Goal: Feedback & Contribution: Contribute content

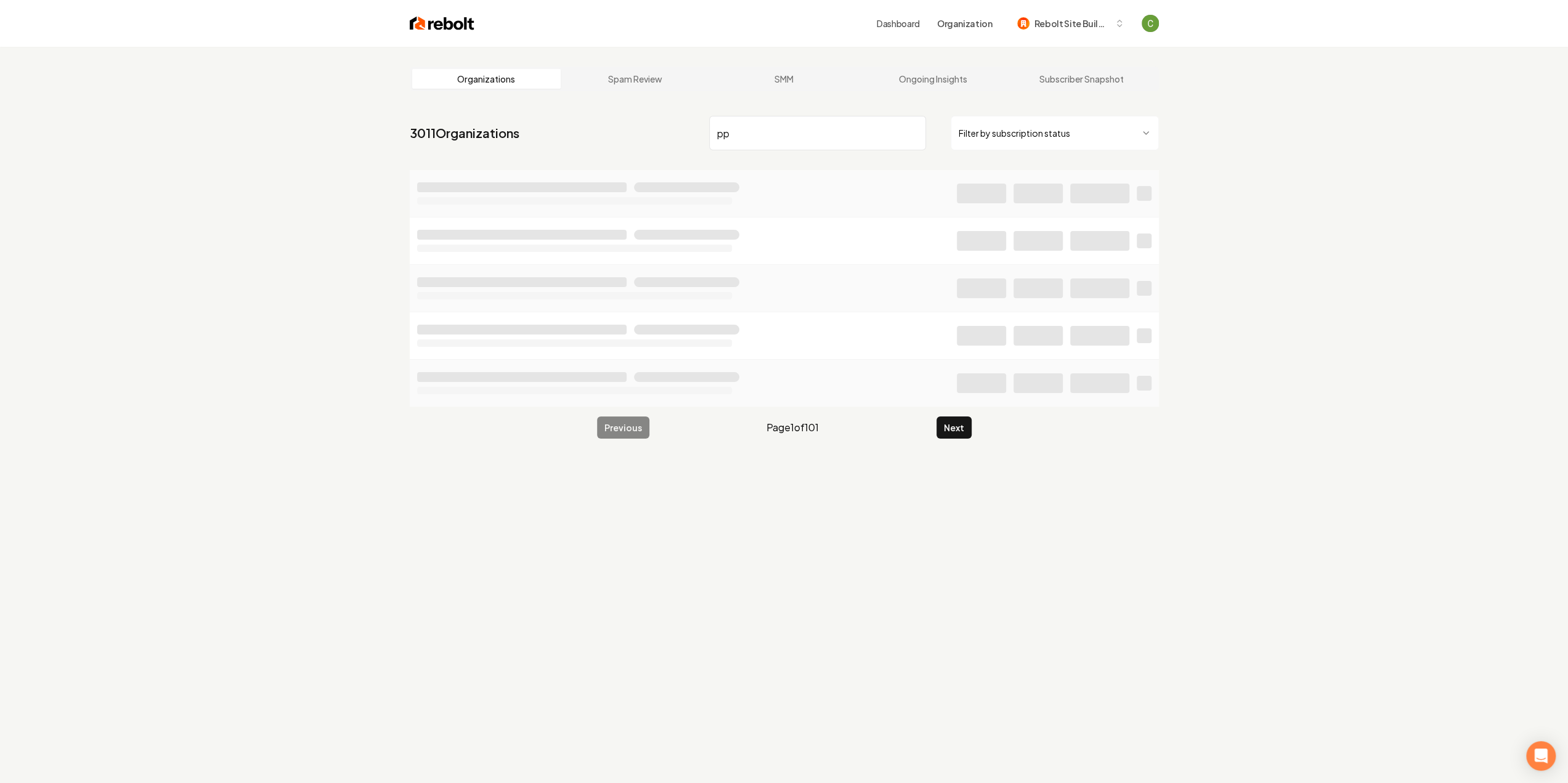
type input "p"
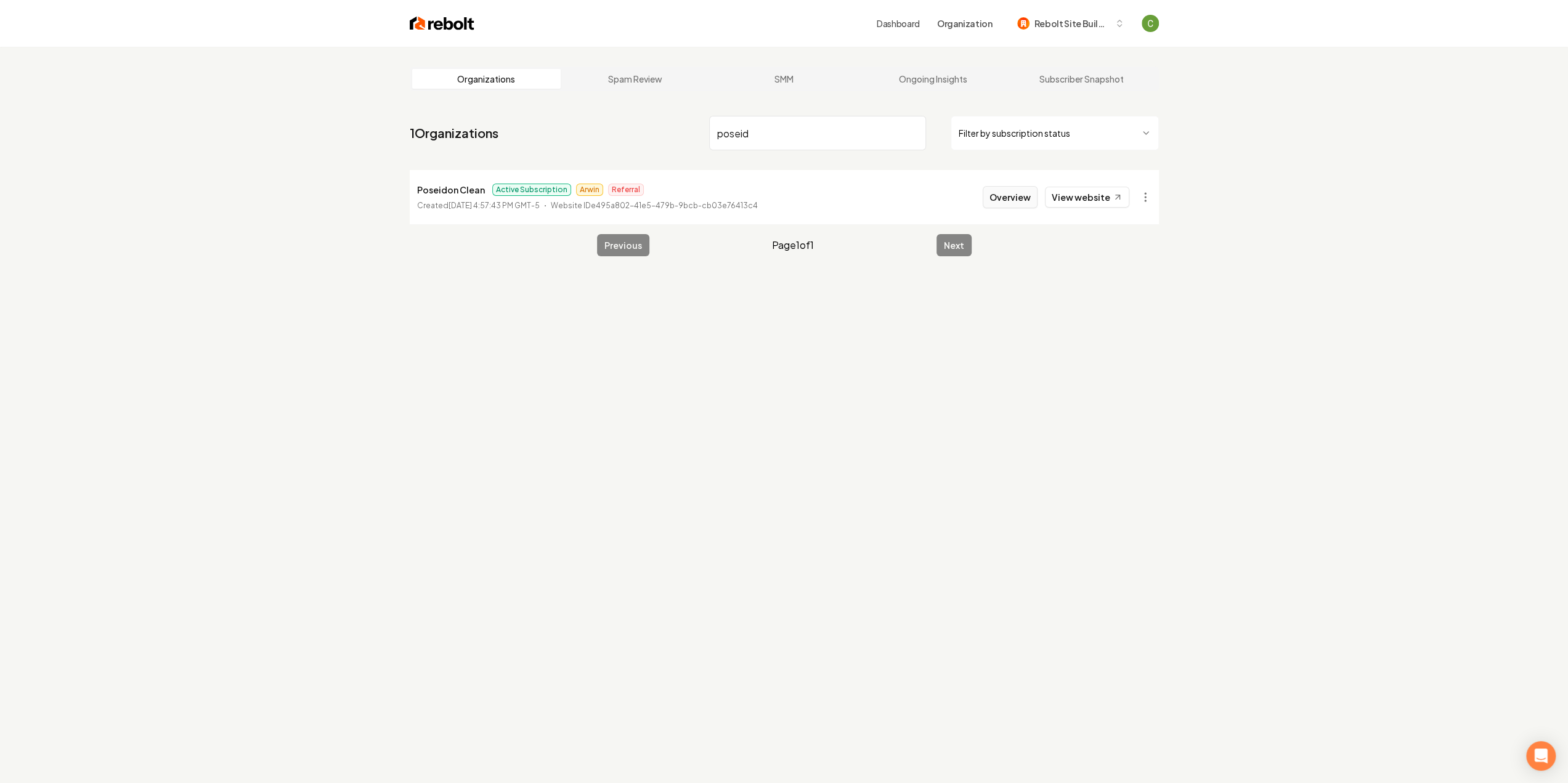
type input "poseid"
click at [1021, 194] on button "Overview" at bounding box center [1010, 197] width 55 height 22
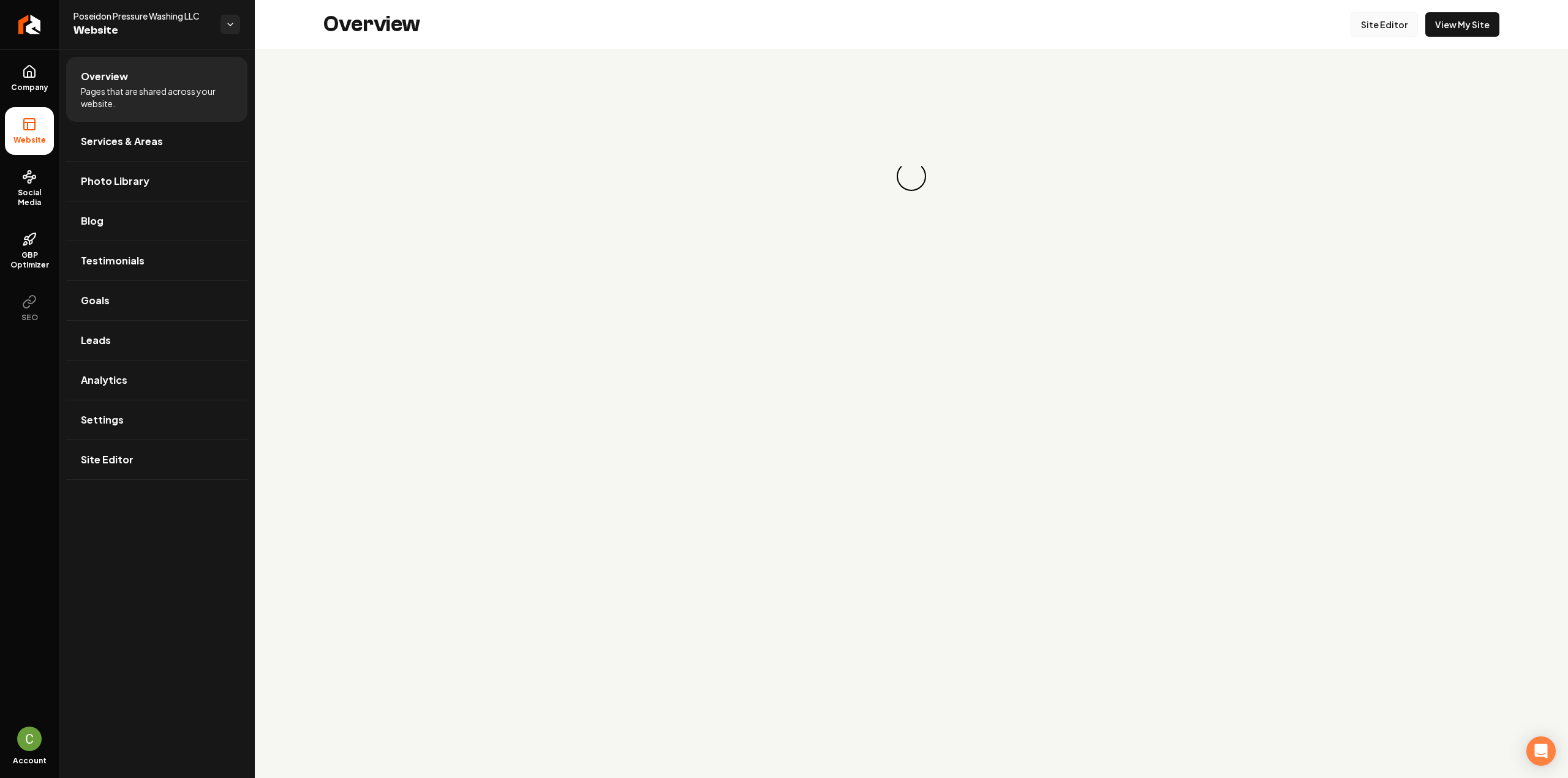
click at [1382, 24] on link "Site Editor" at bounding box center [1385, 24] width 68 height 24
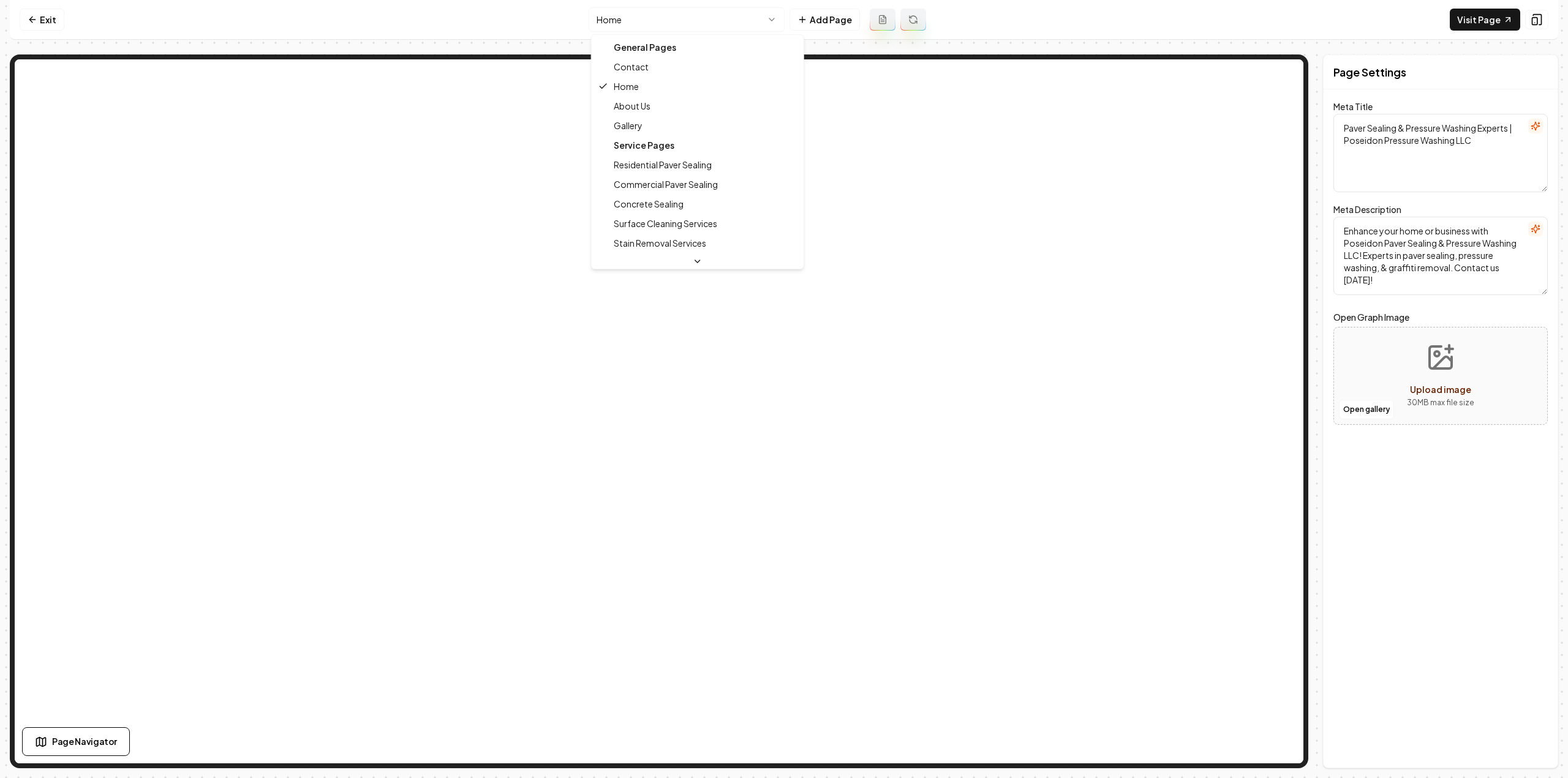
click at [668, 11] on html "Computer Required This feature is only available on a computer. Please switch t…" at bounding box center [784, 389] width 1568 height 778
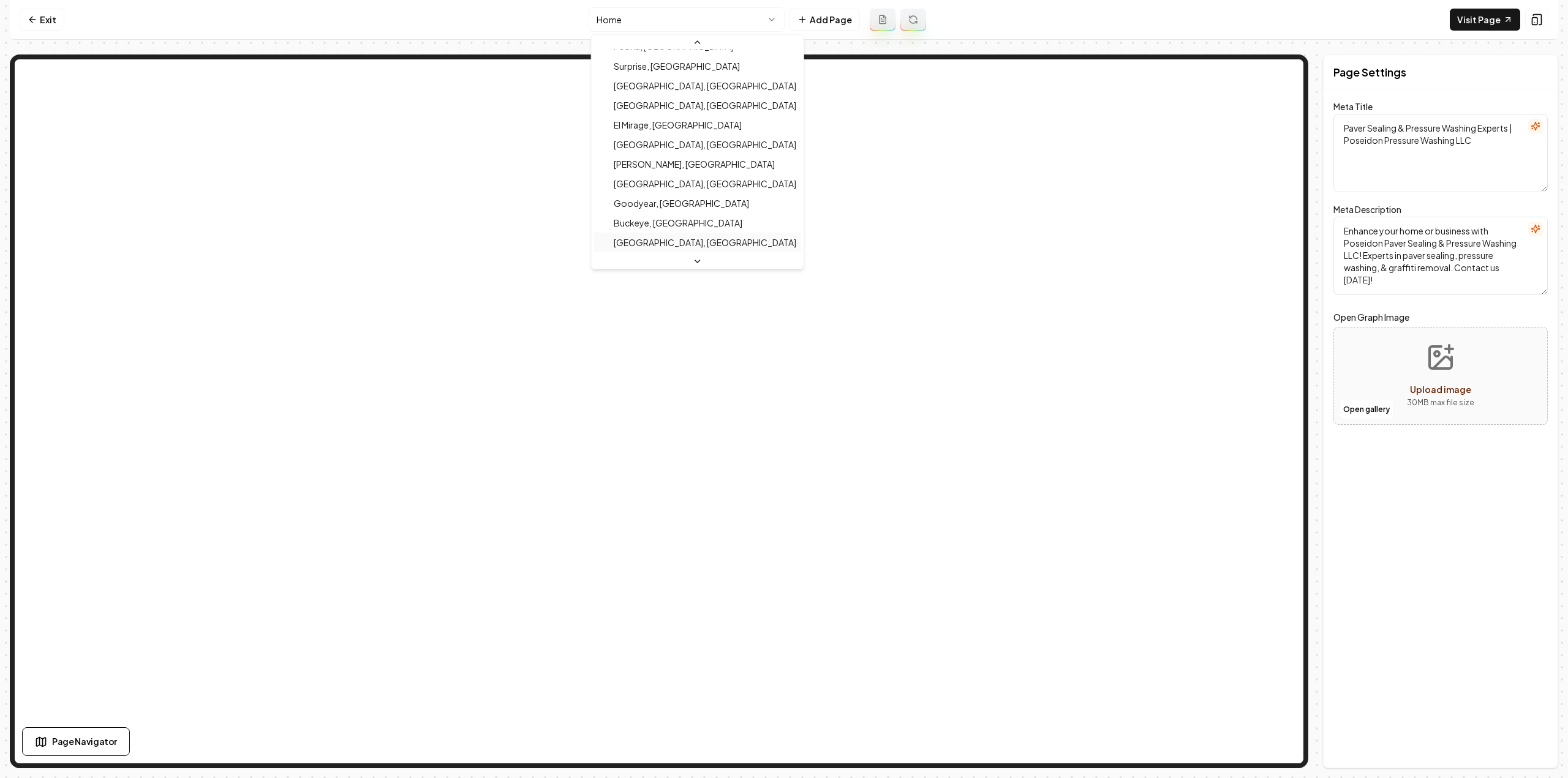
scroll to position [312, 0]
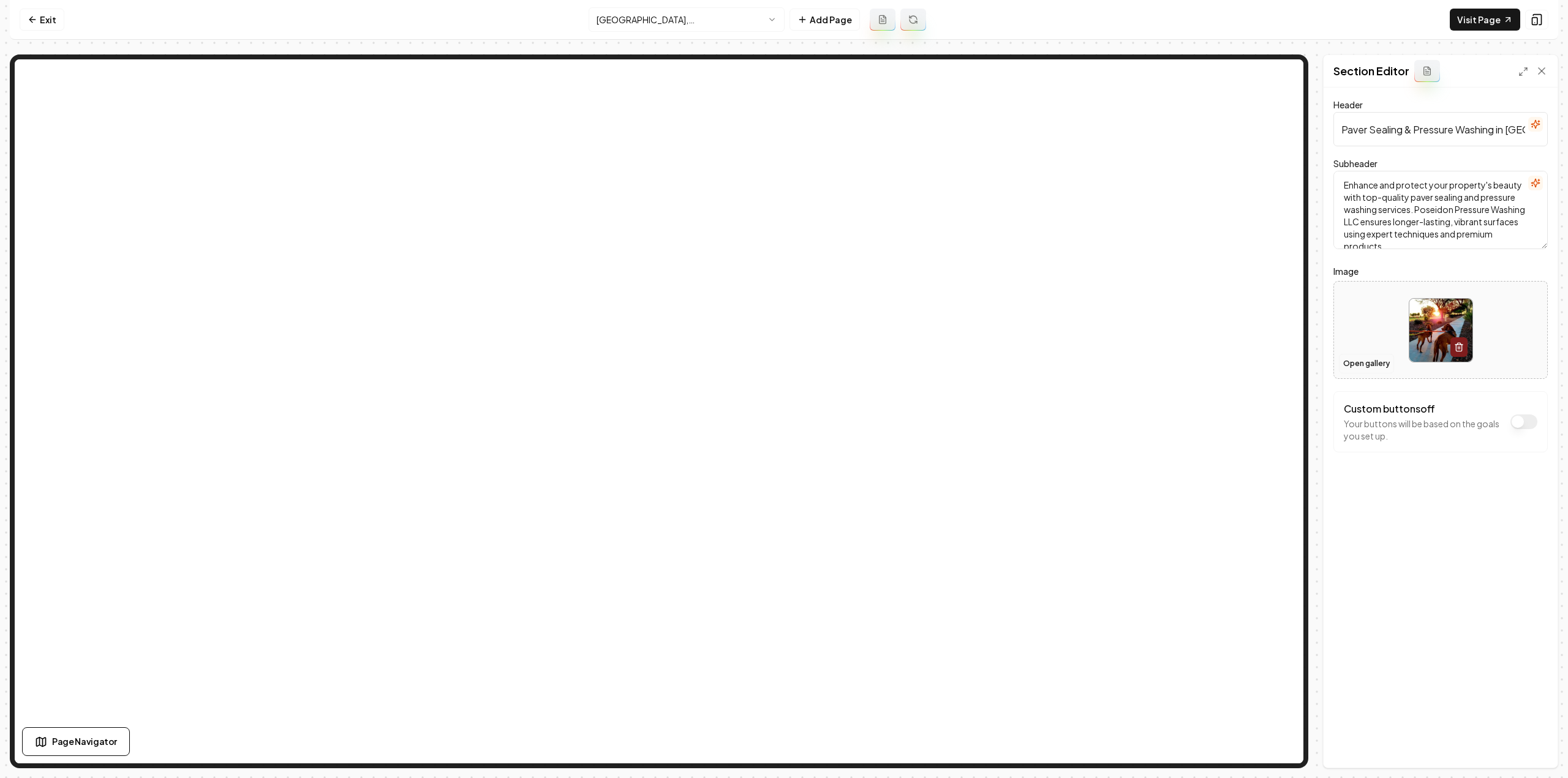
click at [1349, 358] on button "Open gallery" at bounding box center [1366, 363] width 55 height 19
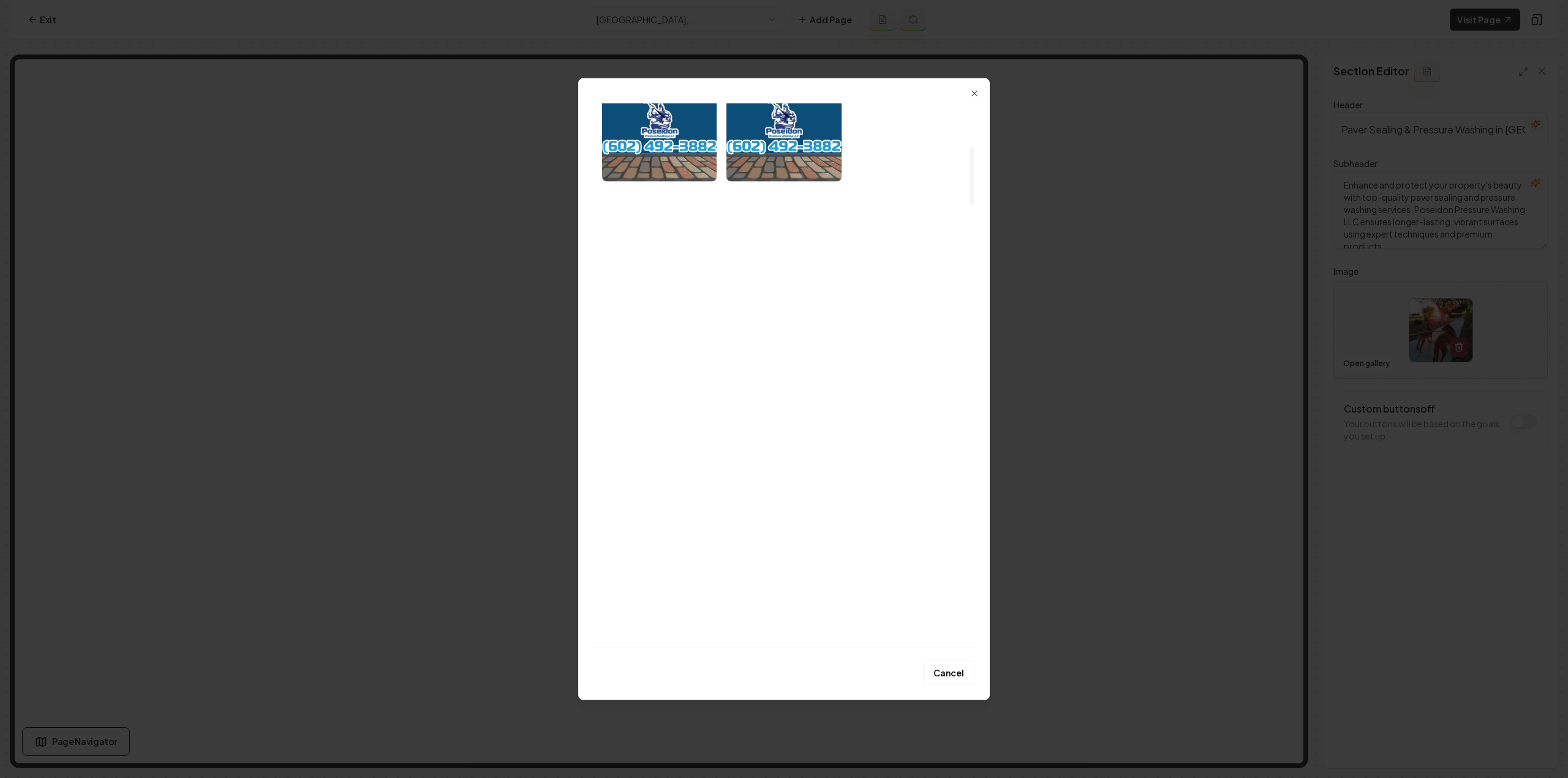
scroll to position [428, 0]
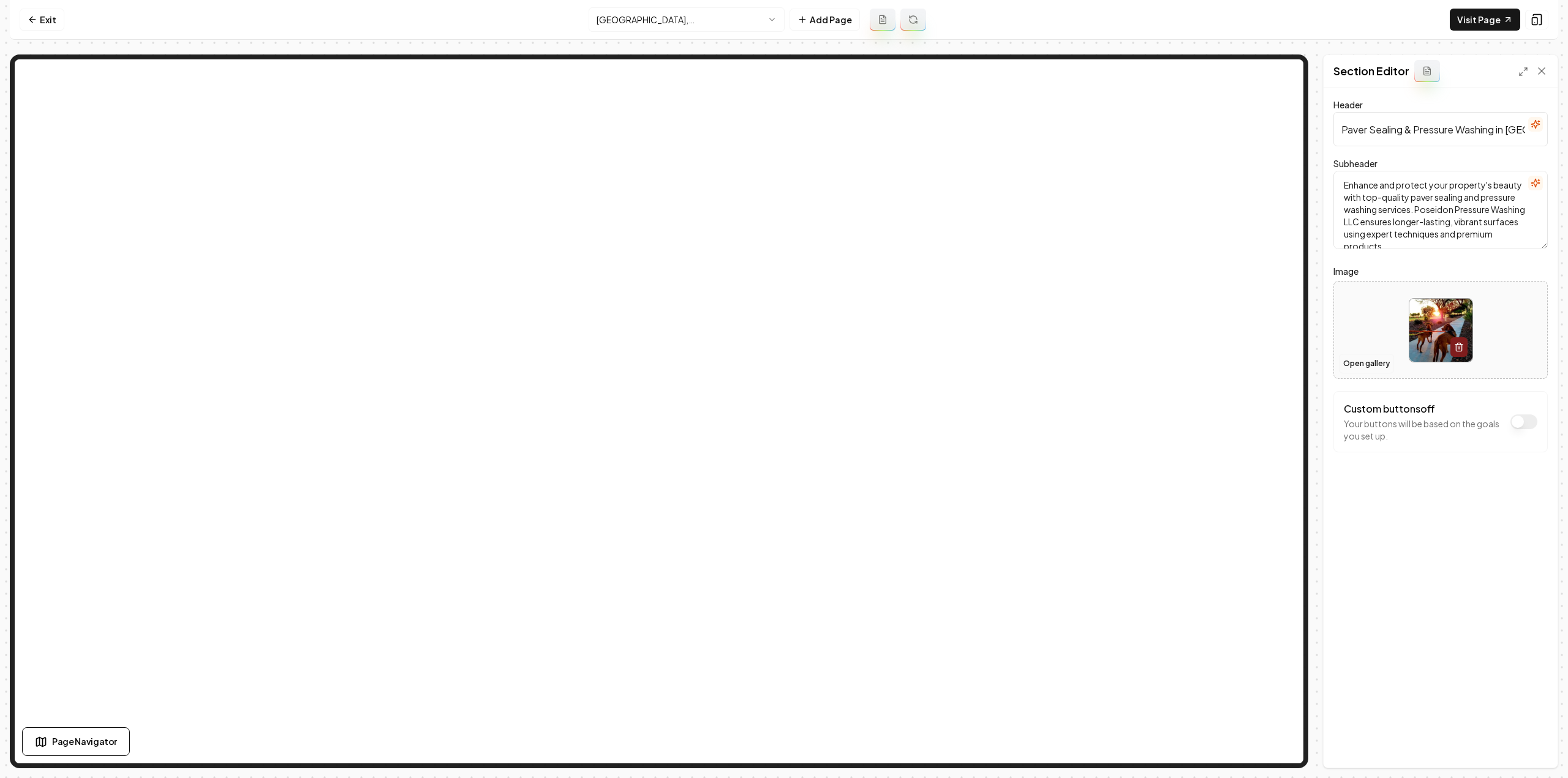
click at [1376, 362] on button "Open gallery" at bounding box center [1366, 363] width 55 height 19
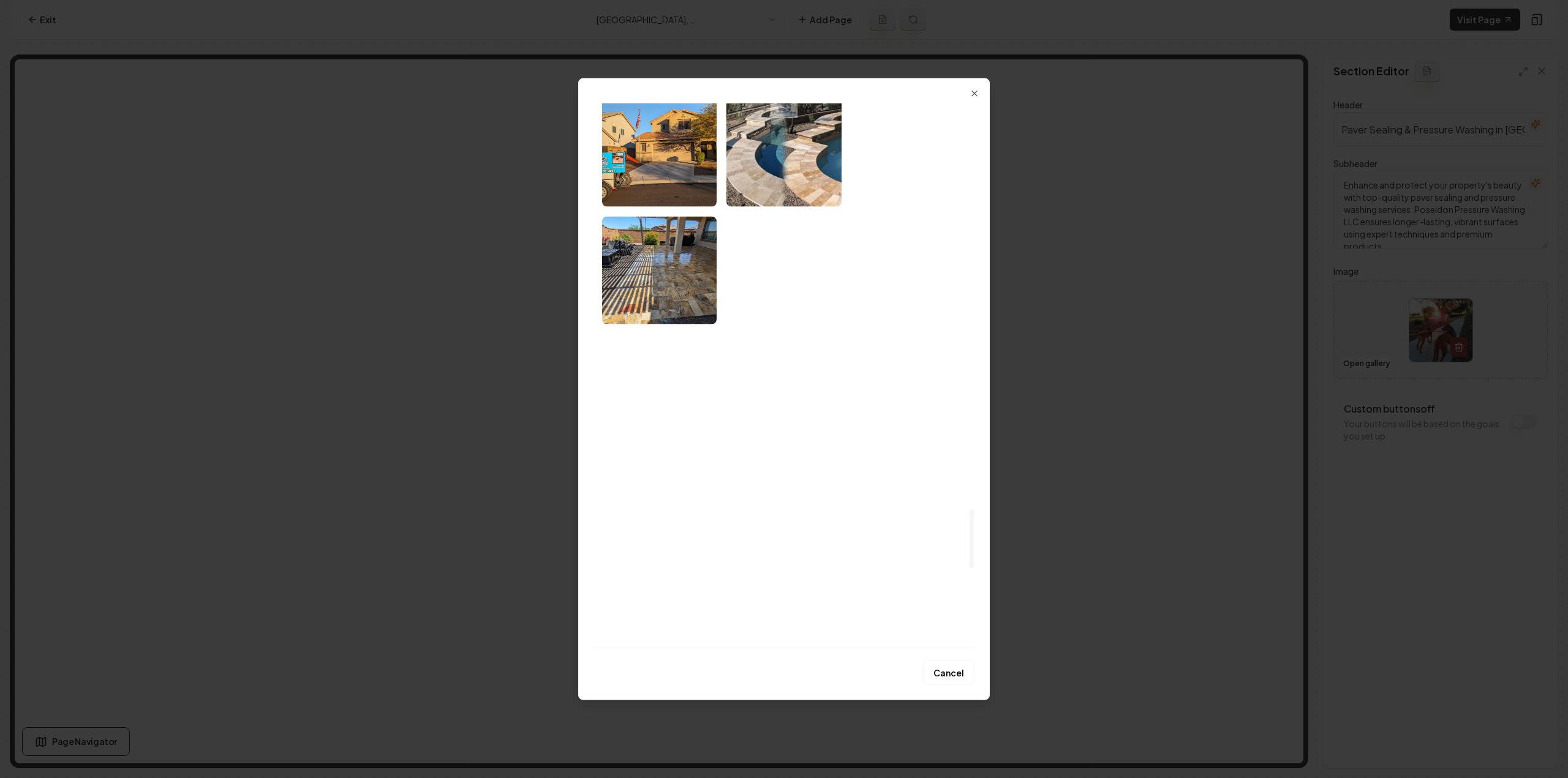
scroll to position [3796, 0]
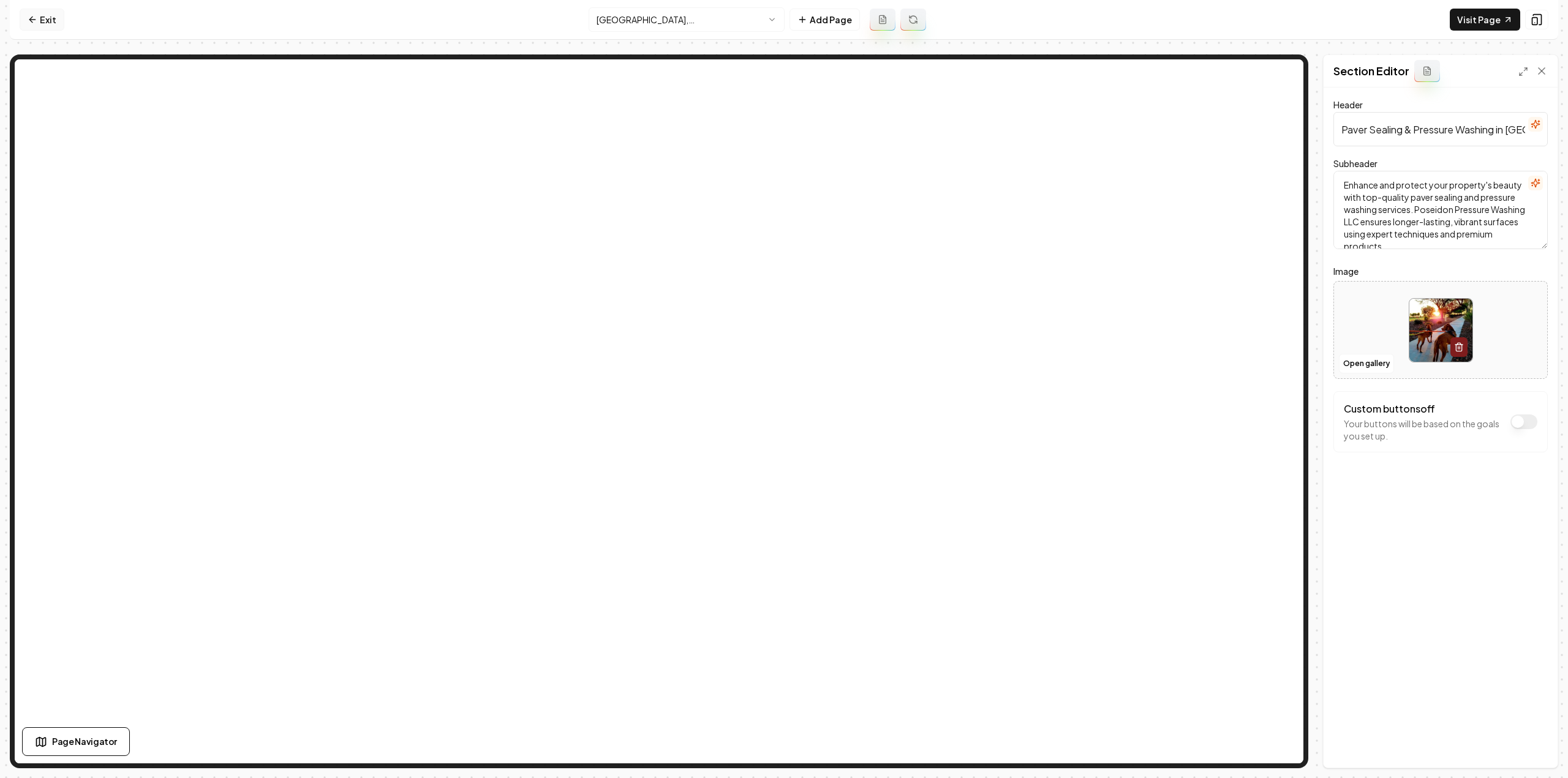
click at [47, 17] on link "Exit" at bounding box center [42, 19] width 45 height 22
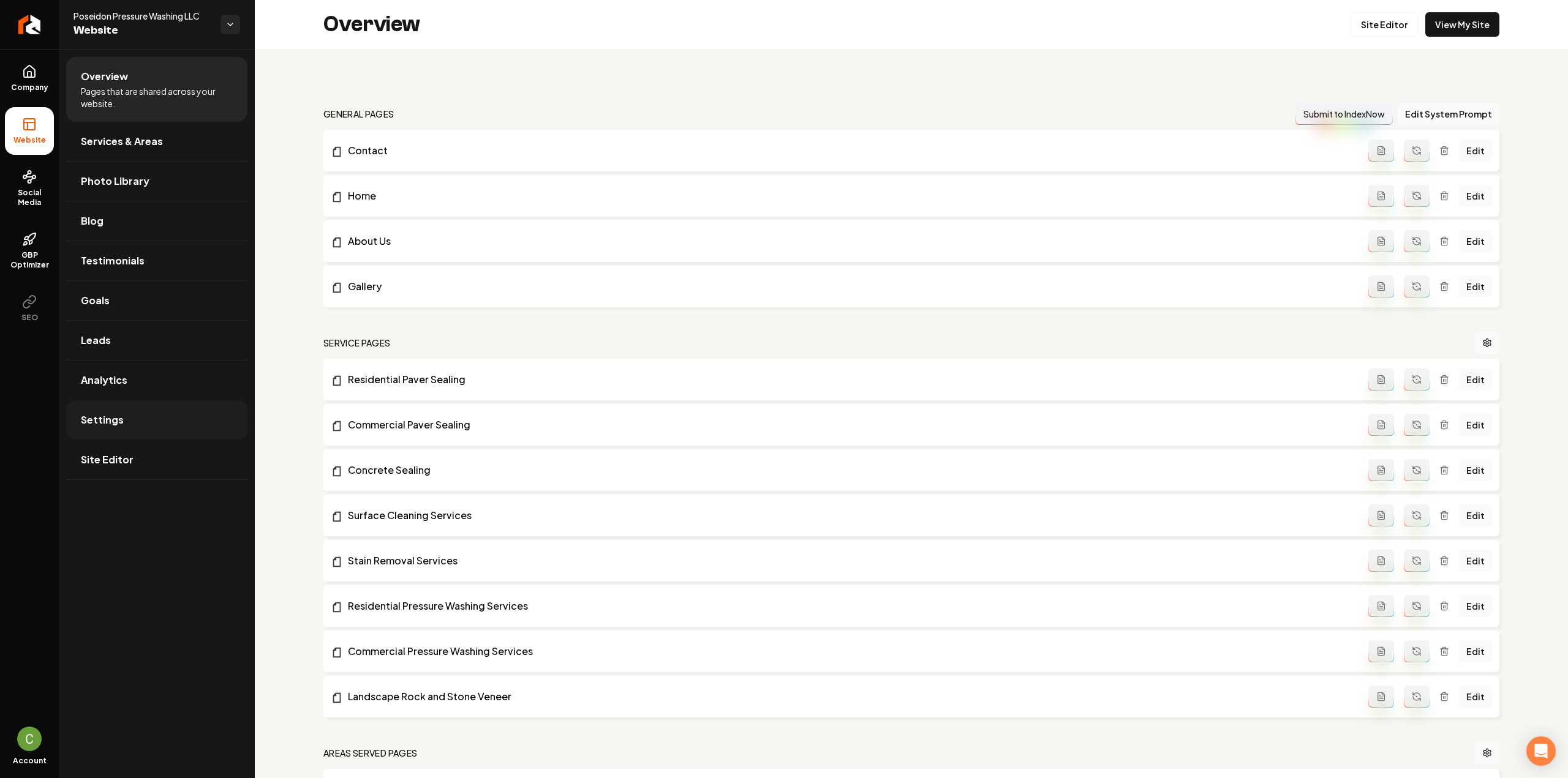
click at [138, 433] on link "Settings" at bounding box center [156, 420] width 181 height 39
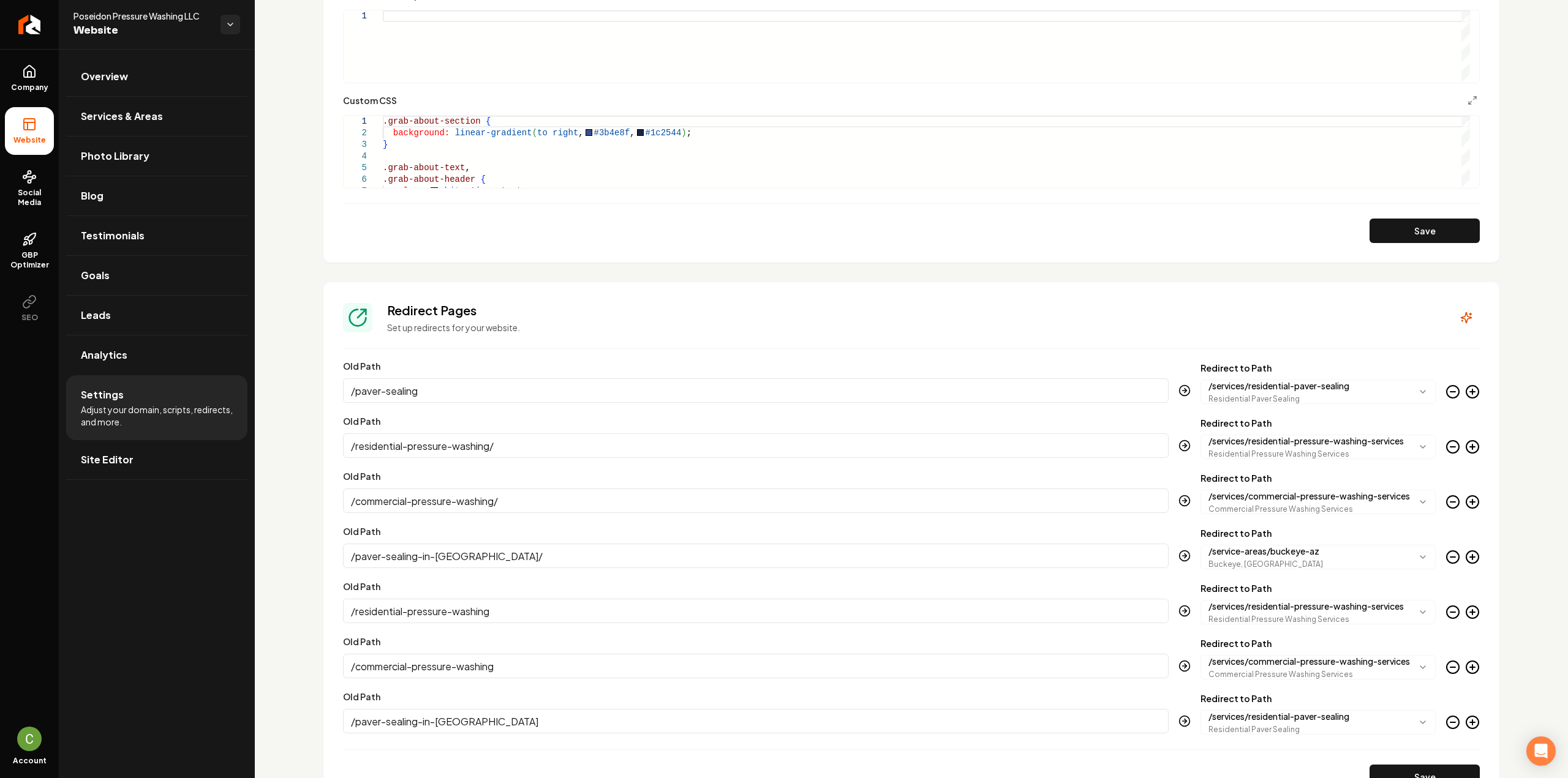
scroll to position [965, 0]
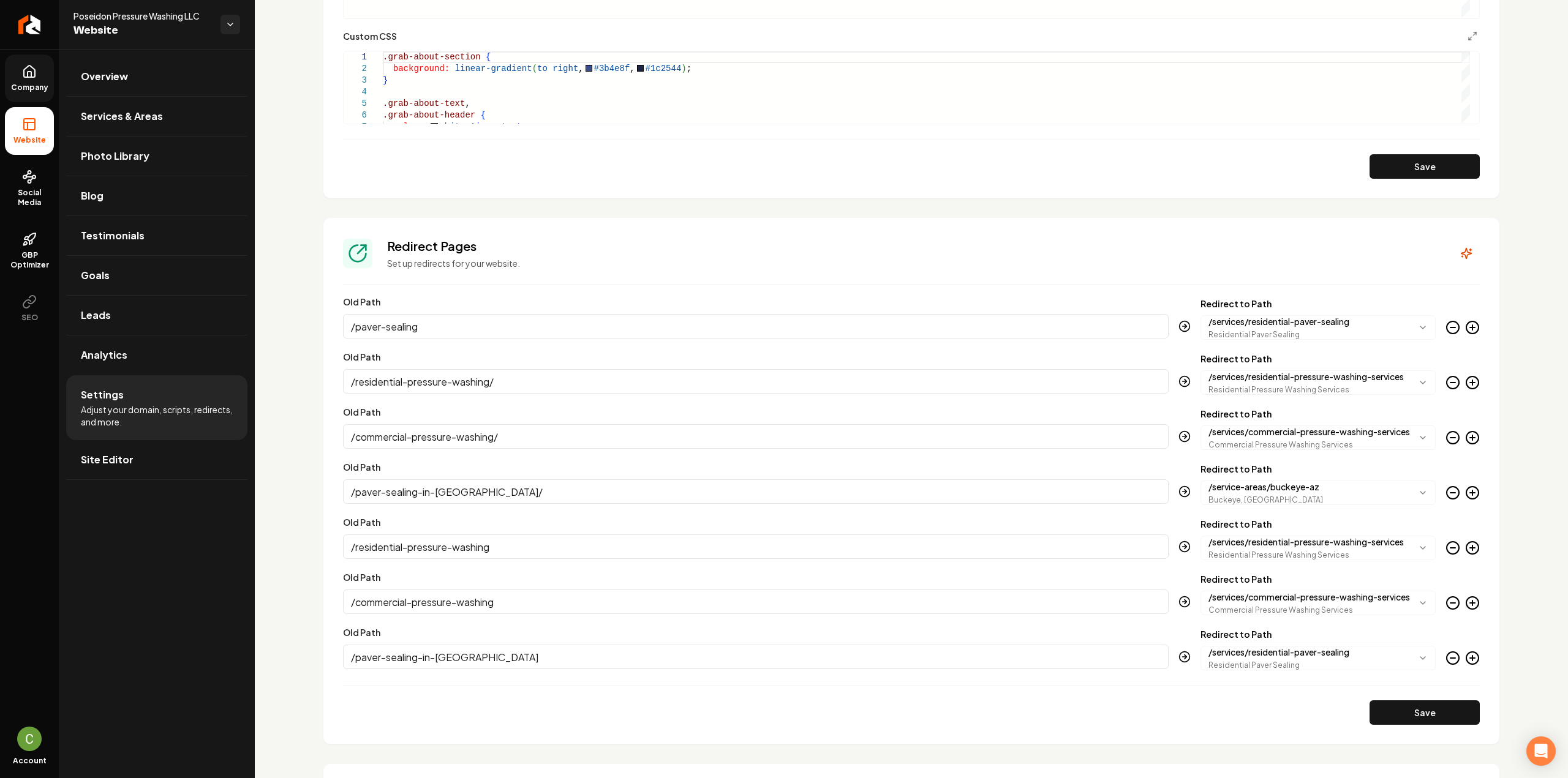
click at [43, 92] on link "Company" at bounding box center [29, 78] width 49 height 47
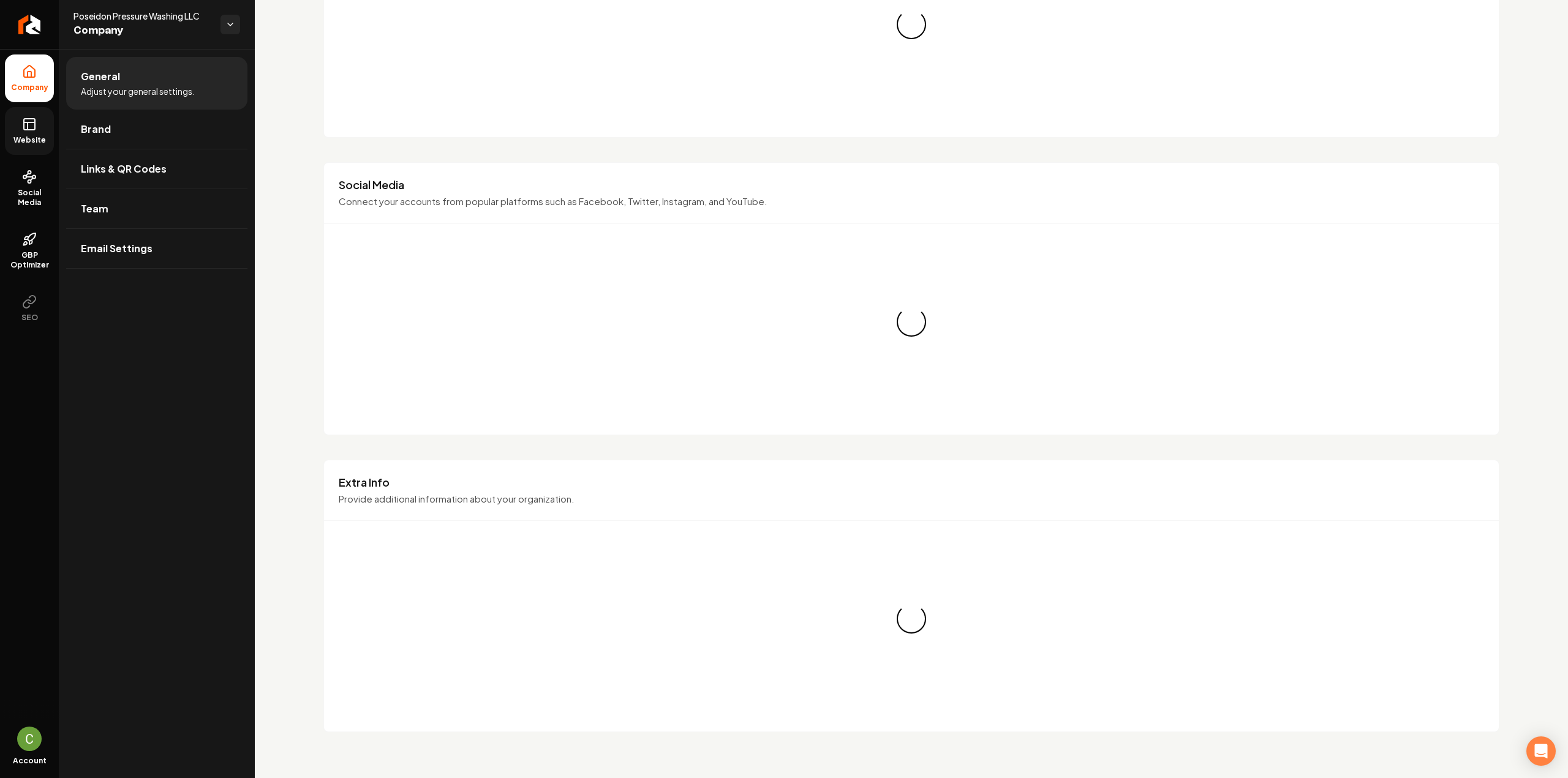
click at [38, 128] on link "Website" at bounding box center [29, 131] width 49 height 47
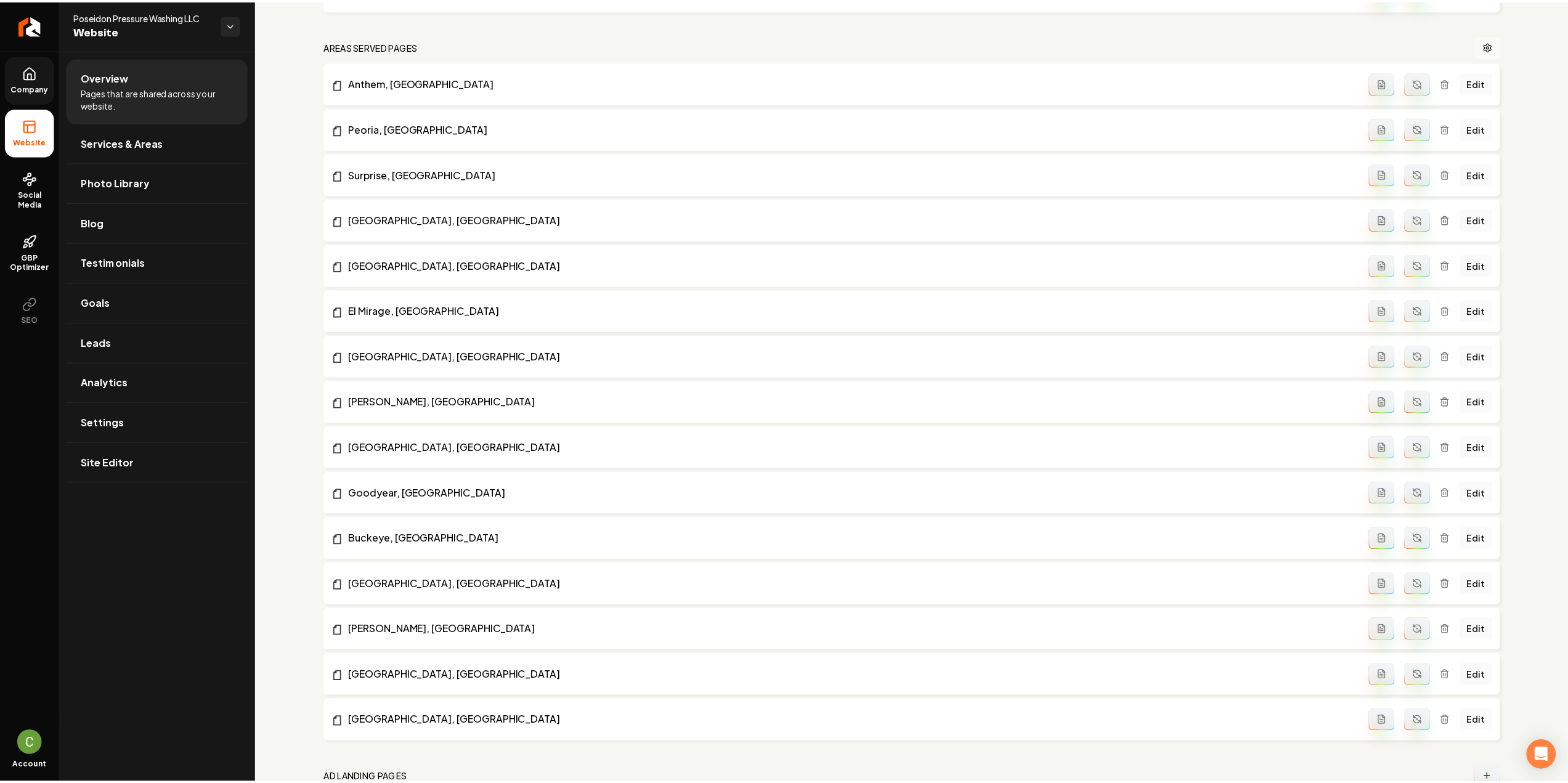
scroll to position [771, 0]
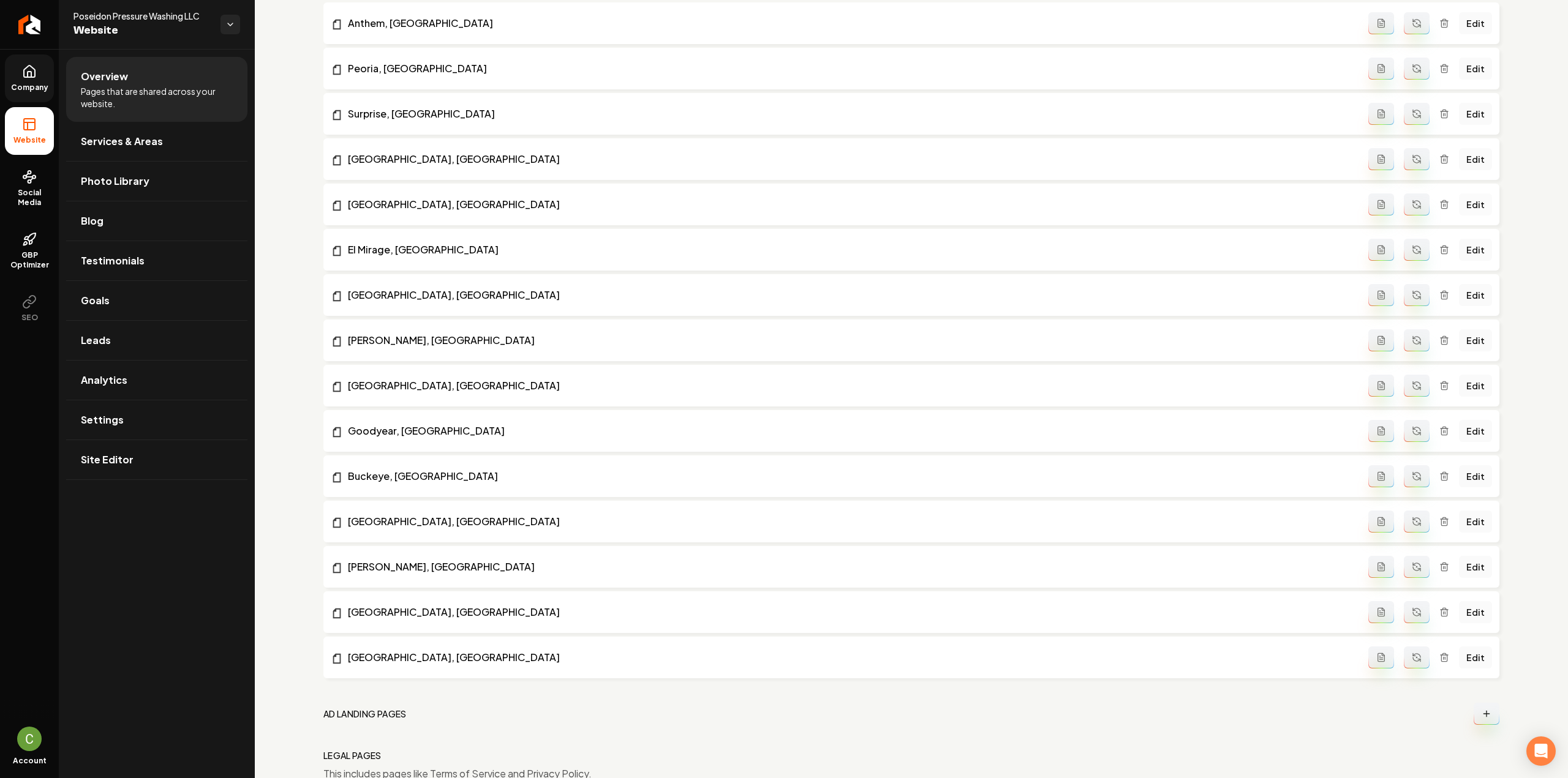
click at [1458, 202] on link "Edit" at bounding box center [1475, 204] width 33 height 22
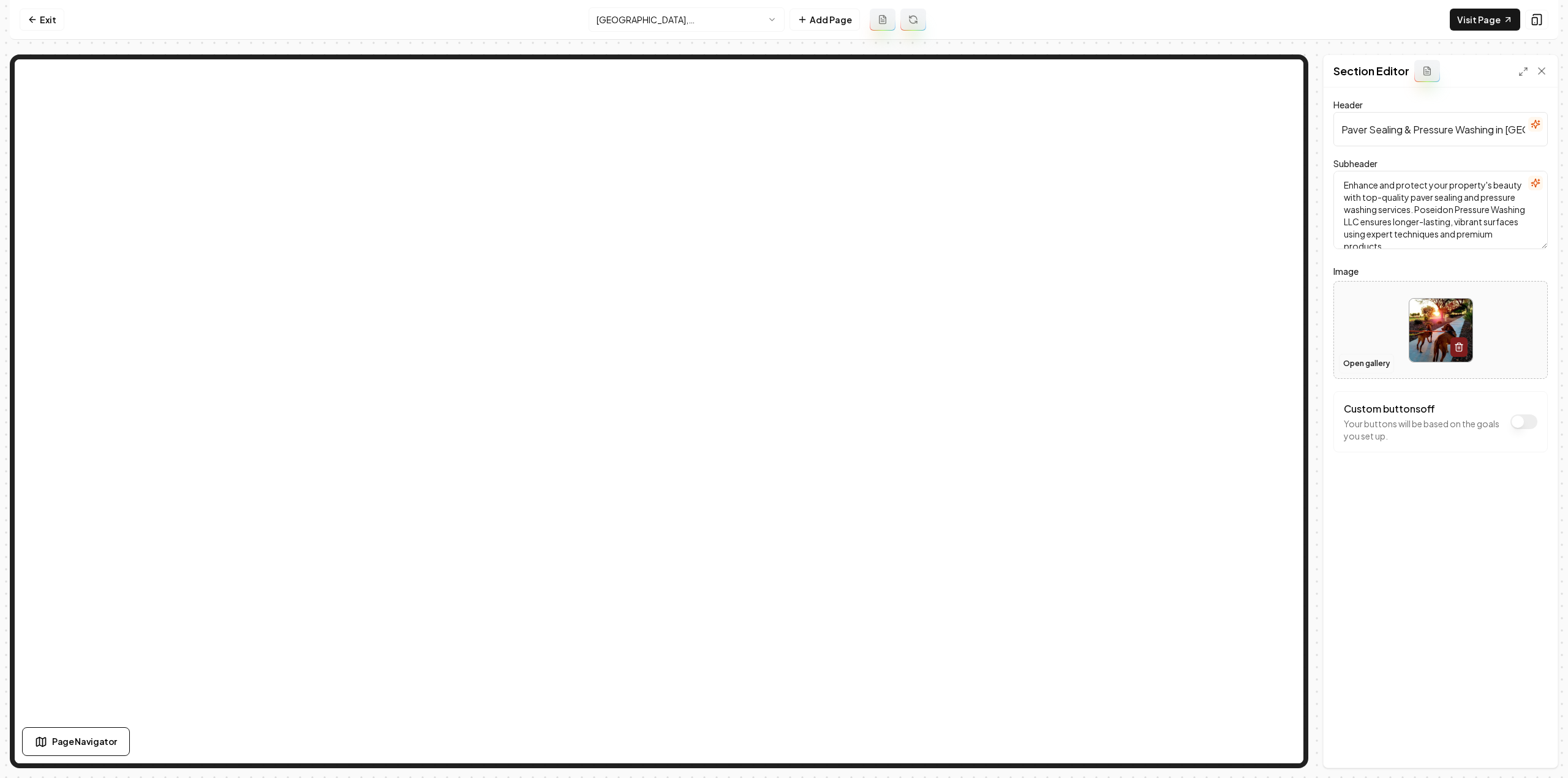
click at [1387, 357] on button "Open gallery" at bounding box center [1366, 363] width 55 height 19
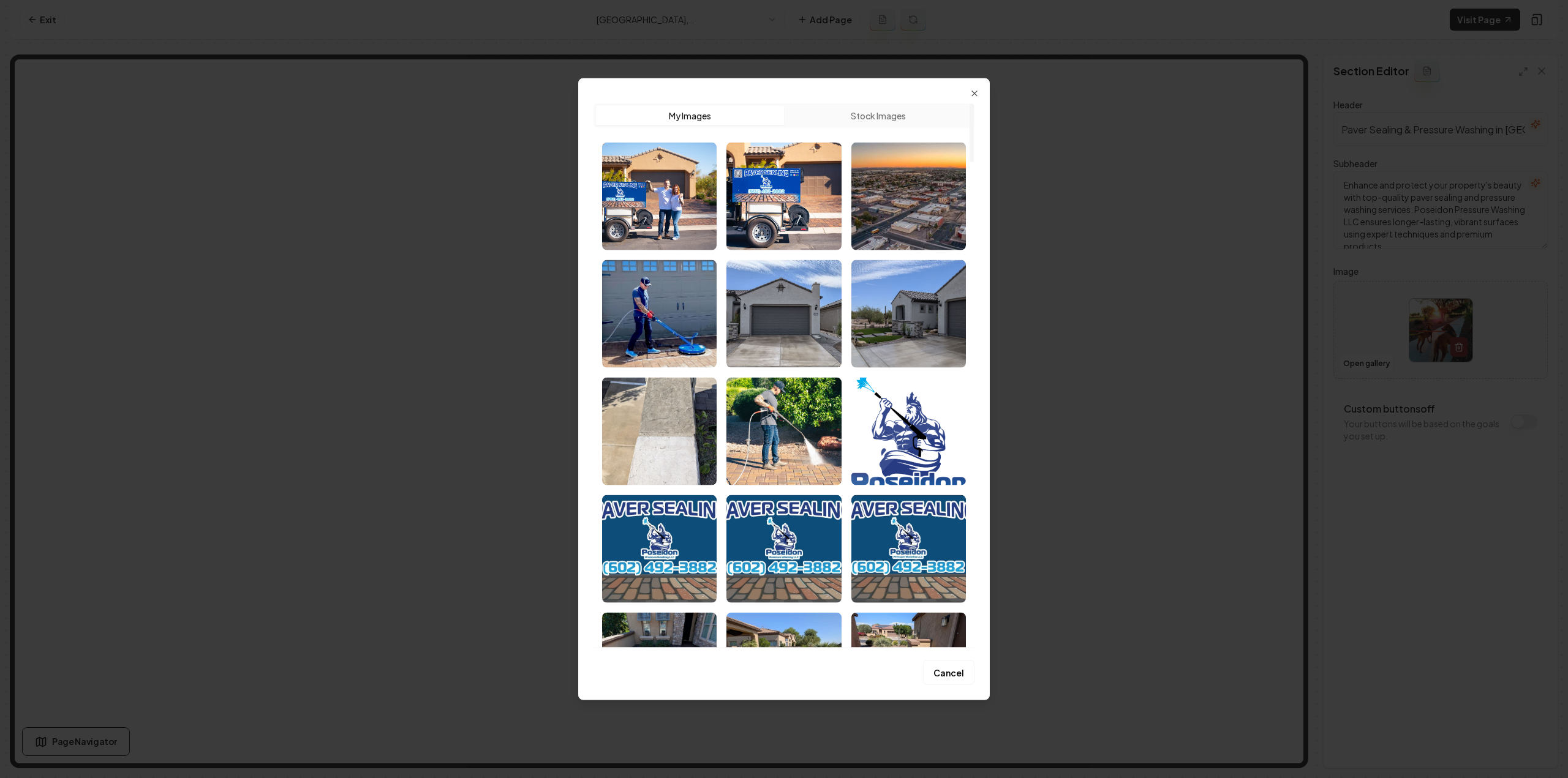
drag, startPoint x: 1567, startPoint y: 505, endPoint x: 1359, endPoint y: 406, distance: 230.4
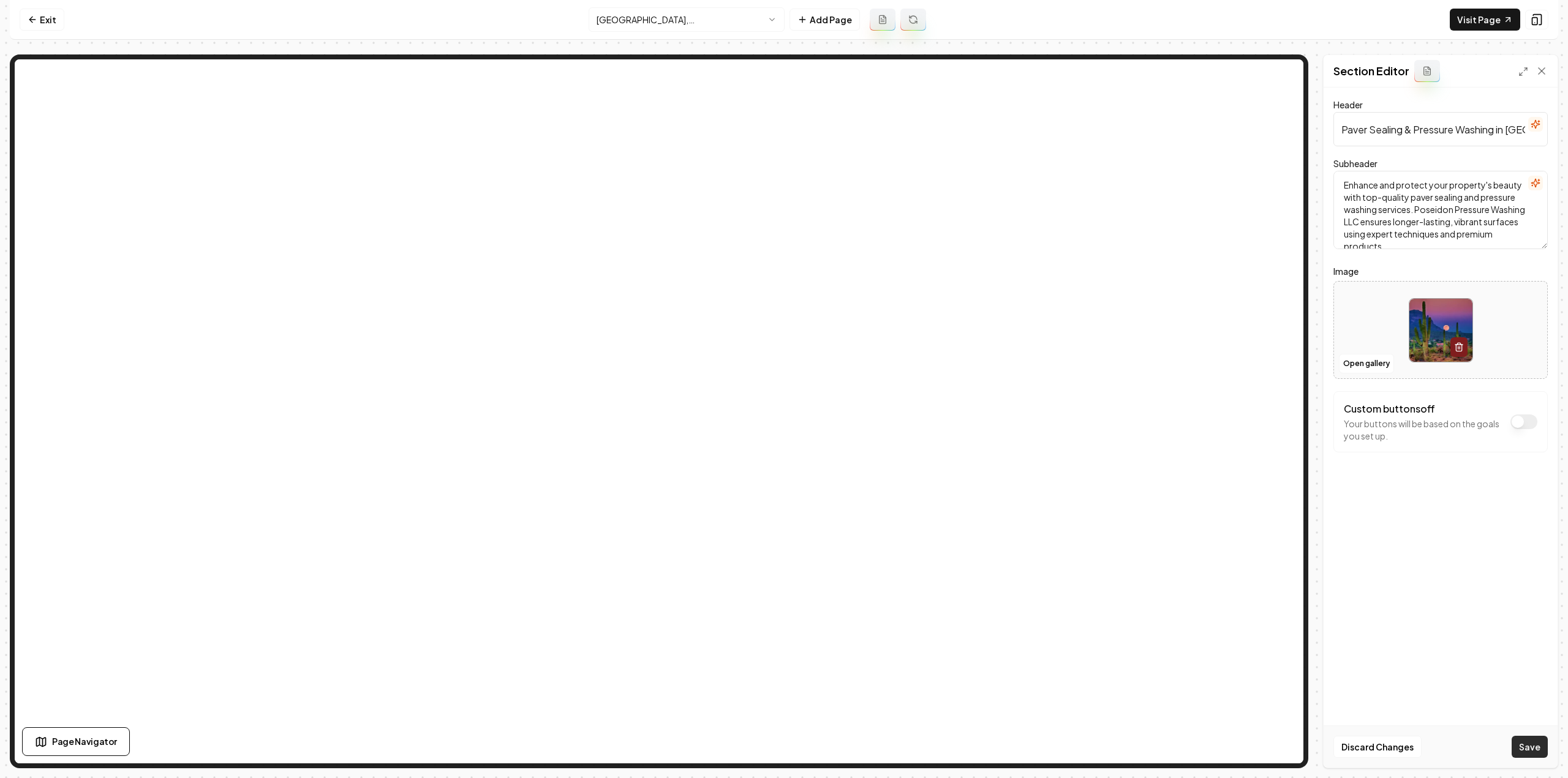
click at [1530, 752] on button "Save" at bounding box center [1529, 747] width 36 height 22
click at [56, 17] on link "Exit" at bounding box center [42, 19] width 45 height 22
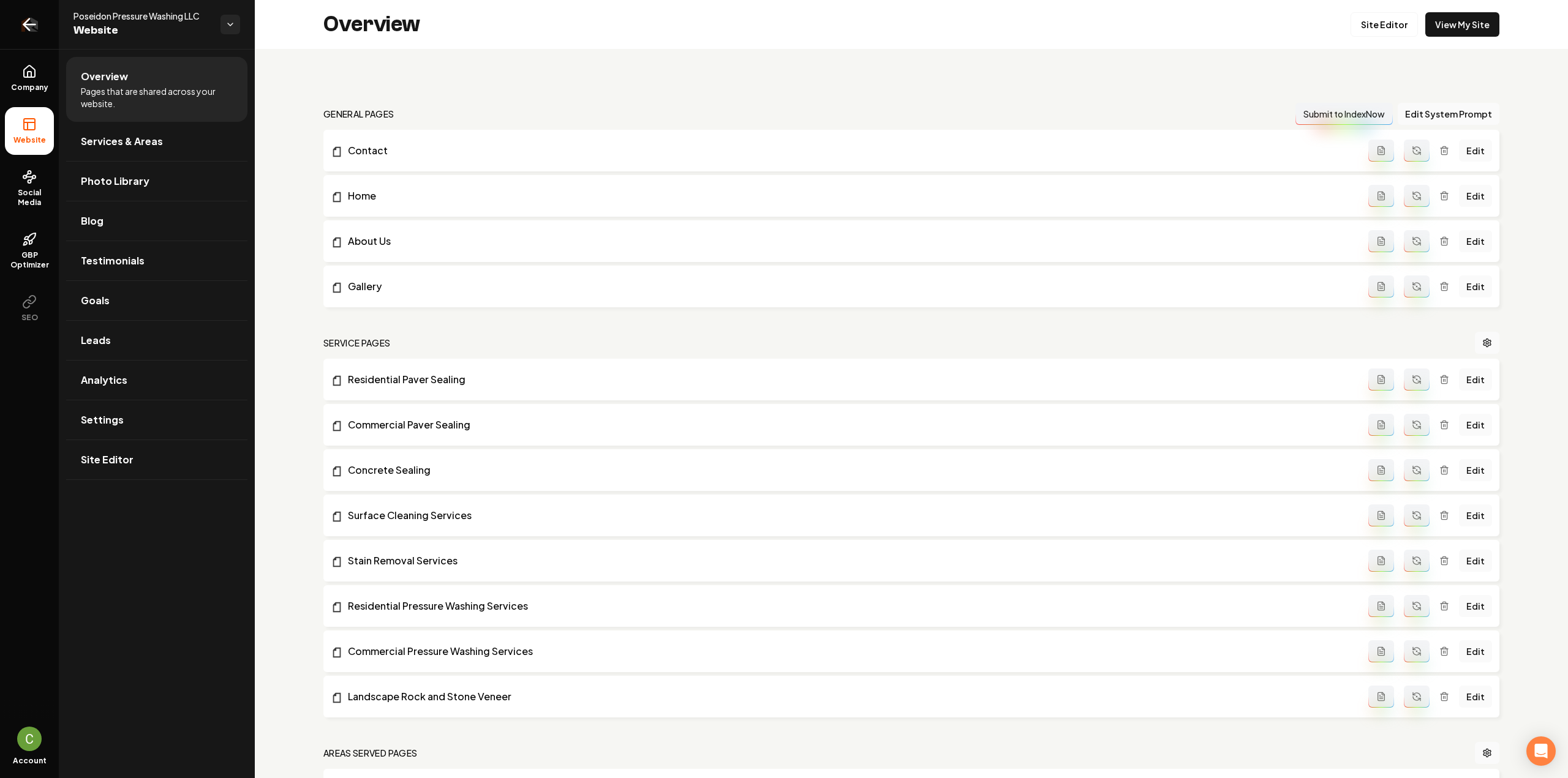
click at [54, 17] on link "Return to dashboard" at bounding box center [29, 24] width 59 height 49
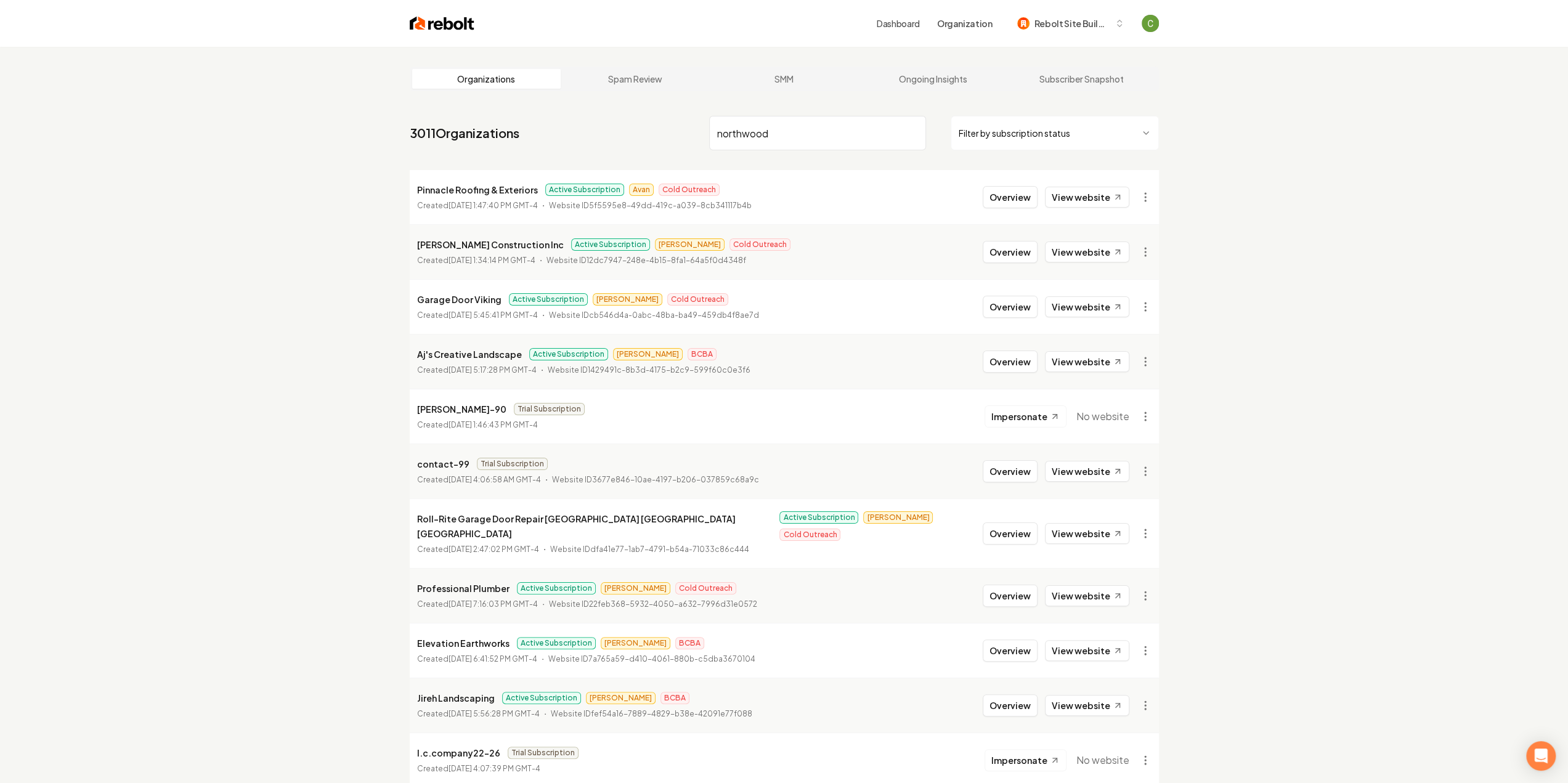
click at [777, 138] on input "northwood" at bounding box center [817, 133] width 216 height 34
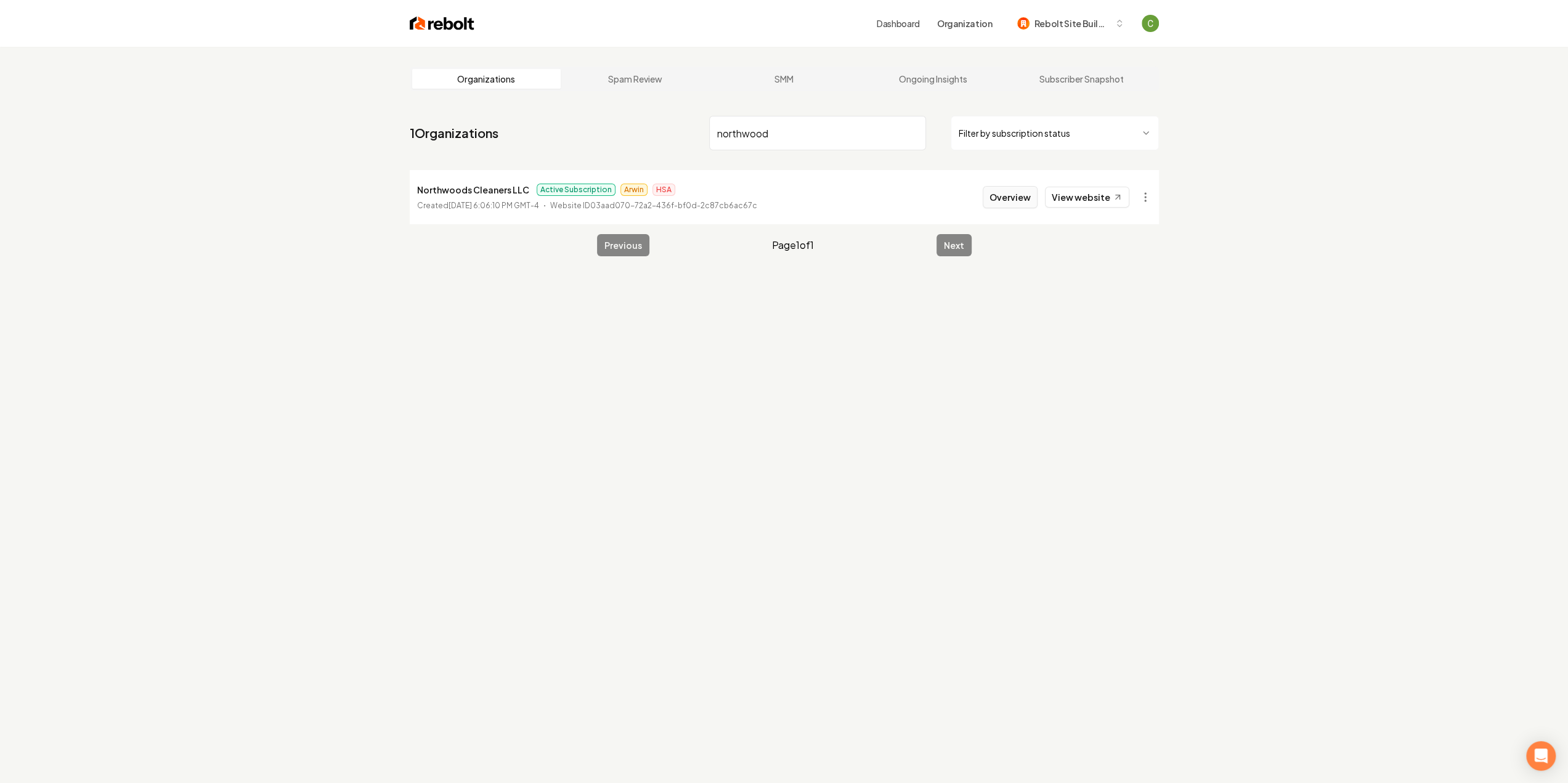
type input "northwood"
click at [1026, 199] on button "Overview" at bounding box center [1010, 197] width 55 height 22
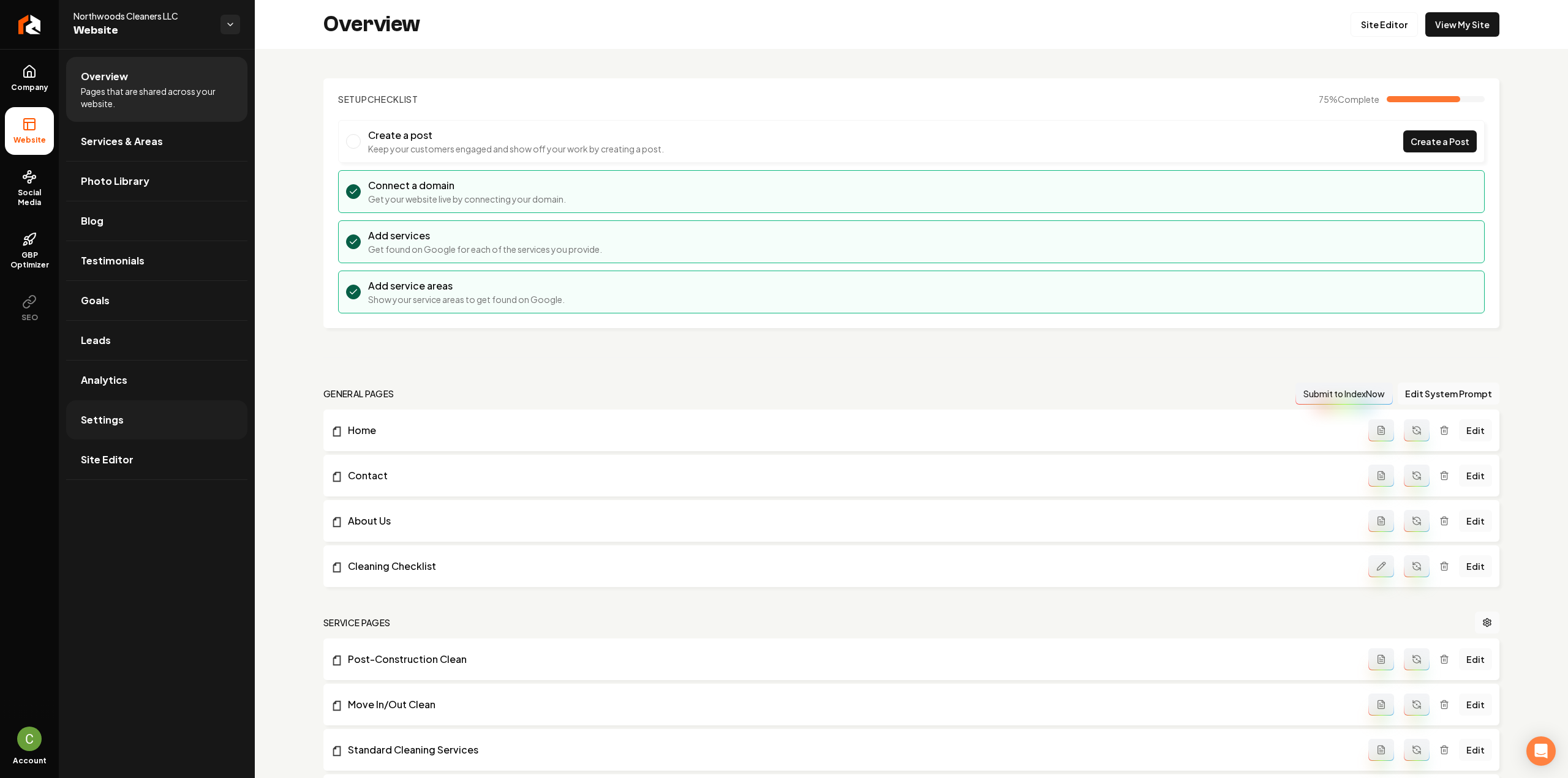
click at [114, 402] on link "Settings" at bounding box center [156, 420] width 181 height 39
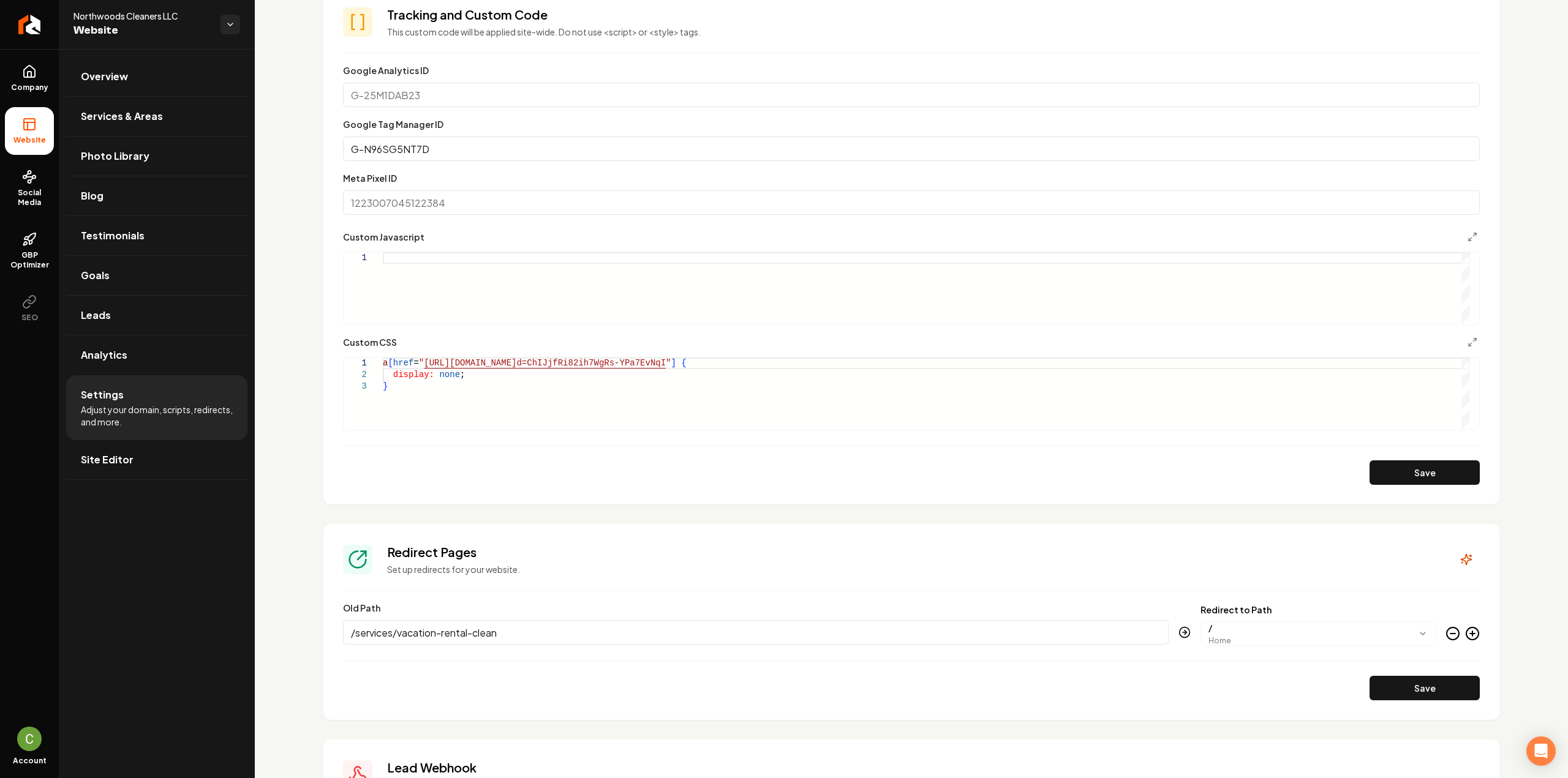
scroll to position [598, 0]
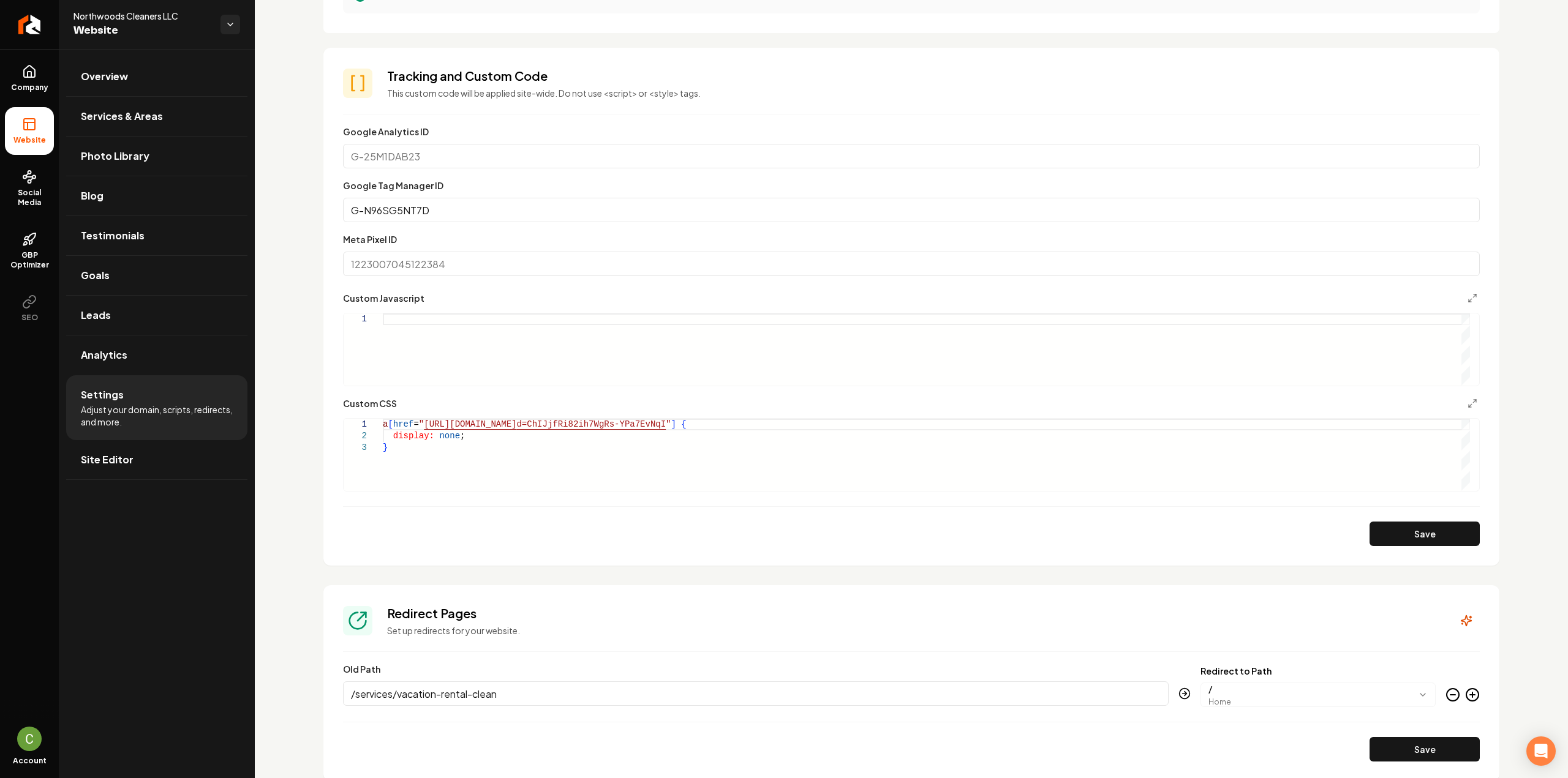
click at [444, 391] on form "**********" at bounding box center [911, 334] width 1137 height 421
click at [444, 345] on div "Main content area" at bounding box center [926, 350] width 1087 height 73
click at [32, 97] on link "Company" at bounding box center [29, 78] width 49 height 47
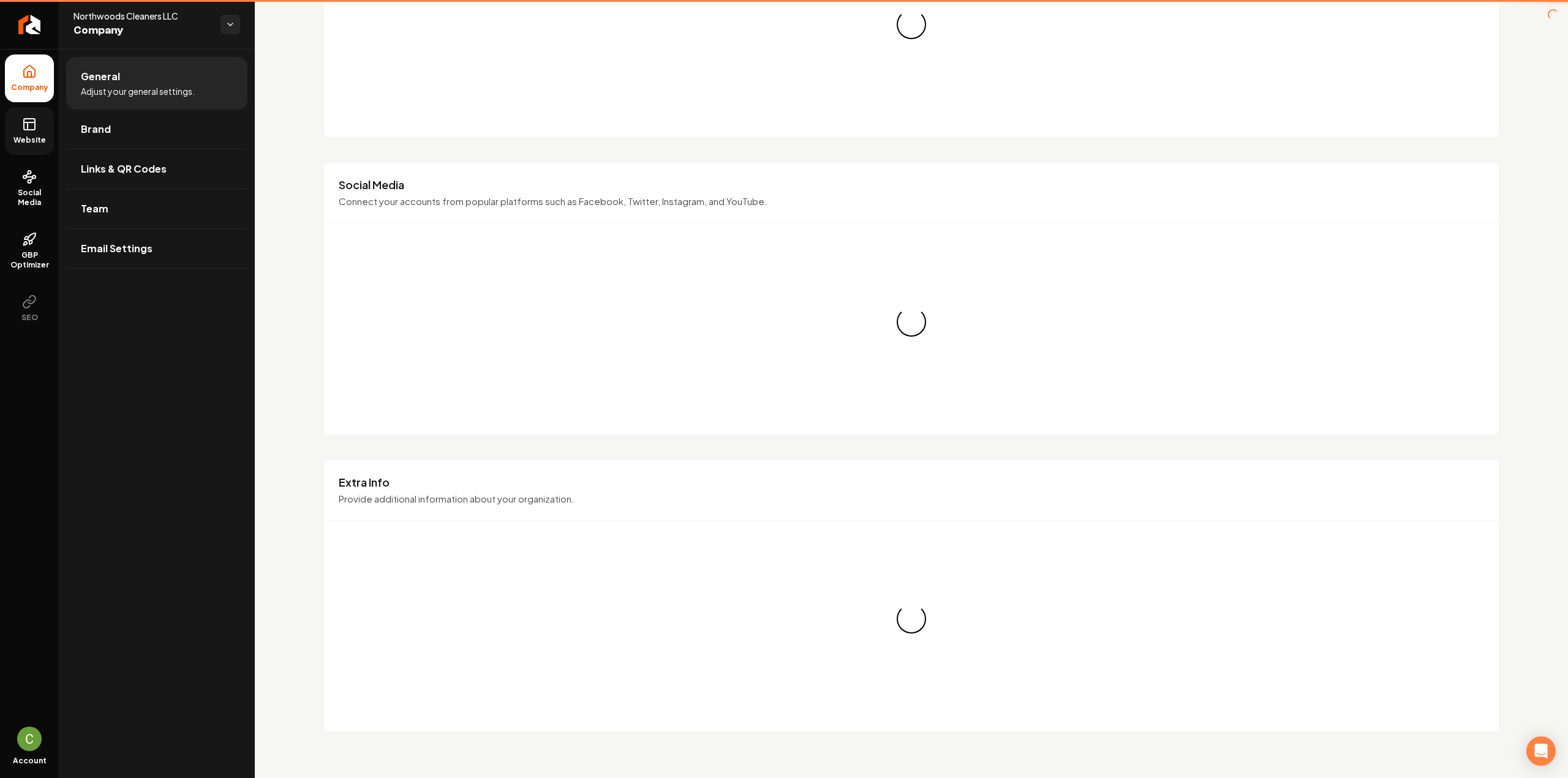
click at [32, 119] on icon at bounding box center [29, 124] width 15 height 15
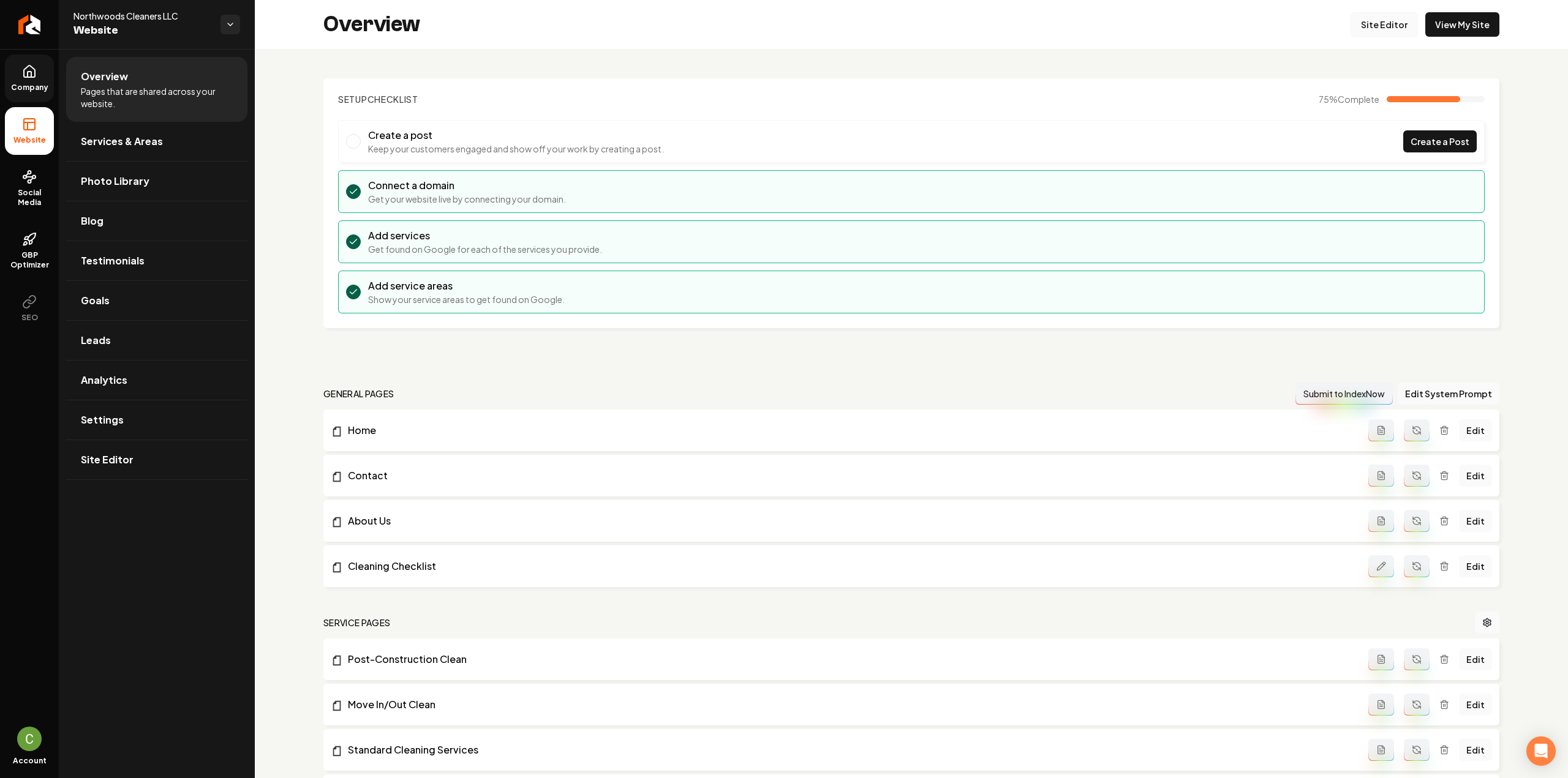
click at [1387, 17] on link "Site Editor" at bounding box center [1385, 24] width 68 height 24
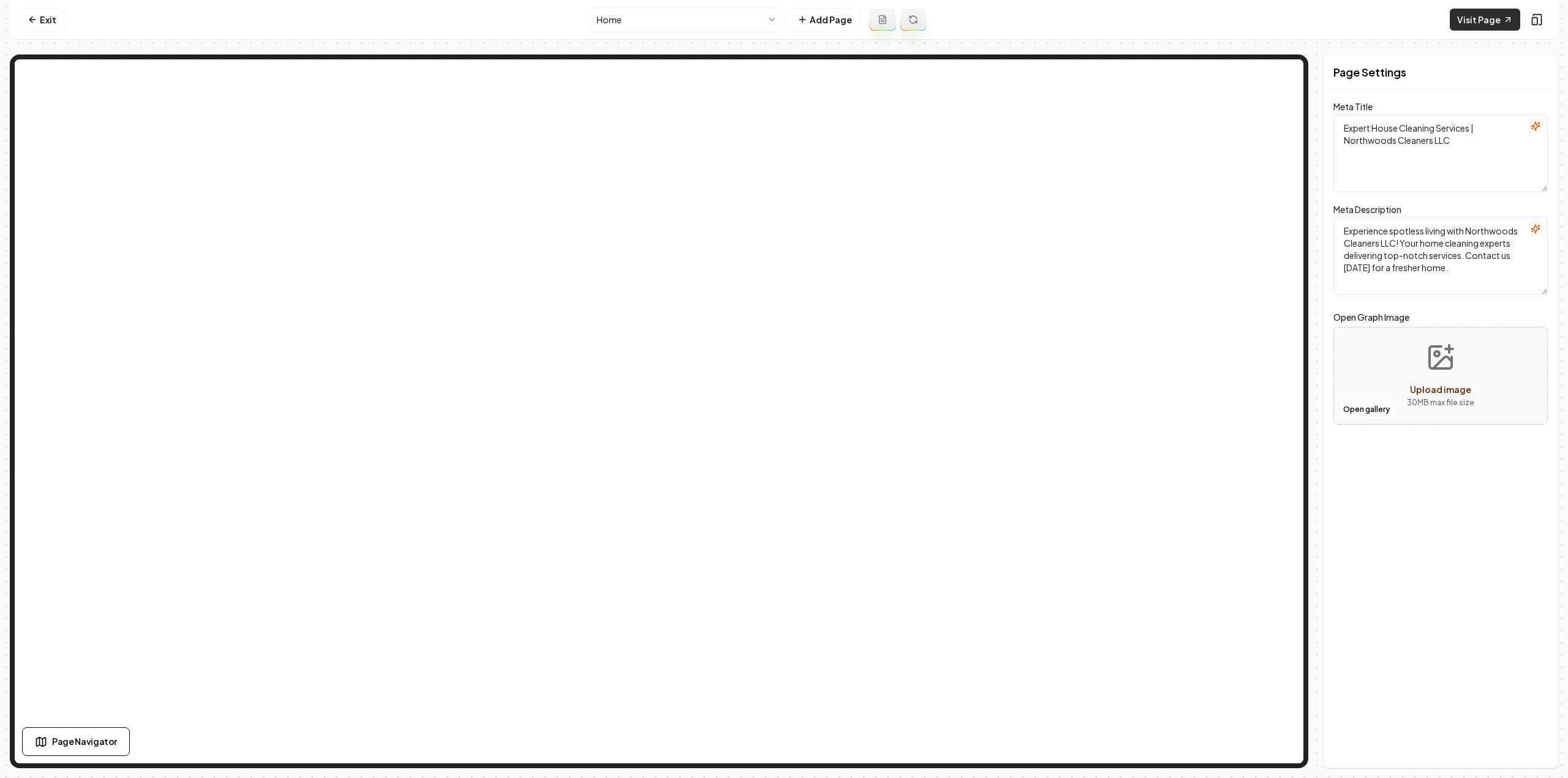
click at [1485, 13] on link "Visit Page" at bounding box center [1485, 19] width 71 height 22
click at [50, 16] on link "Exit" at bounding box center [42, 19] width 45 height 22
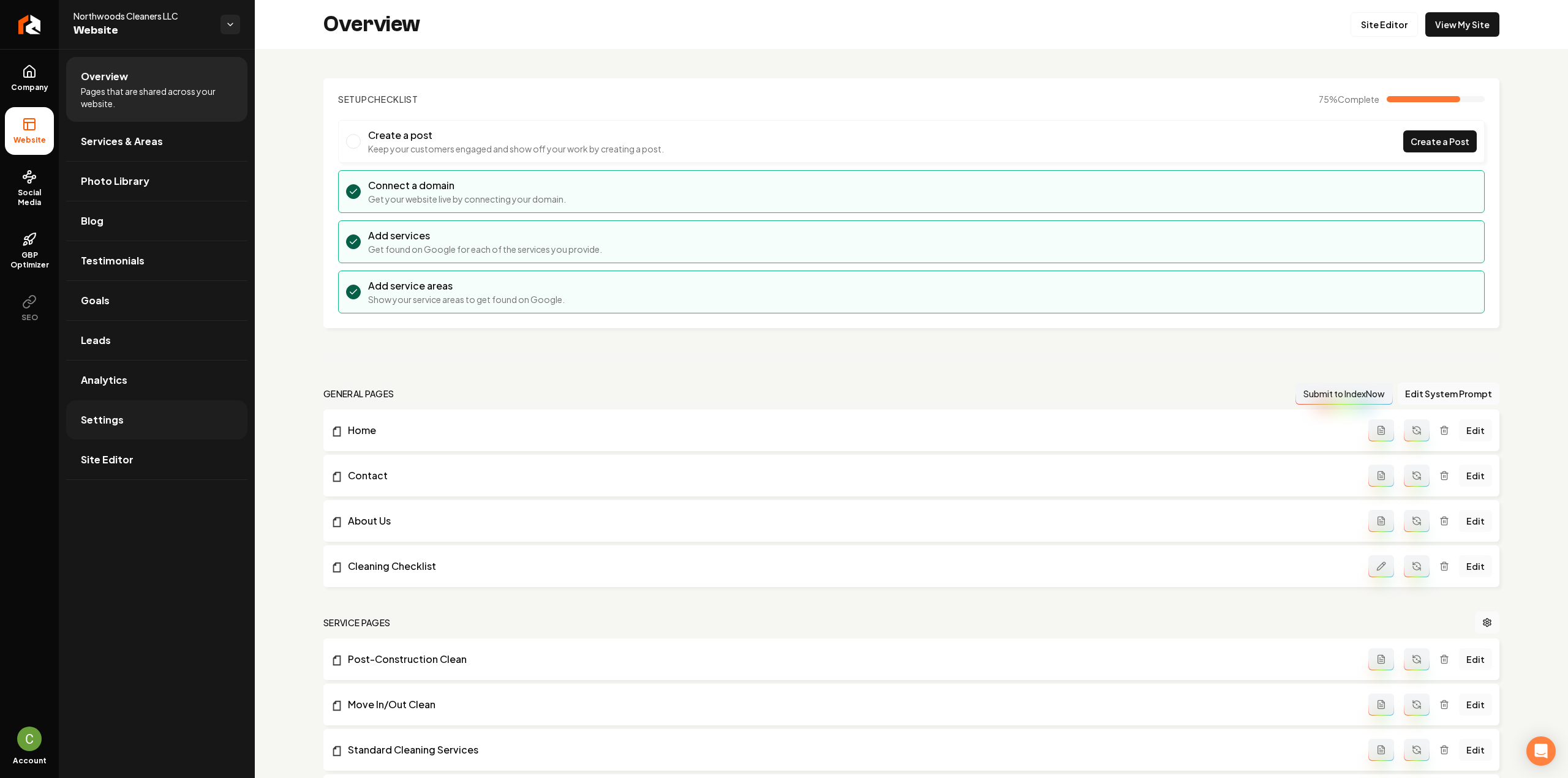
click at [100, 415] on span "Settings" at bounding box center [102, 420] width 43 height 15
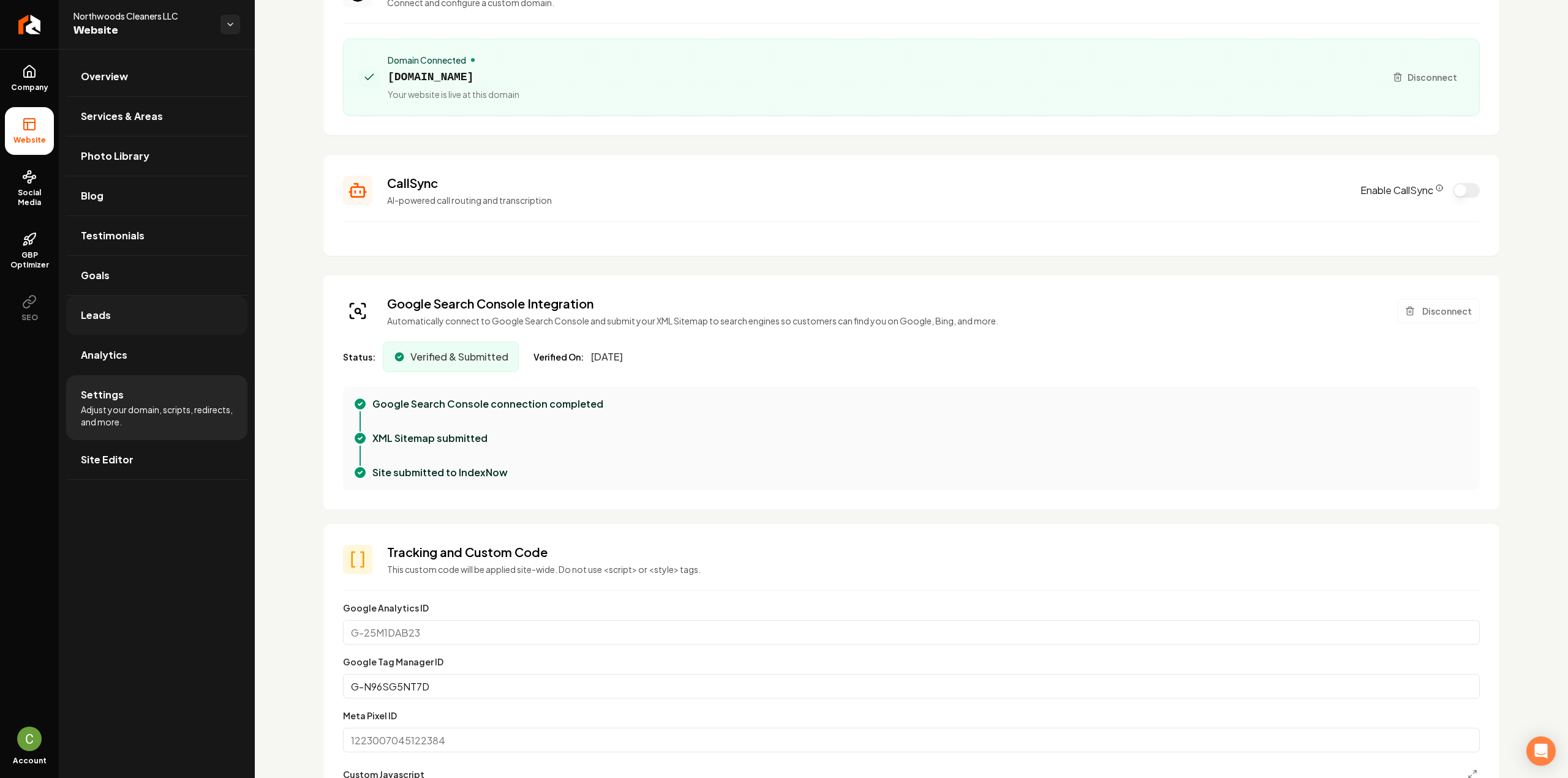
scroll to position [61, 0]
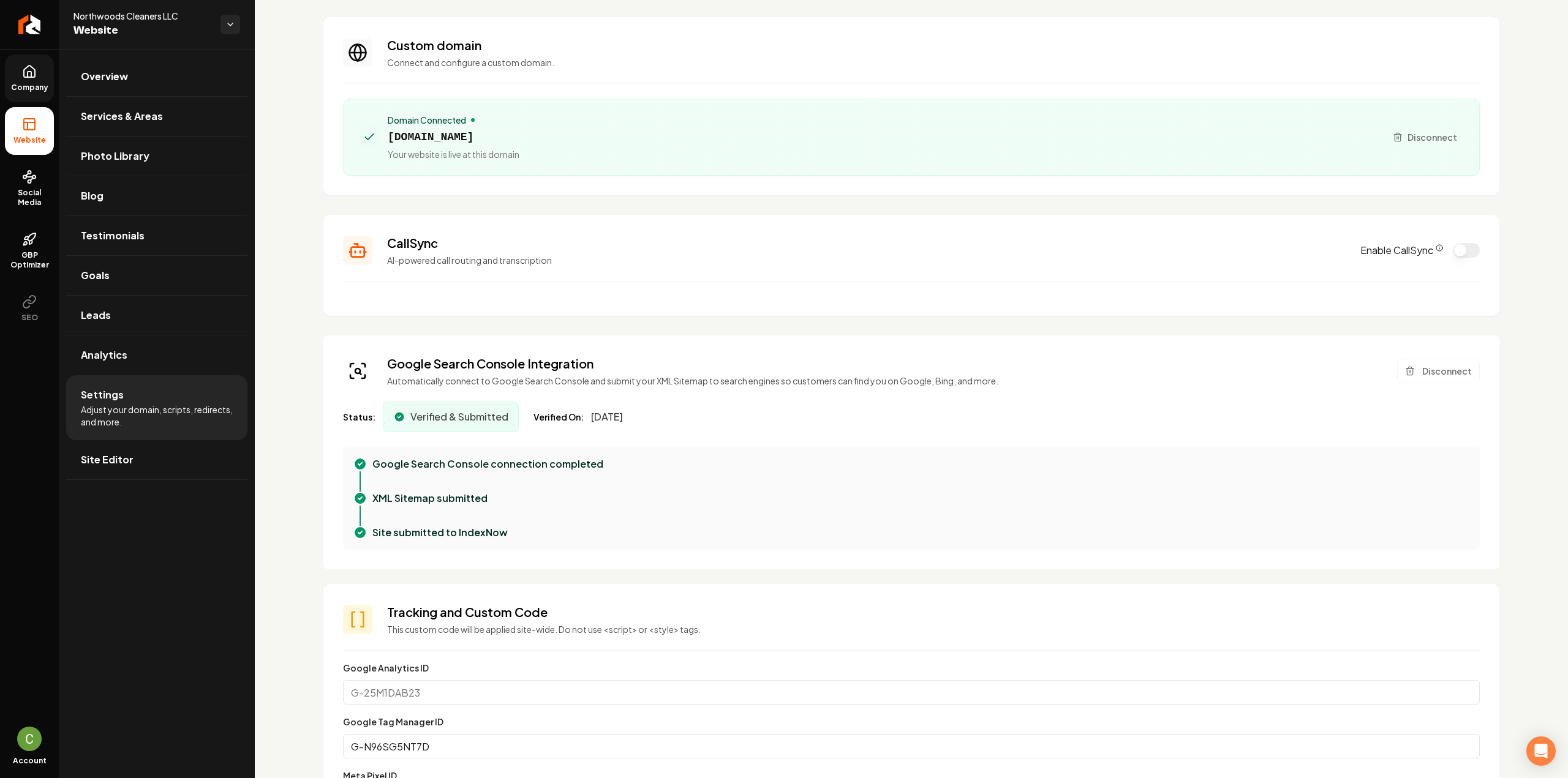
click at [33, 74] on icon at bounding box center [29, 71] width 15 height 15
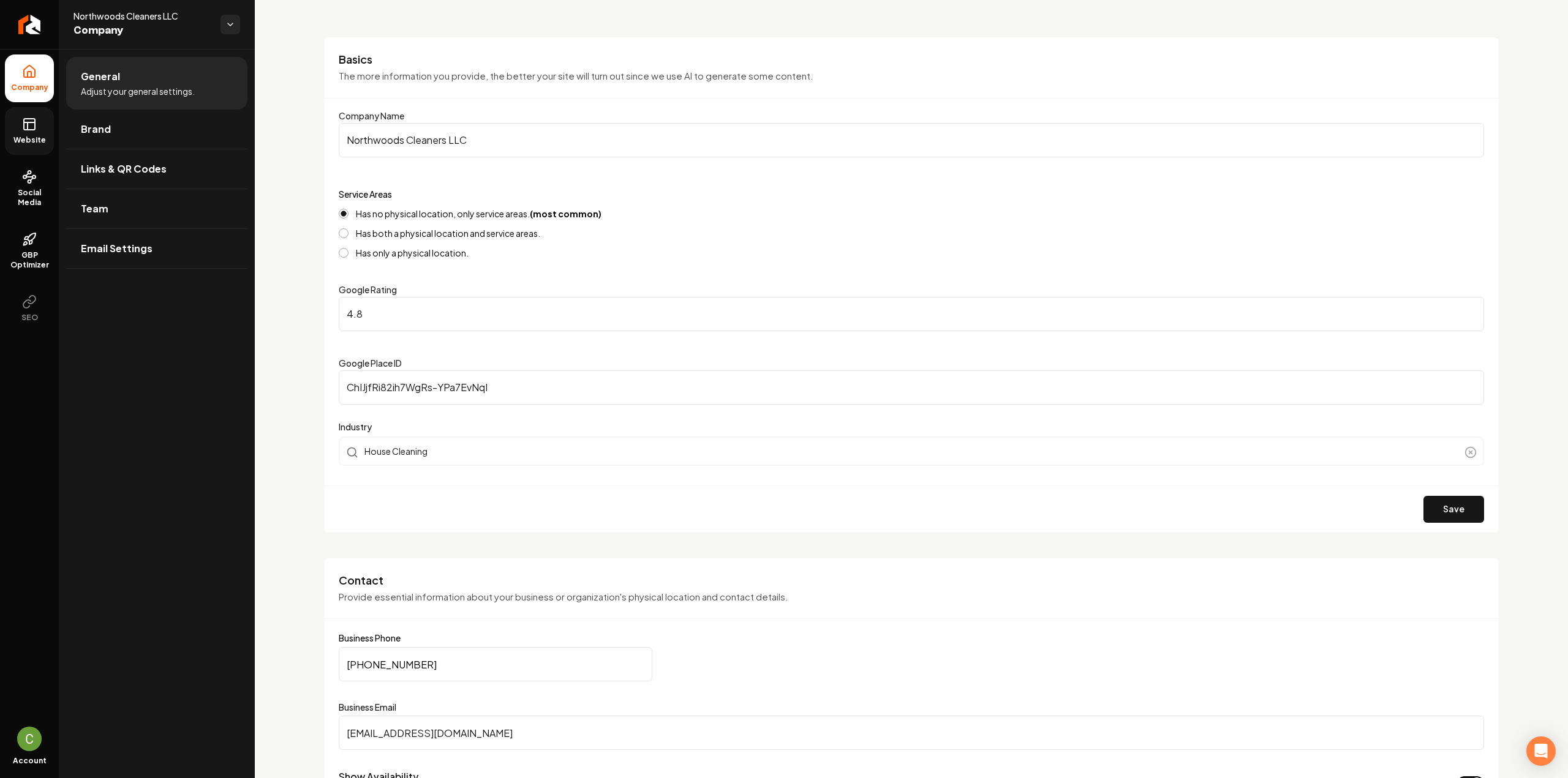
click at [38, 119] on link "Website" at bounding box center [29, 131] width 49 height 47
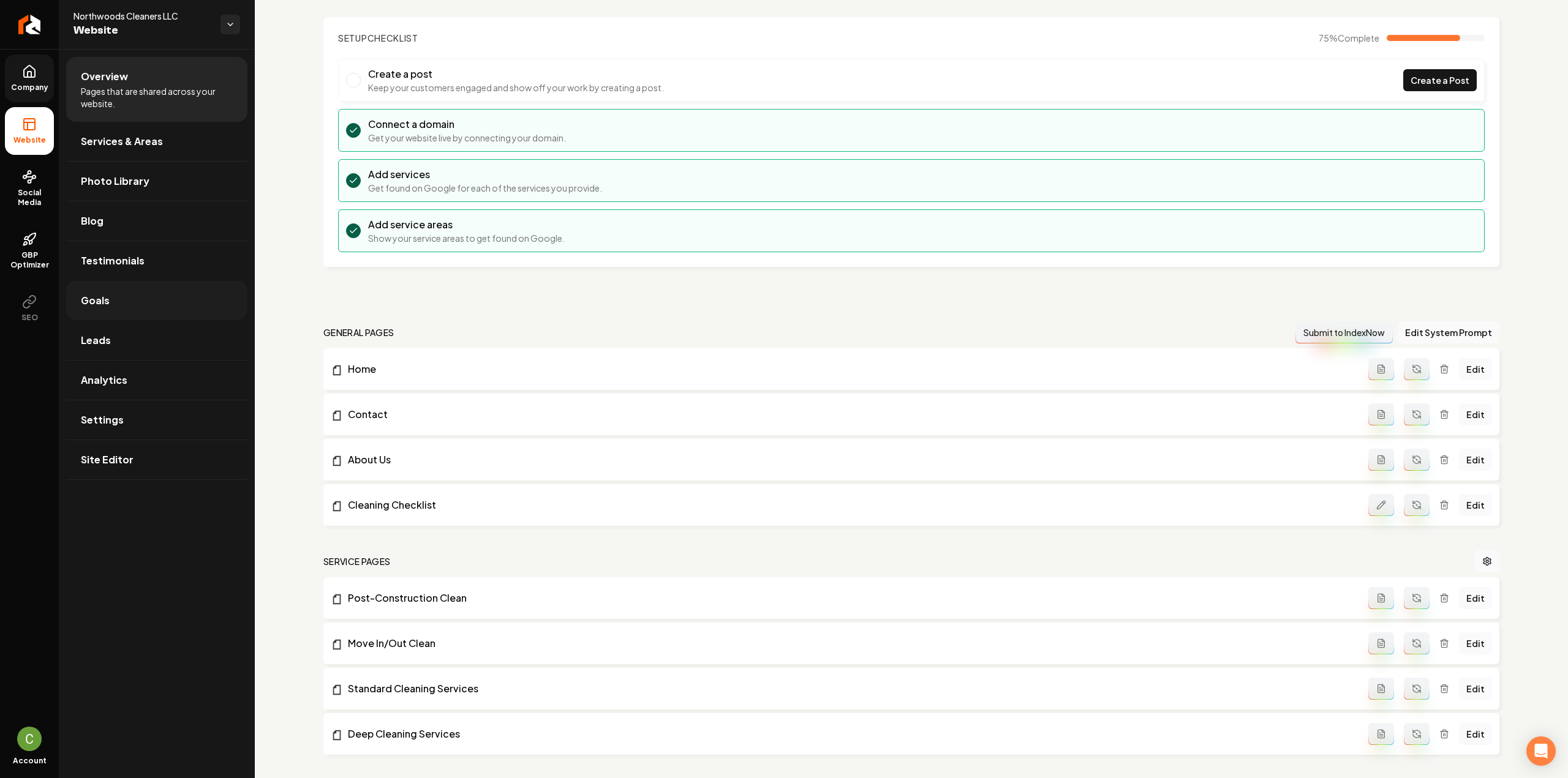
click at [139, 309] on link "Goals" at bounding box center [156, 300] width 181 height 39
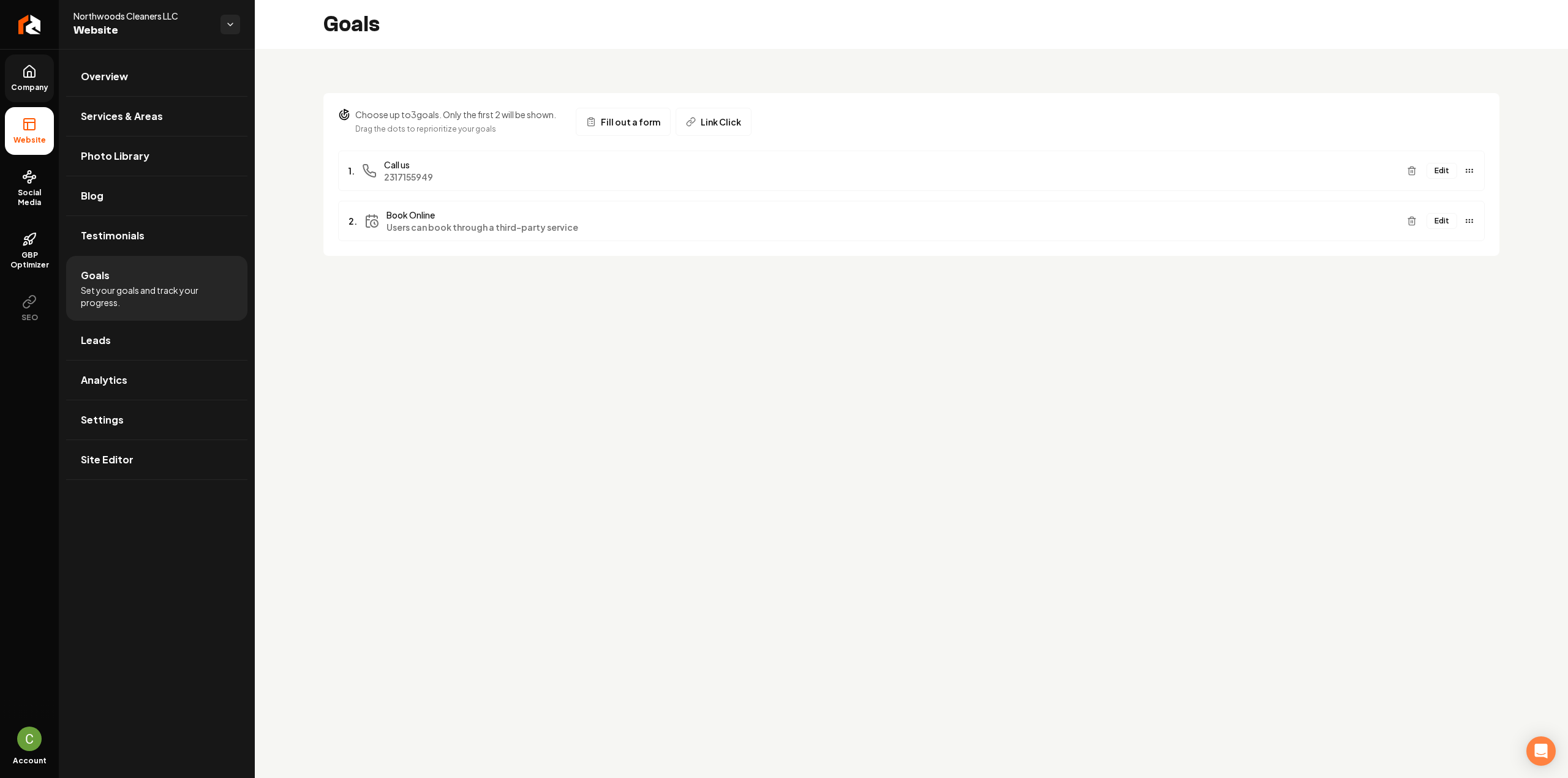
click at [1443, 220] on button "Edit" at bounding box center [1442, 221] width 31 height 16
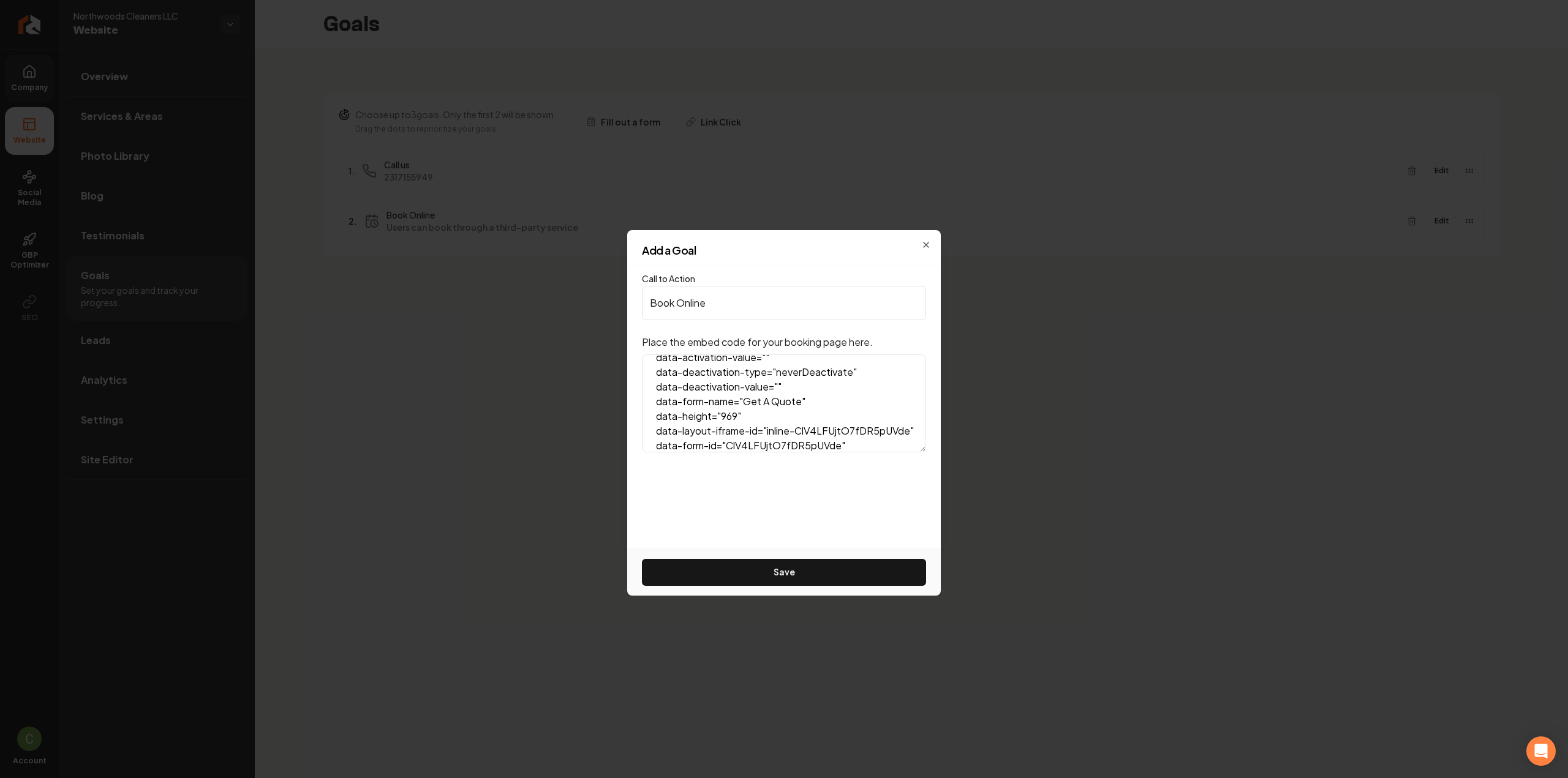
scroll to position [304, 0]
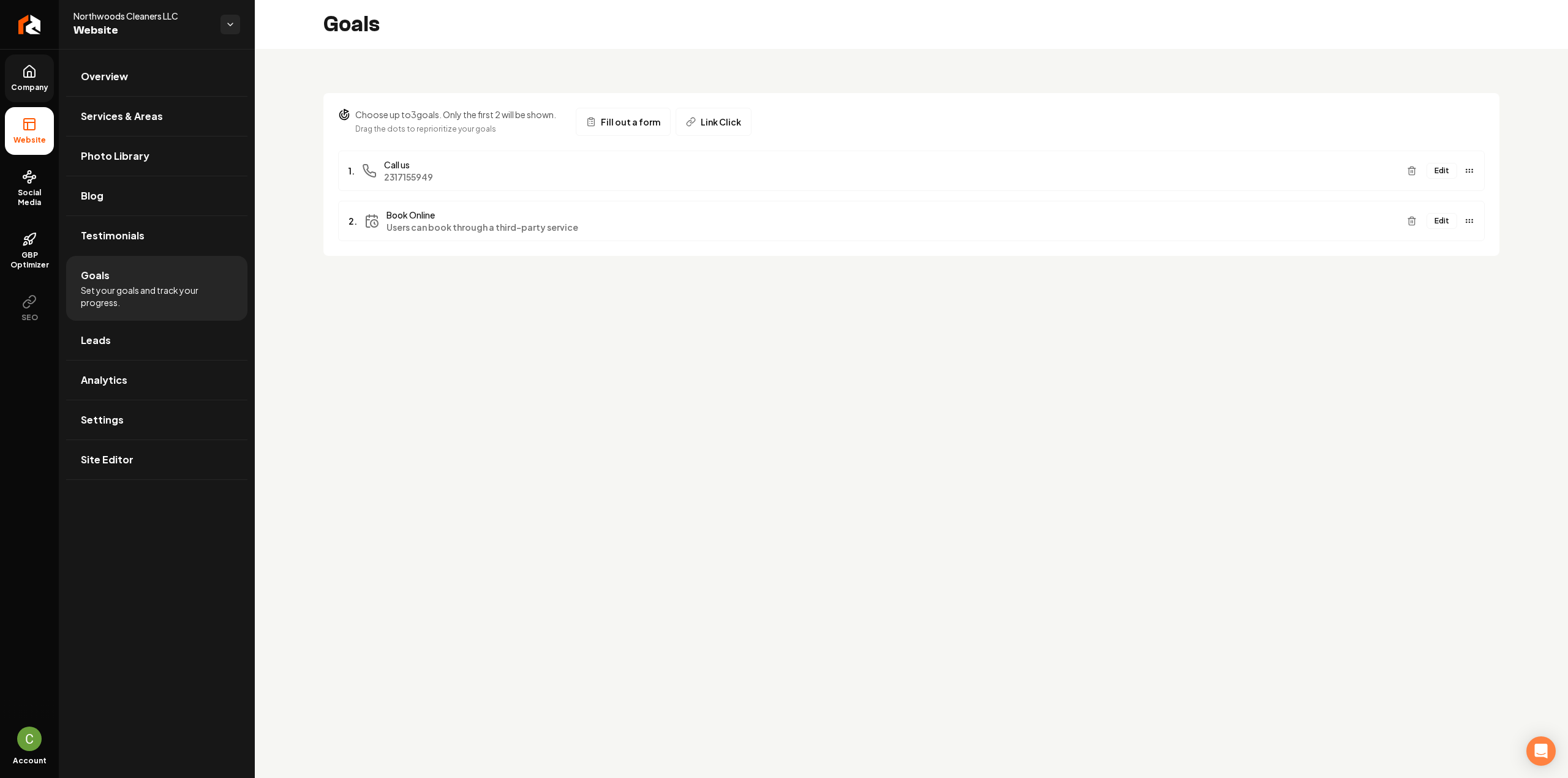
click at [1439, 220] on button "Edit" at bounding box center [1442, 221] width 31 height 16
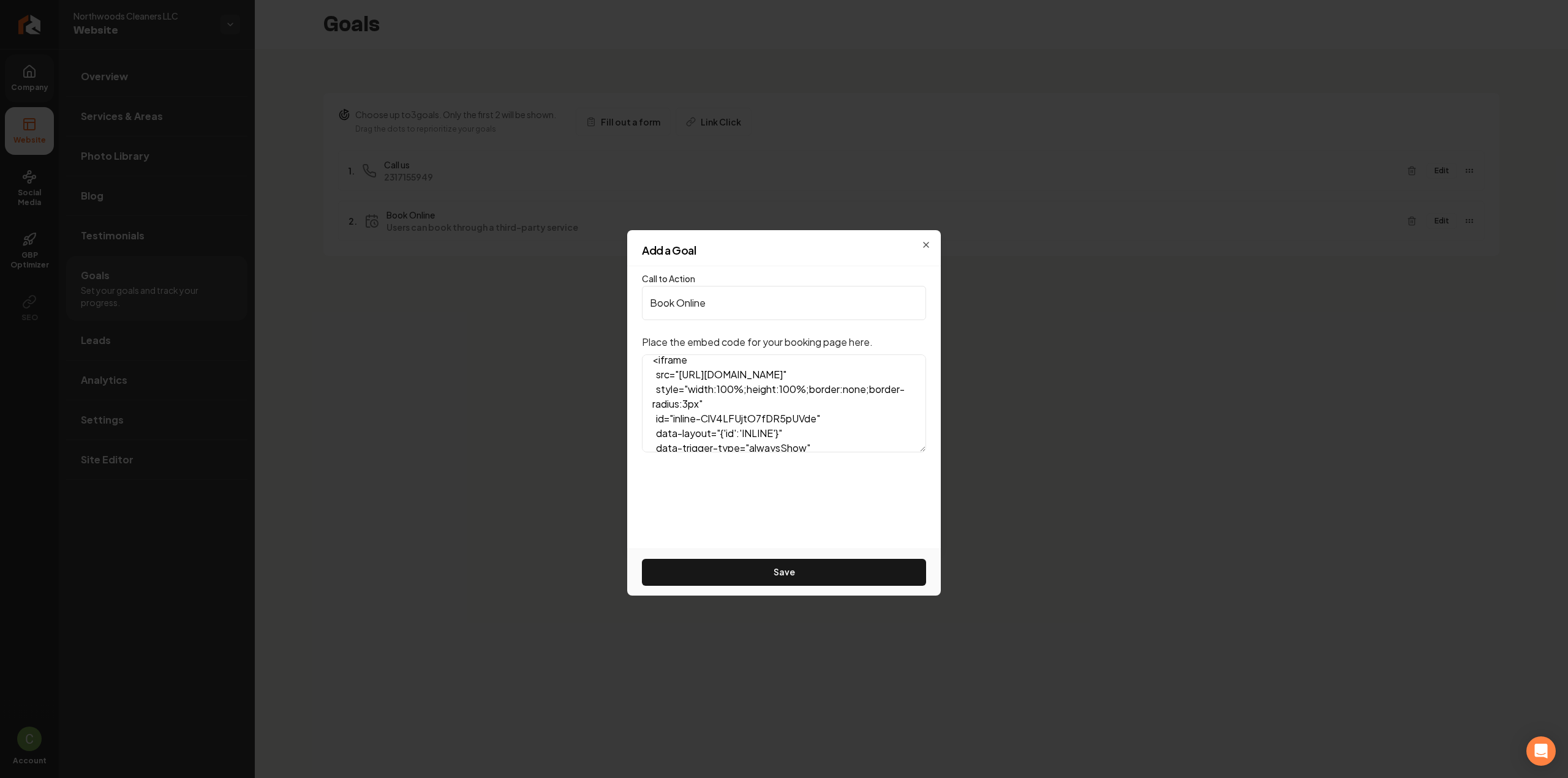
scroll to position [0, 0]
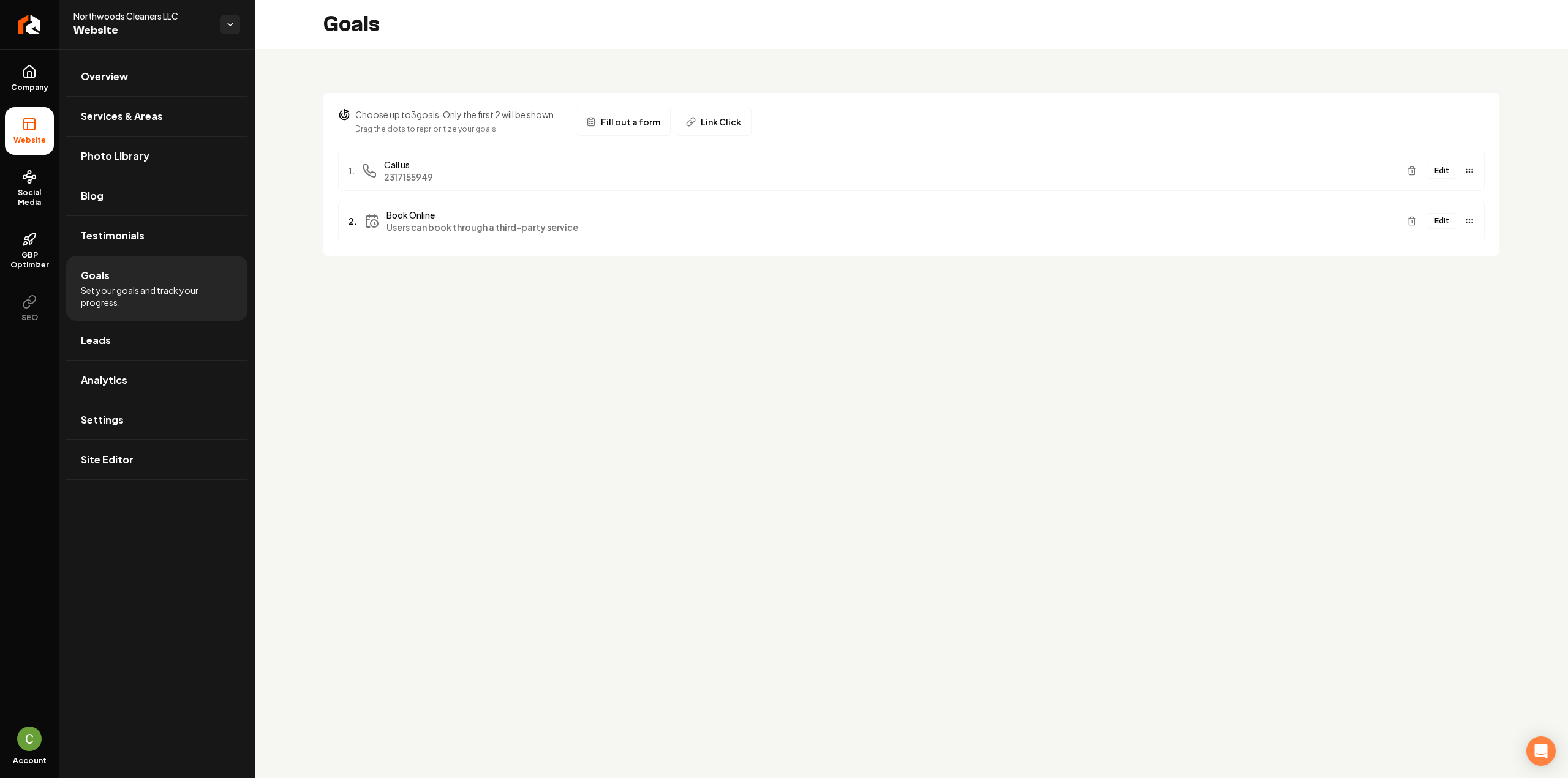
drag, startPoint x: 19, startPoint y: 94, endPoint x: 24, endPoint y: 136, distance: 42.3
click at [19, 94] on link "Company" at bounding box center [29, 78] width 49 height 47
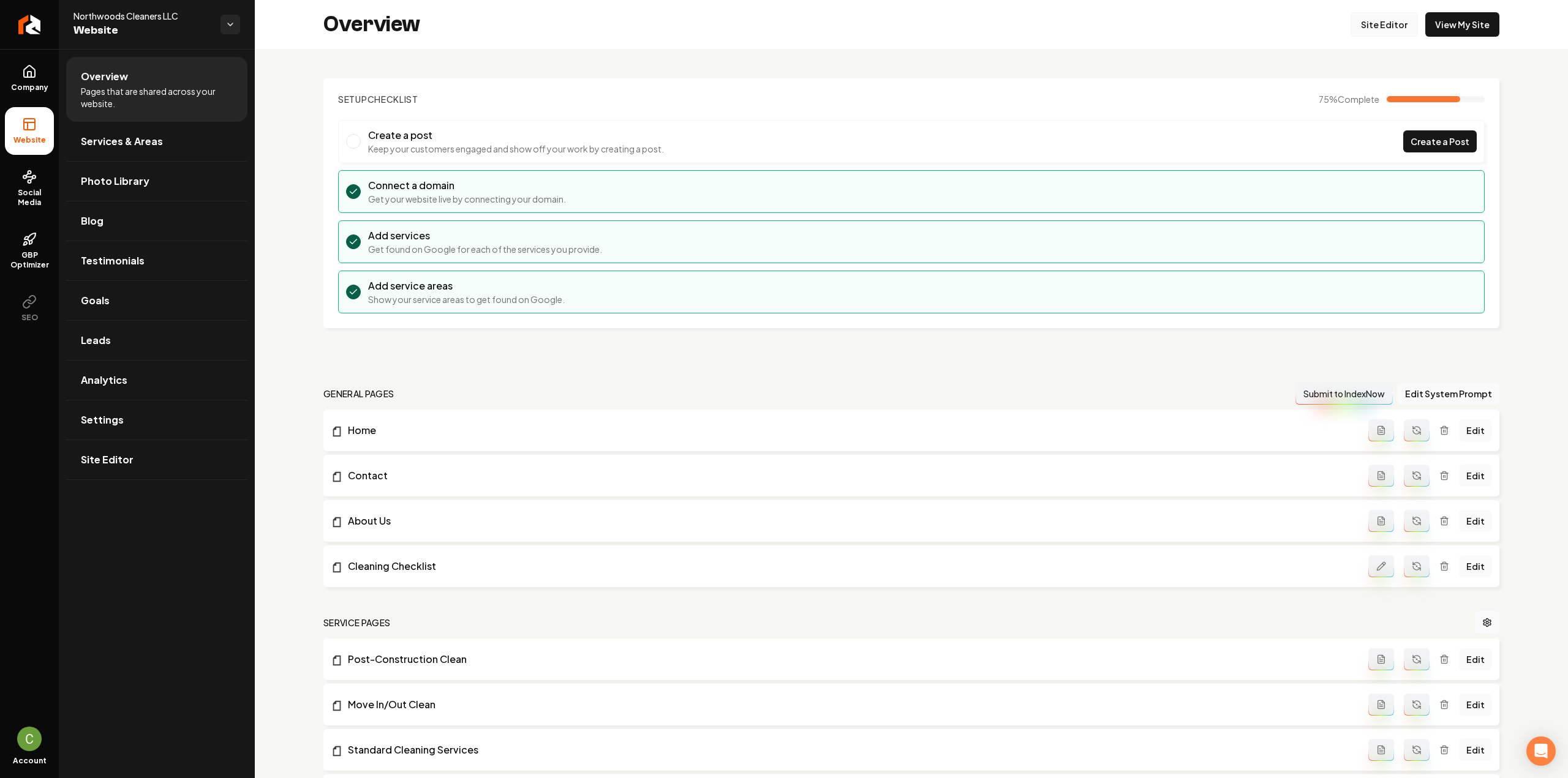
click at [1377, 34] on link "Site Editor" at bounding box center [1385, 24] width 68 height 24
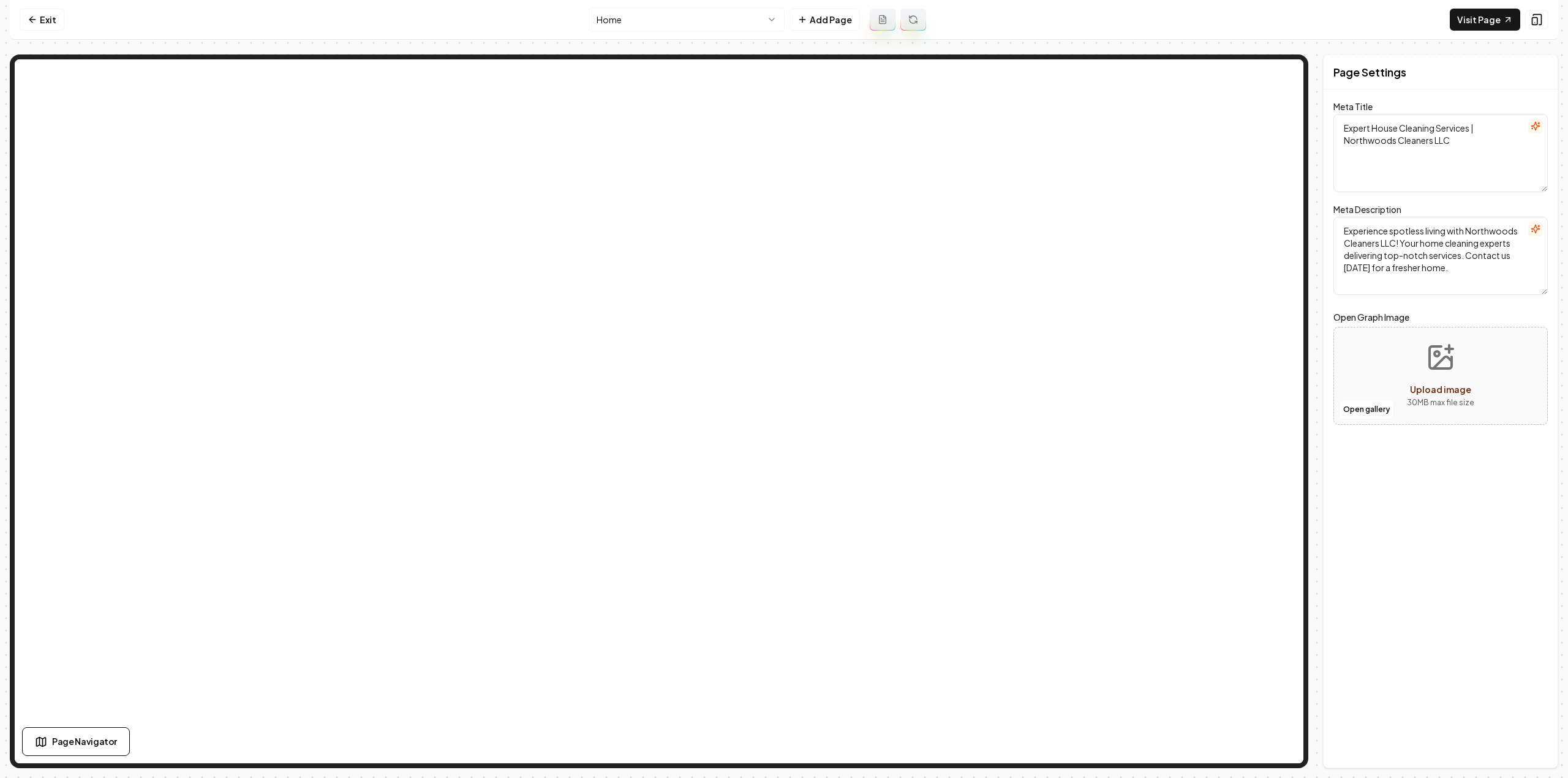
click at [648, 17] on html "Computer Required This feature is only available on a computer. Please switch t…" at bounding box center [784, 389] width 1568 height 778
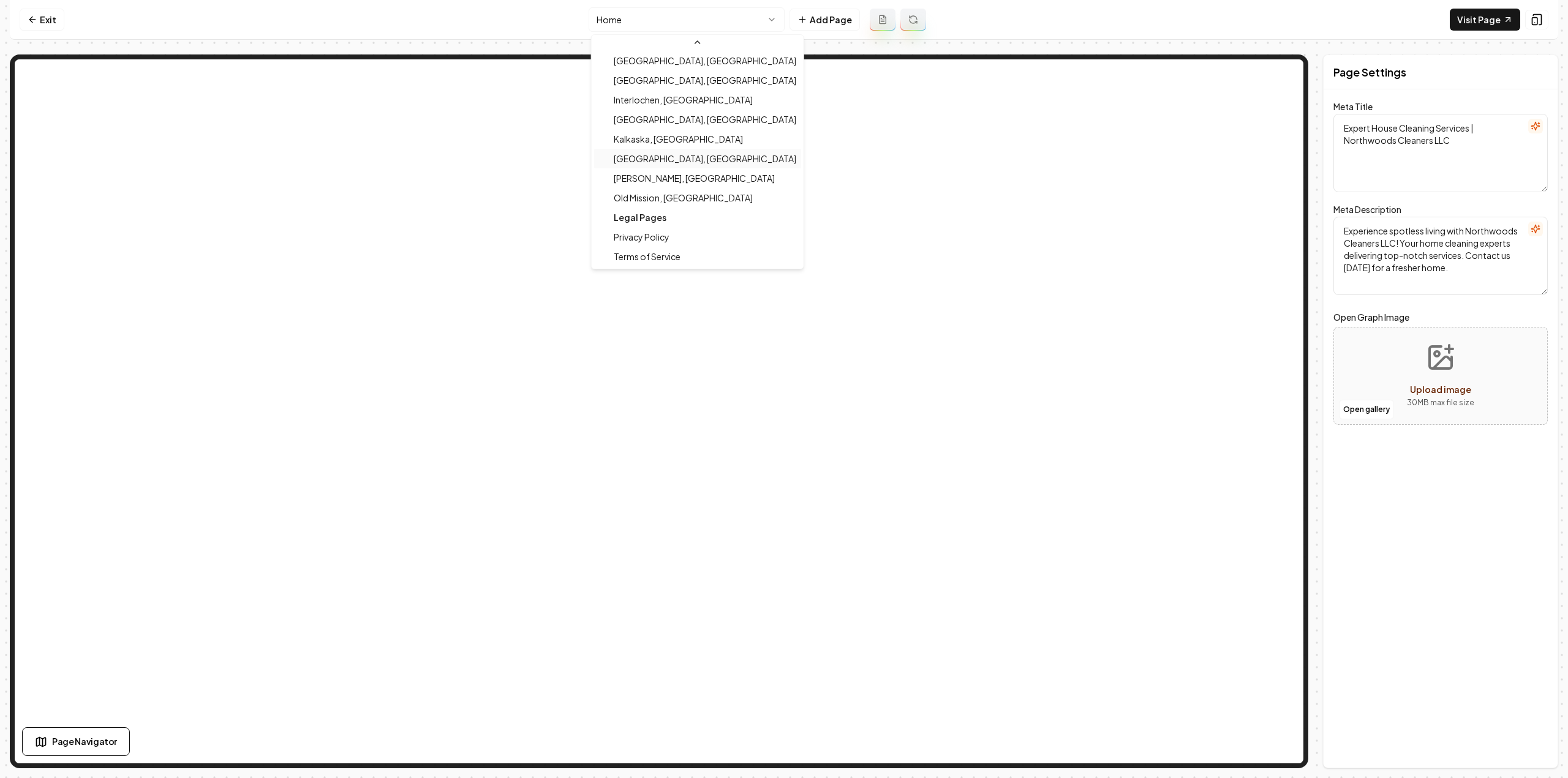
scroll to position [256, 0]
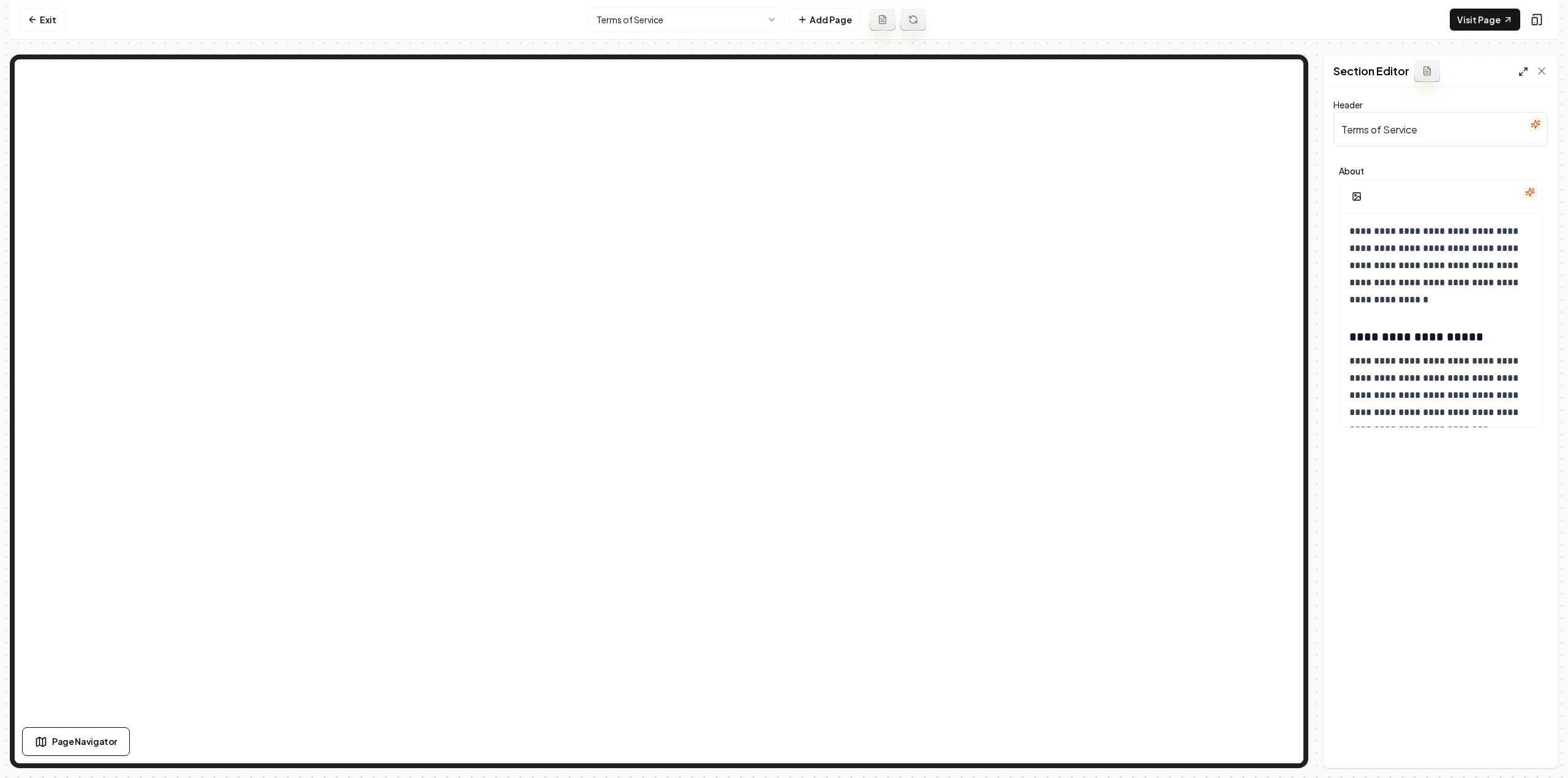
click at [1521, 75] on polyline at bounding box center [1521, 74] width 3 height 3
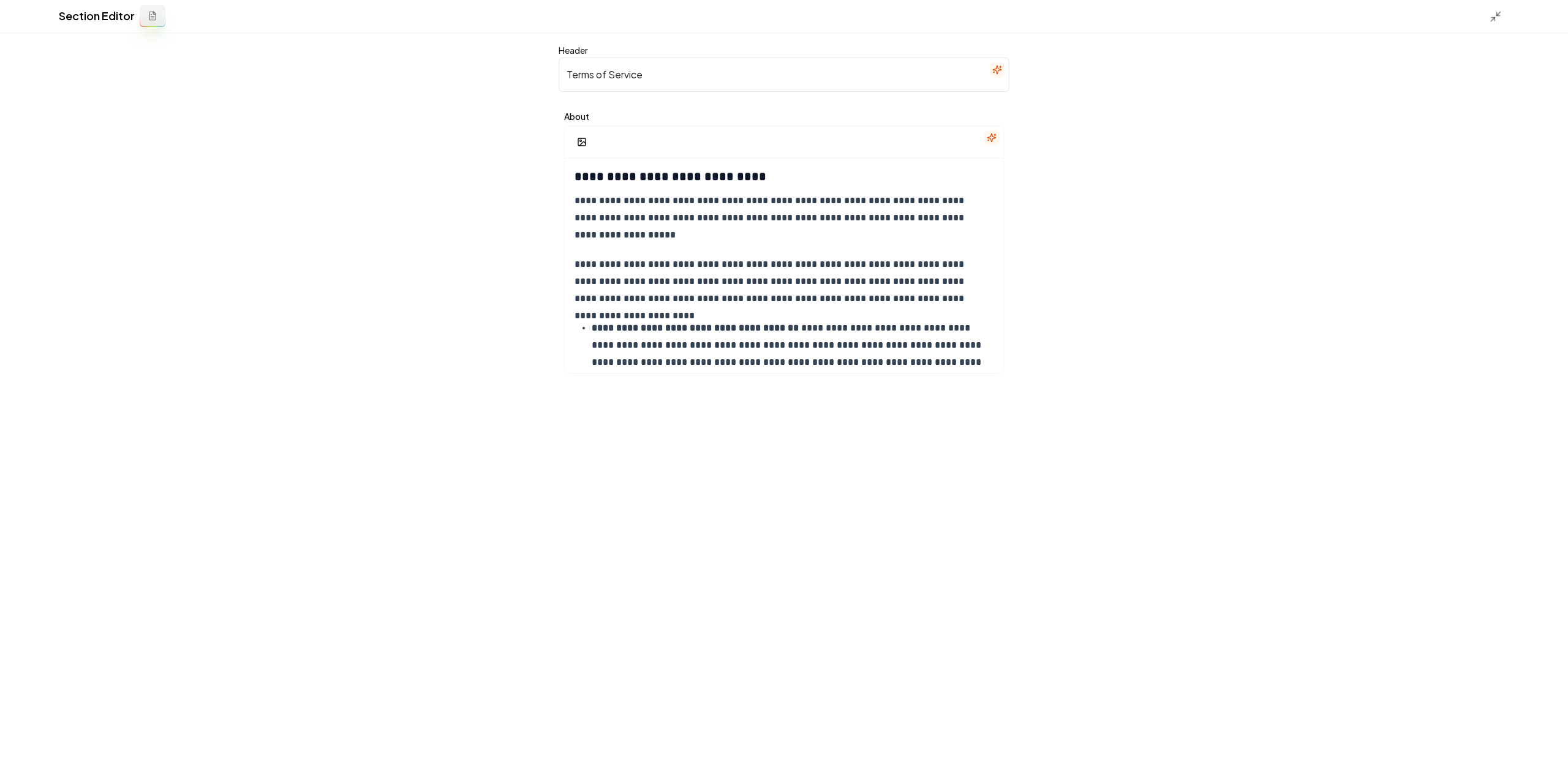
scroll to position [3580, 0]
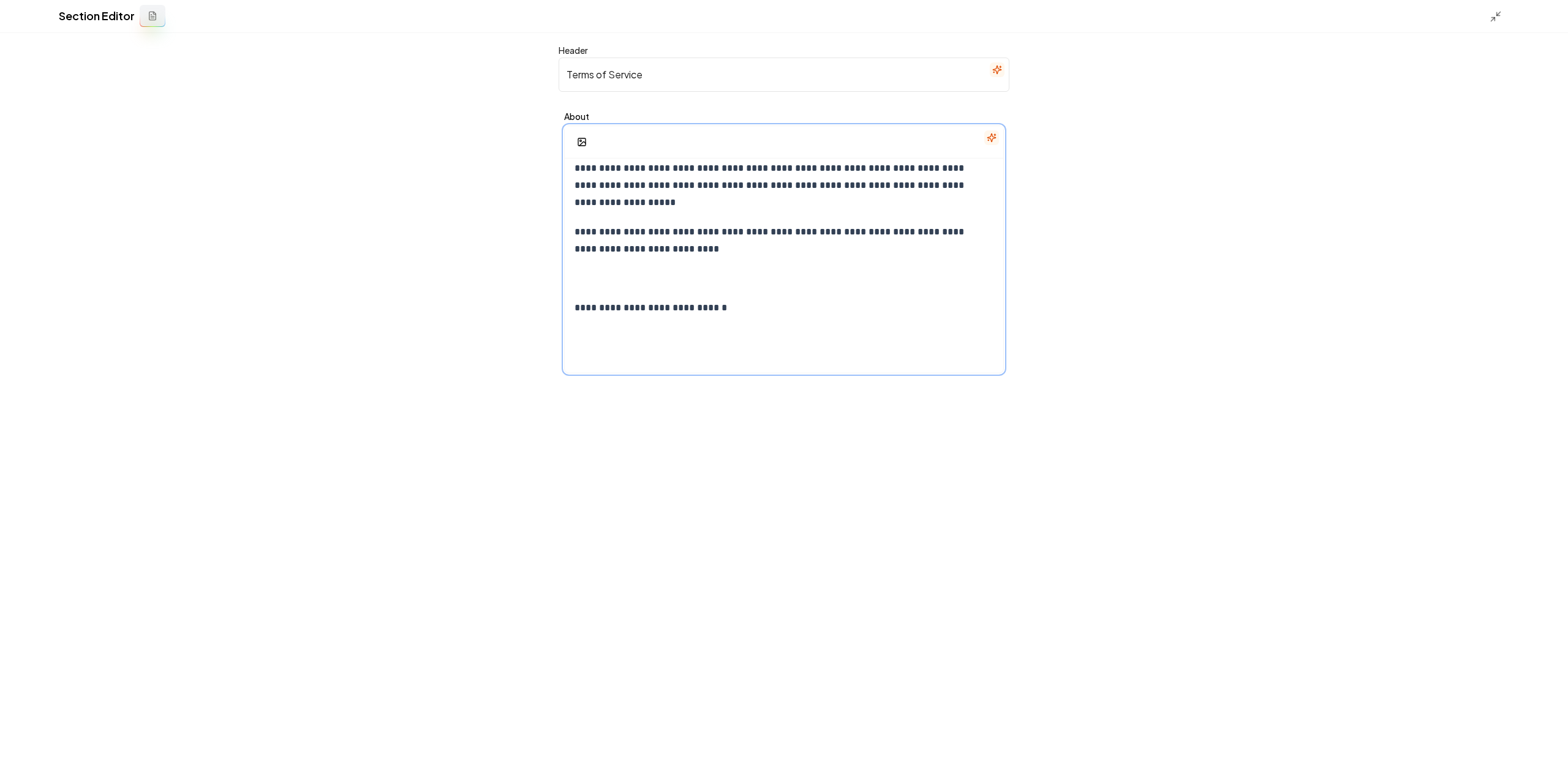
click at [771, 253] on p "**********" at bounding box center [779, 240] width 410 height 34
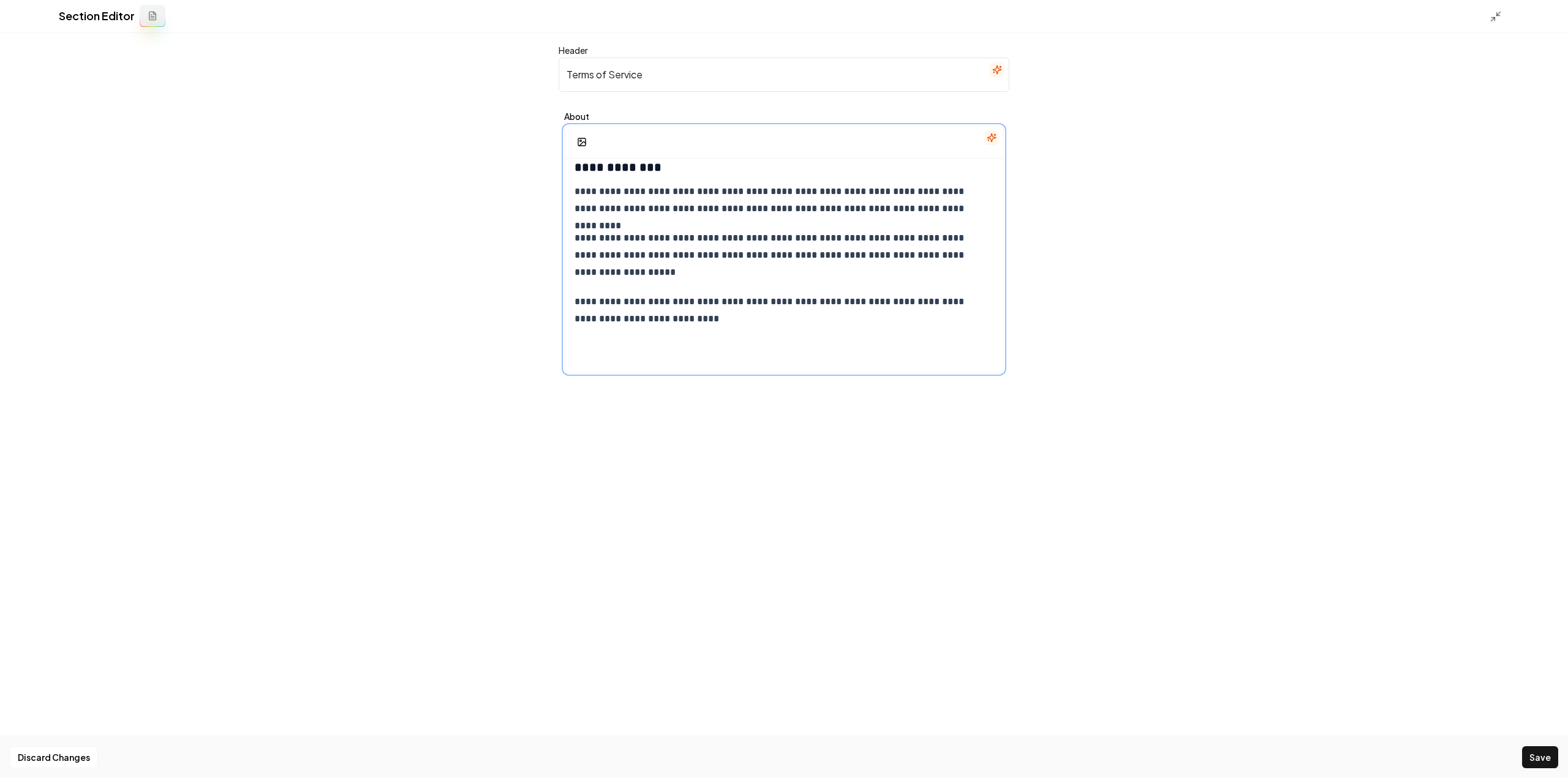
scroll to position [3396, 0]
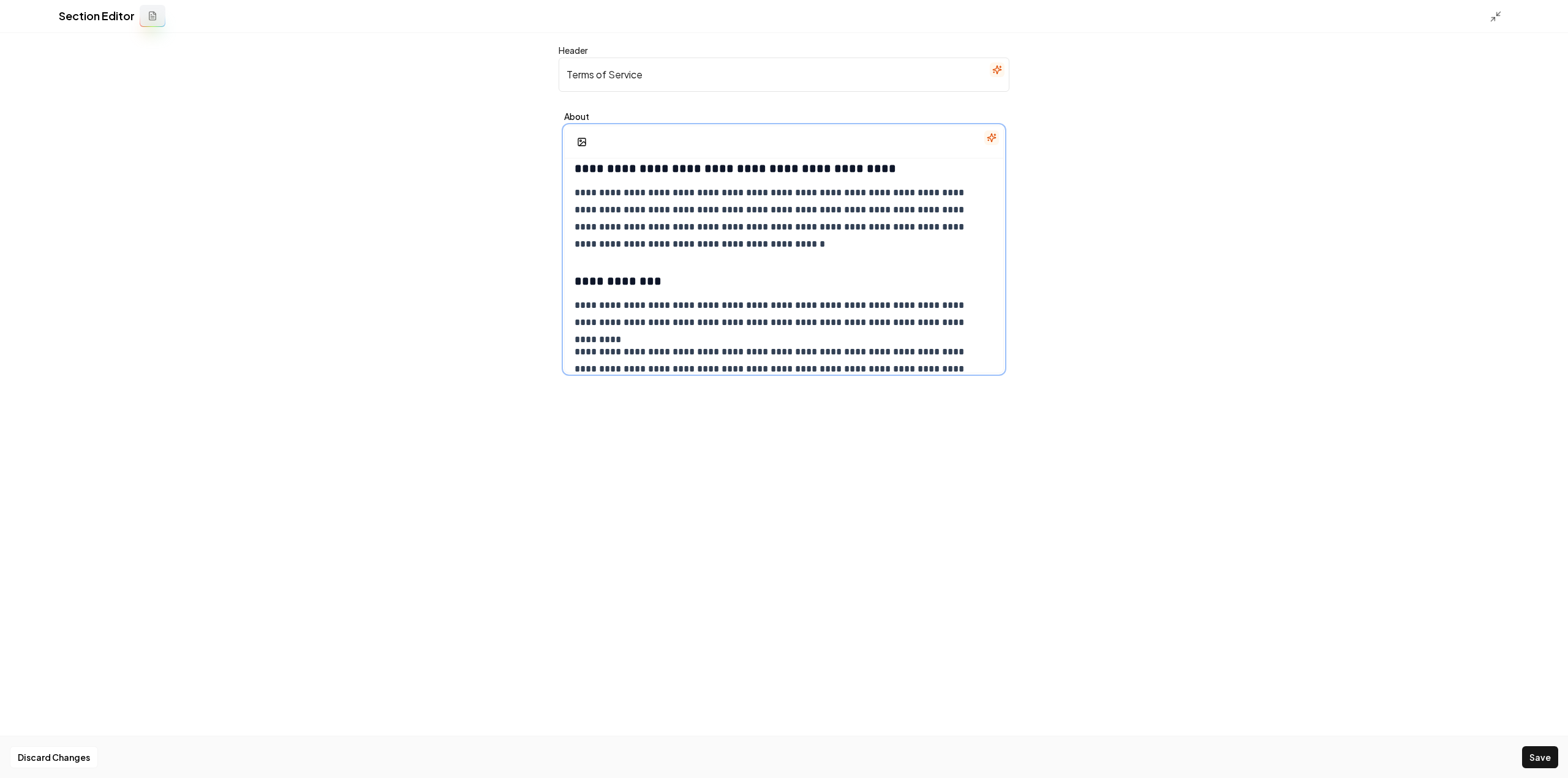
click at [629, 275] on strong "**********" at bounding box center [618, 281] width 87 height 13
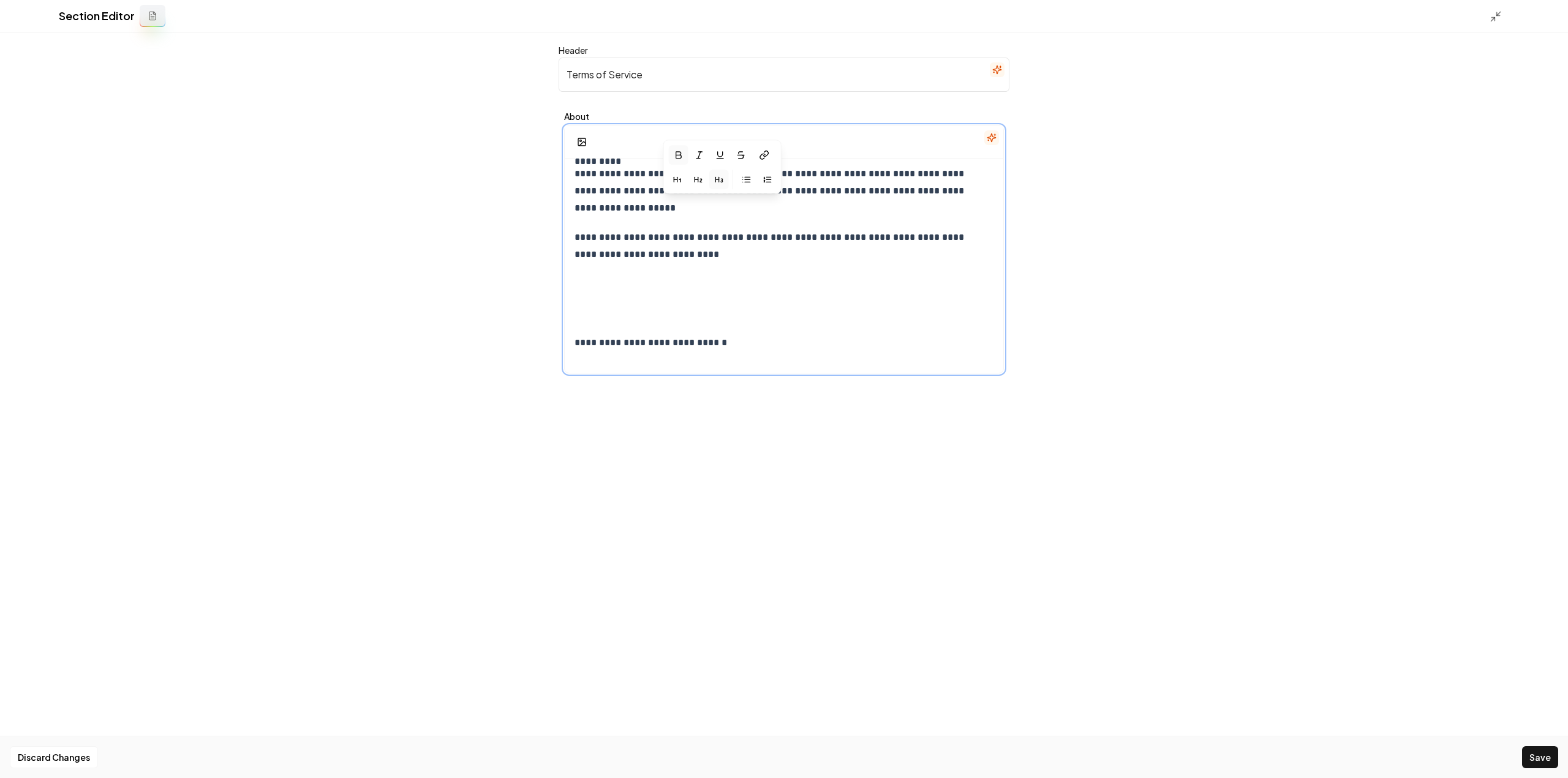
scroll to position [3580, 0]
click at [623, 284] on p at bounding box center [784, 279] width 419 height 17
click at [681, 284] on p at bounding box center [784, 279] width 419 height 17
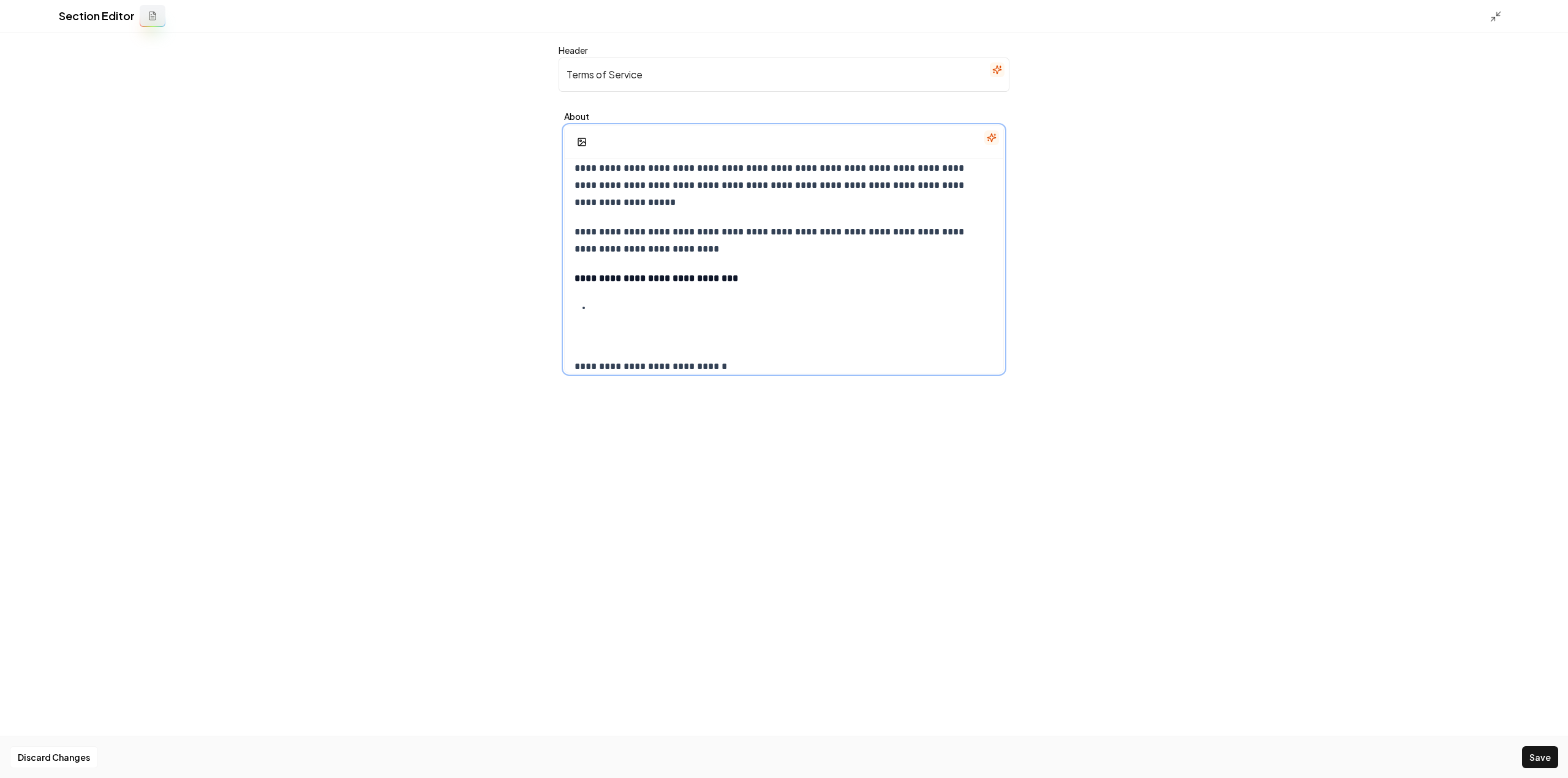
click at [646, 310] on p at bounding box center [793, 308] width 402 height 17
click at [643, 280] on strong "**********" at bounding box center [656, 277] width 164 height 9
click at [781, 247] on icon "button" at bounding box center [785, 252] width 10 height 10
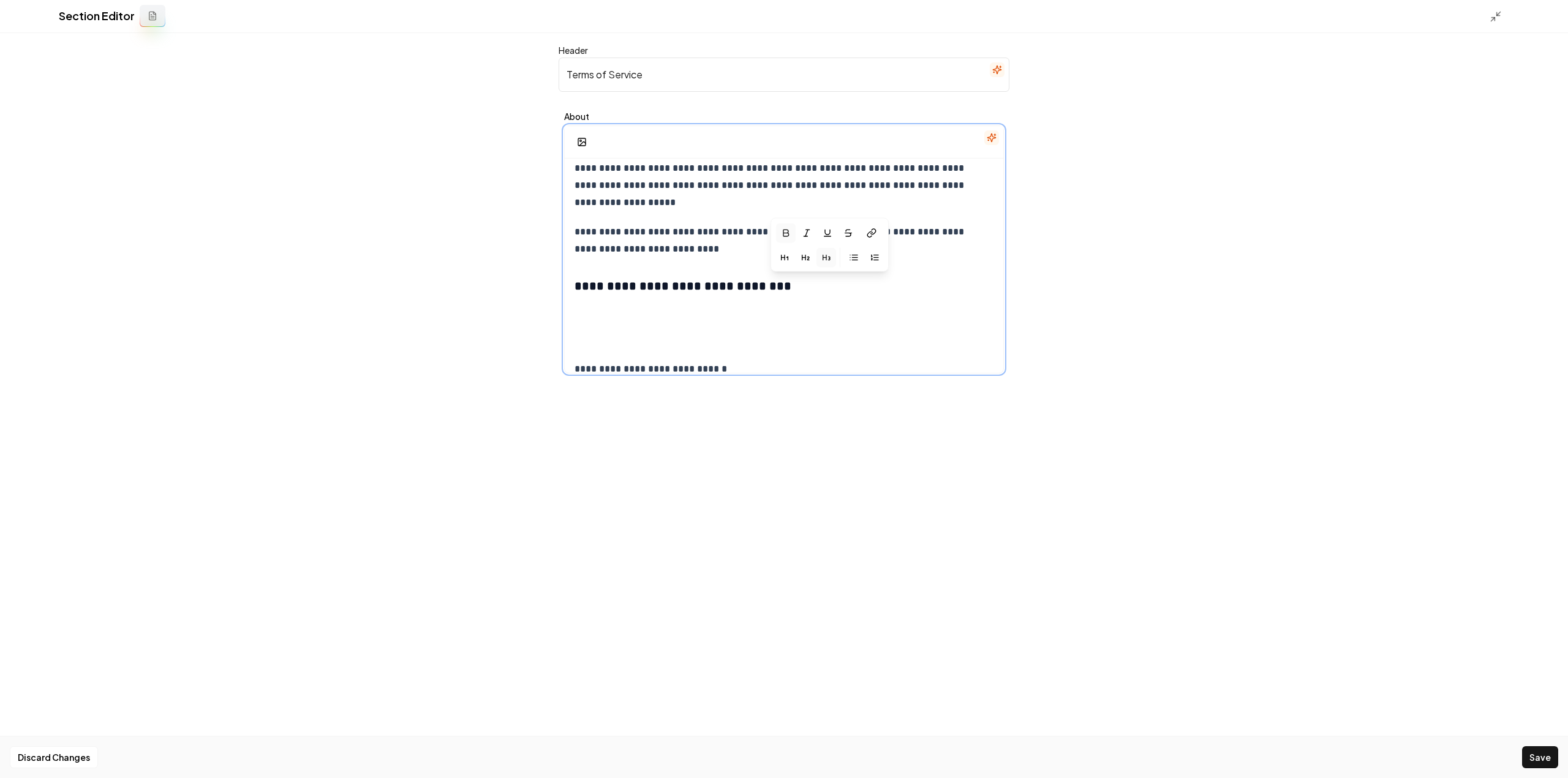
click at [709, 317] on p at bounding box center [784, 311] width 419 height 17
paste div
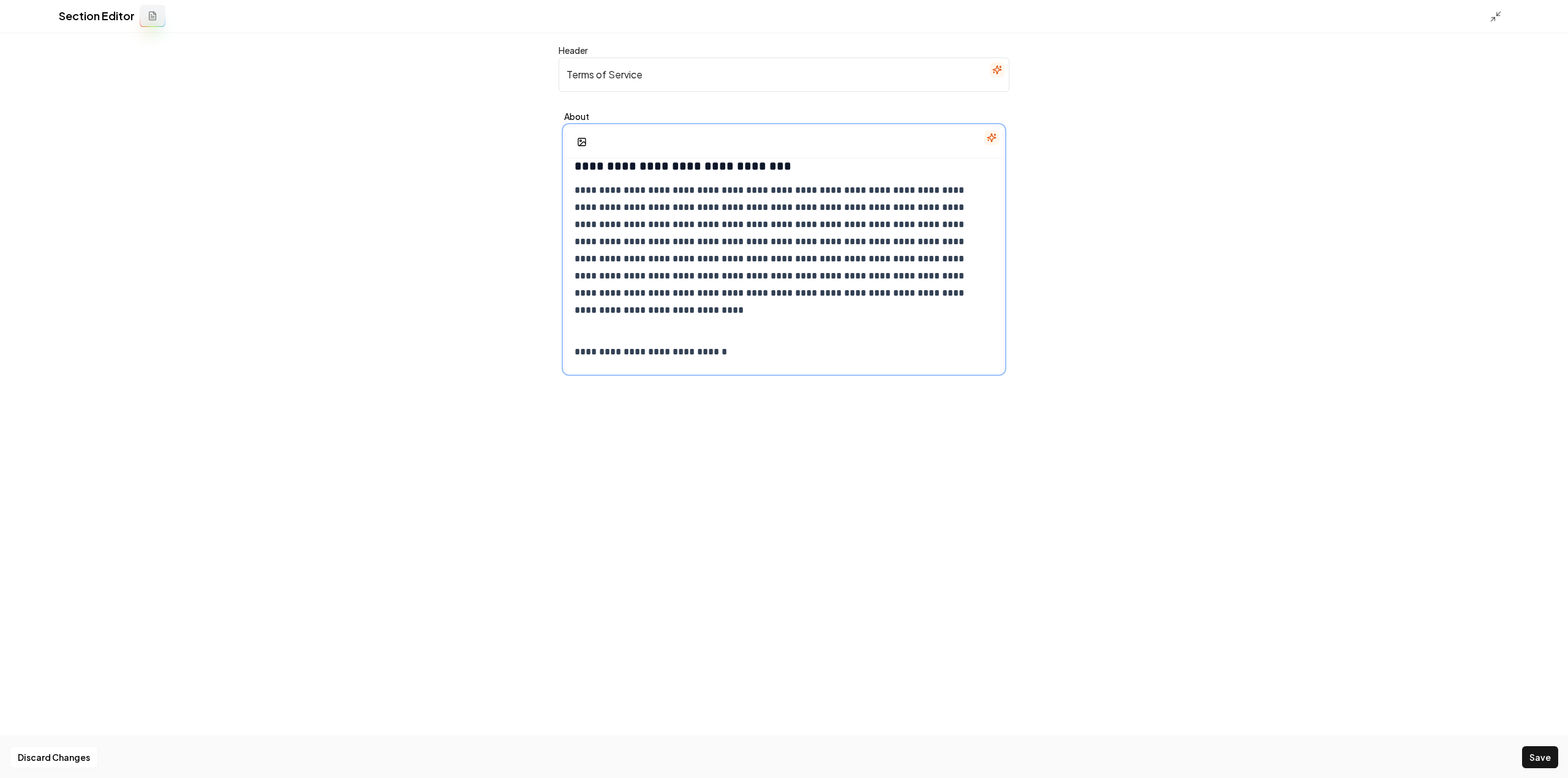
scroll to position [3744, 0]
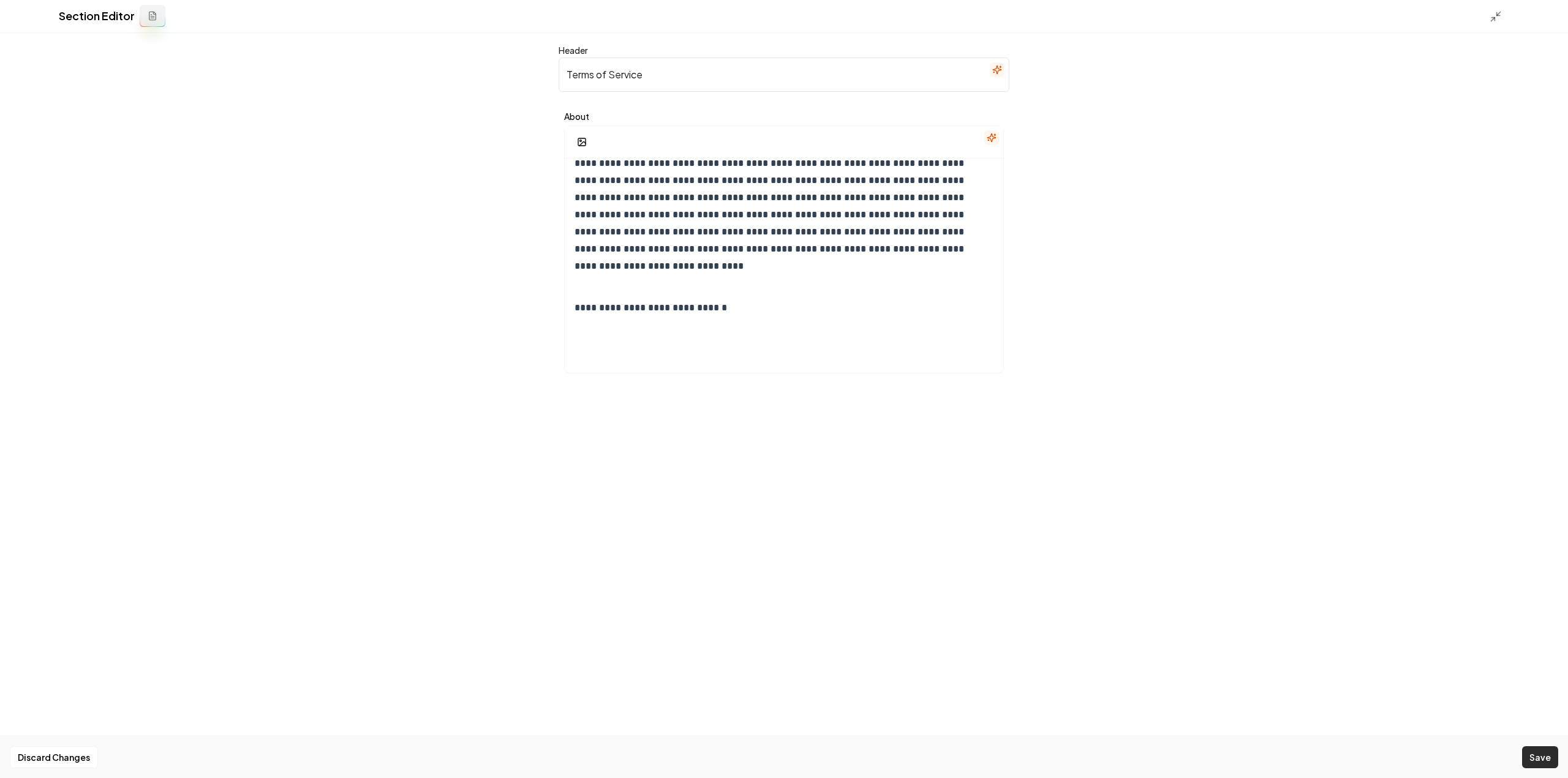
click at [1539, 751] on button "Save" at bounding box center [1539, 757] width 36 height 22
click at [1495, 9] on div "Section Editor" at bounding box center [784, 16] width 1568 height 33
click at [1495, 9] on div at bounding box center [1499, 16] width 19 height 14
click at [1497, 16] on polyline at bounding box center [1498, 14] width 3 height 3
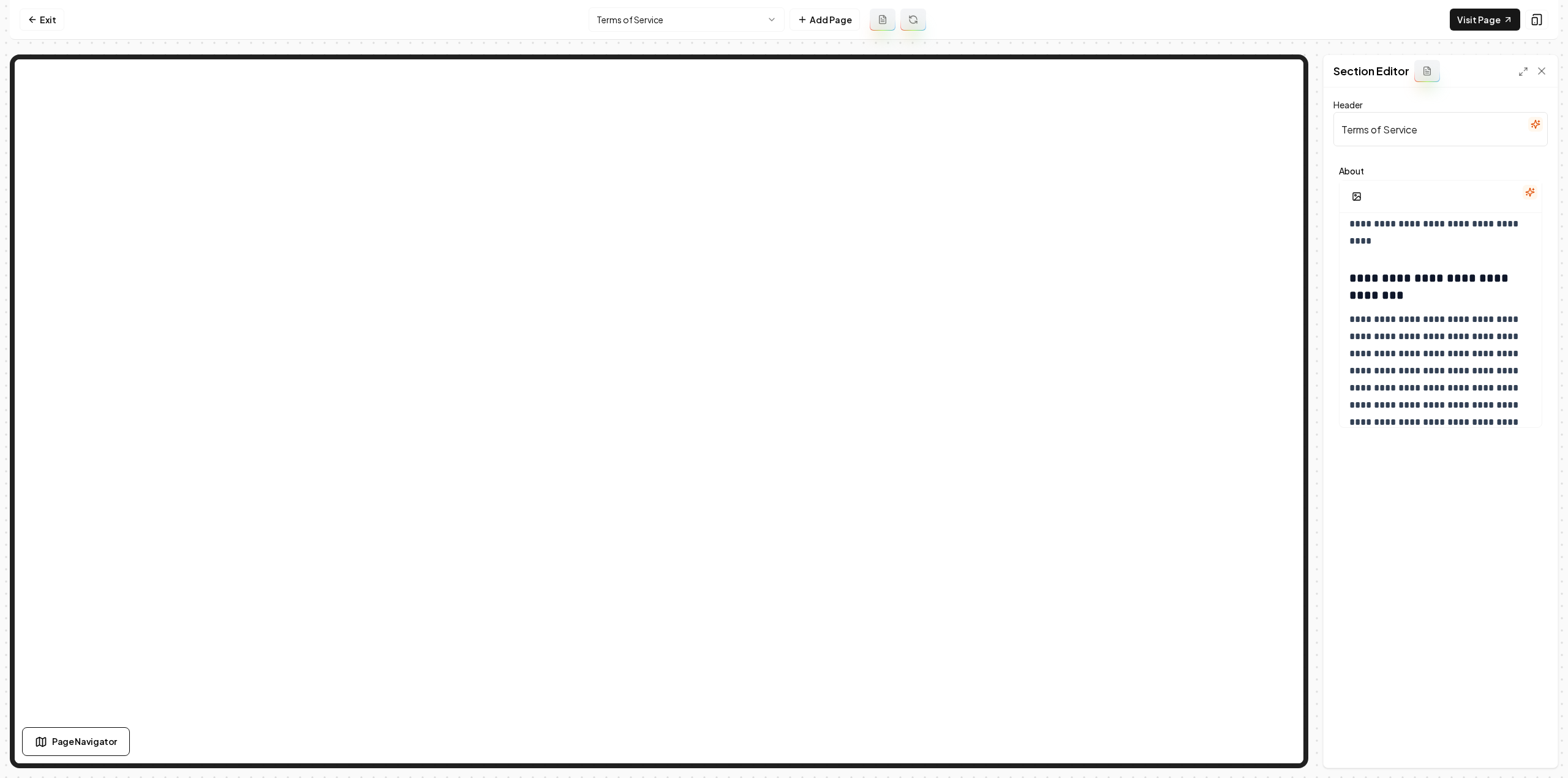
scroll to position [6428, 0]
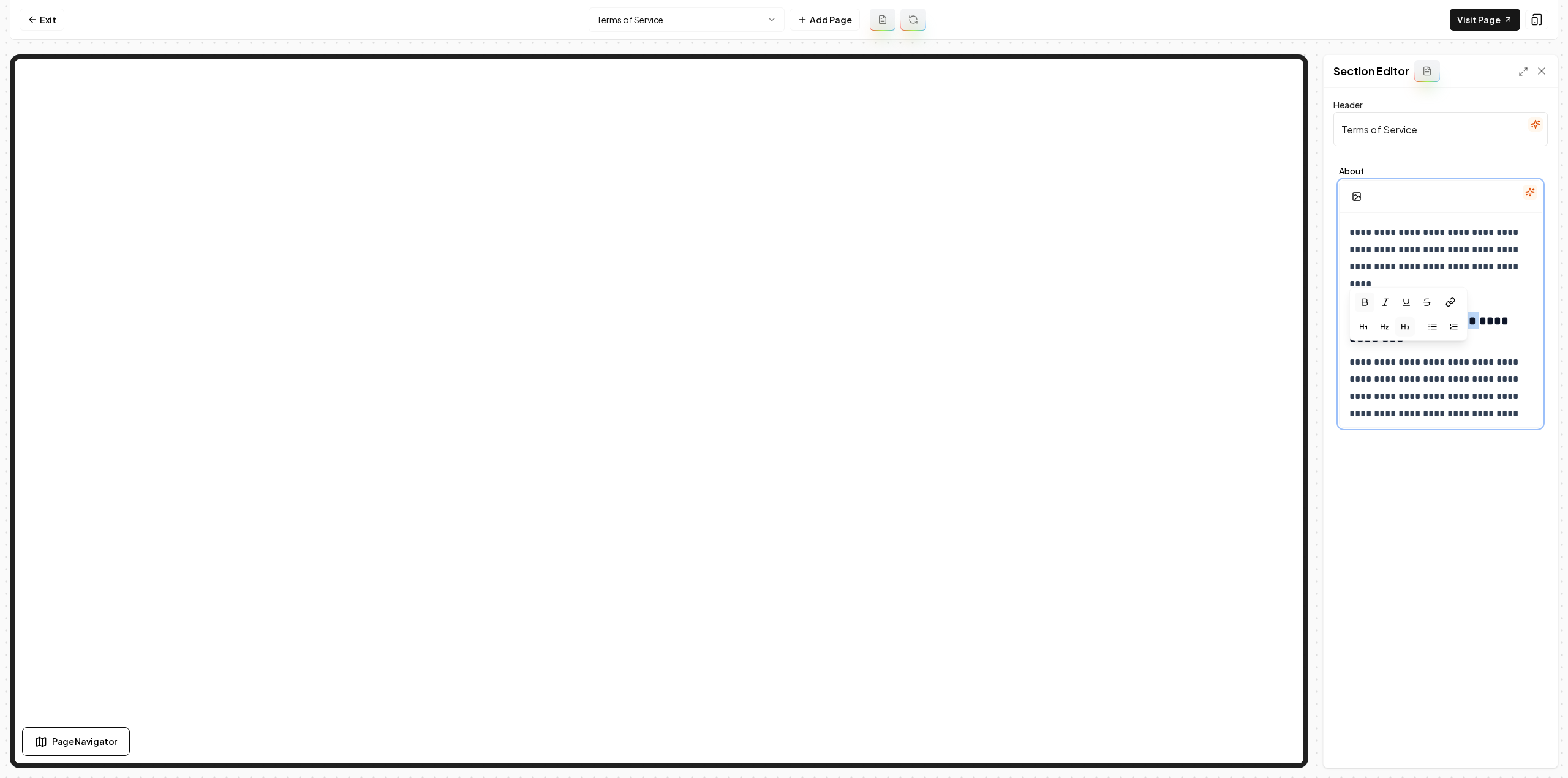
drag, startPoint x: 1466, startPoint y: 352, endPoint x: 1332, endPoint y: 359, distance: 134.2
click at [1332, 359] on div "**********" at bounding box center [1440, 427] width 234 height 680
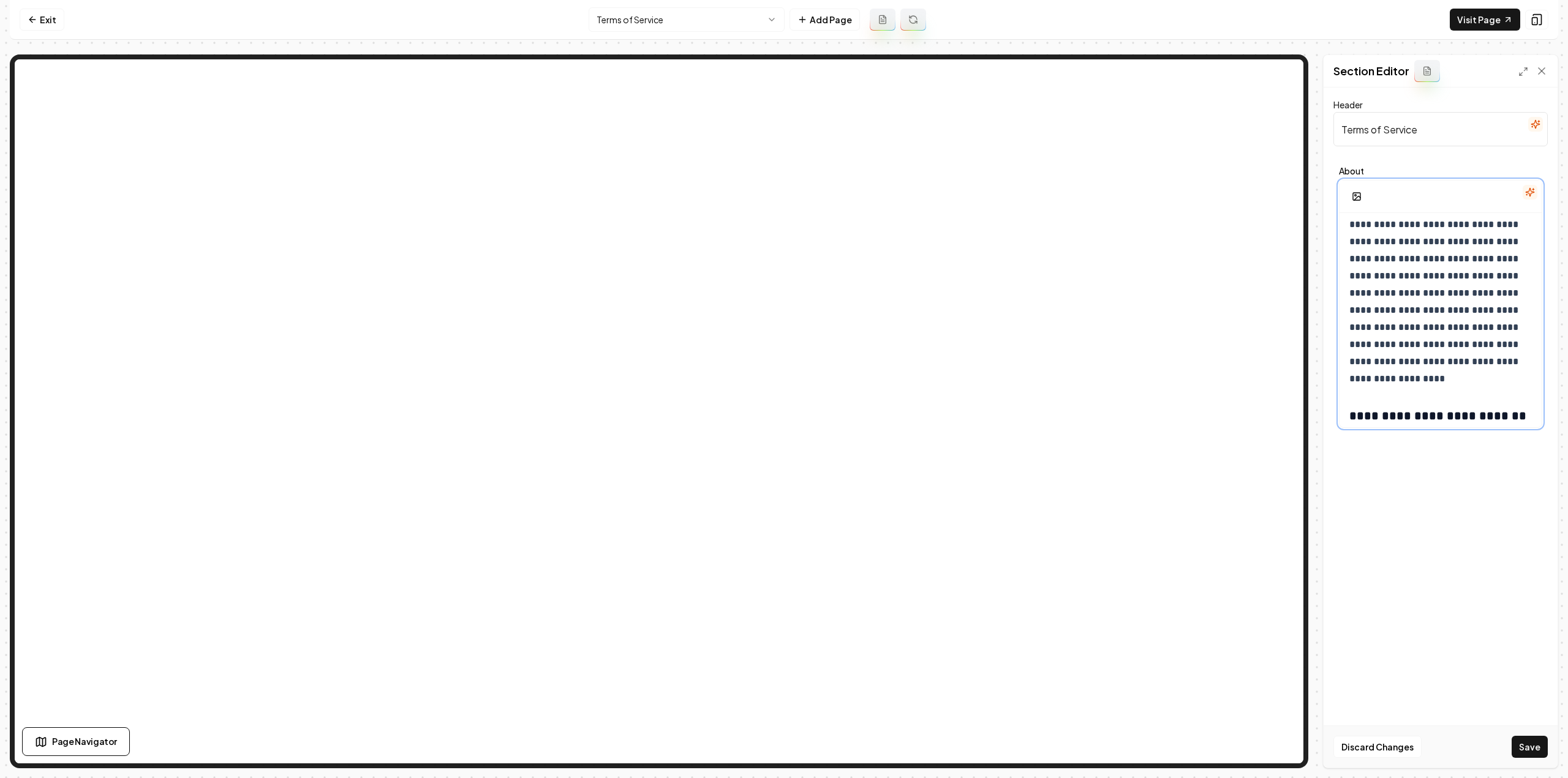
scroll to position [1159, 0]
click at [1424, 360] on p "**********" at bounding box center [1436, 206] width 174 height 326
click at [1391, 387] on p at bounding box center [1440, 390] width 182 height 17
drag, startPoint x: 1467, startPoint y: 389, endPoint x: 1347, endPoint y: 391, distance: 120.0
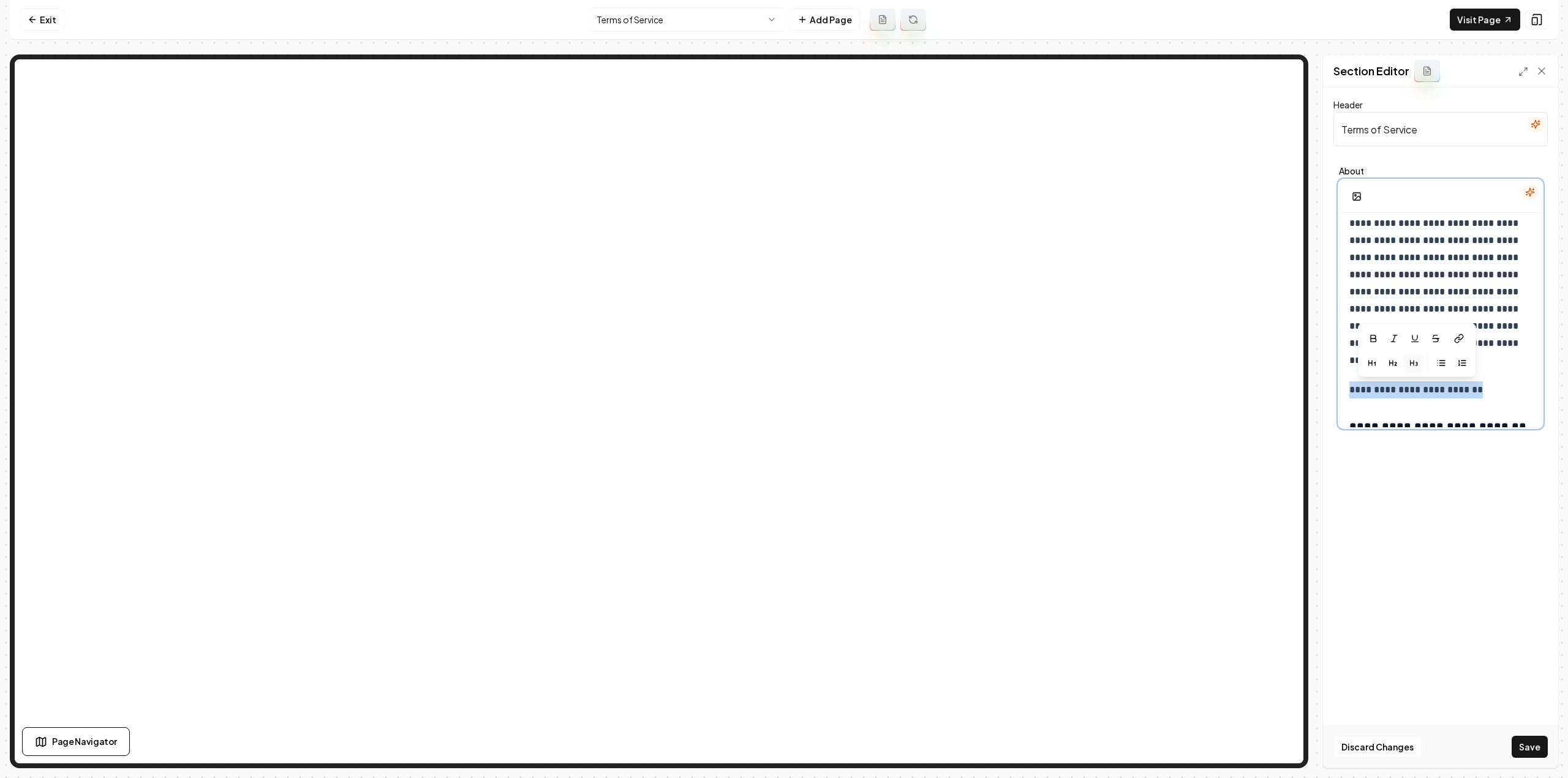
click at [1409, 365] on icon "button" at bounding box center [1414, 363] width 10 height 10
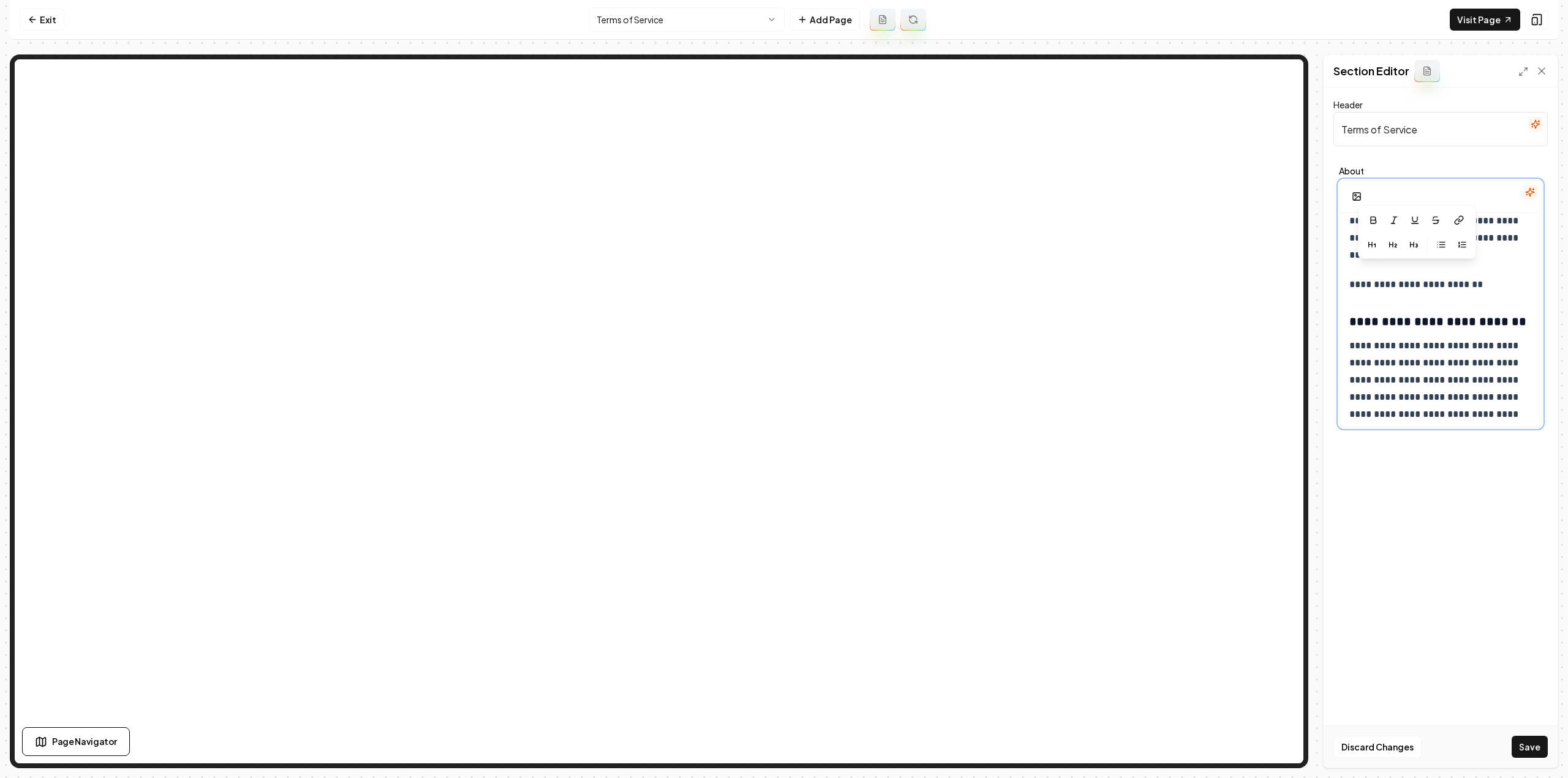
scroll to position [1282, 0]
click at [1410, 370] on p "**********" at bounding box center [1436, 432] width 174 height 223
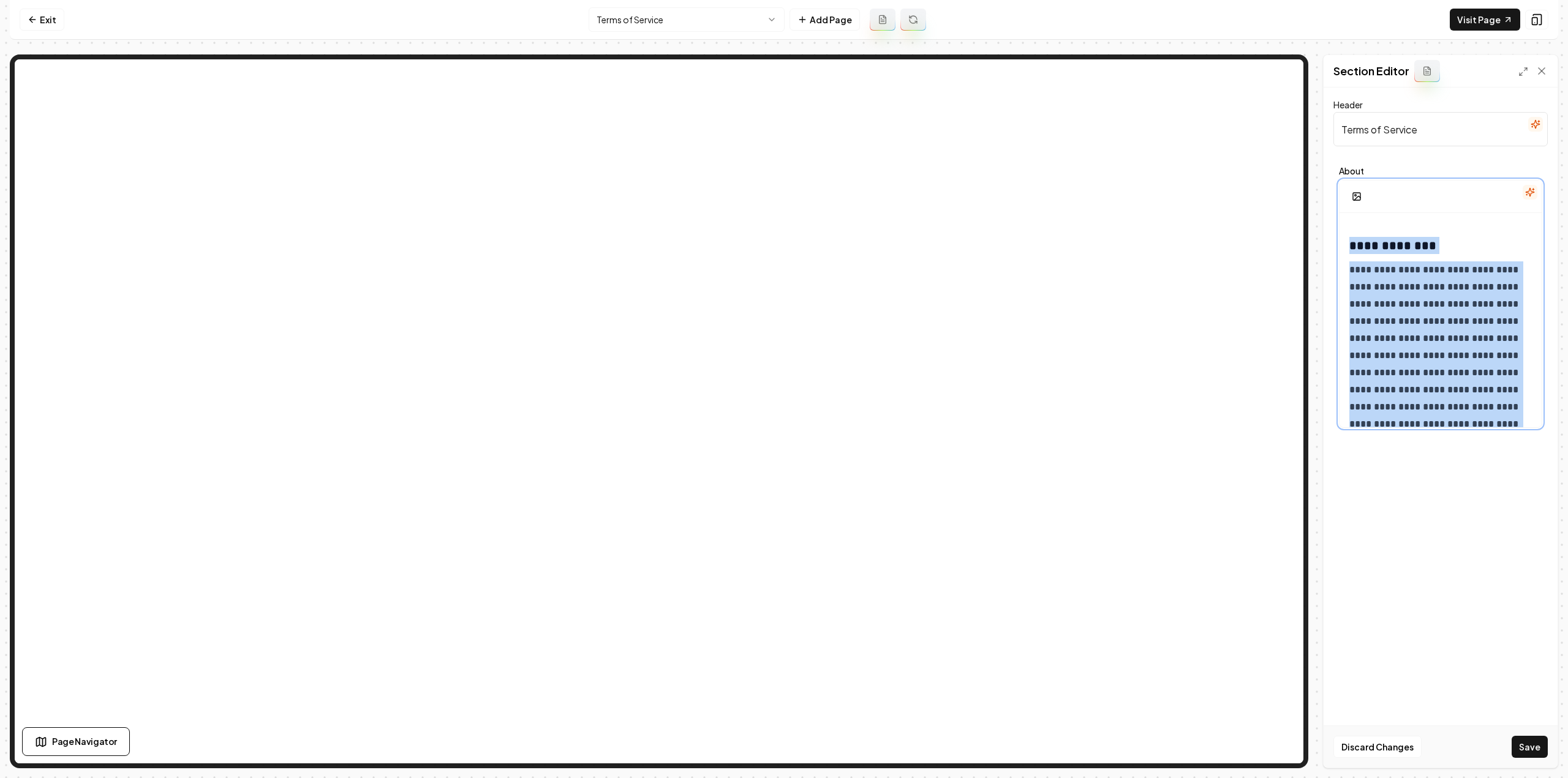
scroll to position [6807, 0]
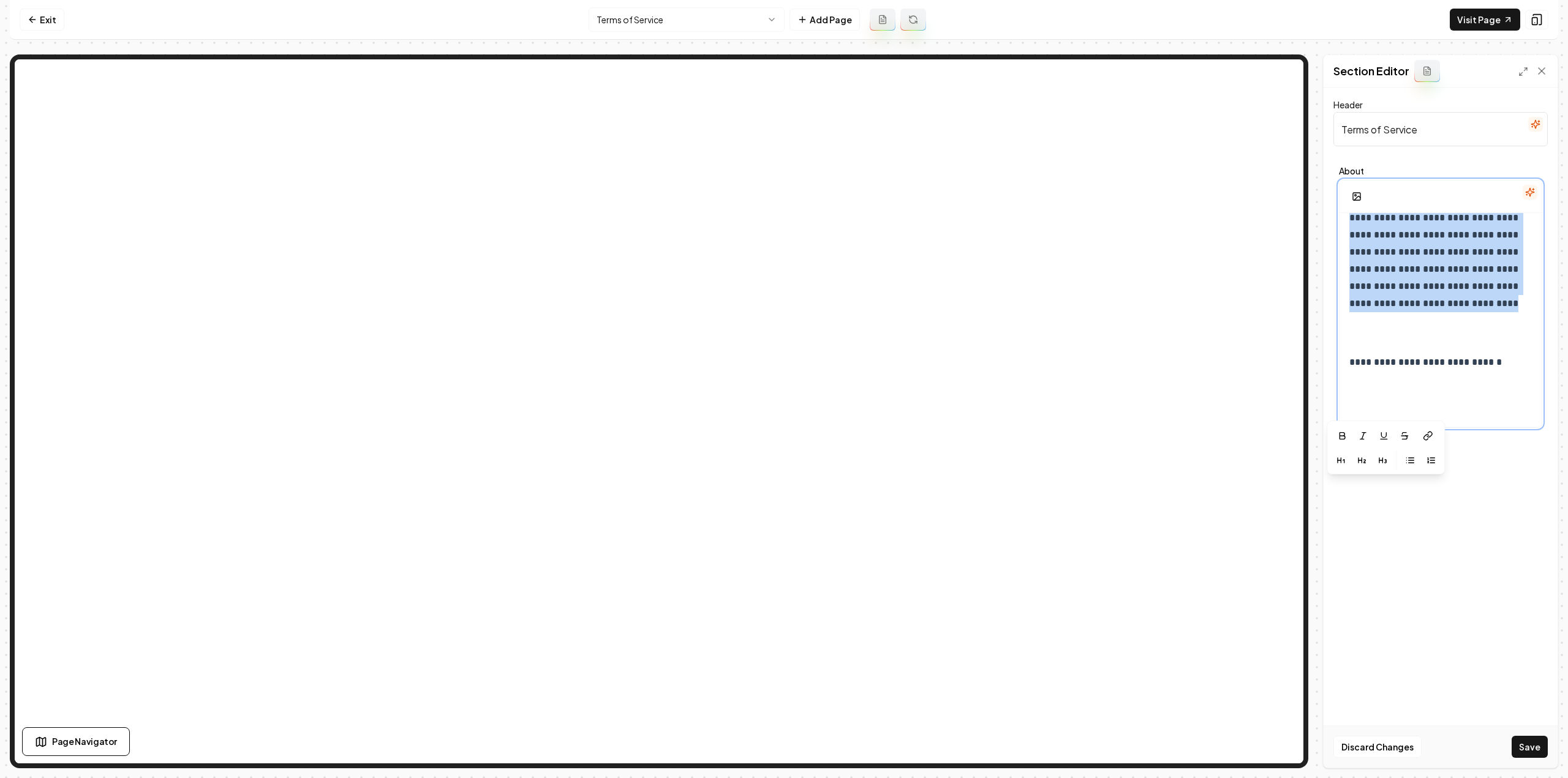
drag, startPoint x: 1347, startPoint y: 374, endPoint x: 1482, endPoint y: 307, distance: 150.7
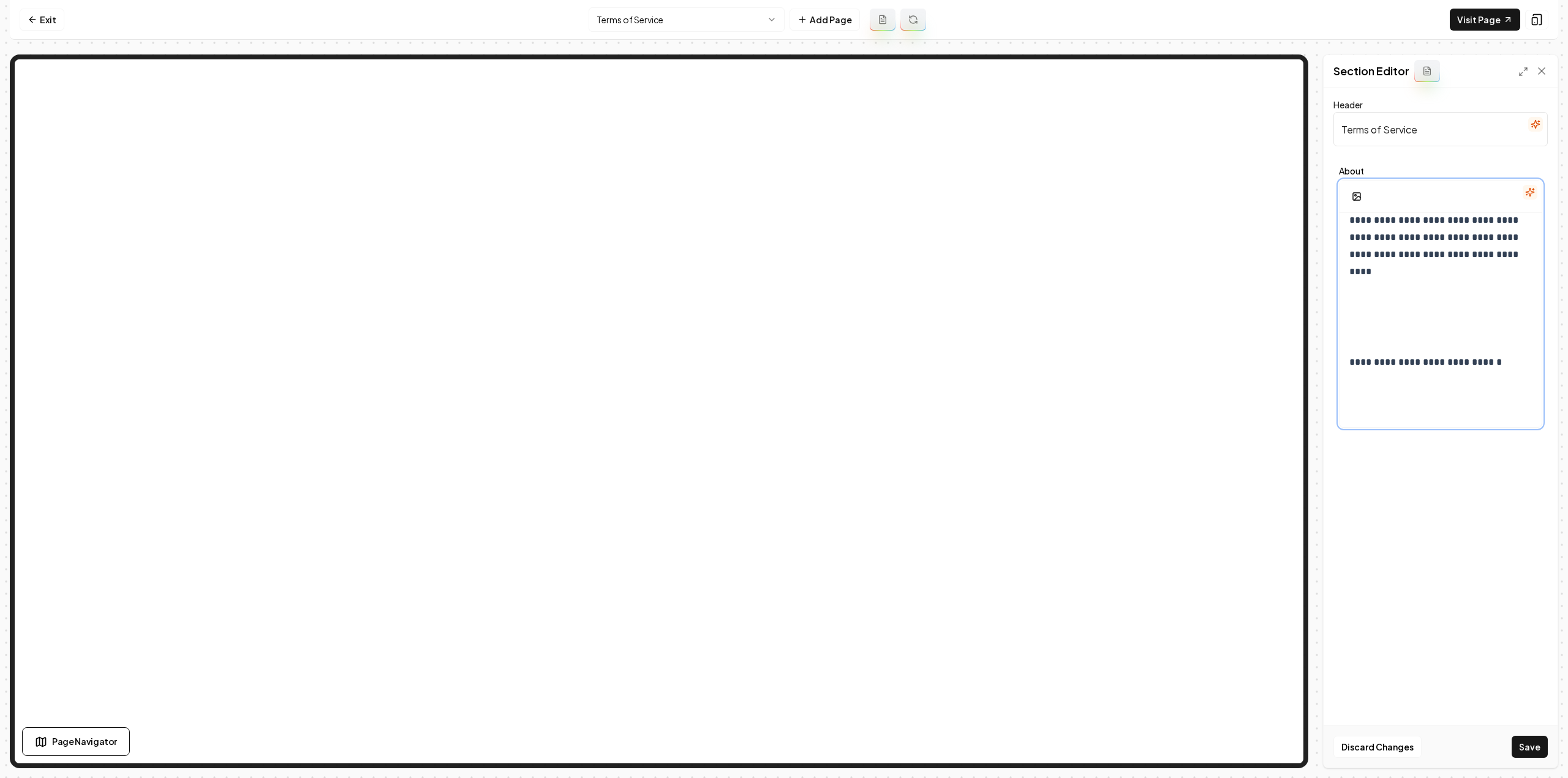
scroll to position [6504, 0]
click at [1532, 762] on div "Discard Changes Save" at bounding box center [1440, 747] width 234 height 43
click at [1532, 755] on button "Save" at bounding box center [1529, 747] width 36 height 22
drag, startPoint x: 47, startPoint y: 11, endPoint x: 78, endPoint y: 8, distance: 31.1
click at [47, 11] on link "Exit" at bounding box center [42, 19] width 45 height 22
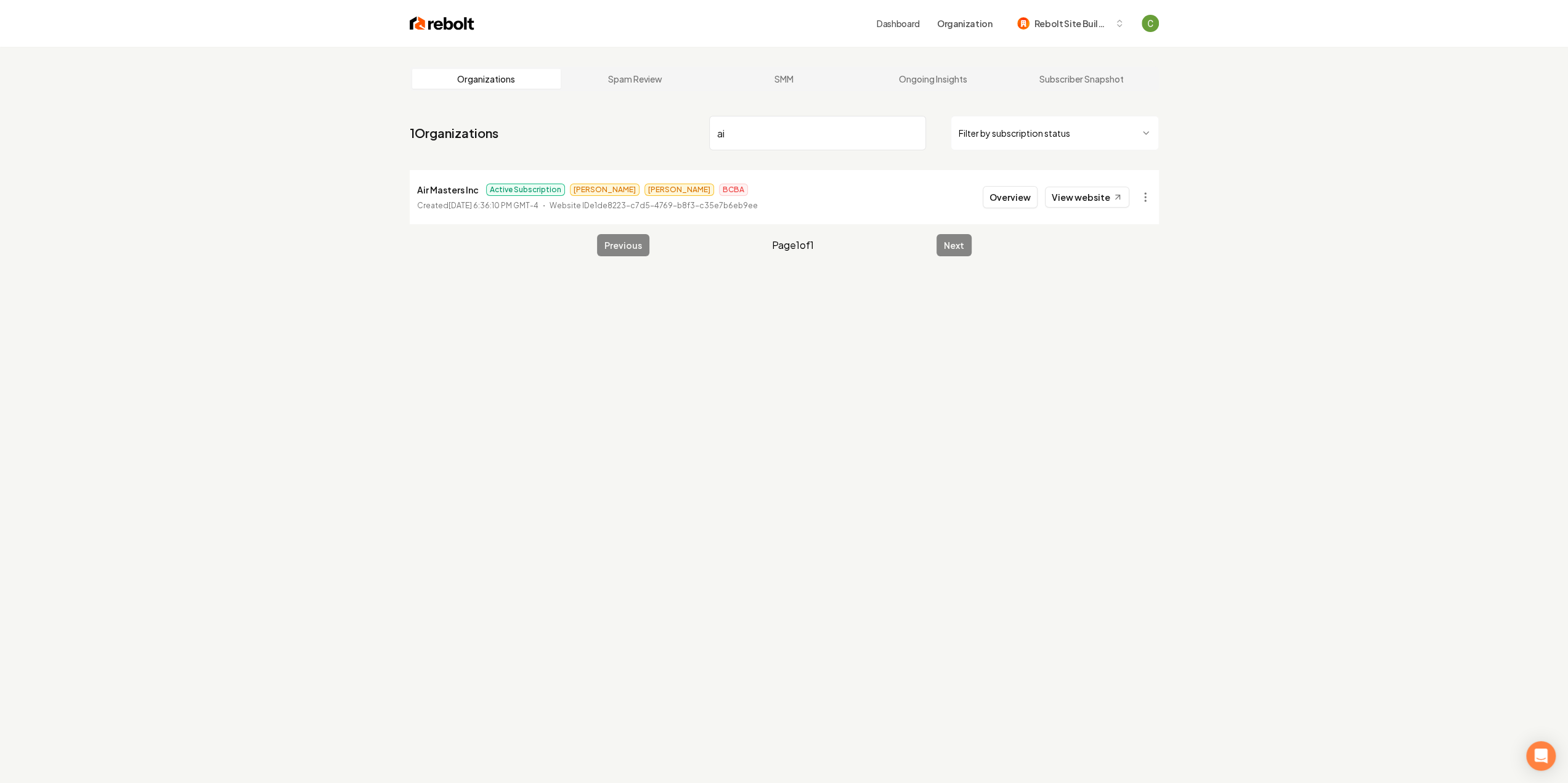
type input "a"
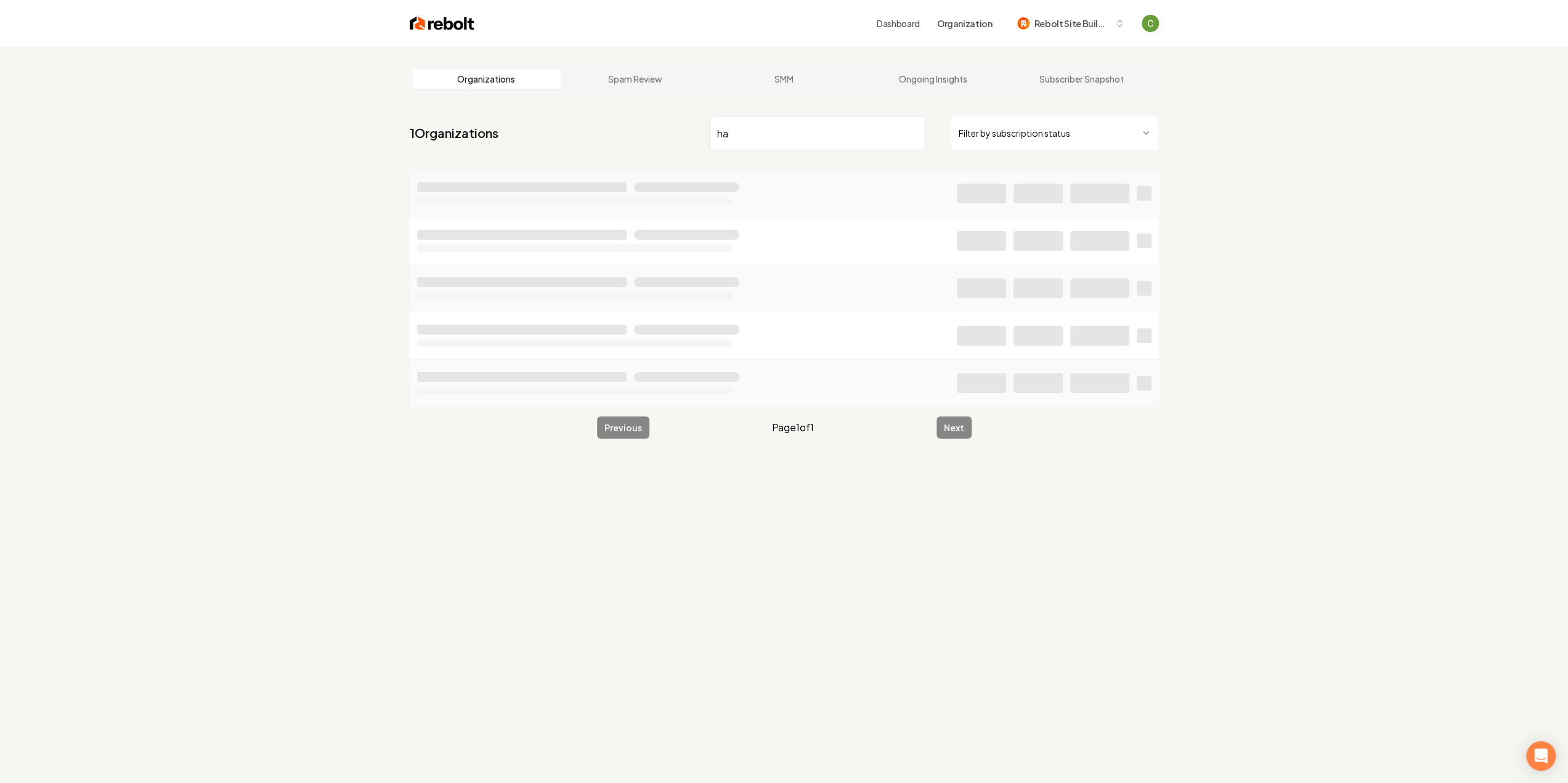
type input "h"
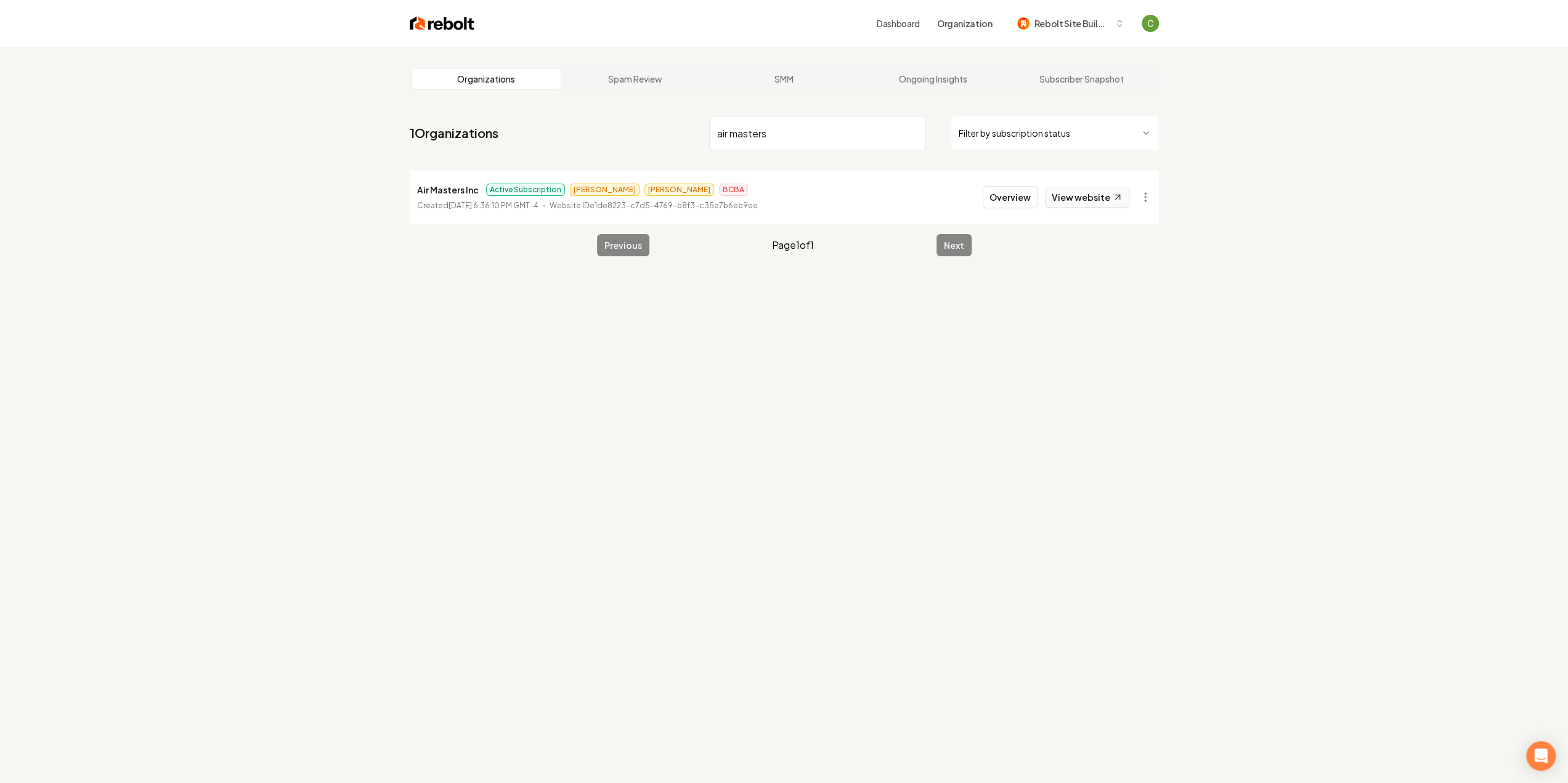
type input "air masters"
click at [1092, 198] on link "View website" at bounding box center [1087, 196] width 85 height 20
click at [1010, 200] on button "Overview" at bounding box center [1010, 197] width 55 height 22
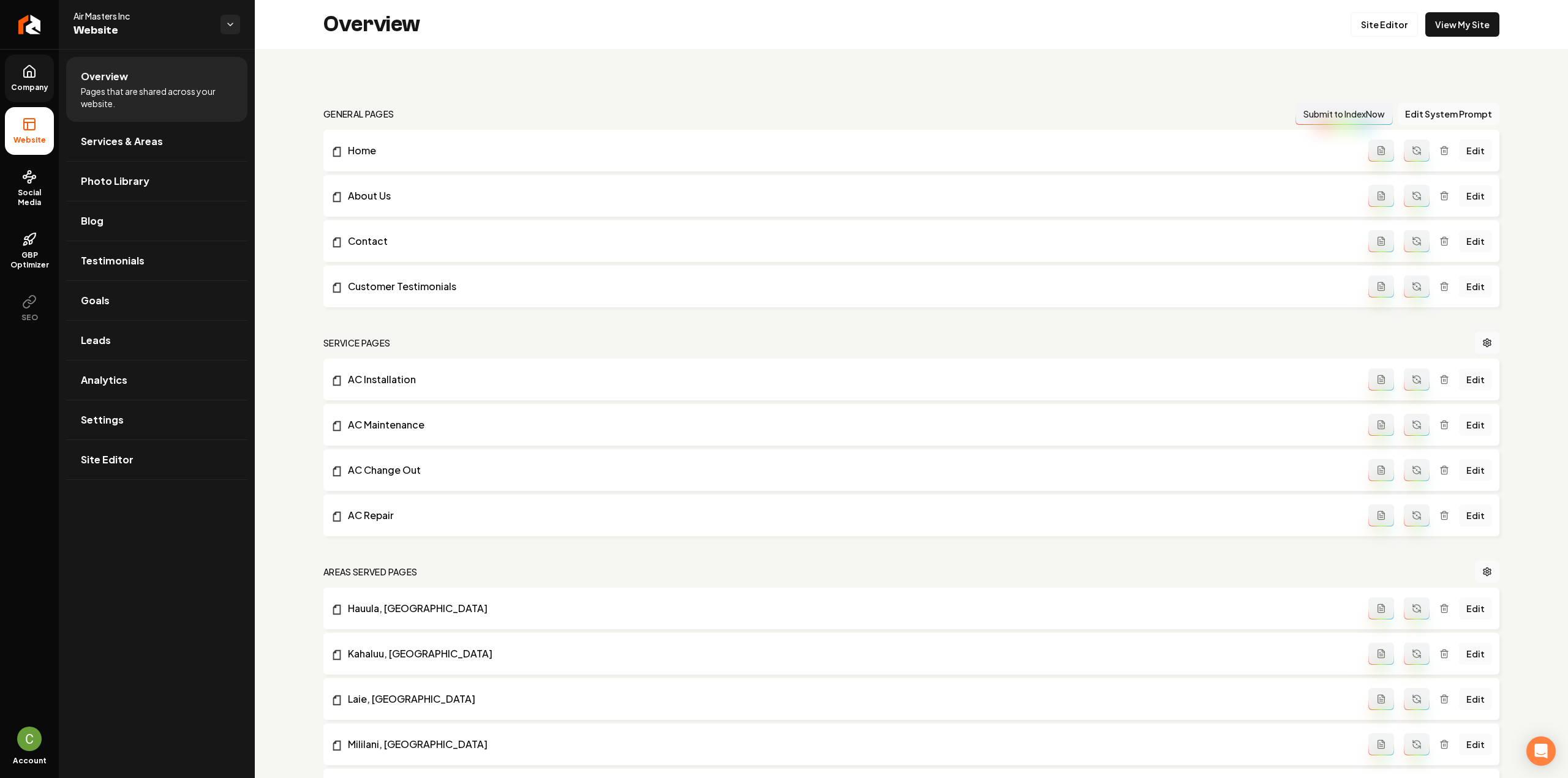
click at [34, 77] on icon at bounding box center [29, 72] width 11 height 12
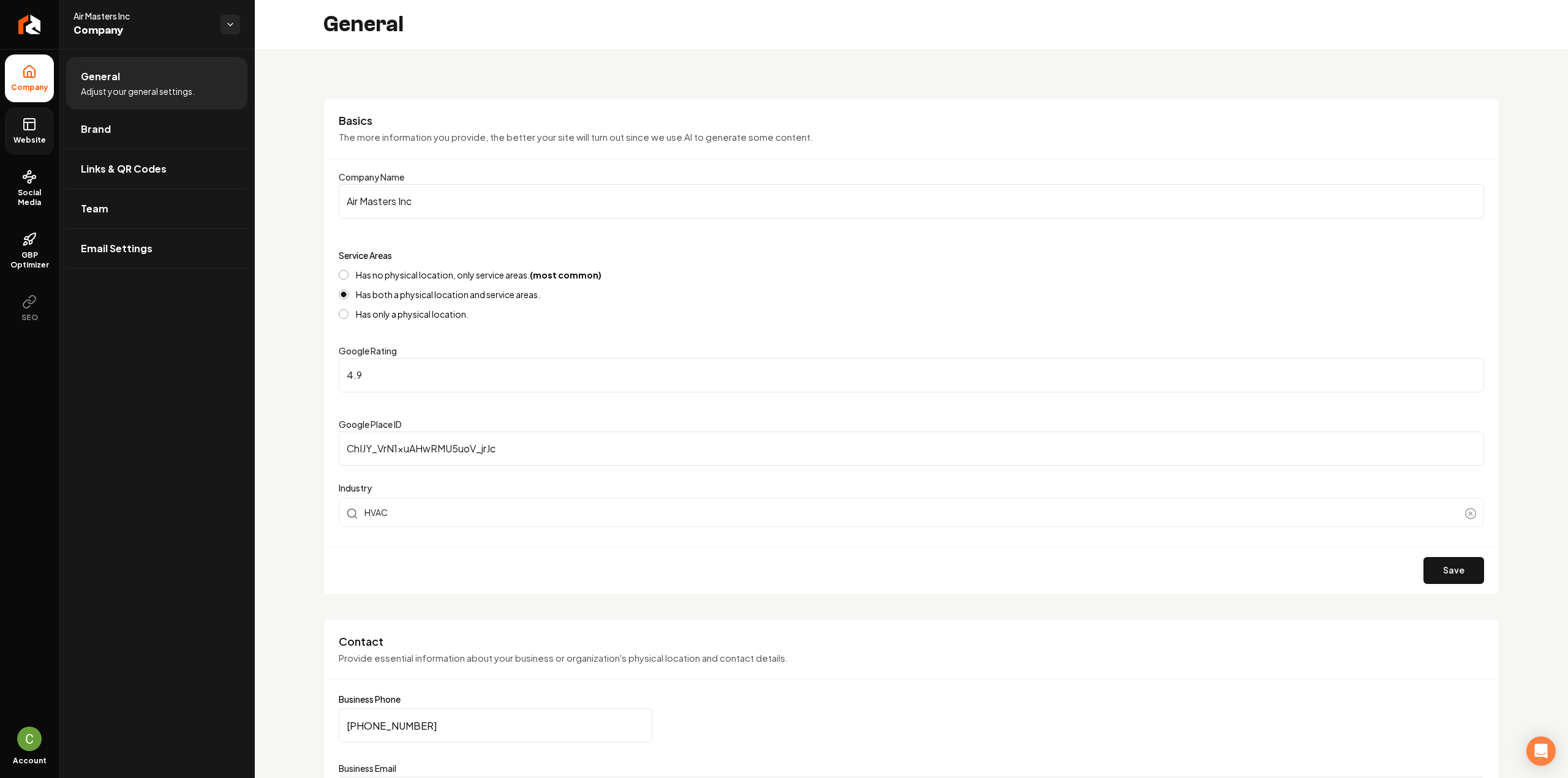
click at [43, 126] on link "Website" at bounding box center [29, 131] width 49 height 47
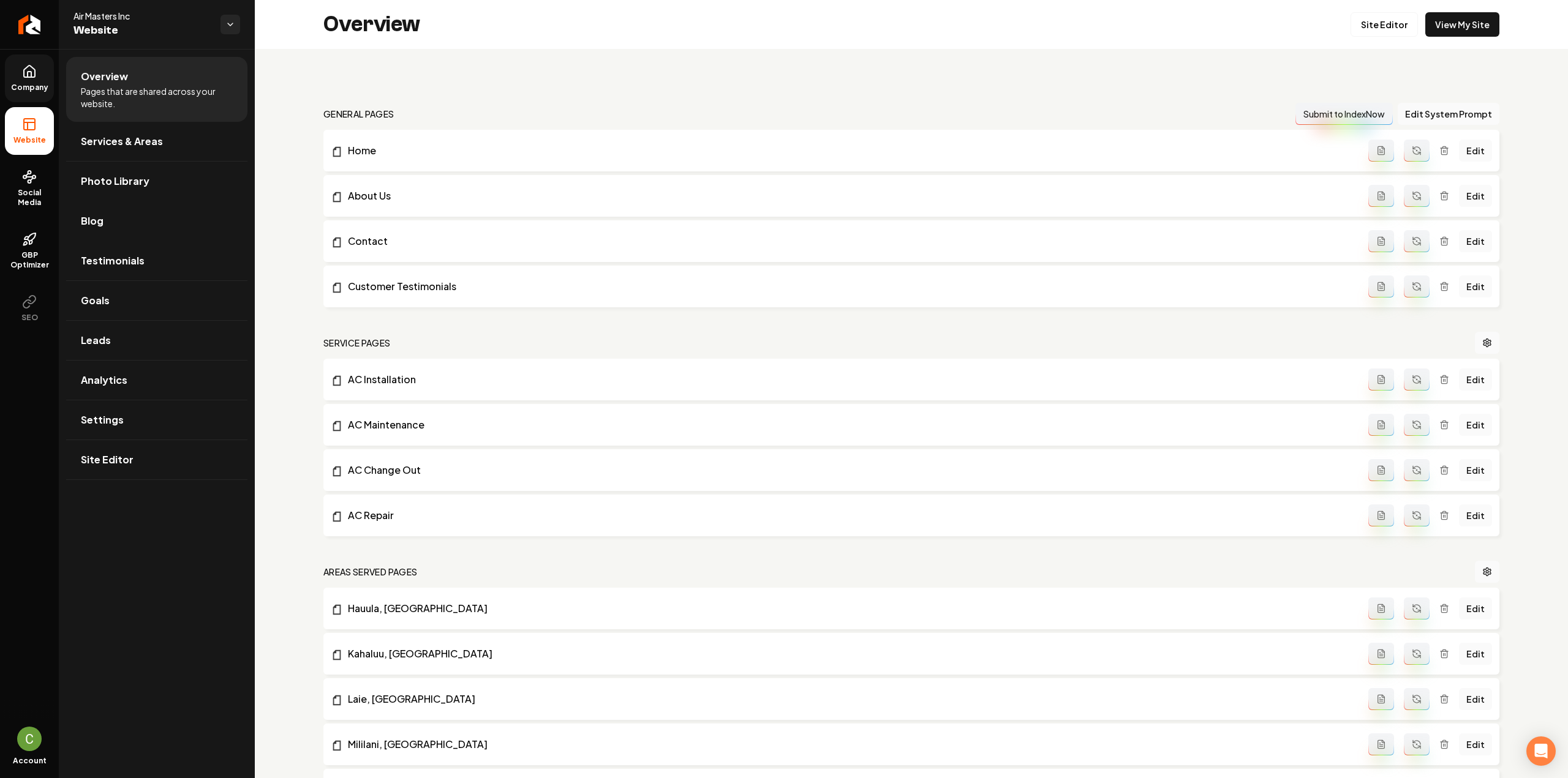
drag, startPoint x: 137, startPoint y: 224, endPoint x: 149, endPoint y: 230, distance: 13.4
click at [137, 224] on link "Blog" at bounding box center [156, 221] width 181 height 39
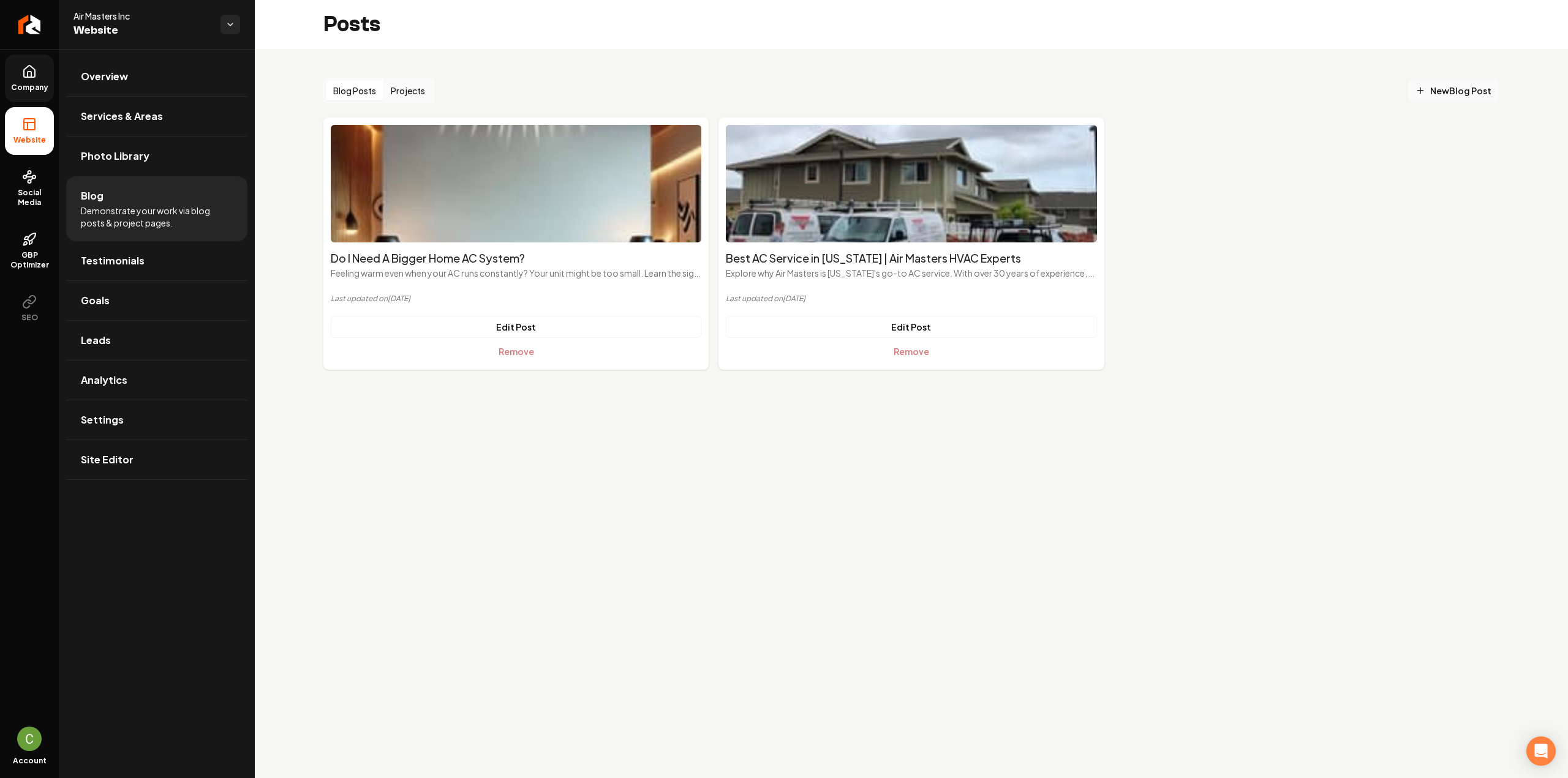
click at [1465, 83] on link "New Blog Post" at bounding box center [1453, 90] width 92 height 22
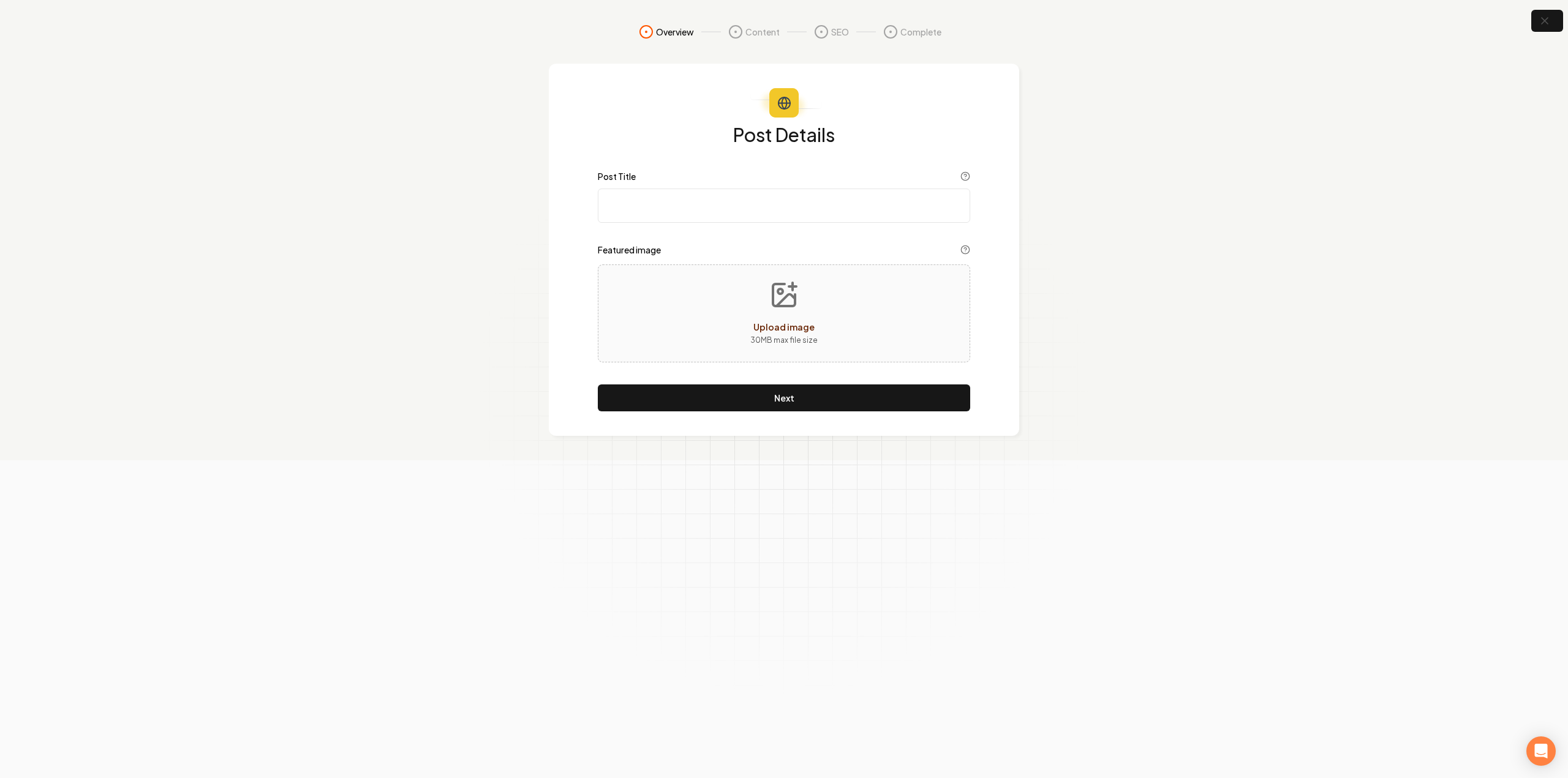
click at [660, 191] on input "Post Title" at bounding box center [784, 205] width 372 height 34
paste input "Best AC Service in Hawaii | Air Masters HVAC Experts"
type input "Best AC Service in Hawaii | Air Masters HVAC Experts"
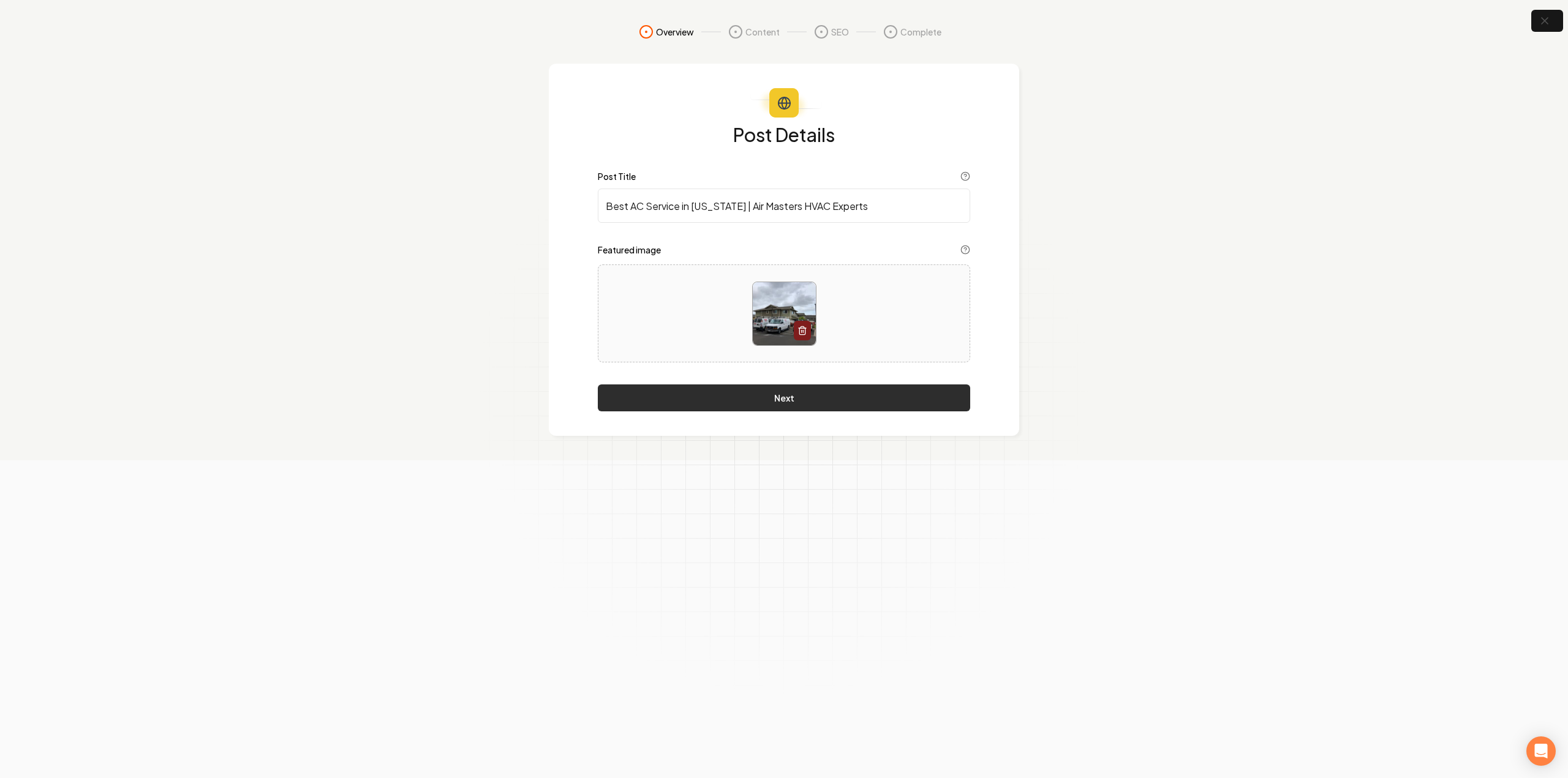
click at [906, 388] on button "Next" at bounding box center [784, 398] width 372 height 27
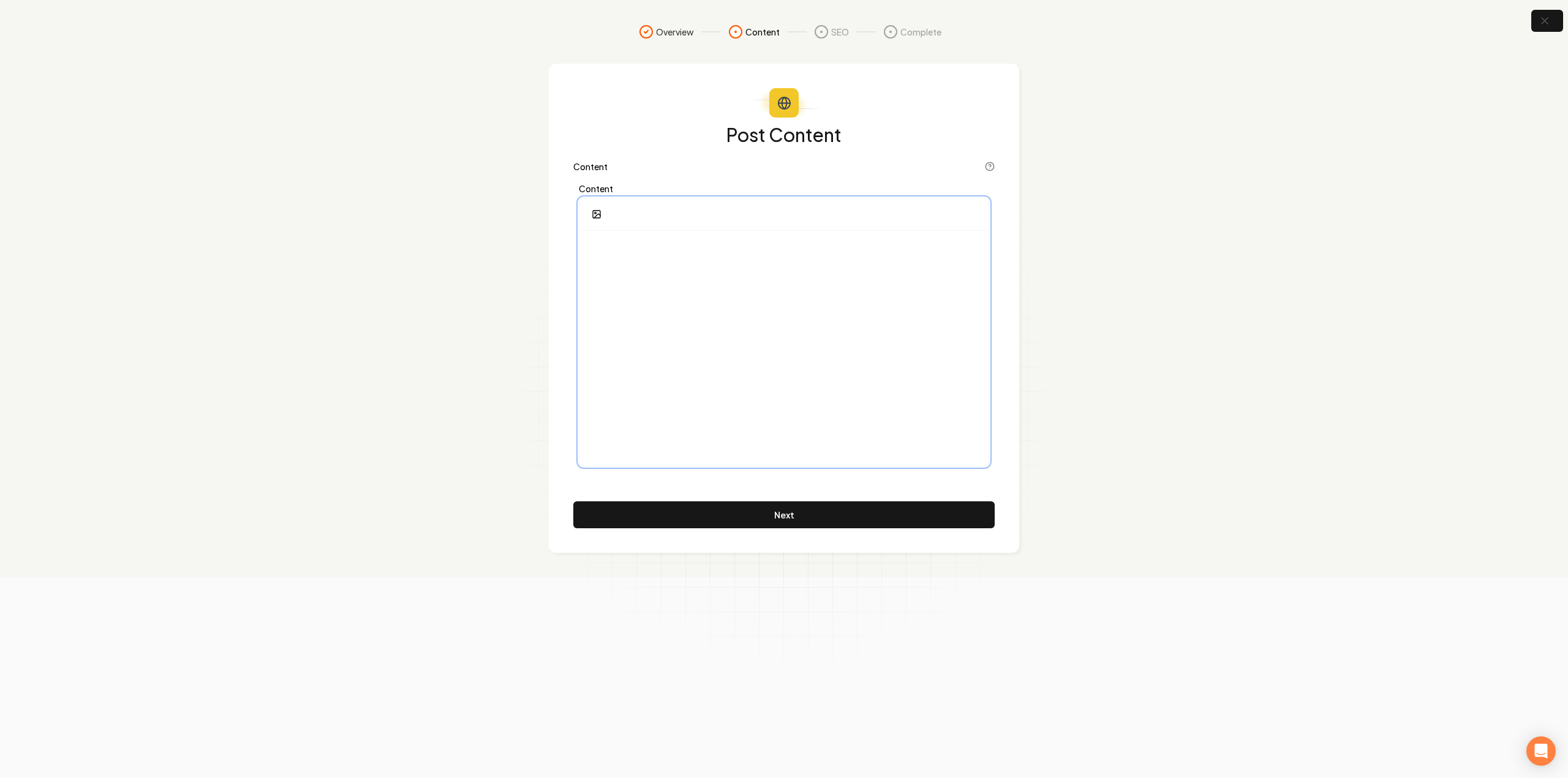
click at [813, 333] on div at bounding box center [784, 348] width 409 height 235
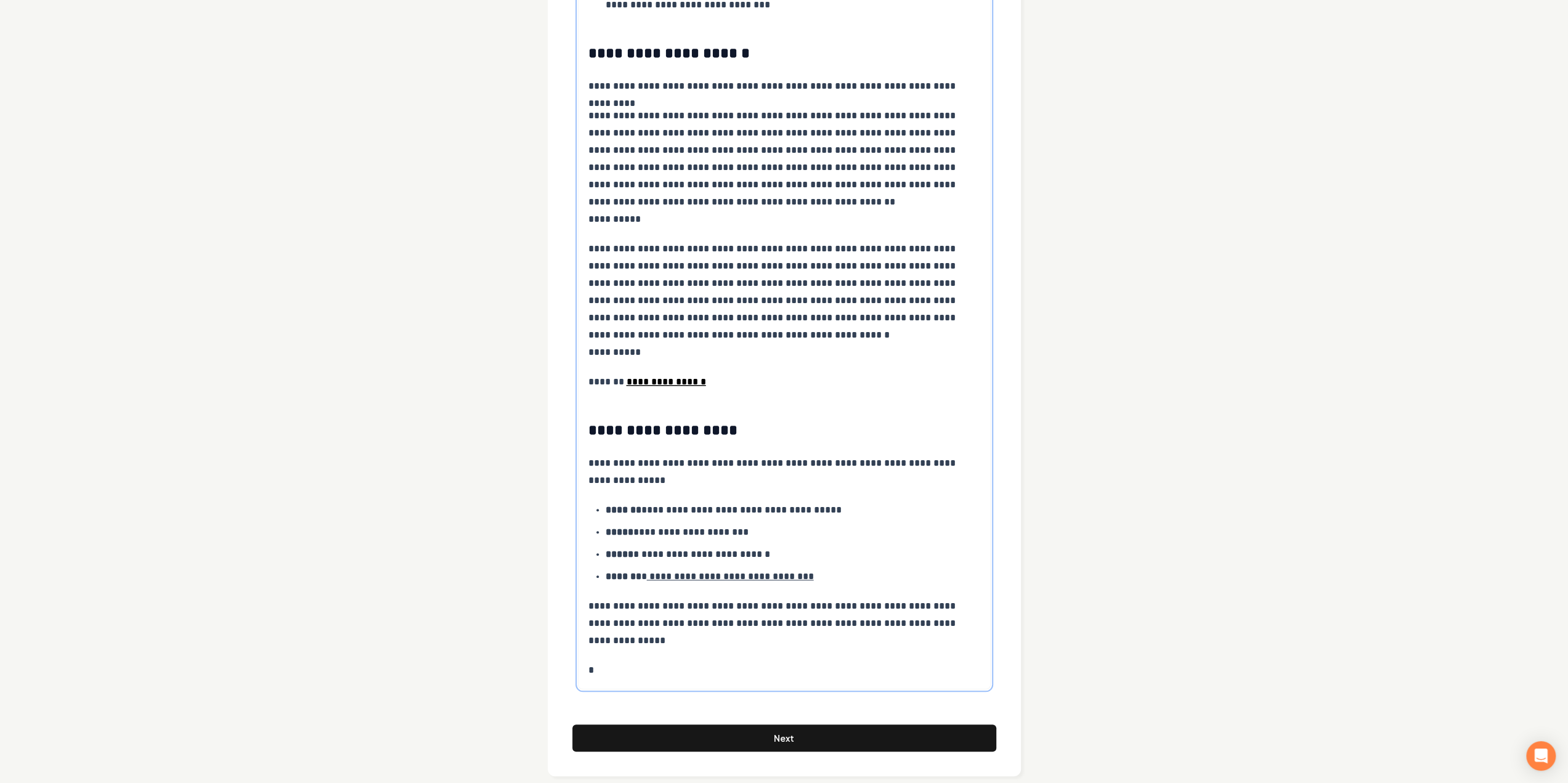
scroll to position [1004, 0]
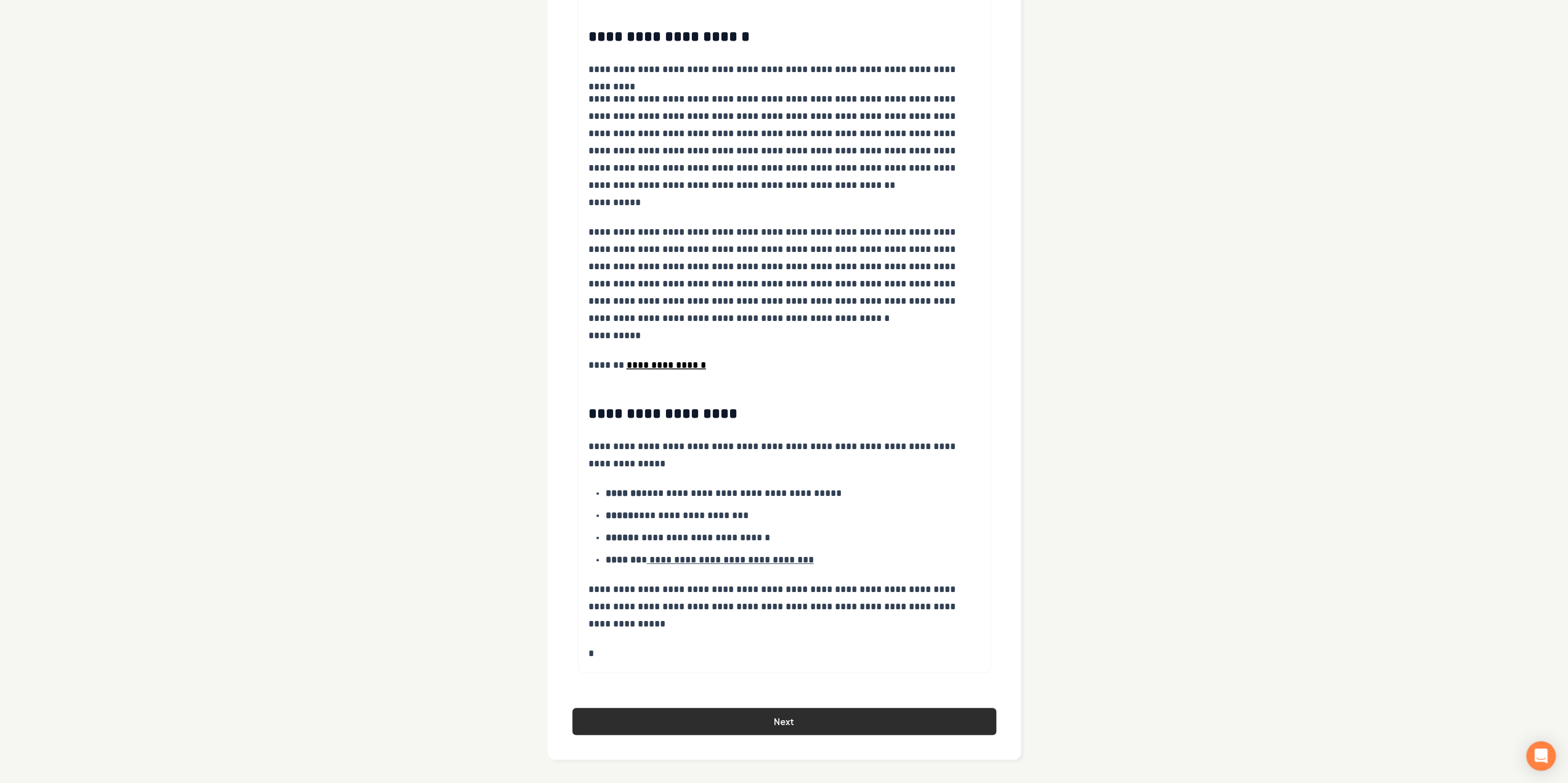
click at [671, 721] on button "Next" at bounding box center [784, 722] width 424 height 27
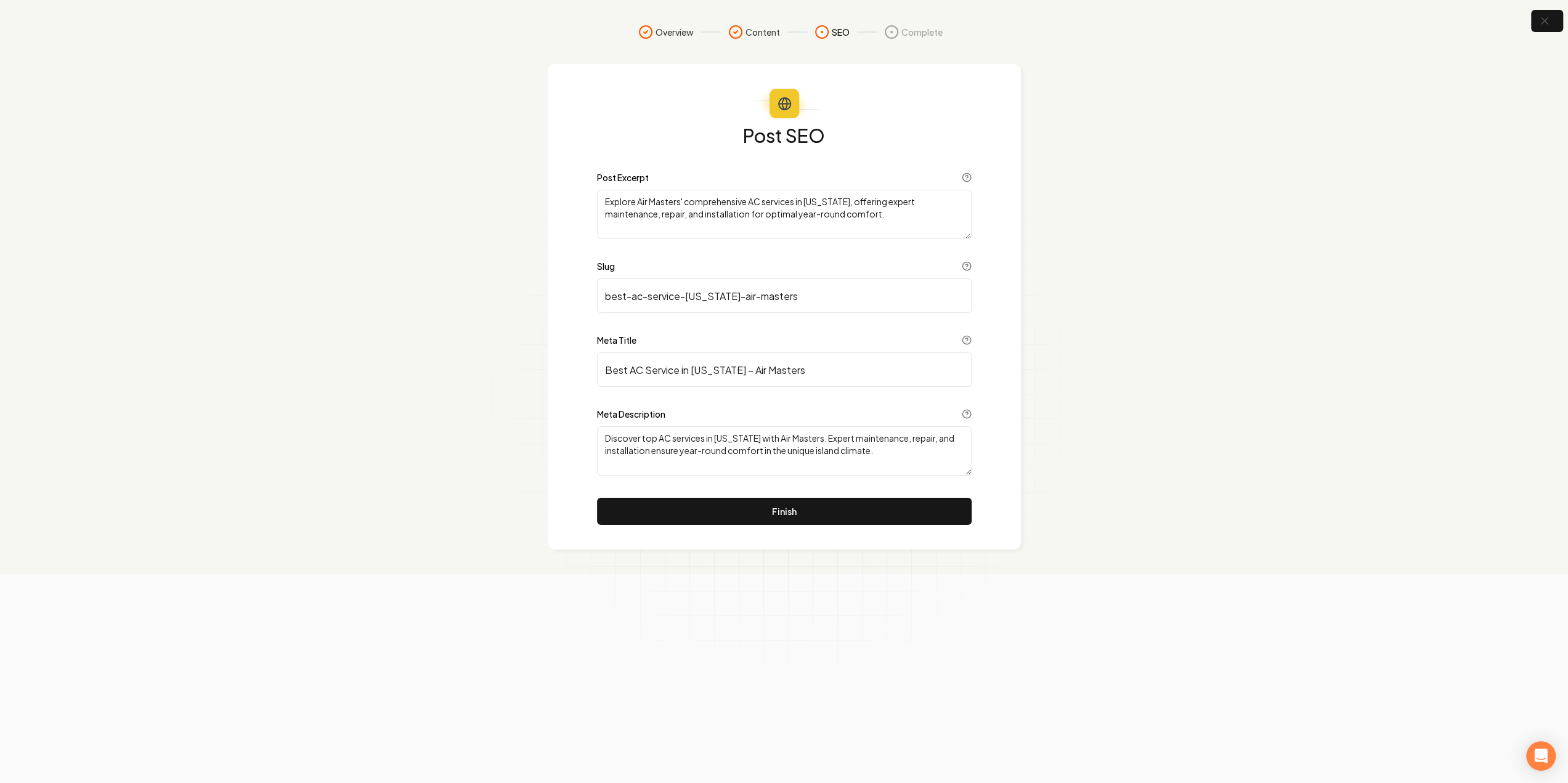
scroll to position [0, 0]
click at [770, 515] on button "Finish" at bounding box center [789, 512] width 374 height 27
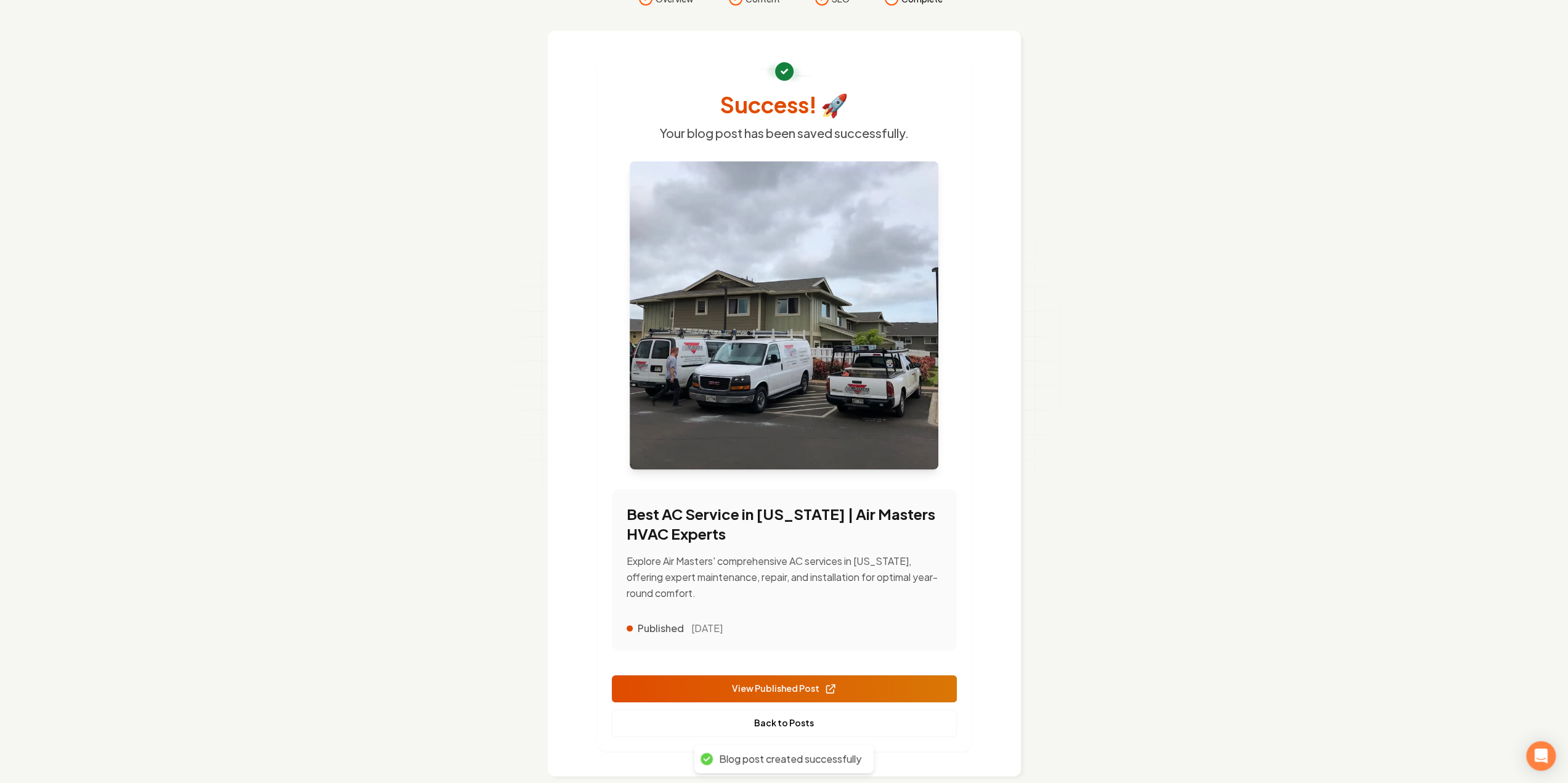
scroll to position [51, 0]
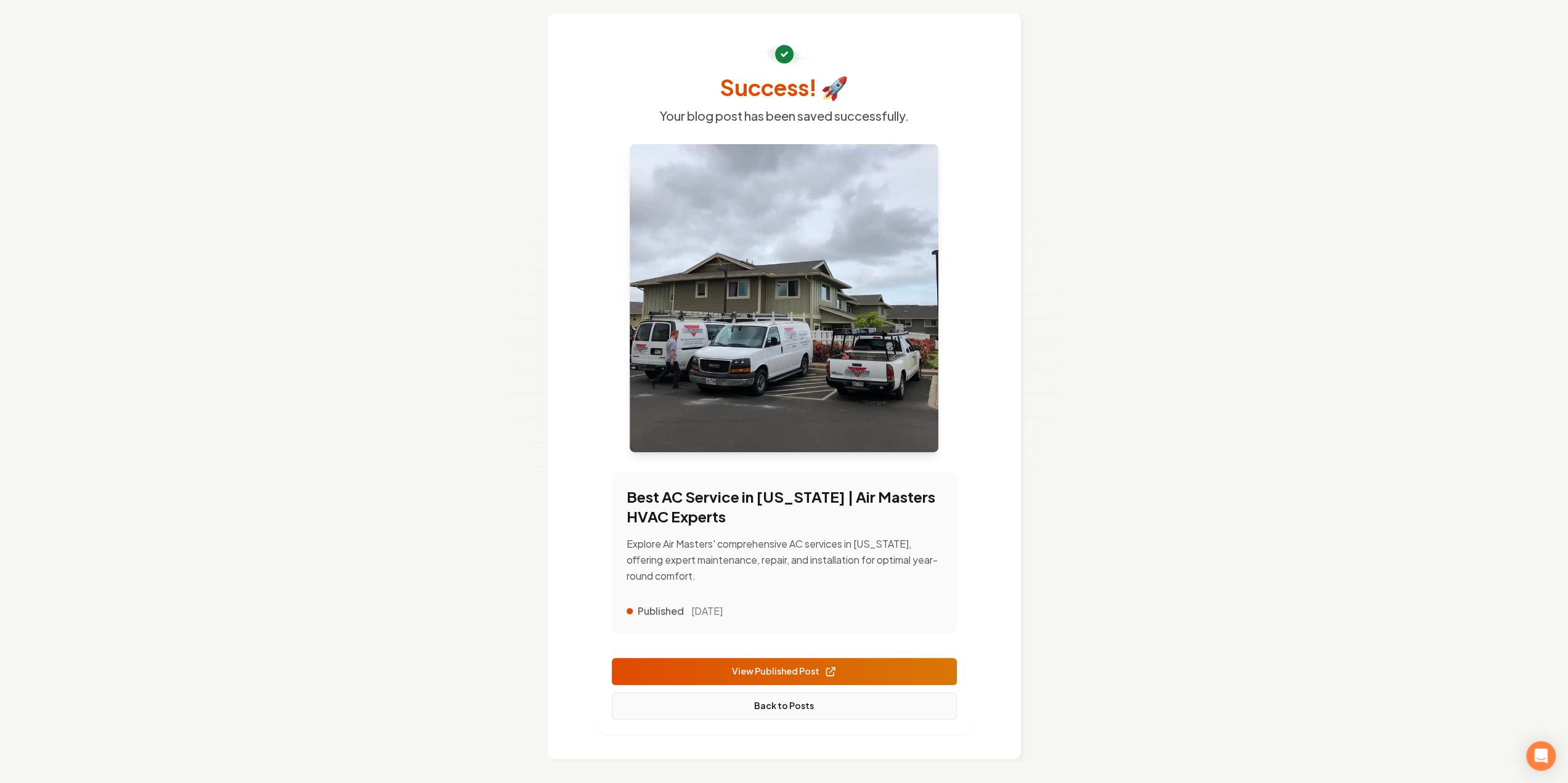
click at [781, 711] on link "Back to Posts" at bounding box center [785, 706] width 345 height 27
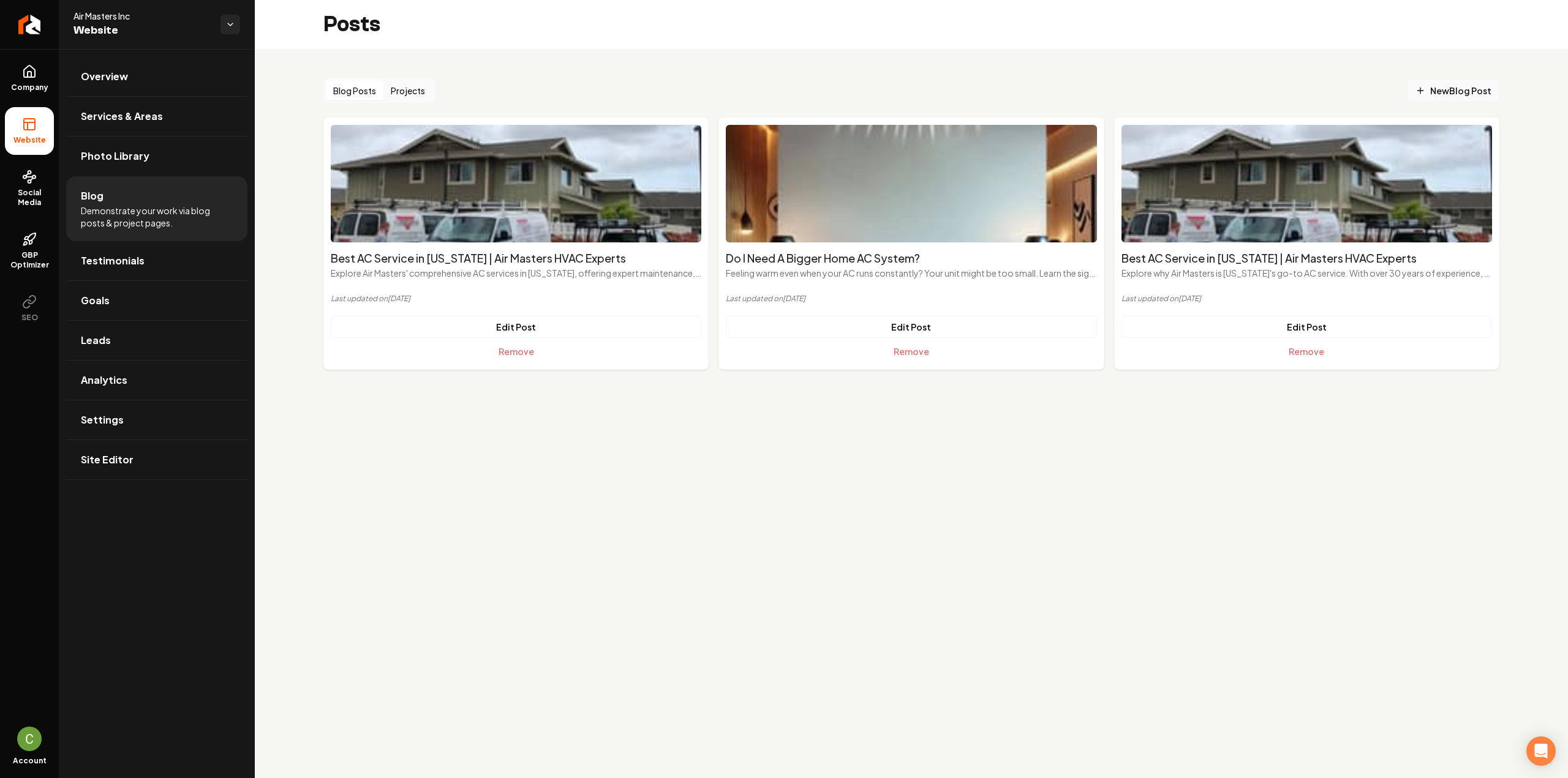
click at [1426, 94] on icon "Main content area" at bounding box center [1421, 90] width 10 height 10
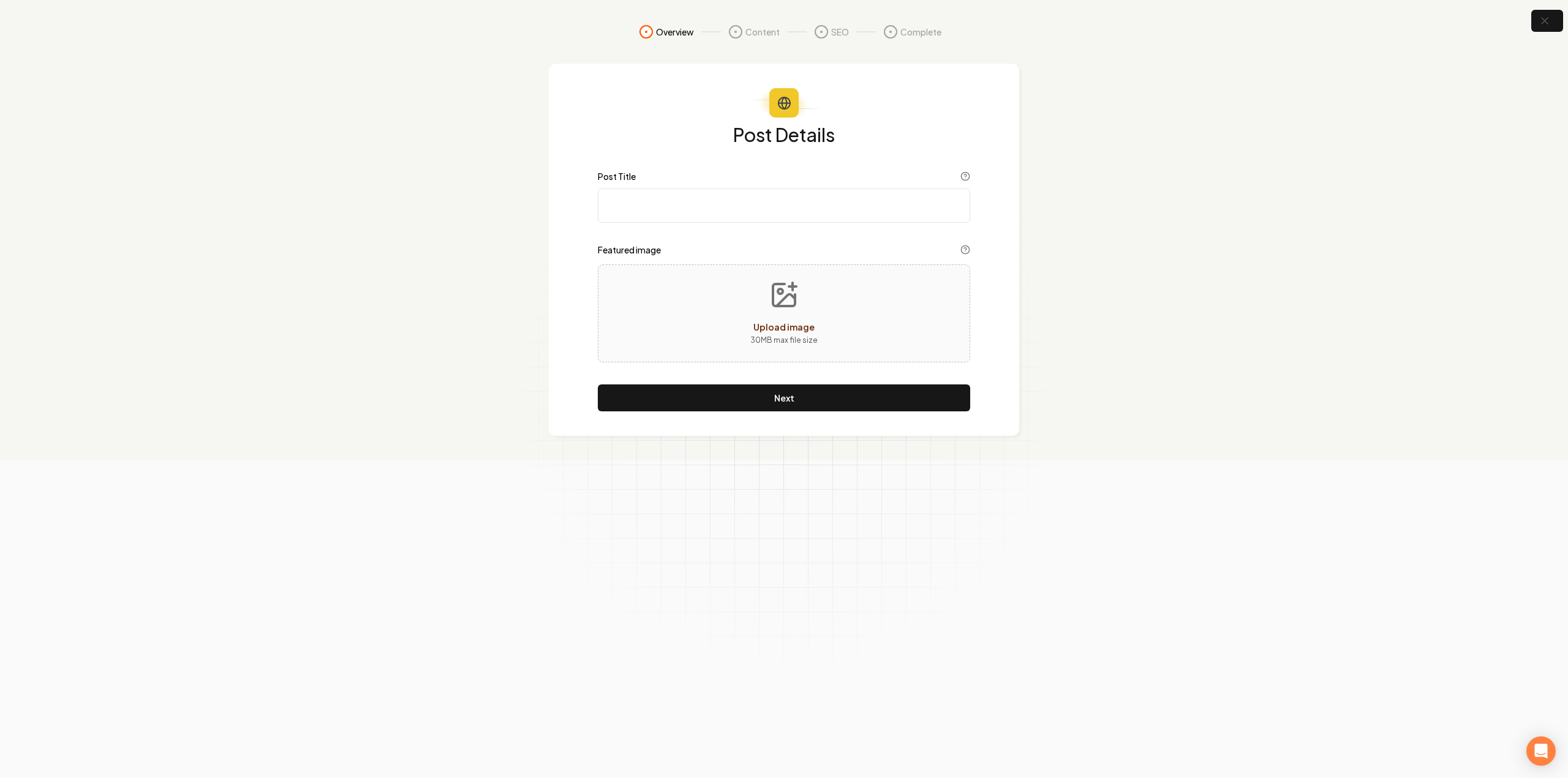
click at [725, 194] on input "Post Title" at bounding box center [784, 205] width 372 height 34
paste input "Do I Need A Bigger Home AC System?"
type input "Do I Need A Bigger Home AC System?"
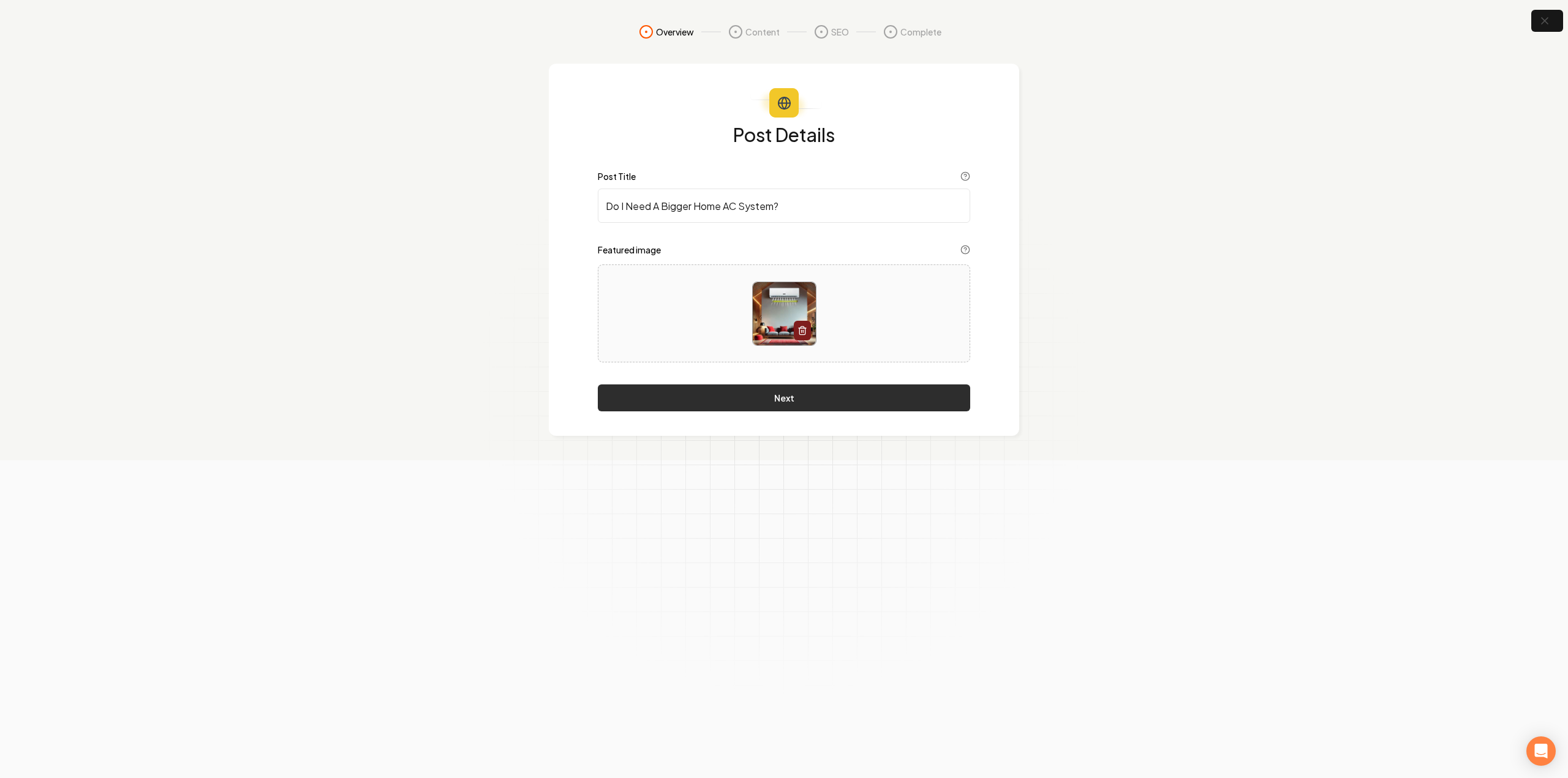
click at [732, 400] on button "Next" at bounding box center [784, 398] width 372 height 27
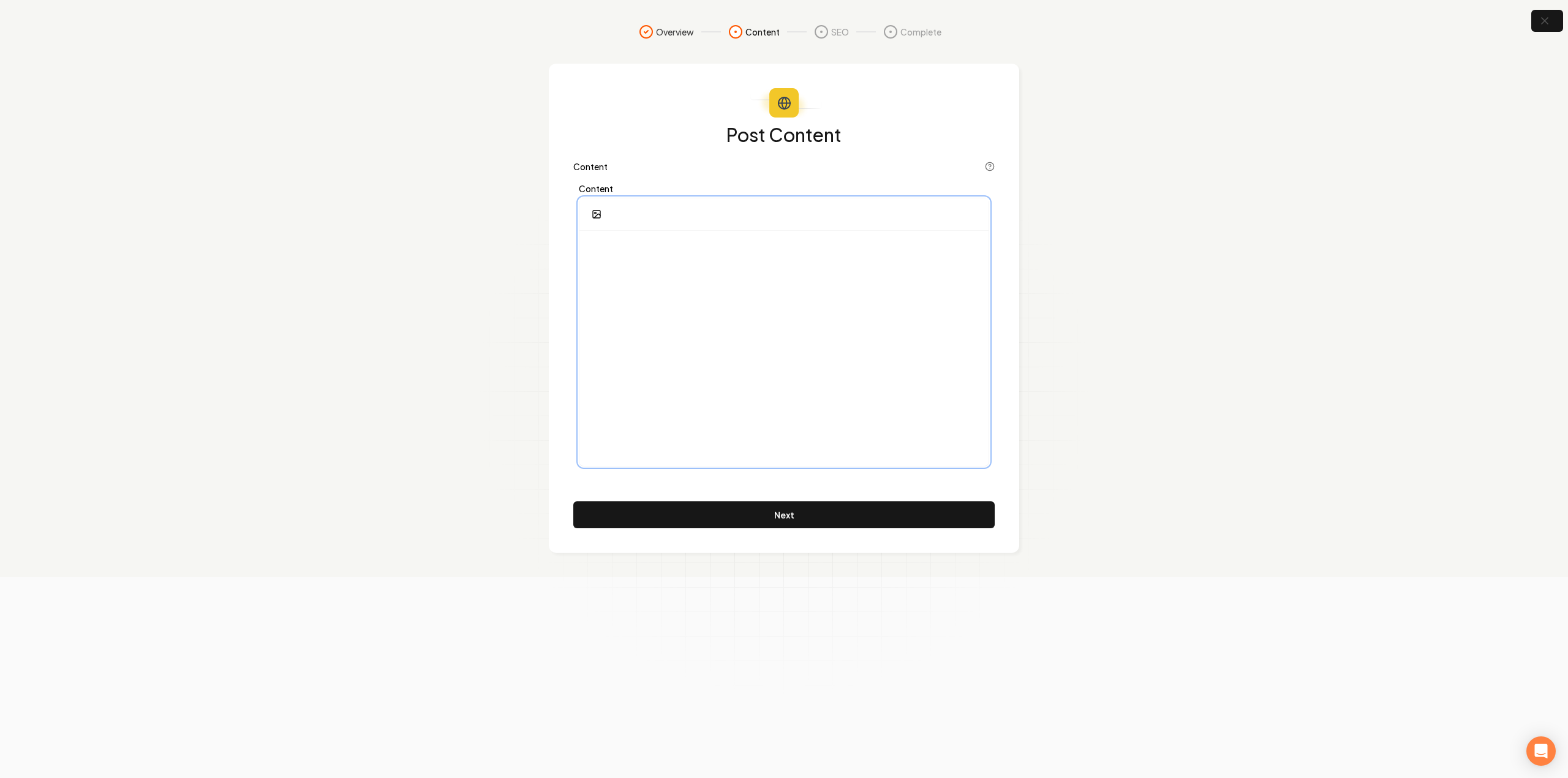
click at [739, 341] on div at bounding box center [784, 348] width 409 height 235
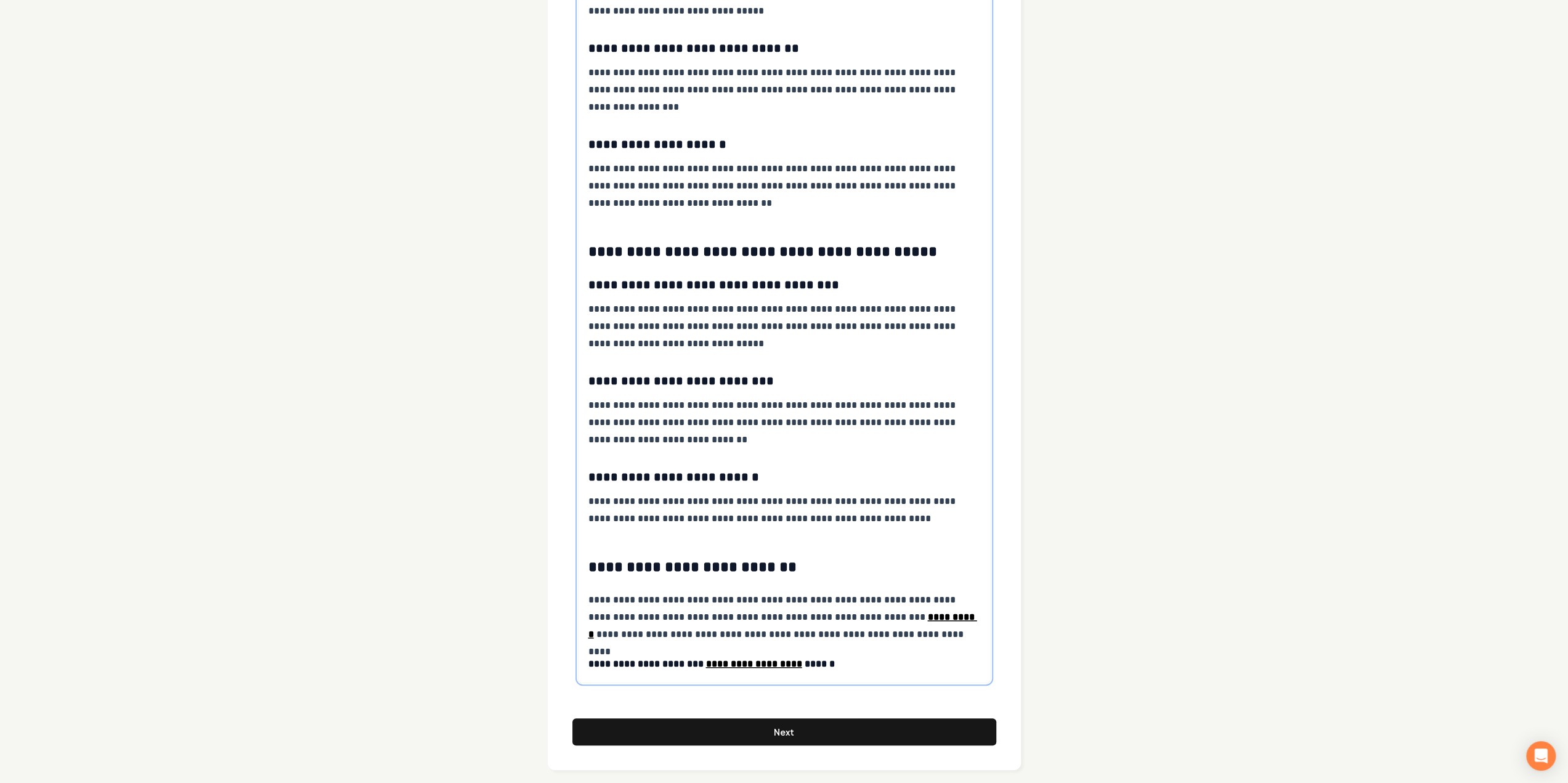
scroll to position [652, 0]
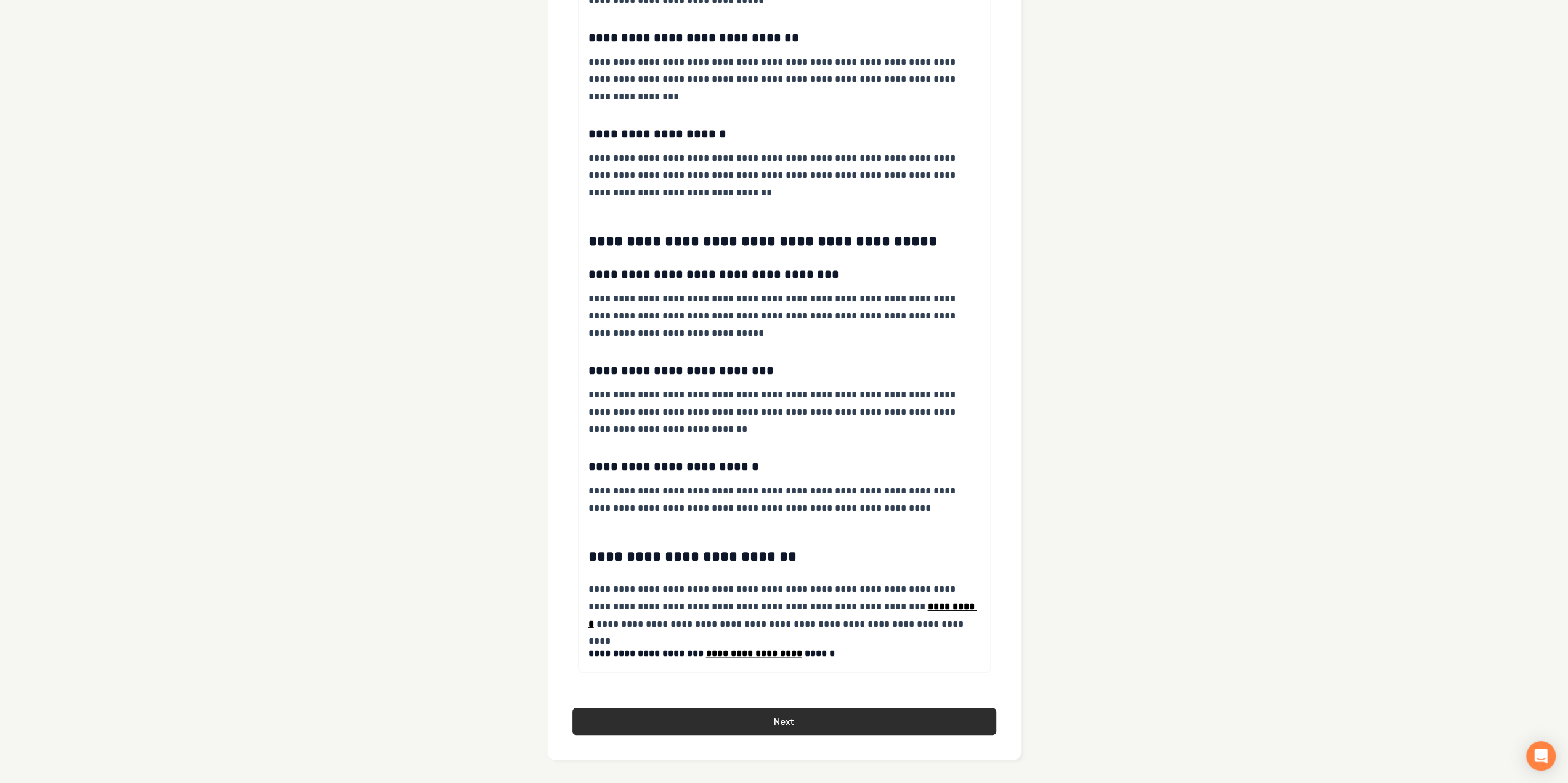
click at [747, 717] on button "Next" at bounding box center [784, 722] width 424 height 27
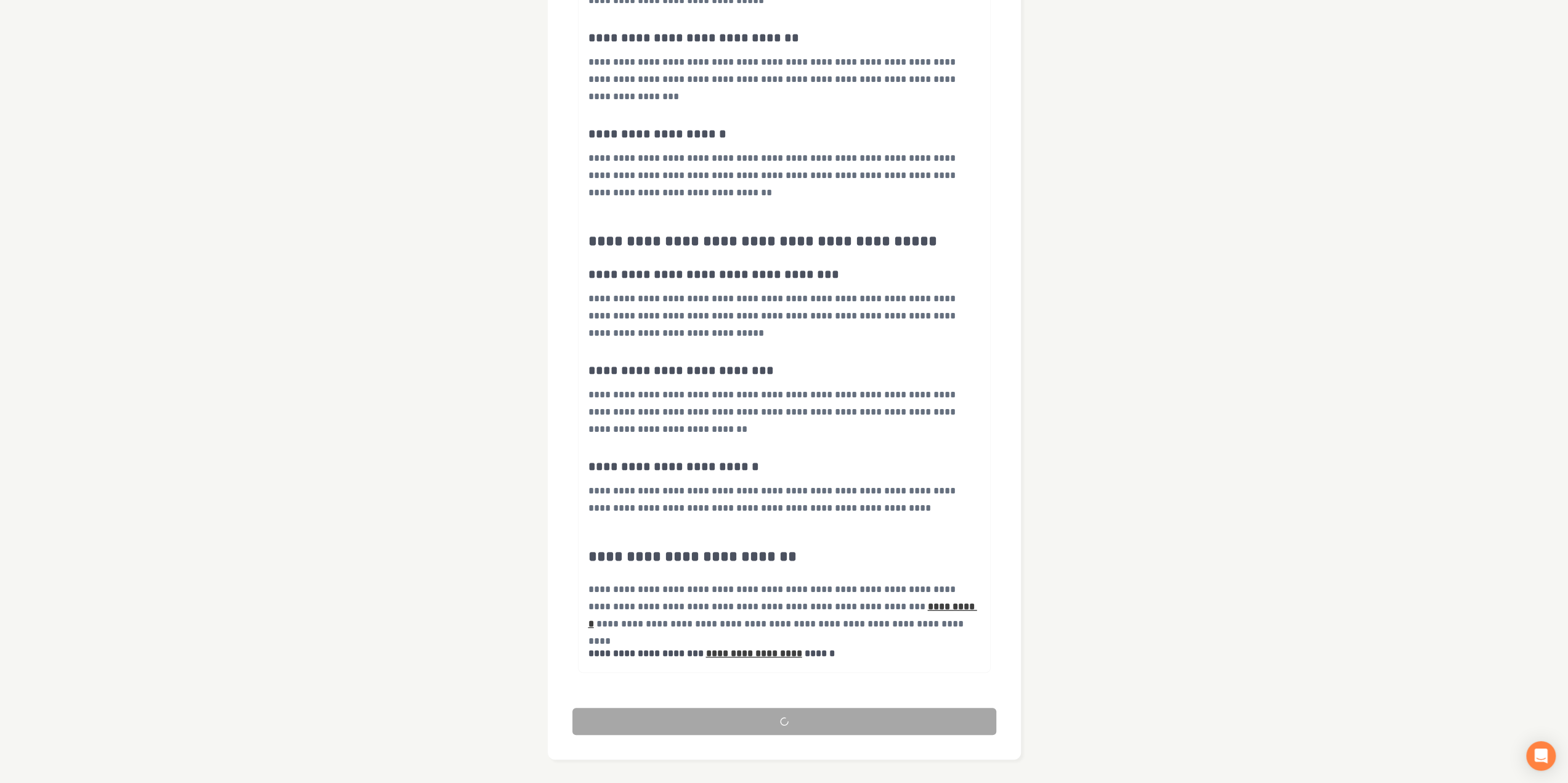
scroll to position [0, 0]
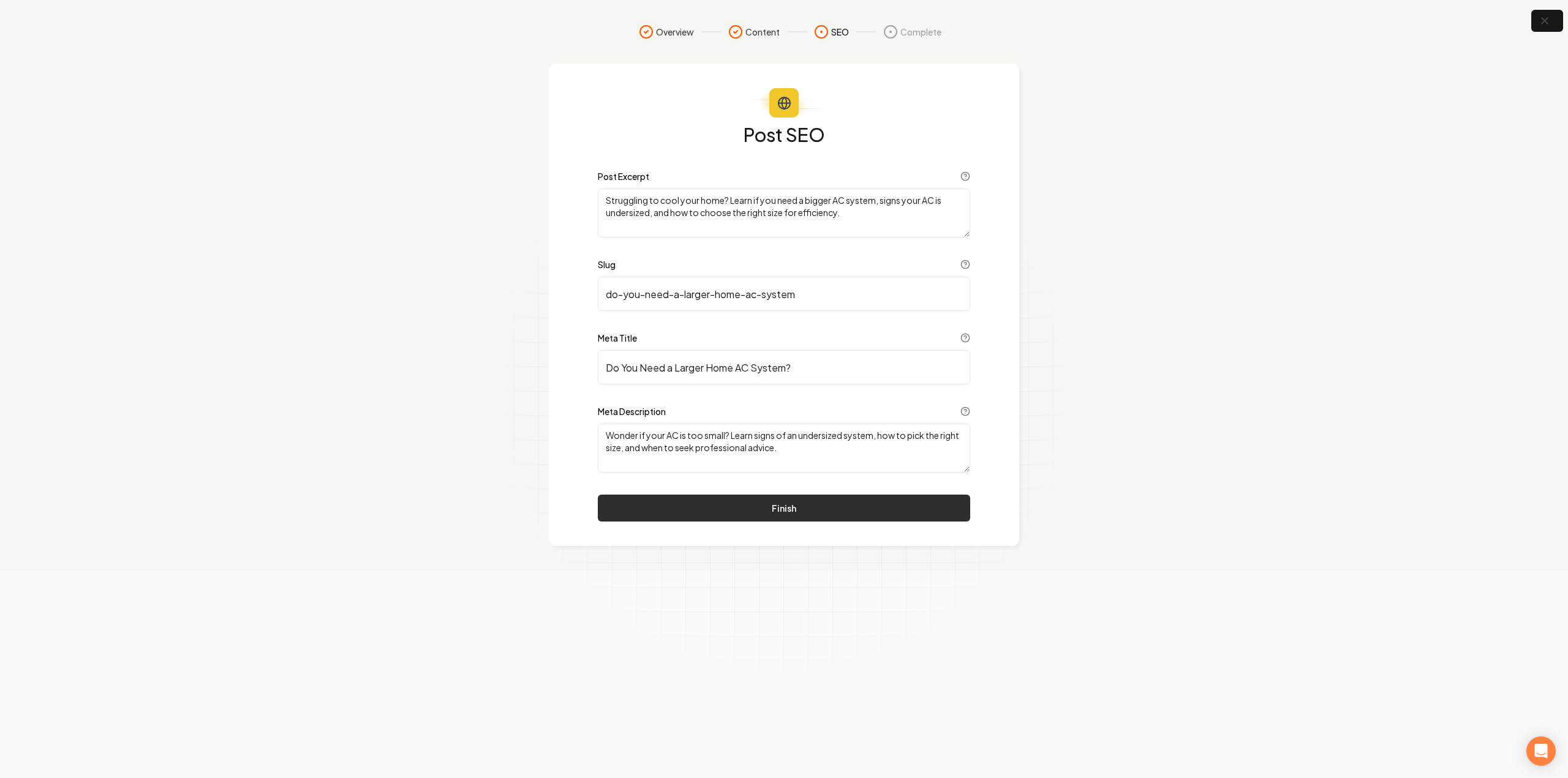
click at [697, 495] on button "Finish" at bounding box center [784, 509] width 372 height 27
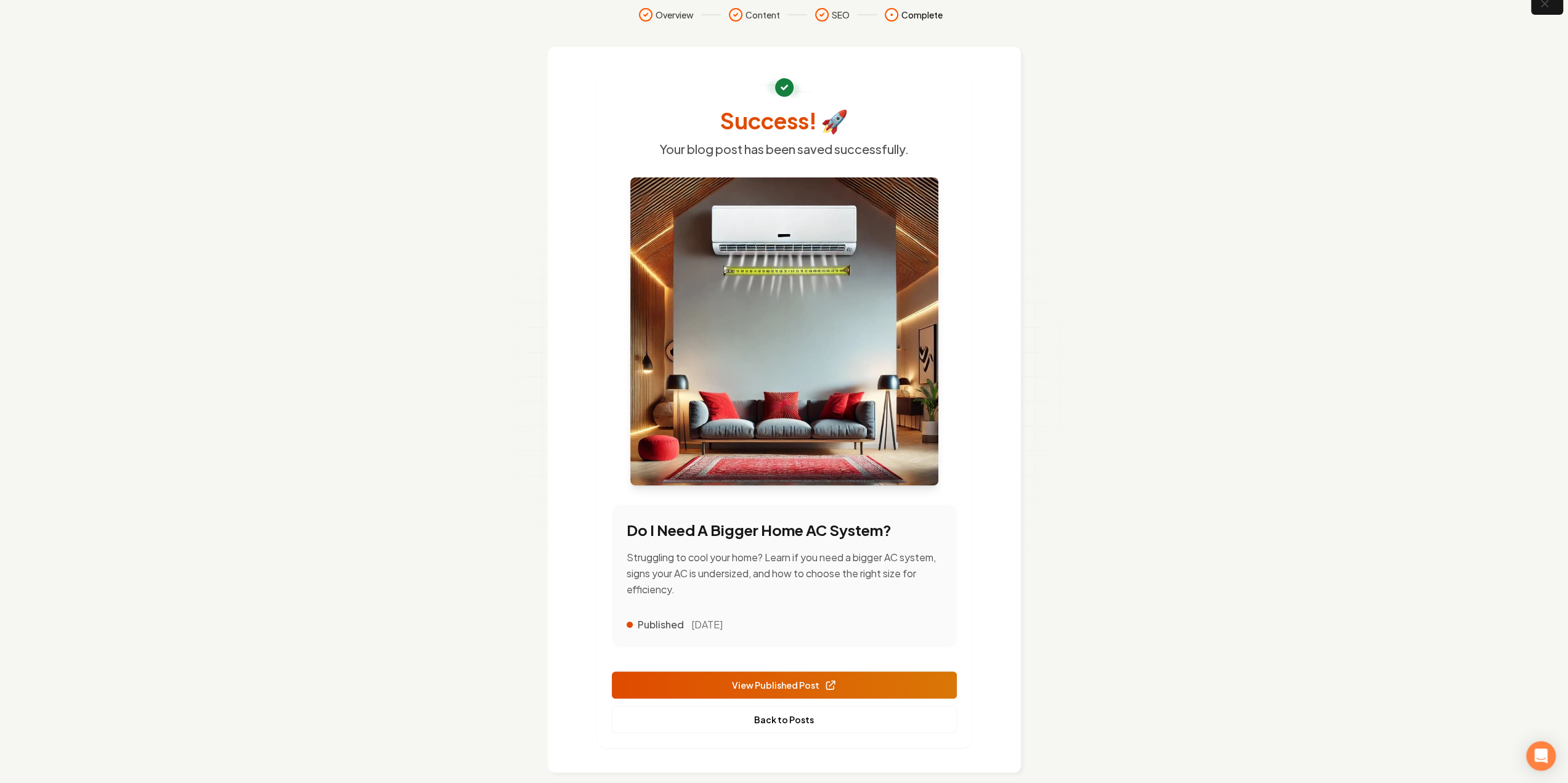
scroll to position [31, 0]
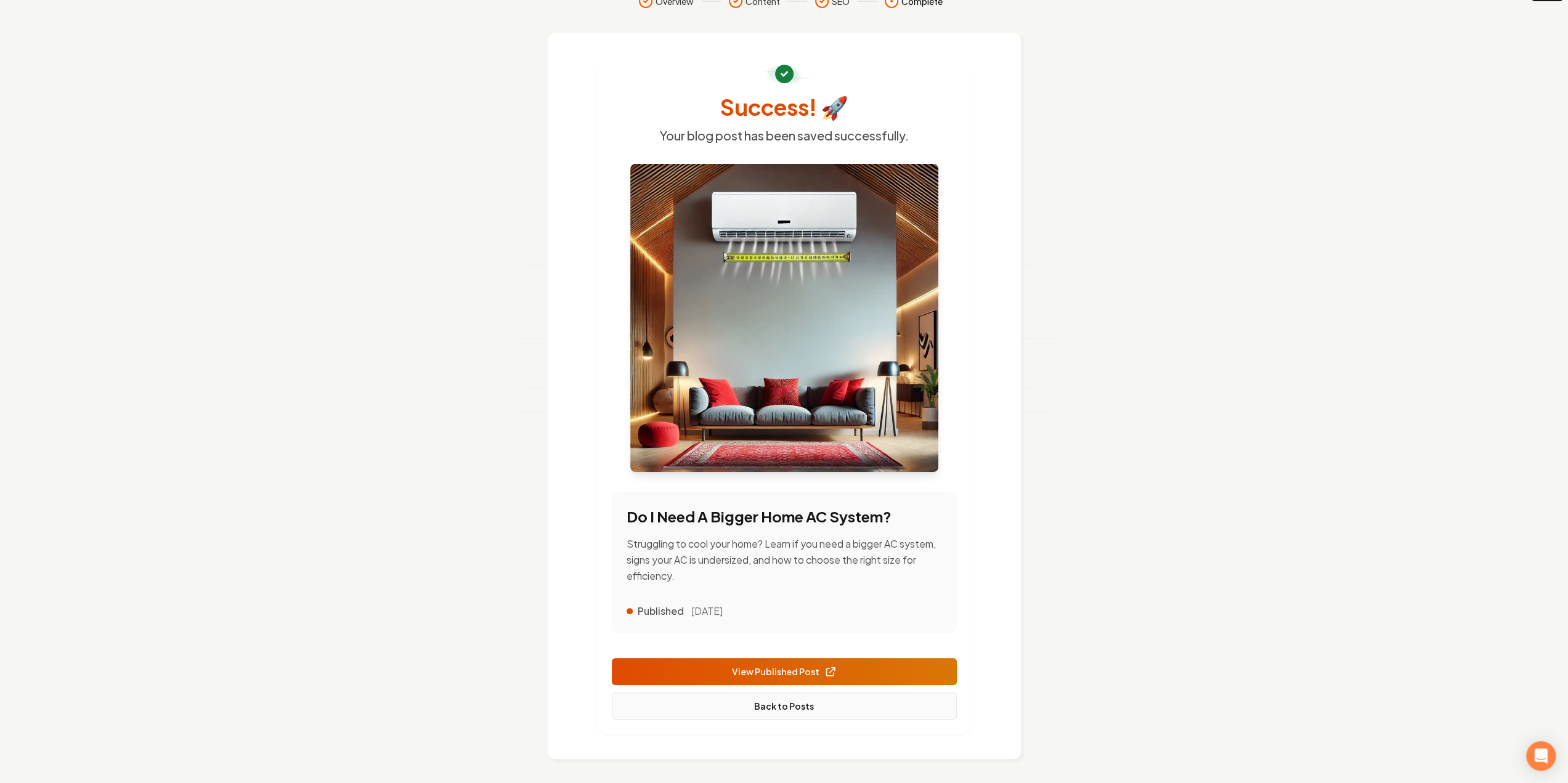
click at [825, 711] on link "Back to Posts" at bounding box center [785, 706] width 345 height 27
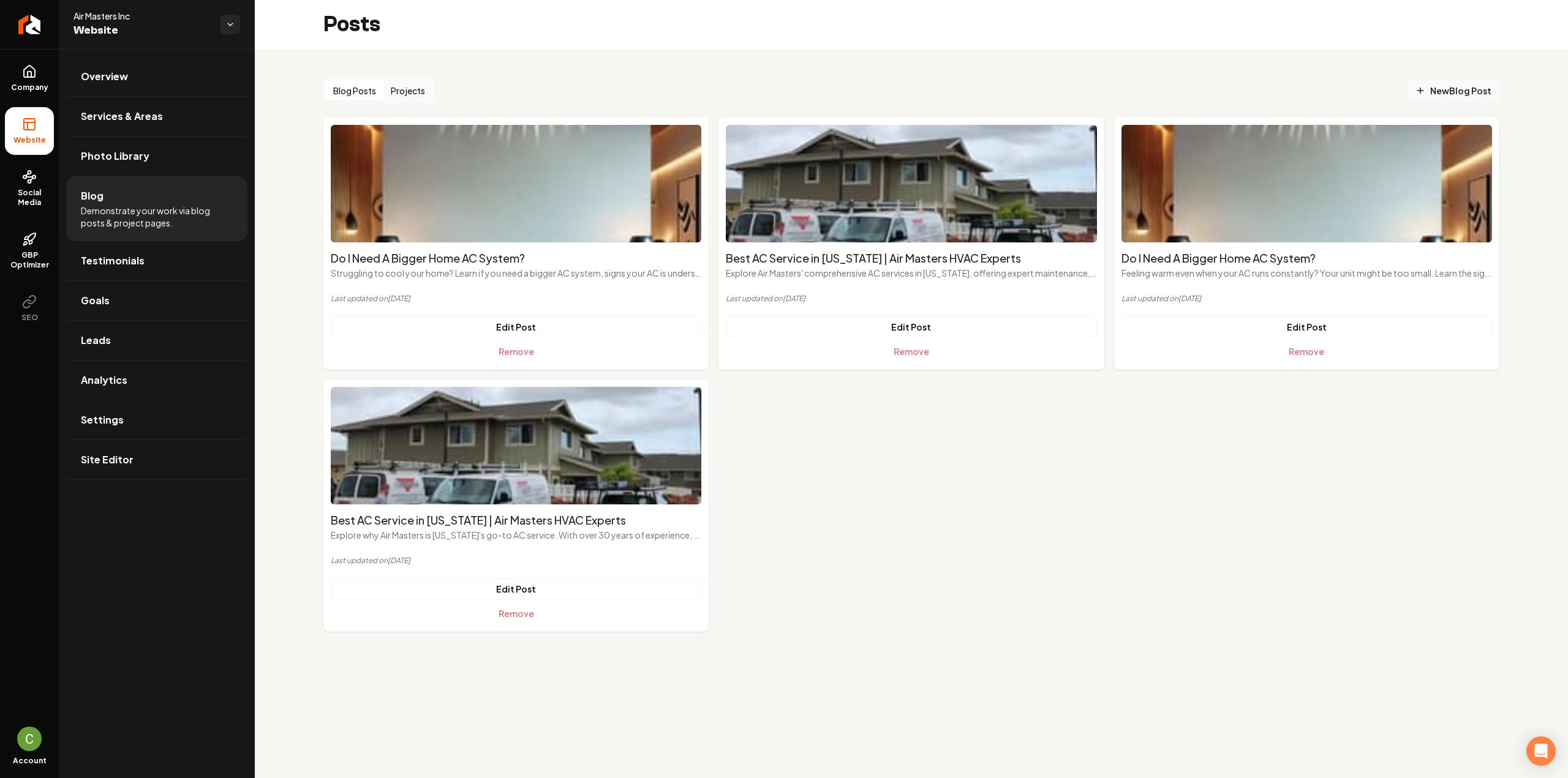
click at [1481, 85] on span "New Blog Post" at bounding box center [1454, 90] width 76 height 13
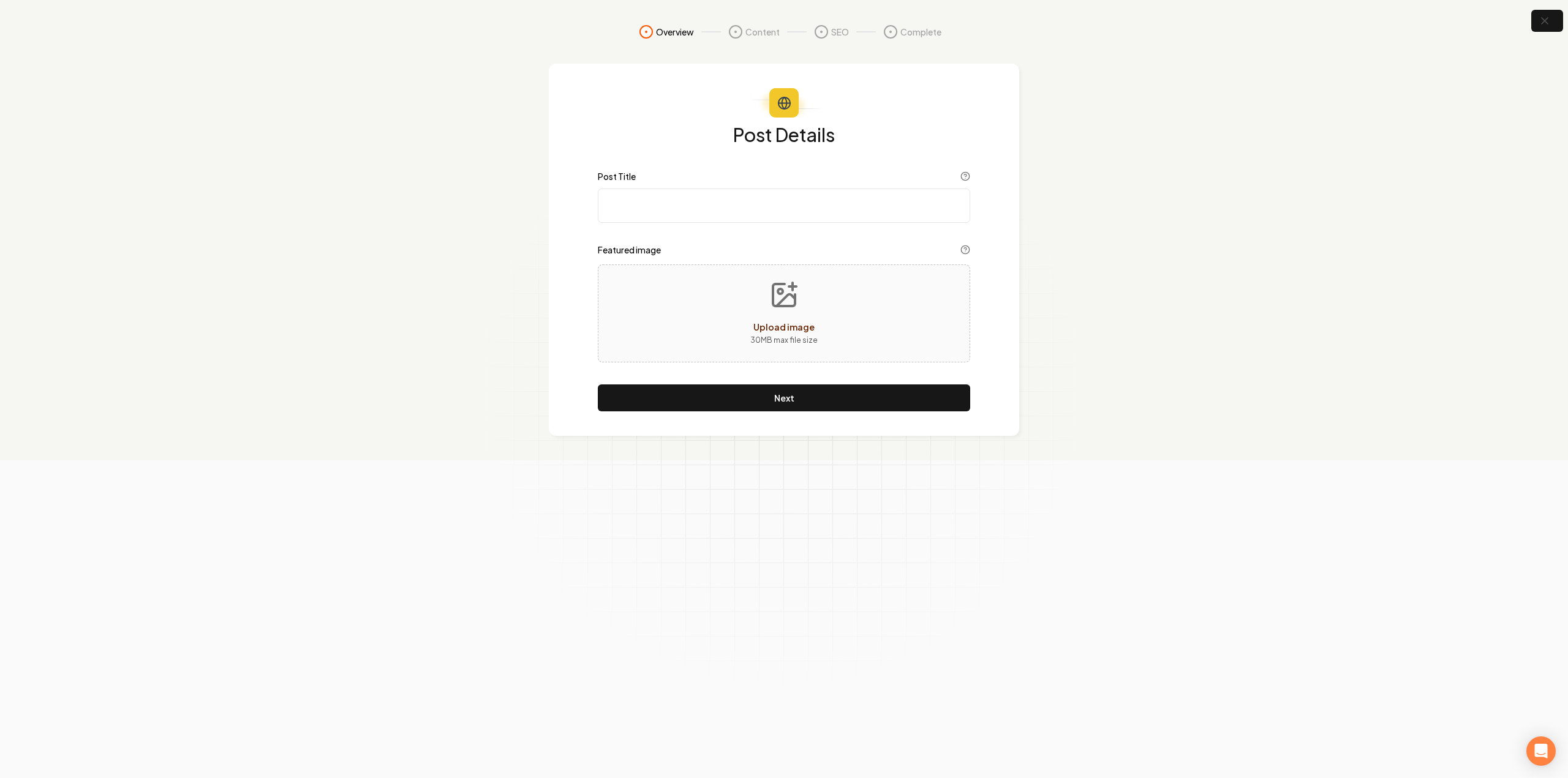
click at [722, 190] on input "Post Title" at bounding box center [784, 205] width 372 height 34
paste input "How to Stop AC Vibrating?"
type input "How to Stop AC Vibrating?"
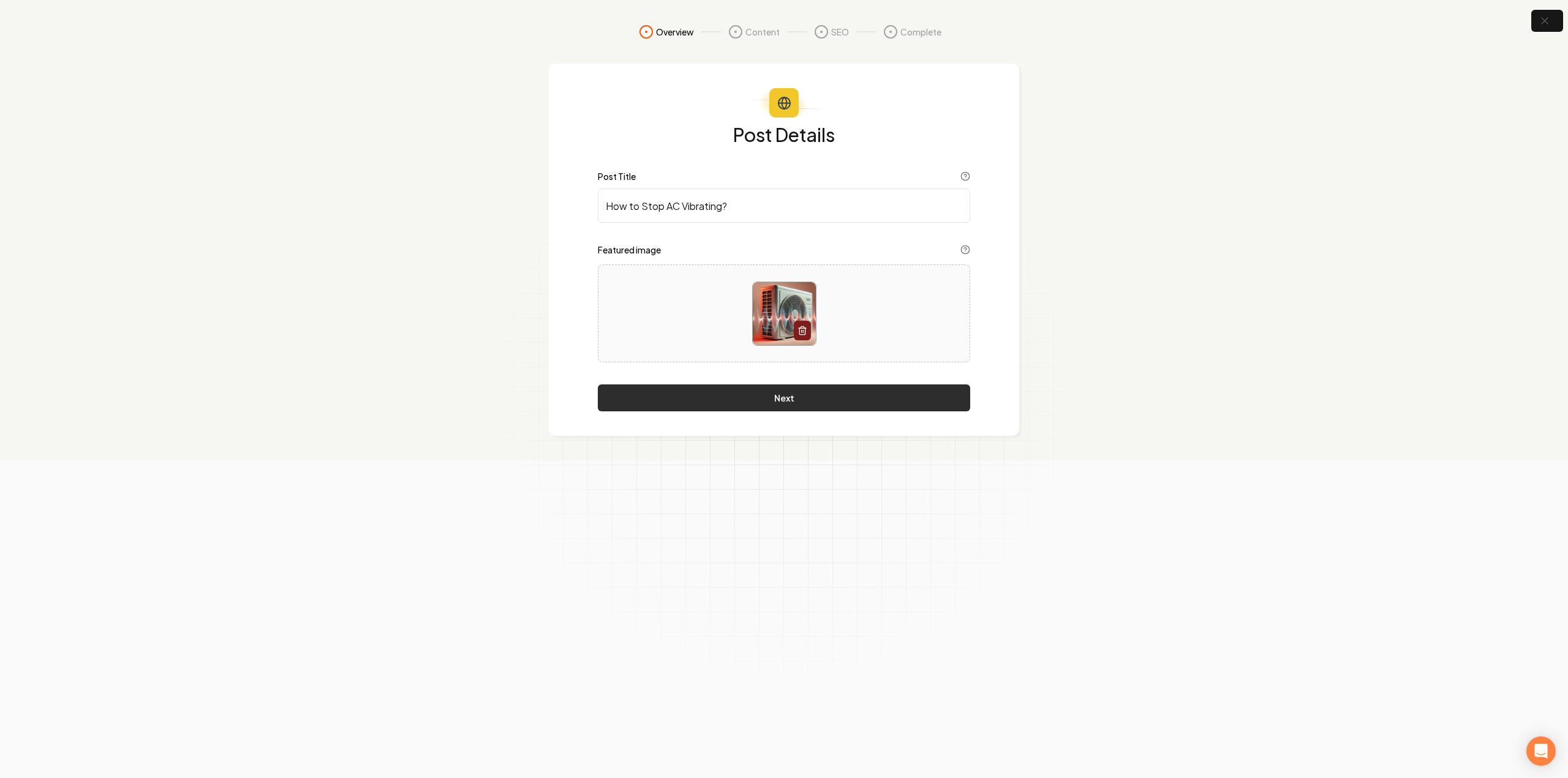
click at [774, 395] on button "Next" at bounding box center [784, 398] width 372 height 27
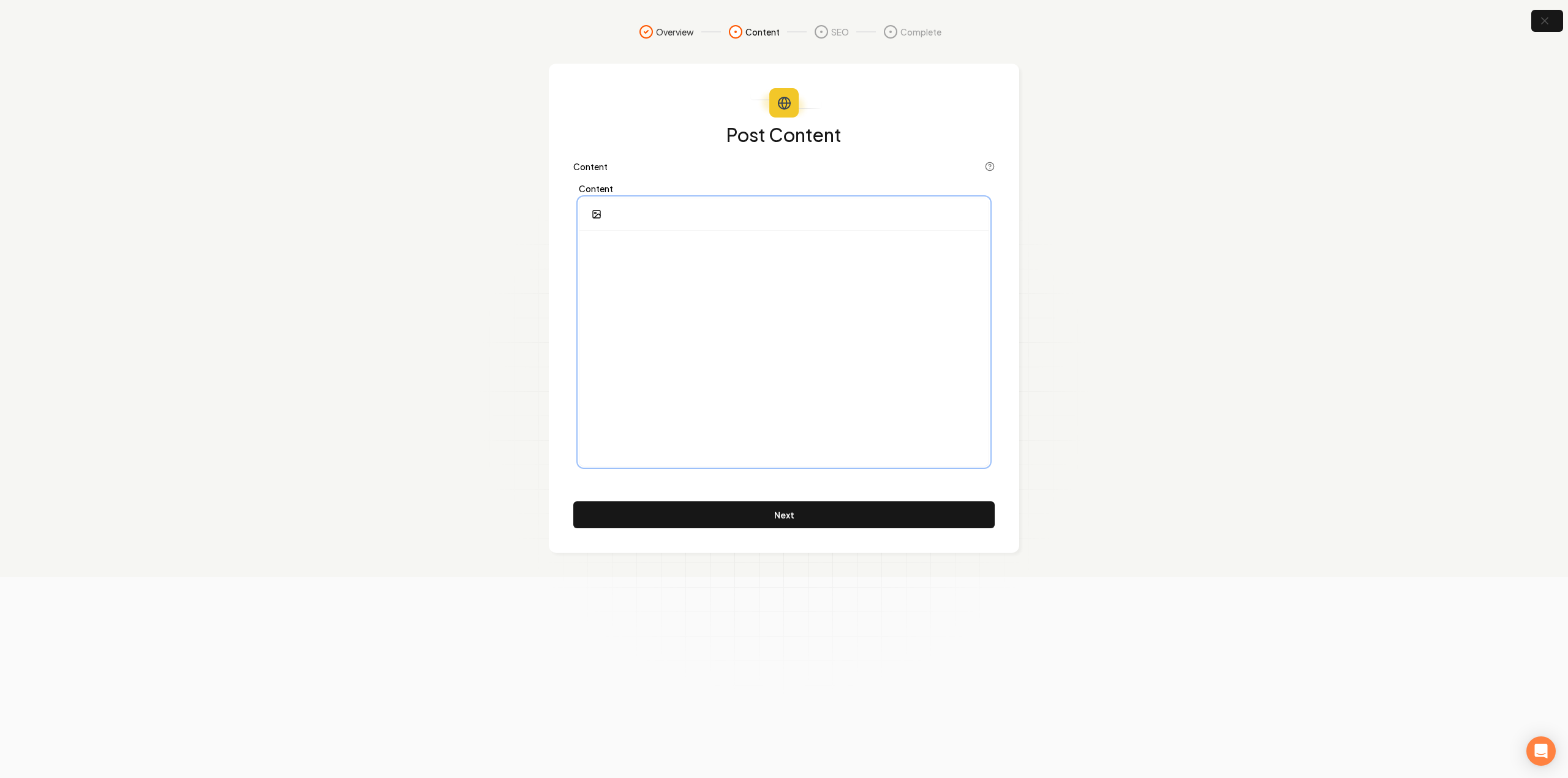
click at [755, 343] on div at bounding box center [784, 348] width 409 height 235
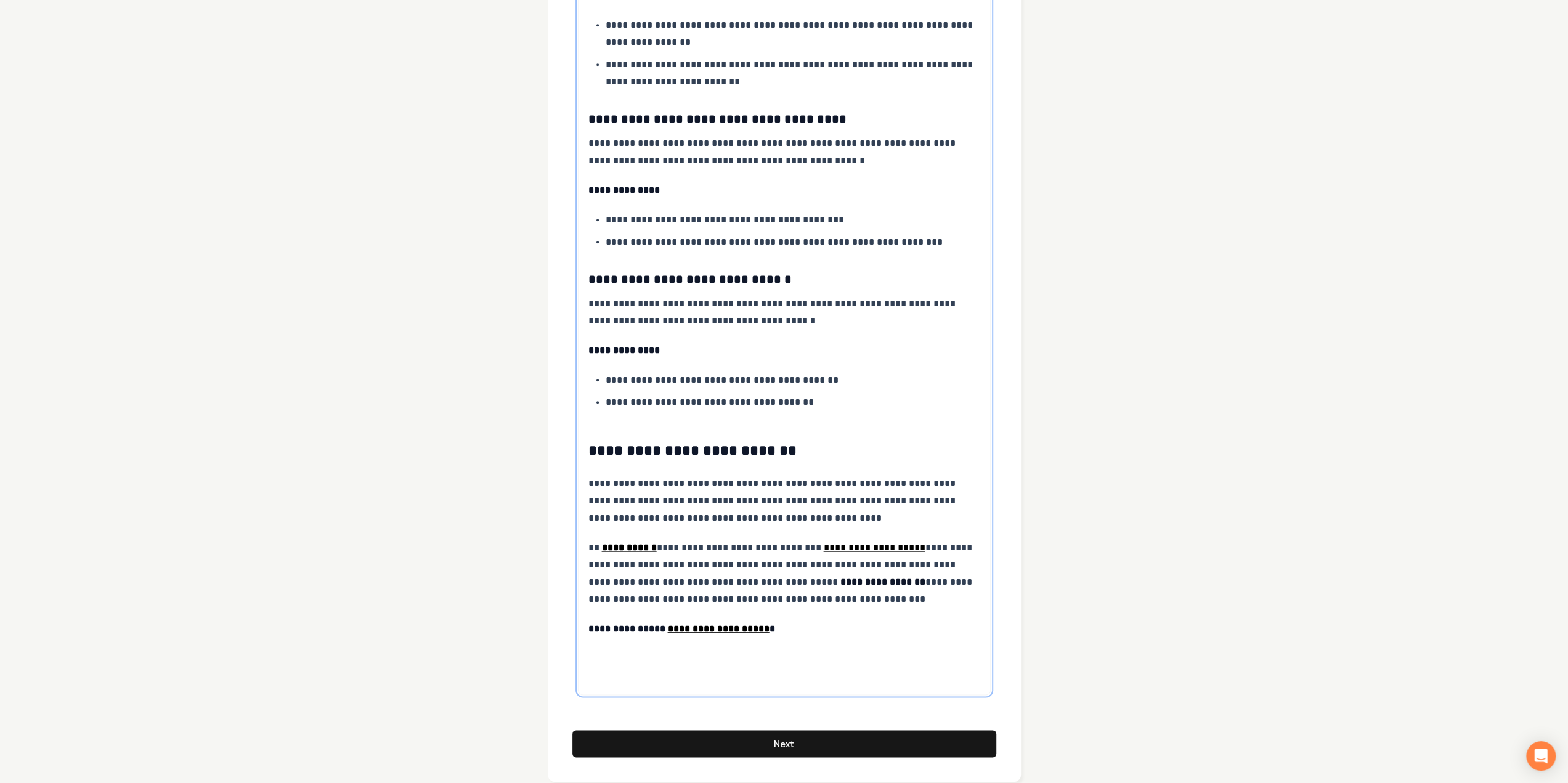
scroll to position [1379, 0]
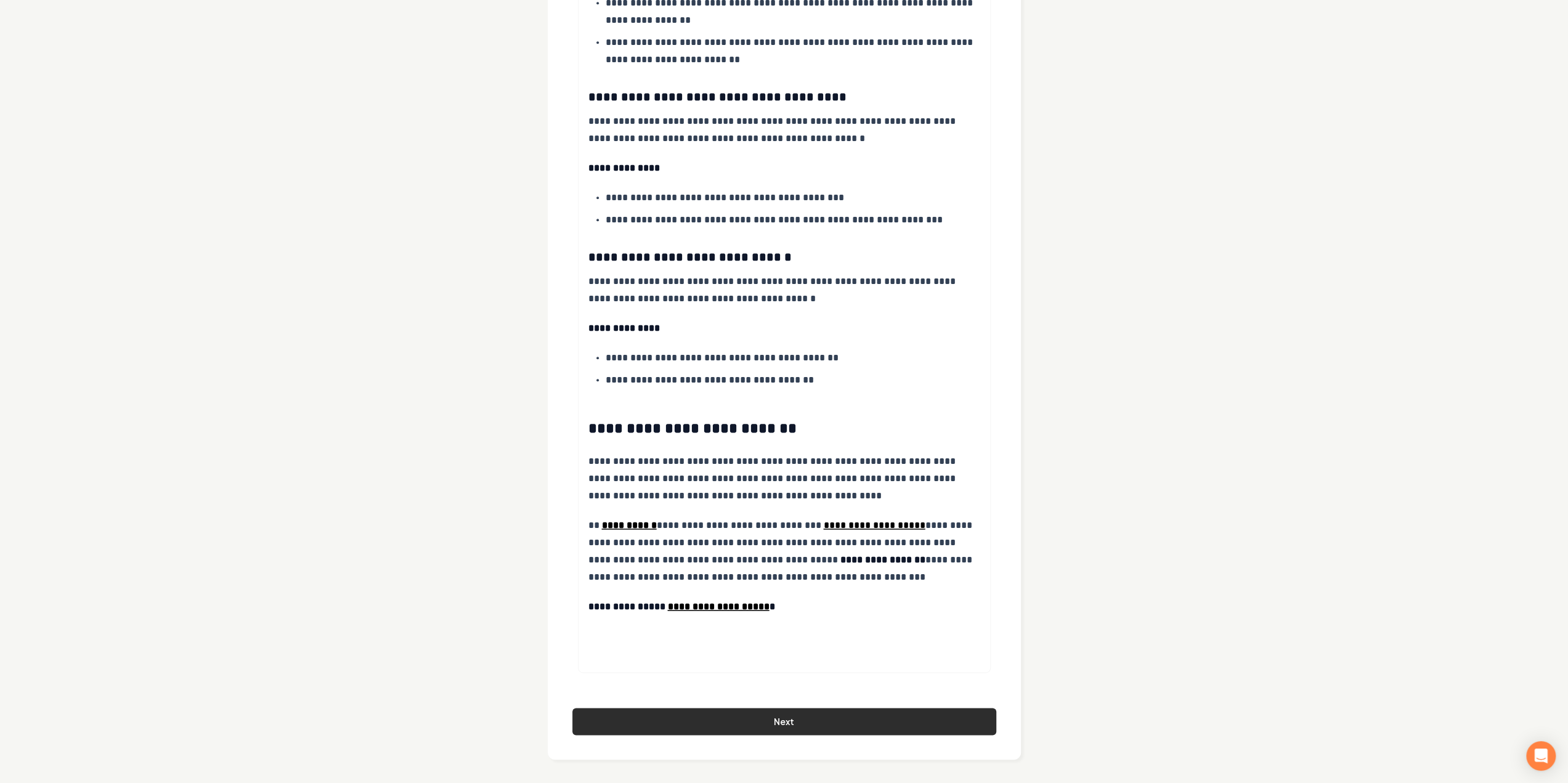
click at [690, 719] on button "Next" at bounding box center [784, 722] width 424 height 27
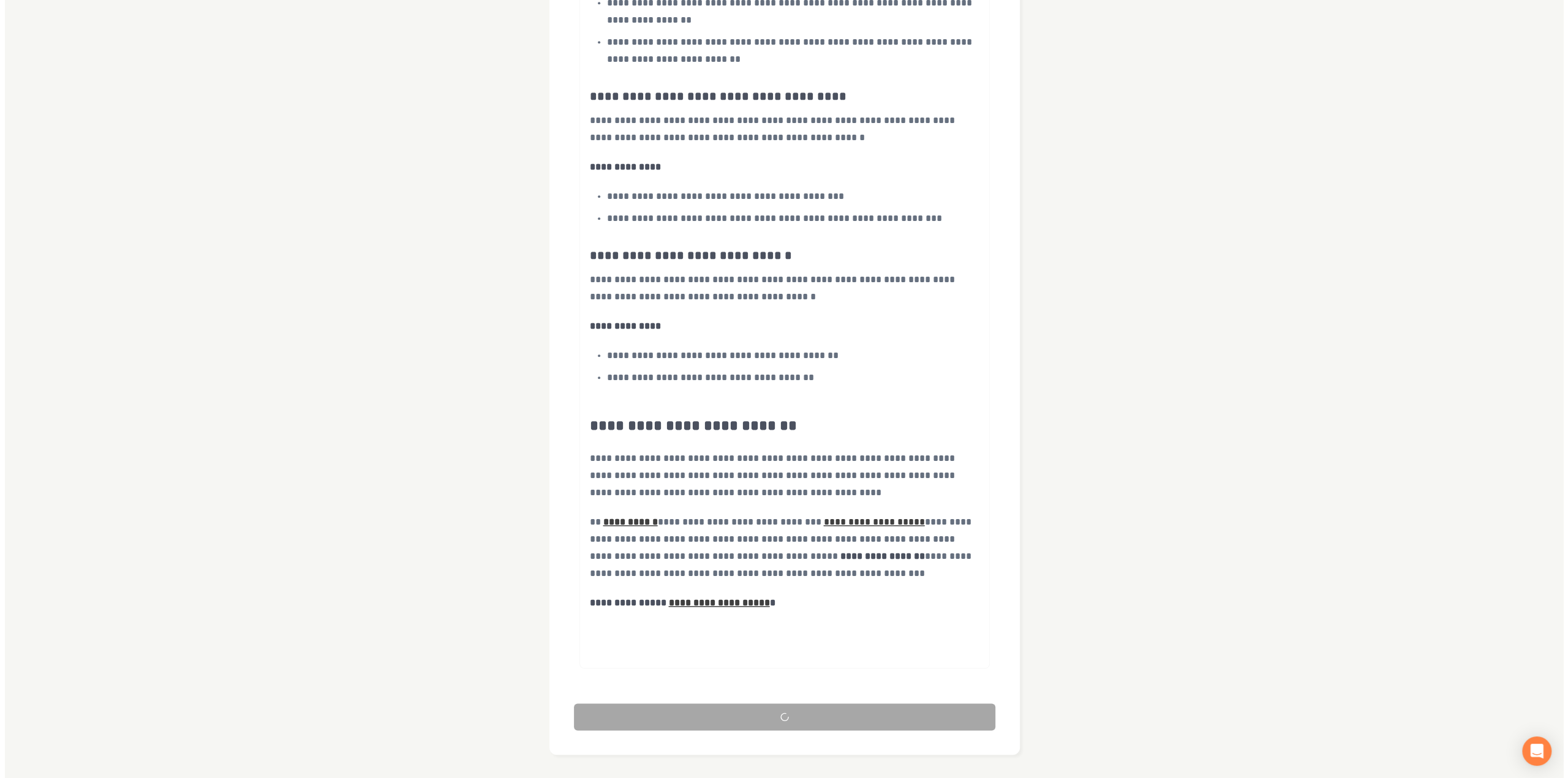
scroll to position [0, 0]
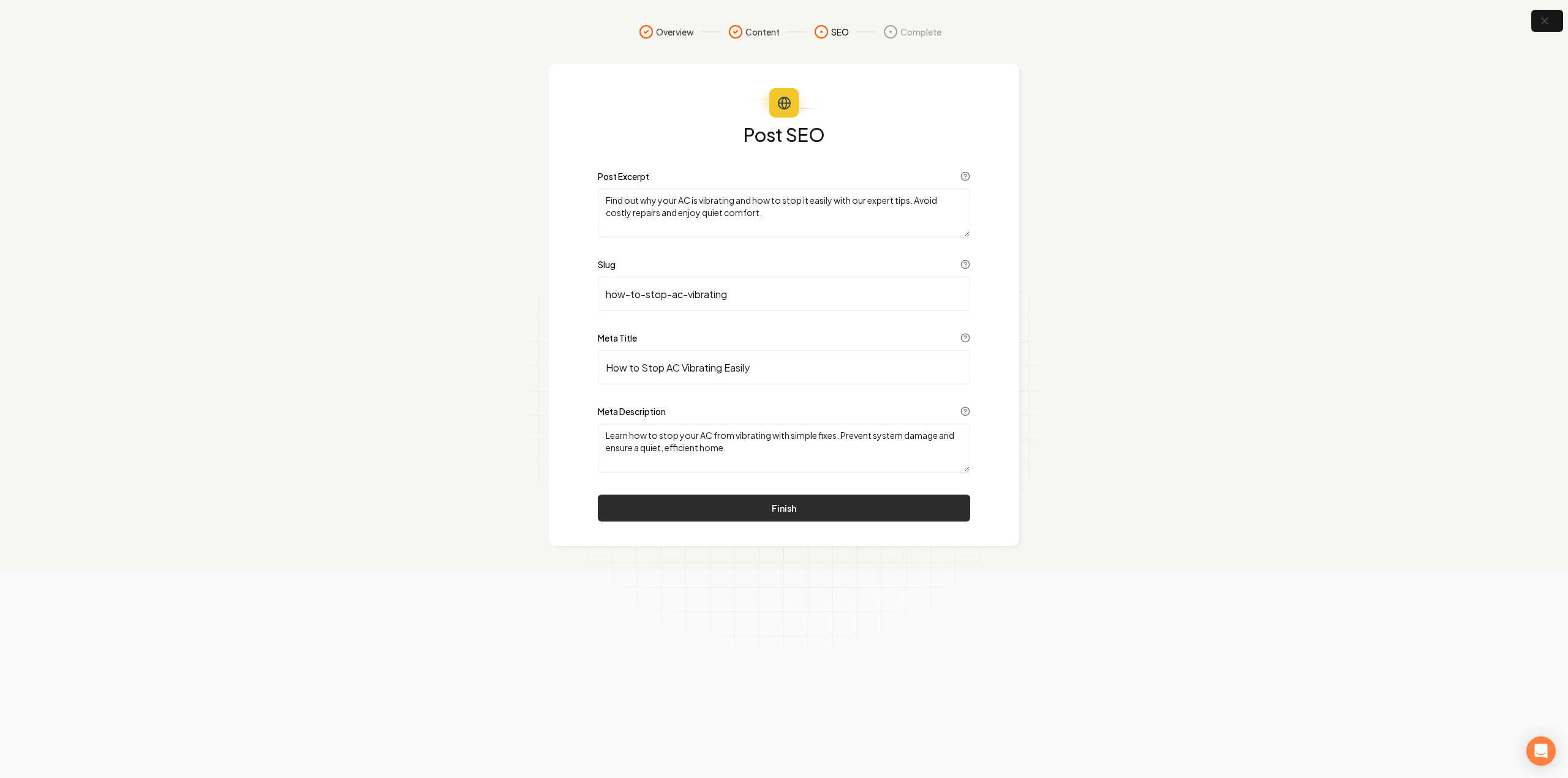
click at [733, 516] on button "Finish" at bounding box center [784, 509] width 372 height 27
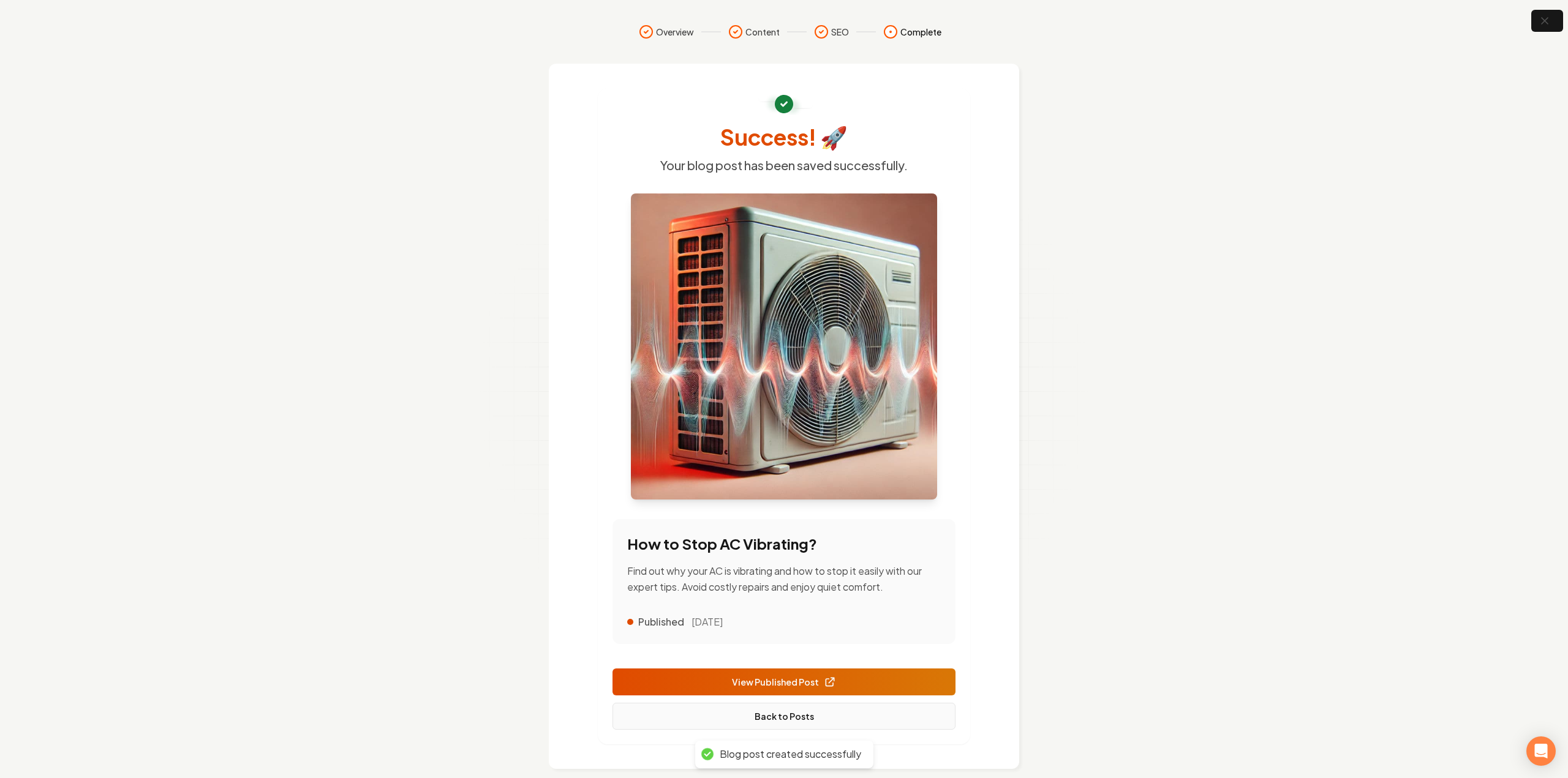
click at [798, 703] on link "Back to Posts" at bounding box center [784, 717] width 343 height 27
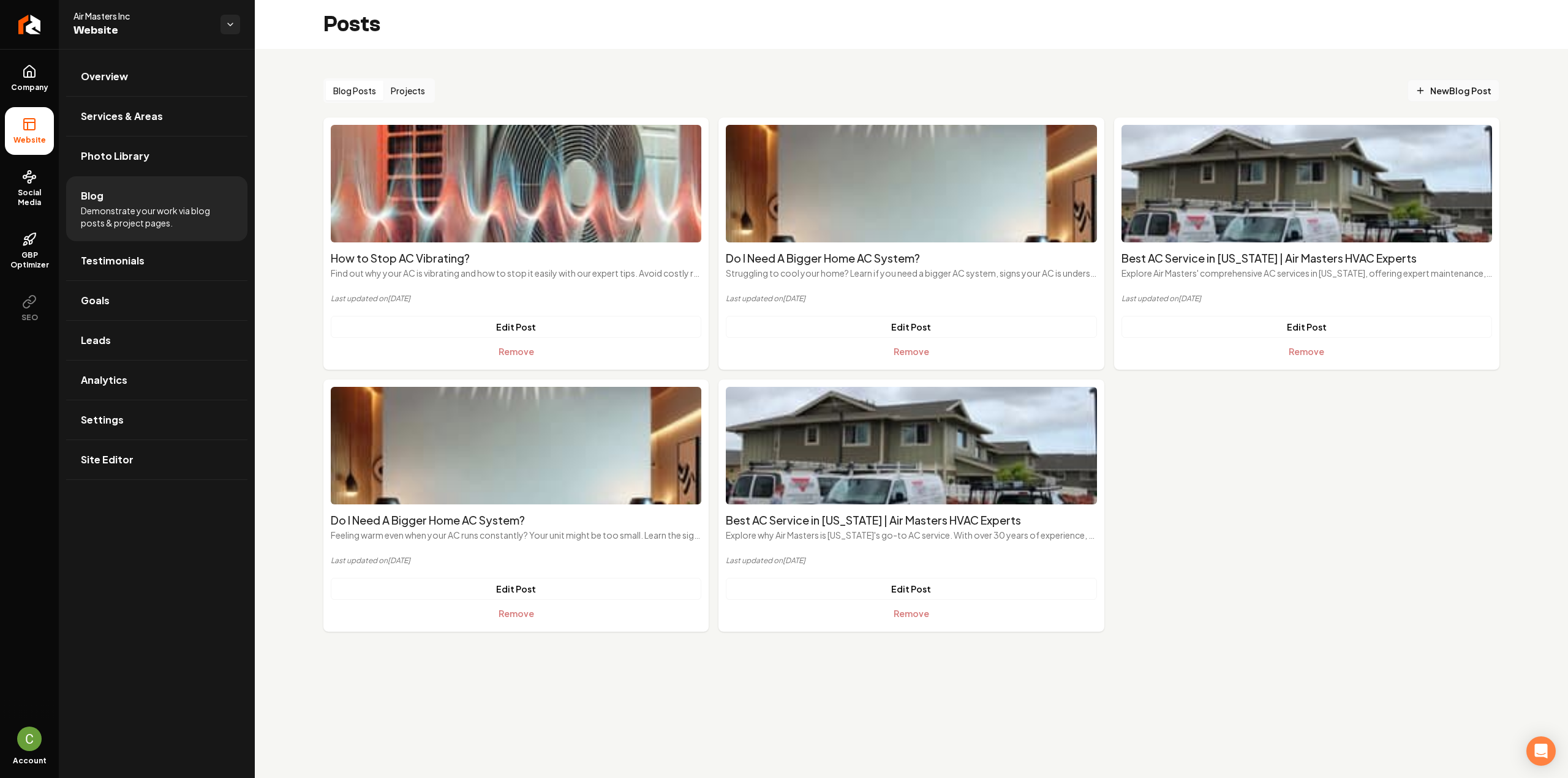
click at [1430, 87] on span "New Blog Post" at bounding box center [1454, 90] width 76 height 13
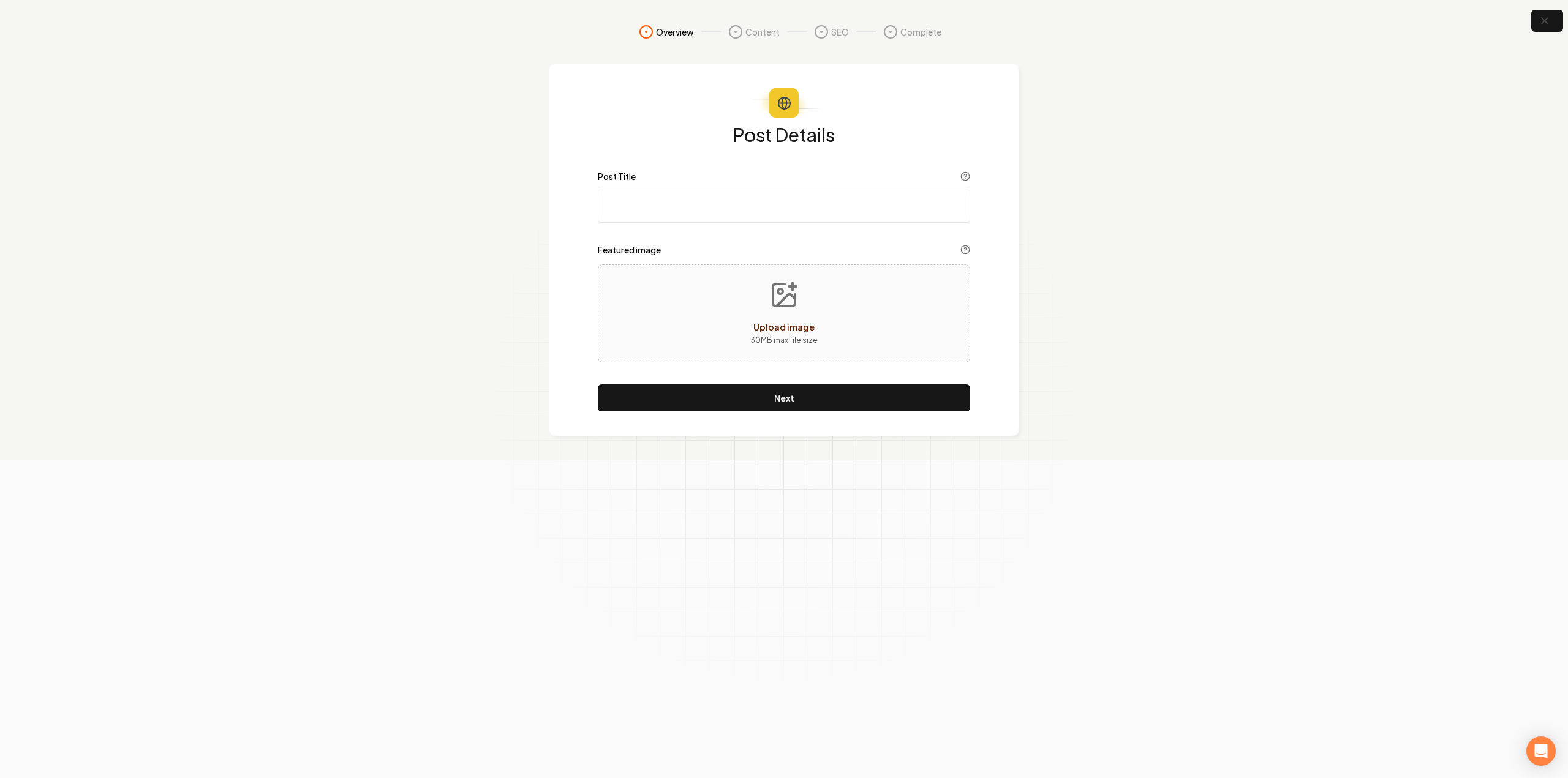
click at [691, 218] on input "Post Title" at bounding box center [784, 205] width 372 height 34
paste input "Is Mold in Your Air Conditioner Your Fault? Local Guide"
type input "Is Mold in Your Air Conditioner Your Fault? Local Guide"
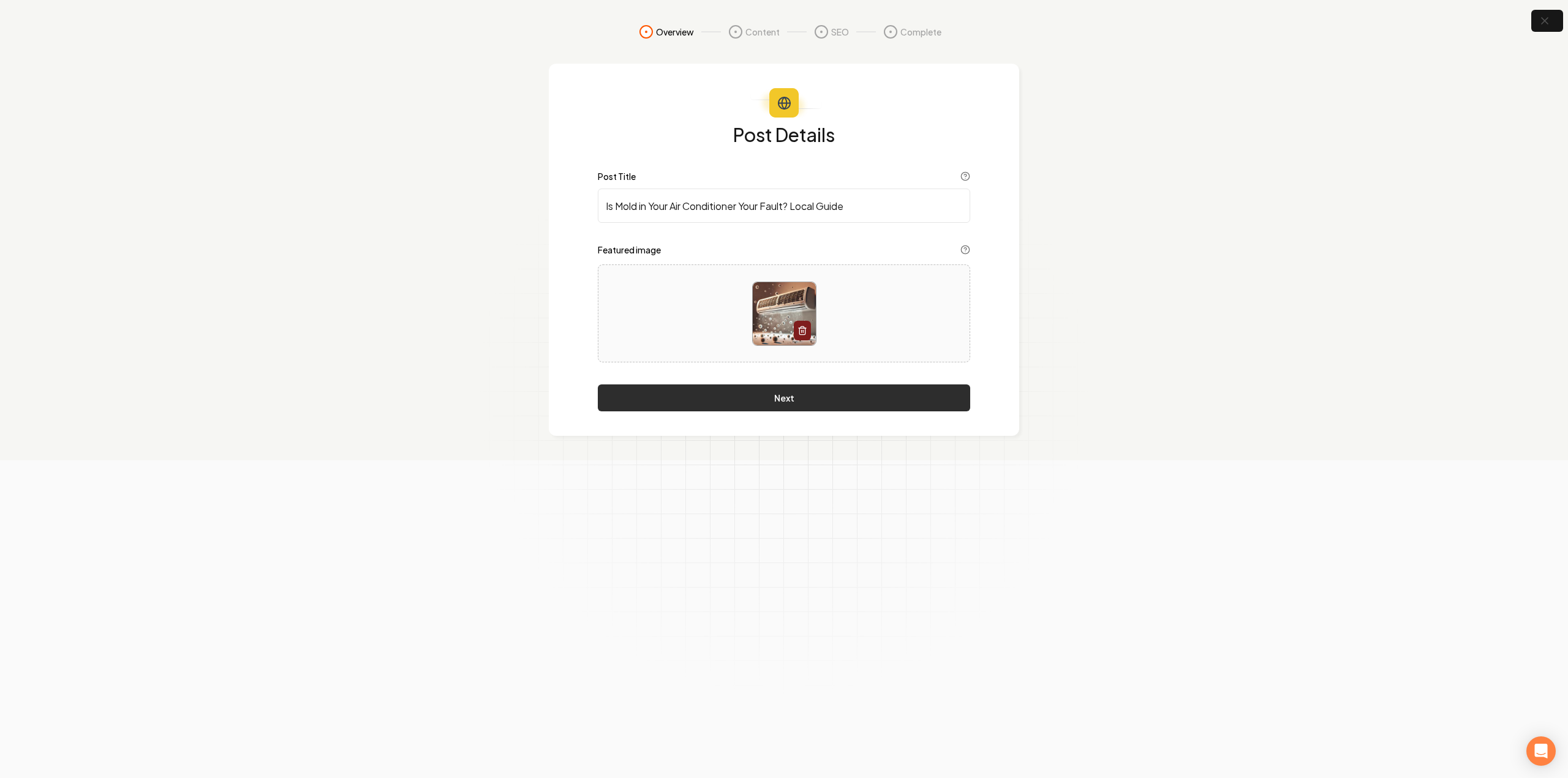
click at [803, 394] on button "Next" at bounding box center [784, 398] width 372 height 27
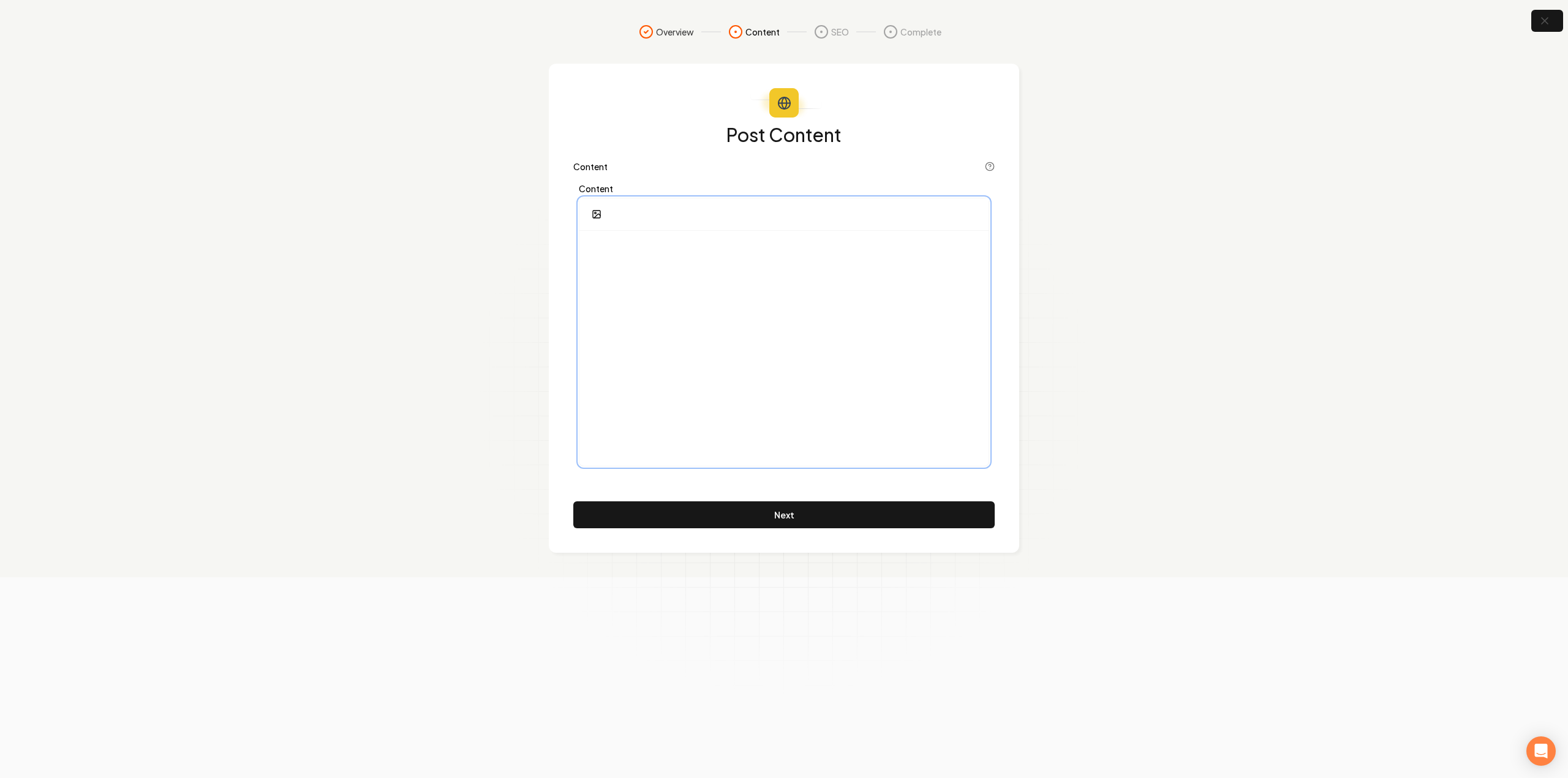
click at [798, 335] on div at bounding box center [784, 348] width 409 height 235
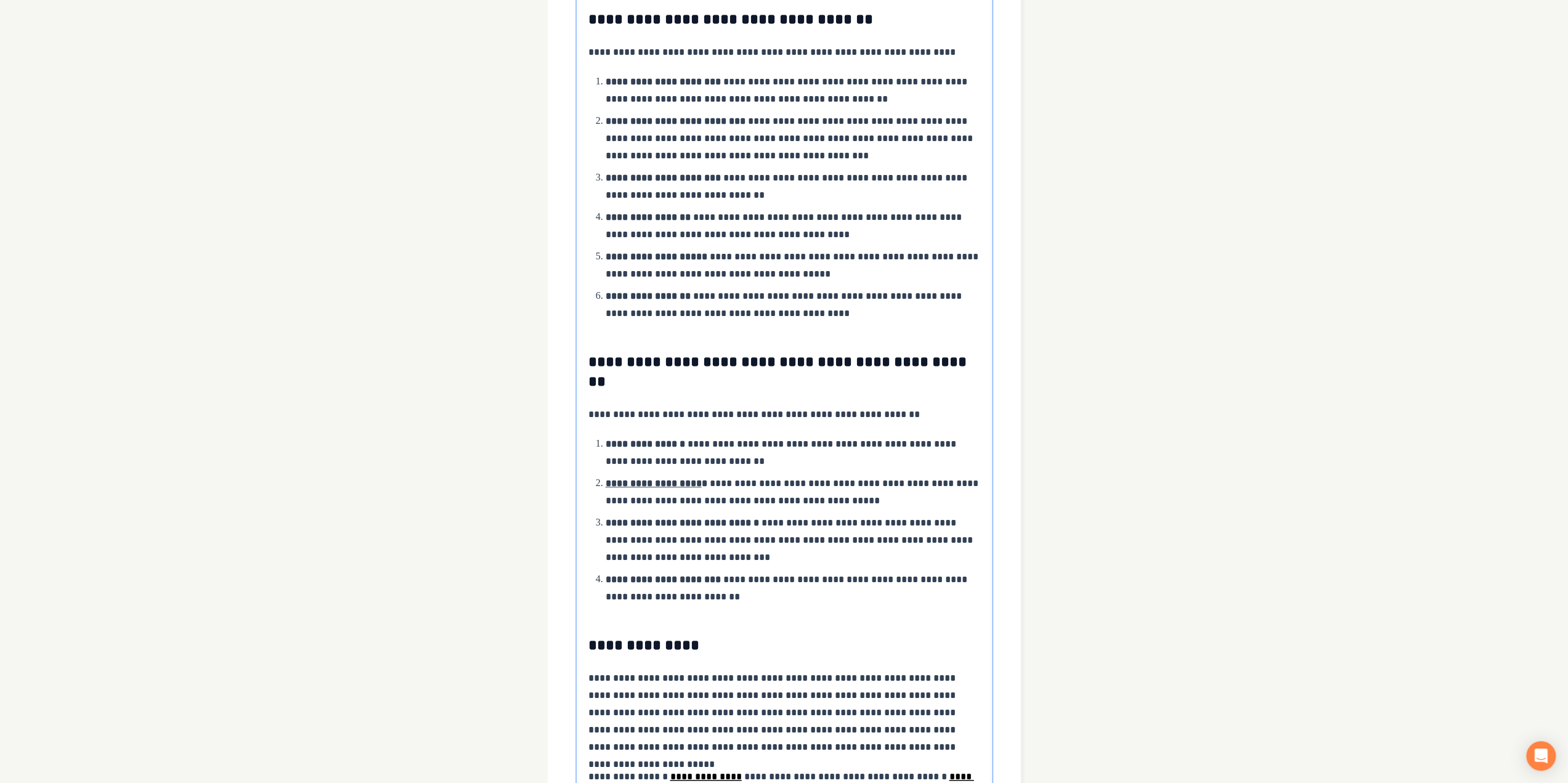
scroll to position [790, 0]
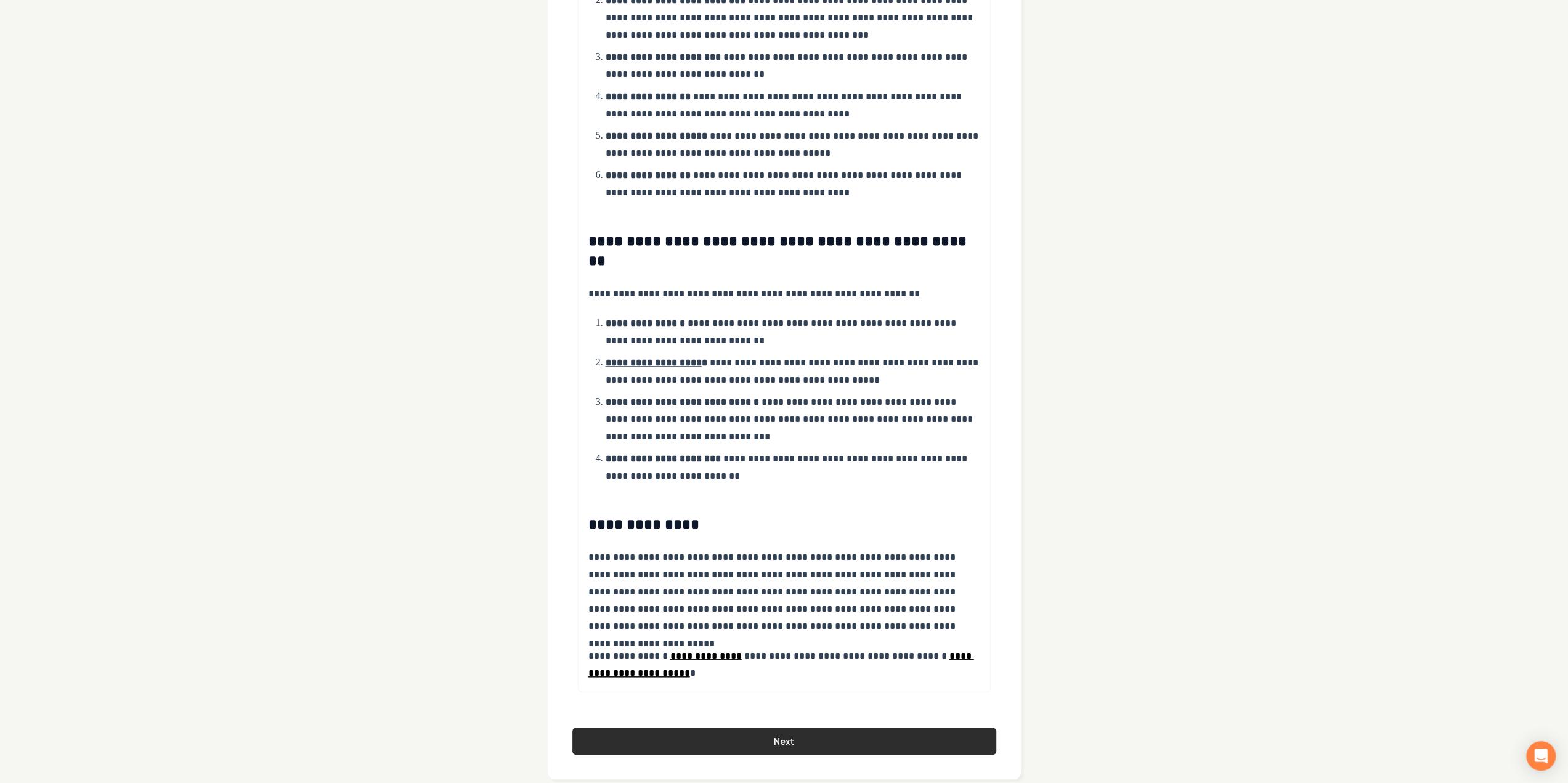
click at [619, 727] on button "Next" at bounding box center [784, 741] width 424 height 27
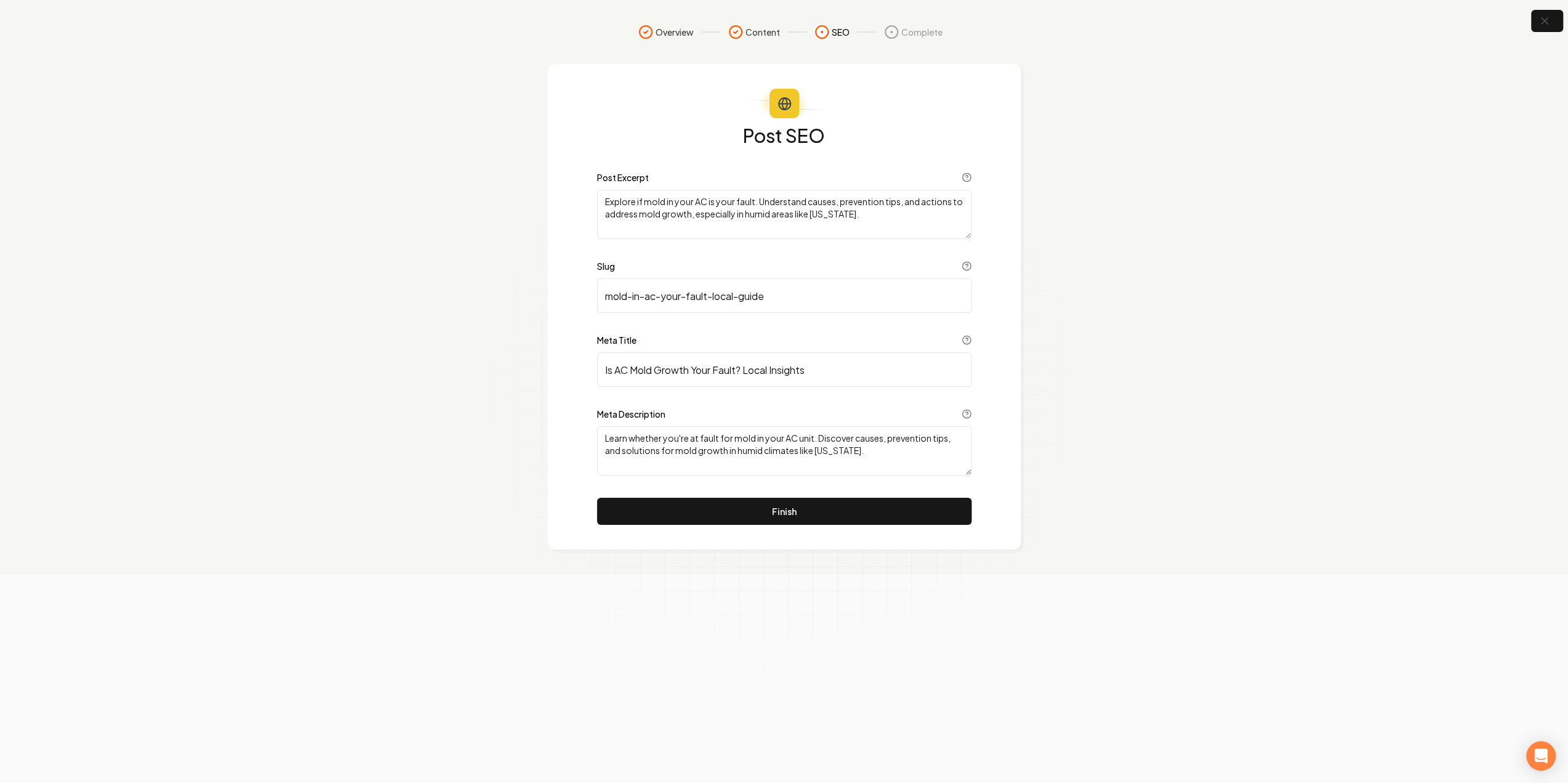
scroll to position [0, 0]
click at [861, 506] on button "Finish" at bounding box center [789, 512] width 374 height 27
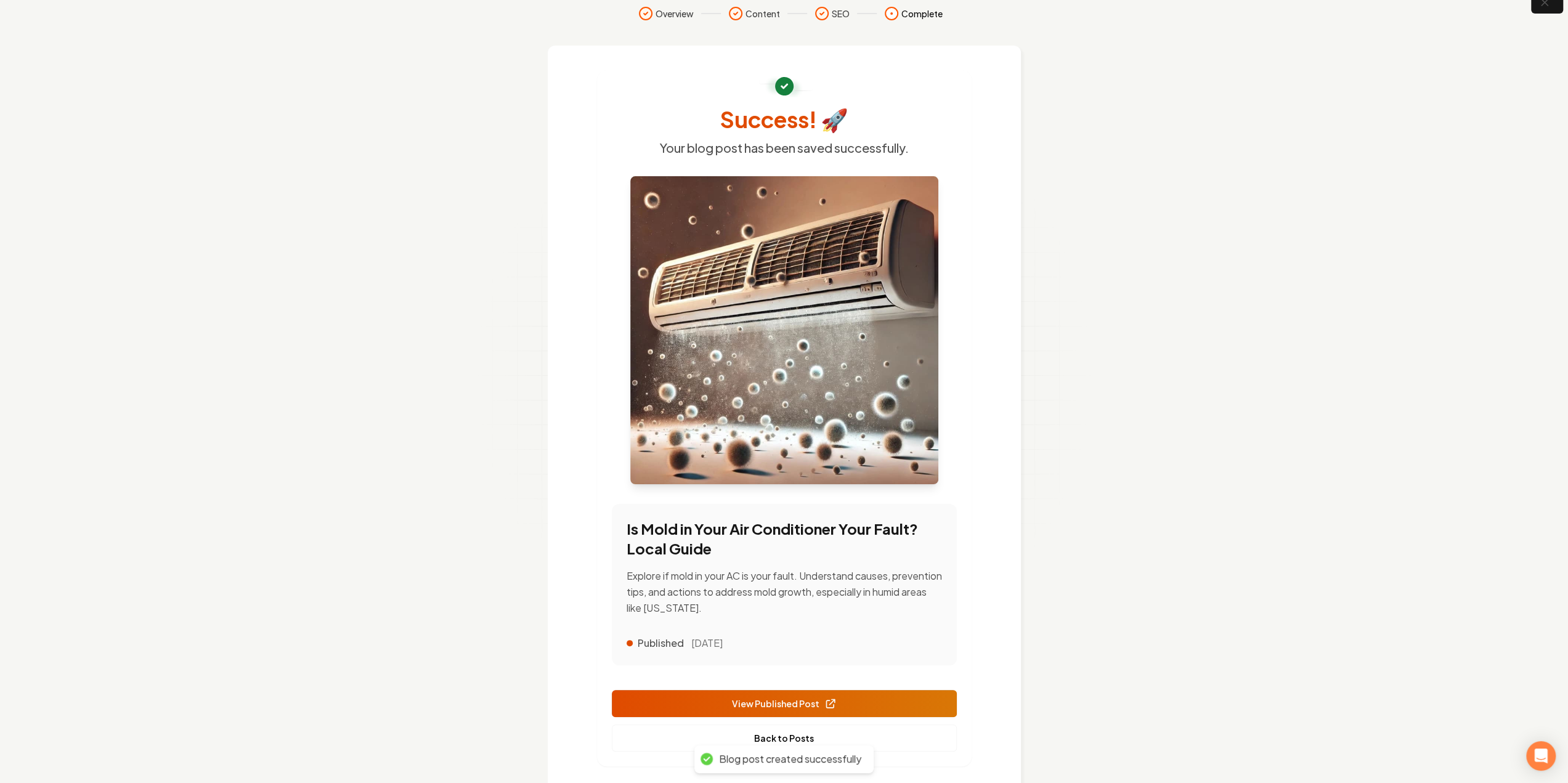
scroll to position [51, 0]
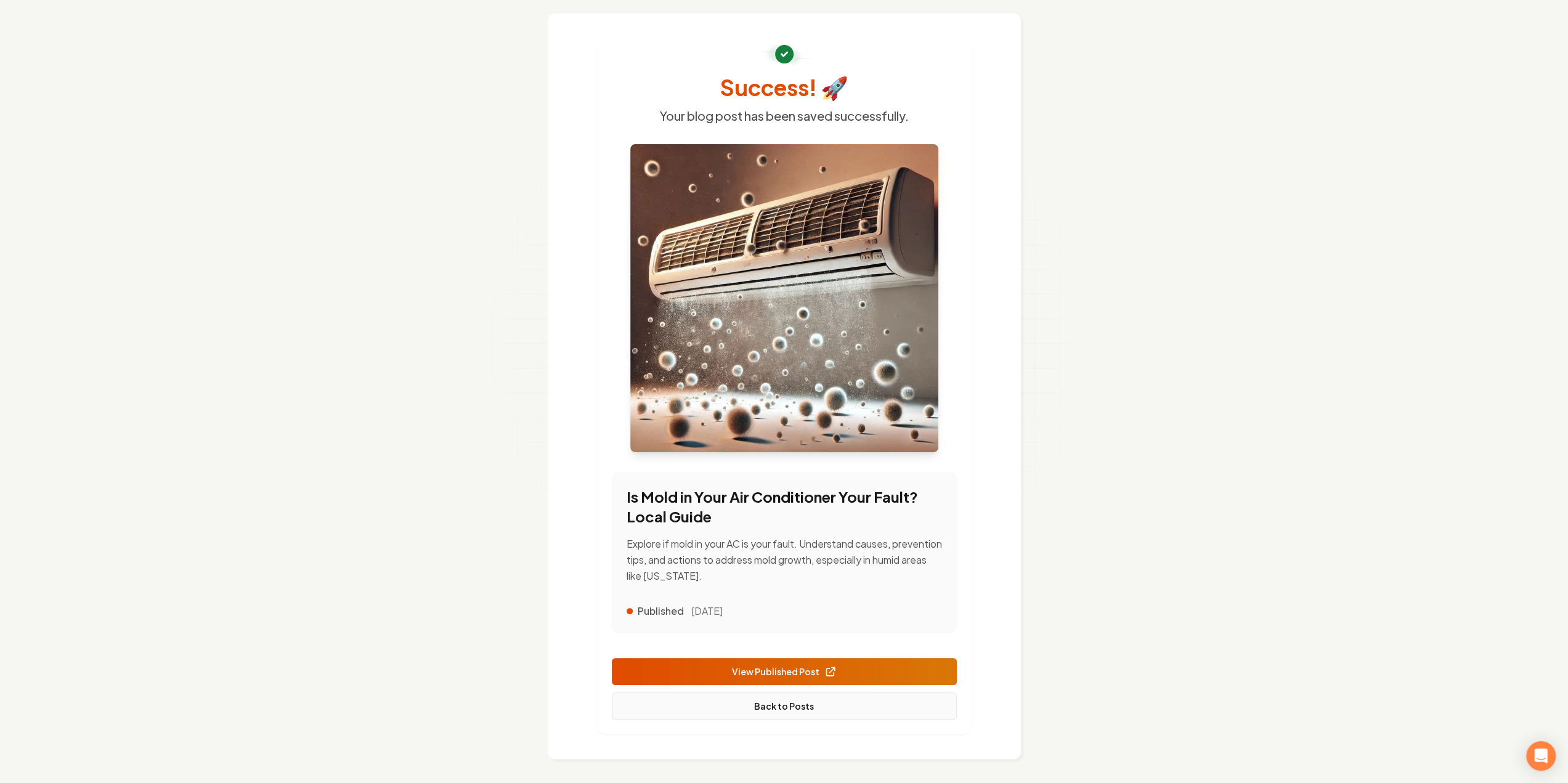
click at [758, 695] on link "Back to Posts" at bounding box center [785, 706] width 345 height 27
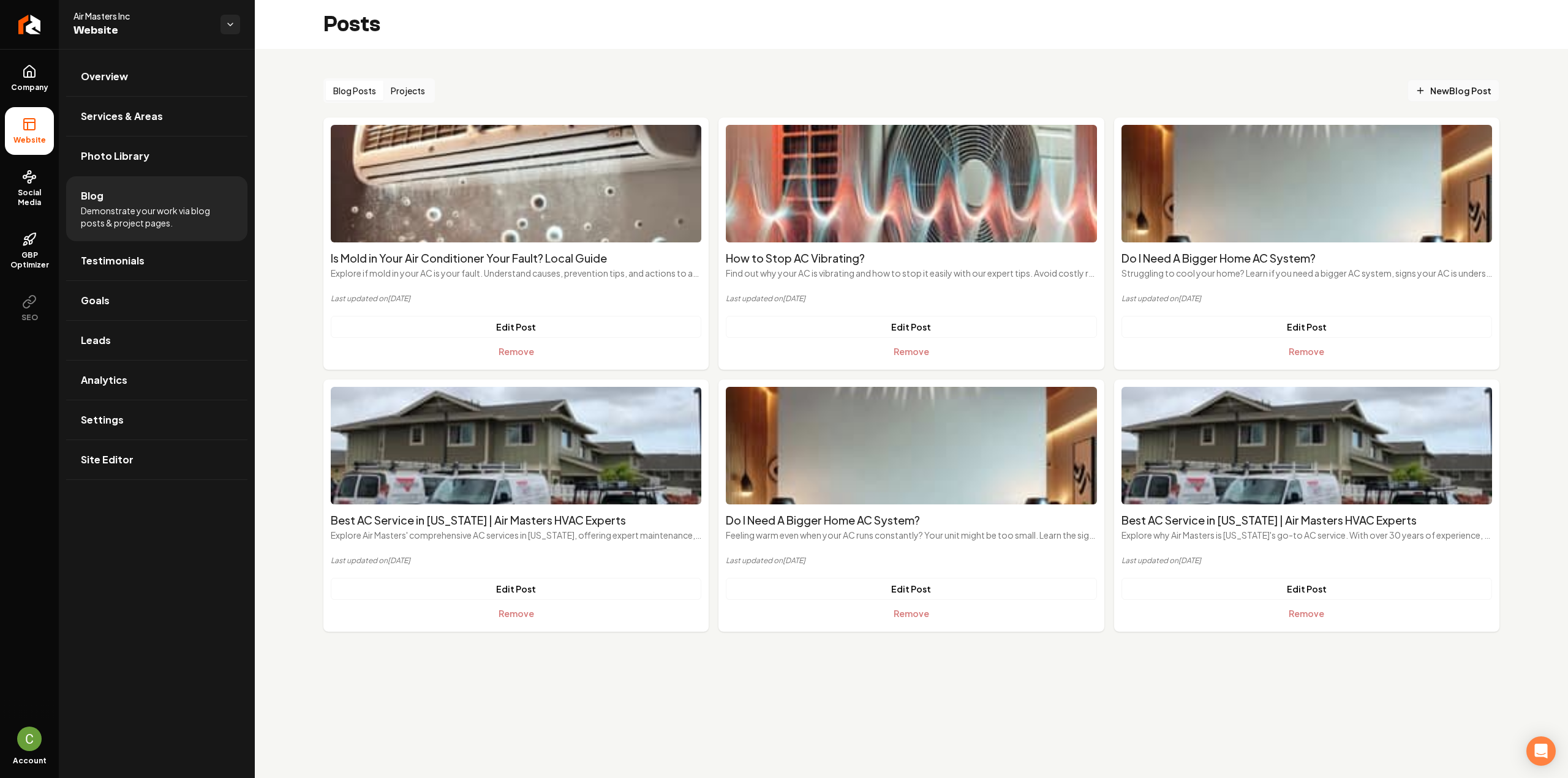
click at [1441, 83] on link "New Blog Post" at bounding box center [1453, 90] width 92 height 22
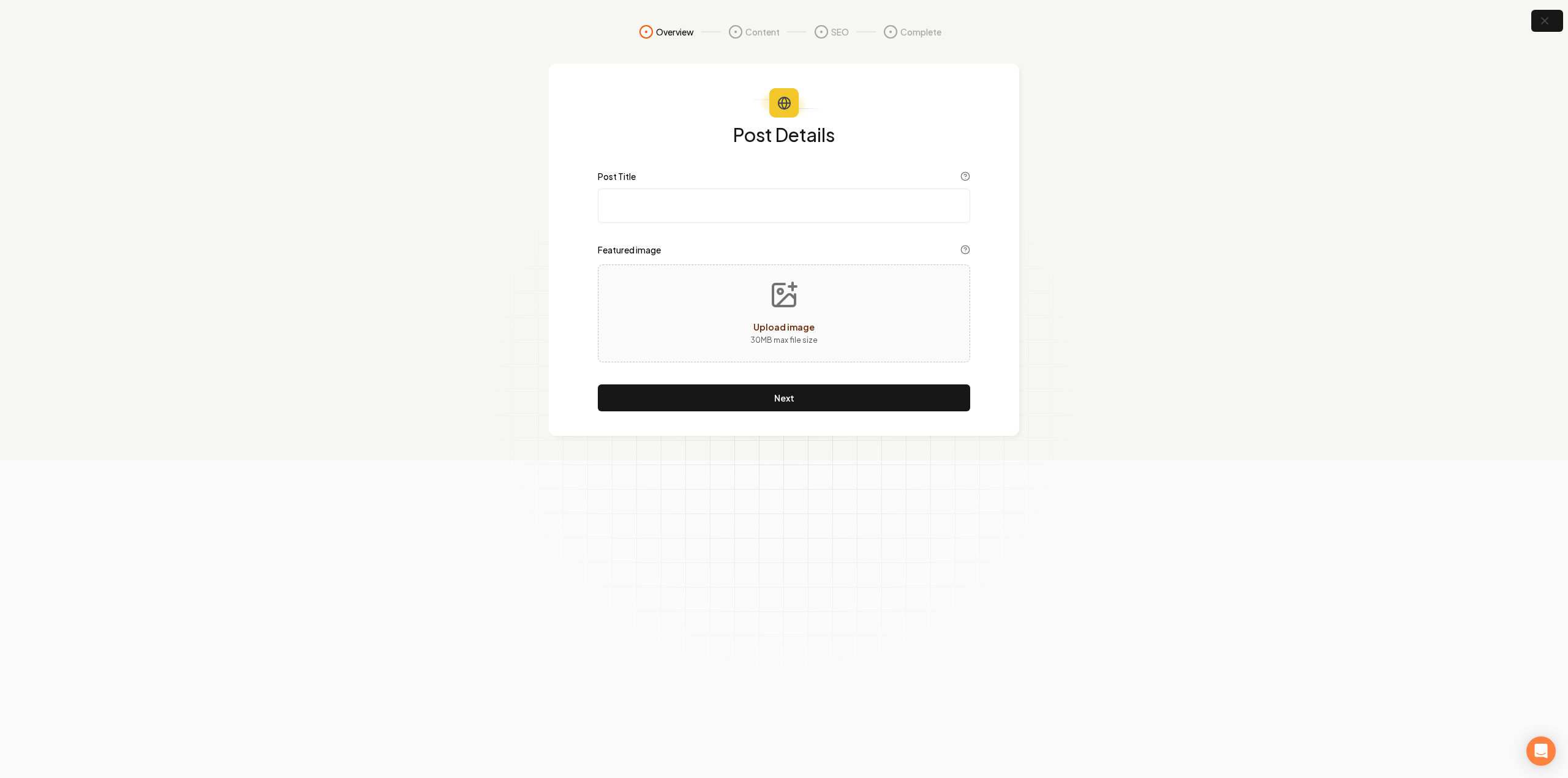
click at [733, 215] on input "Post Title" at bounding box center [784, 205] width 372 height 34
paste input "The Reasons Why One of Your Rooms is Hotter Than The Others"
type input "The Reasons Why One of Your Rooms is Hotter Than The Others"
click at [846, 384] on div "Post Details Post Title The Reasons Why One of Your Rooms is Hotter Than The Ot…" at bounding box center [784, 268] width 372 height 287
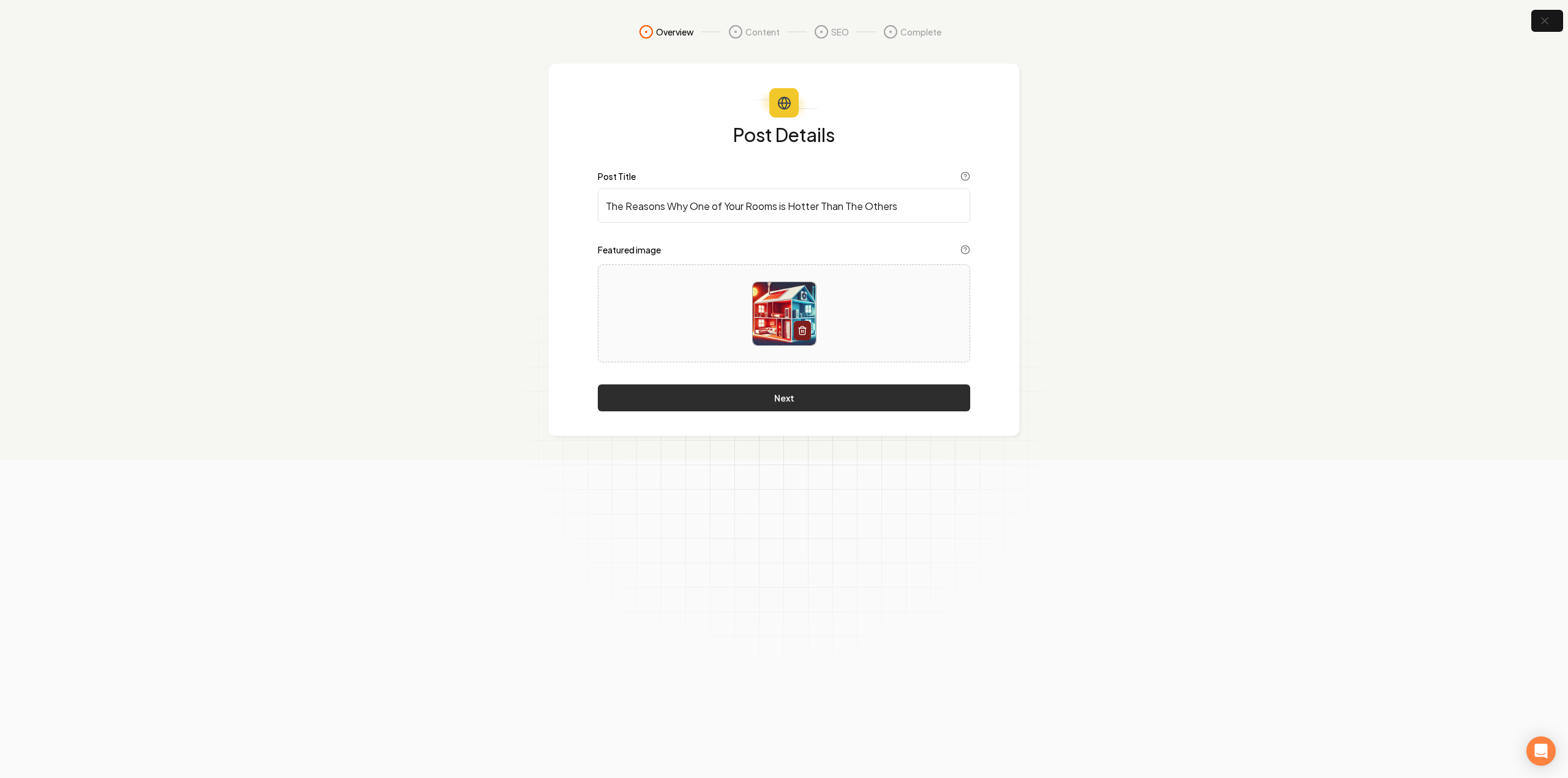
click at [831, 388] on button "Next" at bounding box center [784, 398] width 372 height 27
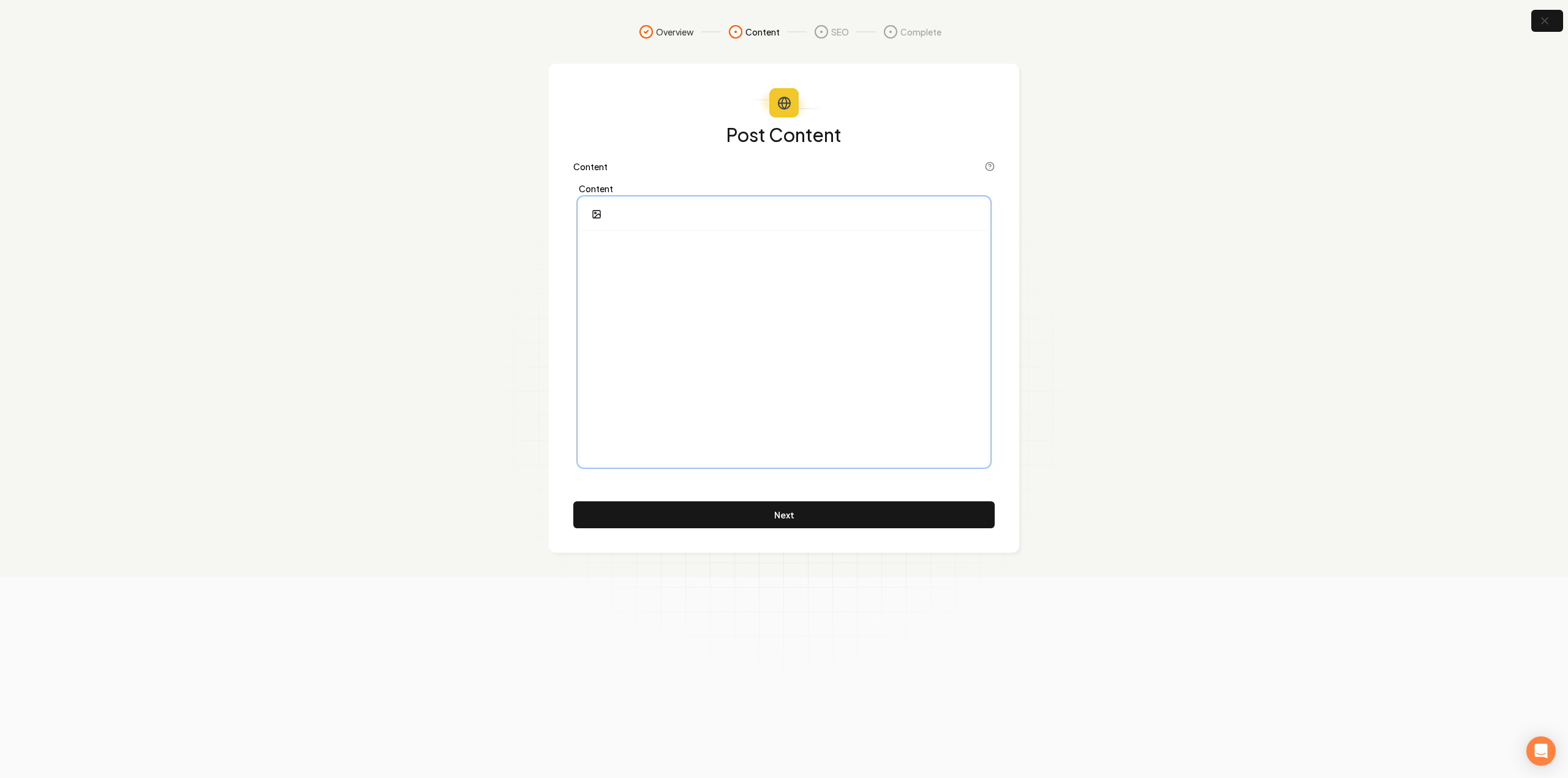
click at [838, 347] on div at bounding box center [784, 348] width 409 height 235
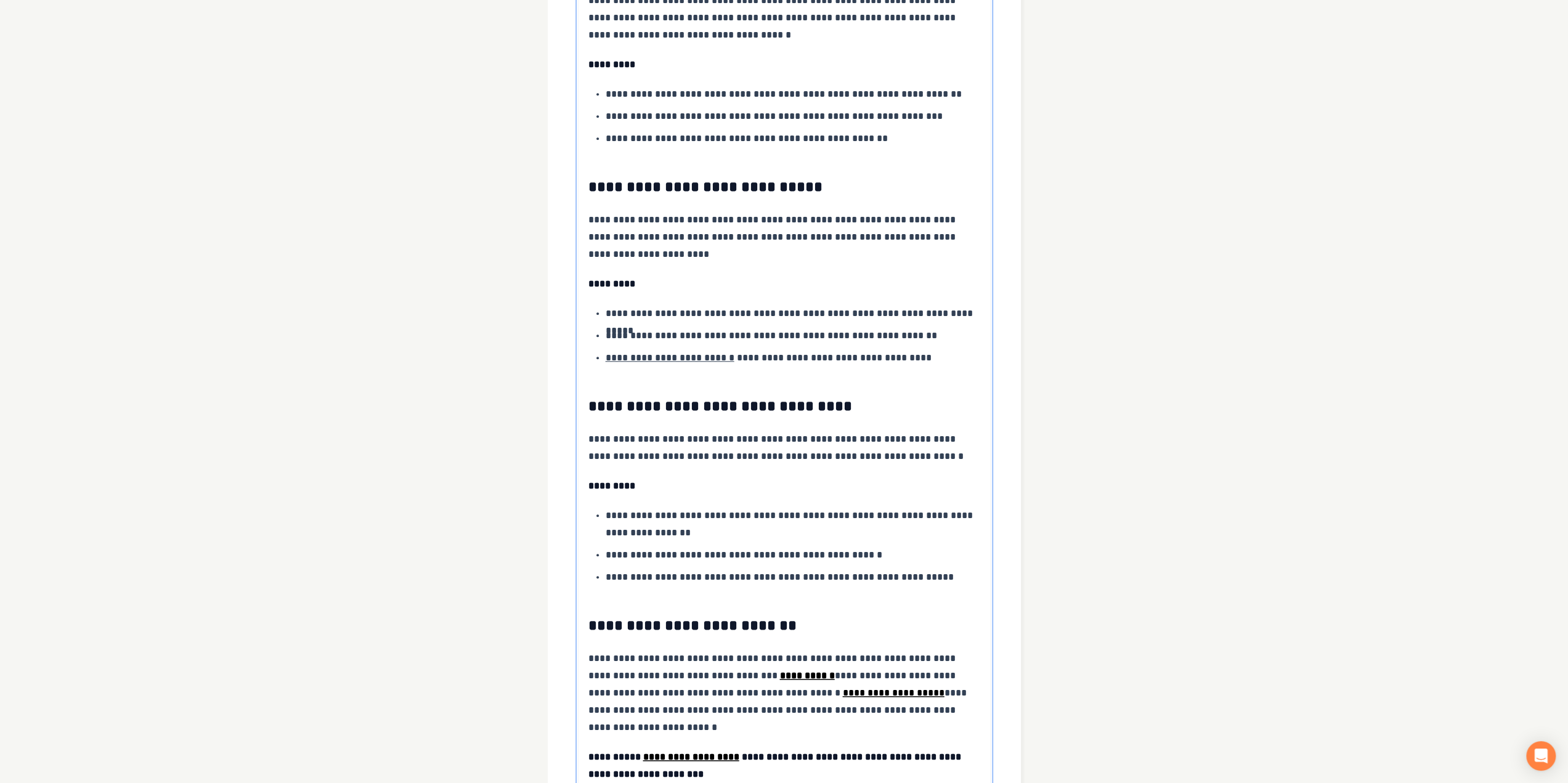
scroll to position [1196, 0]
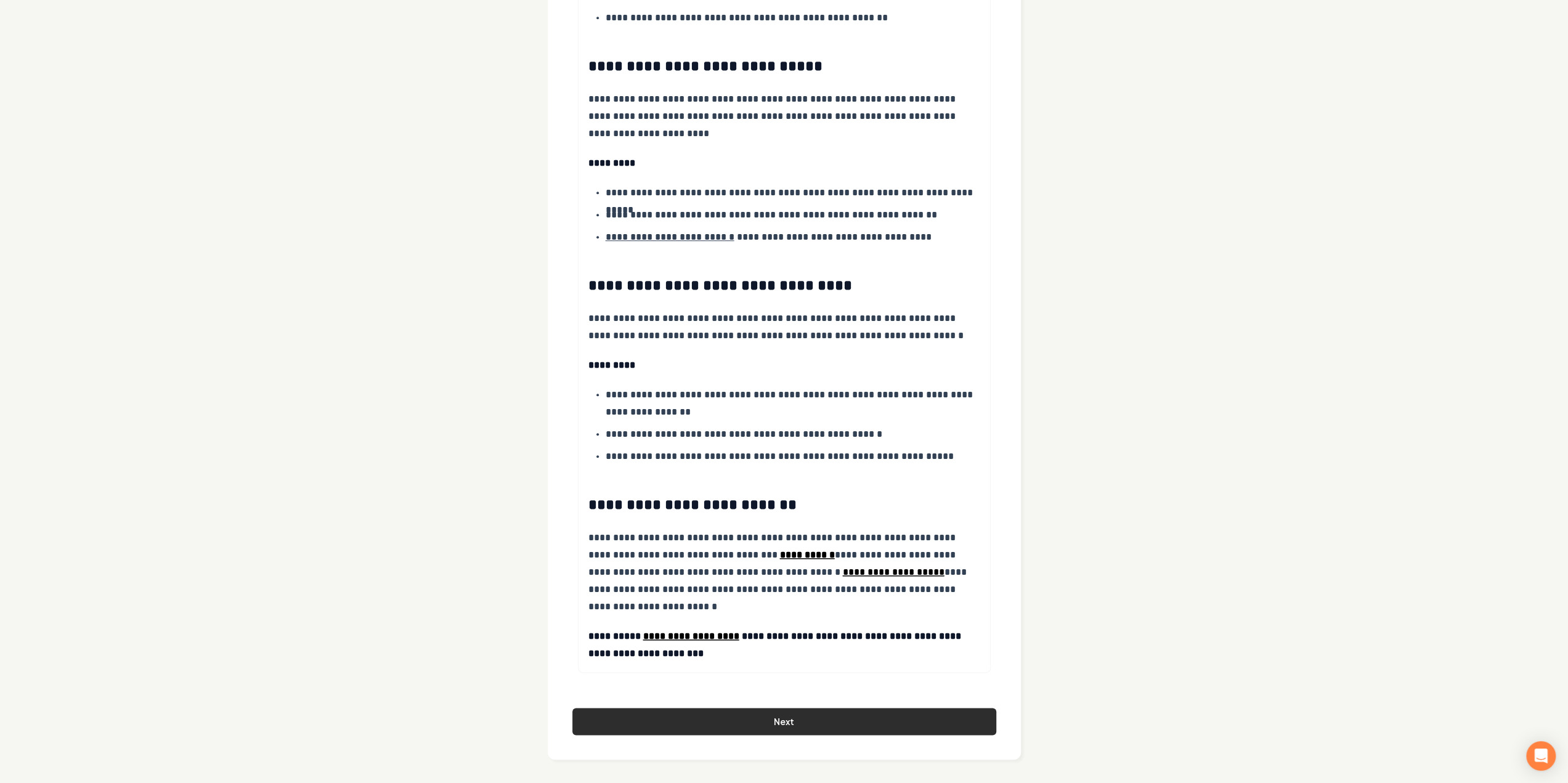
click at [748, 725] on button "Next" at bounding box center [784, 722] width 424 height 27
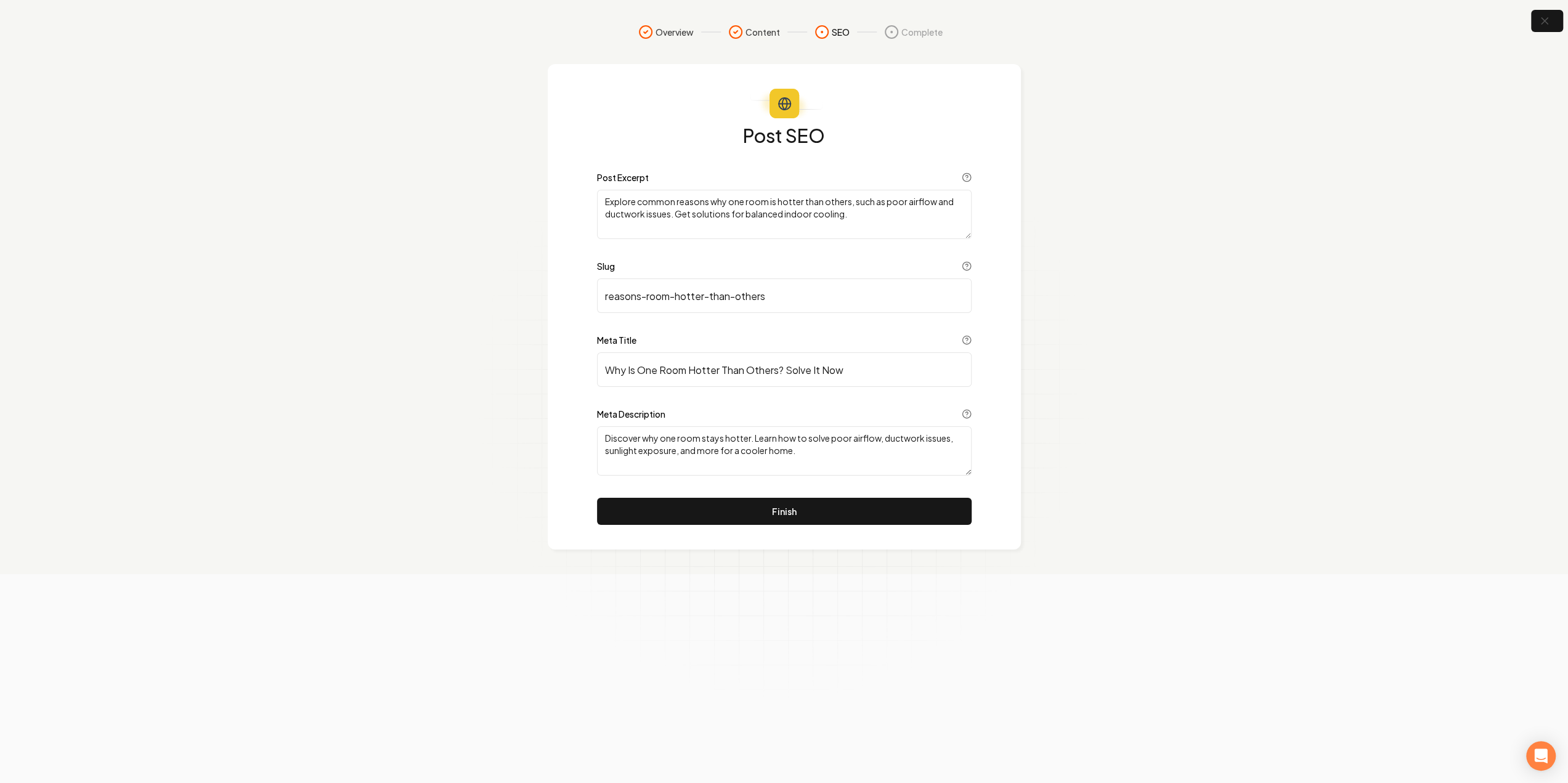
scroll to position [0, 0]
click at [622, 517] on button "Finish" at bounding box center [789, 512] width 374 height 27
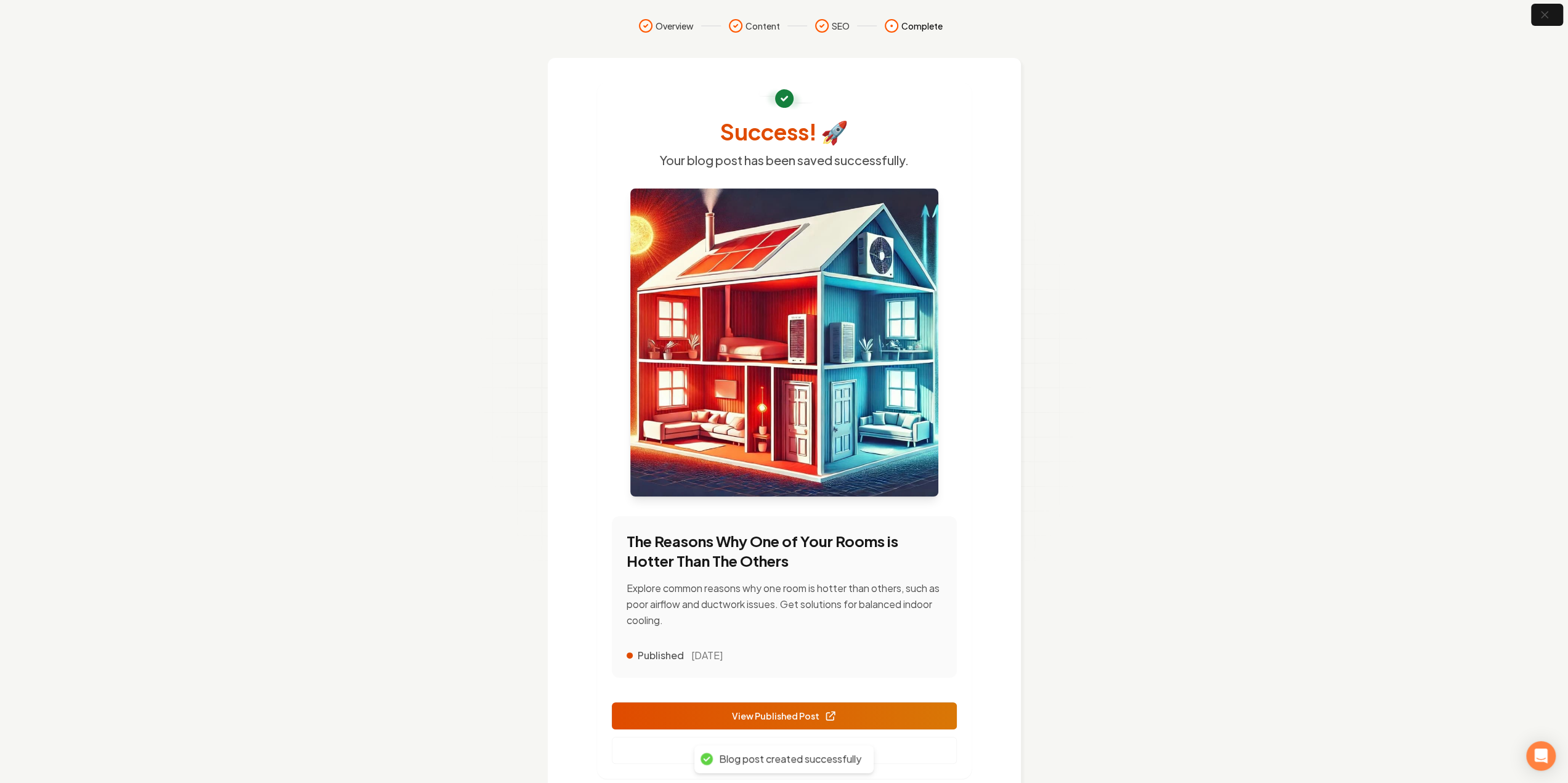
scroll to position [51, 0]
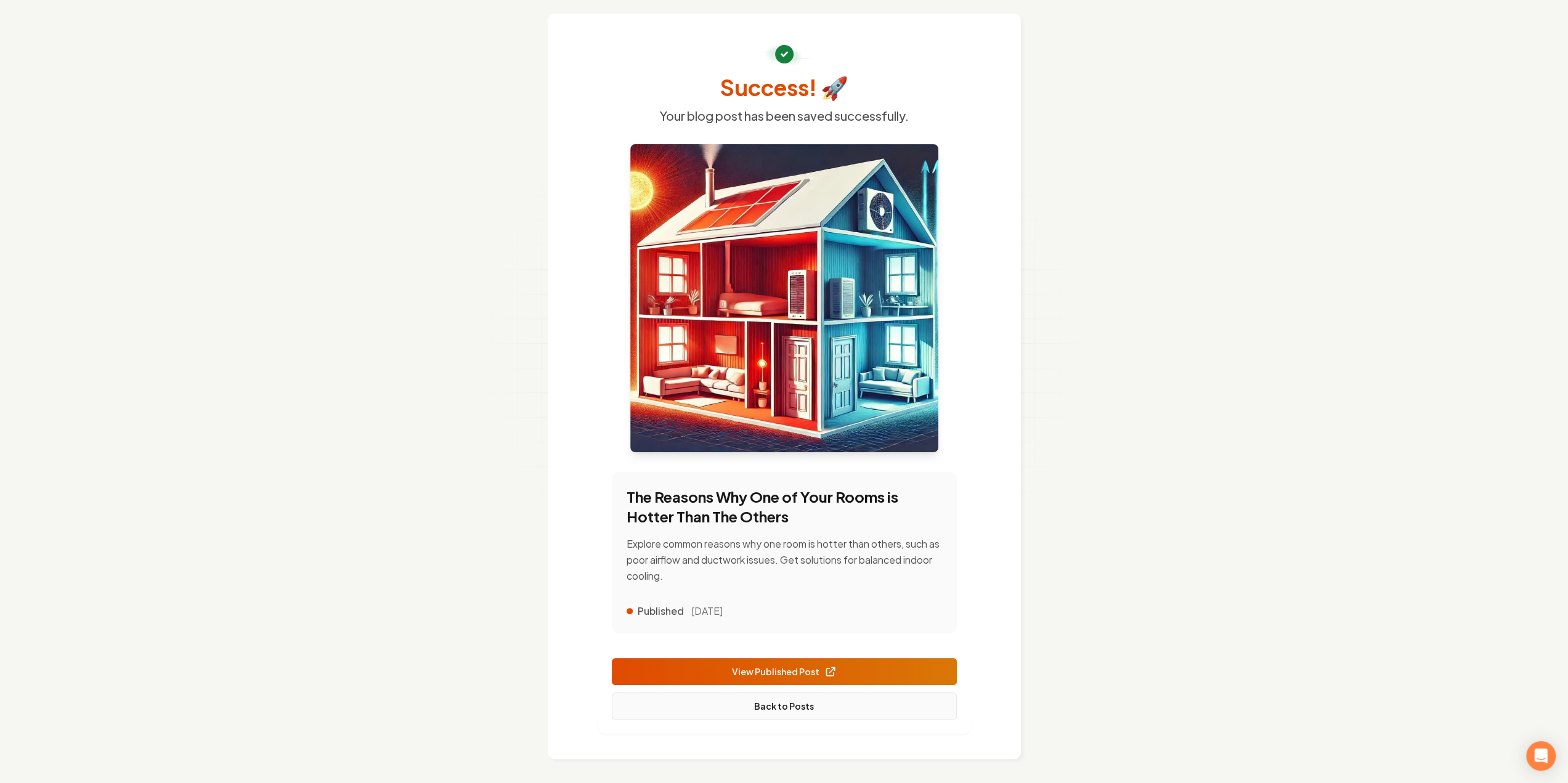
click at [818, 701] on link "Back to Posts" at bounding box center [785, 706] width 345 height 27
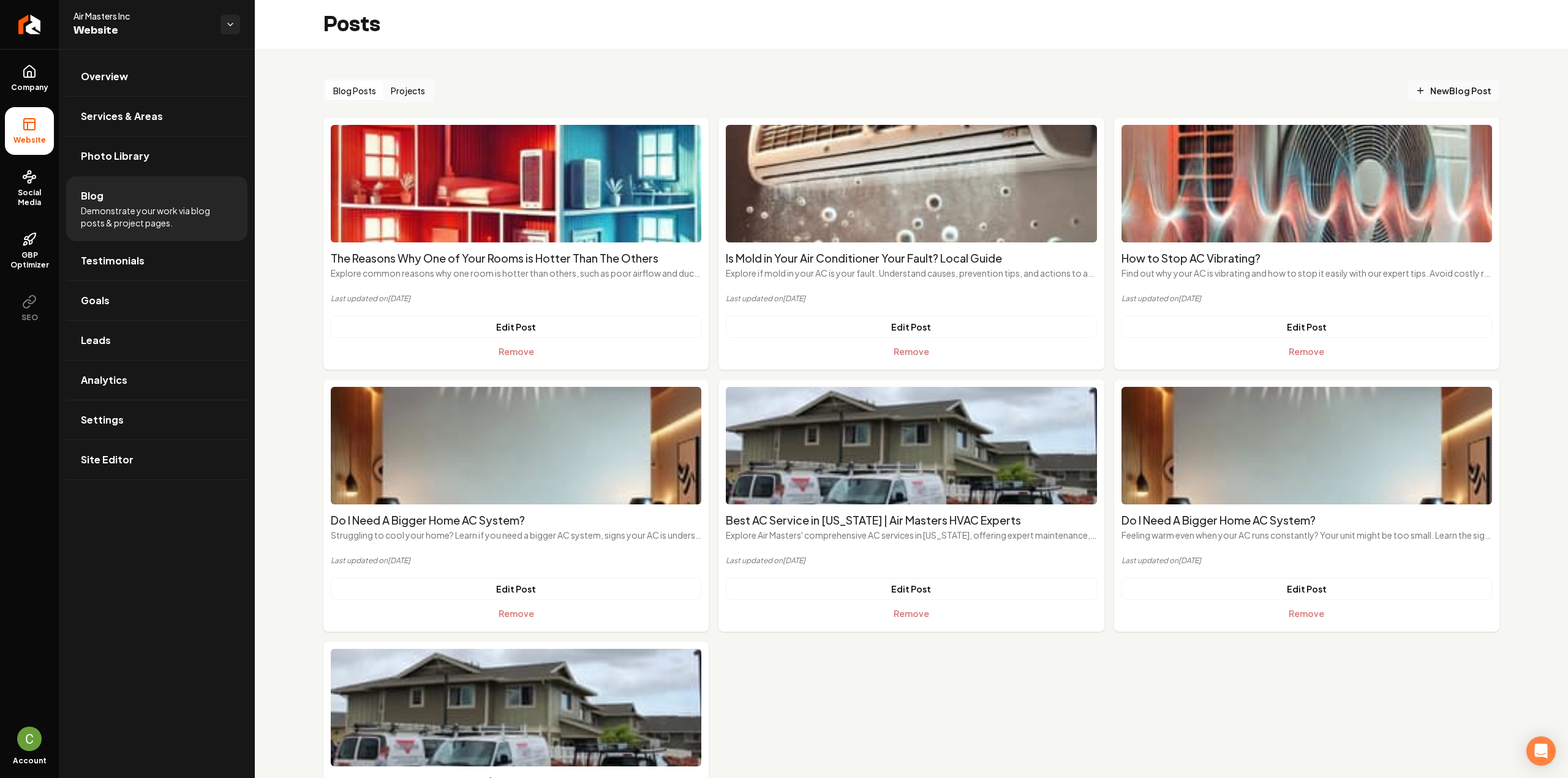
click at [1440, 91] on span "New Blog Post" at bounding box center [1454, 90] width 76 height 13
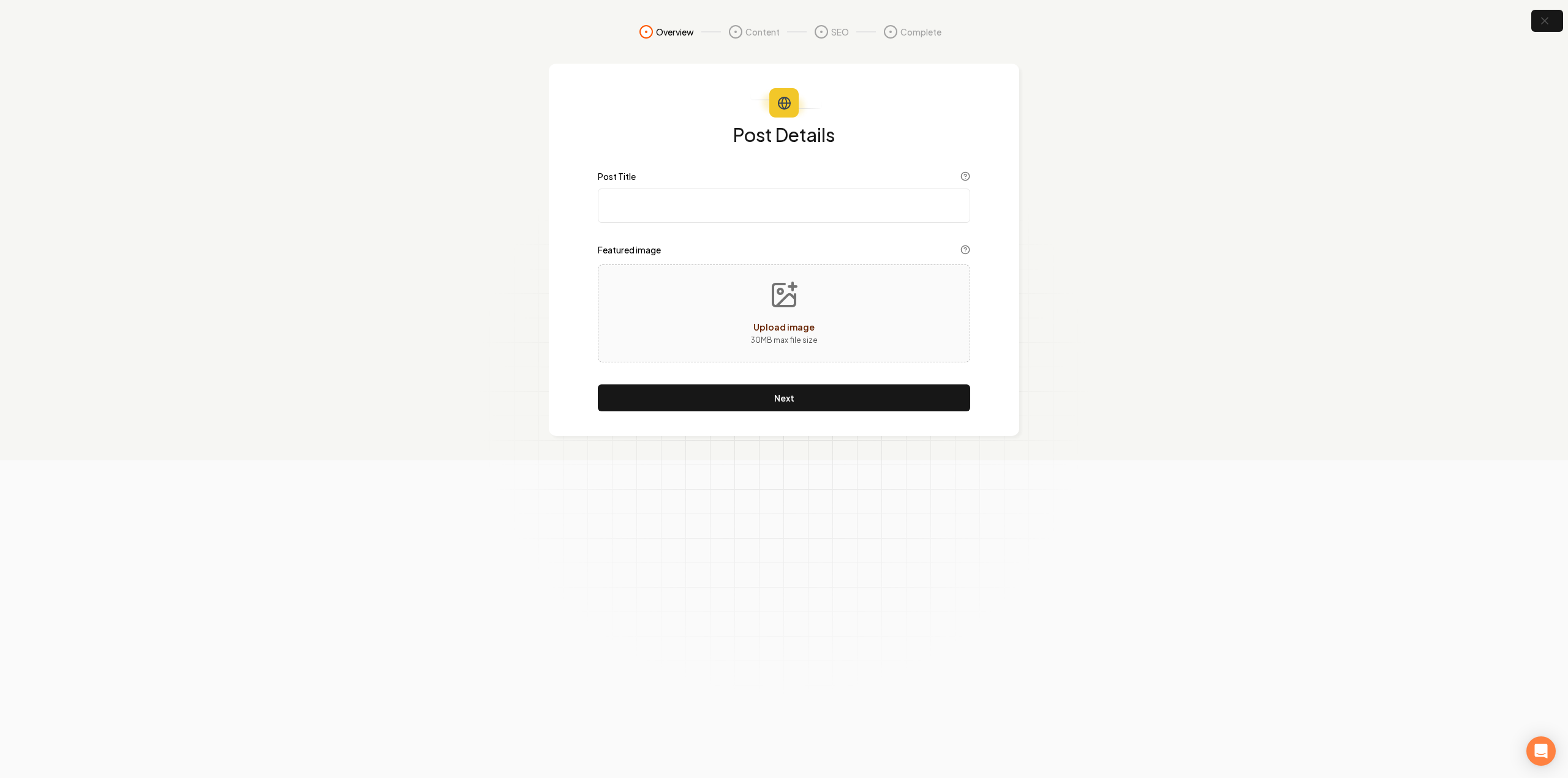
click at [776, 198] on input "Post Title" at bounding box center [784, 205] width 372 height 34
paste input "Common Causes of Weak AC Airflow and The Solutions"
type input "Common Causes of Weak AC Airflow and The Solutions"
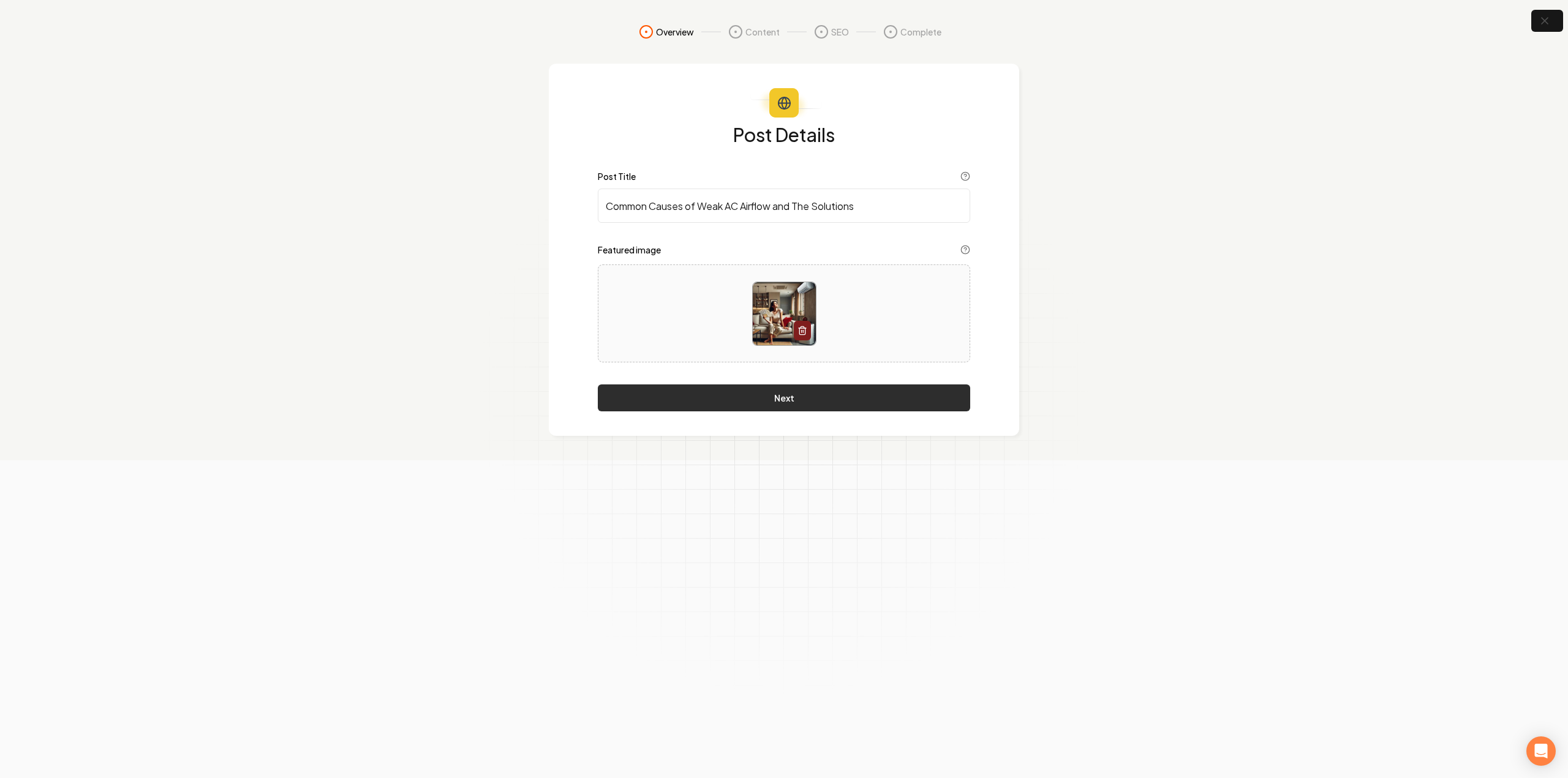
click at [739, 388] on button "Next" at bounding box center [784, 398] width 372 height 27
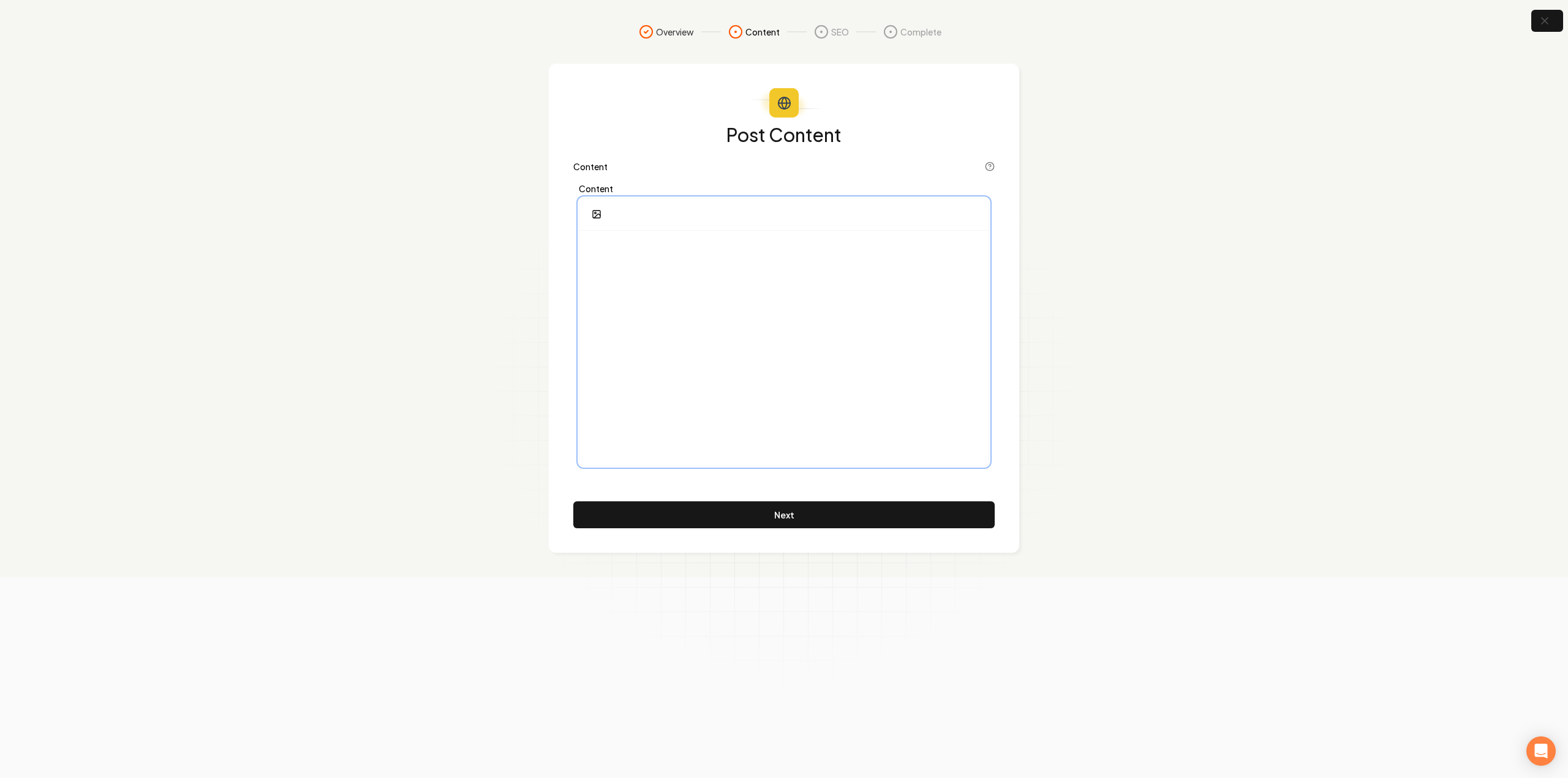
click at [760, 321] on div at bounding box center [784, 348] width 409 height 235
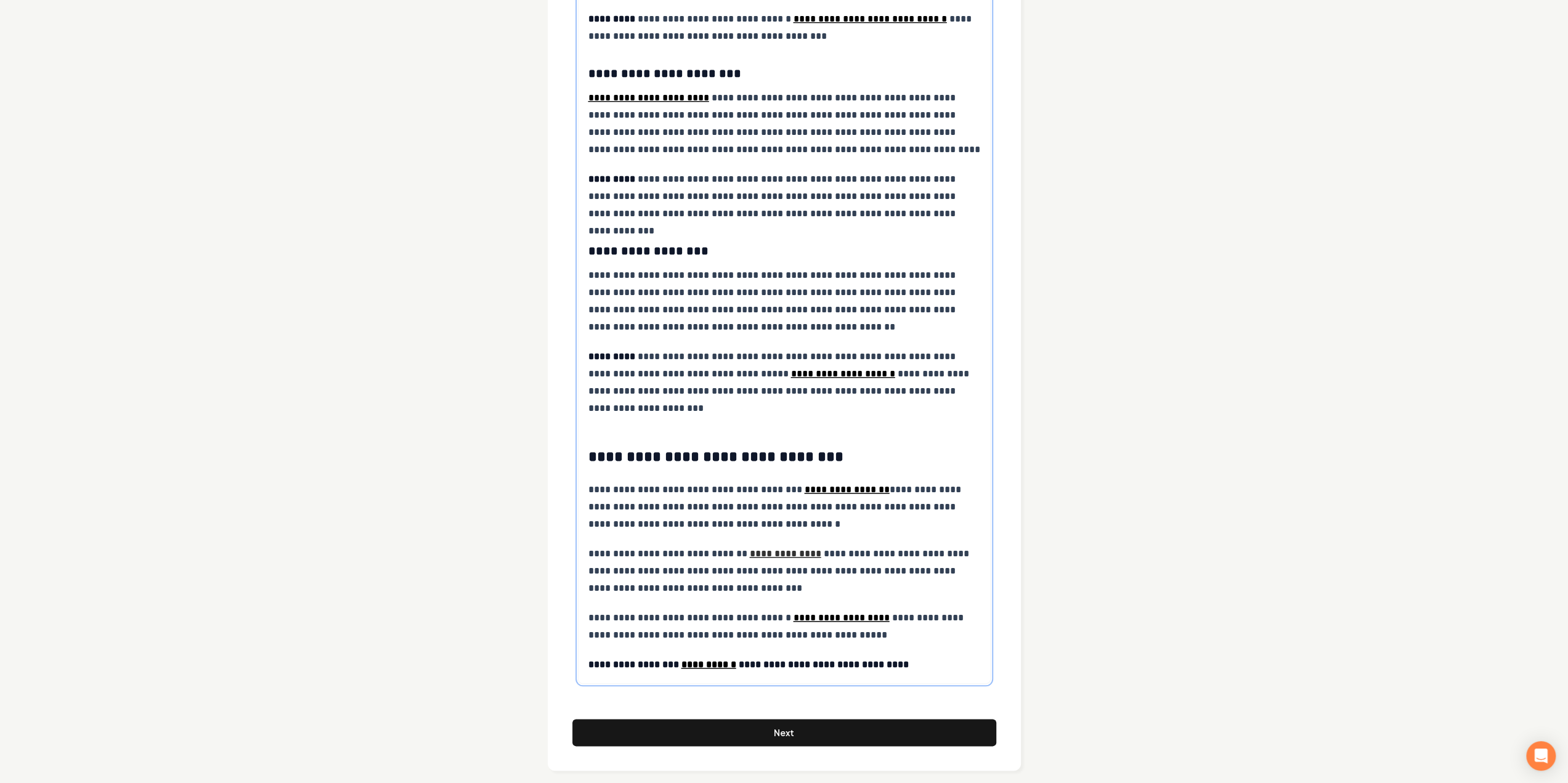
scroll to position [1056, 0]
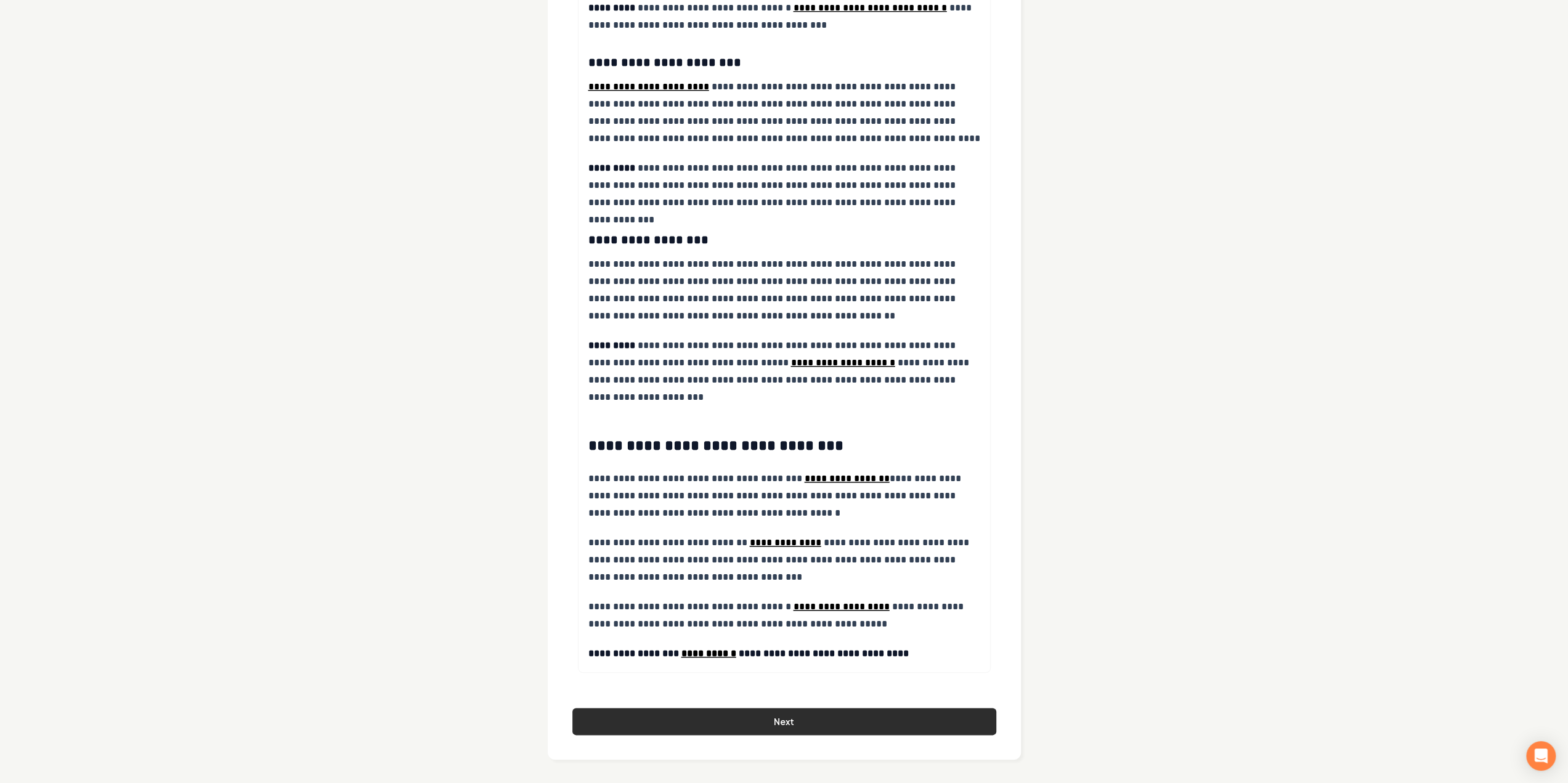
click at [772, 710] on button "Next" at bounding box center [784, 722] width 424 height 27
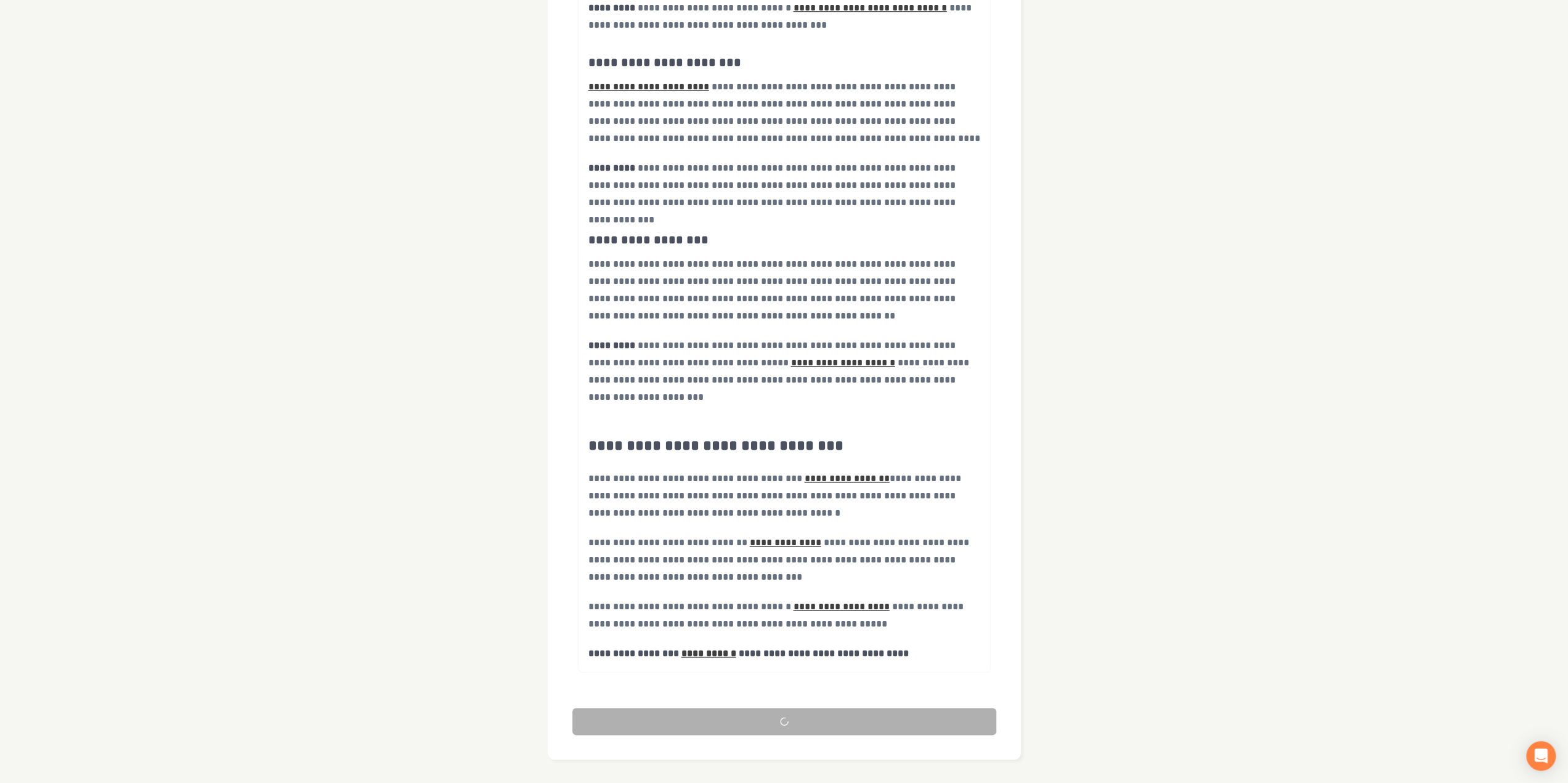
scroll to position [0, 0]
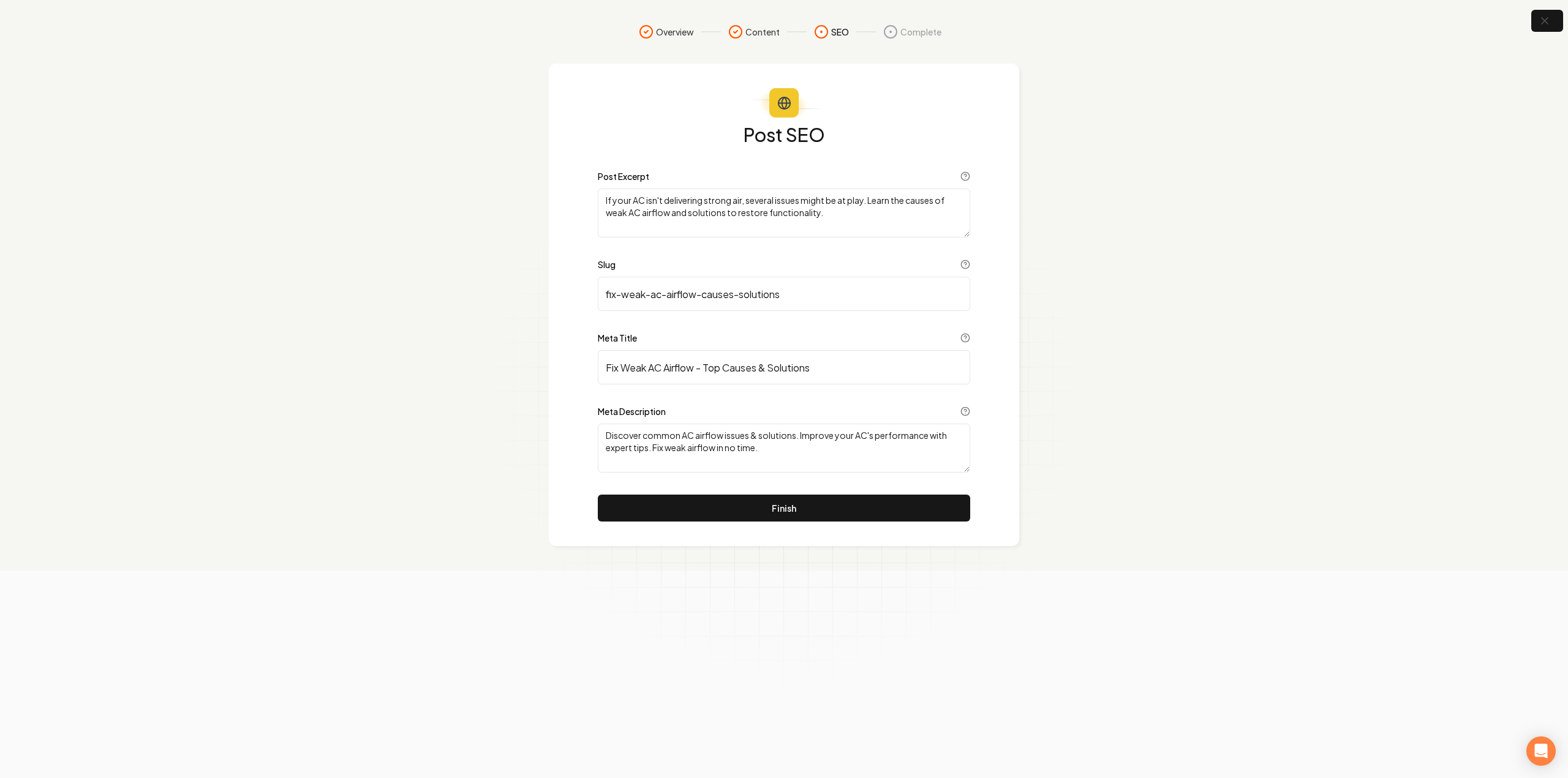
click at [728, 514] on button "Finish" at bounding box center [784, 509] width 372 height 27
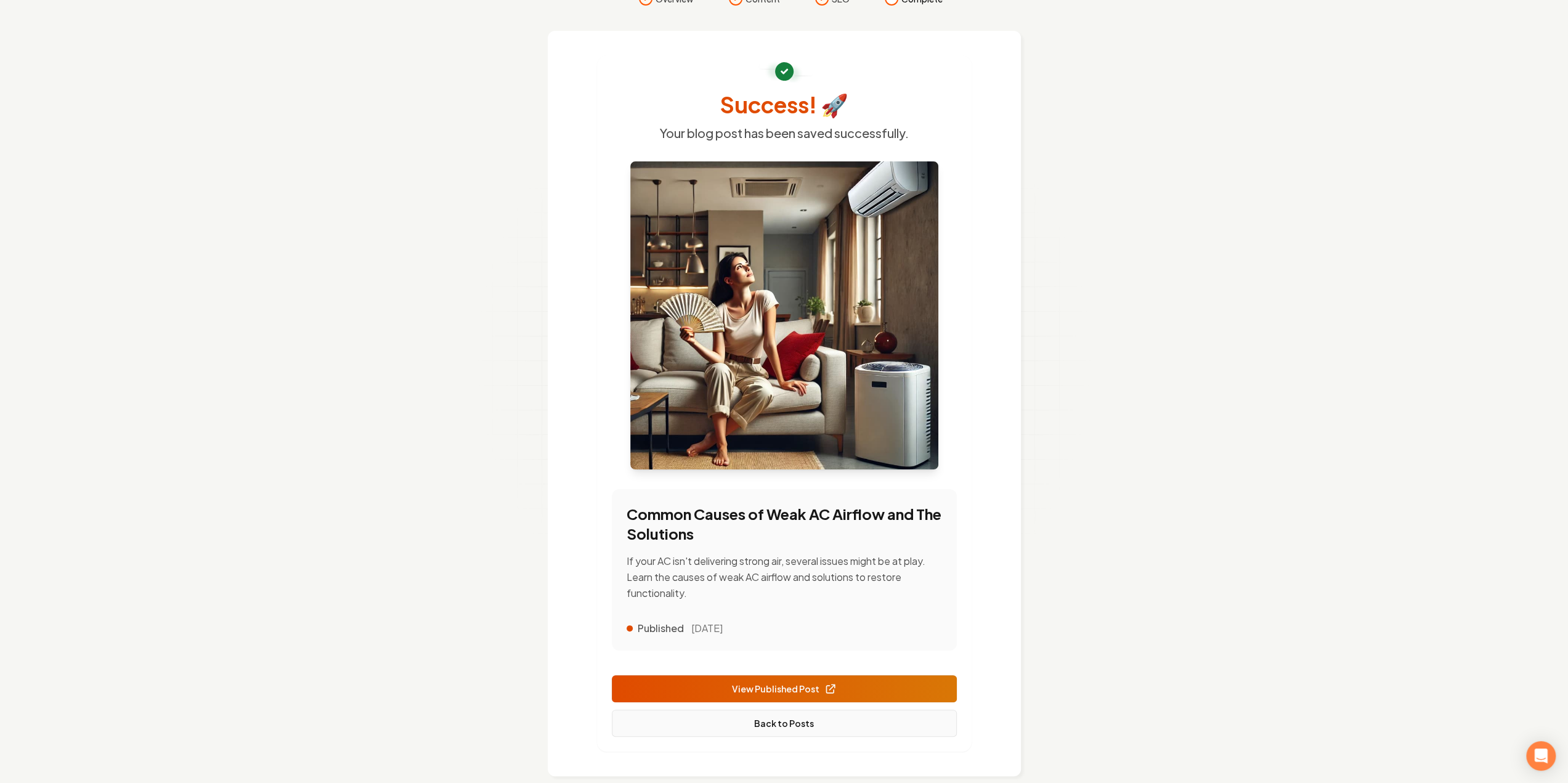
scroll to position [51, 0]
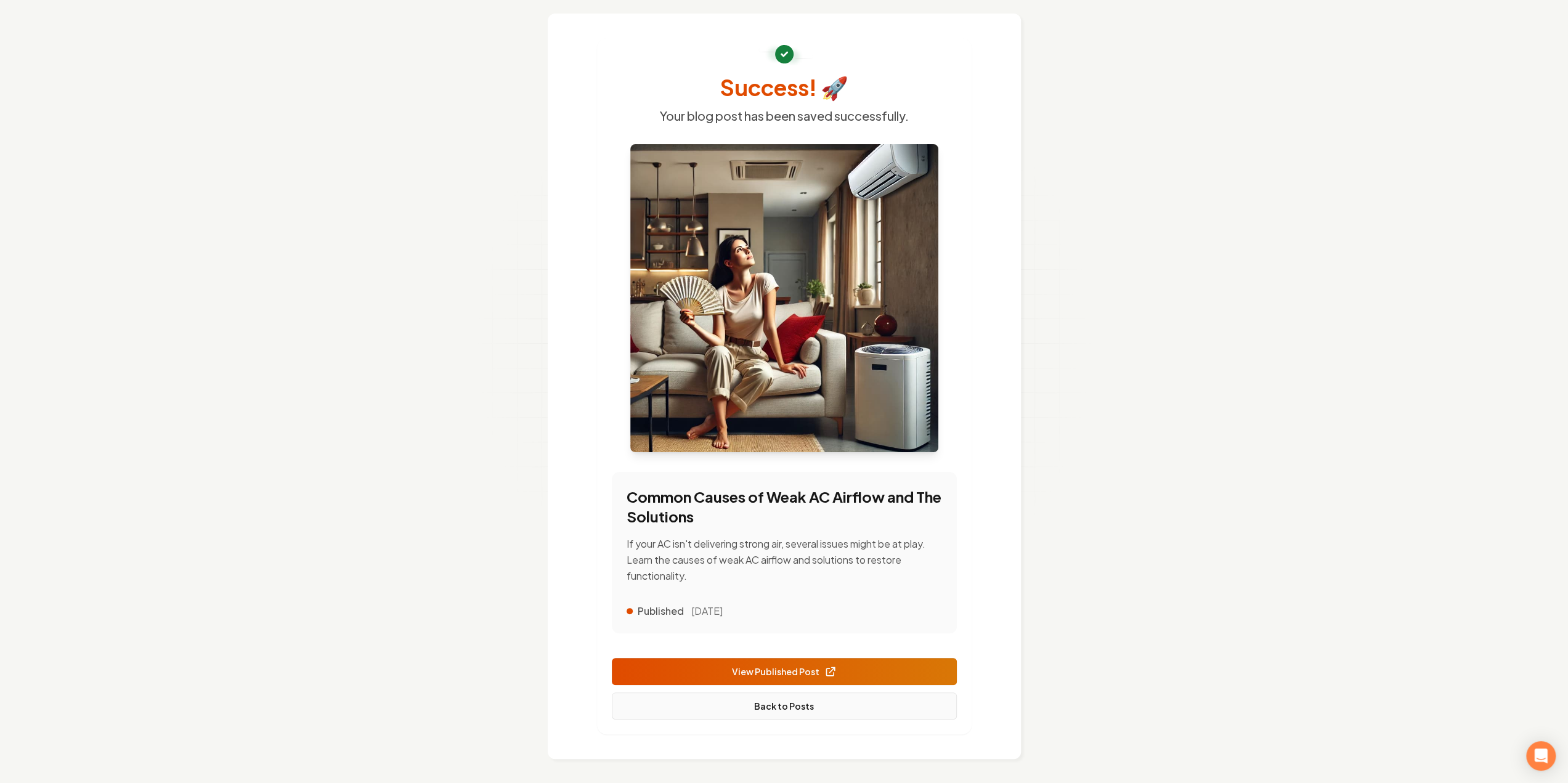
click at [793, 714] on link "Back to Posts" at bounding box center [785, 706] width 345 height 27
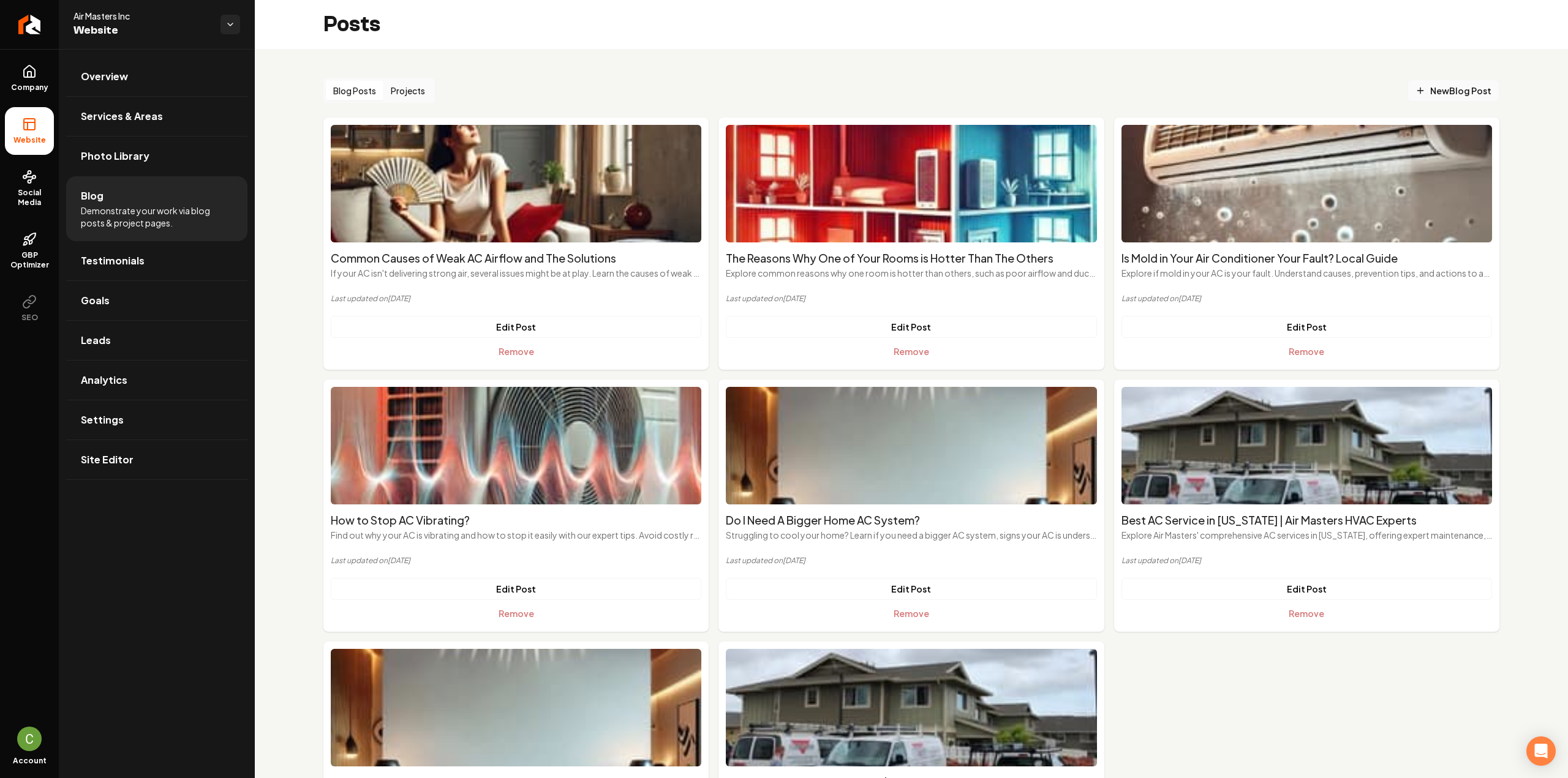
click at [1416, 82] on link "New Blog Post" at bounding box center [1453, 90] width 92 height 22
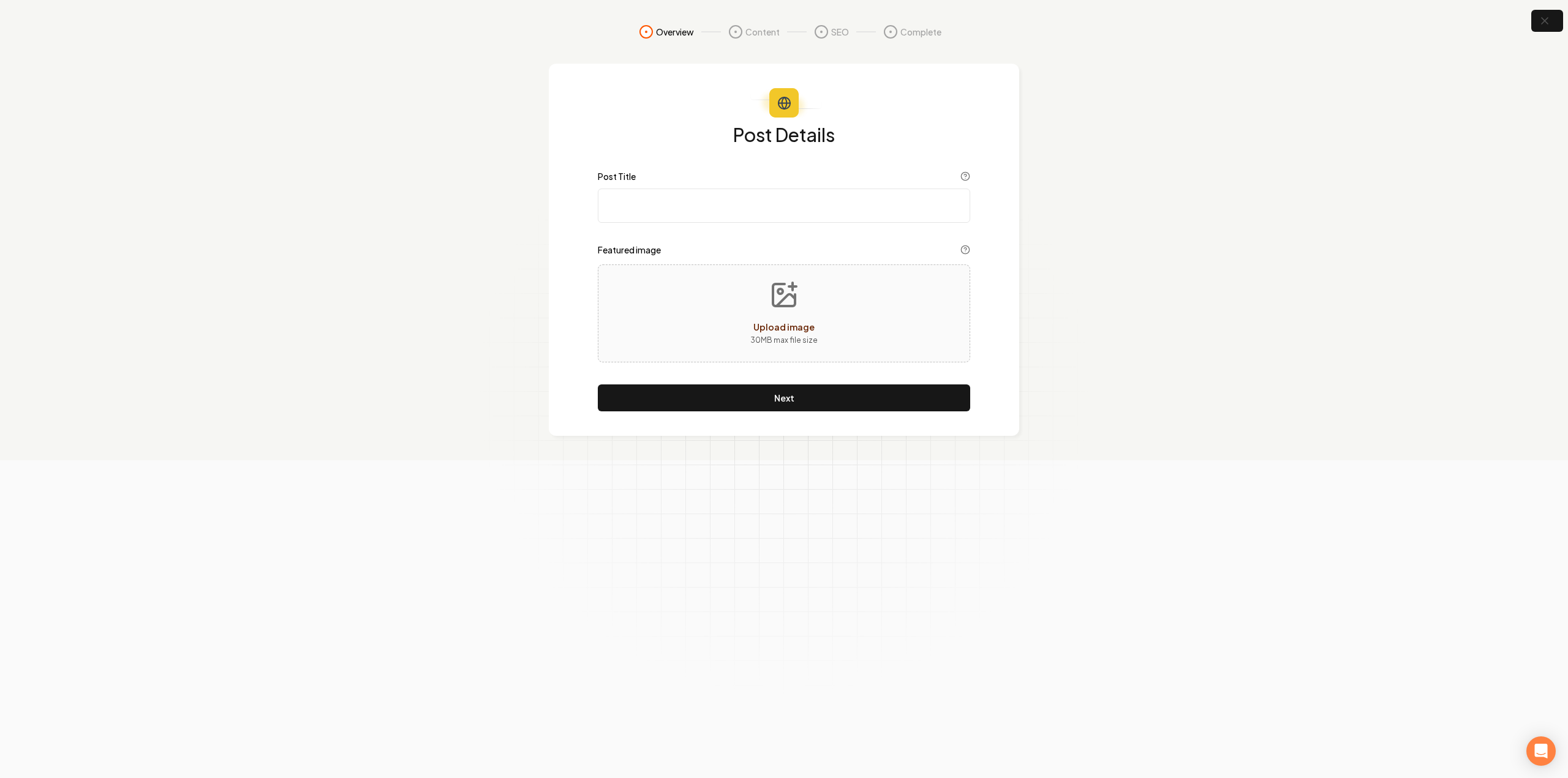
click at [663, 188] on div "Post Title" at bounding box center [784, 197] width 372 height 51
paste input "How Long Should Your AC Run in a Day? A Guide for Hawaii Homeowners"
type input "How Long Should Your AC Run in a Day? A Guide for Hawaii Homeowners"
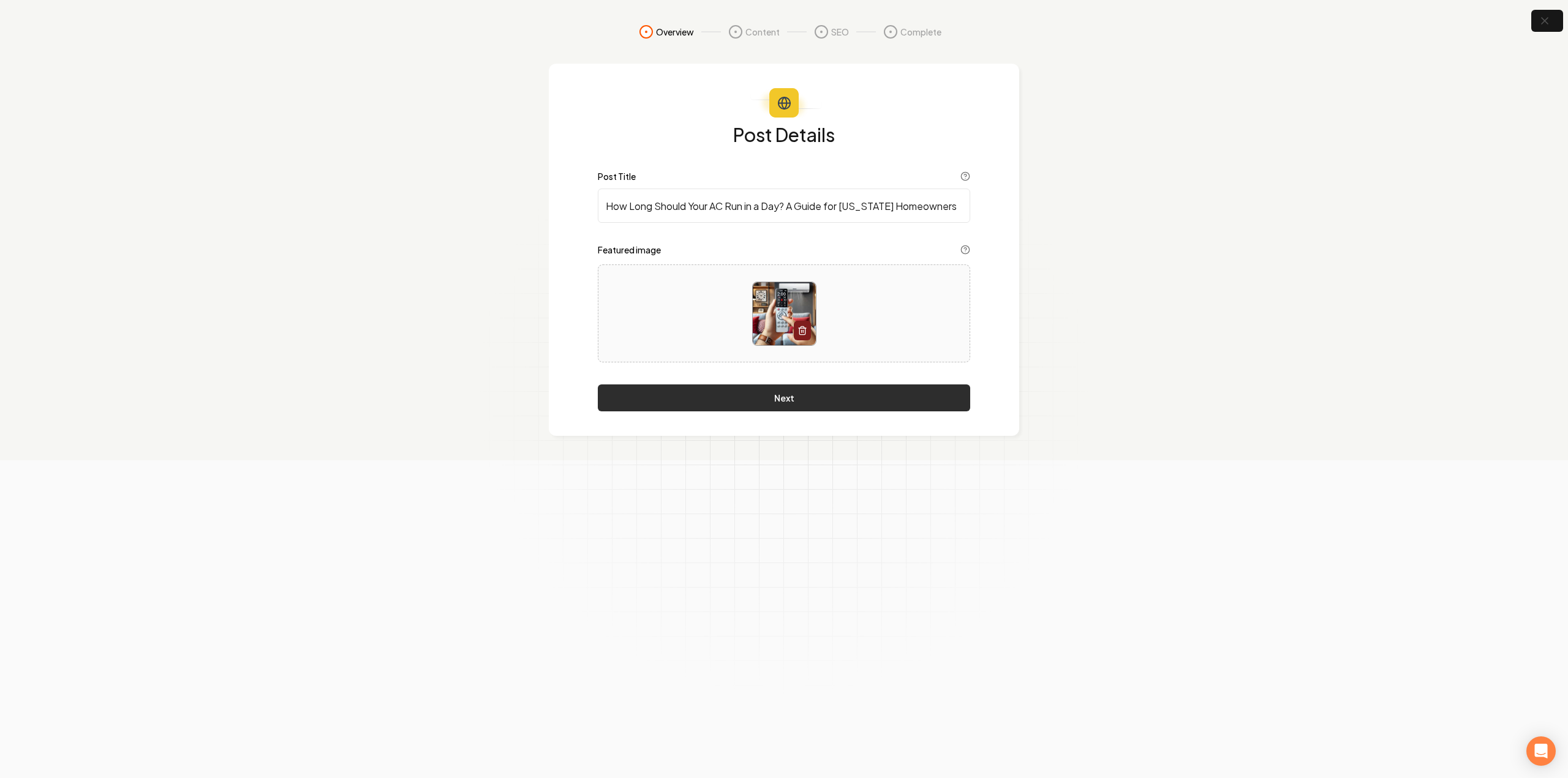
click at [695, 402] on button "Next" at bounding box center [784, 398] width 372 height 27
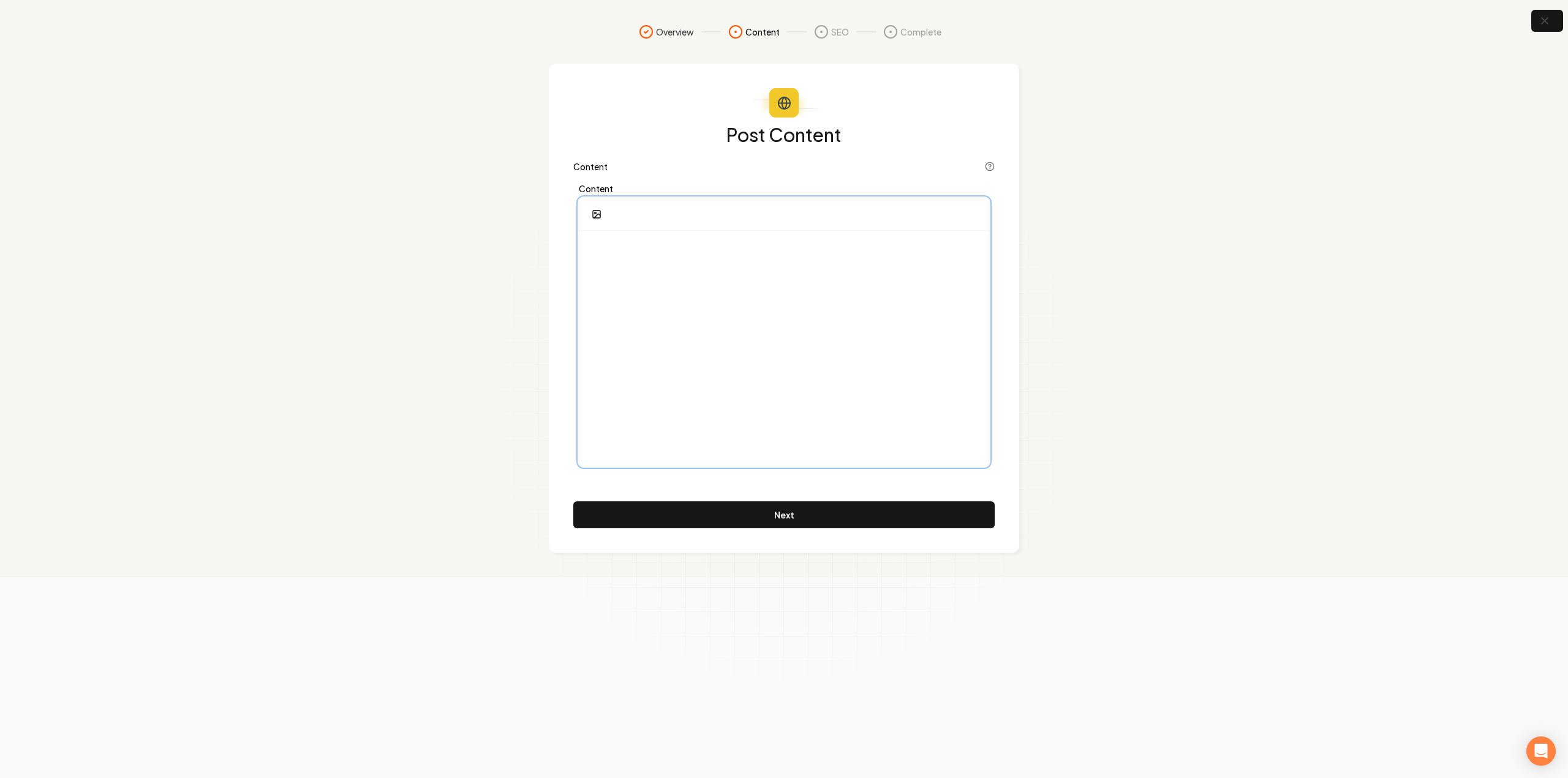
click at [716, 296] on div at bounding box center [784, 348] width 409 height 235
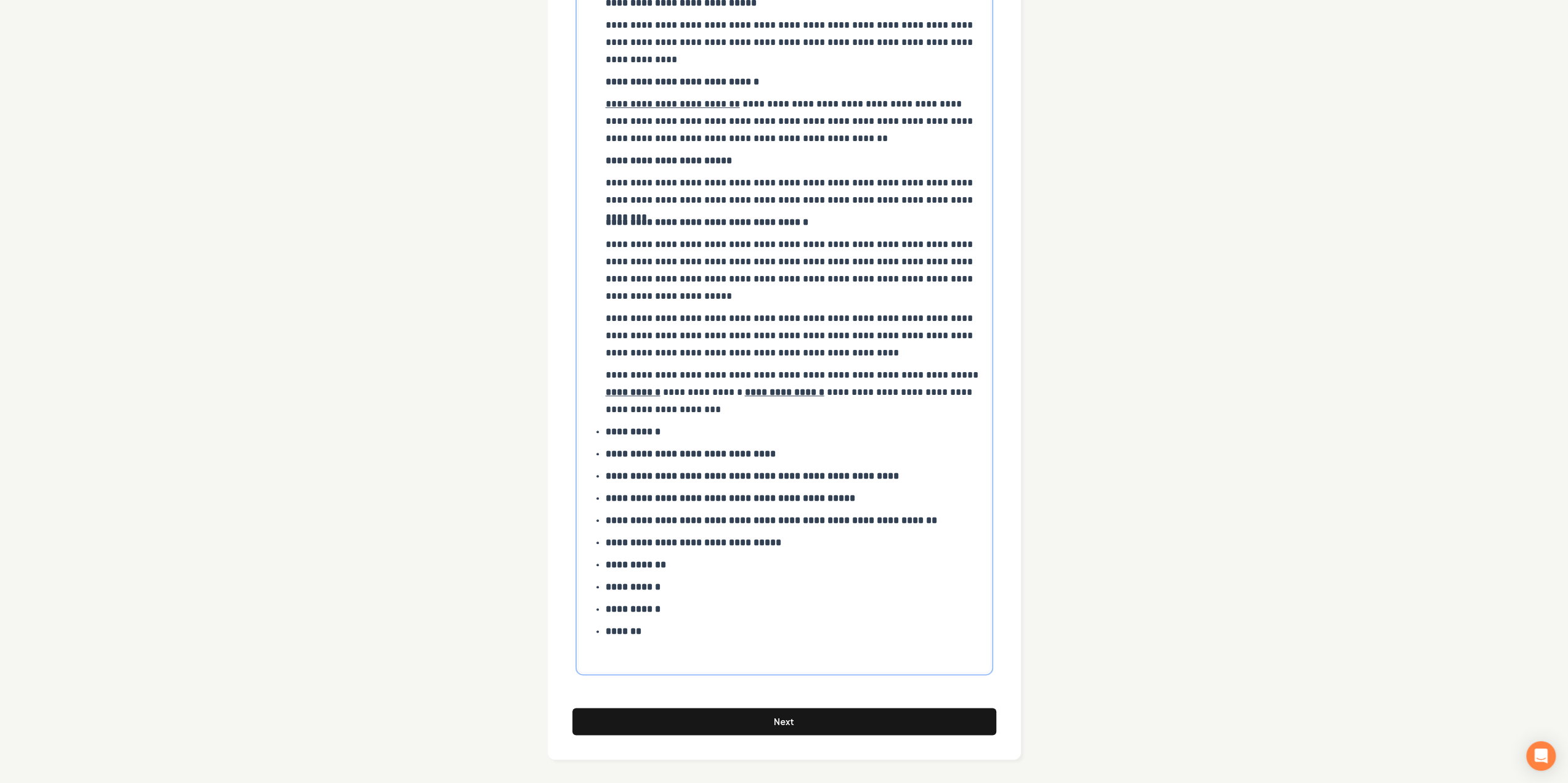
scroll to position [1135, 0]
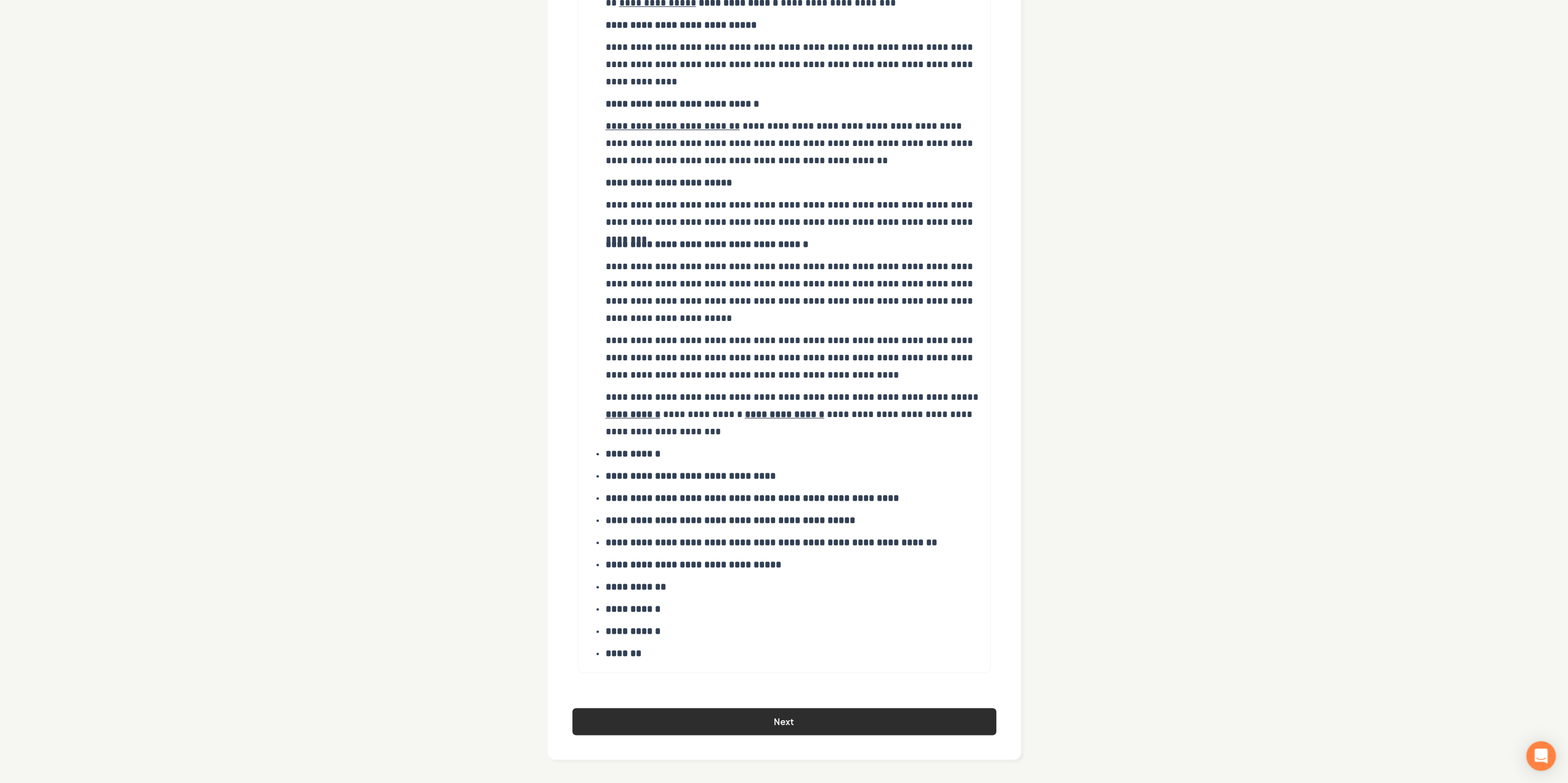
click at [907, 715] on button "Next" at bounding box center [784, 722] width 424 height 27
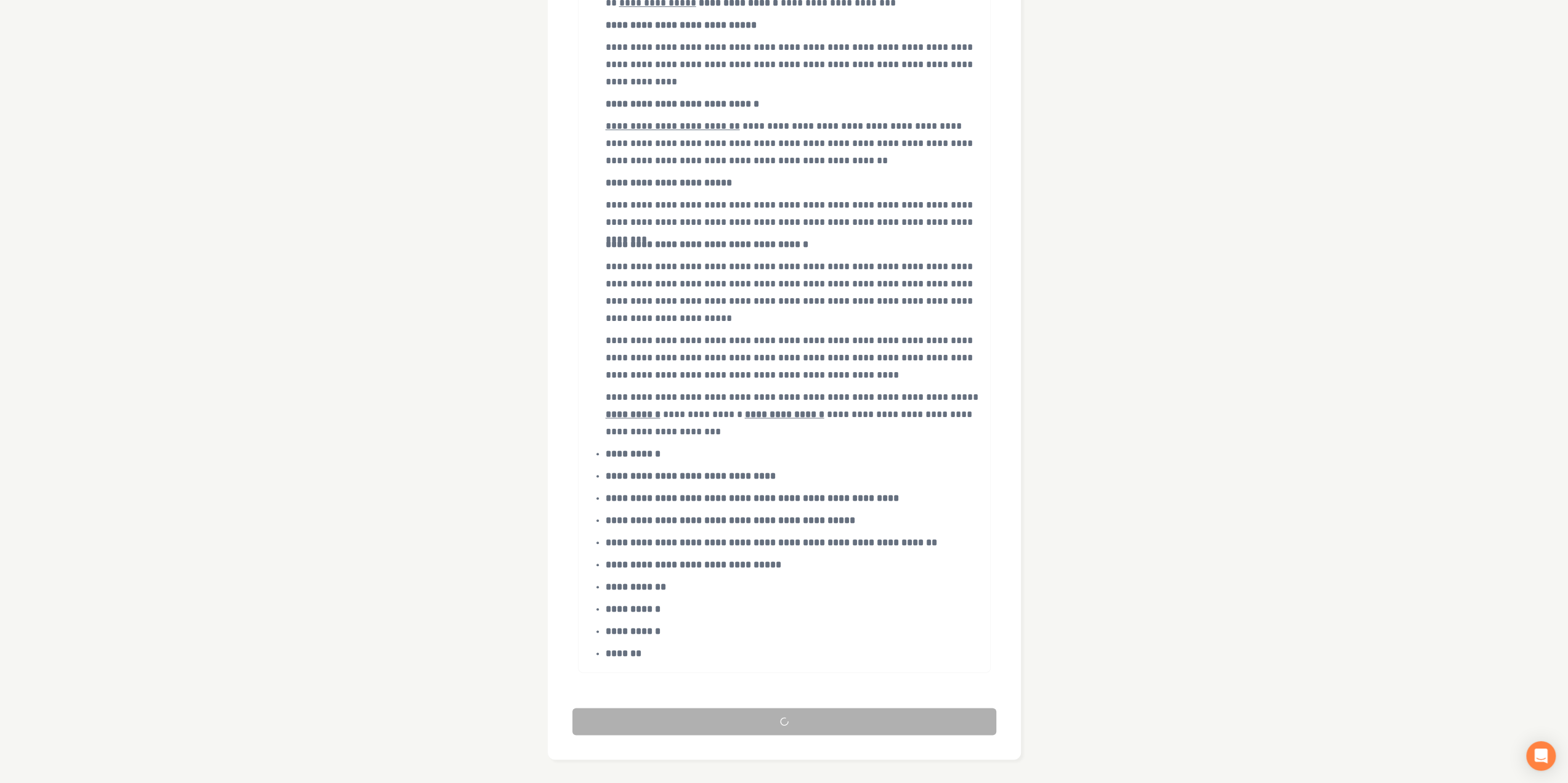
scroll to position [0, 0]
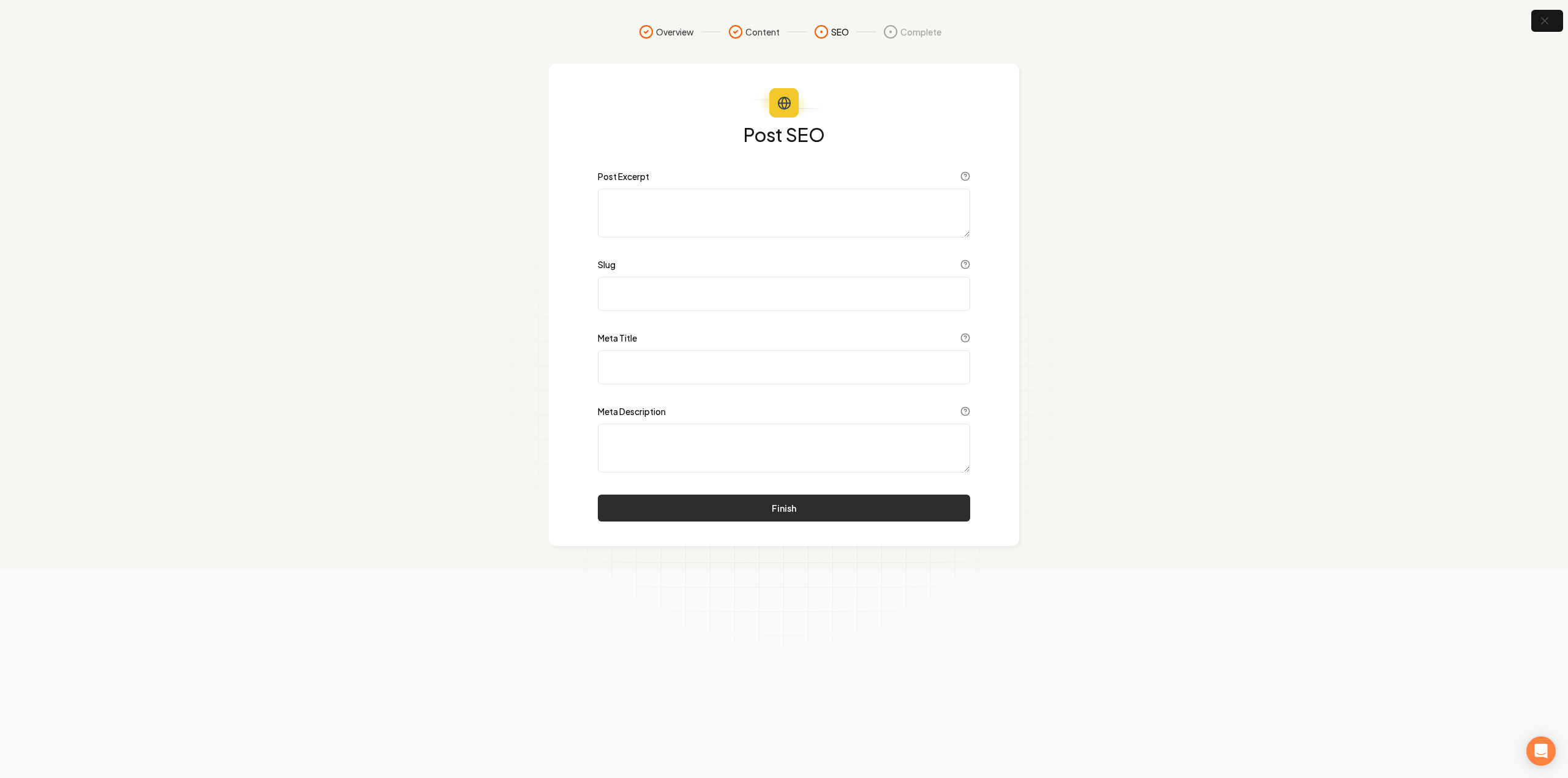
click at [757, 500] on button "Finish" at bounding box center [784, 509] width 372 height 27
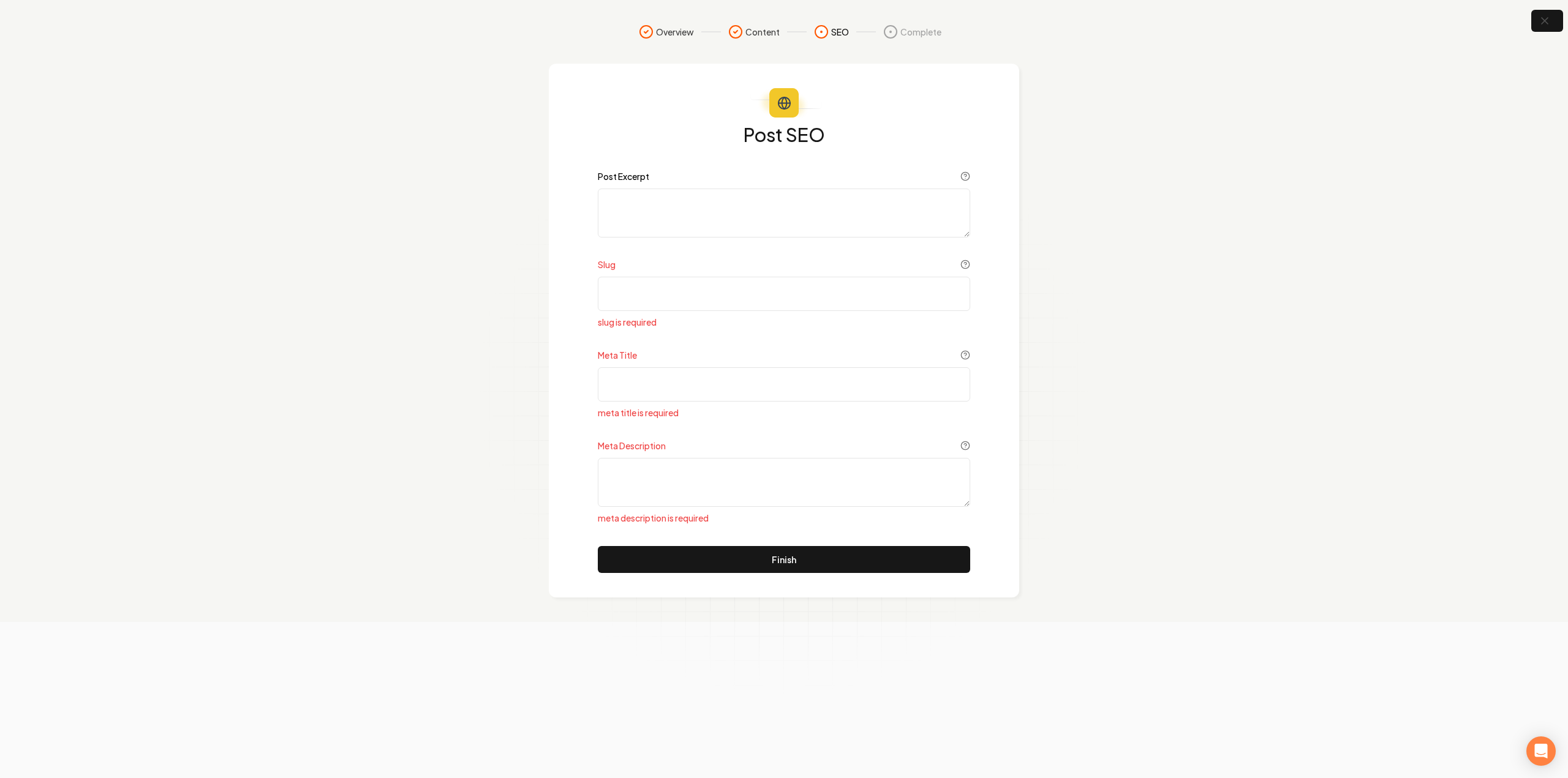
click at [625, 177] on label "Post Excerpt" at bounding box center [623, 176] width 51 height 9
click at [625, 189] on textarea "Post Excerpt" at bounding box center [784, 213] width 372 height 49
click at [632, 194] on textarea "Post Excerpt" at bounding box center [784, 213] width 372 height 49
click at [1550, 17] on icon "button" at bounding box center [1545, 21] width 16 height 16
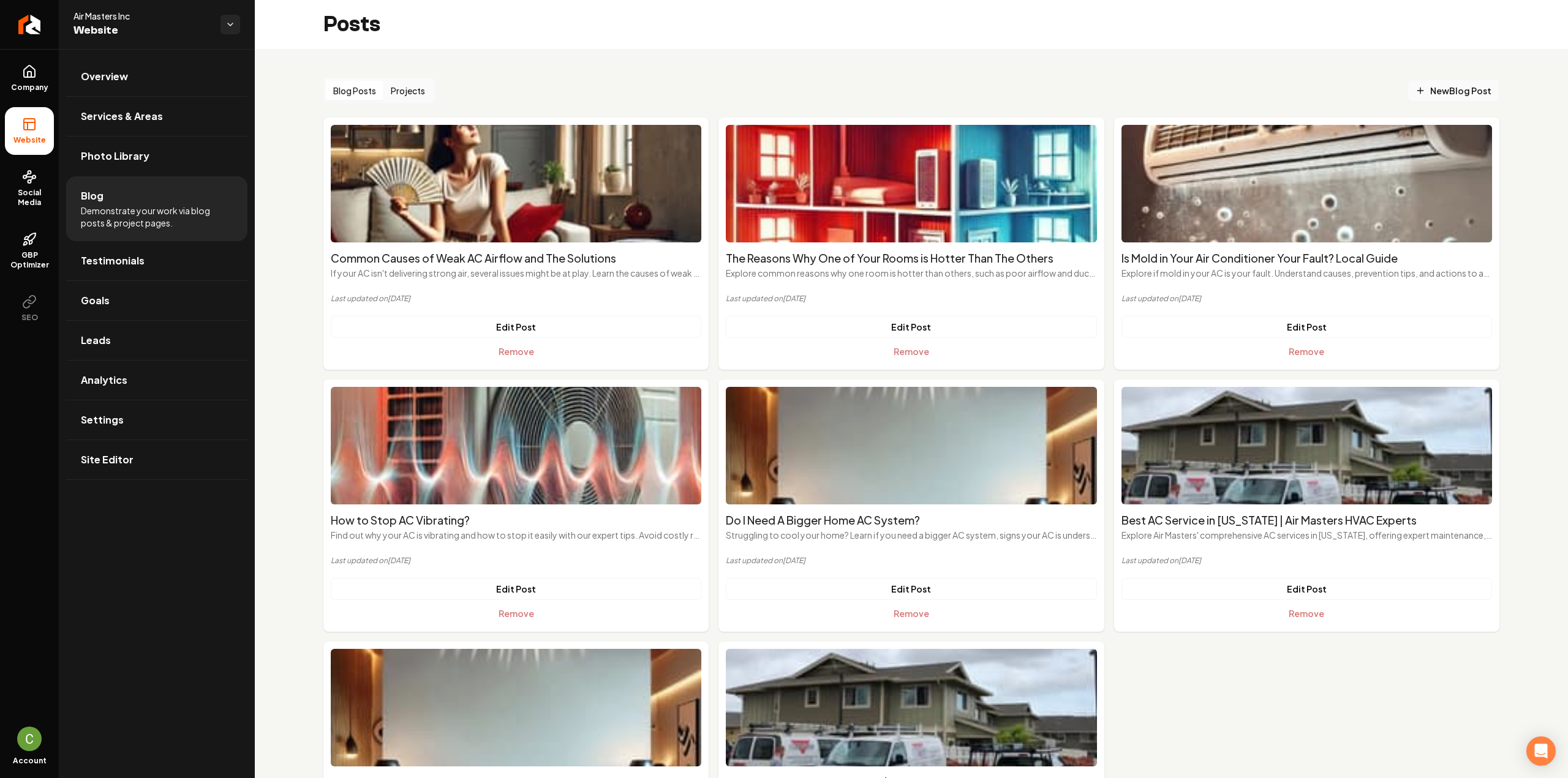
click at [1431, 96] on span "New Blog Post" at bounding box center [1454, 90] width 76 height 13
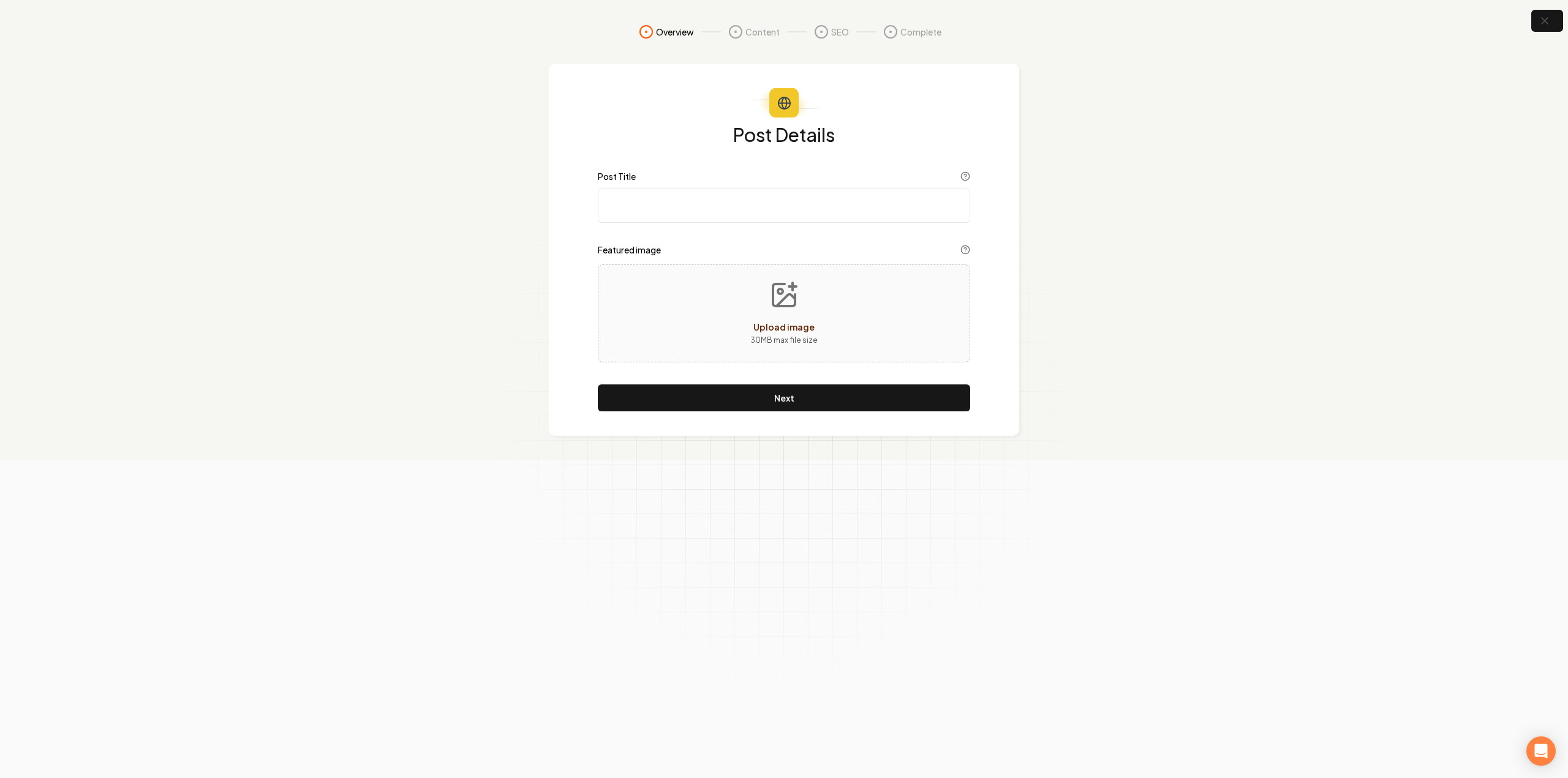
click at [690, 209] on input "Post Title" at bounding box center [784, 205] width 372 height 34
click at [729, 319] on div "Upload image 30 MB max file size" at bounding box center [784, 313] width 372 height 98
click at [724, 201] on input "Post Title" at bounding box center [784, 205] width 372 height 34
paste input "How Long Should Your AC Run in a Day? A Guide for Hawaii Homeowners"
type input "How Long Should Your AC Run in a Day? A Guide for Hawaii Homeowners"
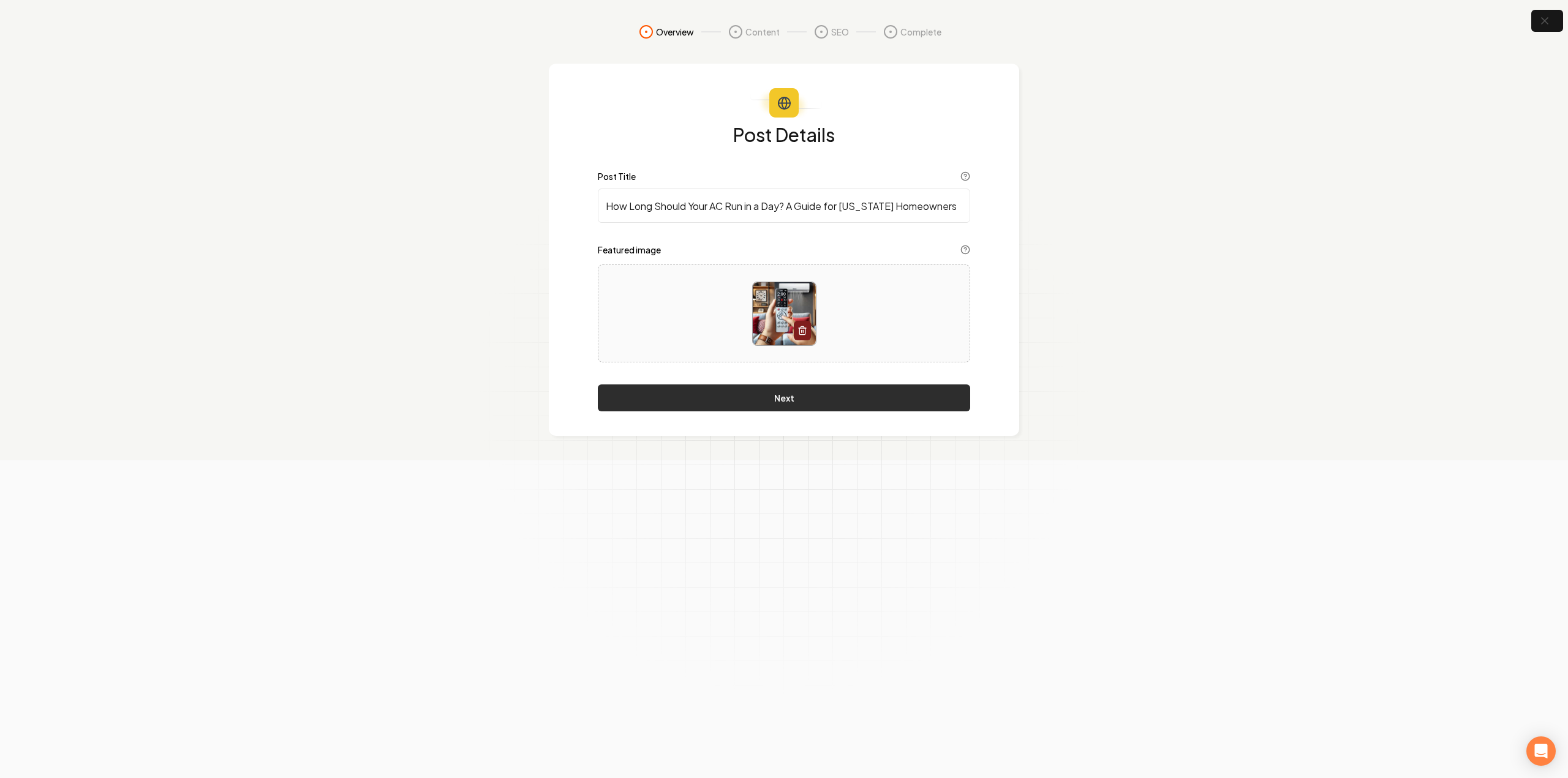
click at [726, 397] on button "Next" at bounding box center [784, 398] width 372 height 27
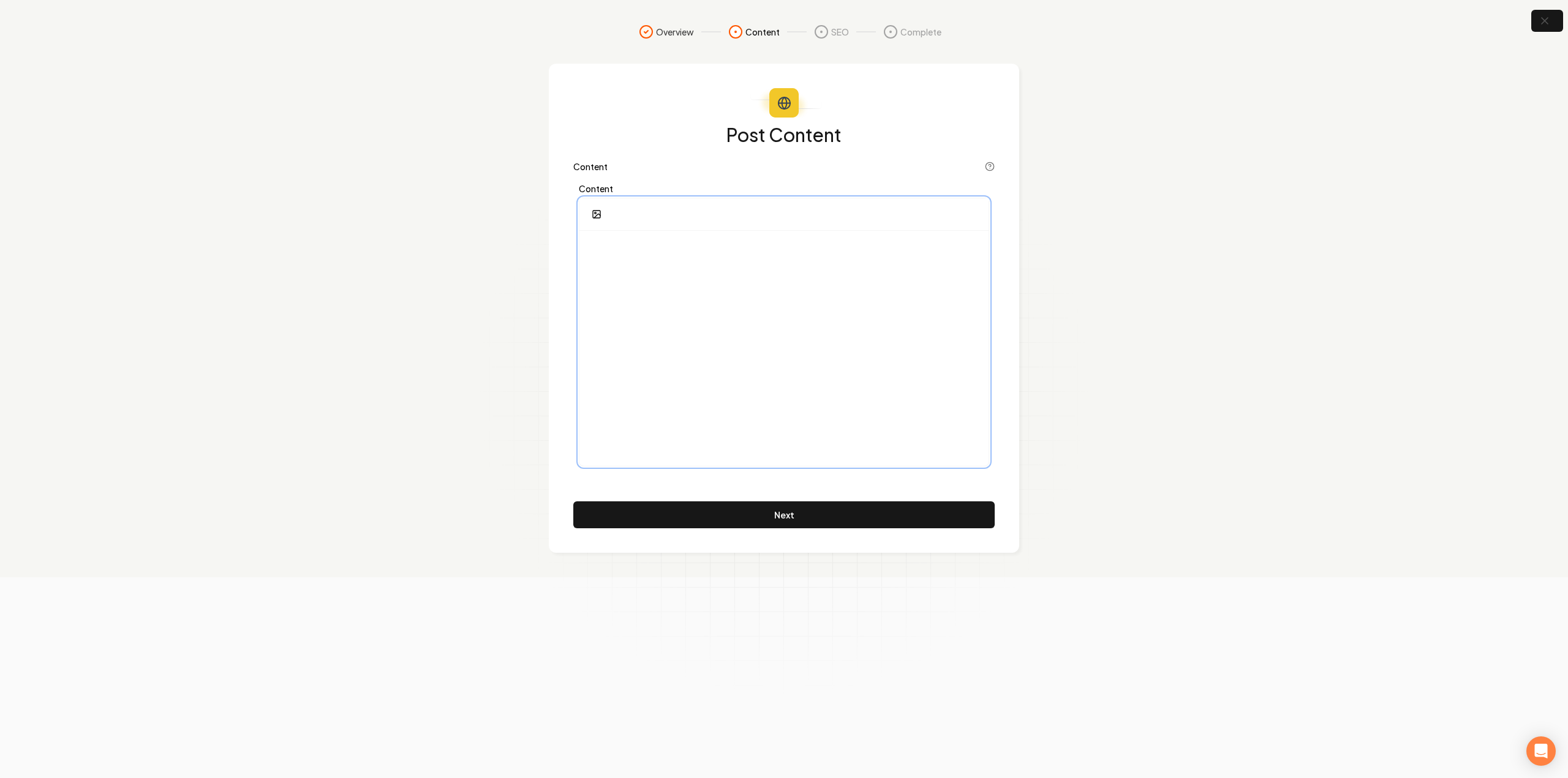
click at [725, 344] on div at bounding box center [784, 348] width 409 height 235
click at [758, 321] on div at bounding box center [784, 348] width 409 height 235
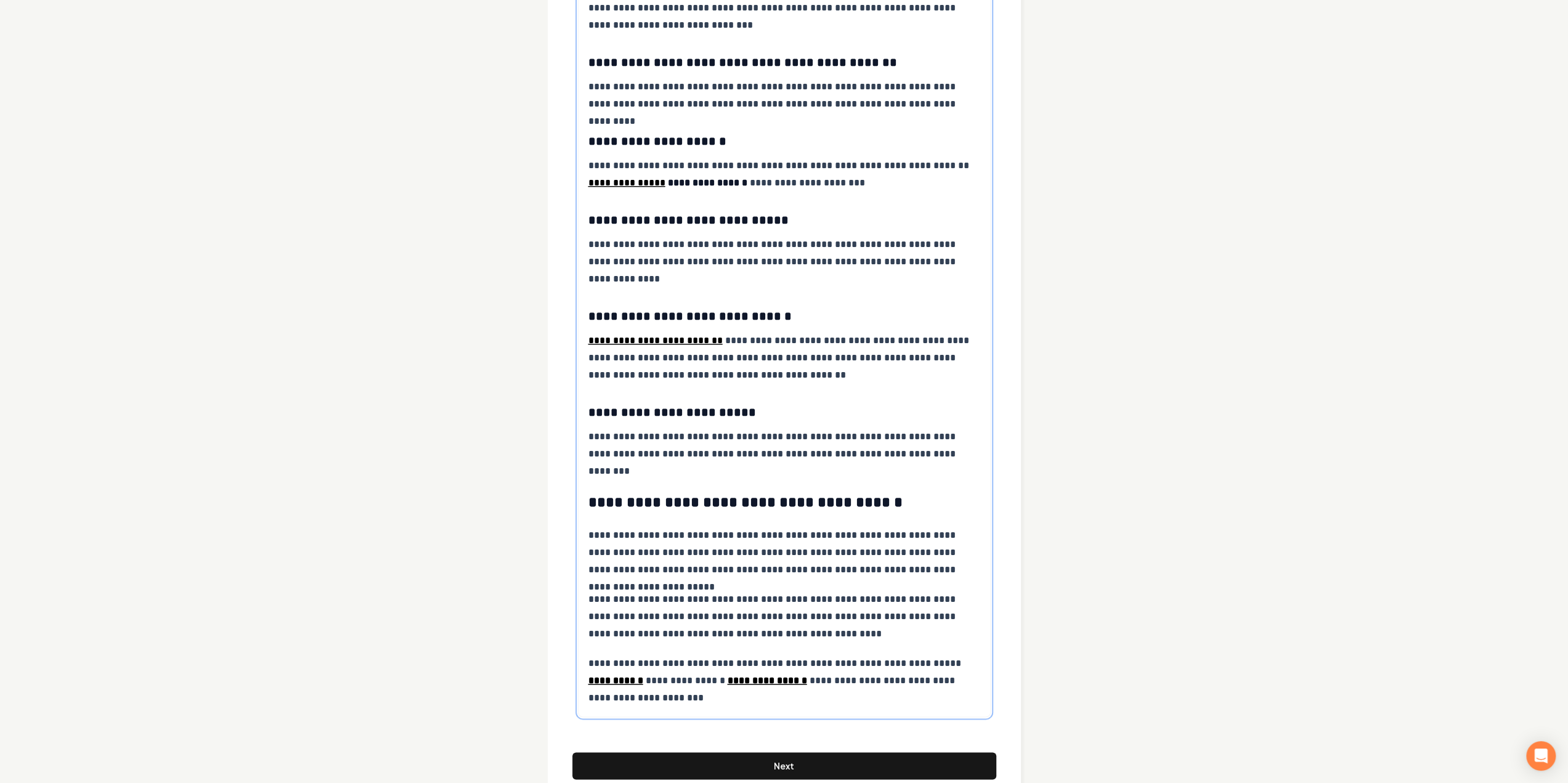
scroll to position [1150, 0]
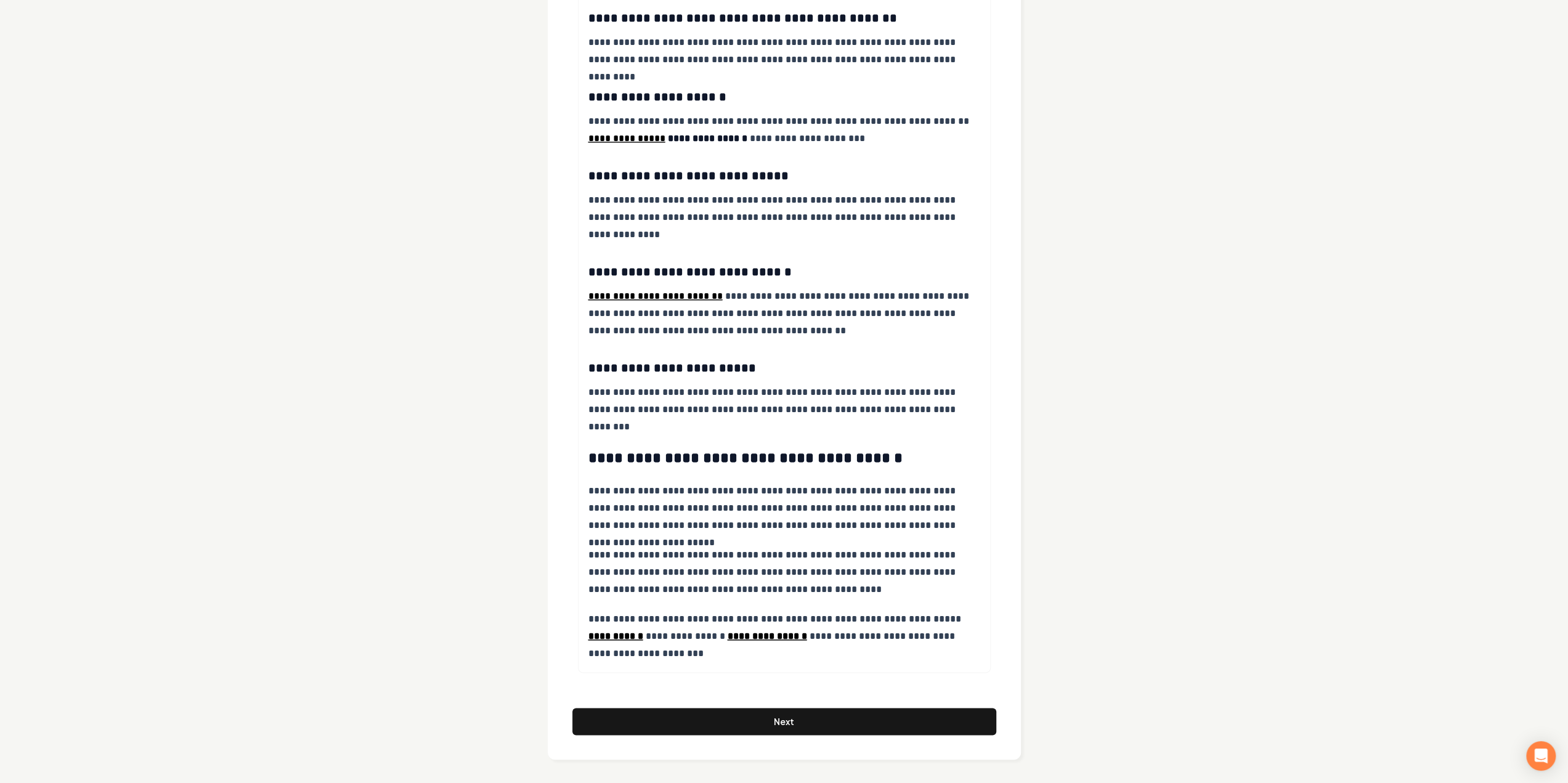
click at [659, 729] on button "Next" at bounding box center [784, 722] width 424 height 27
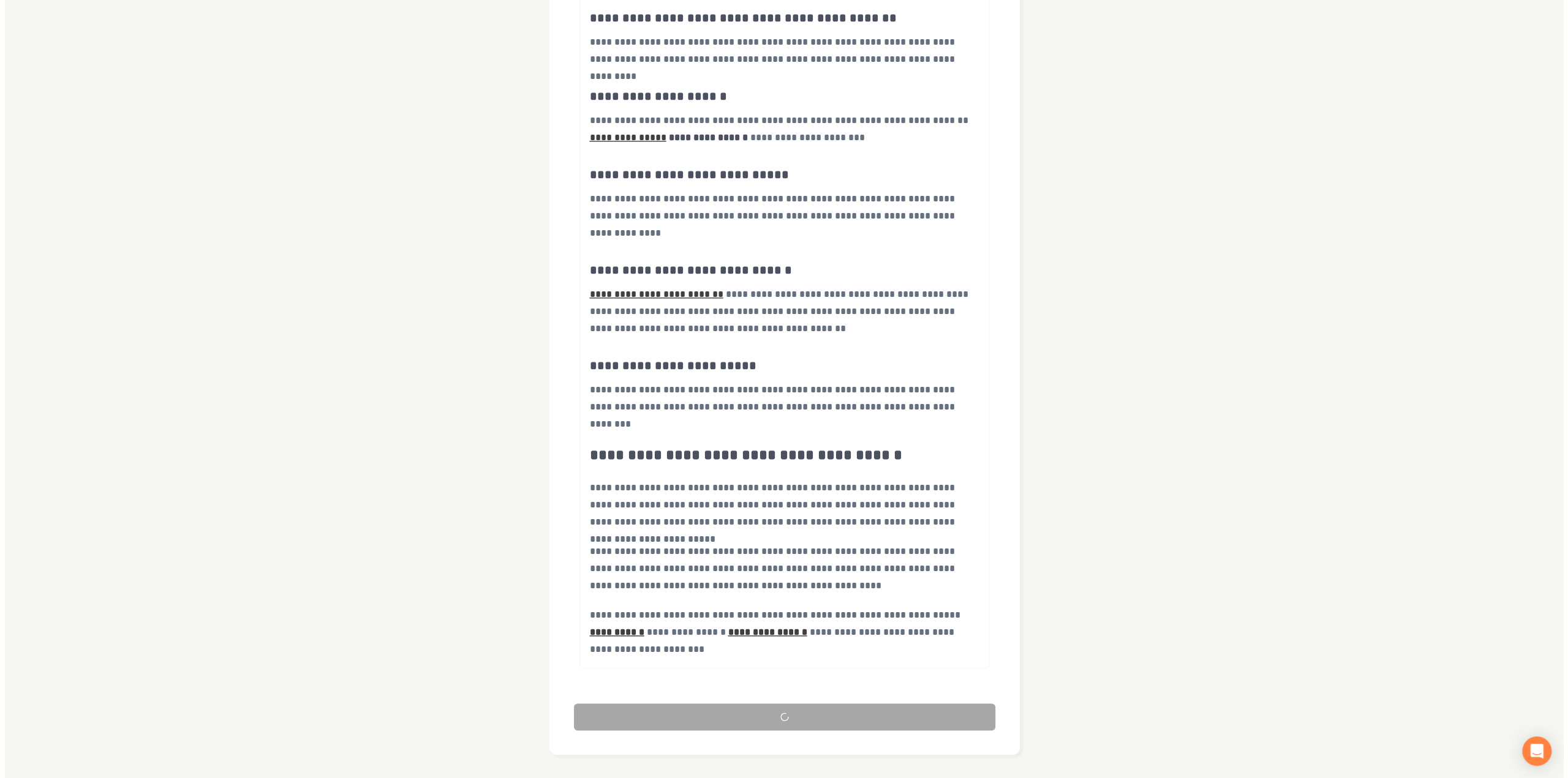
scroll to position [0, 0]
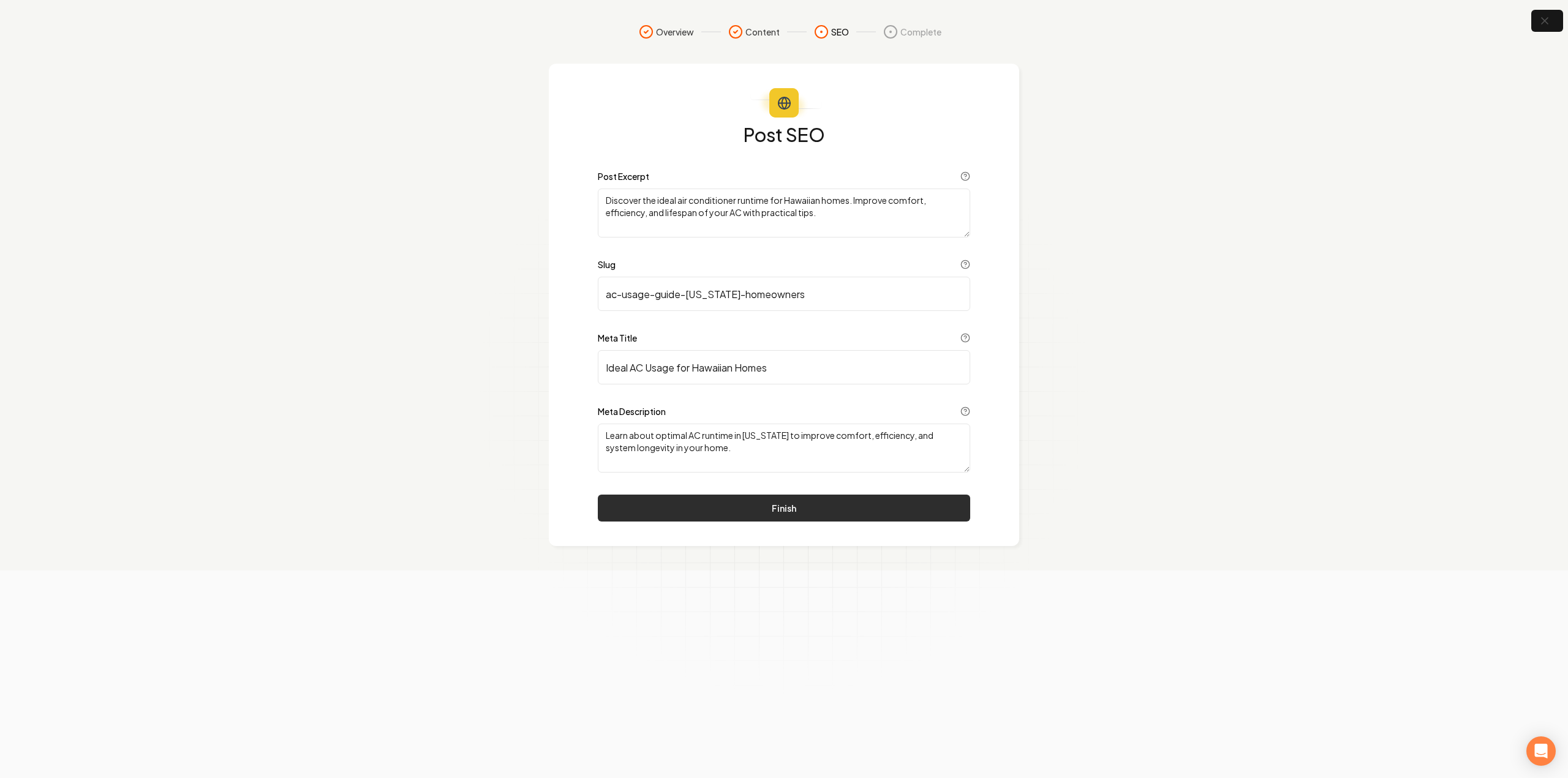
click at [814, 513] on button "Finish" at bounding box center [784, 509] width 372 height 27
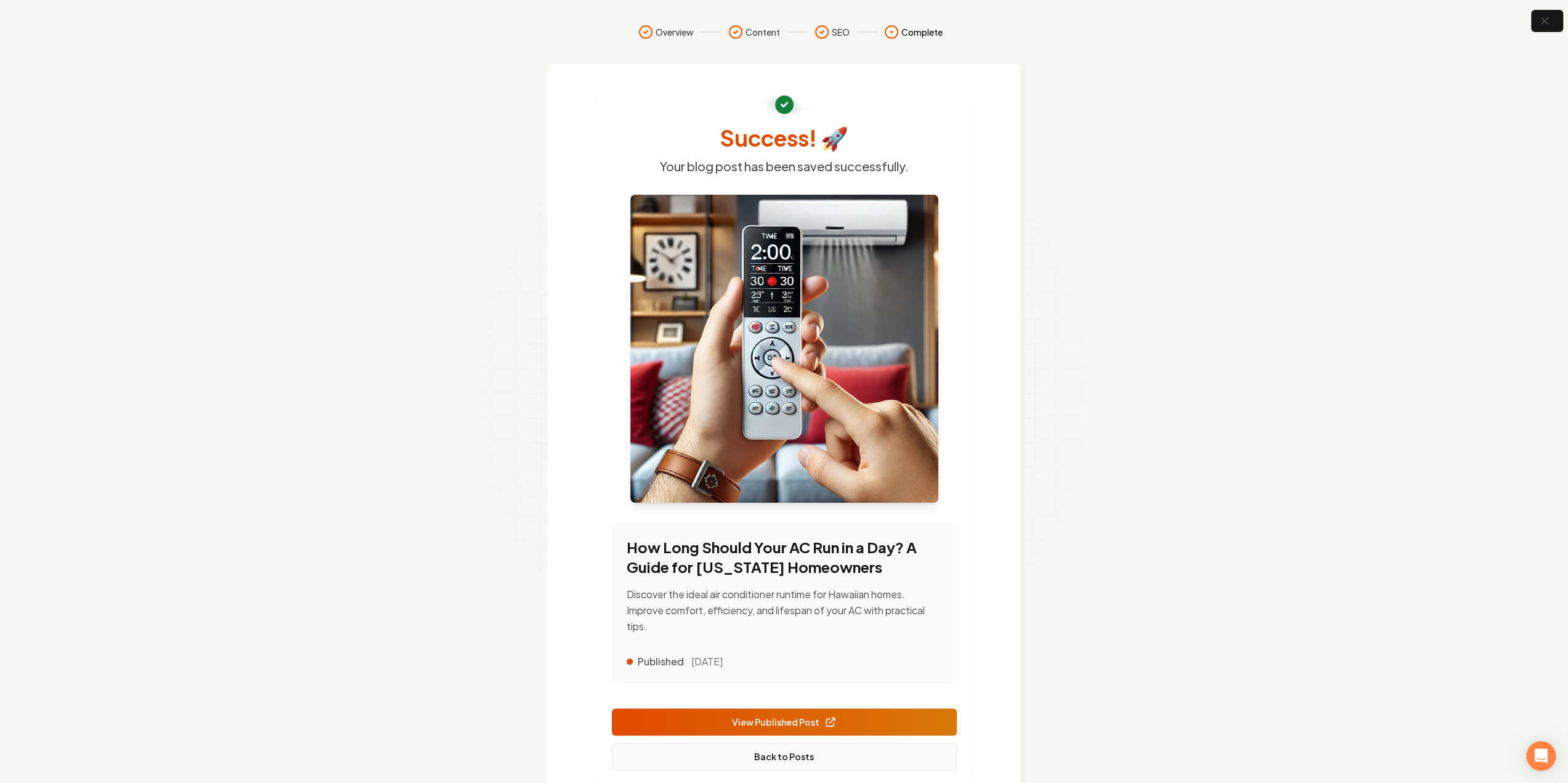
click at [768, 760] on link "Back to Posts" at bounding box center [785, 757] width 345 height 27
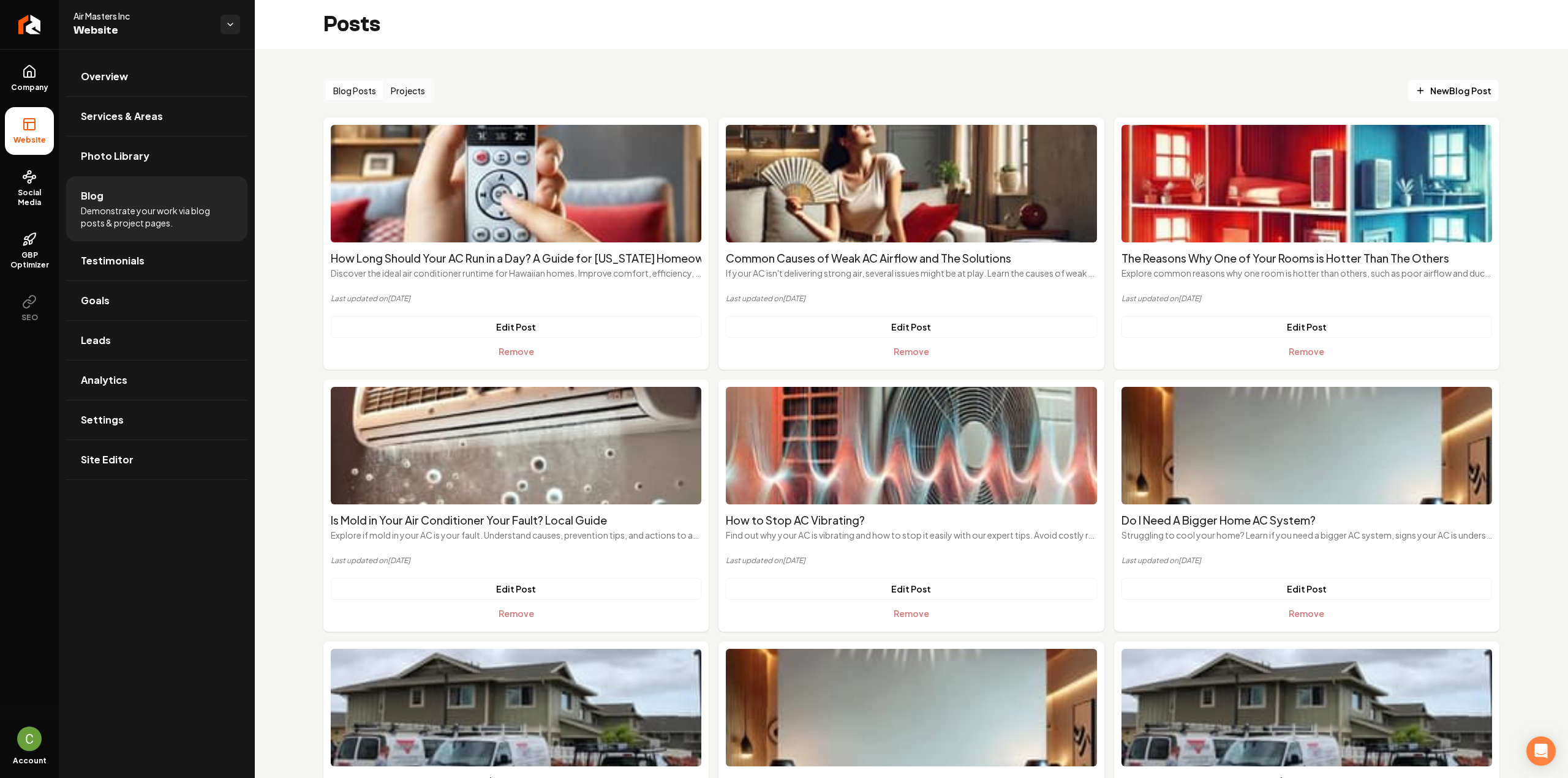
click at [1490, 94] on div "Blog Posts Projects New Blog Post How Long Should Your AC Run in a Day? A Guide…" at bounding box center [911, 486] width 1313 height 874
click at [1458, 91] on span "New Blog Post" at bounding box center [1454, 90] width 76 height 13
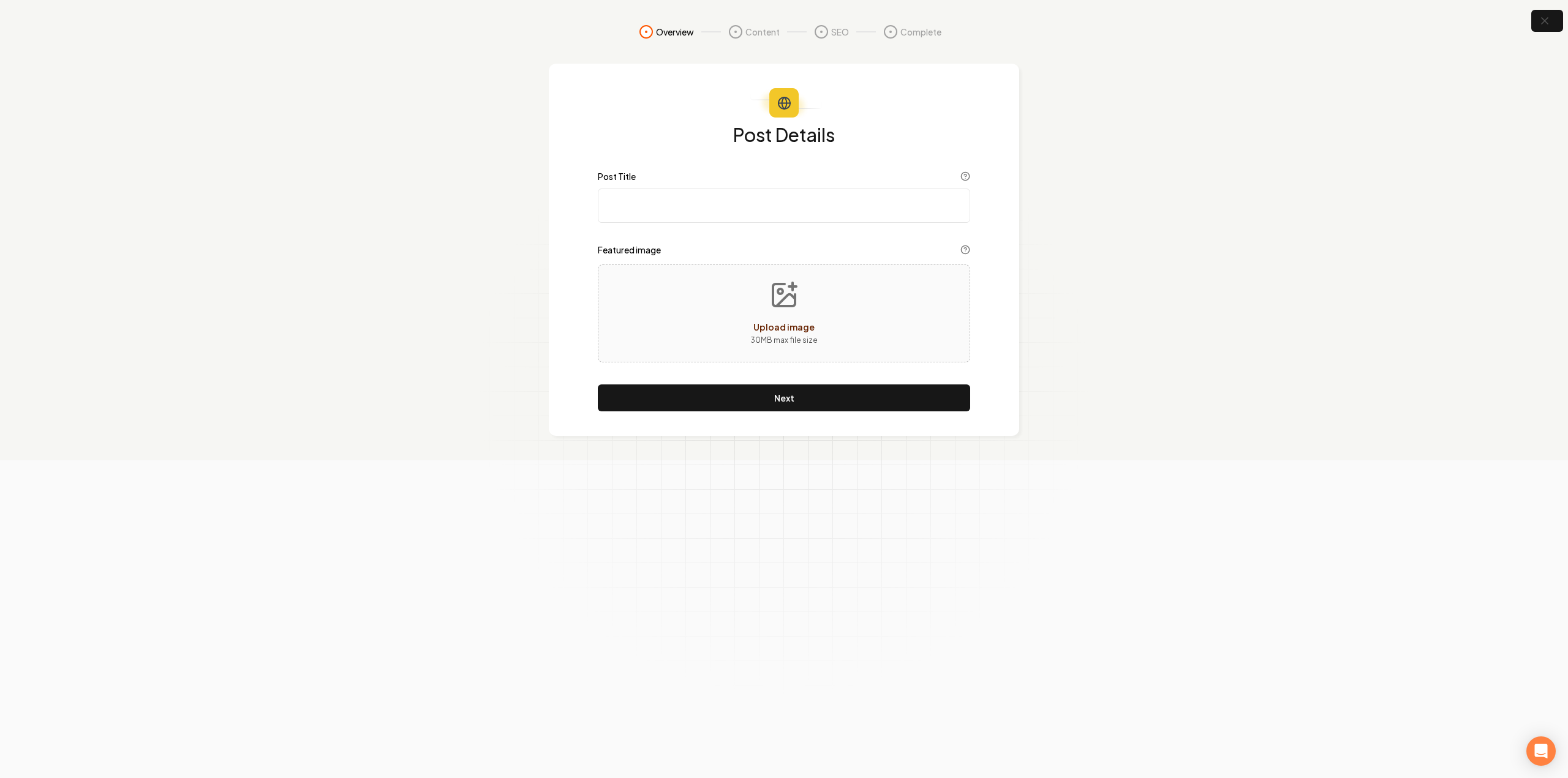
click at [674, 209] on input "Post Title" at bounding box center [784, 205] width 372 height 34
paste input "8 Reasons Why You Need AC in Hawaii"
type input "8 Reasons Why You Need AC in Hawaii"
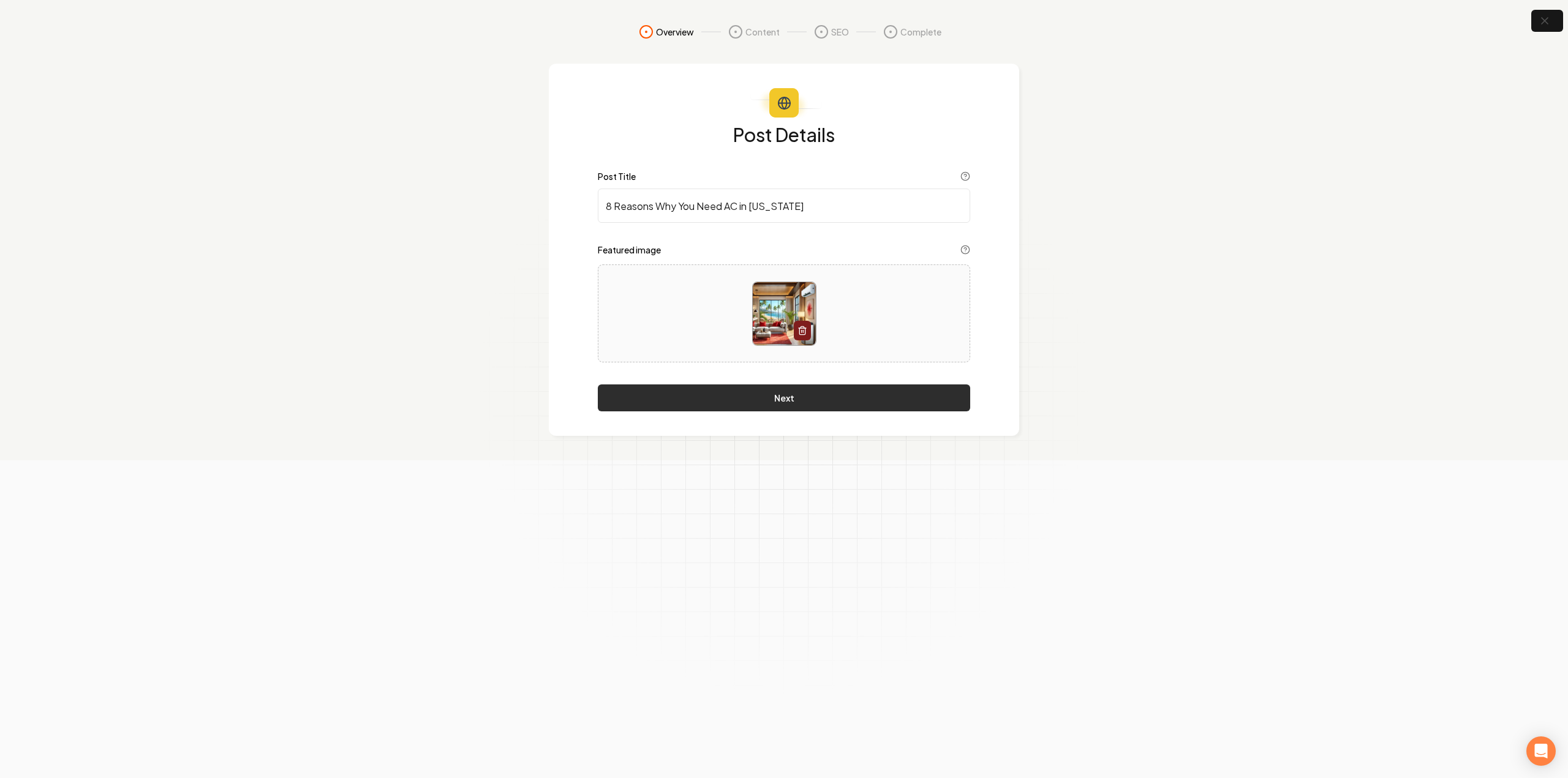
click at [748, 388] on button "Next" at bounding box center [784, 398] width 372 height 27
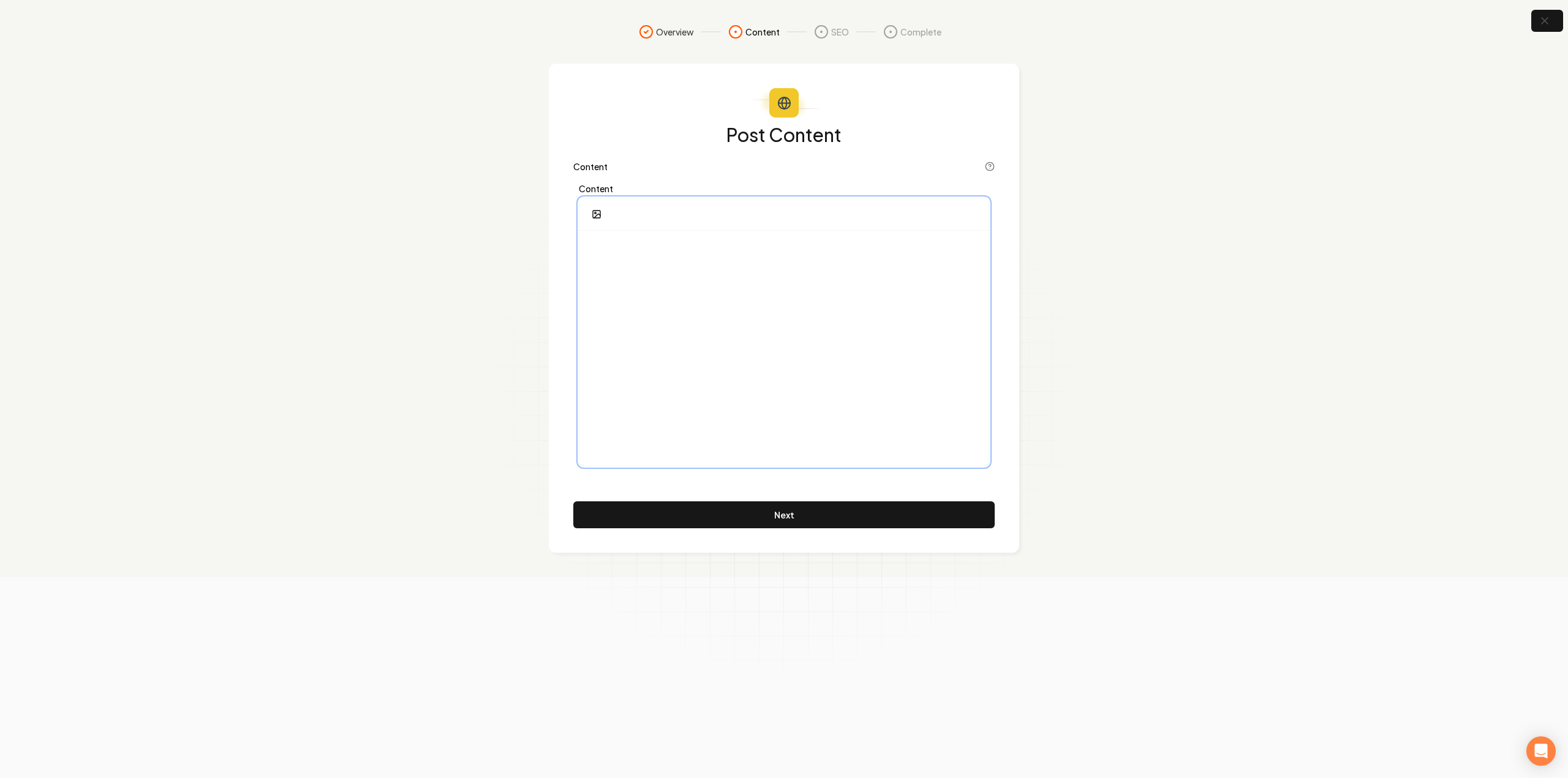
click at [725, 299] on div at bounding box center [784, 348] width 409 height 235
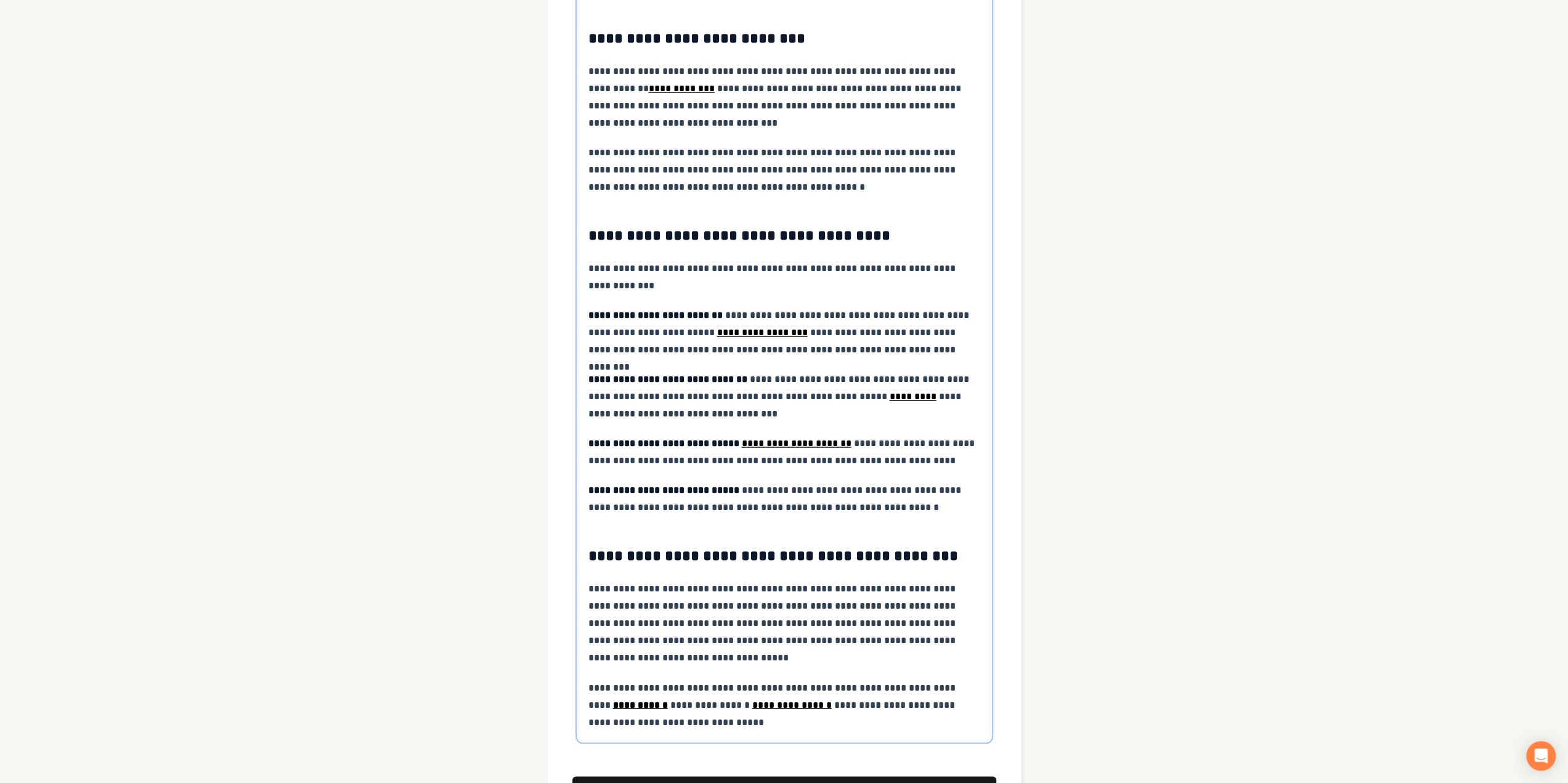
scroll to position [1737, 0]
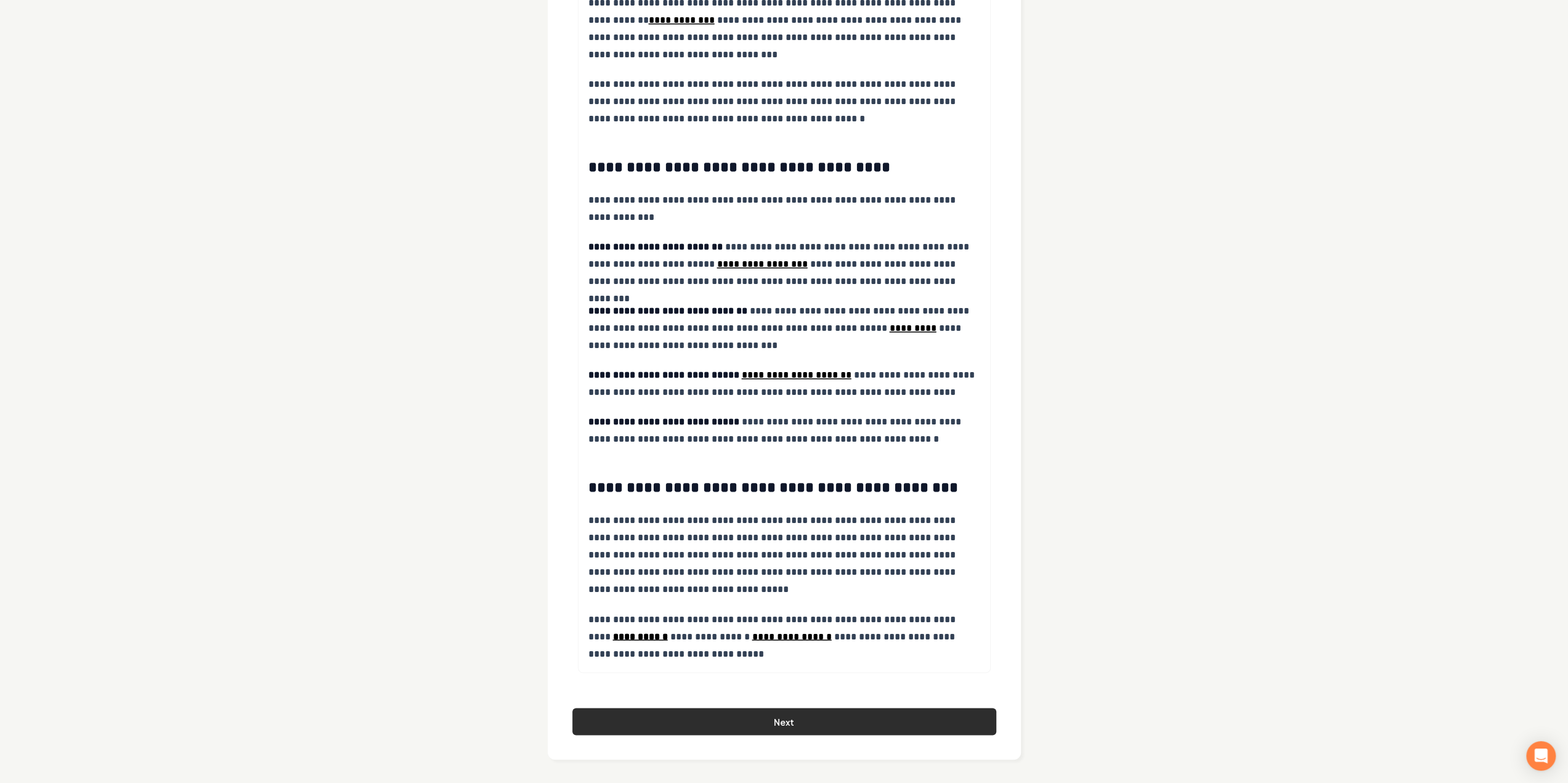
click at [725, 708] on button "Next" at bounding box center [784, 722] width 424 height 27
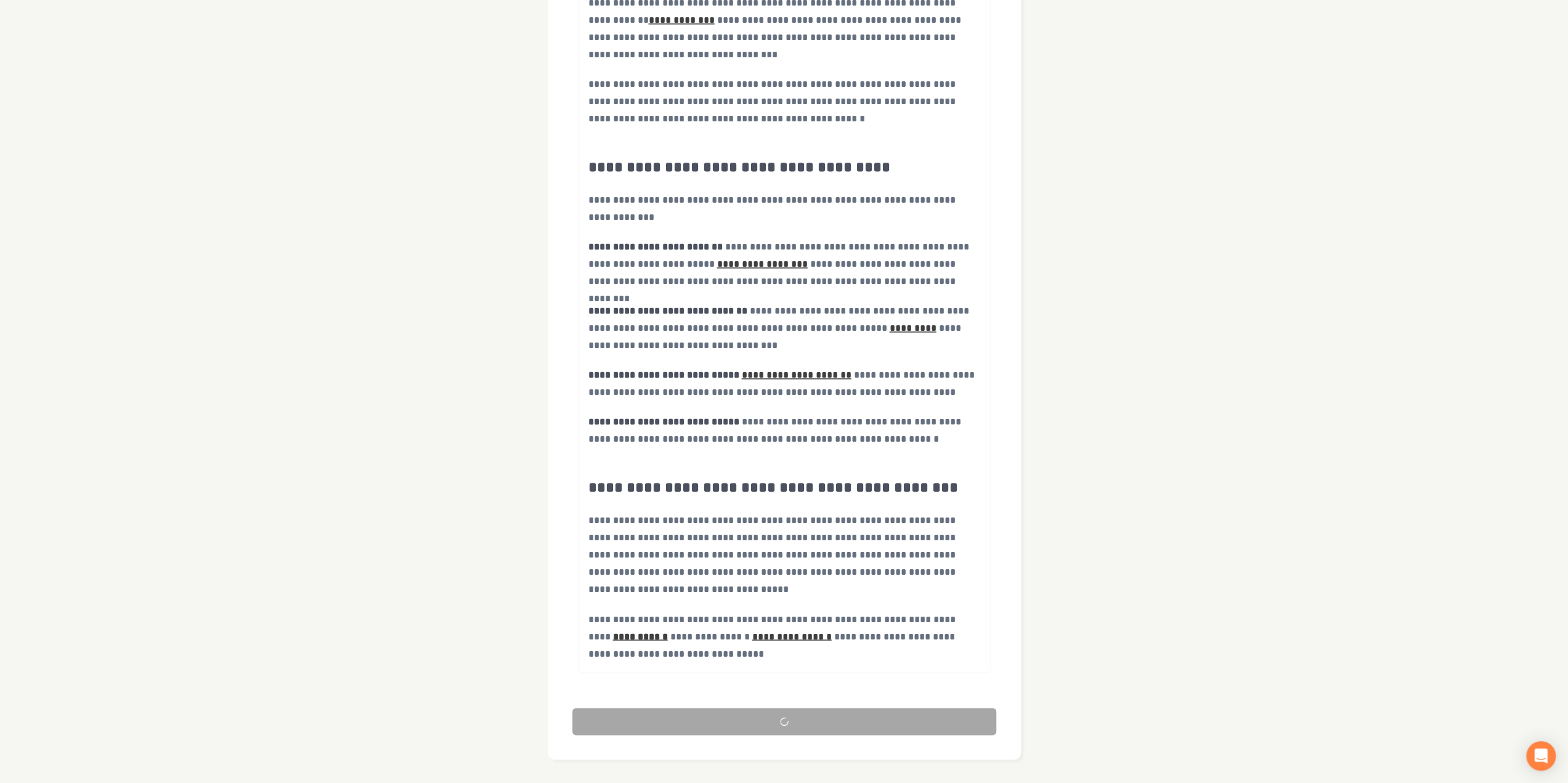
scroll to position [0, 0]
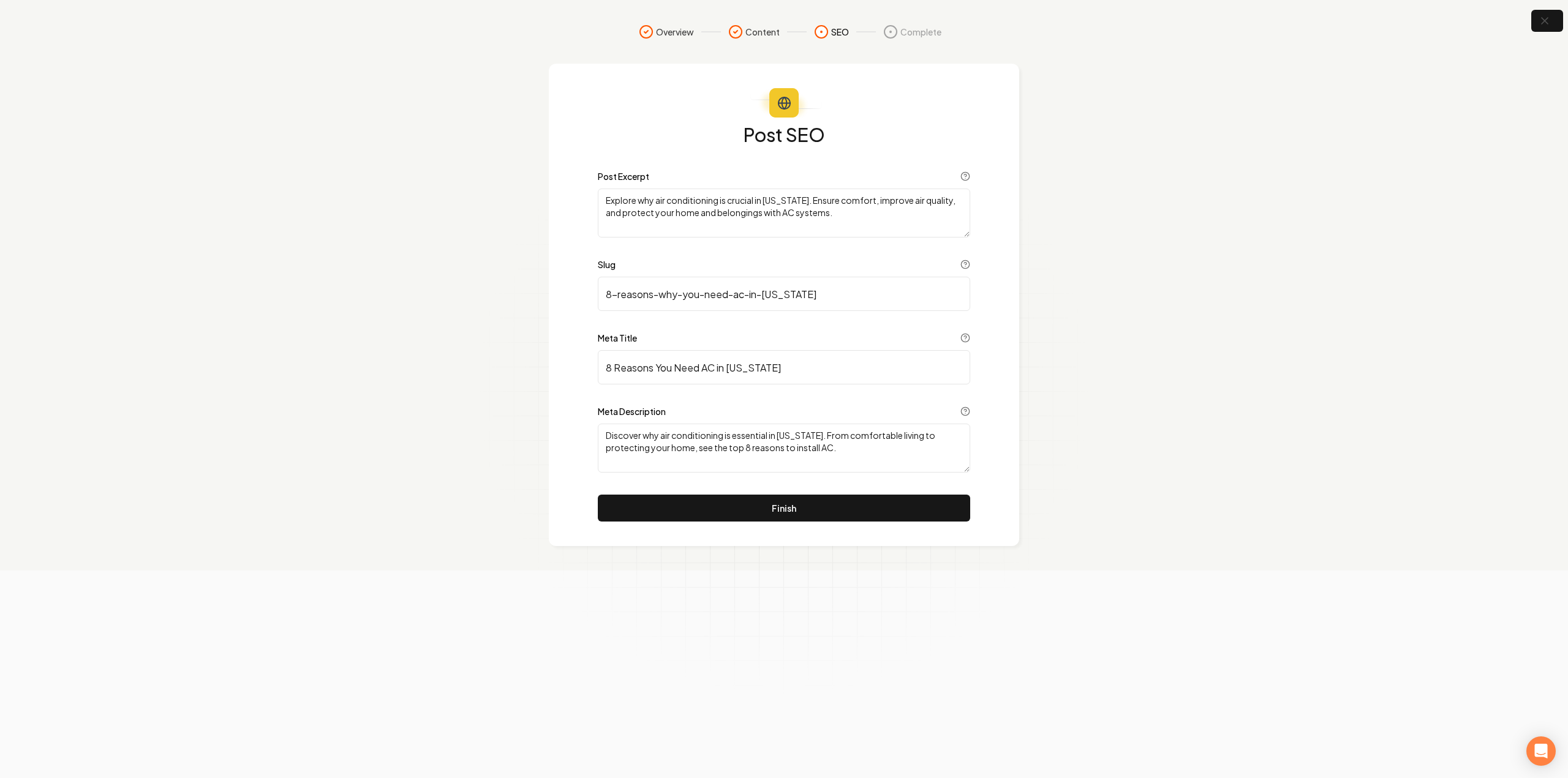
click at [883, 497] on button "Finish" at bounding box center [784, 509] width 372 height 27
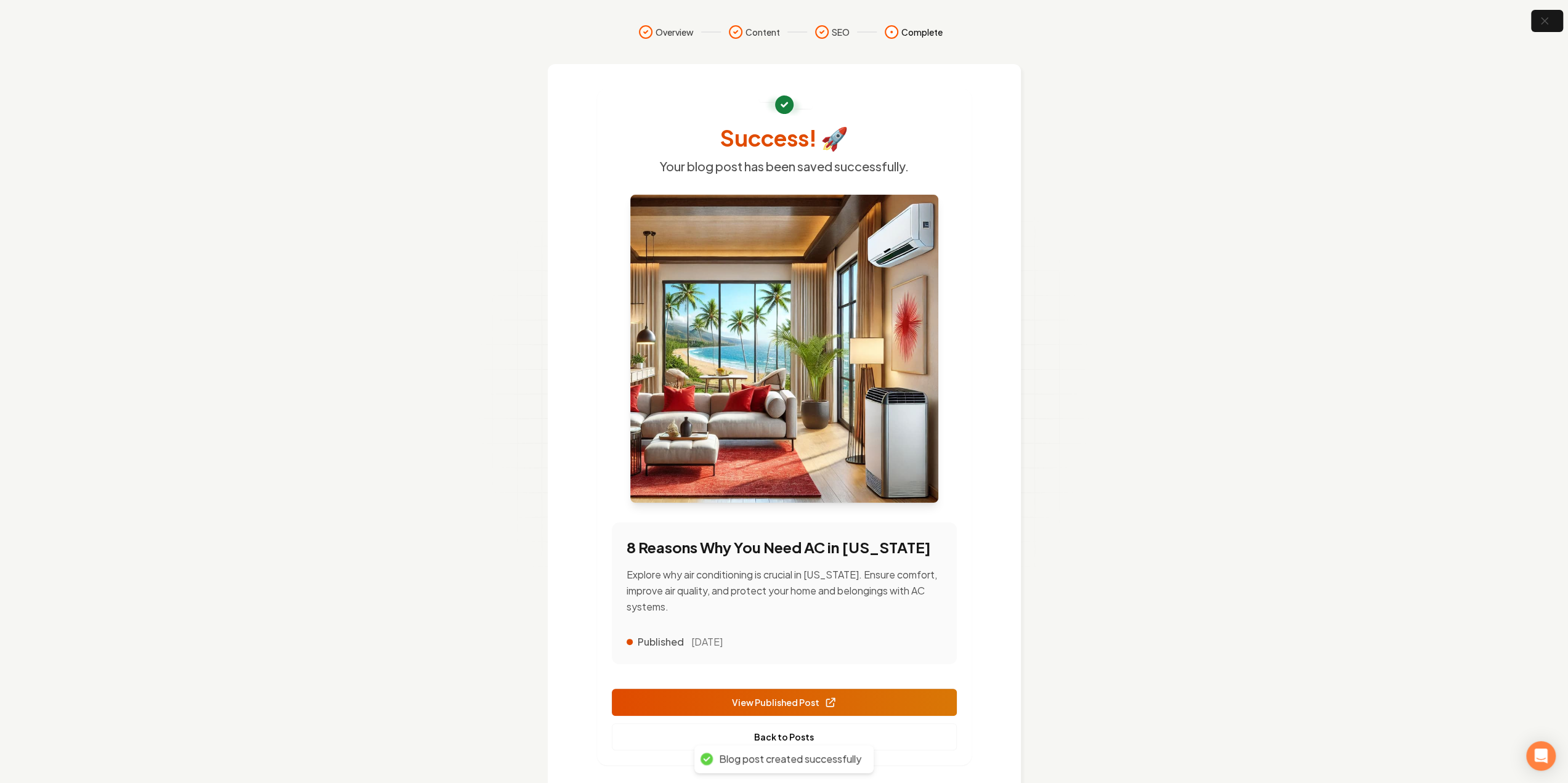
drag, startPoint x: 886, startPoint y: 500, endPoint x: 474, endPoint y: 492, distance: 412.1
click at [474, 492] on section "Overview Content SEO Complete Success! 🚀 Your blog post has been saved successf…" at bounding box center [784, 407] width 1568 height 814
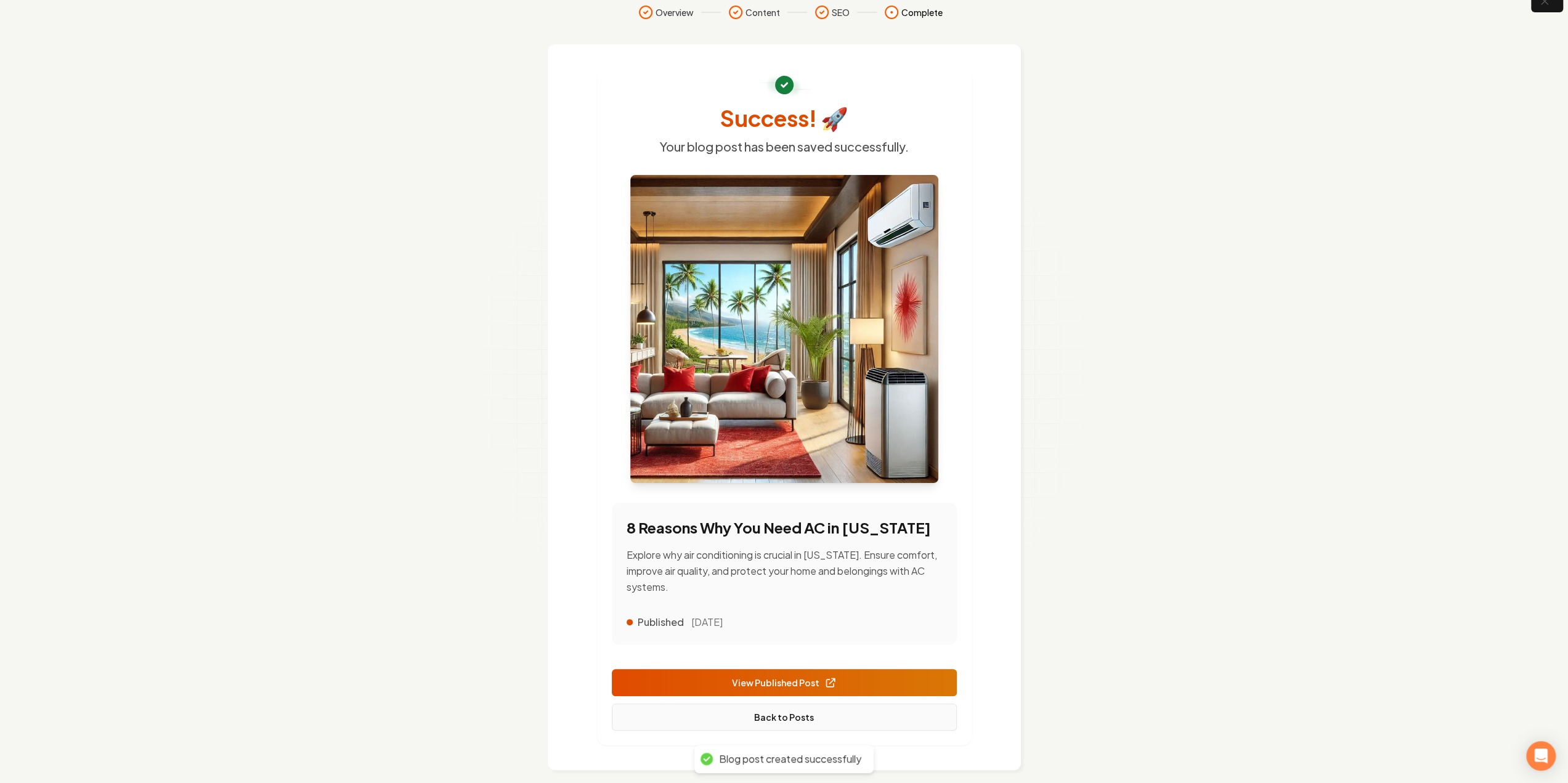
scroll to position [31, 0]
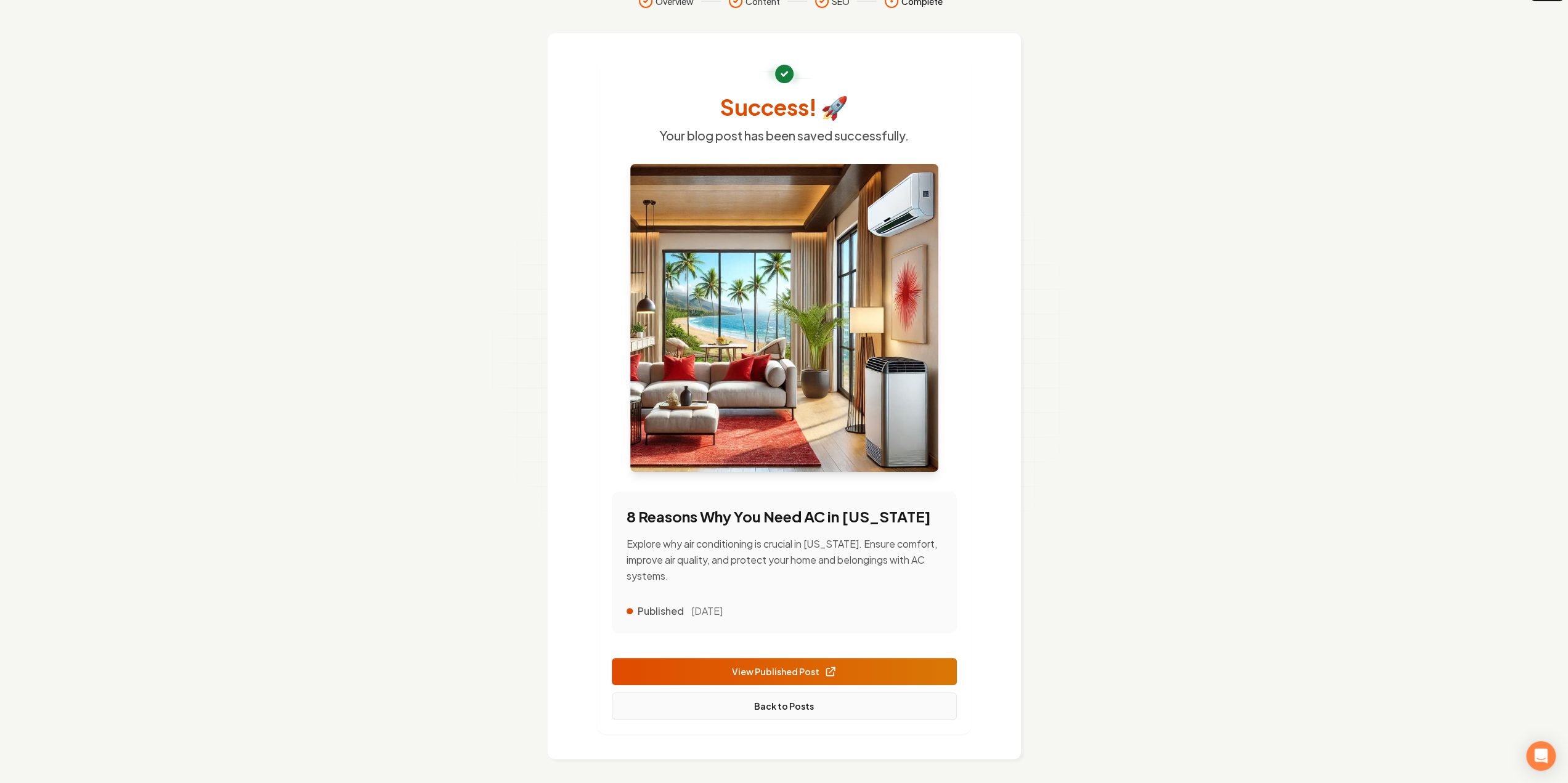
click at [773, 702] on link "Back to Posts" at bounding box center [785, 706] width 345 height 27
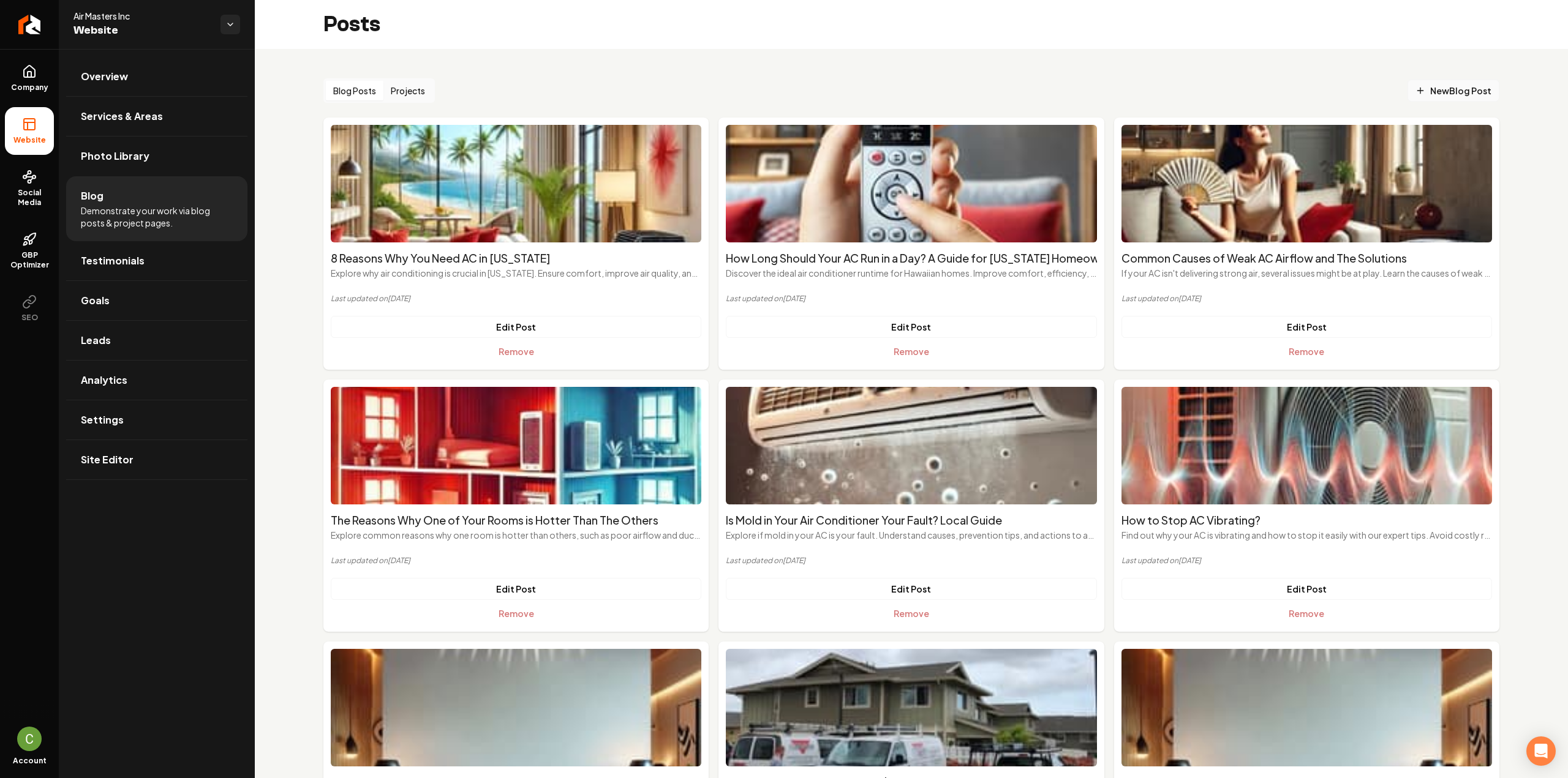
click at [1427, 92] on span "New Blog Post" at bounding box center [1454, 90] width 76 height 13
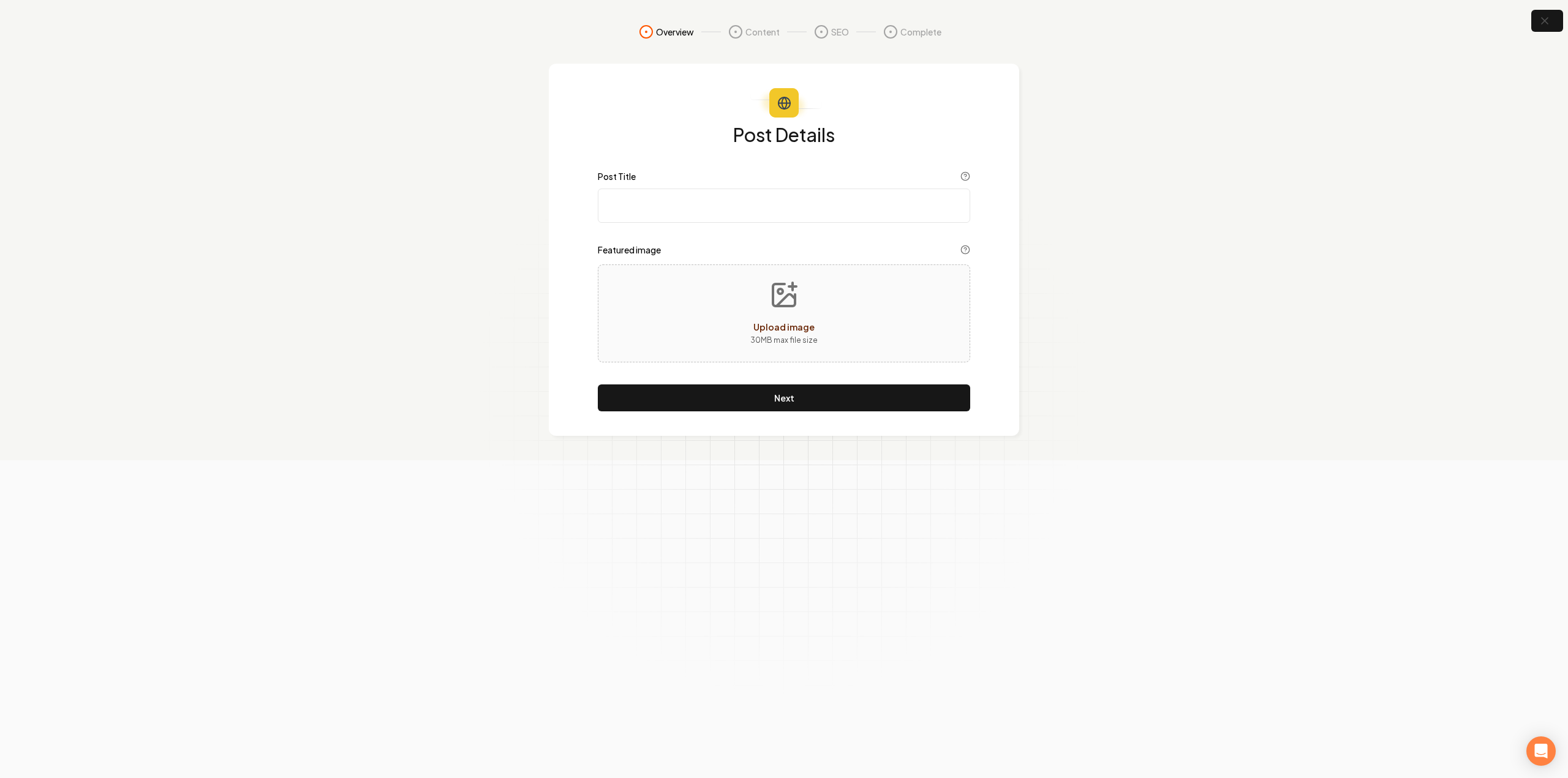
click at [659, 207] on input "Post Title" at bounding box center [784, 205] width 372 height 34
paste input "6 Tips to Keep Your Home Cool Naturally in Hawaii"
type input "6 Tips to Keep Your Home Cool Naturally in Hawaii"
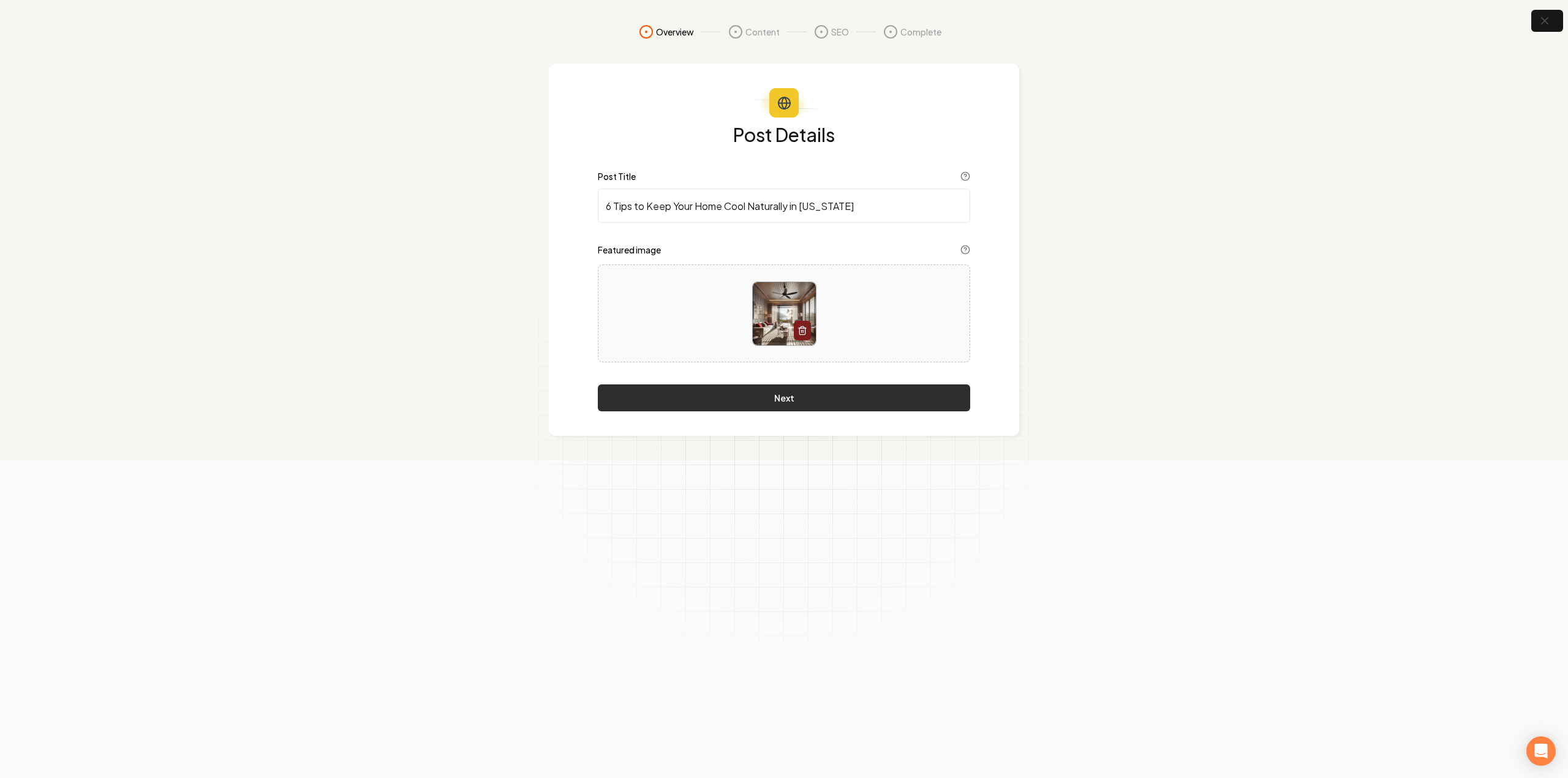
click at [919, 407] on button "Next" at bounding box center [784, 398] width 372 height 27
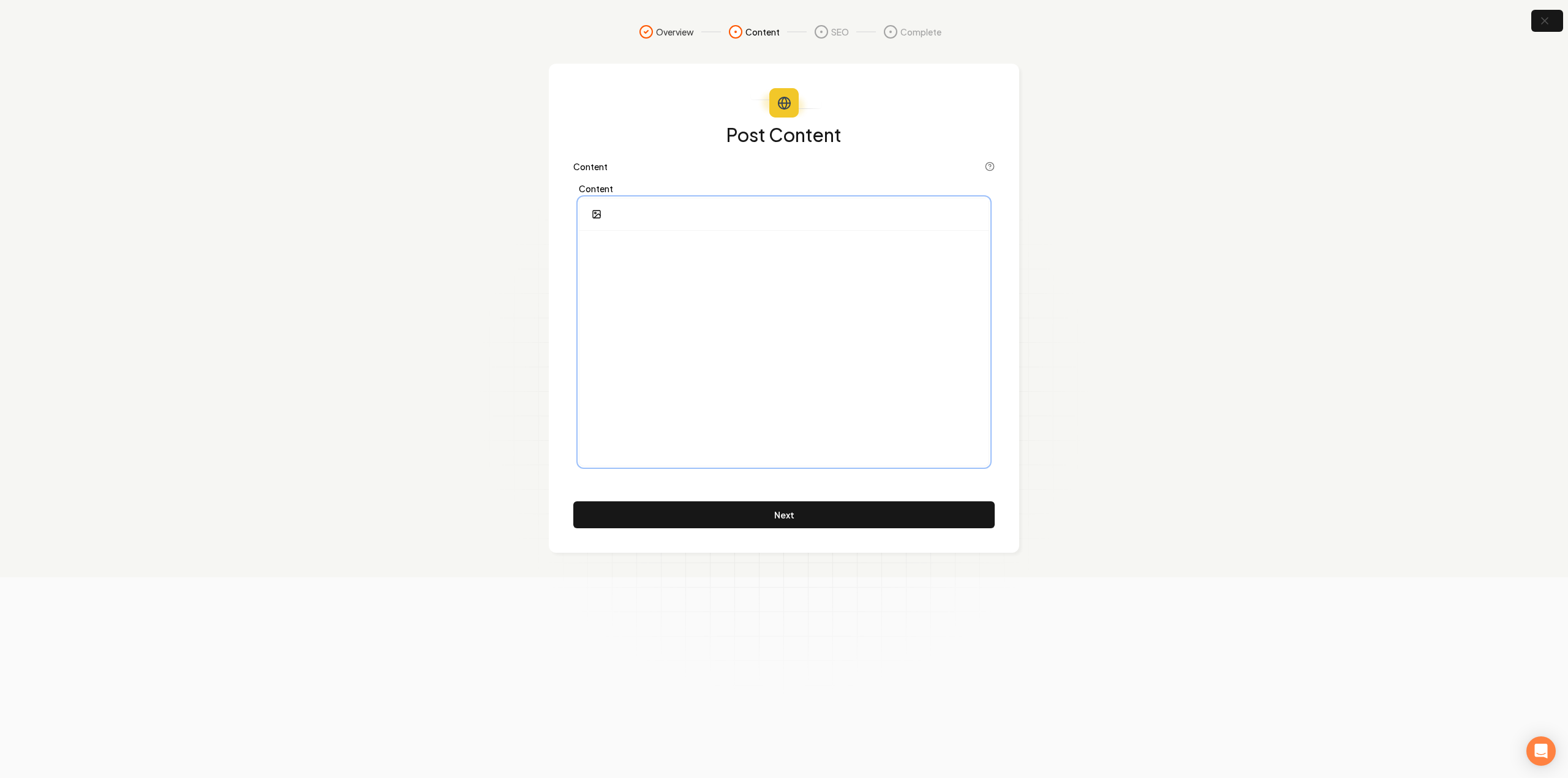
click at [854, 359] on div at bounding box center [784, 348] width 409 height 235
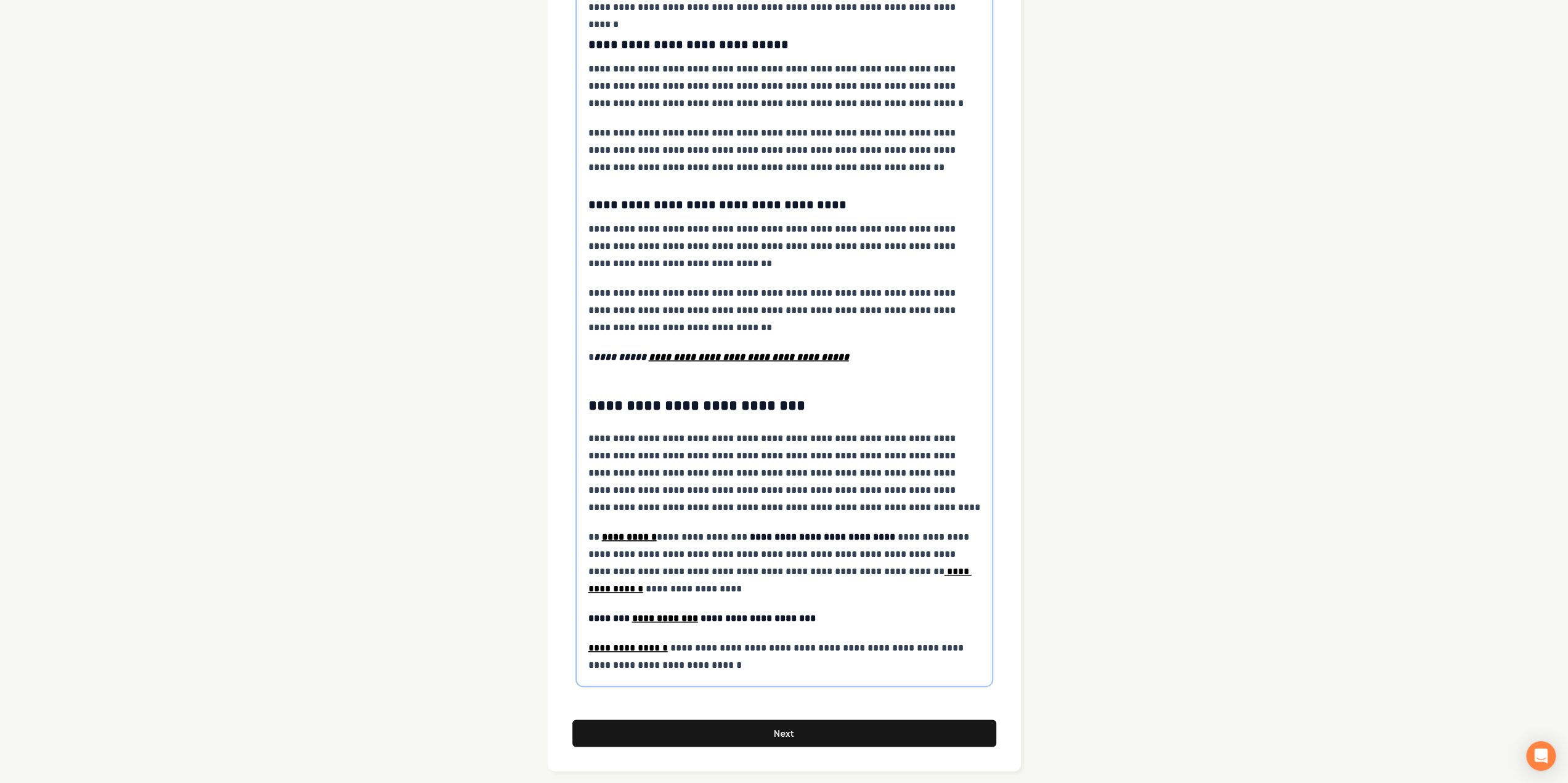
scroll to position [1093, 0]
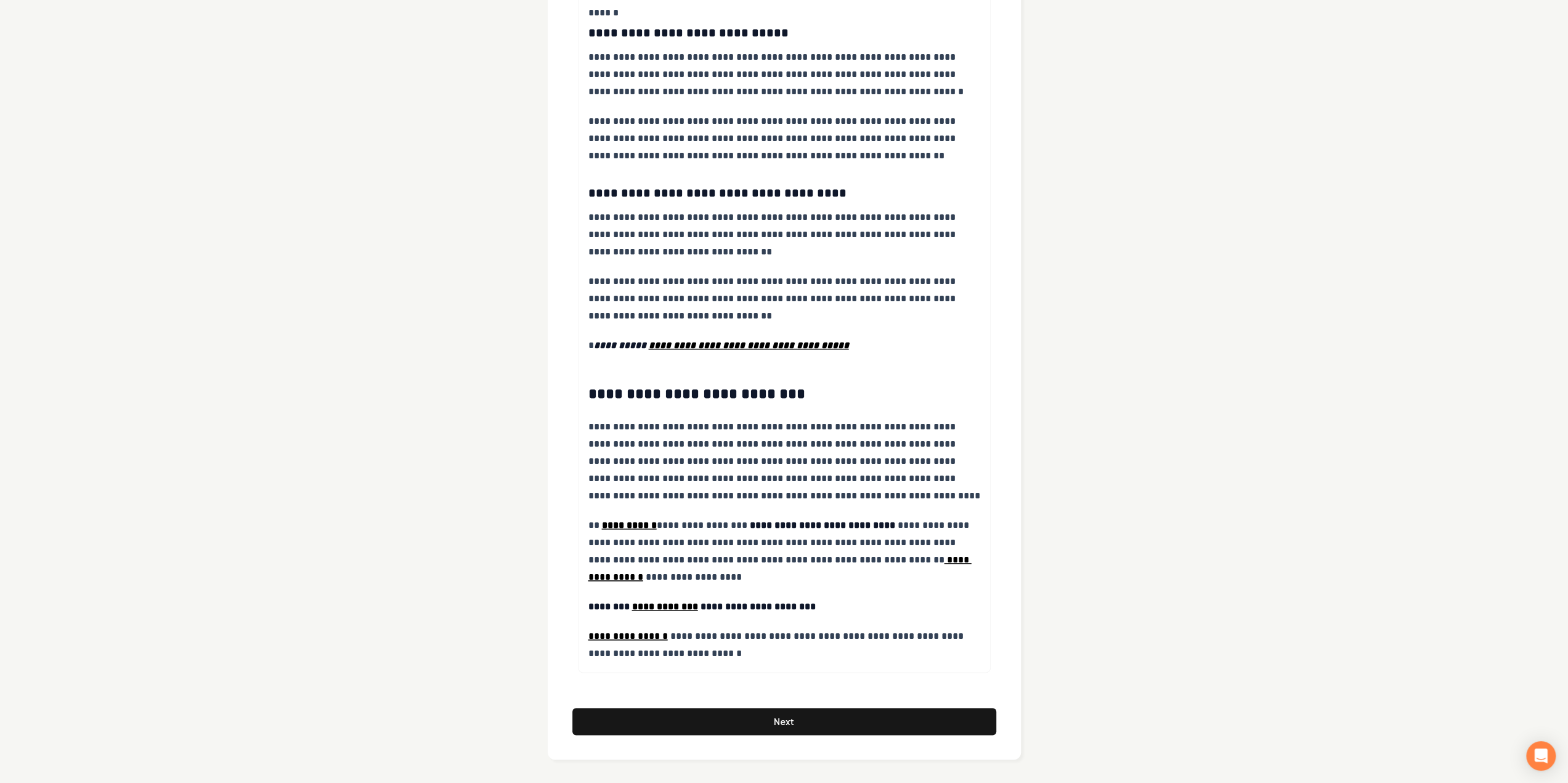
click at [697, 727] on button "Next" at bounding box center [784, 722] width 424 height 27
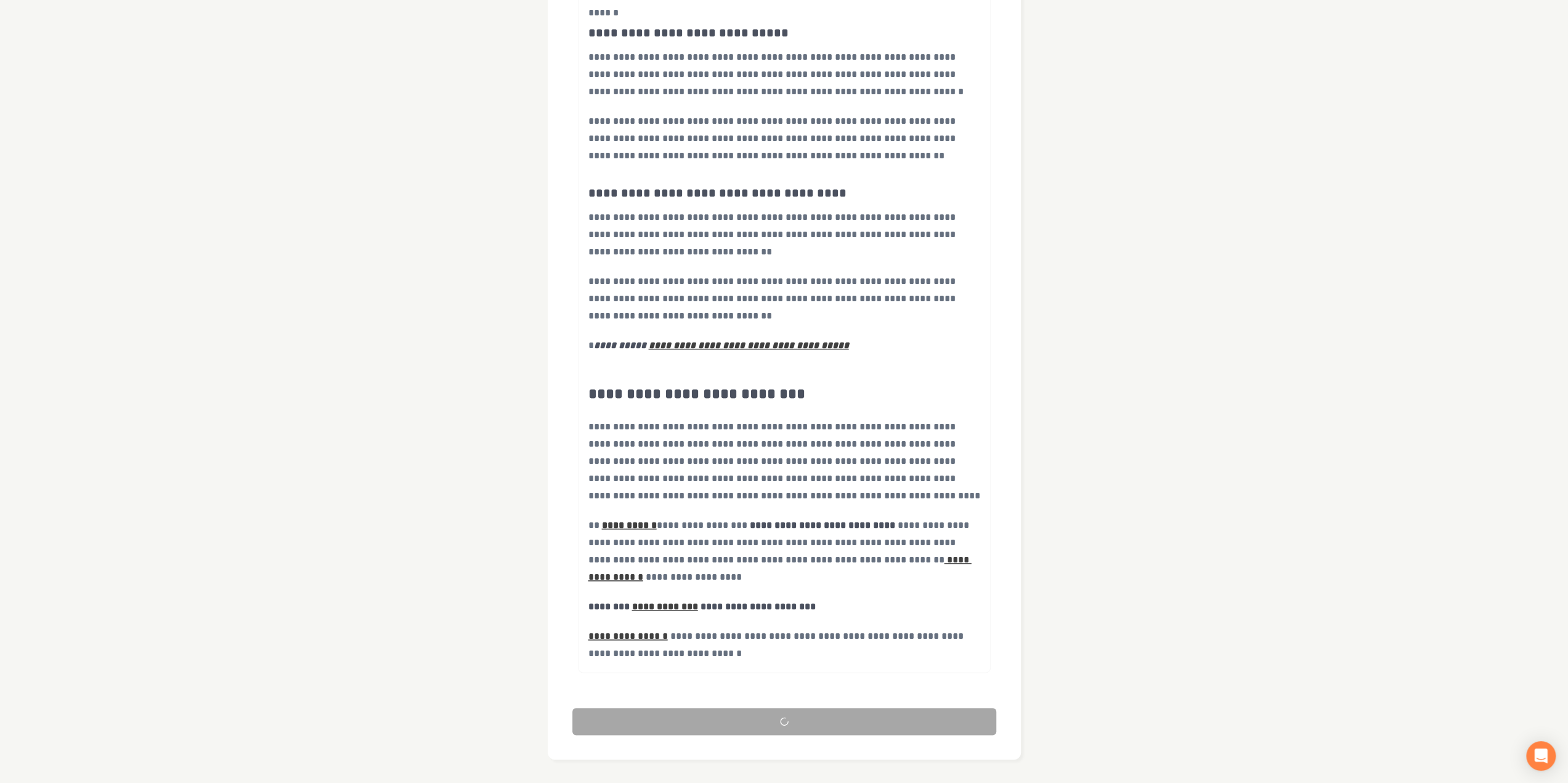
scroll to position [0, 0]
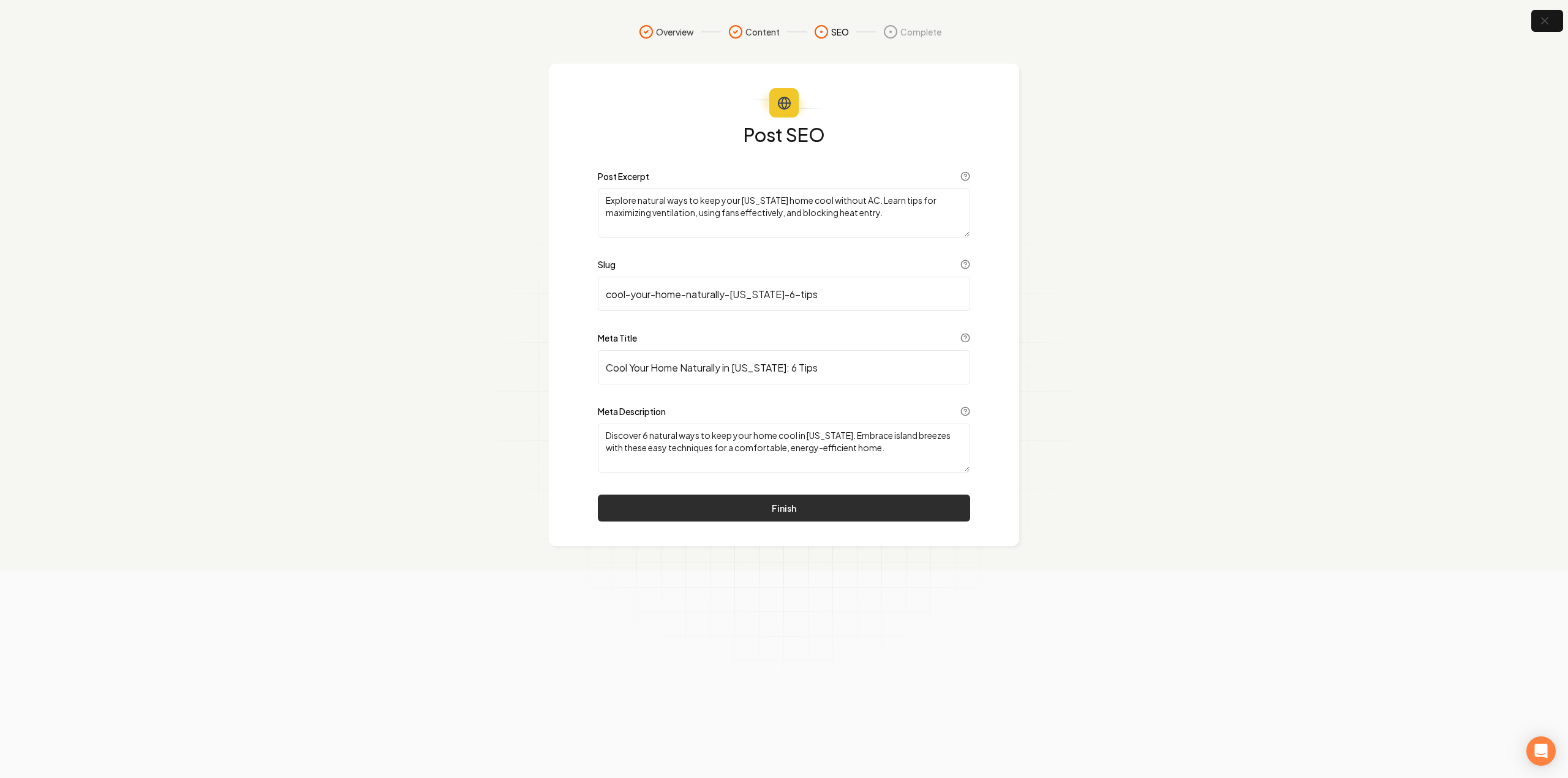
click at [911, 503] on button "Finish" at bounding box center [784, 509] width 372 height 27
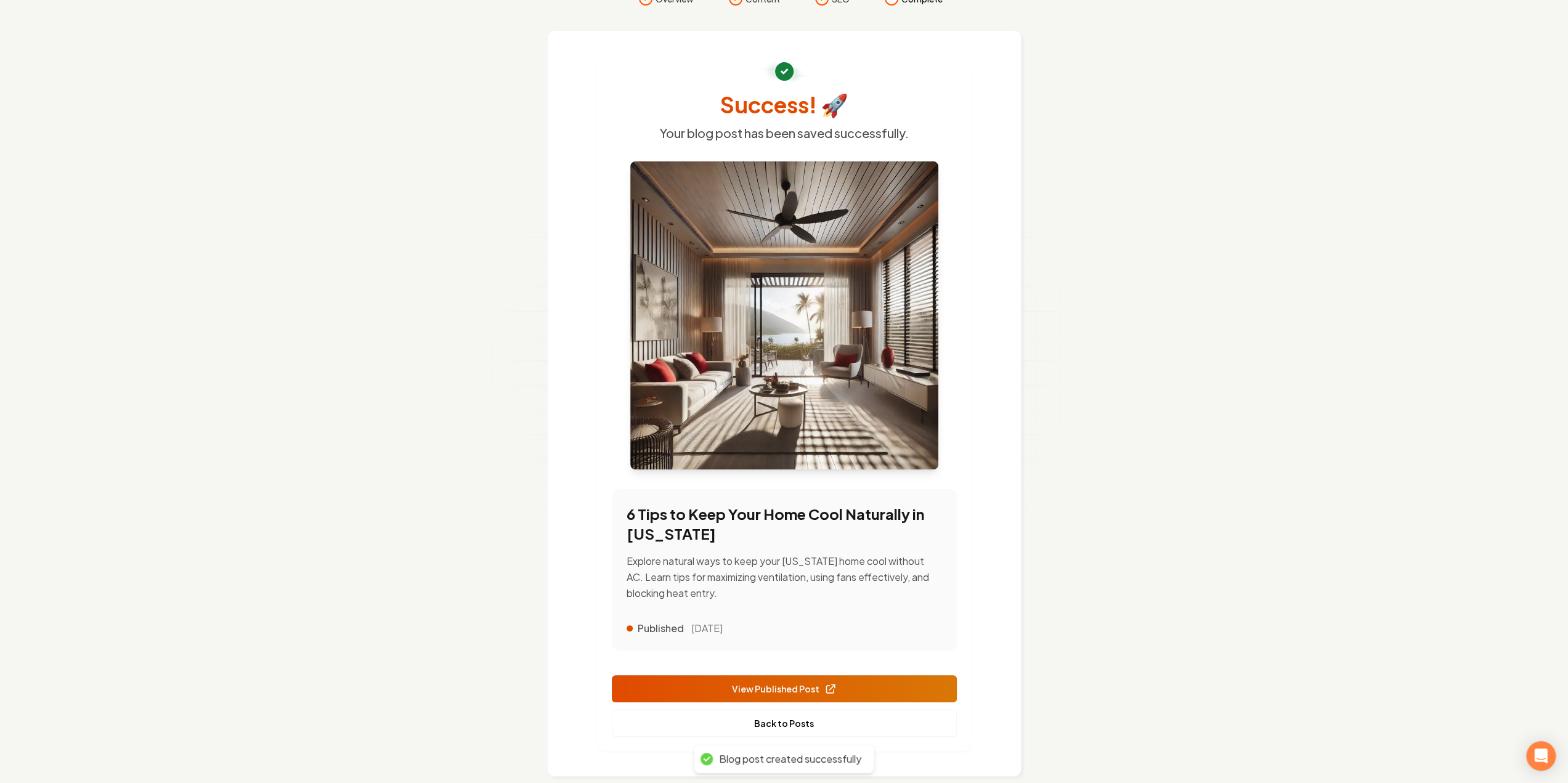
scroll to position [51, 0]
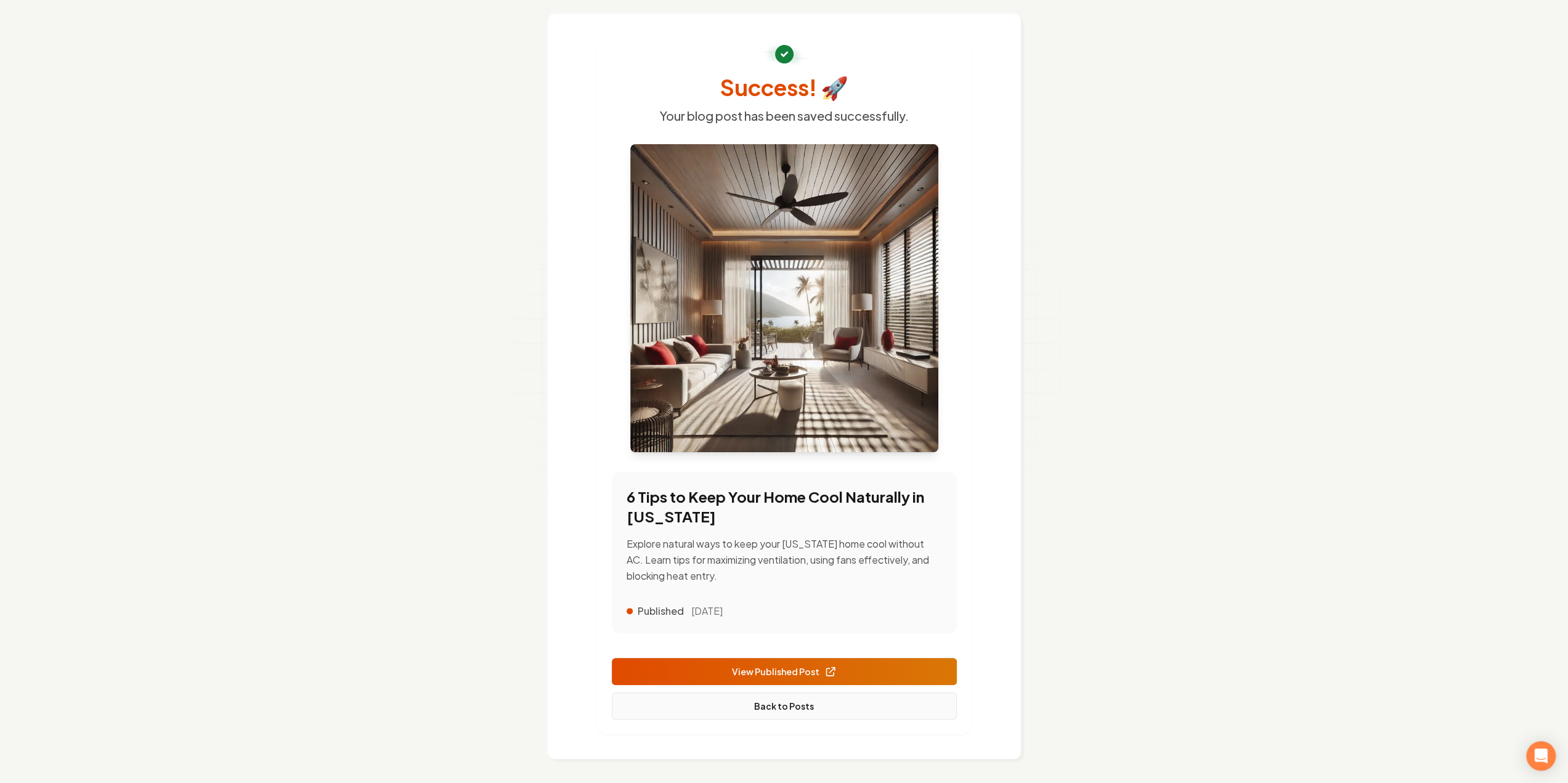
click at [789, 711] on link "Back to Posts" at bounding box center [785, 706] width 345 height 27
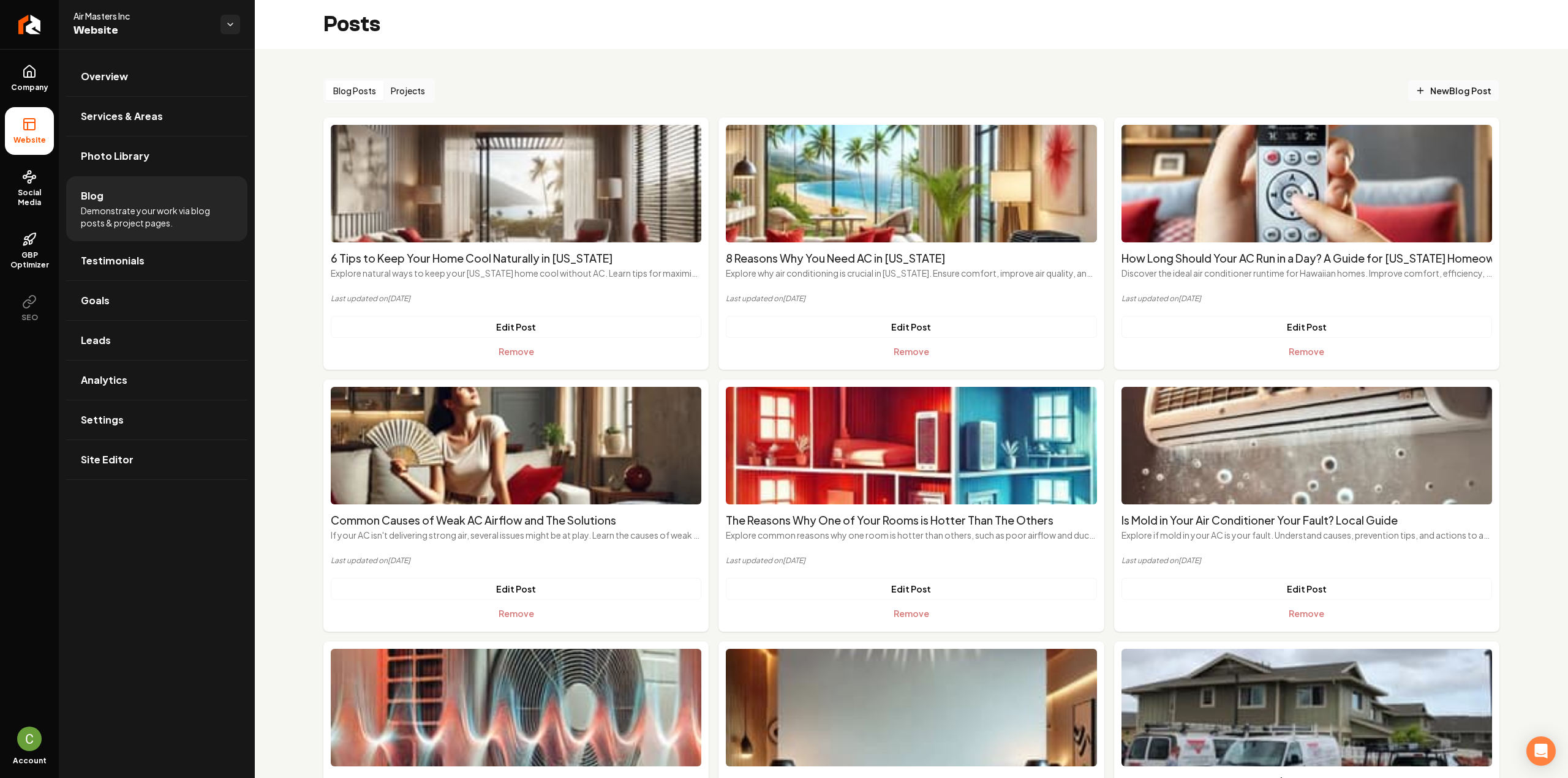
click at [1460, 82] on link "New Blog Post" at bounding box center [1453, 90] width 92 height 22
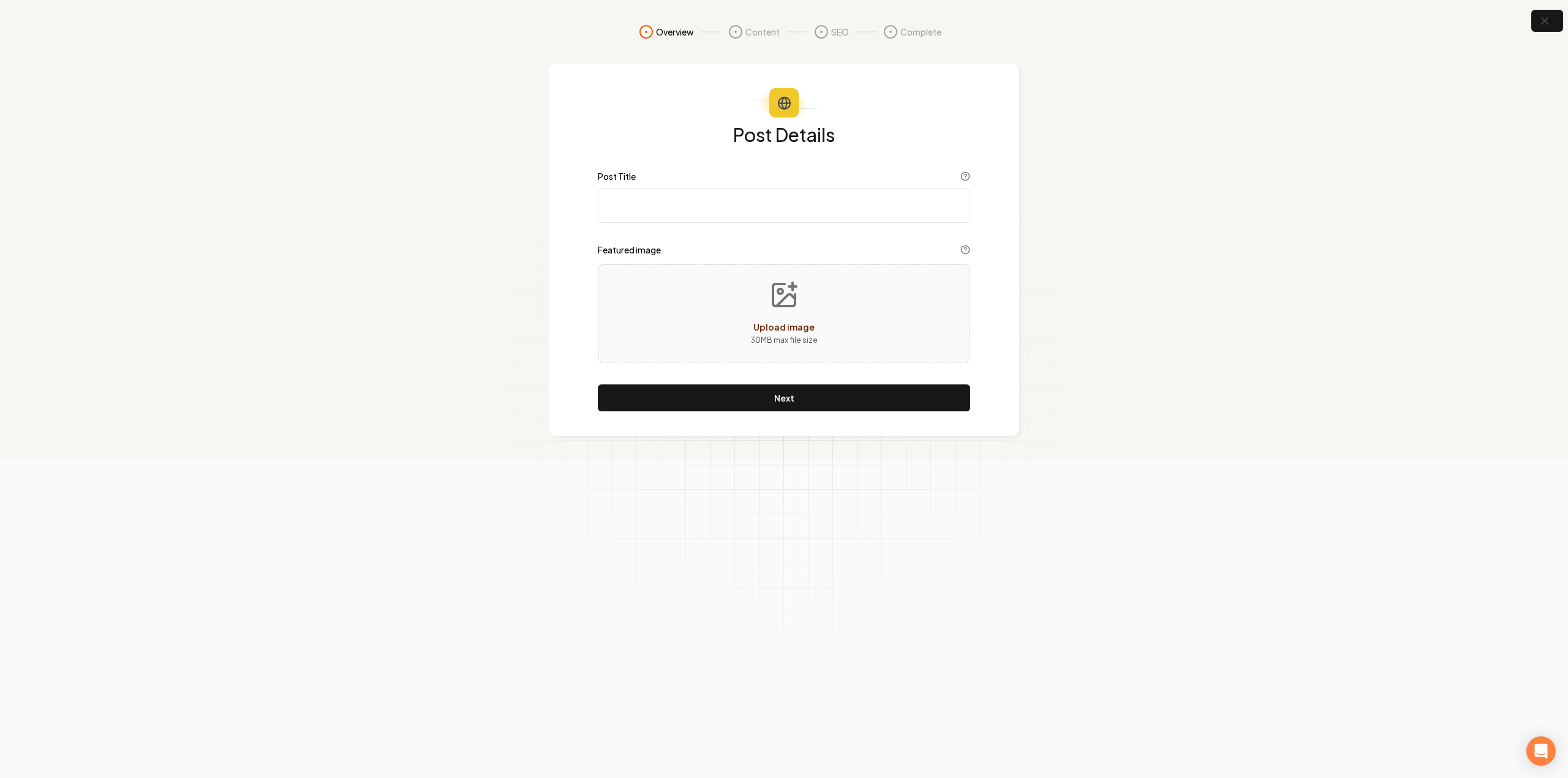
click at [755, 206] on input "Post Title" at bounding box center [784, 205] width 372 height 34
paste input "Common AC Problems in Hawaii & How to Fix Them"
type input "Common AC Problems in Hawaii & How to Fix Them"
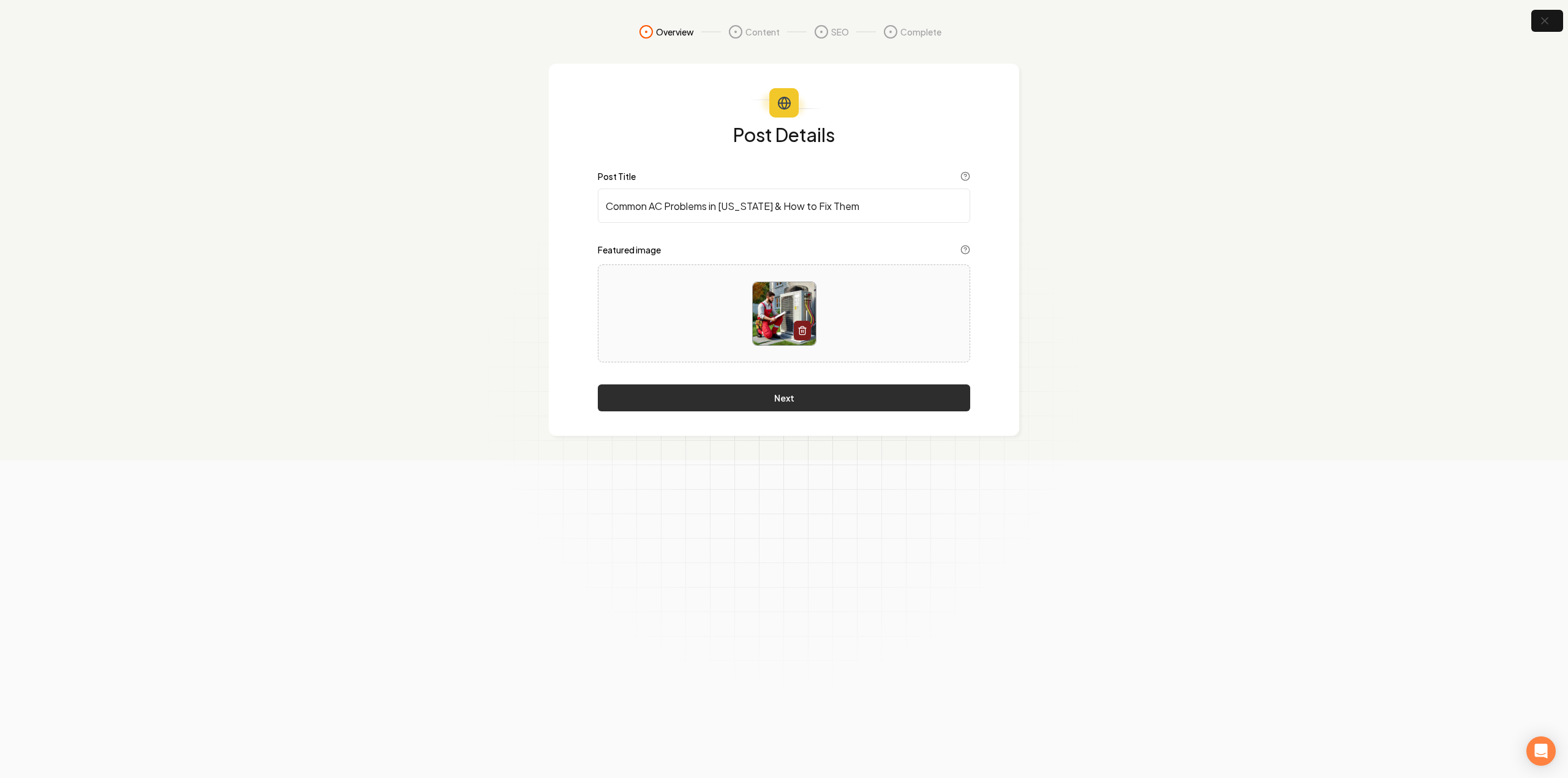
click at [789, 395] on button "Next" at bounding box center [784, 398] width 372 height 27
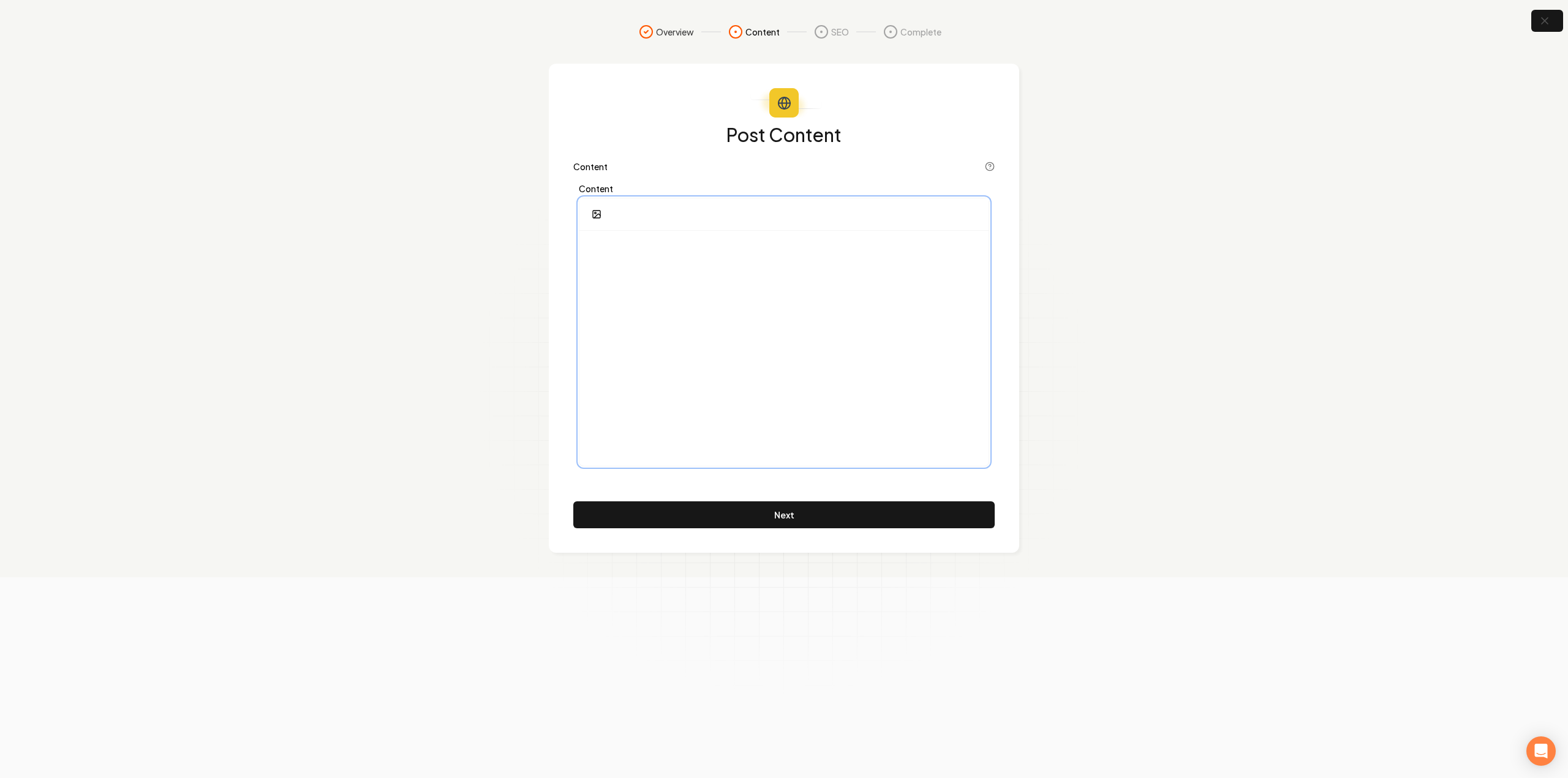
click at [693, 306] on div at bounding box center [784, 348] width 409 height 235
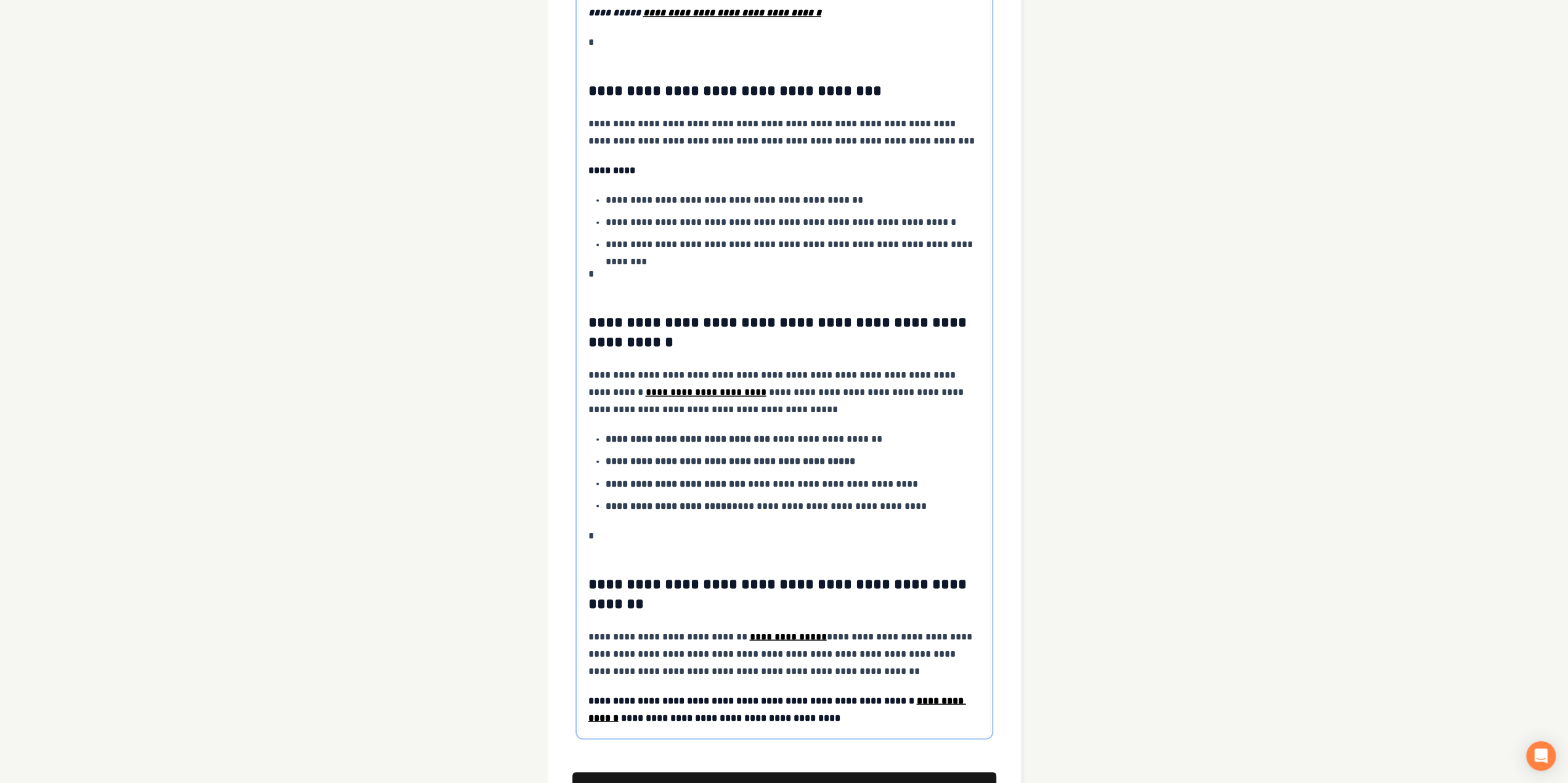
scroll to position [1922, 0]
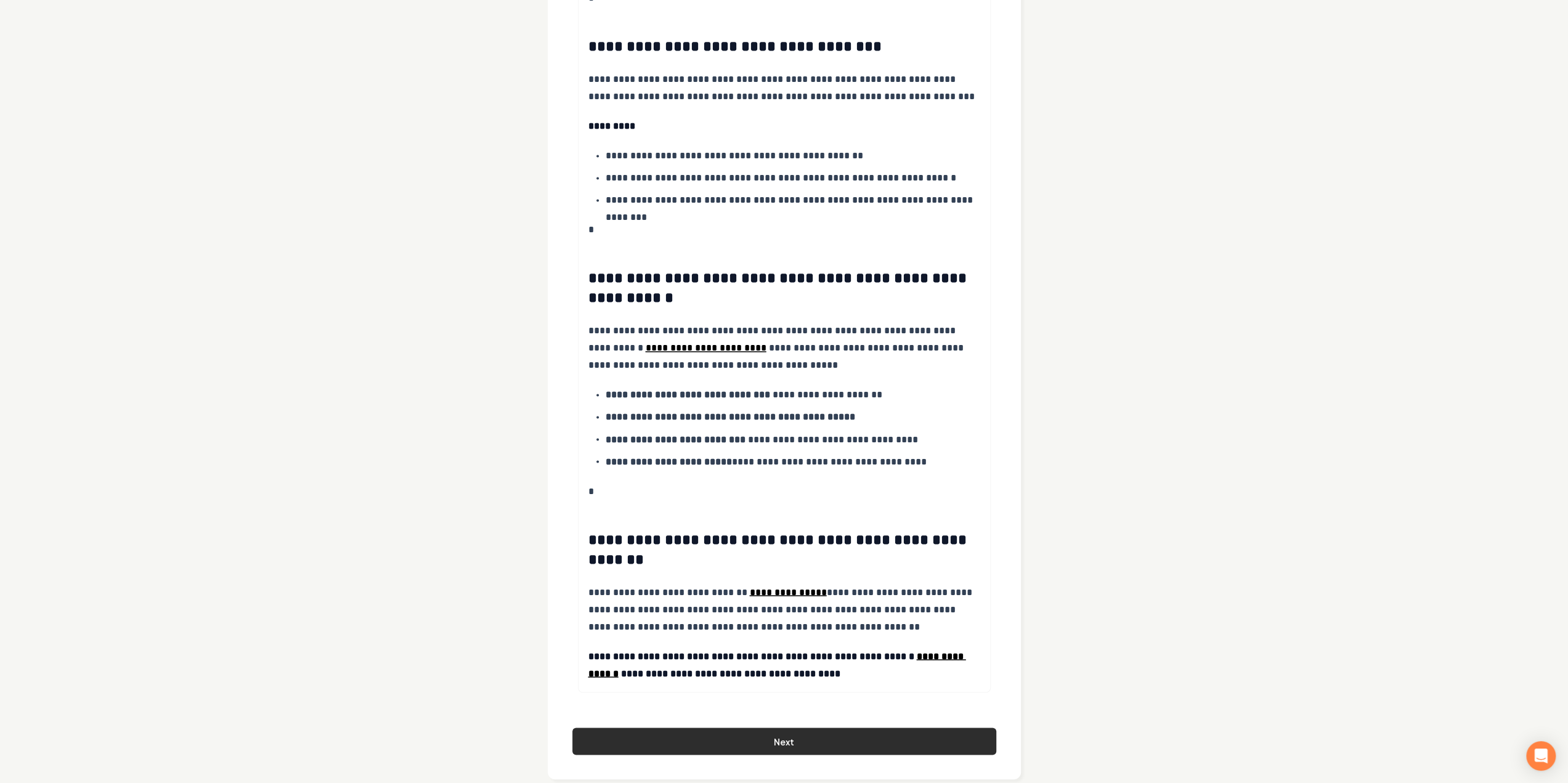
click at [699, 727] on button "Next" at bounding box center [784, 741] width 424 height 27
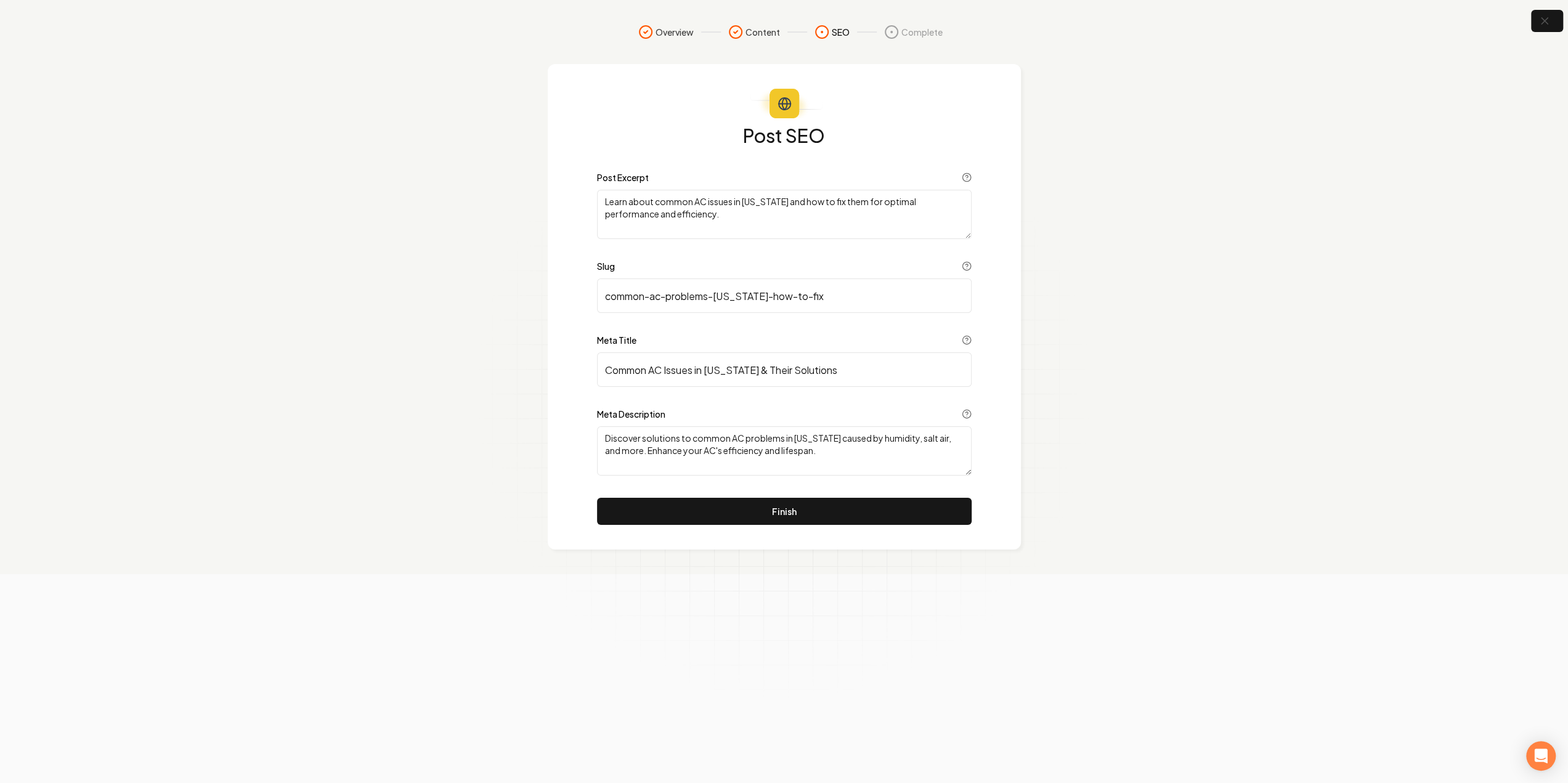
scroll to position [0, 0]
click at [846, 509] on button "Finish" at bounding box center [789, 512] width 374 height 27
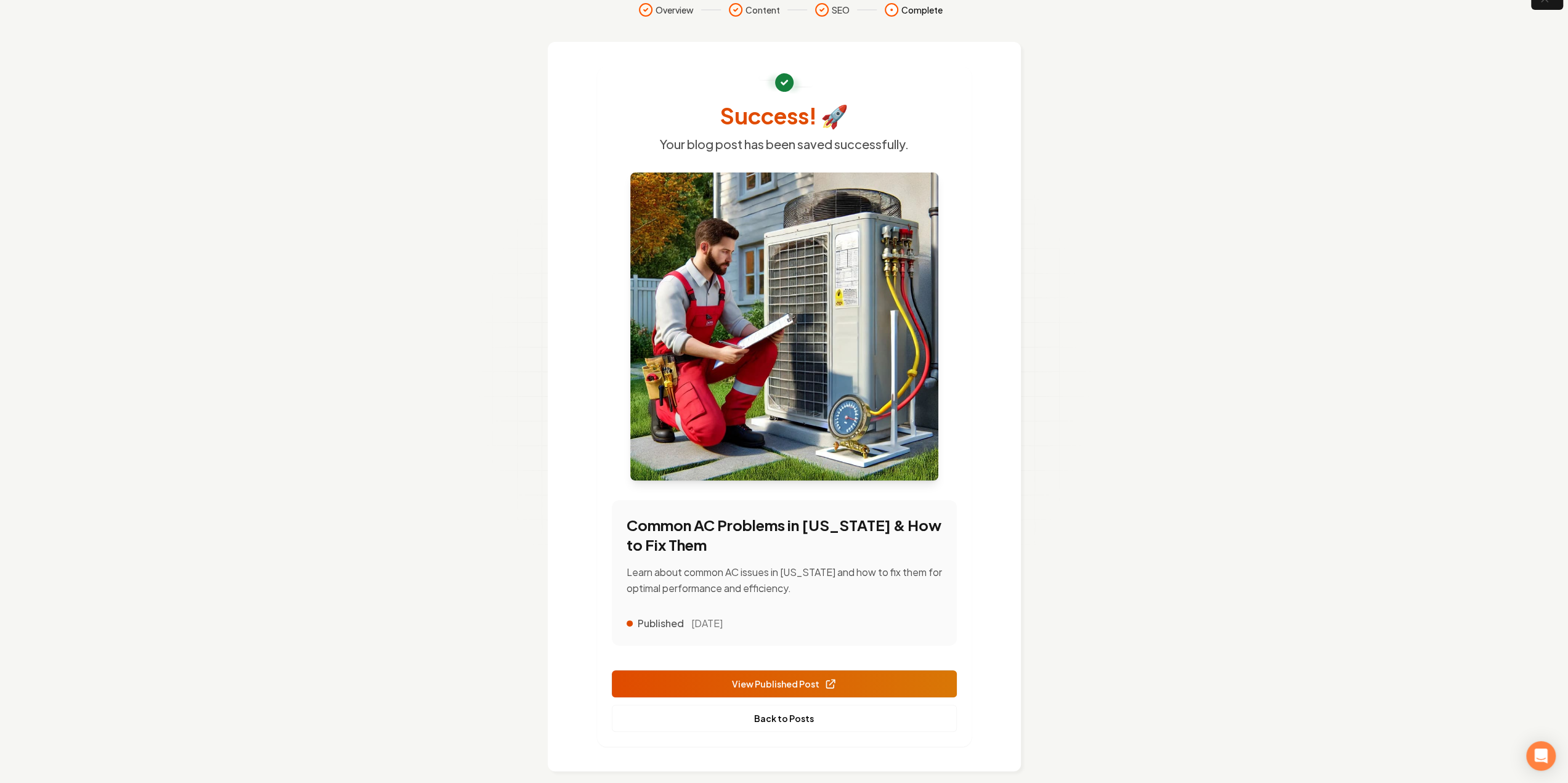
scroll to position [34, 0]
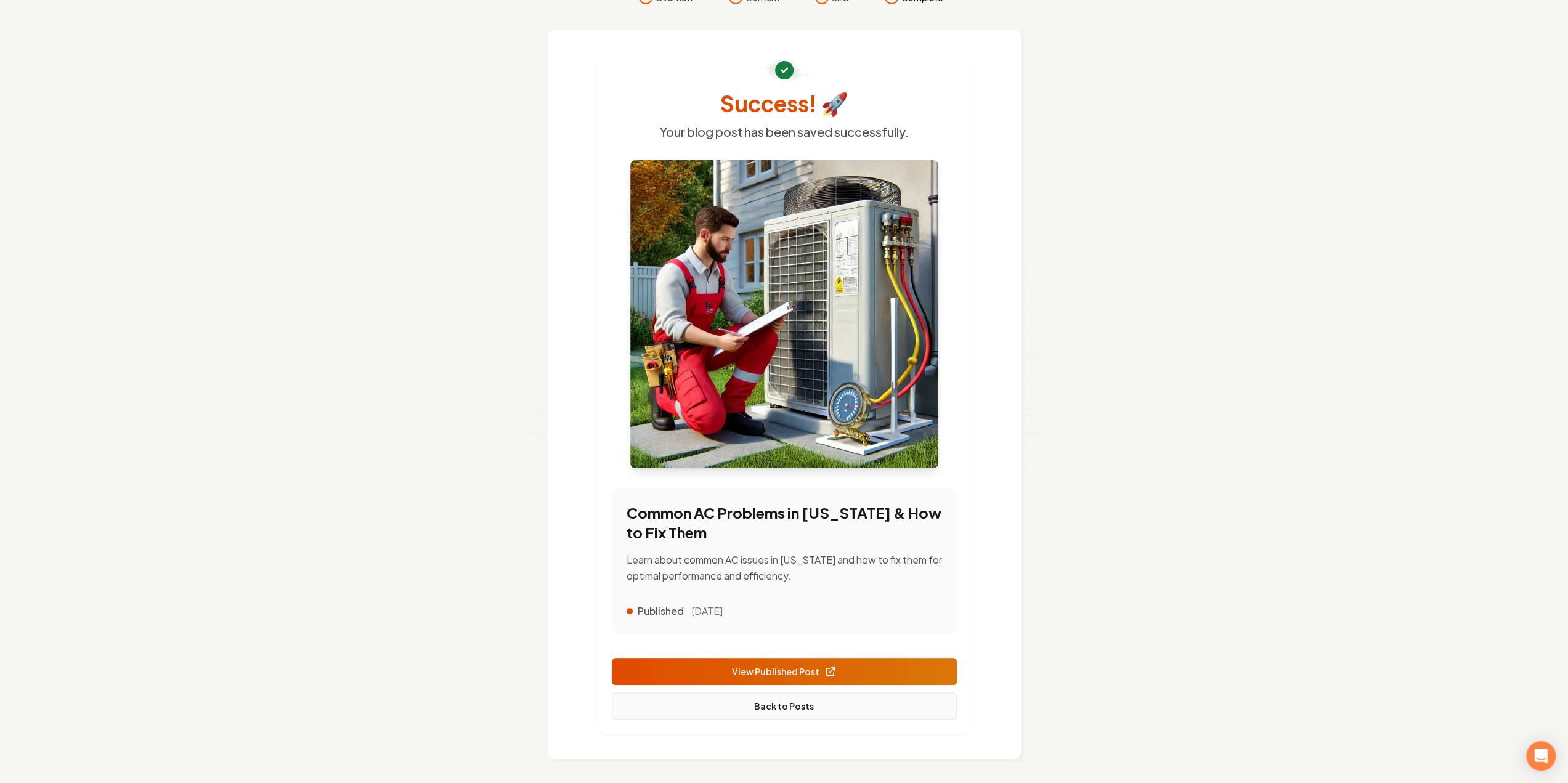
click at [836, 709] on link "Back to Posts" at bounding box center [785, 706] width 345 height 27
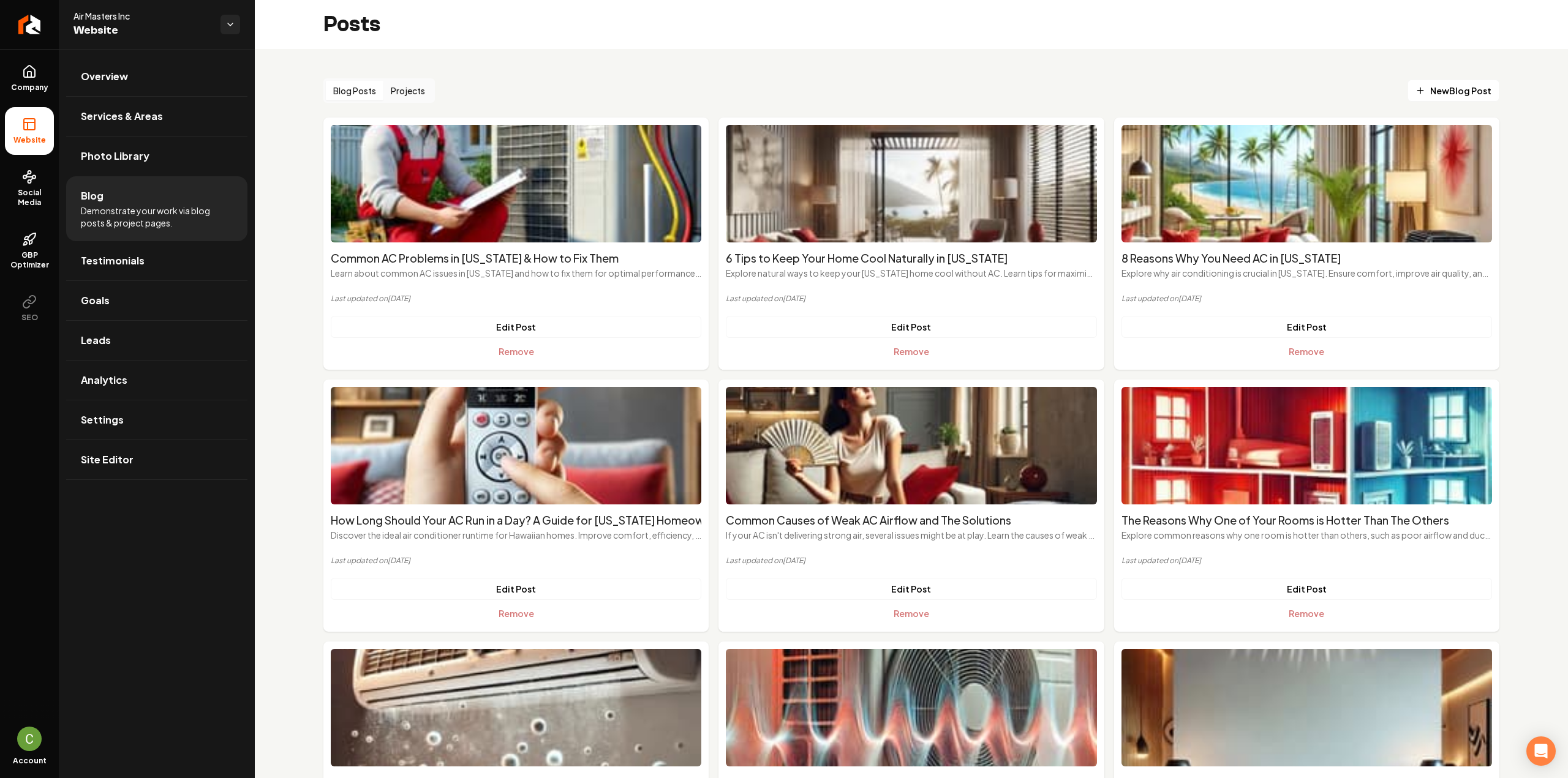
click at [1448, 78] on div "Blog Posts Projects New Blog Post Common AC Problems in Hawaii & How to Fix The…" at bounding box center [911, 617] width 1313 height 1136
click at [1447, 85] on span "New Blog Post" at bounding box center [1454, 90] width 76 height 13
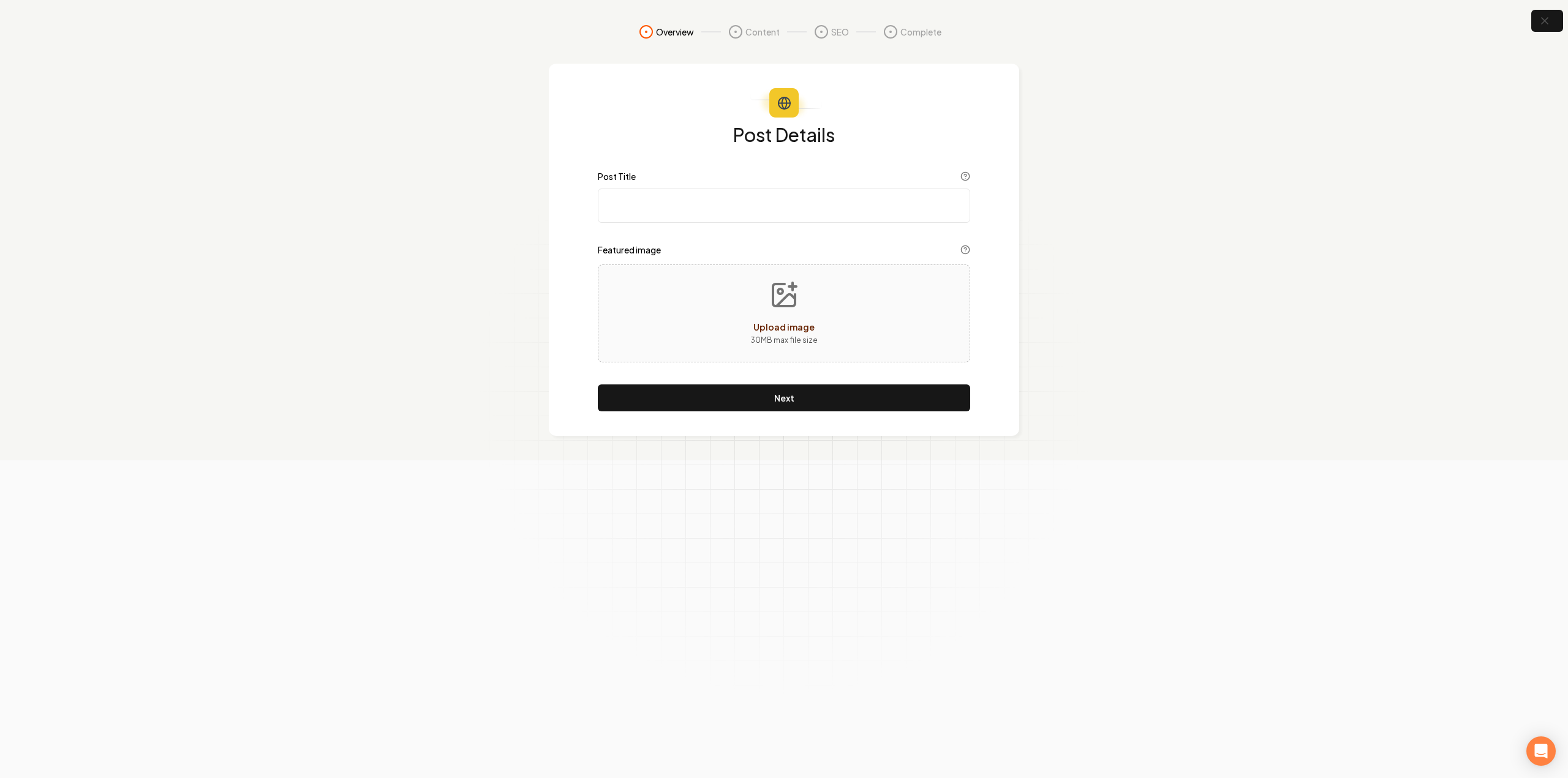
click at [665, 216] on input "Post Title" at bounding box center [784, 205] width 372 height 34
paste input "Your Complete Guide to Air Conditioning Ductwork Repair"
type input "Your Complete Guide to Air Conditioning Ductwork Repair"
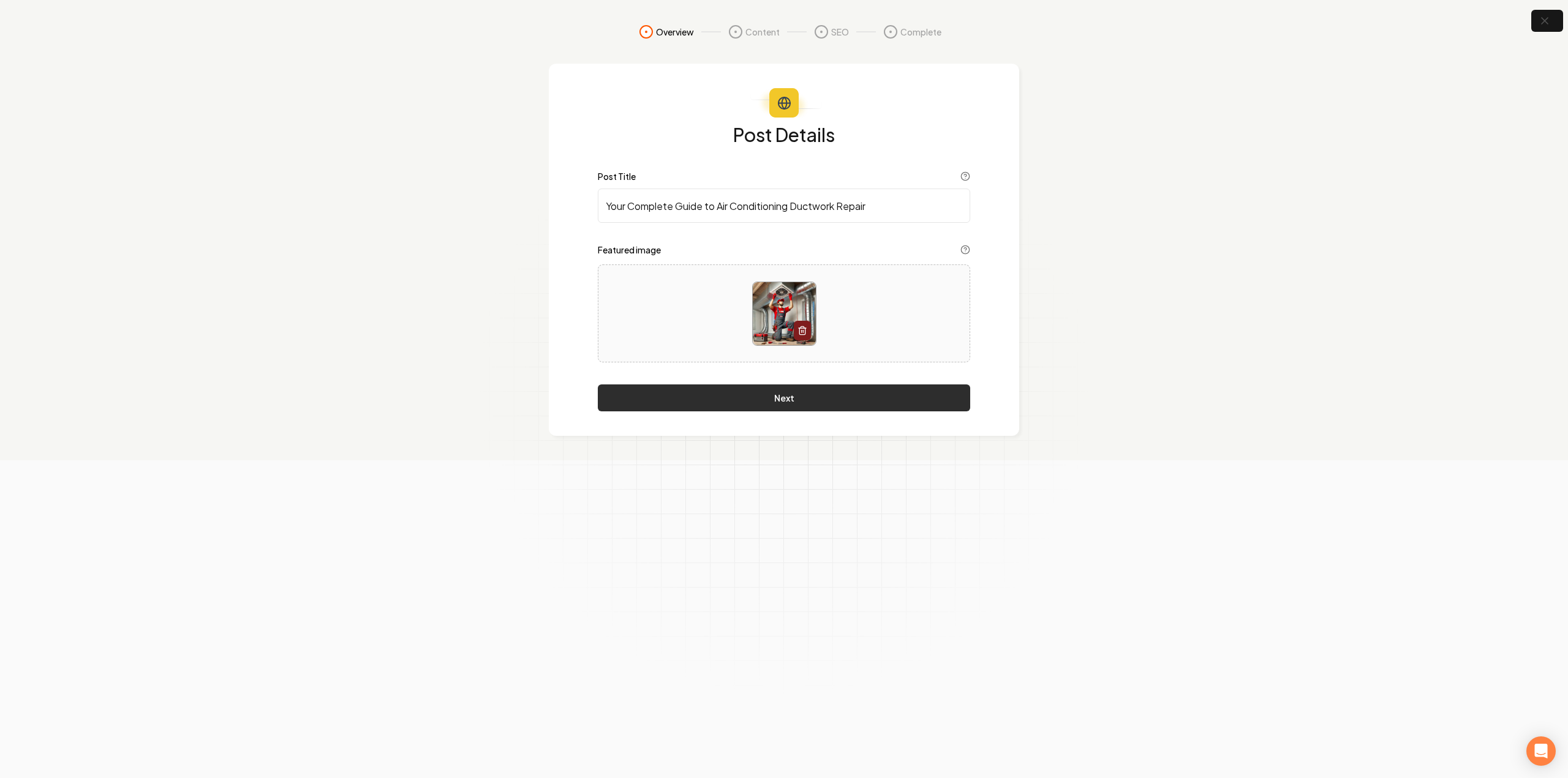
click at [904, 408] on button "Next" at bounding box center [784, 398] width 372 height 27
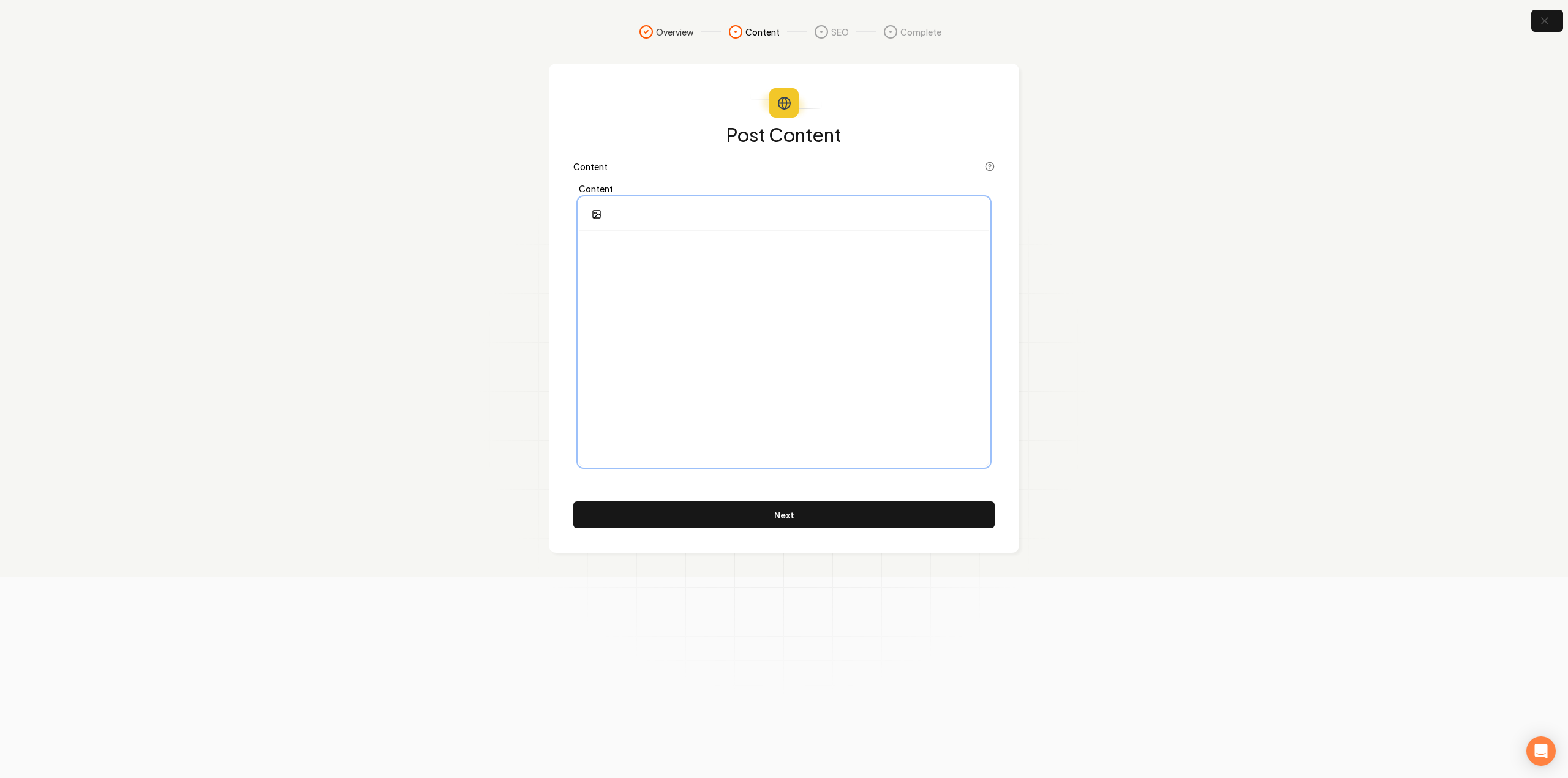
click at [788, 327] on div at bounding box center [784, 348] width 409 height 235
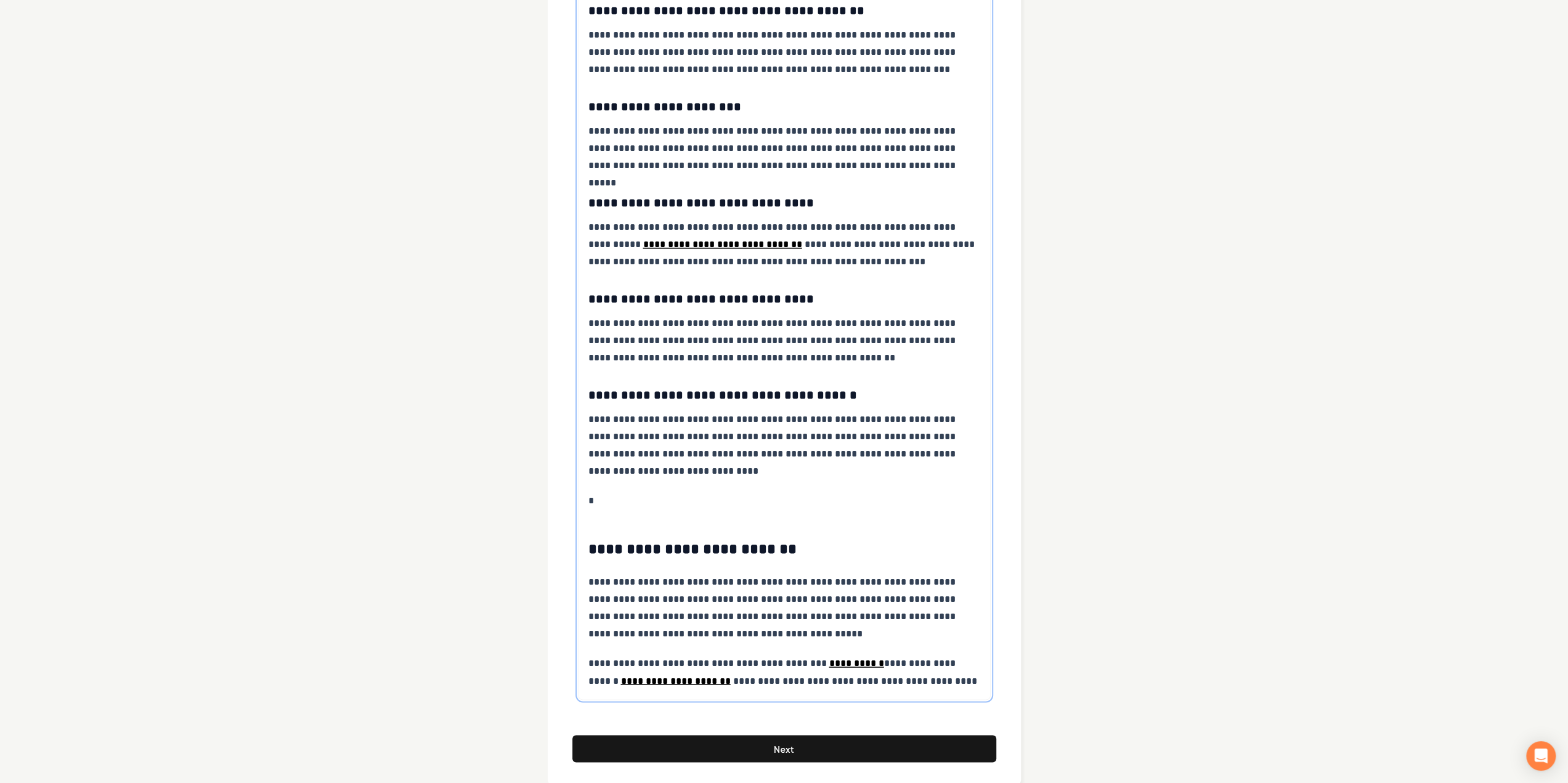
scroll to position [1700, 0]
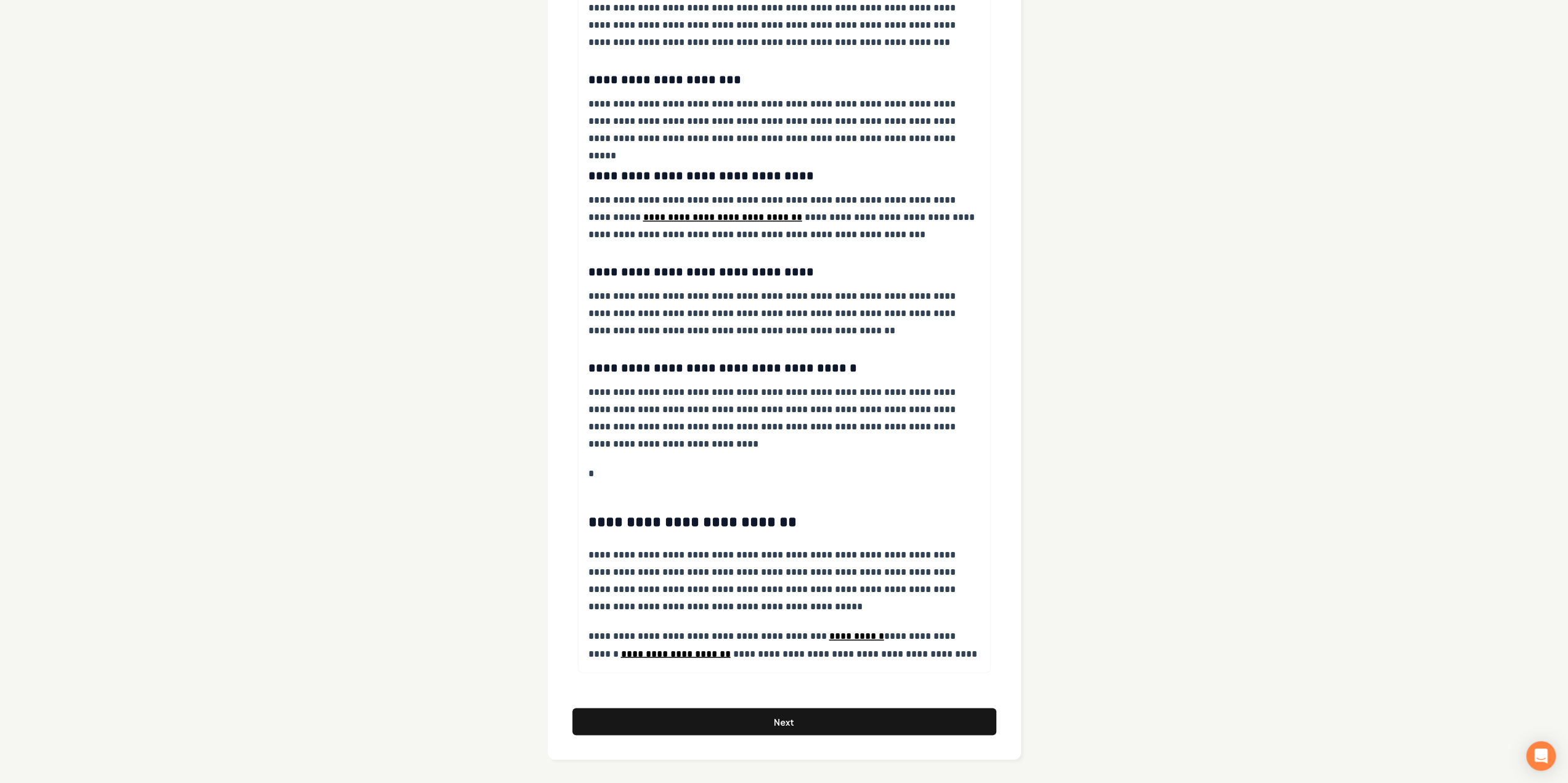
click at [762, 724] on button "Next" at bounding box center [784, 722] width 424 height 27
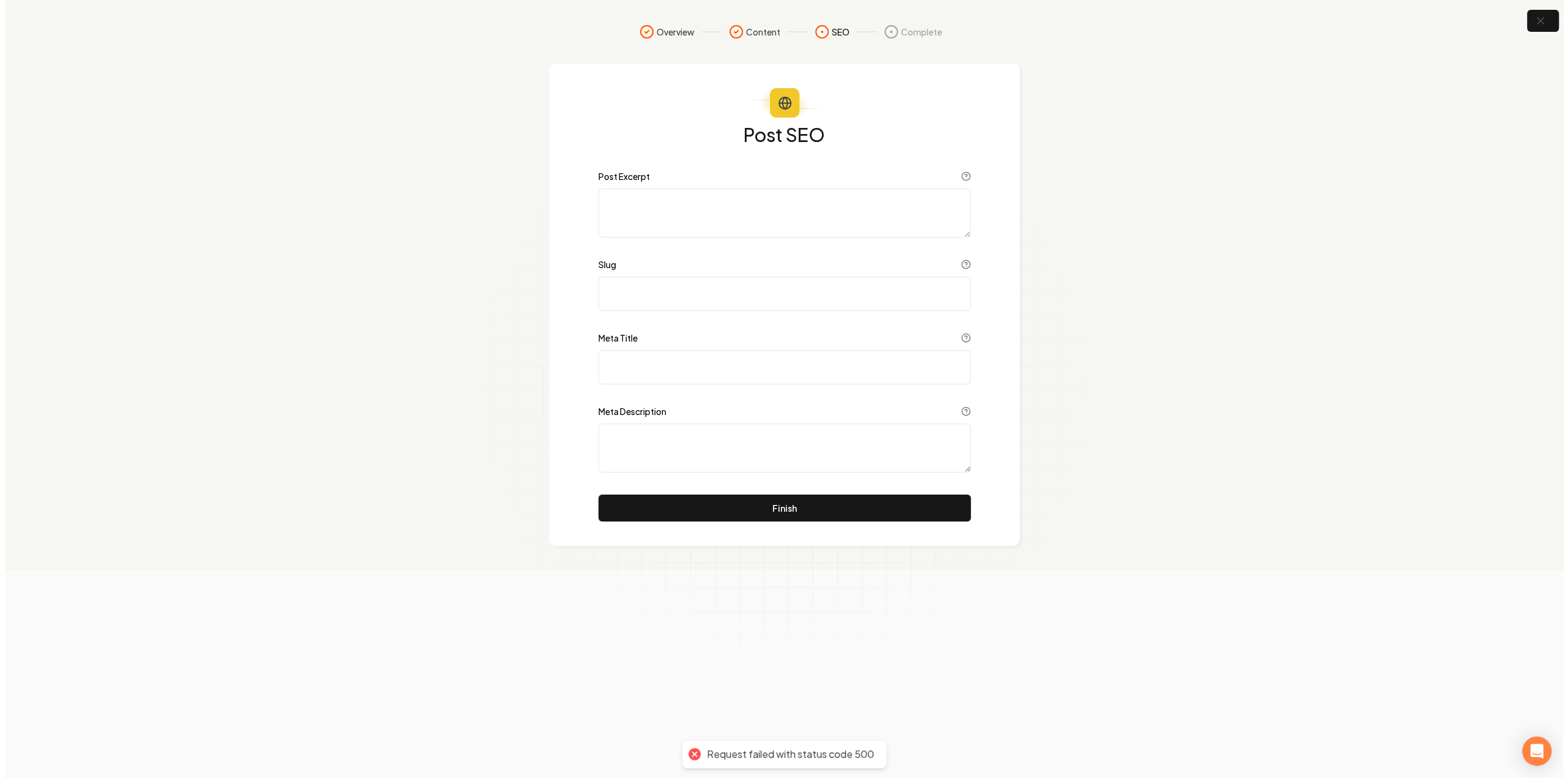
scroll to position [0, 0]
click at [755, 509] on button "Finish" at bounding box center [784, 509] width 372 height 27
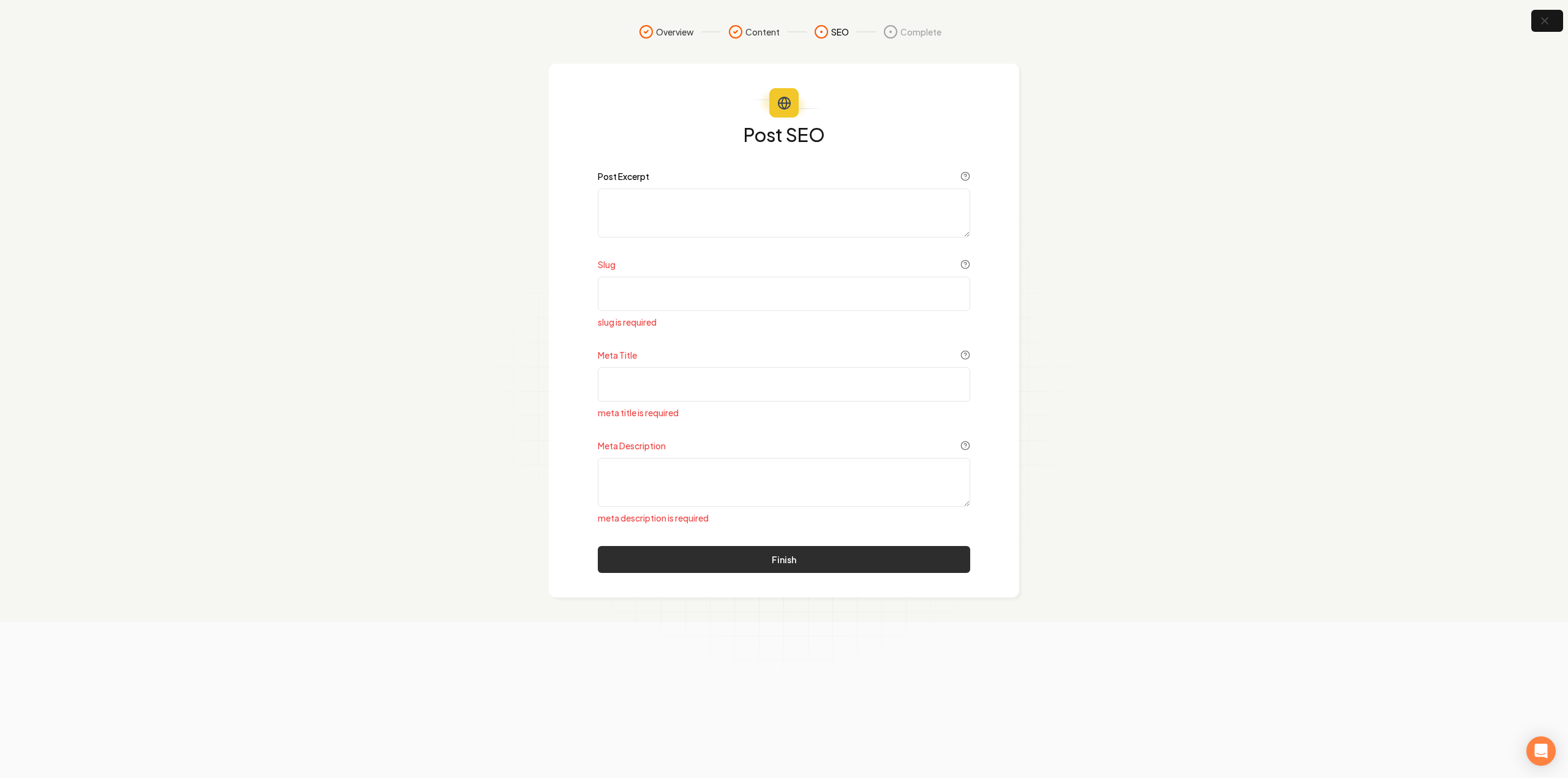
click at [746, 549] on button "Finish" at bounding box center [784, 560] width 372 height 27
click at [1537, 30] on button "button" at bounding box center [1547, 21] width 40 height 27
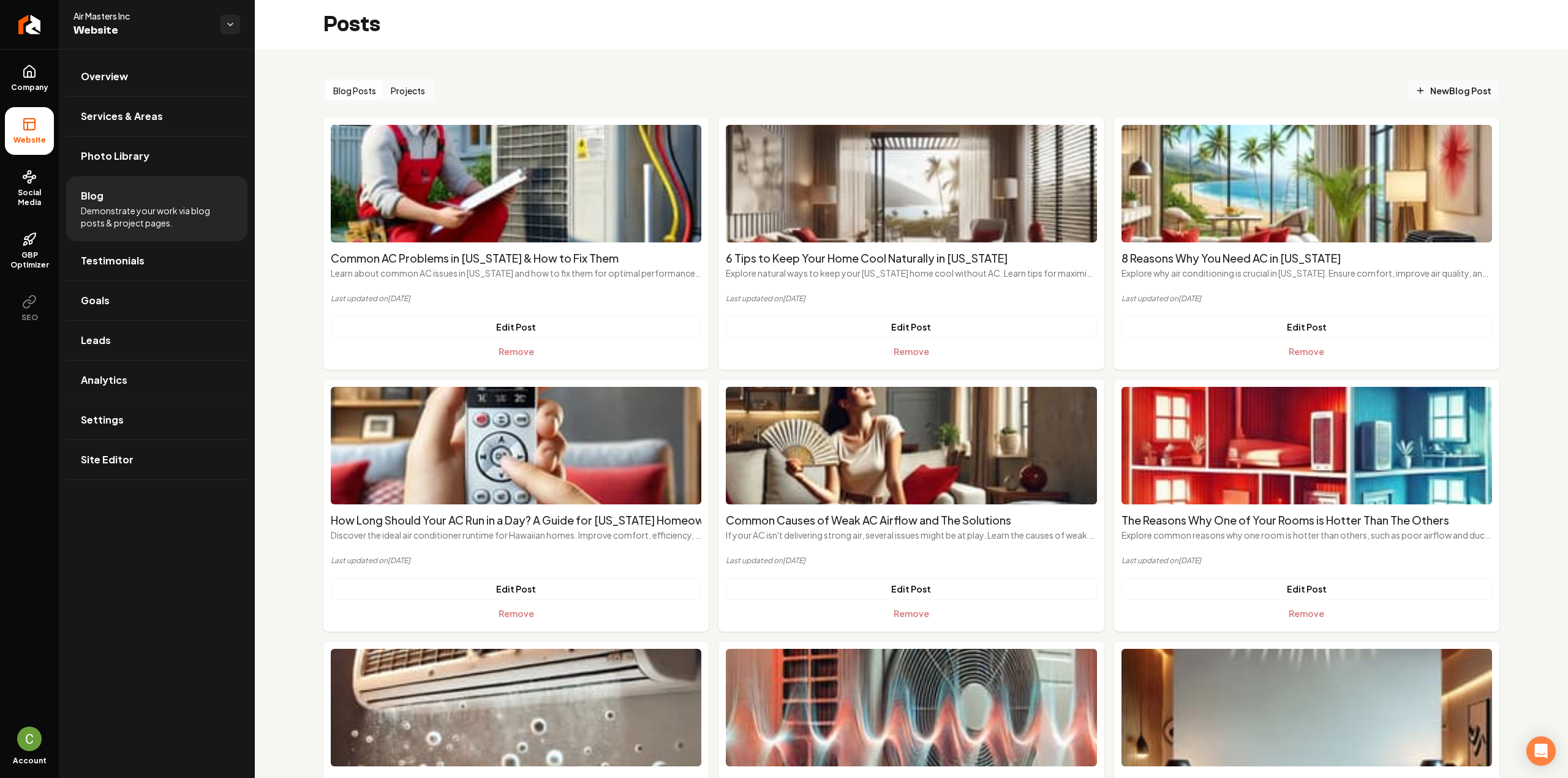
click at [1440, 80] on link "New Blog Post" at bounding box center [1453, 90] width 92 height 22
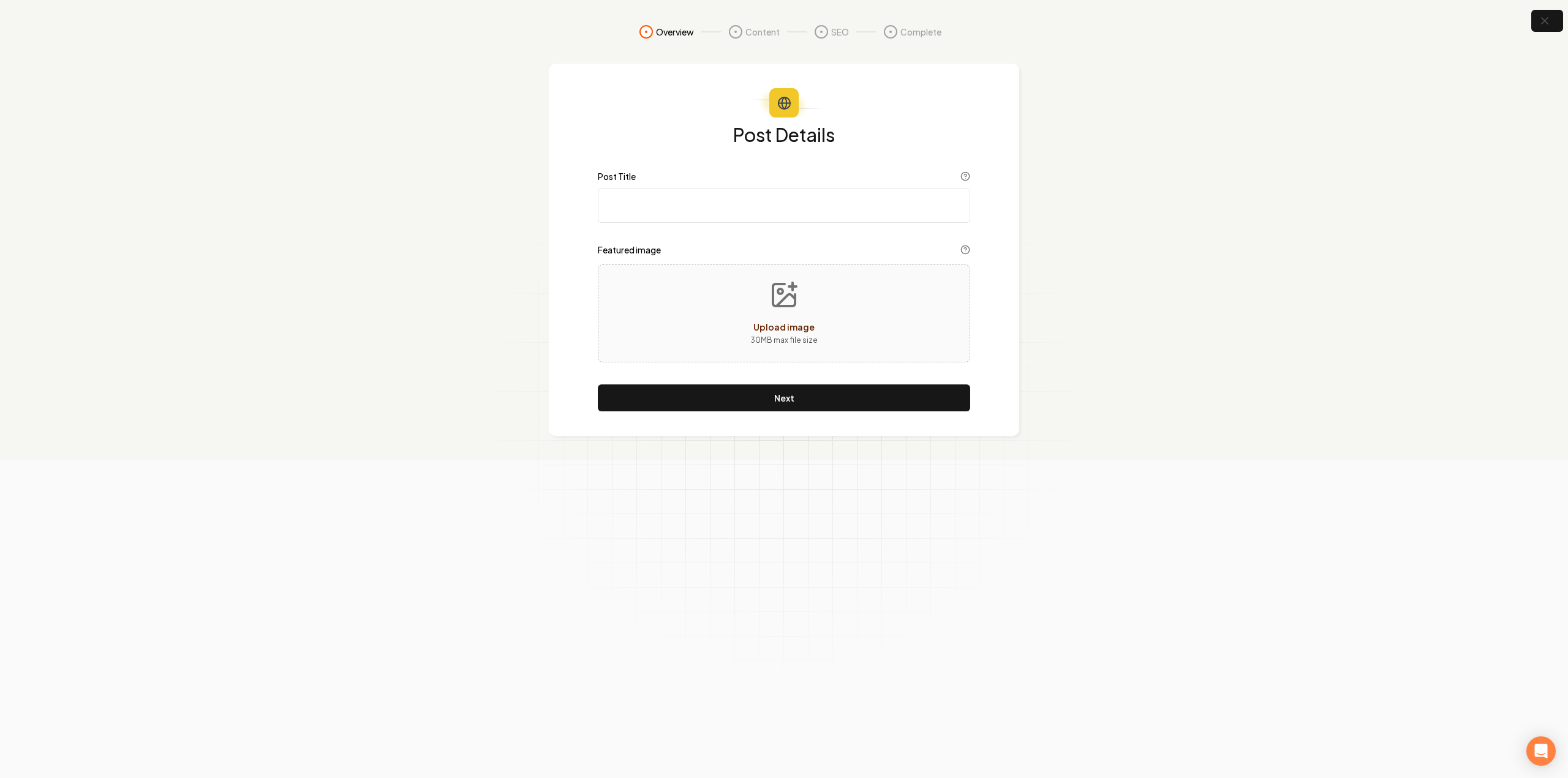
click at [741, 197] on input "Post Title" at bounding box center [784, 205] width 372 height 34
paste input "Your Complete Guide to Air Conditioning Ductwork Repair"
type input "Your Complete Guide to Air Conditioning Ductwork Repair"
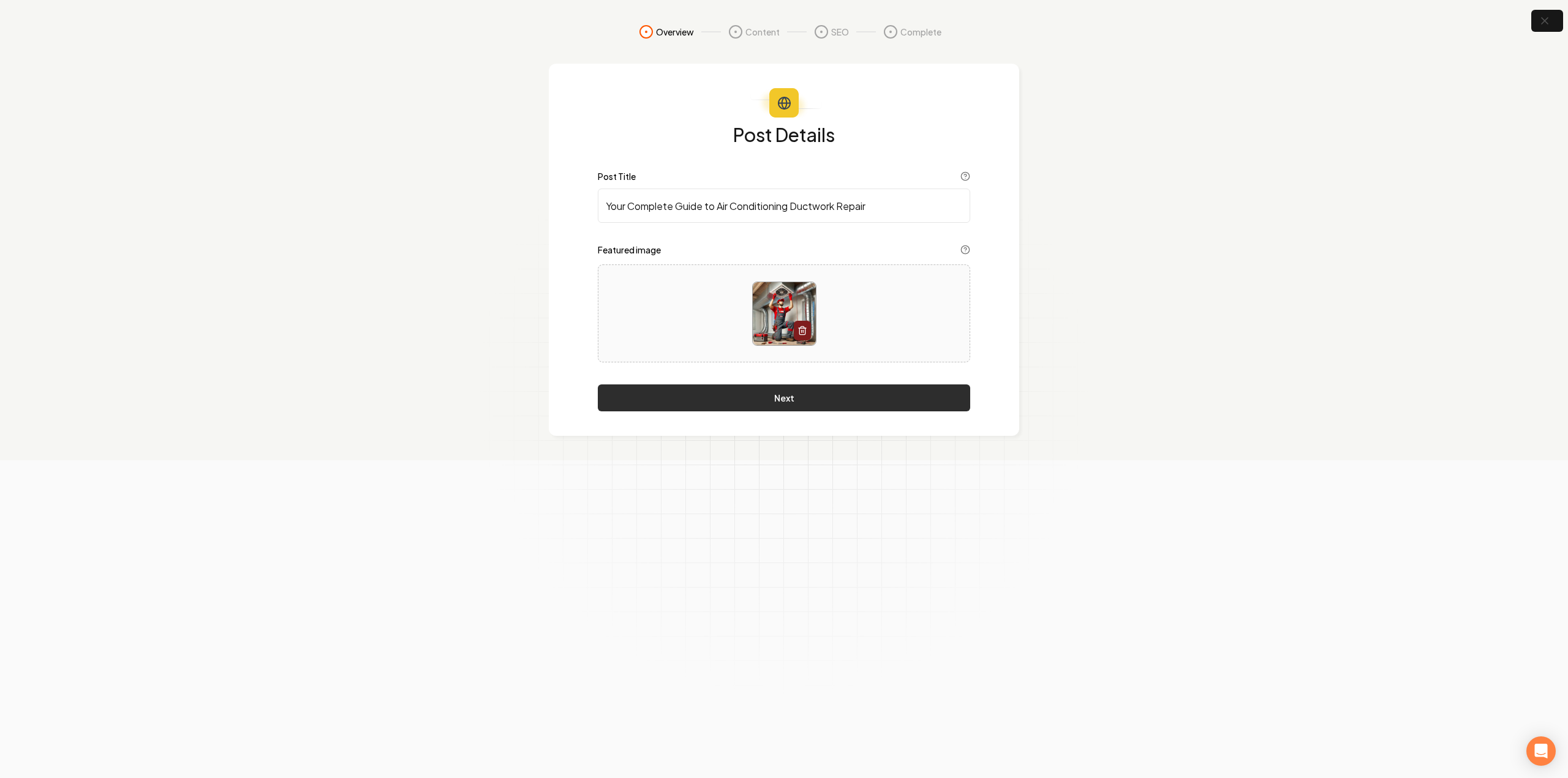
click at [793, 405] on button "Next" at bounding box center [784, 398] width 372 height 27
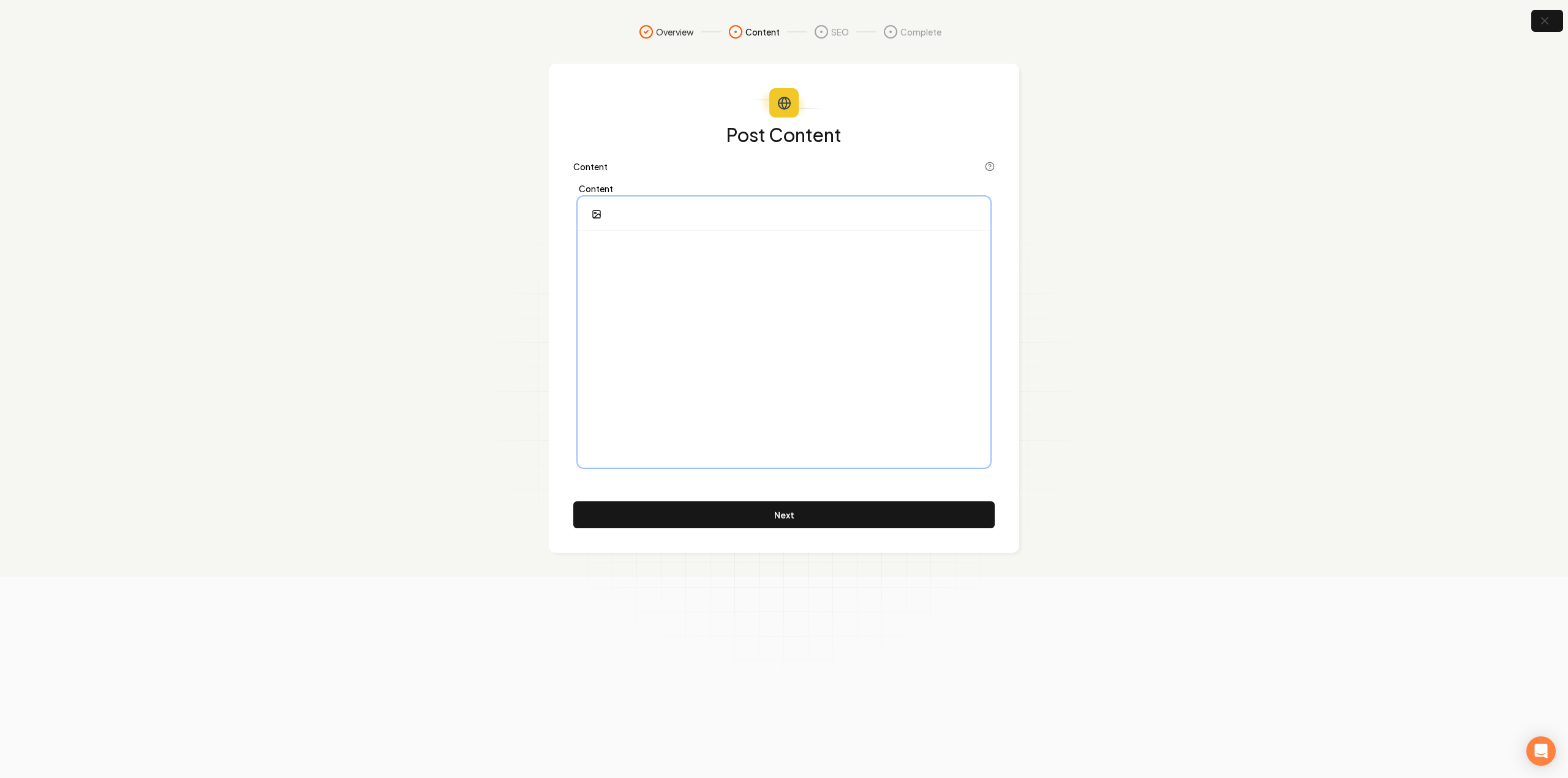
click at [742, 336] on div at bounding box center [784, 348] width 409 height 235
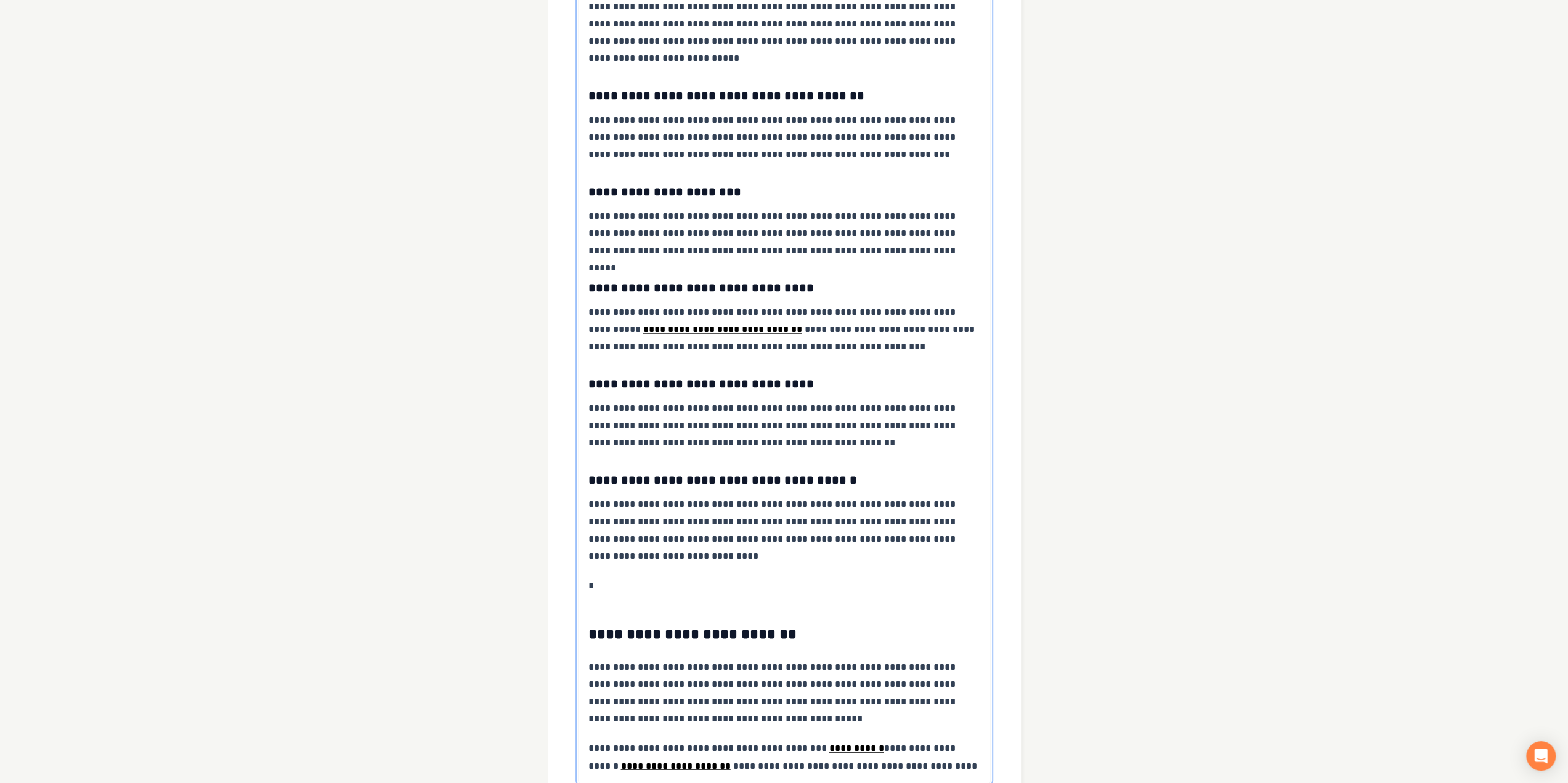
scroll to position [1700, 0]
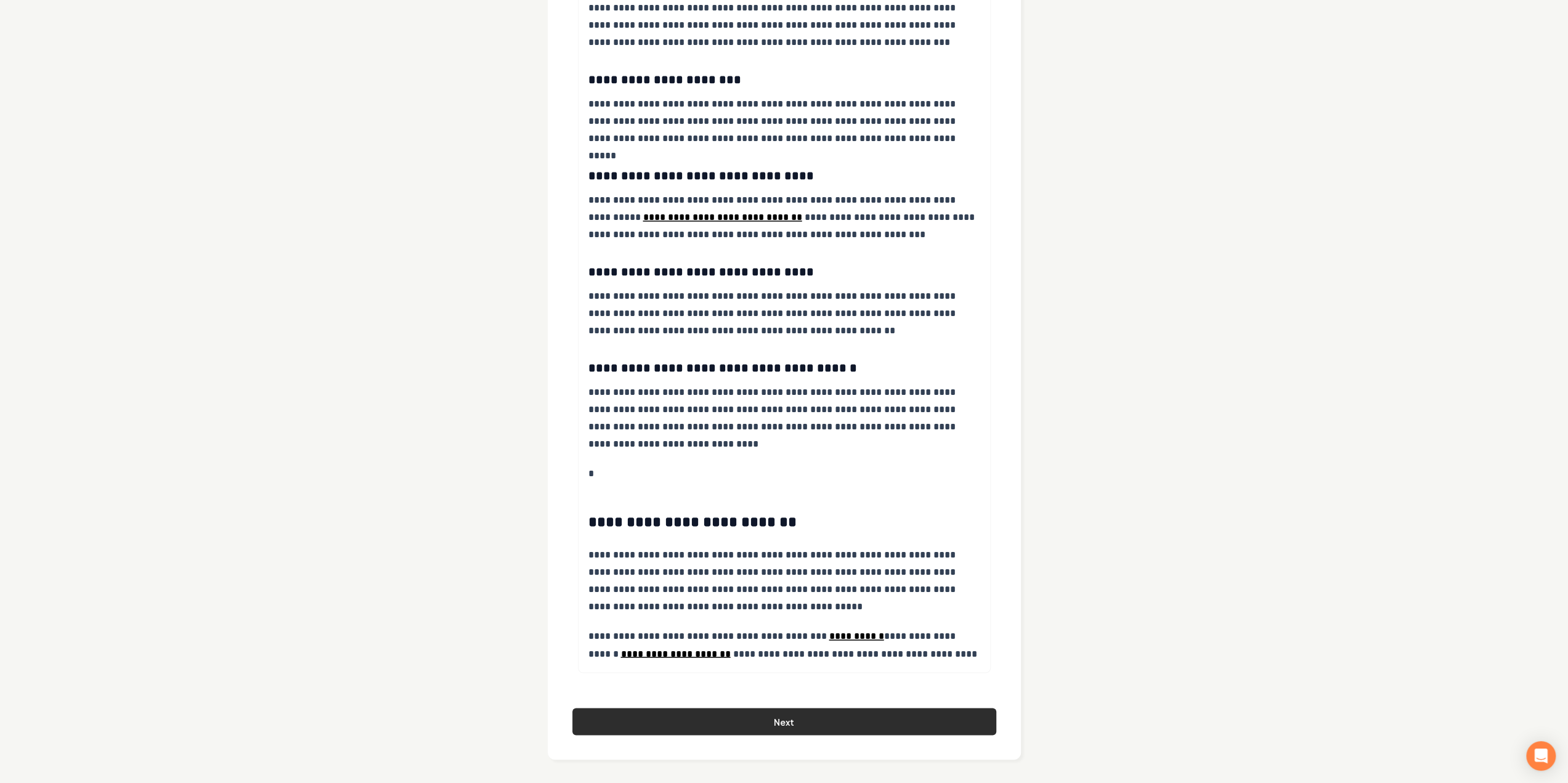
click at [778, 710] on button "Next" at bounding box center [784, 722] width 424 height 27
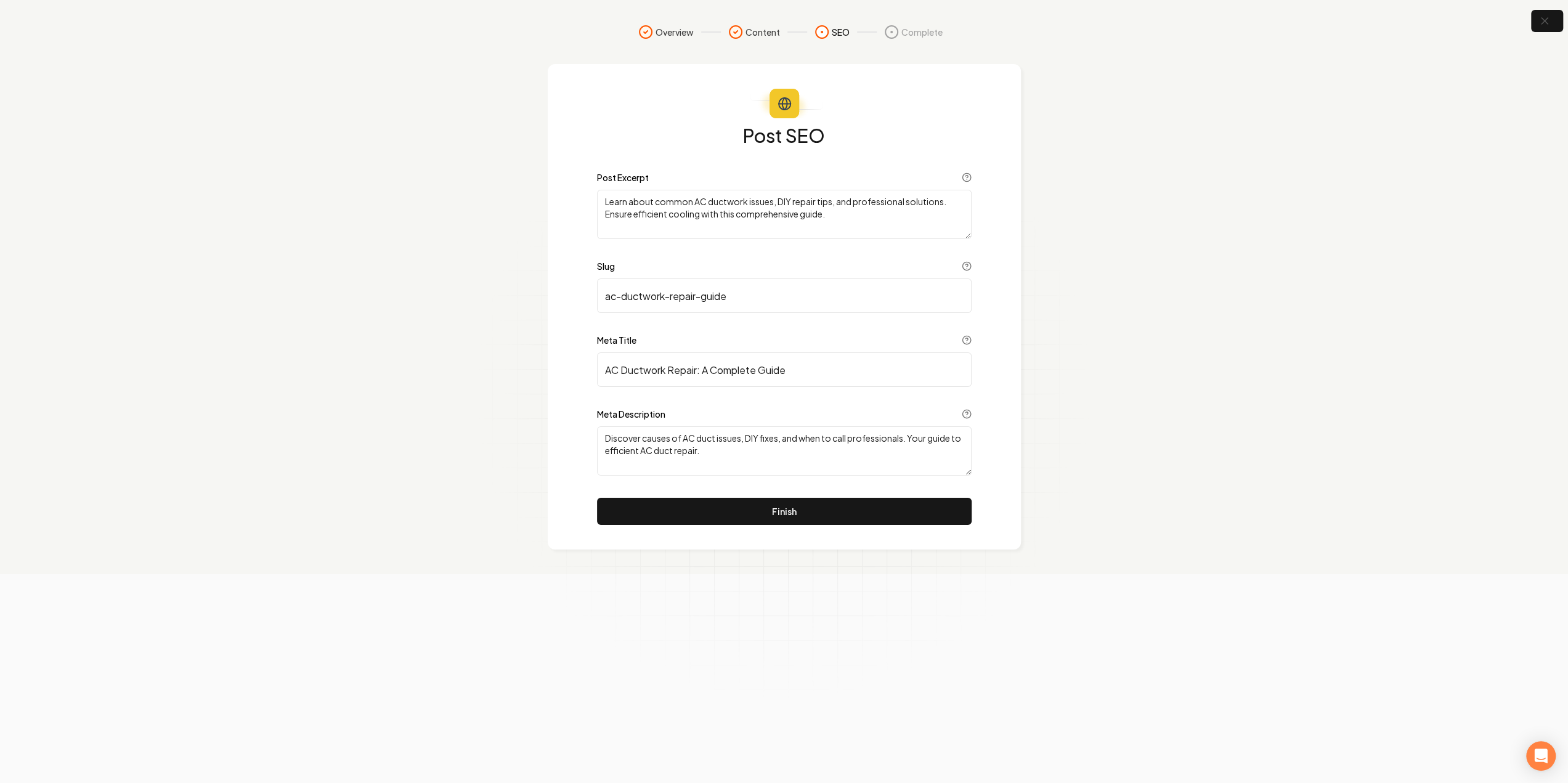
scroll to position [0, 0]
click at [797, 515] on button "Finish" at bounding box center [789, 512] width 374 height 27
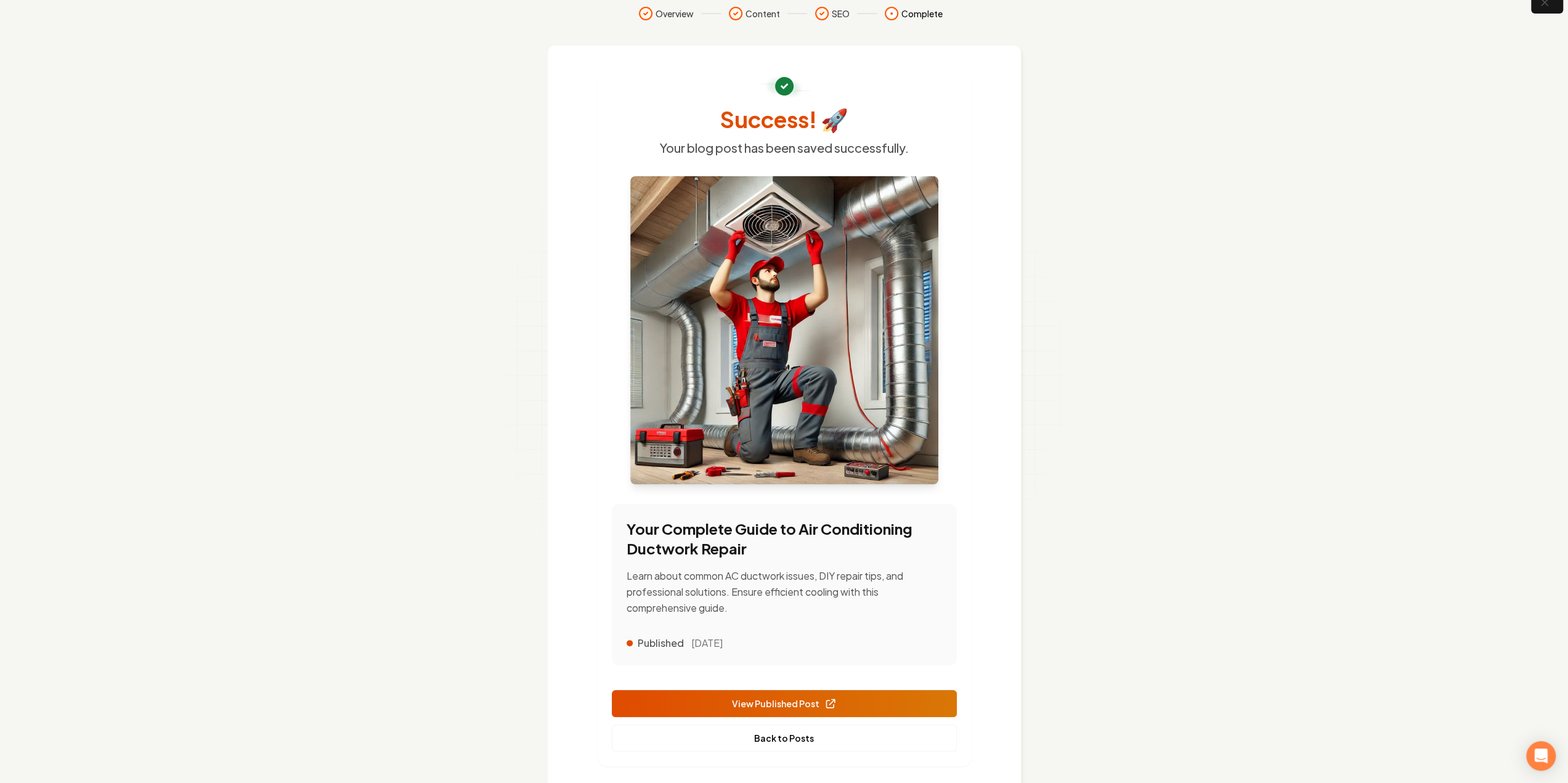
scroll to position [51, 0]
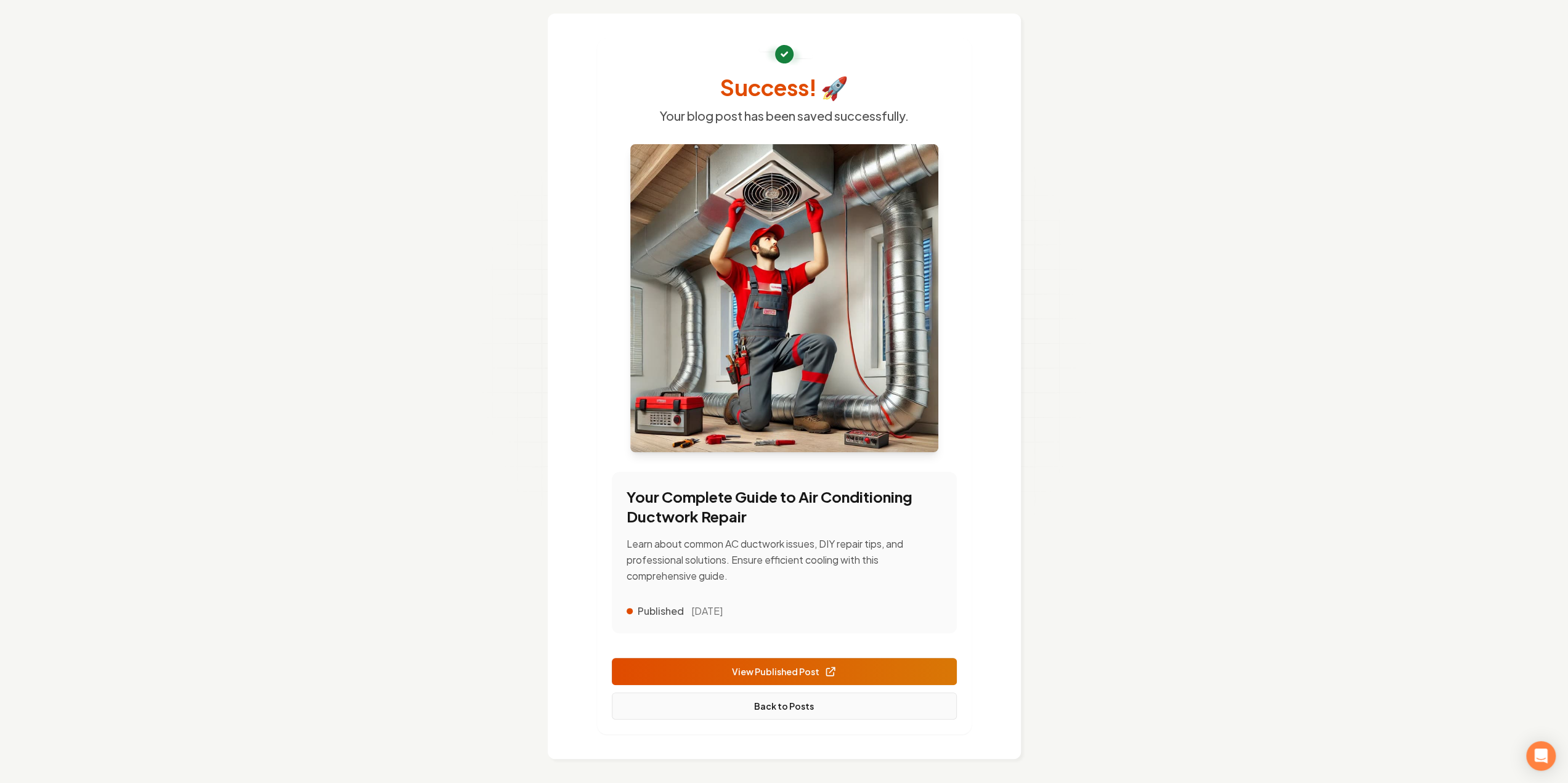
click at [710, 699] on link "Back to Posts" at bounding box center [785, 706] width 345 height 27
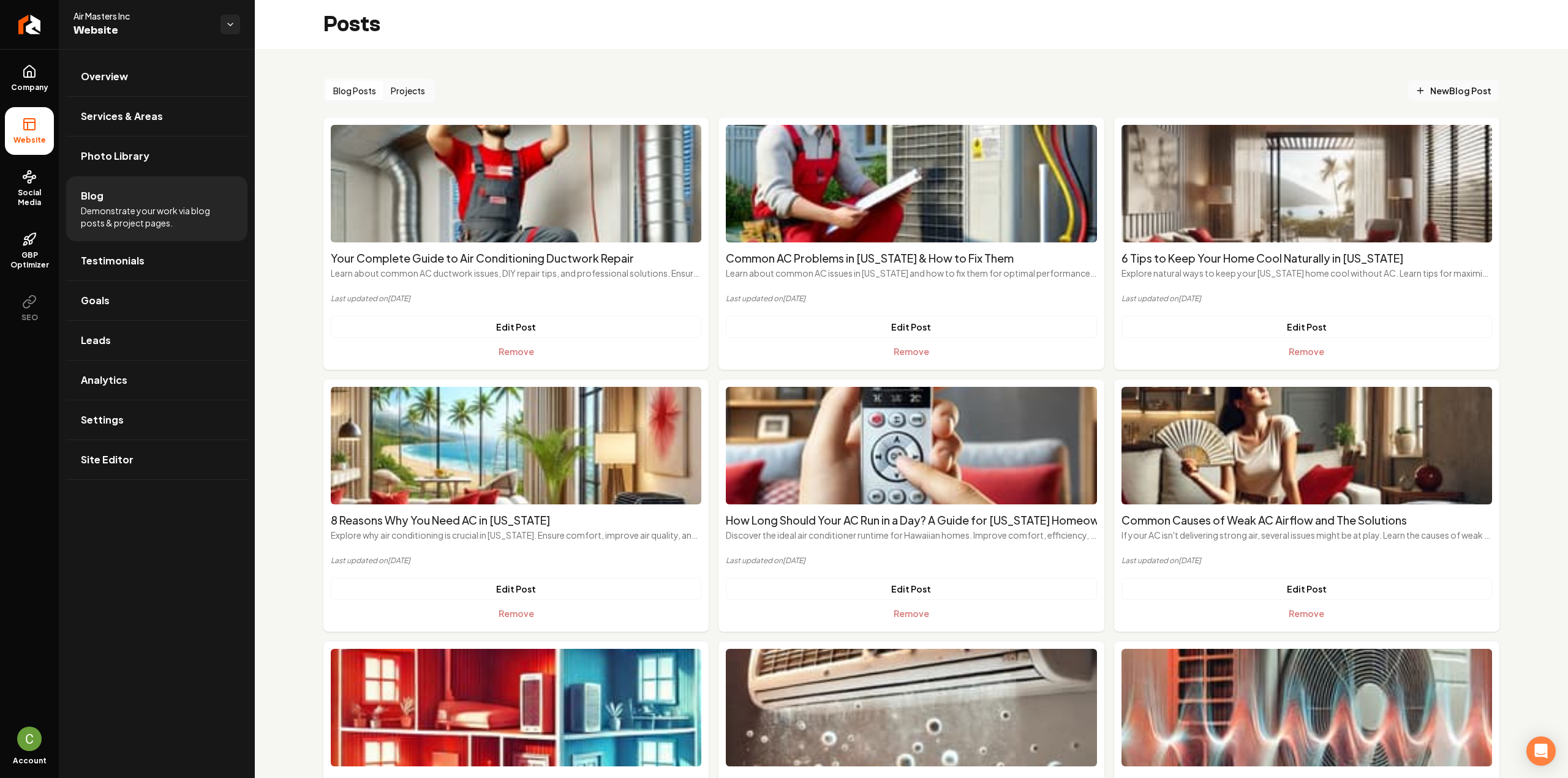
click at [1422, 84] on span "New Blog Post" at bounding box center [1454, 90] width 76 height 13
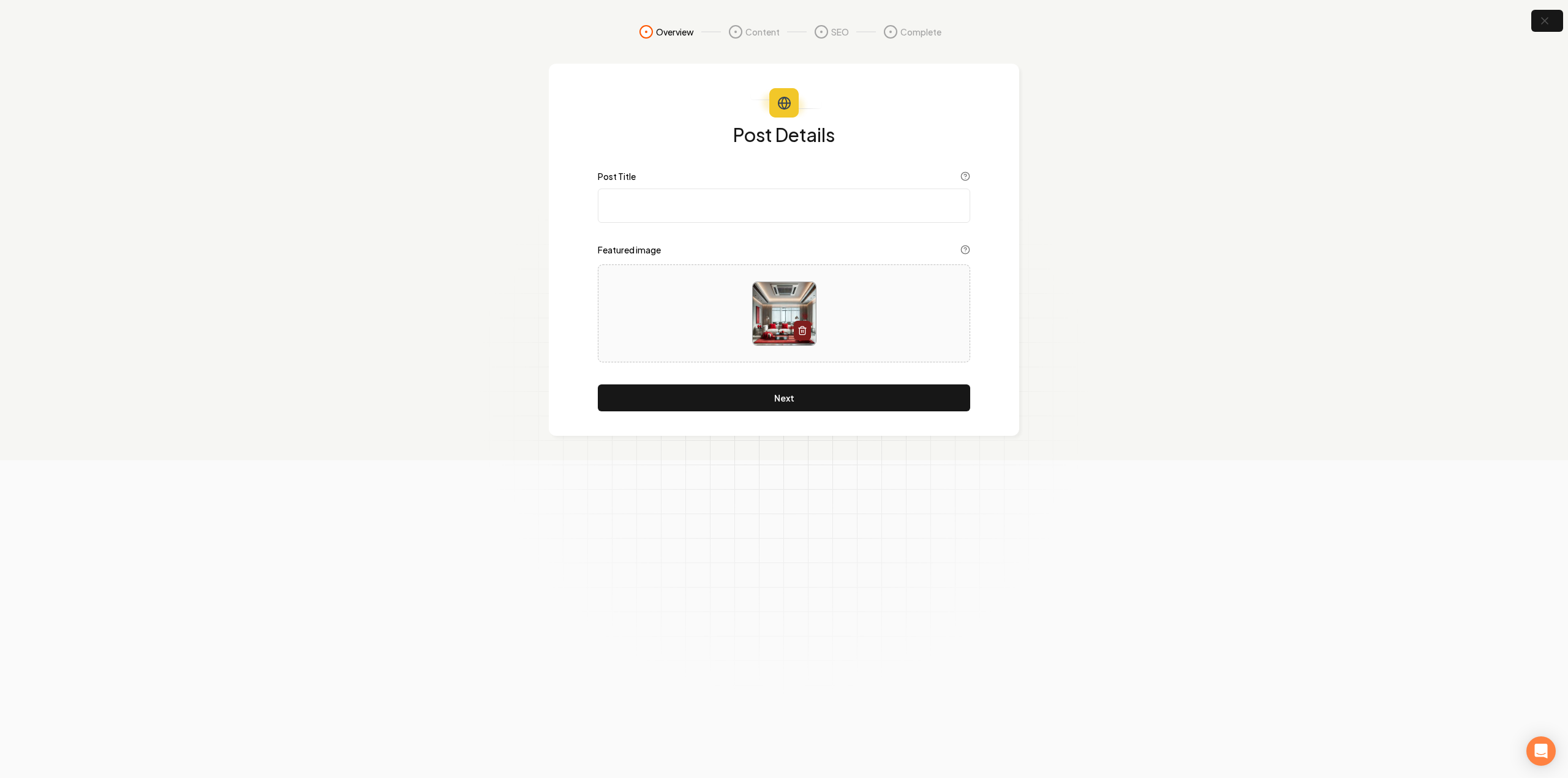
click at [756, 205] on input "Post Title" at bounding box center [784, 205] width 372 height 34
paste input "Best Guide on Where to Install AC Ceiling Vent for Maximum Airflow"
type input "Best Guide on Where to Install AC Ceiling Vent for Maximum Airflow"
click at [683, 392] on button "Next" at bounding box center [784, 398] width 372 height 27
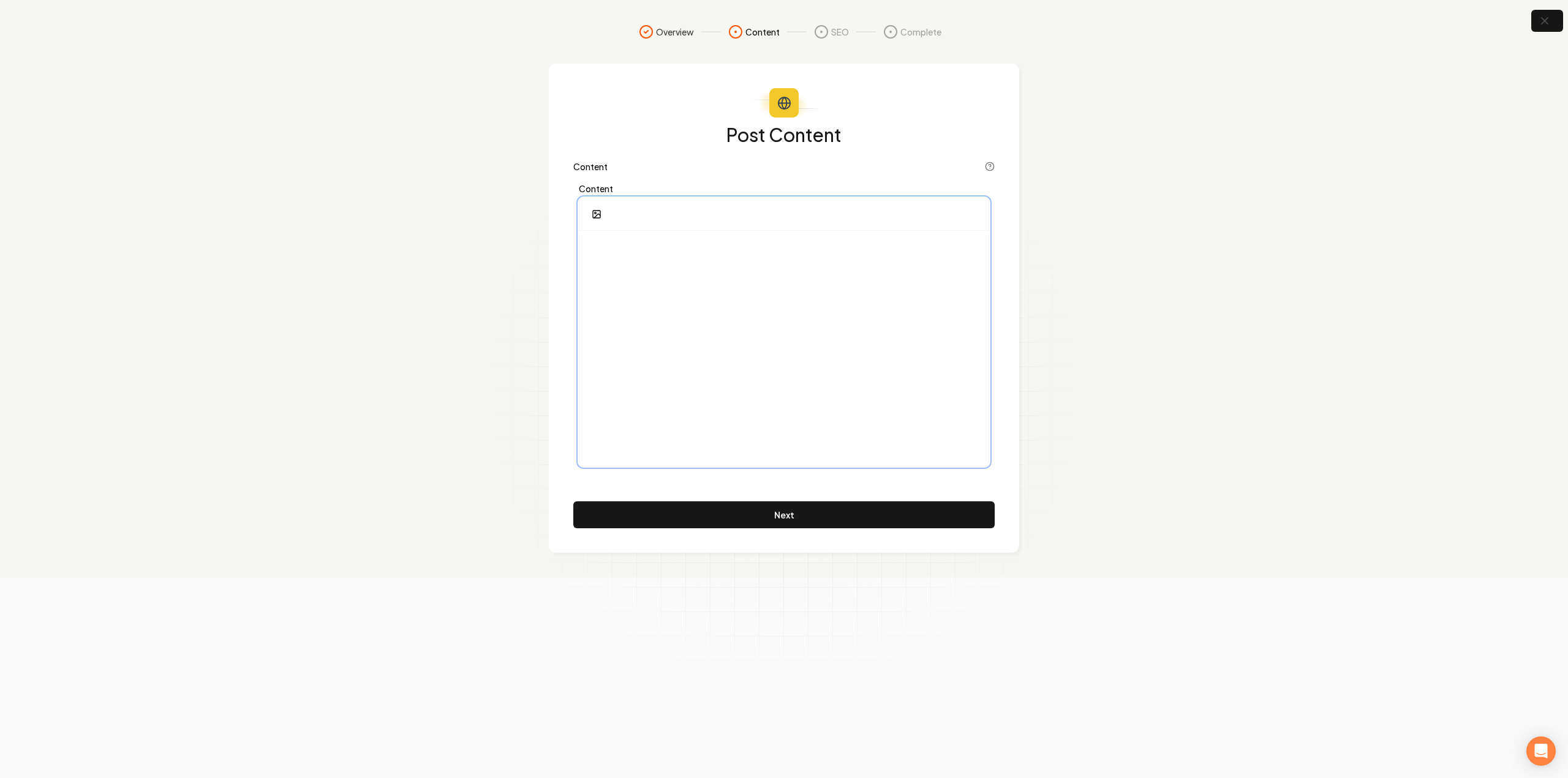
click at [850, 276] on div at bounding box center [784, 348] width 409 height 235
click at [706, 294] on div at bounding box center [784, 348] width 409 height 235
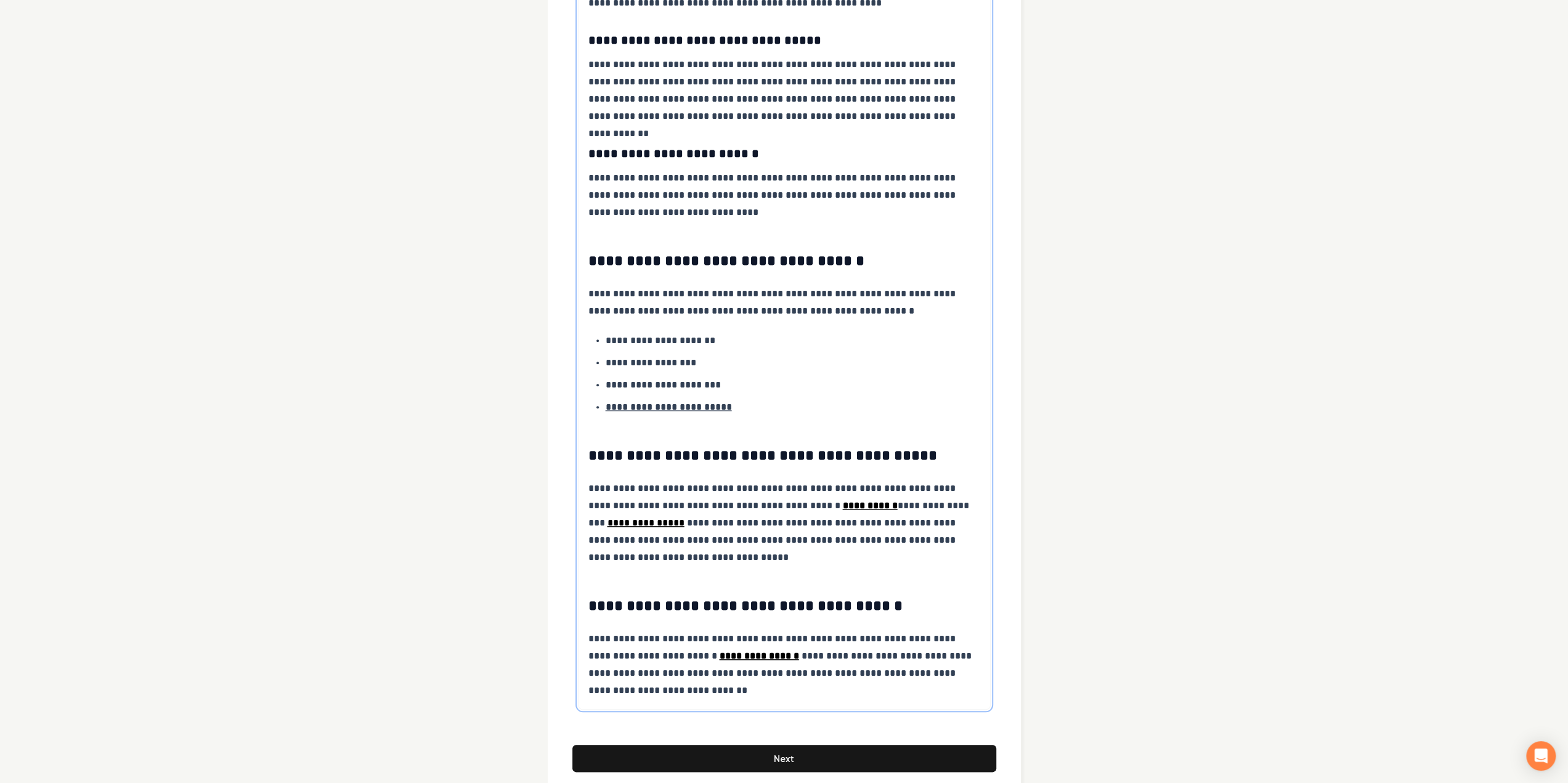
scroll to position [1032, 0]
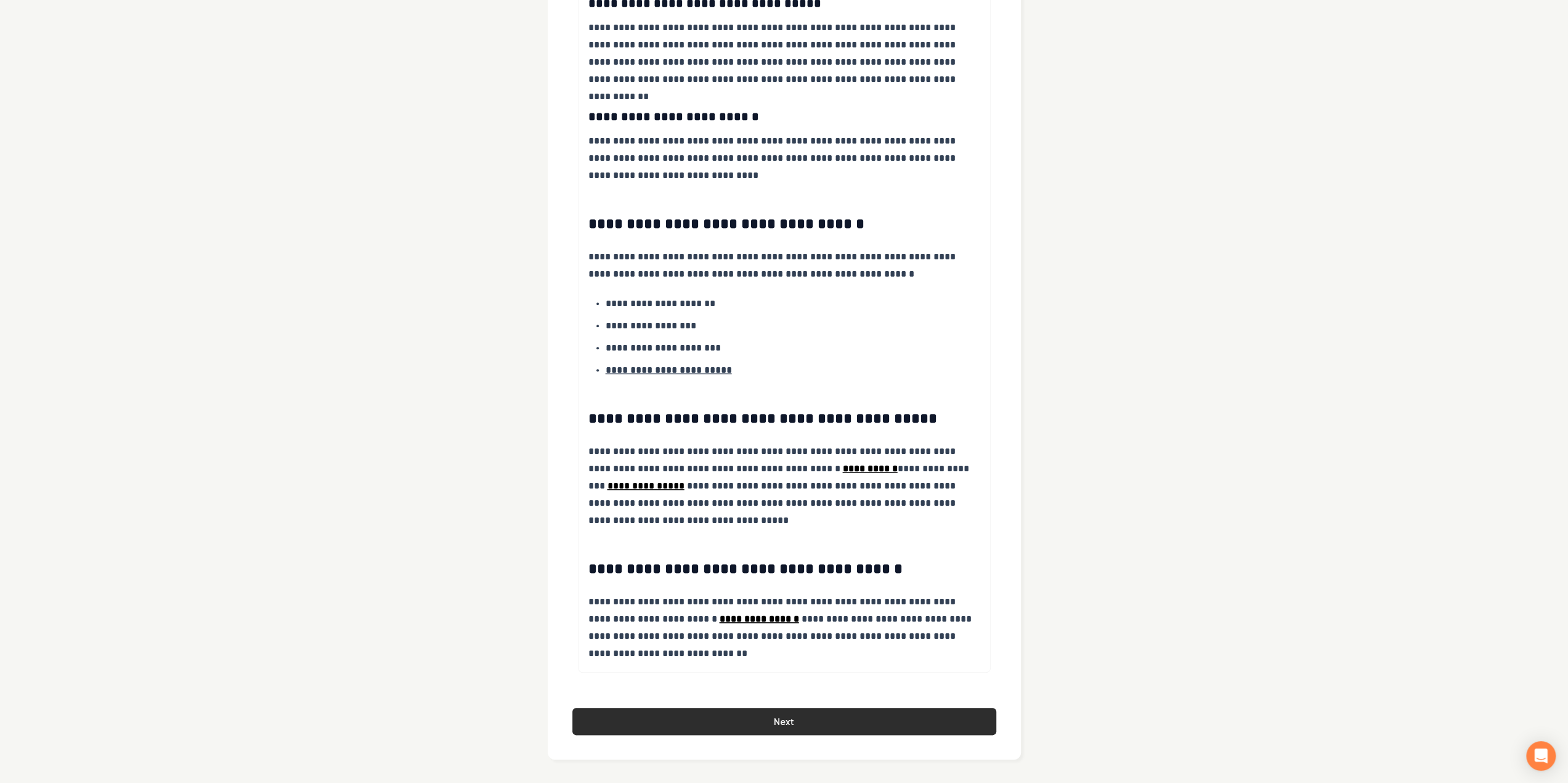
click at [713, 721] on button "Next" at bounding box center [784, 722] width 424 height 27
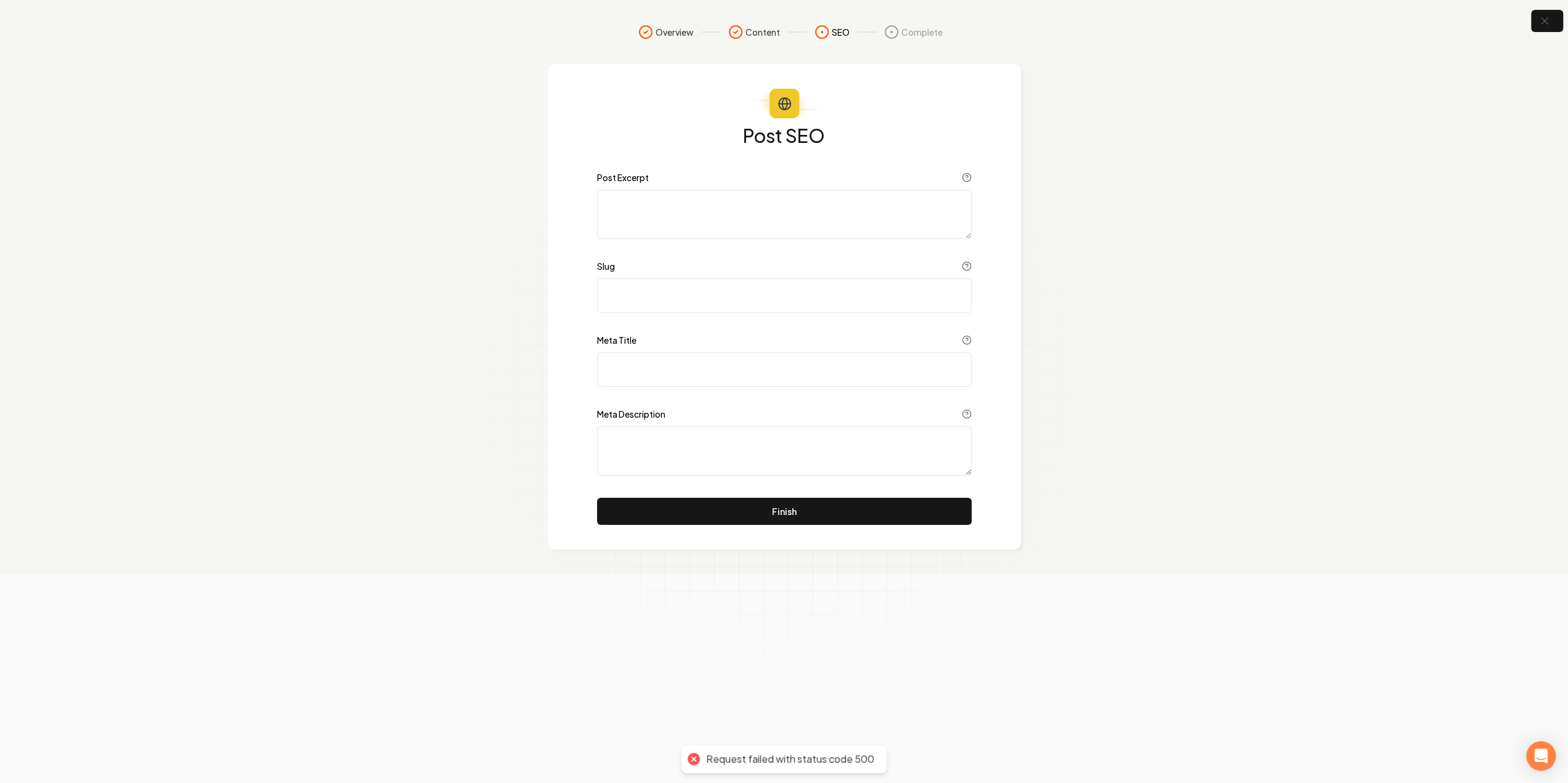
scroll to position [0, 0]
click at [1563, 36] on section "Overview Content SEO Complete Post SEO Post Excerpt Slug Meta Title Meta Descri…" at bounding box center [789, 287] width 1578 height 574
click at [1558, 27] on icon "button" at bounding box center [1554, 21] width 16 height 16
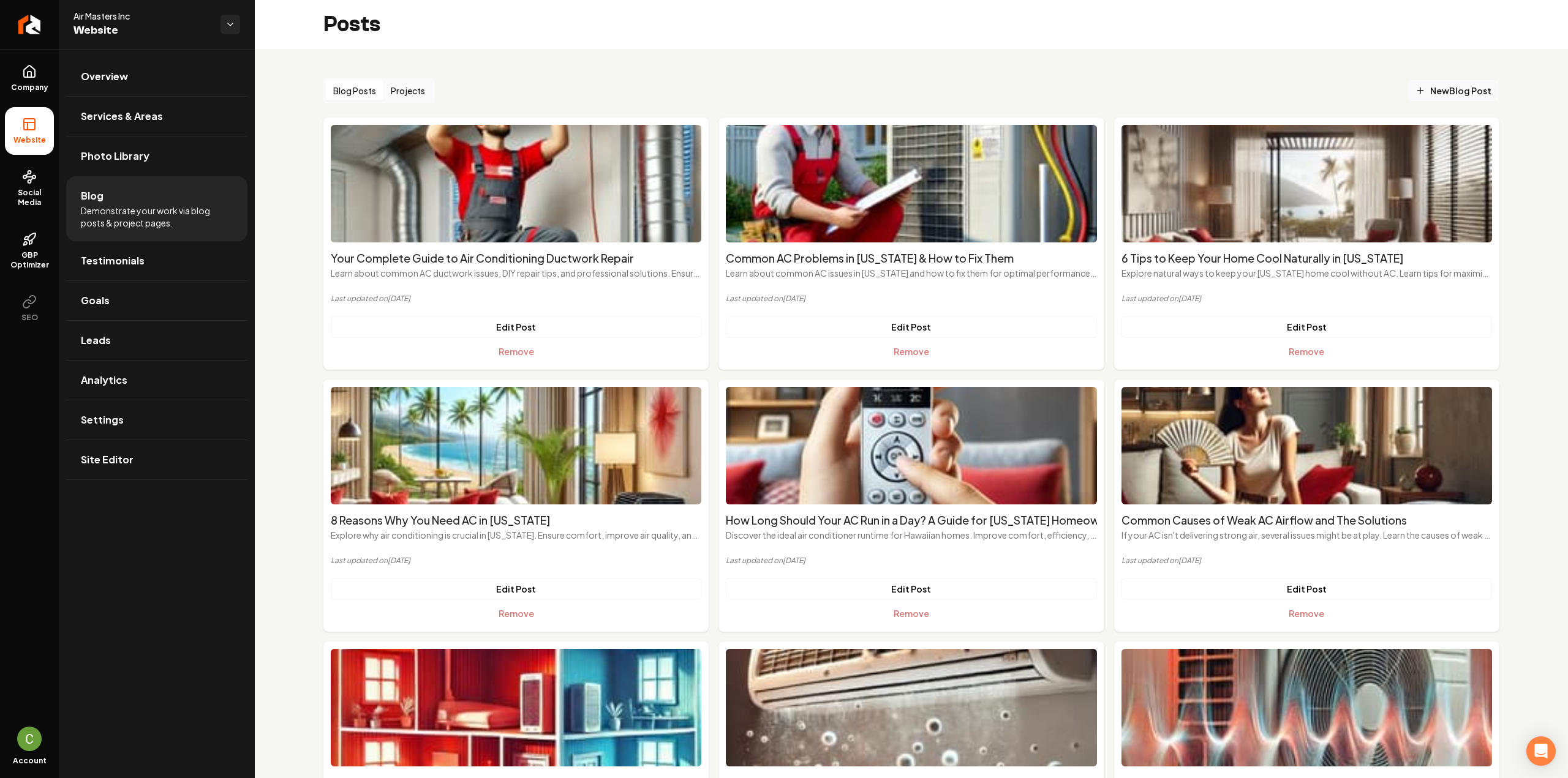
click at [1428, 91] on span "New Blog Post" at bounding box center [1454, 90] width 76 height 13
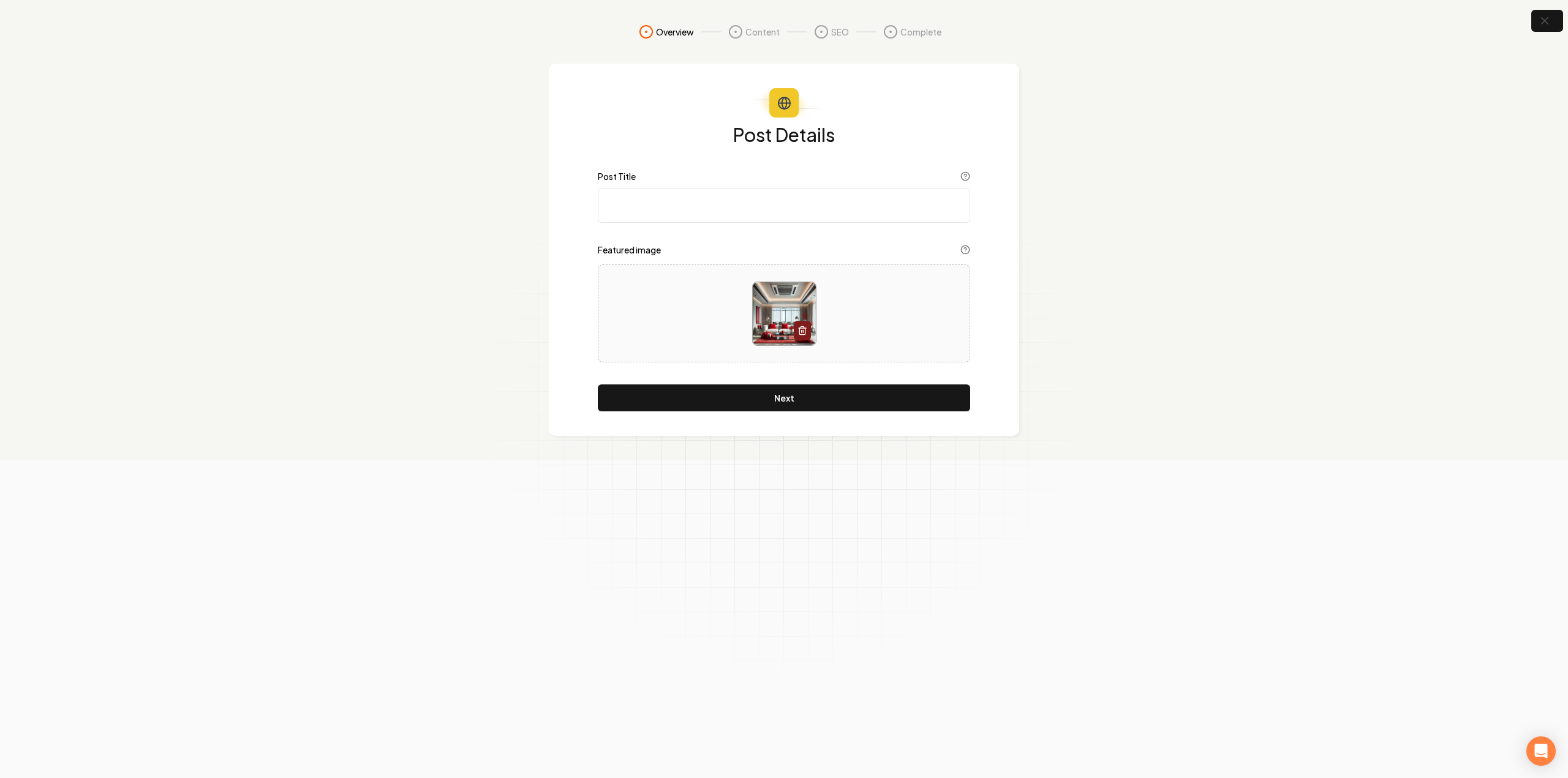
click at [758, 211] on input "Post Title" at bounding box center [784, 205] width 372 height 34
paste input "Best Guide on Where to Install AC Ceiling Vent for Maximum Airflow"
type input "Best Guide on Where to Install AC Ceiling Vent for Maximum Airflow"
click at [695, 409] on button "Next" at bounding box center [784, 398] width 372 height 27
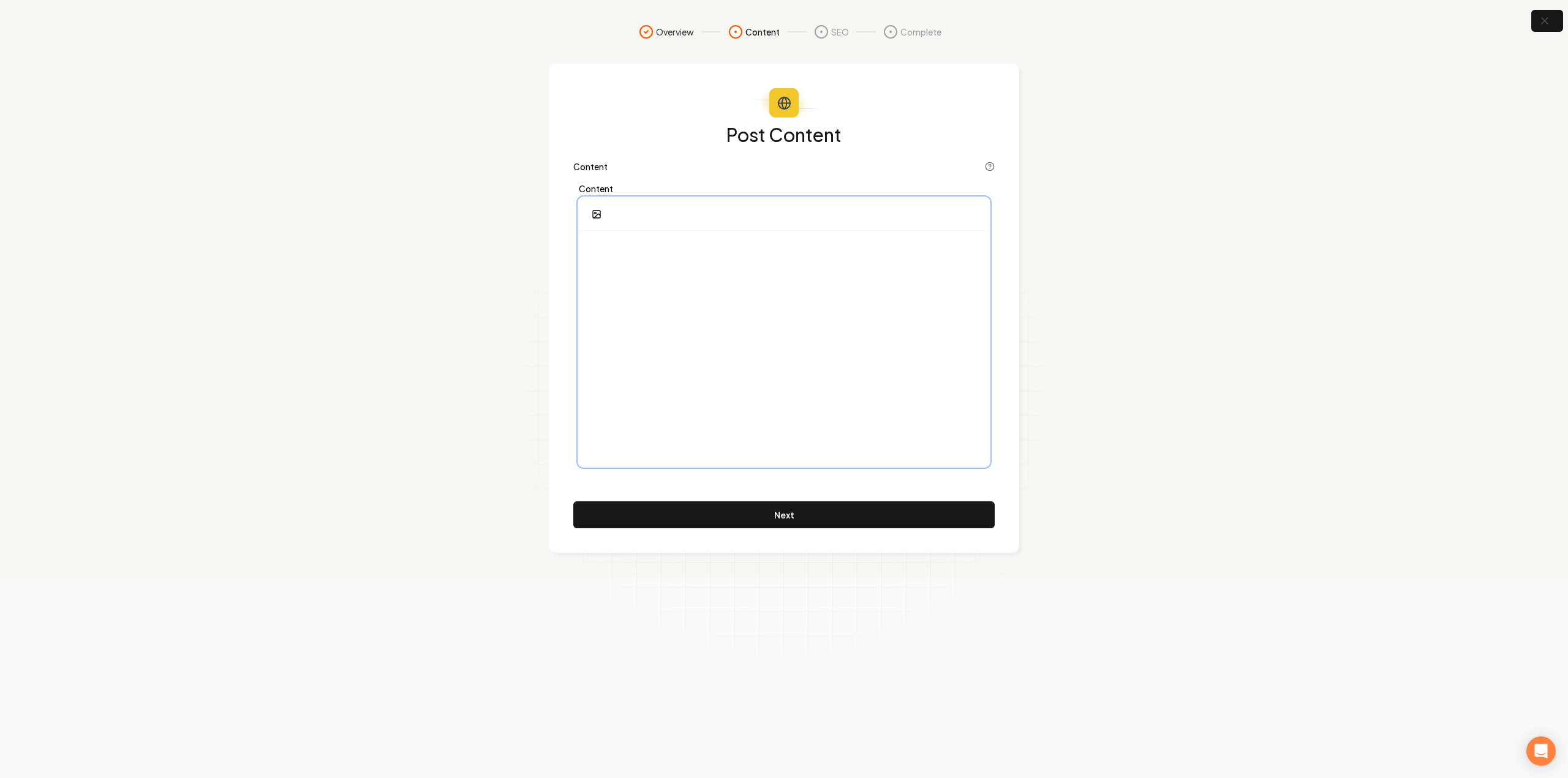
click at [681, 323] on div at bounding box center [784, 348] width 409 height 235
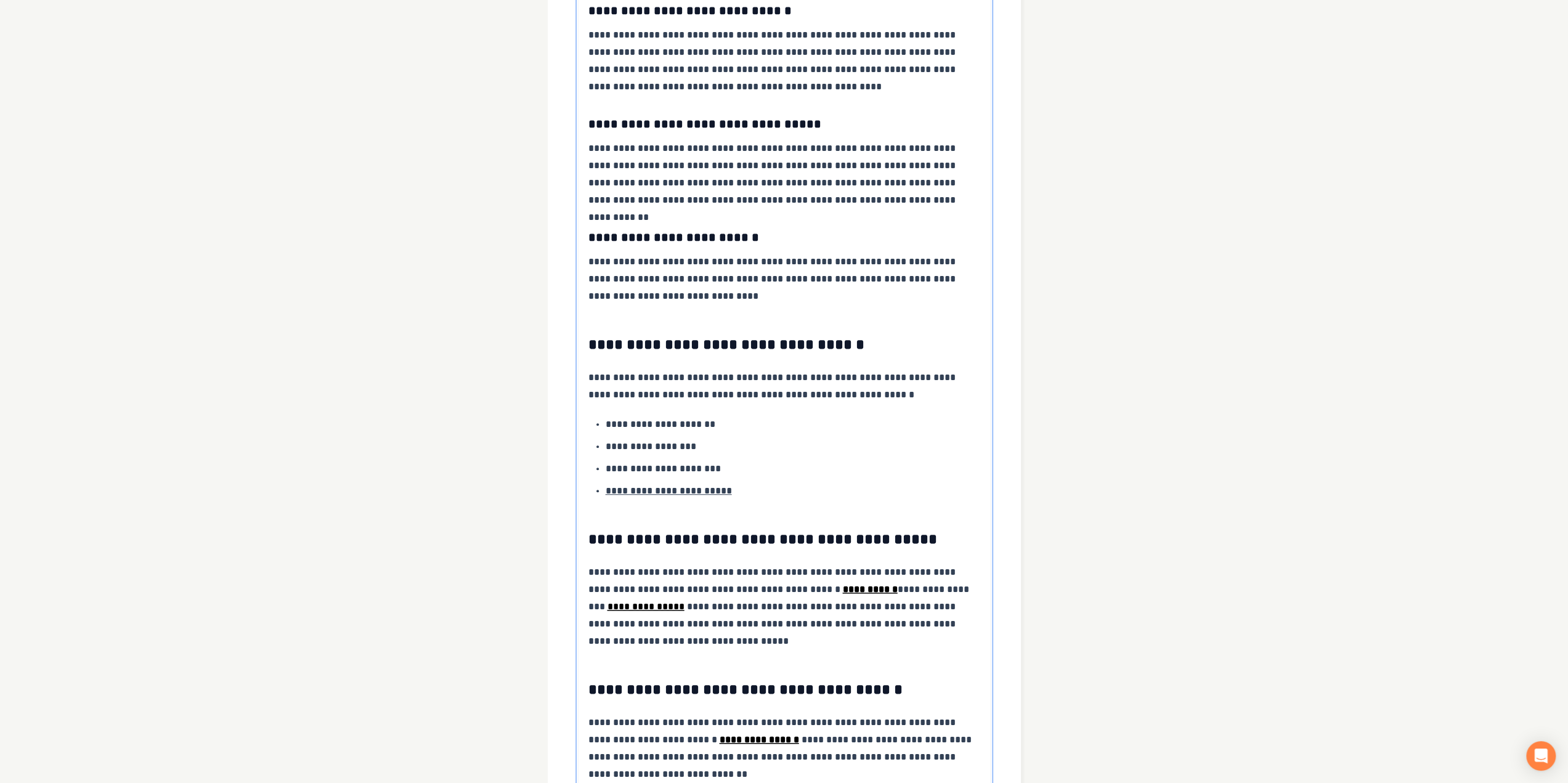
scroll to position [1032, 0]
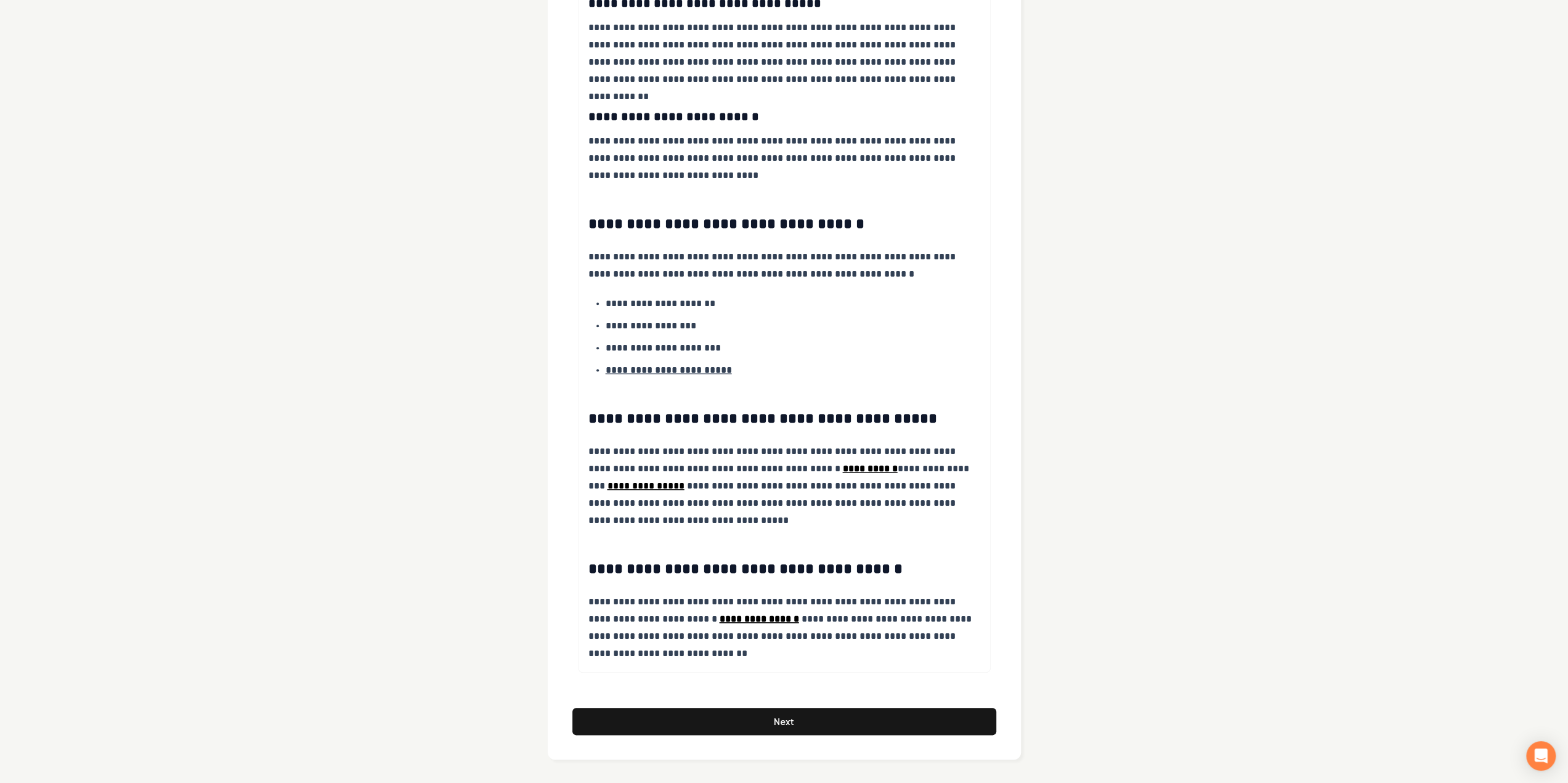
click at [709, 725] on button "Next" at bounding box center [784, 722] width 424 height 27
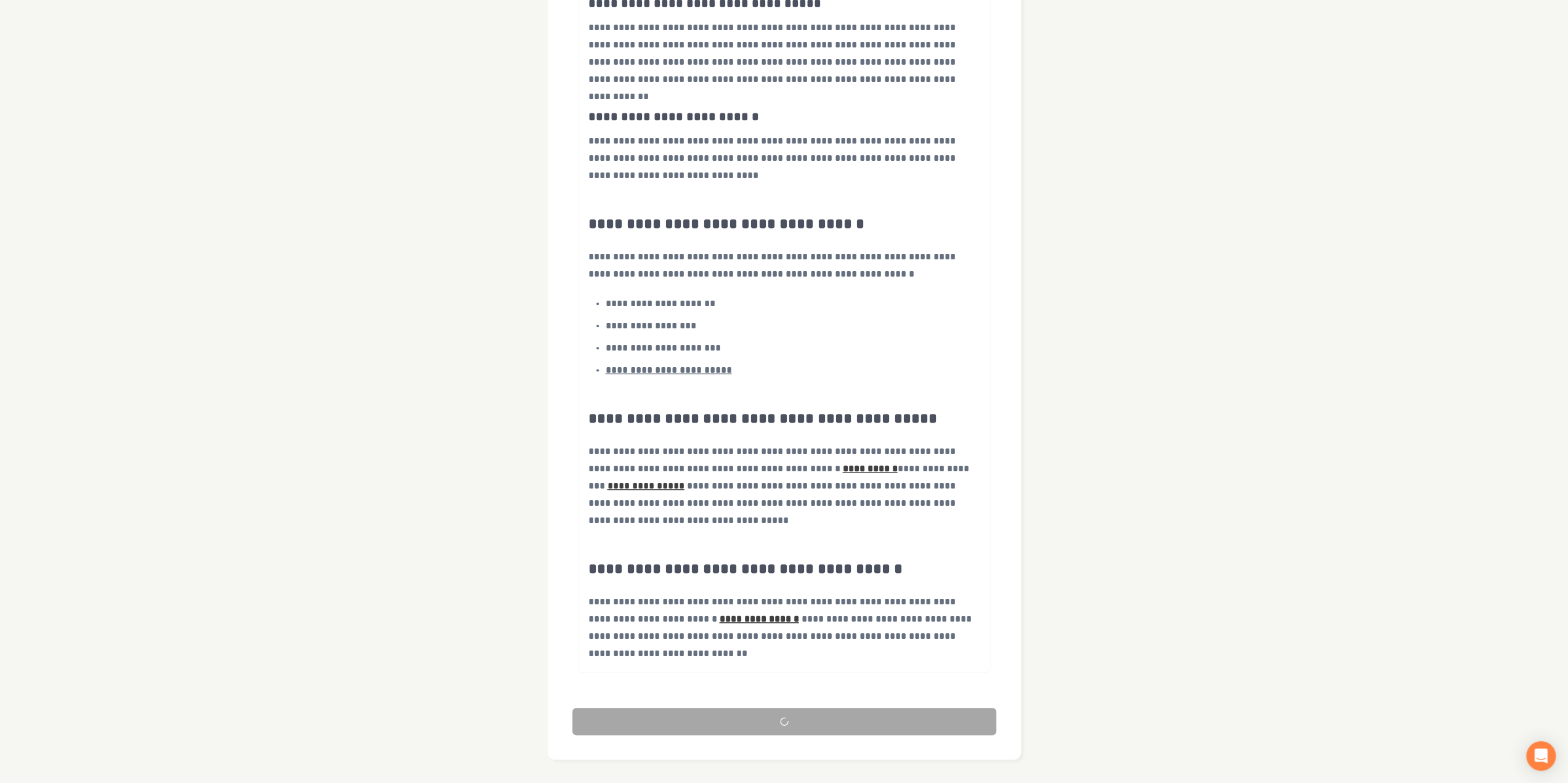
scroll to position [0, 0]
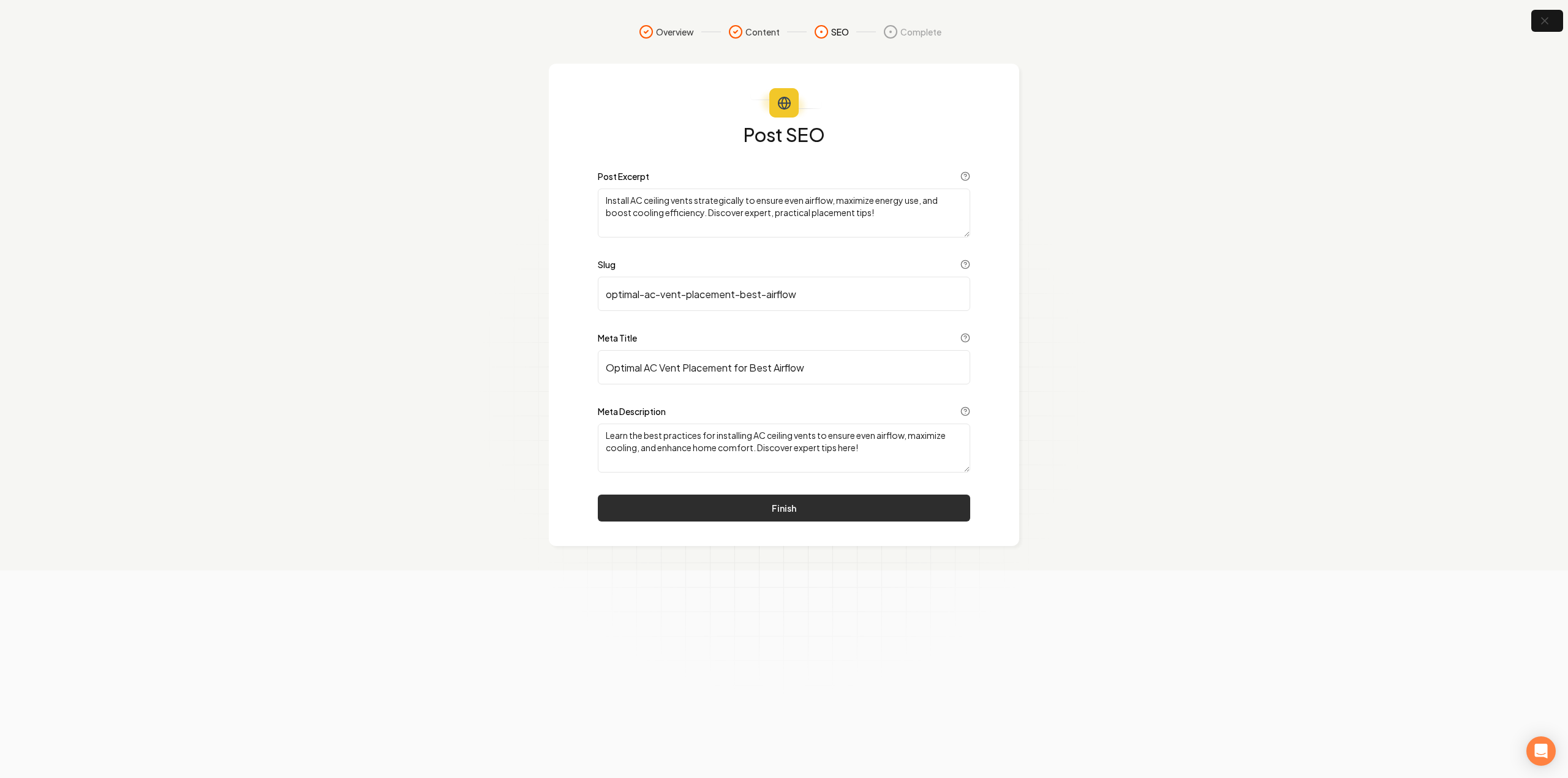
click at [829, 510] on button "Finish" at bounding box center [784, 509] width 372 height 27
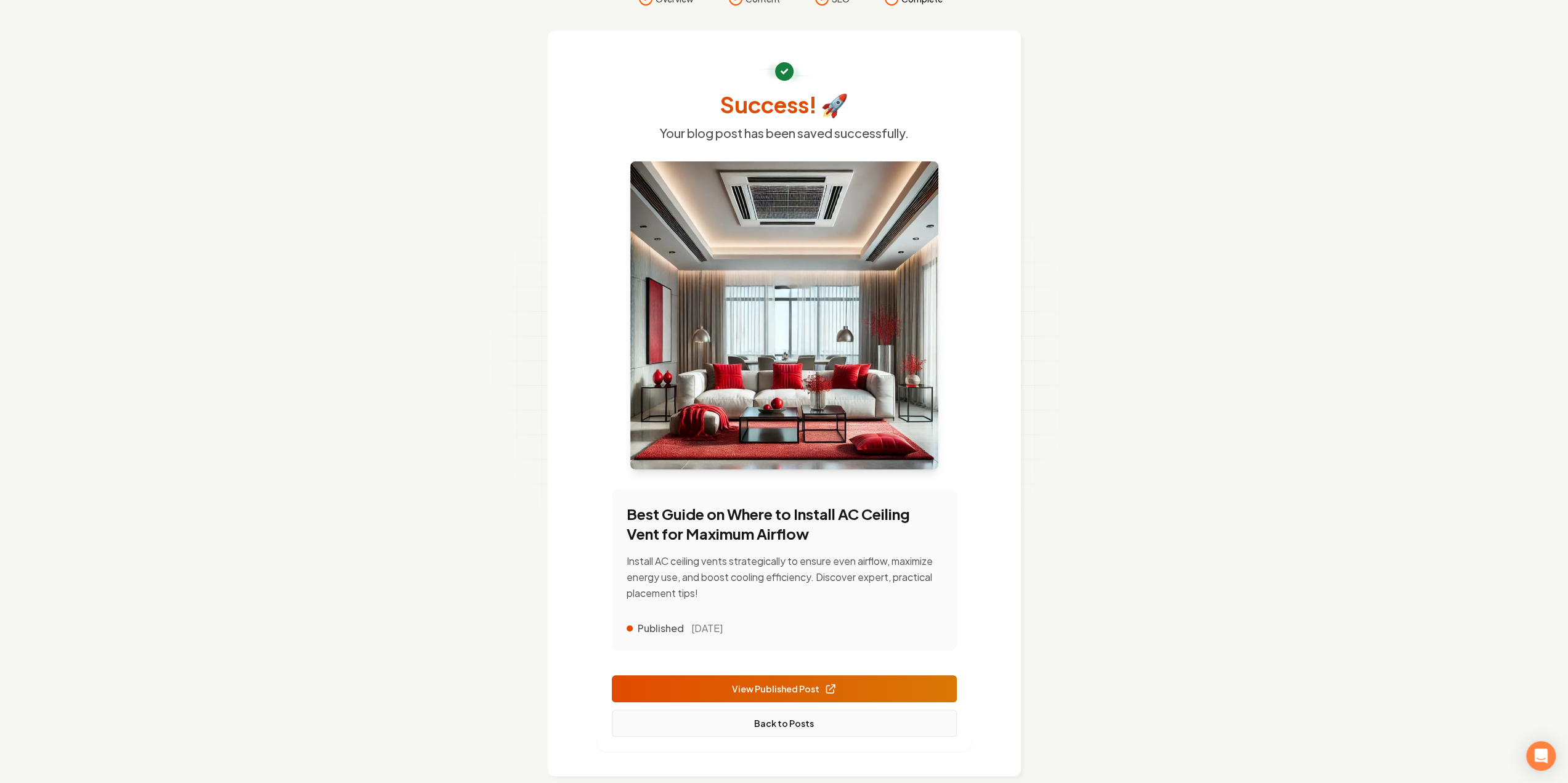
scroll to position [51, 0]
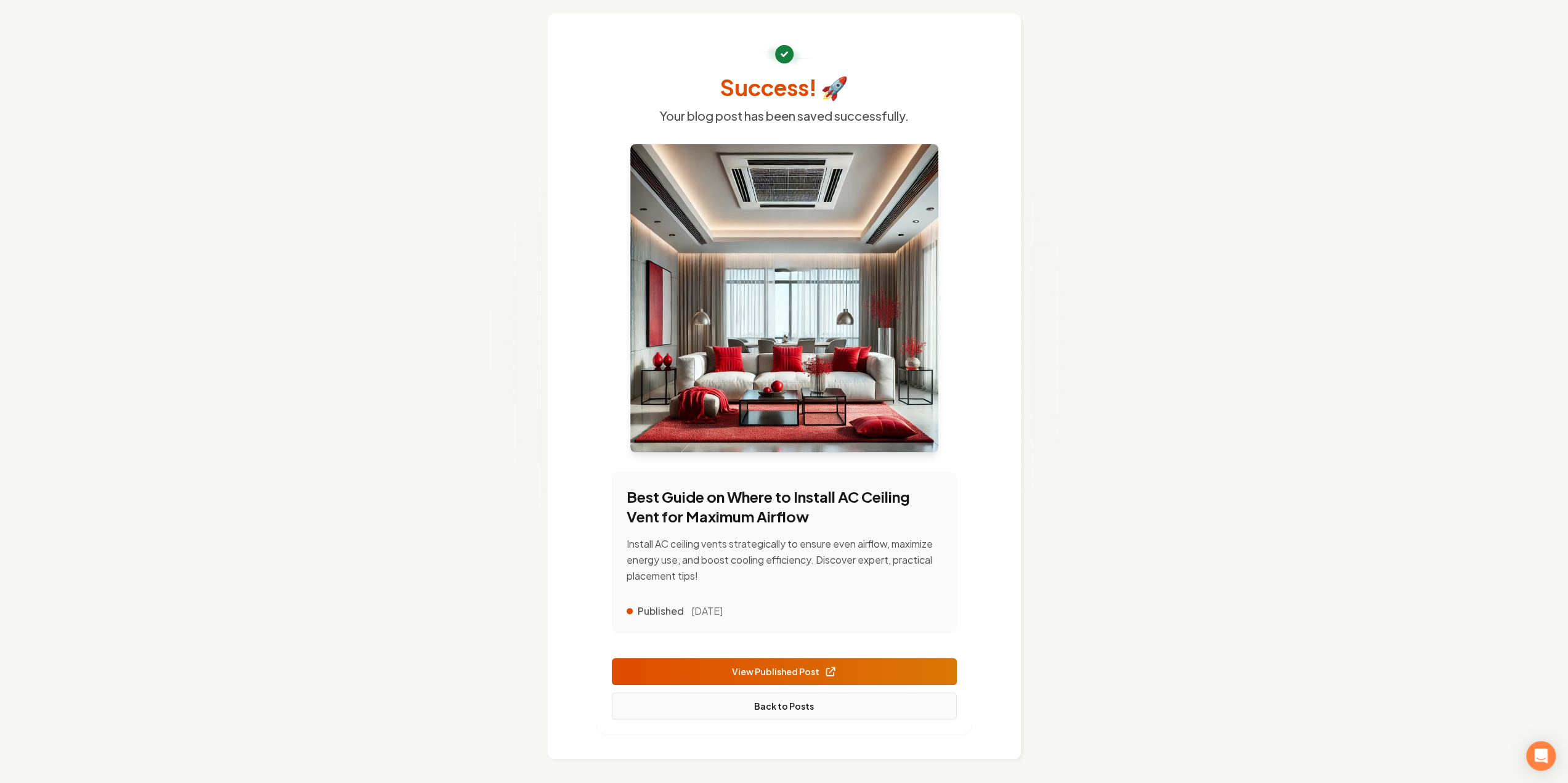
click at [776, 713] on link "Back to Posts" at bounding box center [785, 706] width 345 height 27
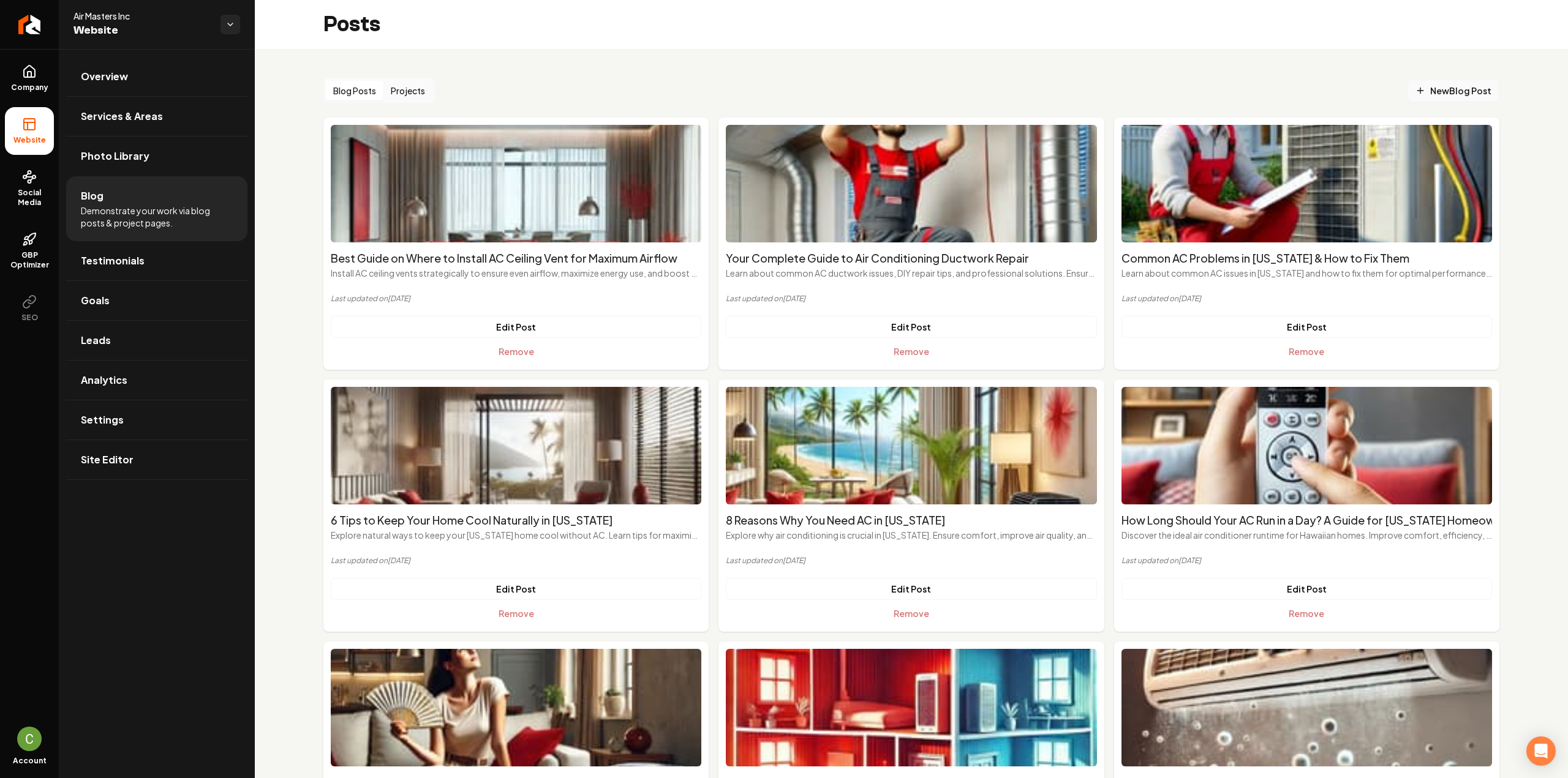
click at [1417, 92] on icon "Main content area" at bounding box center [1421, 90] width 10 height 10
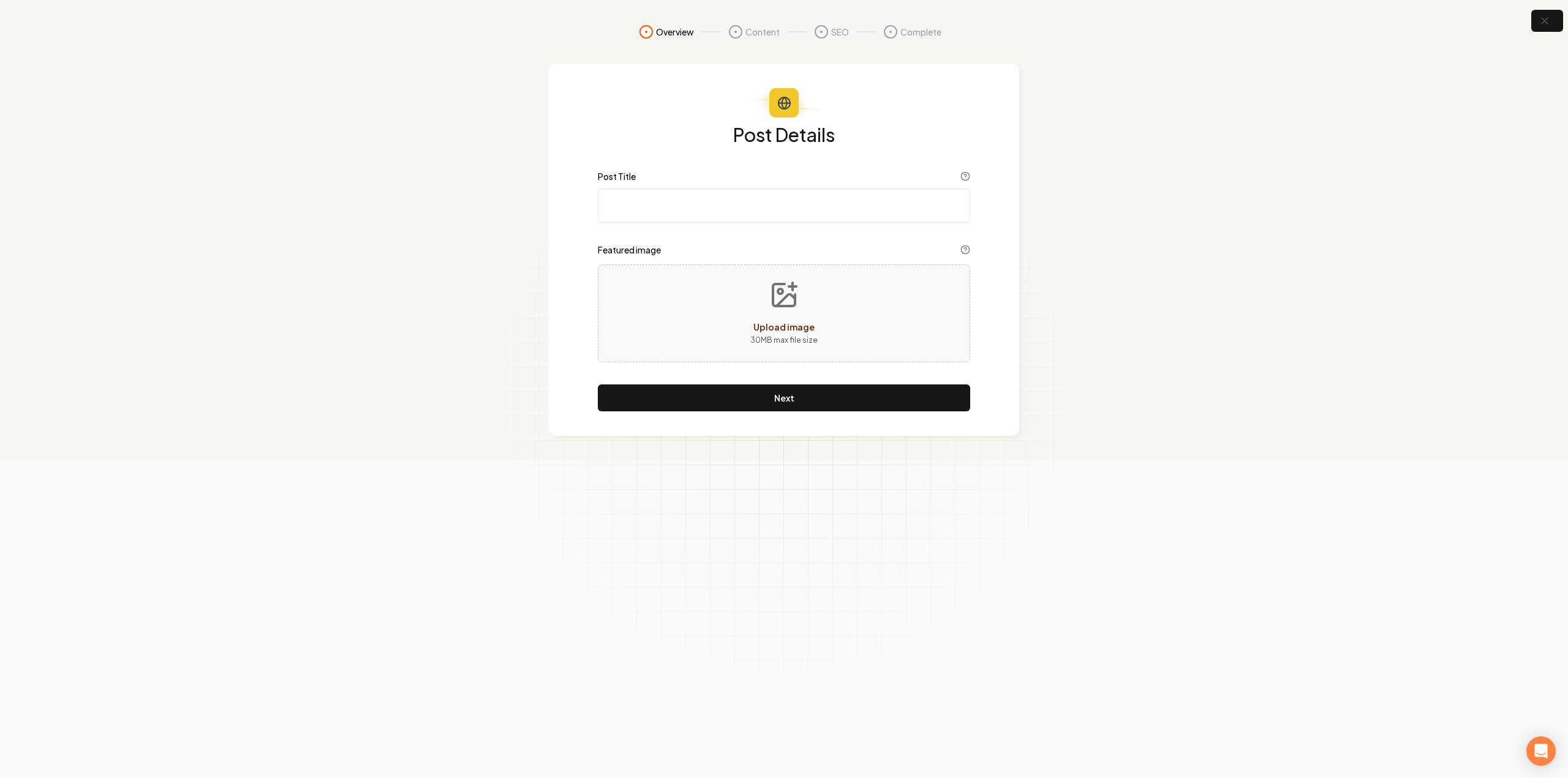
click at [667, 227] on div "Post Details Post Title Featured image Upload image 30 MB max file size Next" at bounding box center [784, 268] width 372 height 287
click at [663, 218] on input "Post Title" at bounding box center [784, 205] width 372 height 34
paste input "AC Error Codes 📋 A Simple Guide to Common Issues & Fixes"
type input "AC Error Codes 📋 A Simple Guide to Common Issues & Fixes"
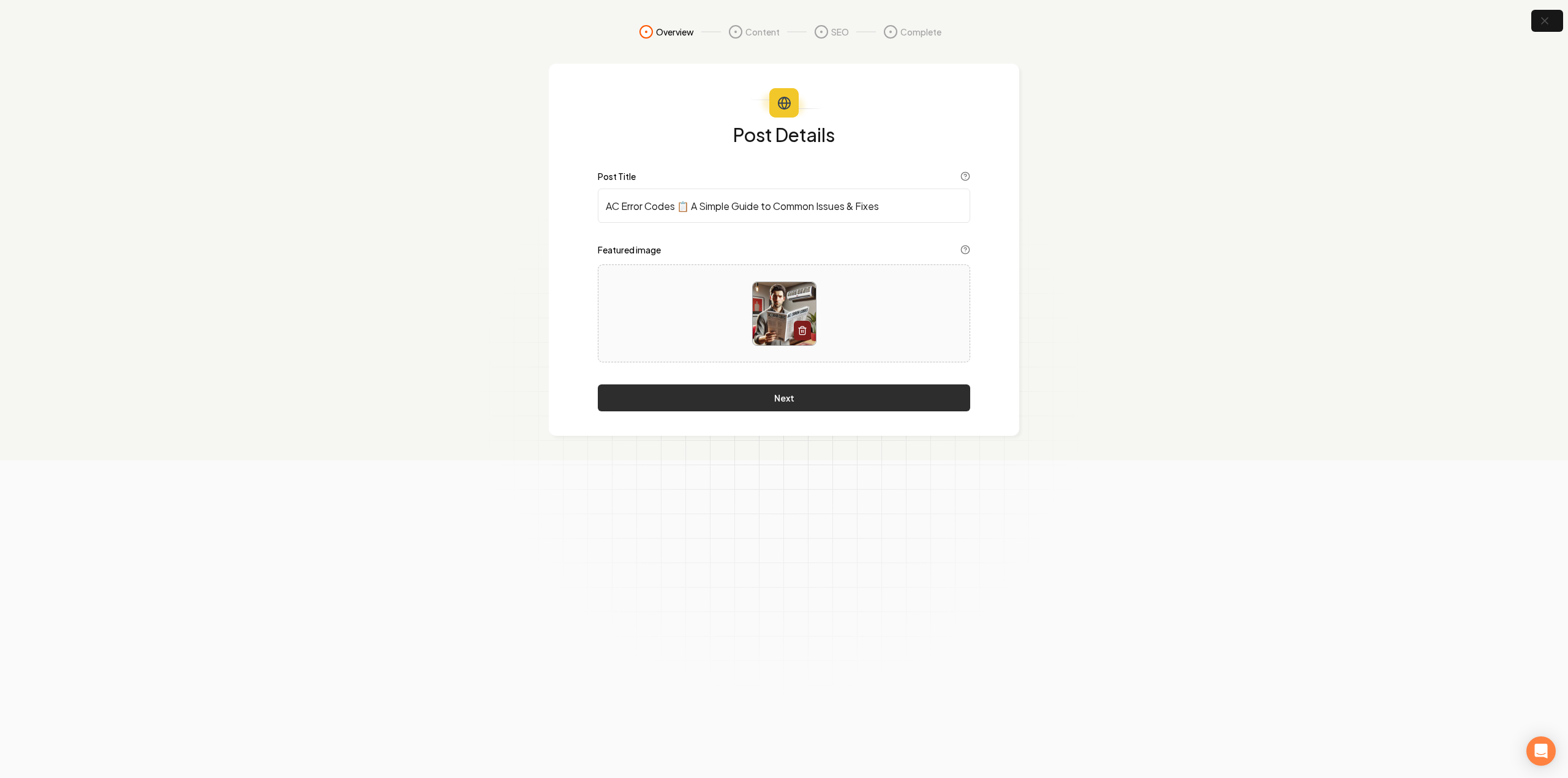
click at [825, 398] on button "Next" at bounding box center [784, 398] width 372 height 27
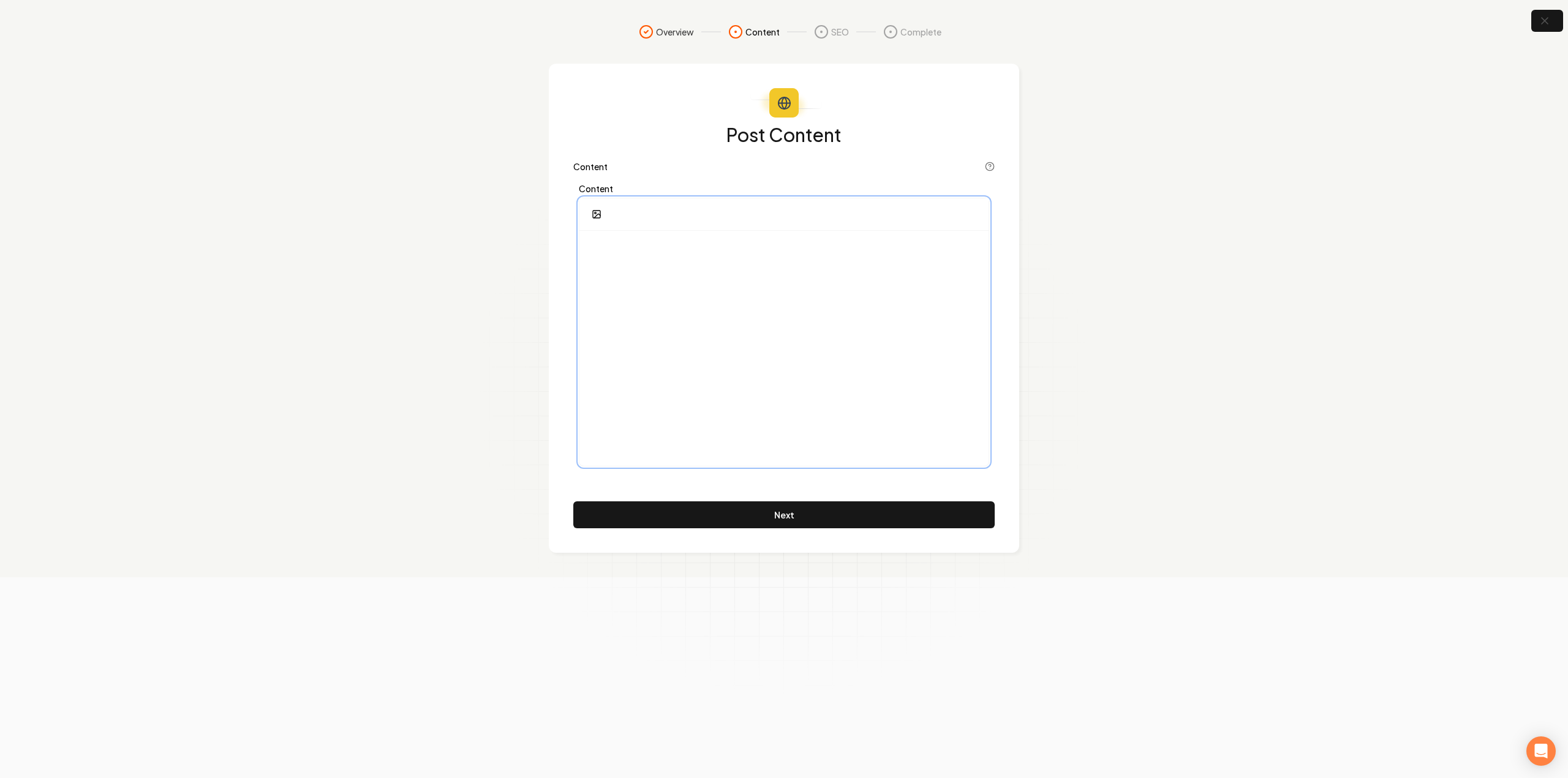
click at [678, 291] on div at bounding box center [784, 348] width 409 height 235
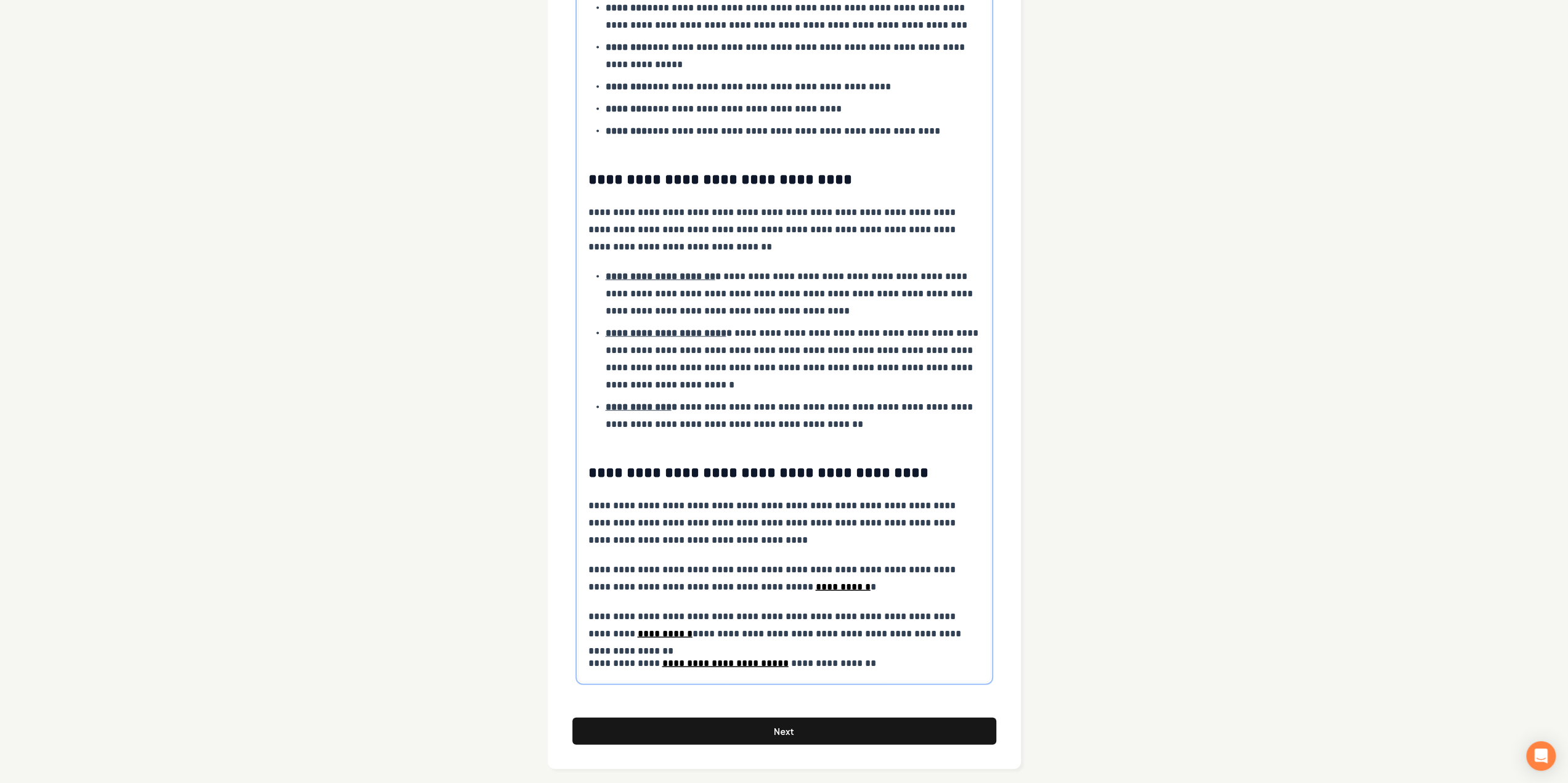
scroll to position [2355, 0]
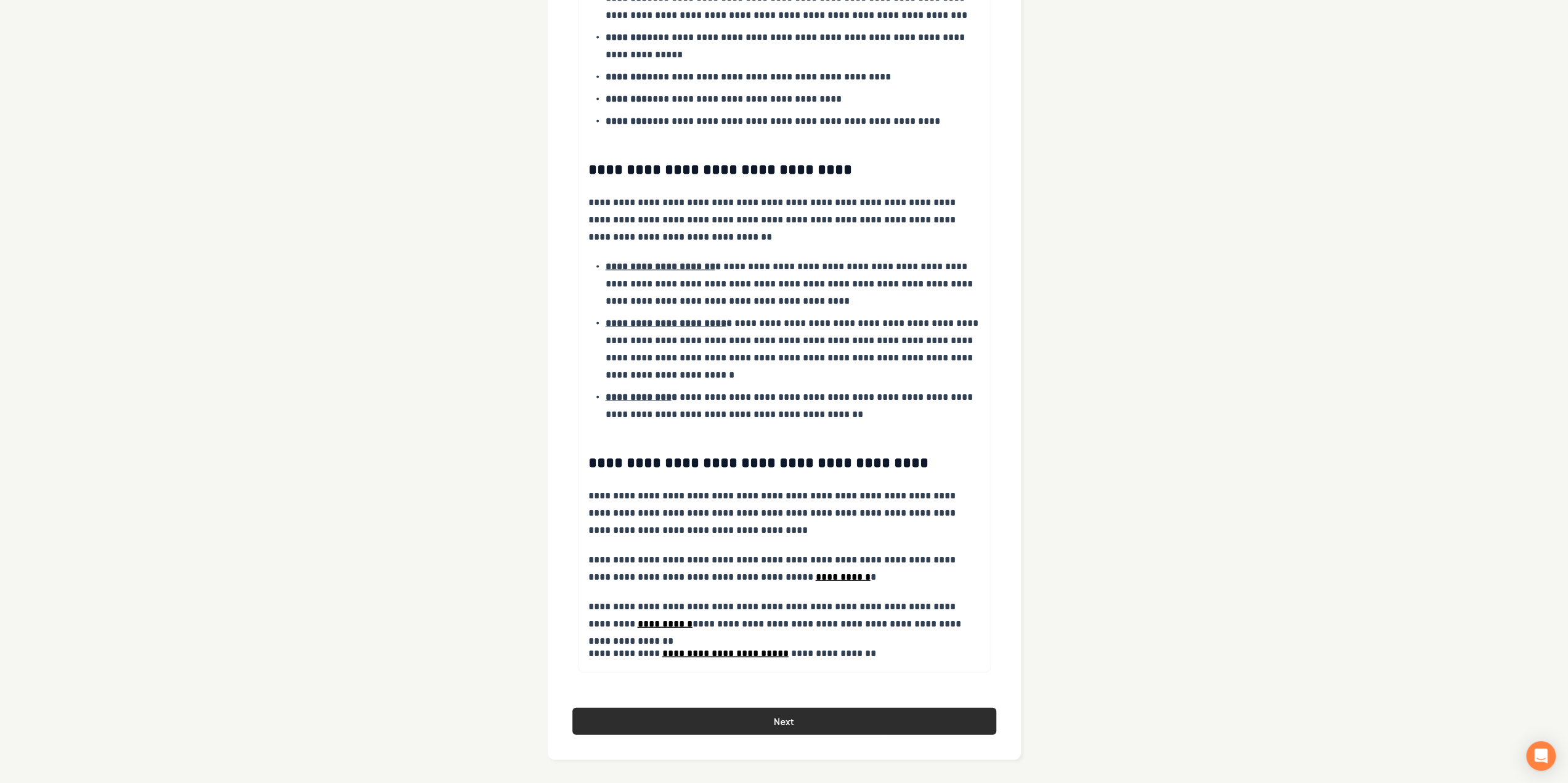
click at [746, 727] on button "Next" at bounding box center [784, 722] width 424 height 27
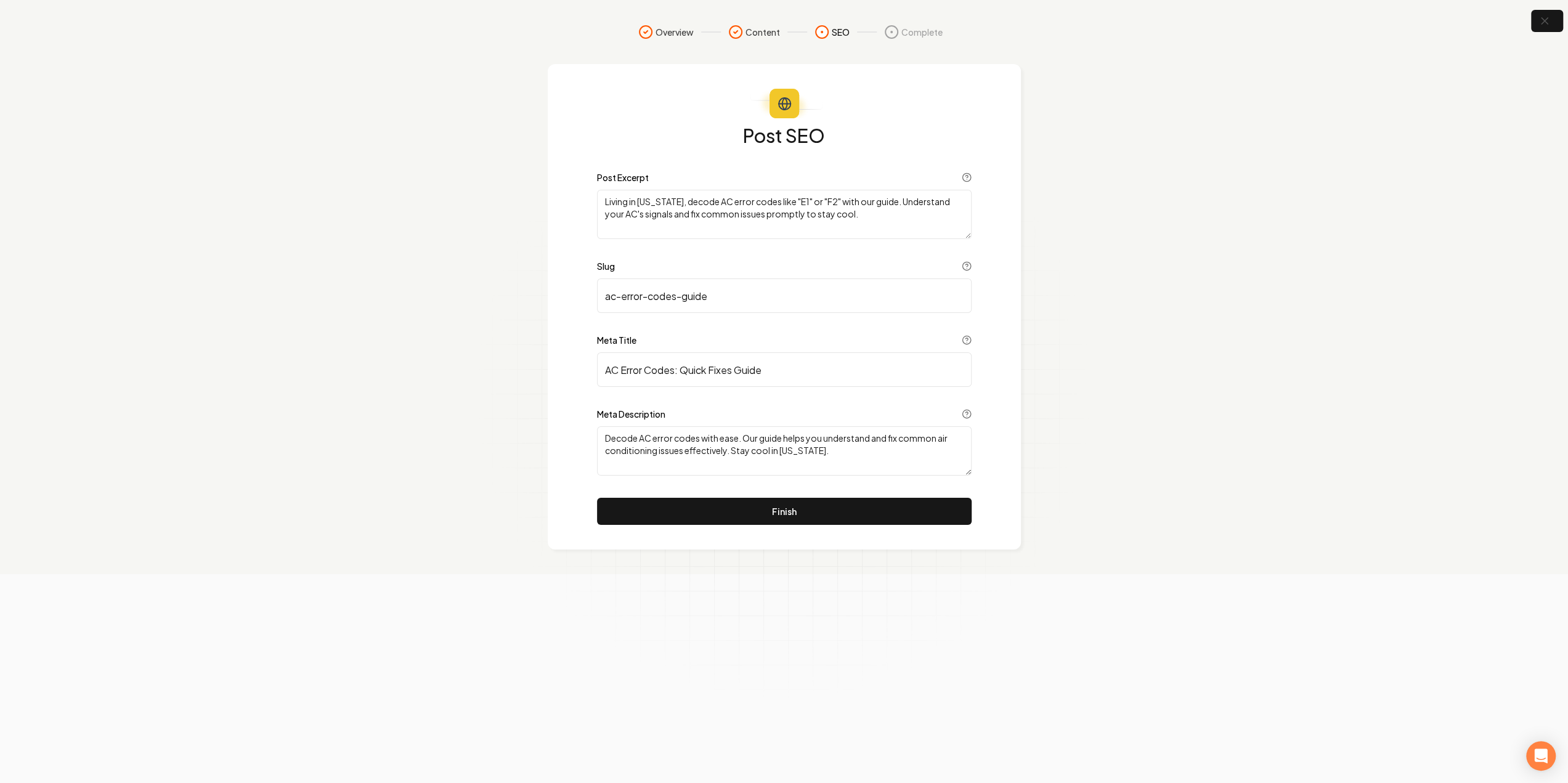
scroll to position [0, 0]
click at [747, 516] on button "Finish" at bounding box center [789, 512] width 374 height 27
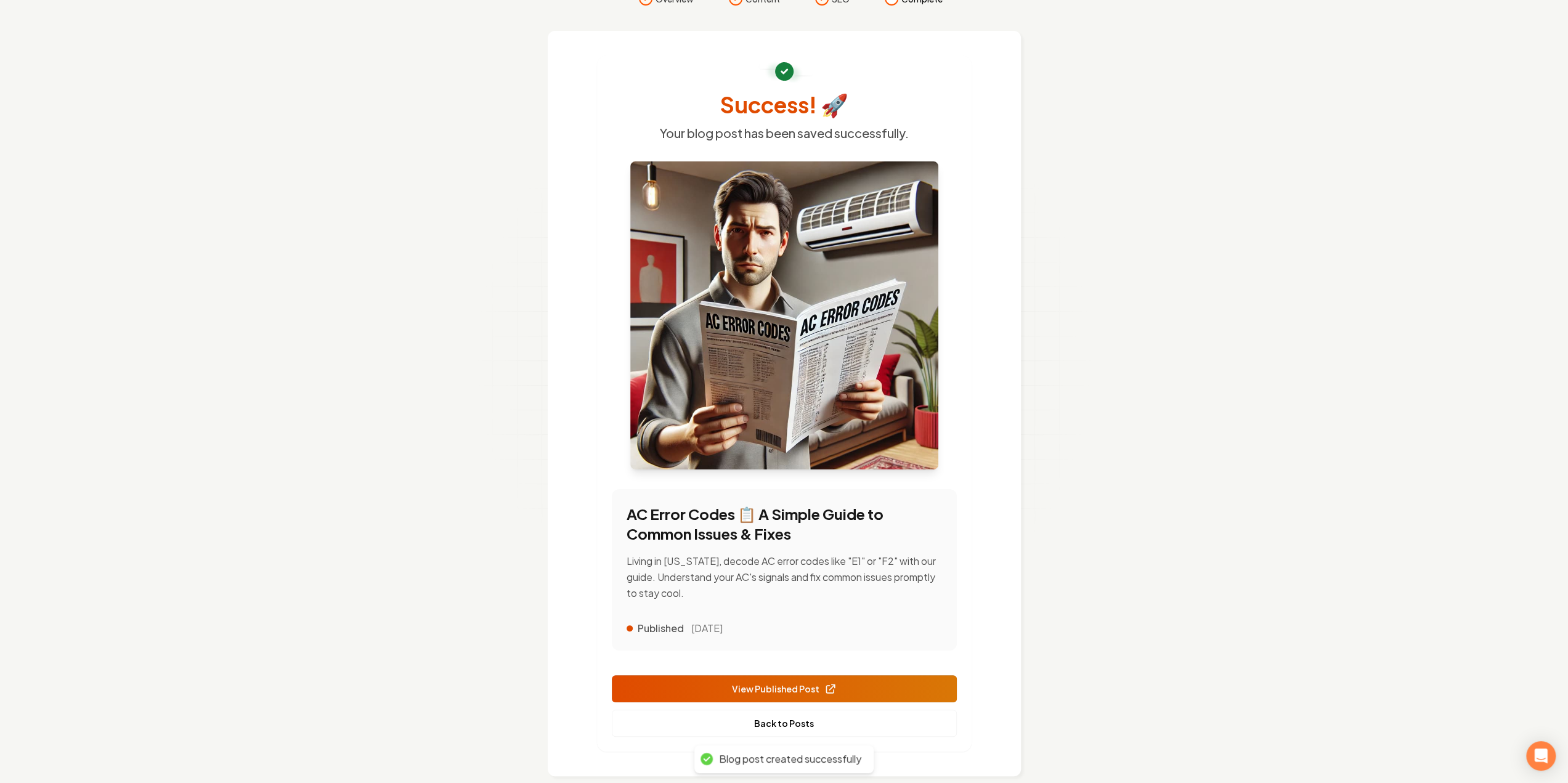
scroll to position [51, 0]
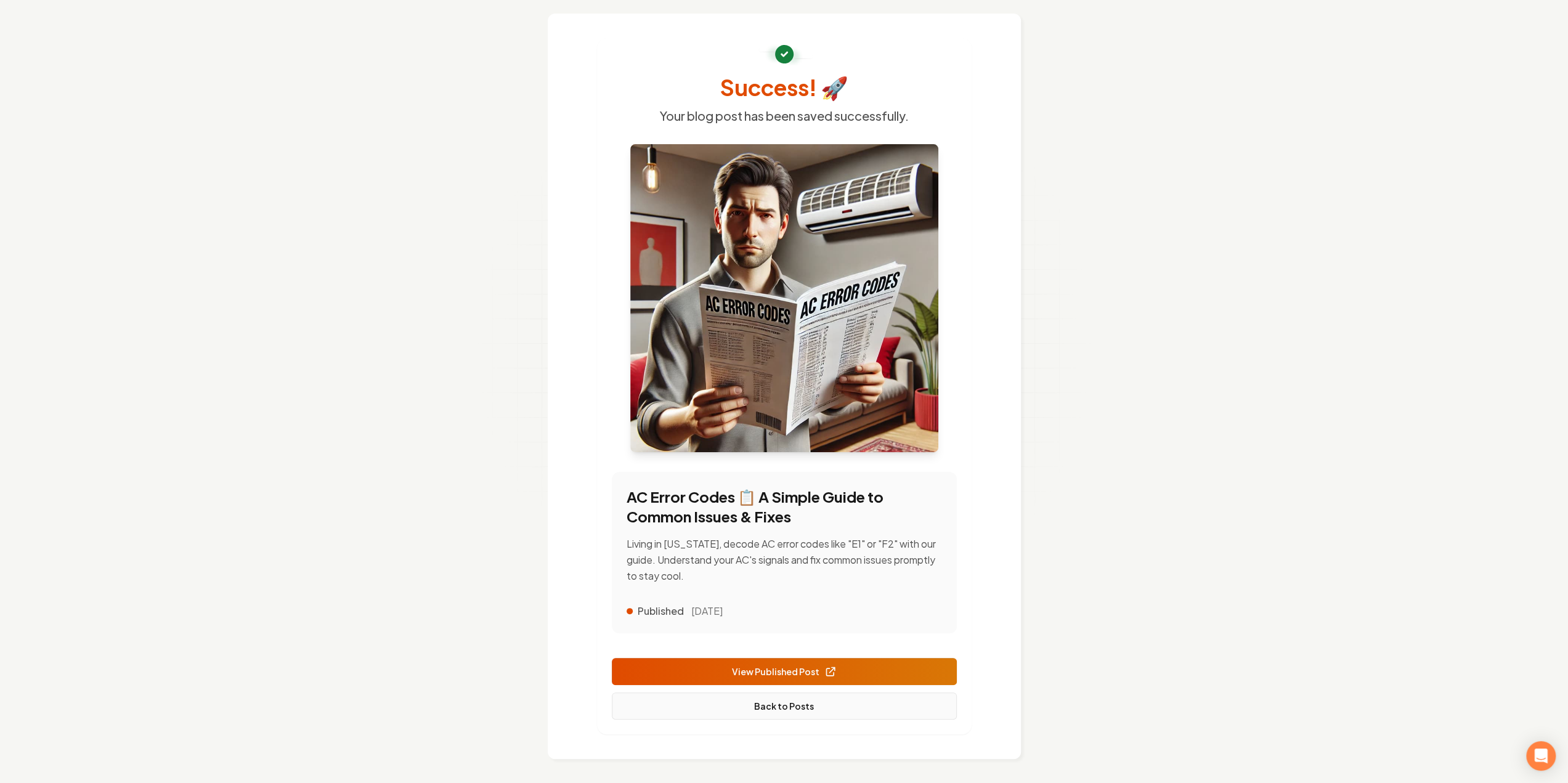
click at [653, 701] on link "Back to Posts" at bounding box center [785, 706] width 345 height 27
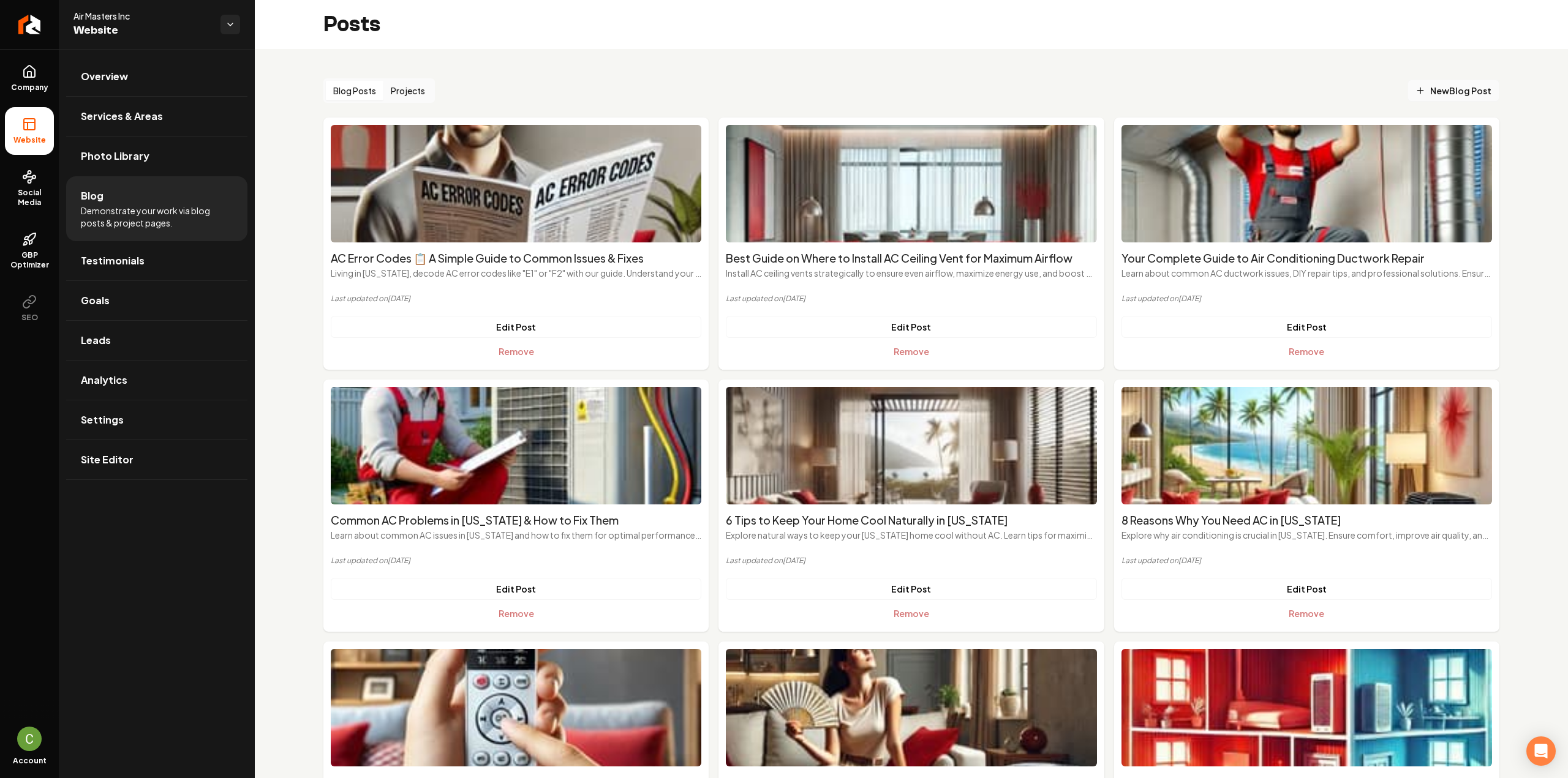
click at [1417, 84] on span "New Blog Post" at bounding box center [1454, 90] width 76 height 13
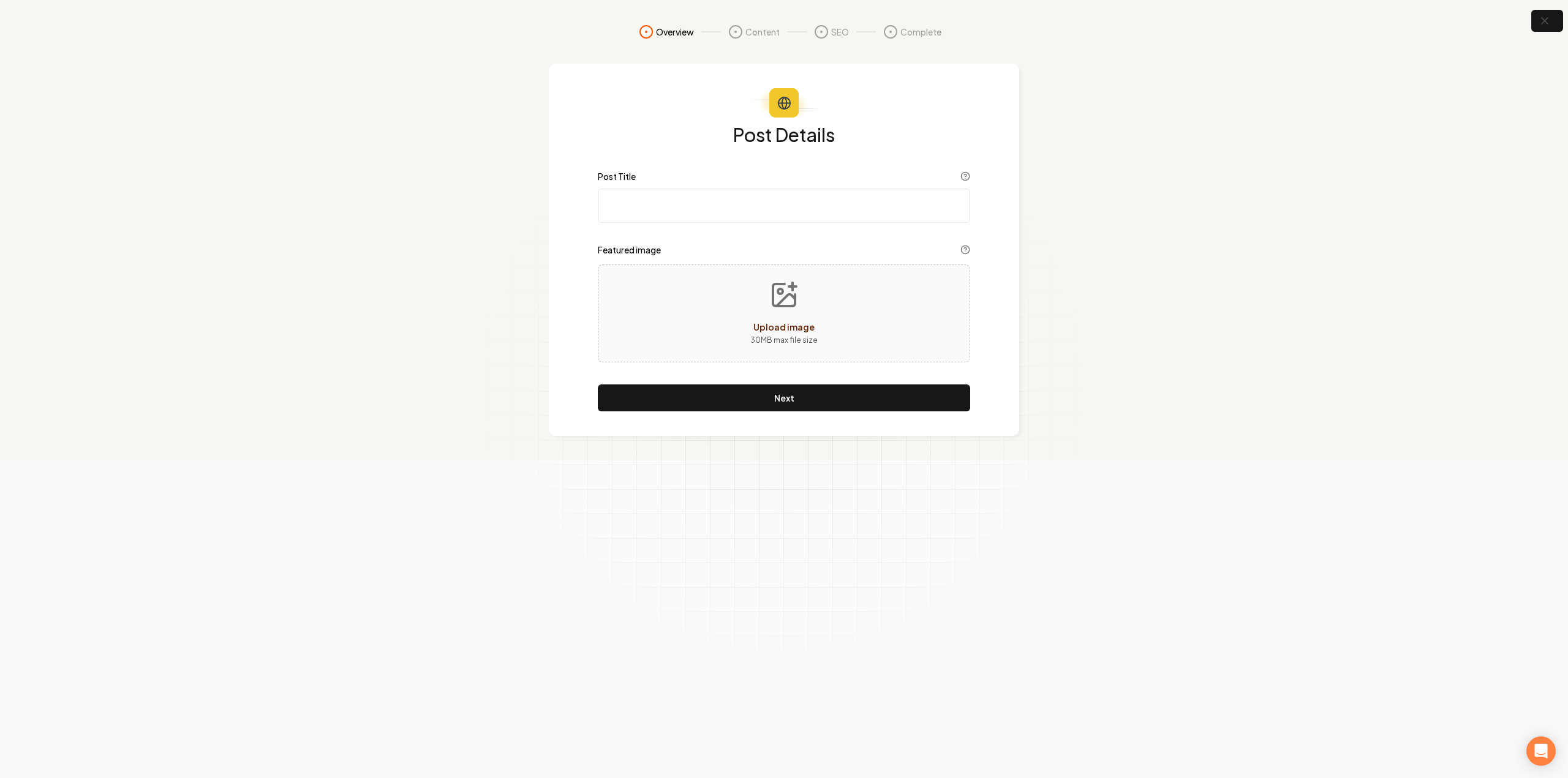
click at [708, 203] on input "Post Title" at bounding box center [784, 205] width 372 height 34
paste input "AC Myths Explained 🧐 Get the Facts from Air Masters Hawaii"
type input "AC Myths Explained 🧐 Get the Facts from Air Masters Hawaii"
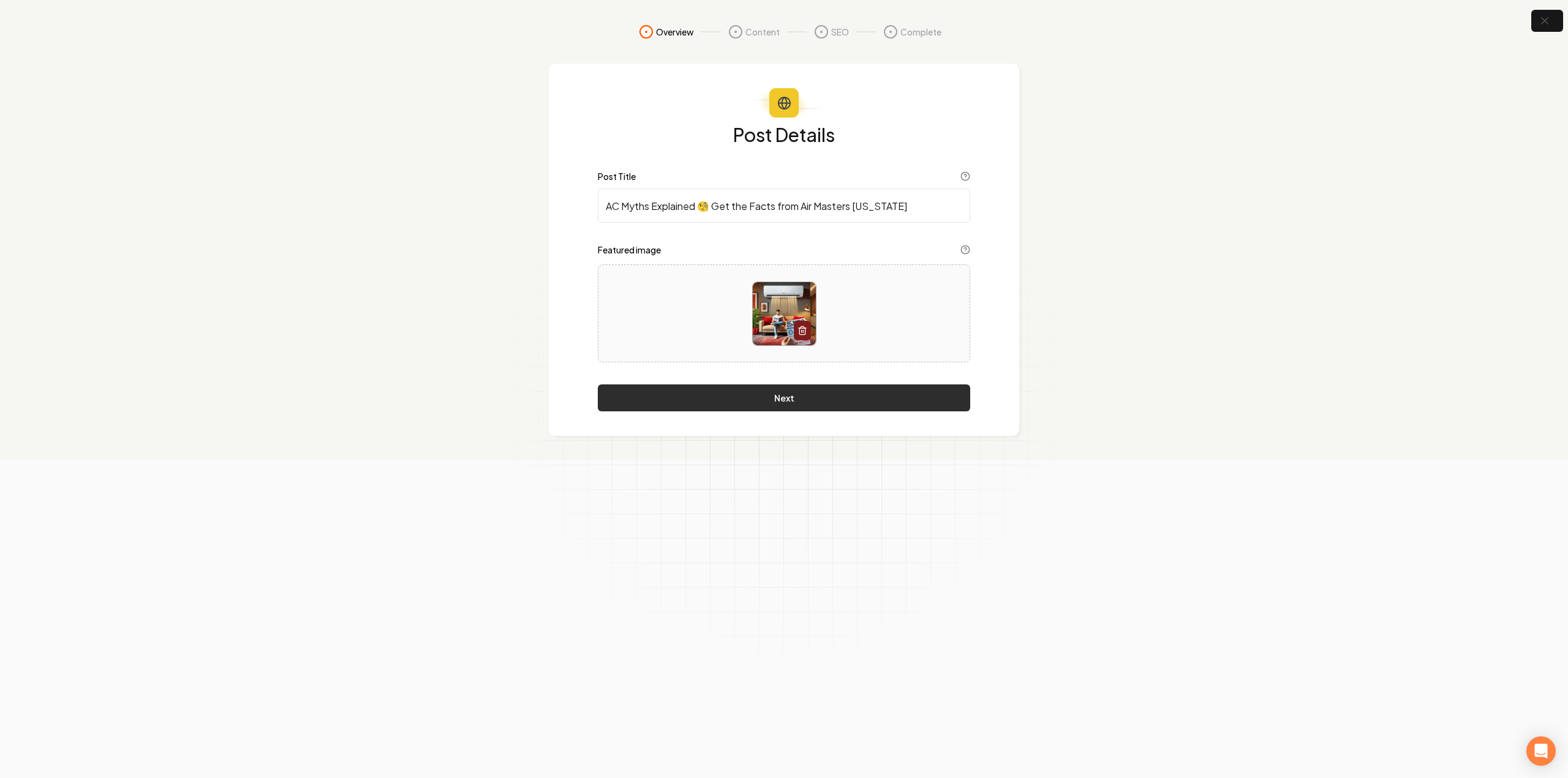
click at [844, 386] on button "Next" at bounding box center [784, 398] width 372 height 27
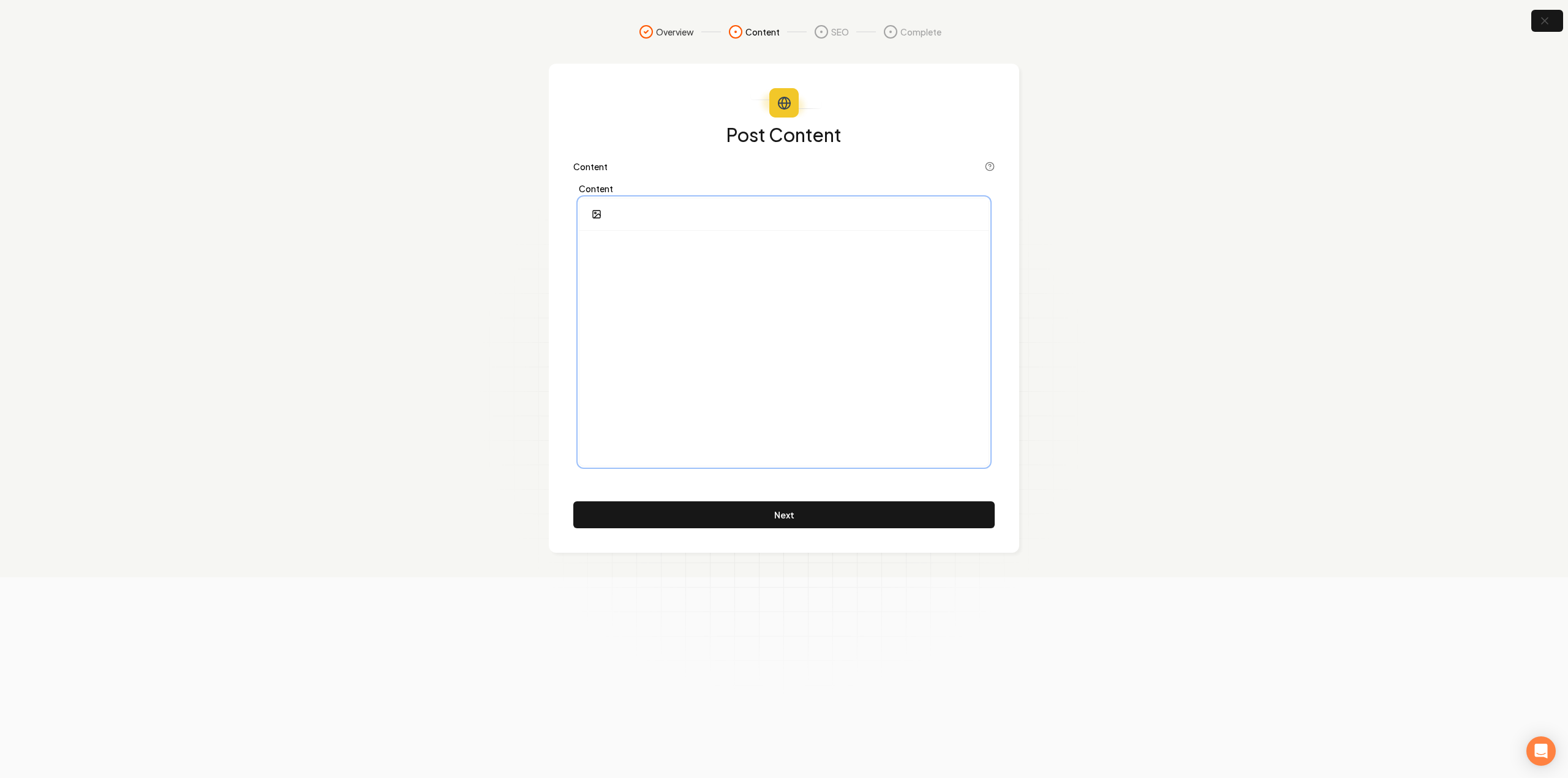
click at [830, 333] on div at bounding box center [784, 348] width 409 height 235
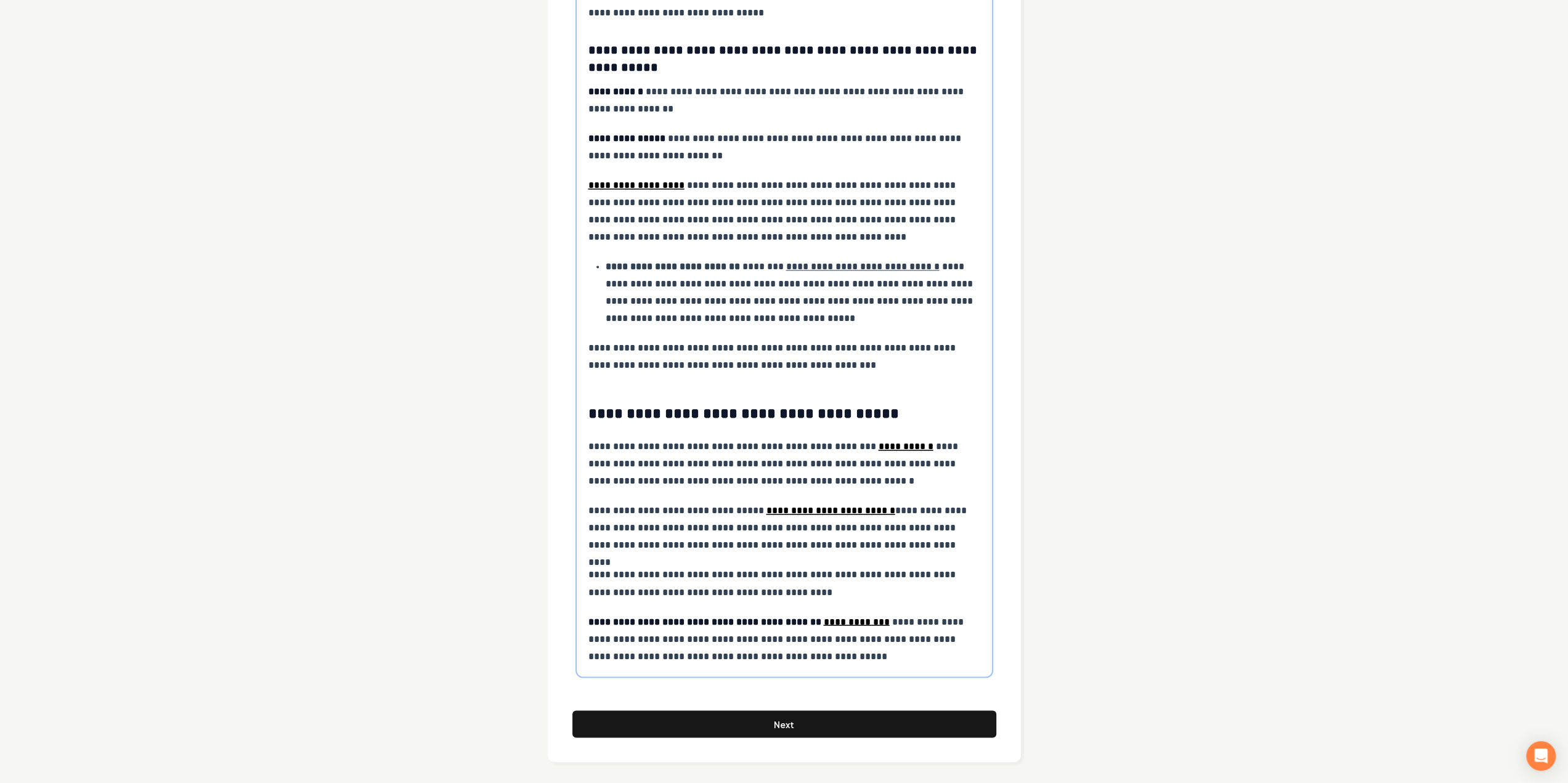
scroll to position [1766, 0]
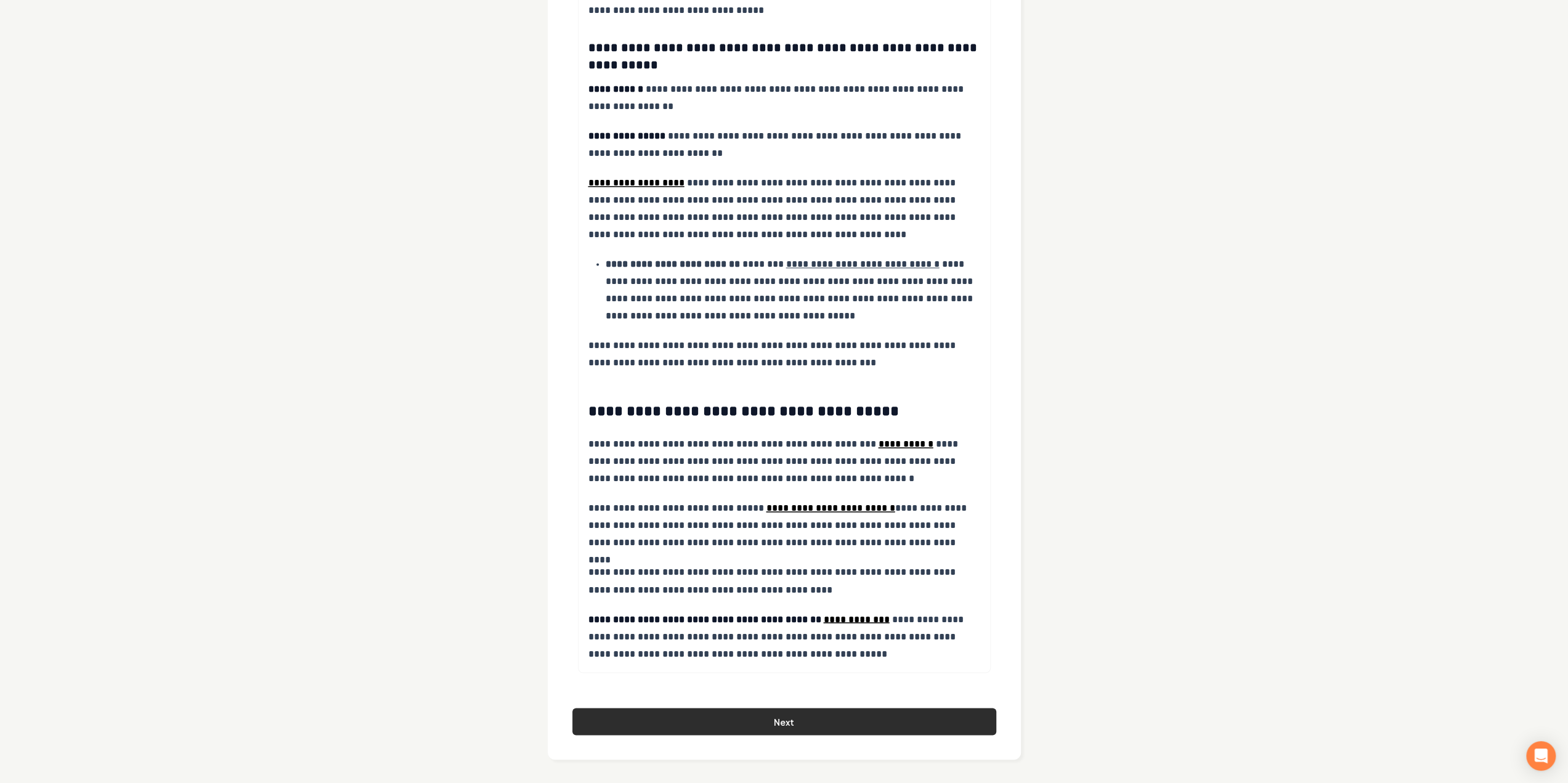
click at [725, 718] on button "Next" at bounding box center [784, 722] width 424 height 27
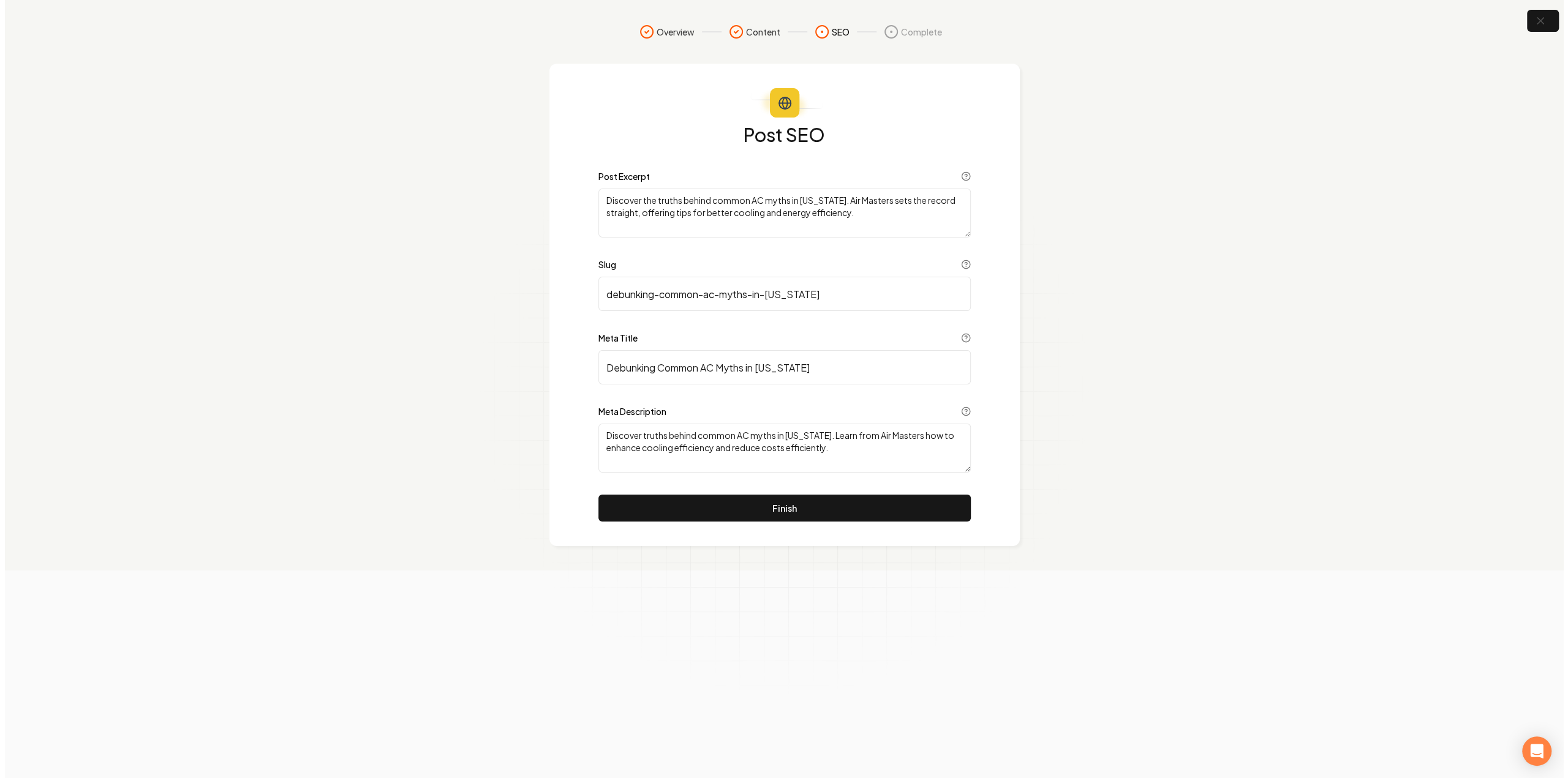
scroll to position [0, 0]
click at [775, 496] on button "Finish" at bounding box center [784, 509] width 372 height 27
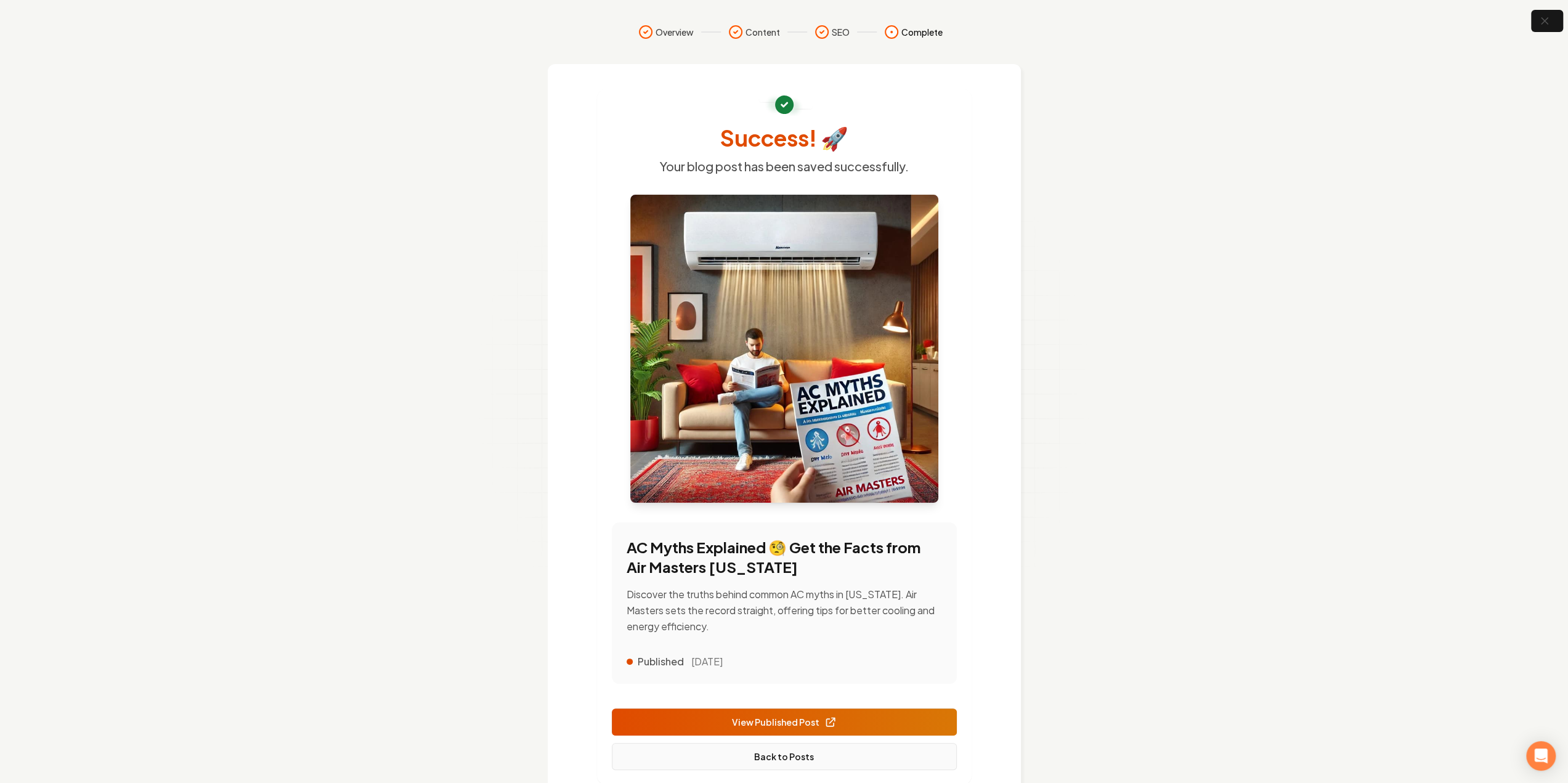
click at [770, 753] on link "Back to Posts" at bounding box center [785, 757] width 345 height 27
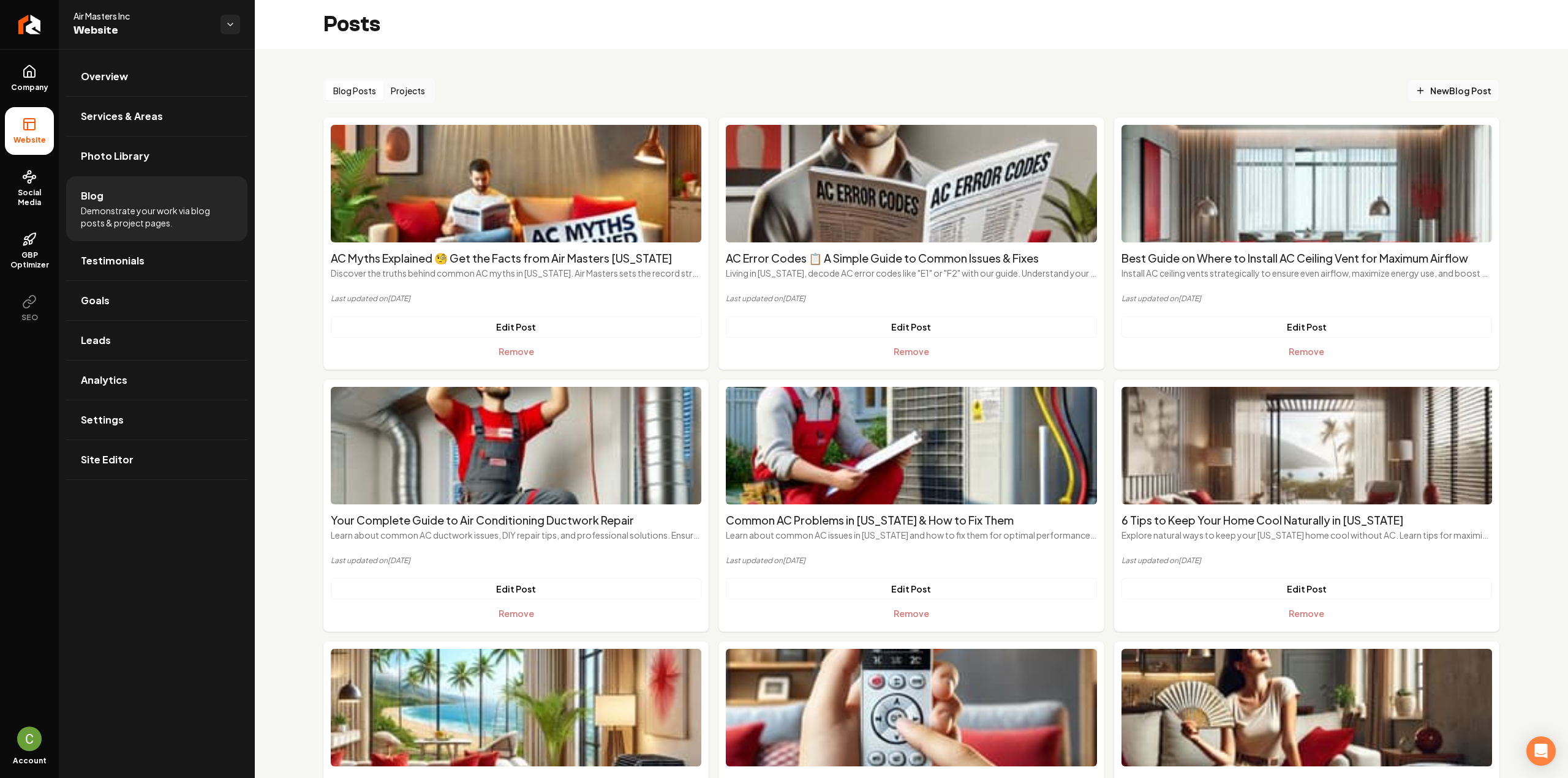
click at [1462, 94] on span "New Blog Post" at bounding box center [1454, 90] width 76 height 13
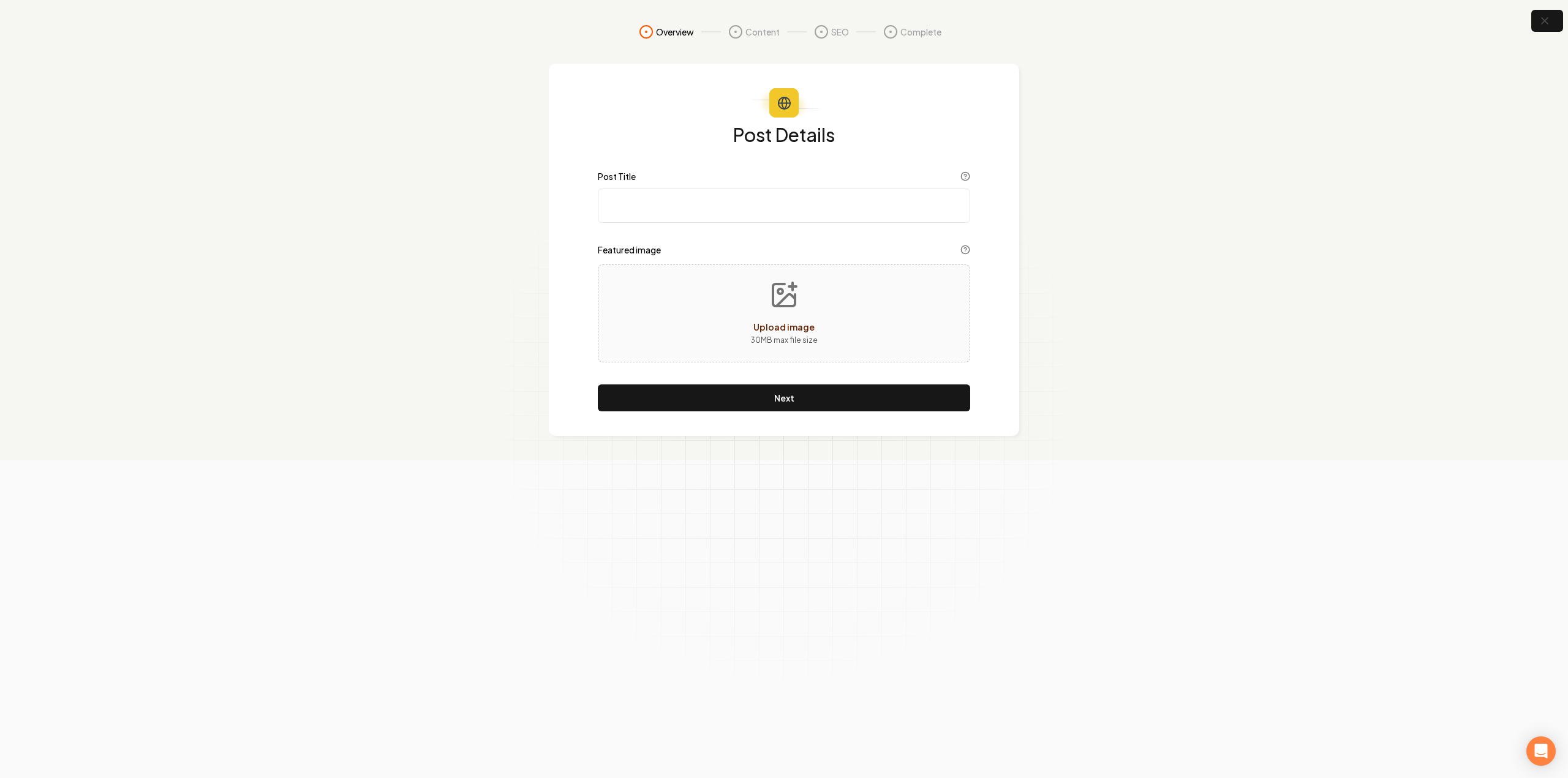
click at [662, 217] on input "Post Title" at bounding box center [784, 205] width 372 height 34
paste input "Dry Mode on AC 🤔 What It Is & When to Use It"
type input "Dry Mode on AC 🤔 What It Is & When to Use It"
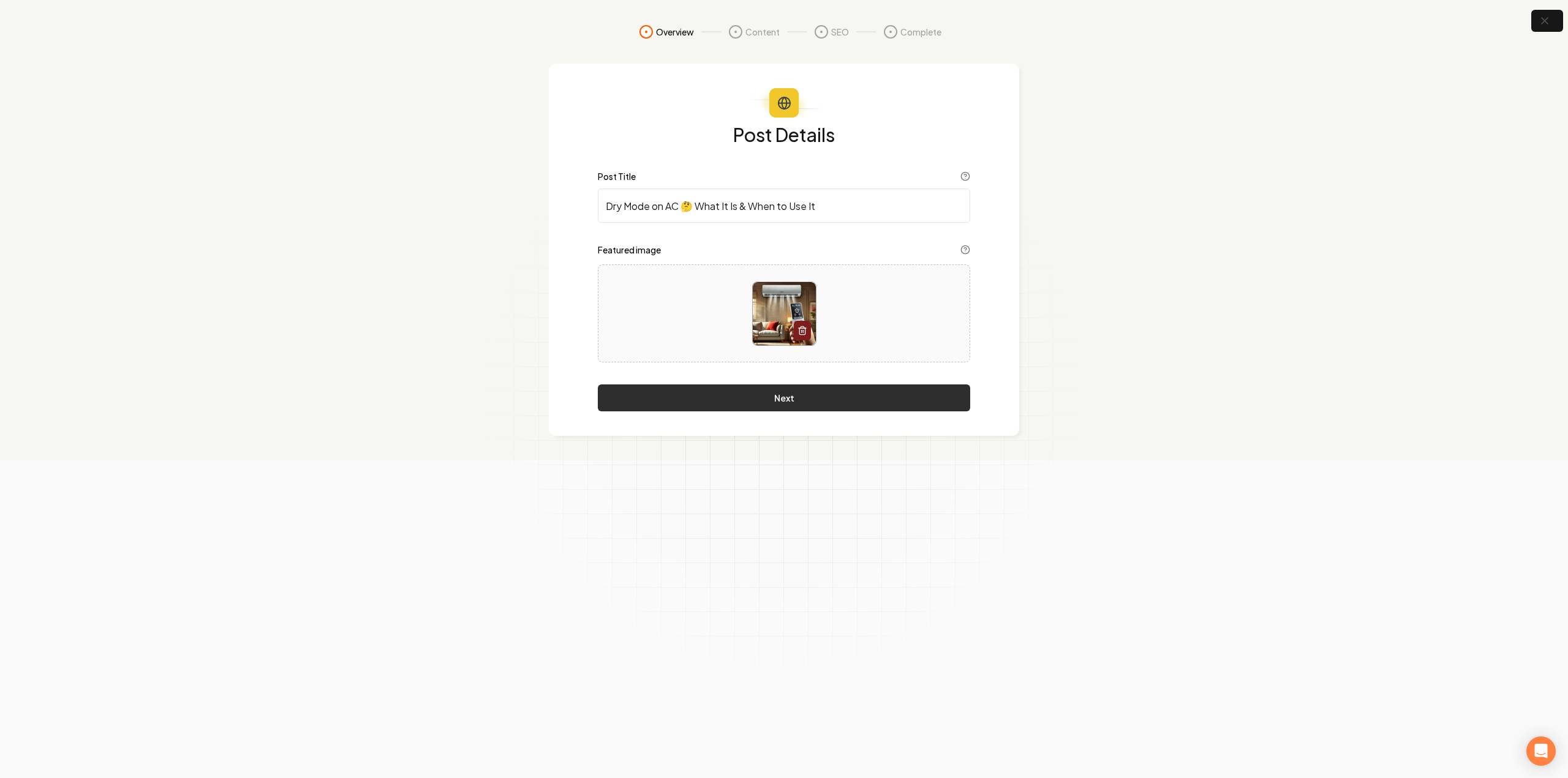
click at [737, 401] on button "Next" at bounding box center [784, 398] width 372 height 27
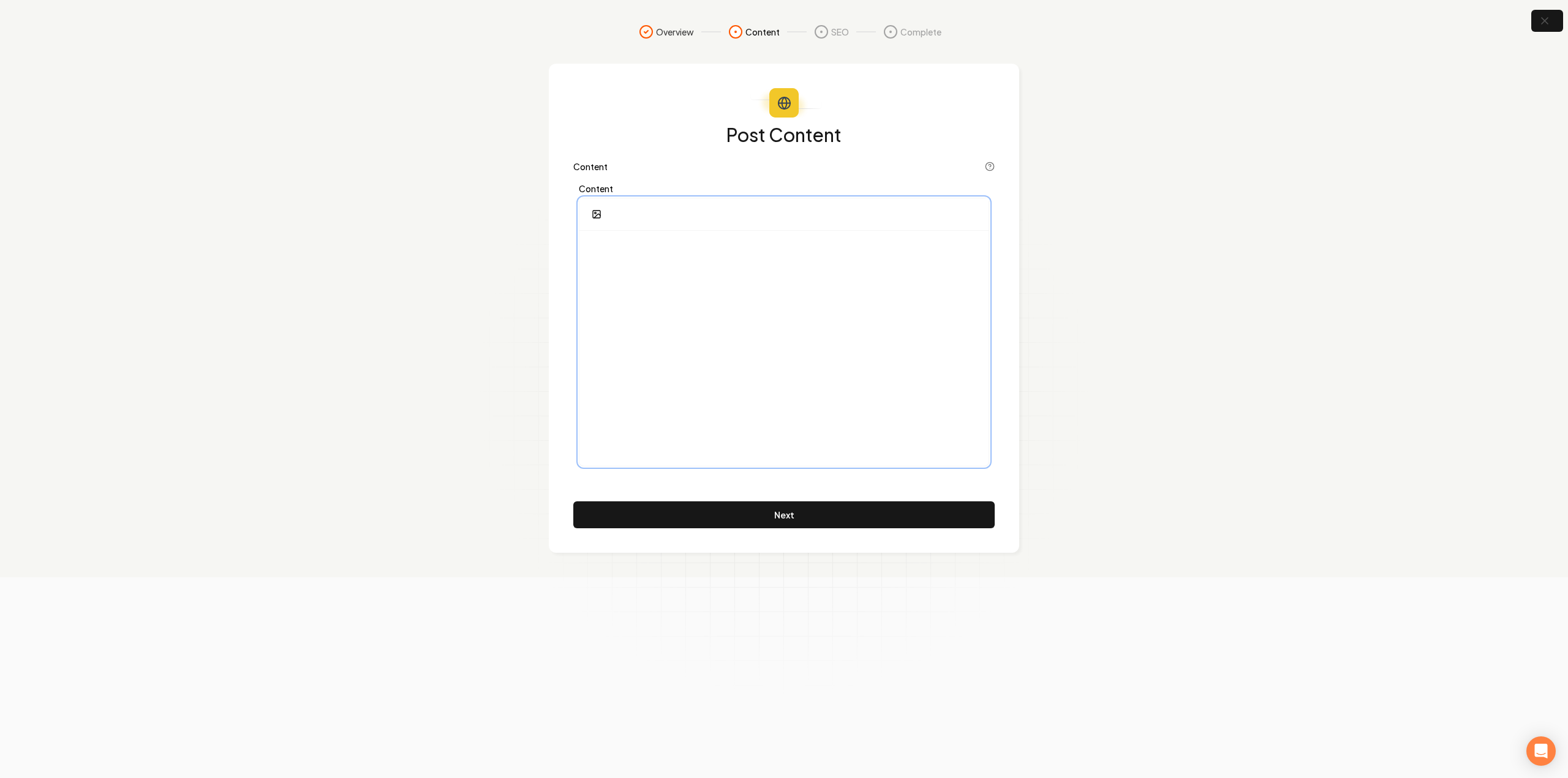
click at [615, 275] on div at bounding box center [784, 348] width 409 height 235
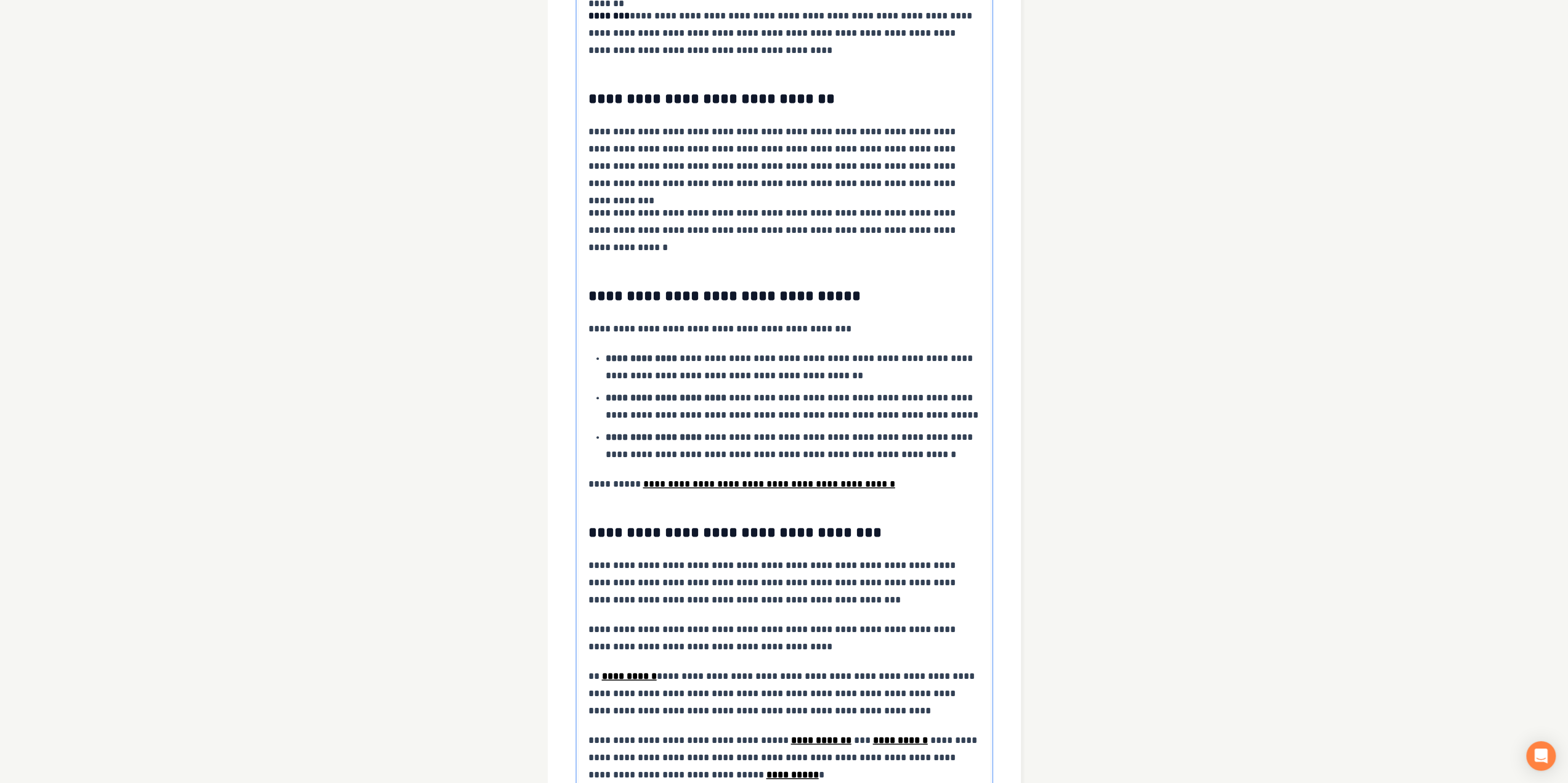
scroll to position [1394, 0]
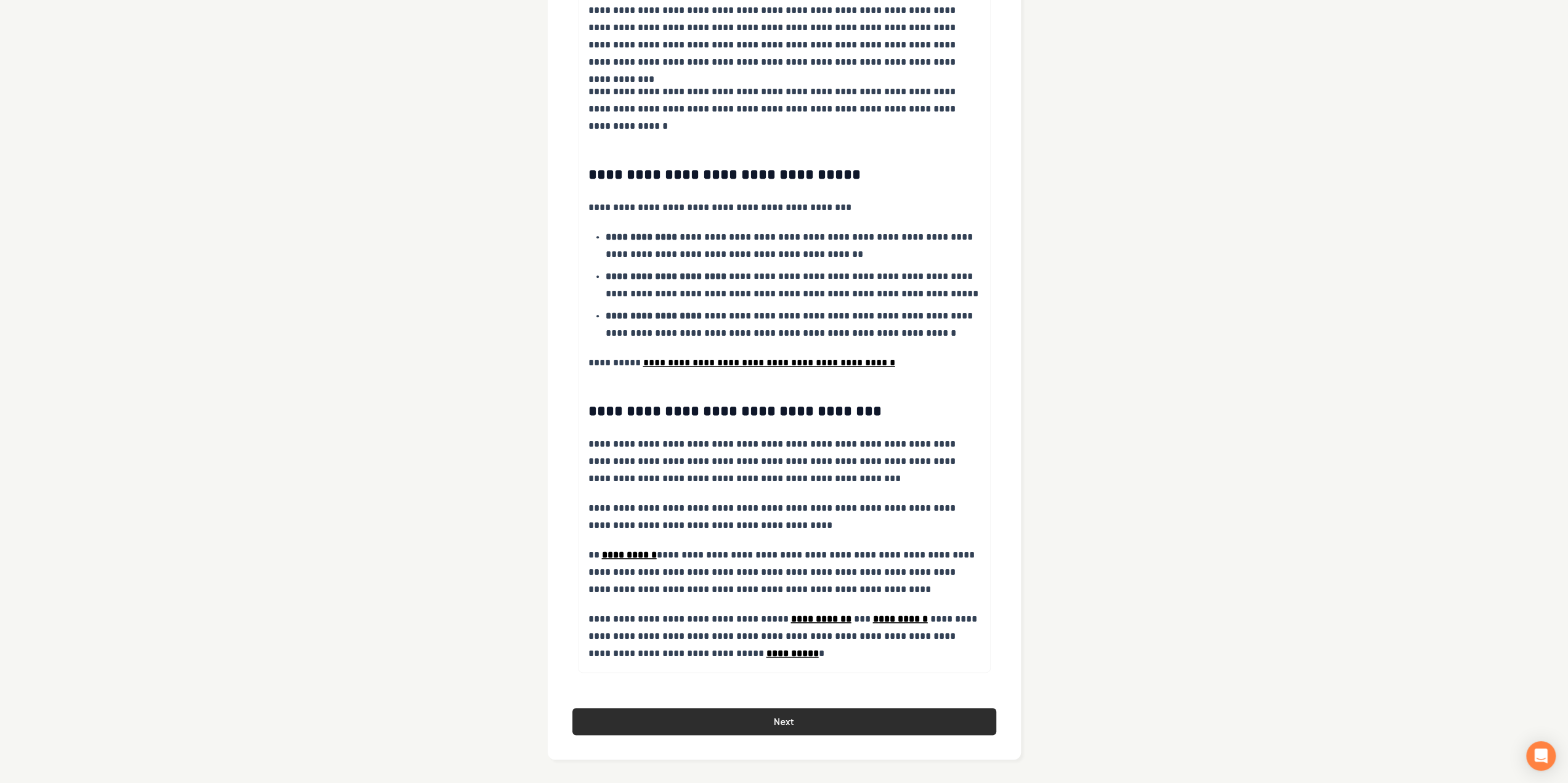
click at [682, 714] on button "Next" at bounding box center [784, 722] width 424 height 27
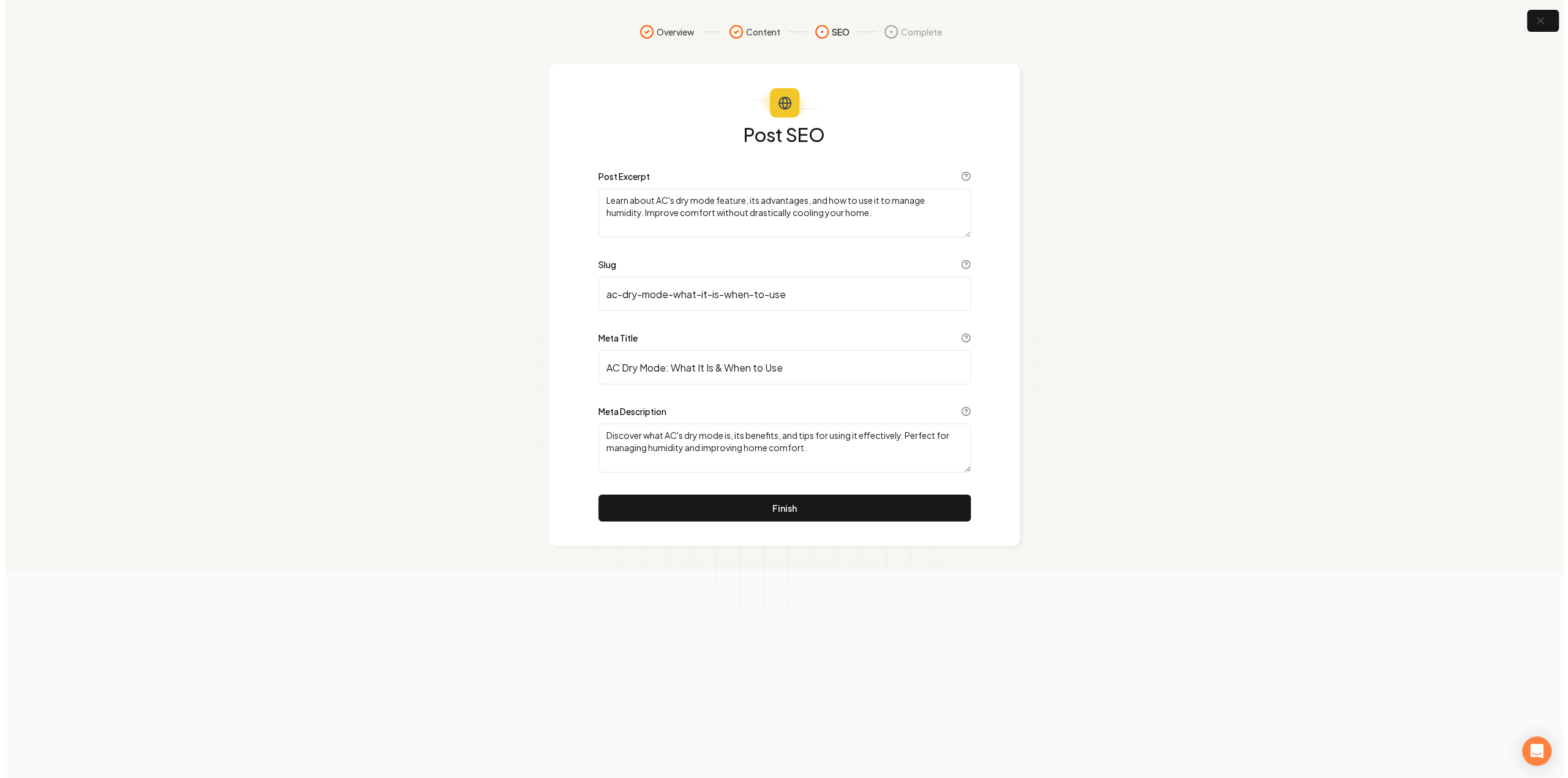
scroll to position [0, 0]
click at [728, 497] on button "Finish" at bounding box center [784, 509] width 372 height 27
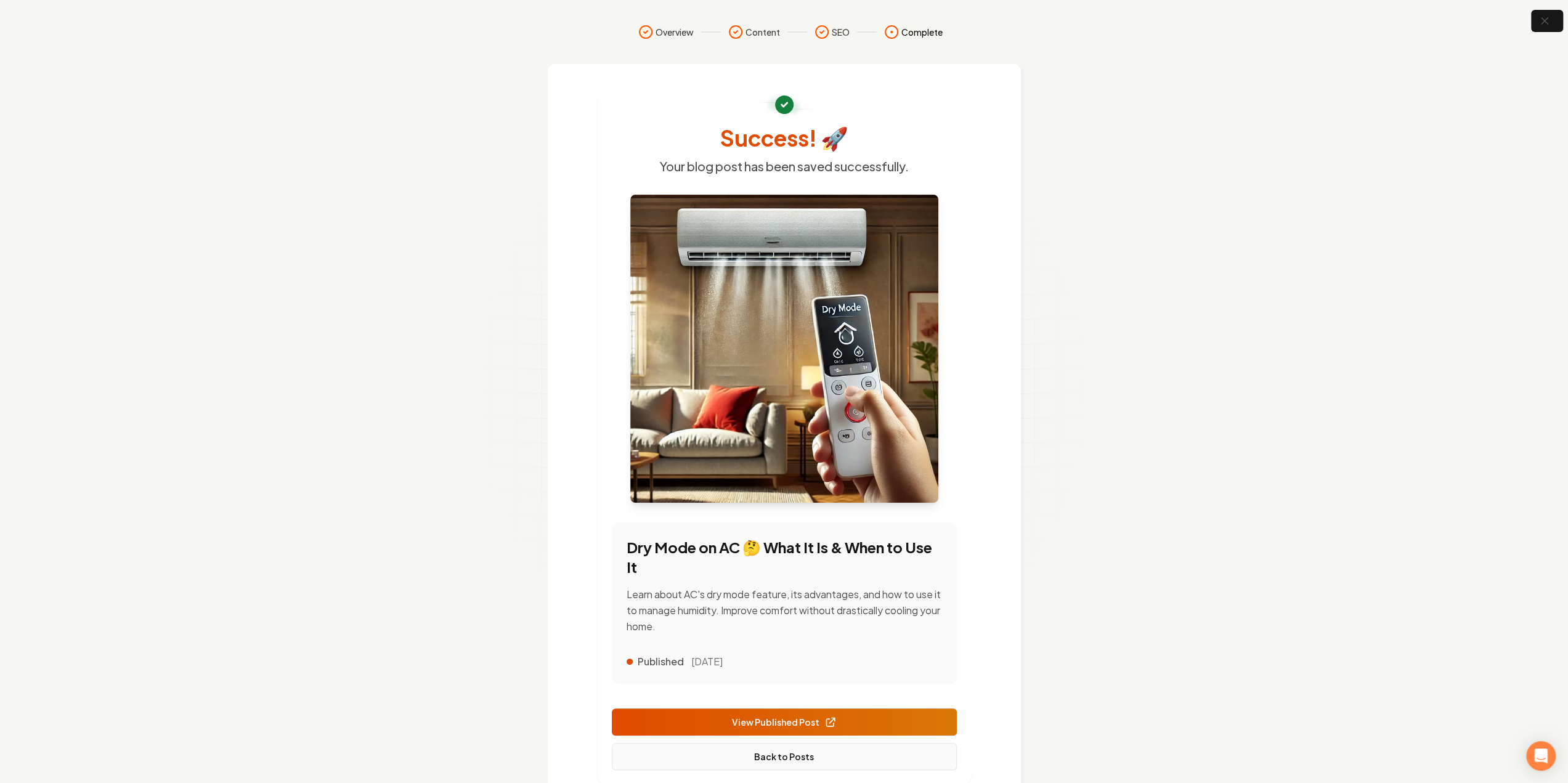
click at [757, 756] on link "Back to Posts" at bounding box center [785, 757] width 345 height 27
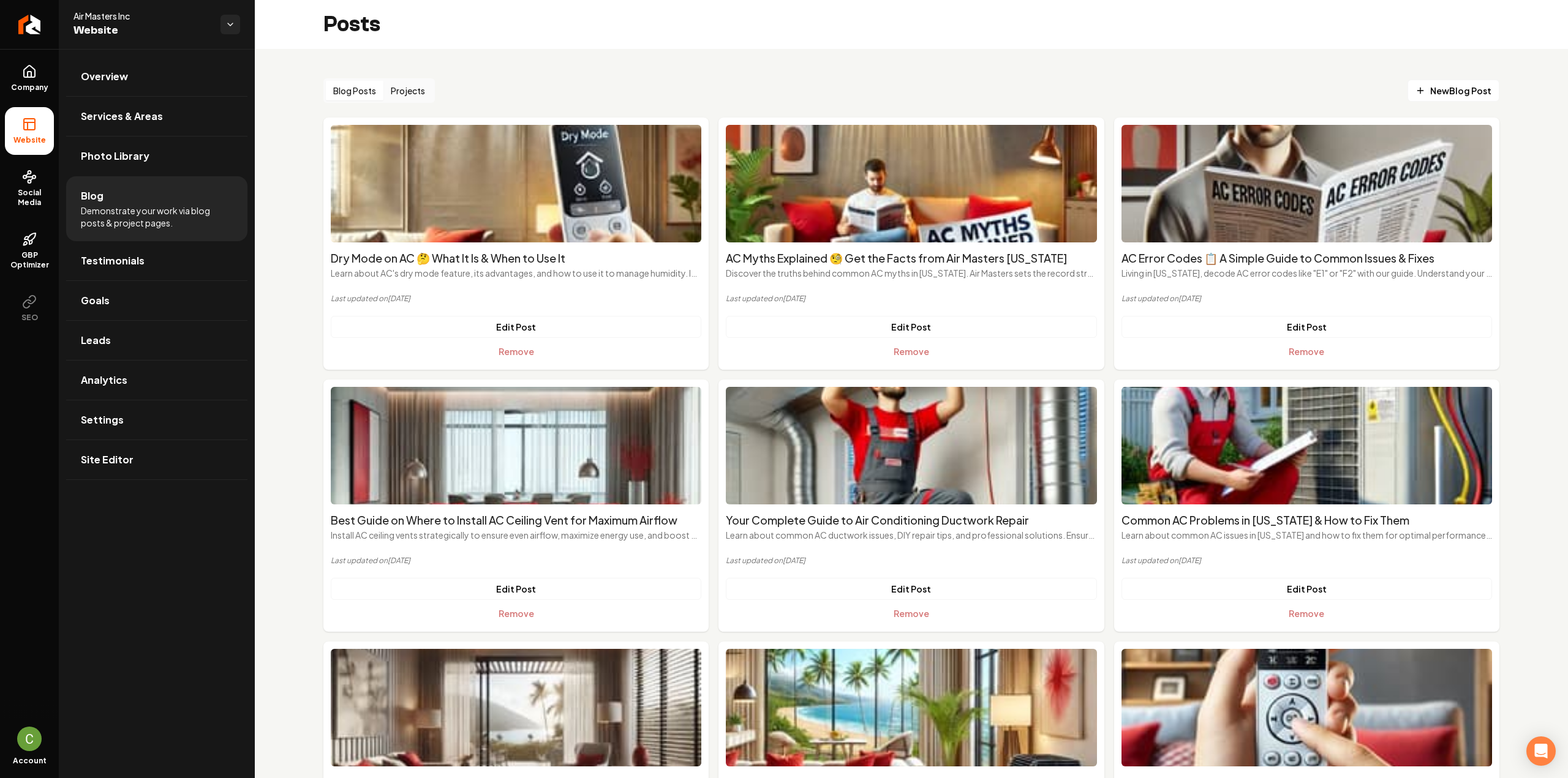
click at [1441, 90] on span "New Blog Post" at bounding box center [1454, 90] width 76 height 13
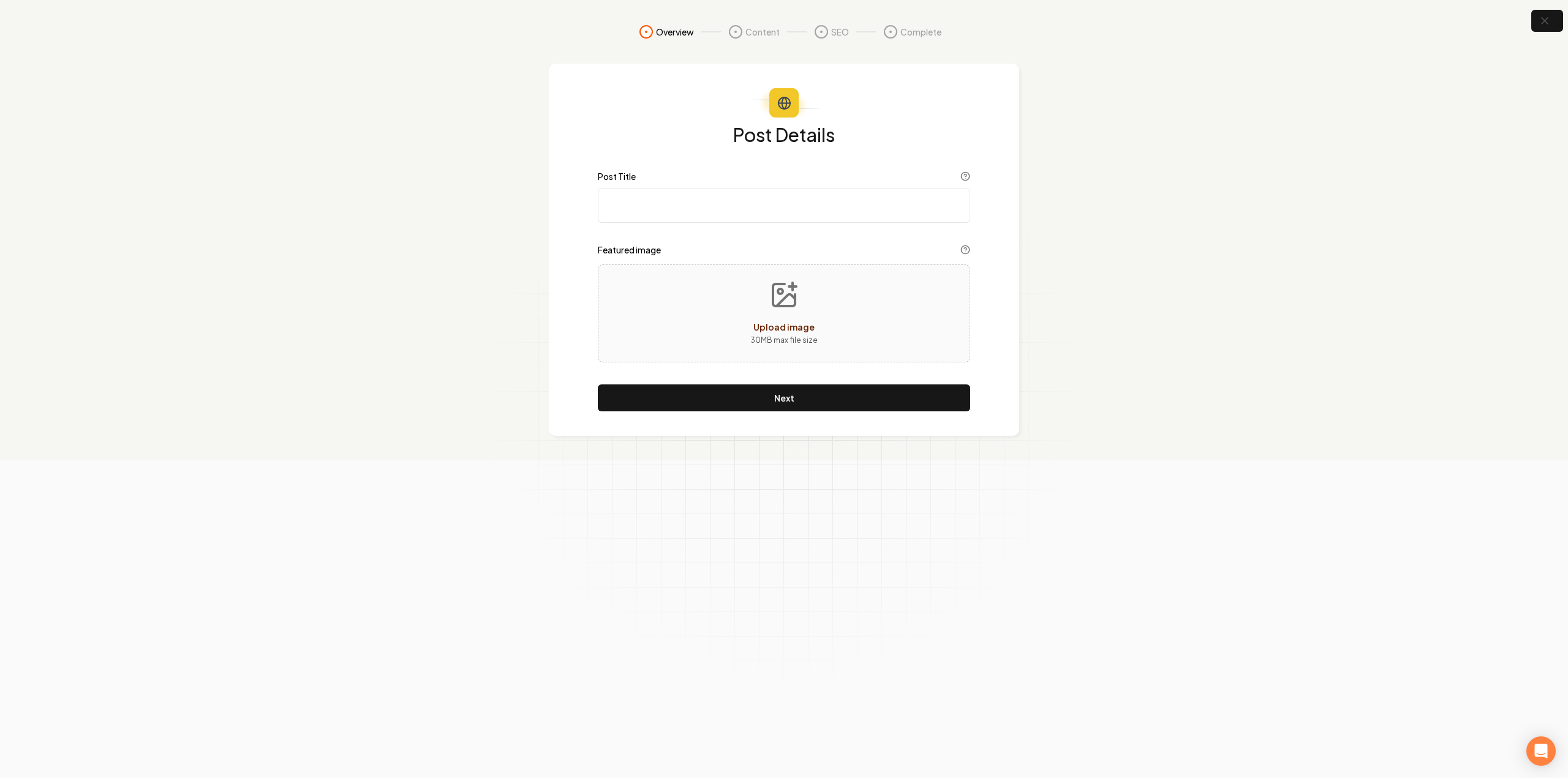
click at [653, 205] on input "Post Title" at bounding box center [784, 205] width 372 height 34
paste input "AC Fan Problems: Common Causes and Solutions"
type input "AC Fan Problems: Common Causes and Solutions"
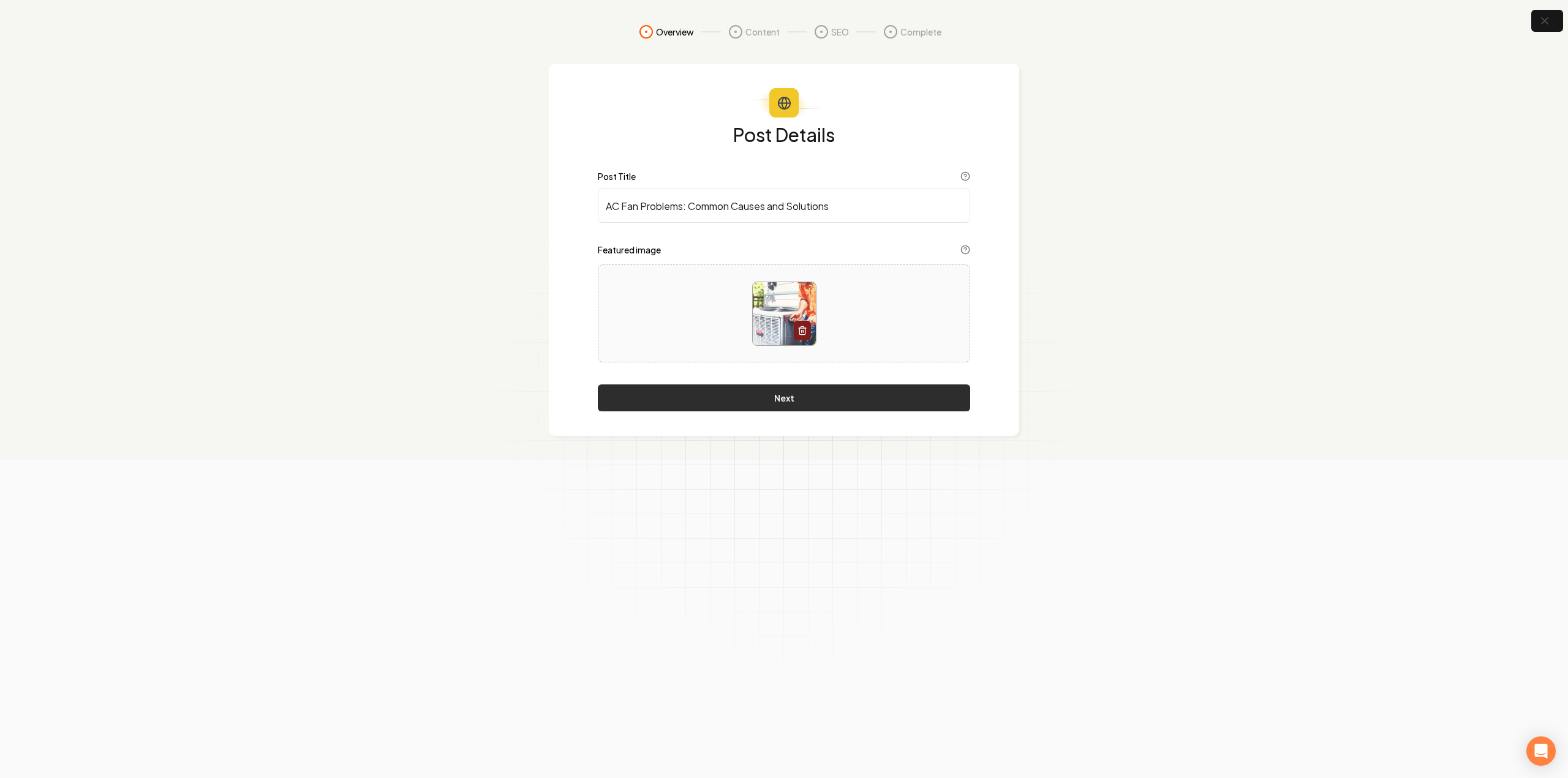
click at [719, 397] on button "Next" at bounding box center [784, 398] width 372 height 27
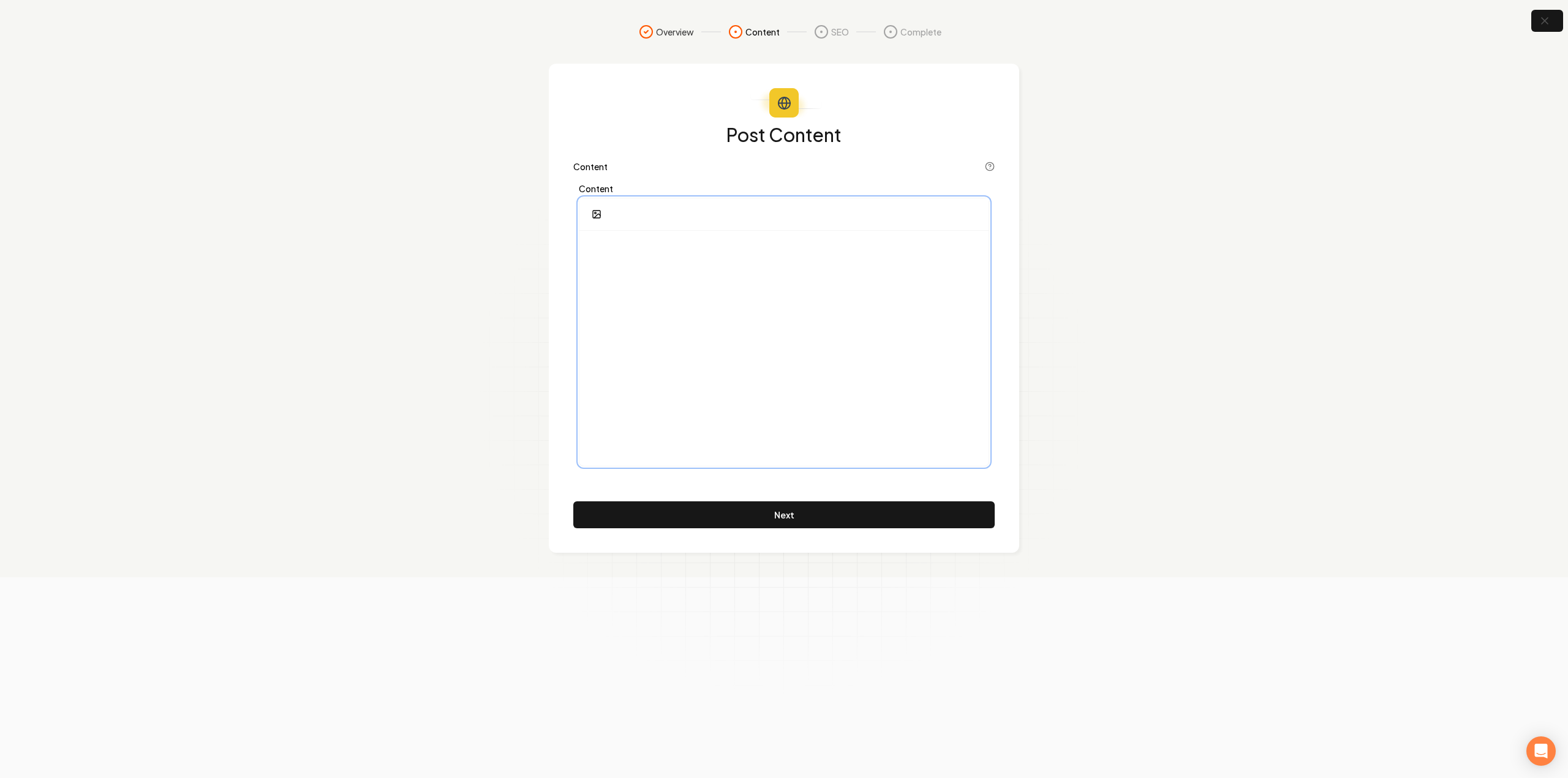
click at [679, 284] on div at bounding box center [784, 348] width 409 height 235
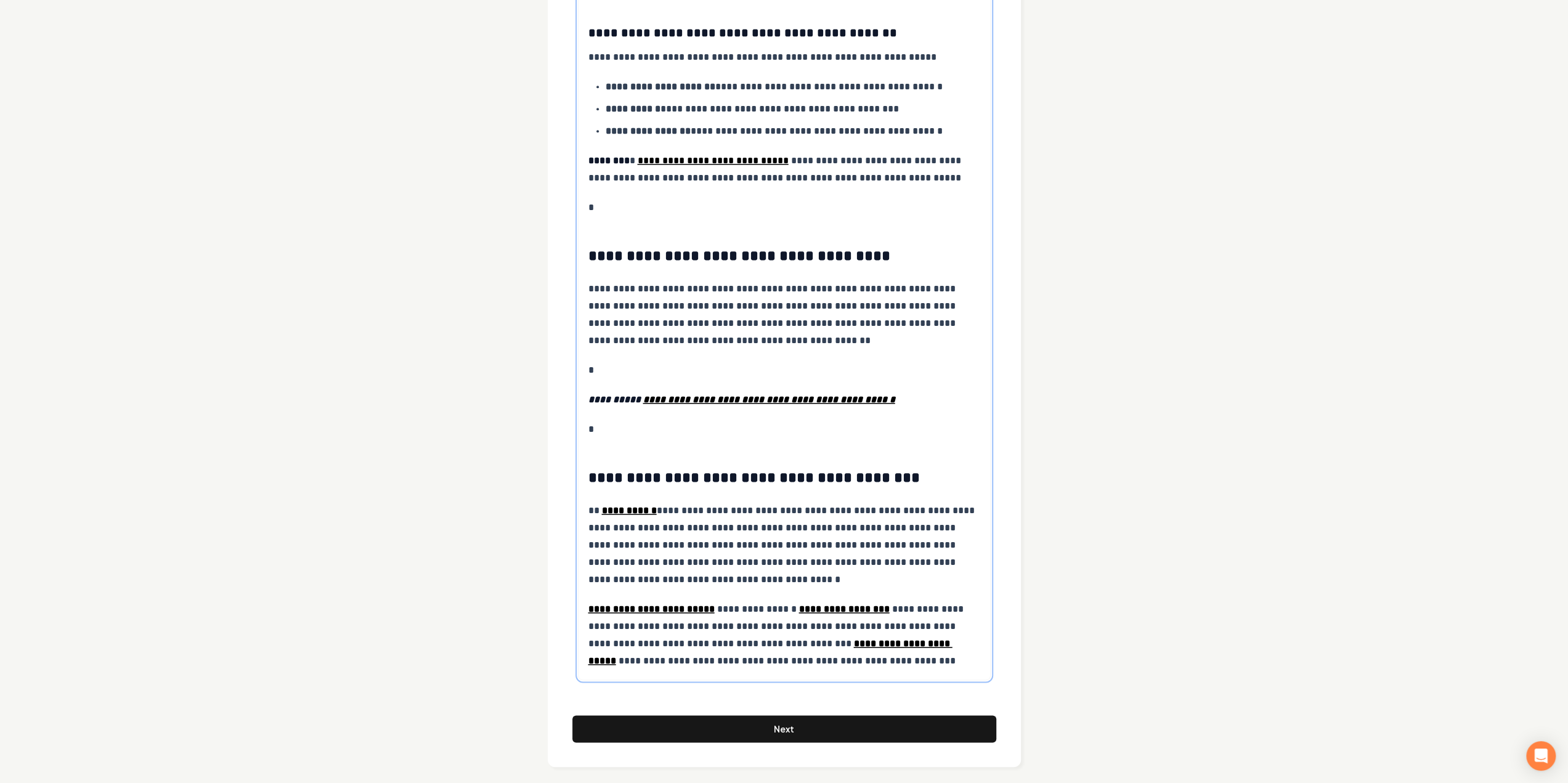
scroll to position [1498, 0]
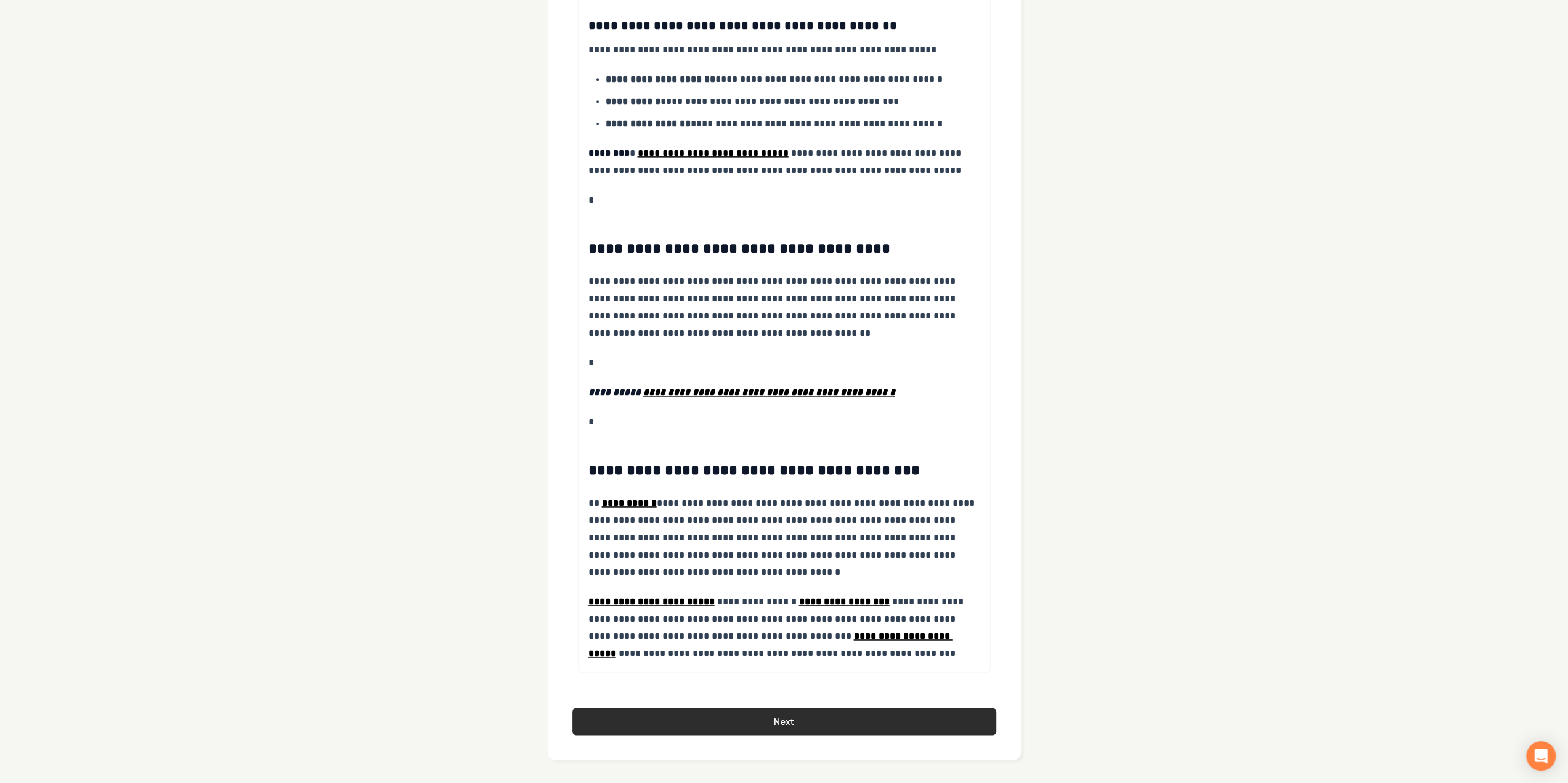
click at [676, 729] on button "Next" at bounding box center [784, 722] width 424 height 27
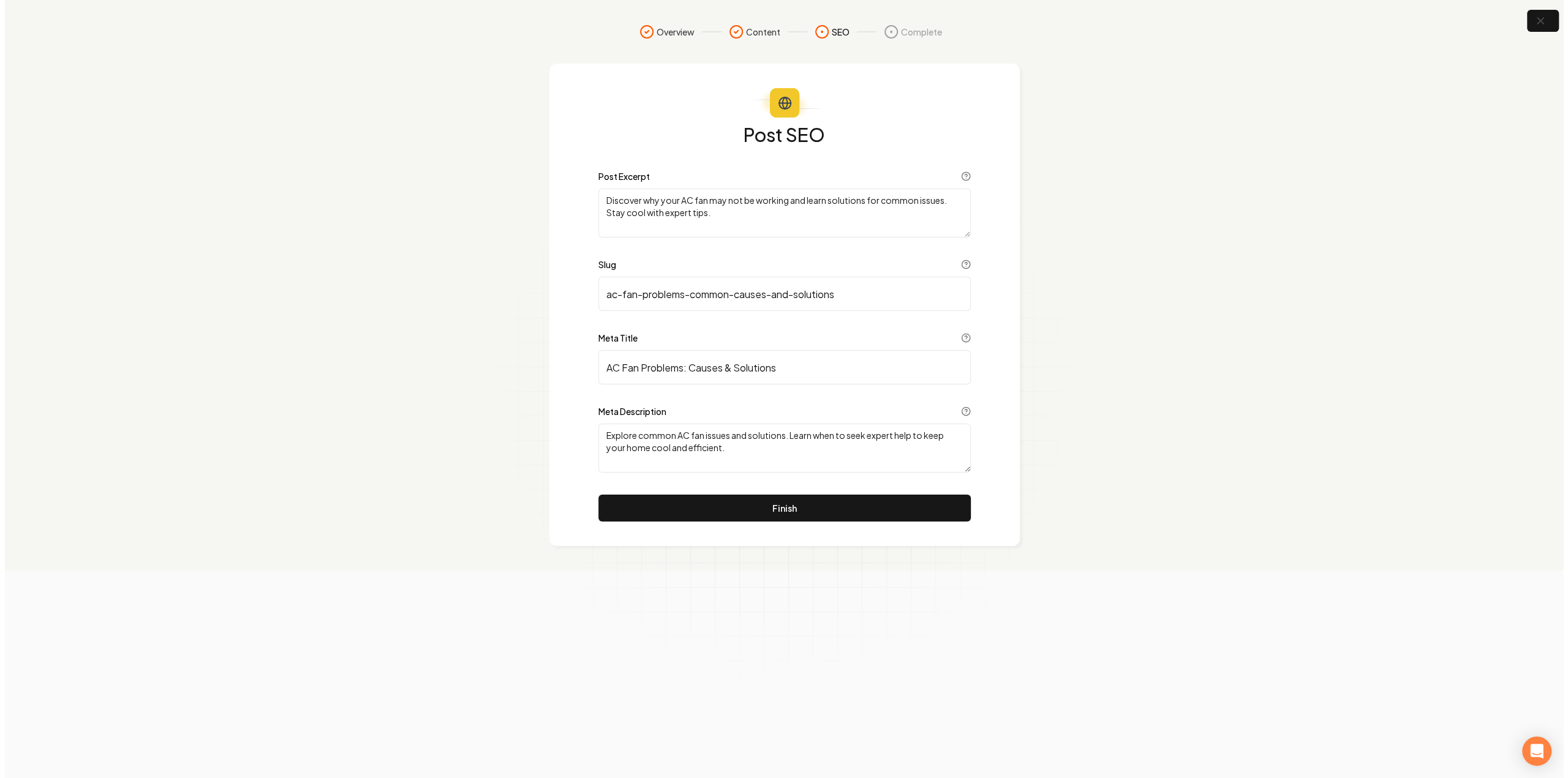
scroll to position [0, 0]
click at [769, 505] on button "Finish" at bounding box center [784, 509] width 372 height 27
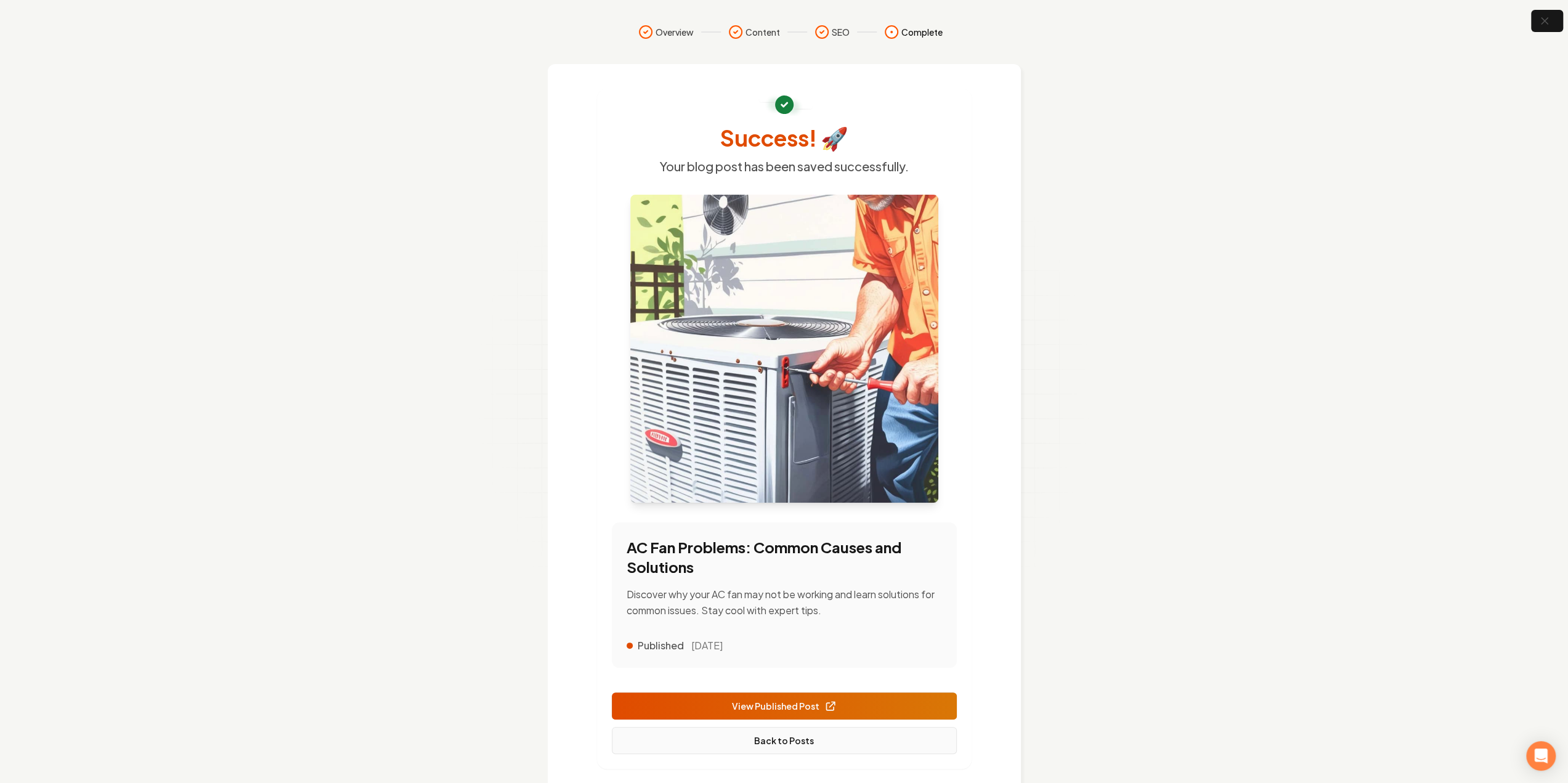
click at [817, 737] on link "Back to Posts" at bounding box center [785, 741] width 345 height 27
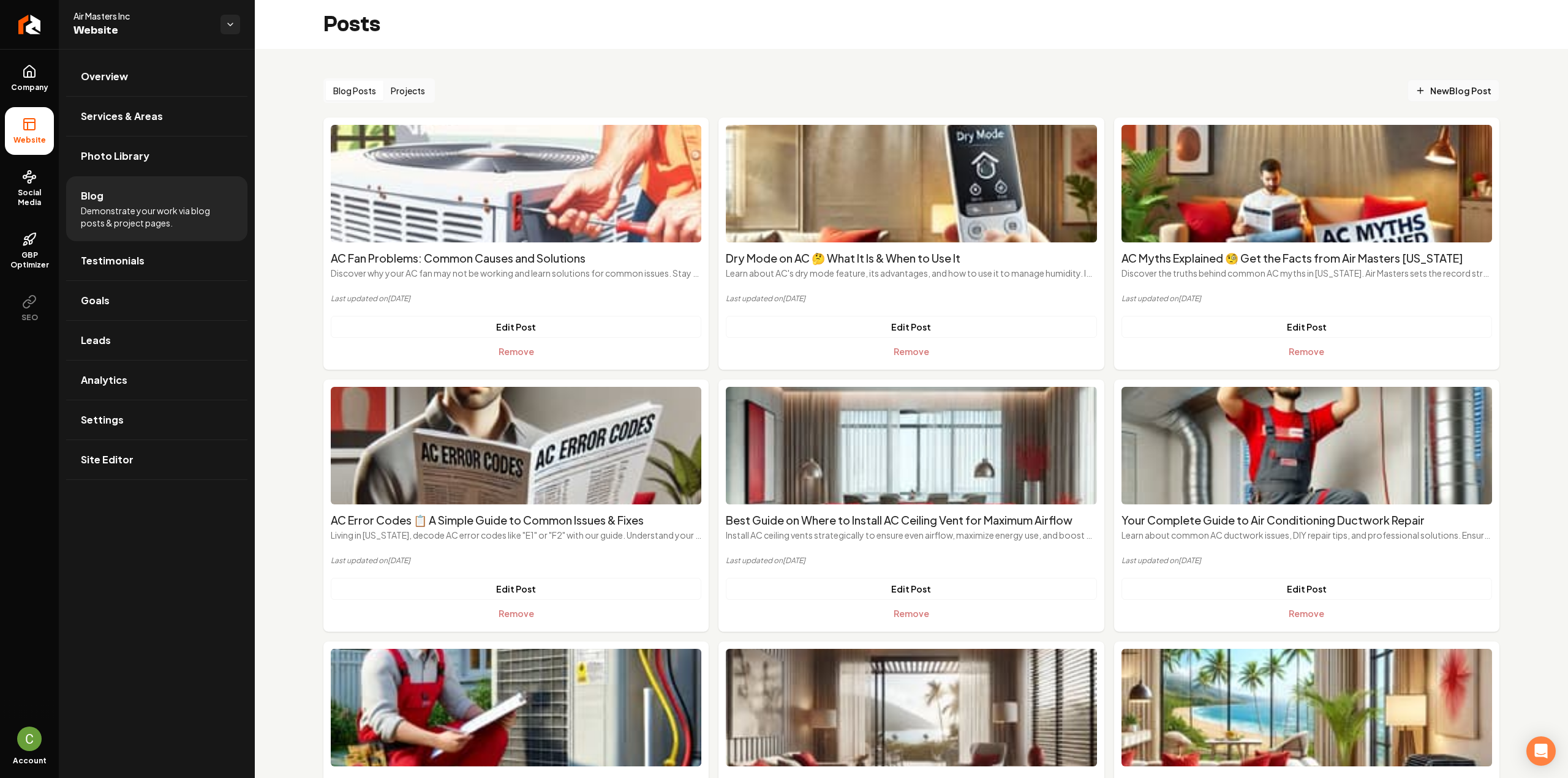
click at [1438, 92] on span "New Blog Post" at bounding box center [1454, 90] width 76 height 13
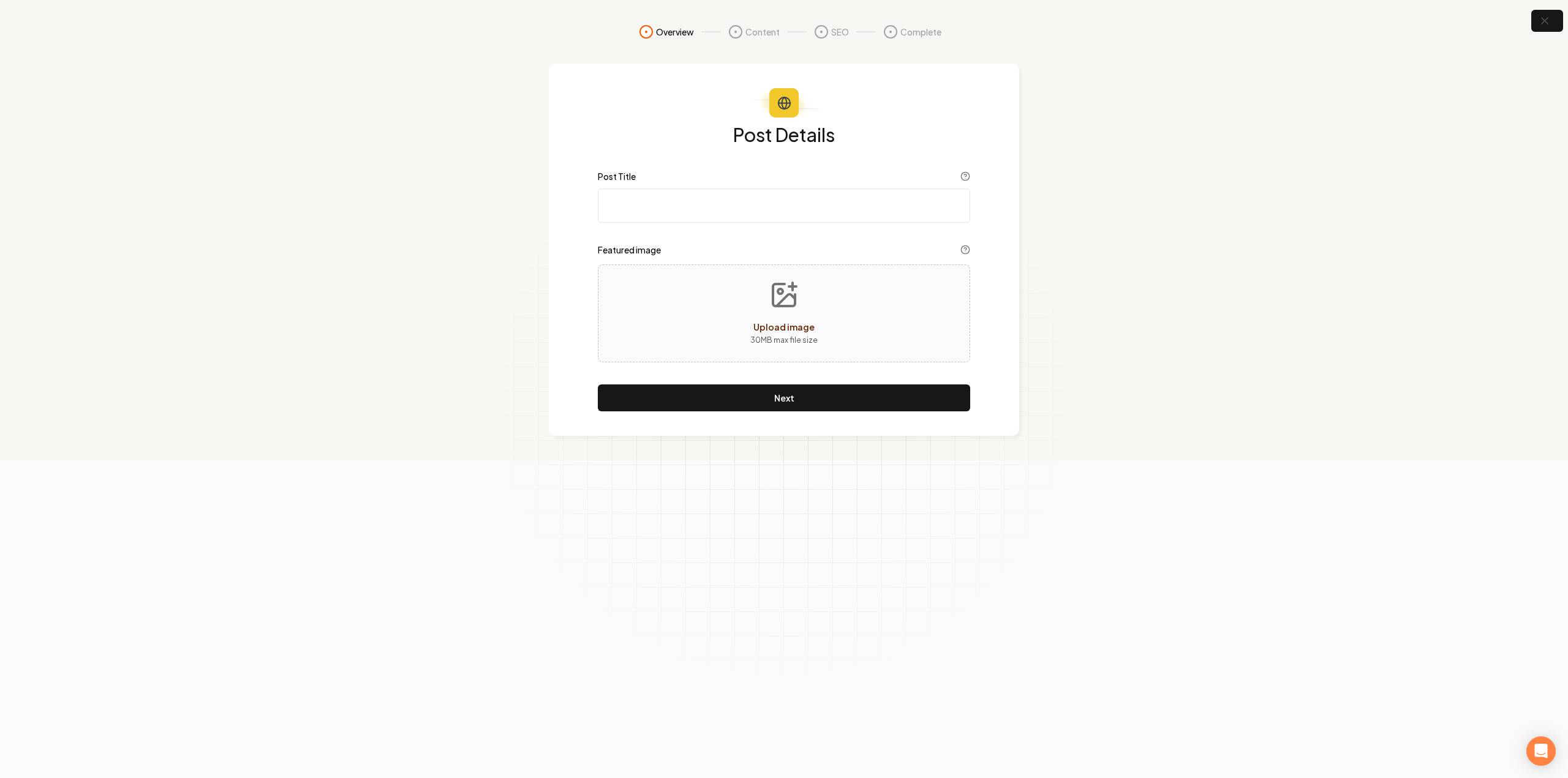
click at [800, 209] on input "Post Title" at bounding box center [784, 205] width 372 height 34
paste input "How to Reduce Your AC Bill in Hawaii"
type input "How to Reduce Your AC Bill in Hawaii"
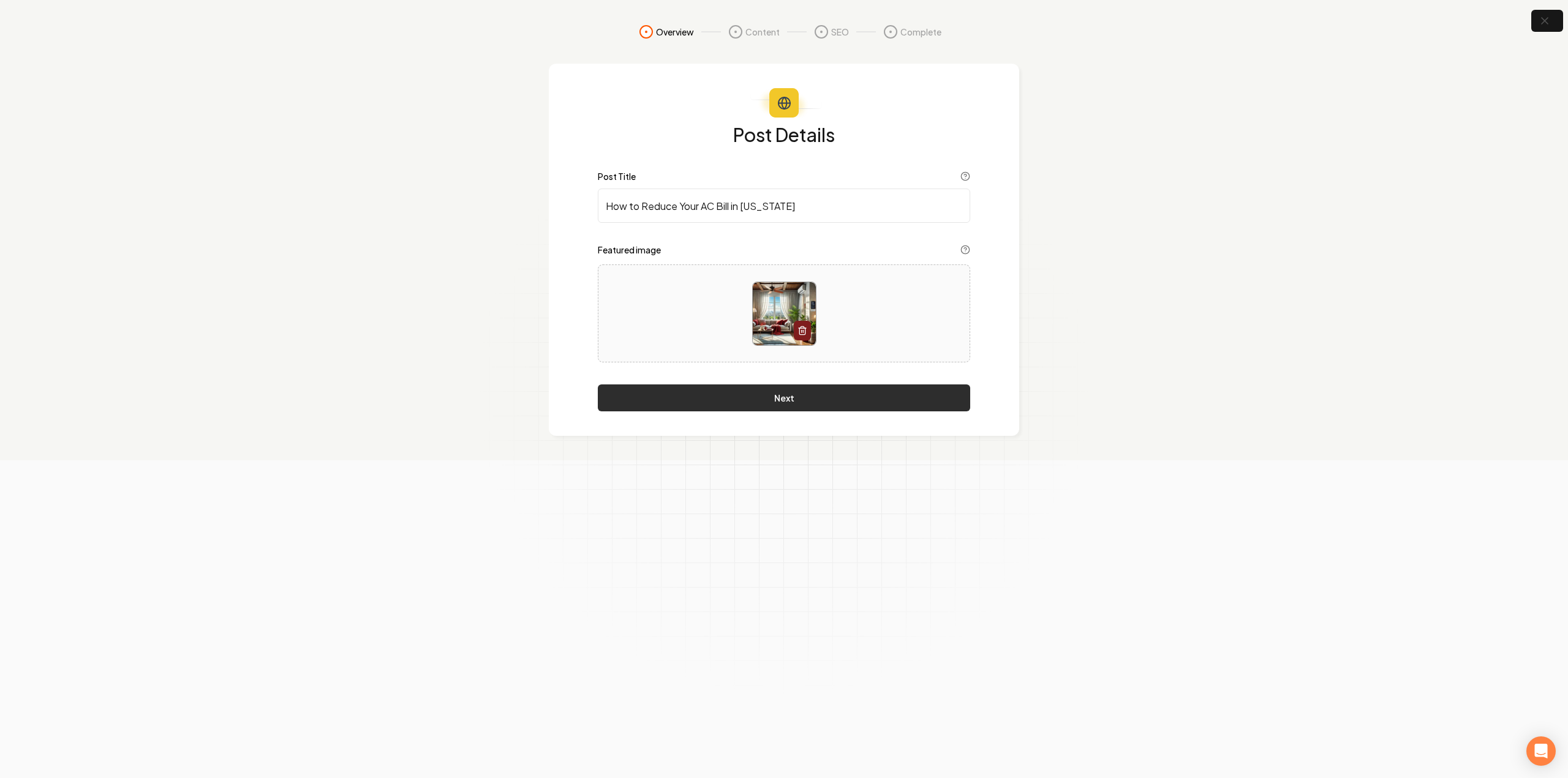
click at [753, 392] on button "Next" at bounding box center [784, 398] width 372 height 27
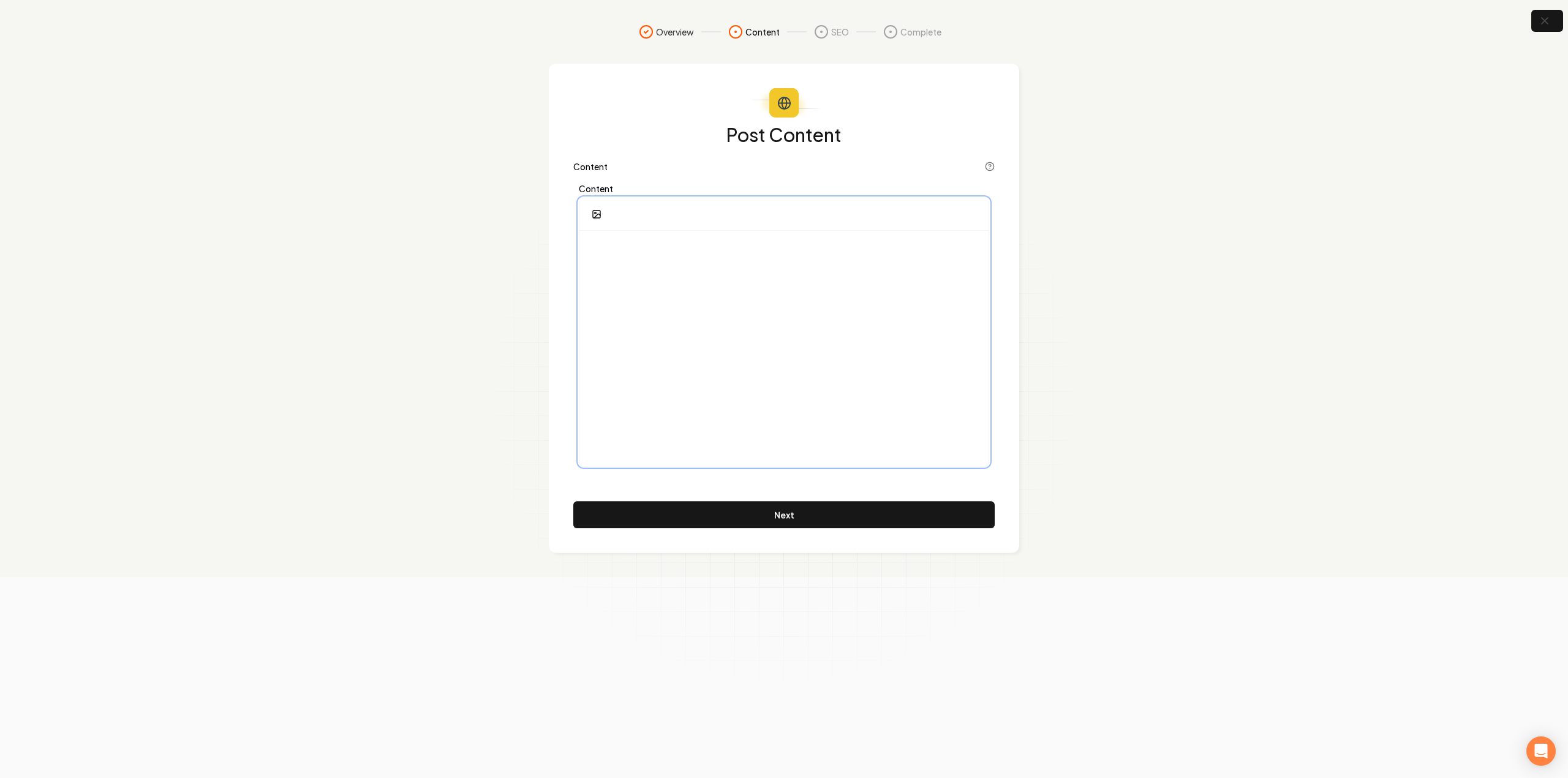
click at [821, 344] on div at bounding box center [784, 348] width 409 height 235
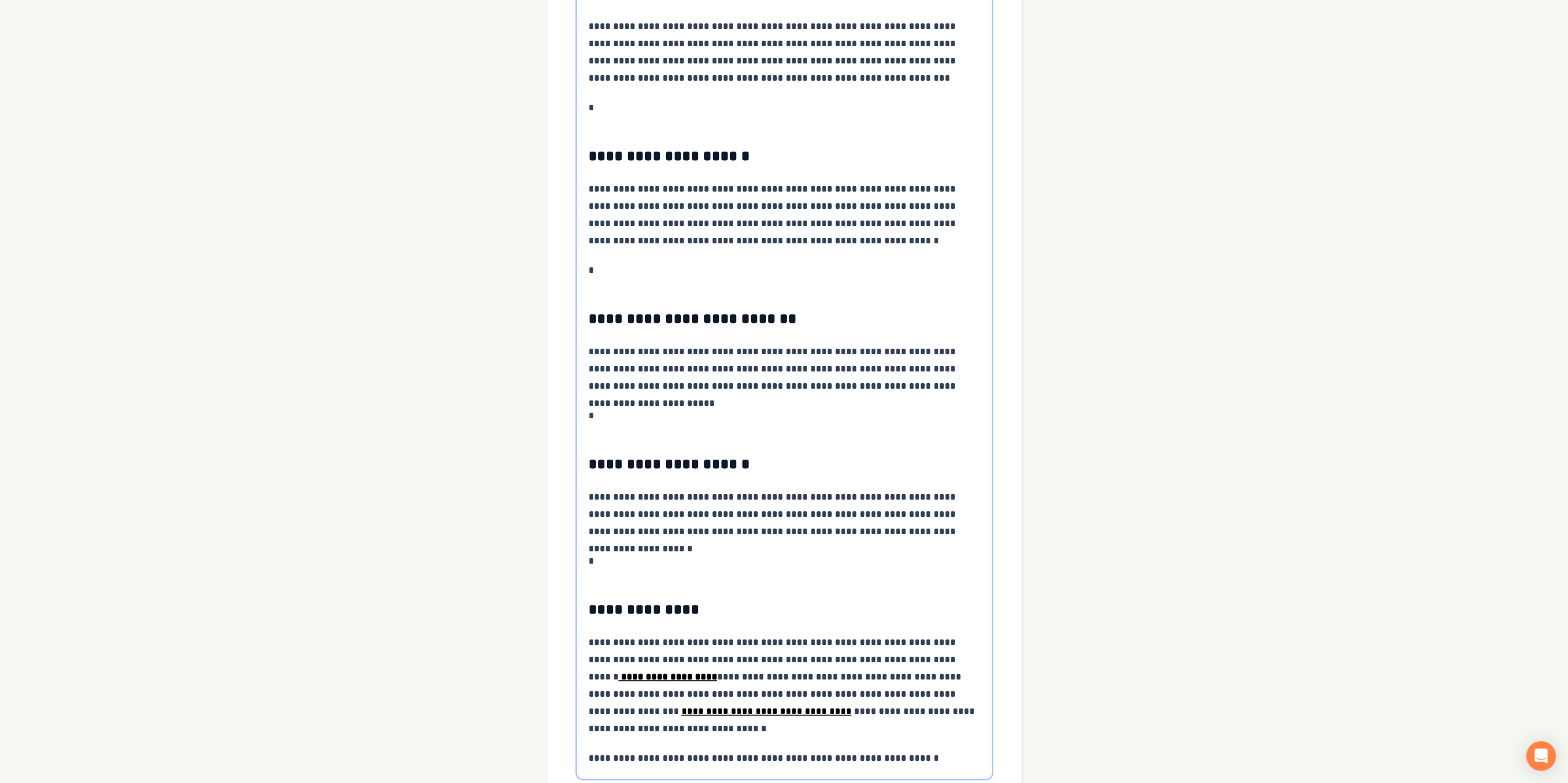
scroll to position [1399, 0]
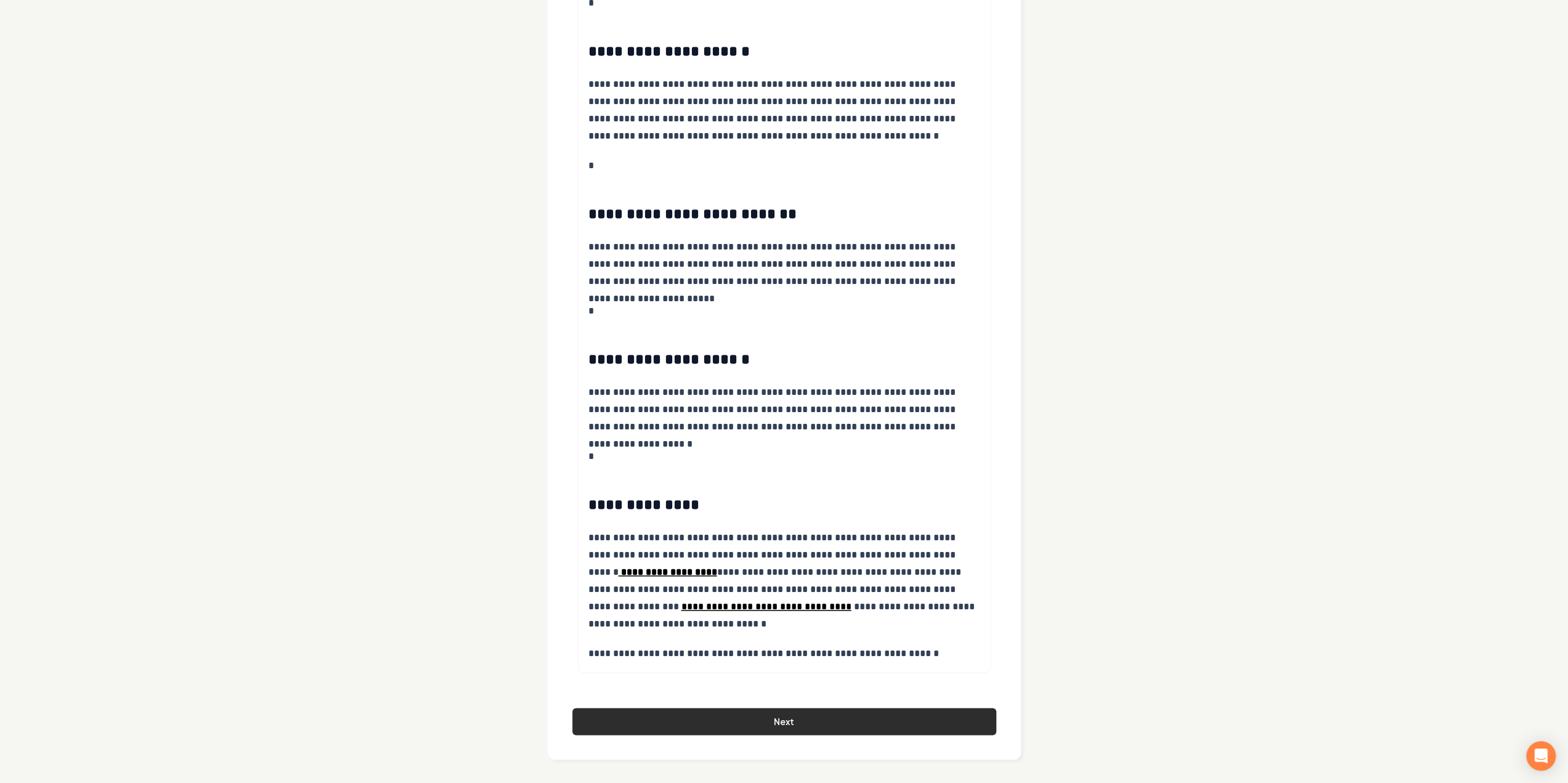
click at [788, 718] on button "Next" at bounding box center [784, 722] width 424 height 27
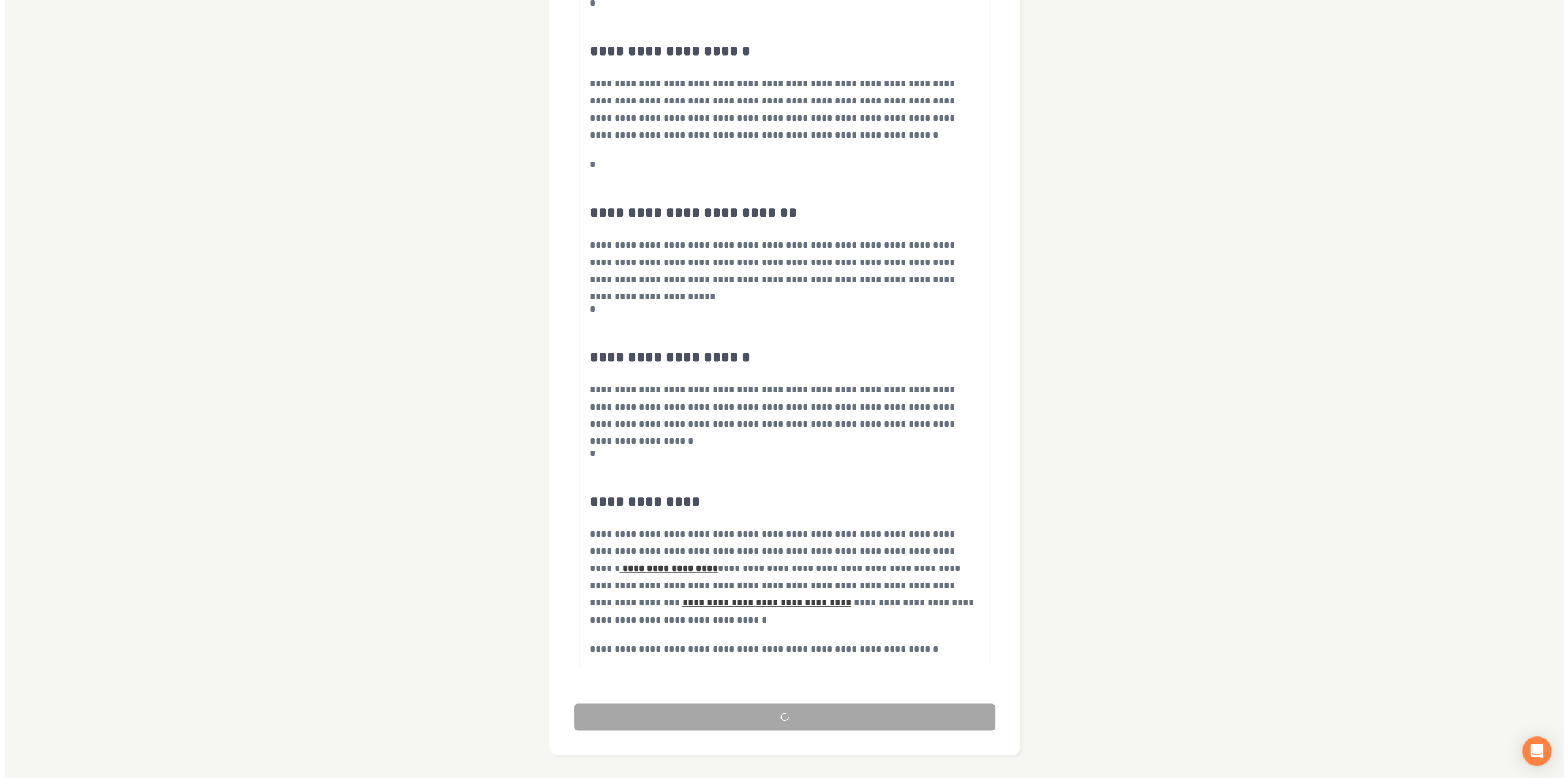
scroll to position [0, 0]
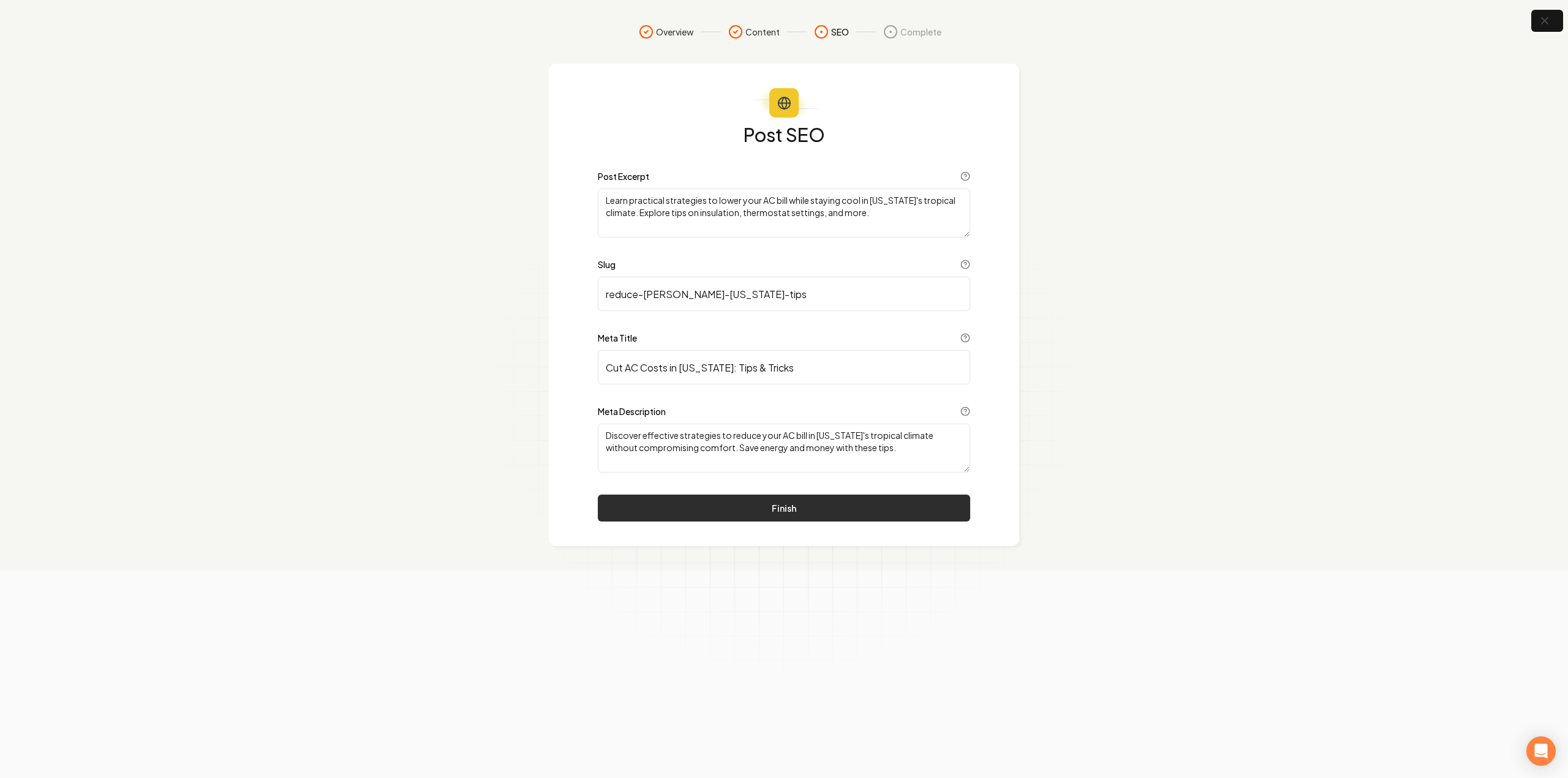
click at [756, 508] on button "Finish" at bounding box center [784, 509] width 372 height 27
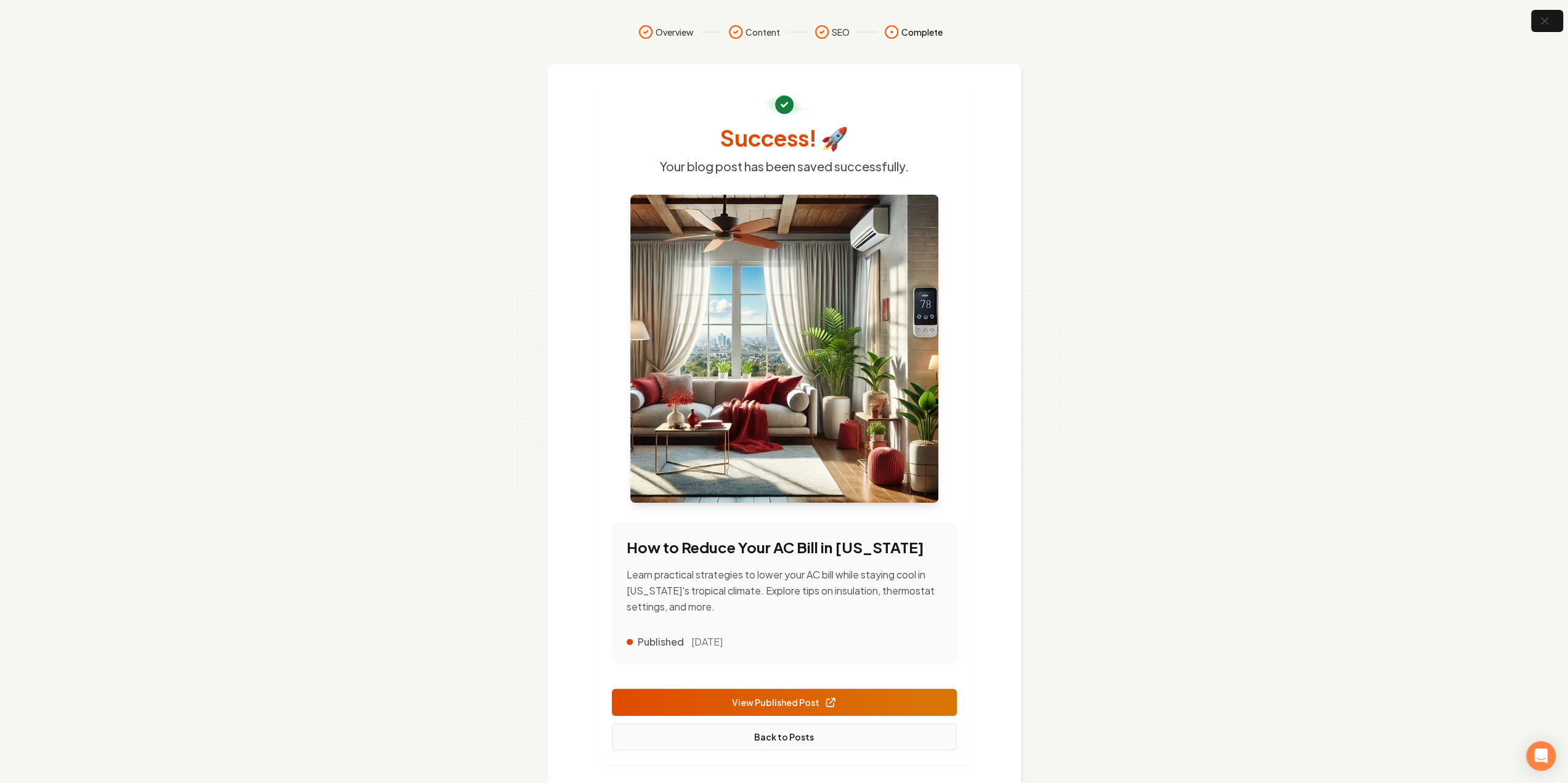
click at [783, 740] on link "Back to Posts" at bounding box center [785, 737] width 345 height 27
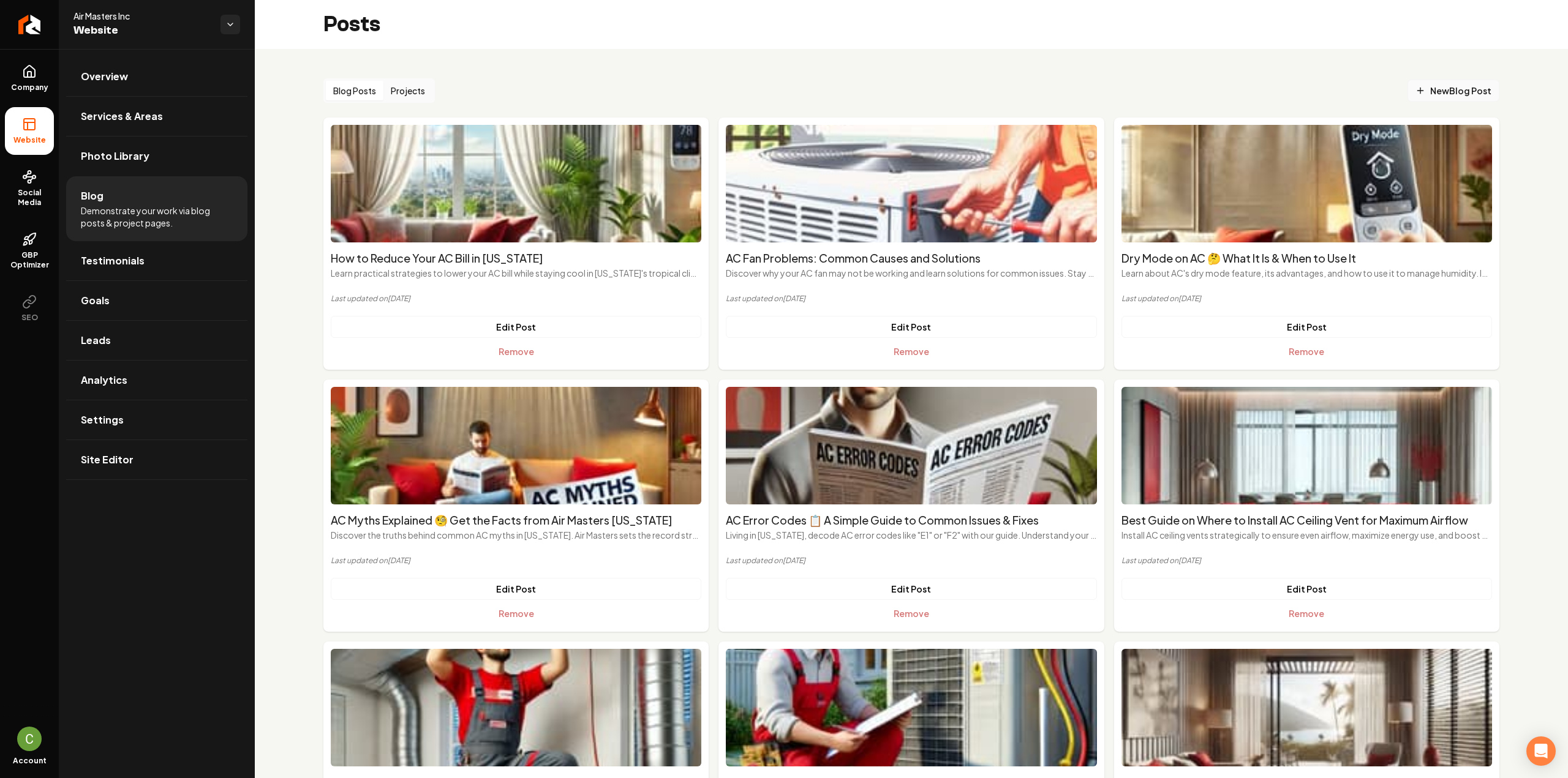
click at [1416, 96] on span "New Blog Post" at bounding box center [1454, 90] width 76 height 13
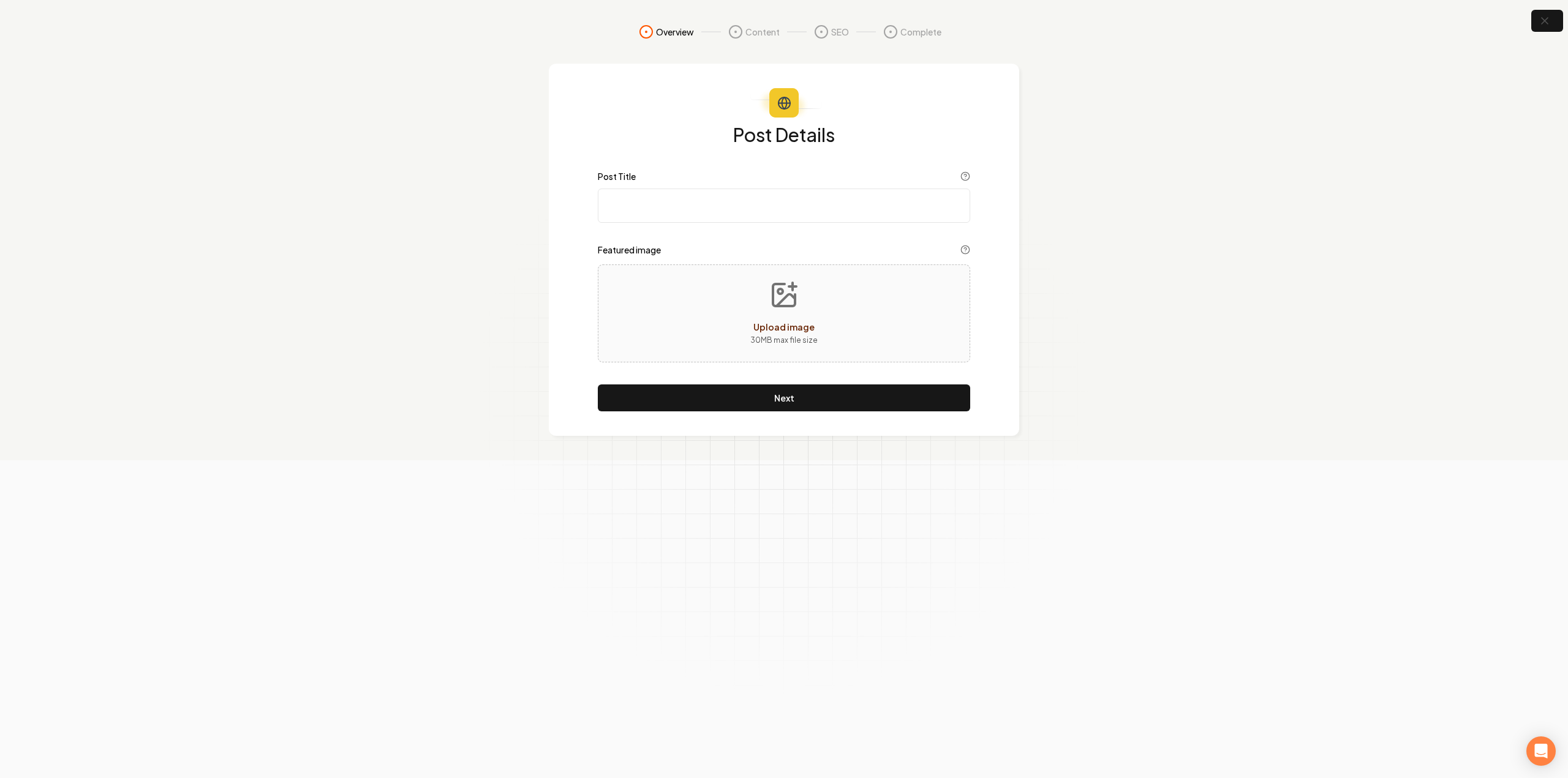
click at [659, 209] on input "Post Title" at bounding box center [784, 205] width 372 height 34
paste input "How To Protect Ac Unit From Hurricane In Hawaii"
type input "How To Protect Ac Unit From Hurricane In Hawaii"
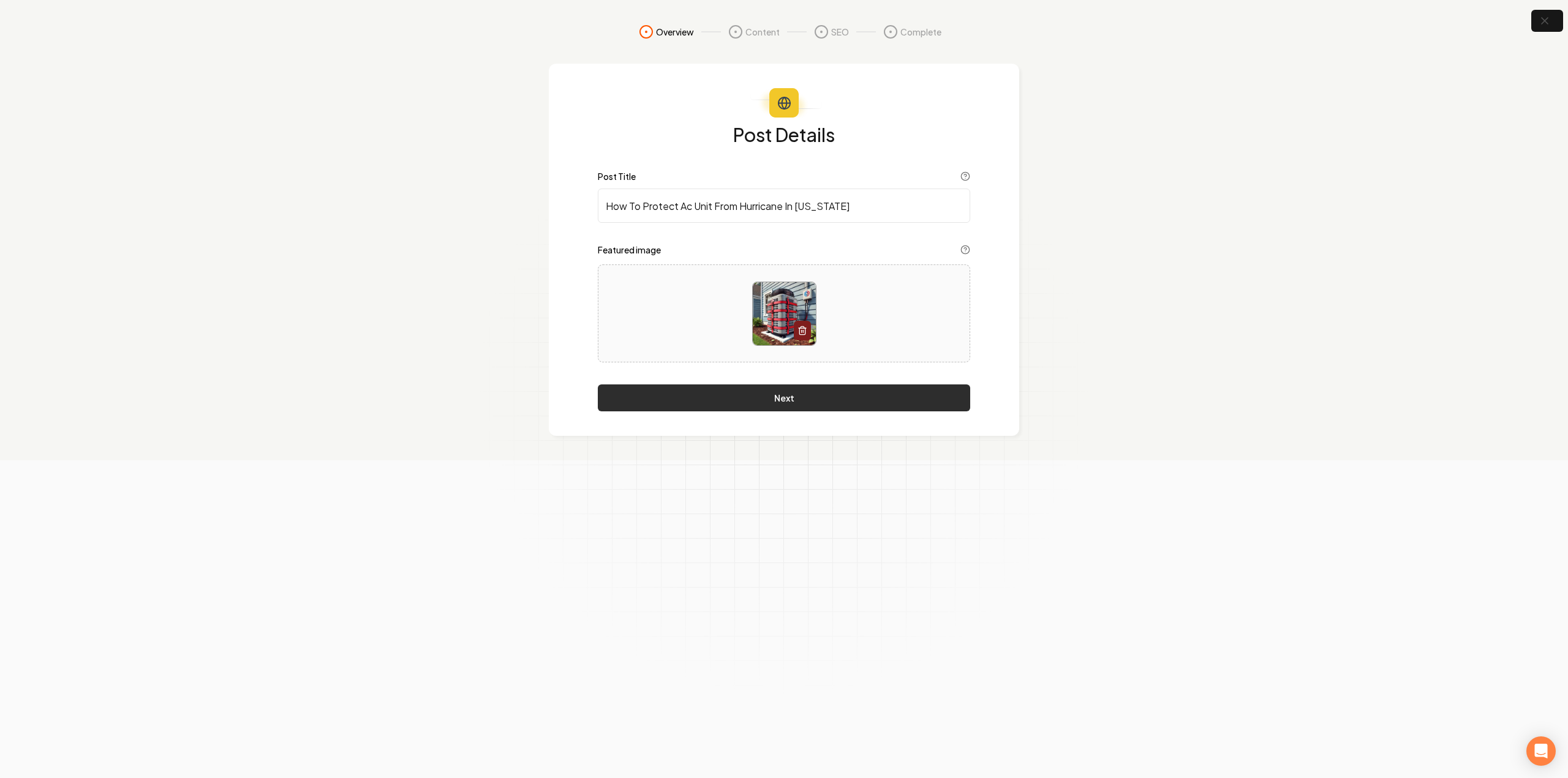
click at [786, 407] on button "Next" at bounding box center [784, 398] width 372 height 27
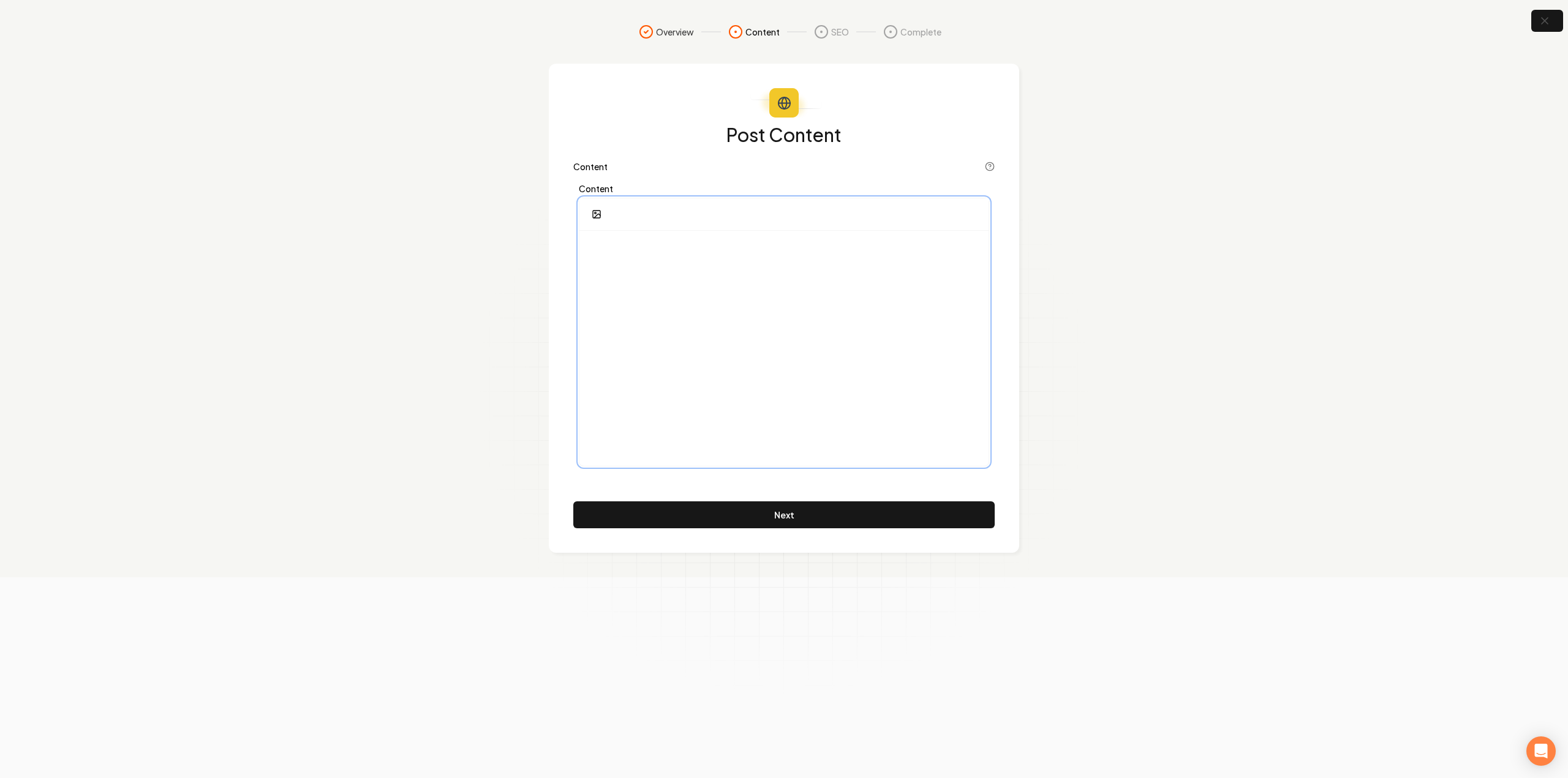
click at [865, 279] on div at bounding box center [784, 348] width 409 height 235
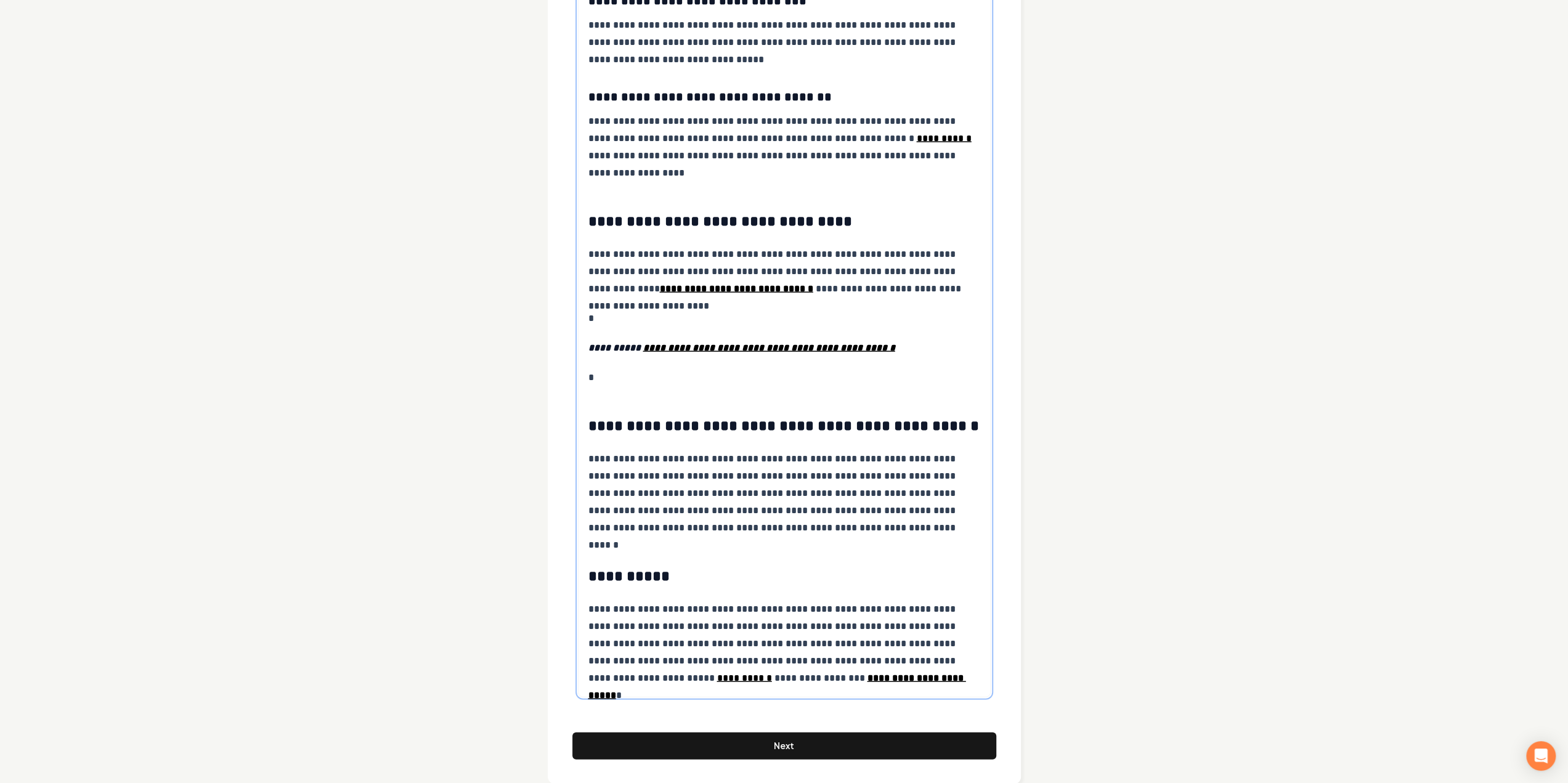
scroll to position [2615, 0]
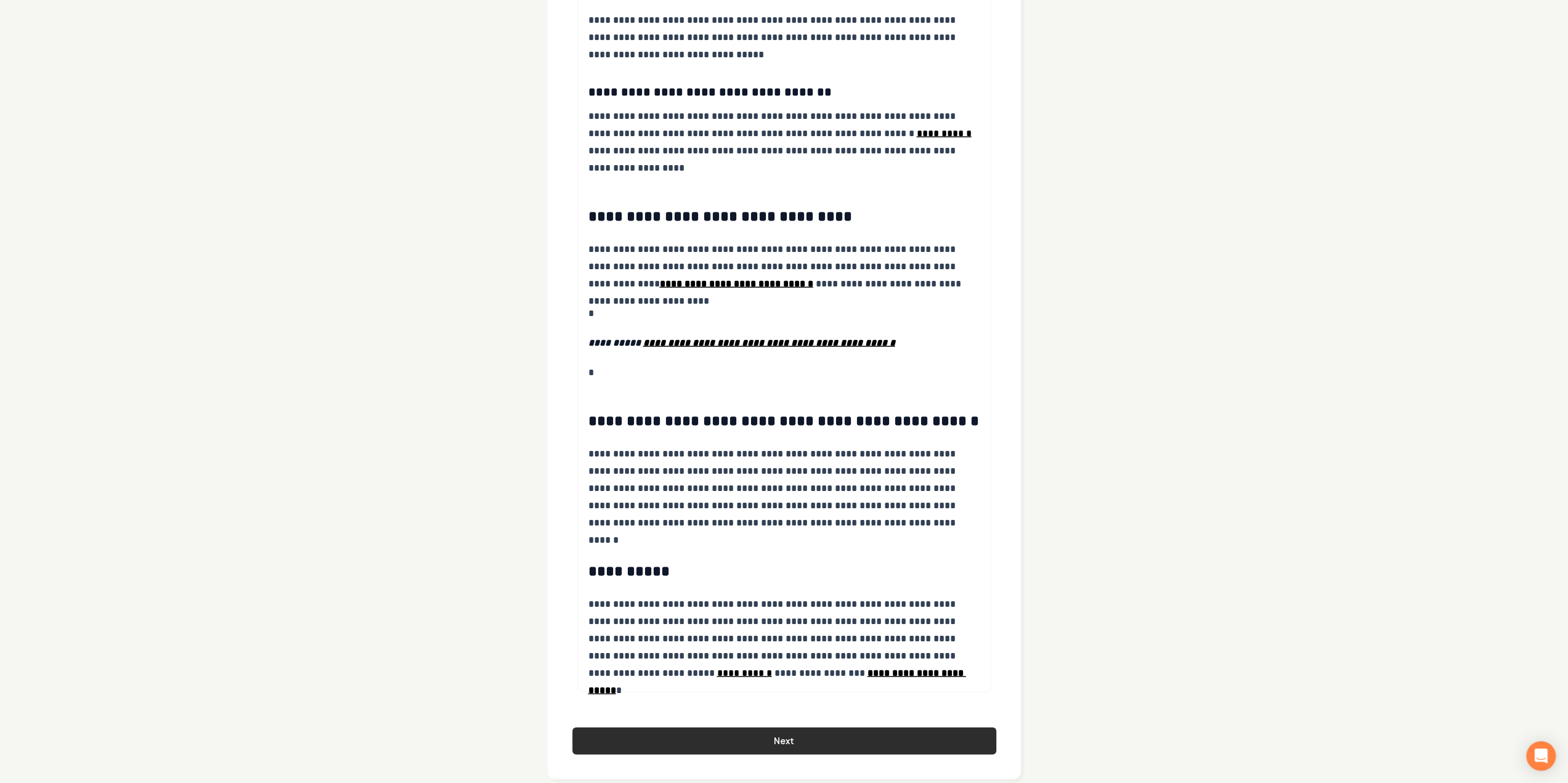
click at [774, 727] on button "Next" at bounding box center [784, 741] width 424 height 27
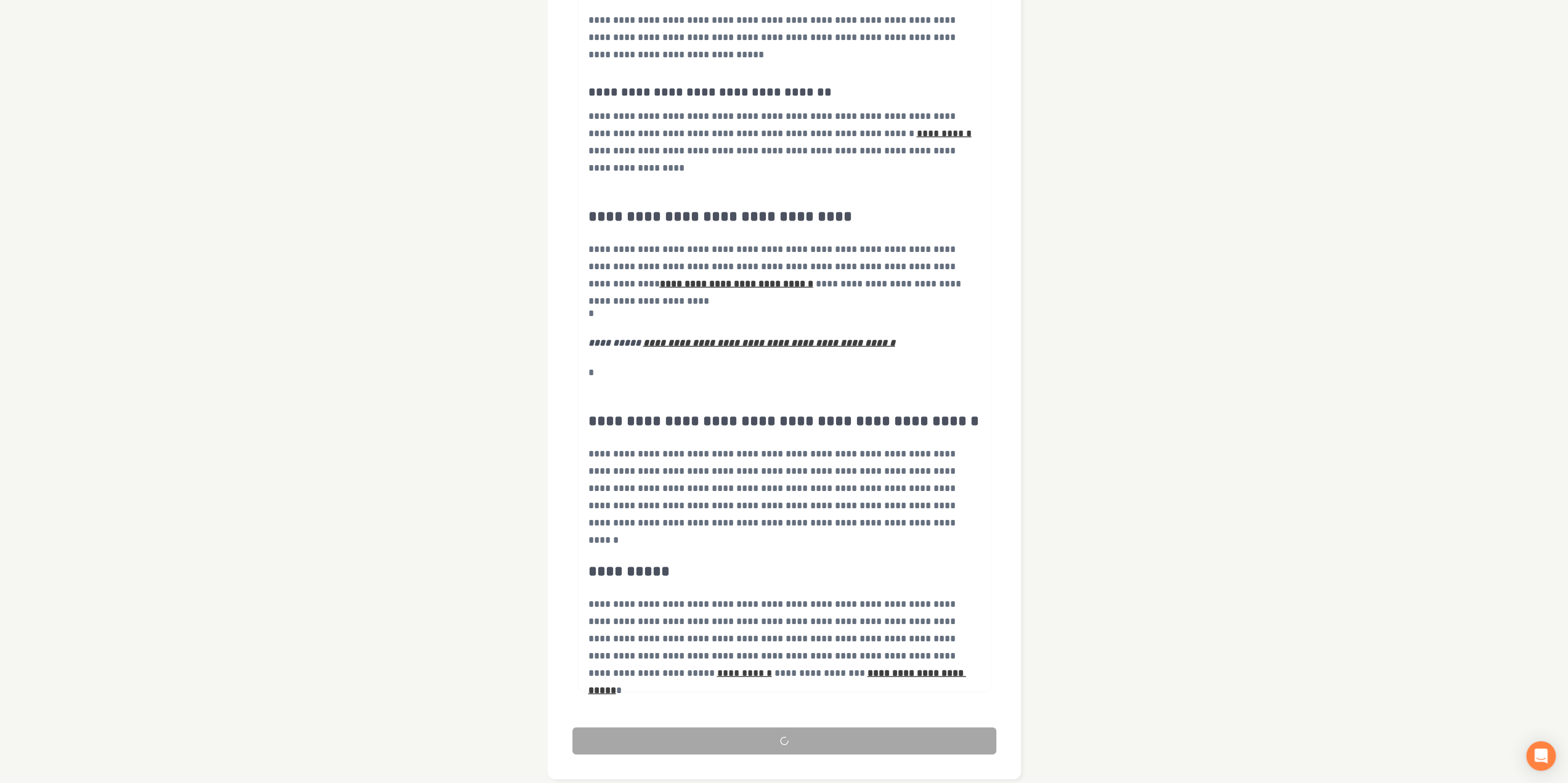
scroll to position [0, 0]
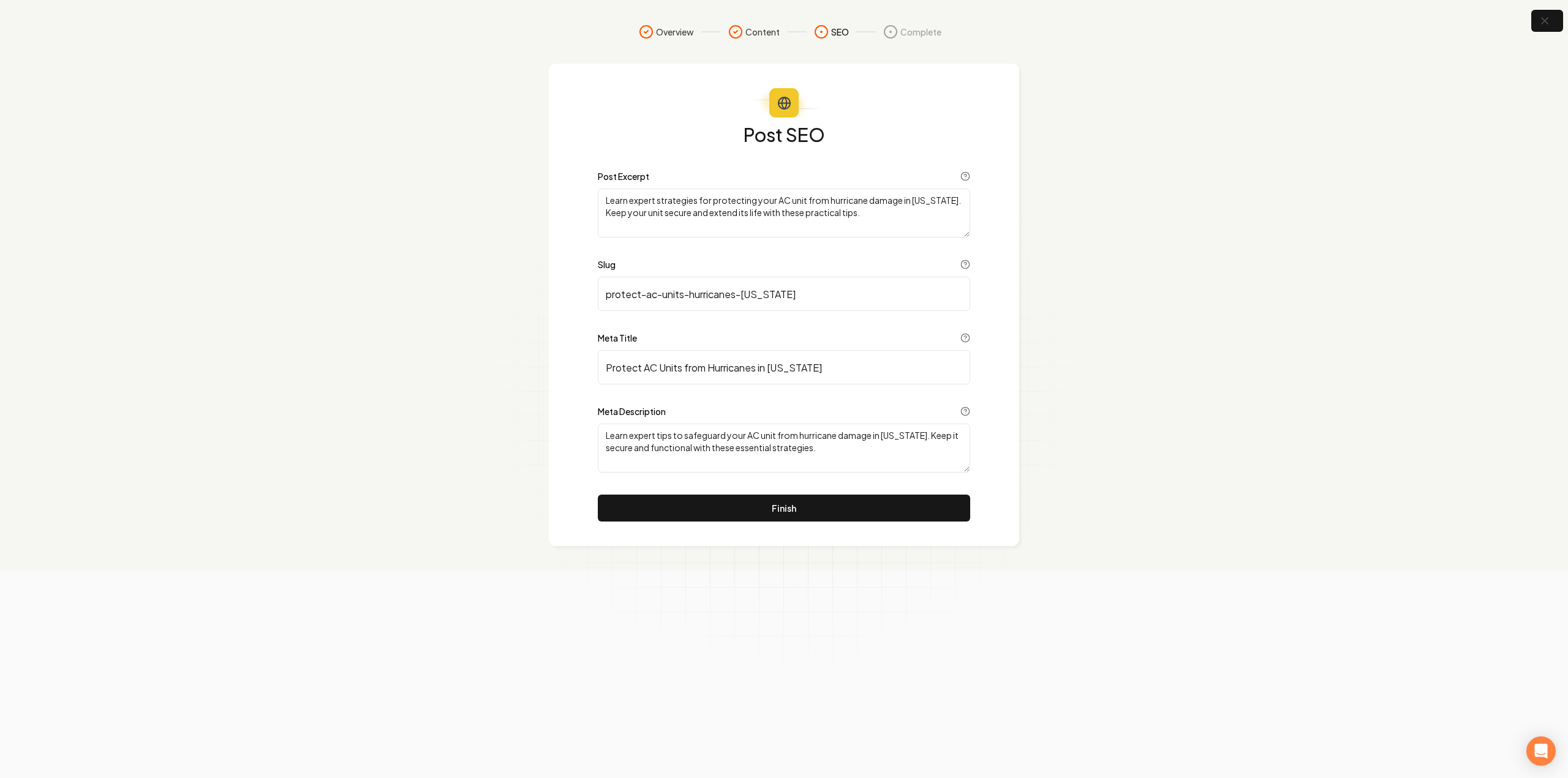
click at [896, 499] on button "Finish" at bounding box center [784, 509] width 372 height 27
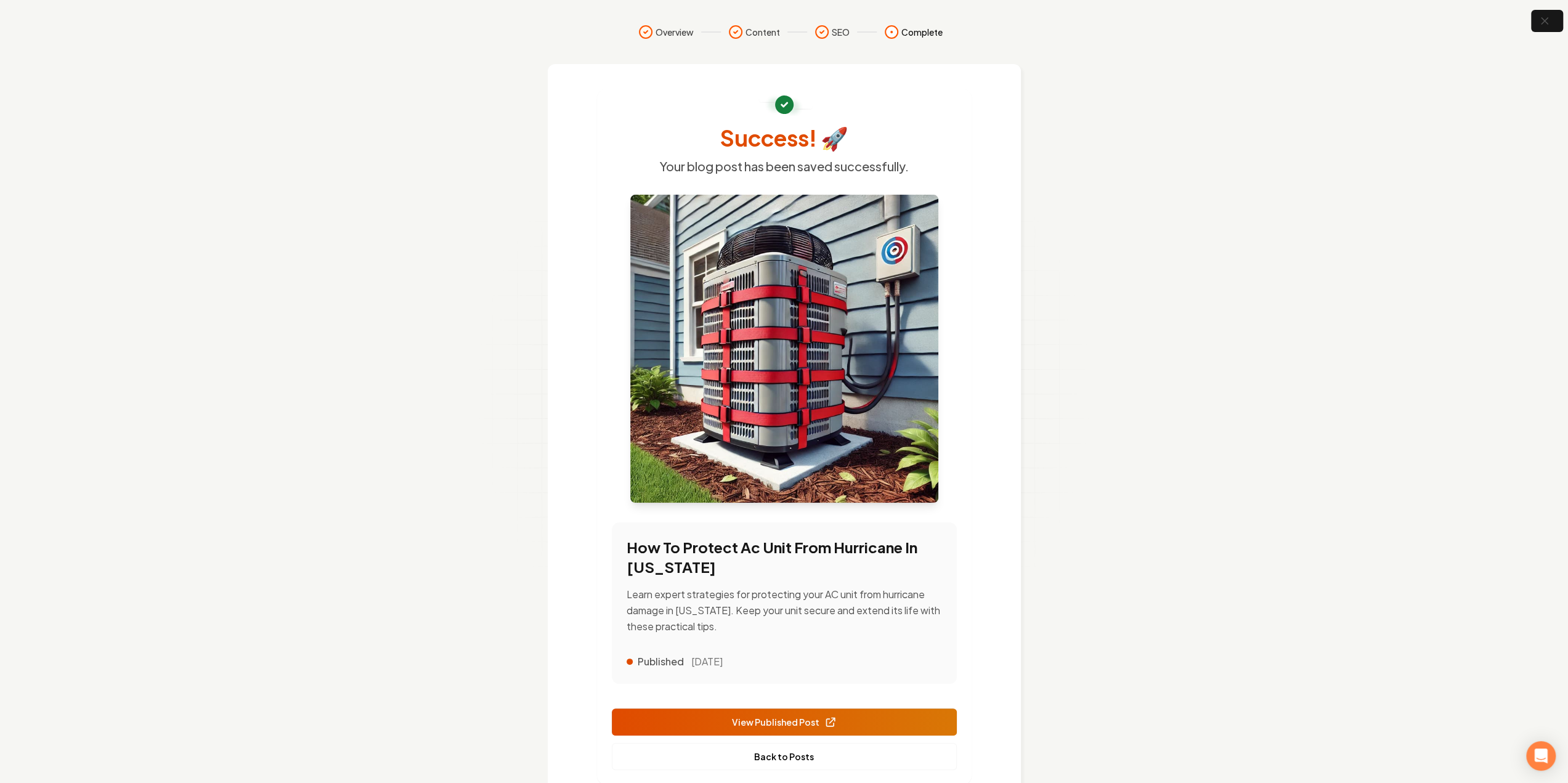
drag, startPoint x: 772, startPoint y: 758, endPoint x: 729, endPoint y: 587, distance: 176.3
click at [772, 758] on link "Back to Posts" at bounding box center [785, 757] width 345 height 27
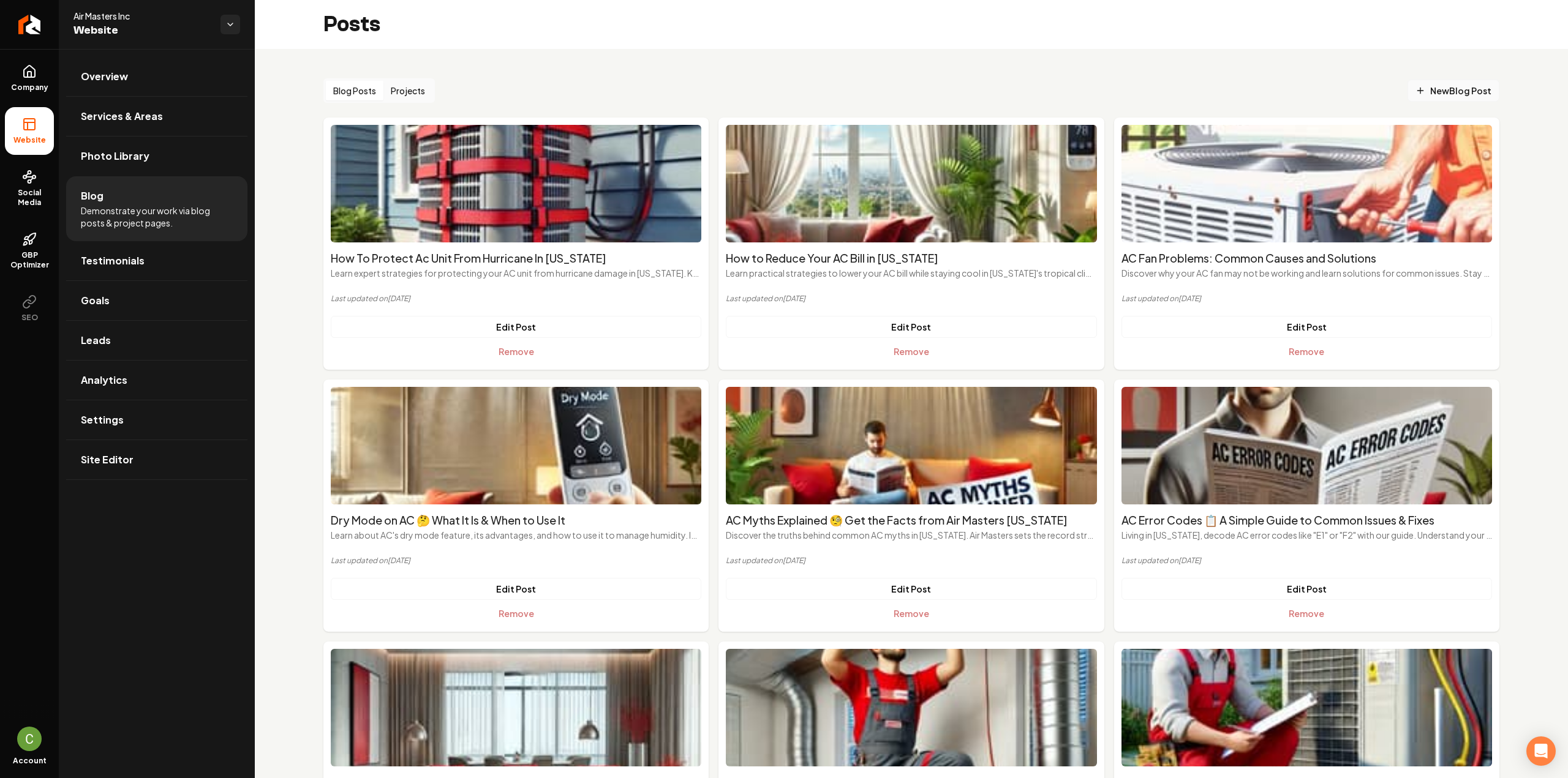
click at [1414, 80] on link "New Blog Post" at bounding box center [1453, 90] width 92 height 22
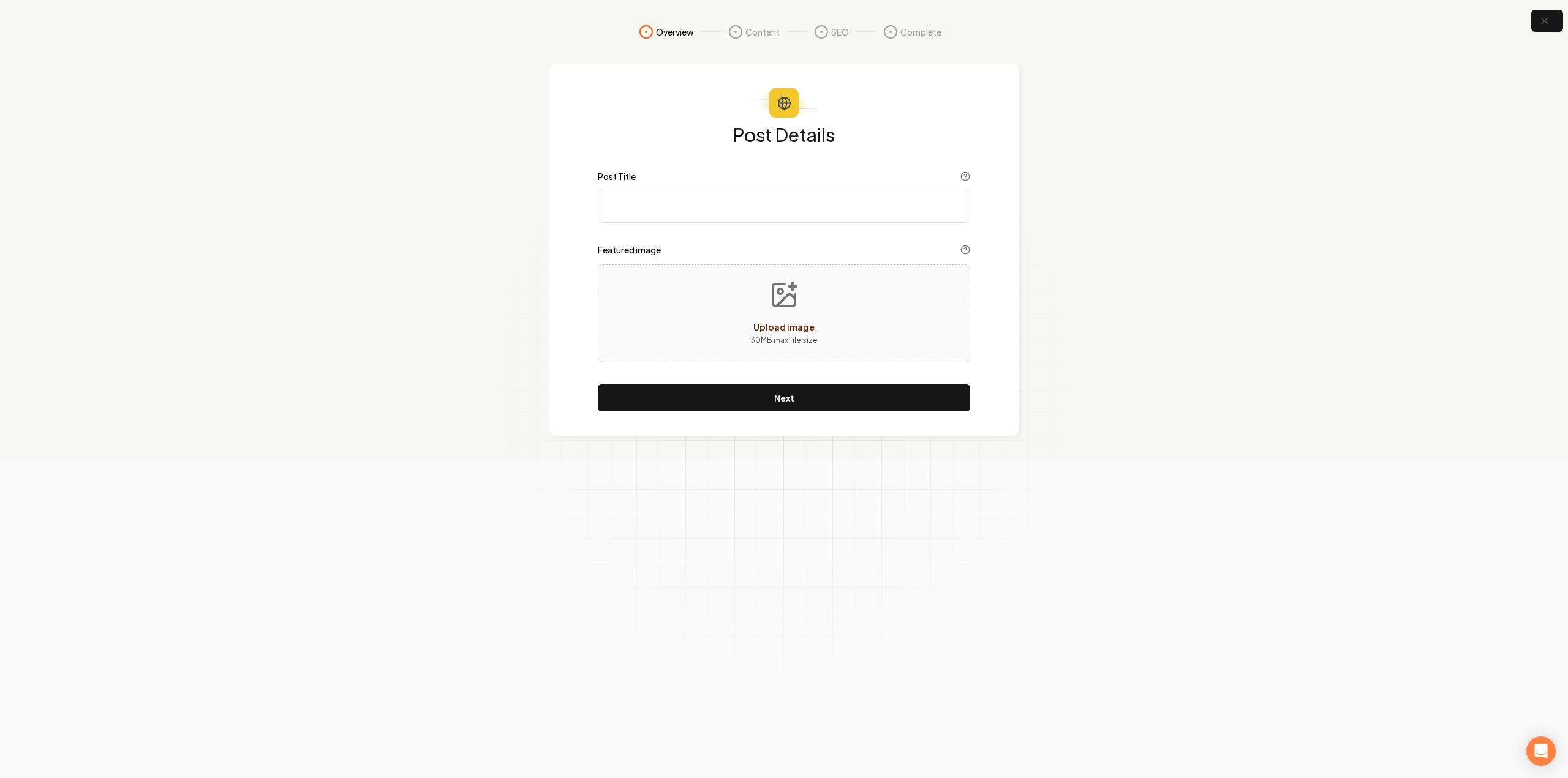
click at [709, 201] on input "Post Title" at bounding box center [784, 205] width 372 height 34
paste input "What is an Air Conditioner Condenser and Common Issues"
type input "What is an Air Conditioner Condenser and Common Issues"
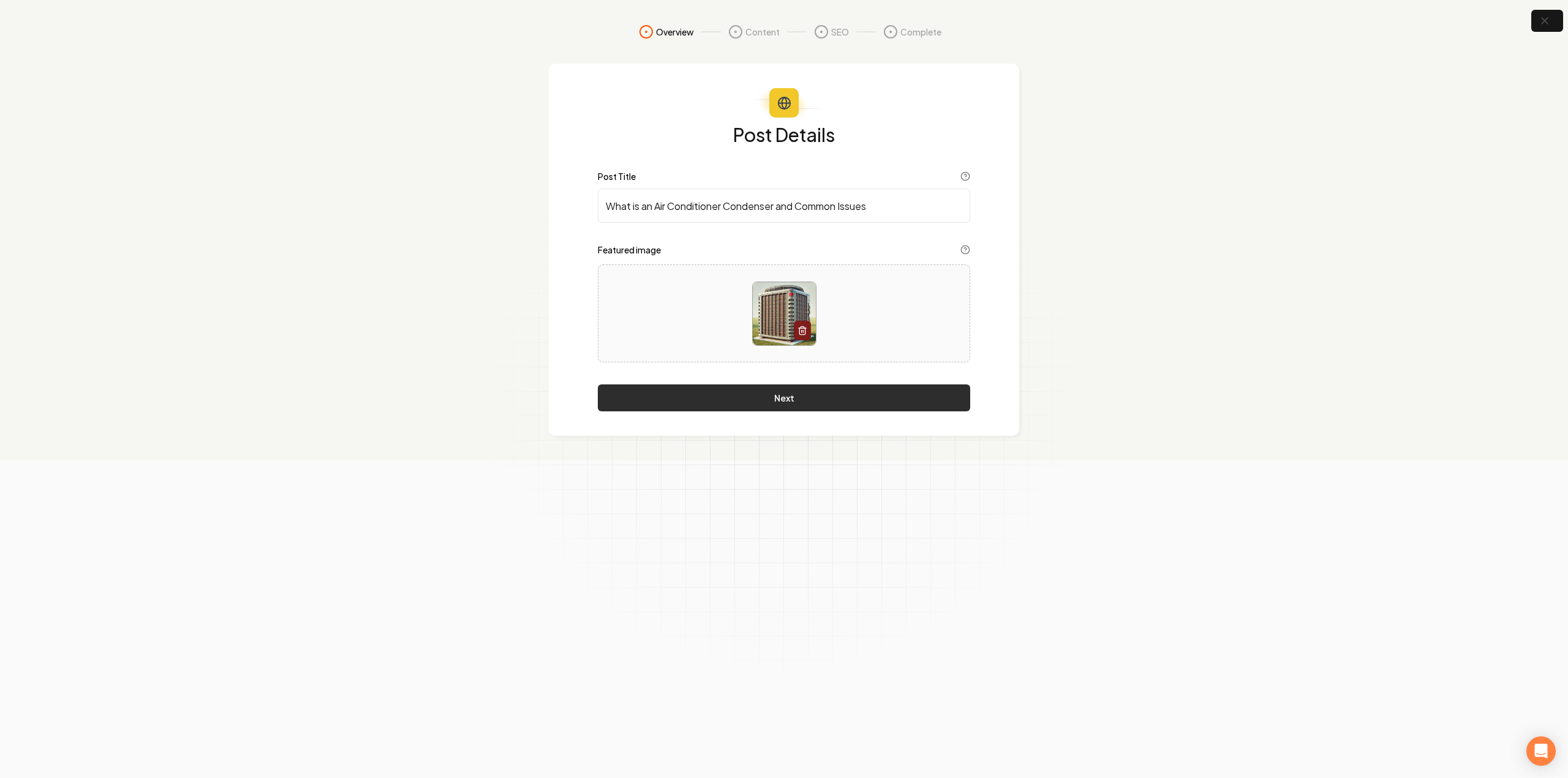
click at [756, 399] on button "Next" at bounding box center [784, 398] width 372 height 27
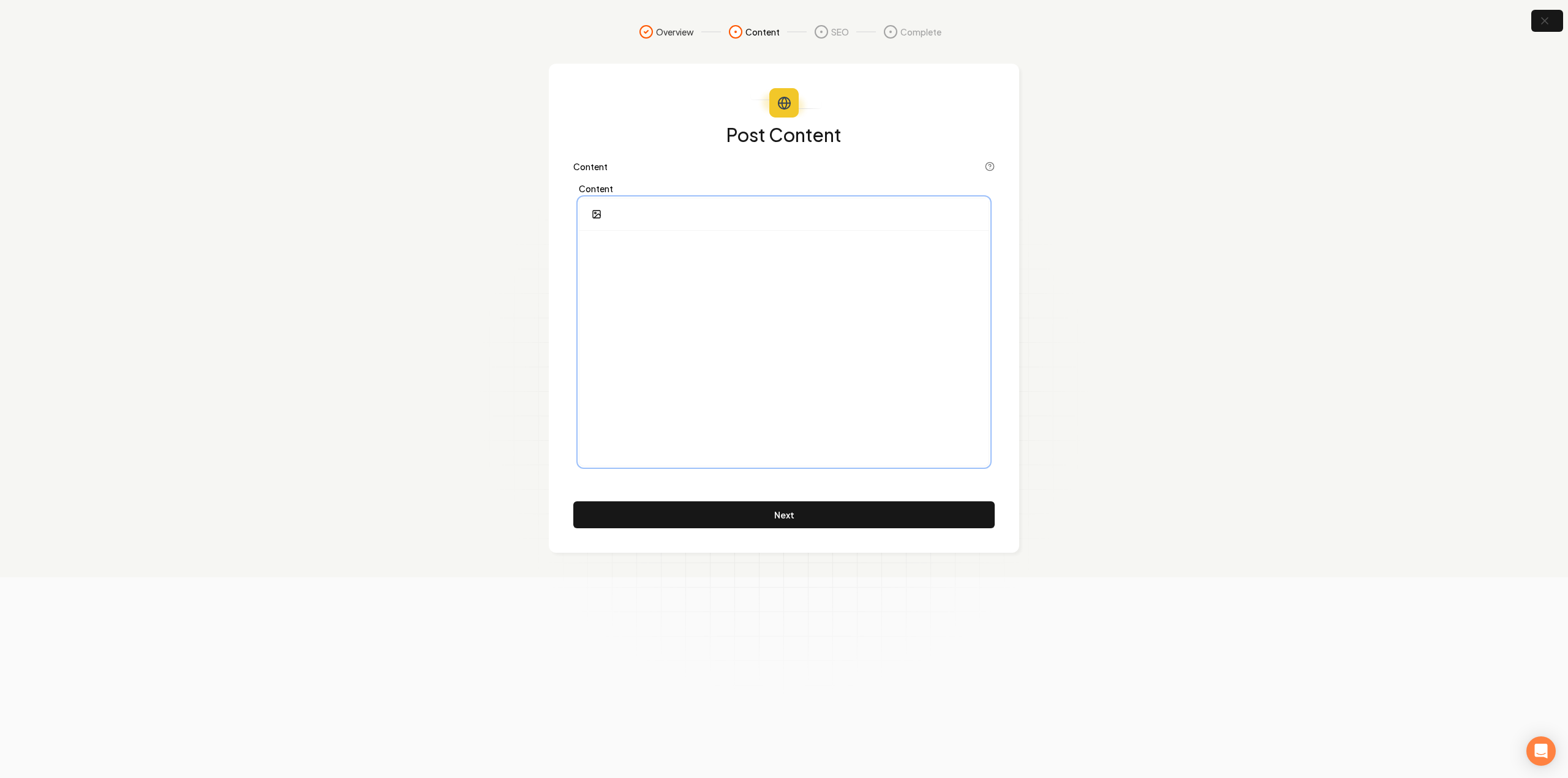
click at [746, 354] on div at bounding box center [784, 348] width 409 height 235
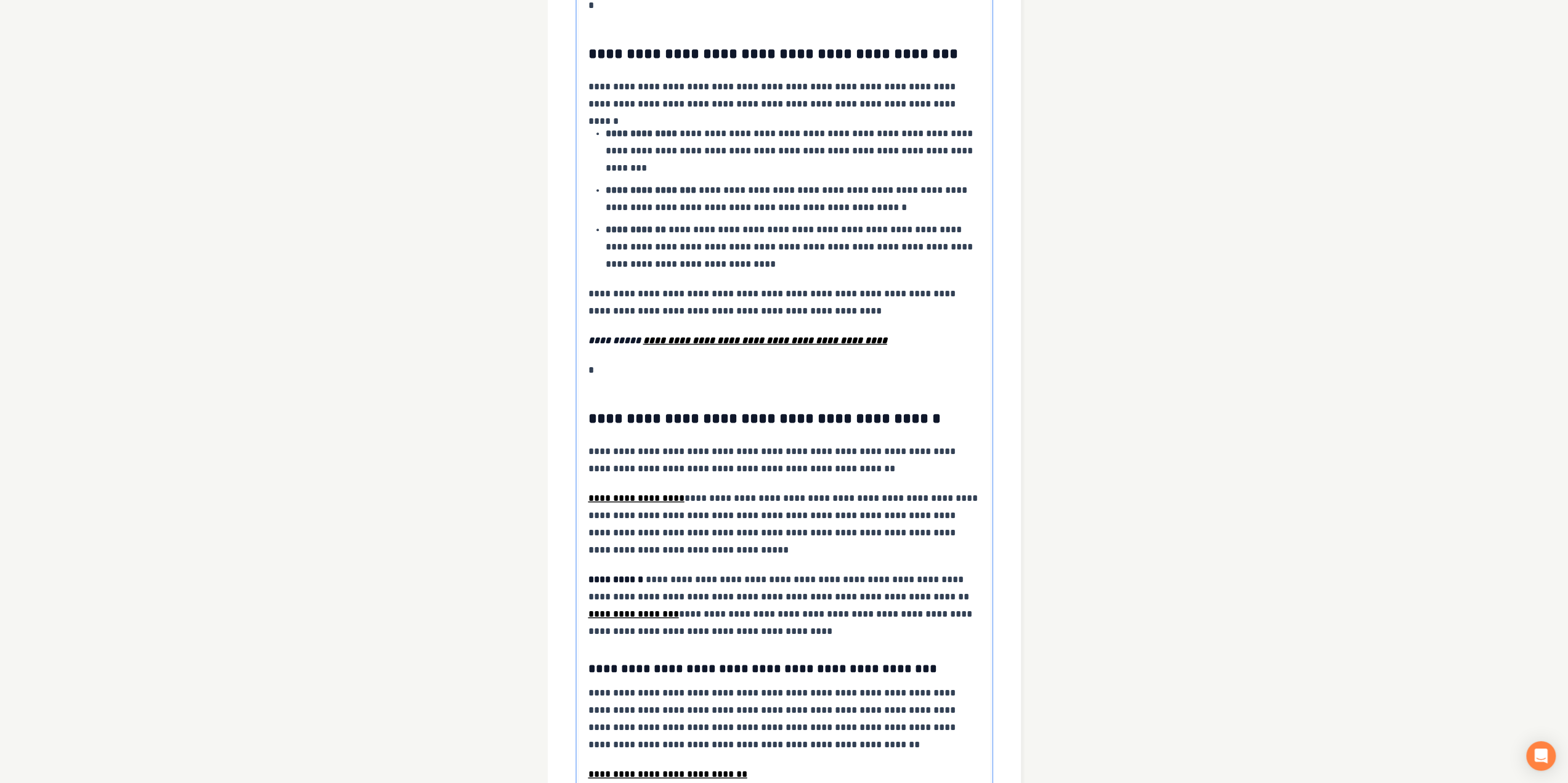
scroll to position [854, 0]
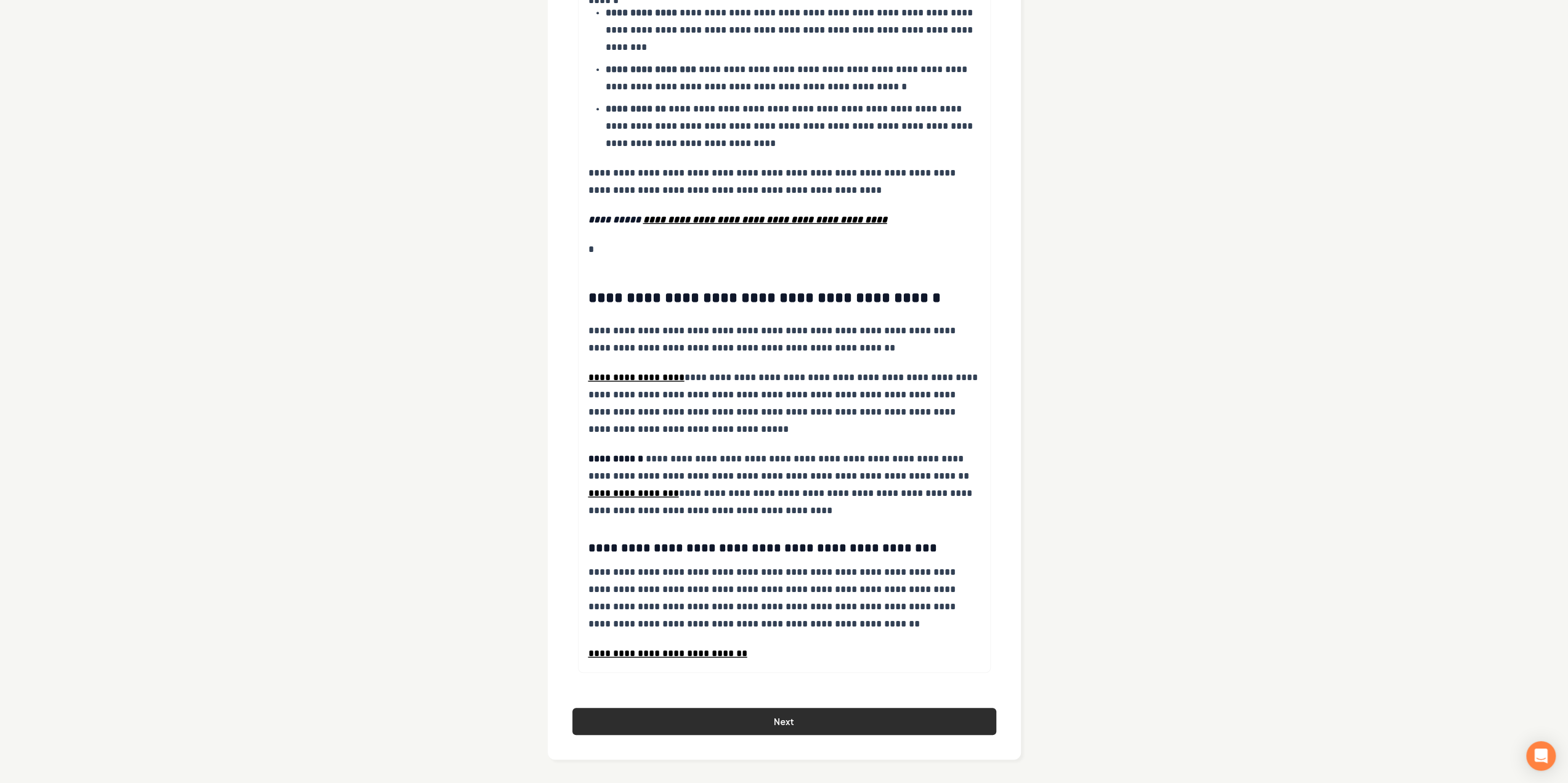
click at [758, 720] on button "Next" at bounding box center [784, 722] width 424 height 27
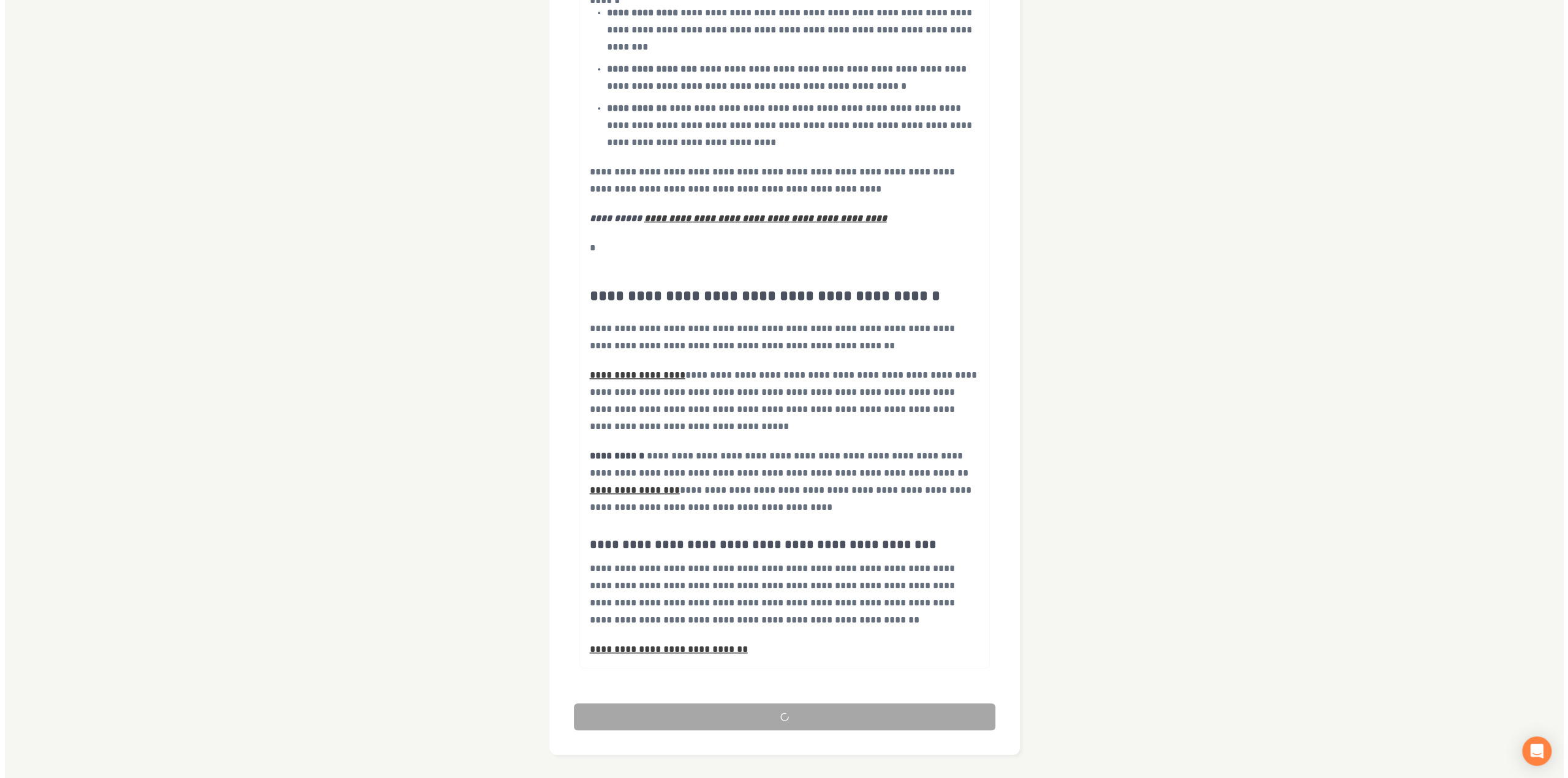
scroll to position [0, 0]
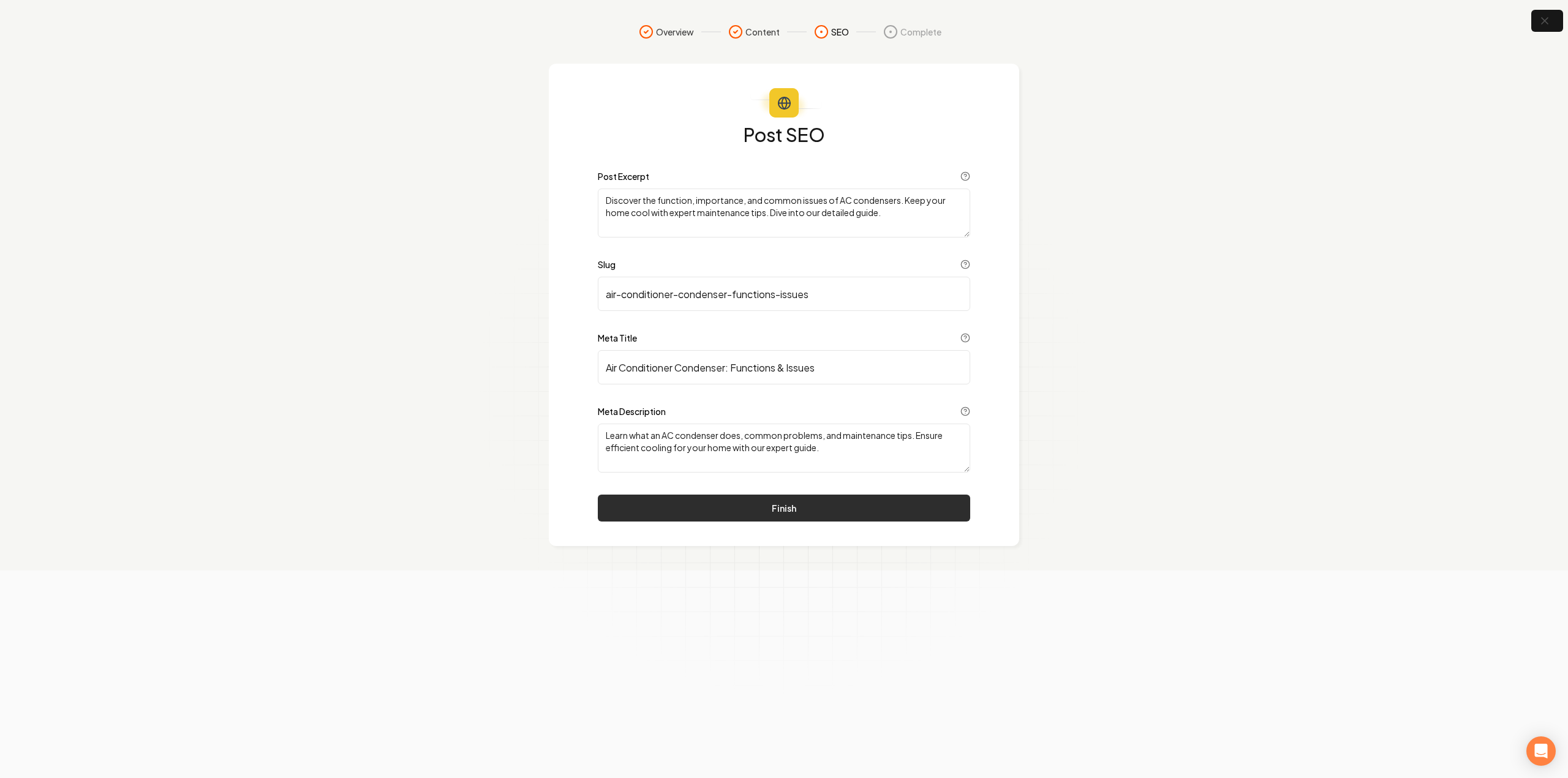
click at [736, 513] on button "Finish" at bounding box center [784, 509] width 372 height 27
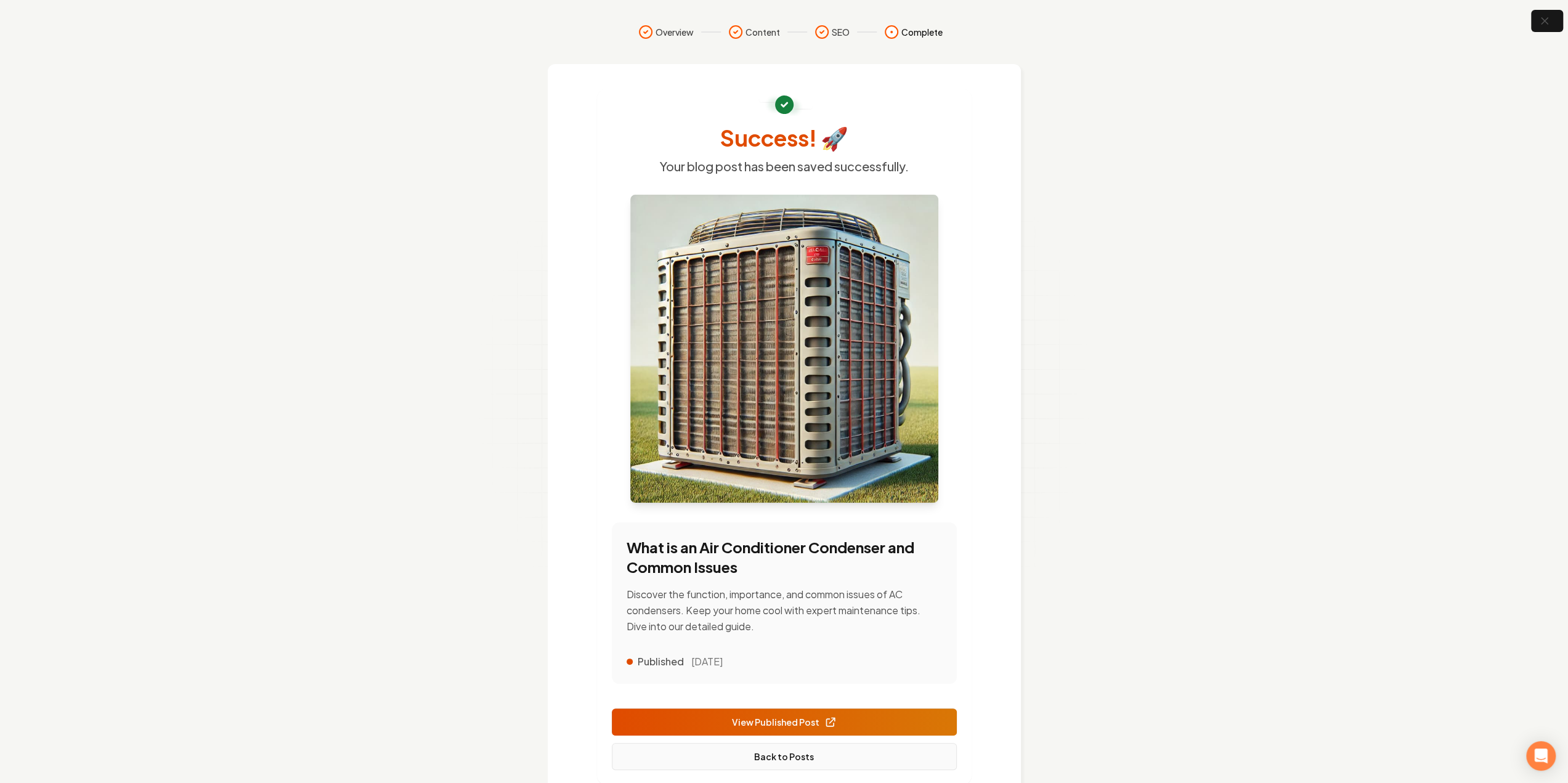
click at [818, 761] on link "Back to Posts" at bounding box center [785, 757] width 345 height 27
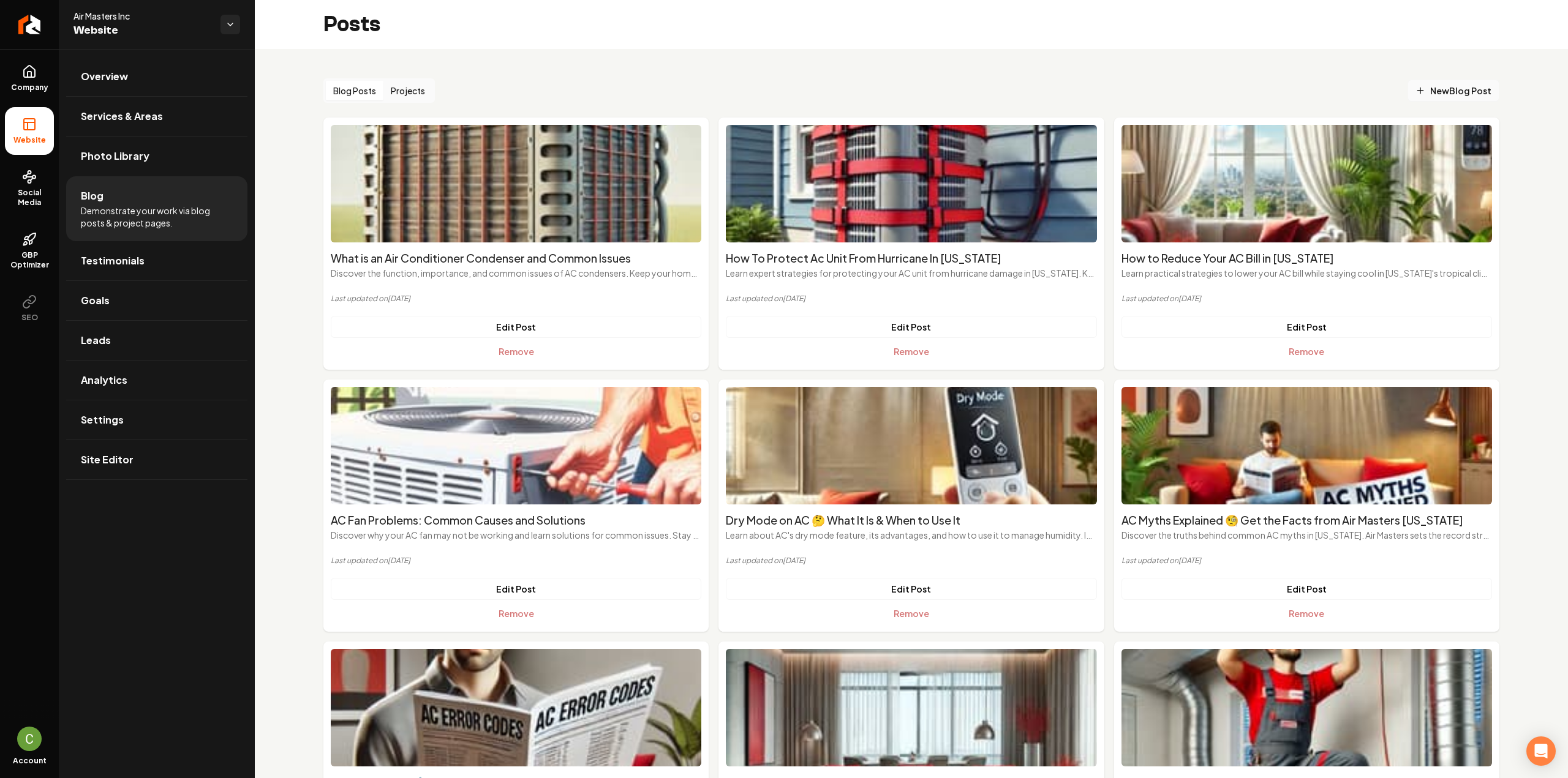
click at [1430, 96] on span "New Blog Post" at bounding box center [1454, 90] width 76 height 13
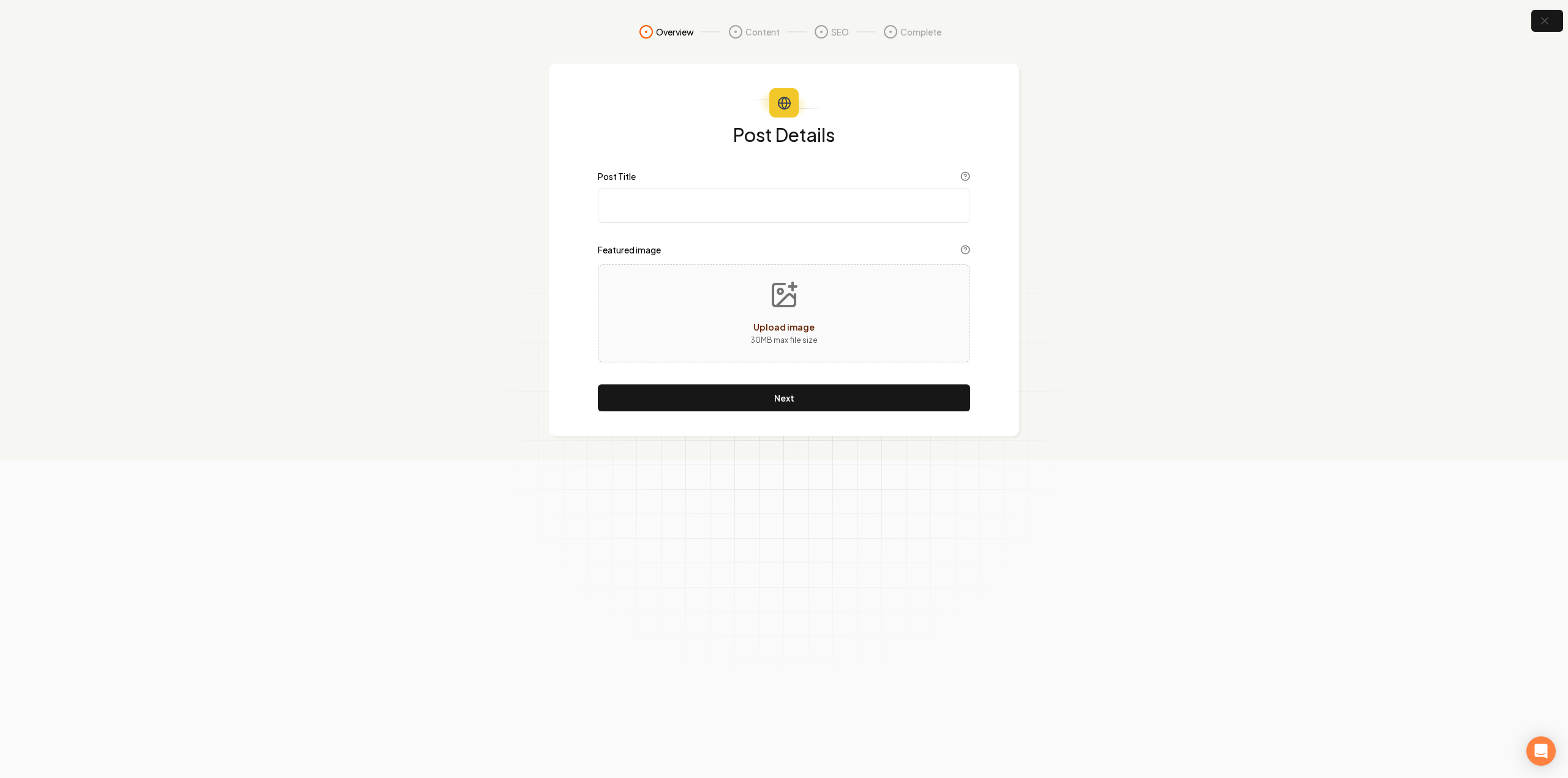
click at [688, 195] on input "Post Title" at bounding box center [784, 205] width 372 height 34
paste input "Salt Air AC Solutions for Hawaii Homes & Businesses 🏝️"
type input "Salt Air AC Solutions for Hawaii Homes & Businesses 🏝️"
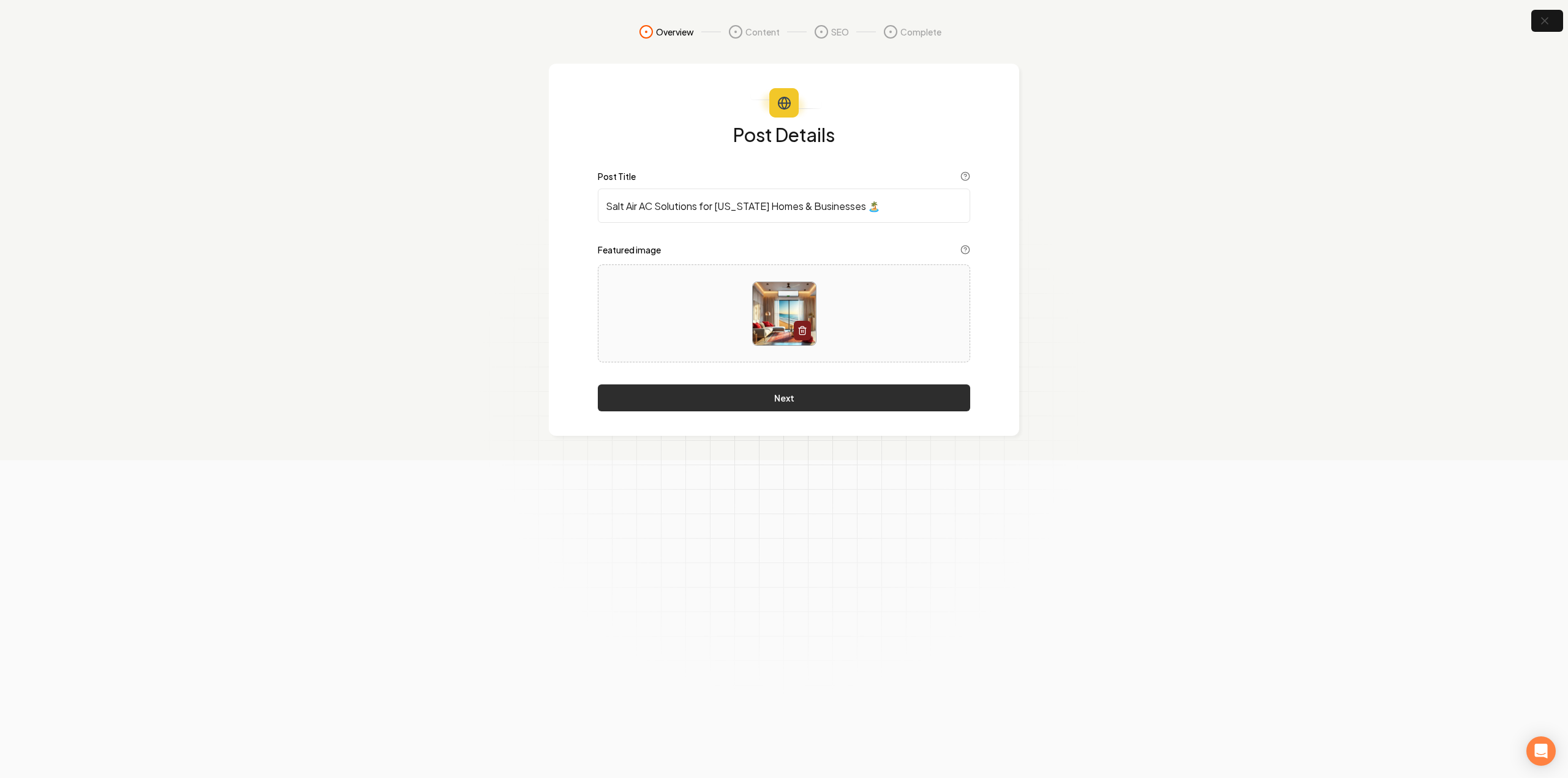
click at [753, 389] on button "Next" at bounding box center [784, 398] width 372 height 27
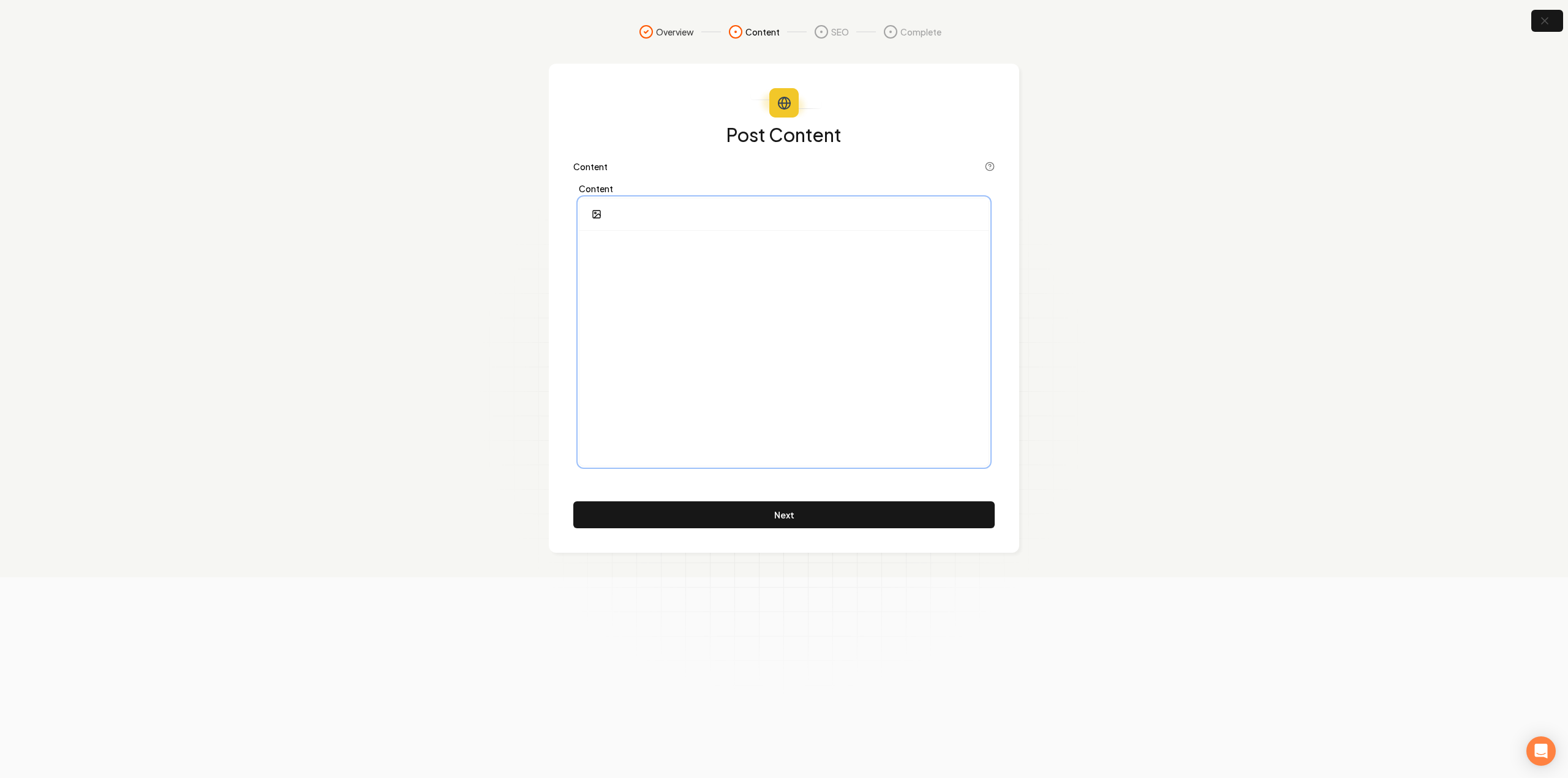
click at [771, 341] on div at bounding box center [784, 348] width 409 height 235
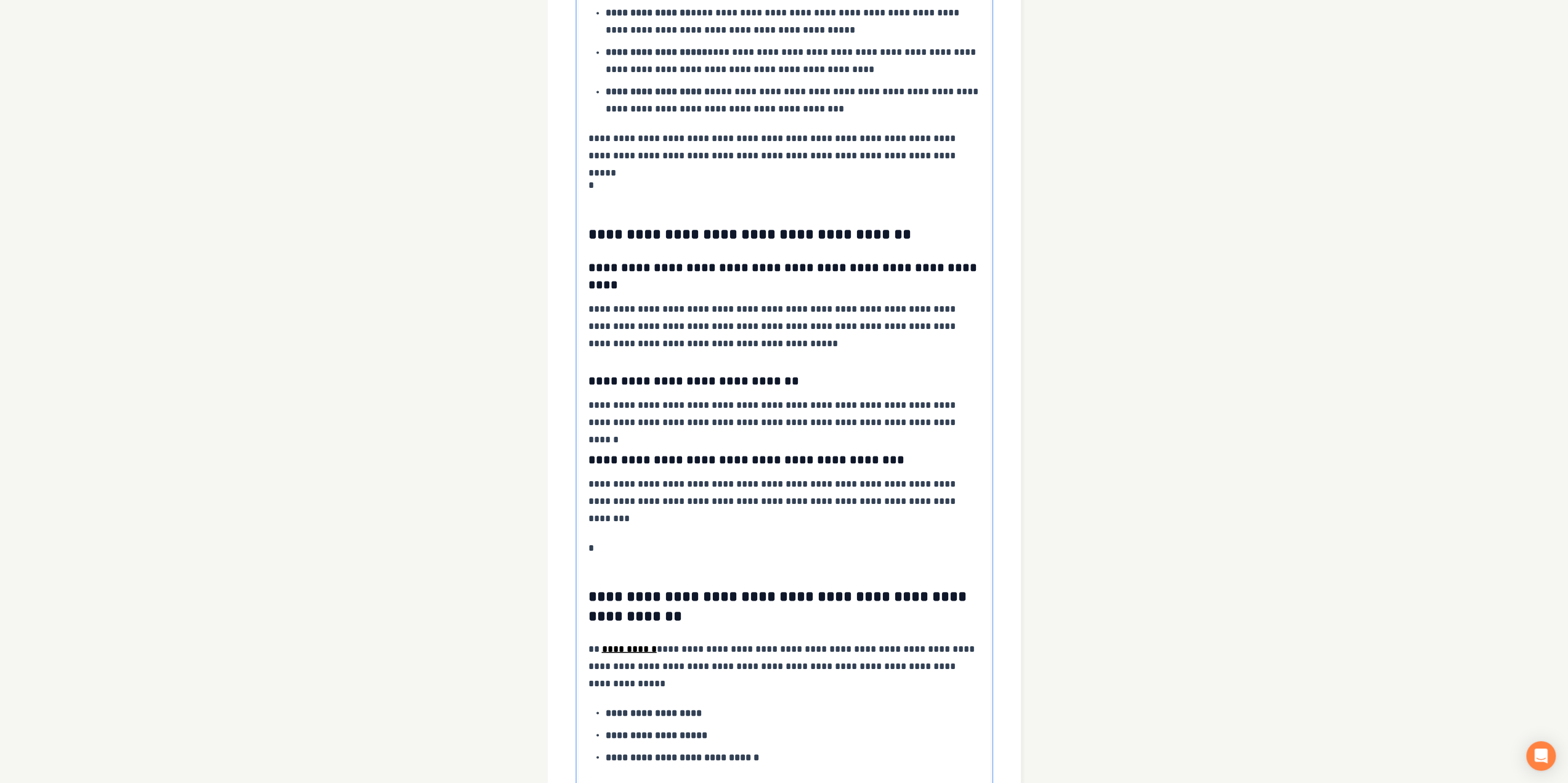
scroll to position [2345, 0]
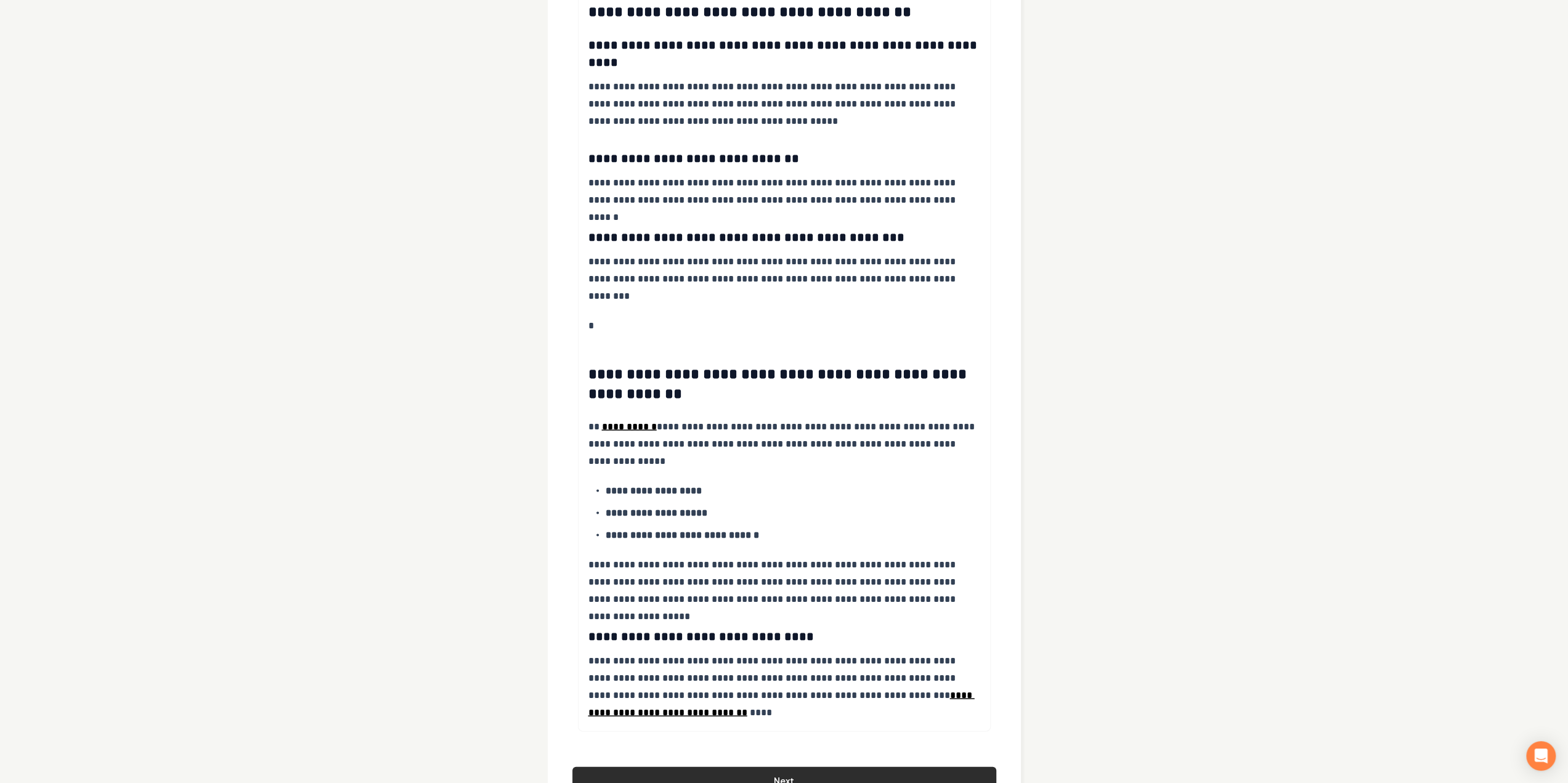
click at [710, 766] on button "Next" at bounding box center [784, 780] width 424 height 27
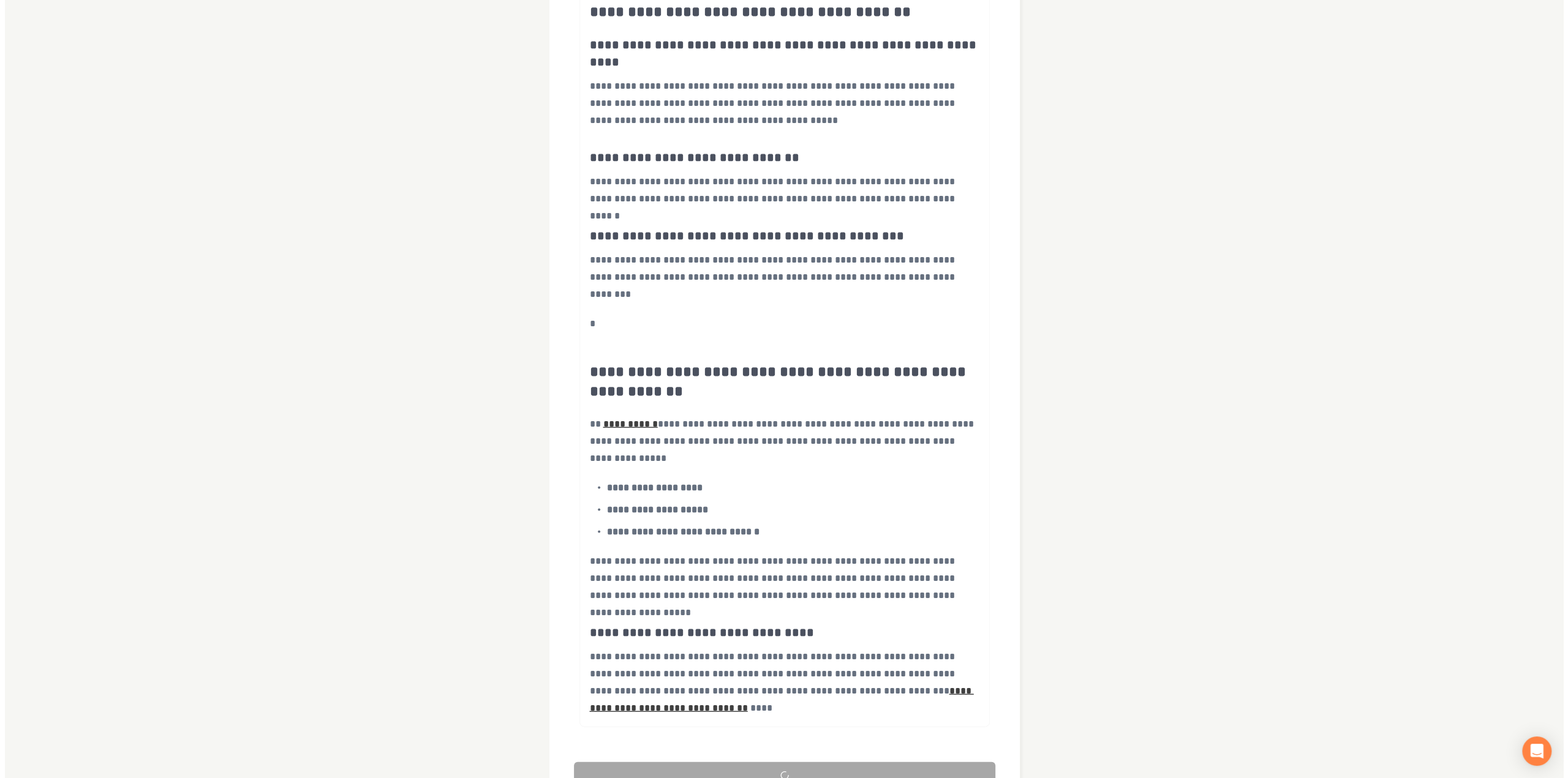
scroll to position [0, 0]
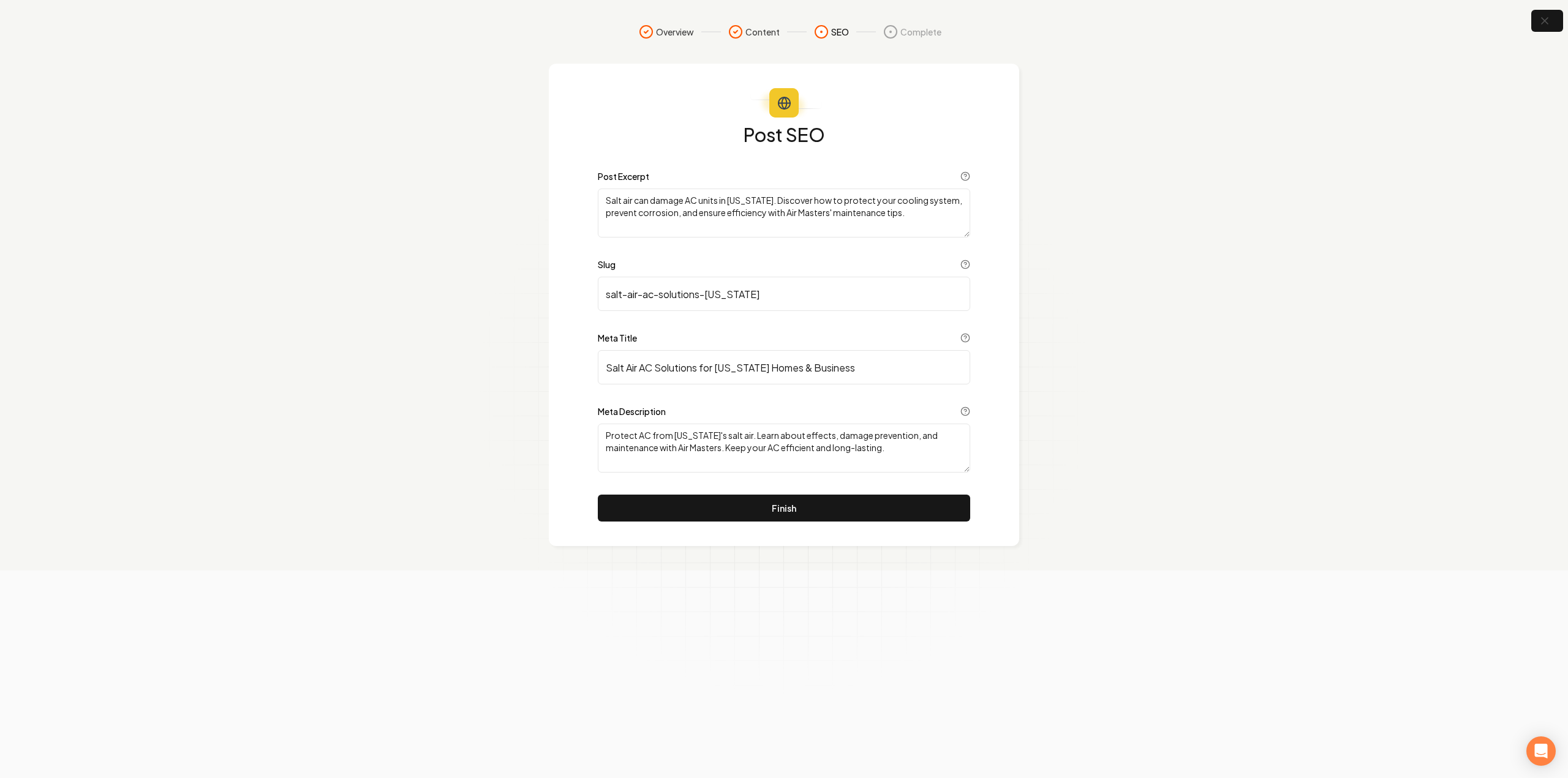
click at [798, 524] on div "Post SEO Post Excerpt Salt air can damage AC units in Hawaii. Discover how to p…" at bounding box center [783, 305] width 470 height 482
click at [799, 520] on button "Finish" at bounding box center [784, 509] width 372 height 27
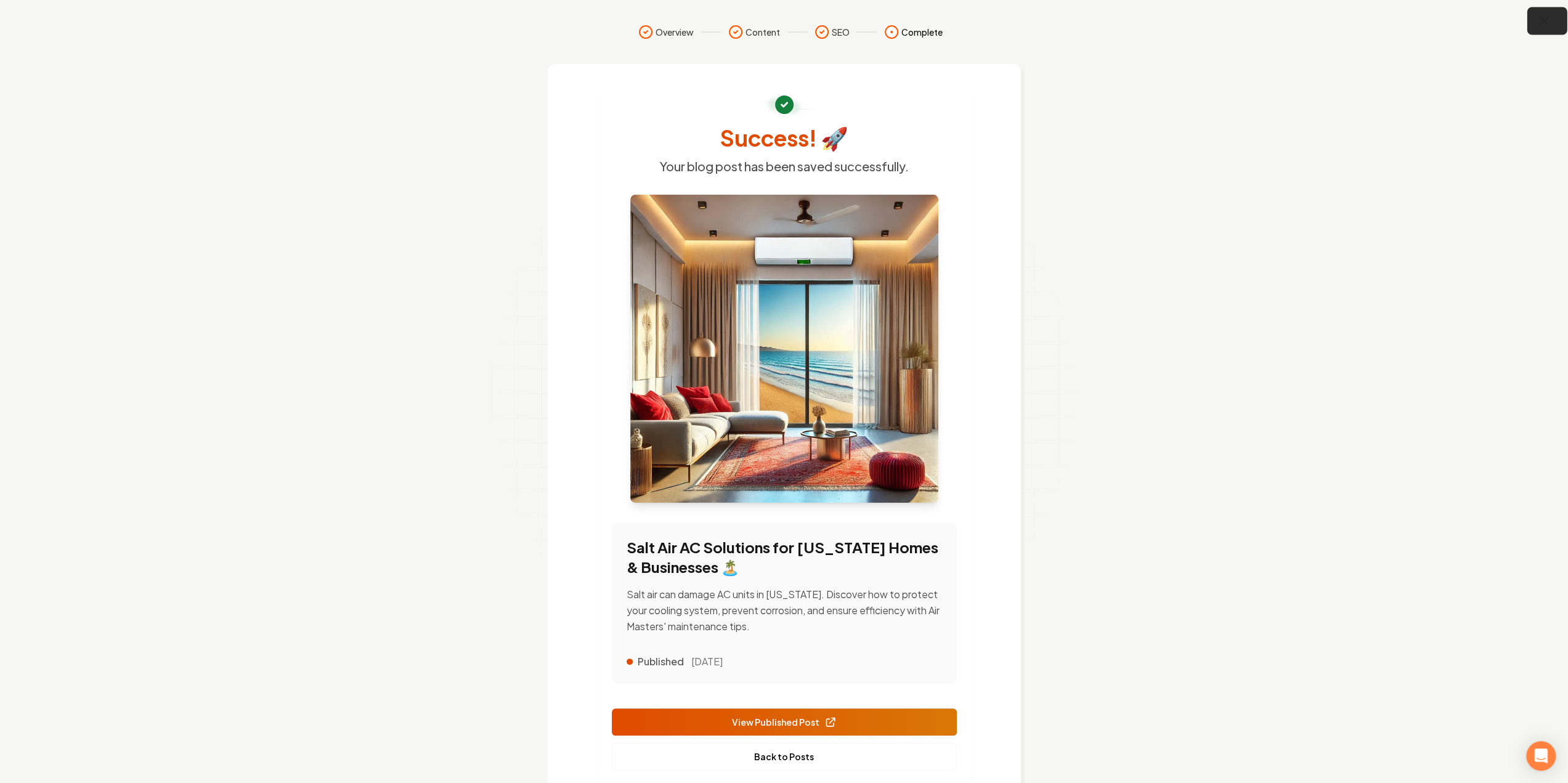
click at [1537, 19] on icon "button" at bounding box center [1545, 21] width 16 height 16
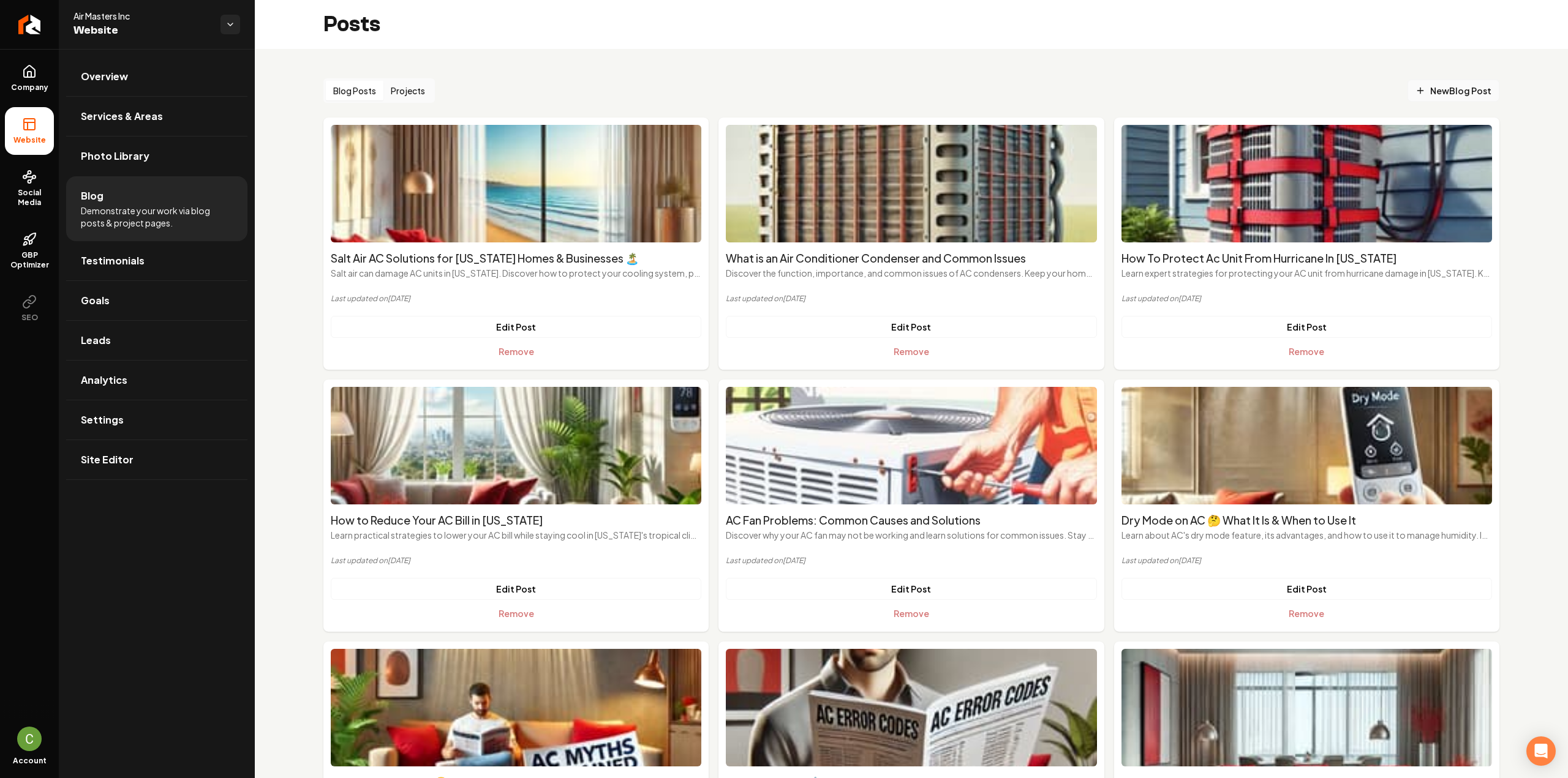
click at [1456, 101] on link "New Blog Post" at bounding box center [1453, 90] width 92 height 22
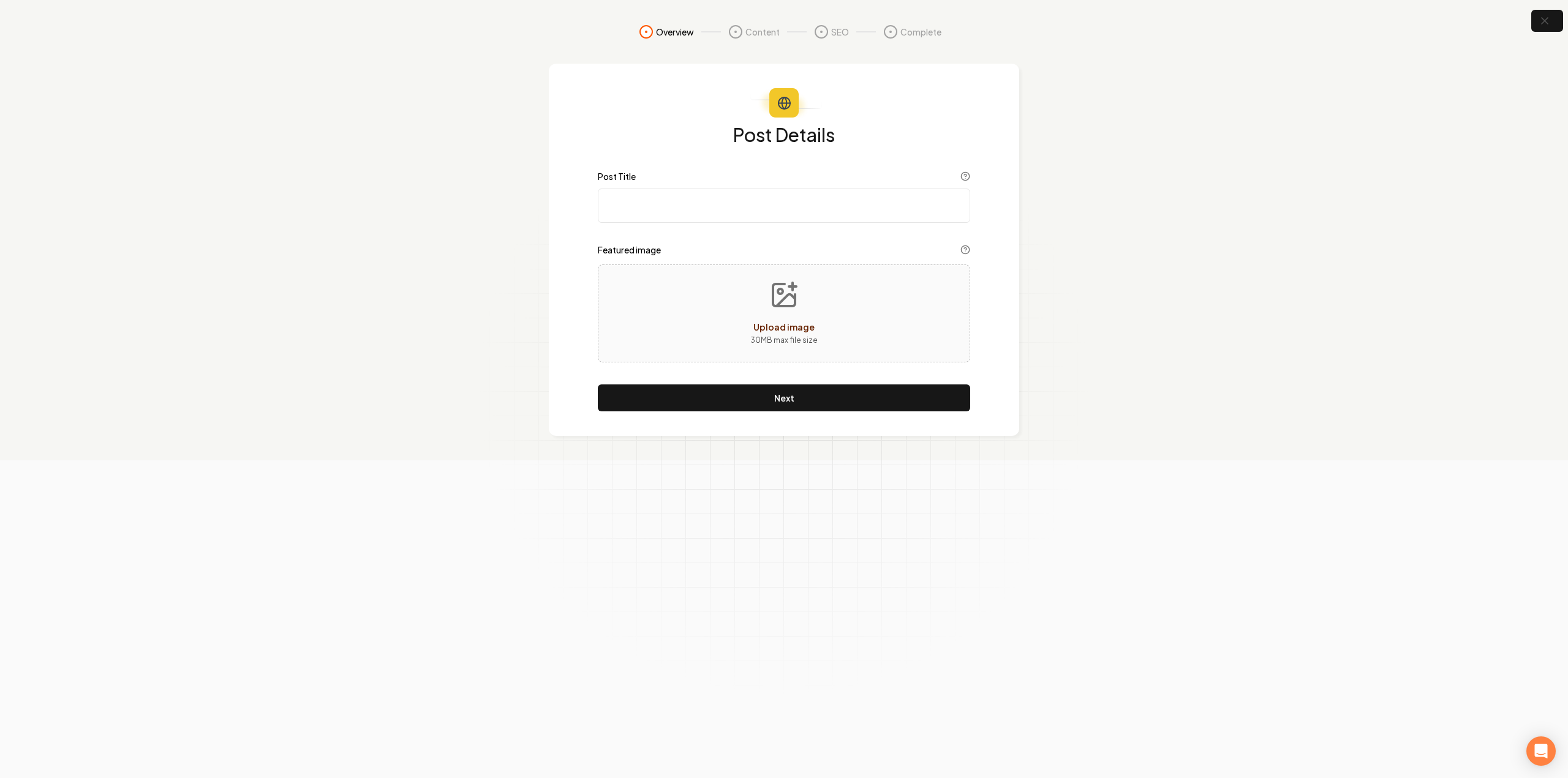
click at [745, 205] on input "Post Title" at bounding box center [784, 205] width 372 height 34
paste input "How to Properly Dry Your Window Air Conditioner"
type input "How to Properly Dry Your Window Air Conditioner"
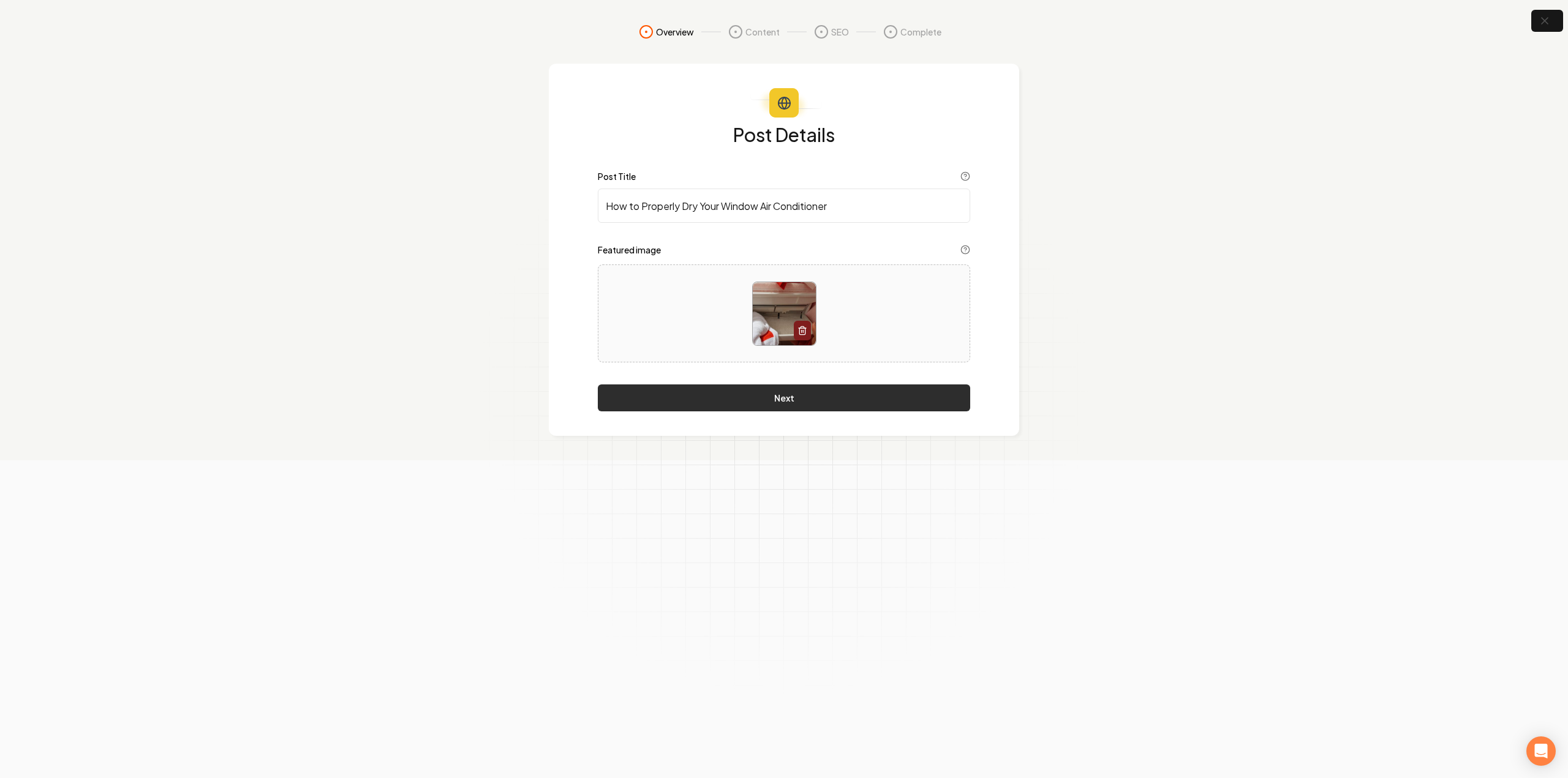
click at [700, 397] on button "Next" at bounding box center [784, 398] width 372 height 27
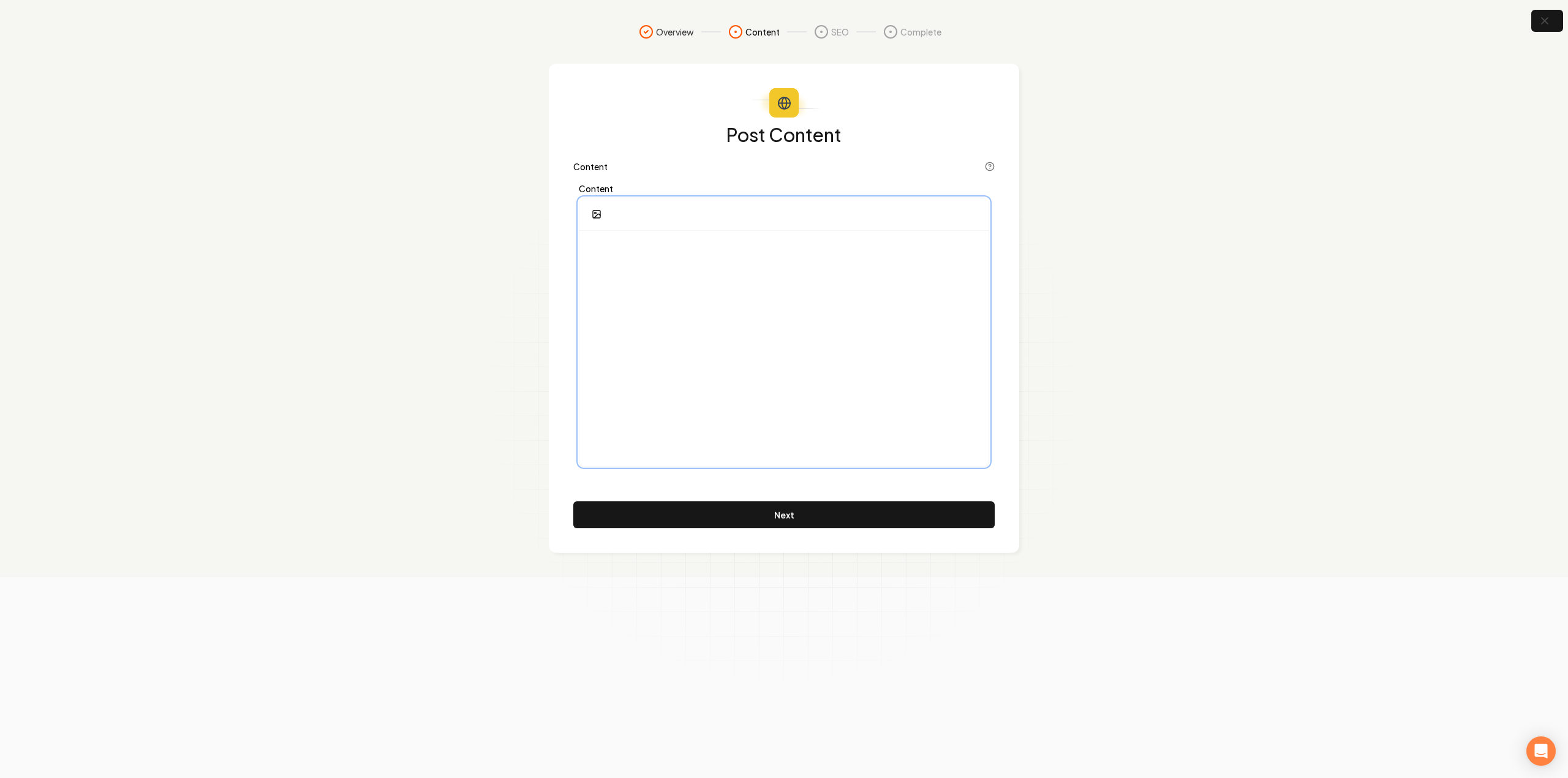
click at [737, 261] on div at bounding box center [784, 348] width 409 height 235
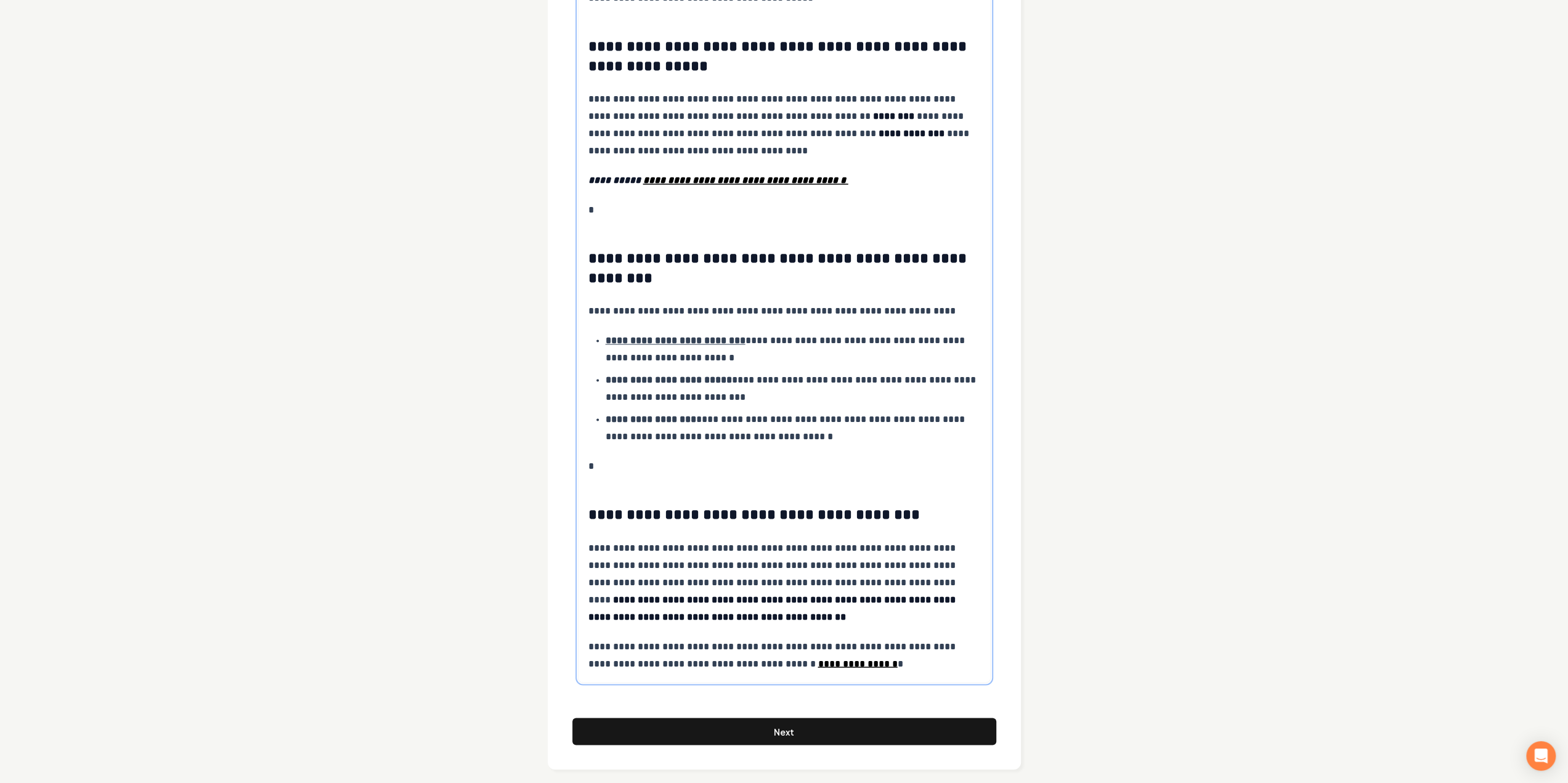
scroll to position [1835, 0]
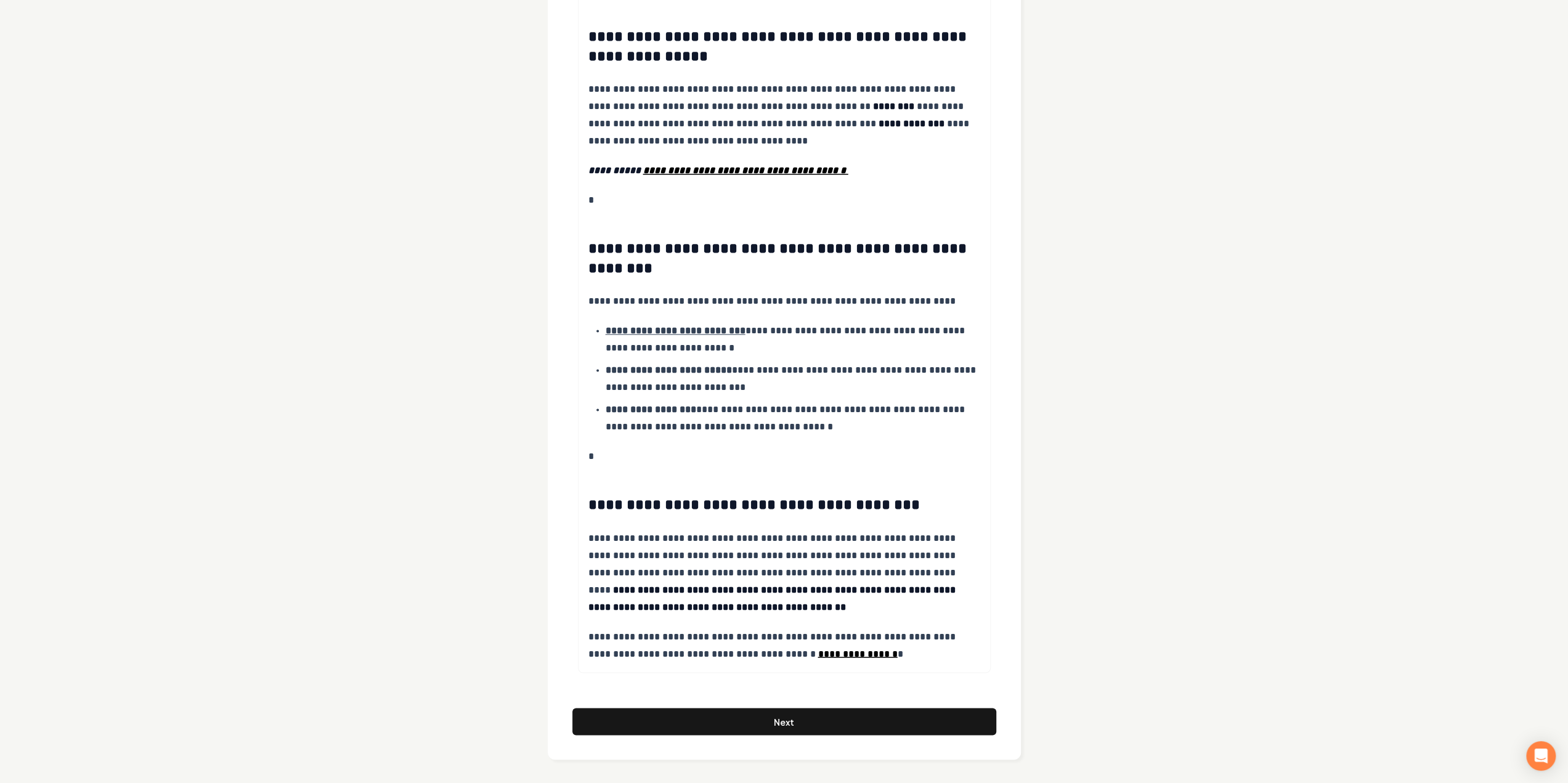
click at [769, 723] on button "Next" at bounding box center [784, 722] width 424 height 27
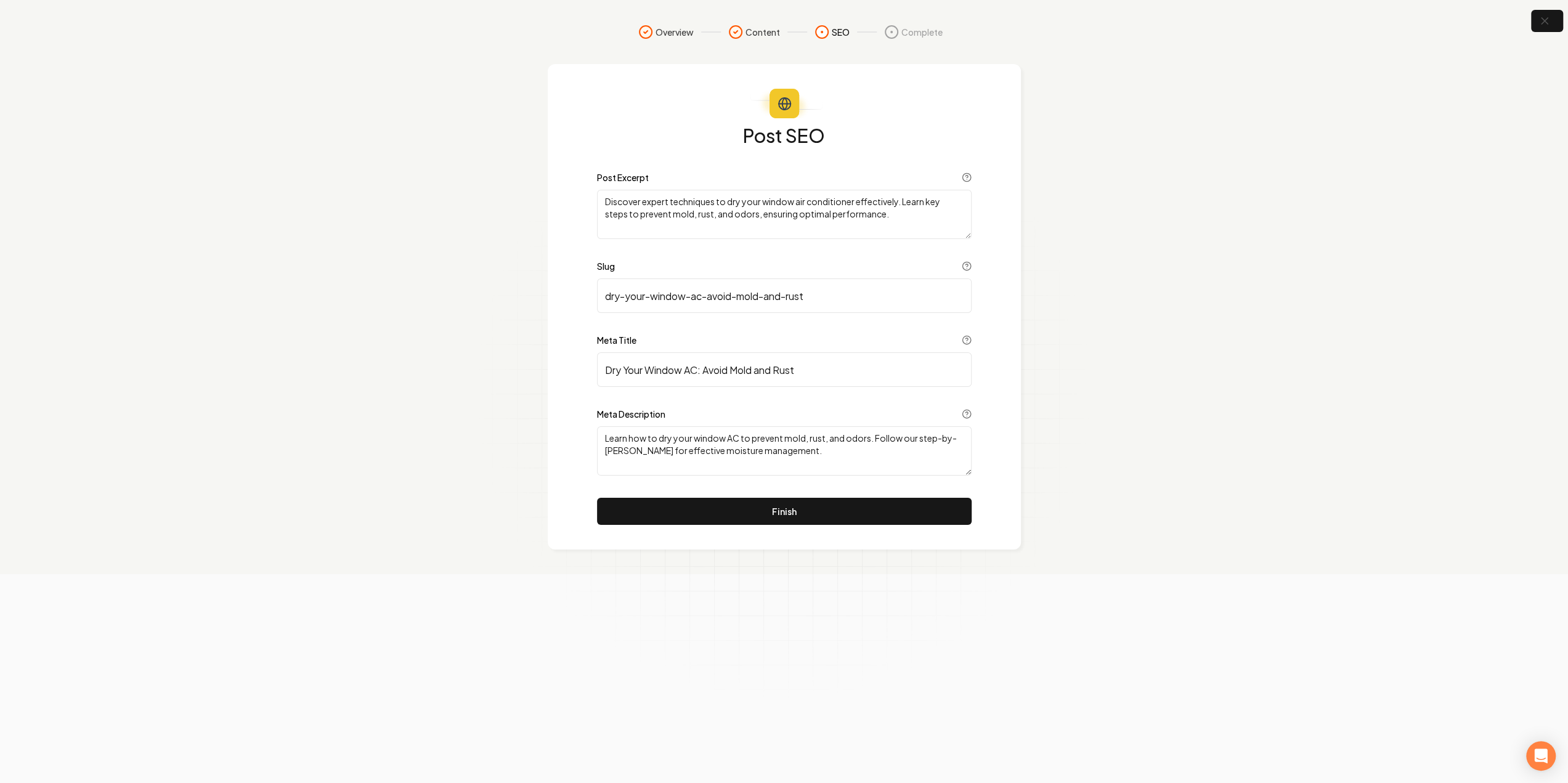
scroll to position [0, 0]
click at [783, 519] on button "Finish" at bounding box center [789, 512] width 374 height 27
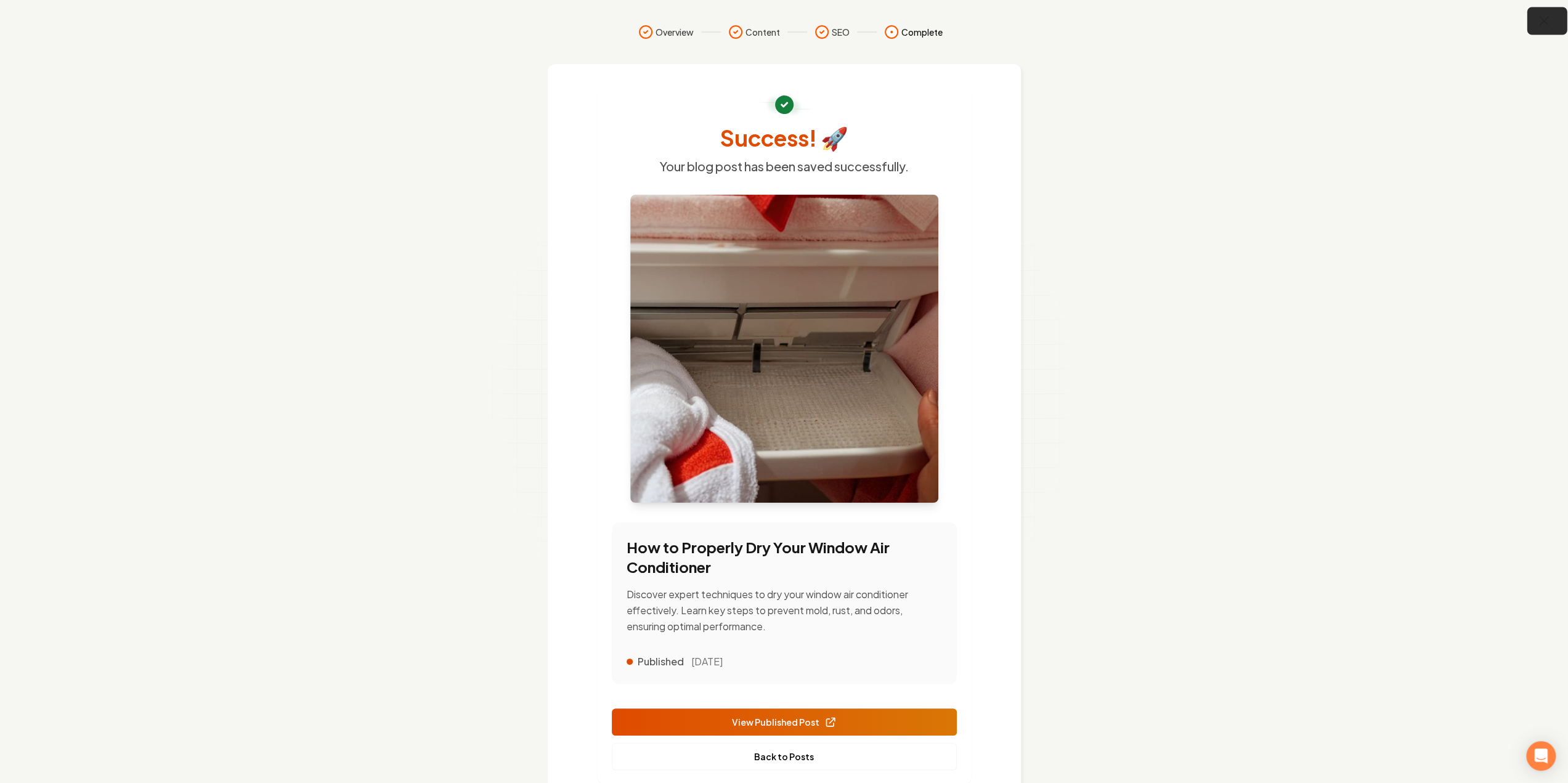
drag, startPoint x: 1540, startPoint y: 24, endPoint x: 1532, endPoint y: 31, distance: 10.6
click at [1540, 23] on icon "button" at bounding box center [1545, 21] width 16 height 16
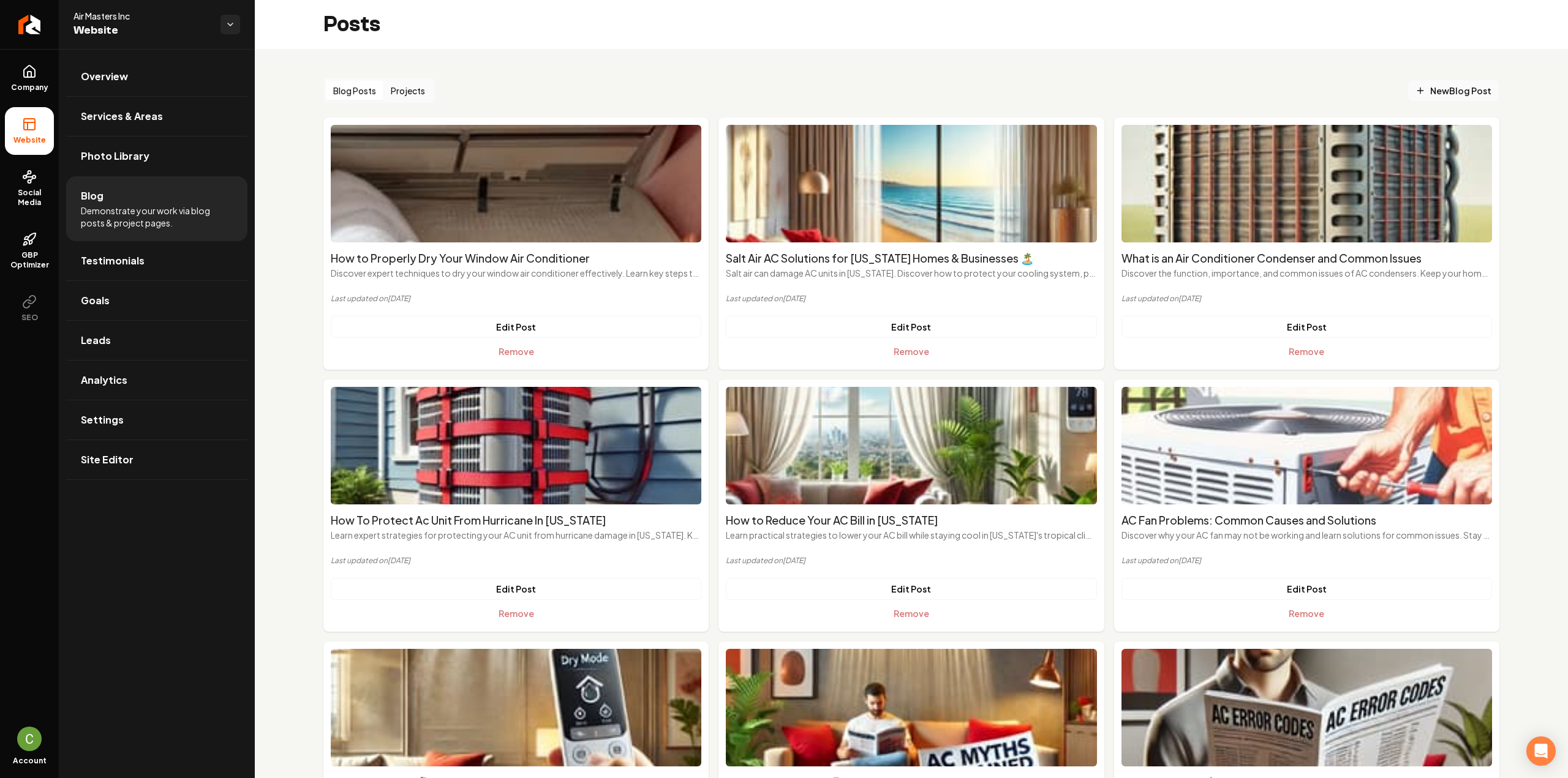
click at [1447, 92] on span "New Blog Post" at bounding box center [1454, 90] width 76 height 13
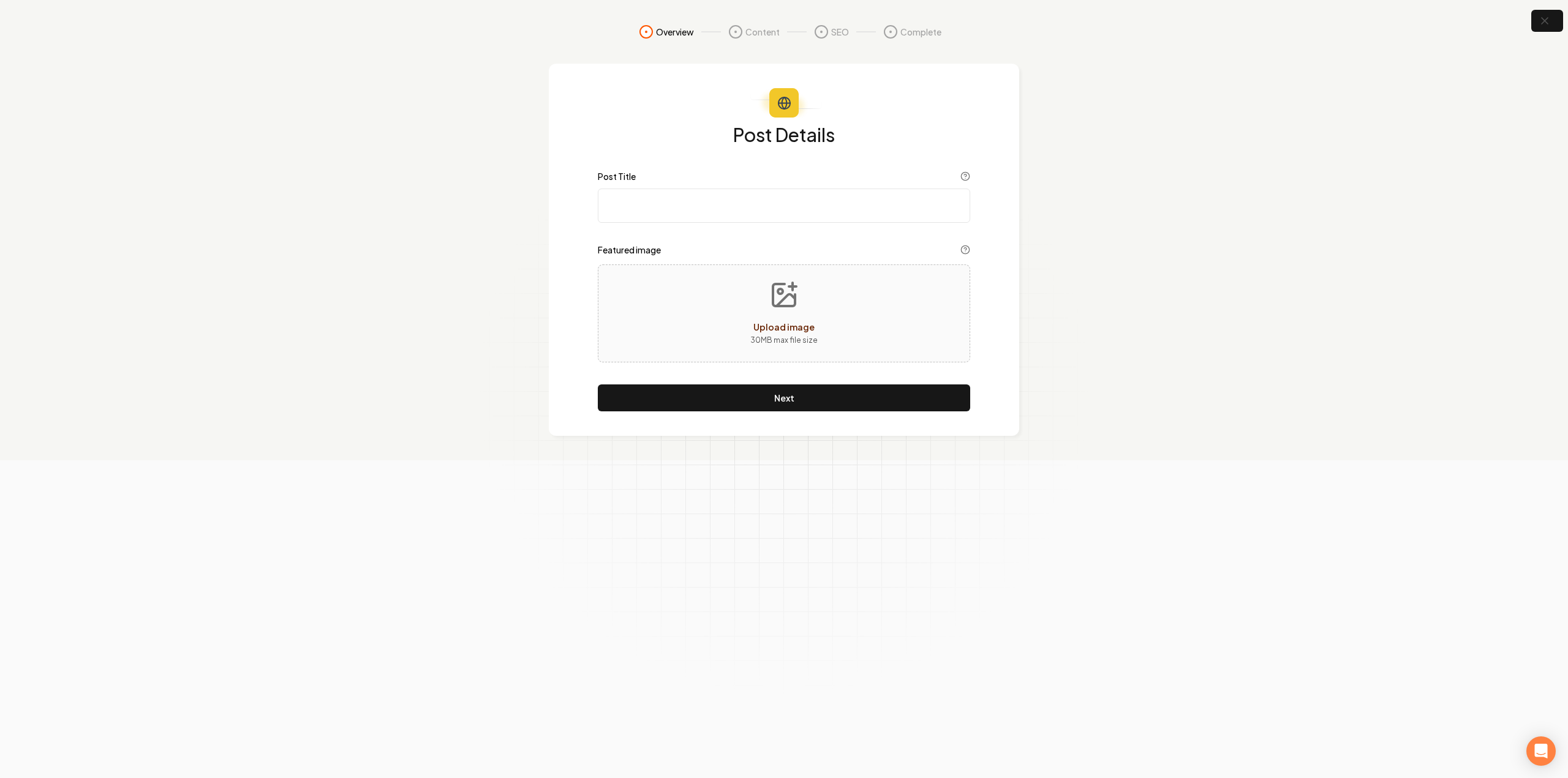
click at [605, 198] on input "Post Title" at bounding box center [784, 205] width 372 height 34
paste input "How to Reset Air Conditioner 🛠️ A Complete Step-by-Step Guide"
type input "How to Reset Air Conditioner 🛠️ A Complete Step-by-Step Guide"
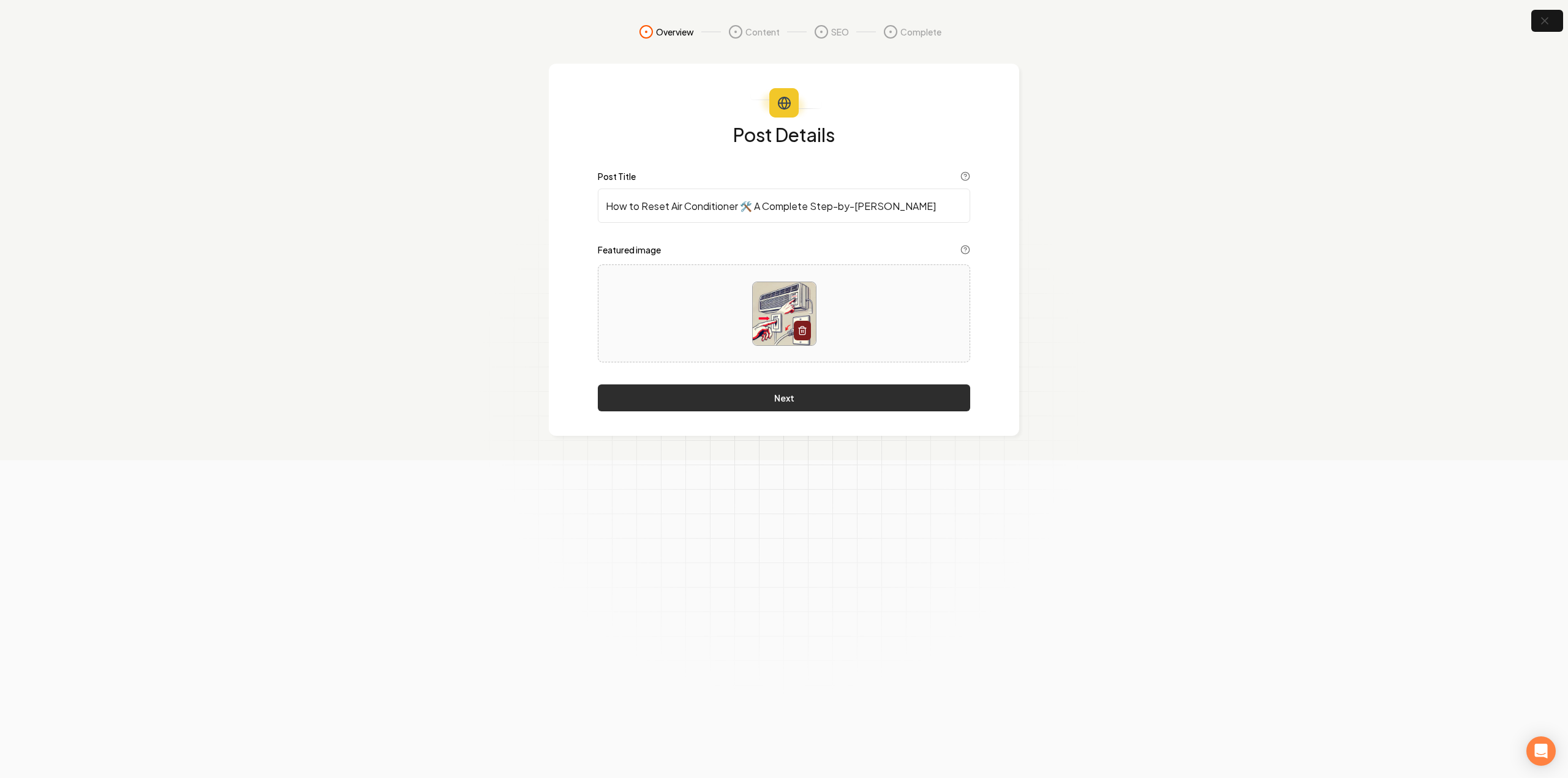
click at [825, 404] on button "Next" at bounding box center [784, 398] width 372 height 27
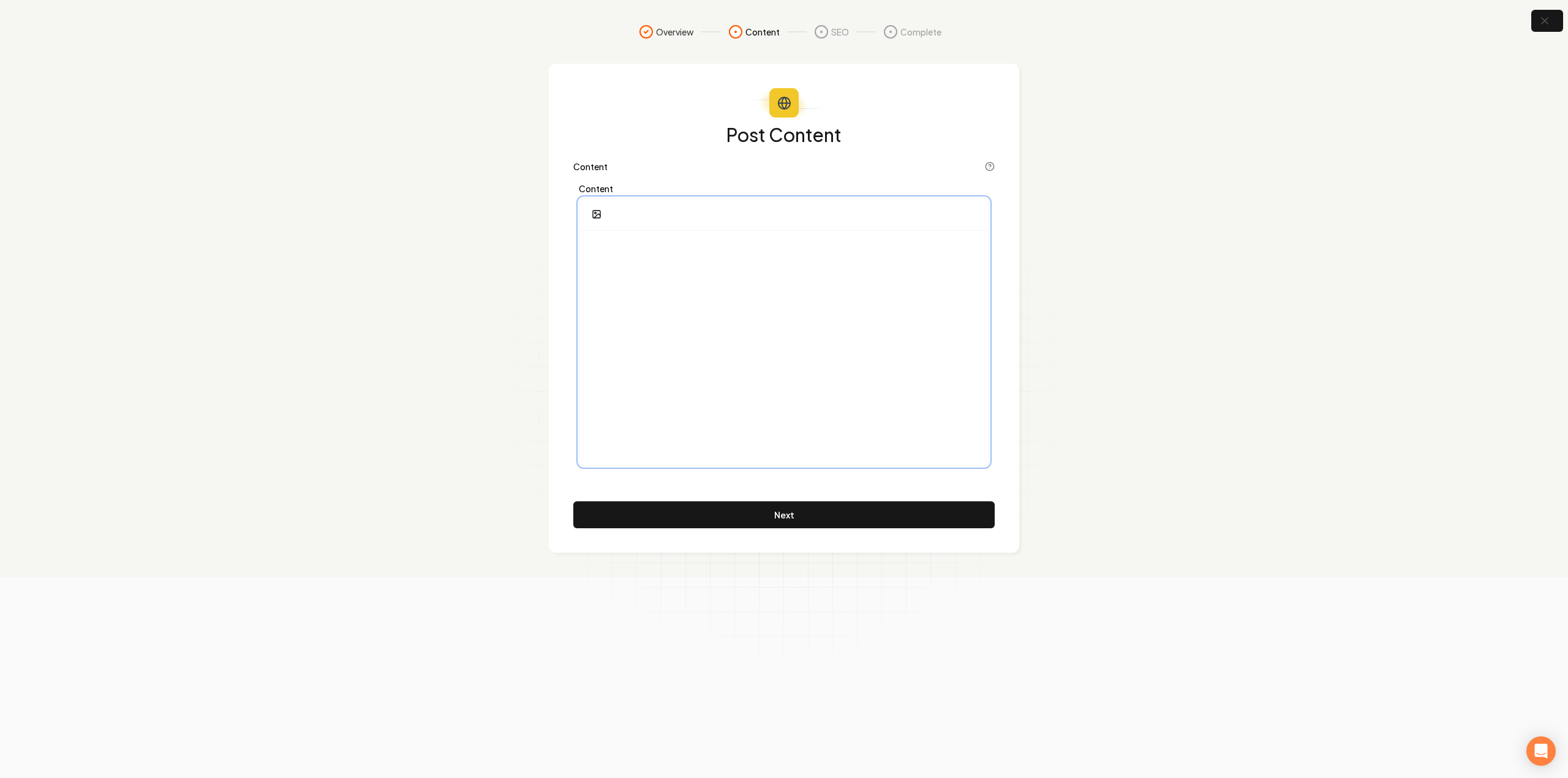
click at [762, 362] on div at bounding box center [784, 348] width 409 height 235
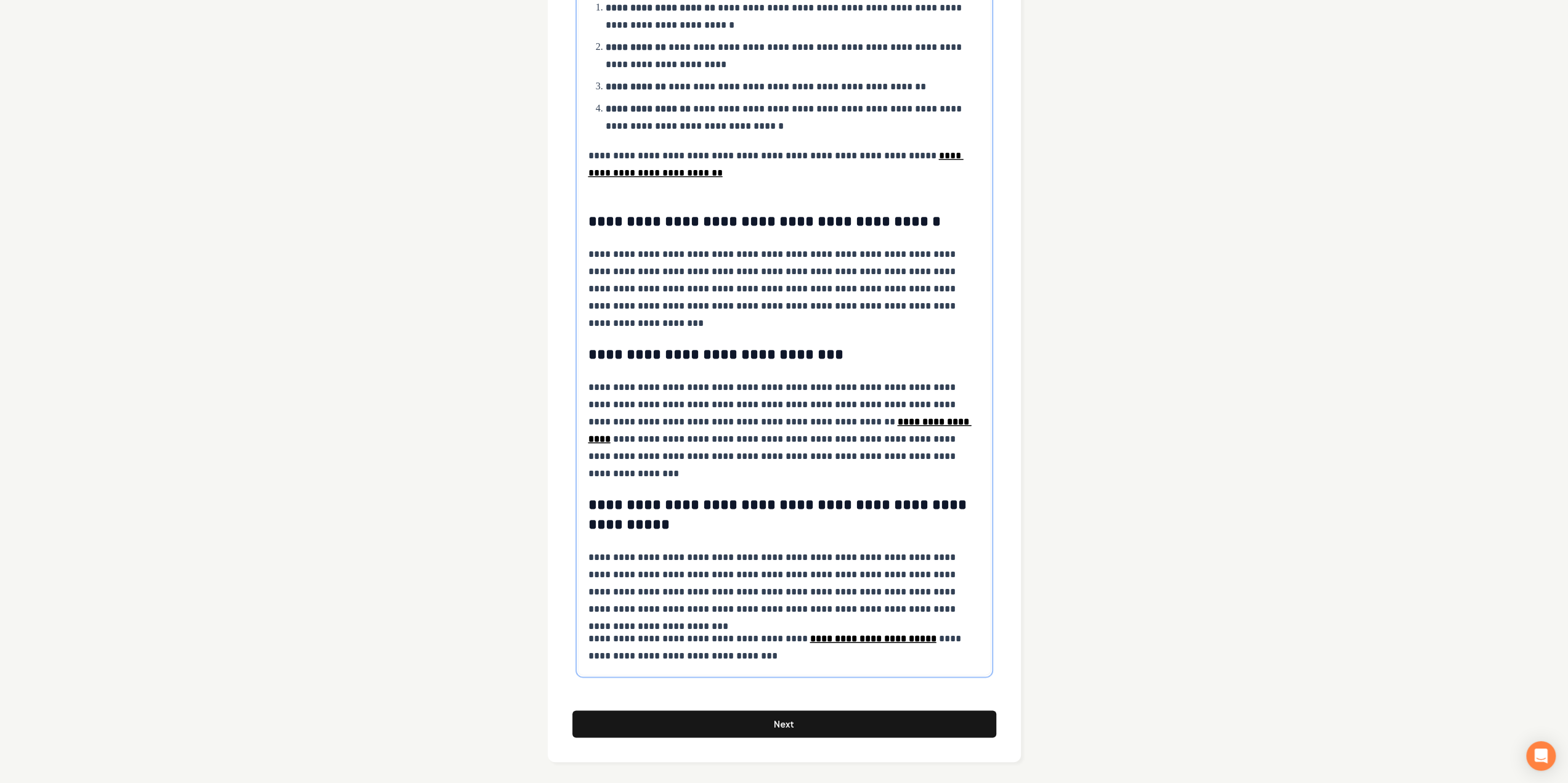
scroll to position [1150, 0]
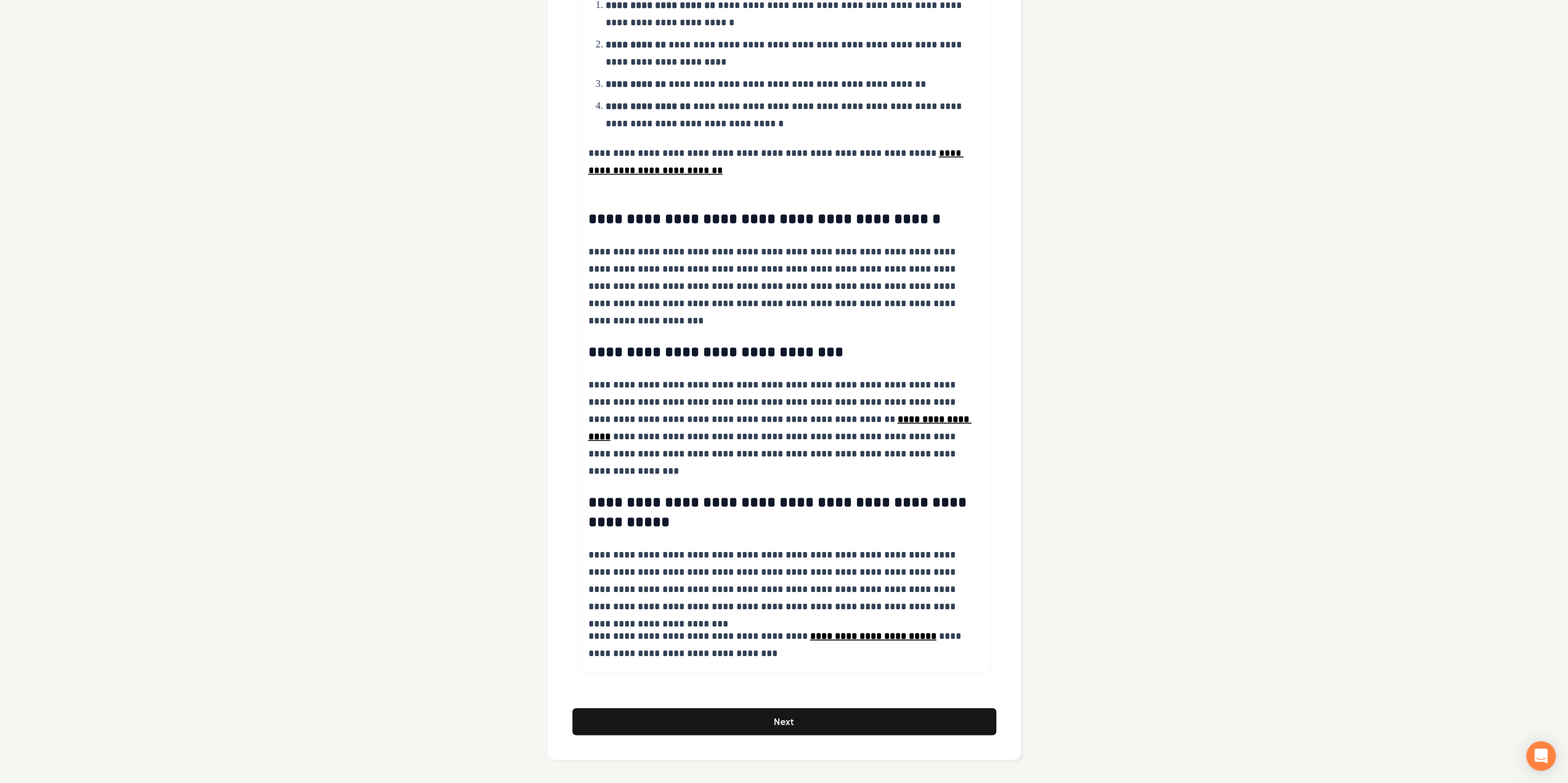
click at [759, 724] on button "Next" at bounding box center [784, 722] width 424 height 27
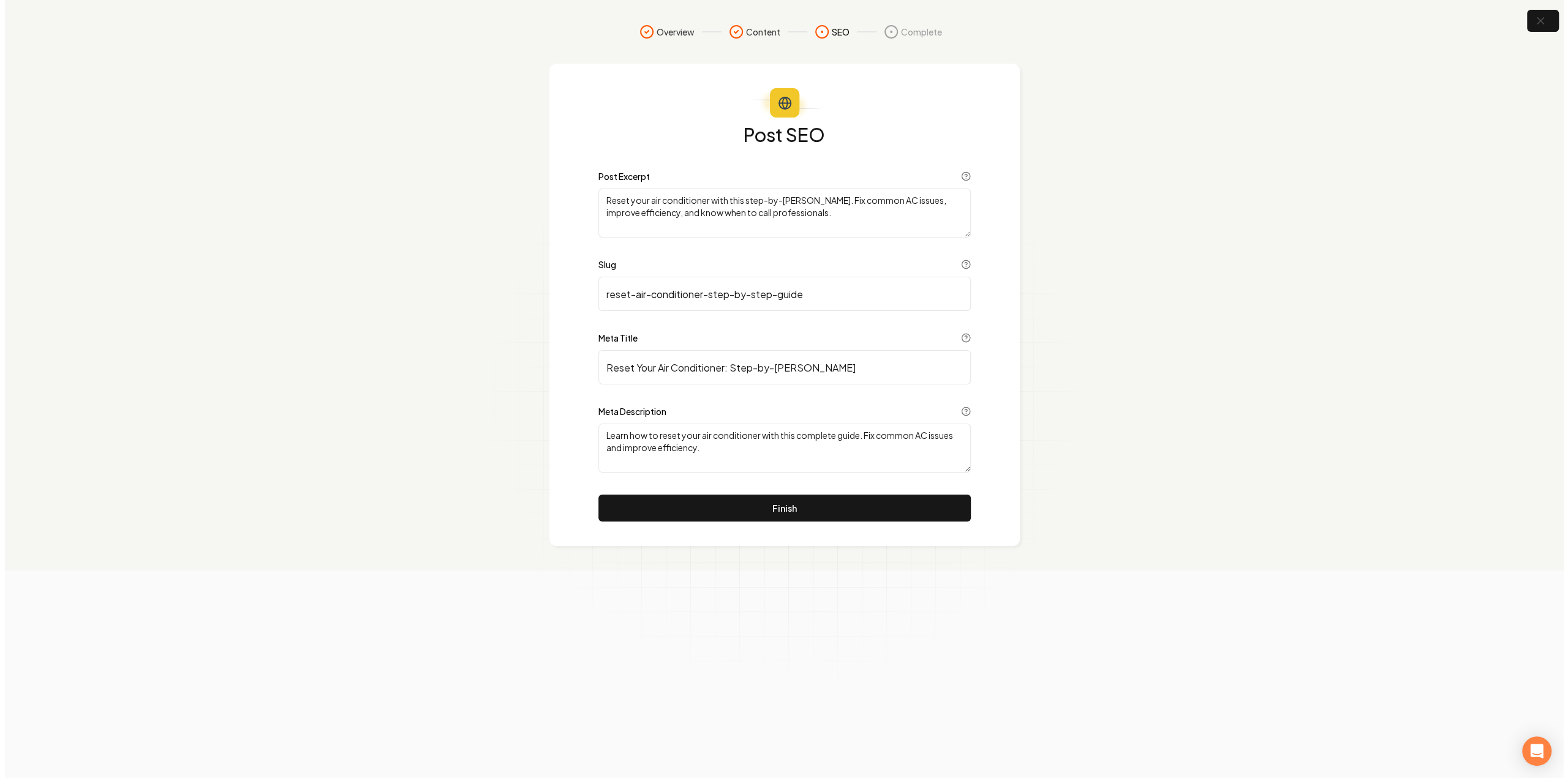
scroll to position [0, 0]
click at [831, 516] on button "Finish" at bounding box center [784, 509] width 372 height 27
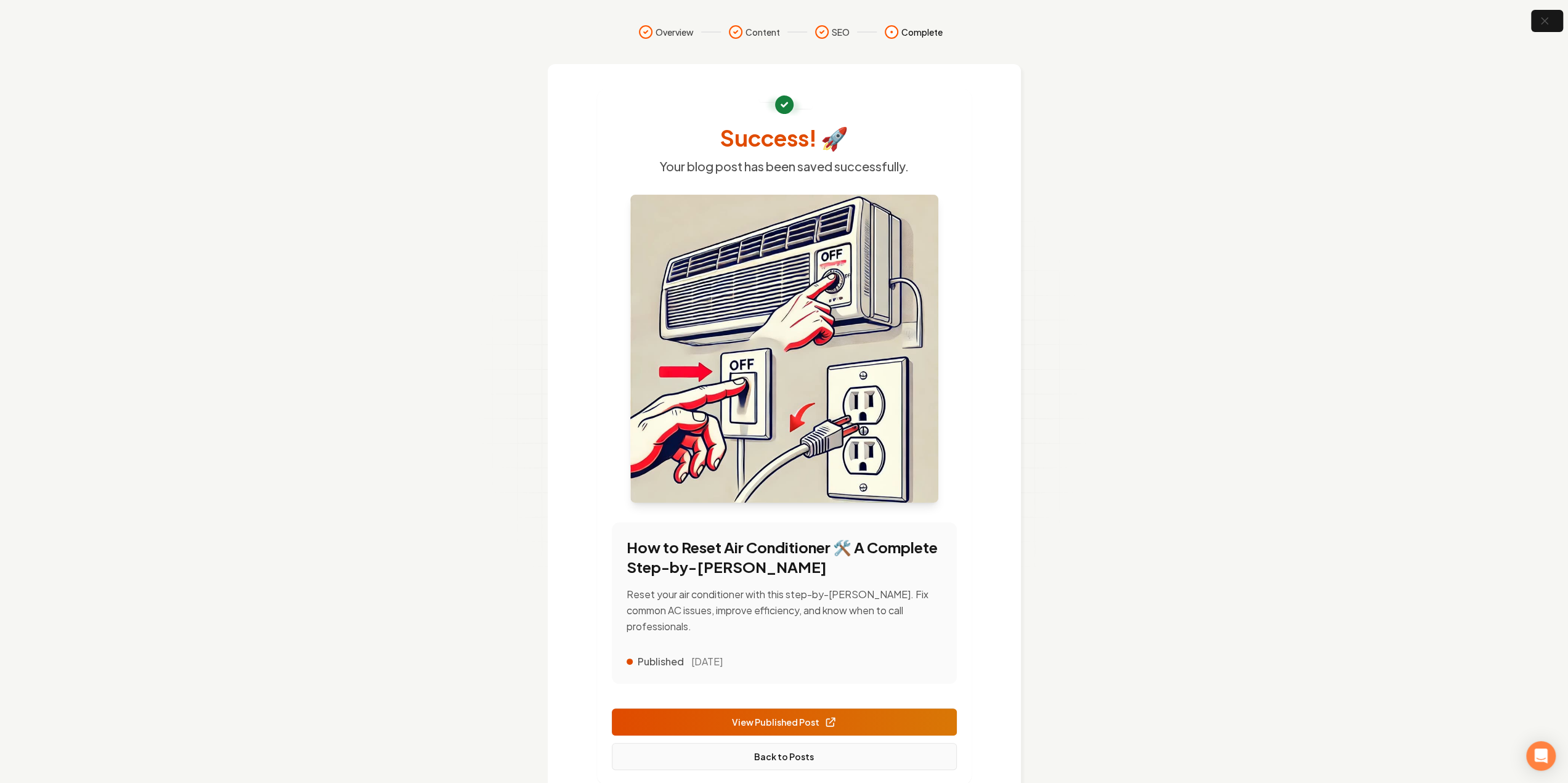
click at [798, 746] on link "Back to Posts" at bounding box center [785, 757] width 345 height 27
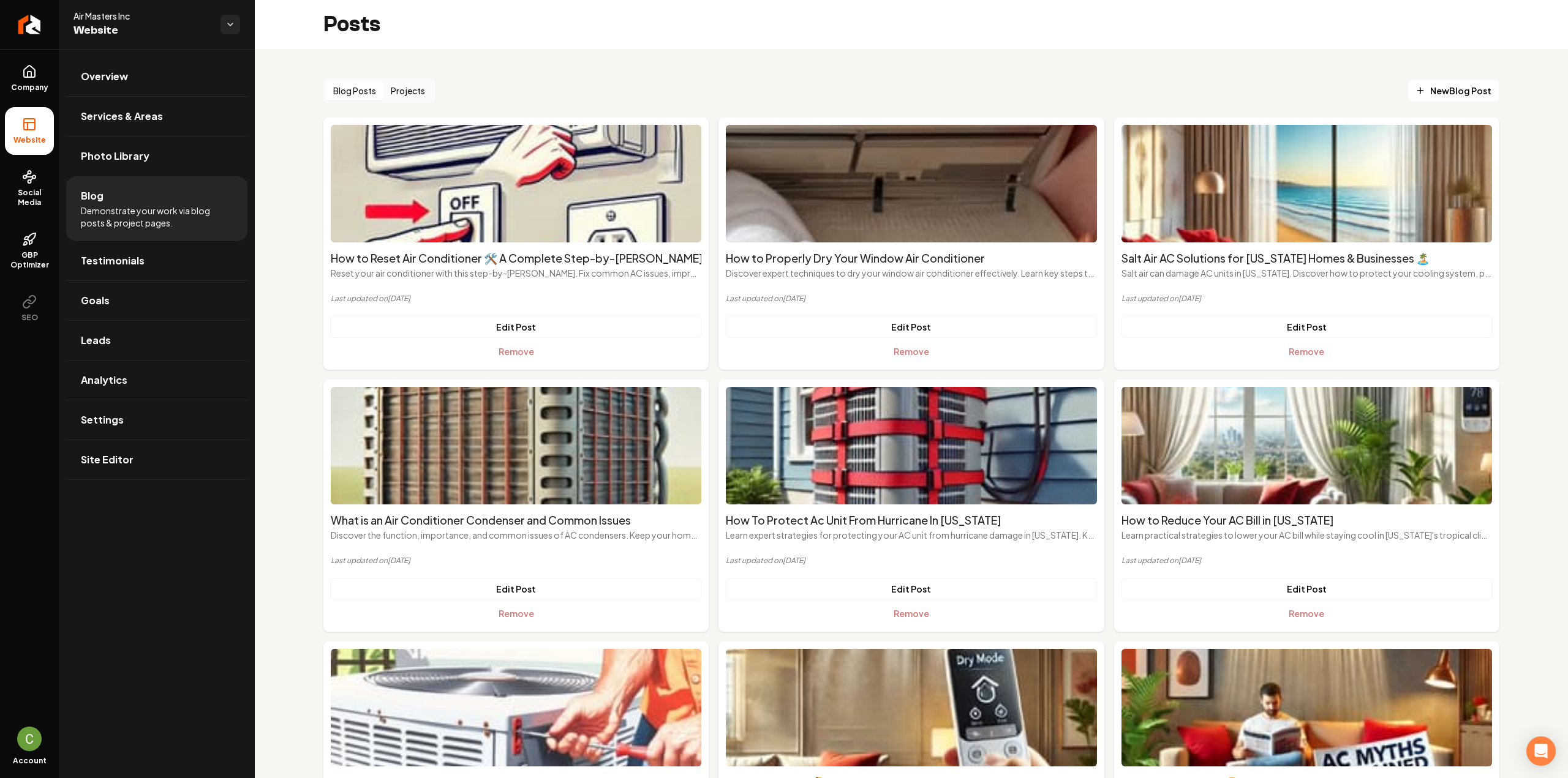
click at [1407, 79] on div "Blog Posts Projects New Blog Post" at bounding box center [911, 90] width 1176 height 24
click at [1411, 81] on link "New Blog Post" at bounding box center [1453, 90] width 92 height 22
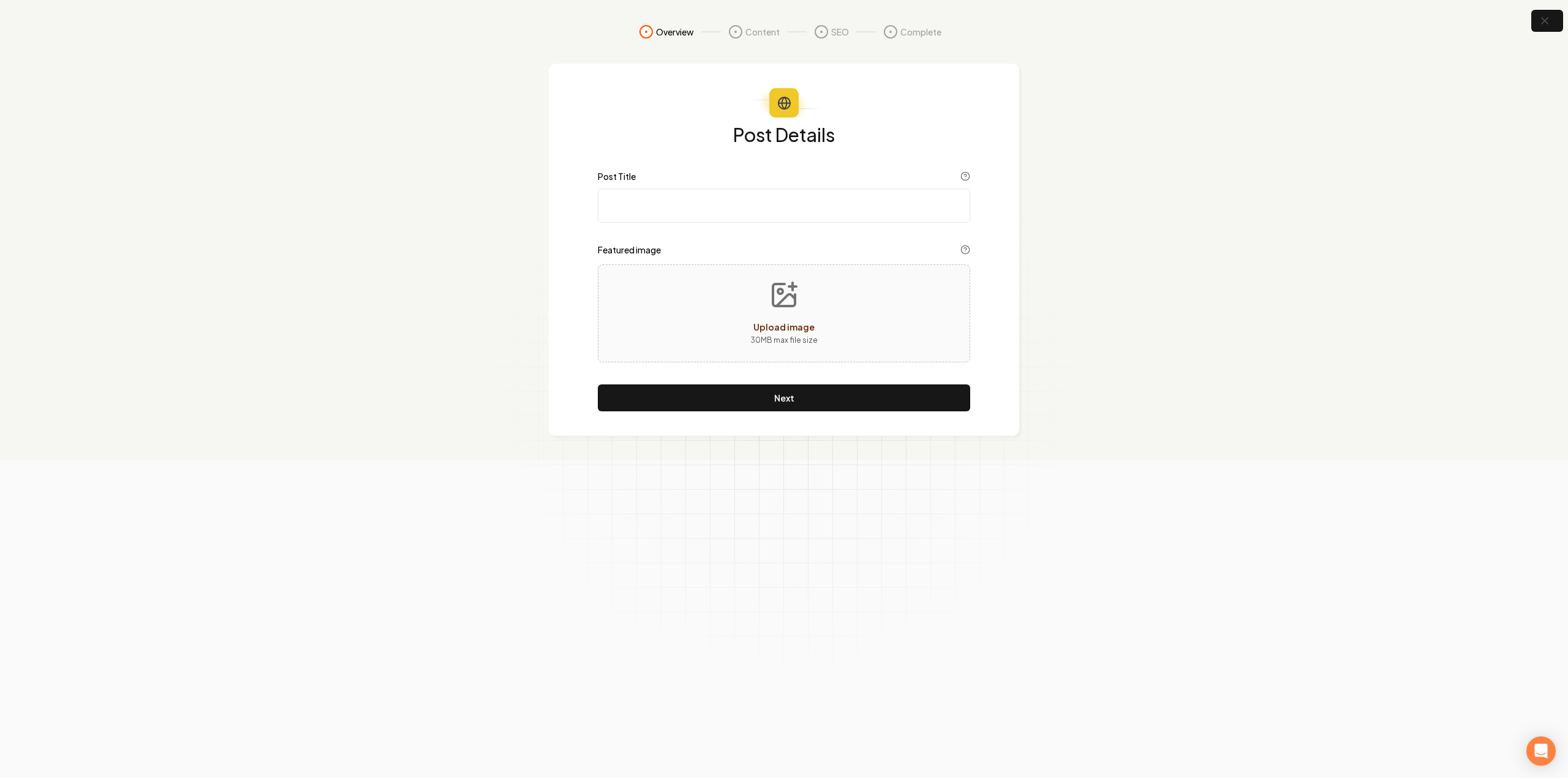
click at [656, 210] on input "Post Title" at bounding box center [784, 205] width 372 height 34
paste input "Is a High SEER Rating Good? Here's What You Need to Know"
type input "Is a High SEER Rating Good? Here's What You Need to Know"
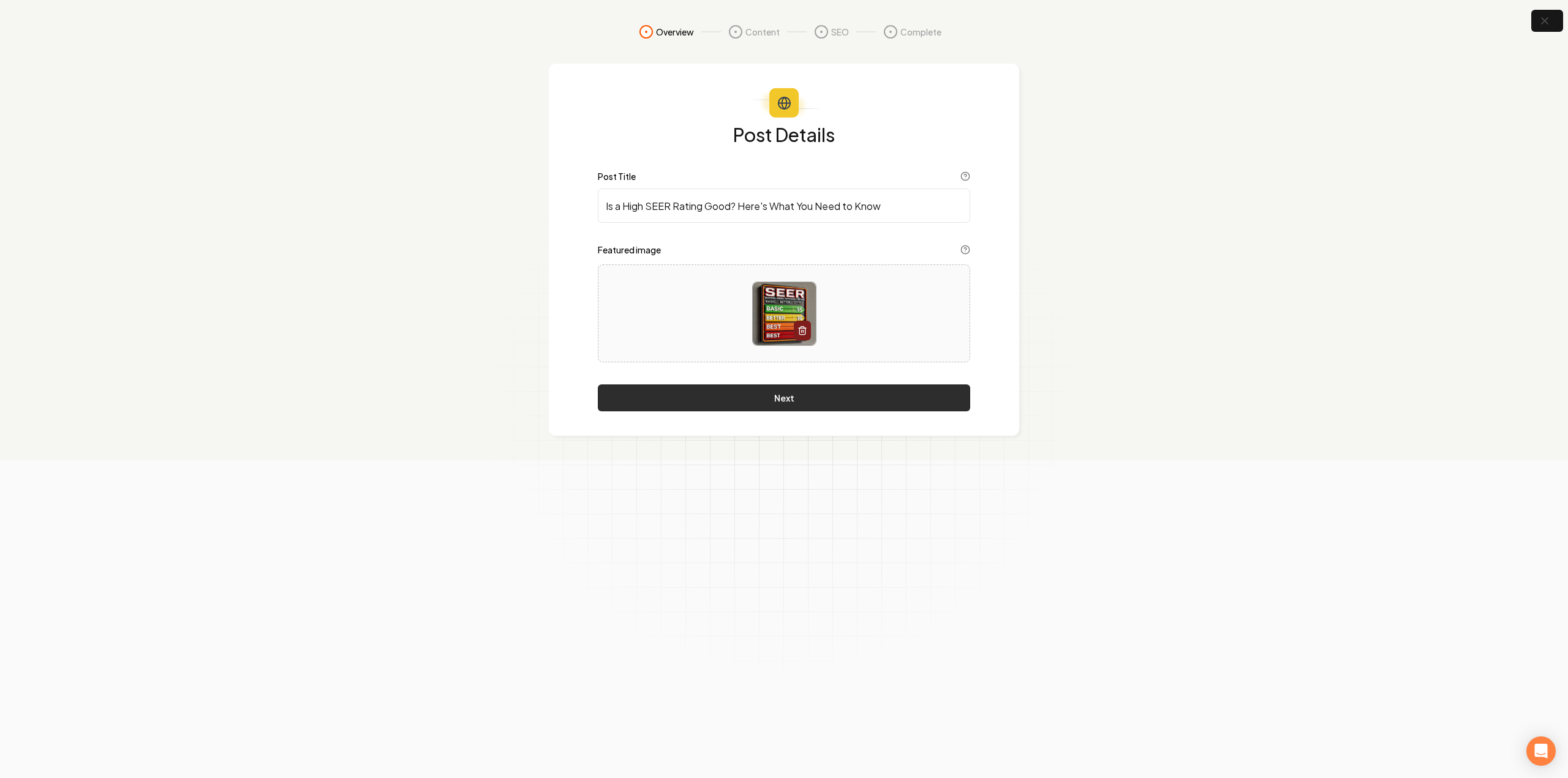
click at [735, 397] on button "Next" at bounding box center [784, 398] width 372 height 27
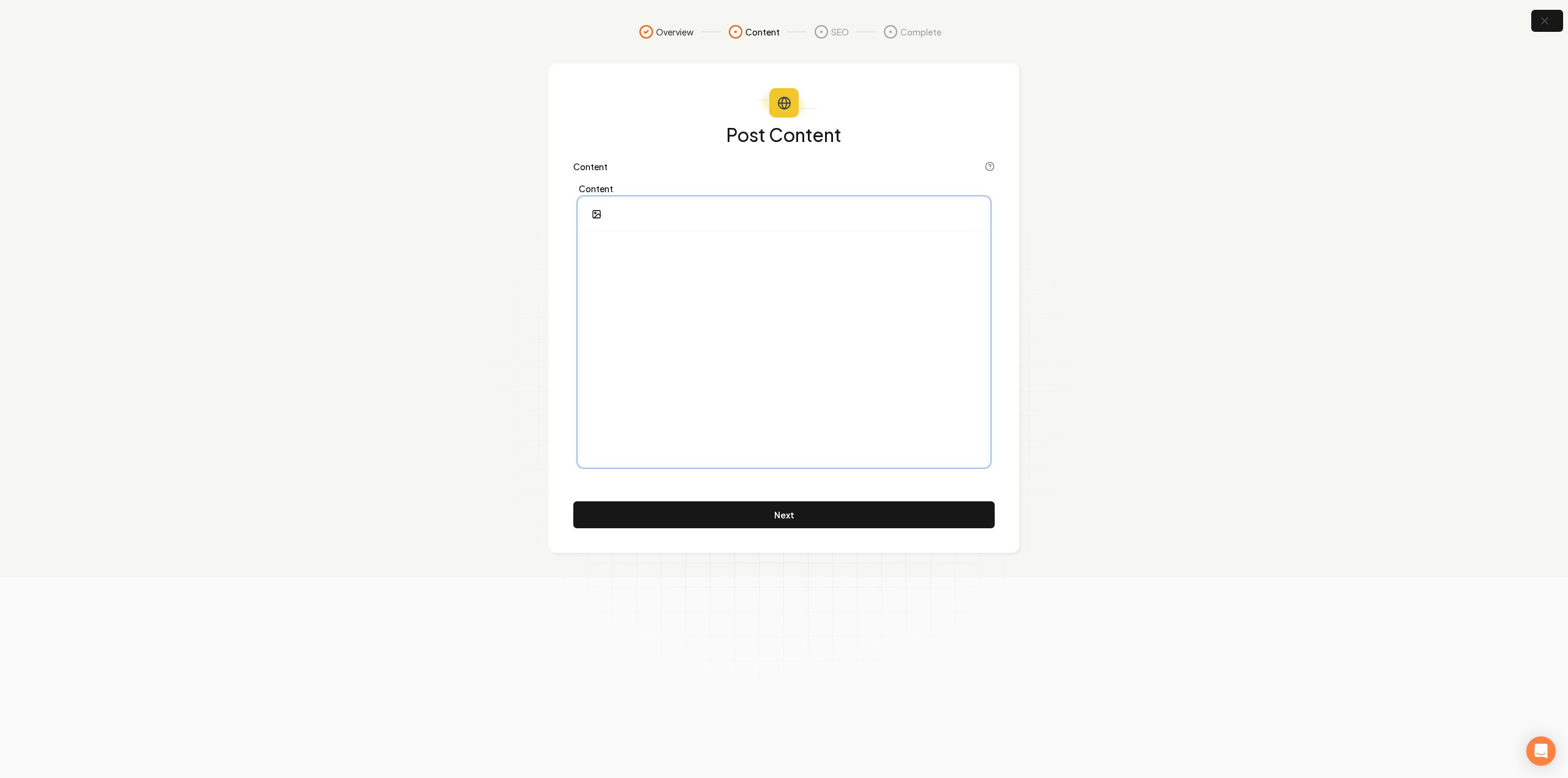
click at [717, 390] on div at bounding box center [784, 348] width 409 height 235
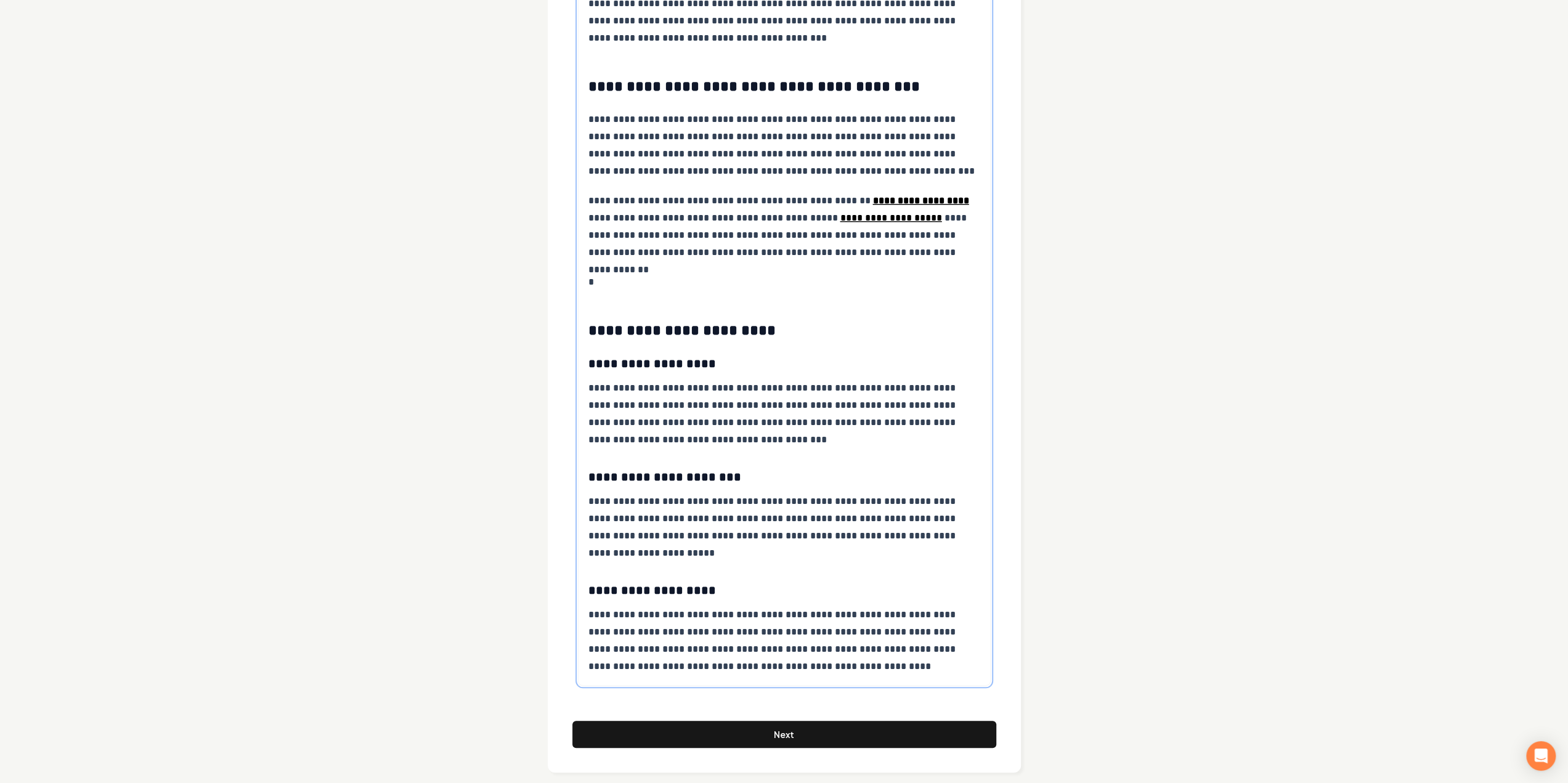
scroll to position [985, 0]
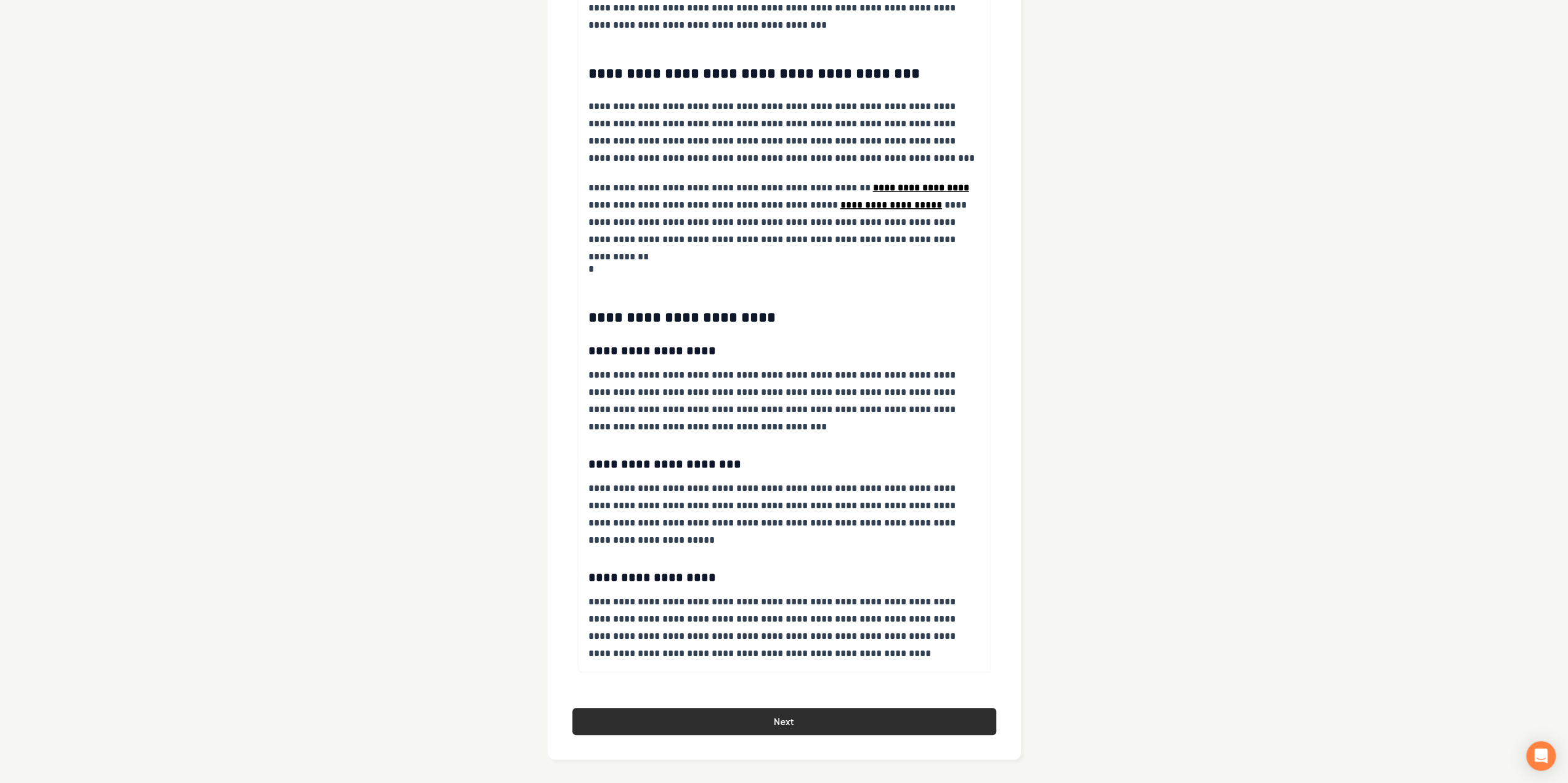
click at [668, 720] on button "Next" at bounding box center [784, 722] width 424 height 27
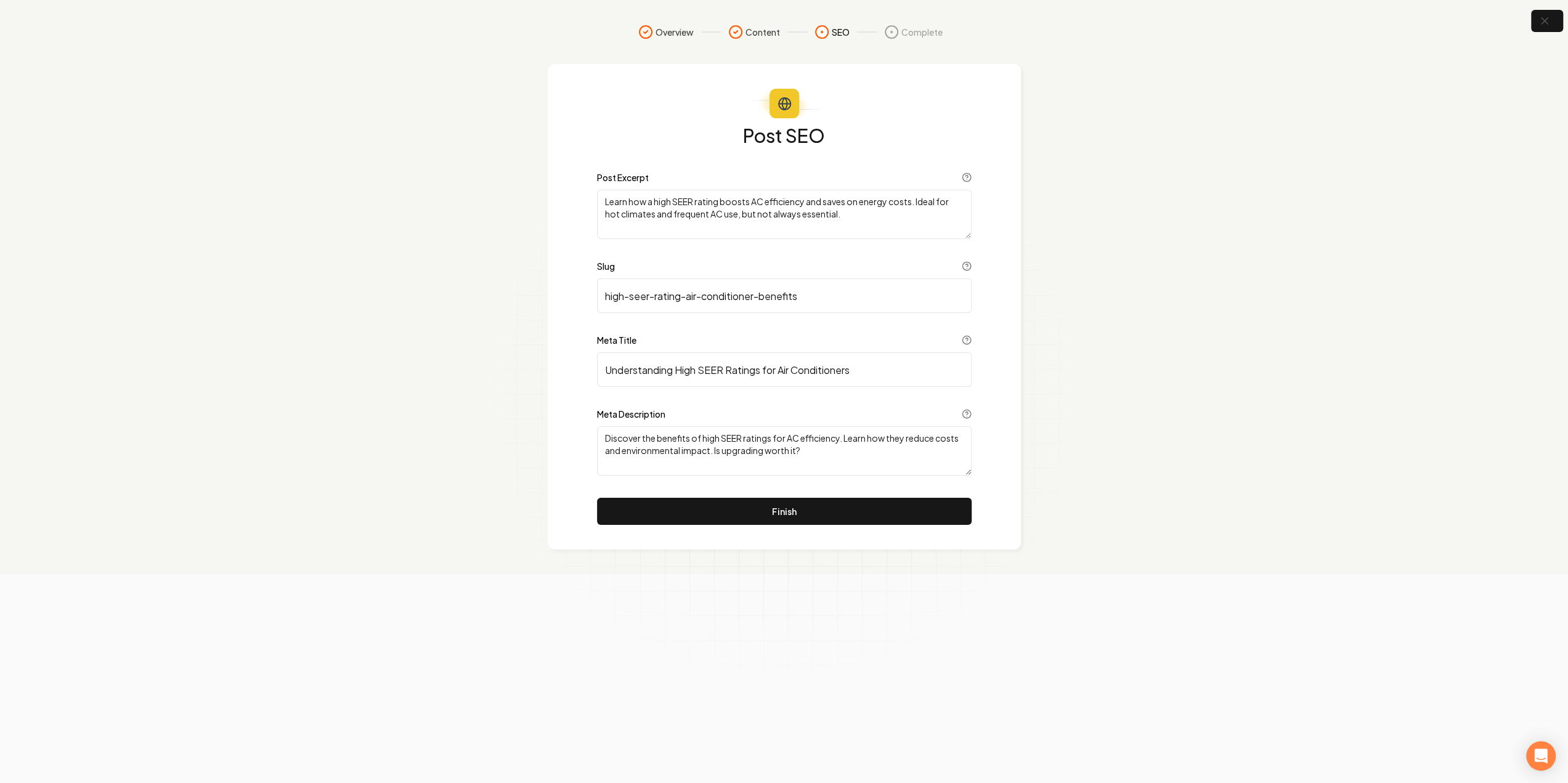
scroll to position [0, 0]
drag, startPoint x: 907, startPoint y: 509, endPoint x: 875, endPoint y: 510, distance: 32.0
click at [907, 509] on button "Finish" at bounding box center [789, 512] width 374 height 27
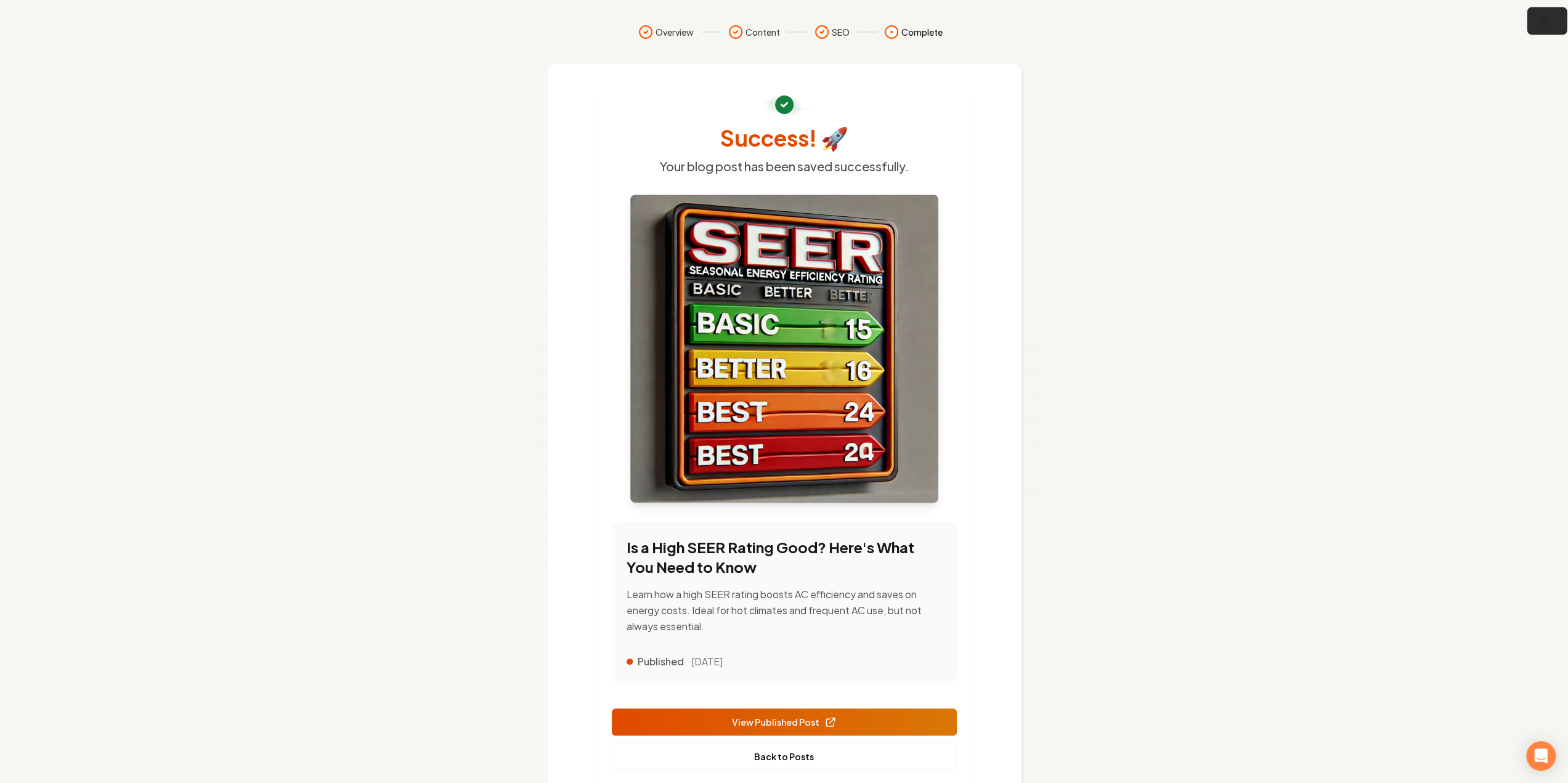
click at [1550, 20] on icon "button" at bounding box center [1545, 21] width 16 height 16
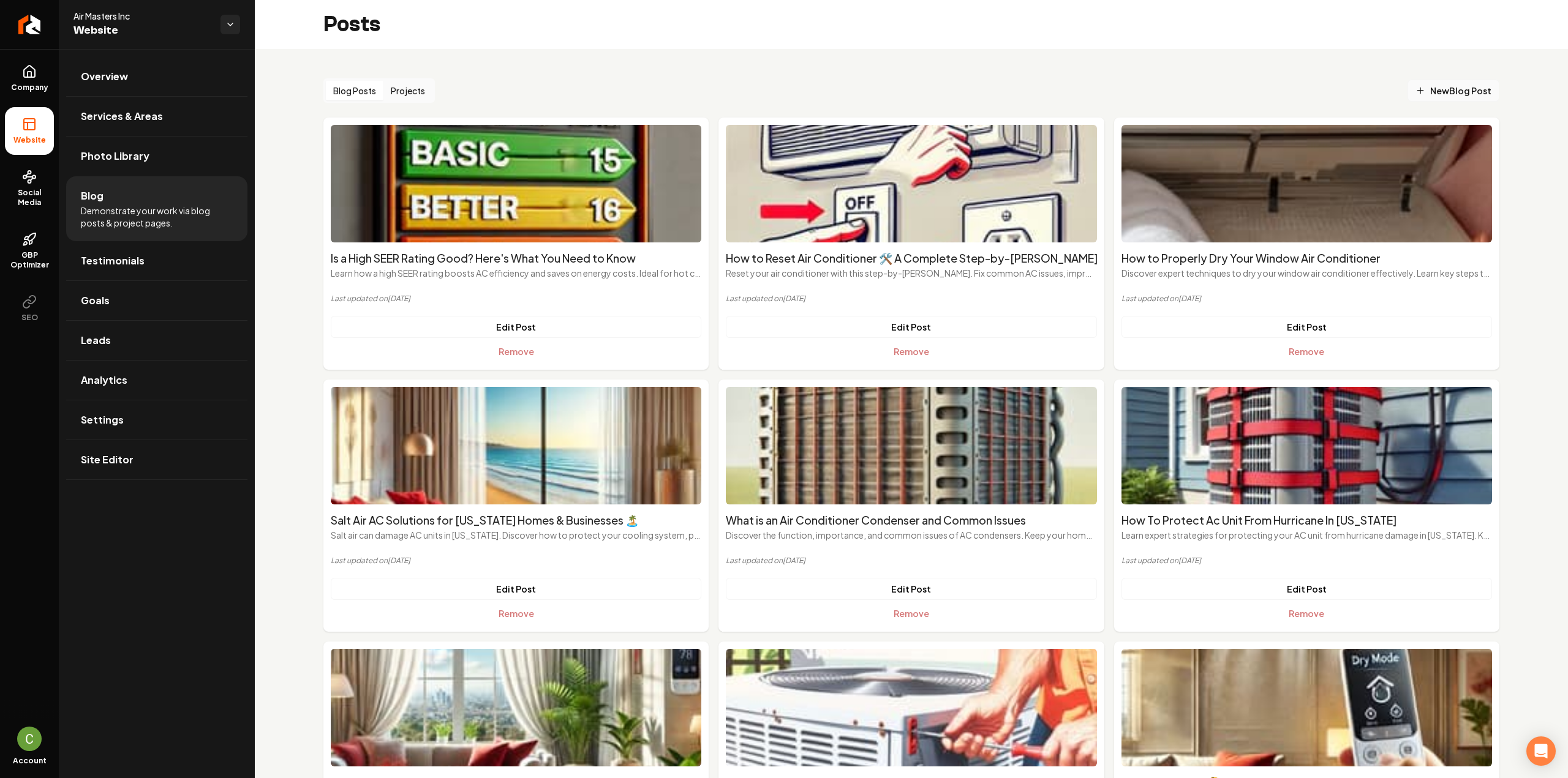
click at [1421, 90] on span "New Blog Post" at bounding box center [1454, 90] width 76 height 13
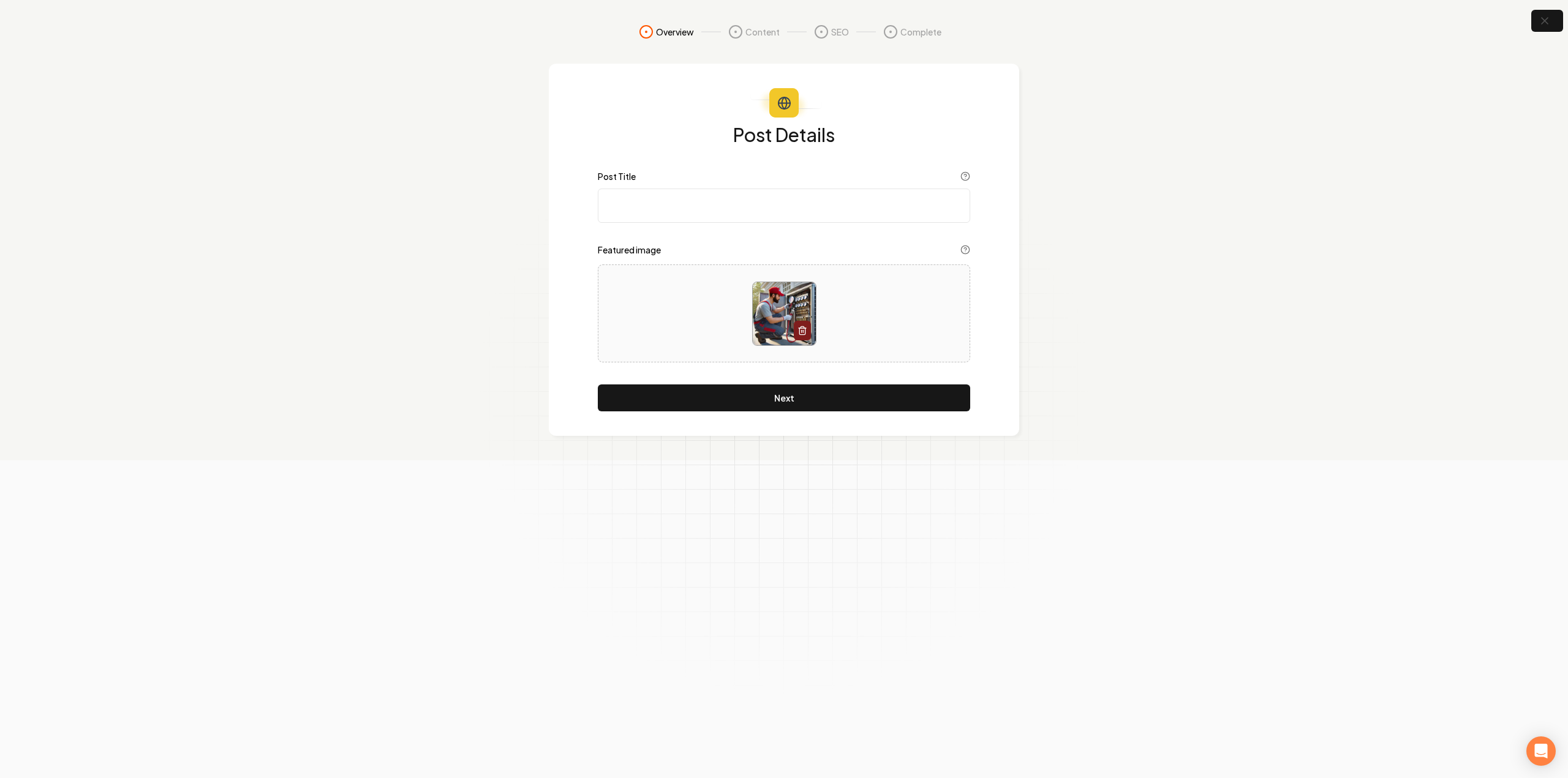
click at [738, 199] on input "Post Title" at bounding box center [784, 205] width 372 height 34
paste input "Air Conditioner Tune-Up Guide"
type input "Air Conditioner Tune-Up Guide"
click at [700, 389] on button "Next" at bounding box center [784, 398] width 372 height 27
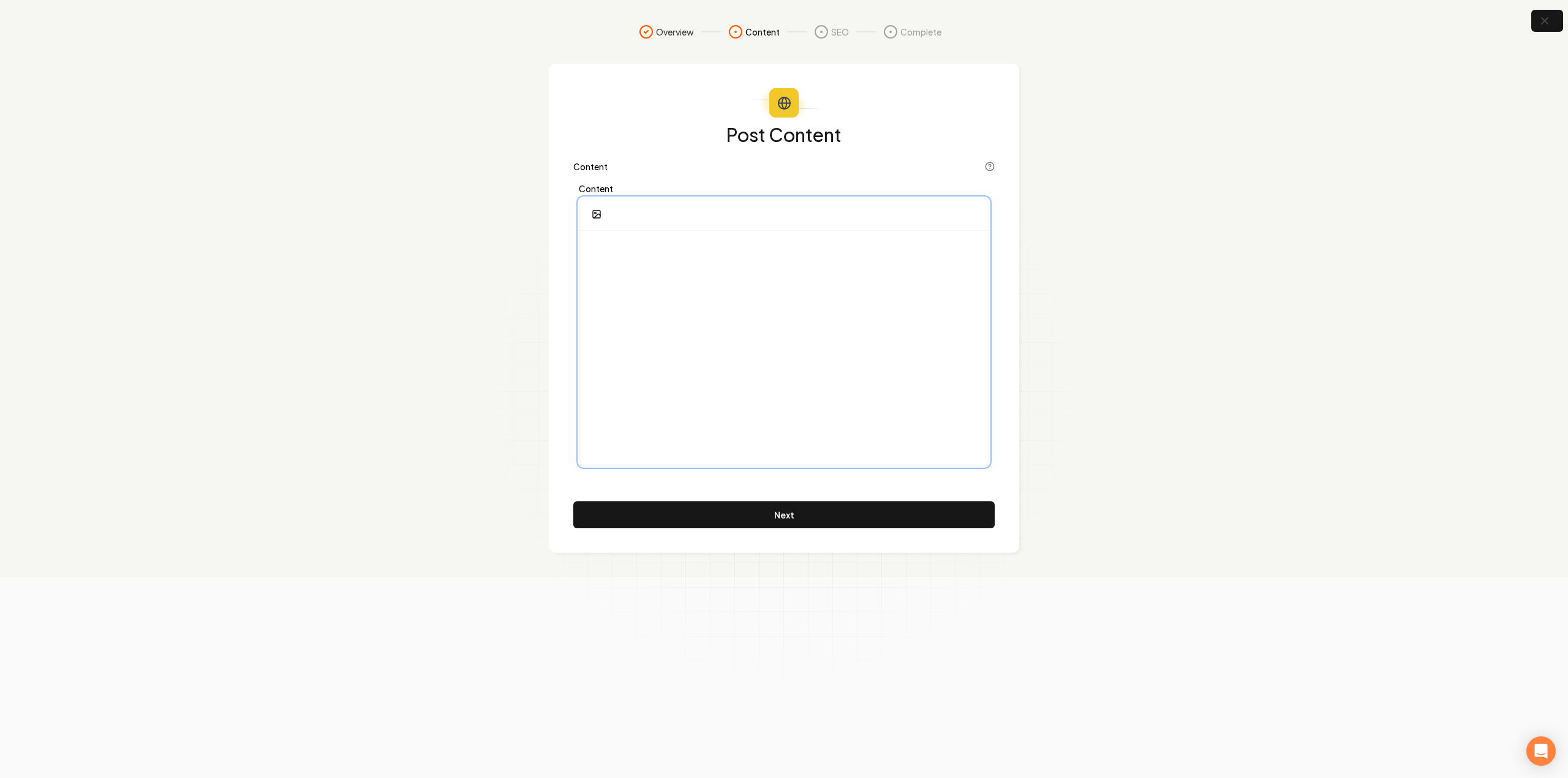
click at [722, 291] on div at bounding box center [784, 348] width 409 height 235
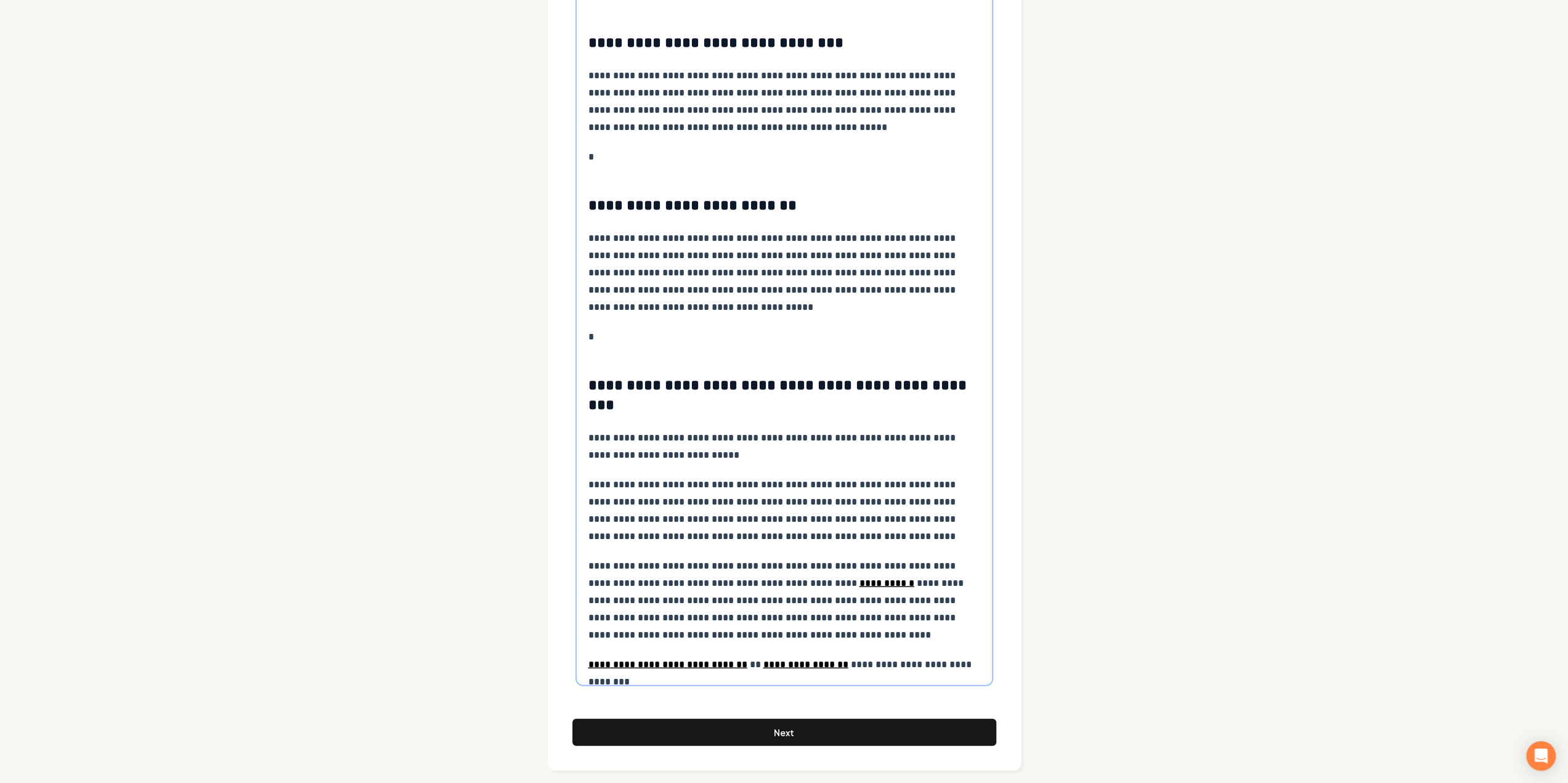
scroll to position [2853, 0]
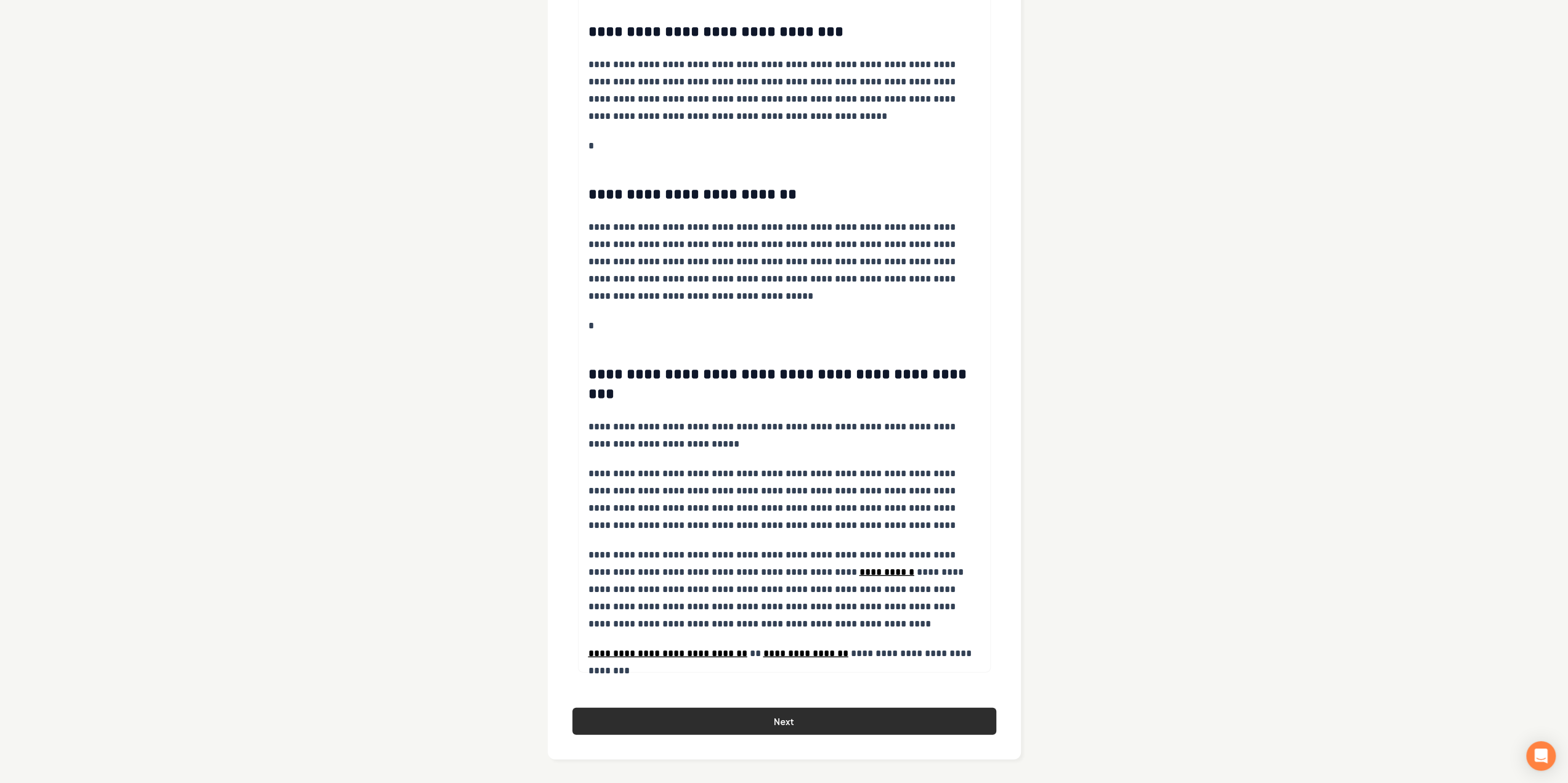
click at [766, 724] on button "Next" at bounding box center [784, 722] width 424 height 27
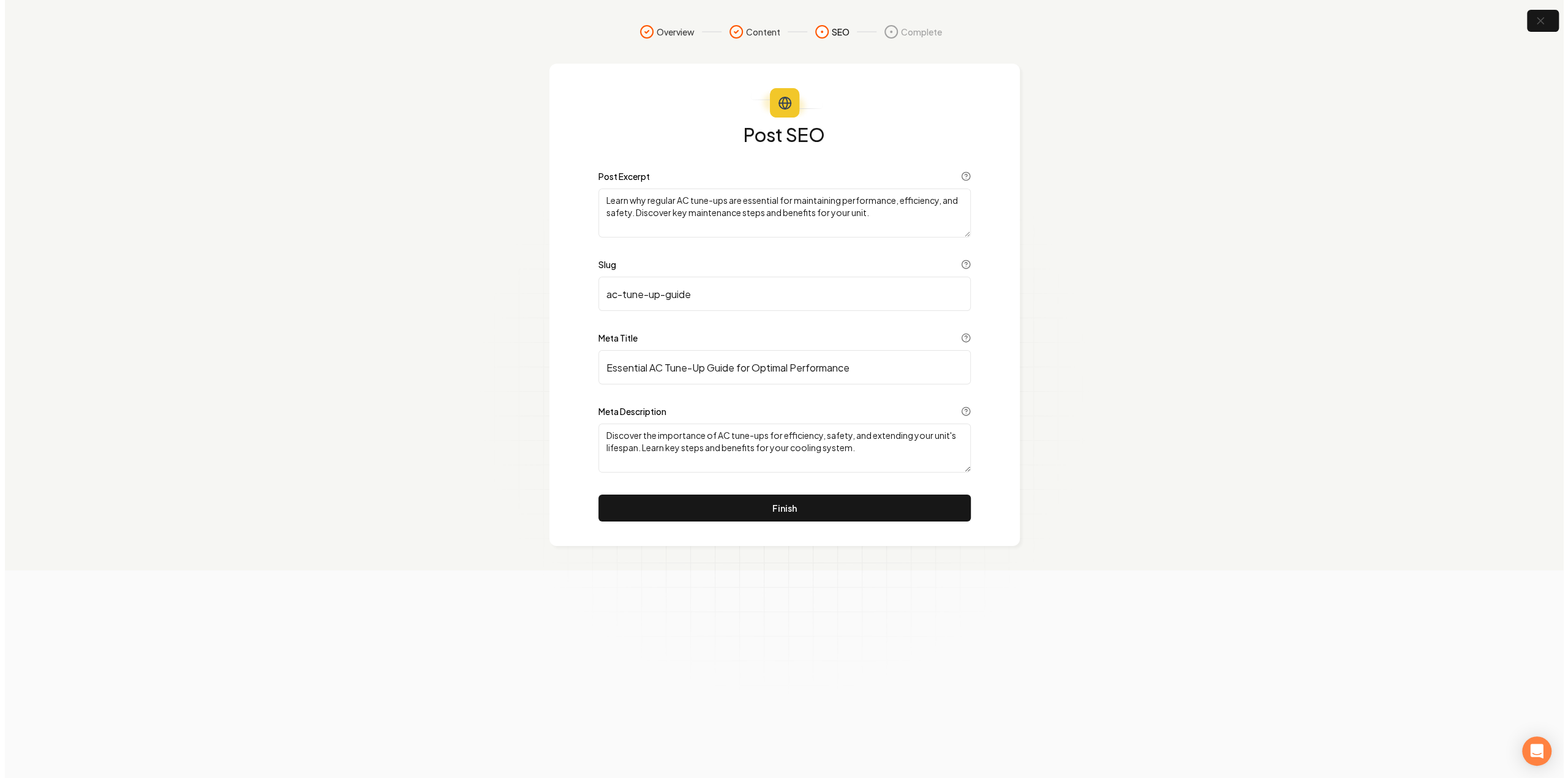
scroll to position [0, 0]
click at [839, 507] on button "Finish" at bounding box center [784, 509] width 372 height 27
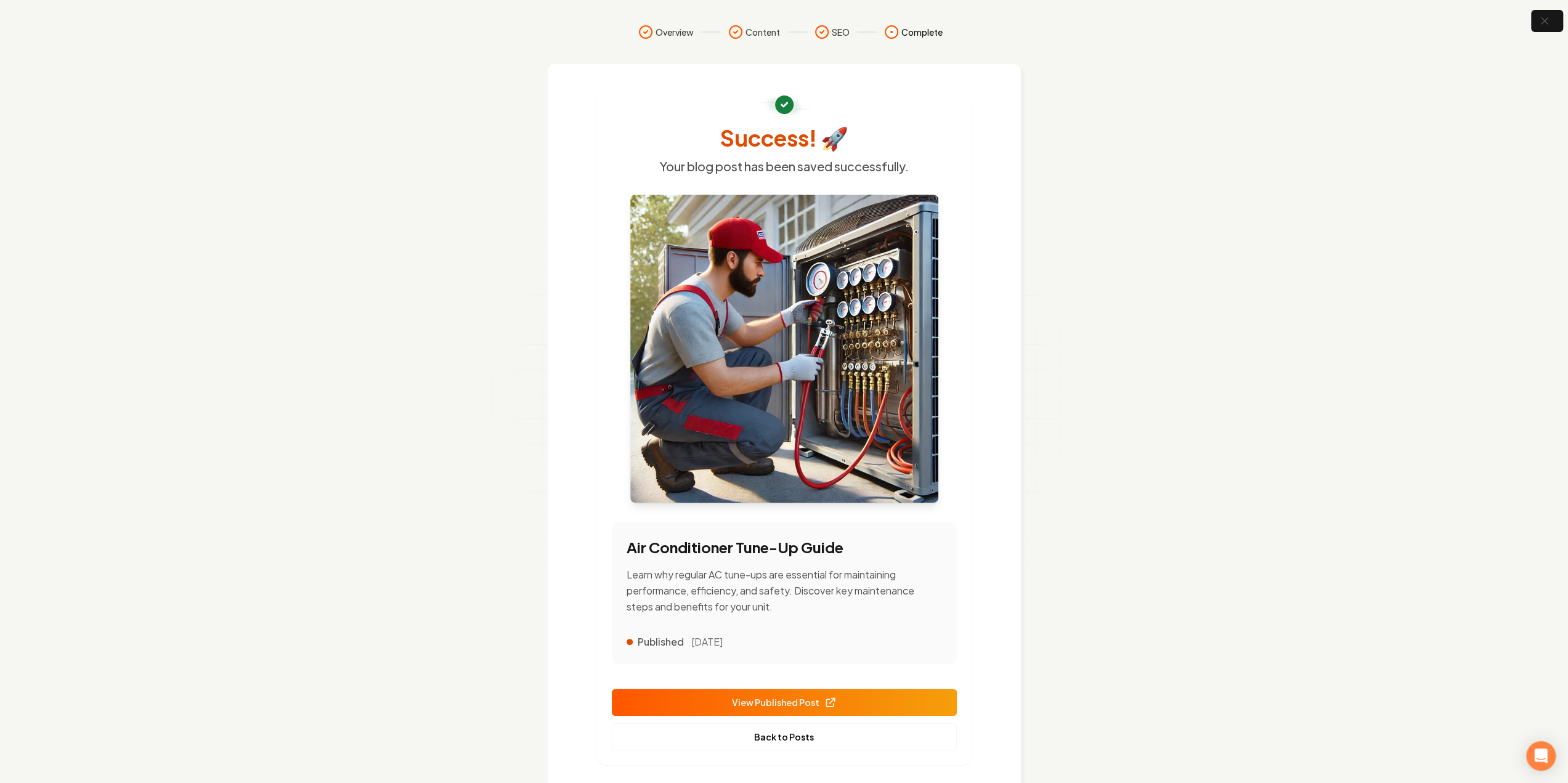
click at [799, 701] on span "View Published Post" at bounding box center [784, 702] width 104 height 13
drag, startPoint x: 793, startPoint y: 731, endPoint x: 678, endPoint y: 762, distance: 119.1
click at [793, 731] on link "Back to Posts" at bounding box center [785, 737] width 345 height 27
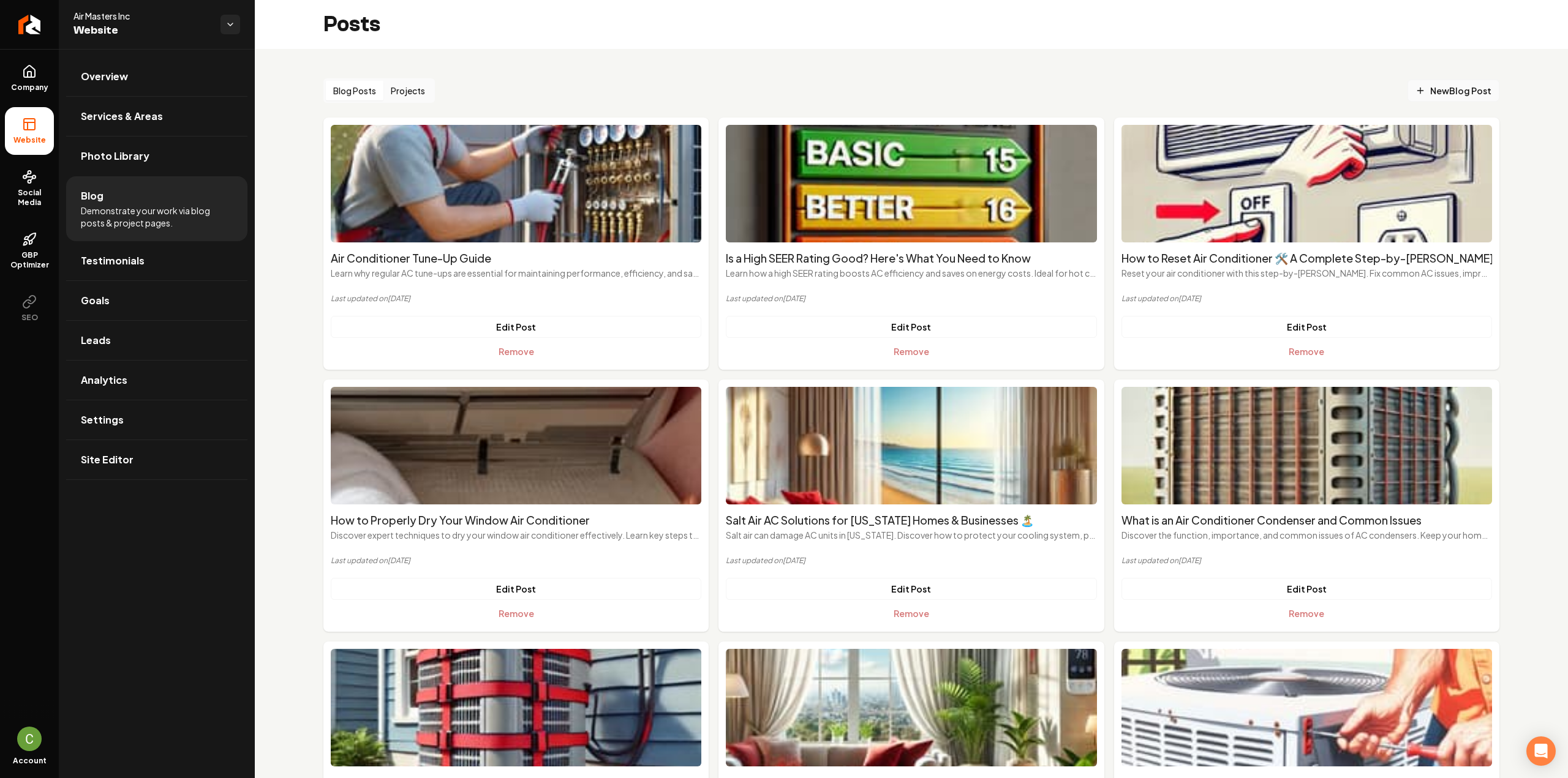
click at [1444, 89] on span "New Blog Post" at bounding box center [1454, 90] width 76 height 13
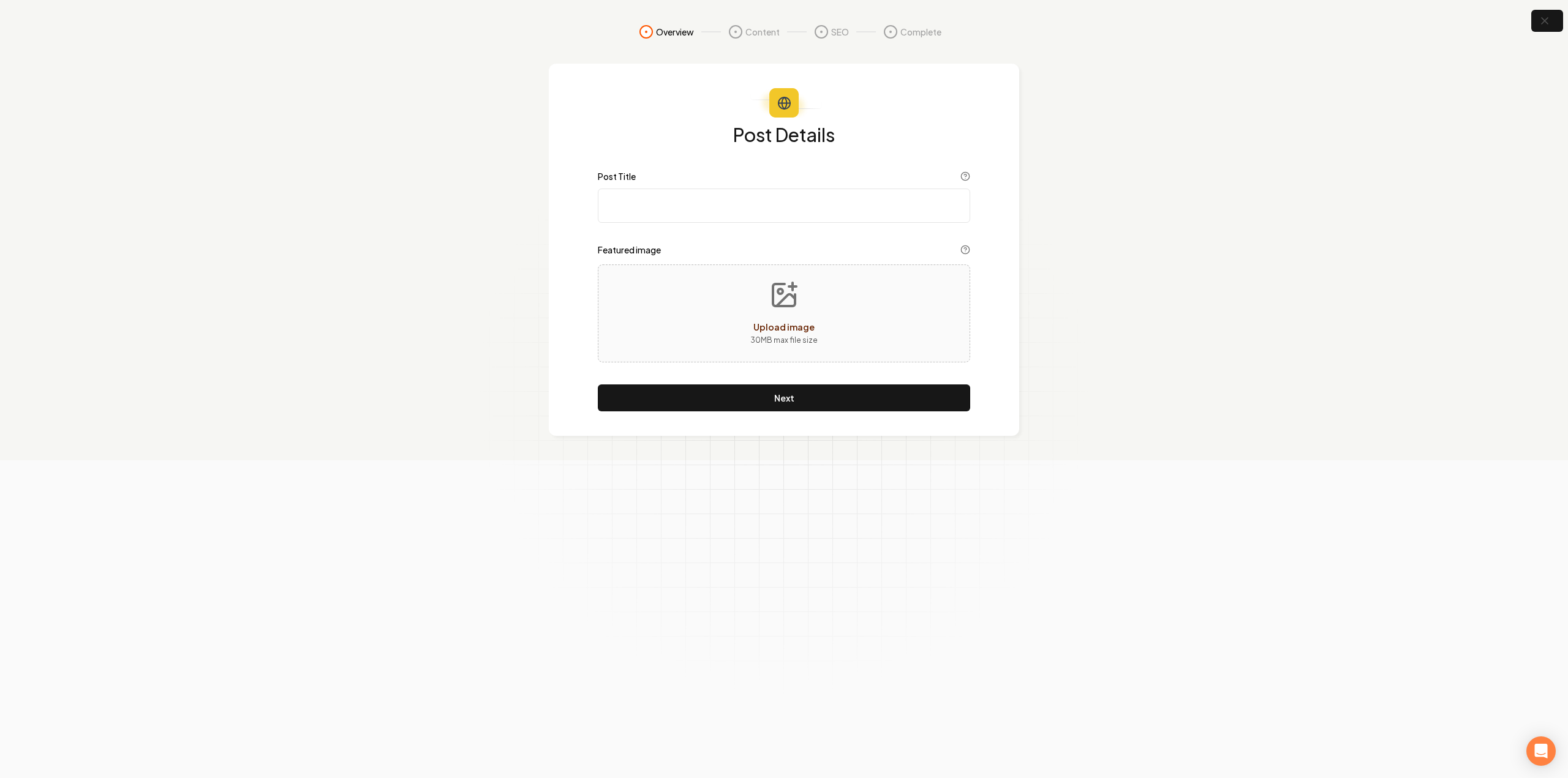
click at [747, 302] on button "Upload image 30 MB max file size" at bounding box center [784, 313] width 87 height 85
click at [746, 206] on input "Post Title" at bounding box center [784, 205] width 372 height 34
paste input "How Often Should You Change Your AC Filter?"
type input "How Often Should You Change Your AC Filter?"
click at [825, 379] on div "Post Details Post Title How Often Should You Change Your AC Filter? Featured im…" at bounding box center [784, 268] width 372 height 287
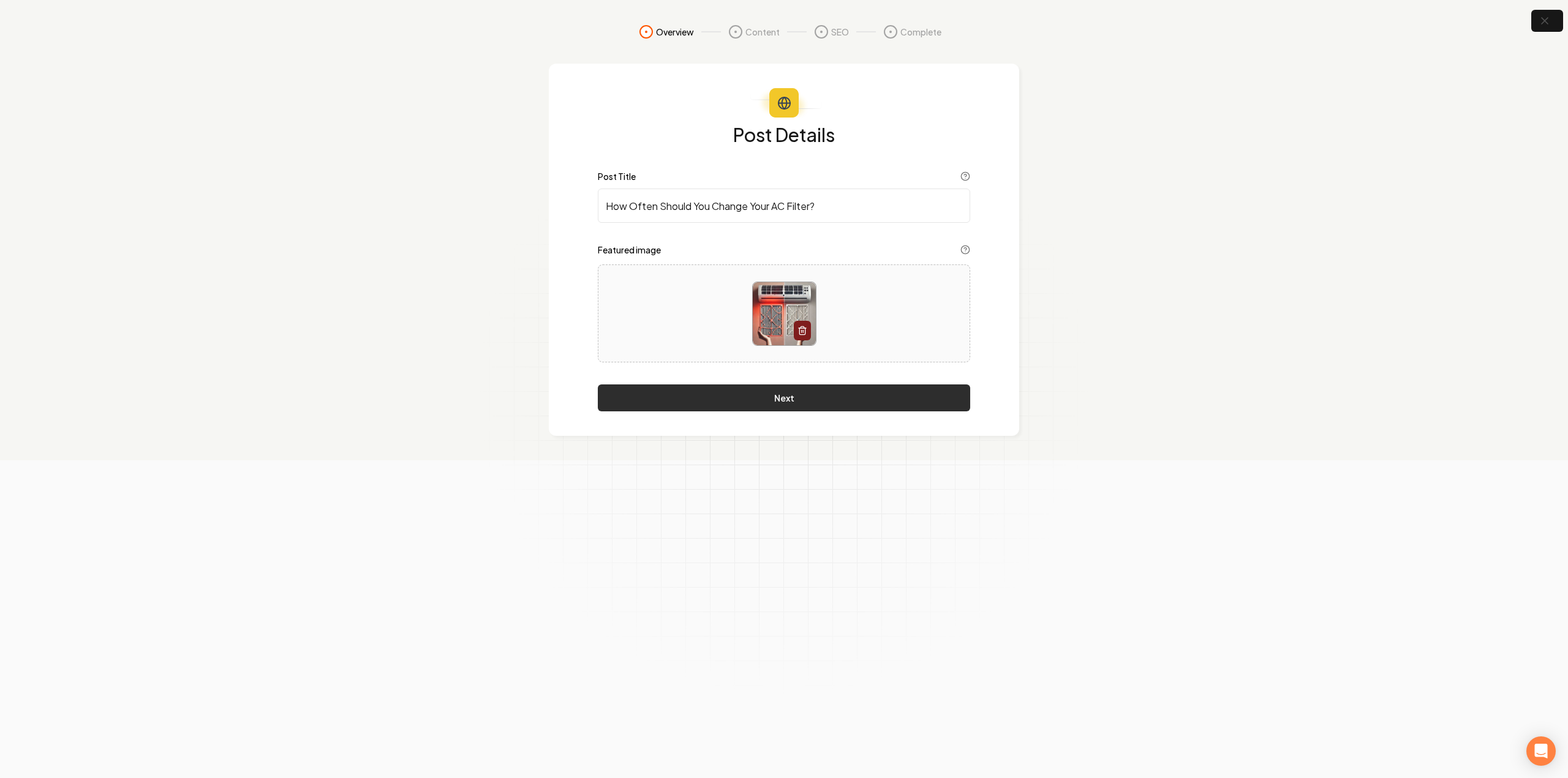
click at [832, 394] on button "Next" at bounding box center [784, 398] width 372 height 27
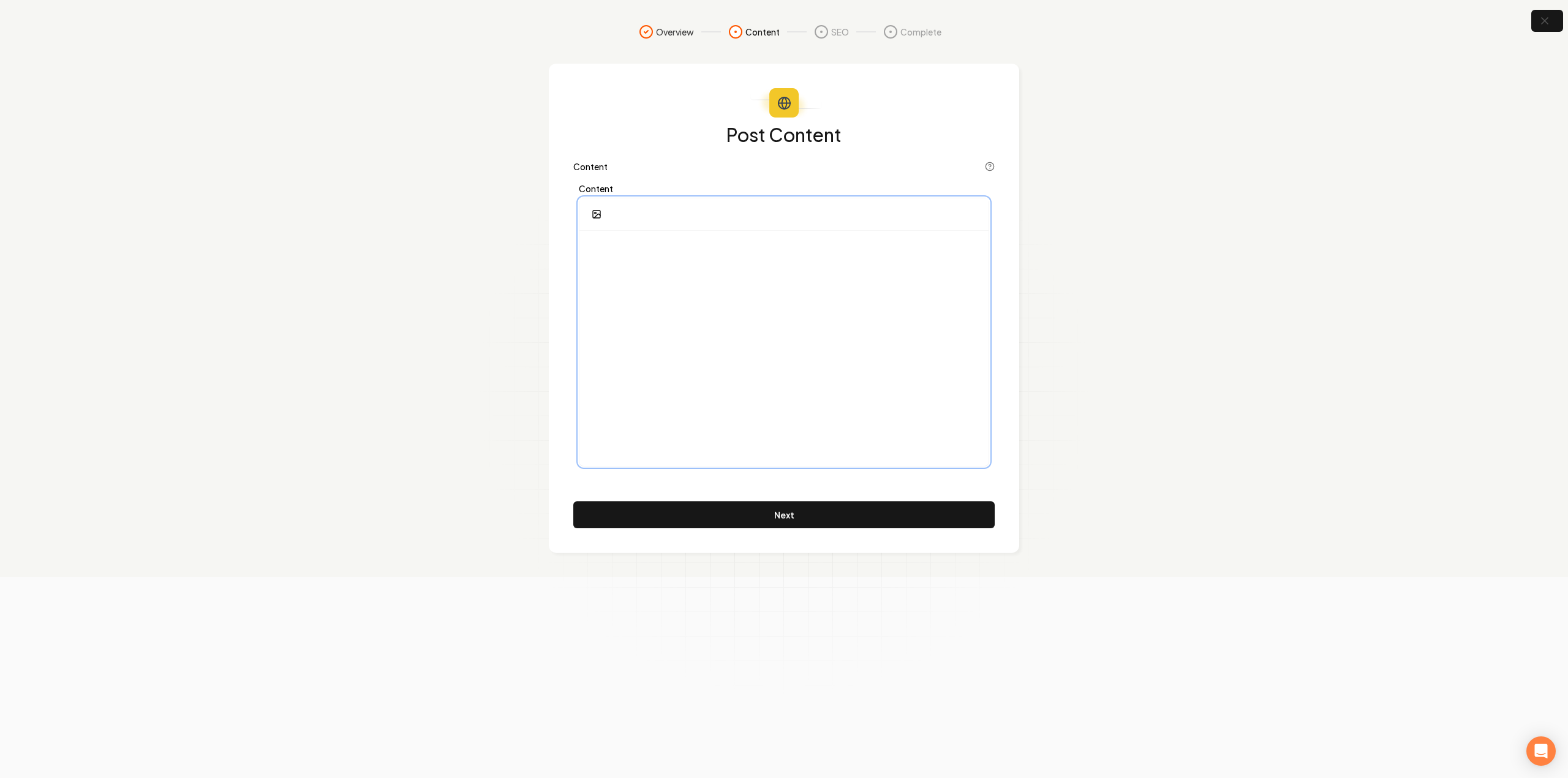
click at [810, 322] on div at bounding box center [784, 348] width 409 height 235
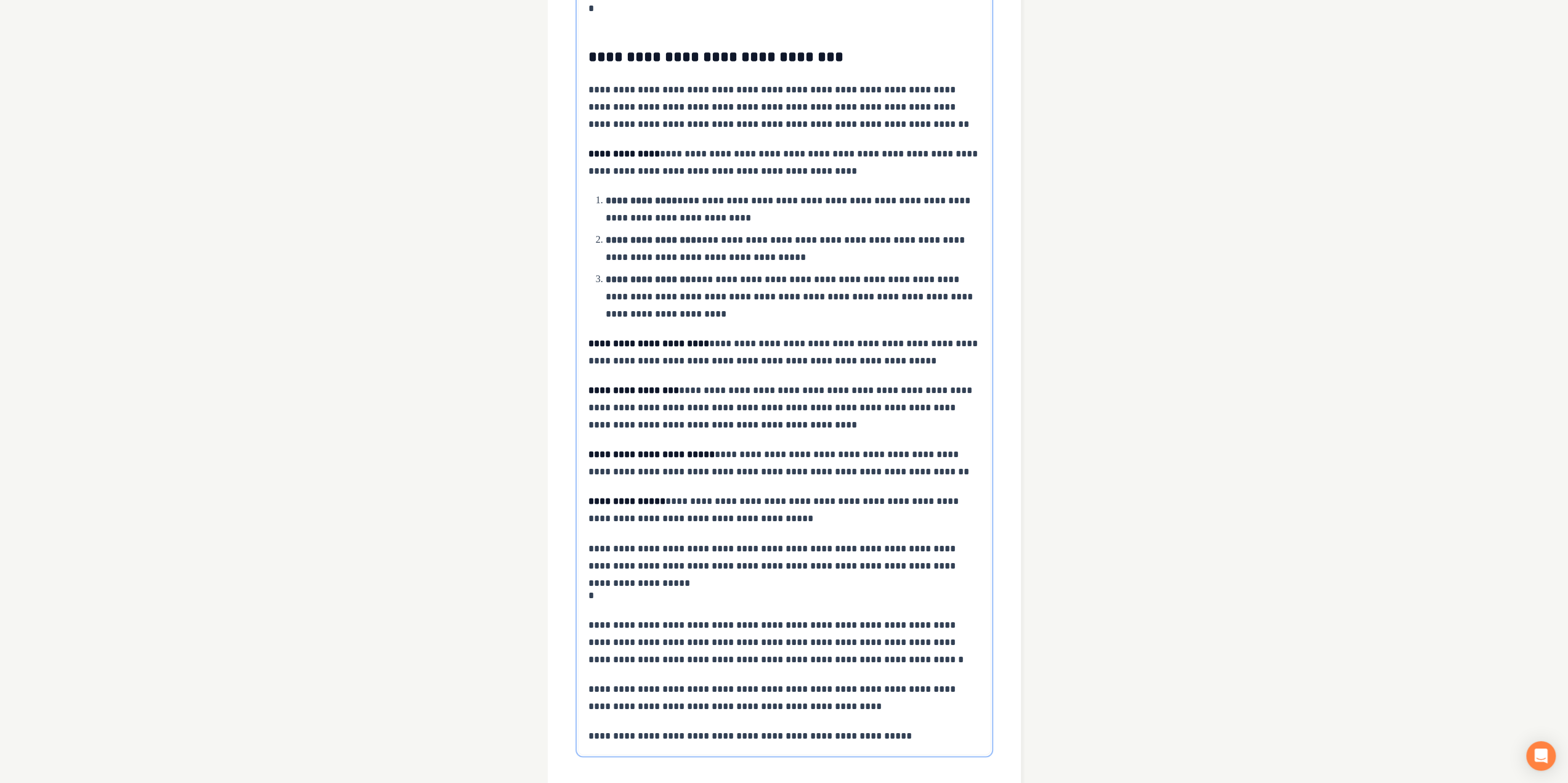
scroll to position [1901, 0]
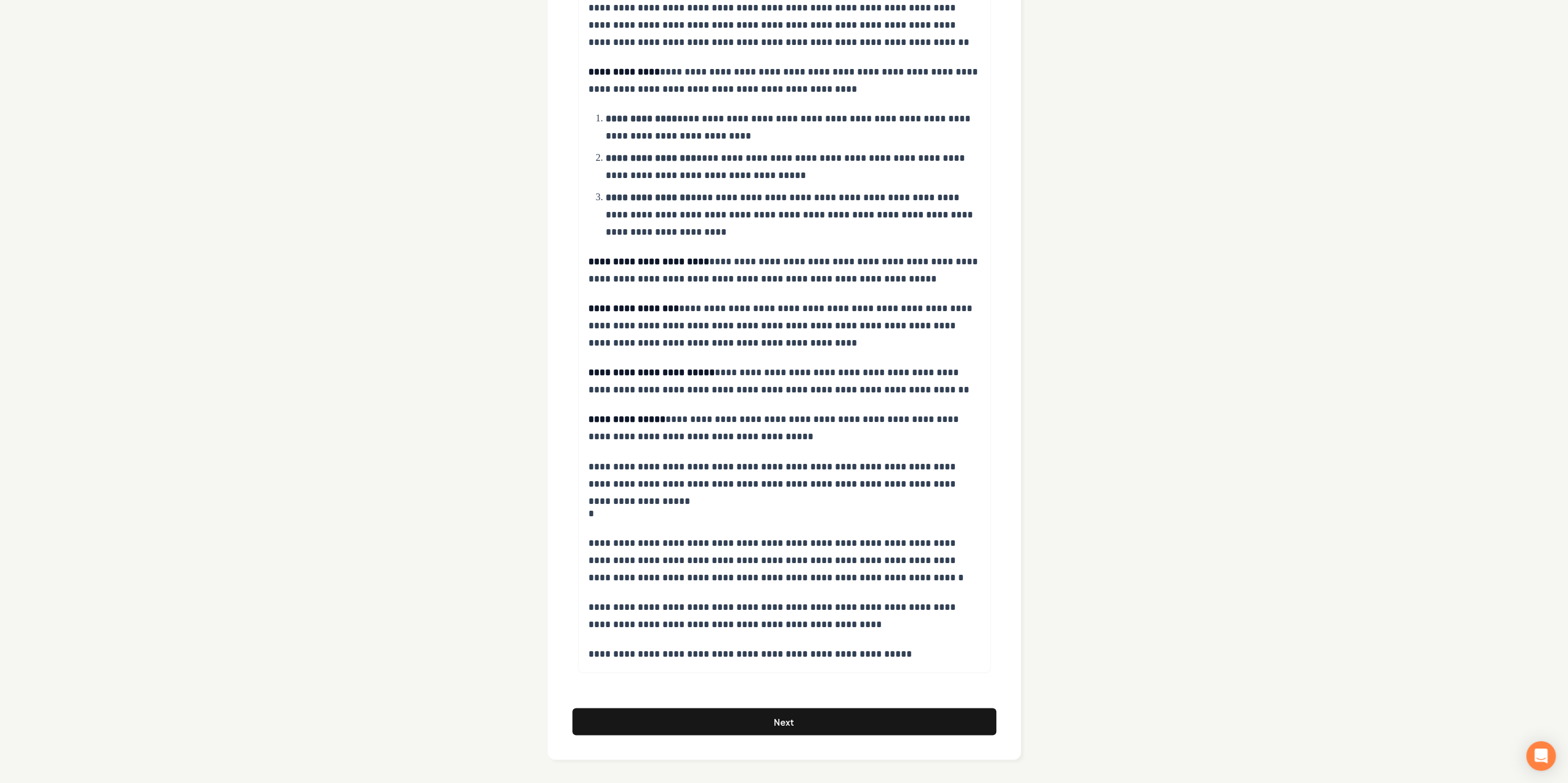
click at [773, 718] on button "Next" at bounding box center [784, 722] width 424 height 27
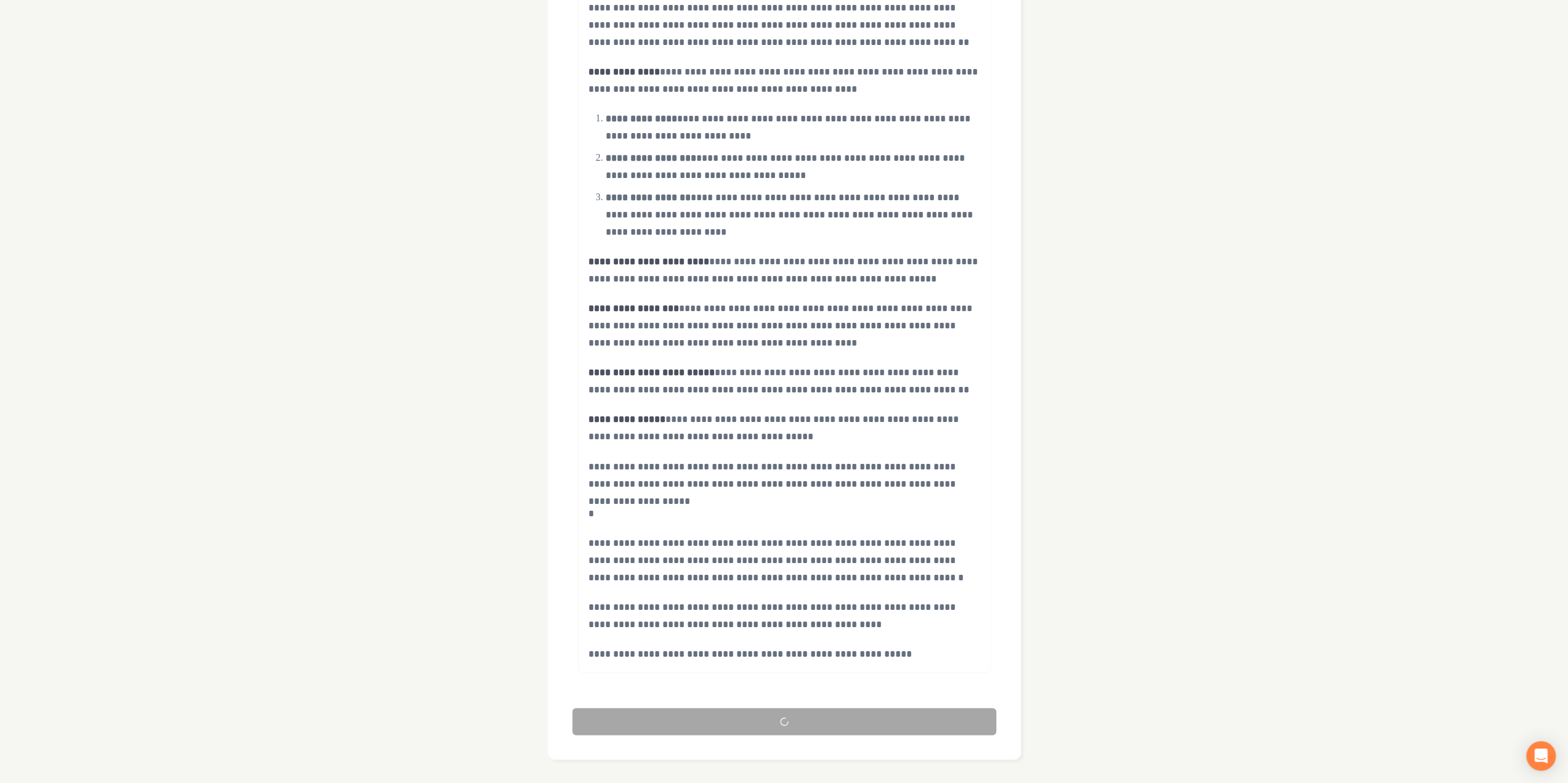
scroll to position [0, 0]
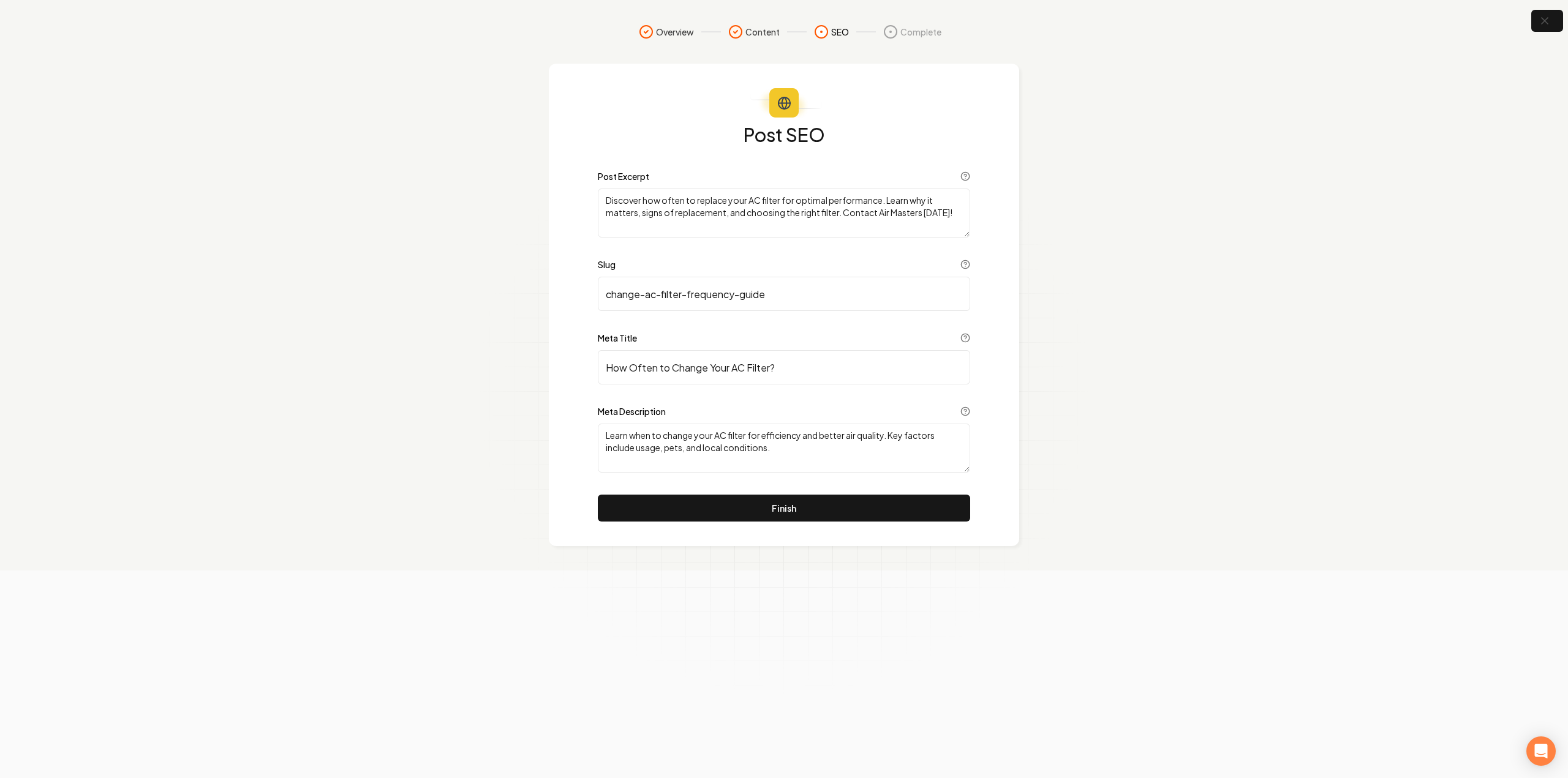
click at [775, 525] on div "Post SEO Post Excerpt Discover how often to replace your AC filter for optimal …" at bounding box center [783, 305] width 470 height 482
click at [778, 516] on button "Finish" at bounding box center [784, 509] width 372 height 27
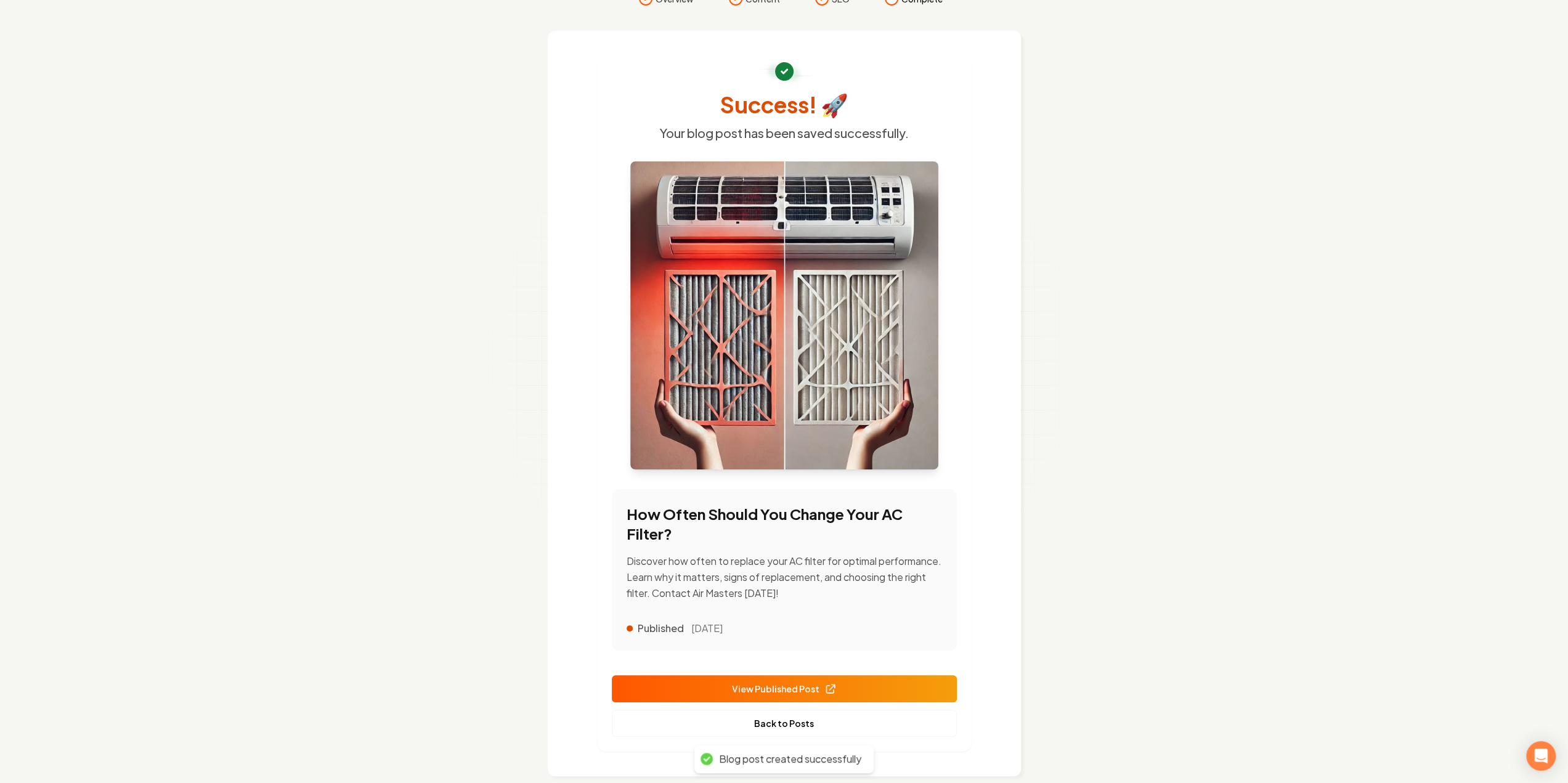
scroll to position [51, 0]
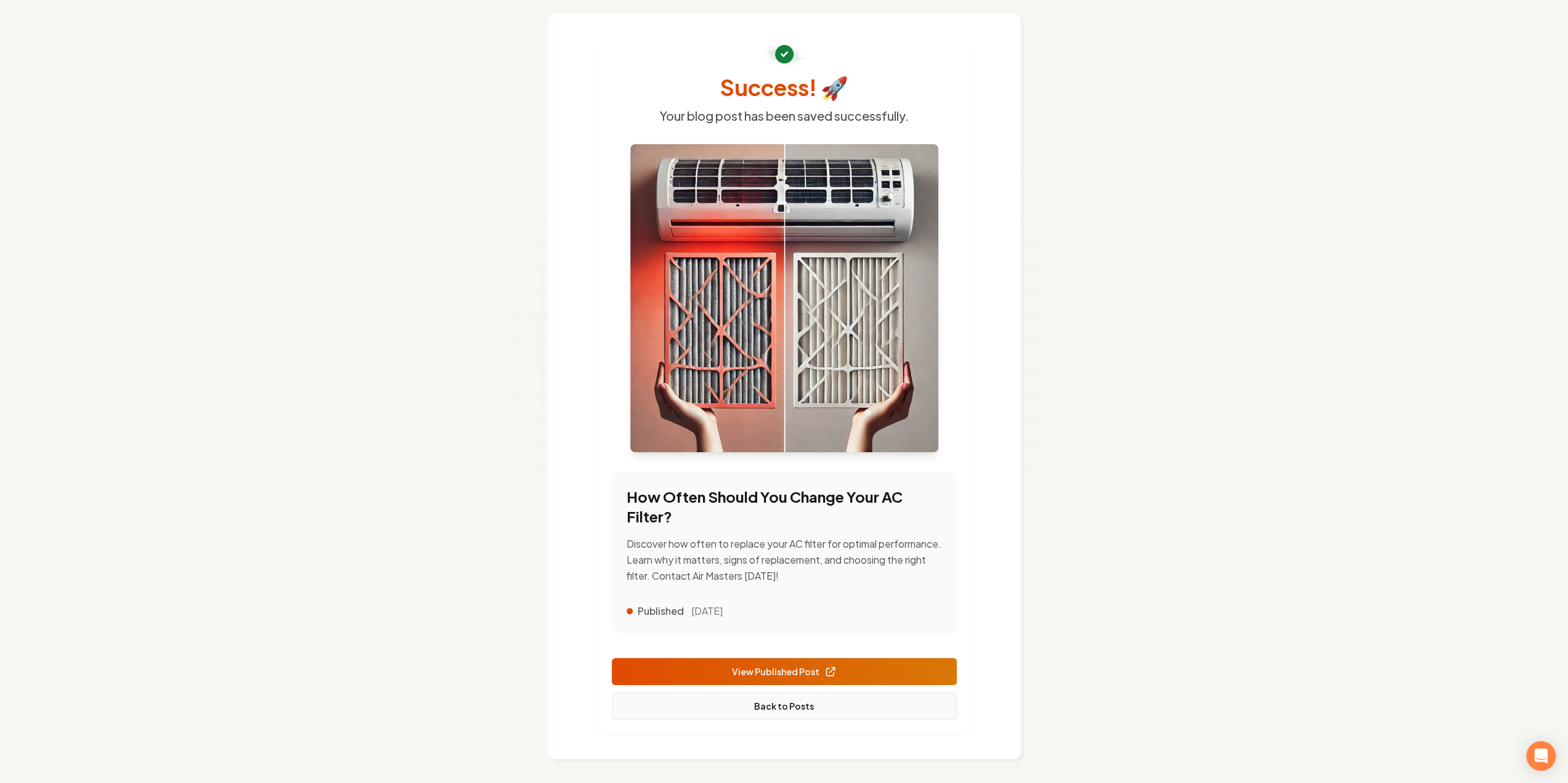
click at [774, 702] on link "Back to Posts" at bounding box center [785, 706] width 345 height 27
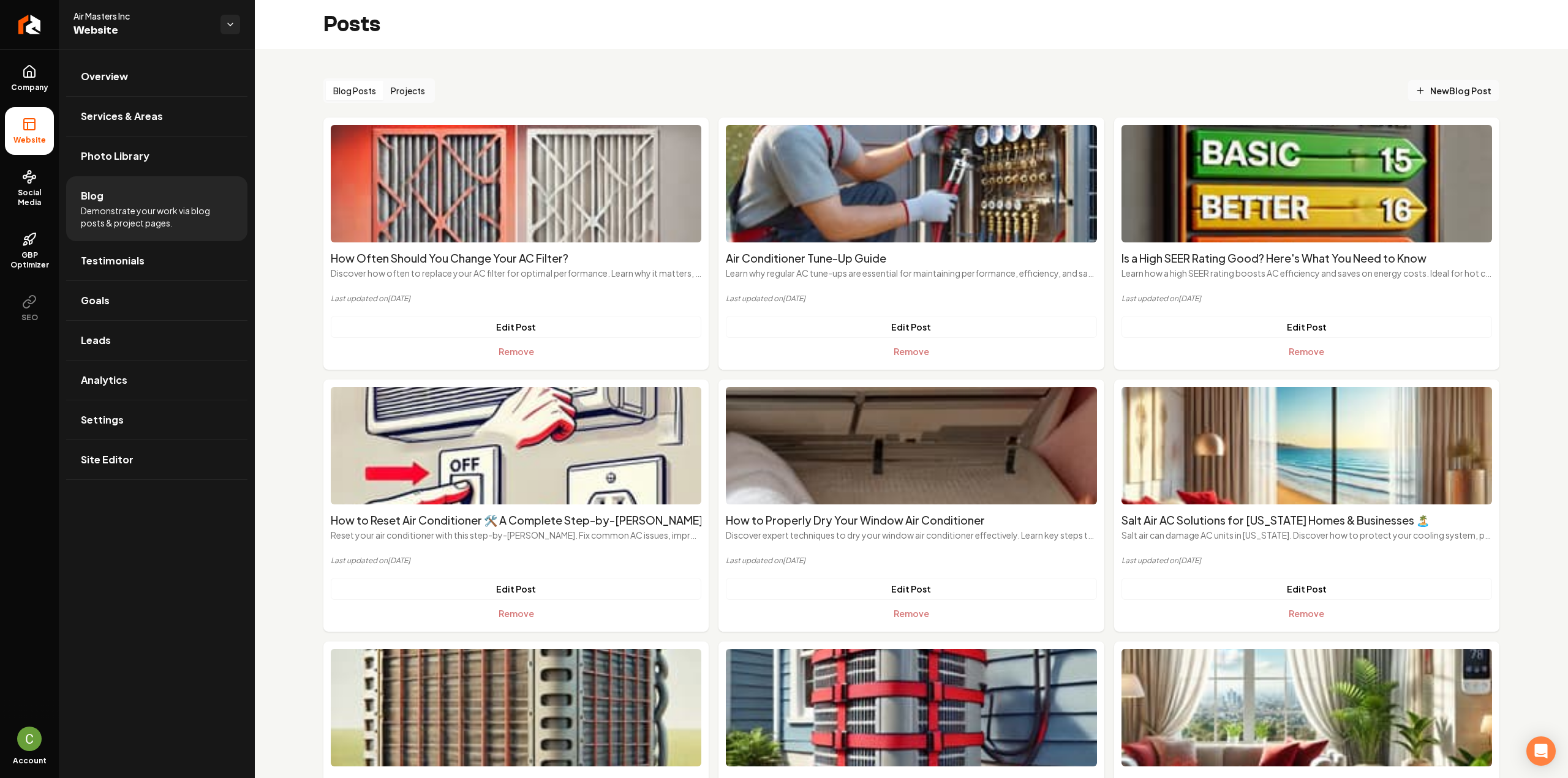
click at [1437, 100] on link "New Blog Post" at bounding box center [1453, 90] width 92 height 22
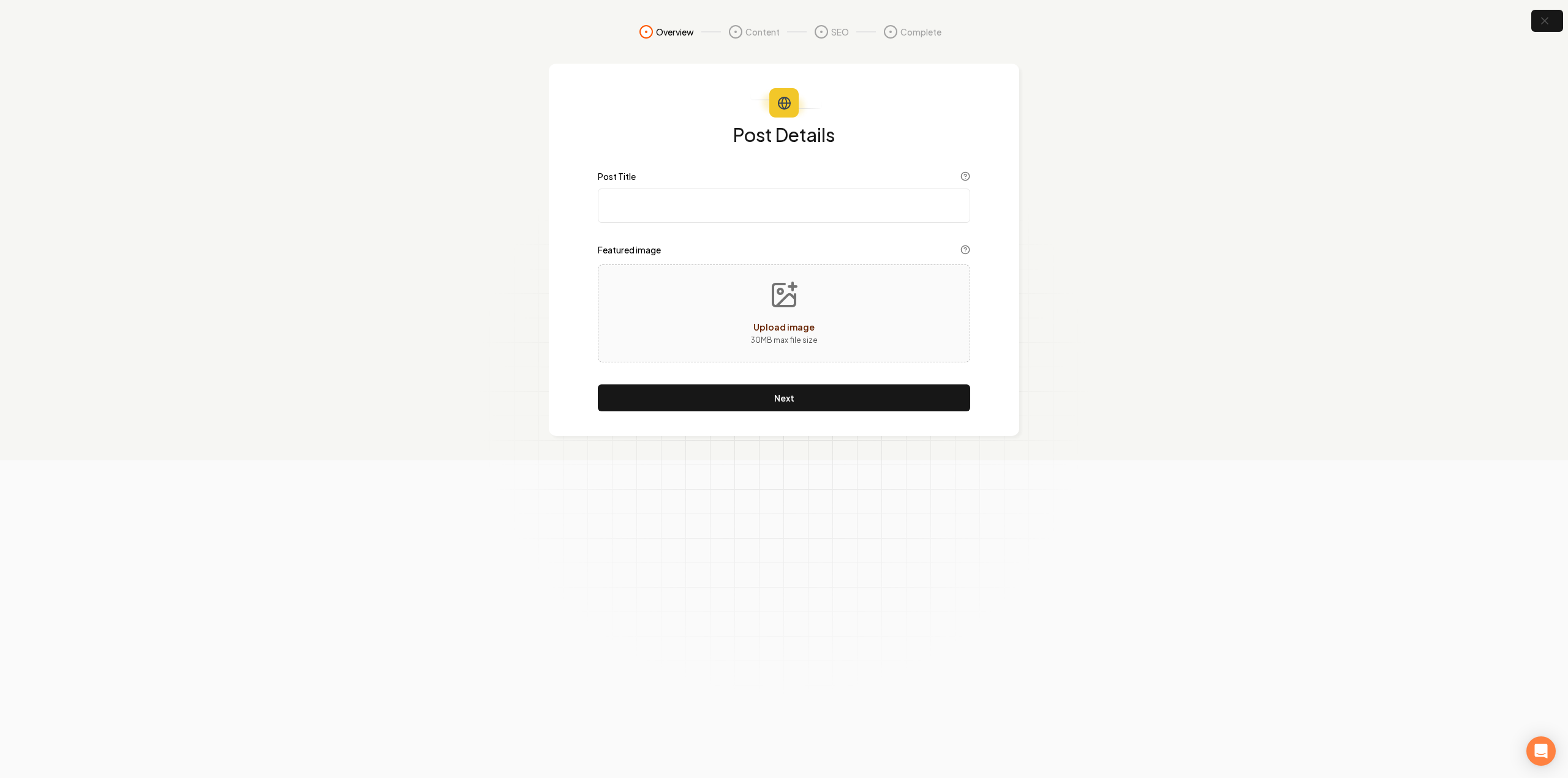
click at [709, 169] on div "Post Details Post Title Featured image Upload image 30 MB max file size Next" at bounding box center [784, 268] width 372 height 287
click at [710, 194] on input "Post Title" at bounding box center [784, 205] width 372 height 34
paste input "Why Is There Ice on My AC Unit? | AC Expert Solutions"
type input "Why Is There Ice on My AC Unit? | AC Expert Solutions"
click at [850, 413] on div "Post Details Post Title Why Is There Ice on My AC Unit? | AC Expert Solutions F…" at bounding box center [783, 250] width 470 height 372
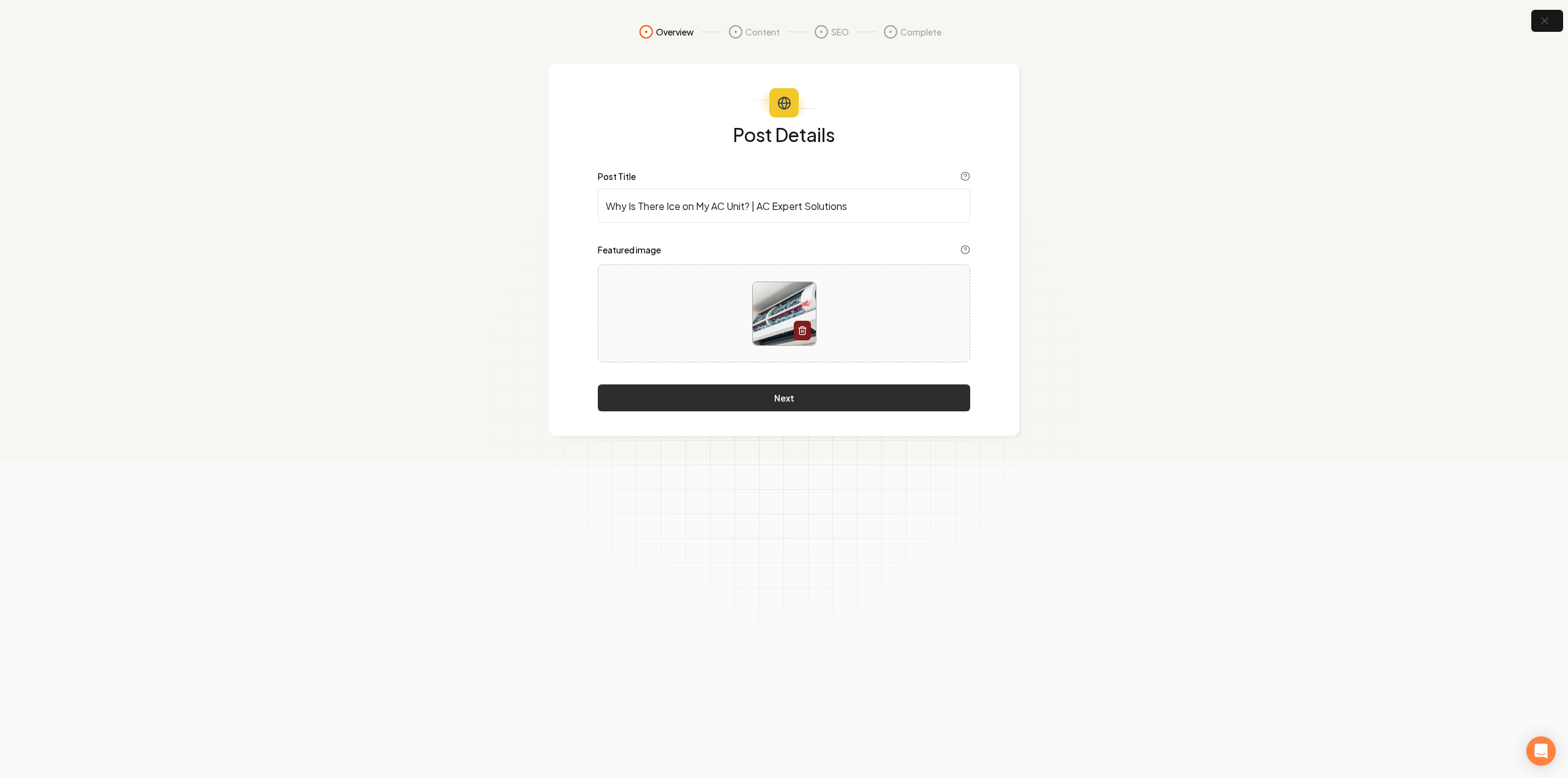
click at [843, 409] on button "Next" at bounding box center [784, 398] width 372 height 27
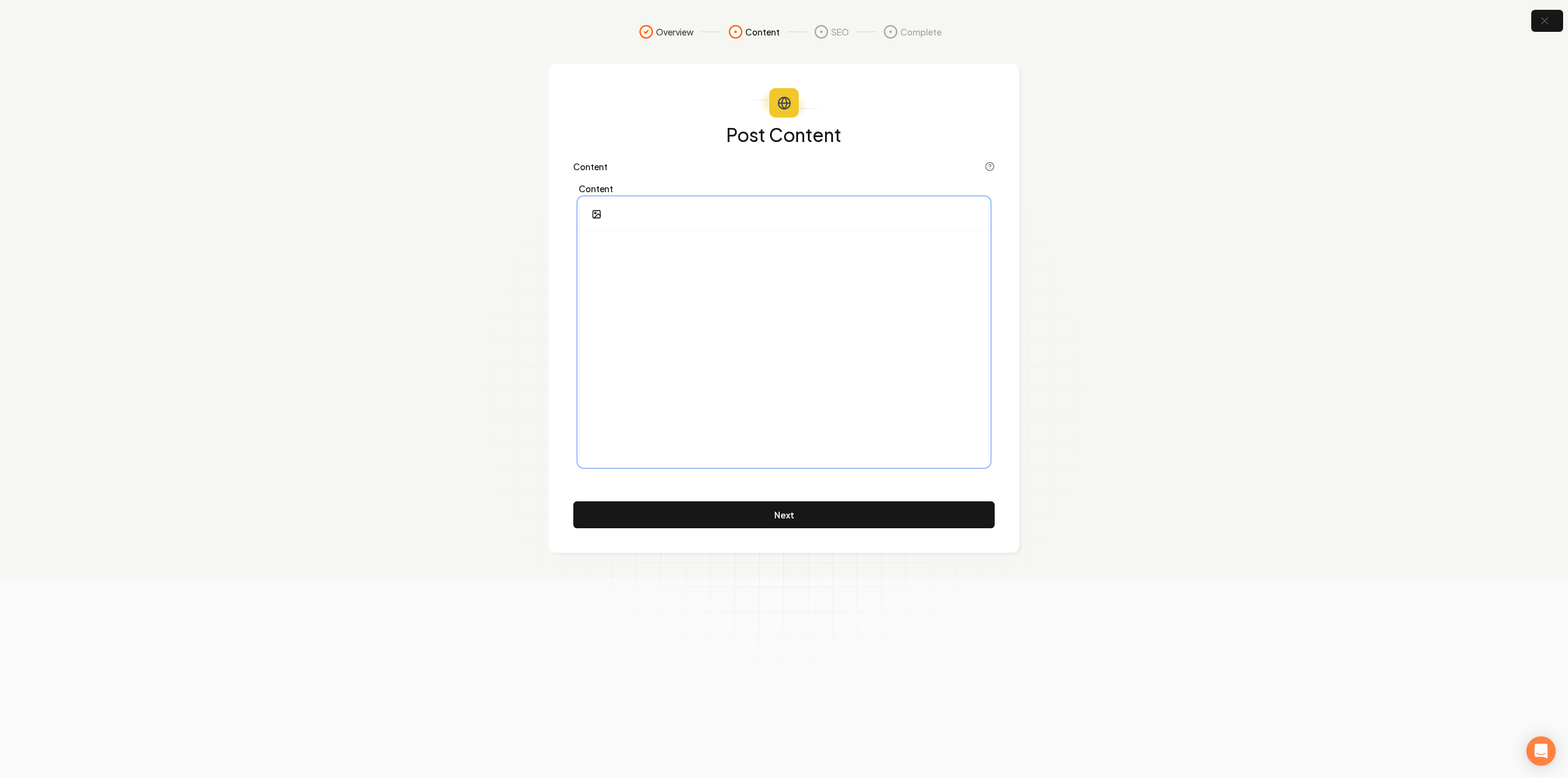
click at [834, 351] on div at bounding box center [784, 348] width 409 height 235
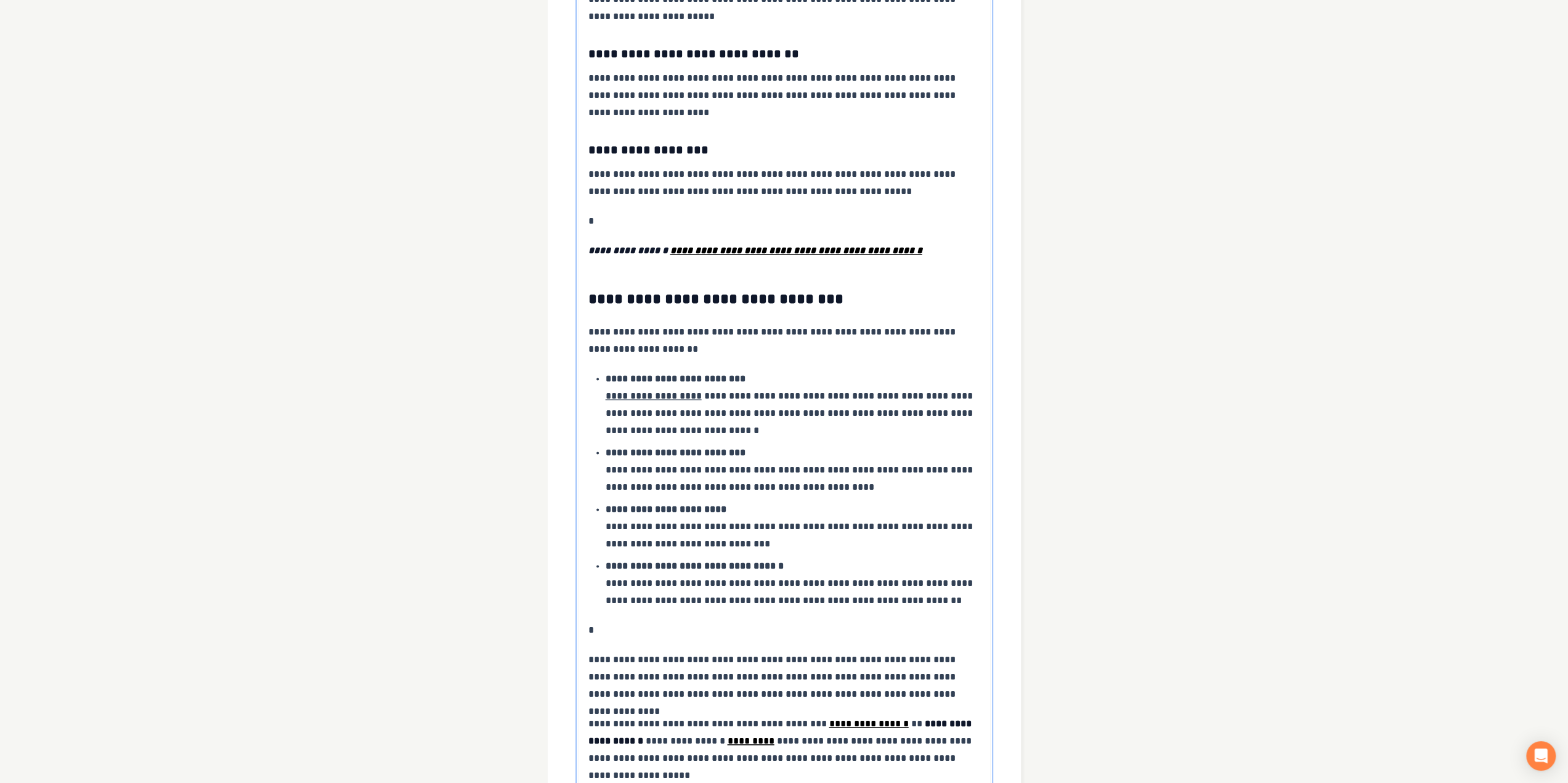
scroll to position [1663, 0]
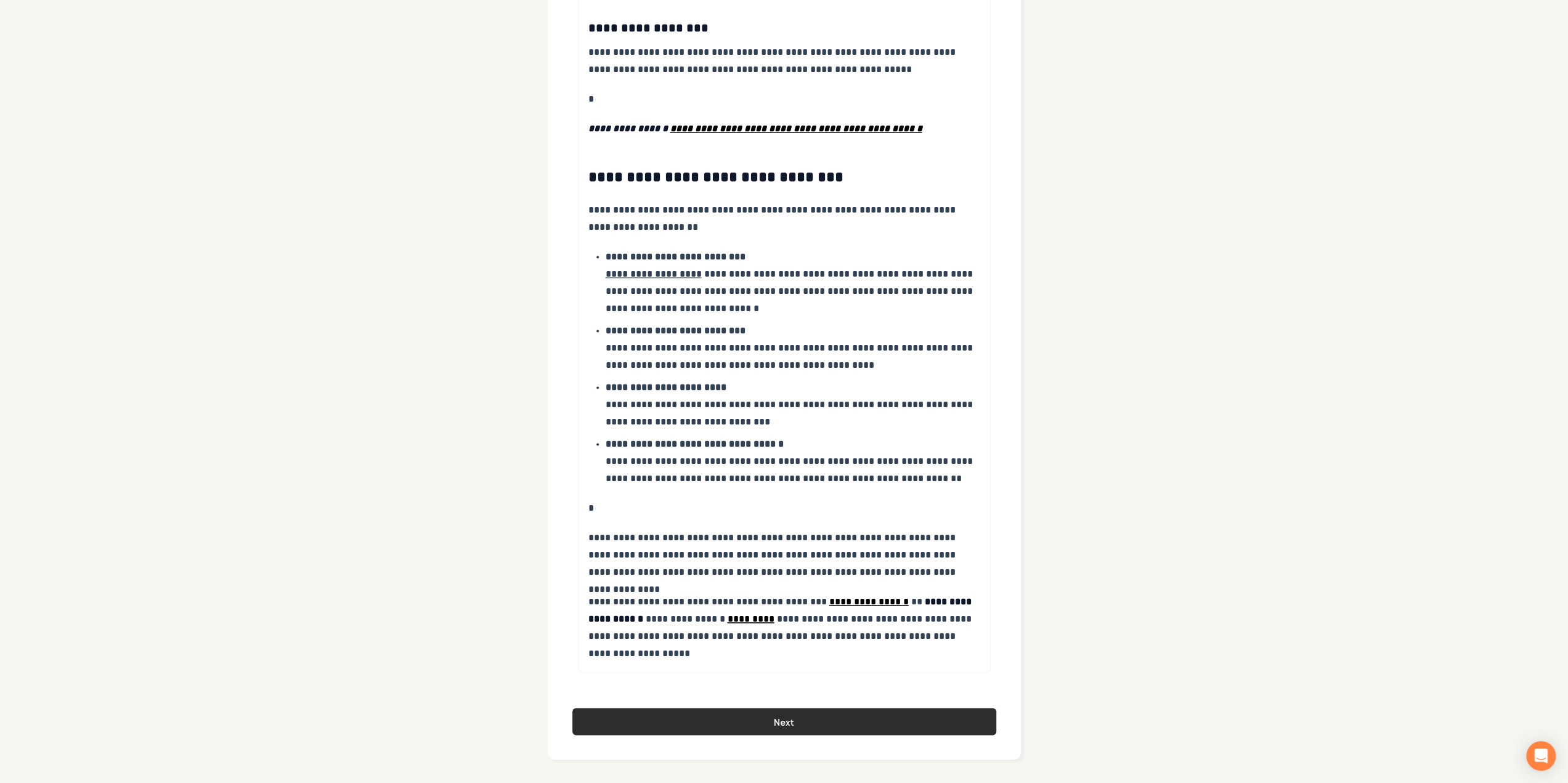
click at [774, 712] on button "Next" at bounding box center [784, 722] width 424 height 27
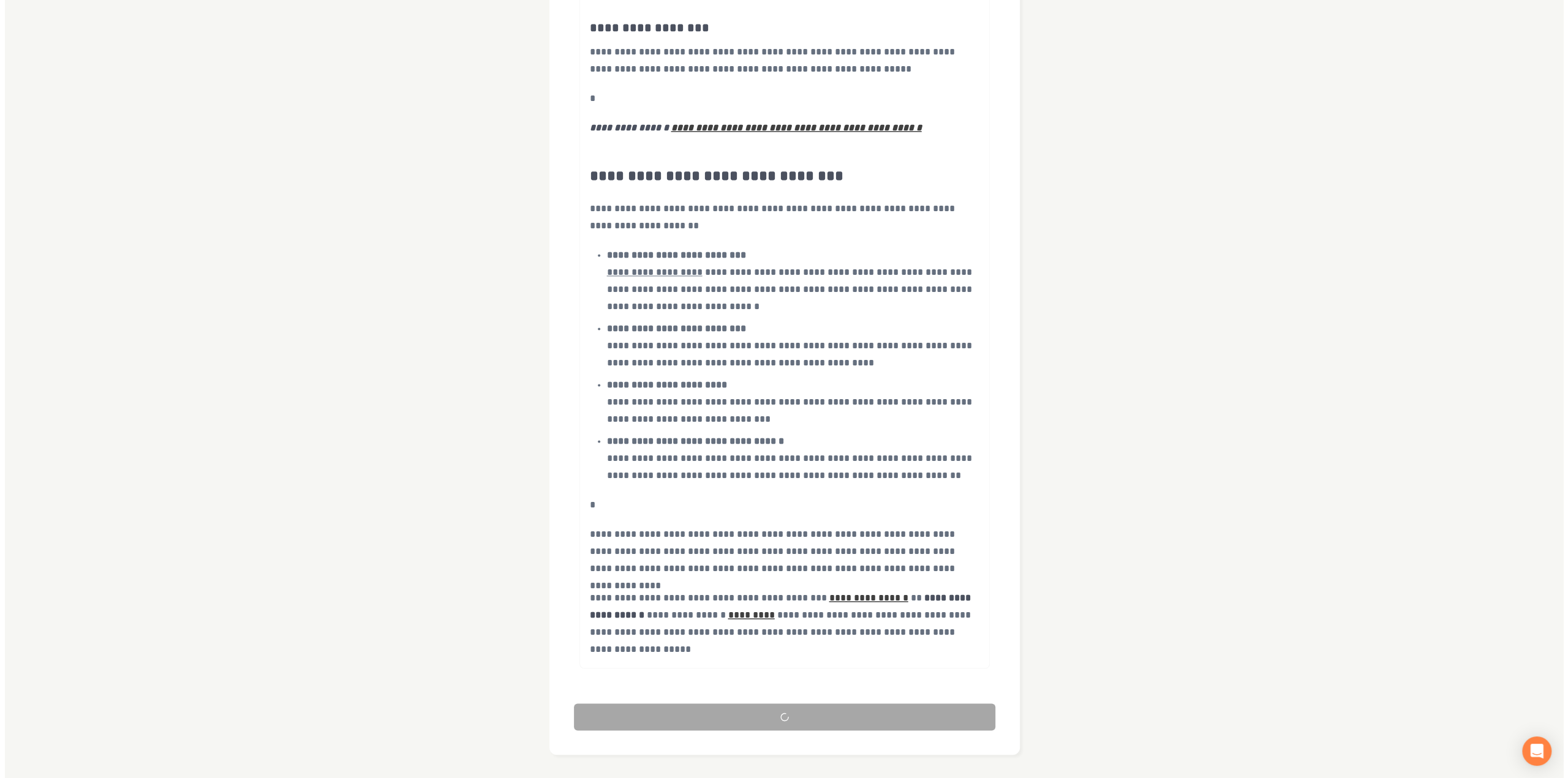
scroll to position [0, 0]
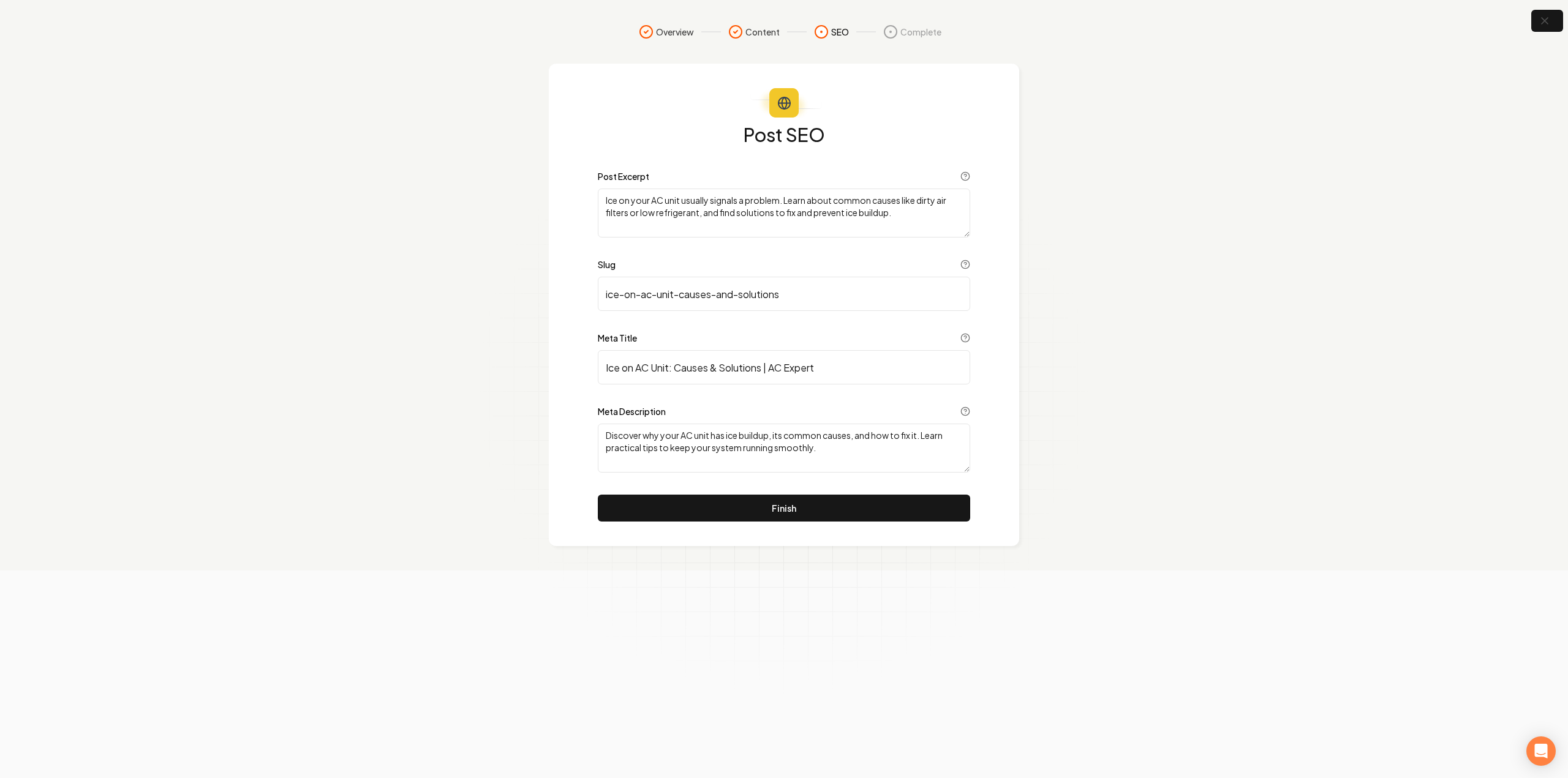
drag, startPoint x: 839, startPoint y: 509, endPoint x: 784, endPoint y: 467, distance: 69.2
click at [839, 509] on button "Finish" at bounding box center [784, 509] width 372 height 27
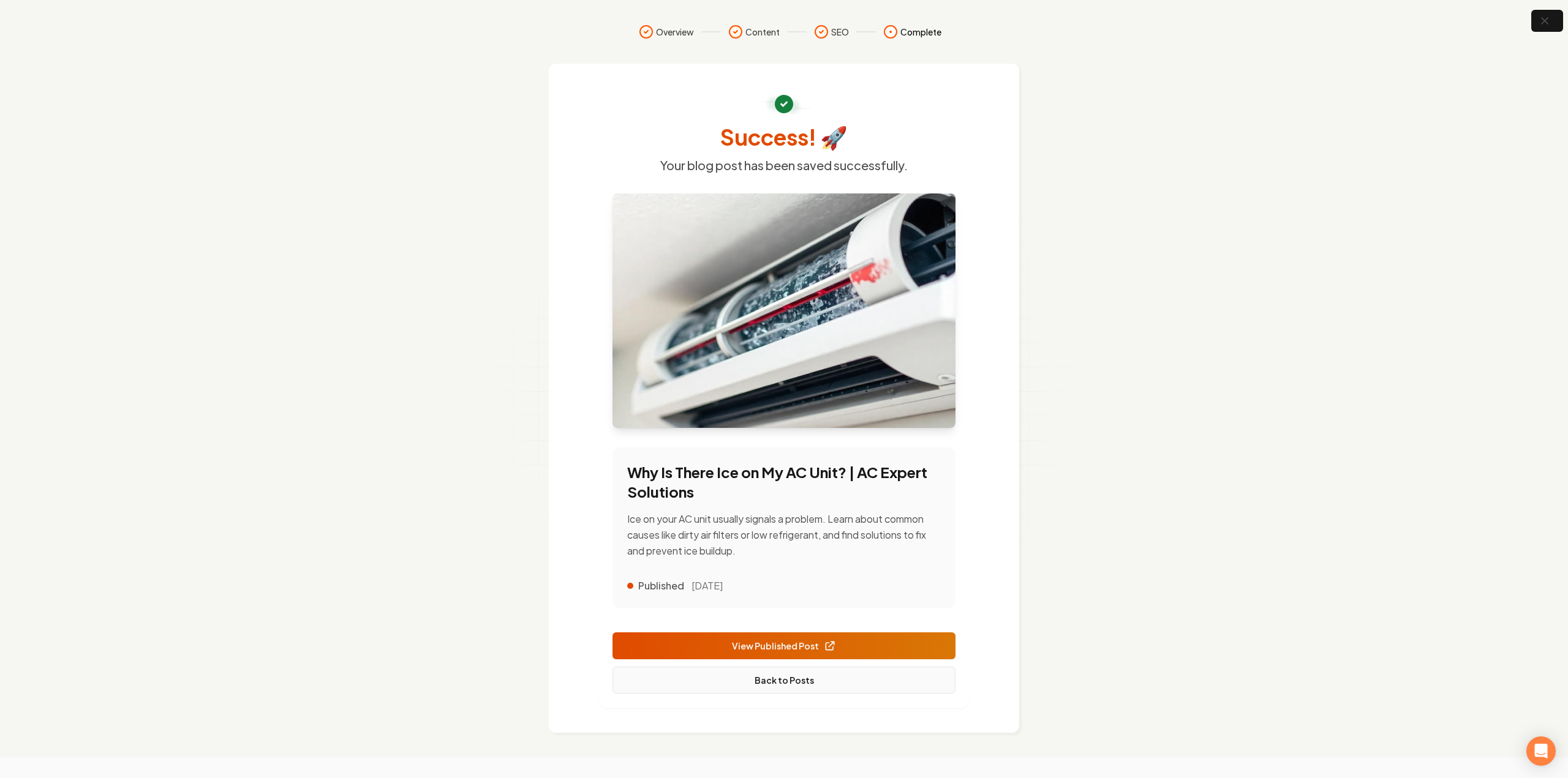
click at [827, 683] on link "Back to Posts" at bounding box center [784, 680] width 343 height 27
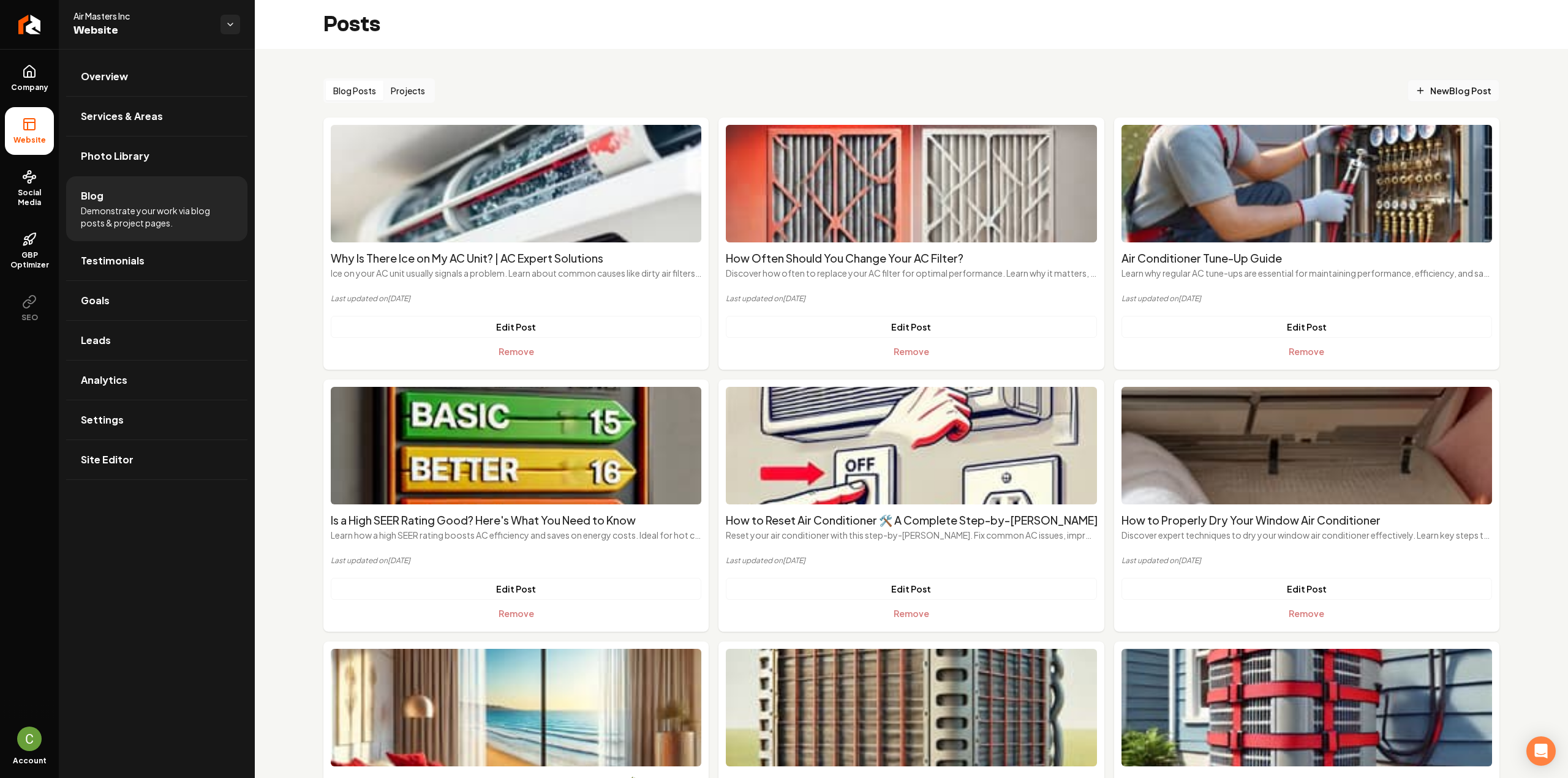
click at [1445, 89] on span "New Blog Post" at bounding box center [1454, 90] width 76 height 13
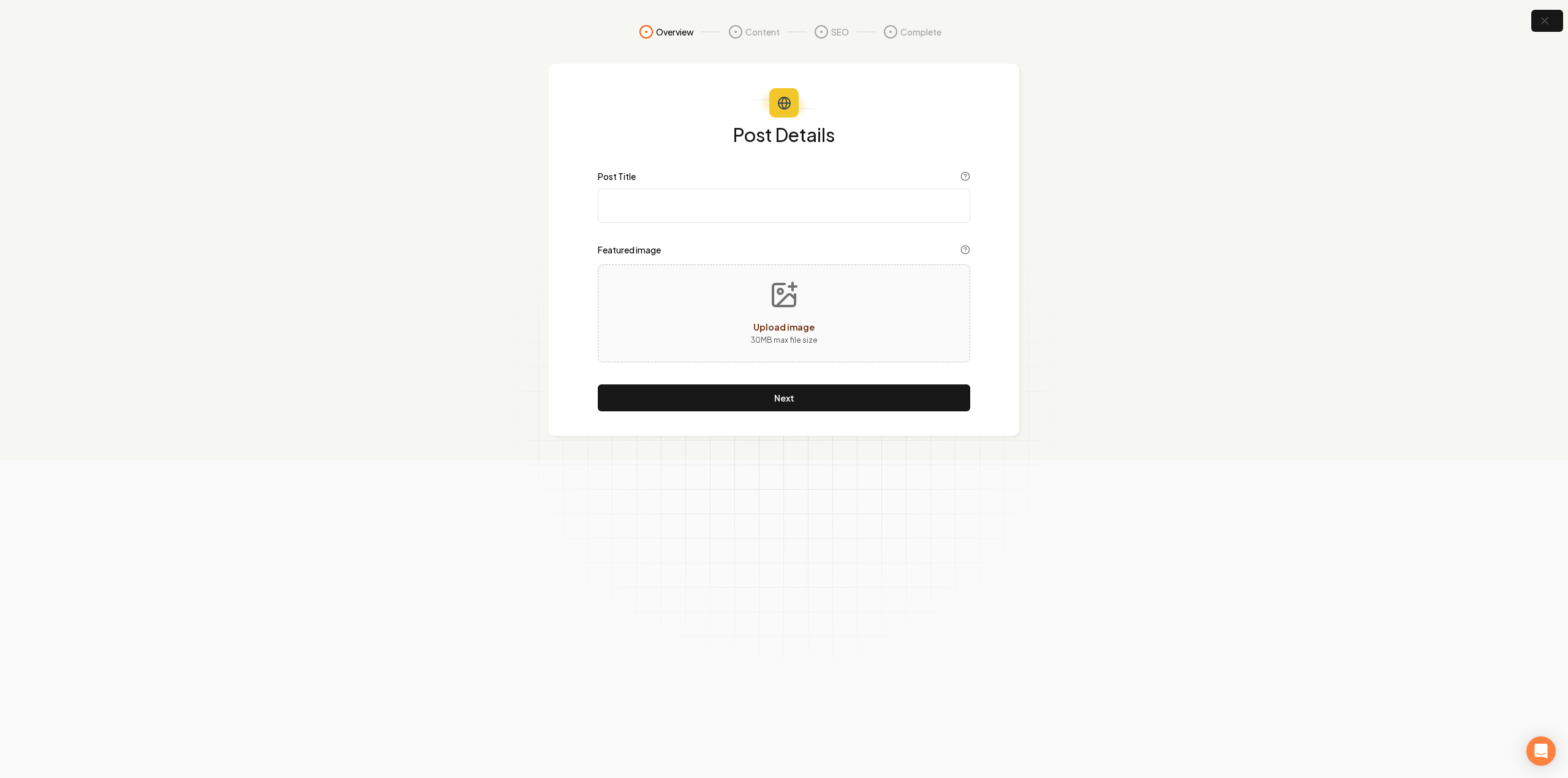
click at [883, 193] on input "Post Title" at bounding box center [784, 205] width 372 height 34
paste input "What are Mini Split A/C Systems and How do they Work?"
type input "What are Mini Split A/C Systems and How do they Work?"
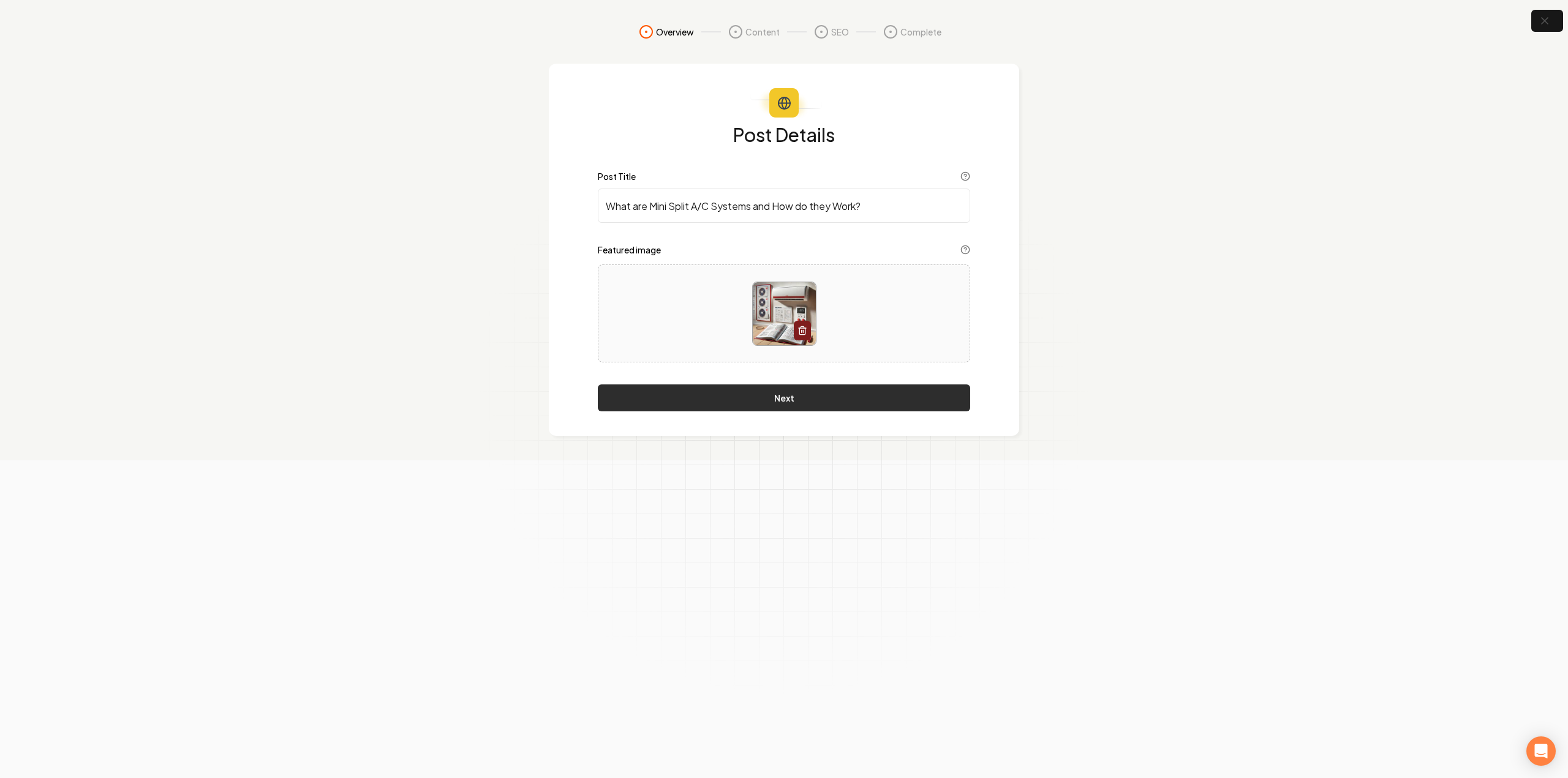
click at [834, 388] on button "Next" at bounding box center [784, 398] width 372 height 27
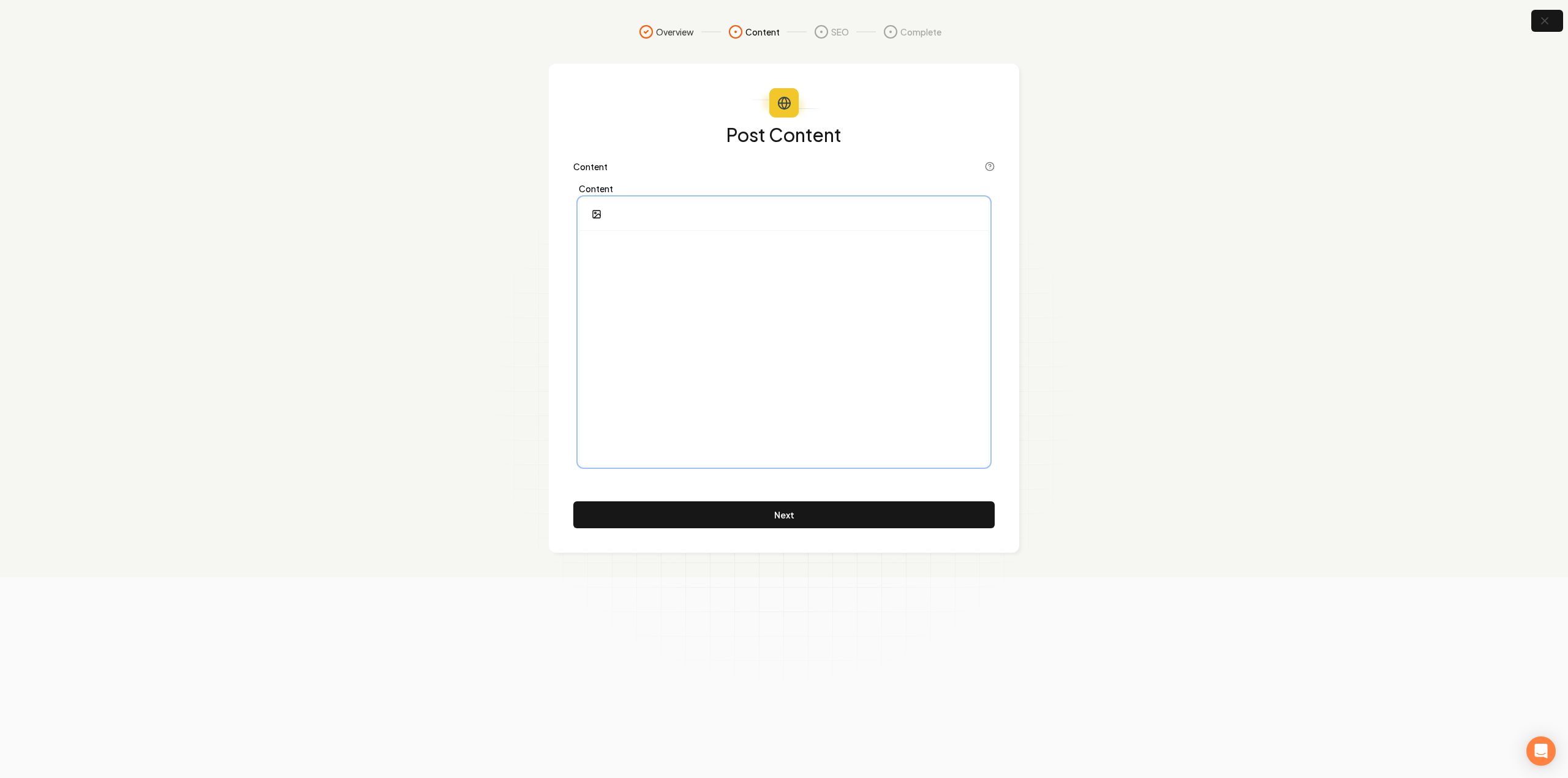
click at [655, 233] on div at bounding box center [784, 348] width 409 height 235
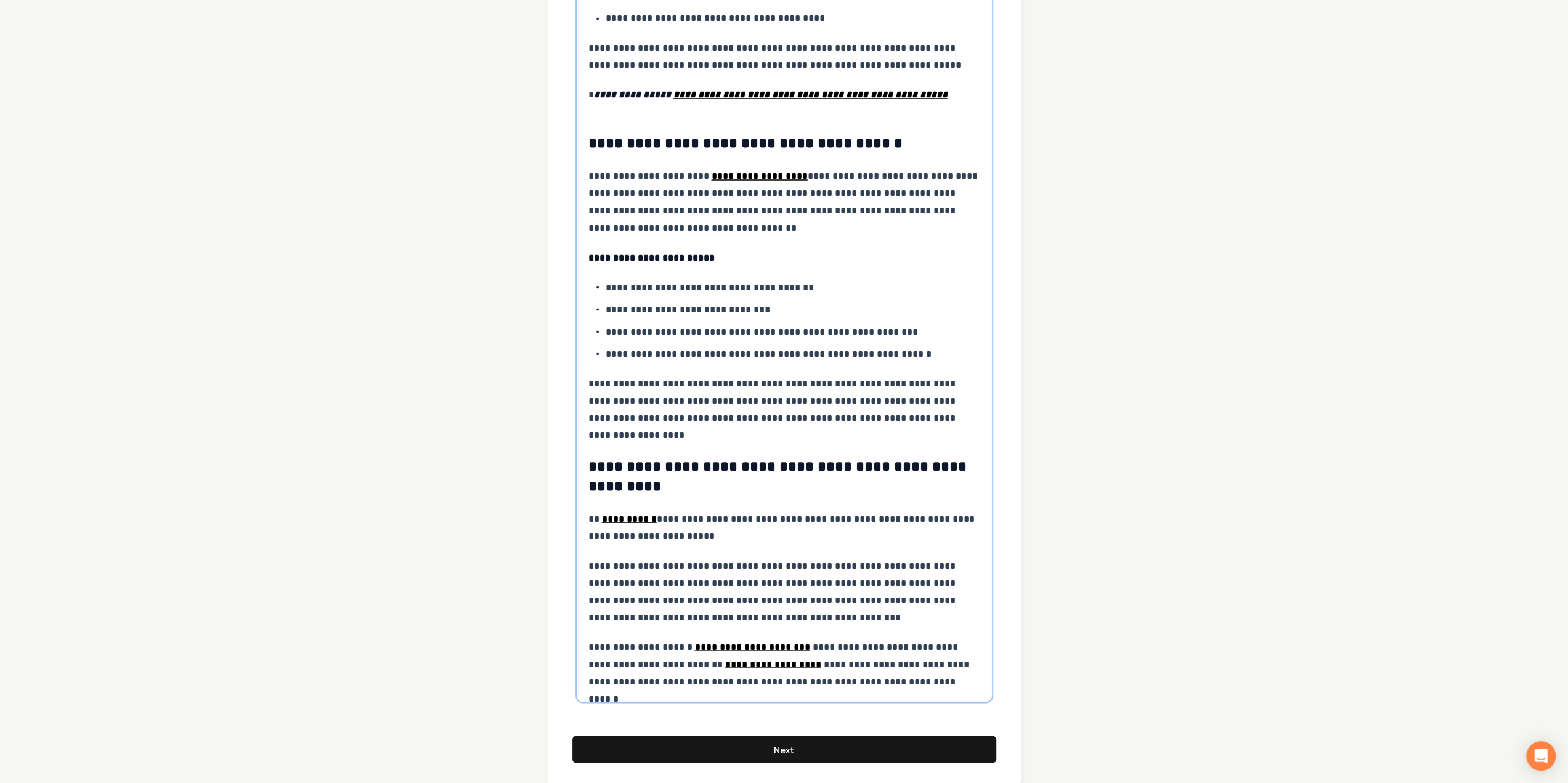
scroll to position [2163, 0]
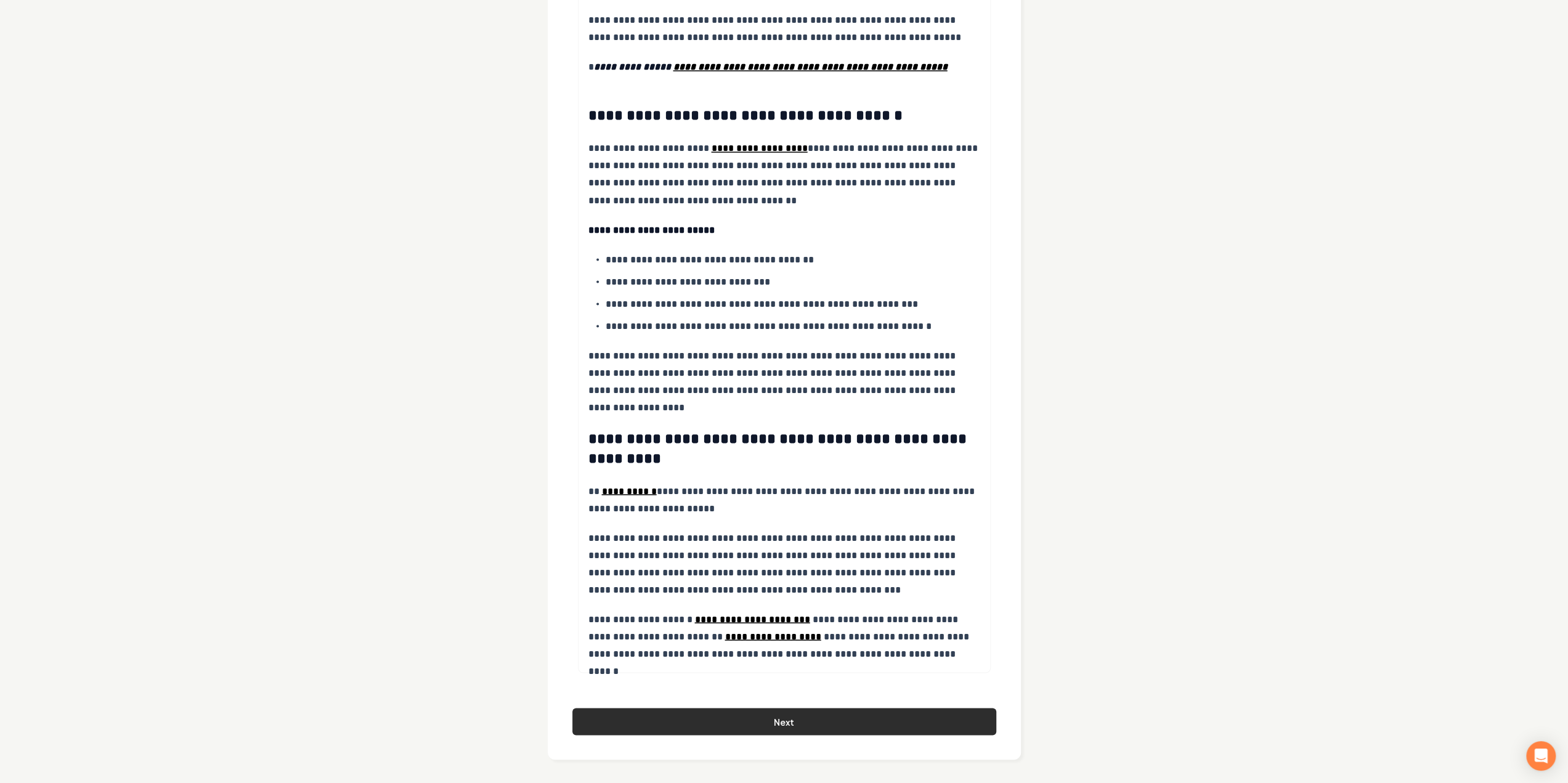
click at [718, 708] on button "Next" at bounding box center [784, 722] width 424 height 27
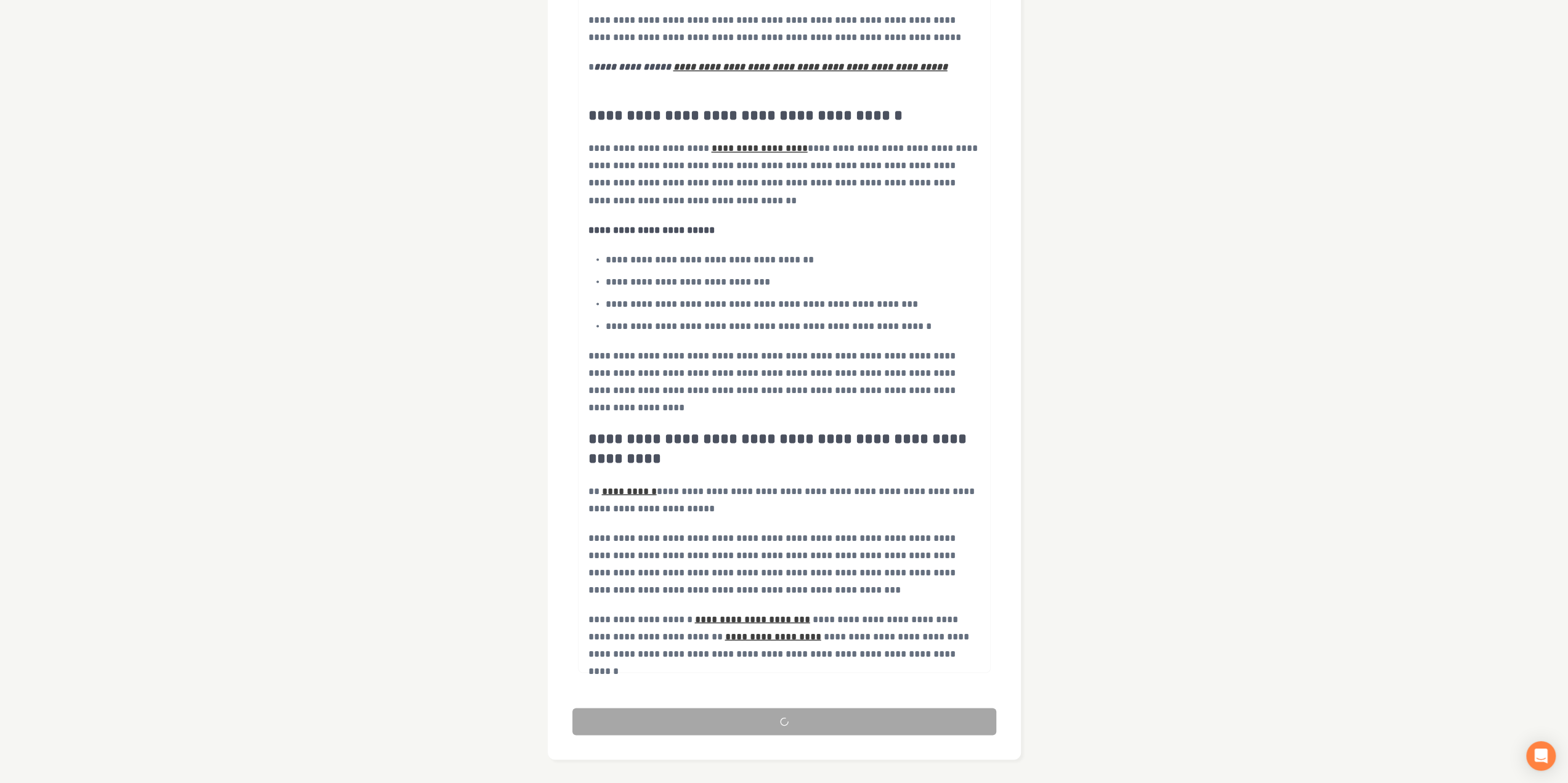
scroll to position [0, 0]
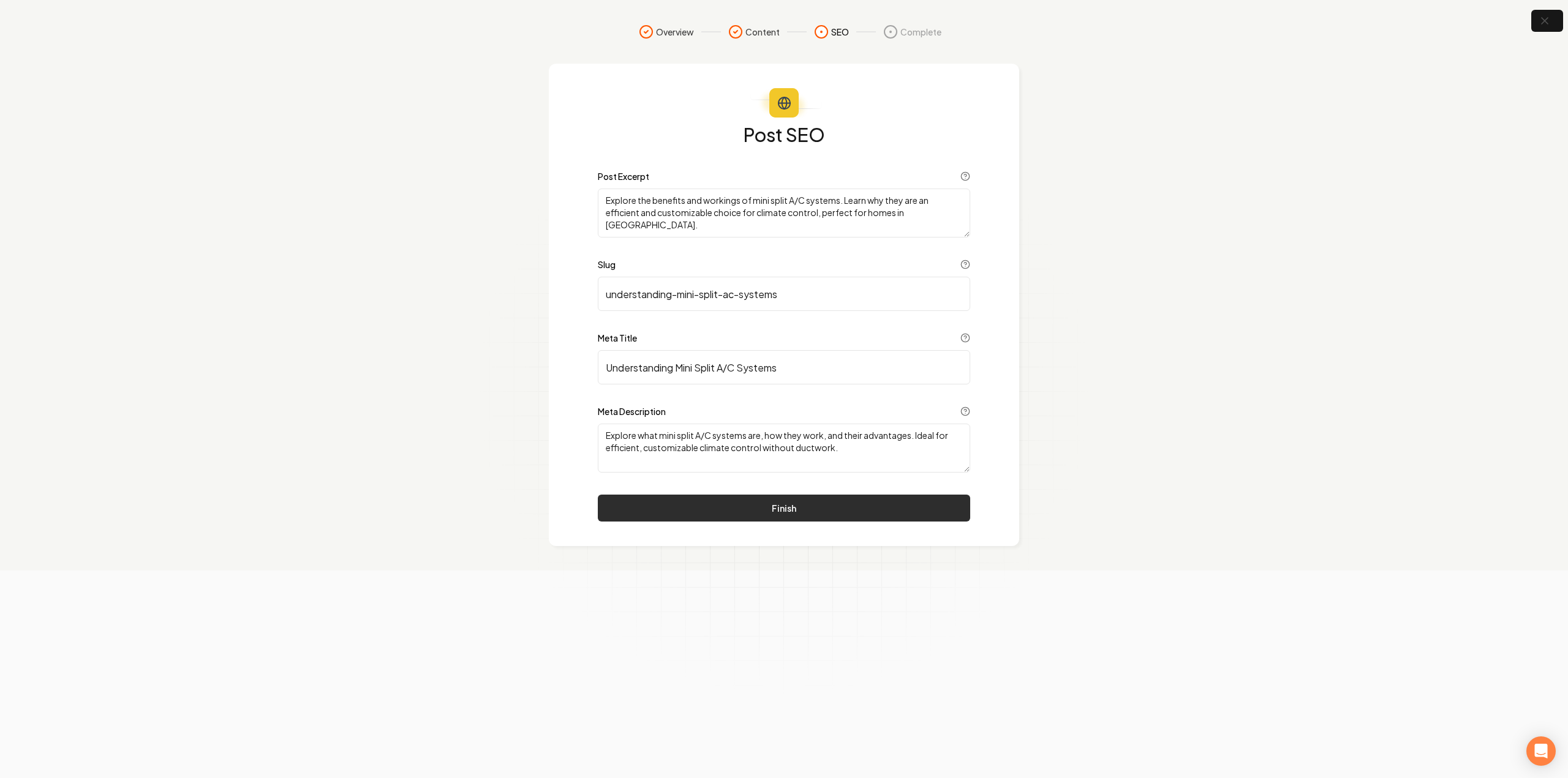
click at [800, 501] on button "Finish" at bounding box center [784, 509] width 372 height 27
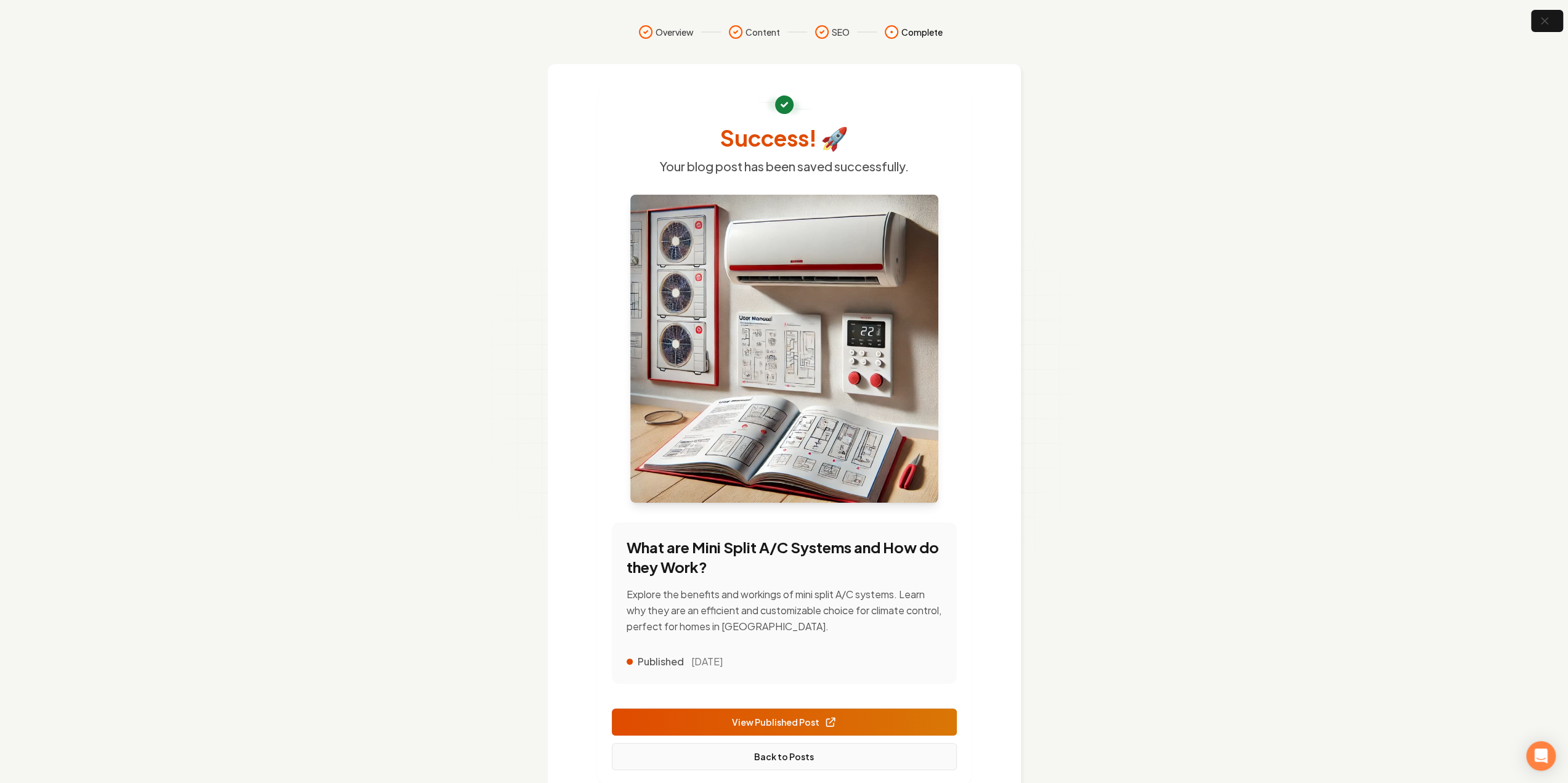
click at [767, 753] on link "Back to Posts" at bounding box center [785, 757] width 345 height 27
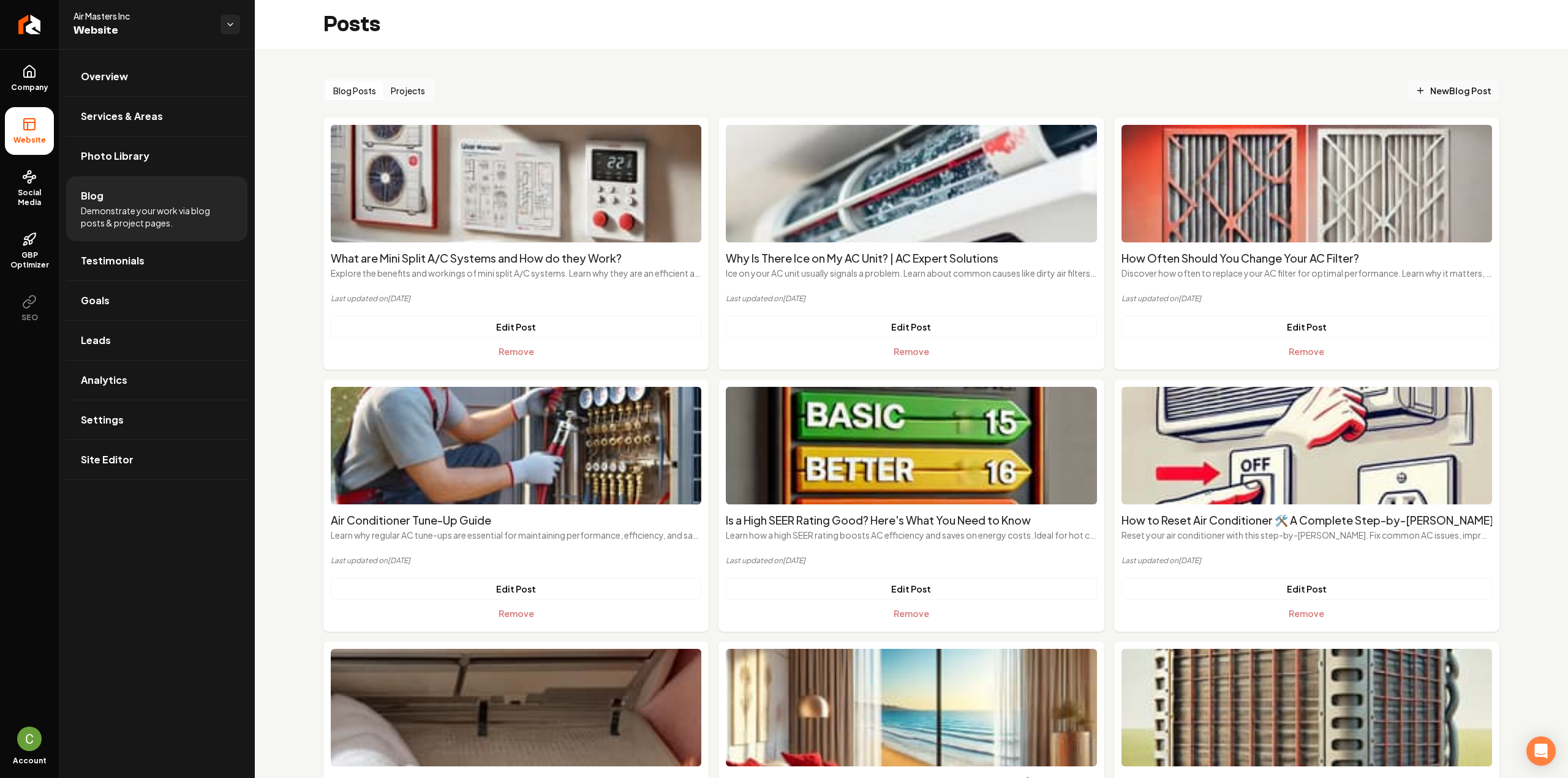
click at [1435, 93] on span "New Blog Post" at bounding box center [1454, 90] width 76 height 13
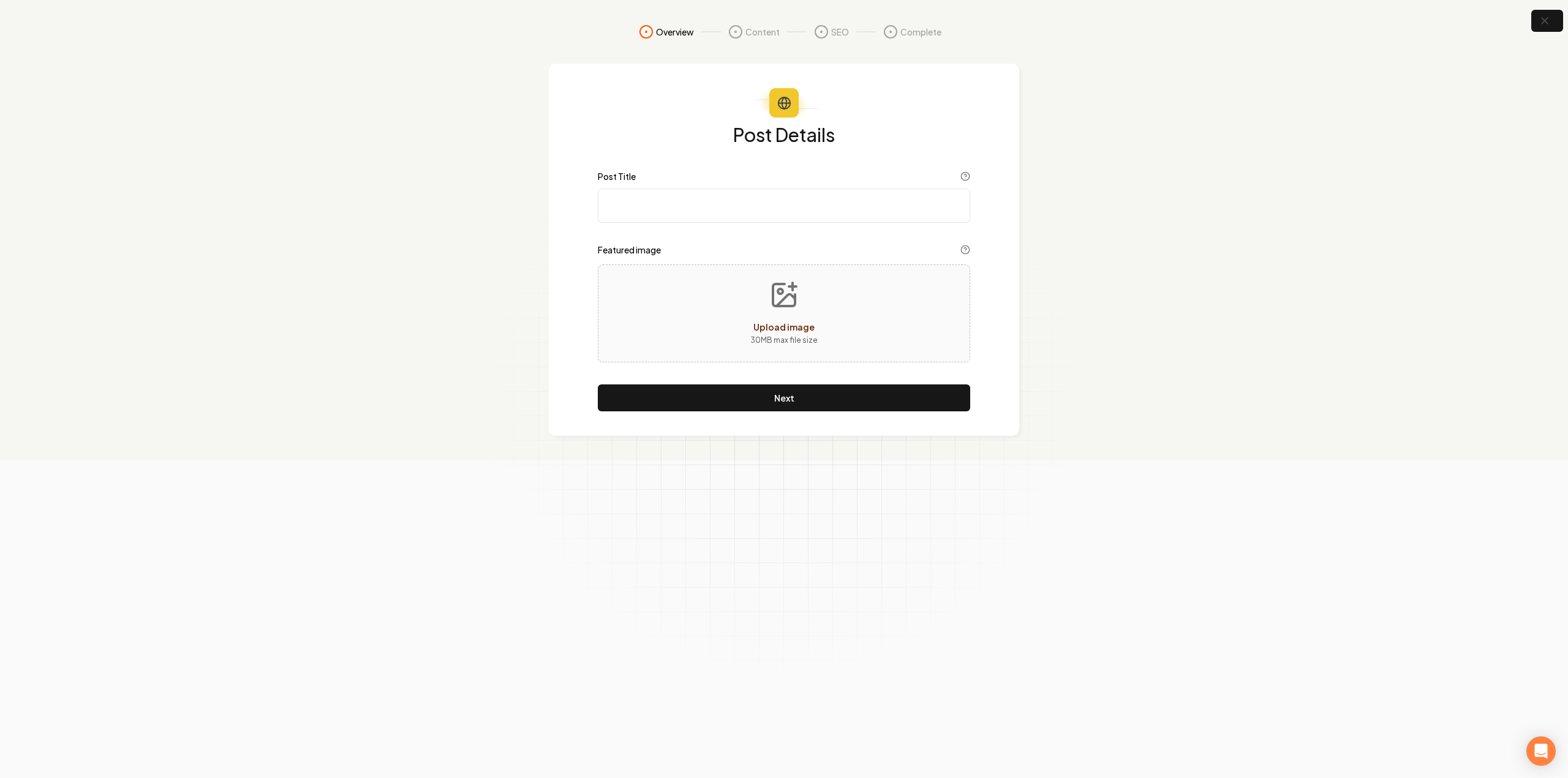
click at [627, 200] on input "Post Title" at bounding box center [784, 205] width 372 height 34
paste input "7 Tips for Managing Humidity with Your AC in Hawaii 🌴"
type input "7 Tips for Managing Humidity with Your AC in Hawaii 🌴"
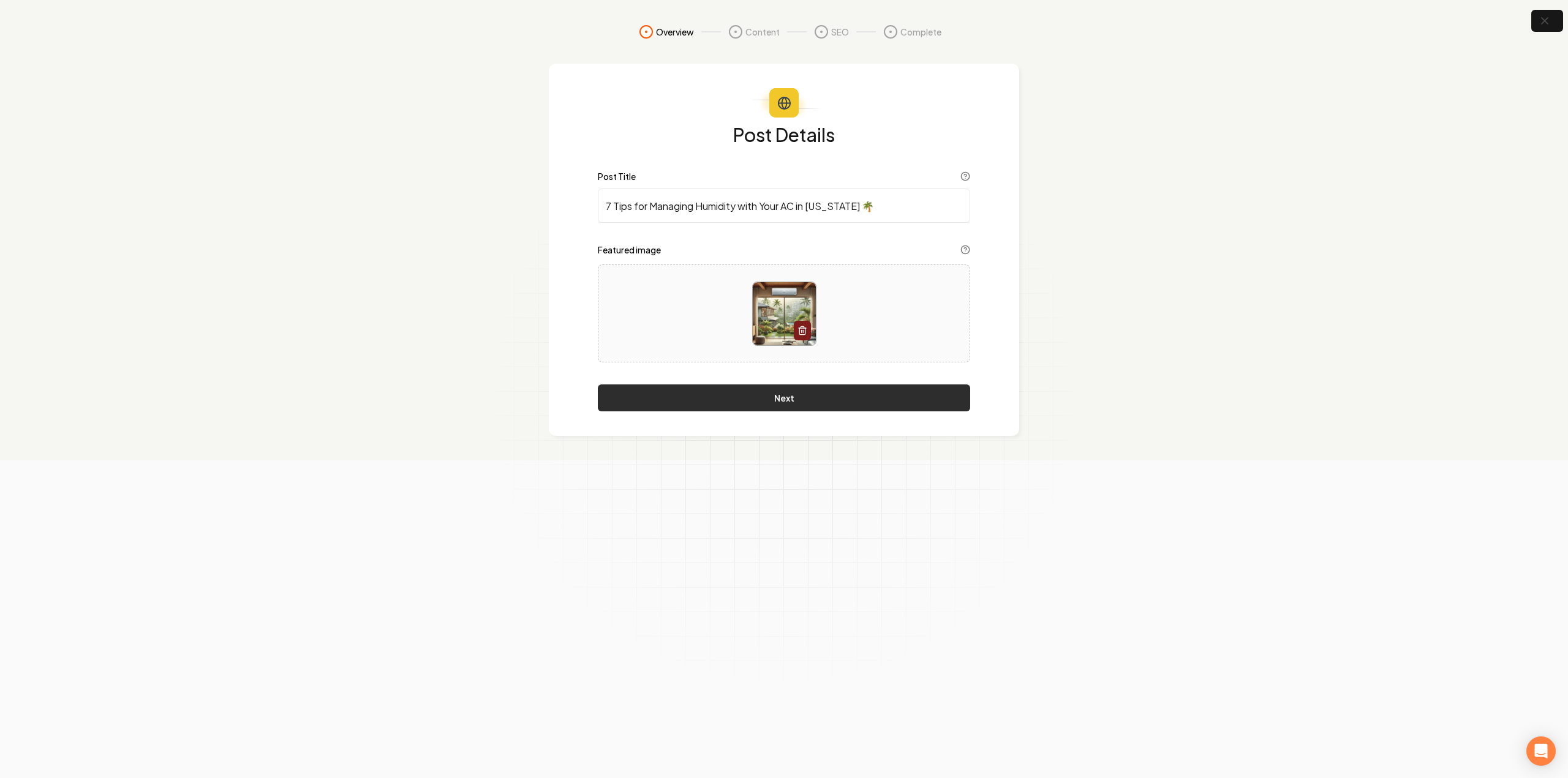
click at [705, 397] on button "Next" at bounding box center [784, 398] width 372 height 27
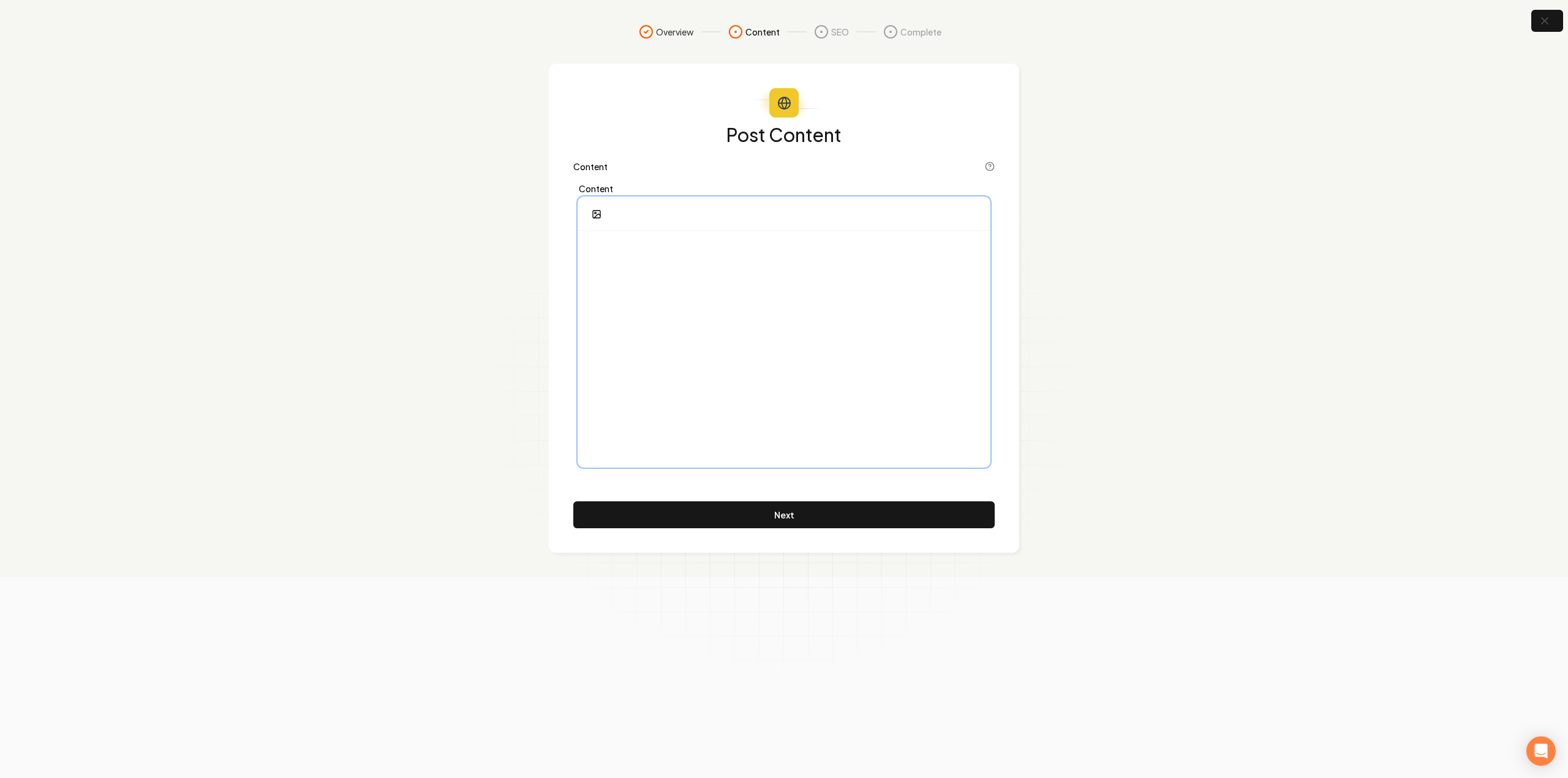
click at [685, 340] on div at bounding box center [784, 348] width 409 height 235
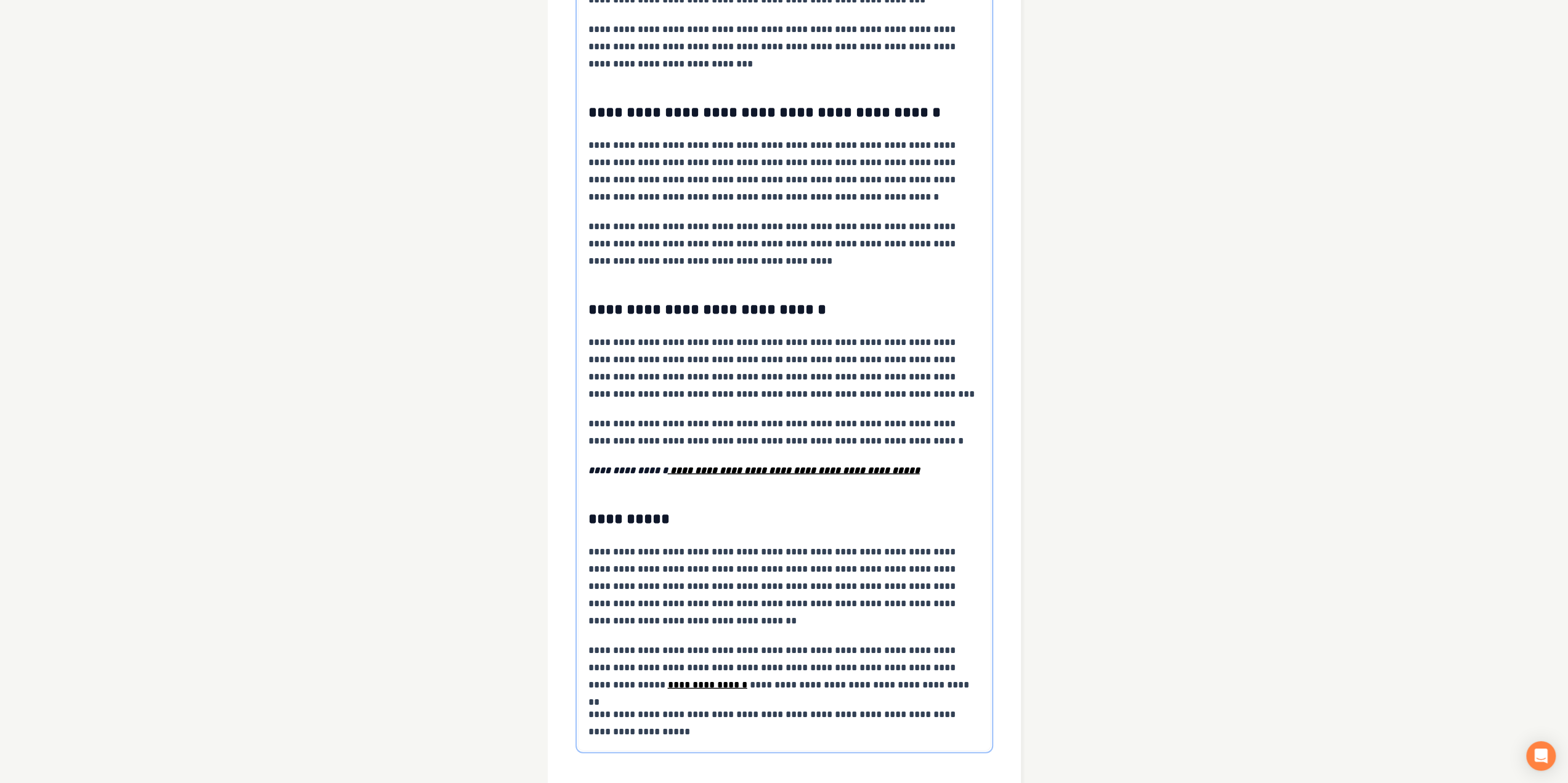
scroll to position [2801, 0]
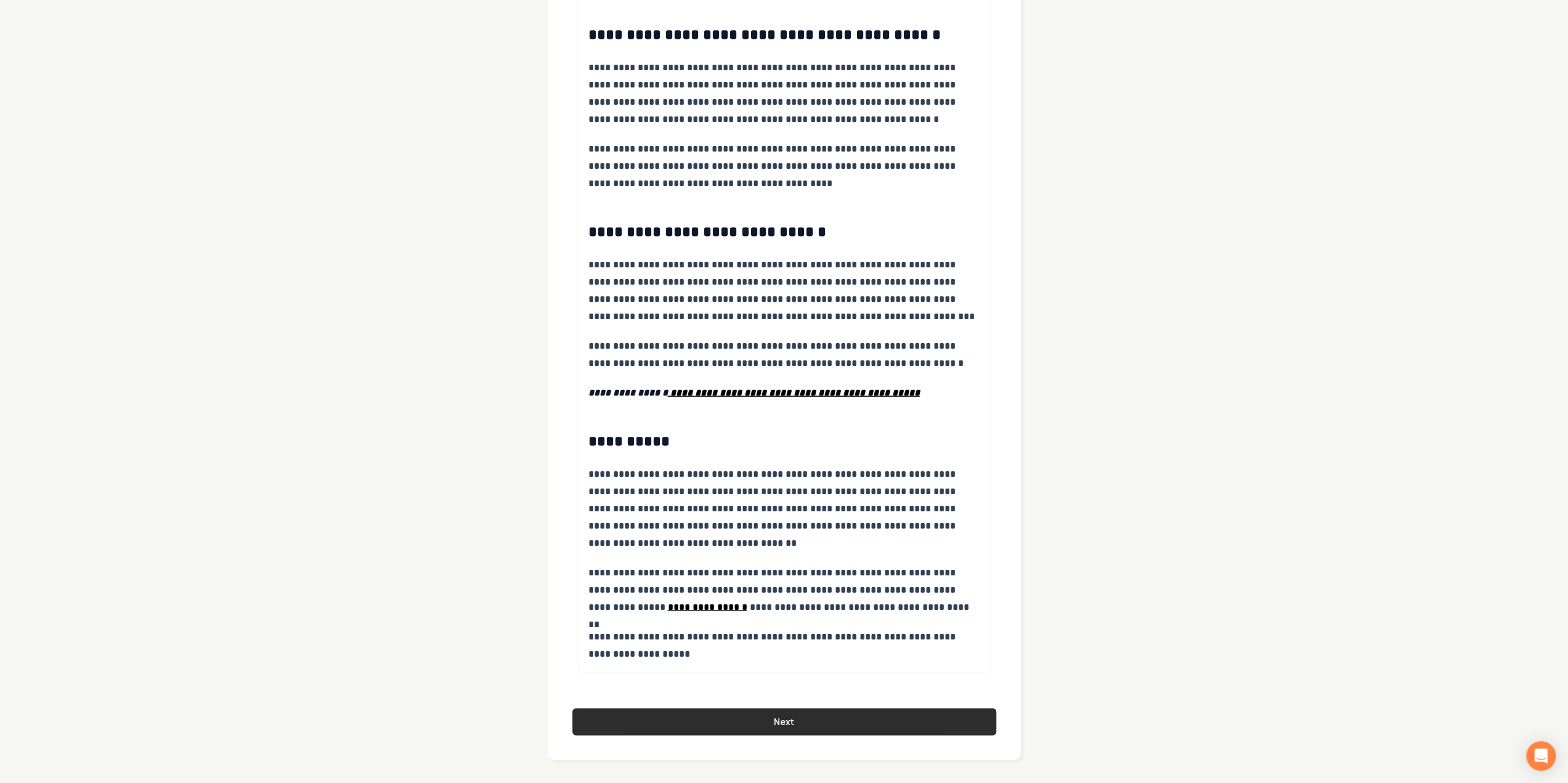
click at [715, 716] on button "Next" at bounding box center [784, 723] width 424 height 27
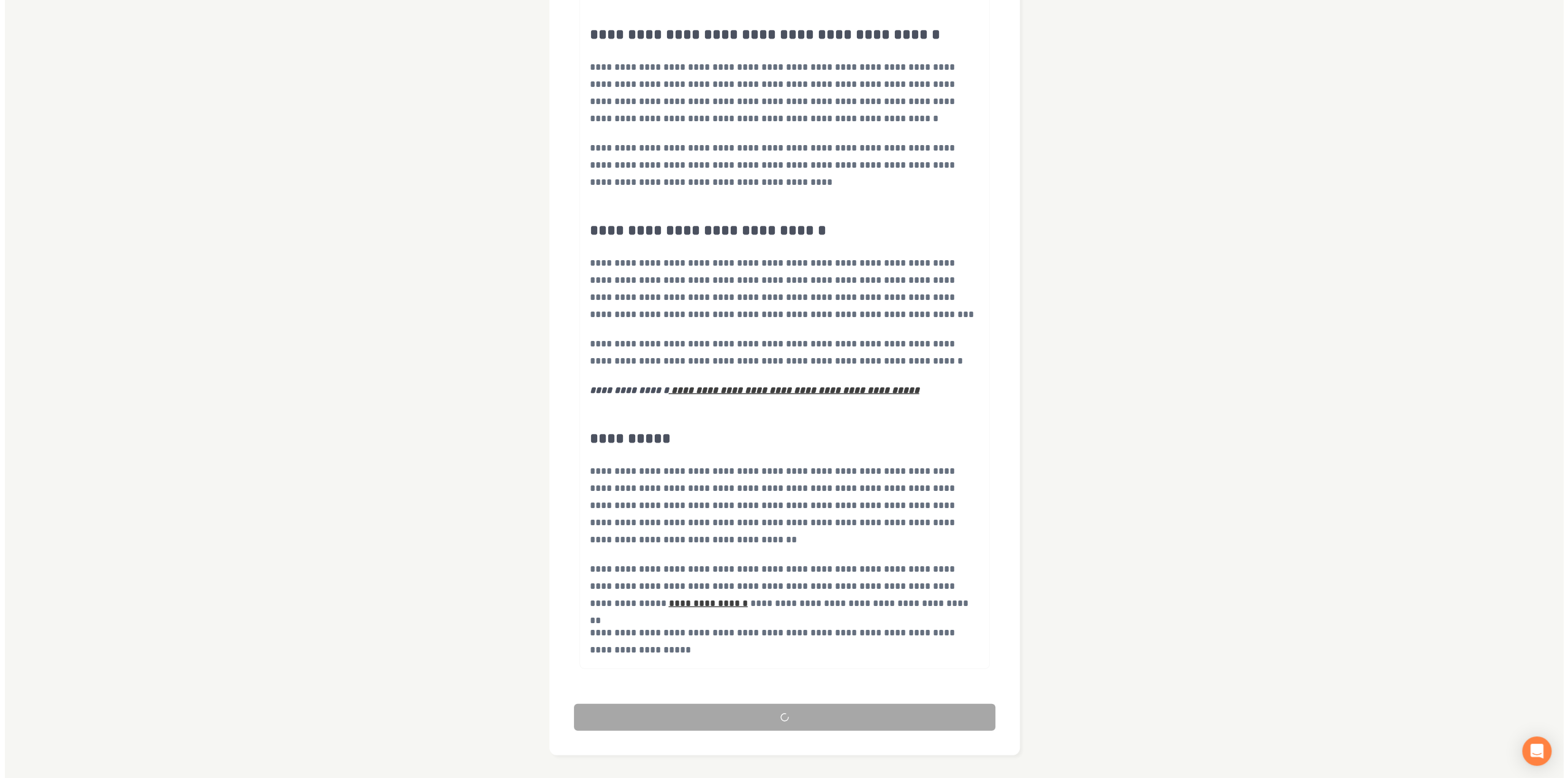
scroll to position [0, 0]
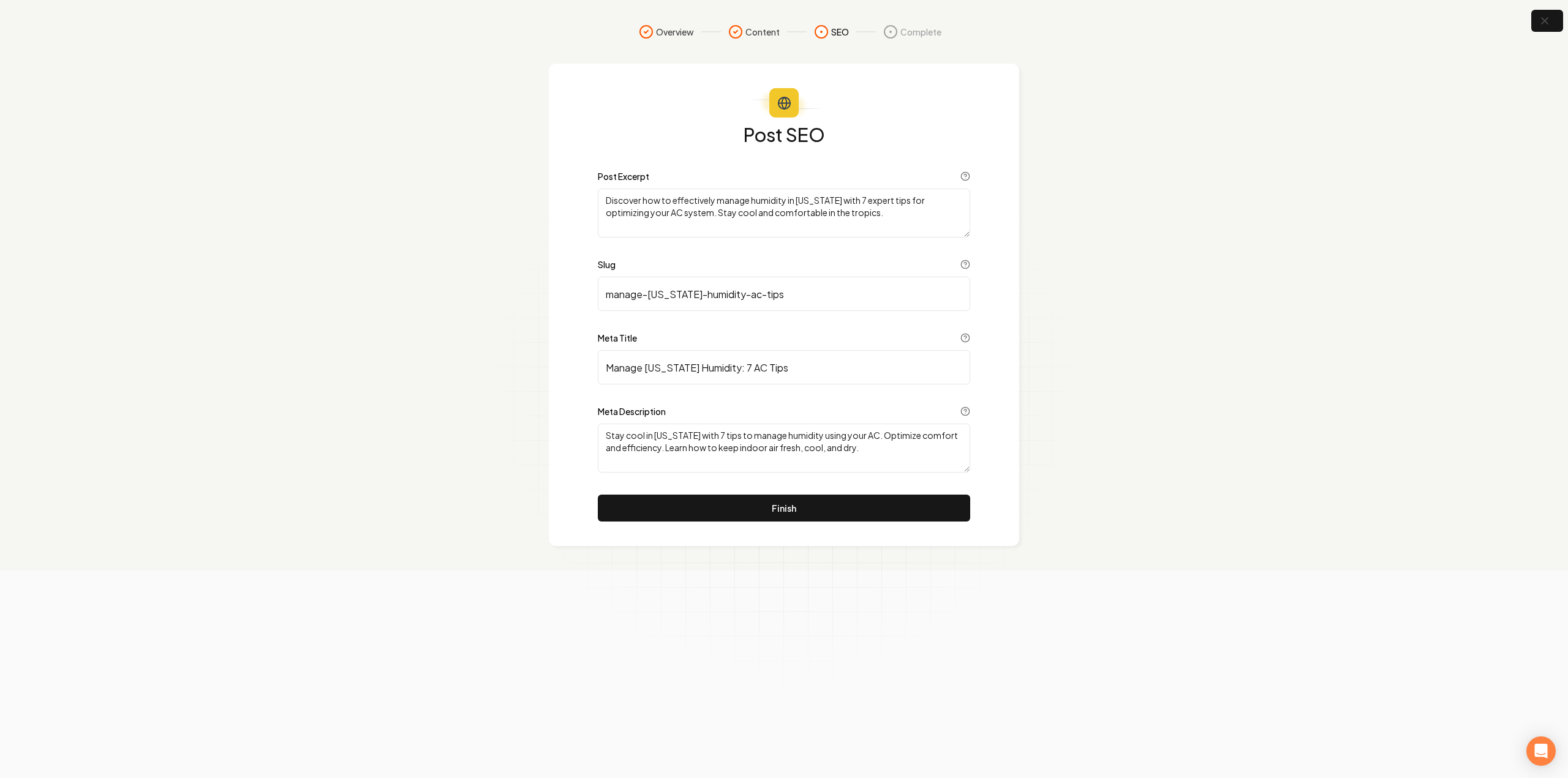
click at [741, 513] on button "Finish" at bounding box center [784, 509] width 372 height 27
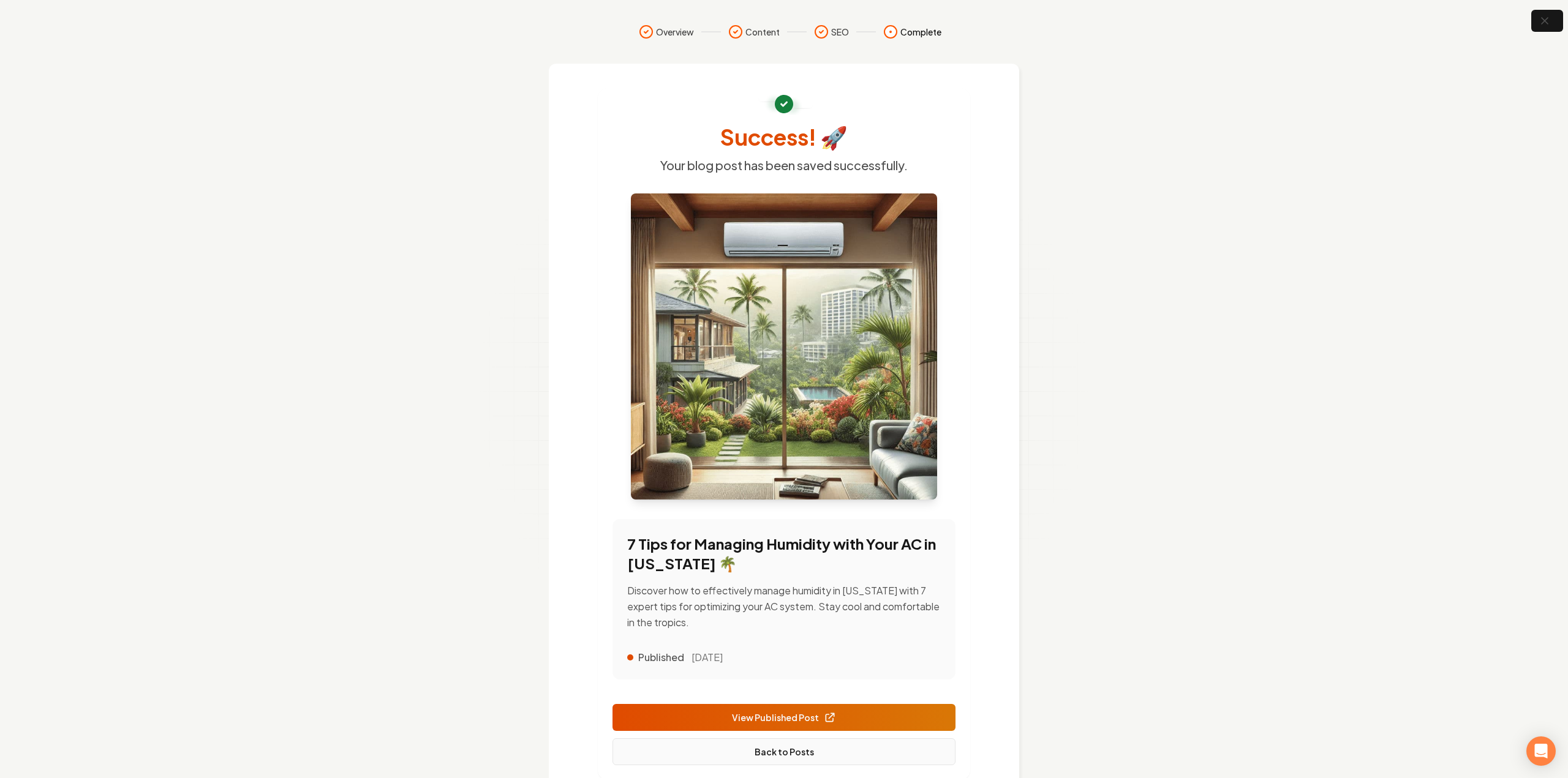
click at [794, 738] on link "Back to Posts" at bounding box center [784, 752] width 343 height 27
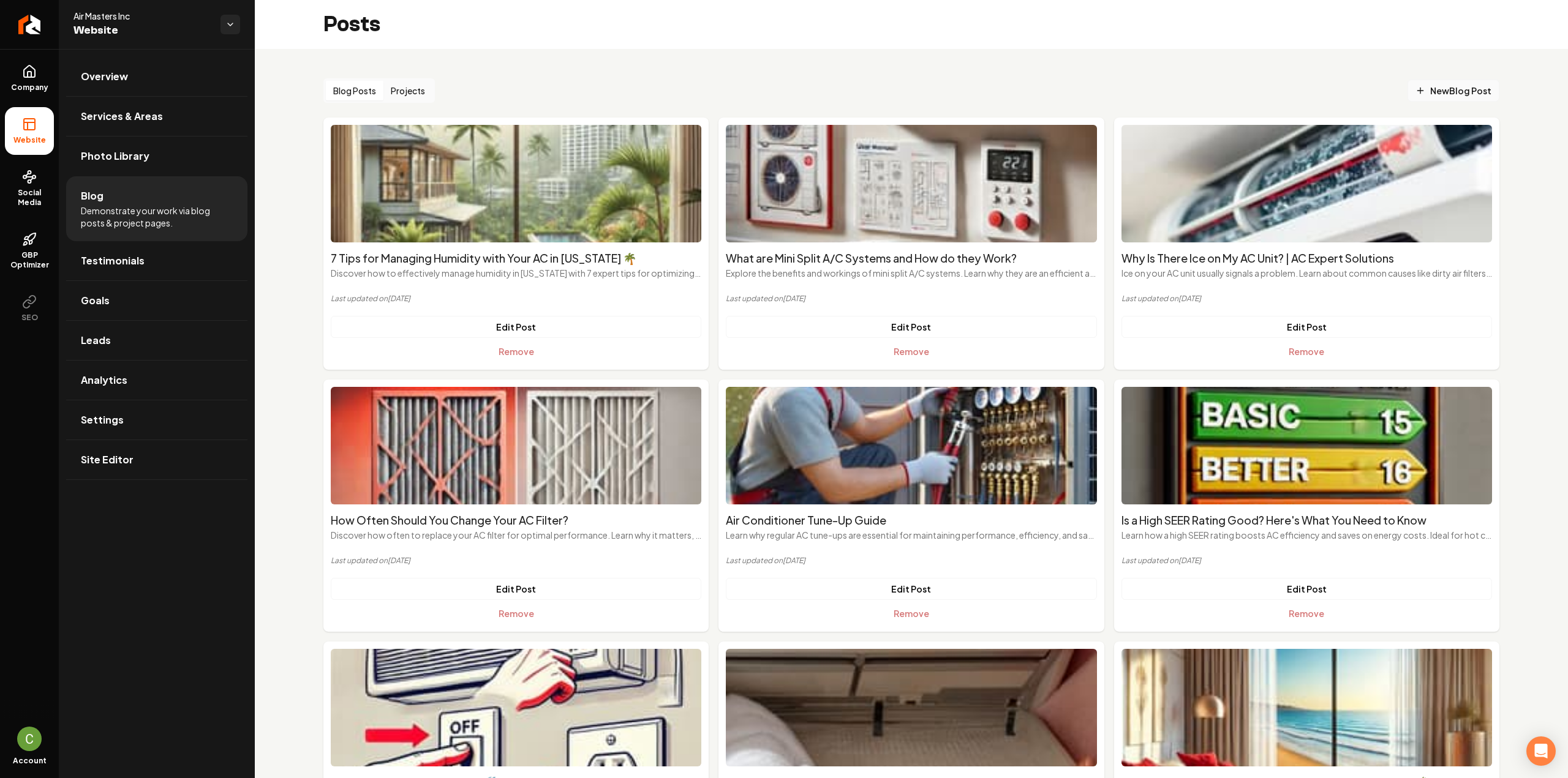
click at [1451, 91] on span "New Blog Post" at bounding box center [1454, 90] width 76 height 13
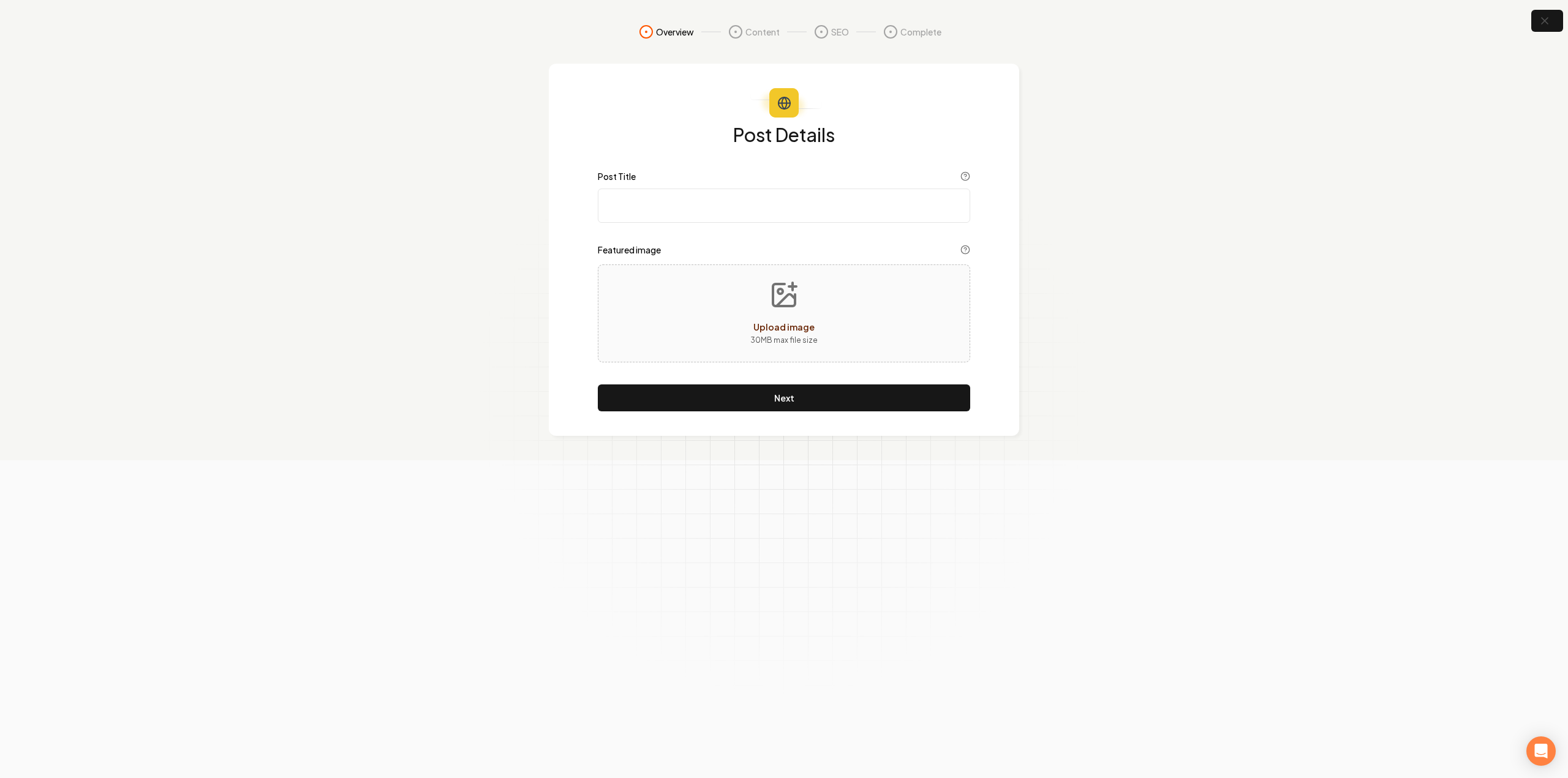
click at [751, 210] on input "Post Title" at bounding box center [784, 205] width 372 height 34
paste input "AC Repair Service: What to Expect from Experts 🧐 Air Masters Hawaii"
type input "AC Repair Service: What to Expect from Experts 🧐 Air Masters Hawaii"
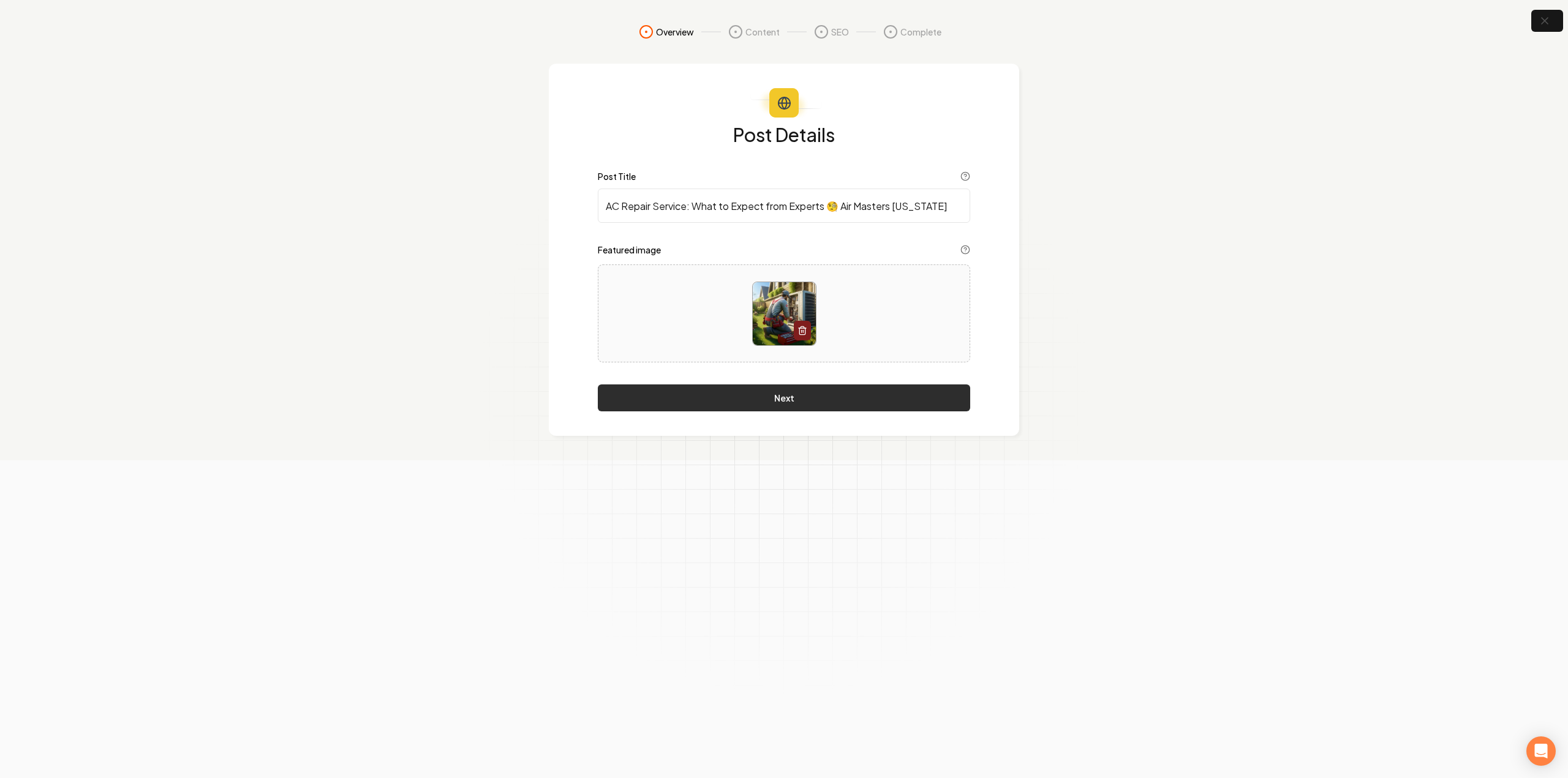
click at [837, 390] on button "Next" at bounding box center [784, 398] width 372 height 27
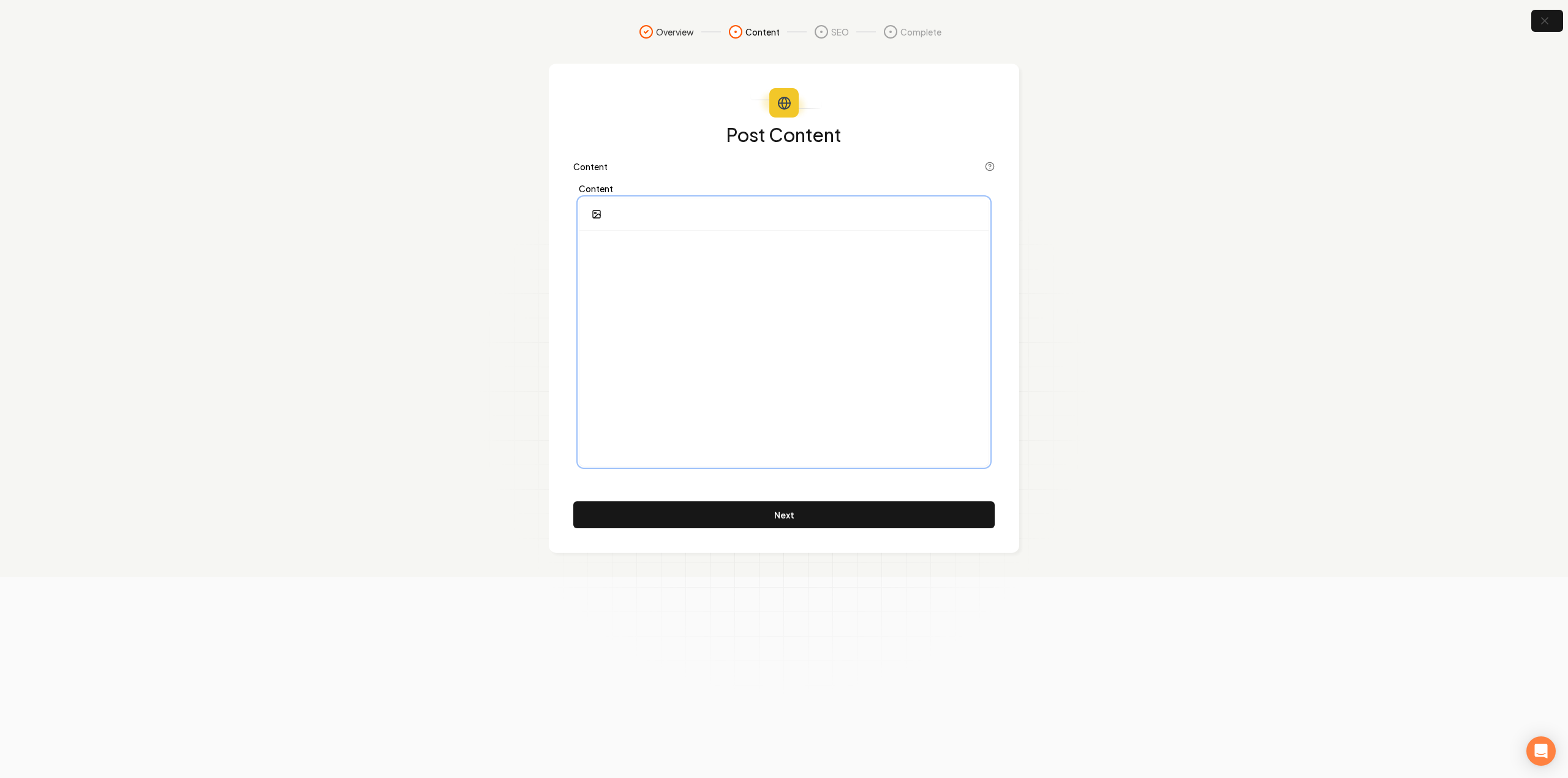
click at [797, 330] on div at bounding box center [784, 348] width 409 height 235
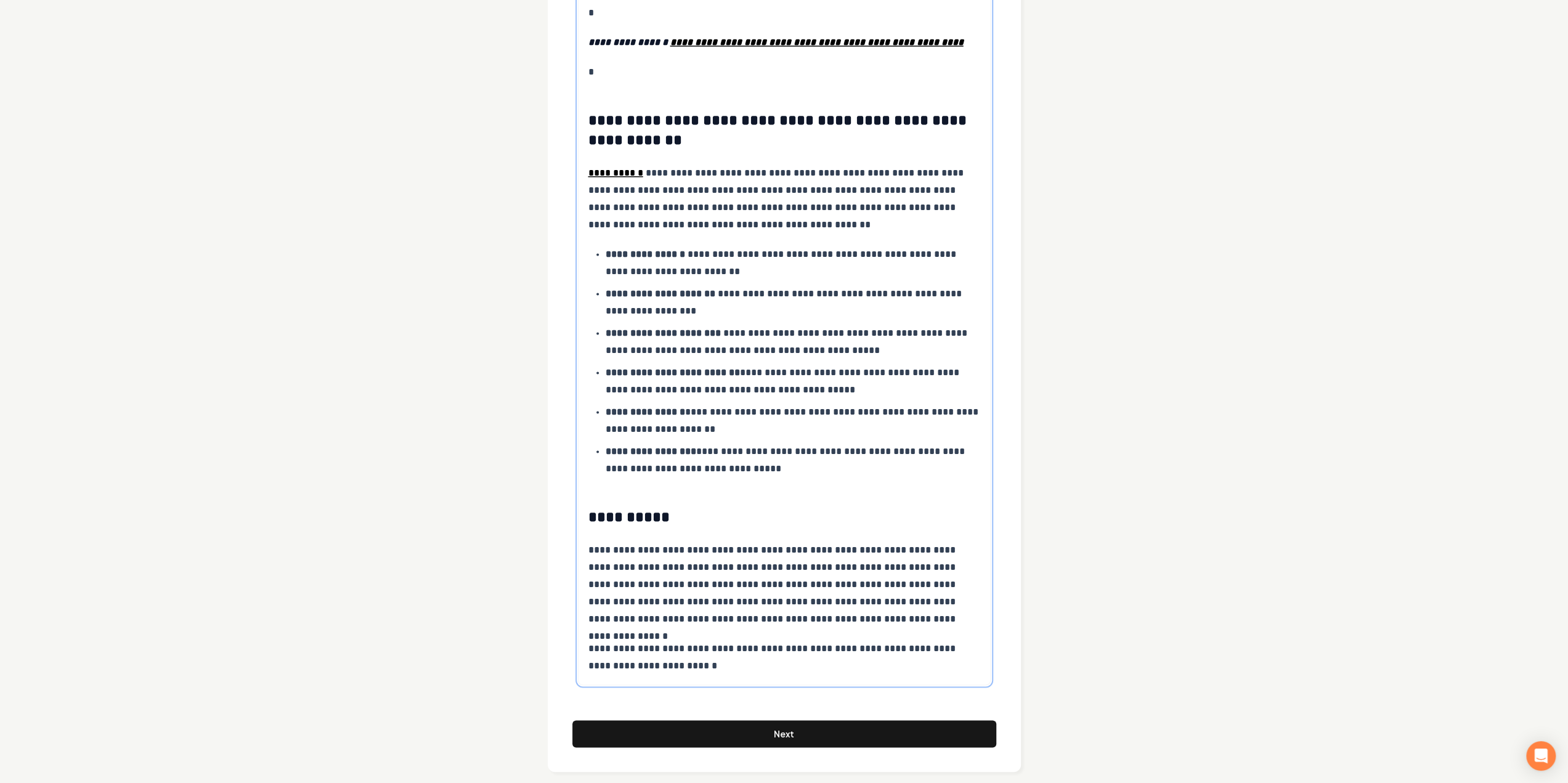
scroll to position [1572, 0]
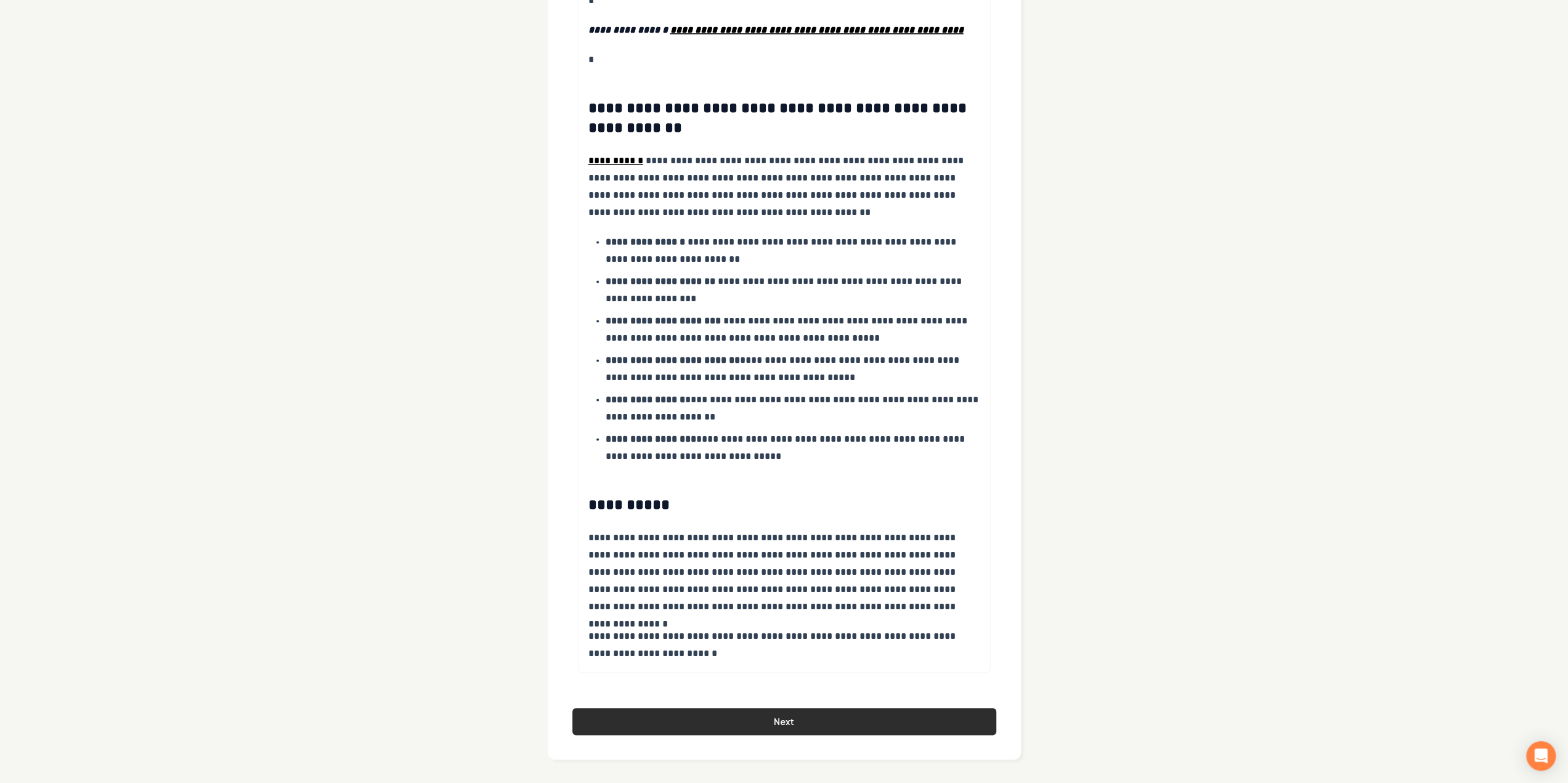
click at [664, 714] on button "Next" at bounding box center [784, 722] width 424 height 27
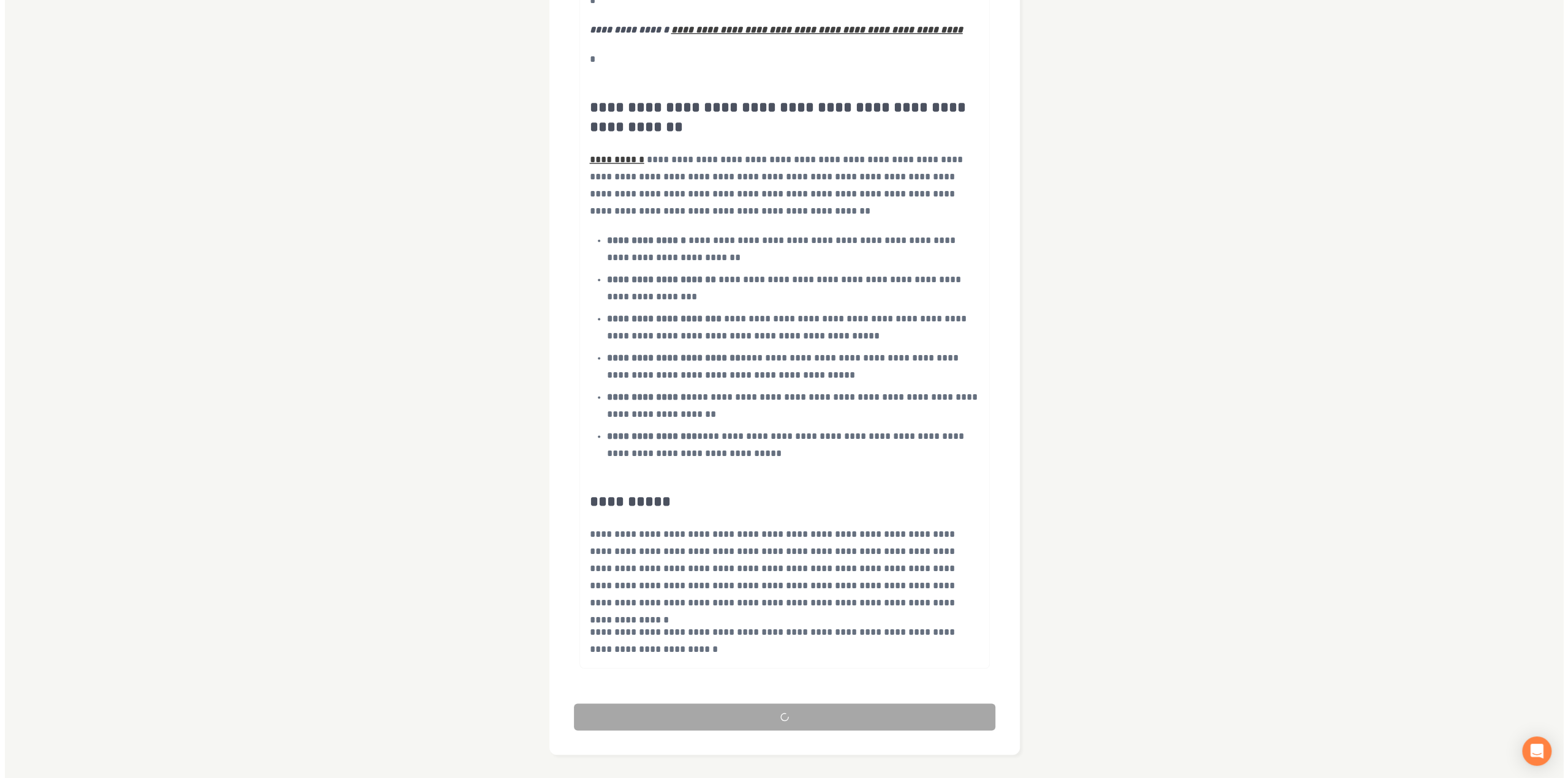
scroll to position [0, 0]
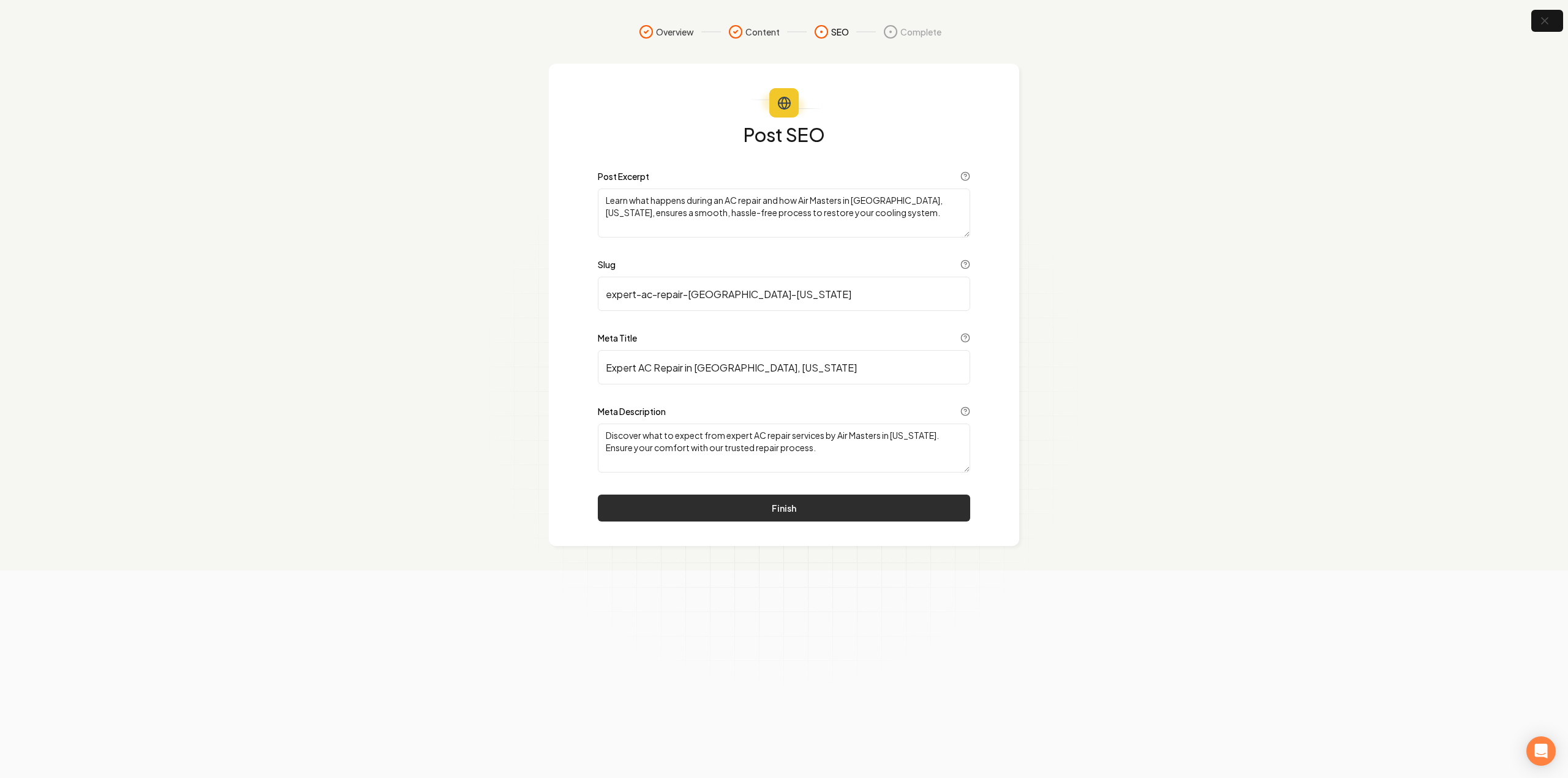
click at [713, 507] on button "Finish" at bounding box center [784, 509] width 372 height 27
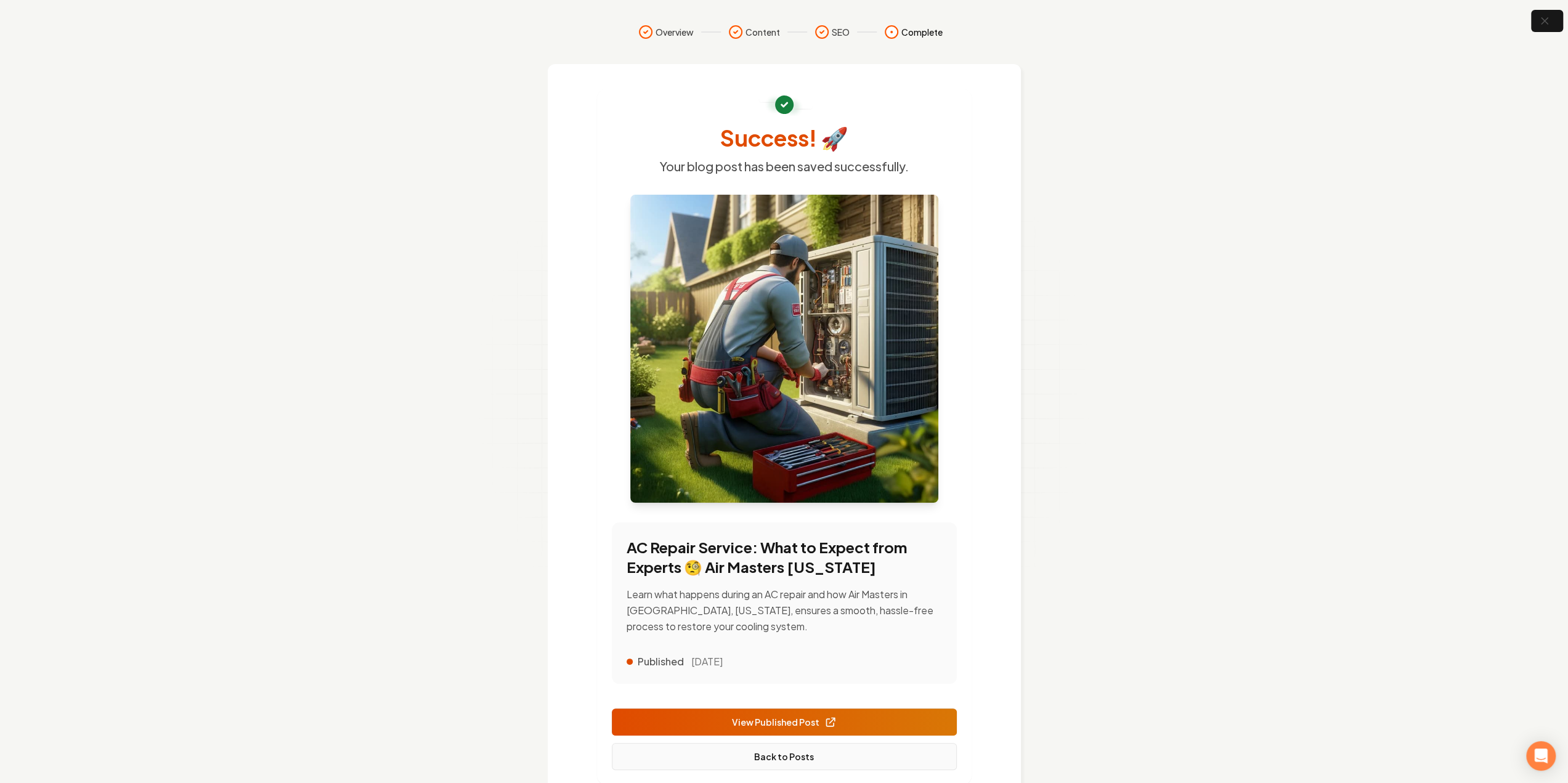
click at [802, 759] on link "Back to Posts" at bounding box center [785, 757] width 345 height 27
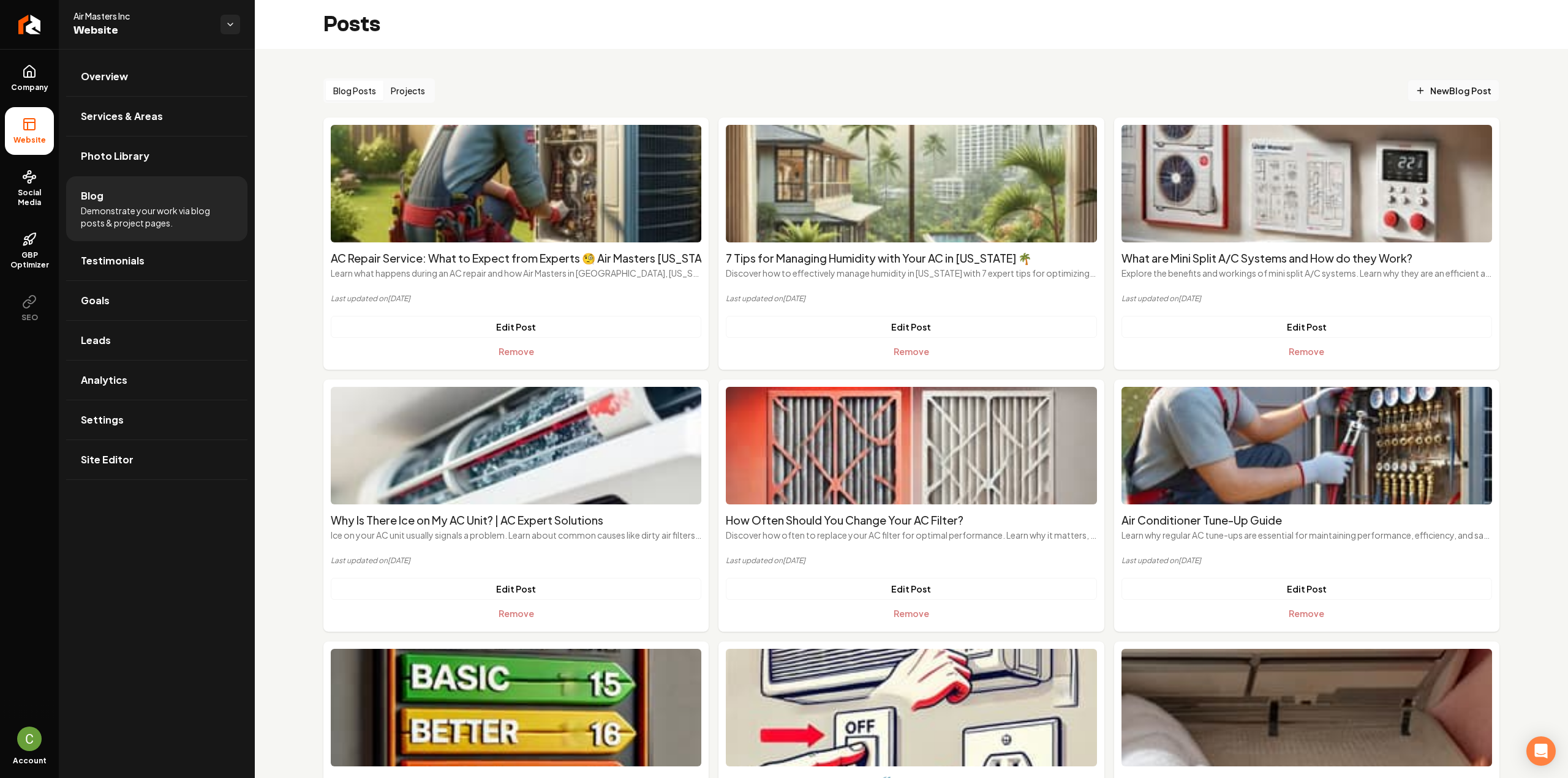
click at [1451, 94] on span "New Blog Post" at bounding box center [1454, 90] width 76 height 13
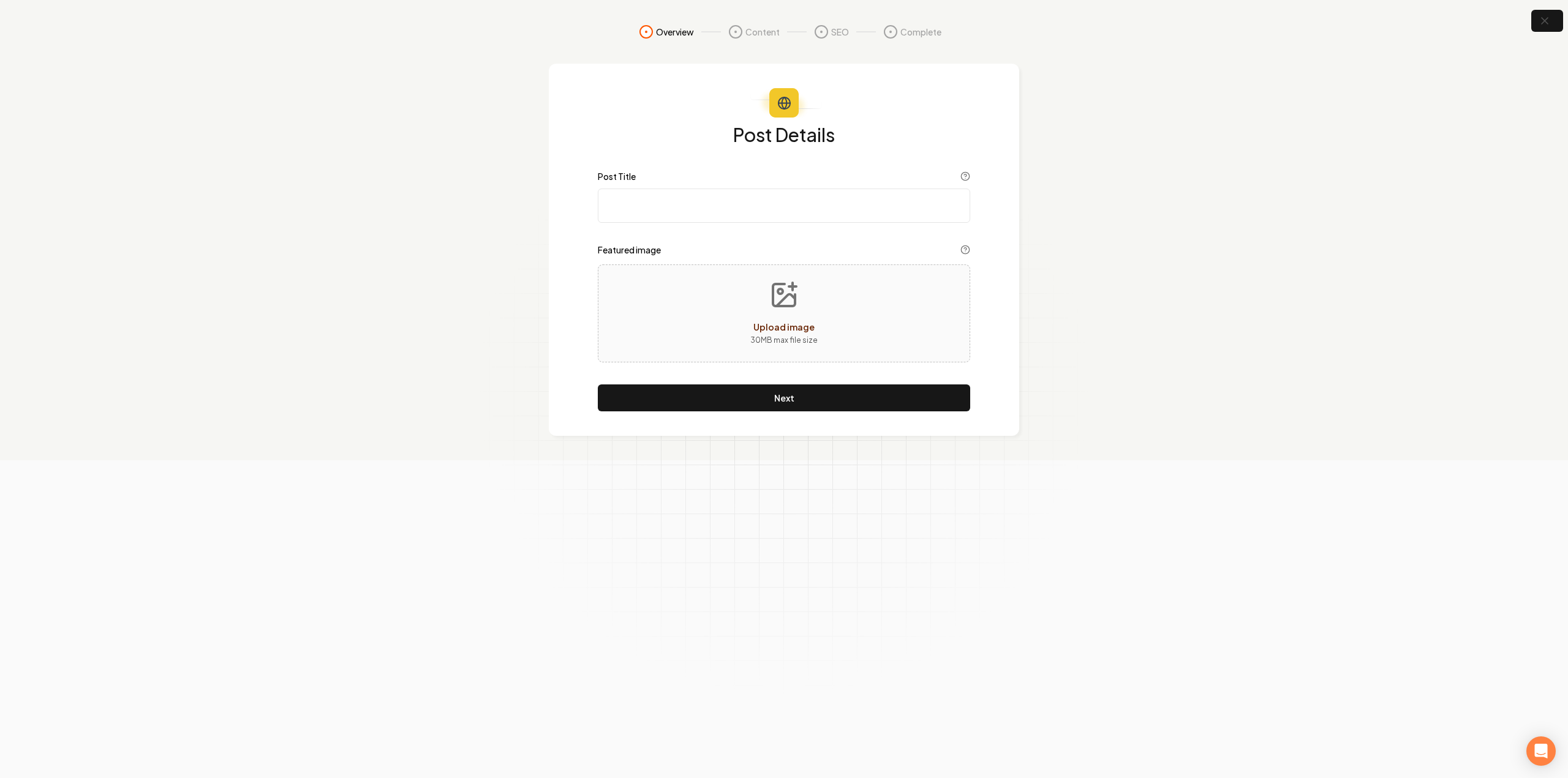
click at [762, 212] on input "Post Title" at bounding box center [784, 205] width 372 height 34
paste input "What to Choose: Repair or Replace Your AC Unit?"
type input "What to Choose: Repair or Replace Your AC Unit?"
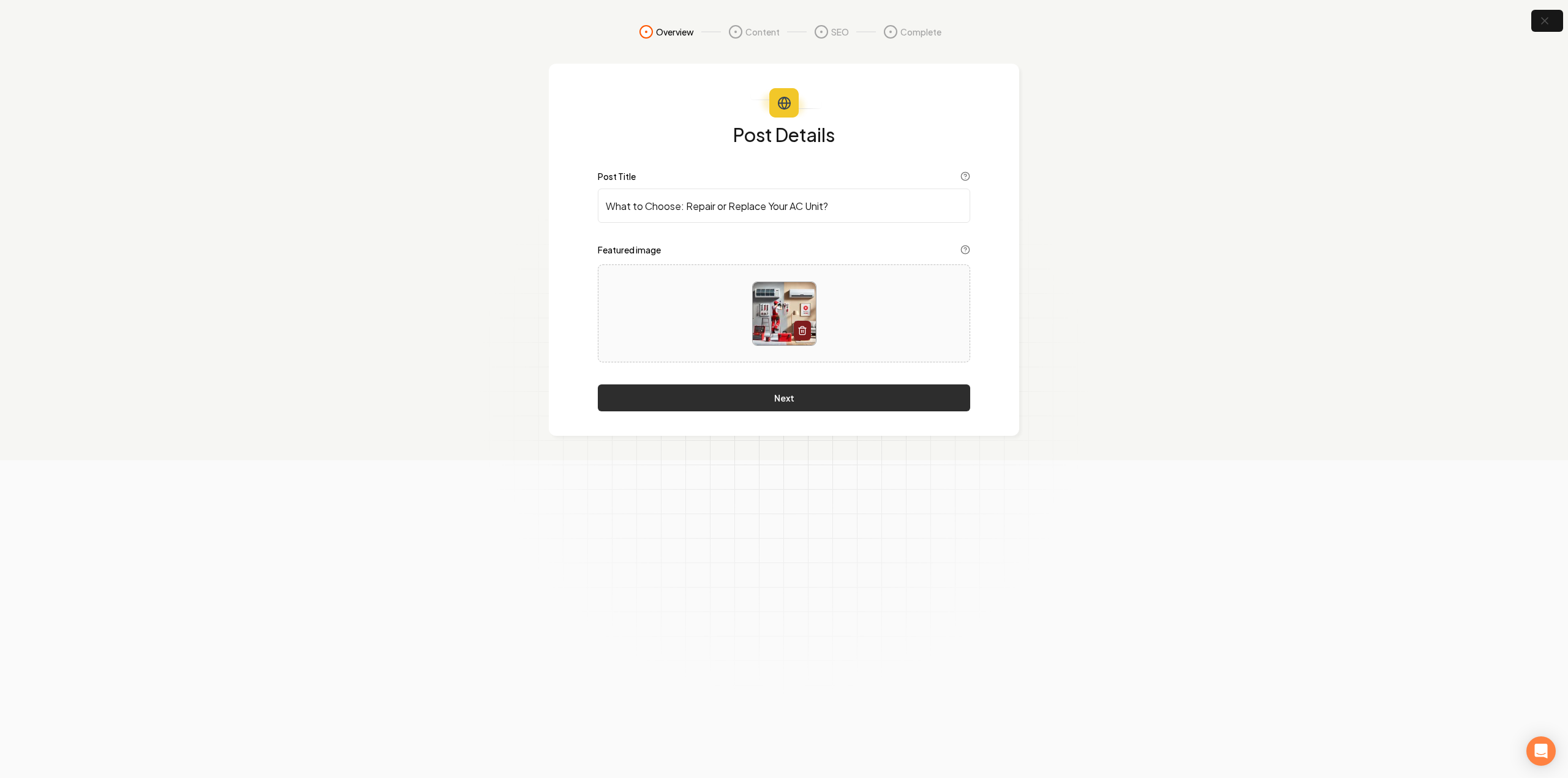
click at [813, 389] on button "Next" at bounding box center [784, 398] width 372 height 27
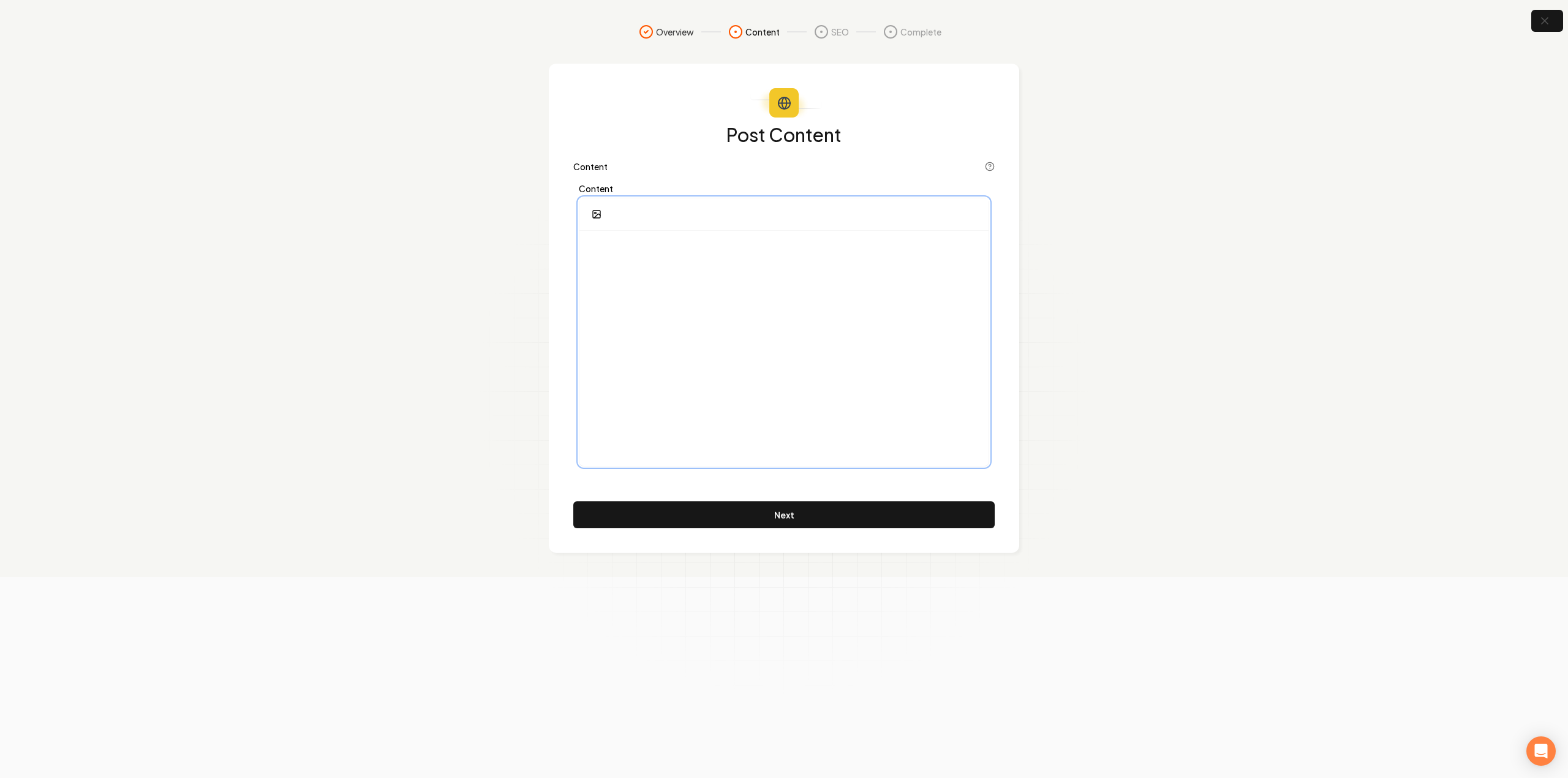
click at [794, 333] on div at bounding box center [784, 348] width 409 height 235
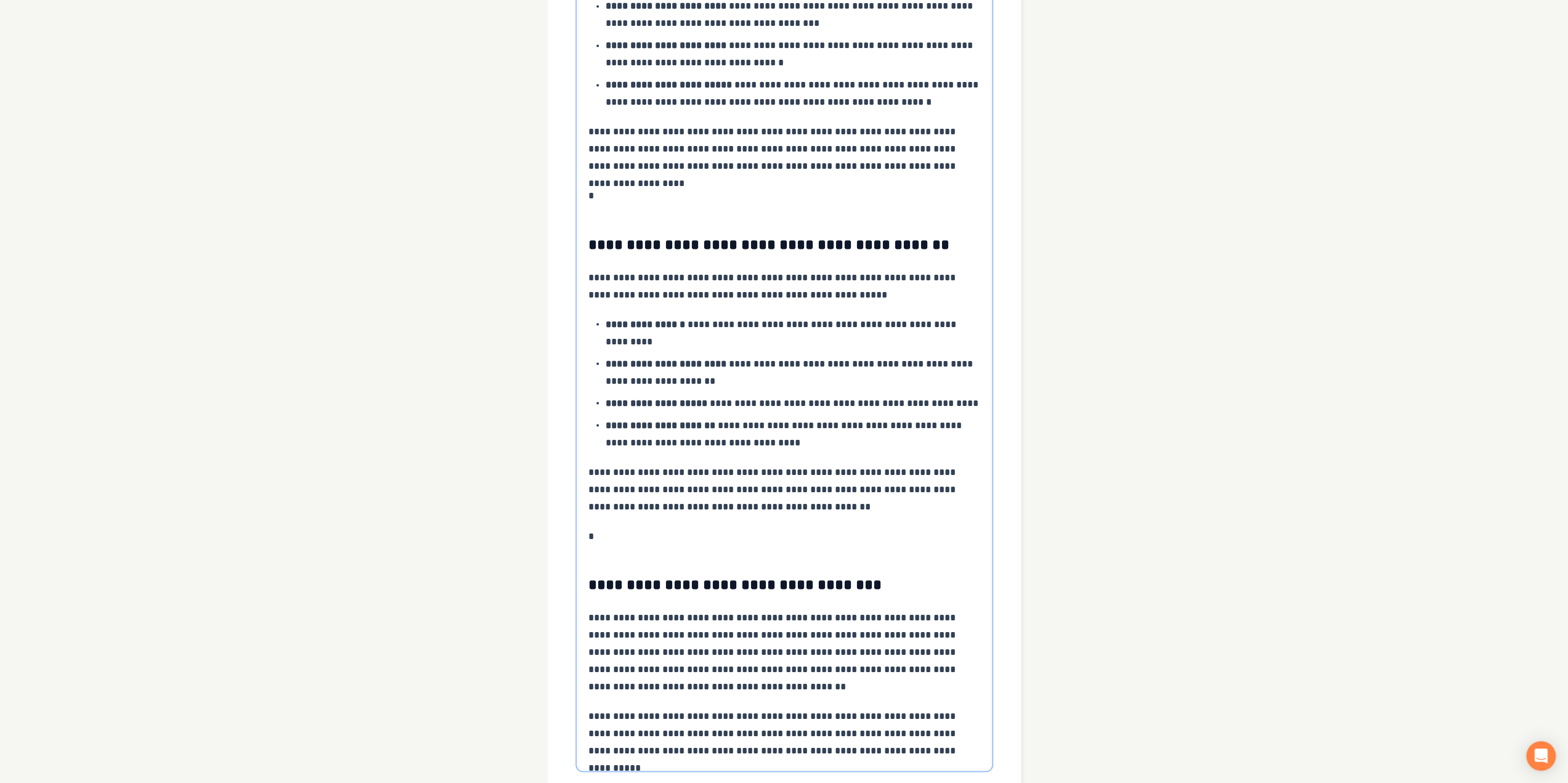
scroll to position [2229, 0]
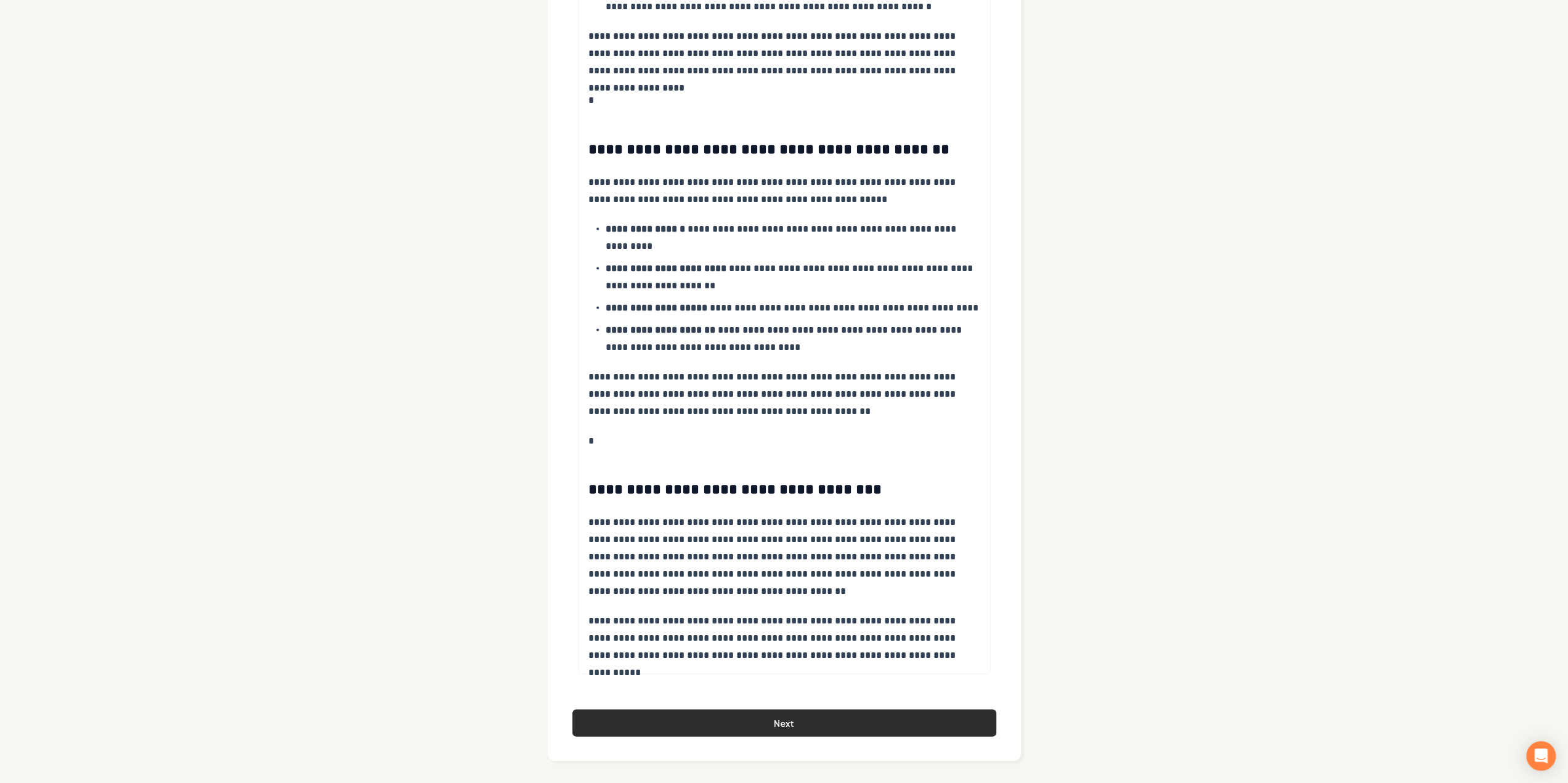
click at [608, 714] on button "Next" at bounding box center [784, 723] width 424 height 27
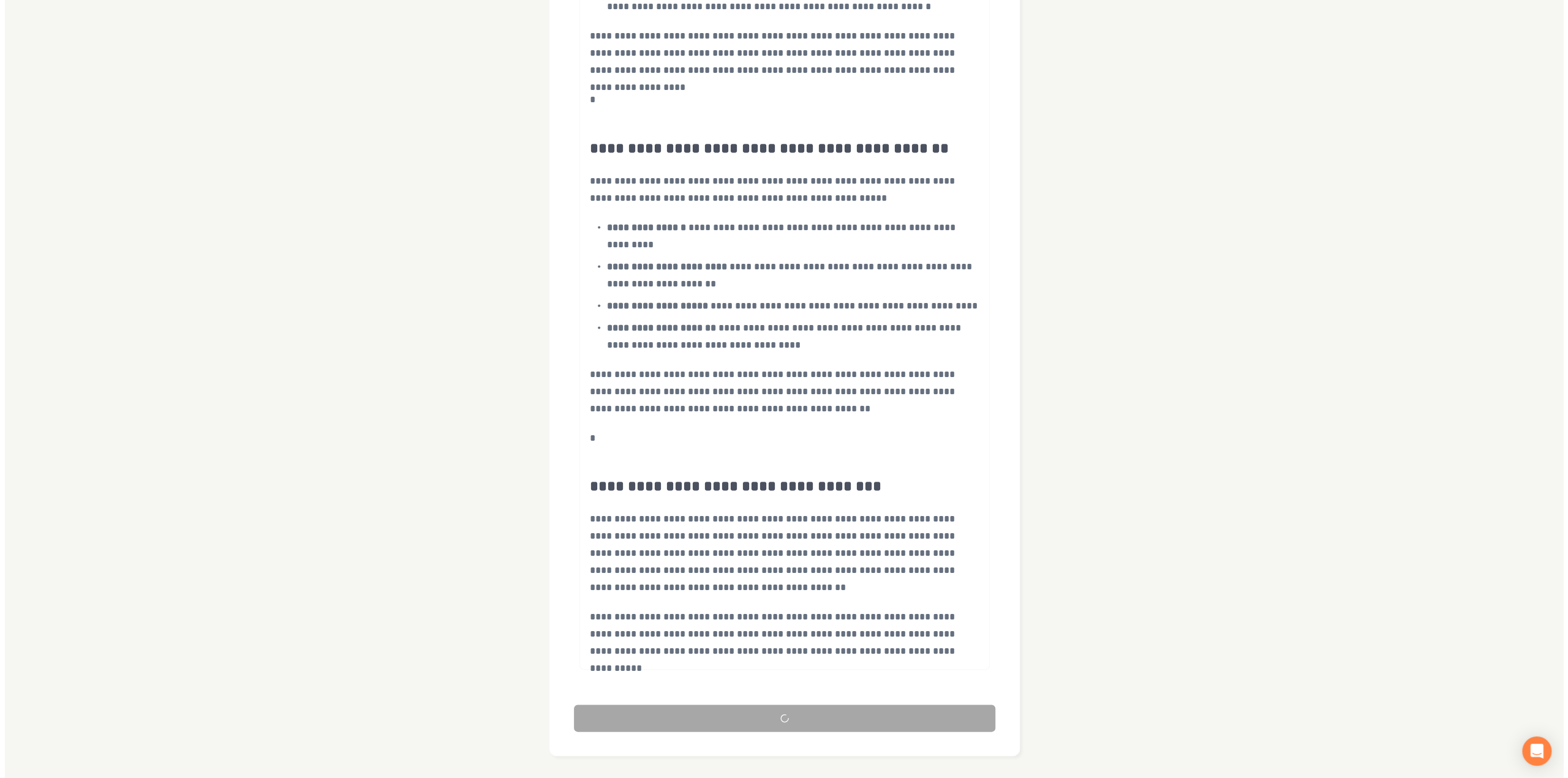
scroll to position [0, 0]
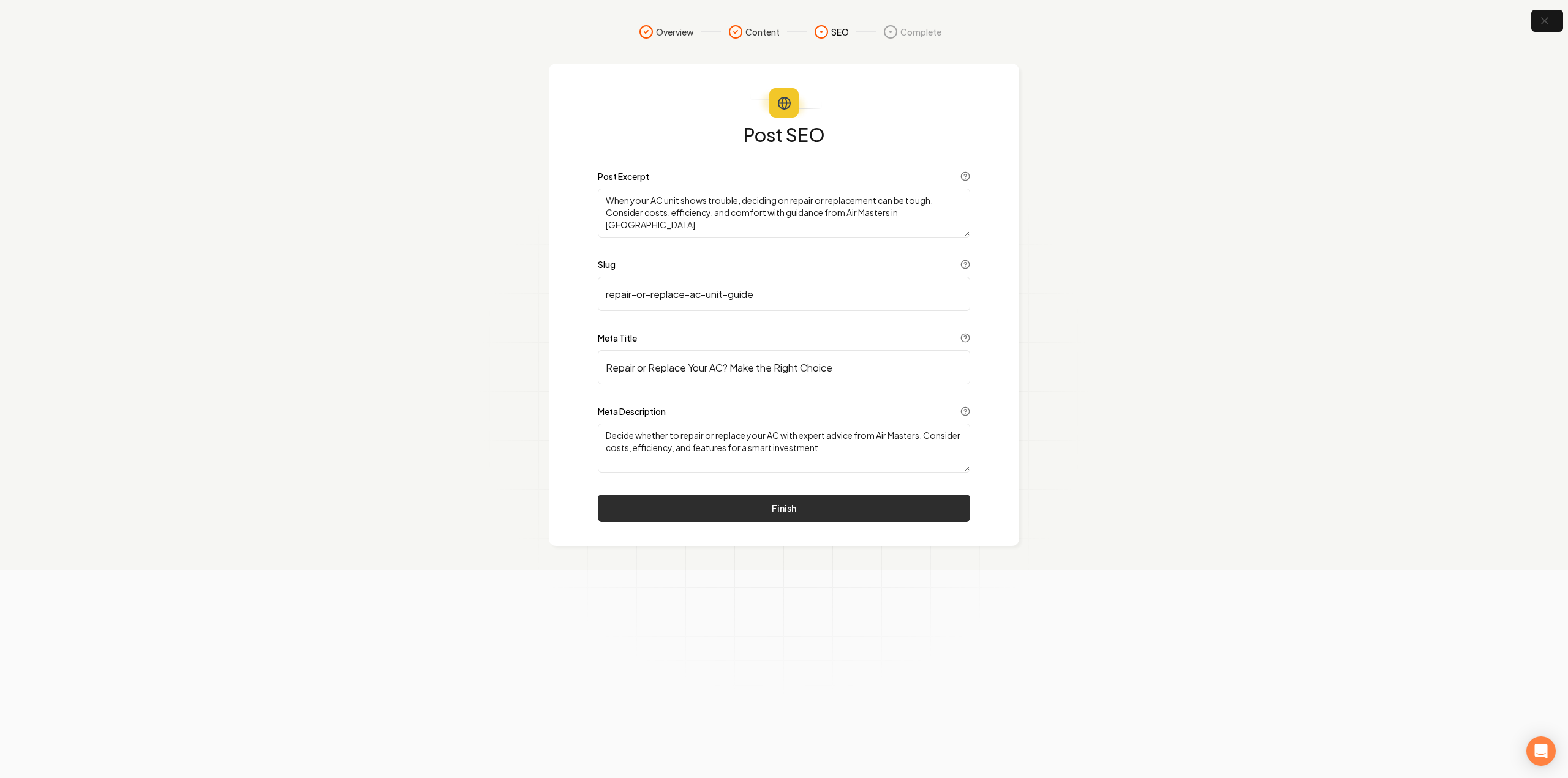
click at [687, 520] on button "Finish" at bounding box center [784, 509] width 372 height 27
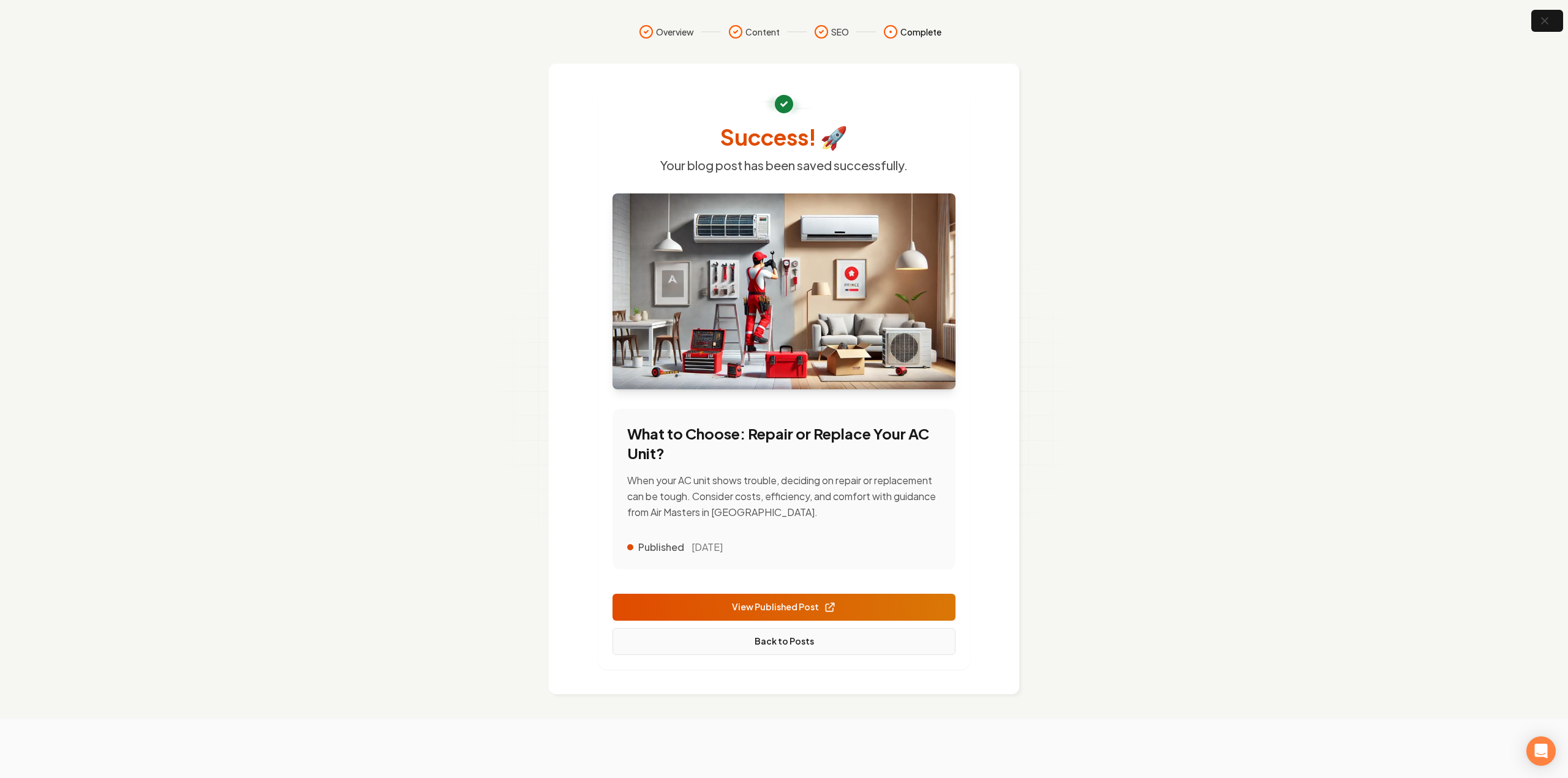
click at [763, 640] on link "Back to Posts" at bounding box center [784, 641] width 343 height 27
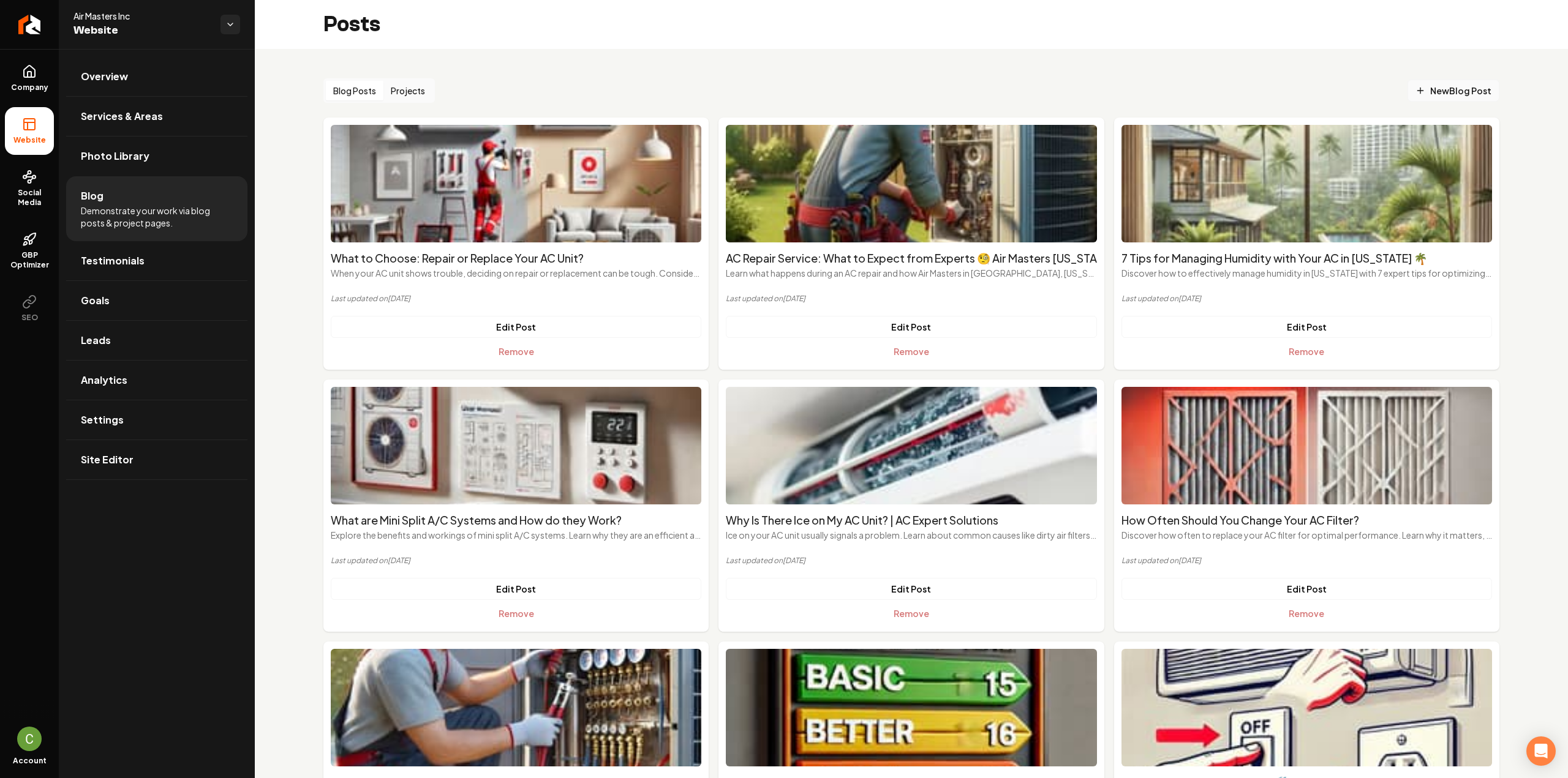
click at [1440, 95] on span "New Blog Post" at bounding box center [1454, 90] width 76 height 13
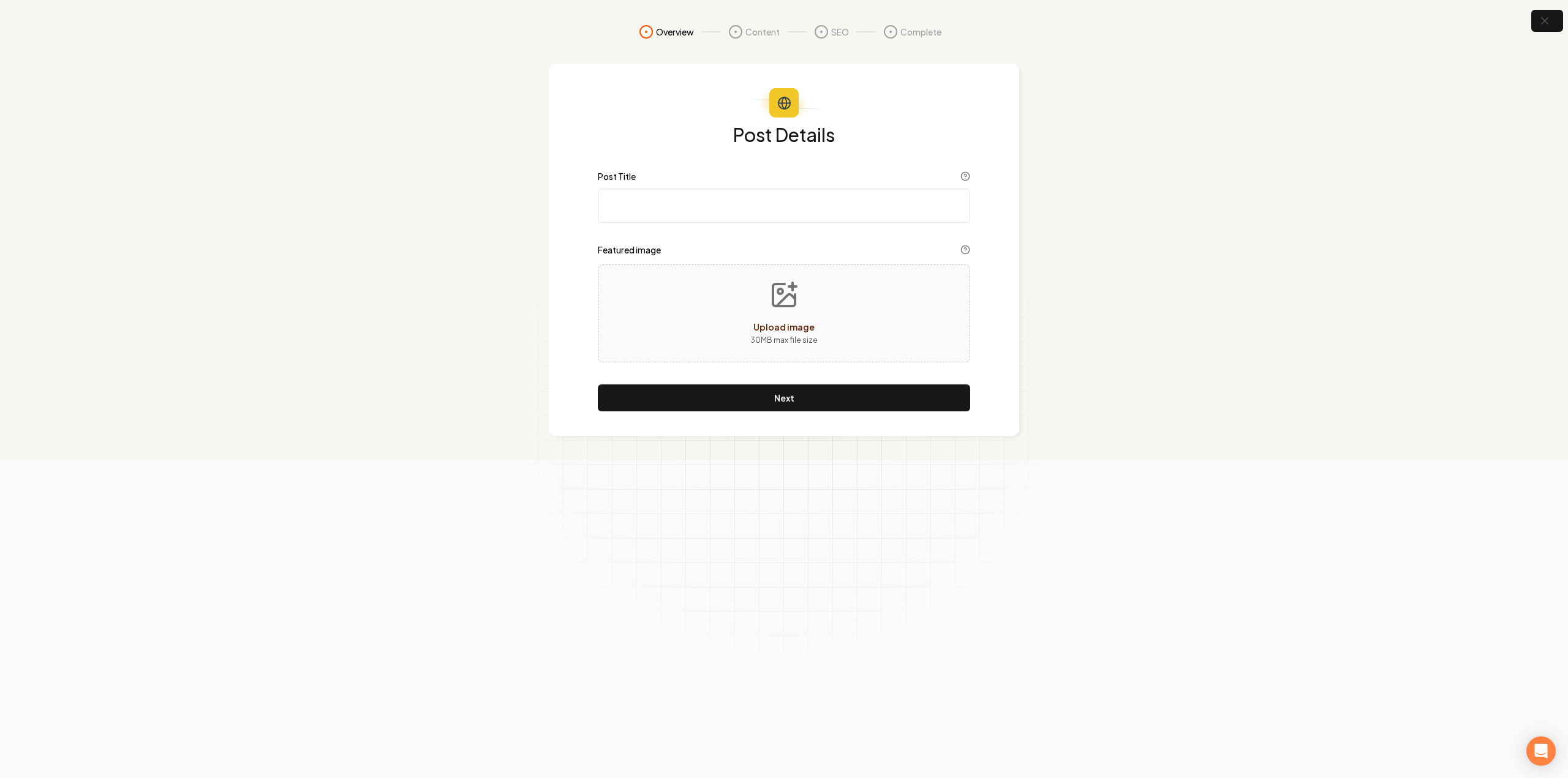
click at [610, 202] on input "Post Title" at bounding box center [784, 205] width 372 height 34
paste input "When your air conditioning unit starts showing signs of trouble, it can be chal…"
type input "When your air conditioning unit starts showing signs of trouble, it can be chal…"
click at [694, 215] on input "Post Title" at bounding box center [784, 205] width 372 height 34
paste input "Why is My House So Humid with the AC On? Understanding the Issue and Solutions"
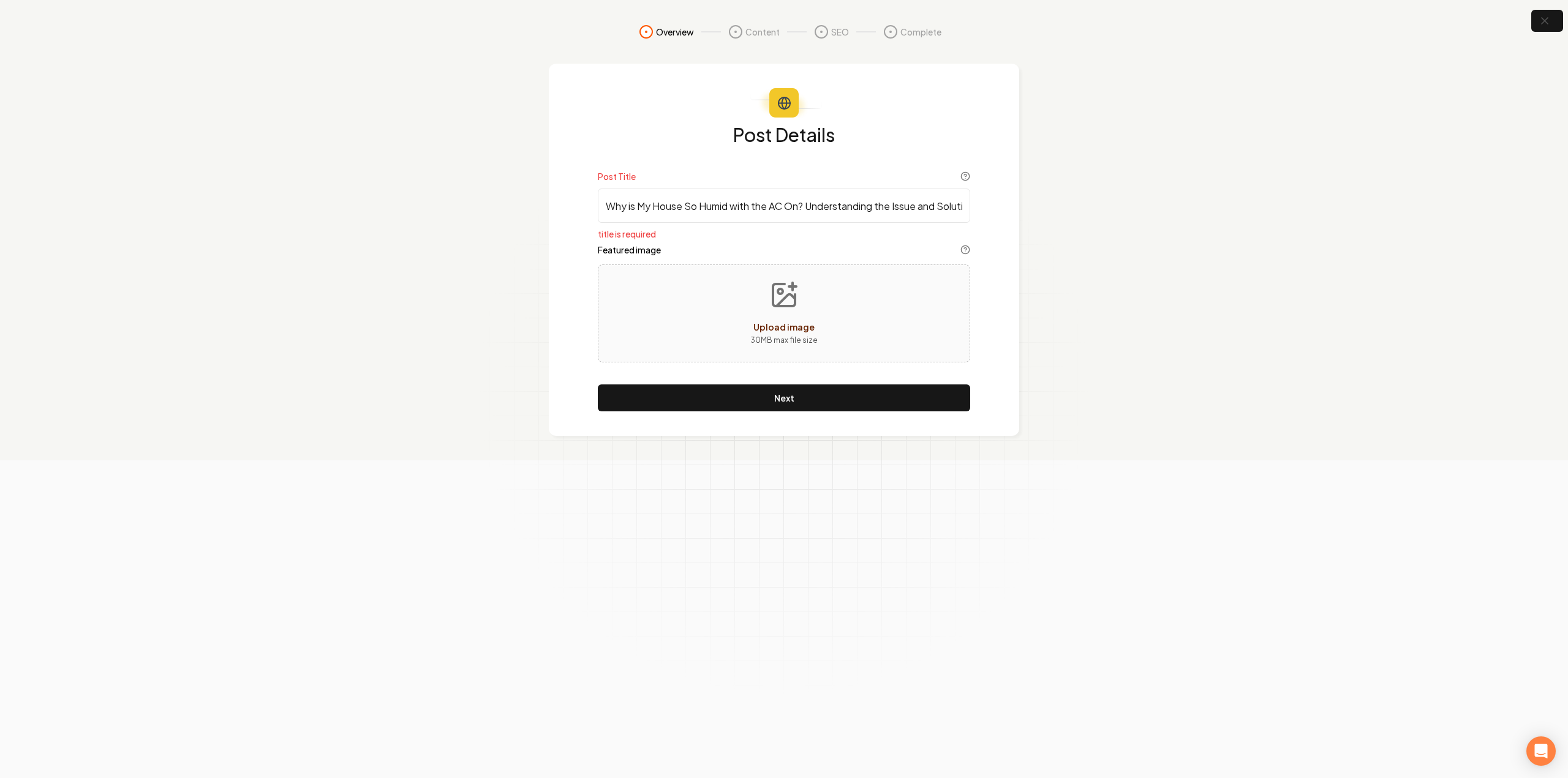
scroll to position [0, 19]
type input "Why is My House So Humid with the AC On? Understanding the Issue and Solutions"
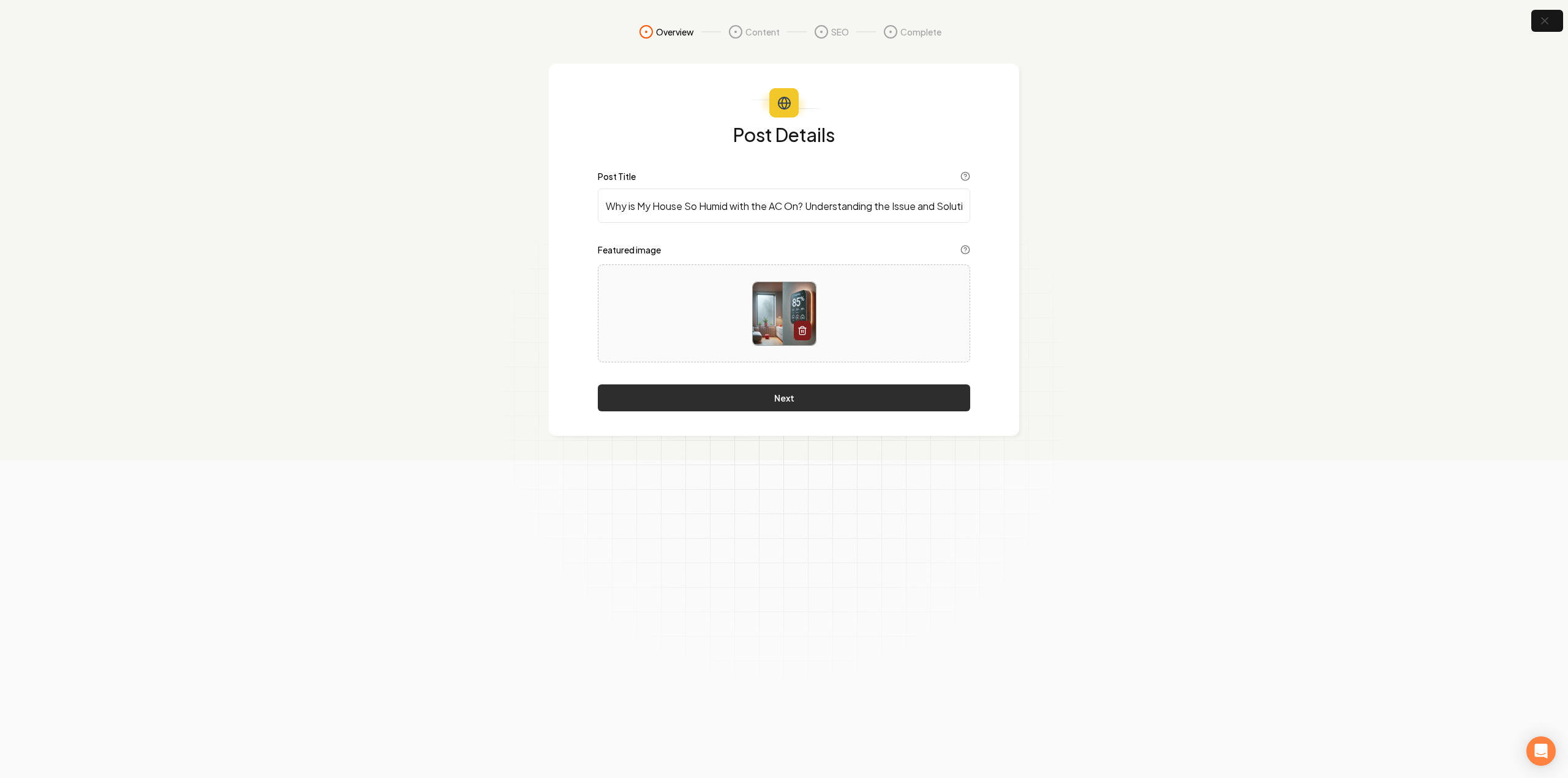
click at [806, 393] on button "Next" at bounding box center [784, 398] width 372 height 27
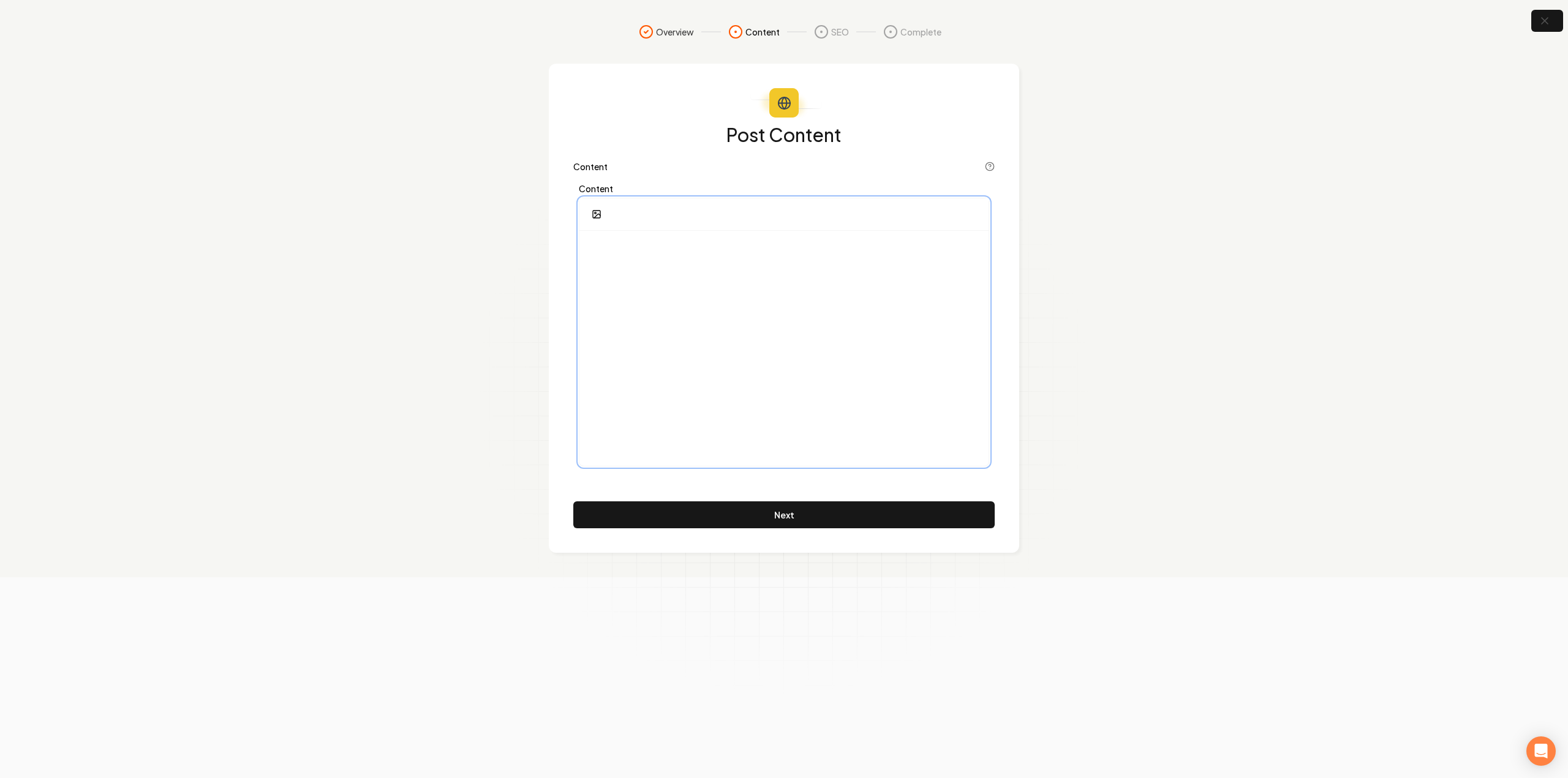
click at [784, 343] on div at bounding box center [784, 348] width 409 height 235
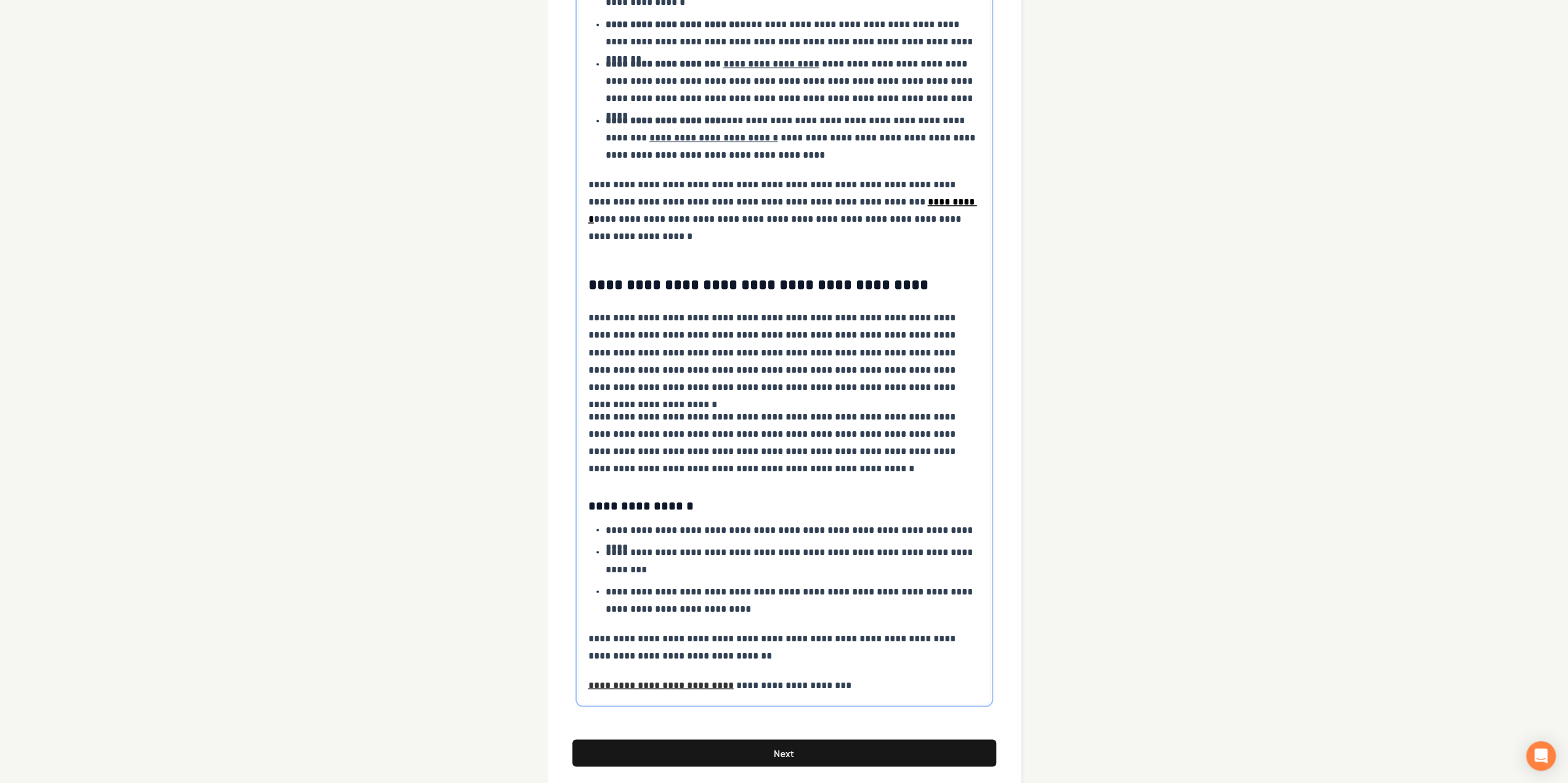
scroll to position [2017, 0]
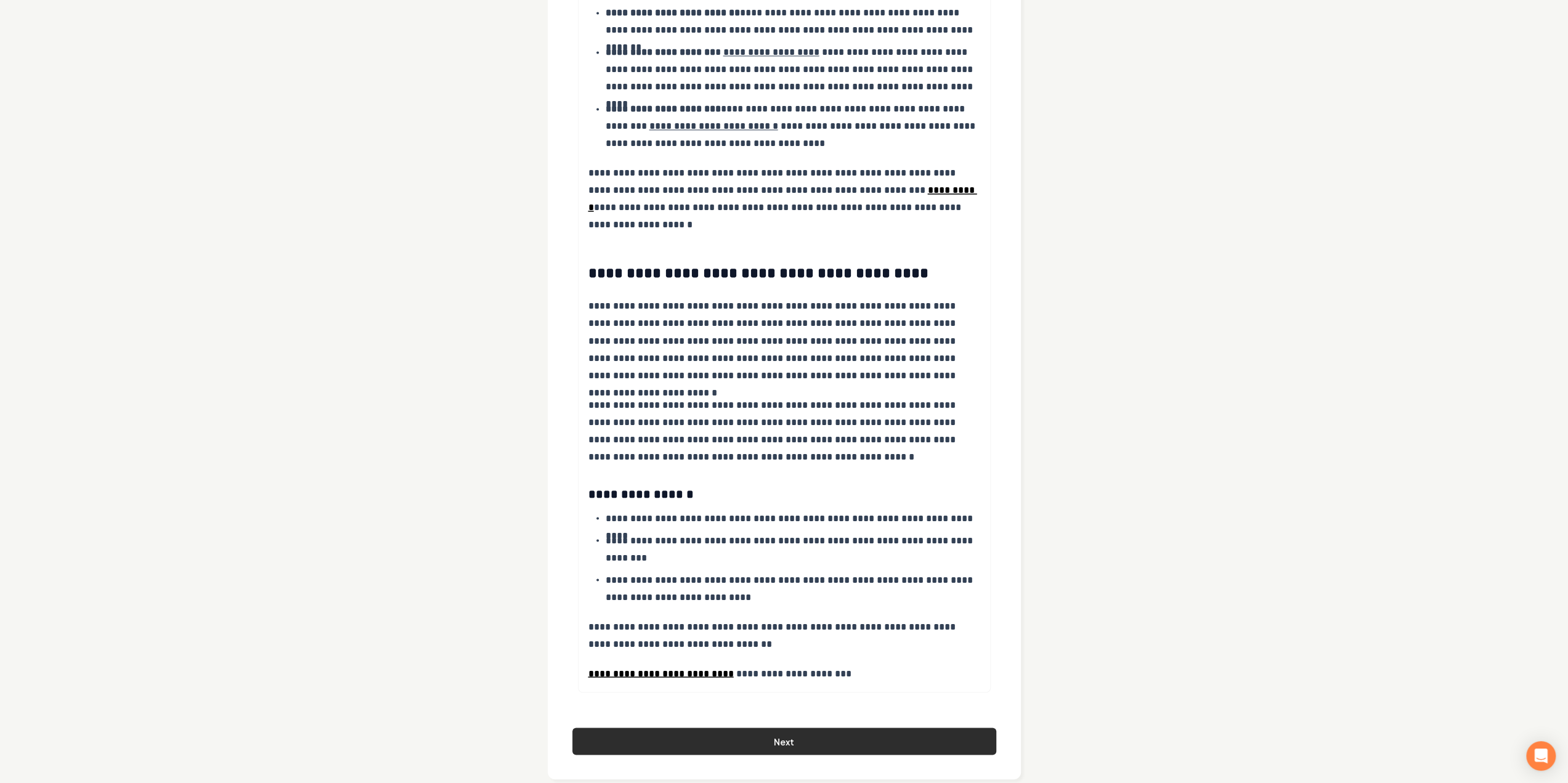
click at [739, 727] on button "Next" at bounding box center [784, 741] width 424 height 27
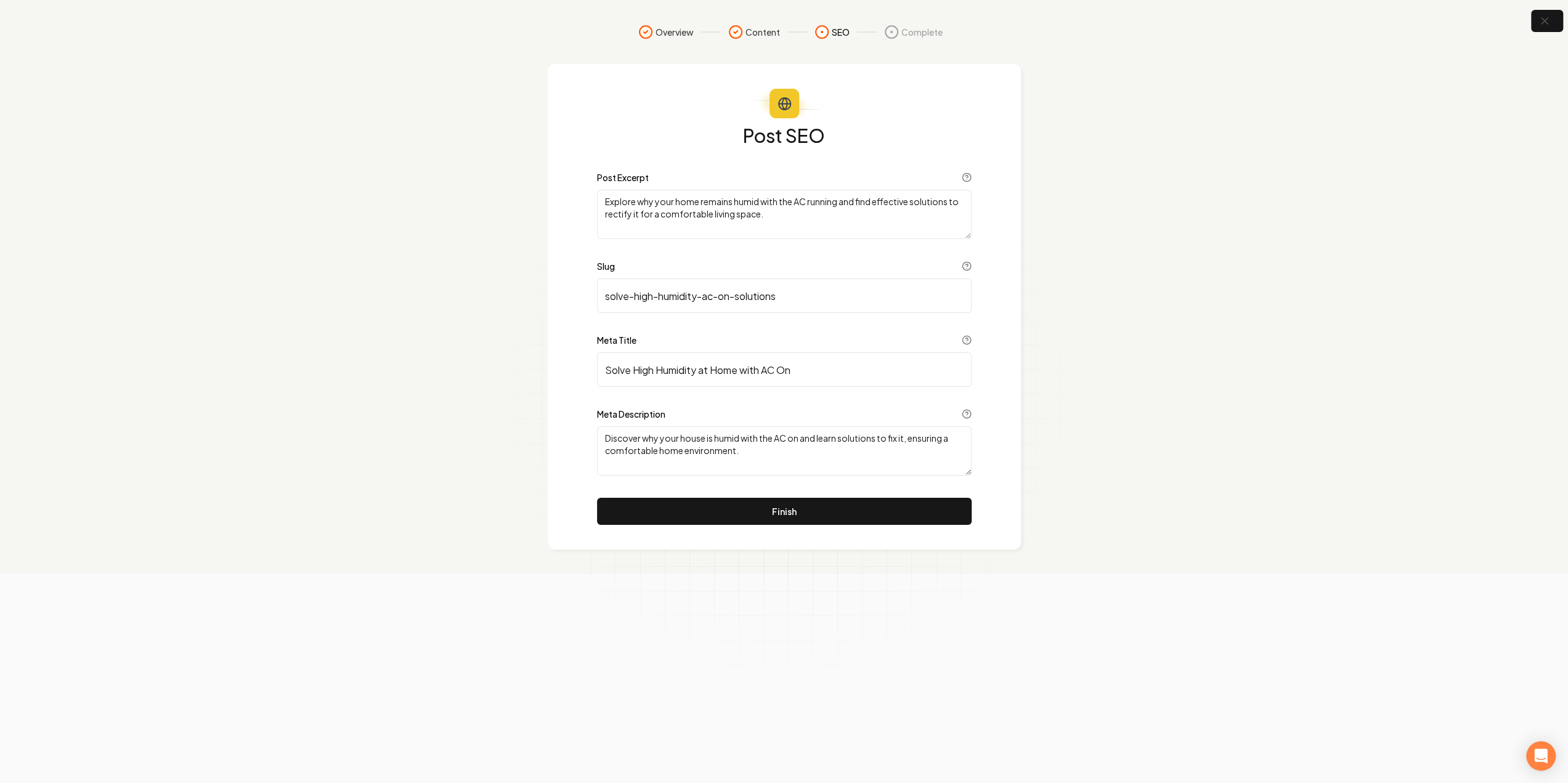
scroll to position [0, 0]
click at [707, 524] on button "Finish" at bounding box center [789, 512] width 374 height 27
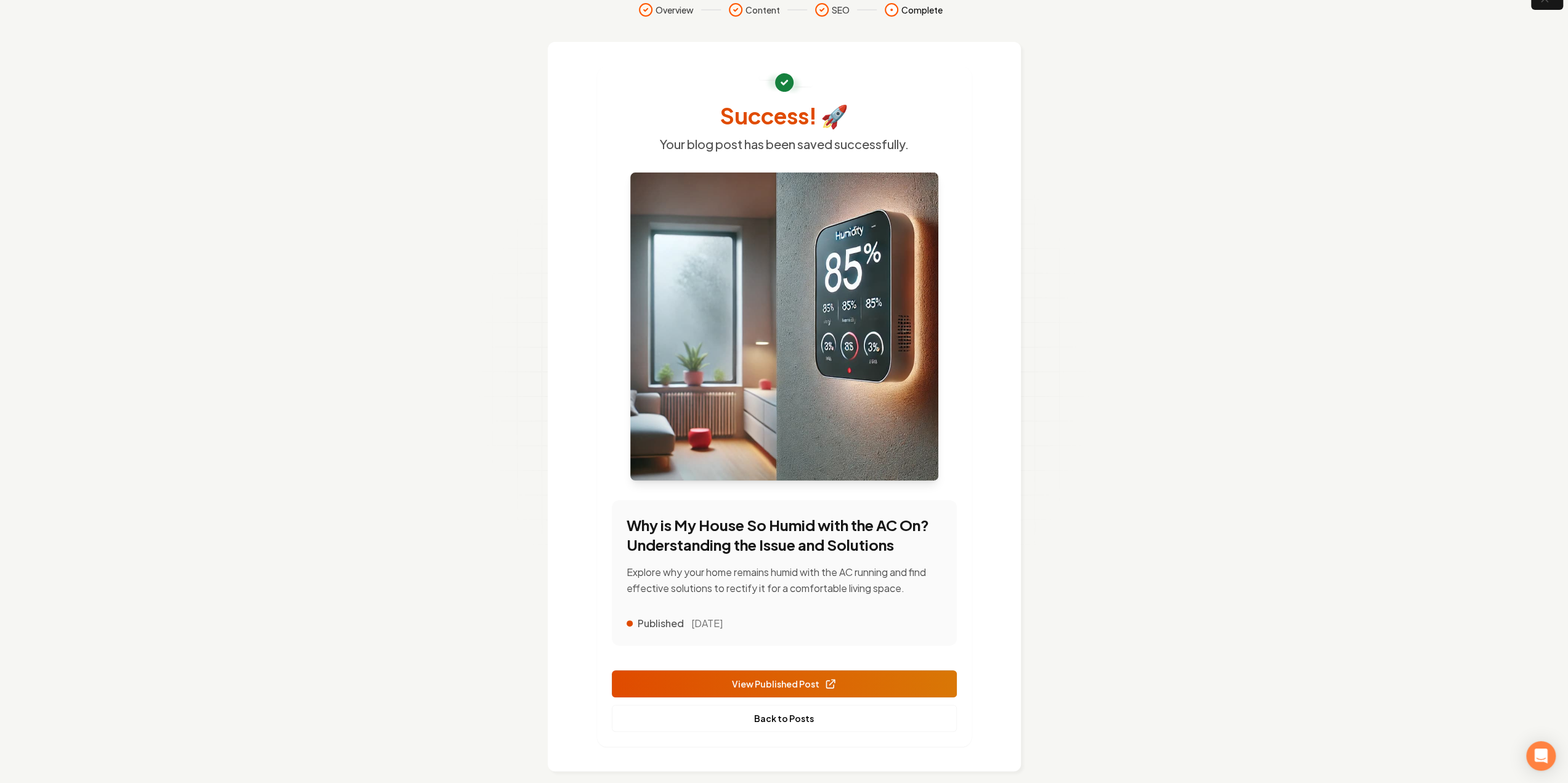
scroll to position [34, 0]
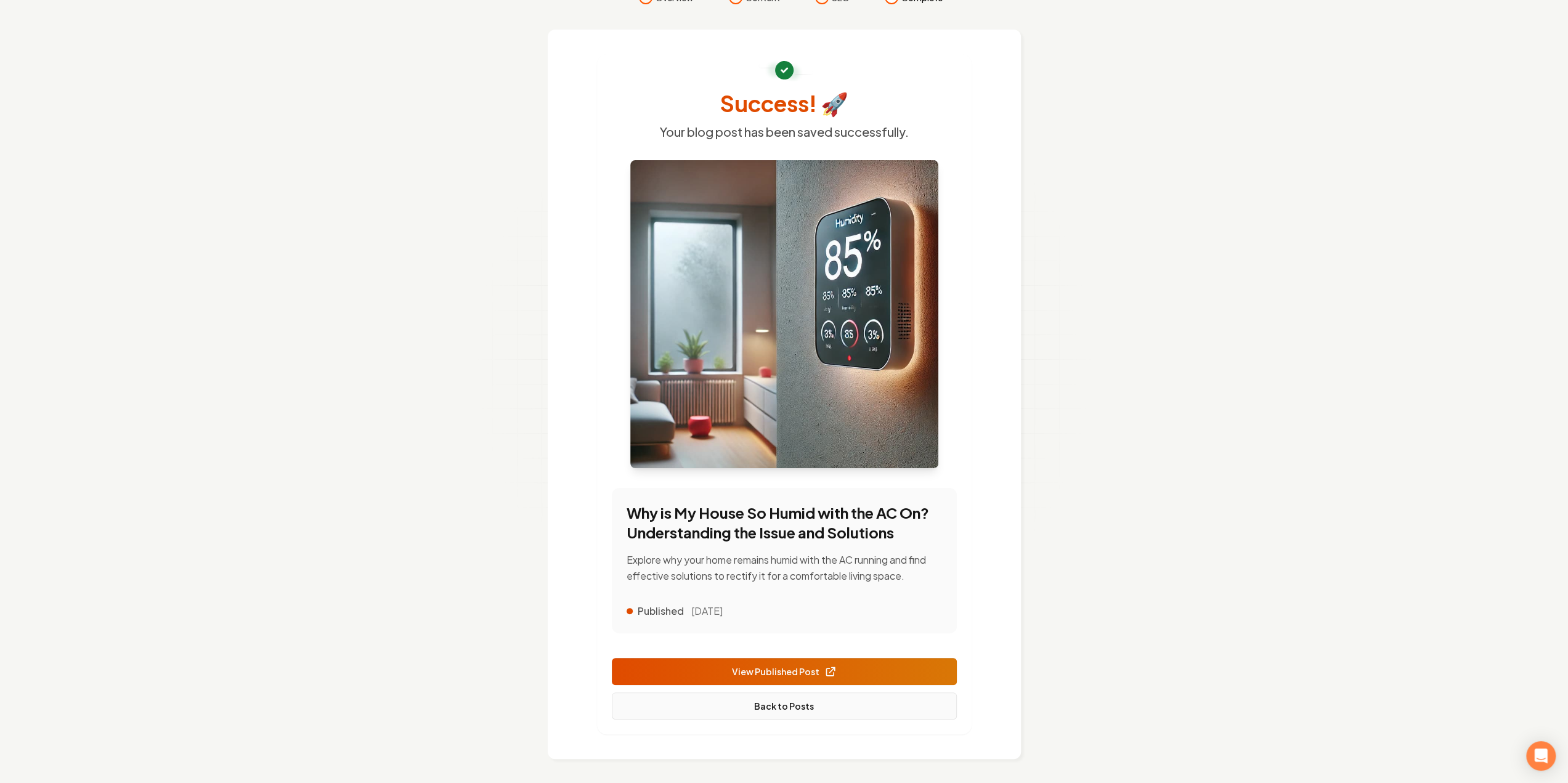
click at [797, 708] on link "Back to Posts" at bounding box center [785, 706] width 345 height 27
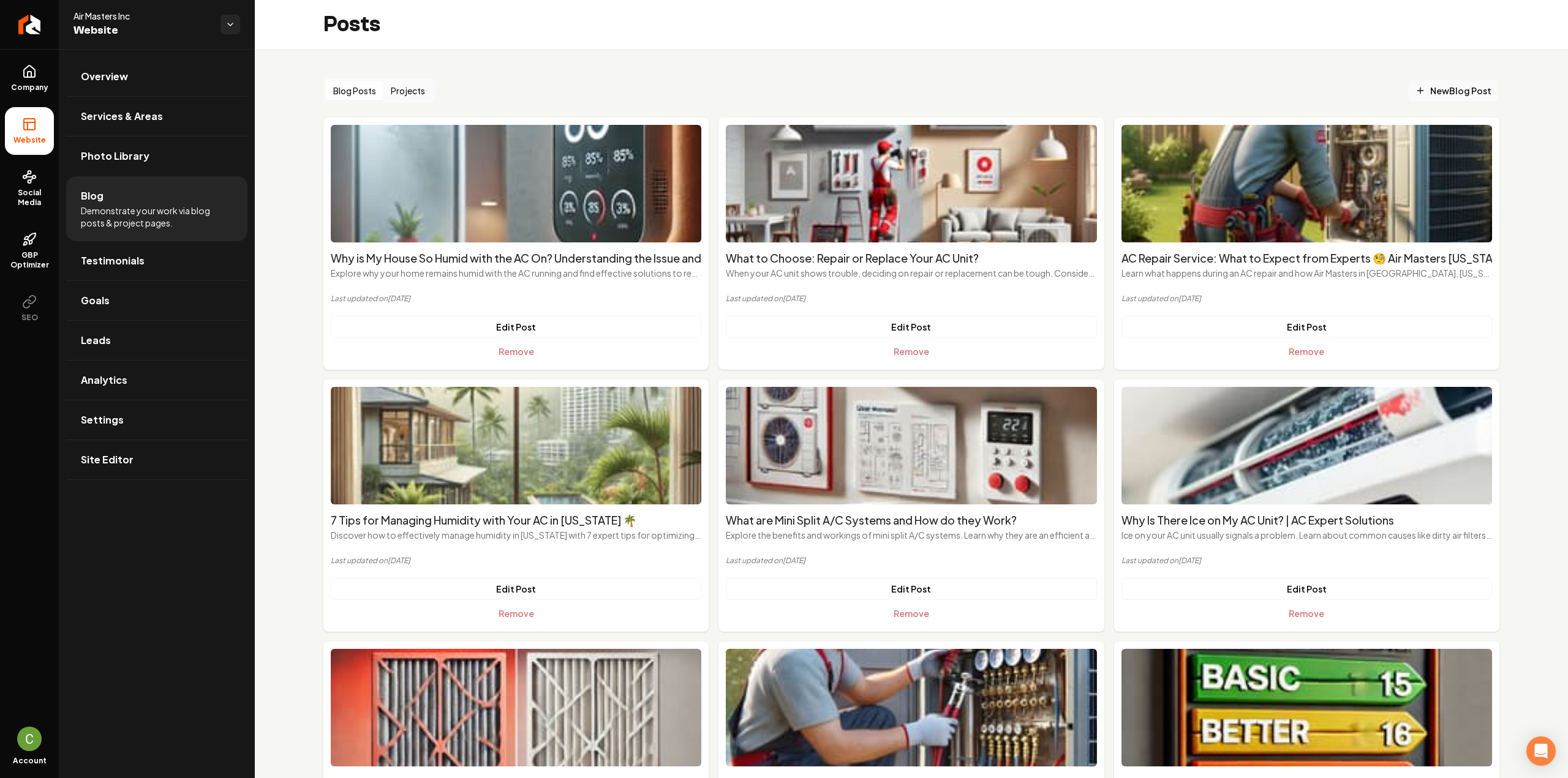
click at [1435, 95] on span "New Blog Post" at bounding box center [1454, 90] width 76 height 13
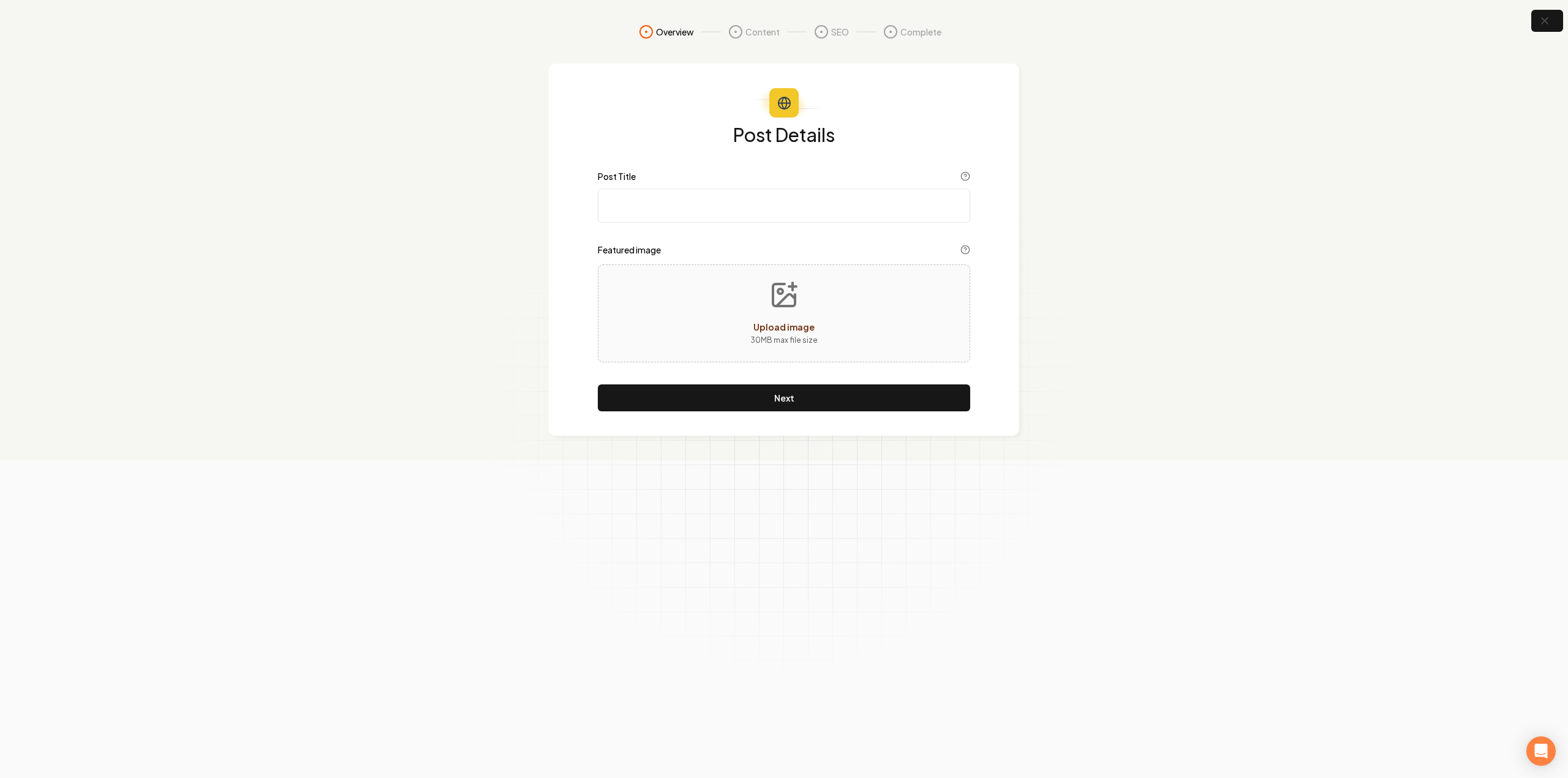
click at [675, 214] on input "Post Title" at bounding box center [784, 205] width 372 height 34
paste input "Is Water Dripping from Your AC Dangerous? An AC Expert’s Take"
type input "Is Water Dripping from Your AC Dangerous? An AC Expert’s Take"
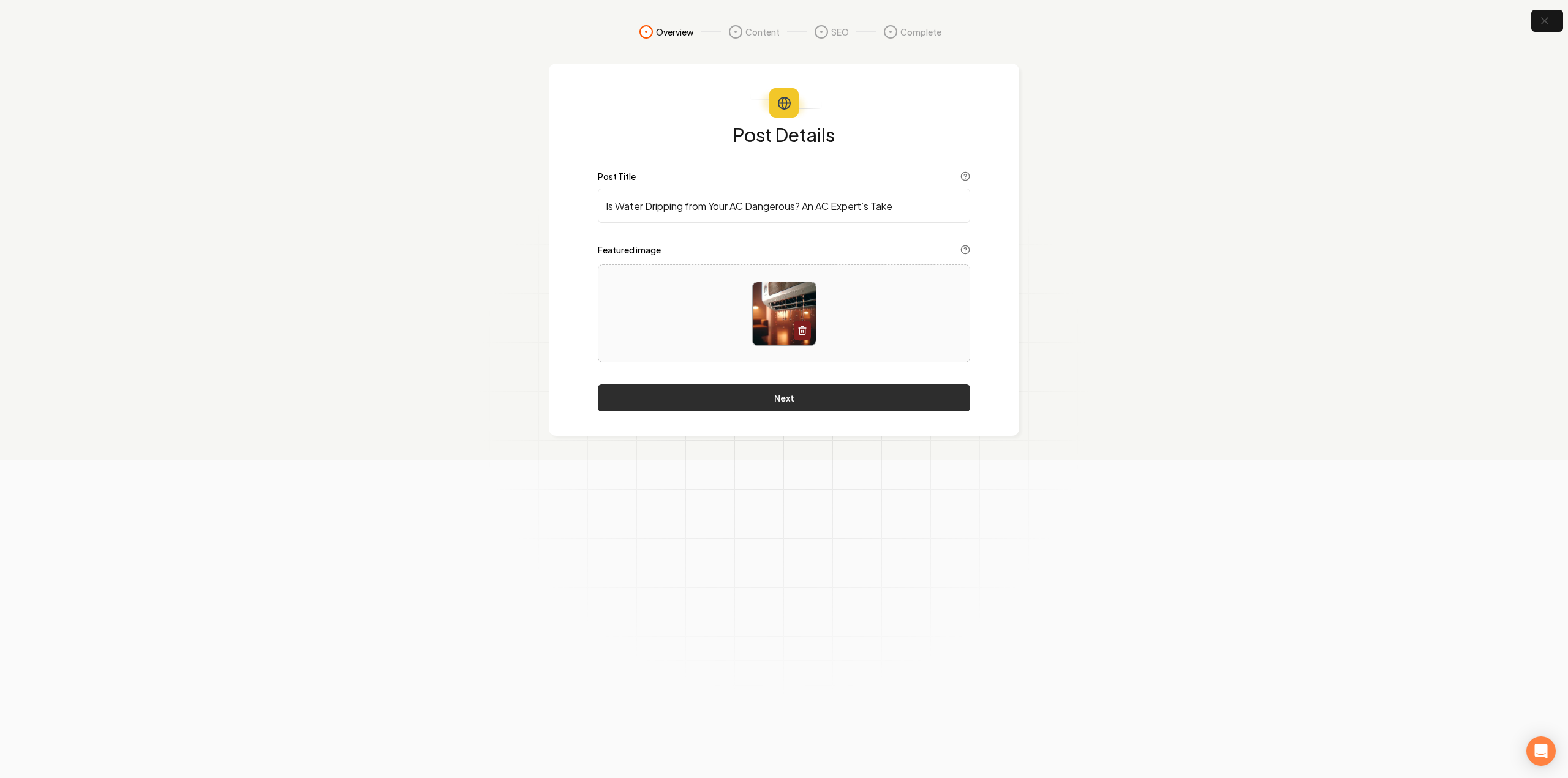
click at [713, 387] on button "Next" at bounding box center [784, 398] width 372 height 27
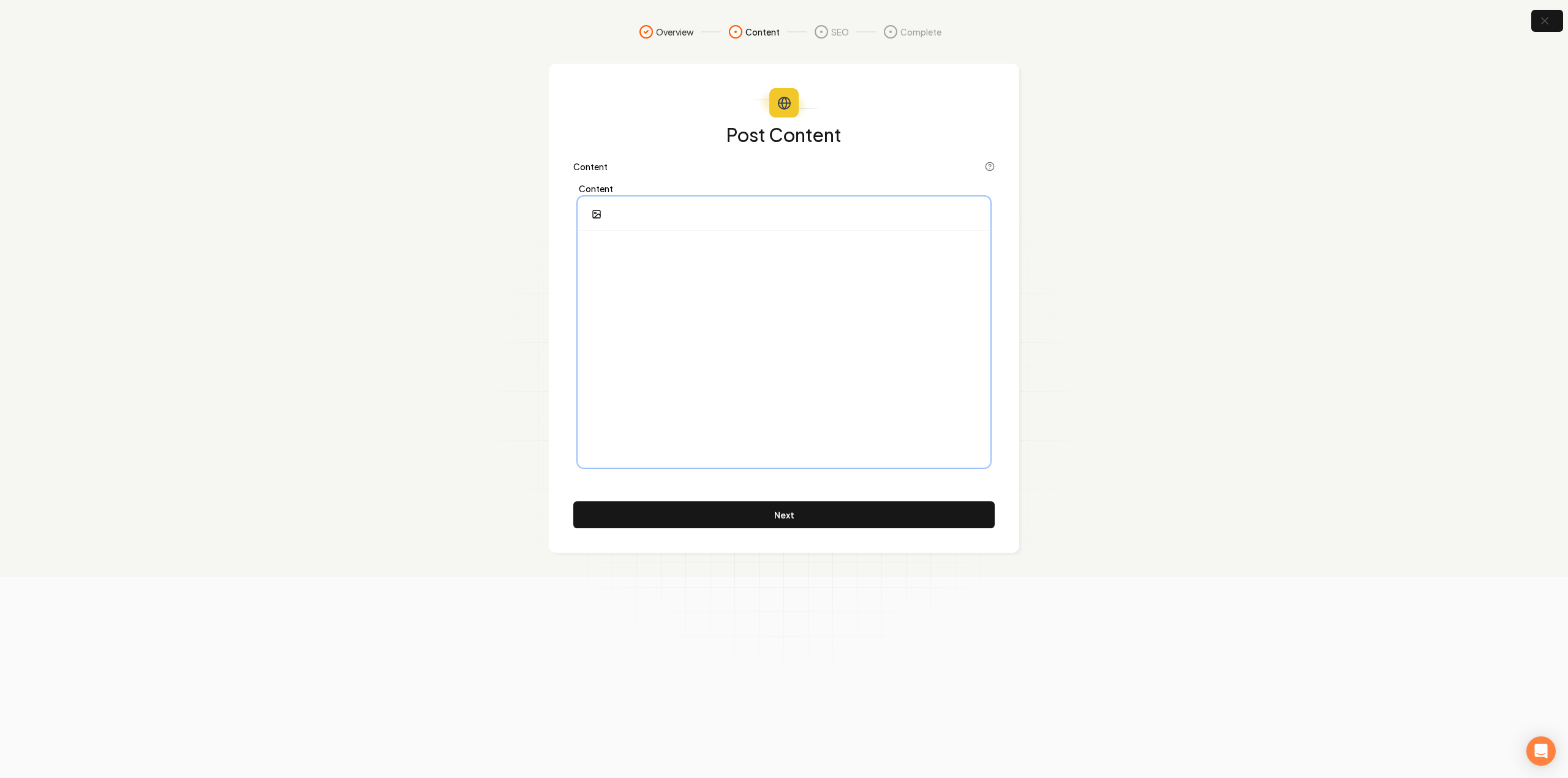
click at [677, 338] on div at bounding box center [784, 348] width 409 height 235
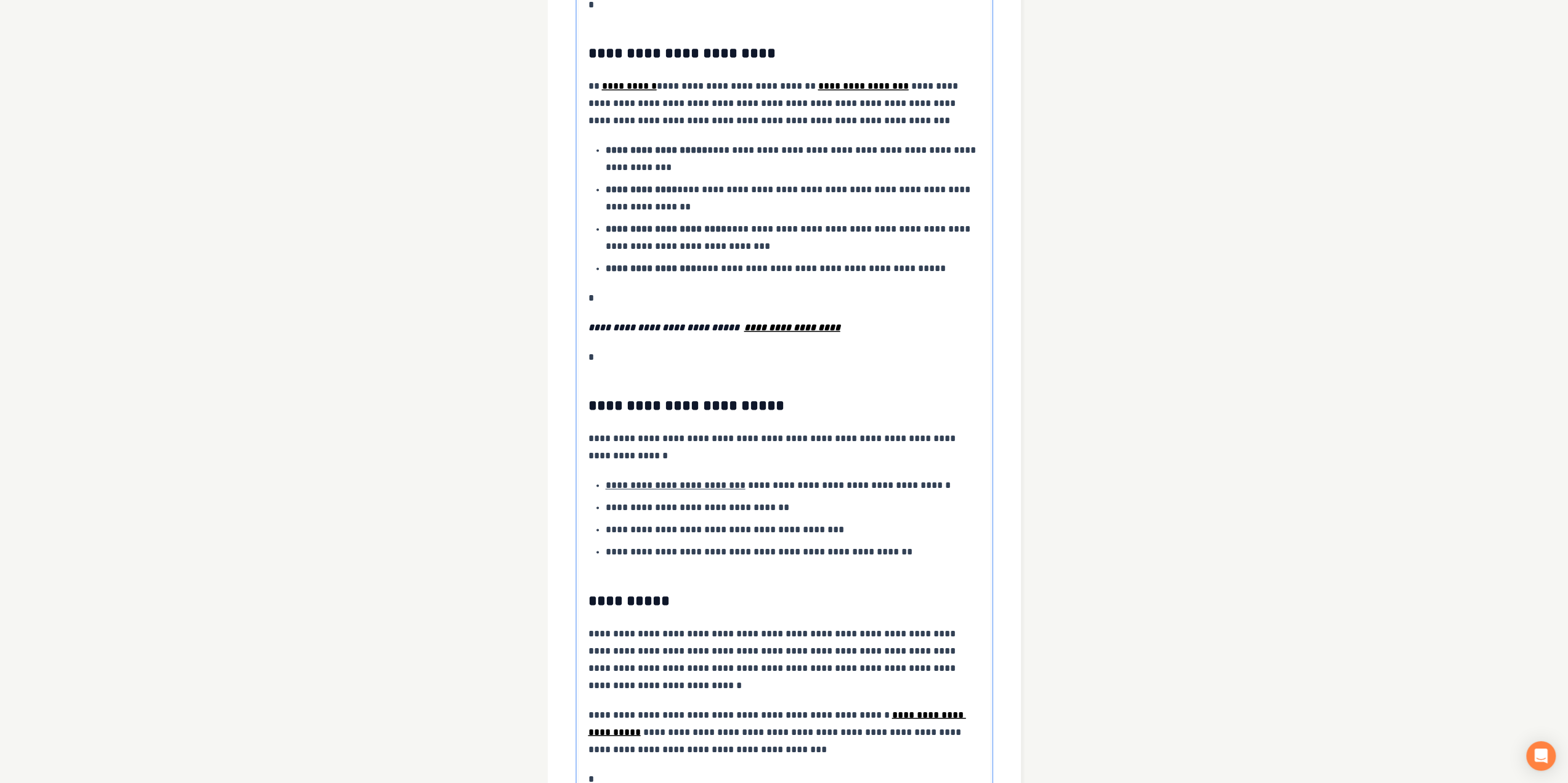
scroll to position [1914, 0]
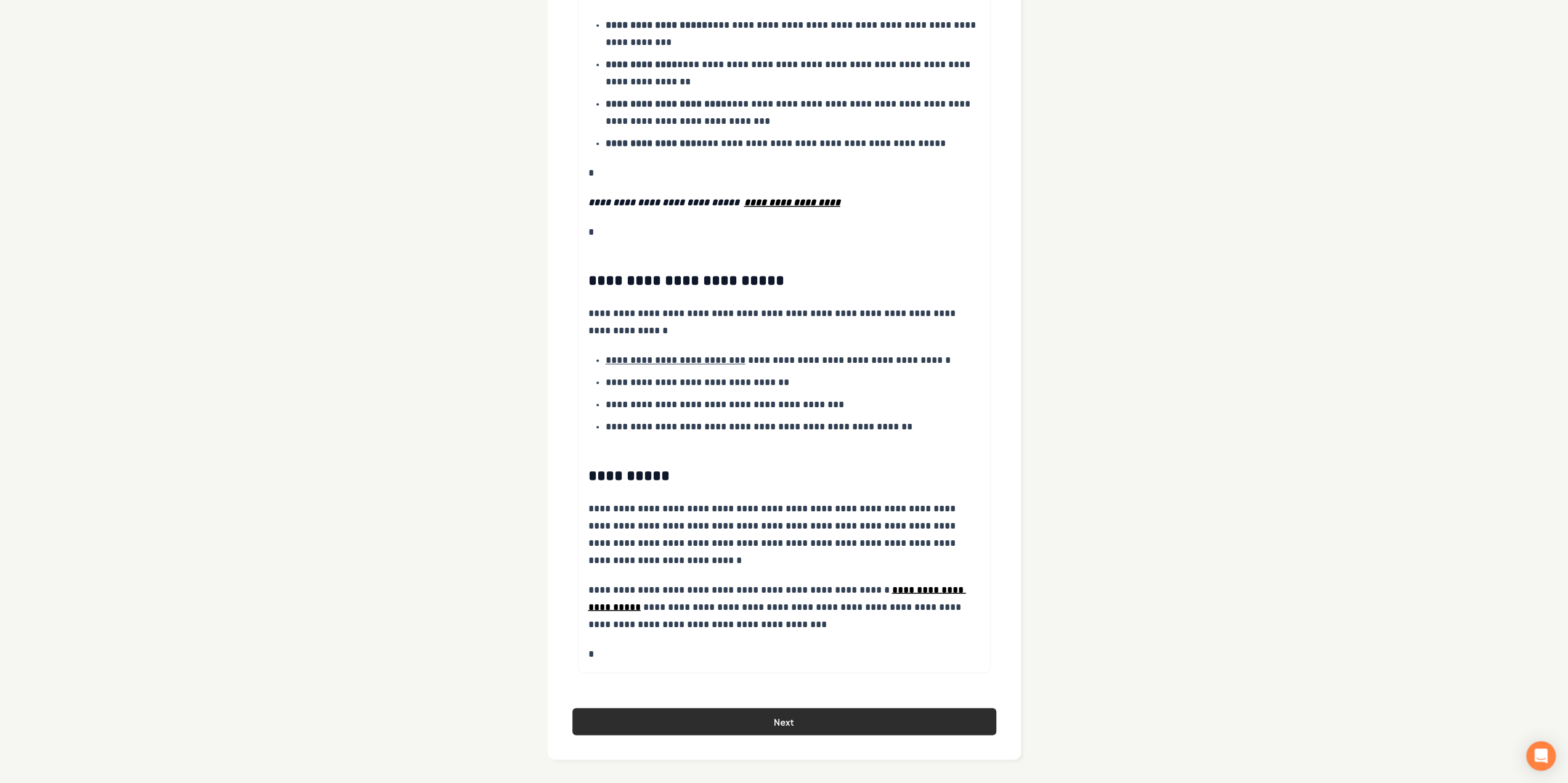
click at [695, 730] on button "Next" at bounding box center [784, 722] width 424 height 27
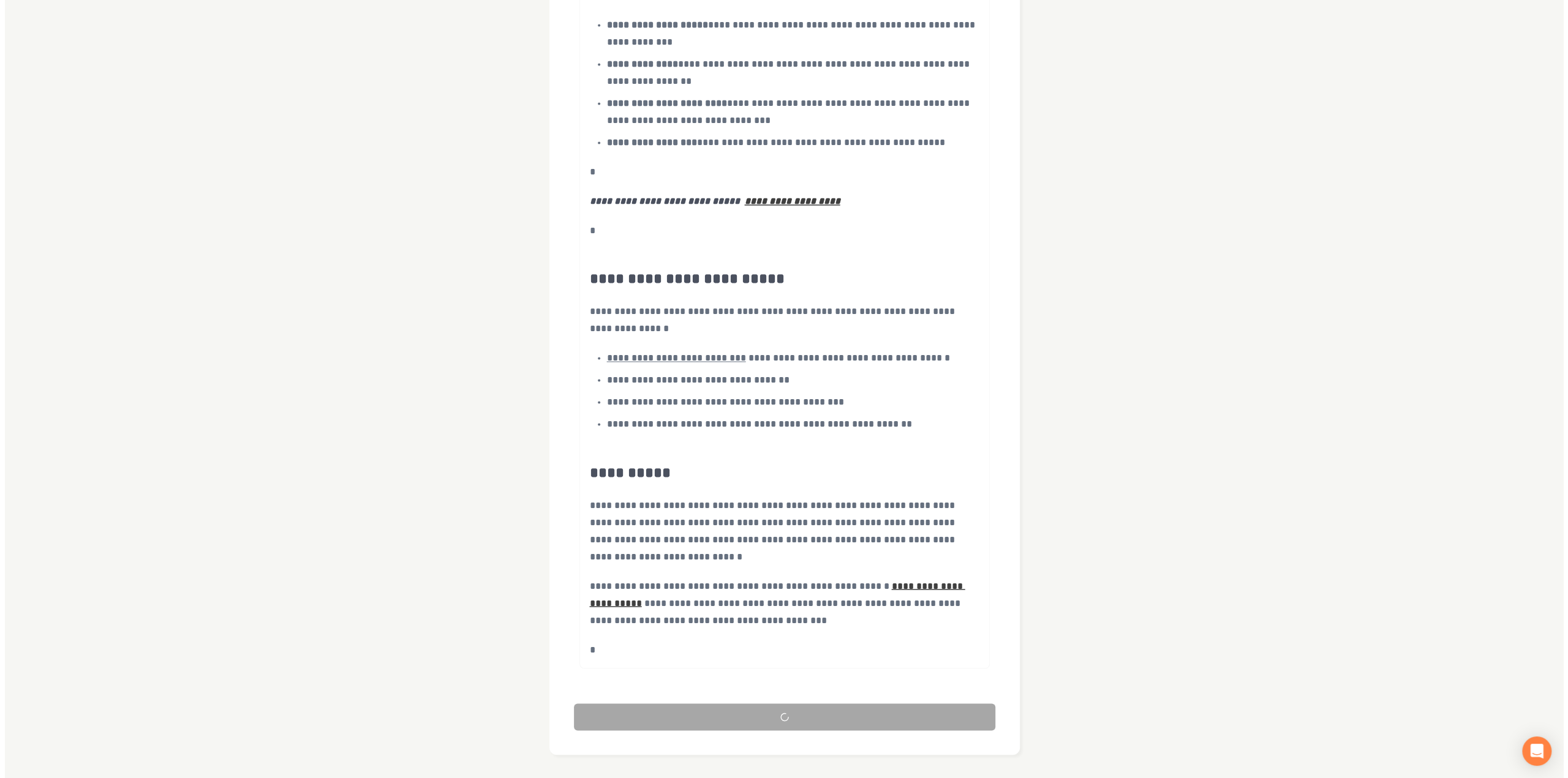
scroll to position [0, 0]
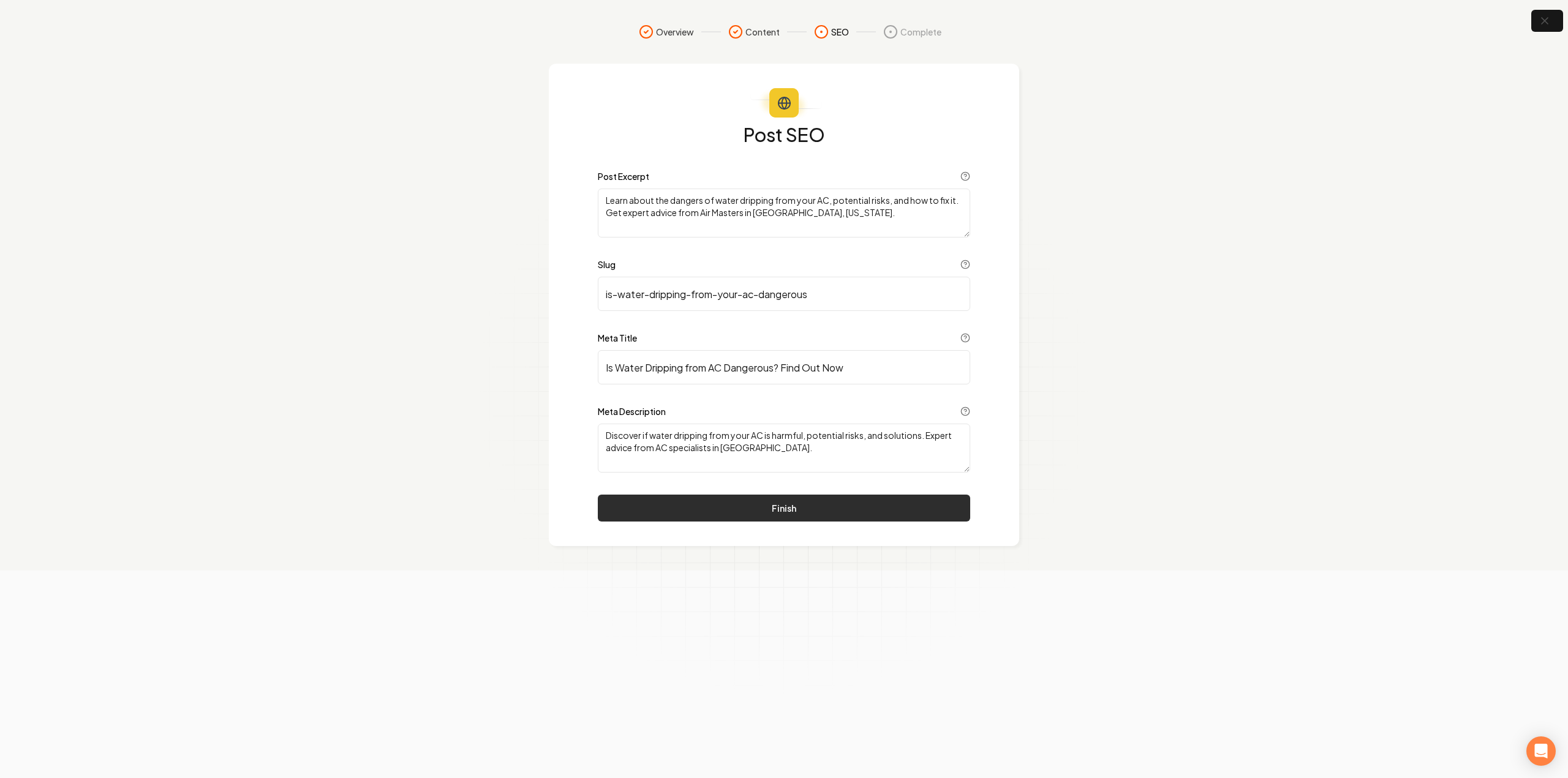
click at [750, 500] on button "Finish" at bounding box center [784, 509] width 372 height 27
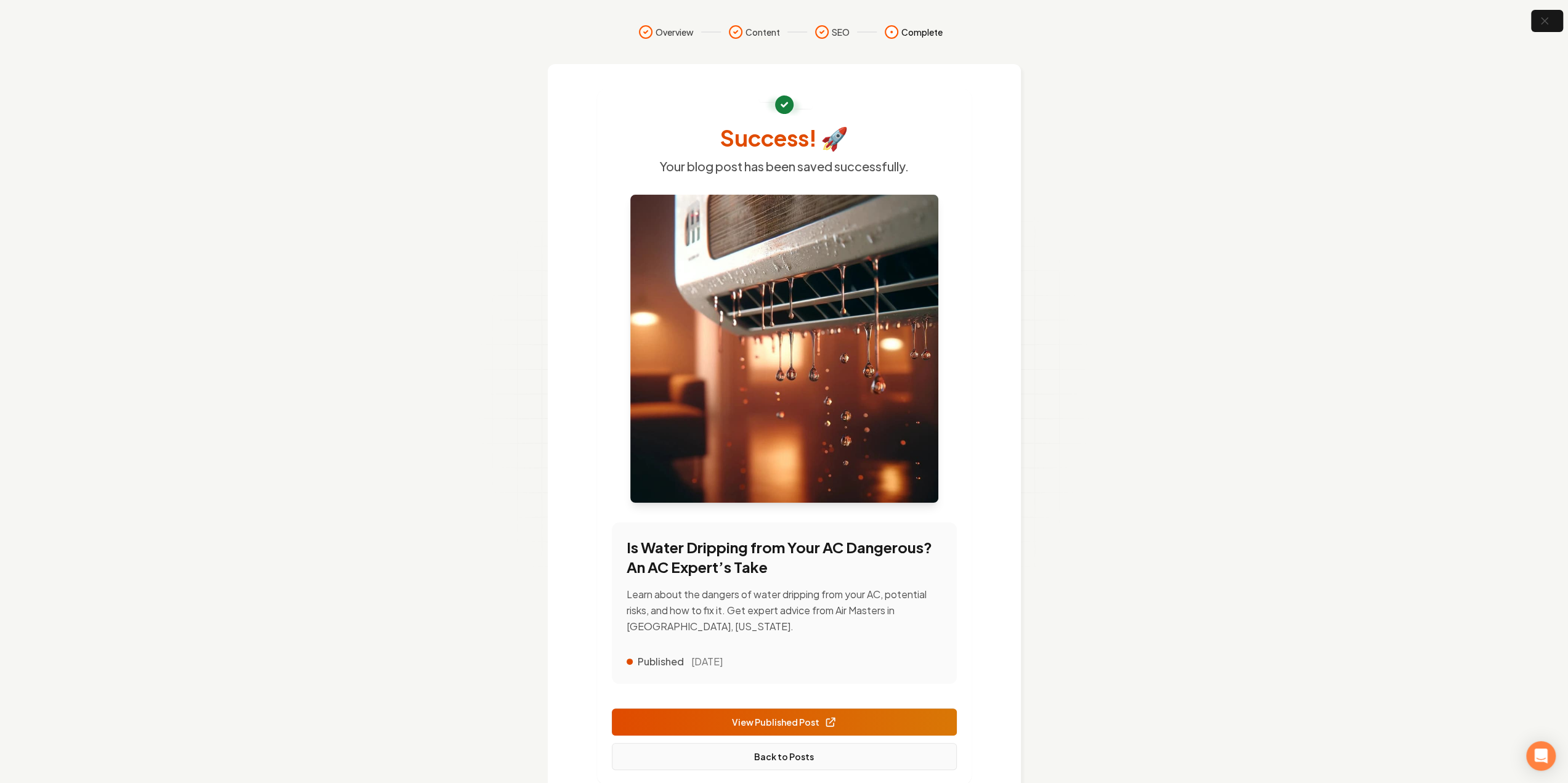
click at [837, 756] on link "Back to Posts" at bounding box center [785, 757] width 345 height 27
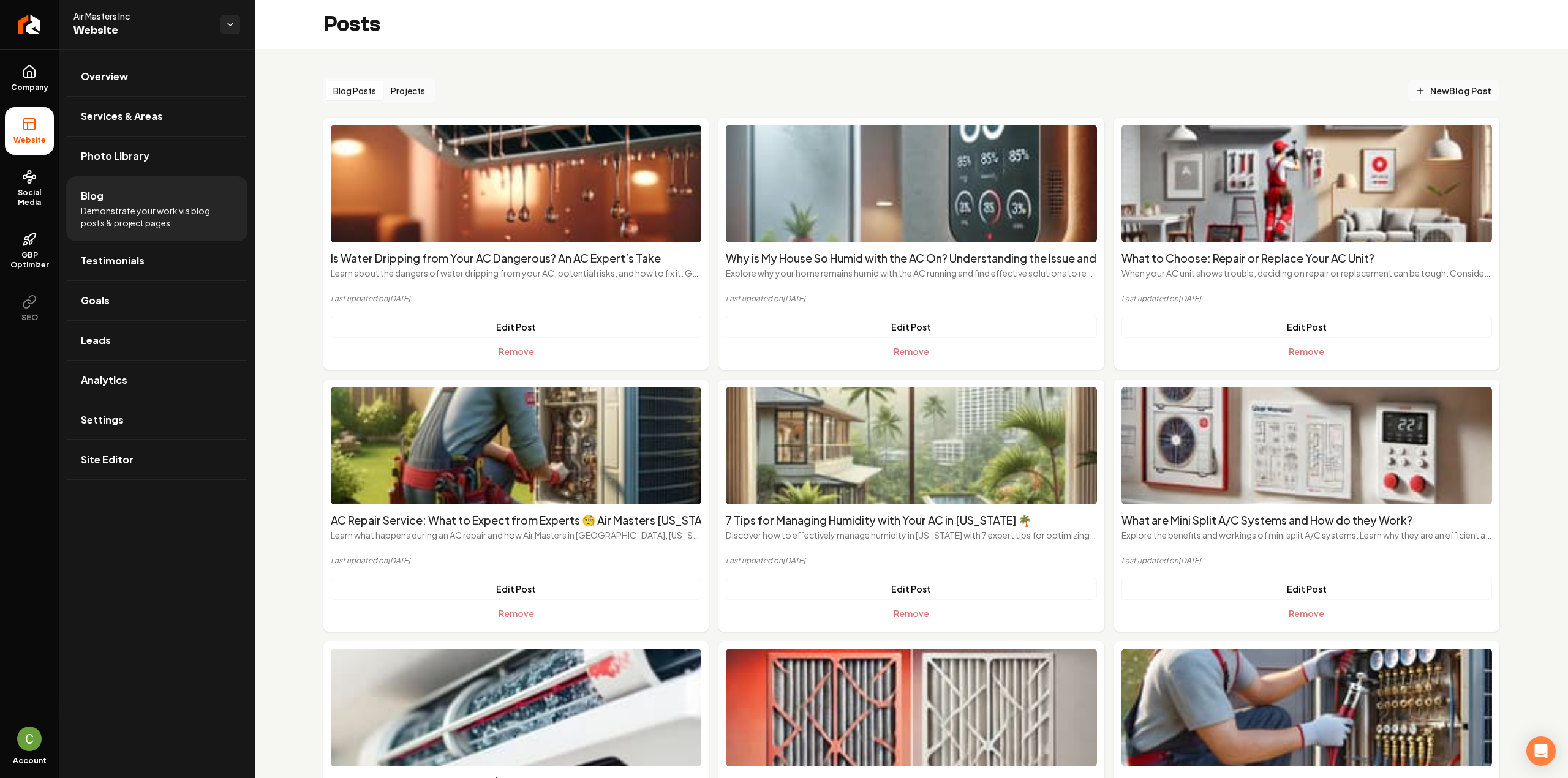
click at [1432, 96] on span "New Blog Post" at bounding box center [1454, 90] width 76 height 13
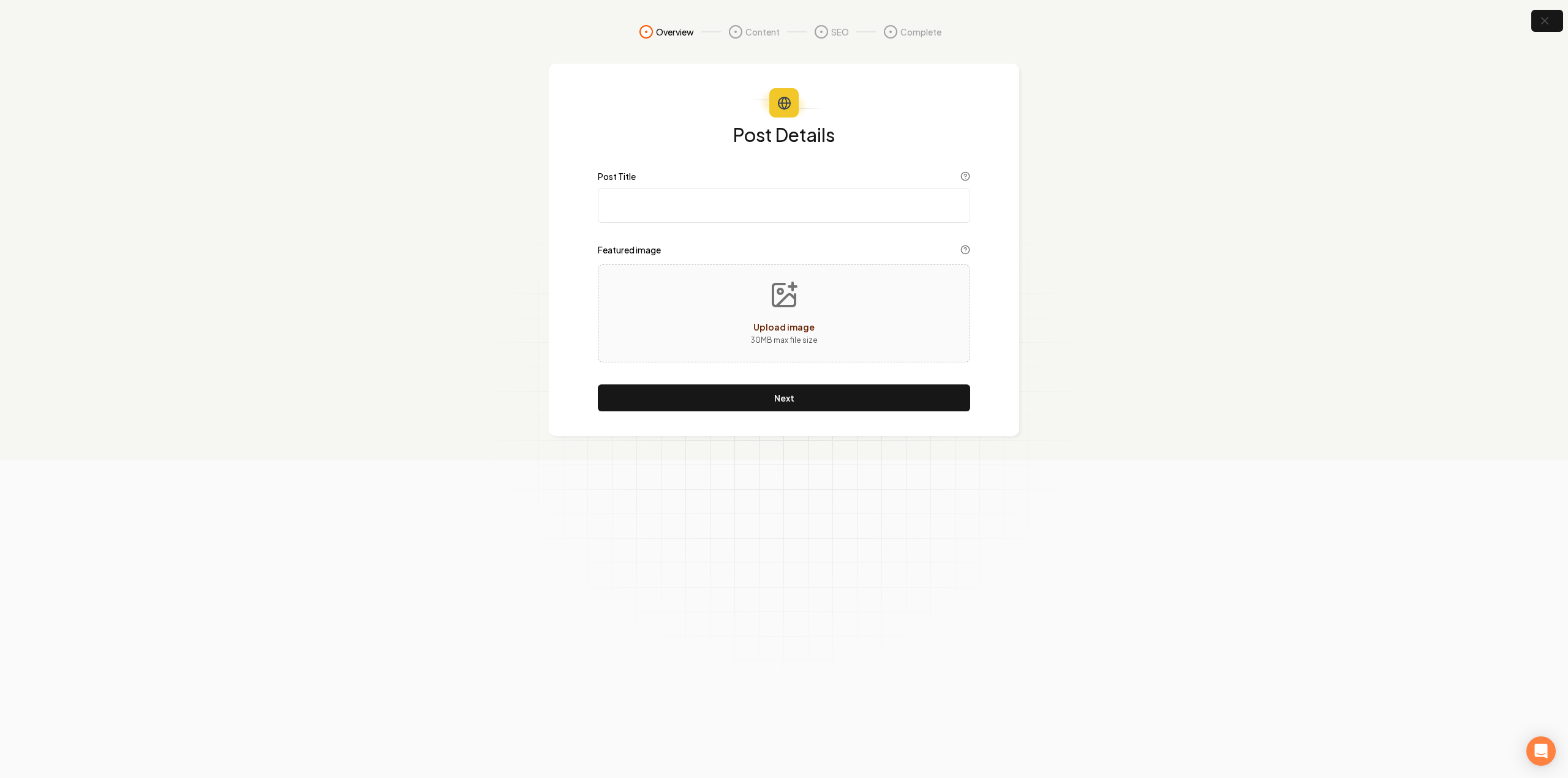
click at [815, 214] on input "Post Title" at bounding box center [784, 205] width 372 height 34
paste input "Why Does My AC Breaker Keep Tripping?"
type input "Why Does My AC Breaker Keep Tripping?"
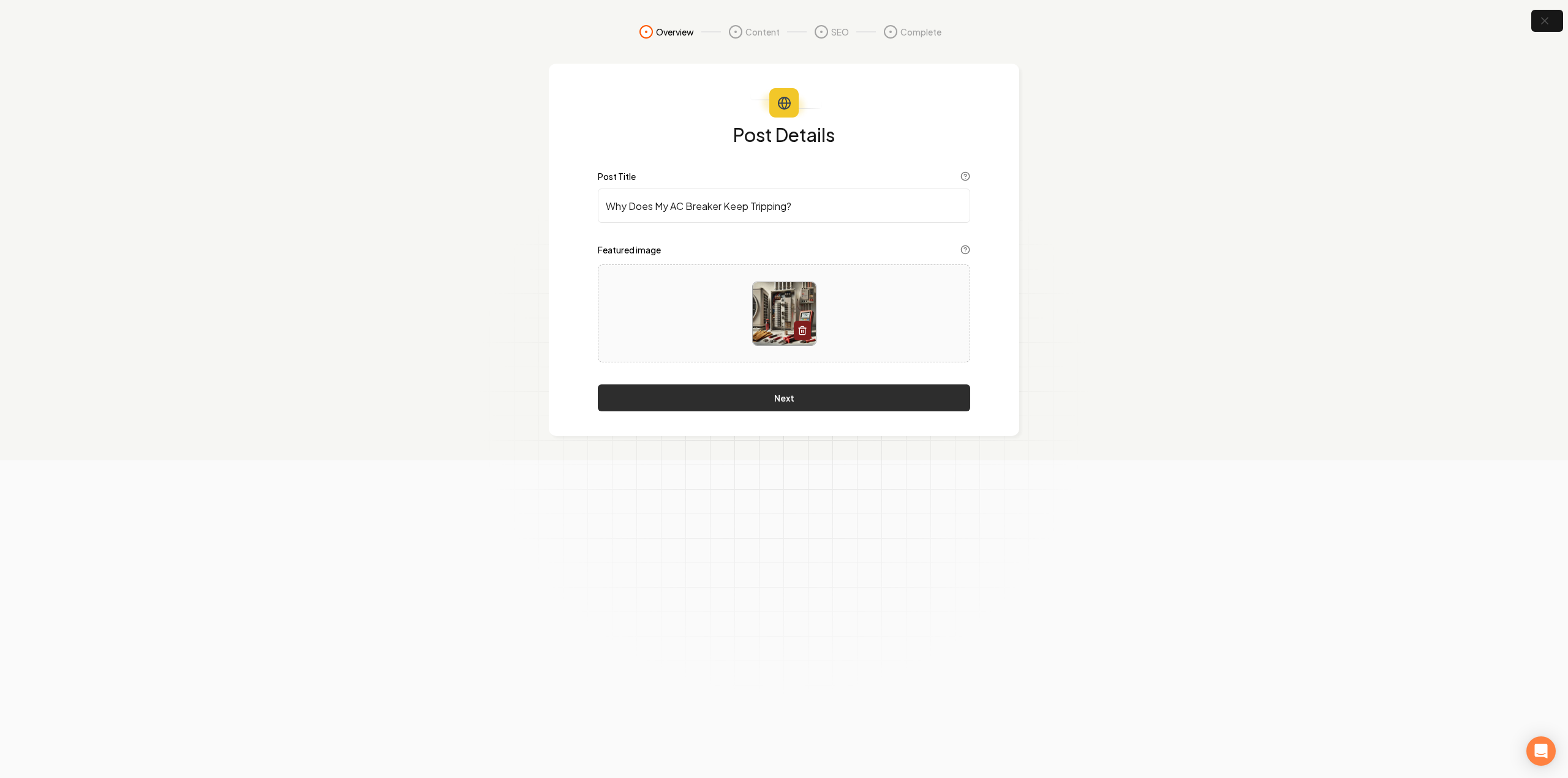
click at [705, 388] on button "Next" at bounding box center [784, 398] width 372 height 27
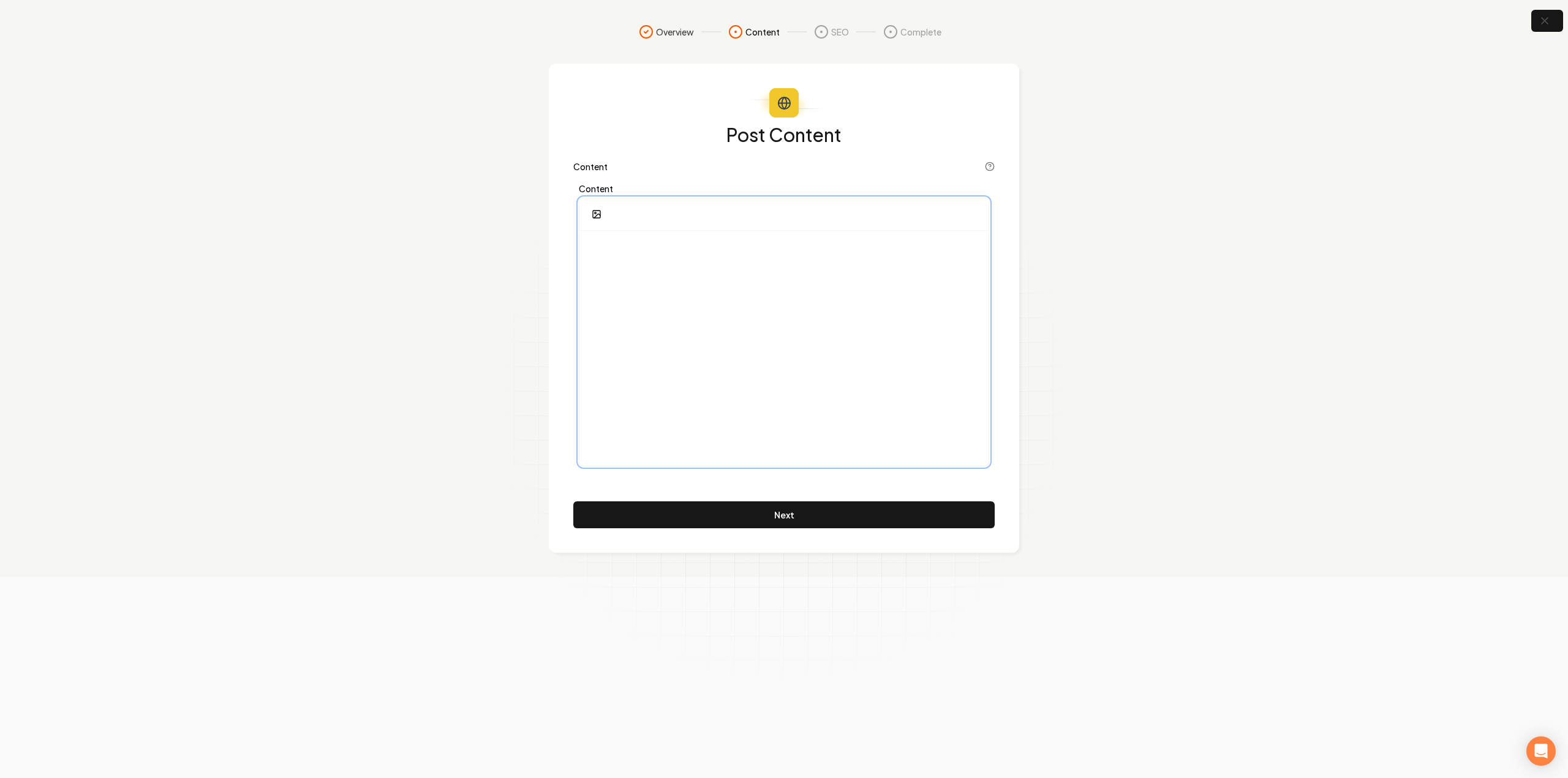
click at [700, 318] on div at bounding box center [784, 348] width 409 height 235
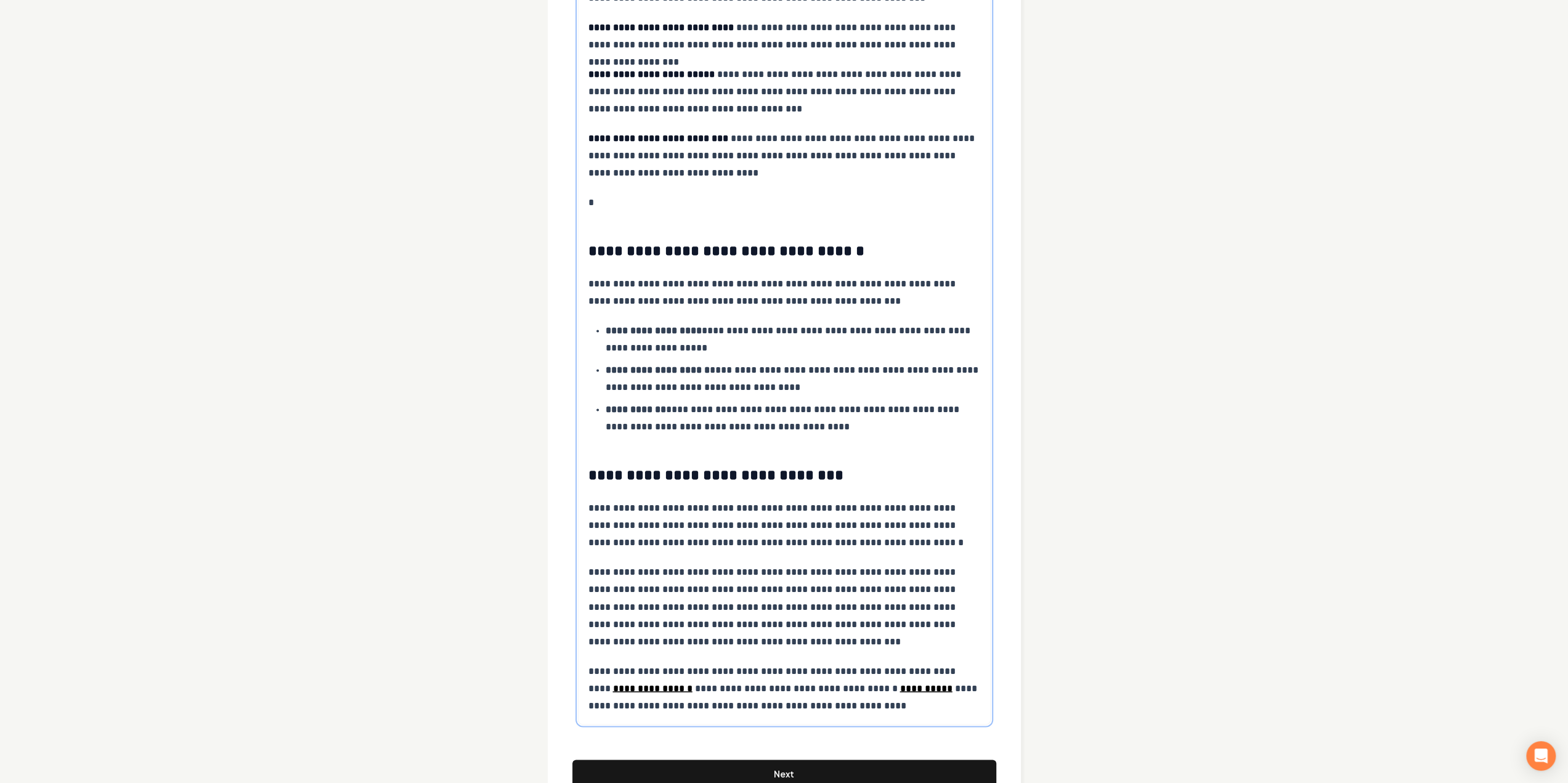
scroll to position [1803, 0]
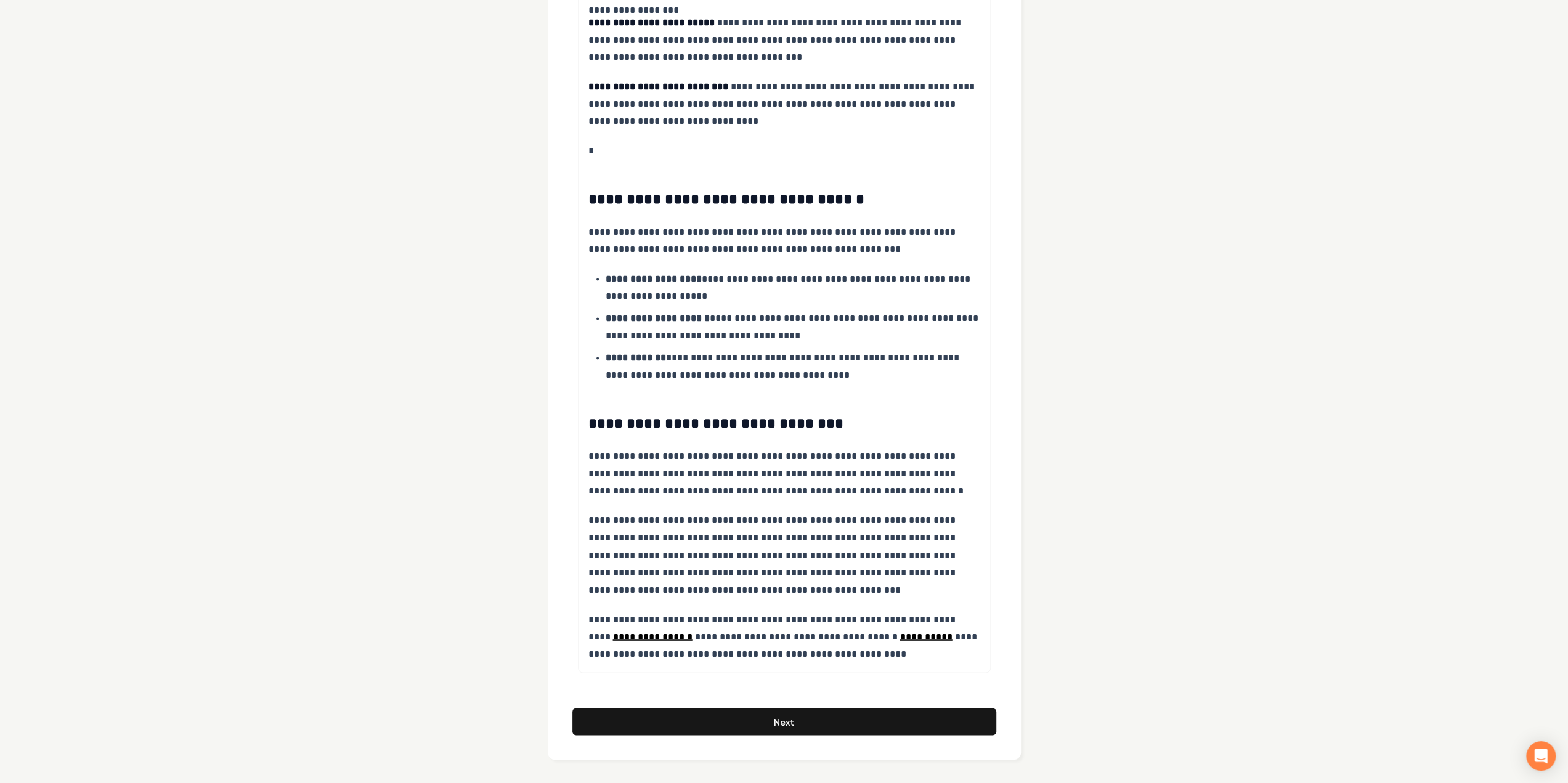
click at [743, 716] on button "Next" at bounding box center [784, 722] width 424 height 27
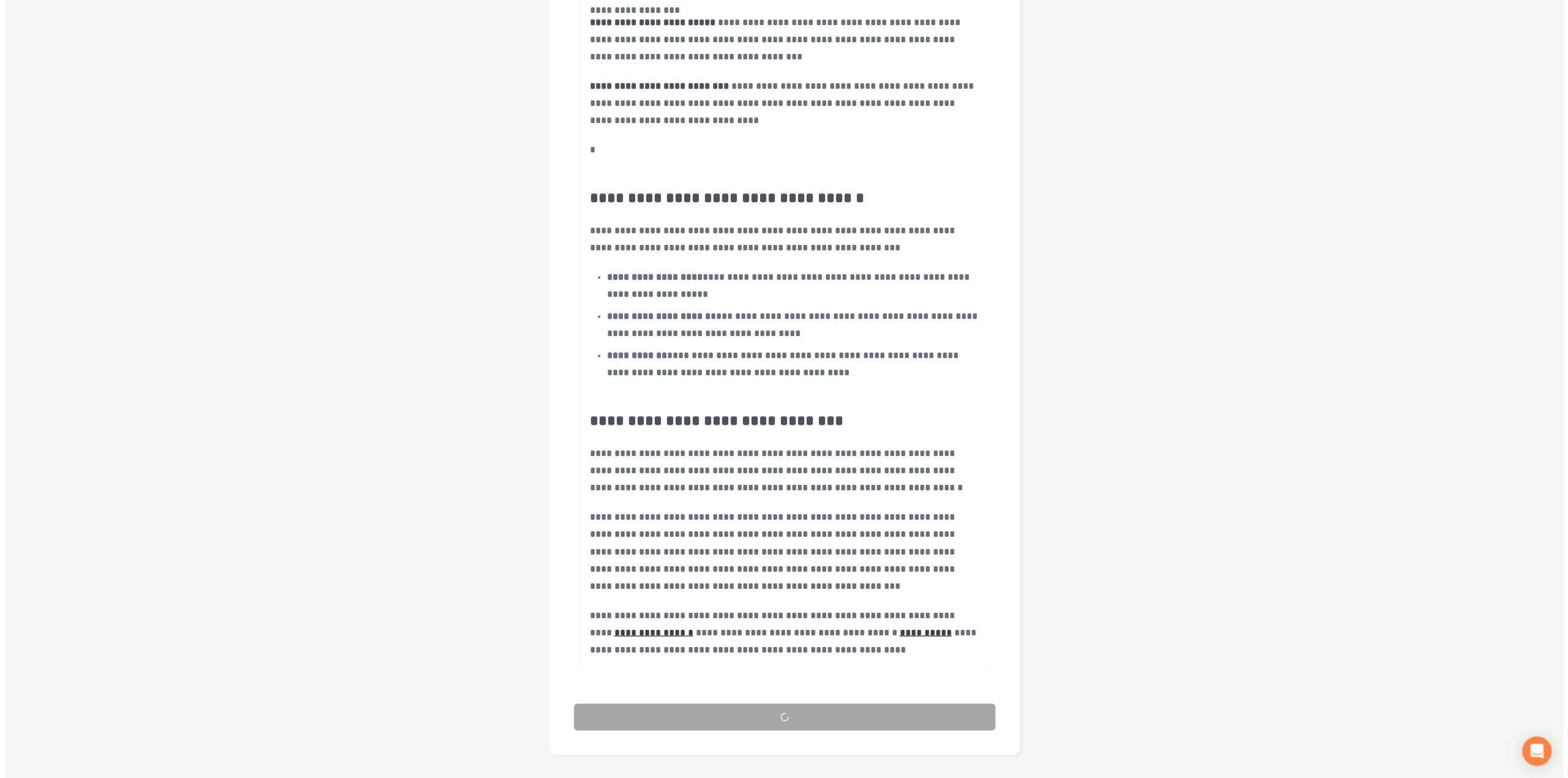
scroll to position [0, 0]
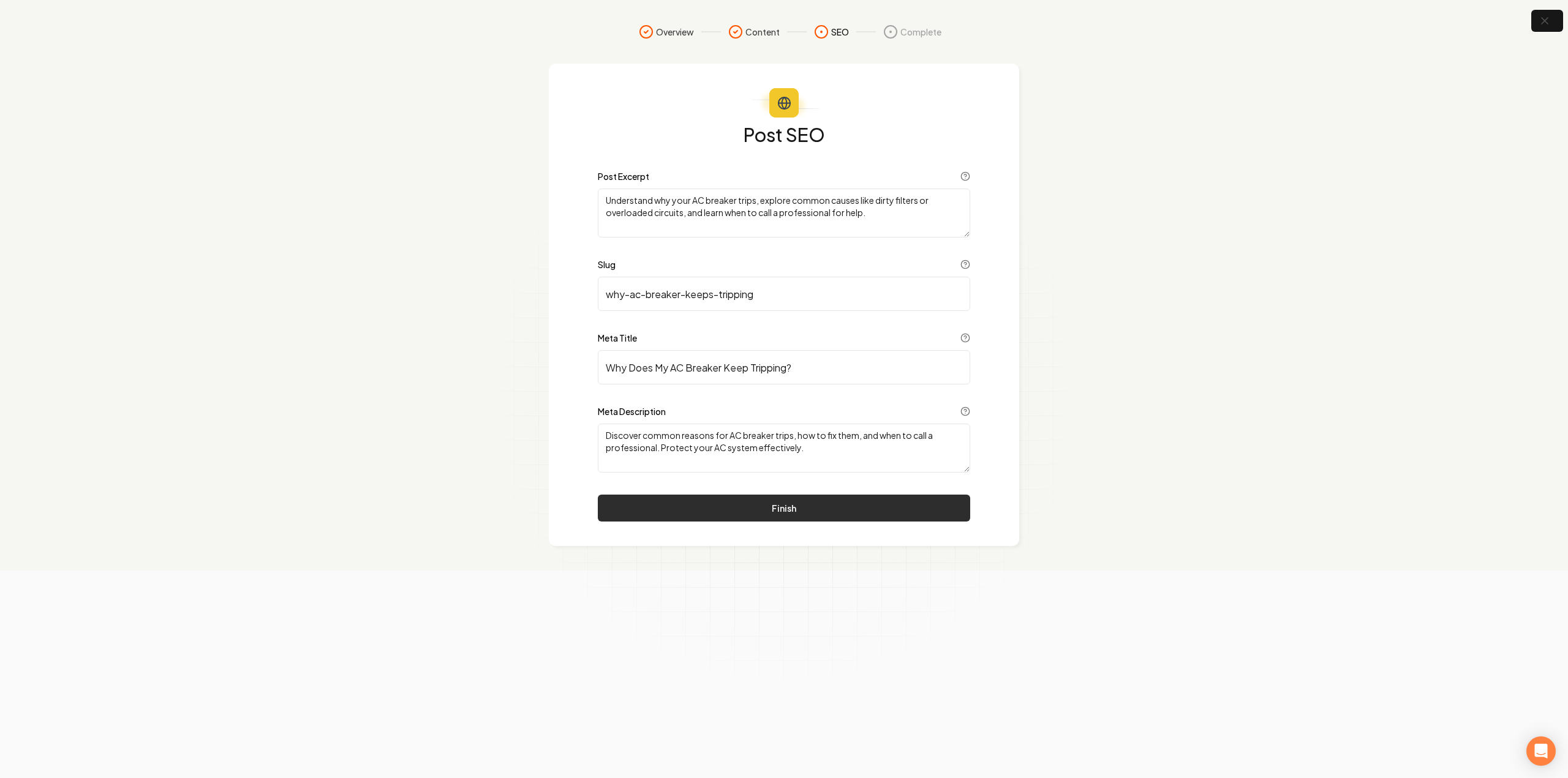
click at [693, 503] on button "Finish" at bounding box center [784, 509] width 372 height 27
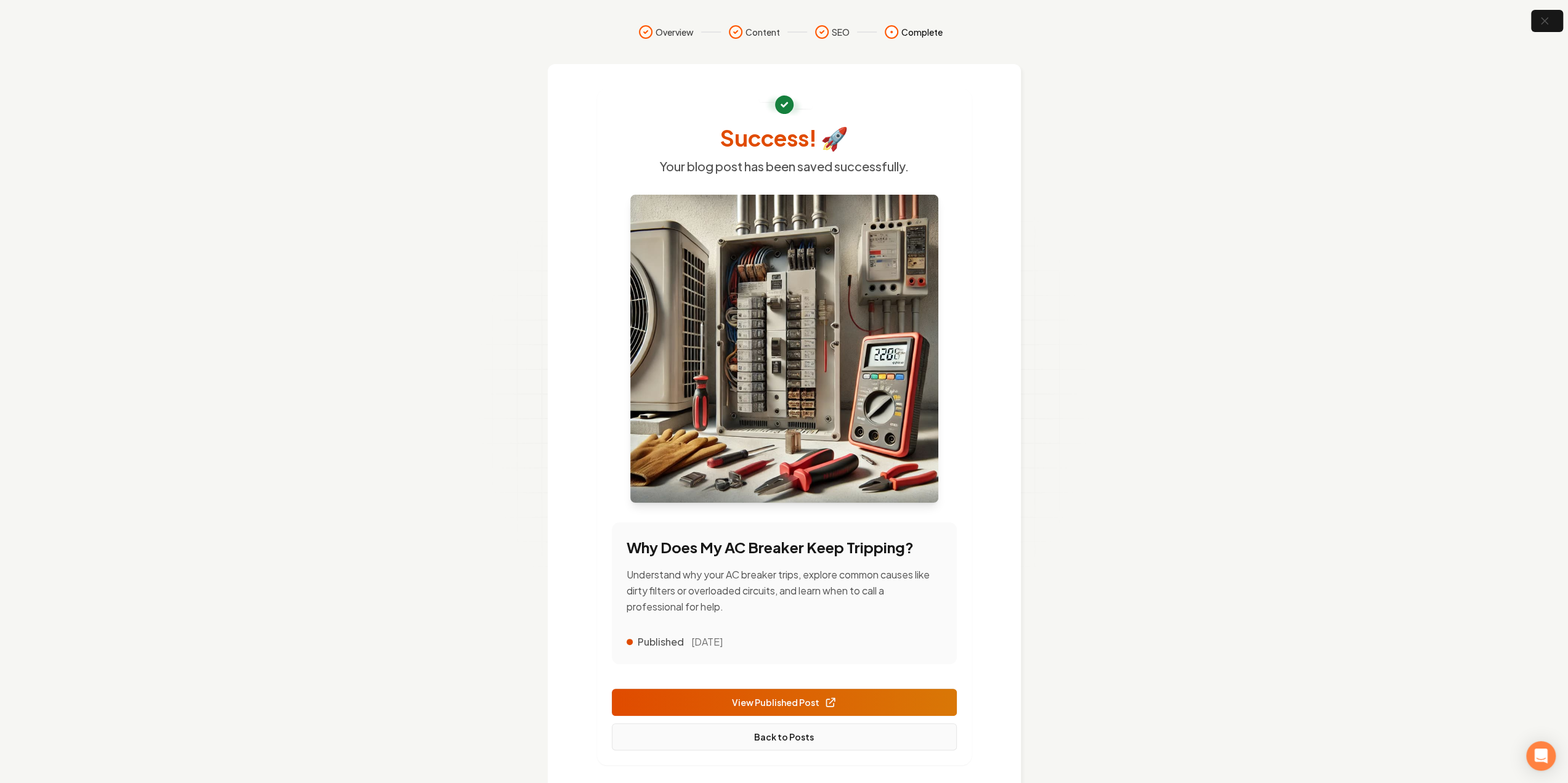
click at [830, 736] on link "Back to Posts" at bounding box center [785, 737] width 345 height 27
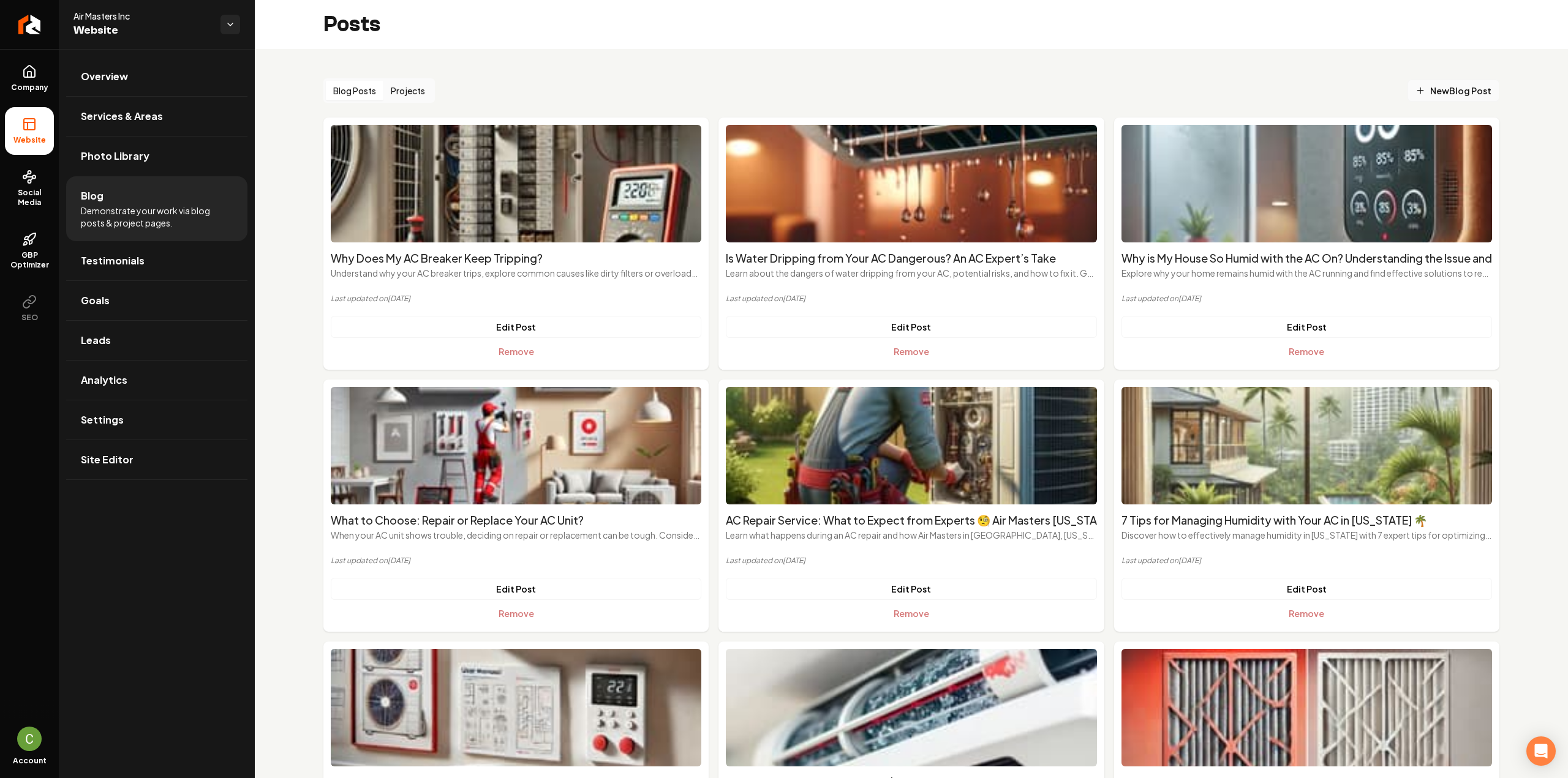
click at [1424, 91] on span "New Blog Post" at bounding box center [1454, 90] width 76 height 13
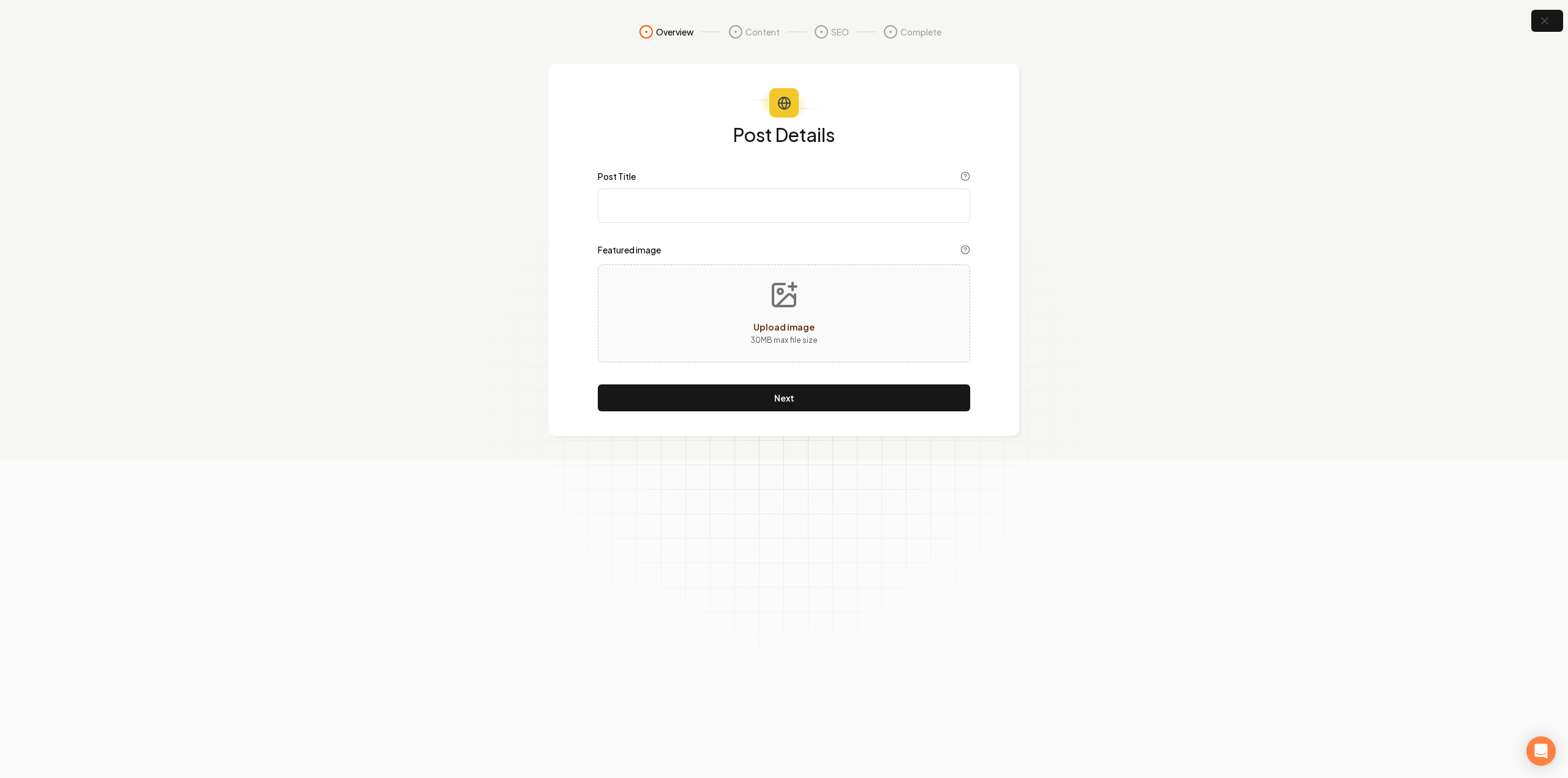
click at [652, 193] on input "Post Title" at bounding box center [784, 205] width 372 height 34
paste input "The Benefit of AC Repair | Air Masters - Expert AC Services"
type input "The Benefit of AC Repair | Air Masters - Expert AC Services"
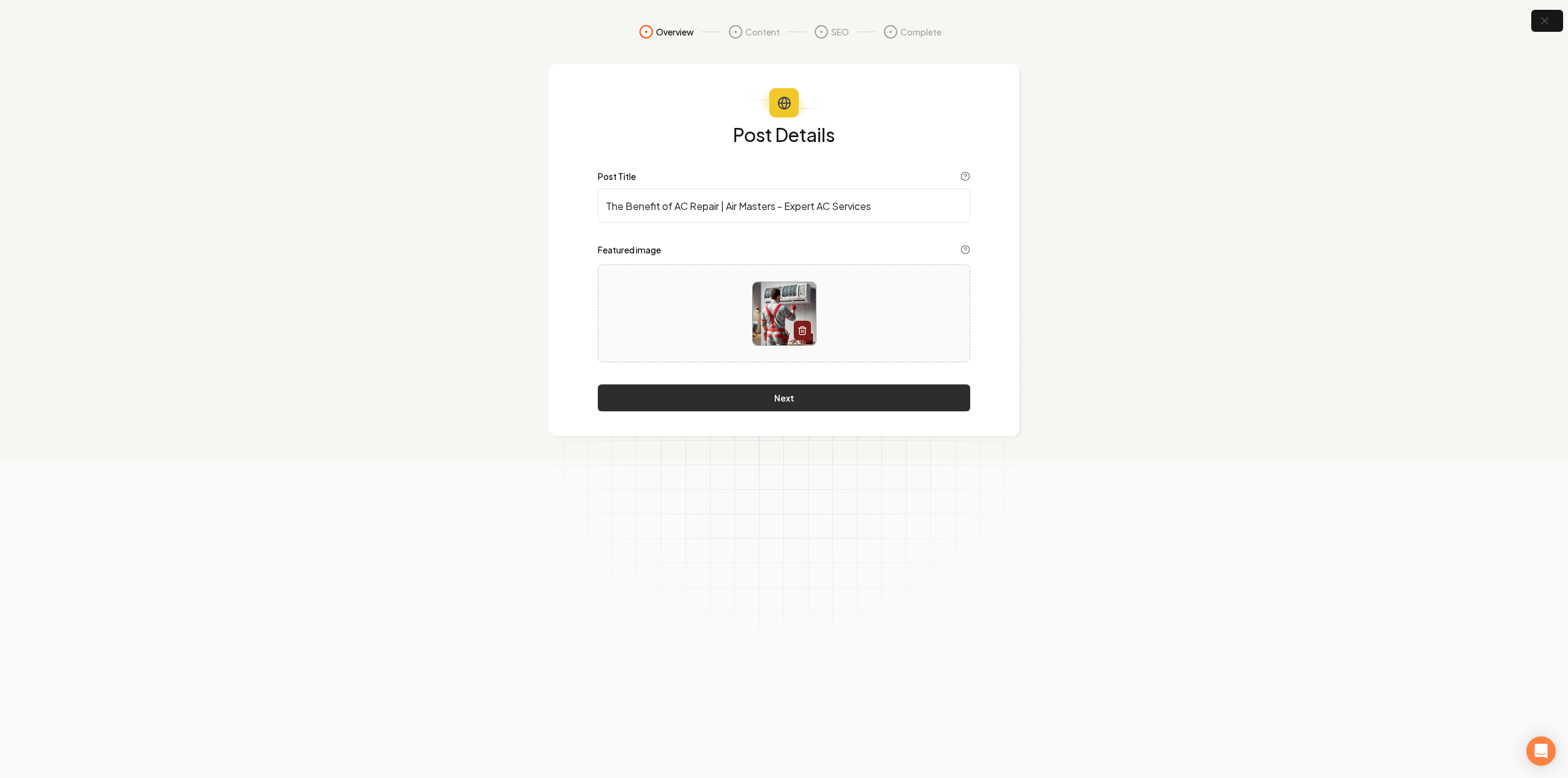
click at [789, 410] on button "Next" at bounding box center [784, 398] width 372 height 27
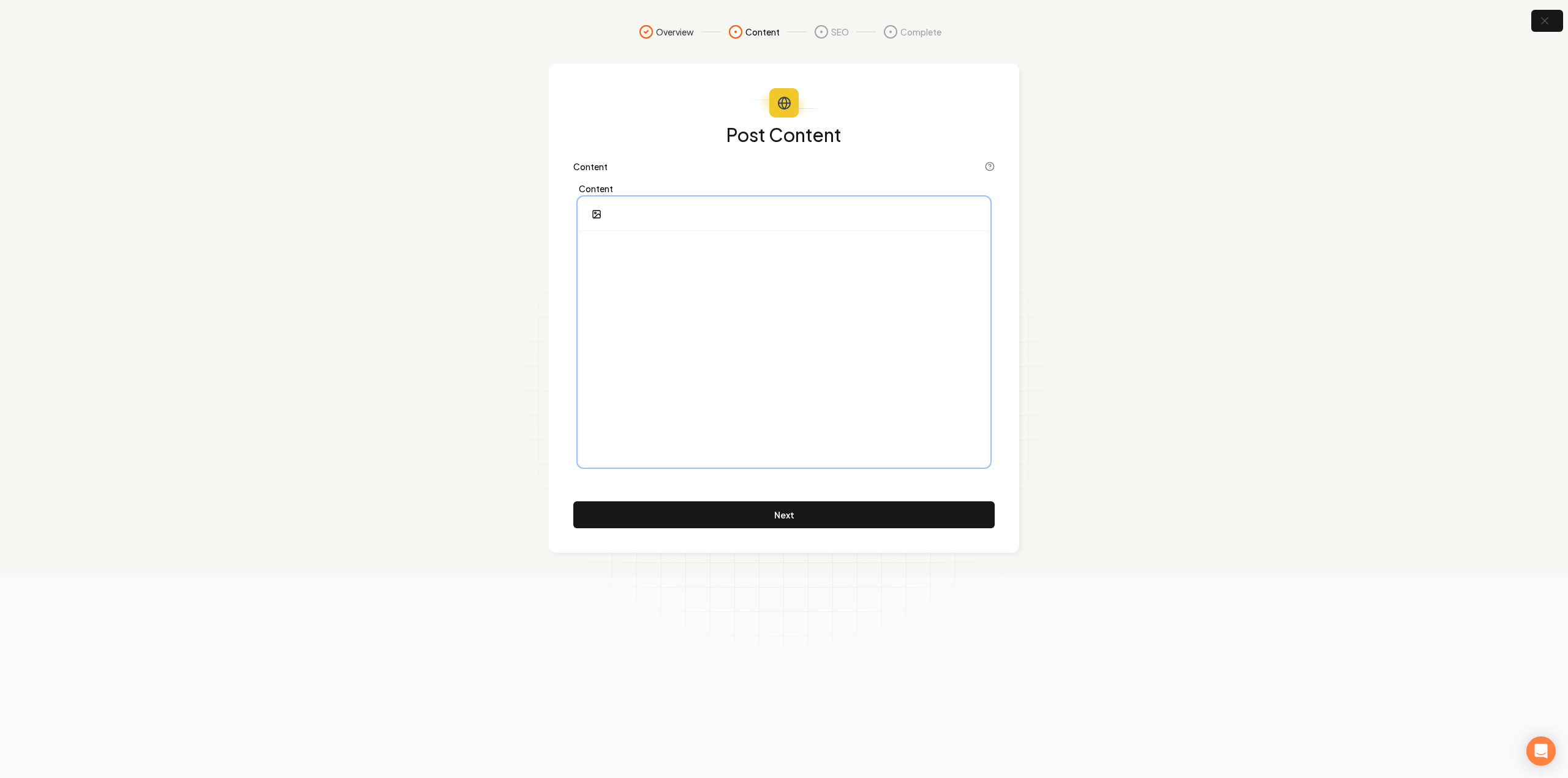
click at [781, 347] on div at bounding box center [784, 348] width 409 height 235
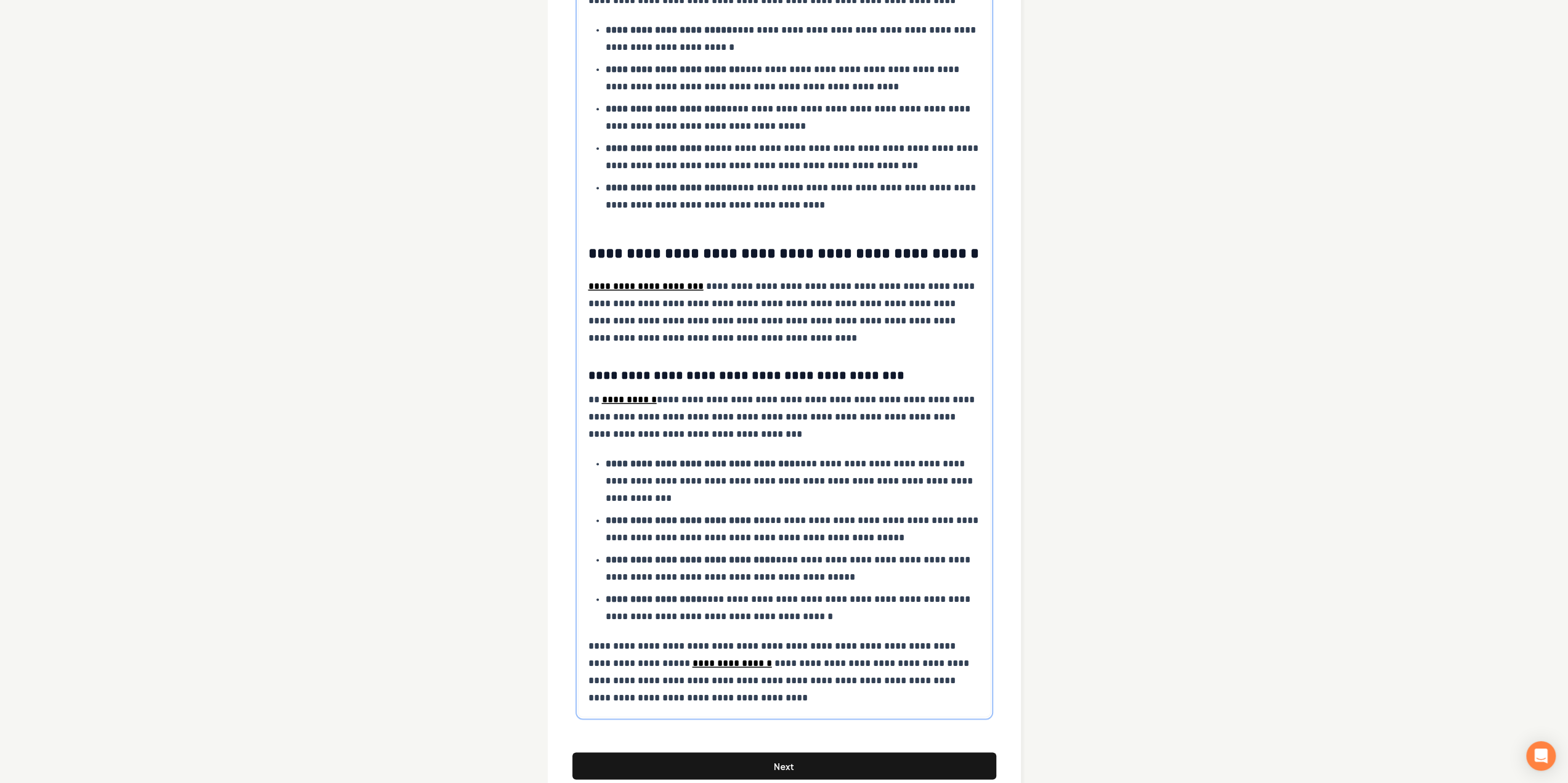
scroll to position [1645, 0]
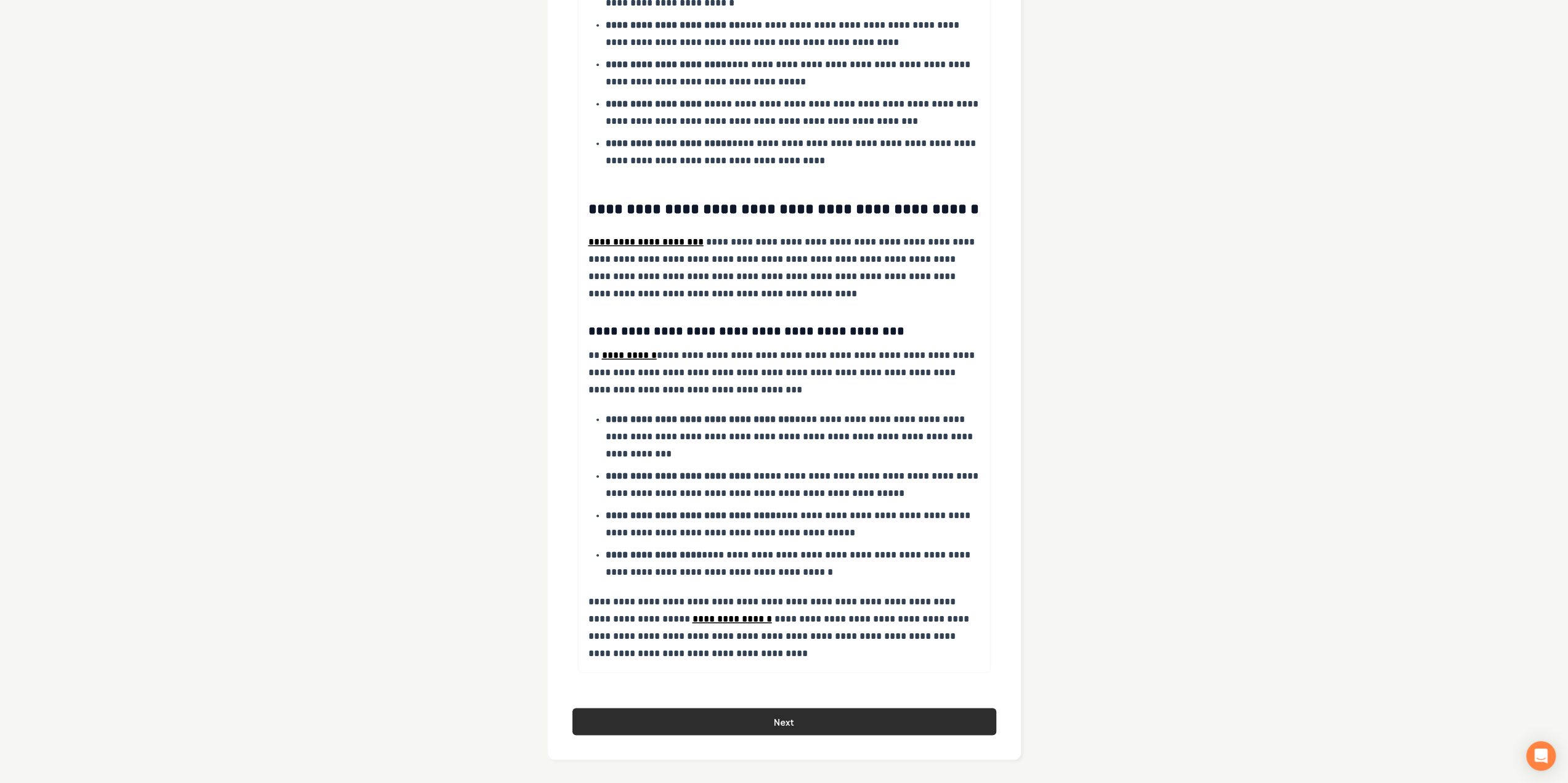
click at [671, 714] on button "Next" at bounding box center [784, 722] width 424 height 27
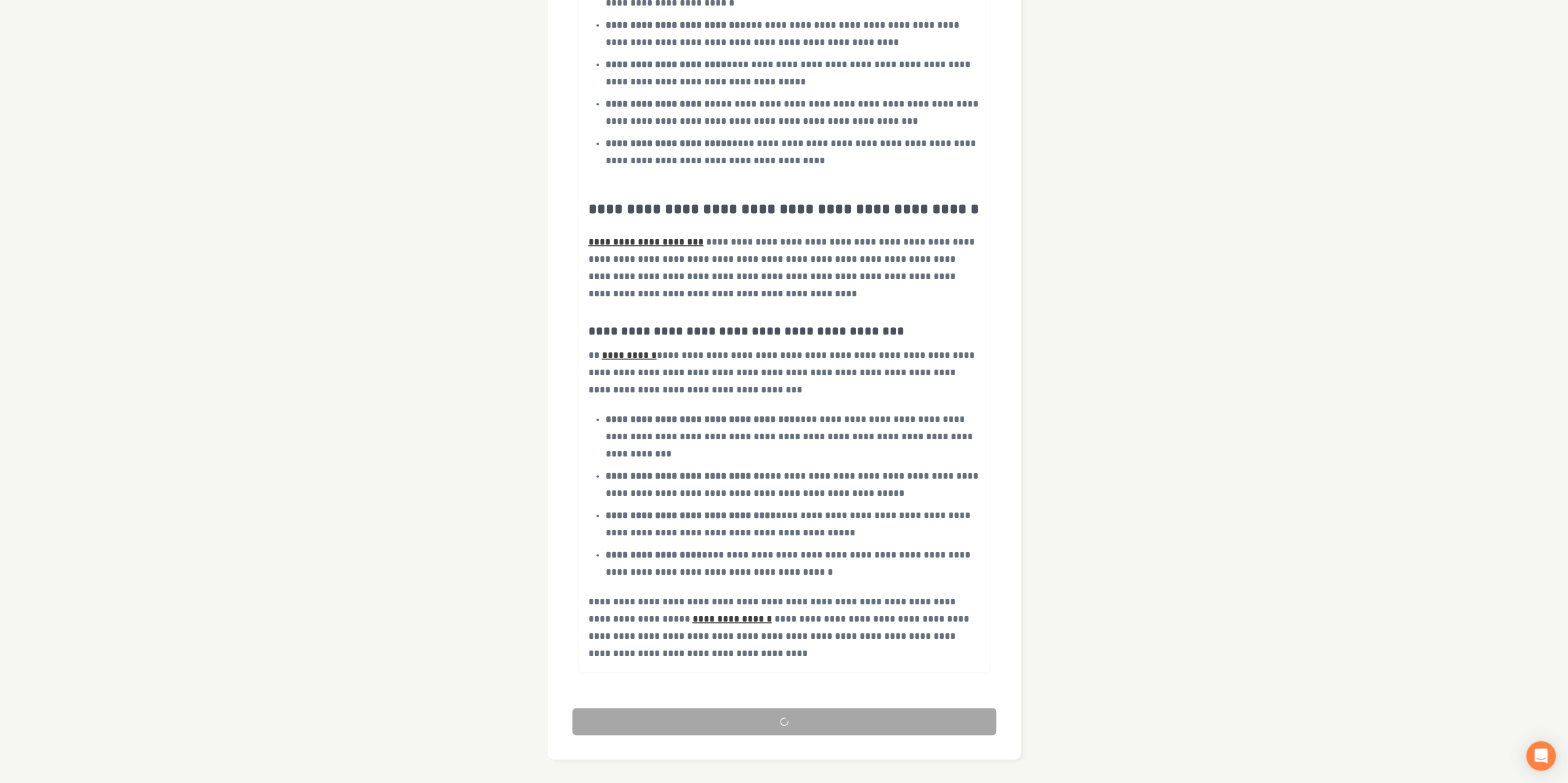
scroll to position [0, 0]
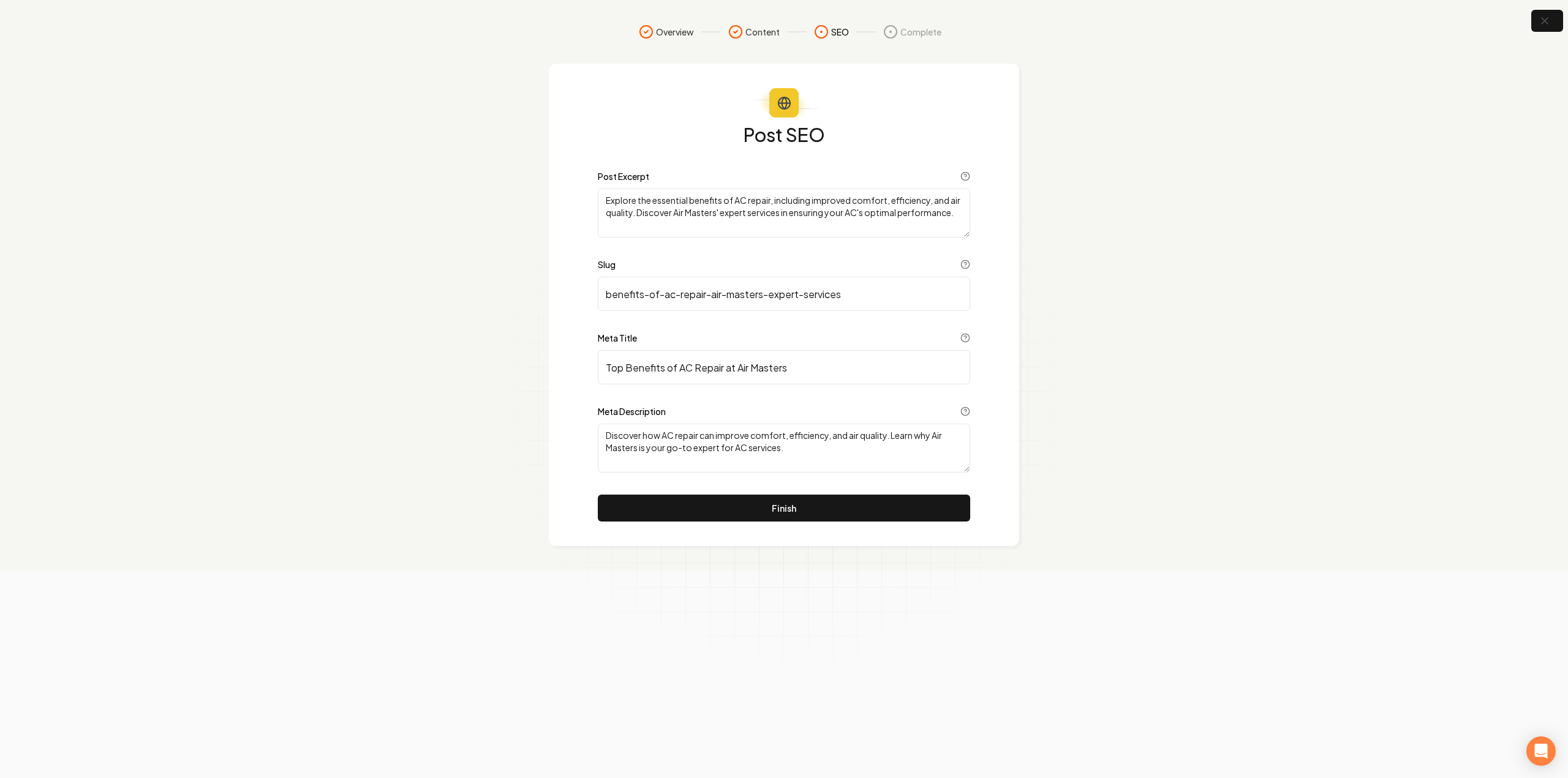
click at [768, 513] on button "Finish" at bounding box center [784, 509] width 372 height 27
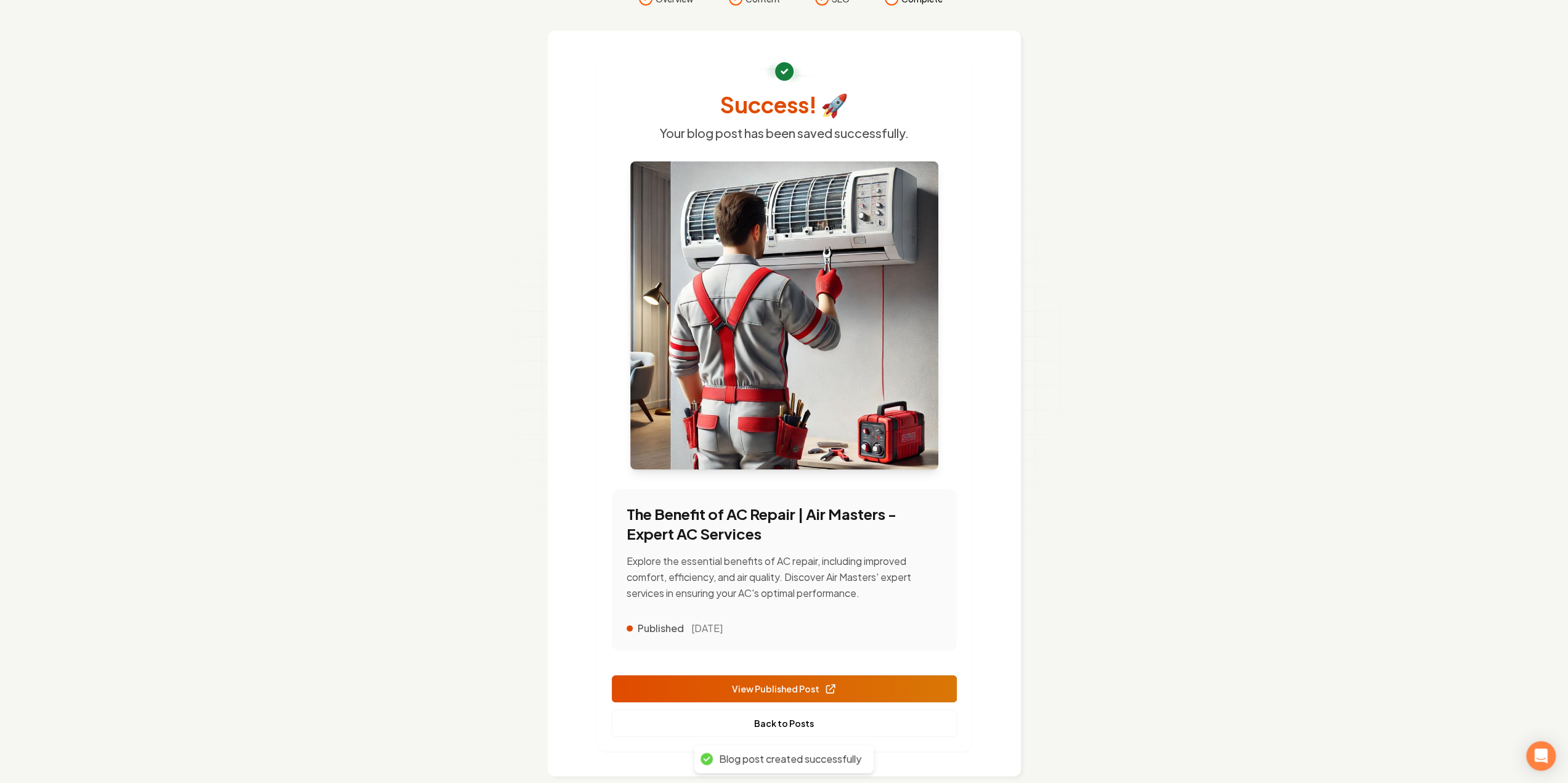
scroll to position [51, 0]
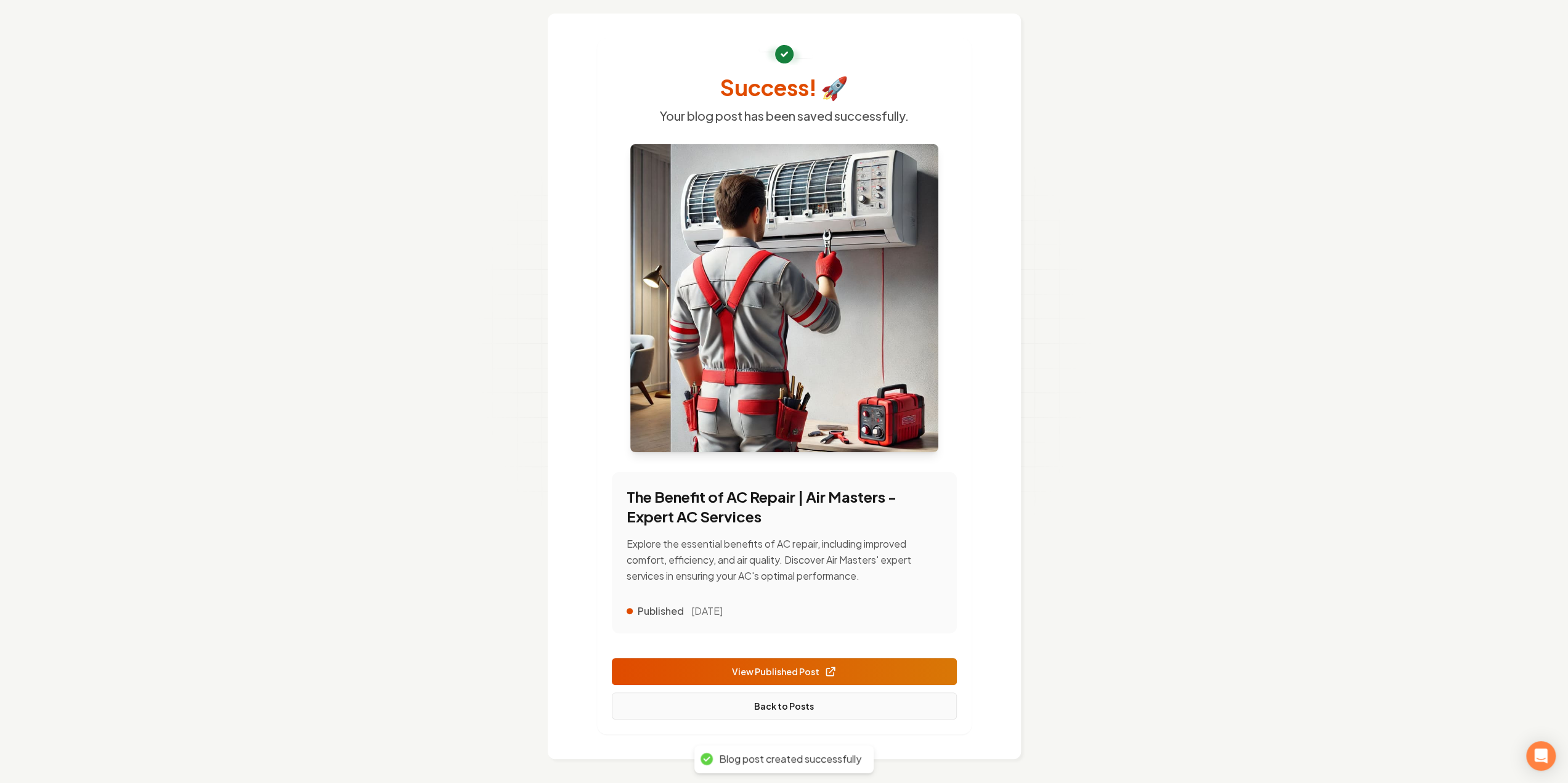
click at [767, 697] on link "Back to Posts" at bounding box center [785, 706] width 345 height 27
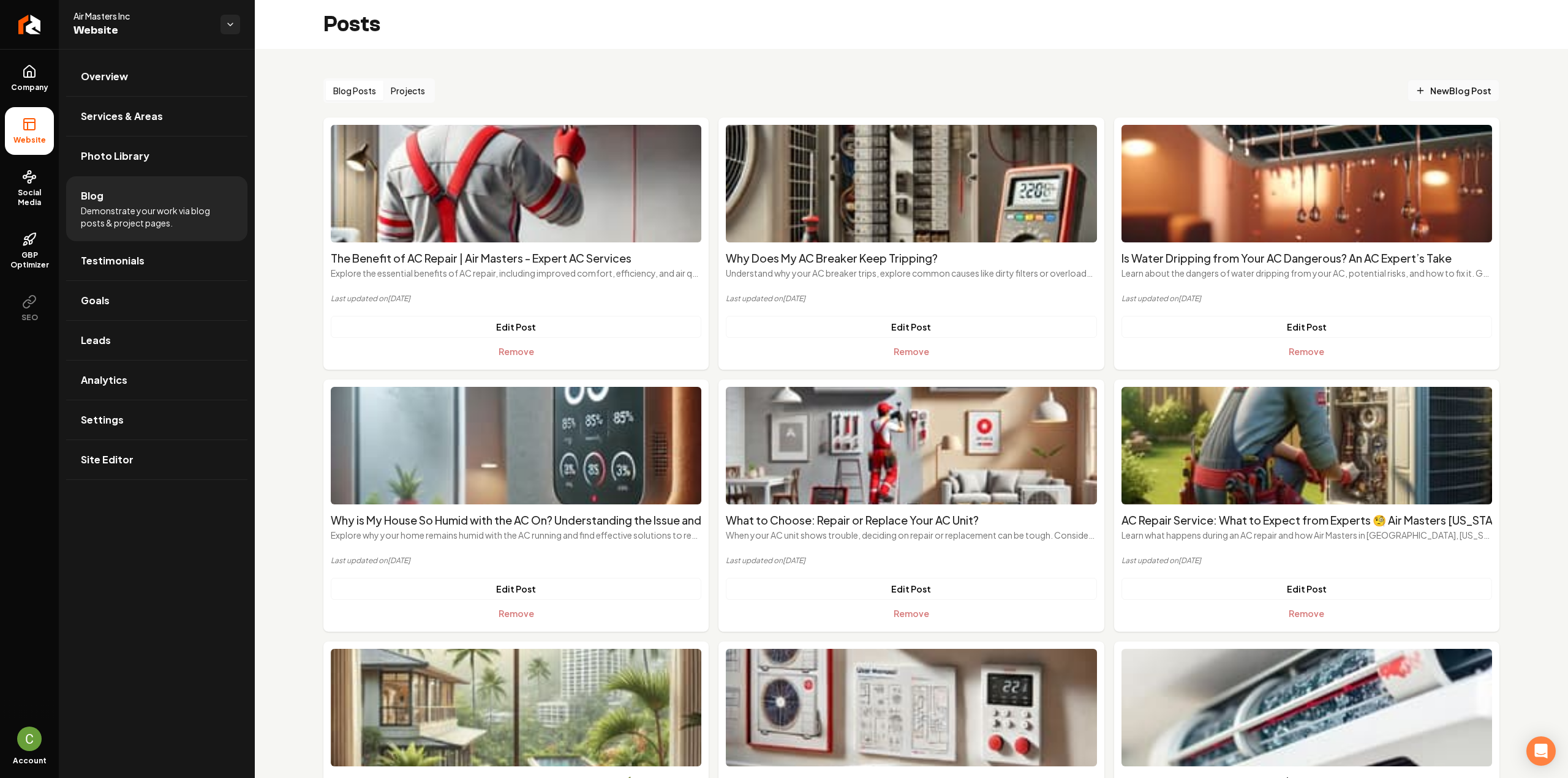
click at [1417, 92] on span "New Blog Post" at bounding box center [1454, 90] width 76 height 13
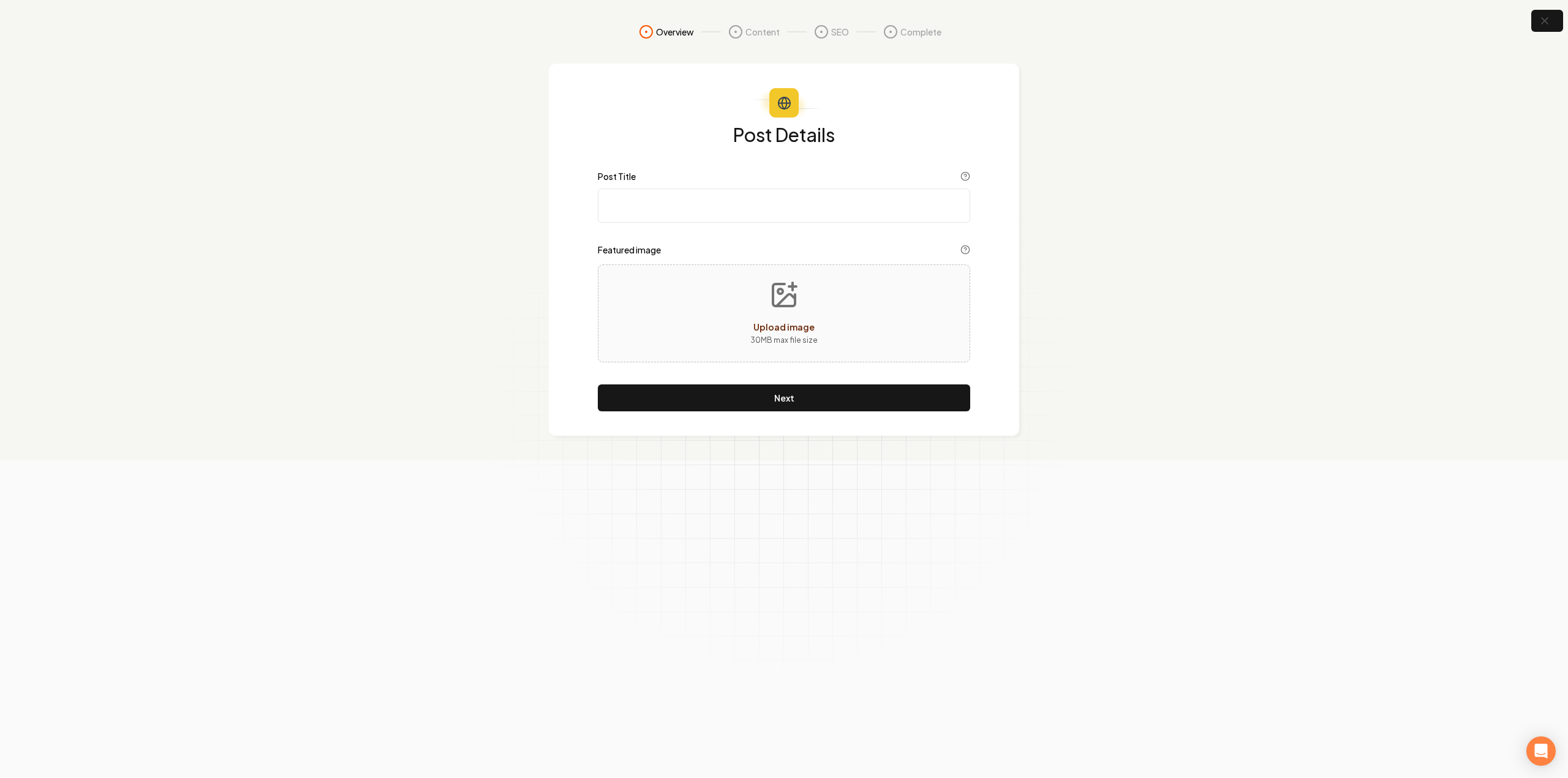
click at [796, 197] on input "Post Title" at bounding box center [784, 205] width 372 height 34
paste input "Need Air Conditioner Cleaning Service in Hawaii?"
type input "Need Air Conditioner Cleaning Service in Hawaii?"
drag, startPoint x: 1126, startPoint y: 470, endPoint x: 1096, endPoint y: 457, distance: 32.7
click at [1126, 471] on form "Overview Content SEO Complete Post Details Post Title Need Air Conditioner Clea…" at bounding box center [784, 389] width 1568 height 778
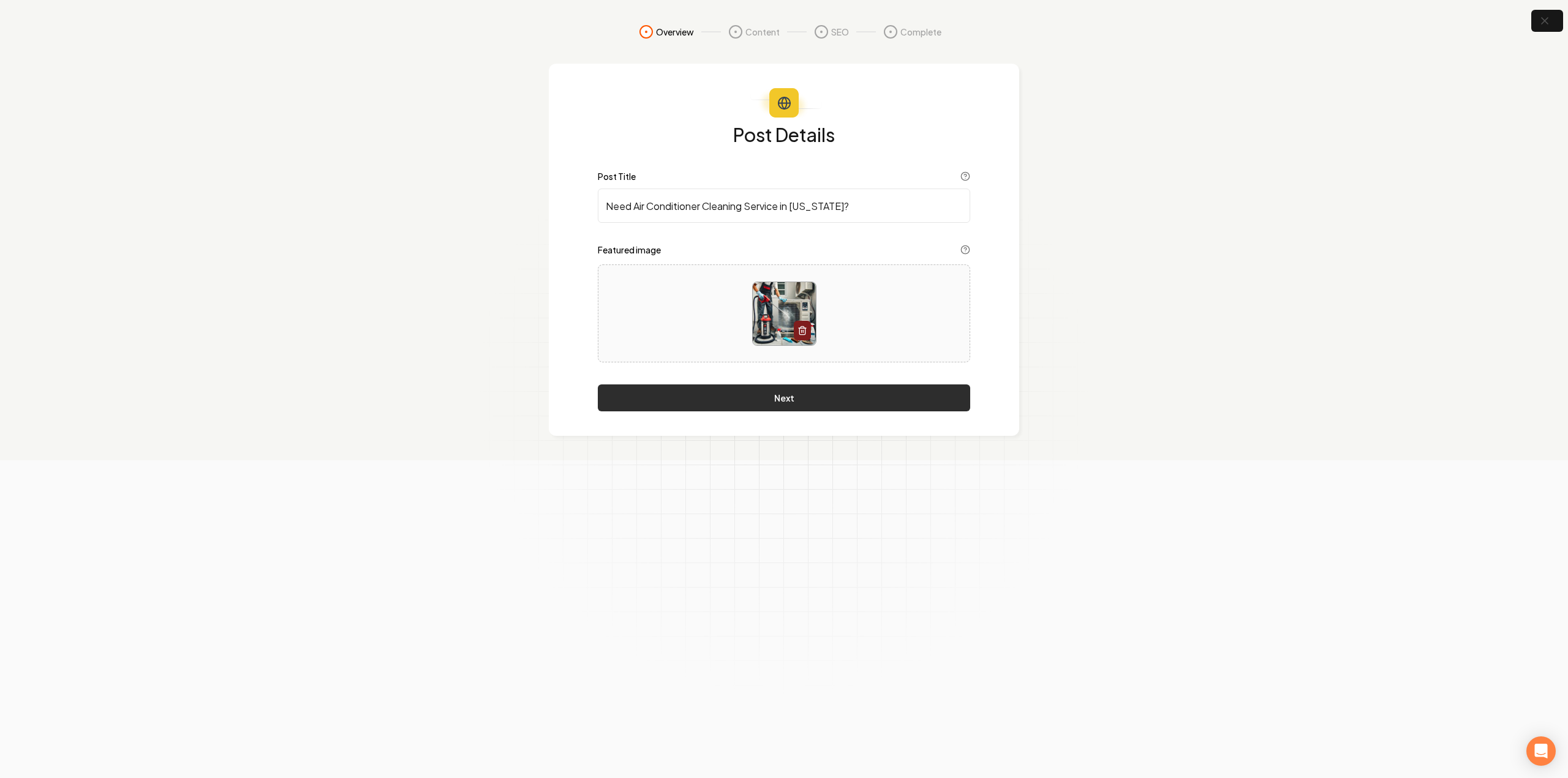
click at [919, 393] on button "Next" at bounding box center [784, 398] width 372 height 27
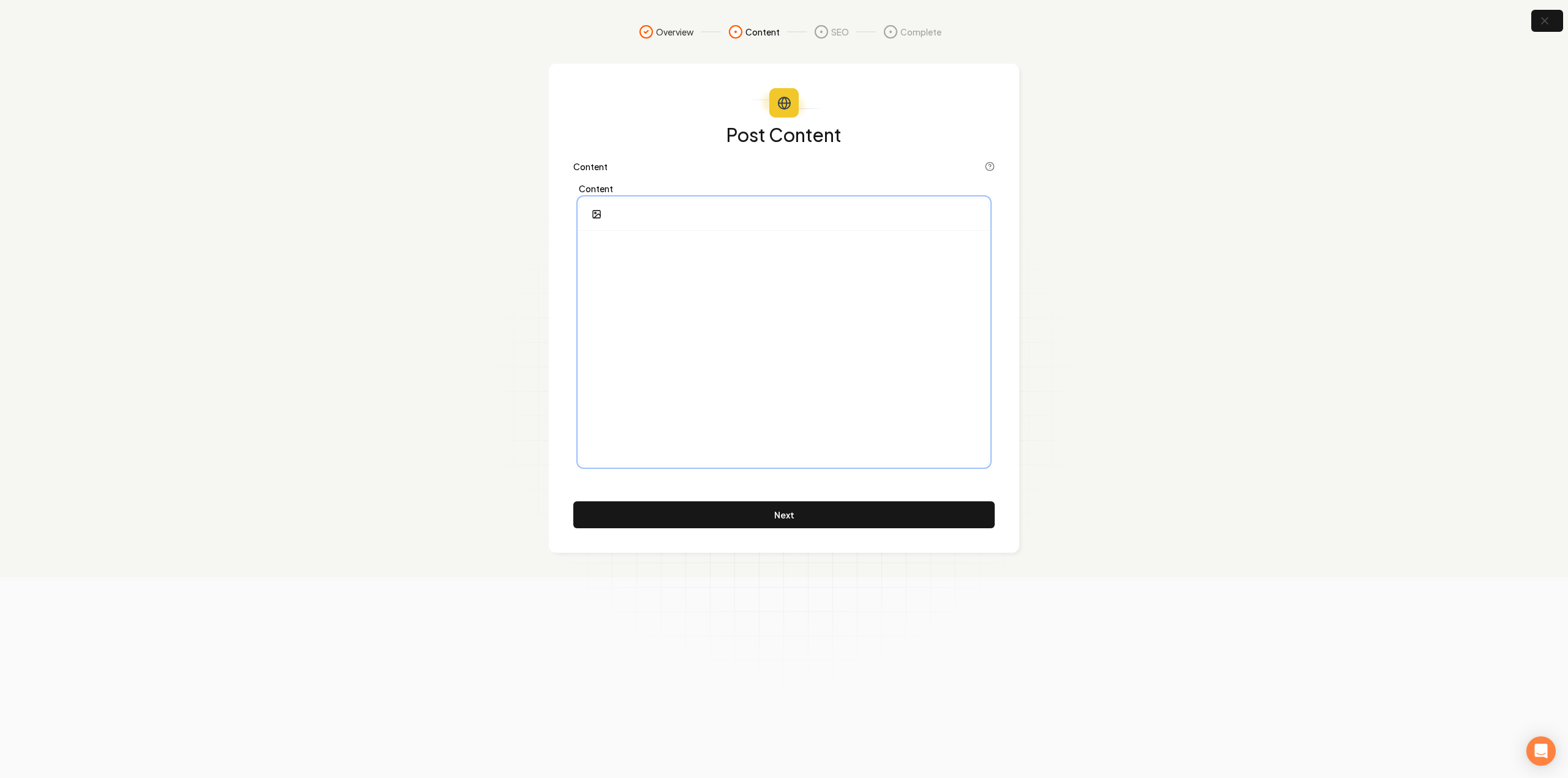
click at [799, 381] on div at bounding box center [784, 348] width 409 height 235
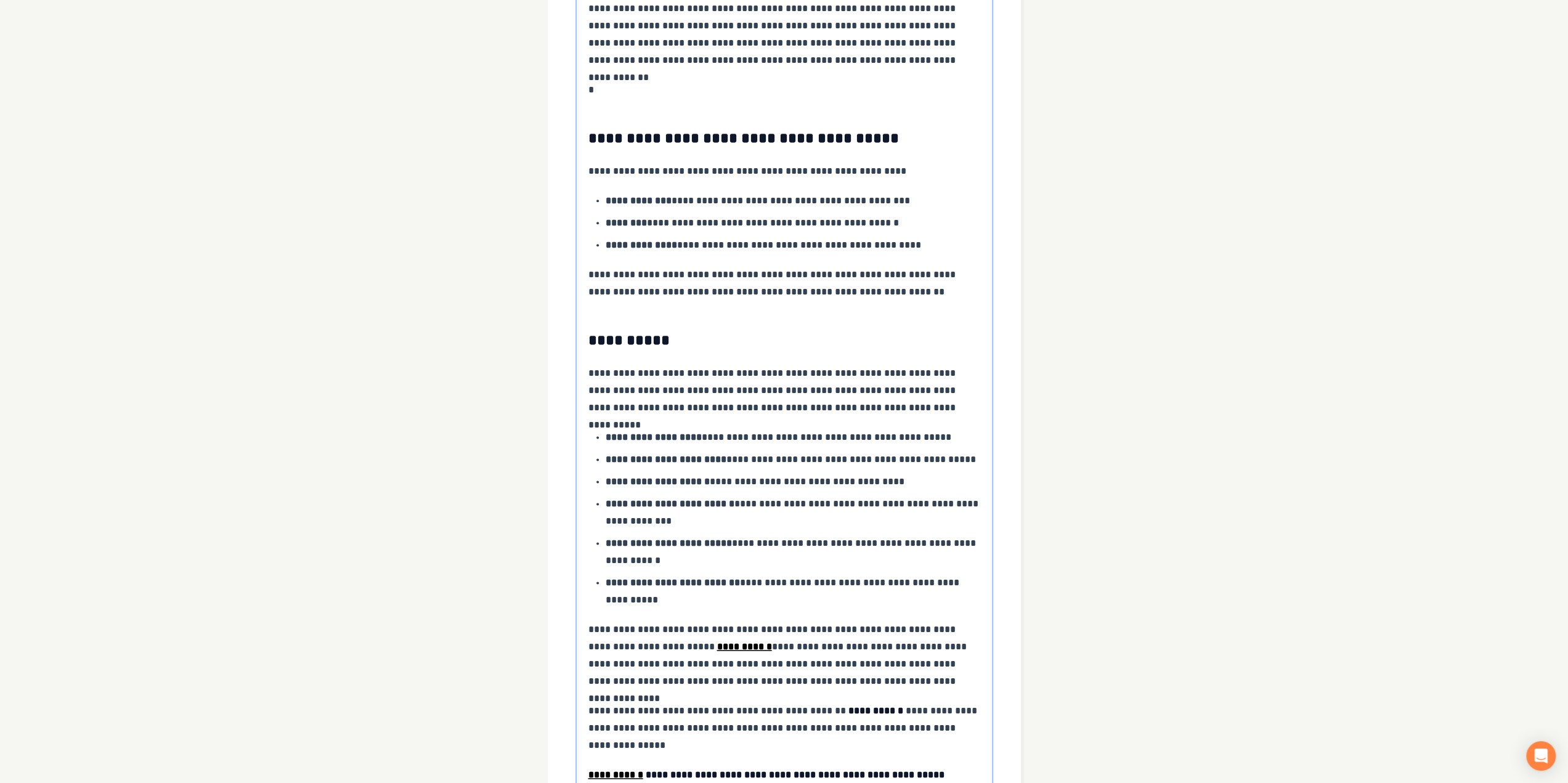
scroll to position [1625, 0]
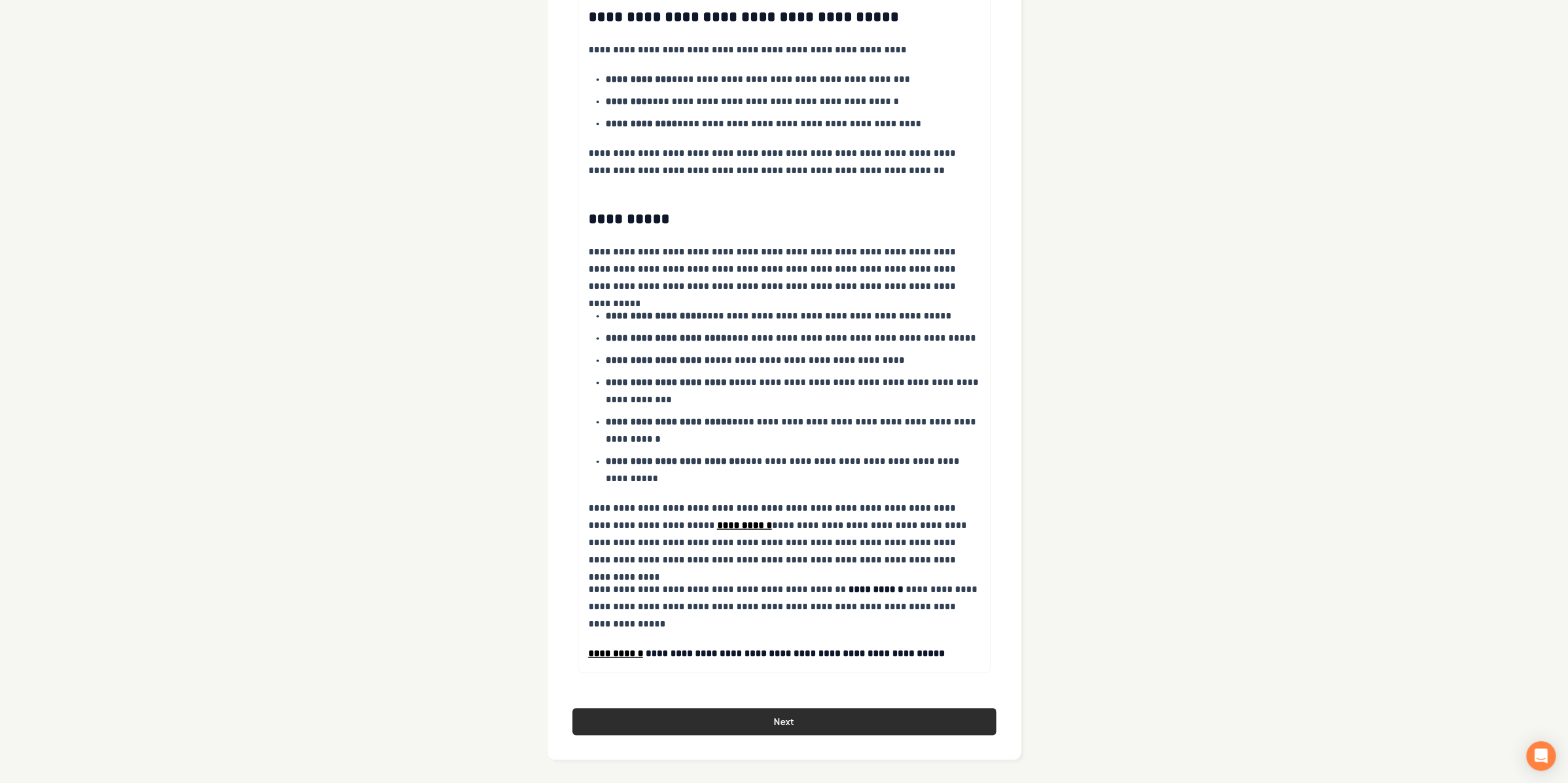
click at [671, 727] on button "Next" at bounding box center [784, 722] width 424 height 27
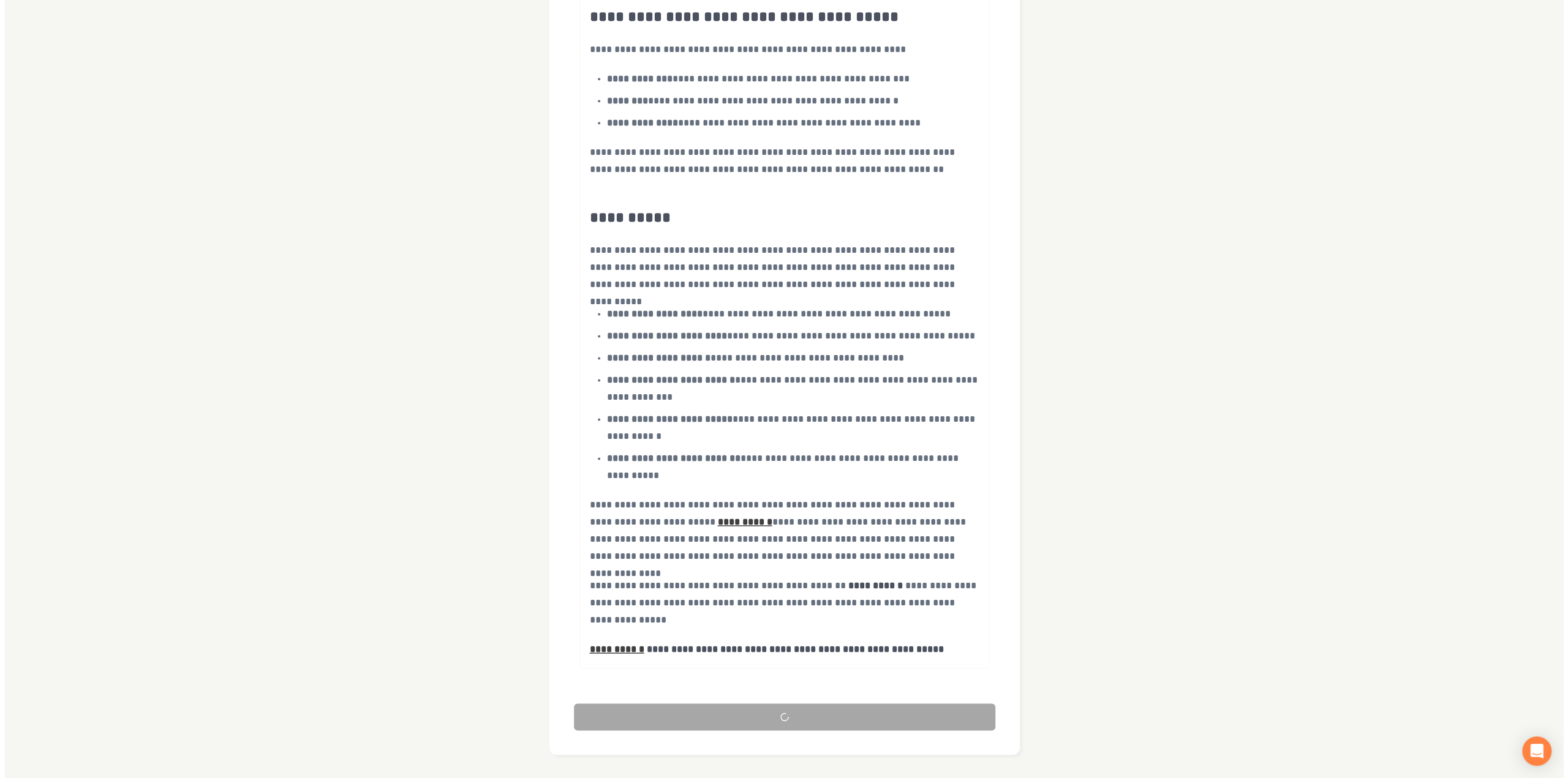
scroll to position [0, 0]
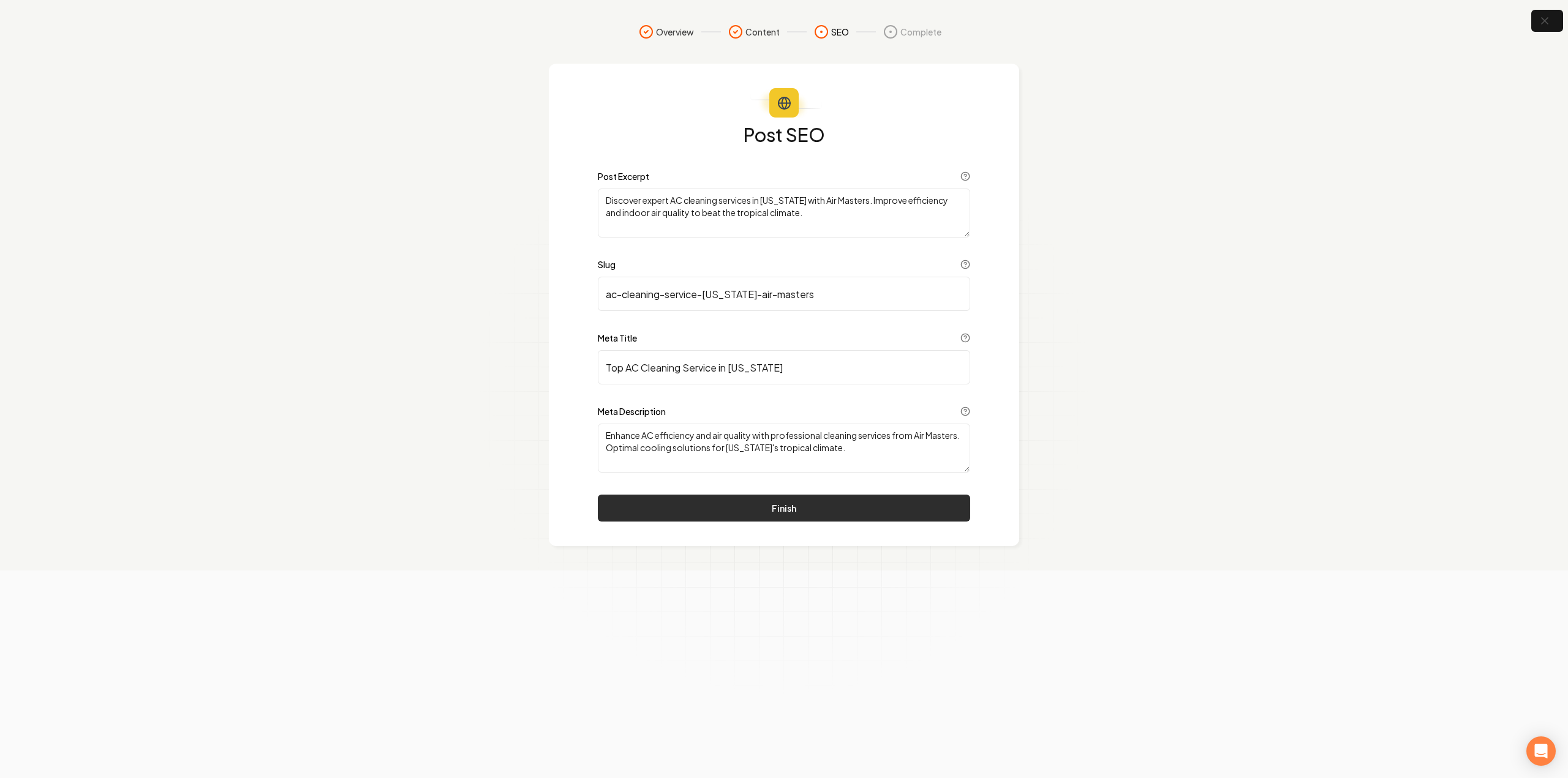
click at [764, 504] on button "Finish" at bounding box center [784, 509] width 372 height 27
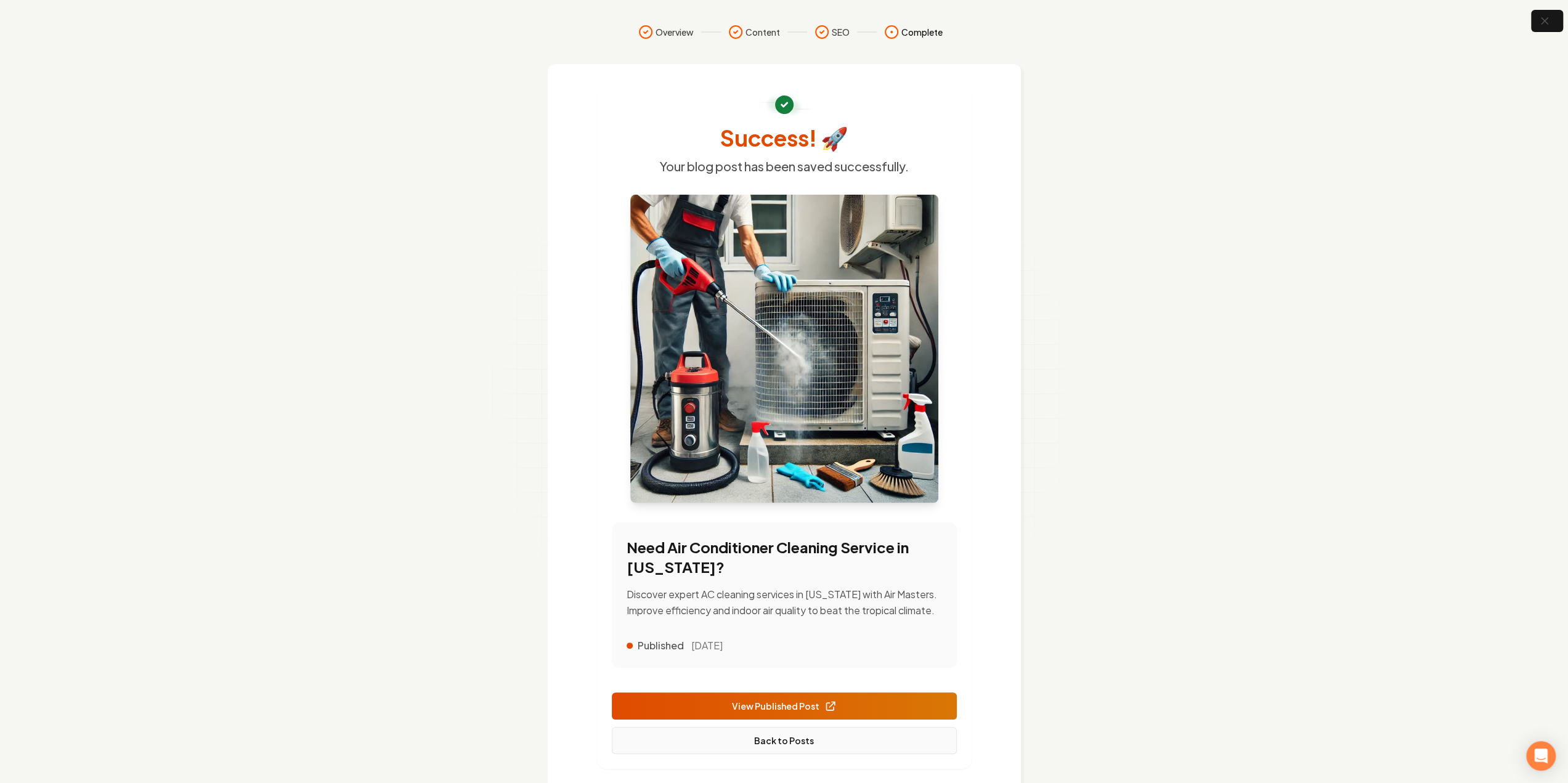
click at [766, 732] on link "Back to Posts" at bounding box center [785, 741] width 345 height 27
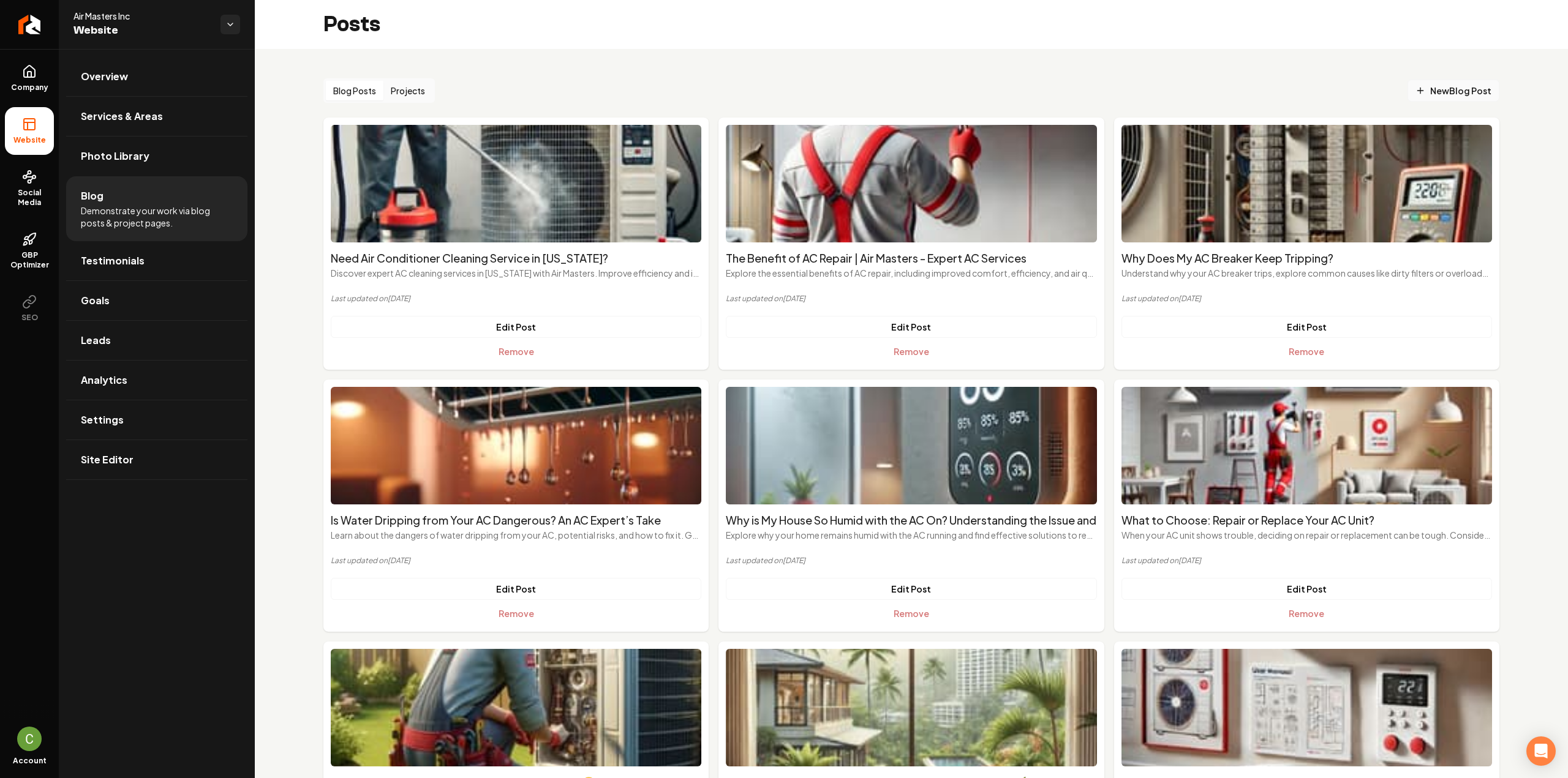
click at [1425, 94] on span "New Blog Post" at bounding box center [1454, 90] width 76 height 13
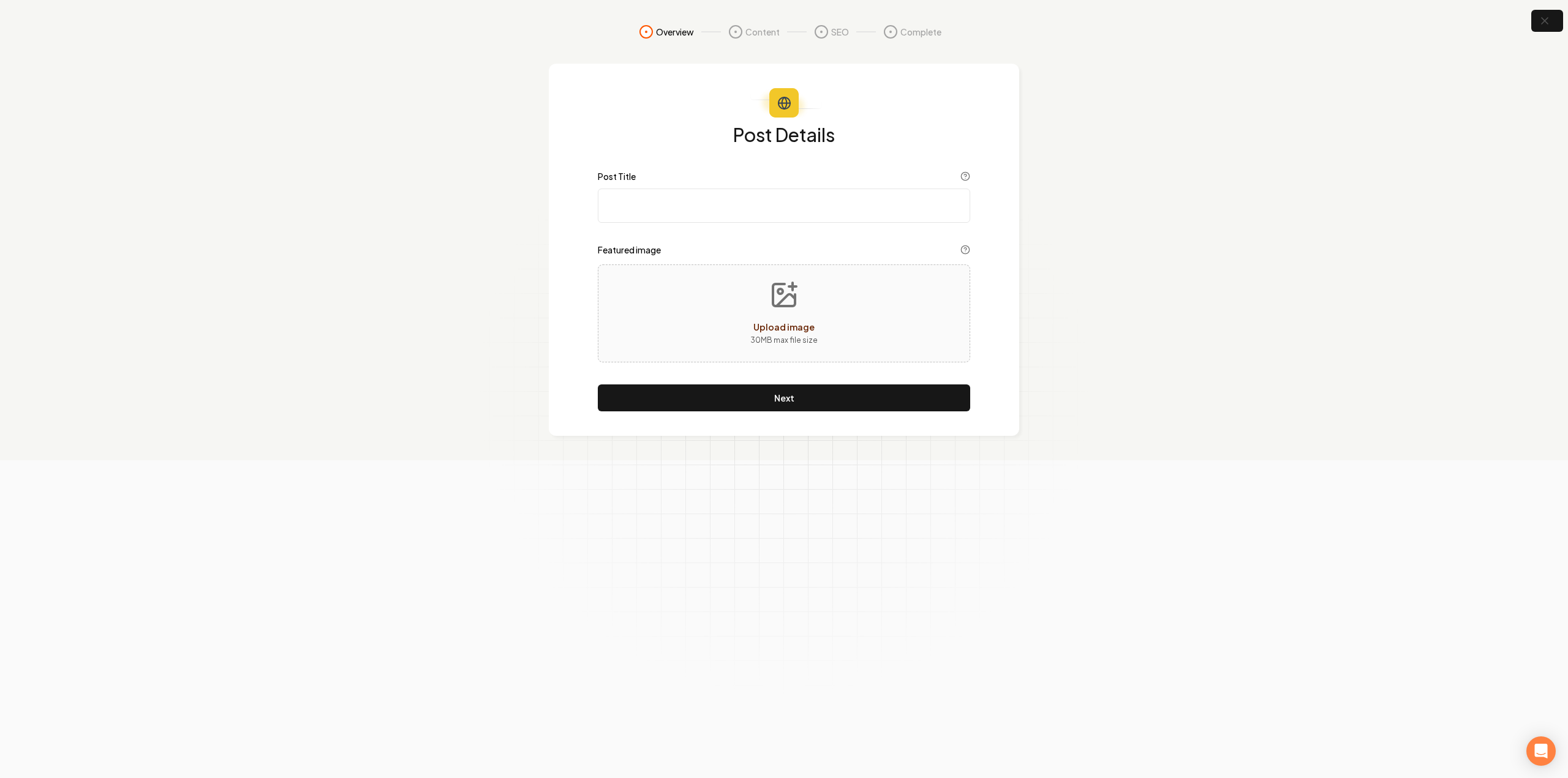
click at [752, 210] on input "Post Title" at bounding box center [784, 205] width 372 height 34
paste input "Can I Replace the Outside AC Unit Only🤔 Everything You Need to Know"
type input "Can I Replace the Outside AC Unit Only🤔 Everything You Need to Know"
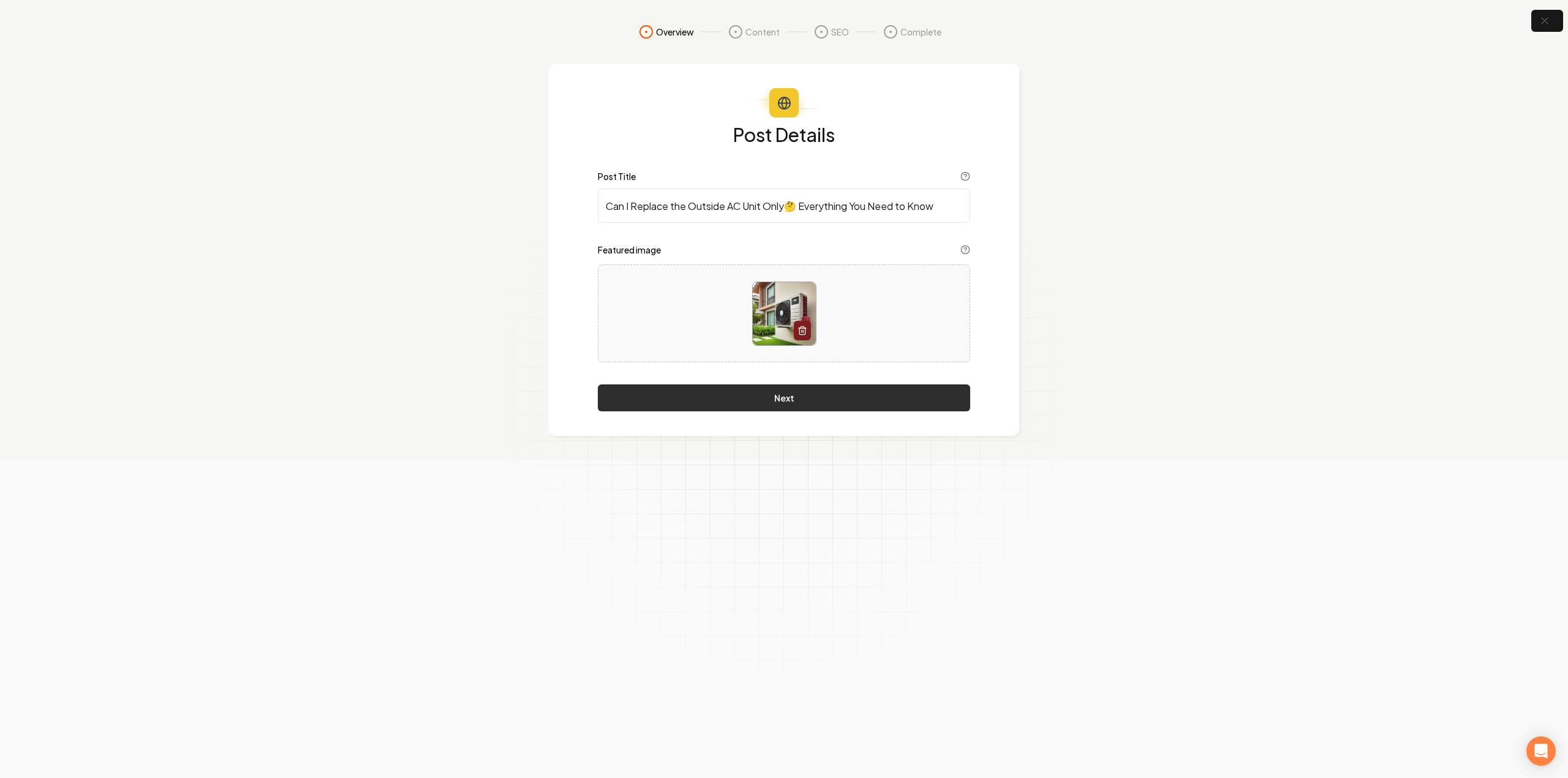
click at [758, 410] on button "Next" at bounding box center [784, 398] width 372 height 27
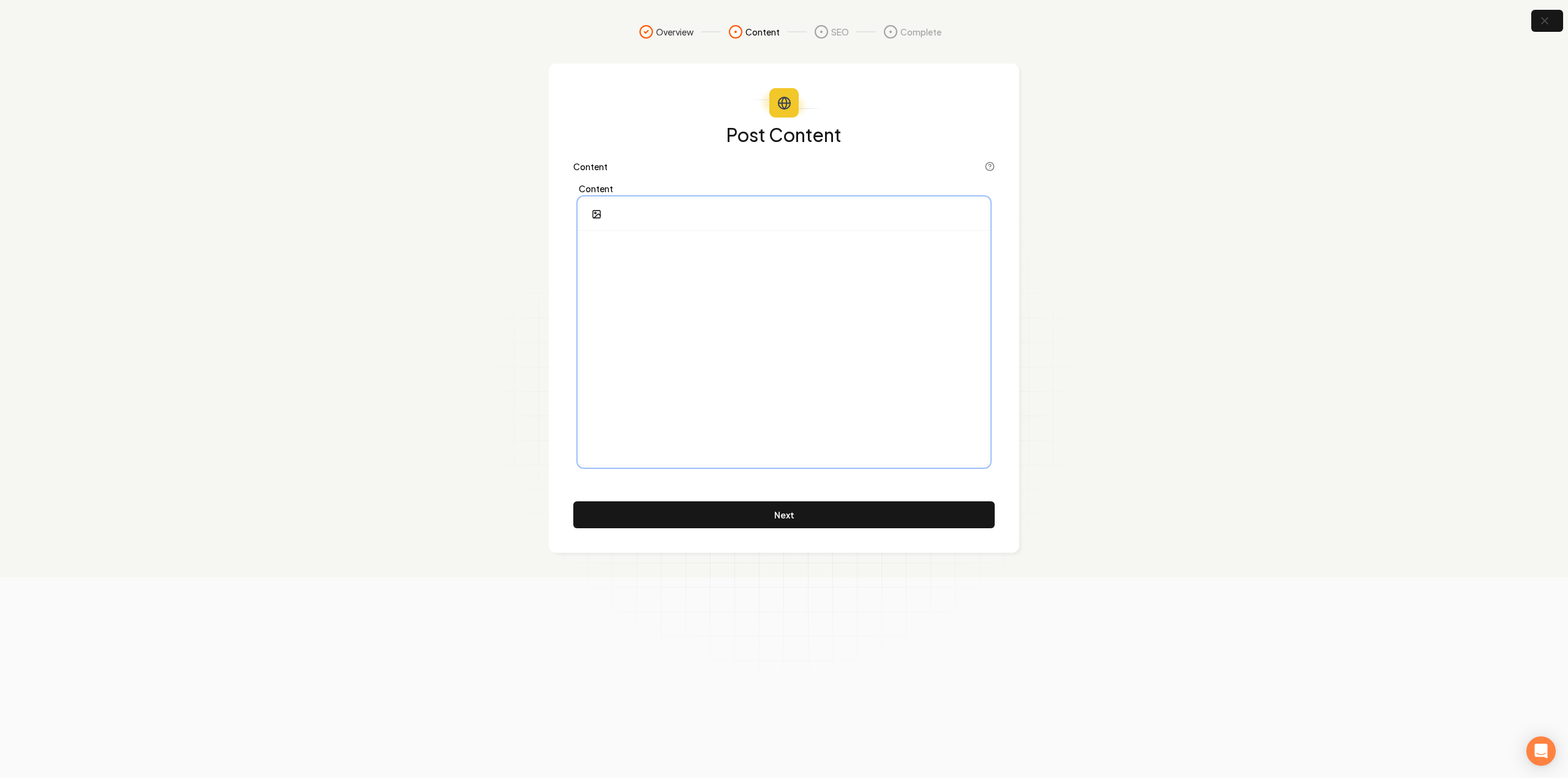
click at [753, 340] on div at bounding box center [784, 348] width 409 height 235
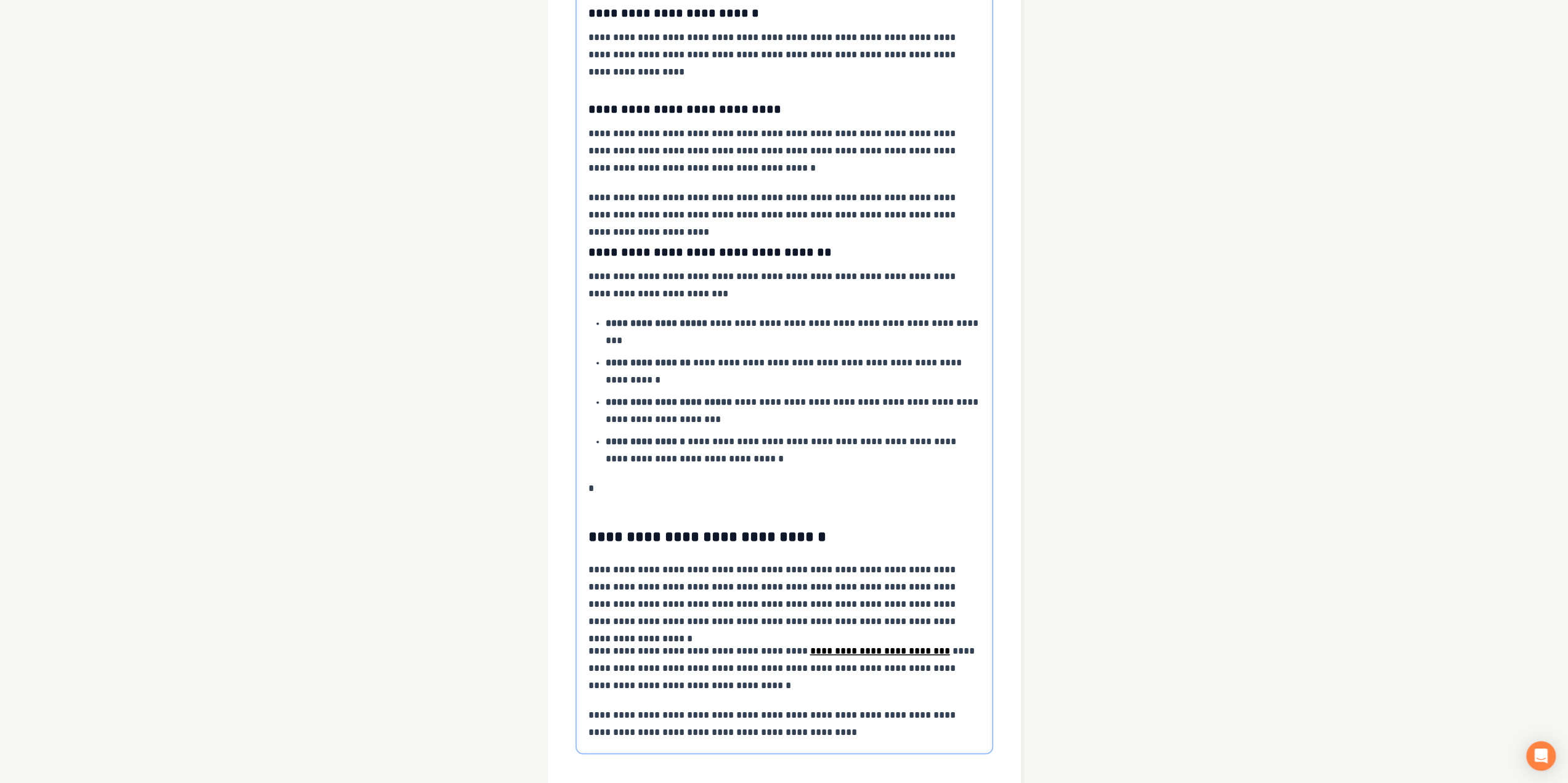
scroll to position [1638, 0]
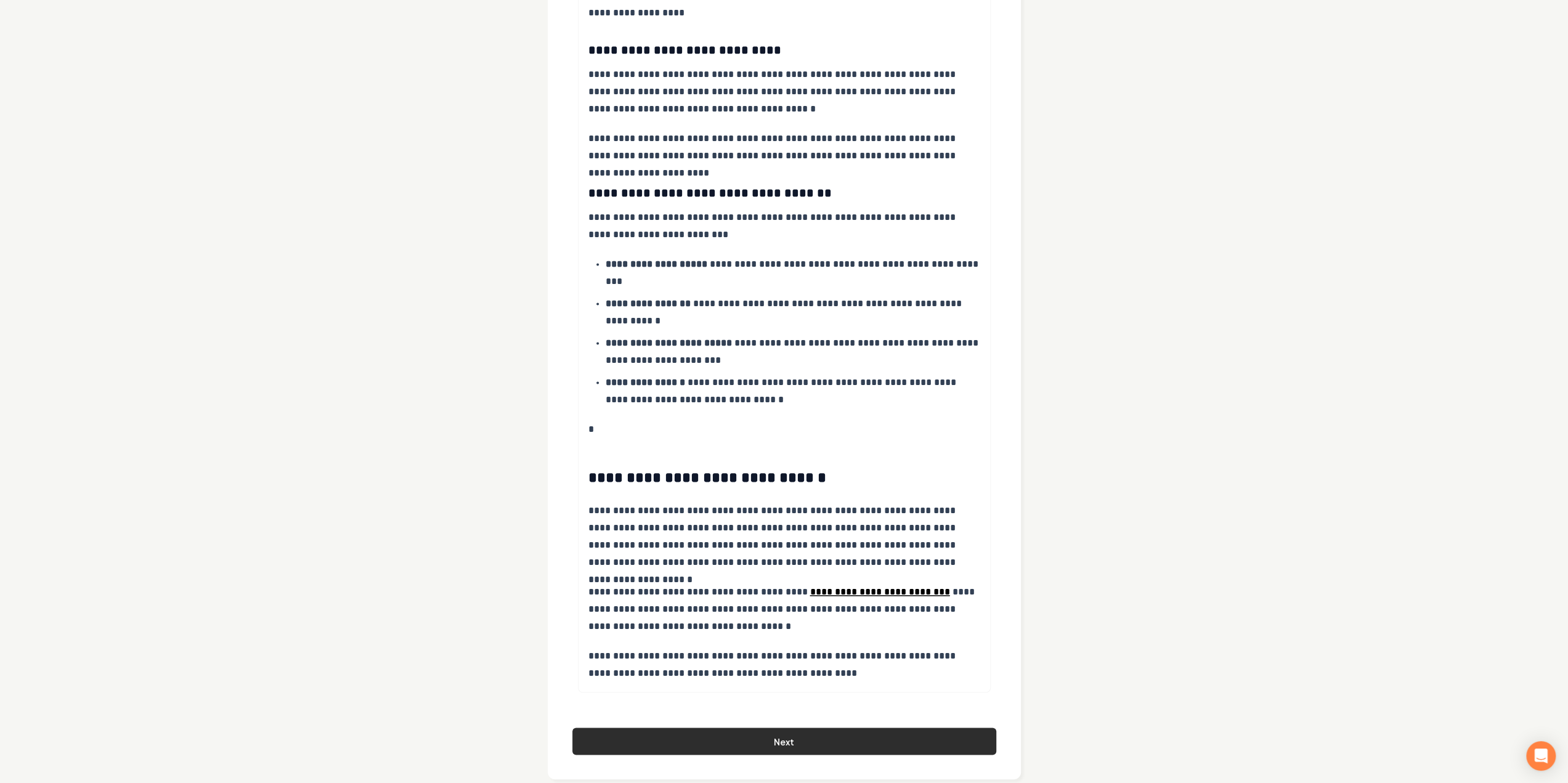
click at [794, 727] on button "Next" at bounding box center [784, 741] width 424 height 27
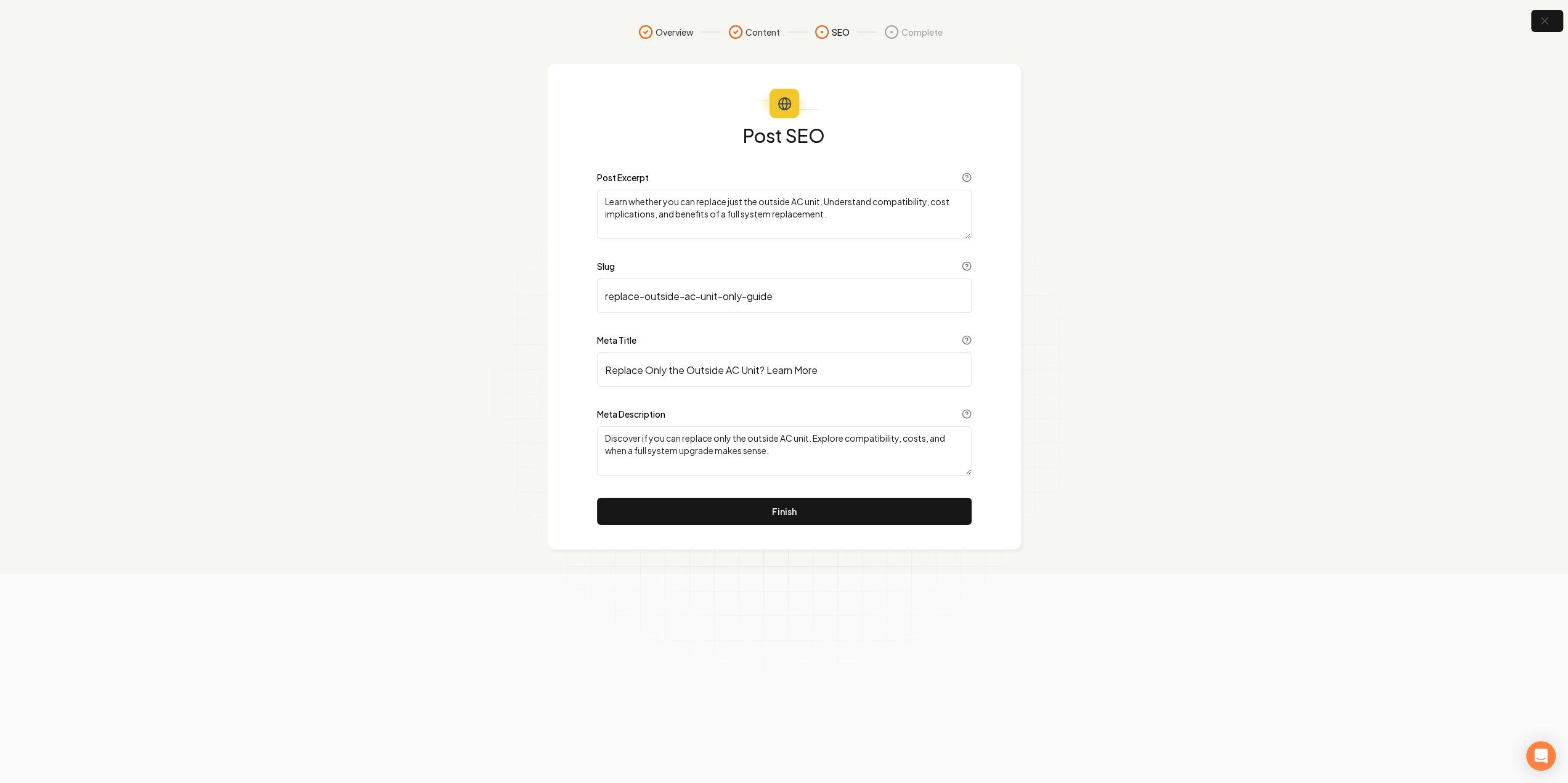
scroll to position [0, 0]
click at [765, 519] on button "Finish" at bounding box center [789, 512] width 374 height 27
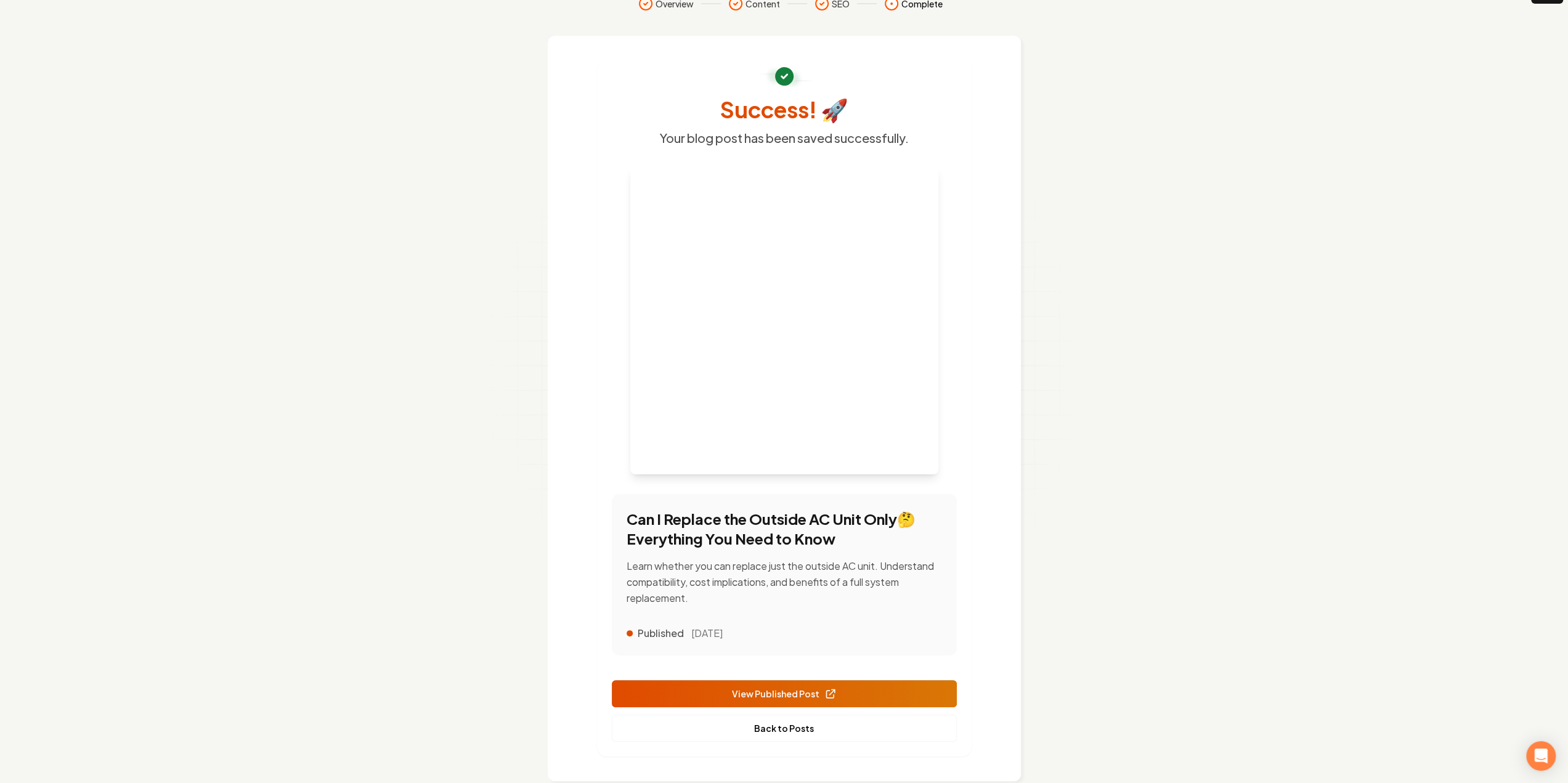
scroll to position [51, 0]
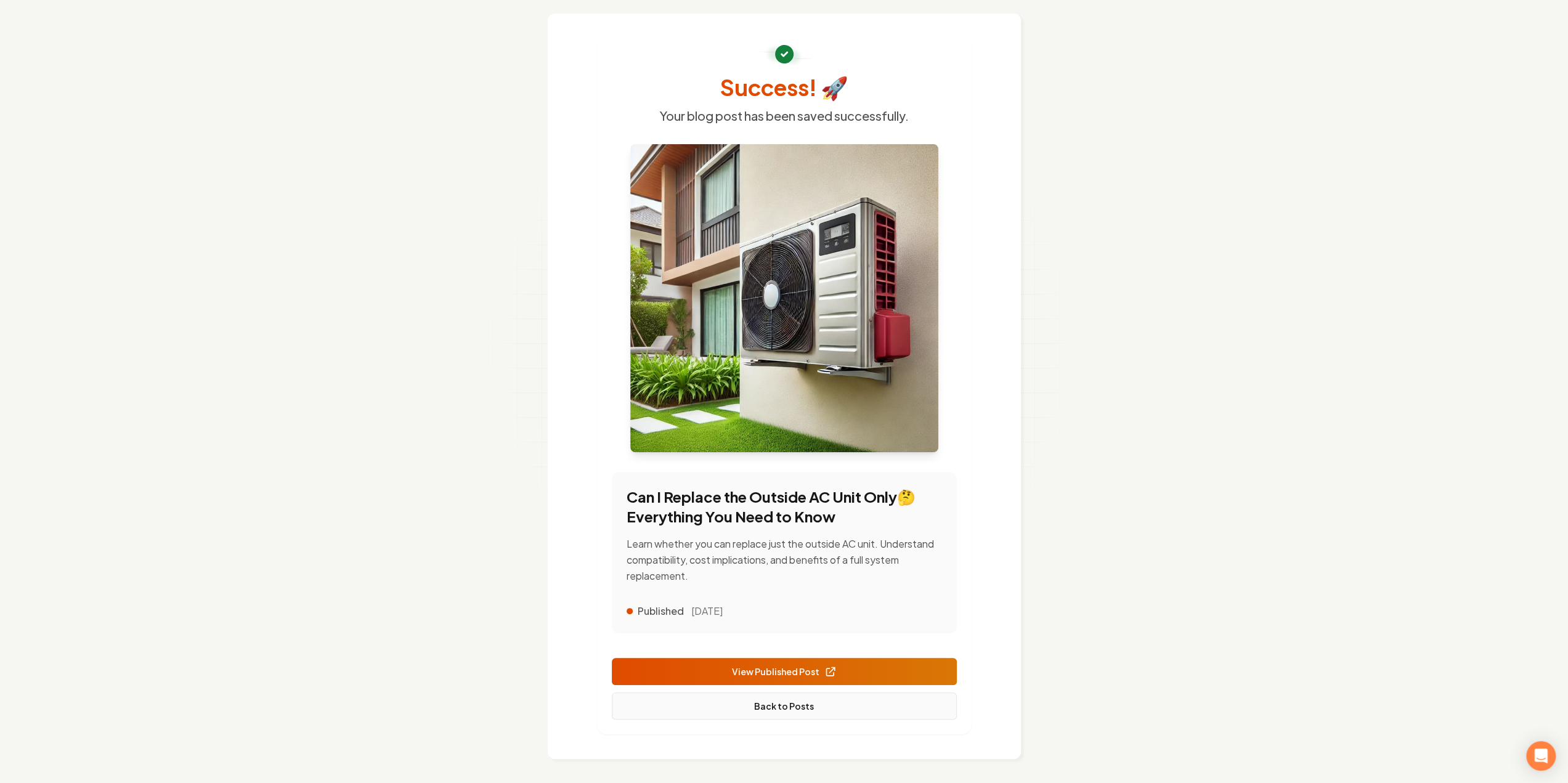
click at [833, 711] on link "Back to Posts" at bounding box center [785, 706] width 345 height 27
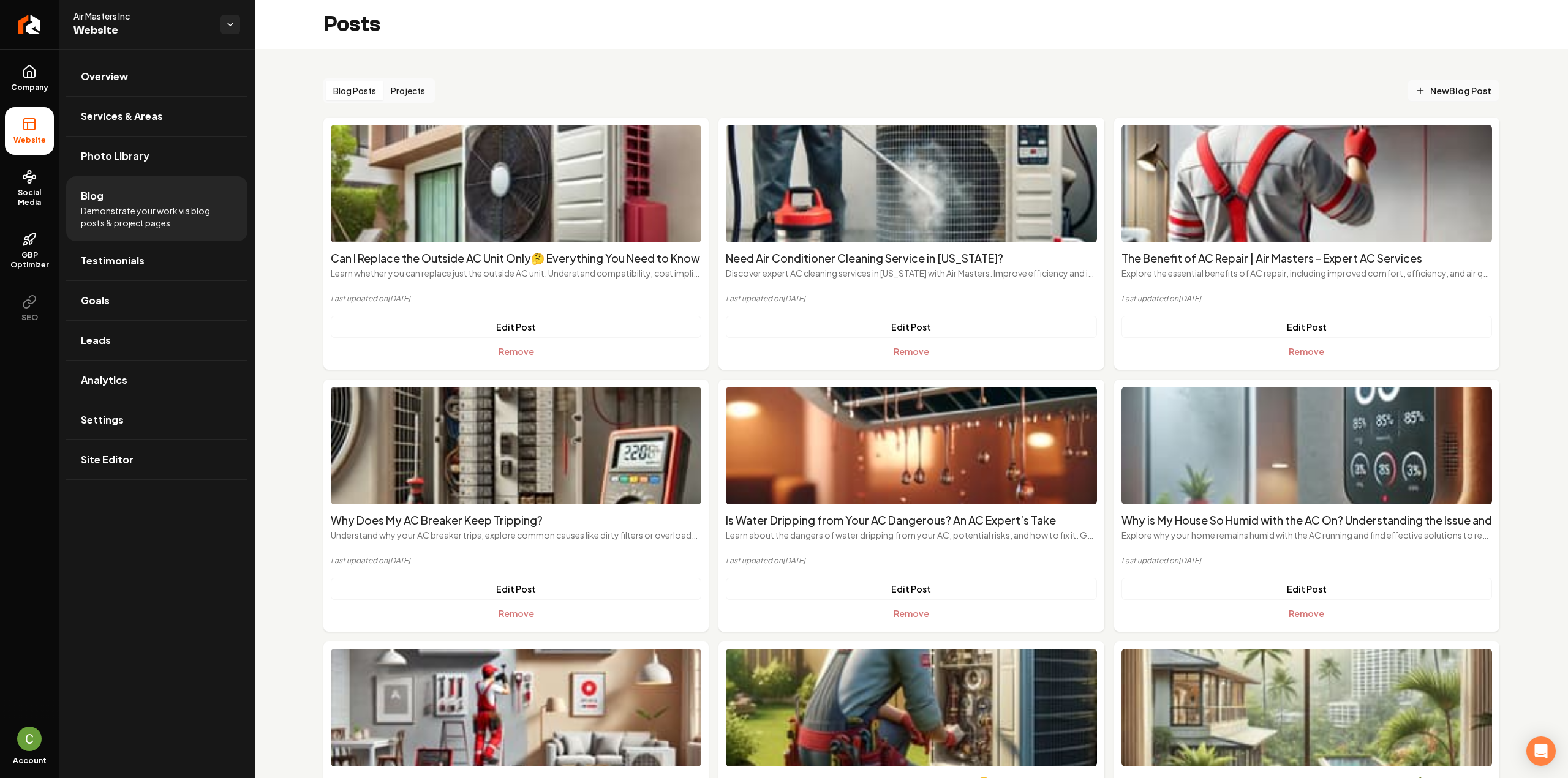
click at [1416, 91] on icon "Main content area" at bounding box center [1421, 90] width 10 height 10
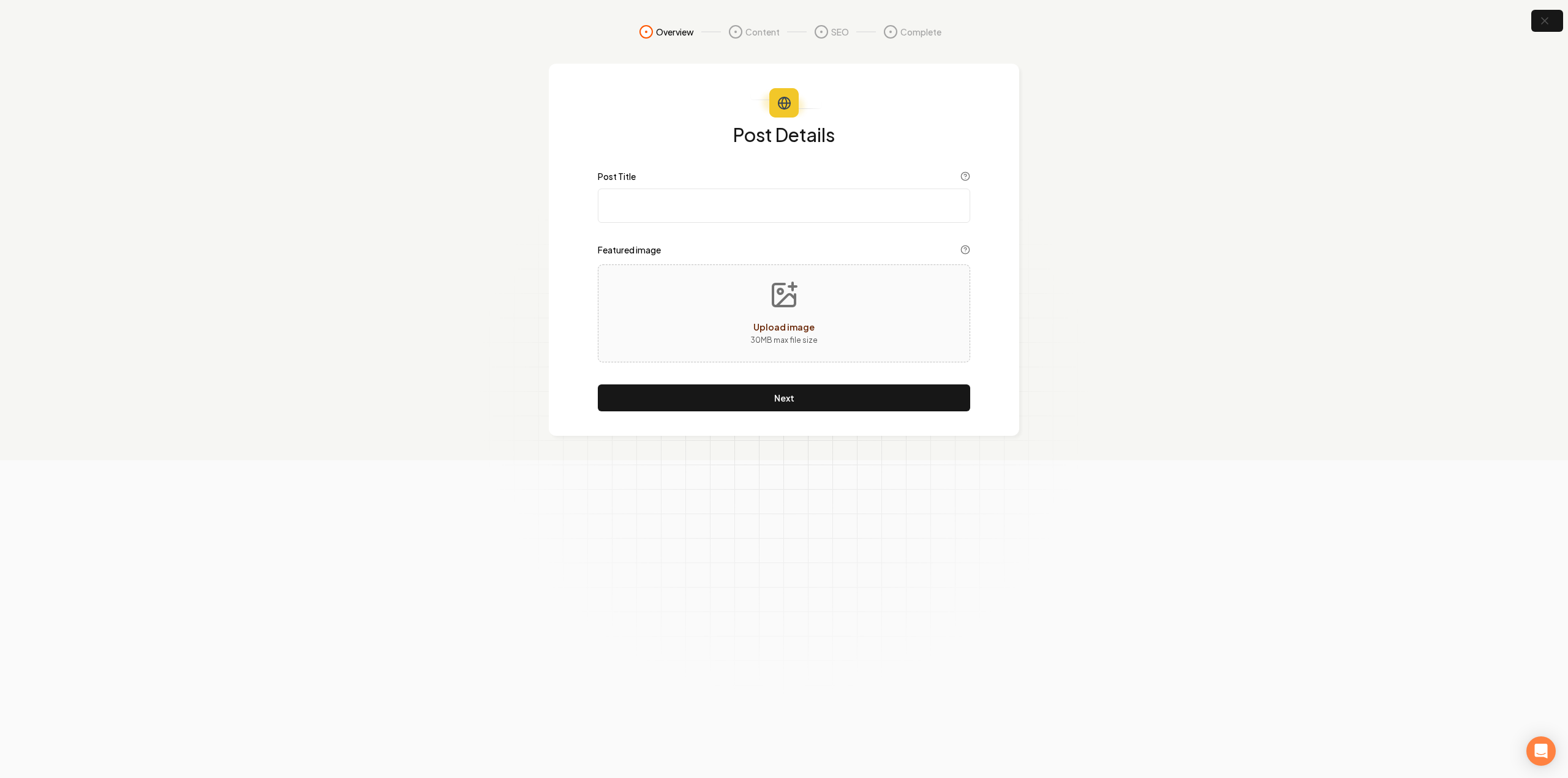
click at [741, 194] on input "Post Title" at bounding box center [784, 205] width 372 height 34
paste input "How Much Electricity Does an AC Consume in Hawaii? 🌴"
type input "How Much Electricity Does an AC Consume in Hawaii? 🌴"
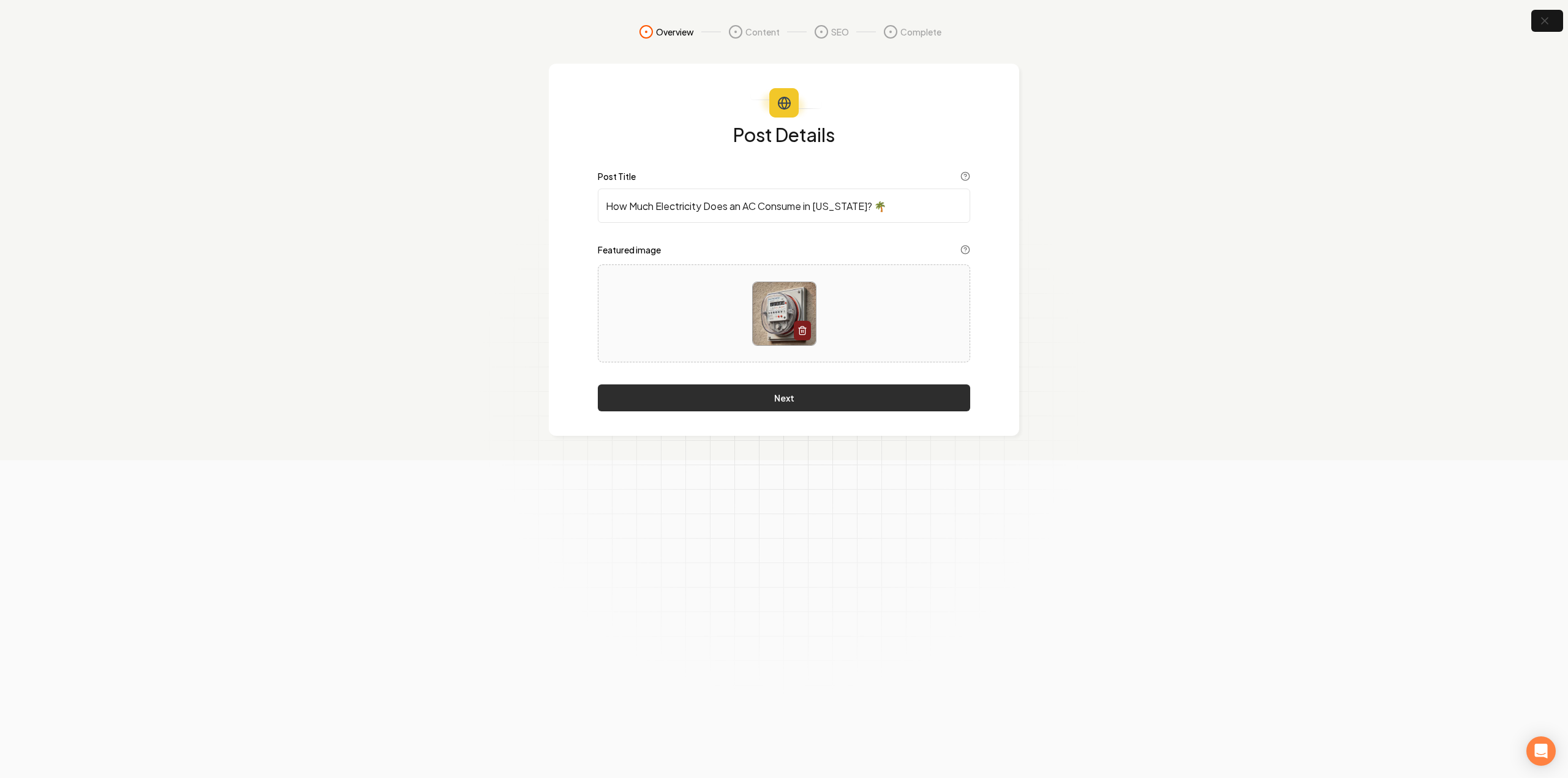
click at [685, 391] on button "Next" at bounding box center [784, 398] width 372 height 27
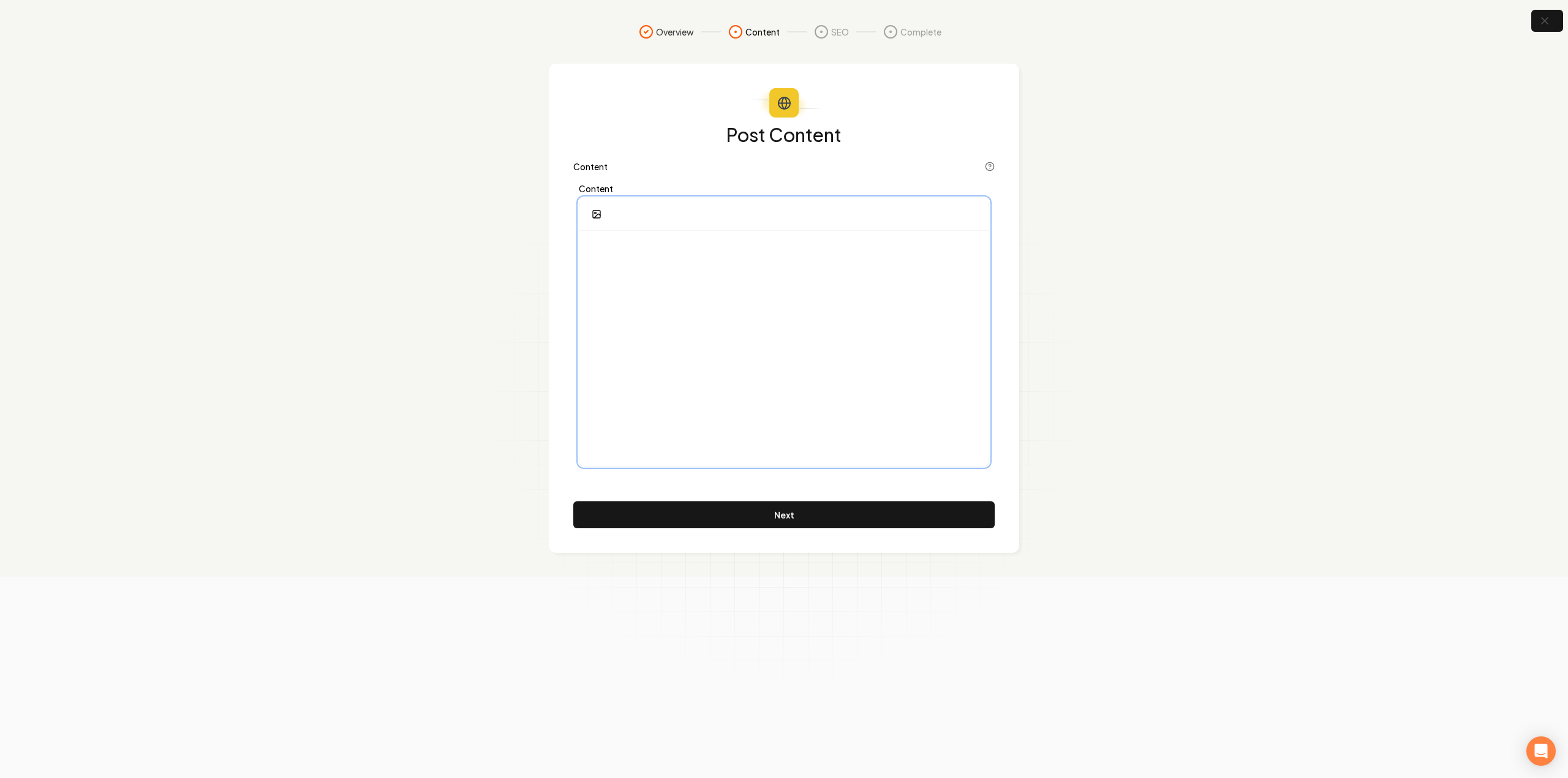
click at [698, 351] on div at bounding box center [784, 348] width 409 height 235
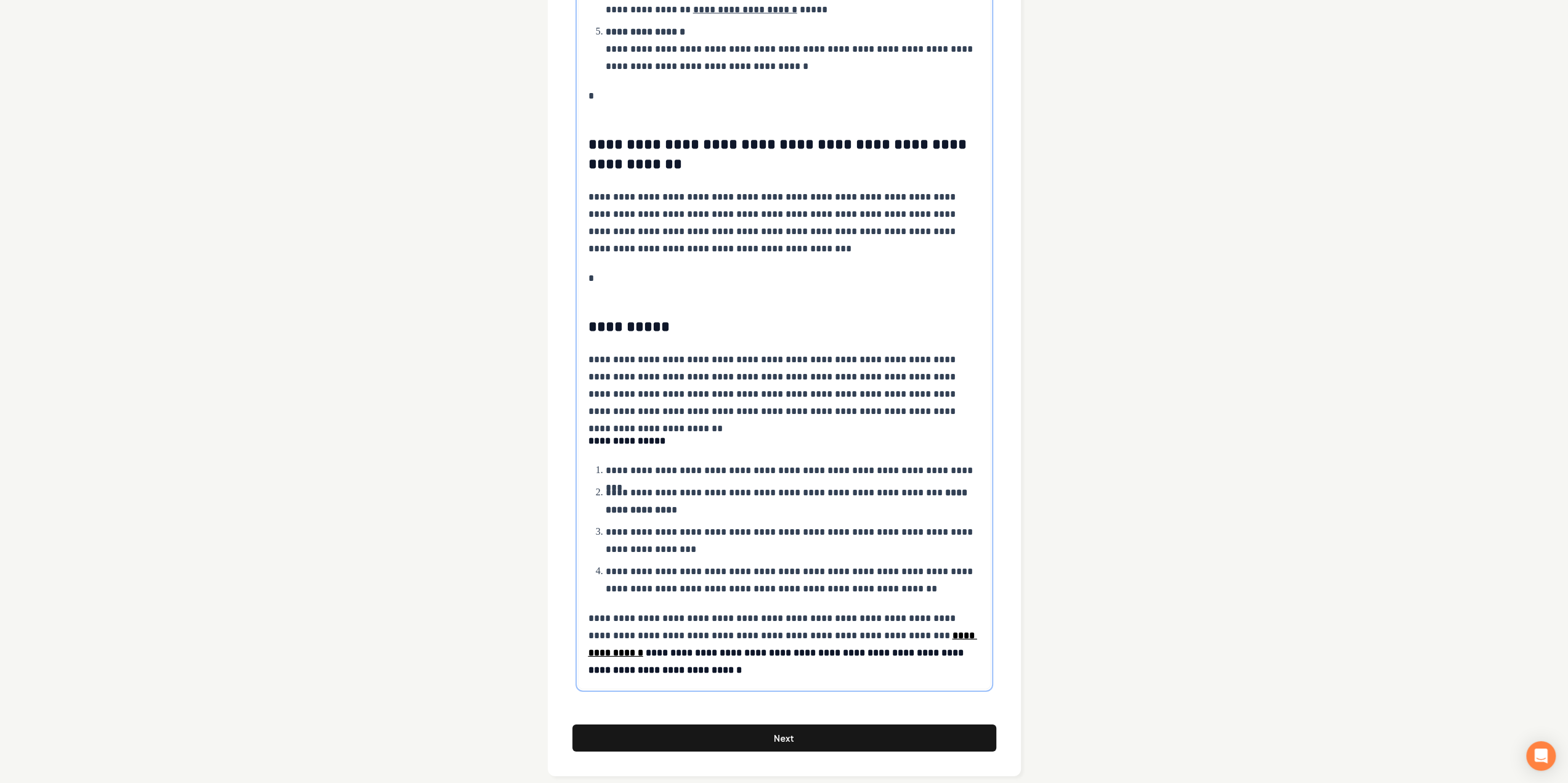
scroll to position [3636, 0]
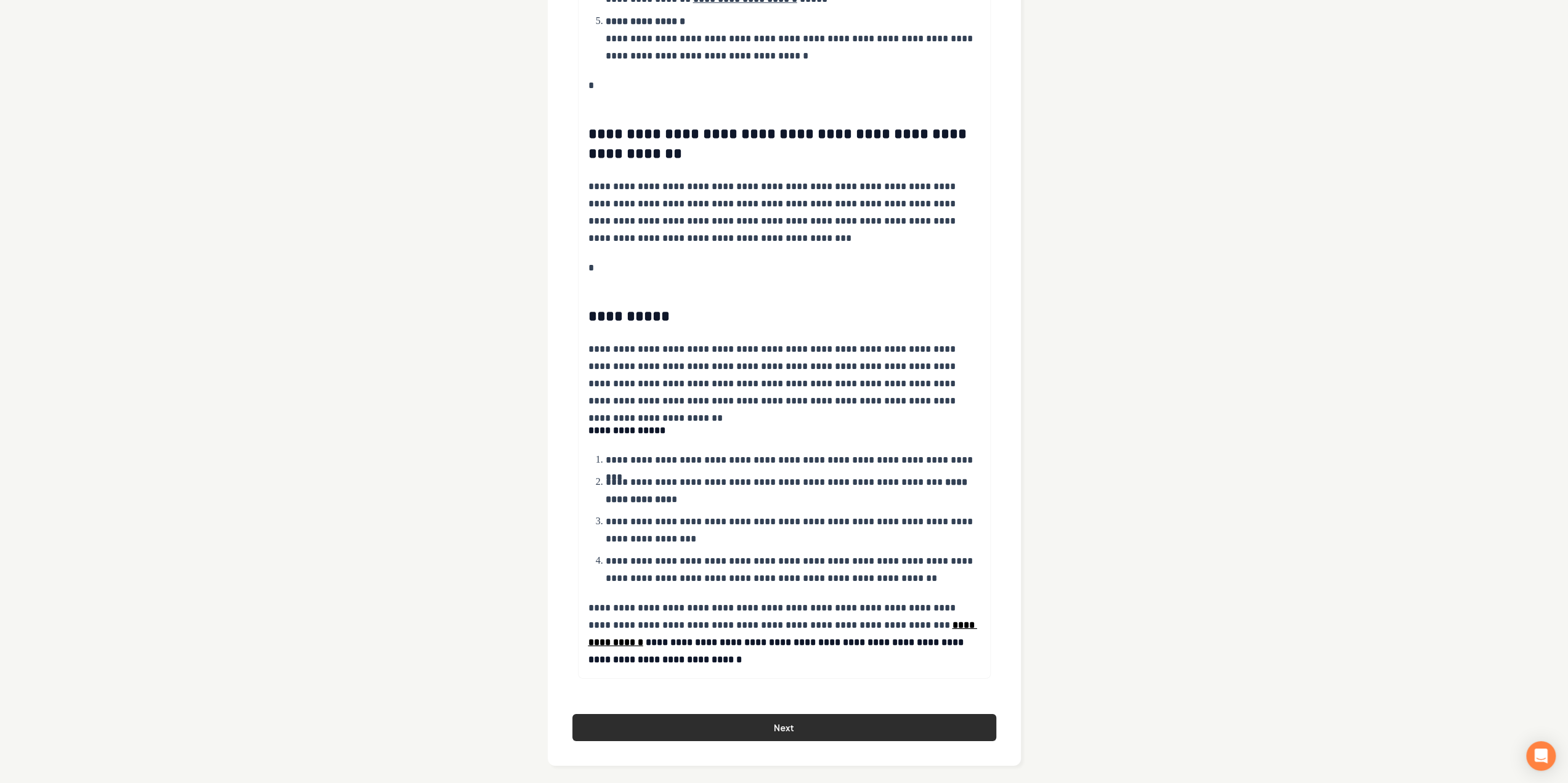
click at [774, 716] on button "Next" at bounding box center [784, 727] width 424 height 27
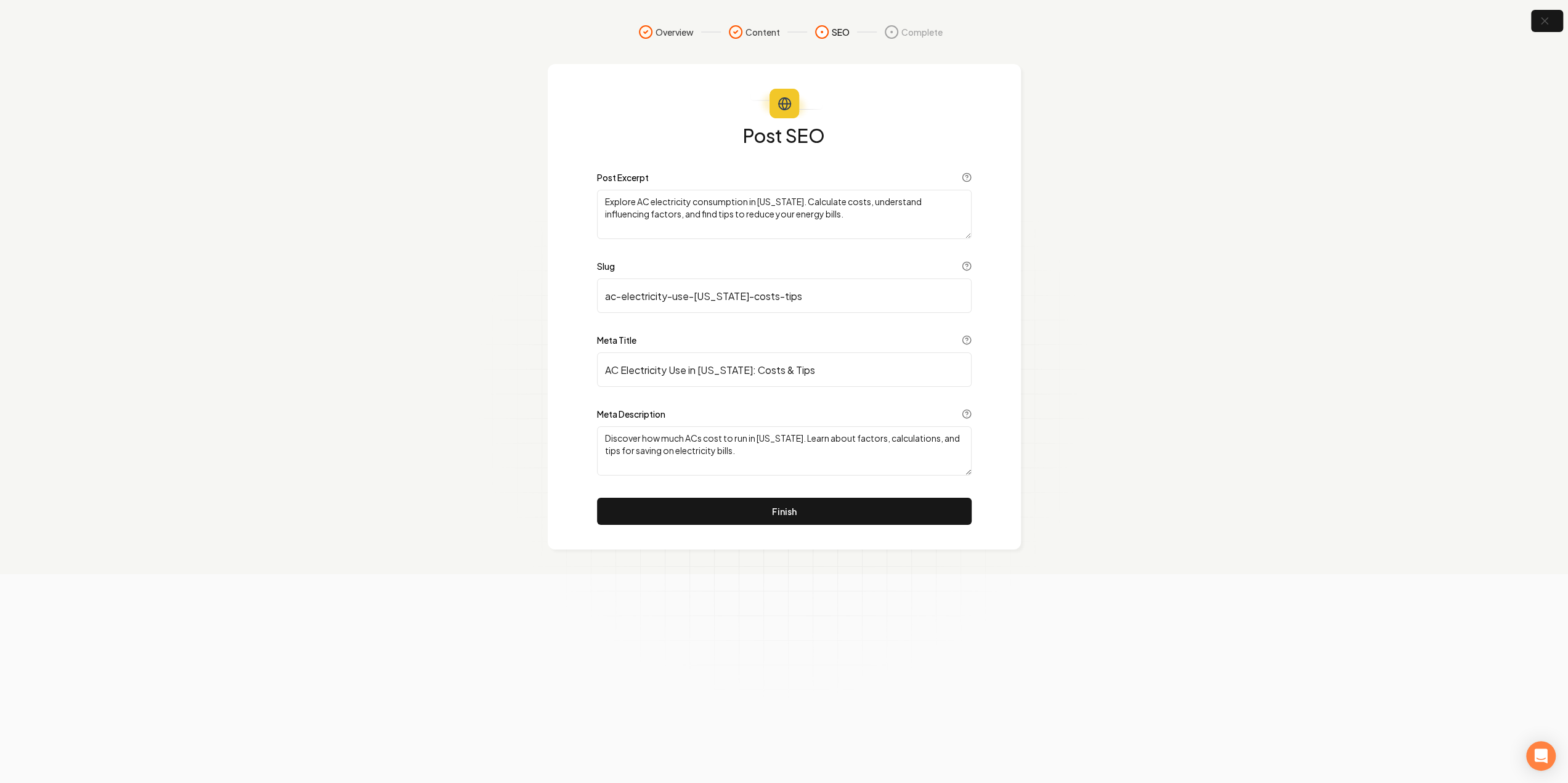
scroll to position [0, 0]
click at [841, 496] on div "Post SEO Post Excerpt Explore AC electricity consumption in Hawaii. Calculate c…" at bounding box center [789, 326] width 374 height 400
click at [833, 514] on button "Finish" at bounding box center [789, 512] width 374 height 27
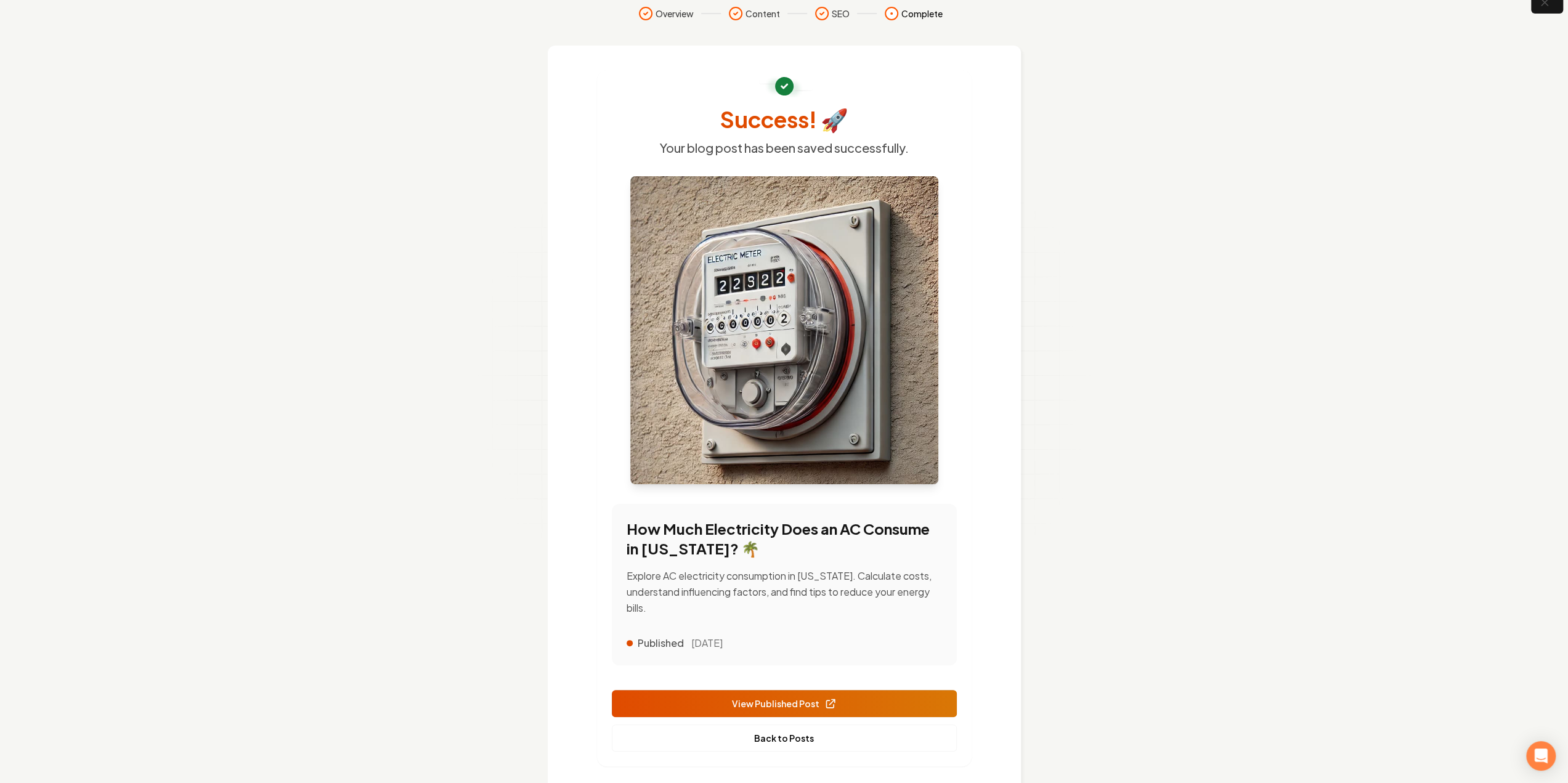
scroll to position [51, 0]
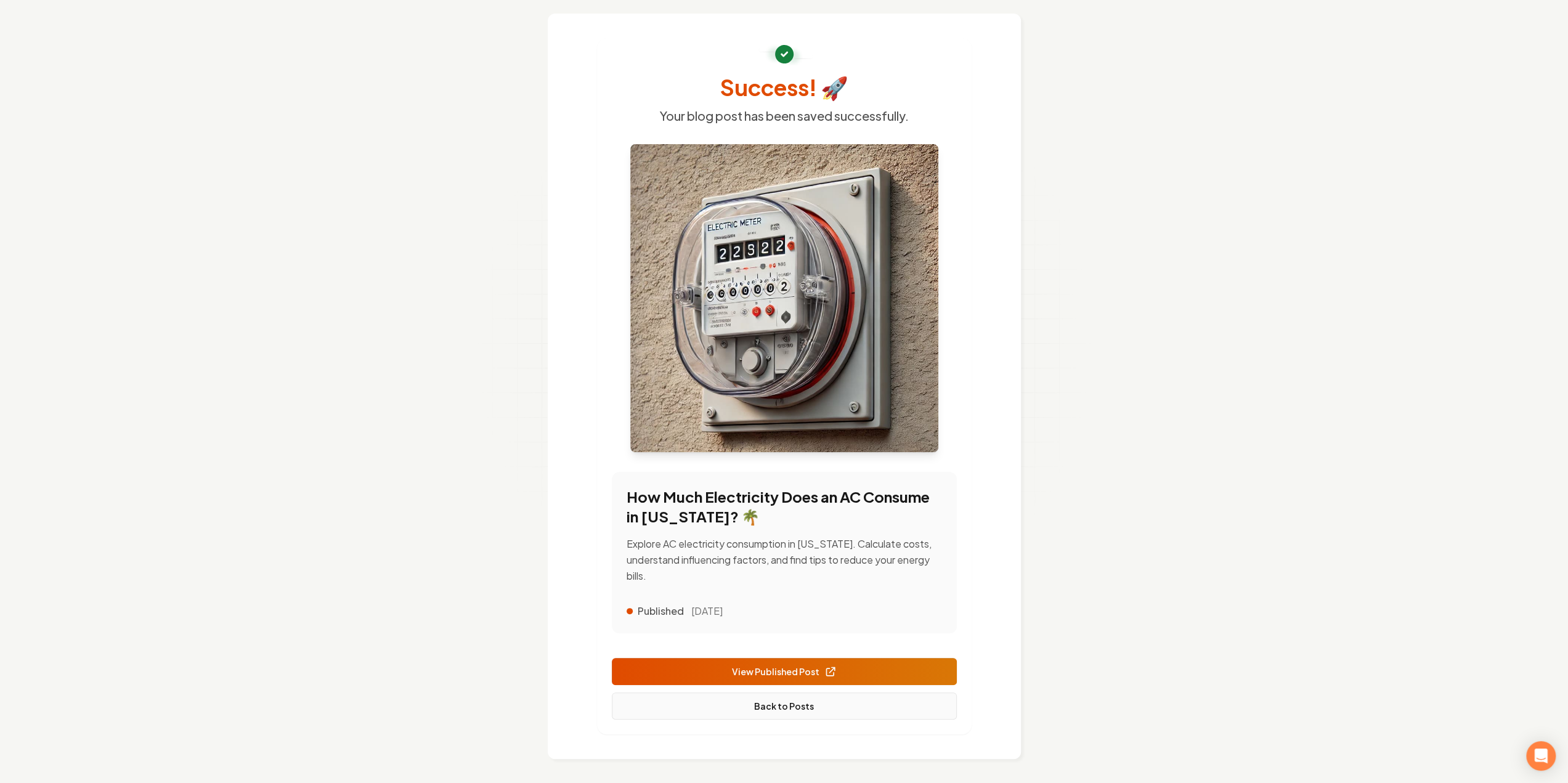
click at [803, 701] on link "Back to Posts" at bounding box center [785, 706] width 345 height 27
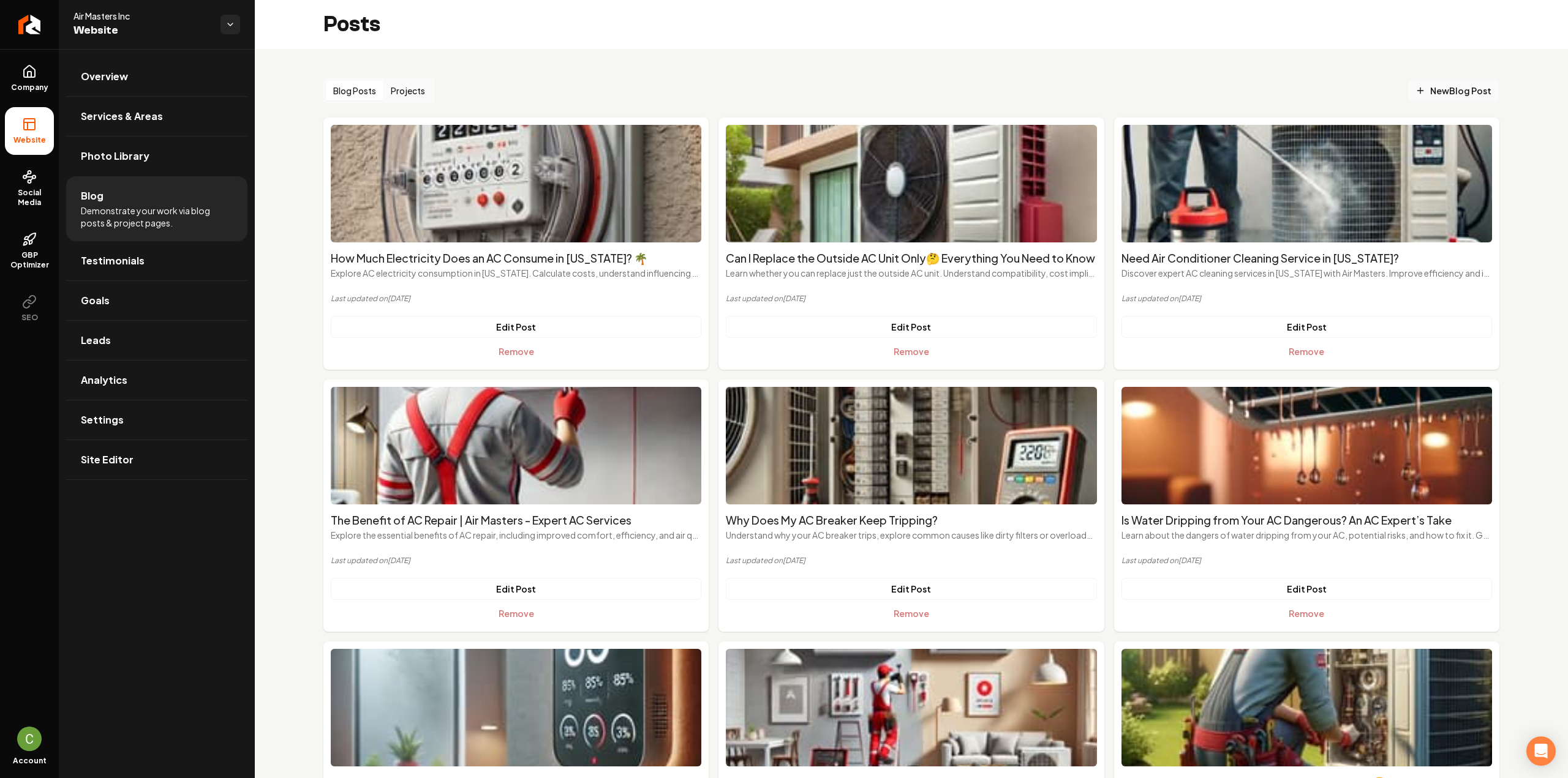
click at [1451, 87] on span "New Blog Post" at bounding box center [1454, 90] width 76 height 13
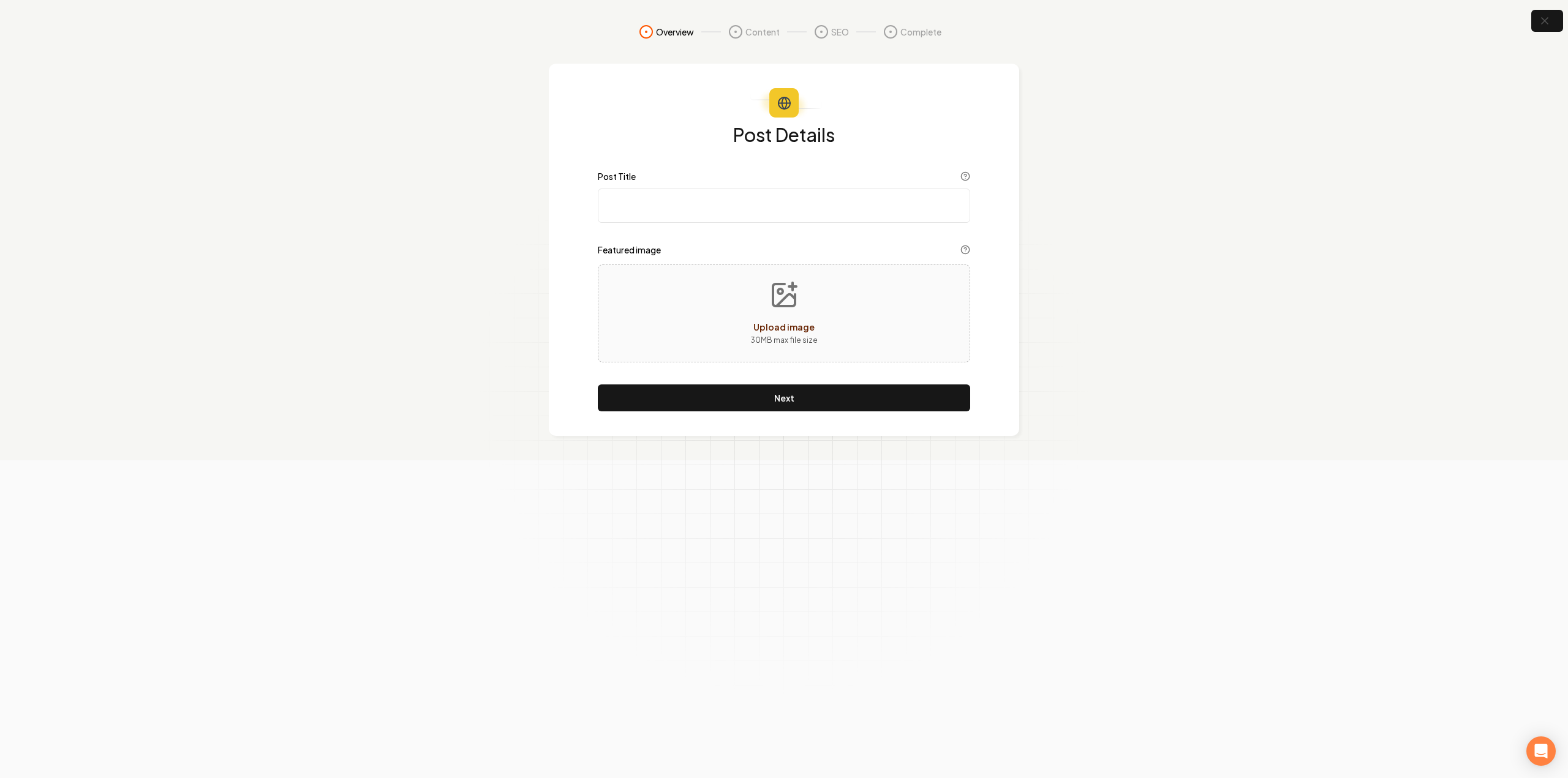
click at [891, 282] on div "Upload image 30 MB max file size" at bounding box center [784, 313] width 372 height 98
click at [763, 224] on div "Post Details Post Title Featured image Upload image 30 MB max file size Next" at bounding box center [784, 268] width 372 height 287
click at [753, 204] on input "Post Title" at bounding box center [784, 205] width 372 height 34
paste input "Understanding the Causes of AC Buzzing Noises"
type input "Understanding the Causes of AC Buzzing Noises"
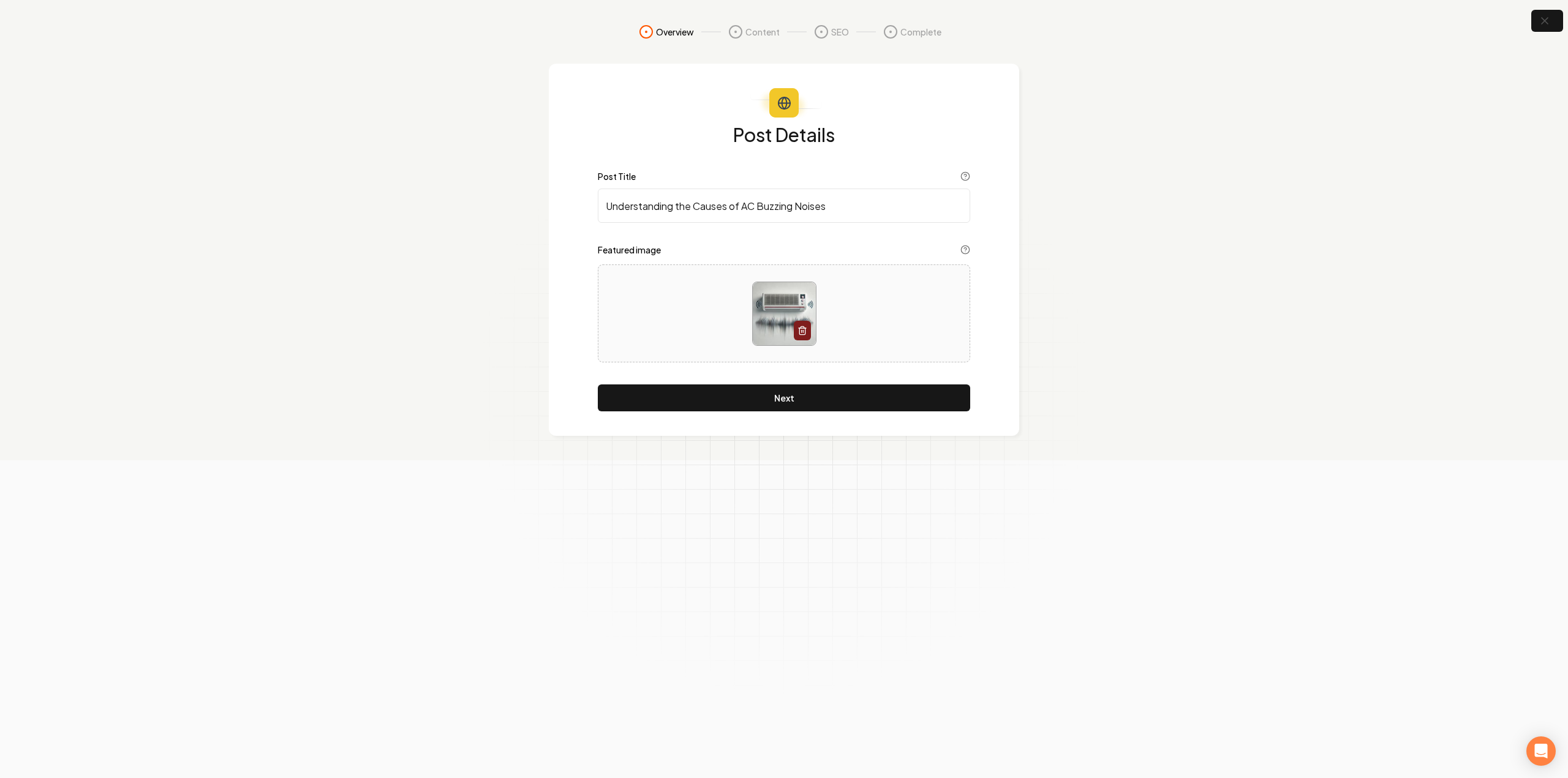
click at [810, 384] on div "Post Details Post Title Understanding the Causes of AC Buzzing Noises Featured …" at bounding box center [784, 268] width 372 height 287
click at [811, 389] on button "Next" at bounding box center [784, 398] width 372 height 27
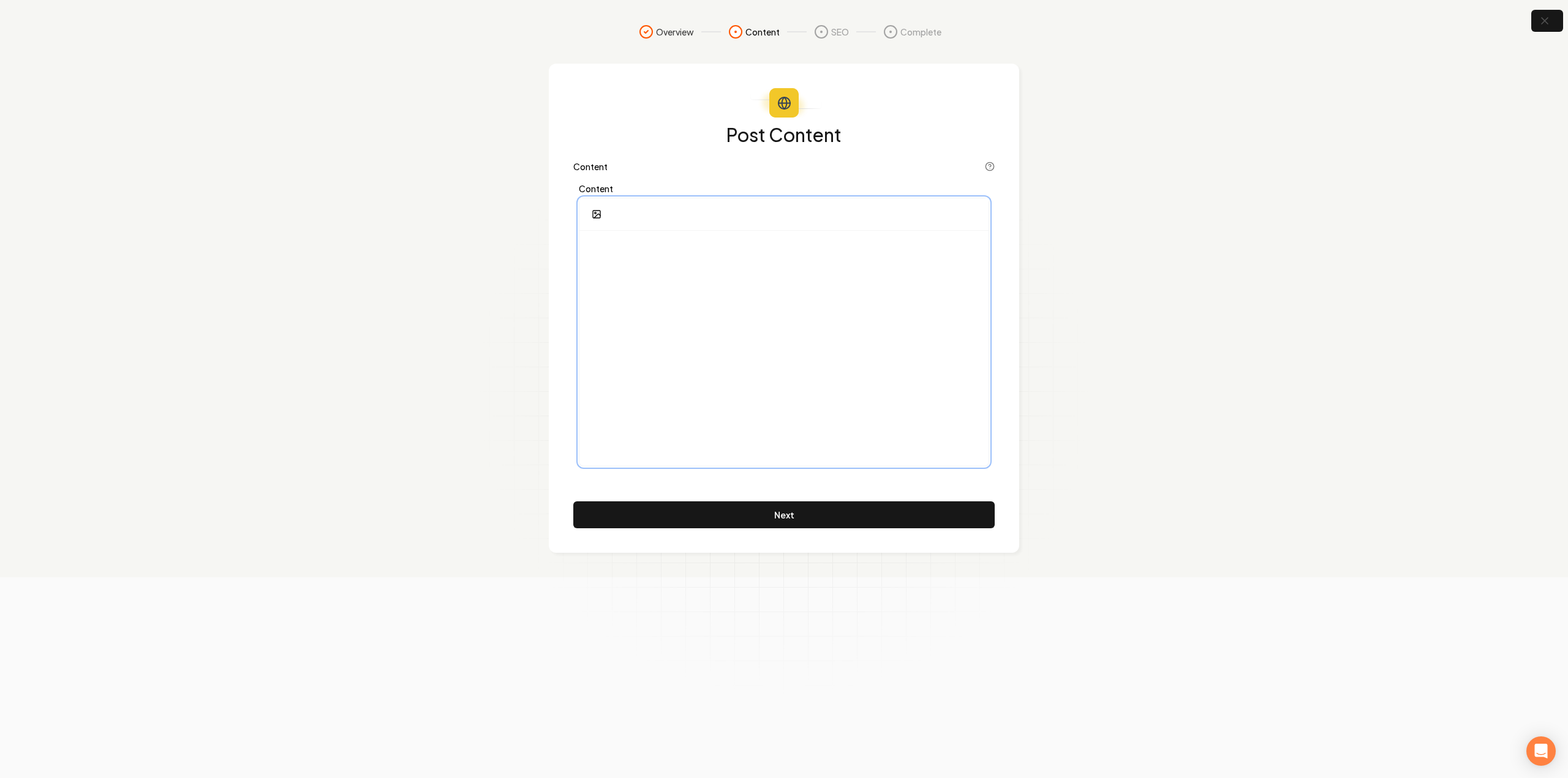
click at [753, 345] on div at bounding box center [784, 348] width 409 height 235
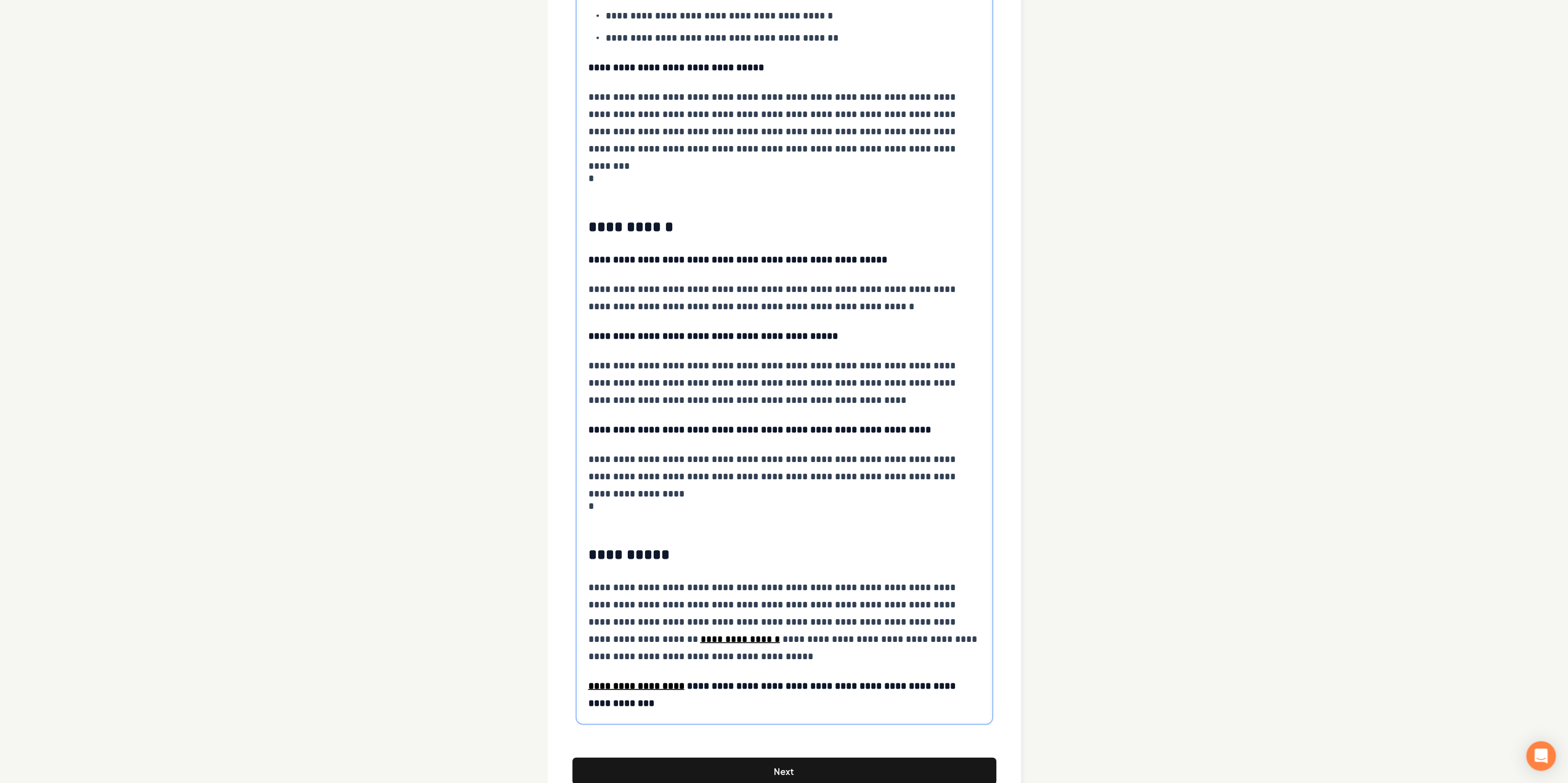
scroll to position [2619, 0]
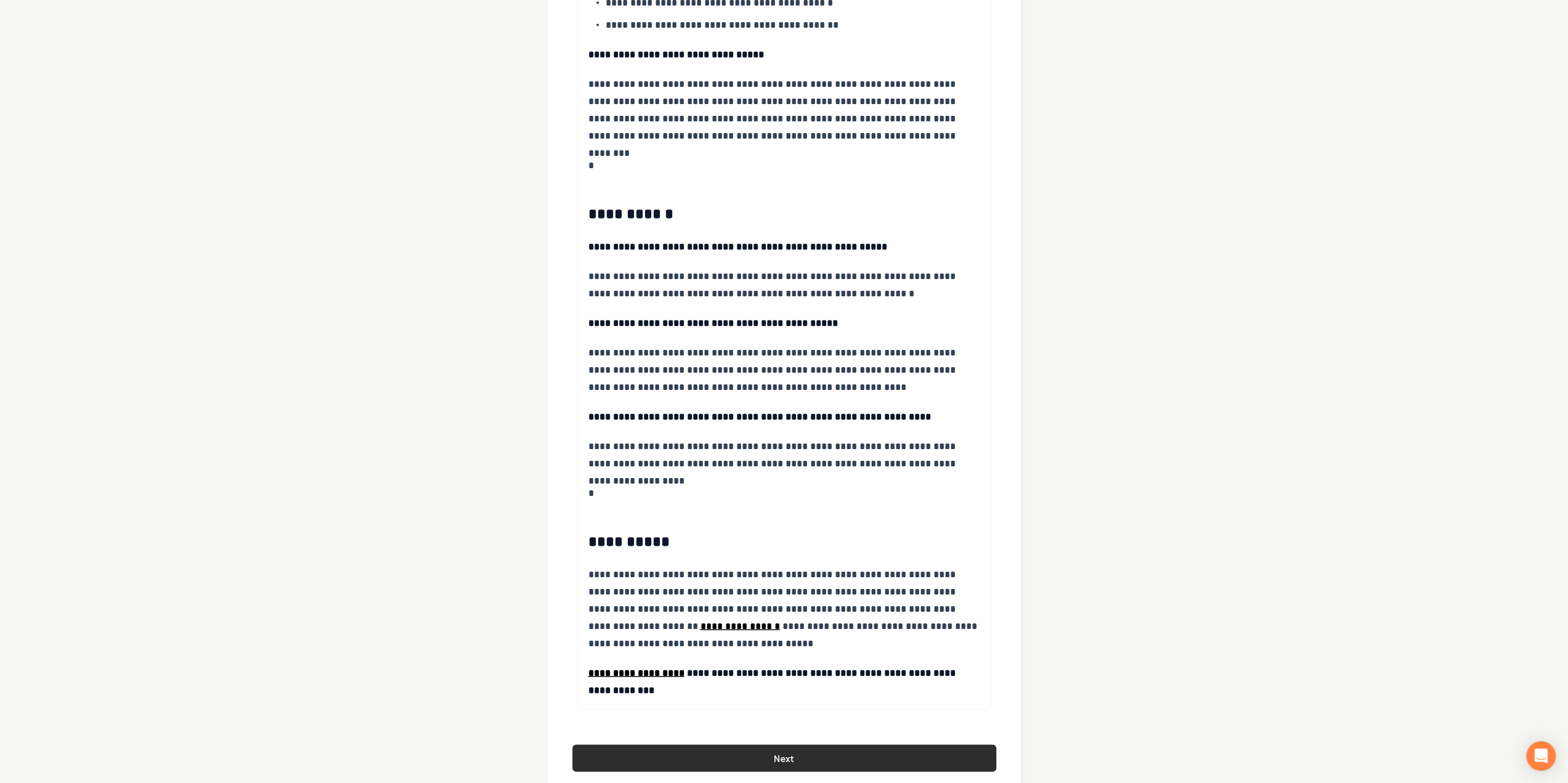
click at [715, 745] on button "Next" at bounding box center [784, 759] width 424 height 27
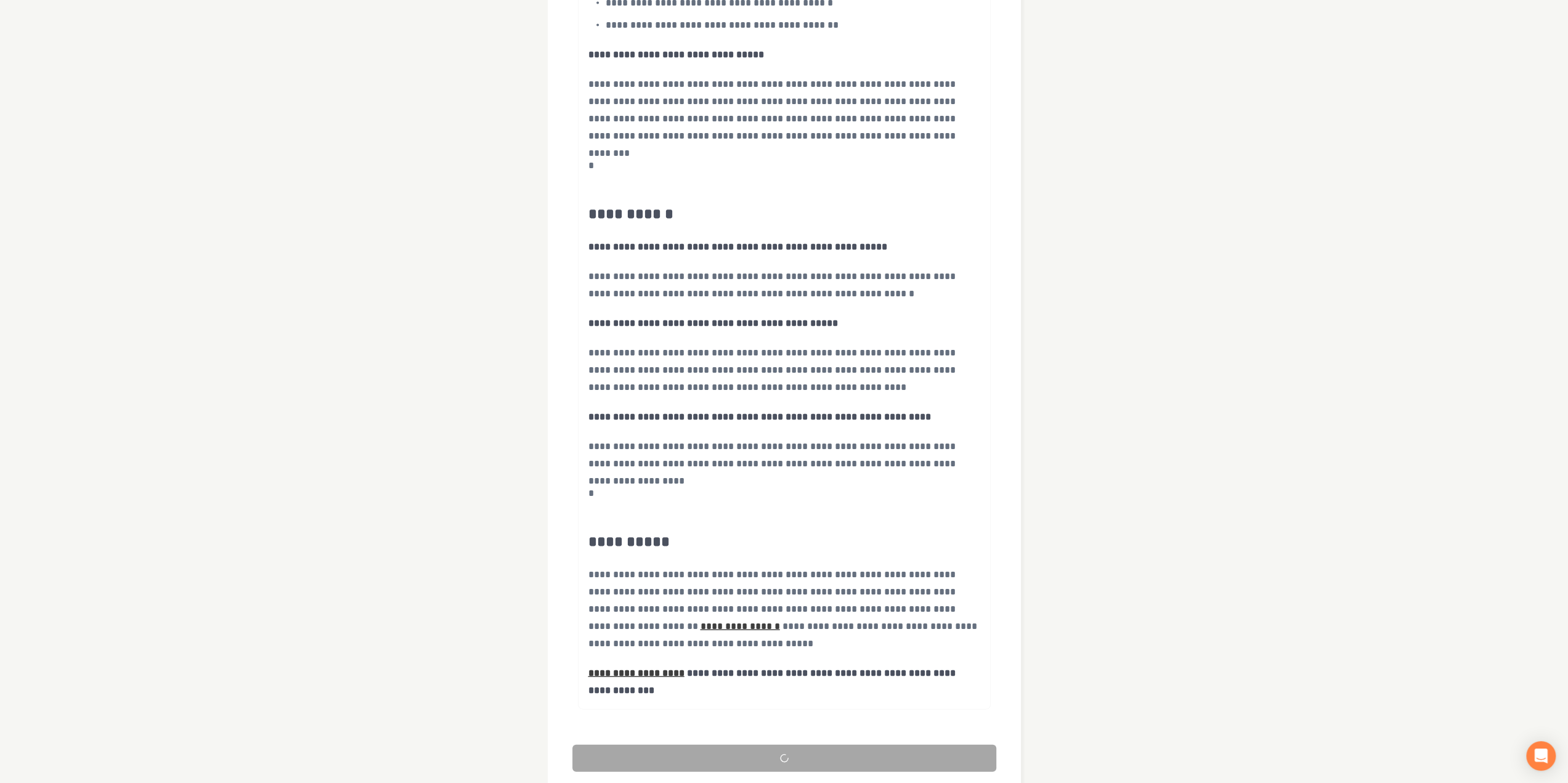
scroll to position [0, 0]
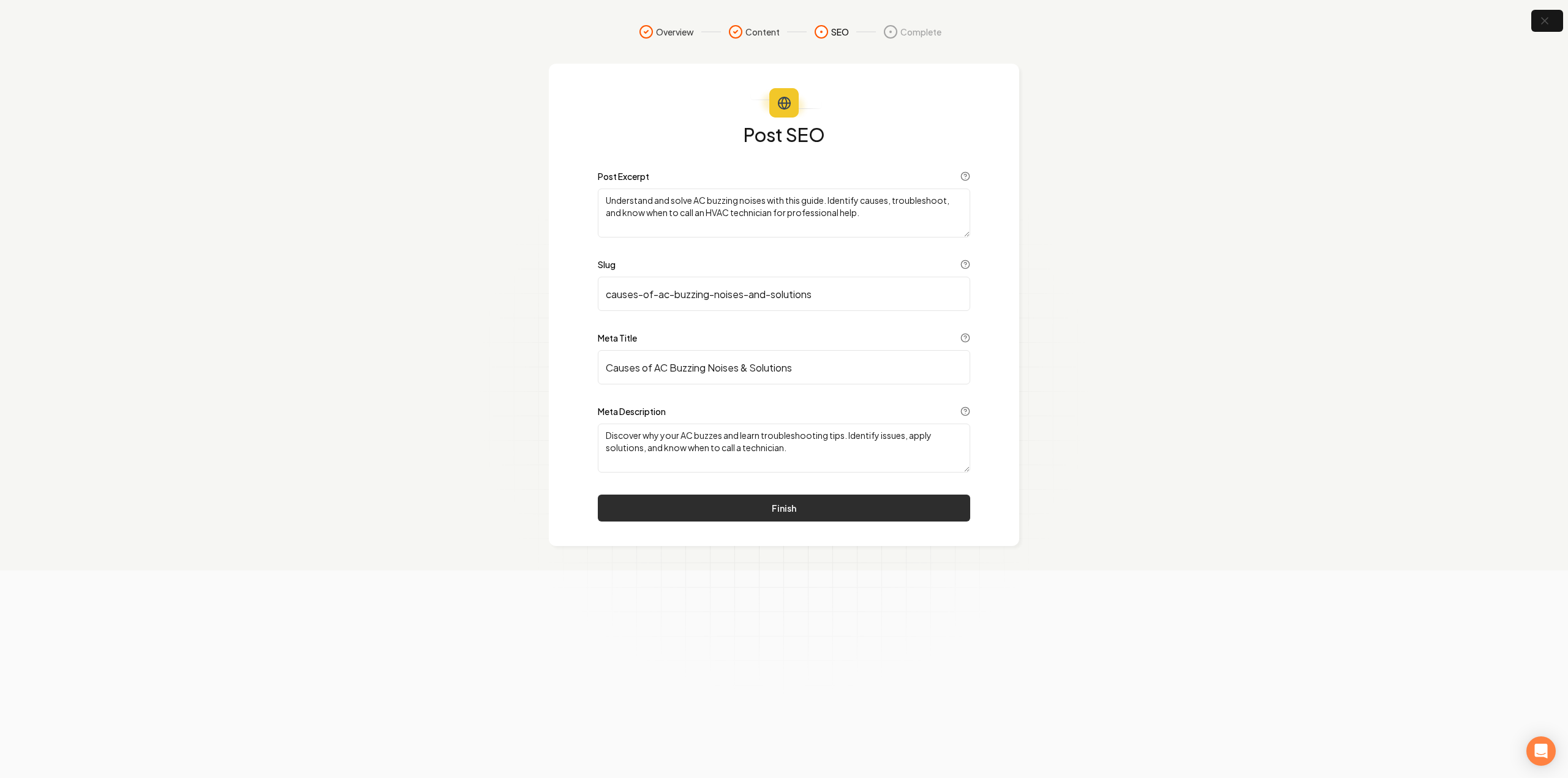
click at [863, 513] on button "Finish" at bounding box center [784, 509] width 372 height 27
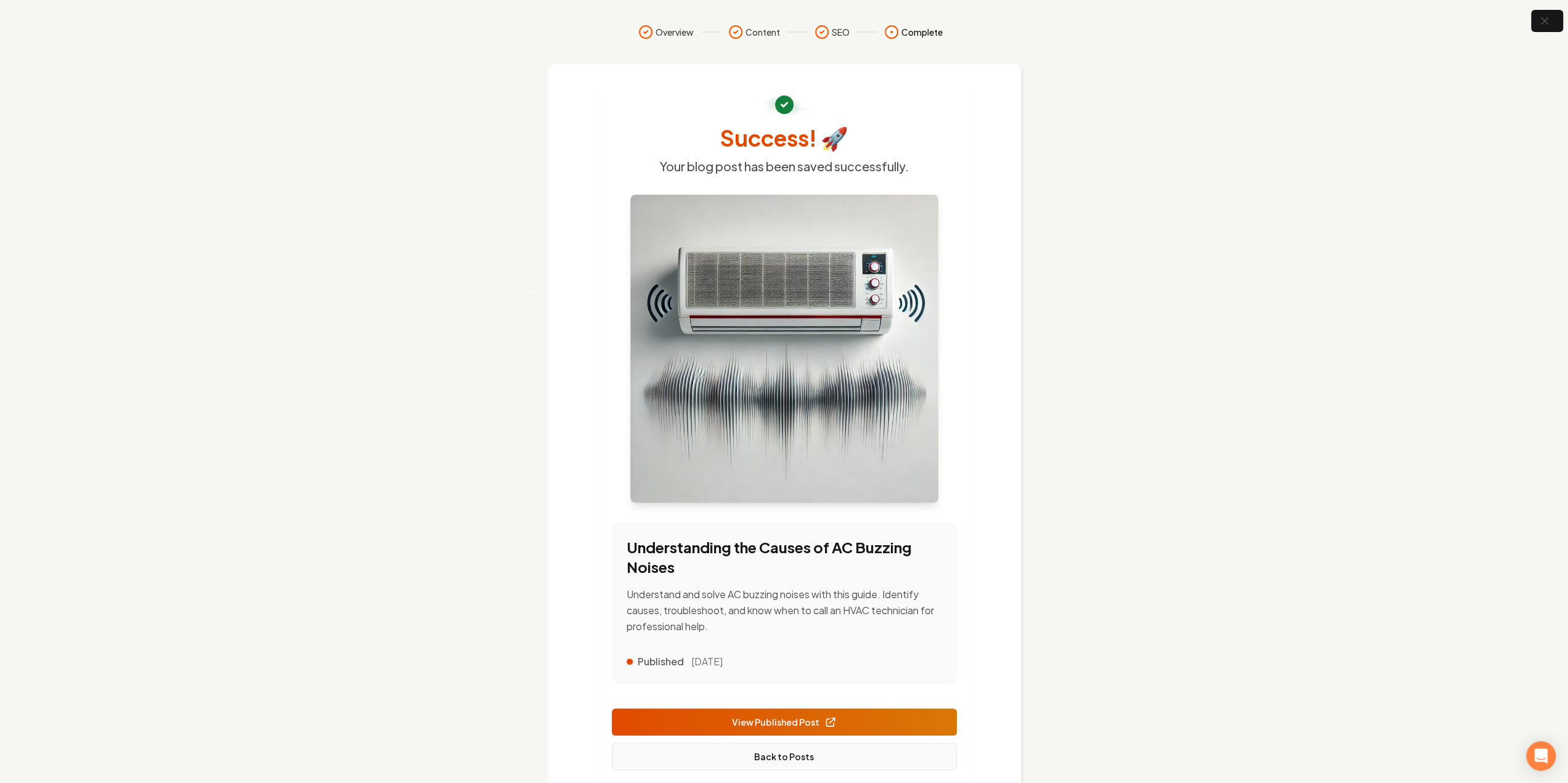
click at [704, 748] on link "Back to Posts" at bounding box center [785, 757] width 345 height 27
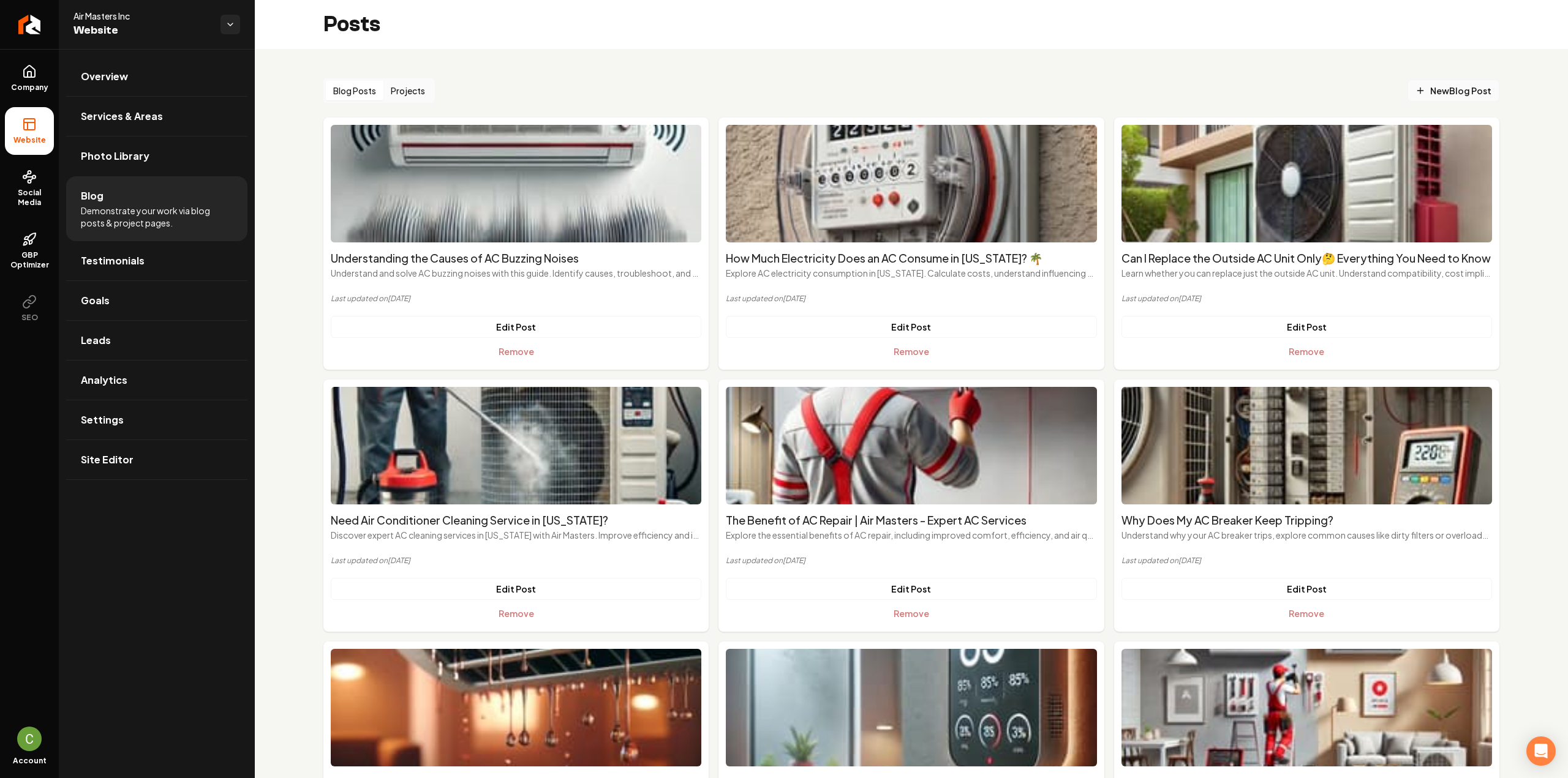
click at [1474, 87] on span "New Blog Post" at bounding box center [1454, 90] width 76 height 13
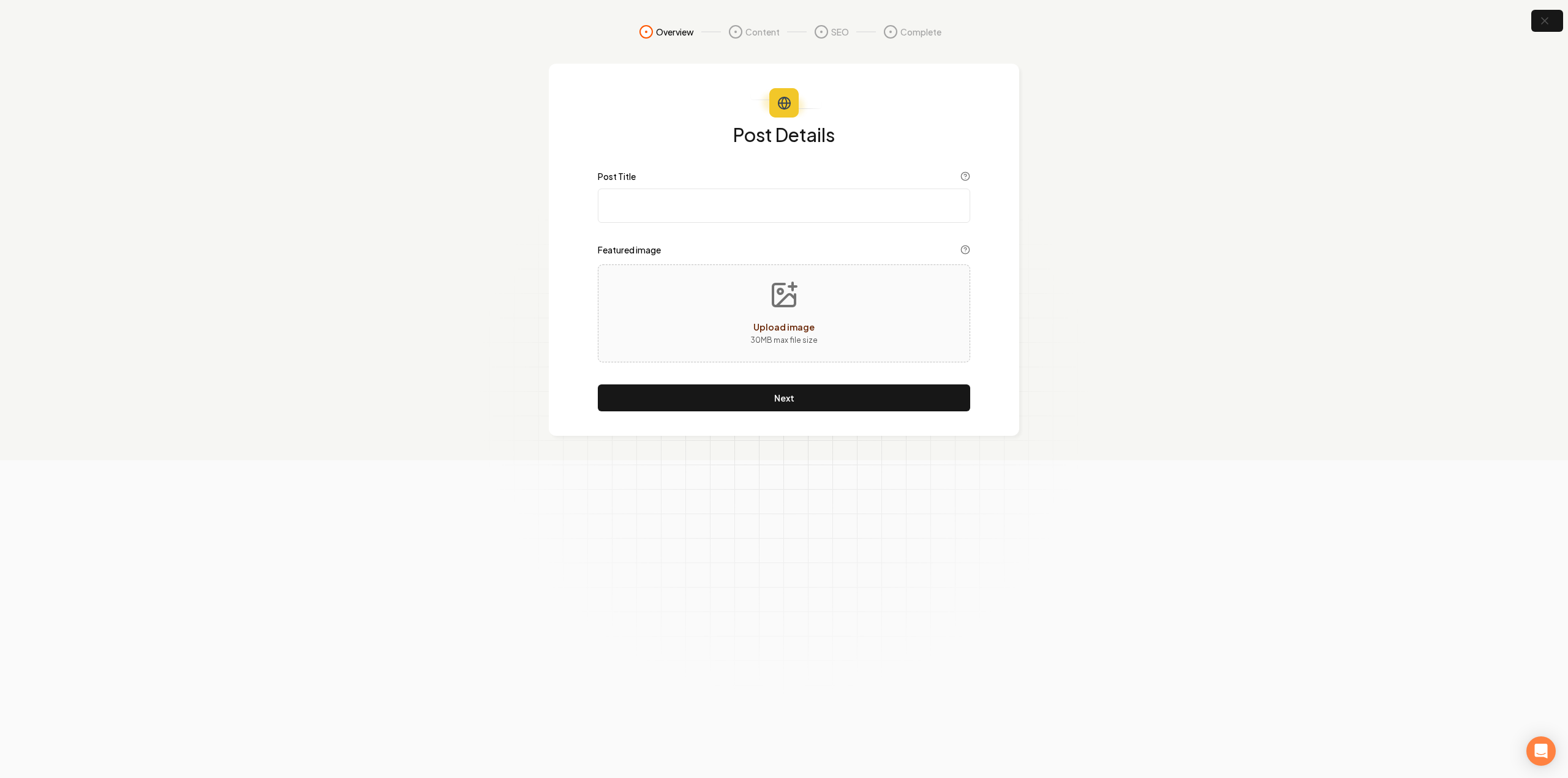
click at [720, 215] on input "Post Title" at bounding box center [784, 205] width 372 height 34
paste input "Why Does Your AC Smell Musty?"
type input "Why Does Your AC Smell Musty?"
click at [892, 413] on div "Post Details Post Title Why Does Your AC Smell Musty? Featured image Next" at bounding box center [783, 250] width 470 height 372
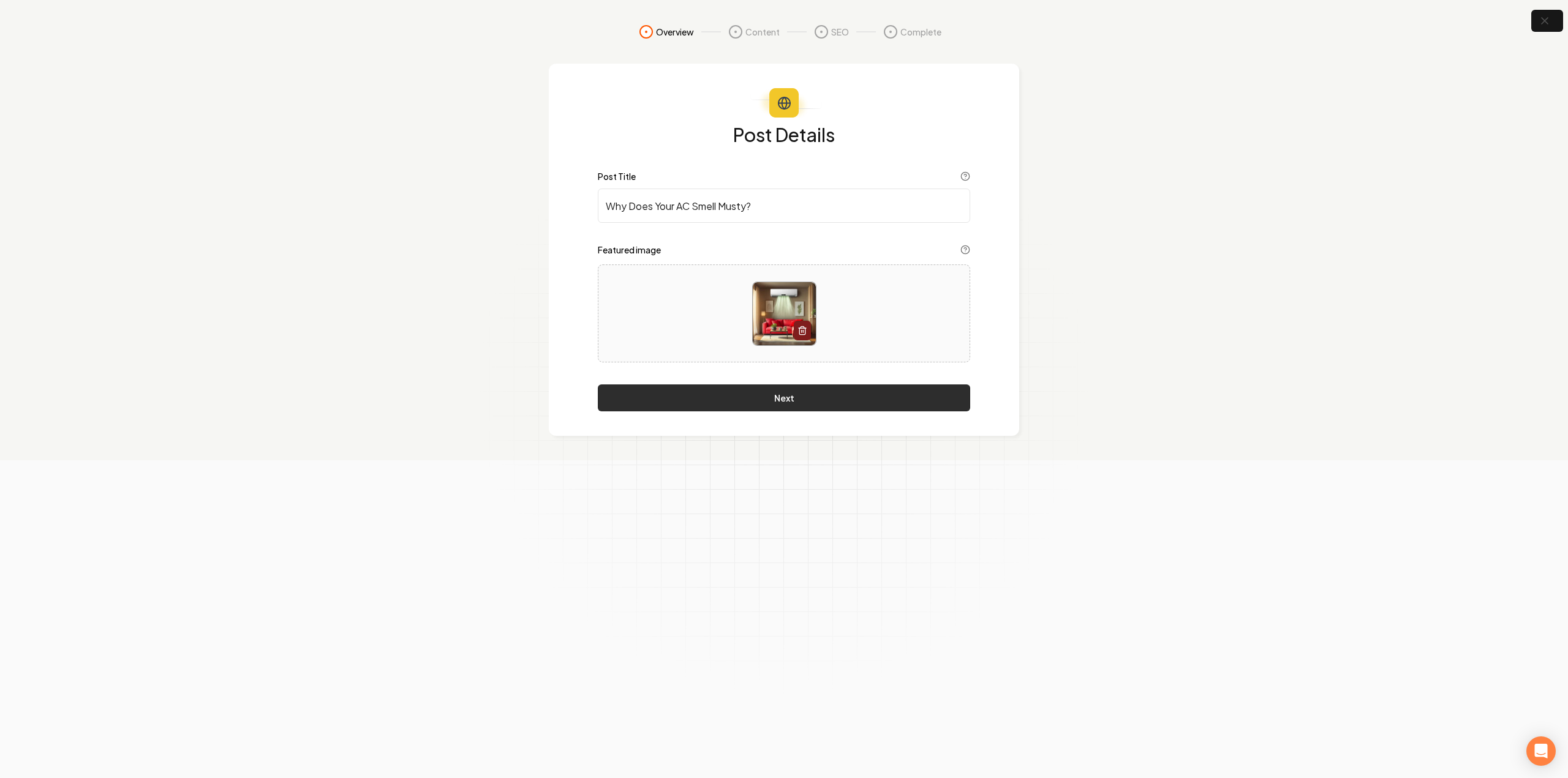
click at [890, 404] on button "Next" at bounding box center [784, 398] width 372 height 27
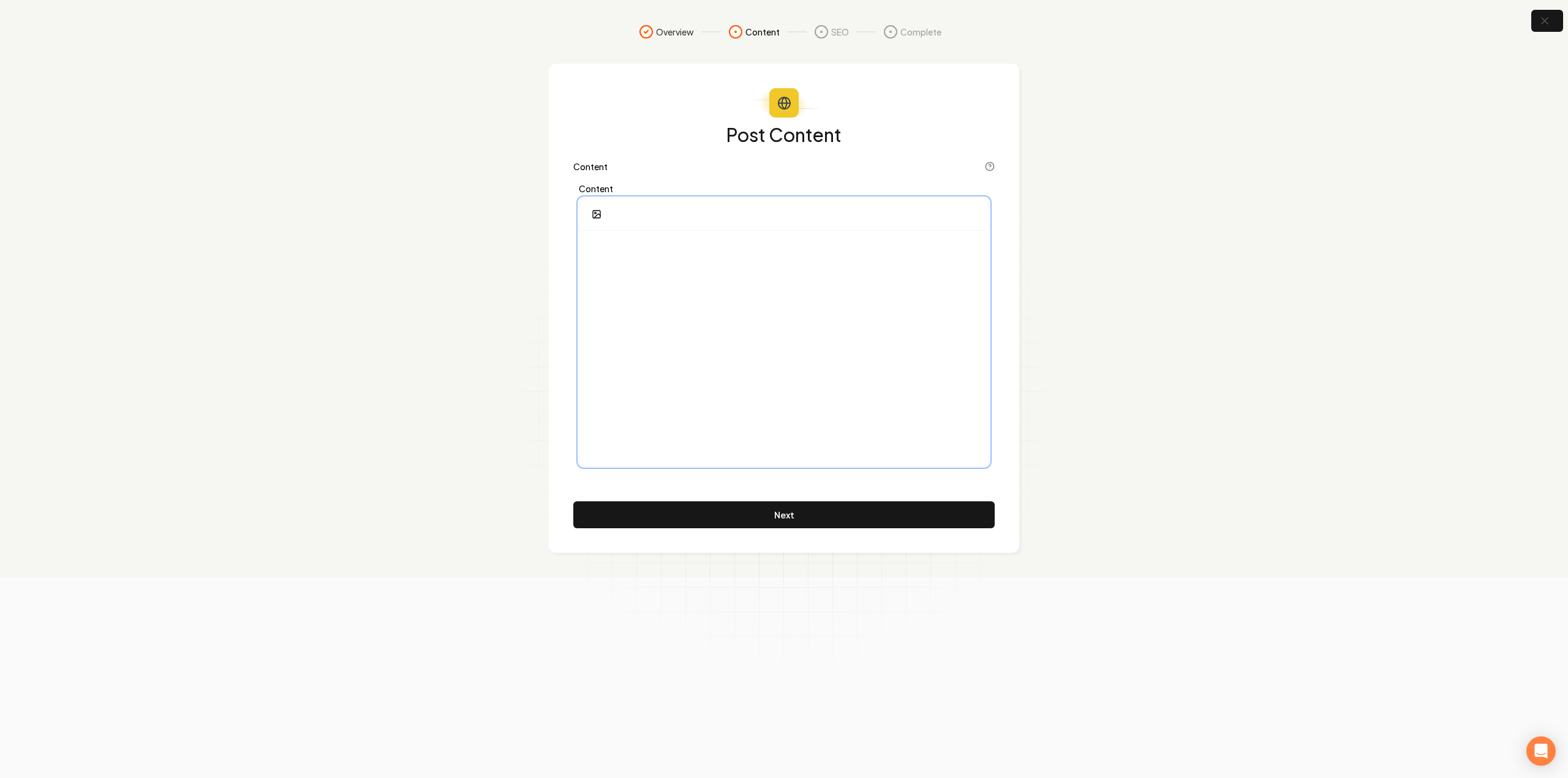
click at [860, 368] on div at bounding box center [784, 348] width 409 height 235
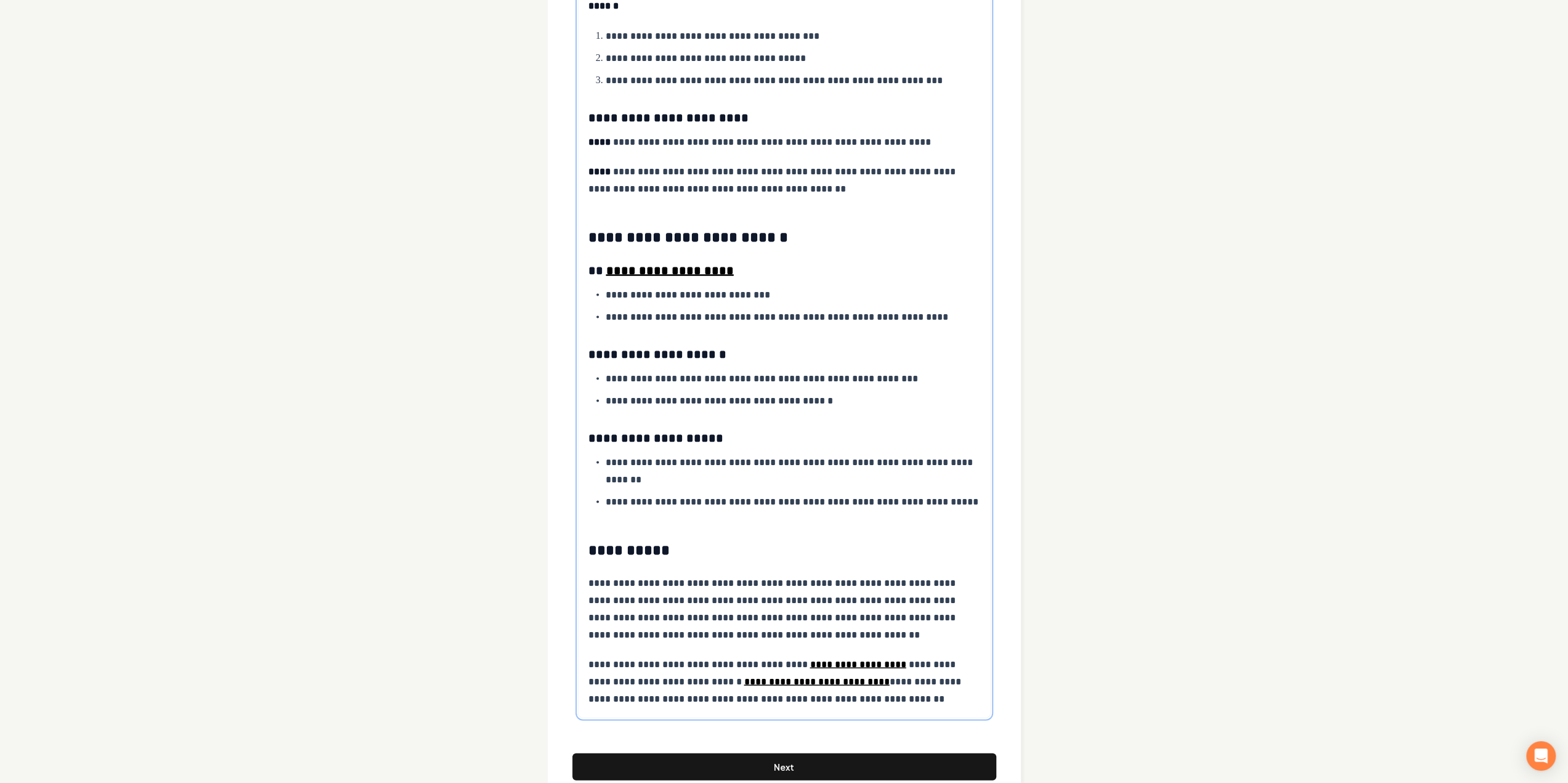
scroll to position [2387, 0]
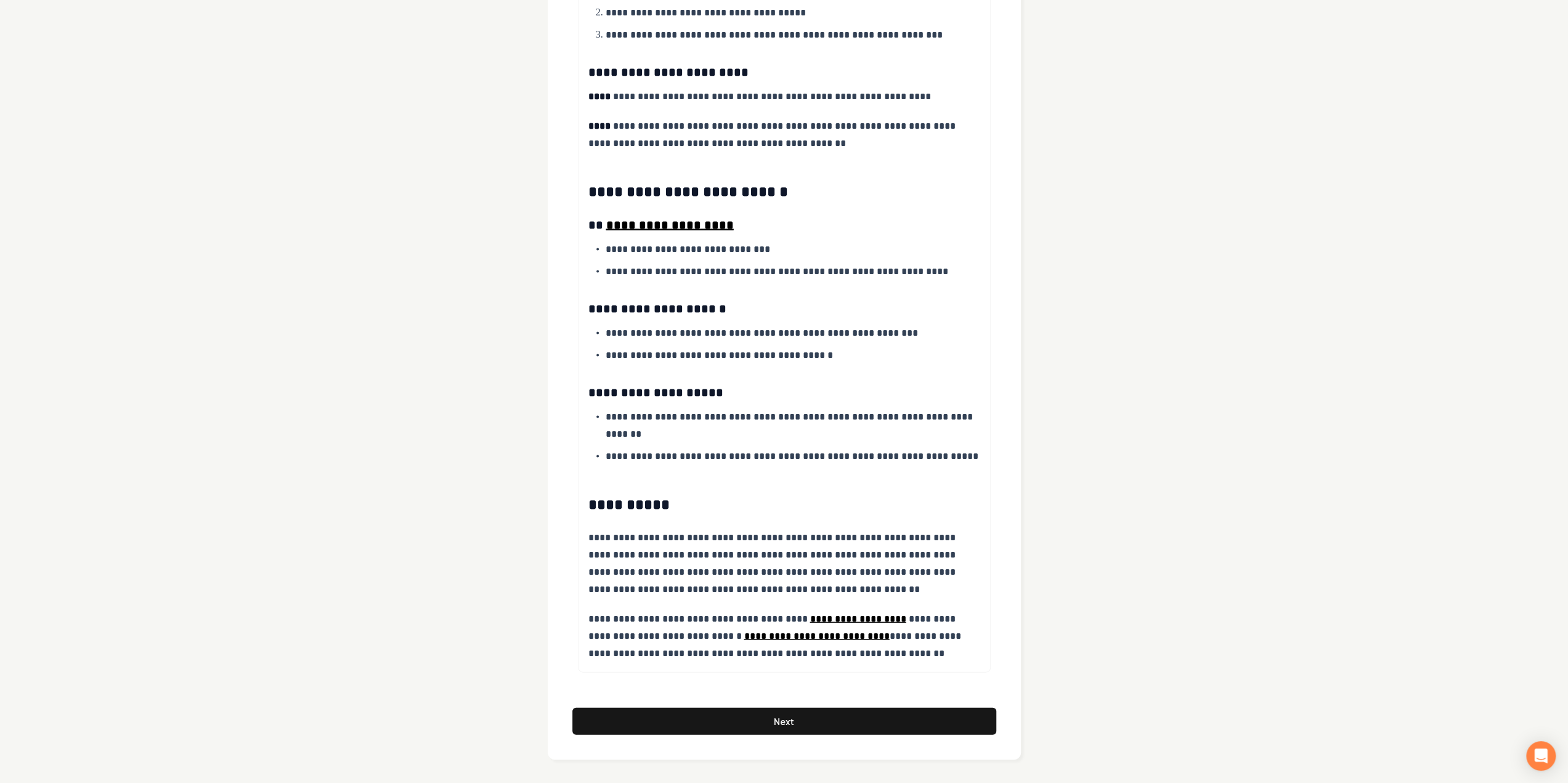
drag, startPoint x: 742, startPoint y: 718, endPoint x: 696, endPoint y: 680, distance: 59.7
click at [742, 718] on button "Next" at bounding box center [784, 722] width 424 height 27
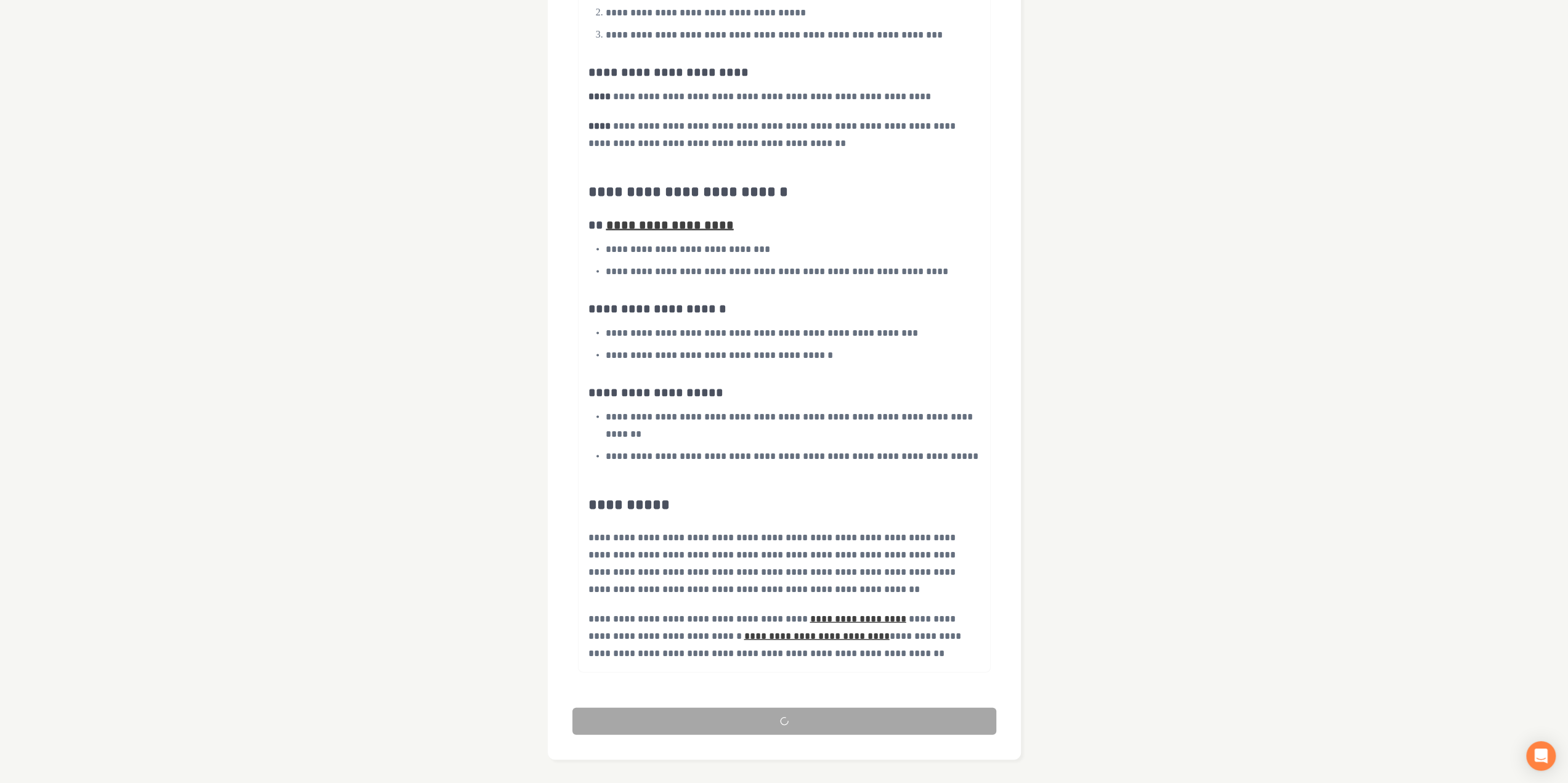
scroll to position [0, 0]
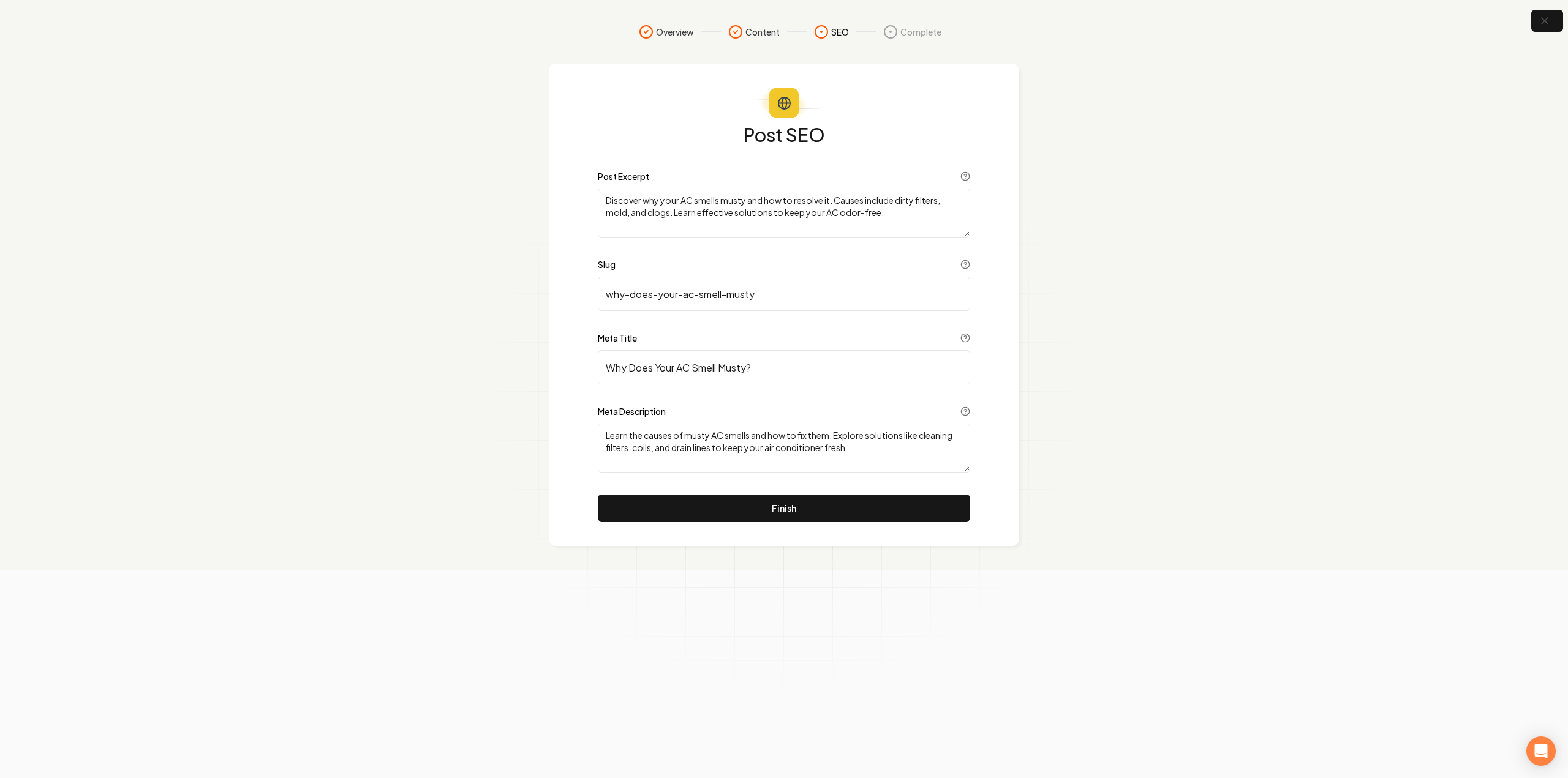
drag, startPoint x: 394, startPoint y: 317, endPoint x: 1147, endPoint y: 386, distance: 756.2
click at [1147, 386] on section "Overview Content SEO Complete Post SEO Post Excerpt Discover why your AC smells…" at bounding box center [784, 285] width 1568 height 571
click at [745, 504] on button "Finish" at bounding box center [784, 509] width 372 height 27
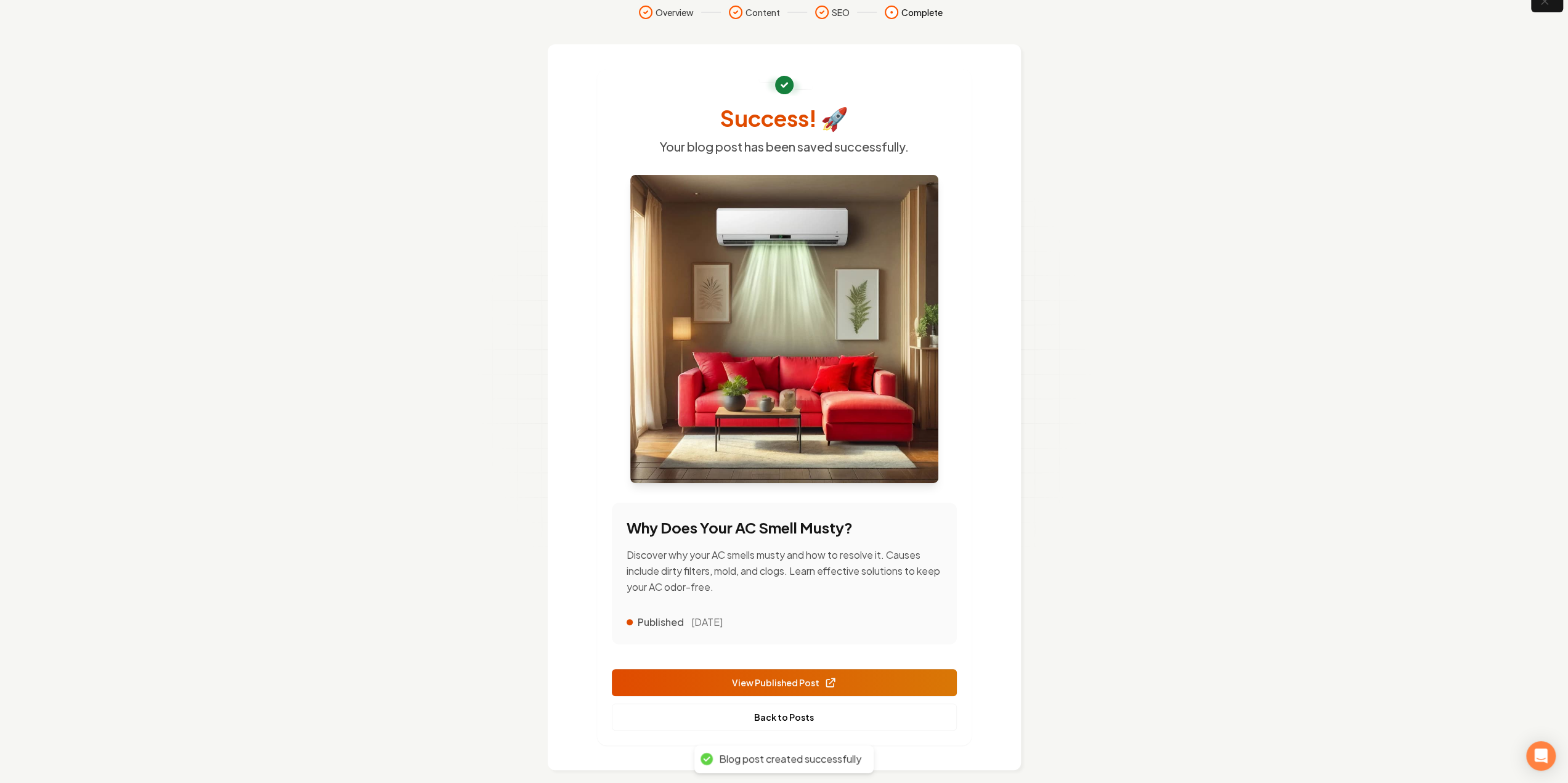
scroll to position [31, 0]
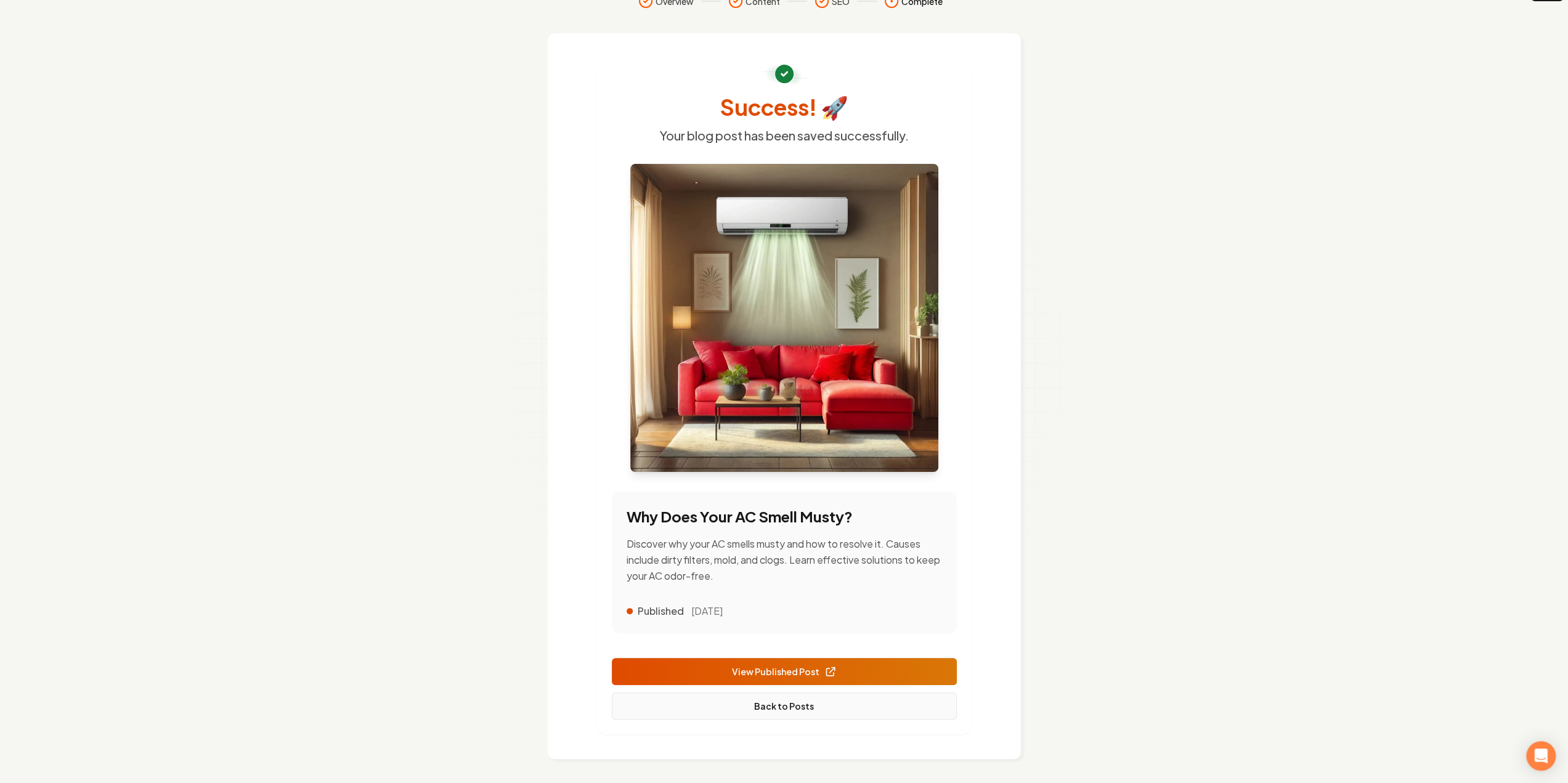
click at [778, 704] on link "Back to Posts" at bounding box center [785, 706] width 345 height 27
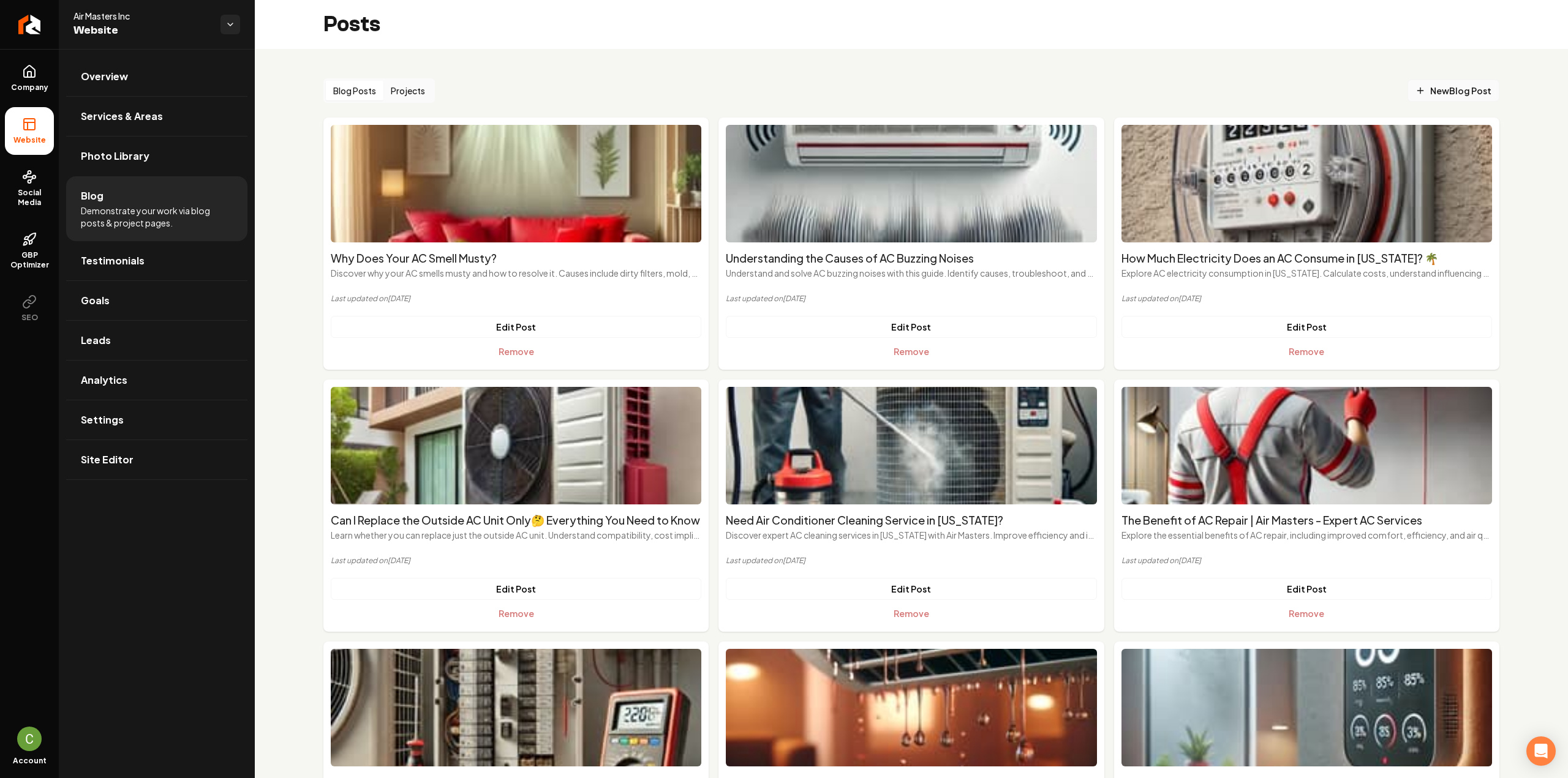
click at [1463, 90] on span "New Blog Post" at bounding box center [1454, 90] width 76 height 13
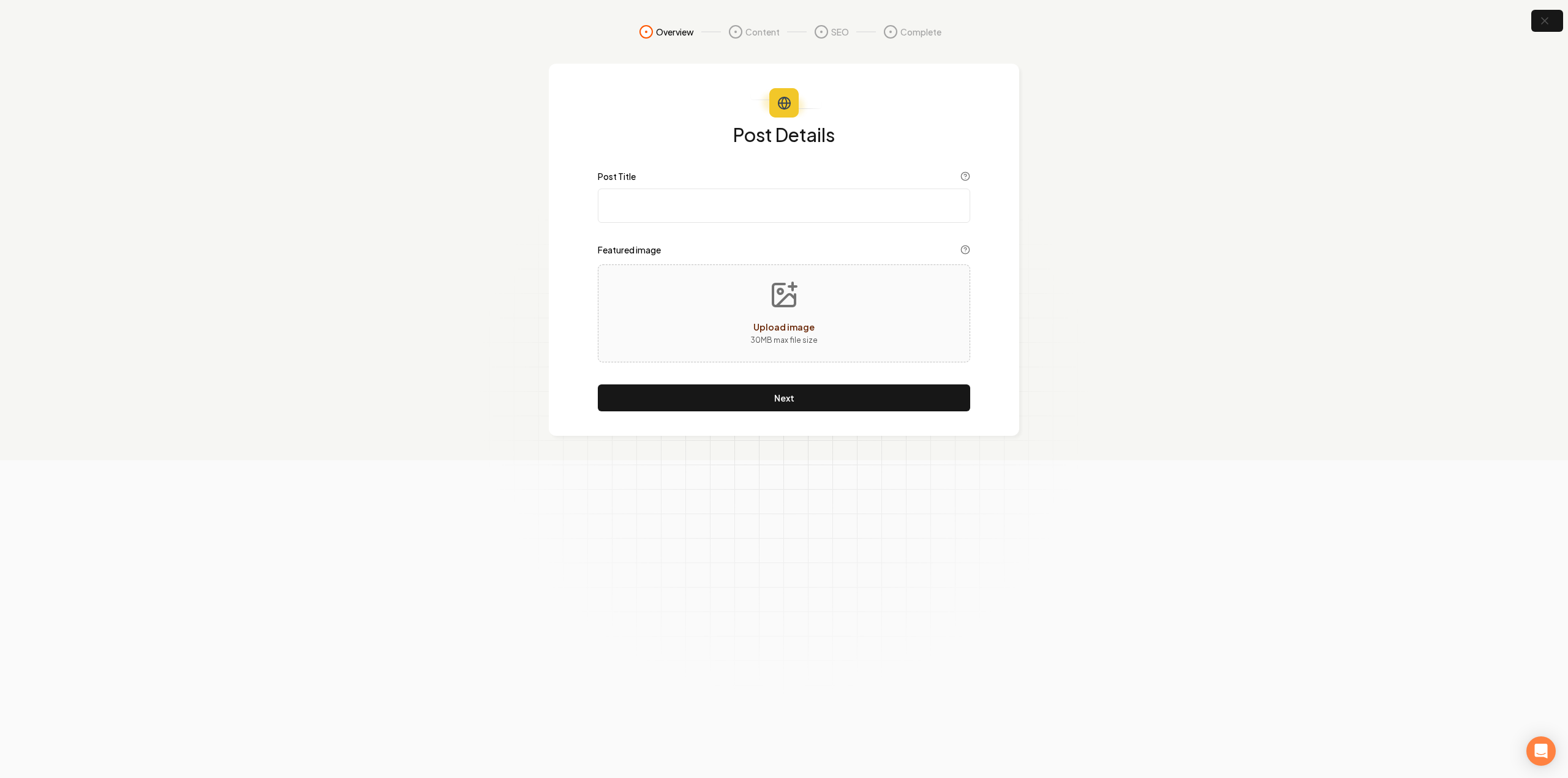
click at [755, 210] on input "Post Title" at bounding box center [784, 205] width 372 height 34
paste input "Why Does Your AC Unit Turn Itself Off 🤔 Causes, Fixes, and Prevention"
type input "Why Does Your AC Unit Turn Itself Off 🤔 Causes, Fixes, and Prevention"
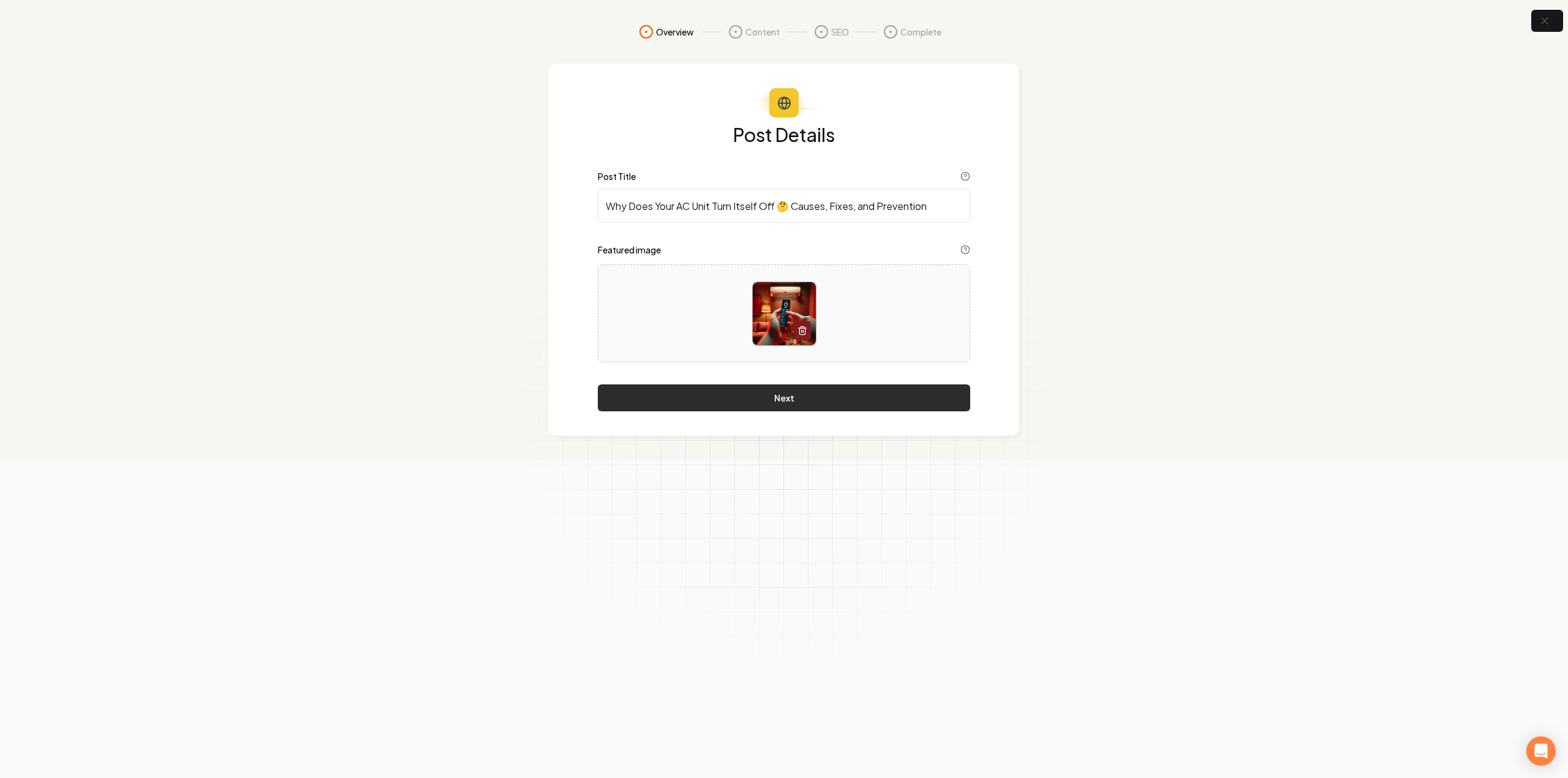
click at [693, 402] on button "Next" at bounding box center [784, 398] width 372 height 27
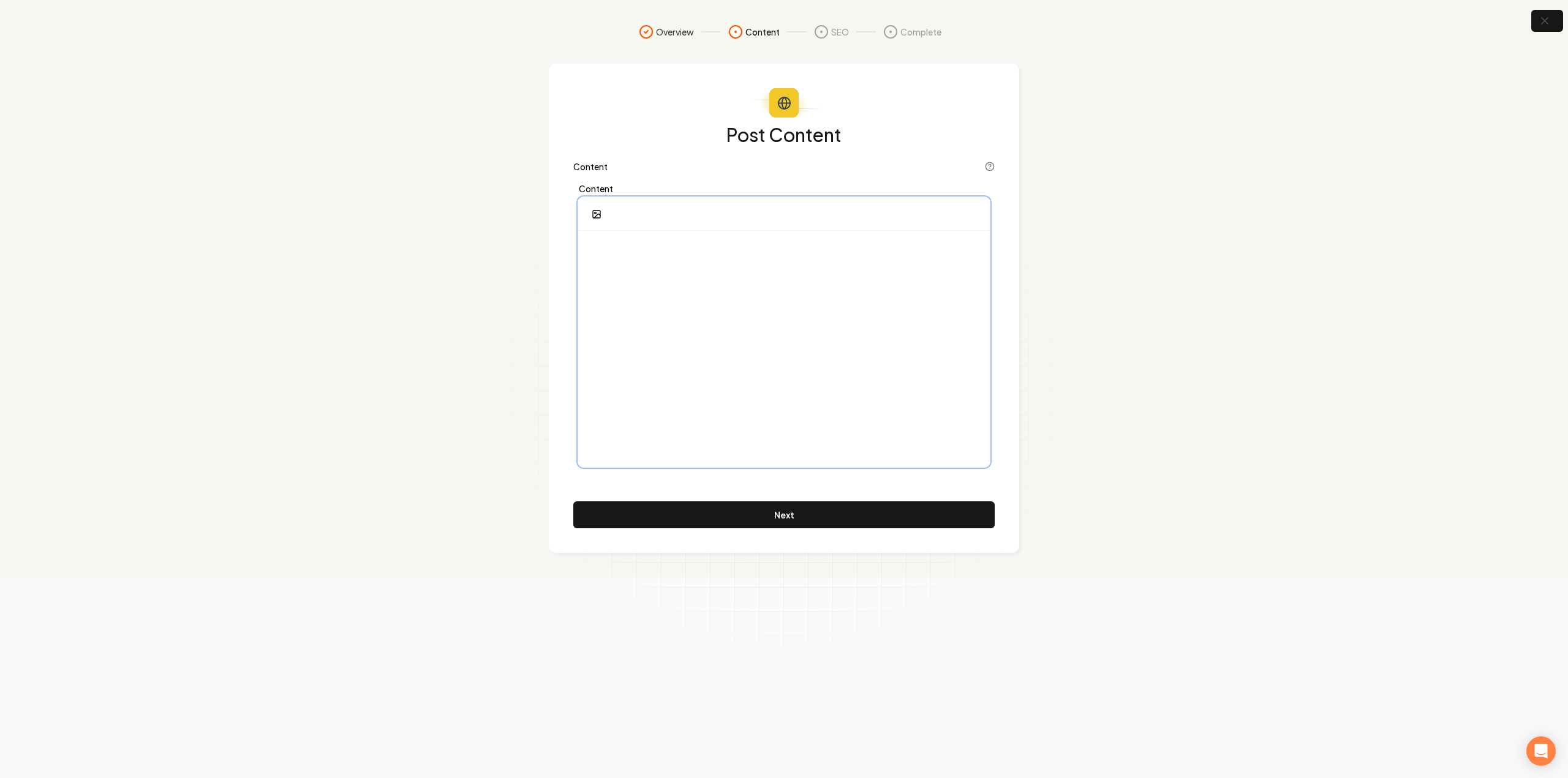
click at [701, 337] on div at bounding box center [784, 348] width 409 height 235
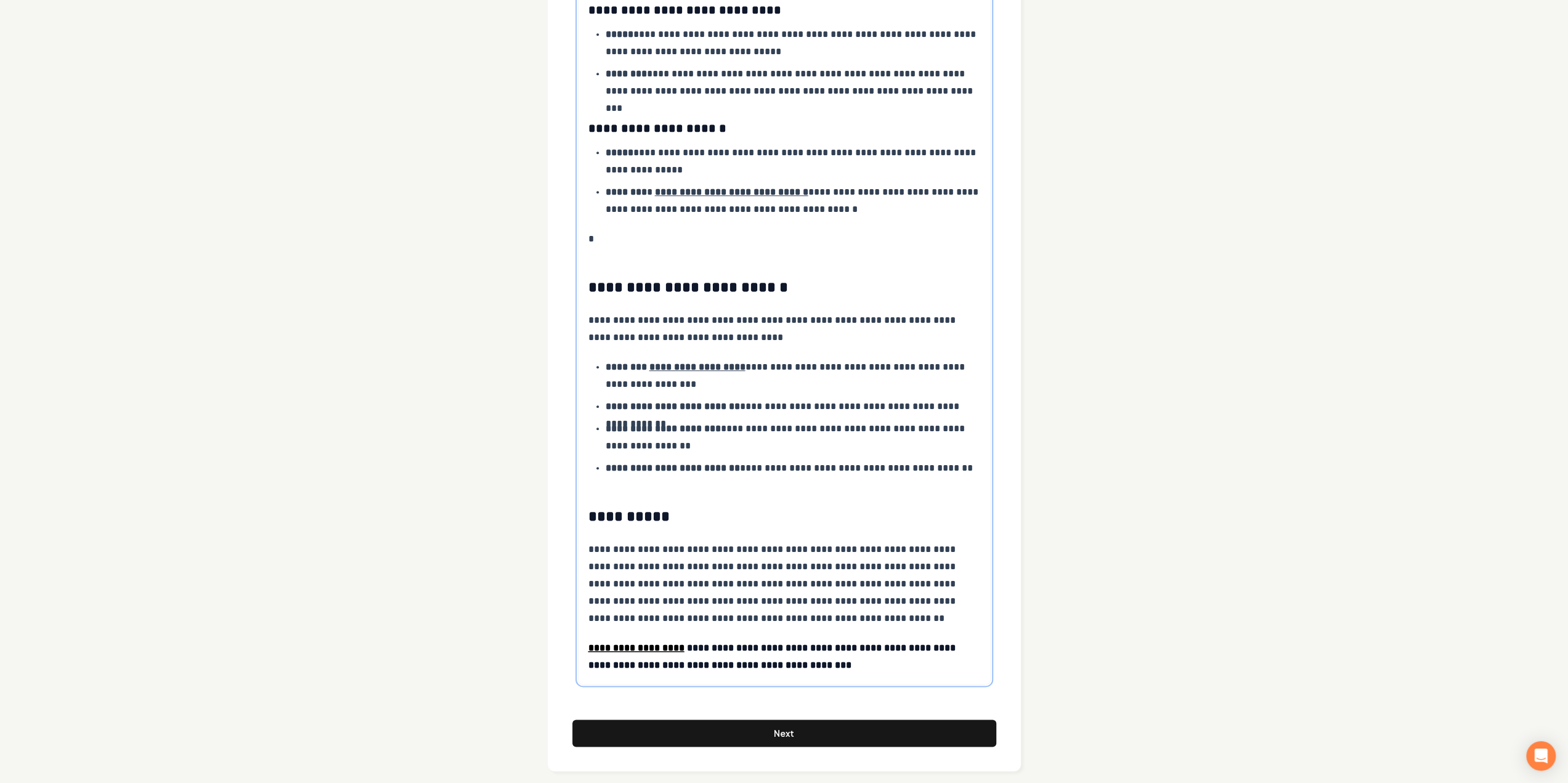
scroll to position [1130, 0]
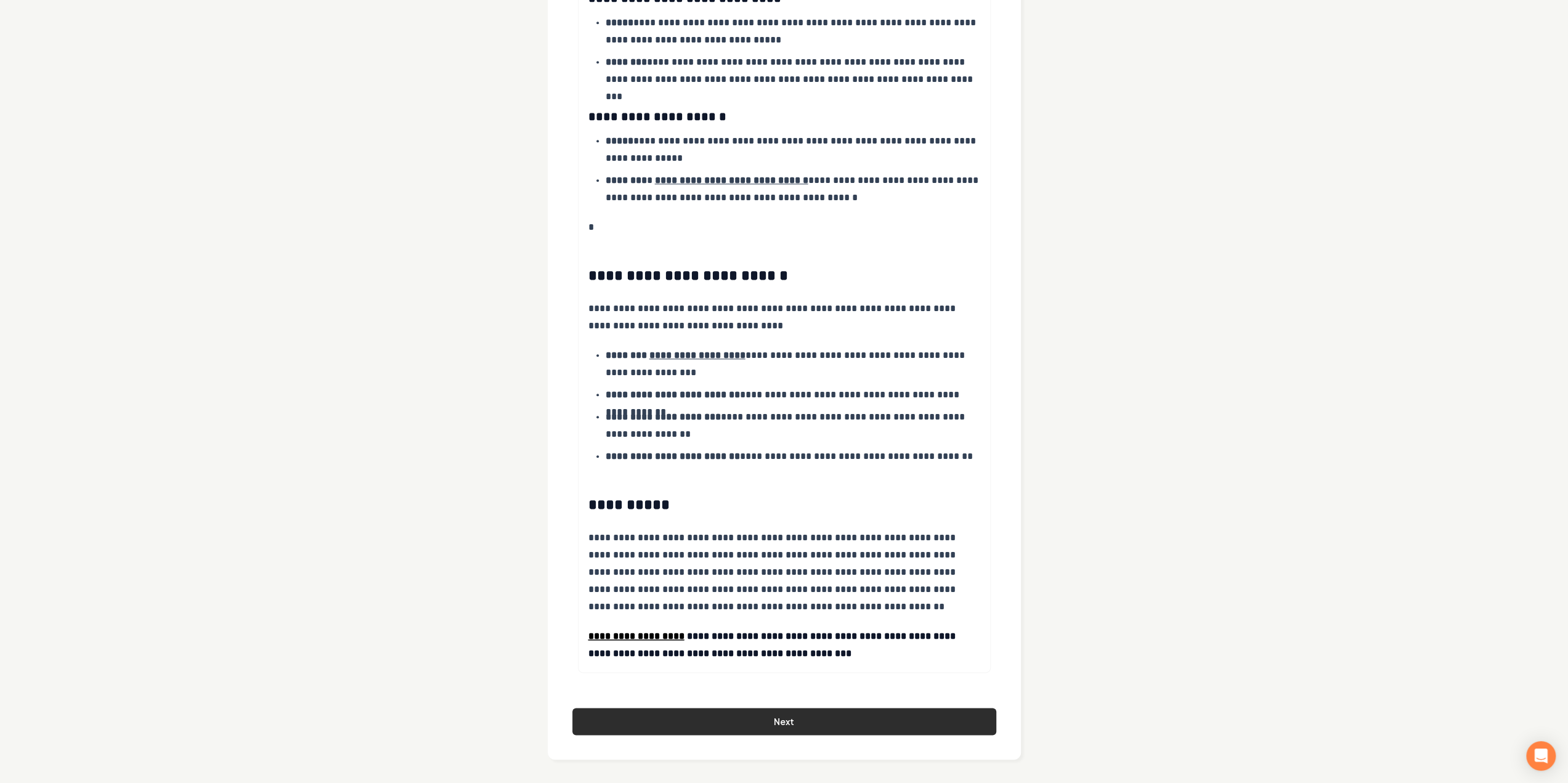
click at [729, 712] on button "Next" at bounding box center [784, 722] width 424 height 27
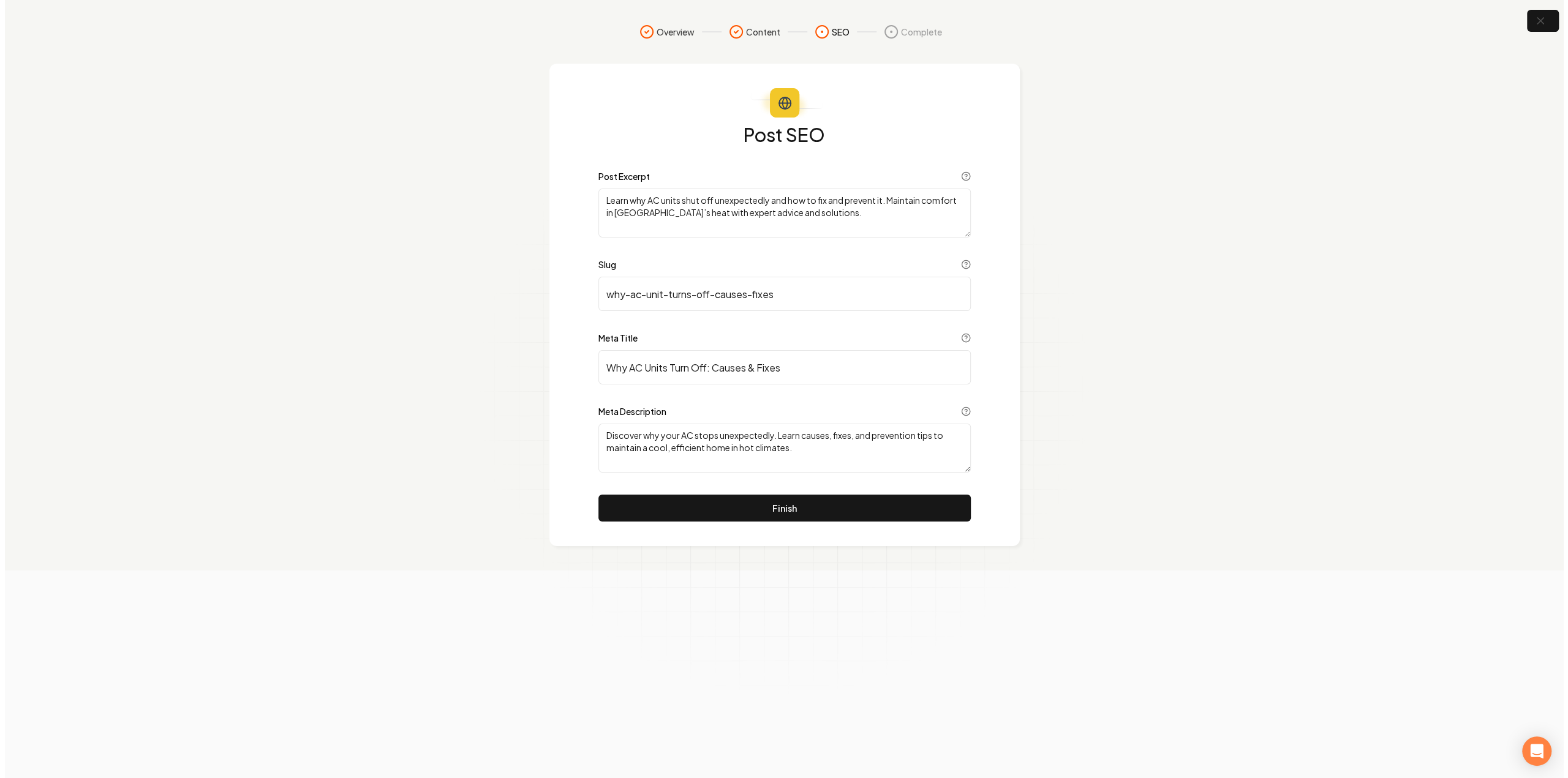
scroll to position [0, 0]
click at [789, 502] on button "Finish" at bounding box center [784, 509] width 372 height 27
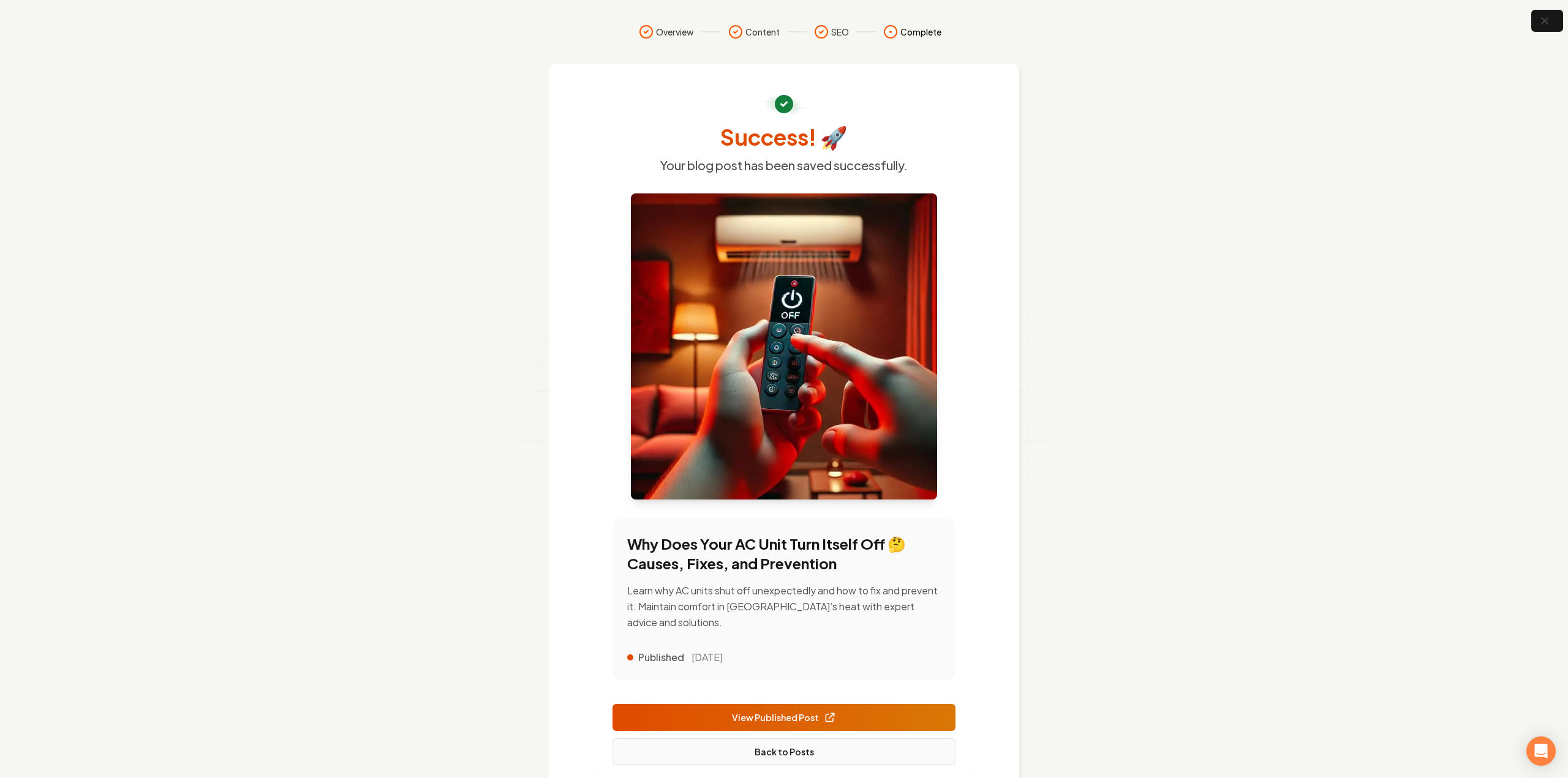
click at [796, 738] on link "Back to Posts" at bounding box center [784, 752] width 343 height 27
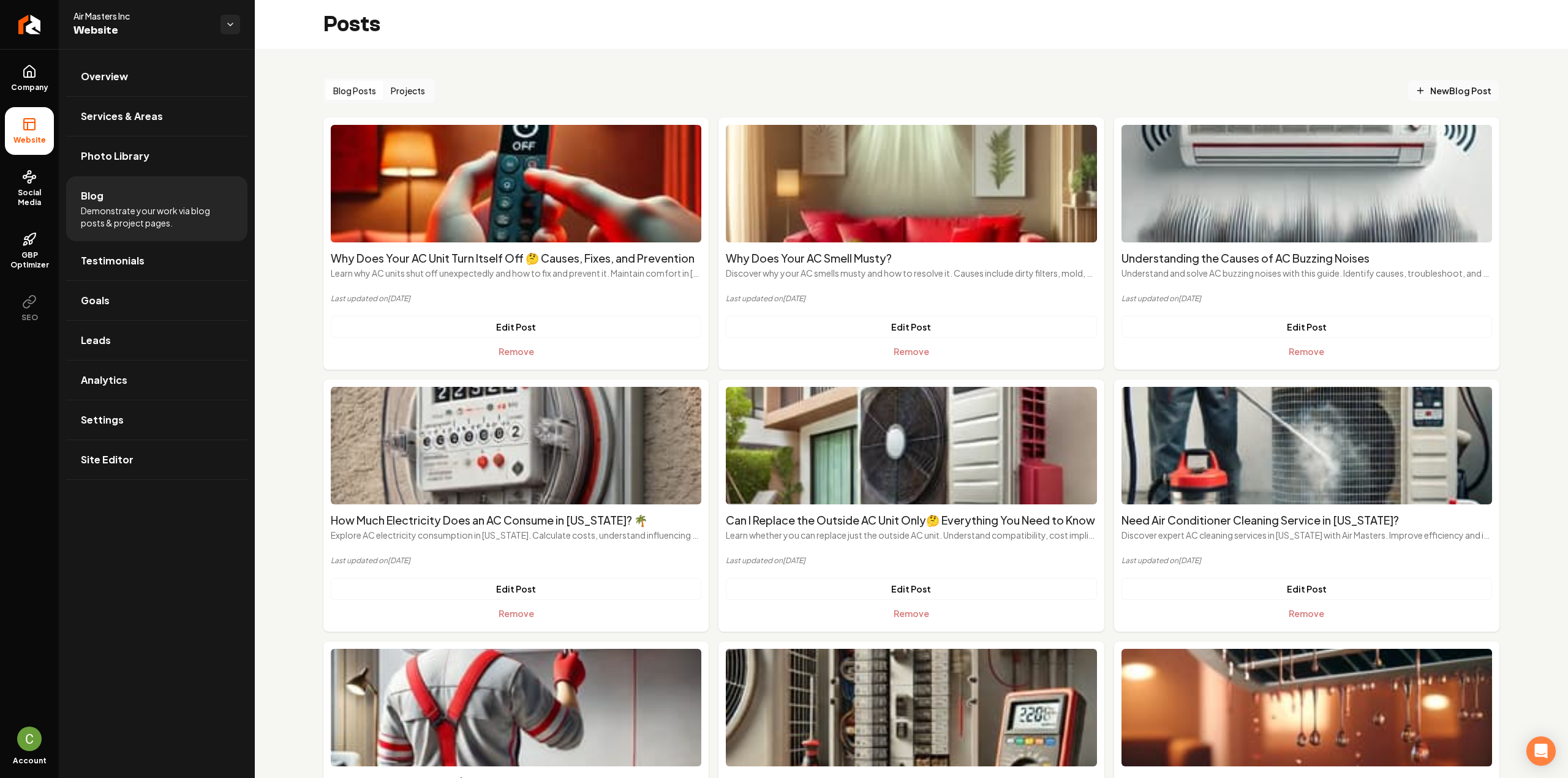
click at [1449, 89] on span "New Blog Post" at bounding box center [1454, 90] width 76 height 13
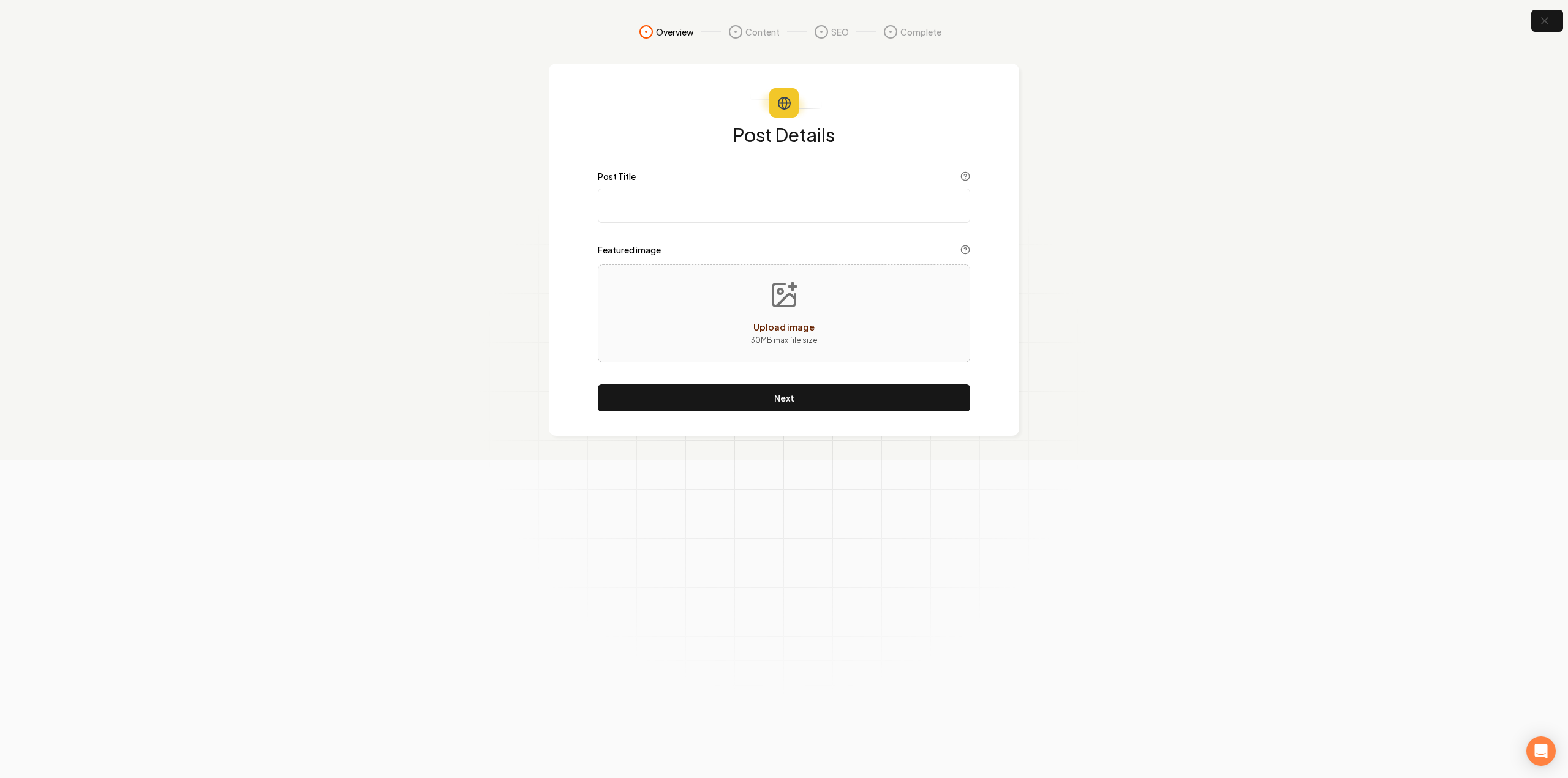
click at [640, 205] on input "Post Title" at bounding box center [784, 205] width 372 height 34
paste input "What Problems Can Occur With a Ductless Air Conditioner?"
type input "What Problems Can Occur With a Ductless Air Conditioner?"
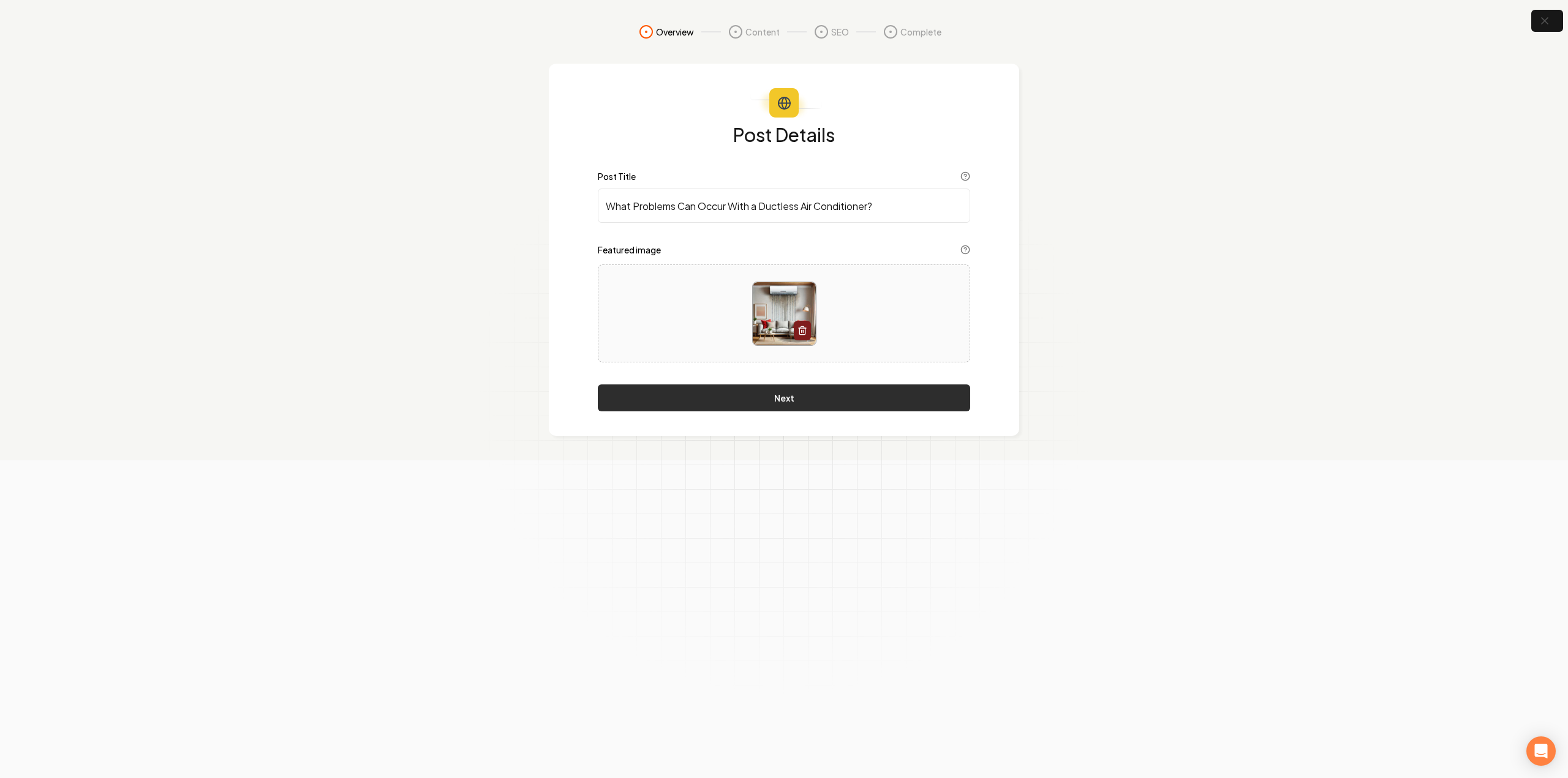
click at [749, 392] on button "Next" at bounding box center [784, 398] width 372 height 27
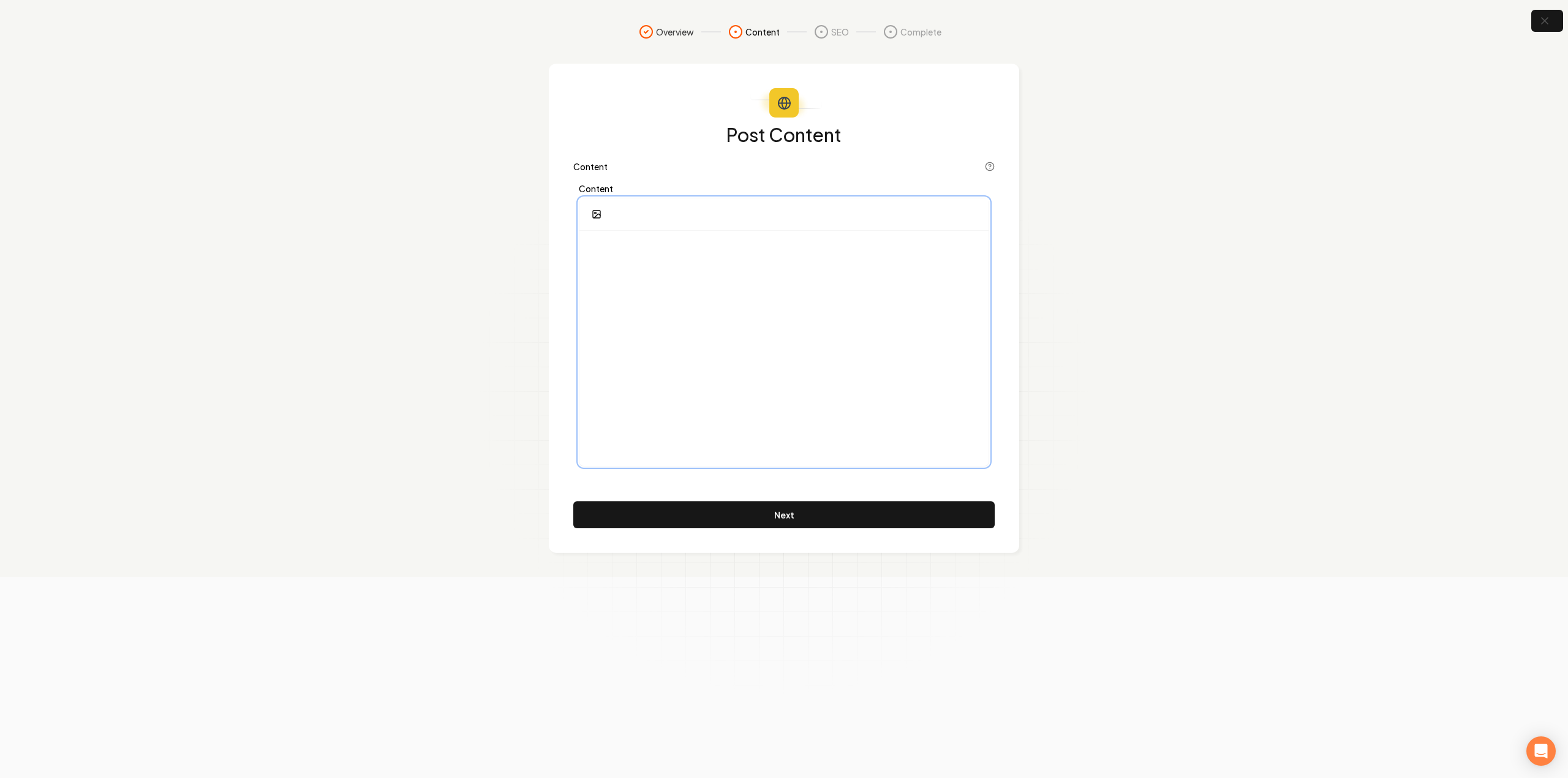
click at [676, 261] on div at bounding box center [784, 348] width 409 height 235
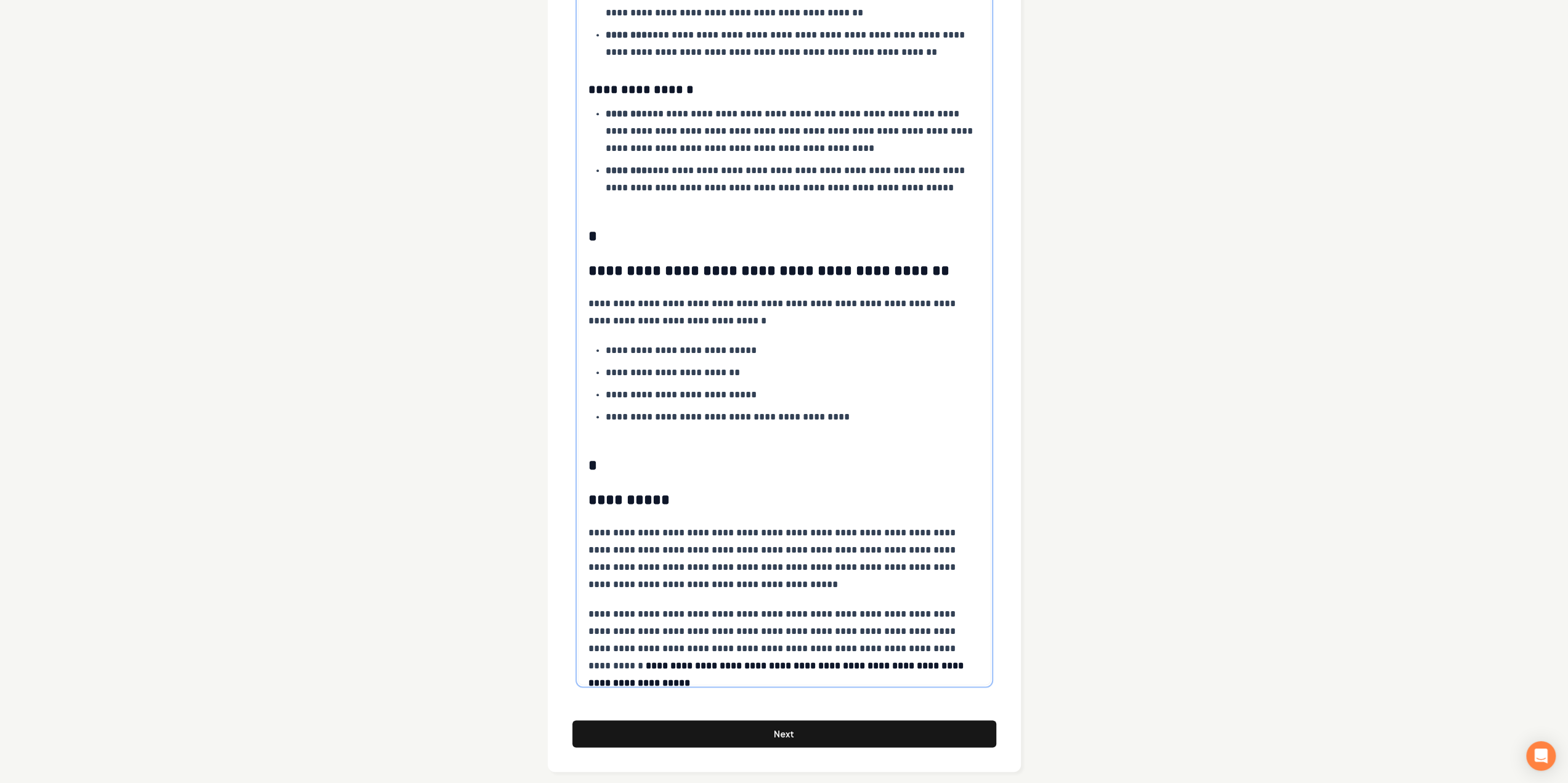
scroll to position [1311, 0]
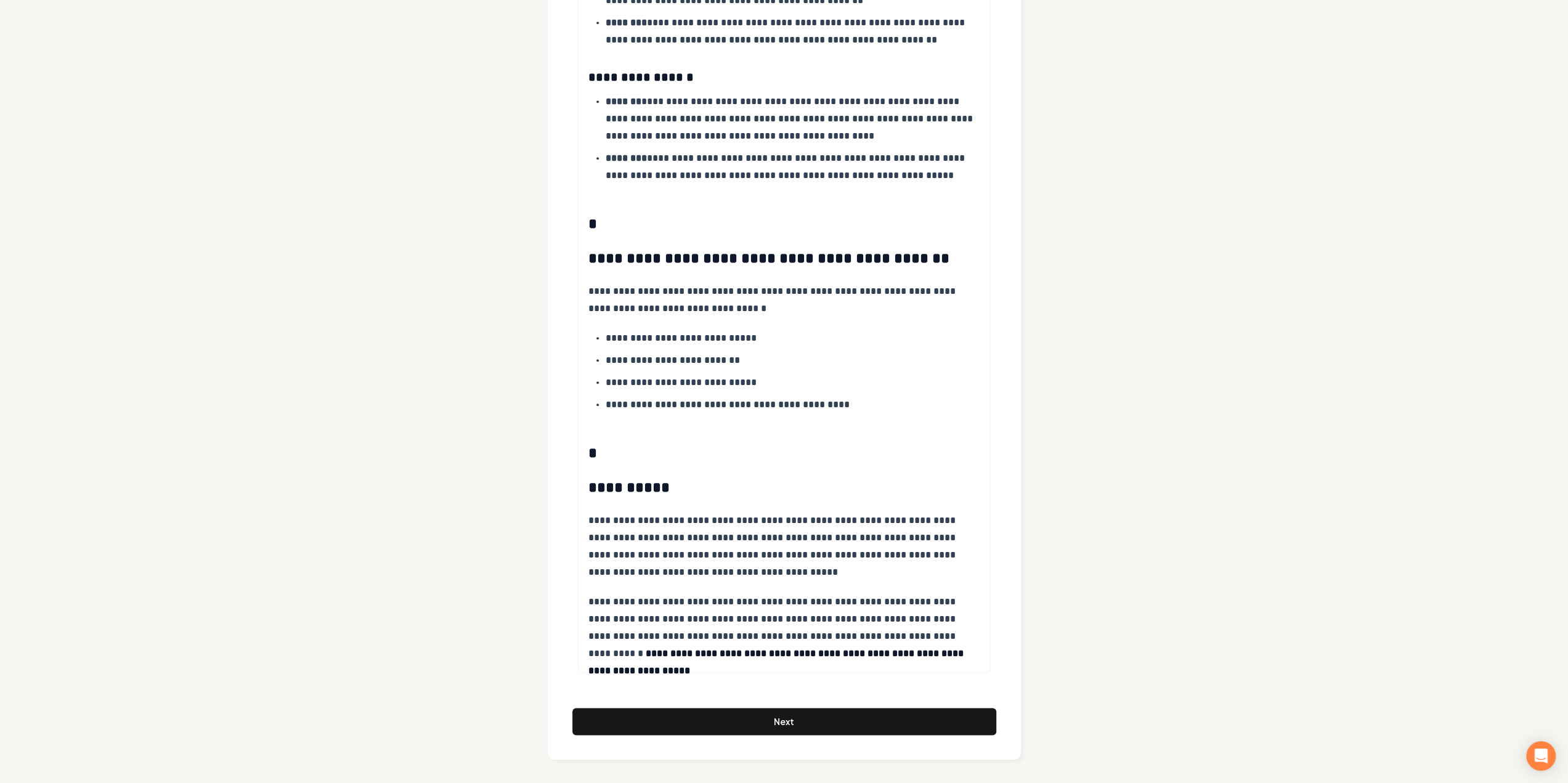
click at [681, 711] on button "Next" at bounding box center [784, 722] width 424 height 27
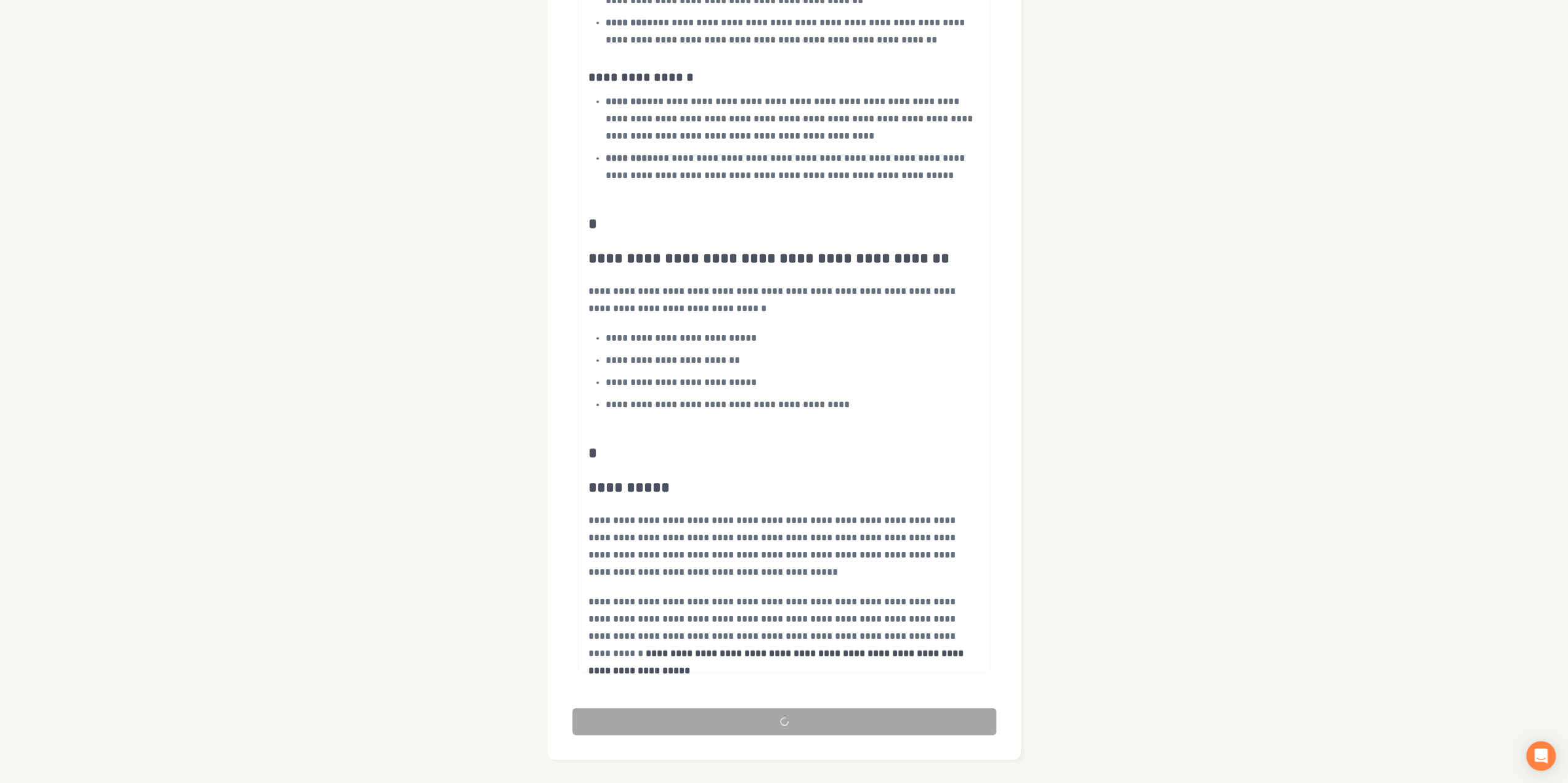
scroll to position [0, 0]
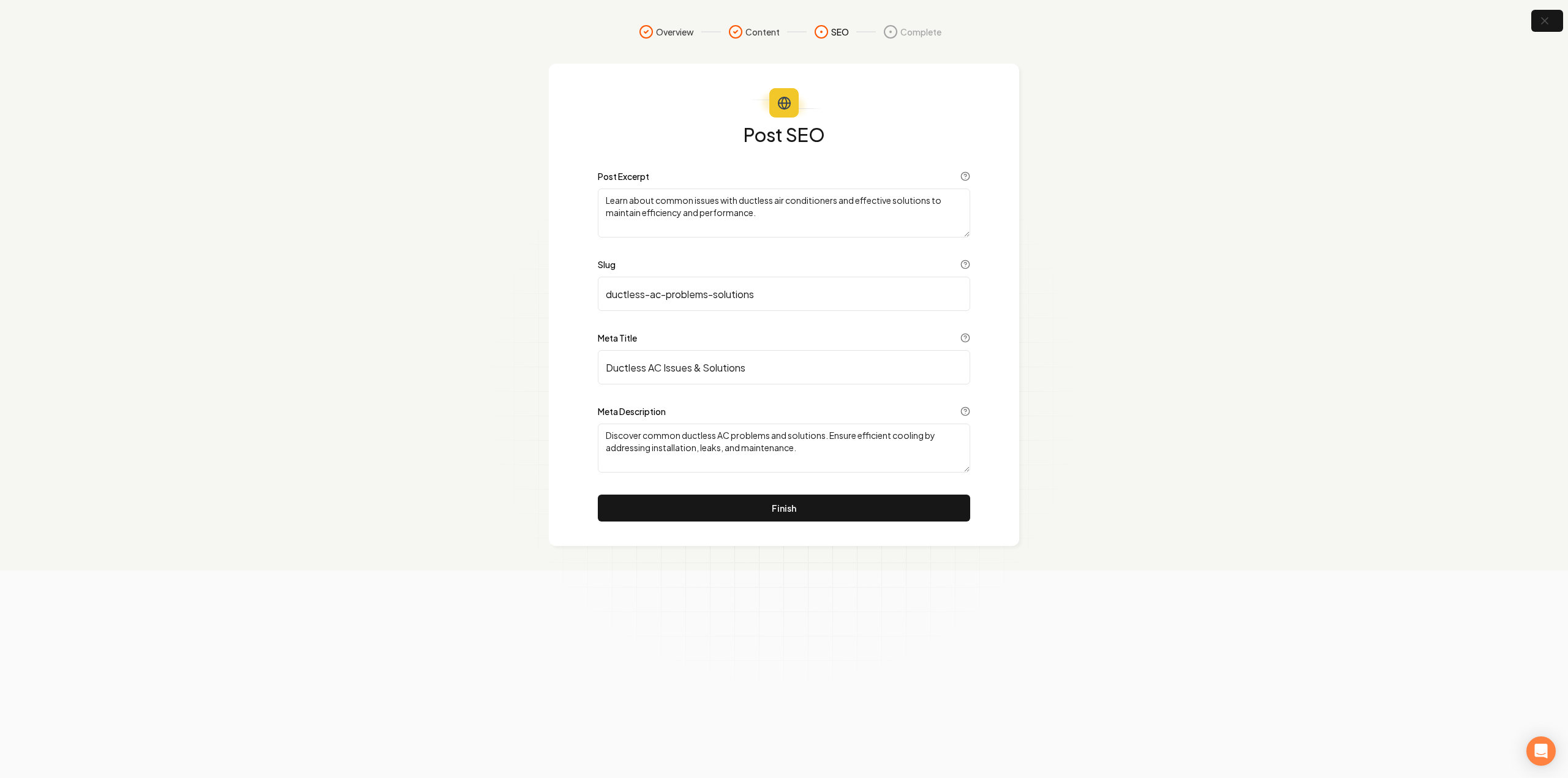
click at [802, 513] on button "Finish" at bounding box center [784, 509] width 372 height 27
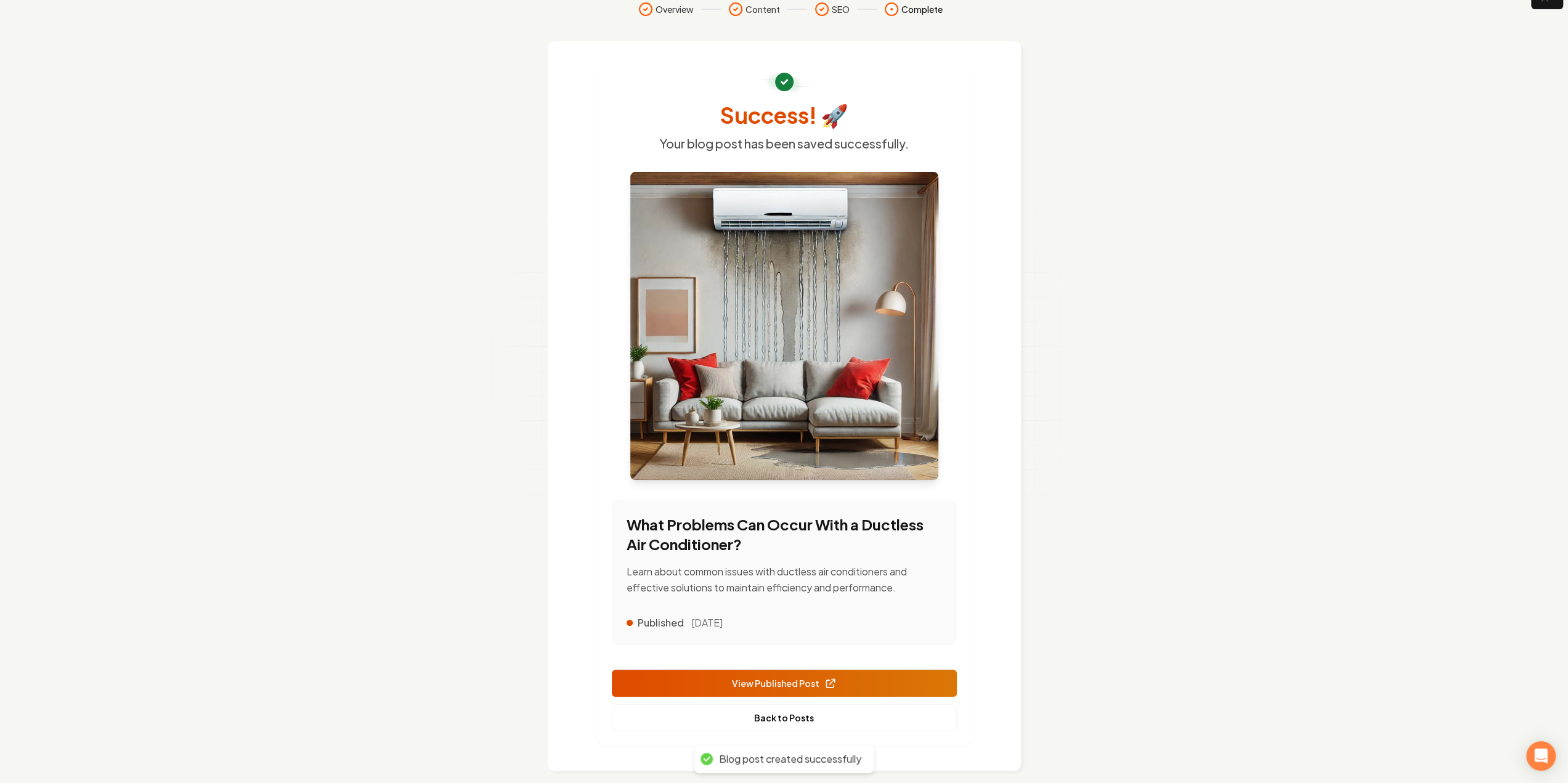
scroll to position [34, 0]
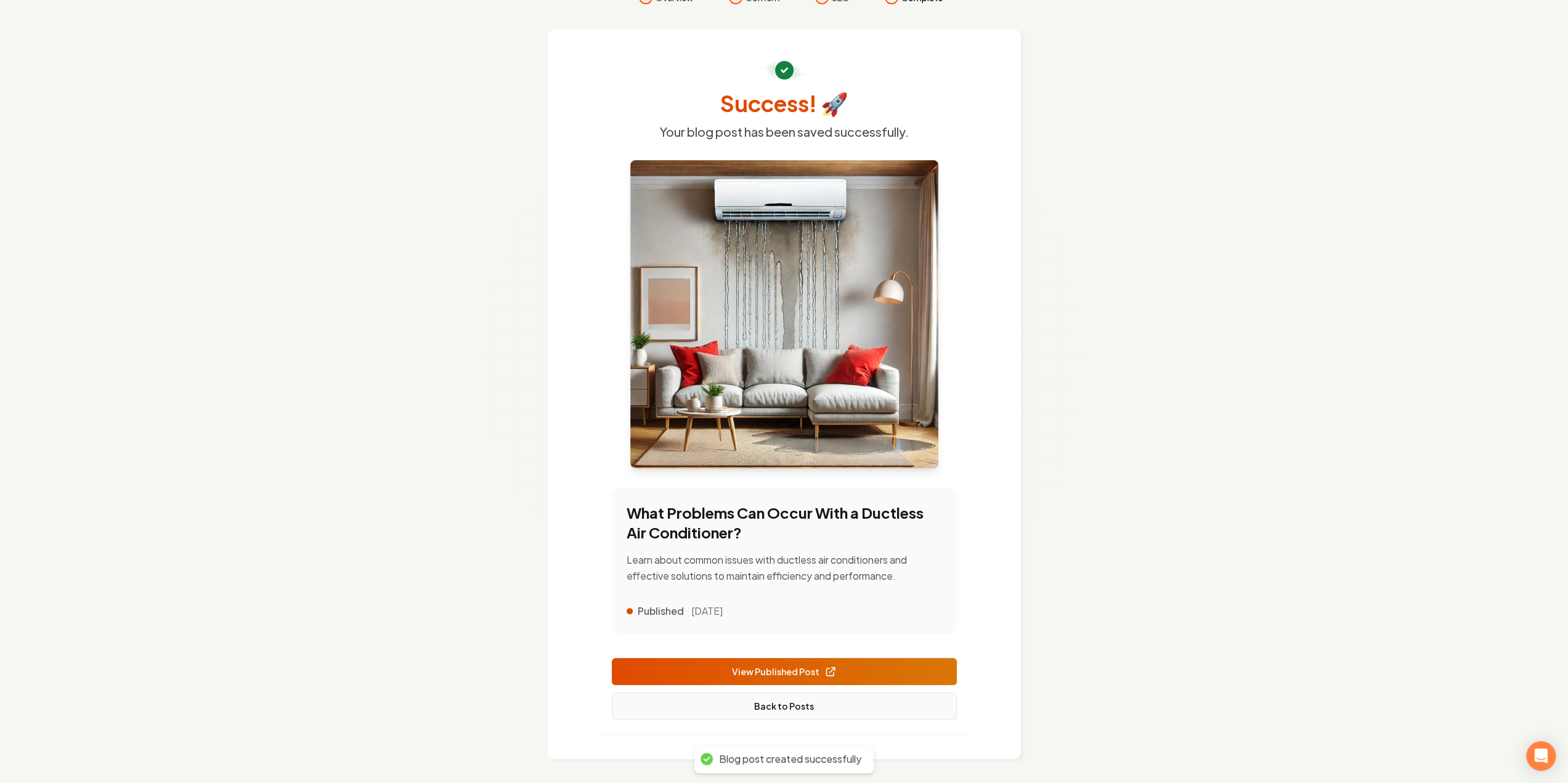
click at [872, 706] on link "Back to Posts" at bounding box center [785, 706] width 345 height 27
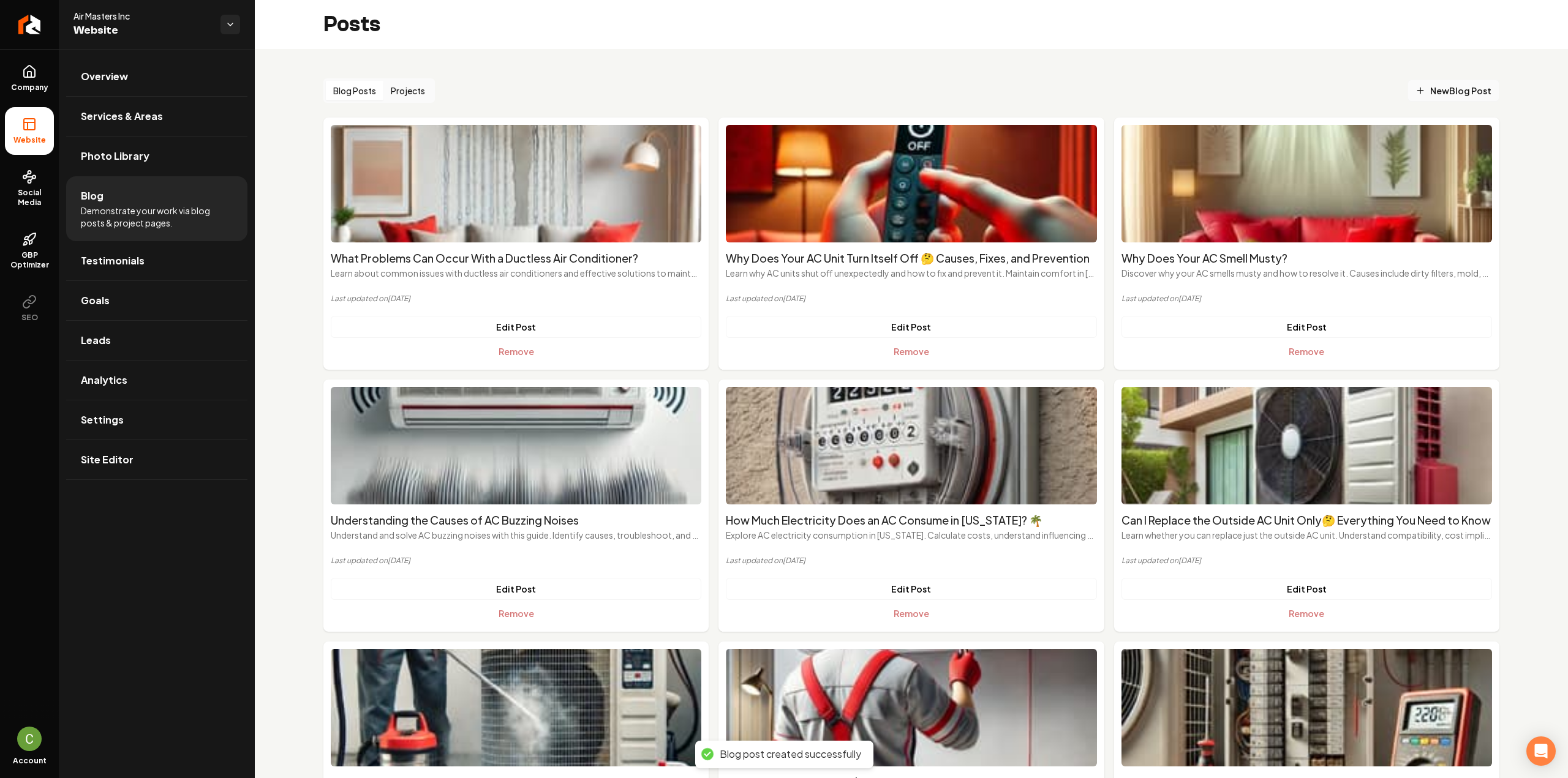
click at [1419, 97] on link "New Blog Post" at bounding box center [1453, 90] width 92 height 22
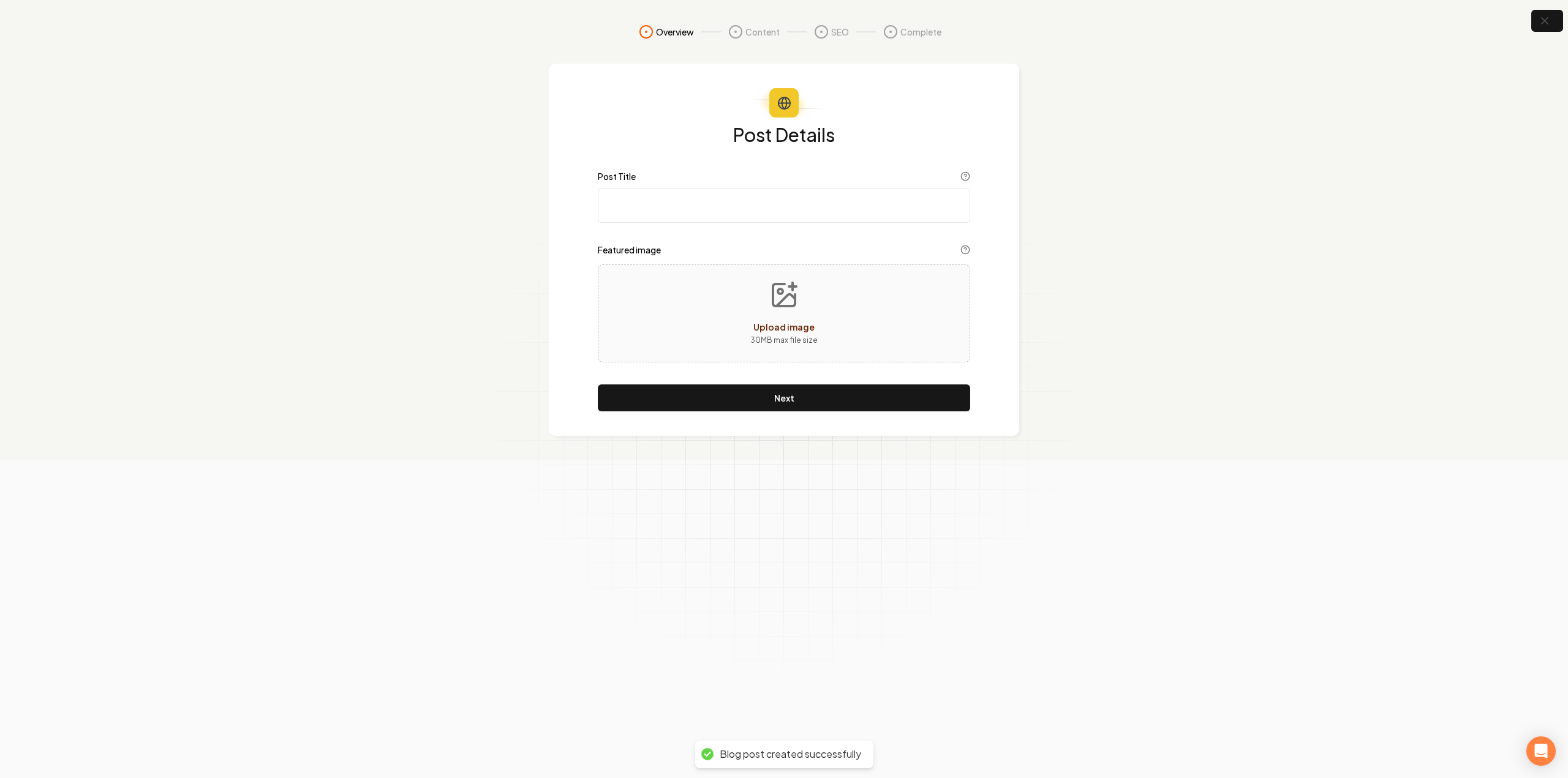
click at [850, 205] on input "Post Title" at bounding box center [784, 205] width 372 height 34
paste input "How to Unclog Your AC Drain Line and Prevent Future Backups"
type input "How to Unclog Your AC Drain Line and Prevent Future Backups"
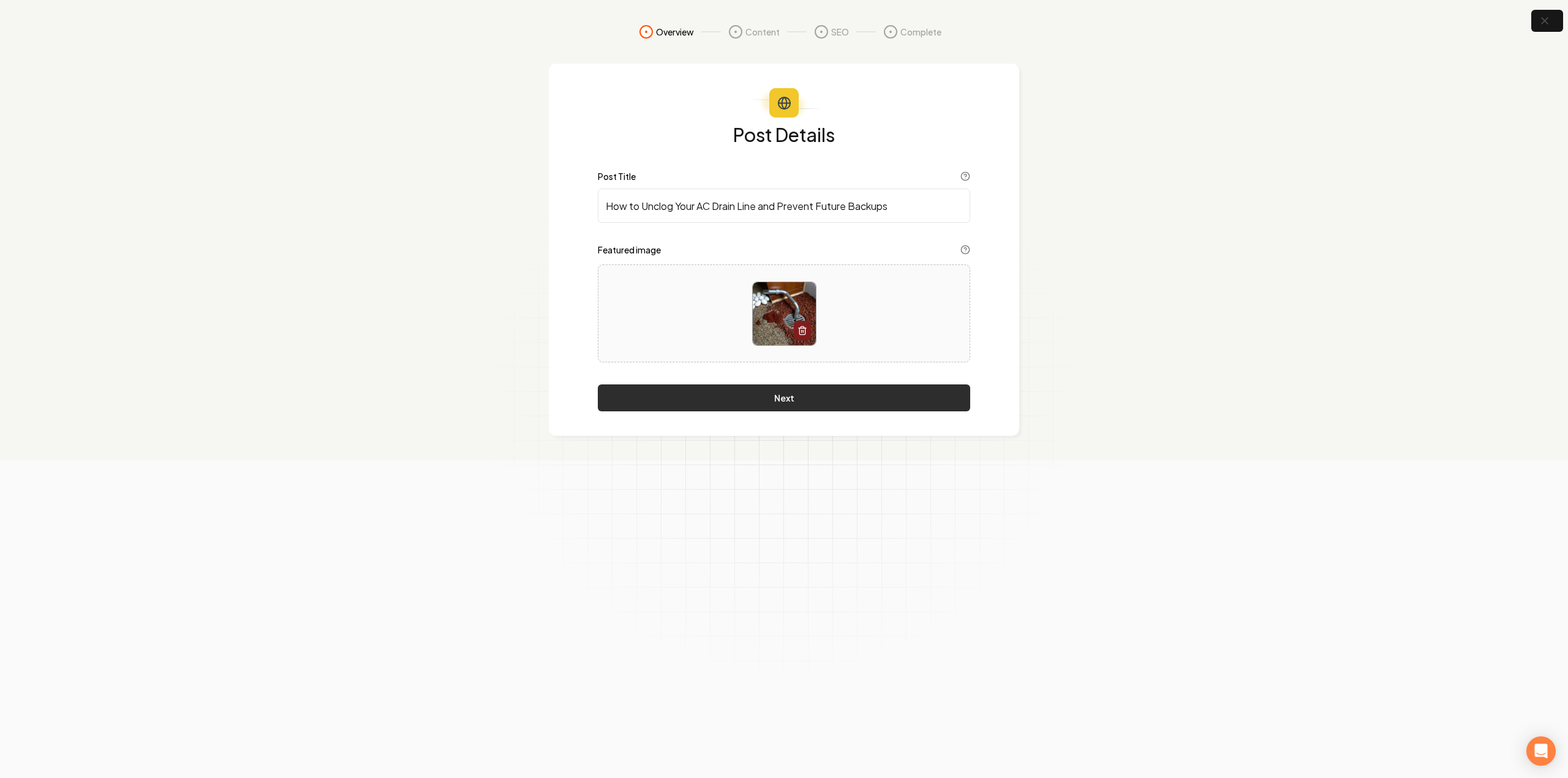
click at [697, 389] on button "Next" at bounding box center [784, 398] width 372 height 27
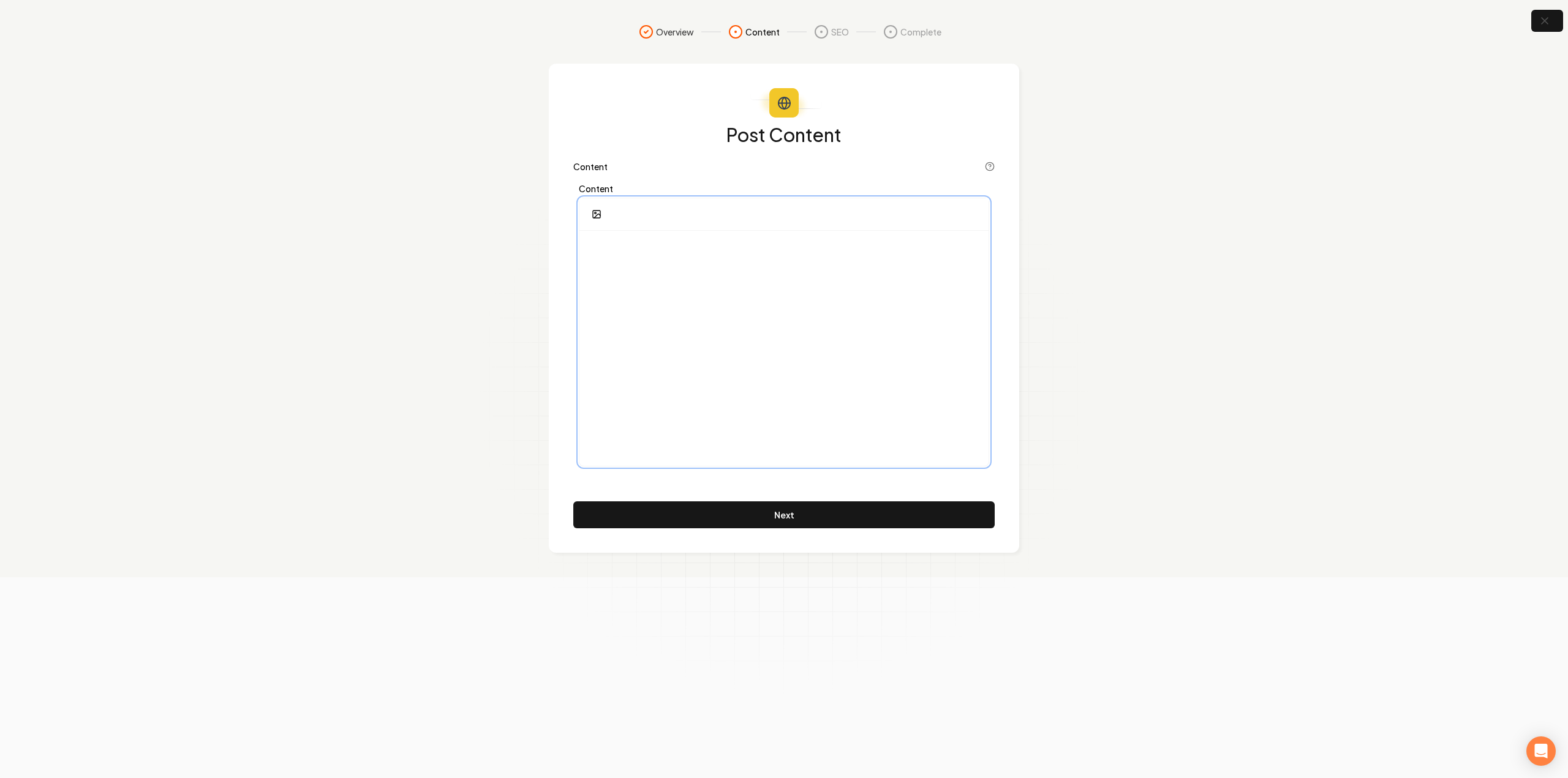
drag, startPoint x: 697, startPoint y: 389, endPoint x: 694, endPoint y: 328, distance: 61.1
click at [694, 328] on div at bounding box center [784, 348] width 409 height 235
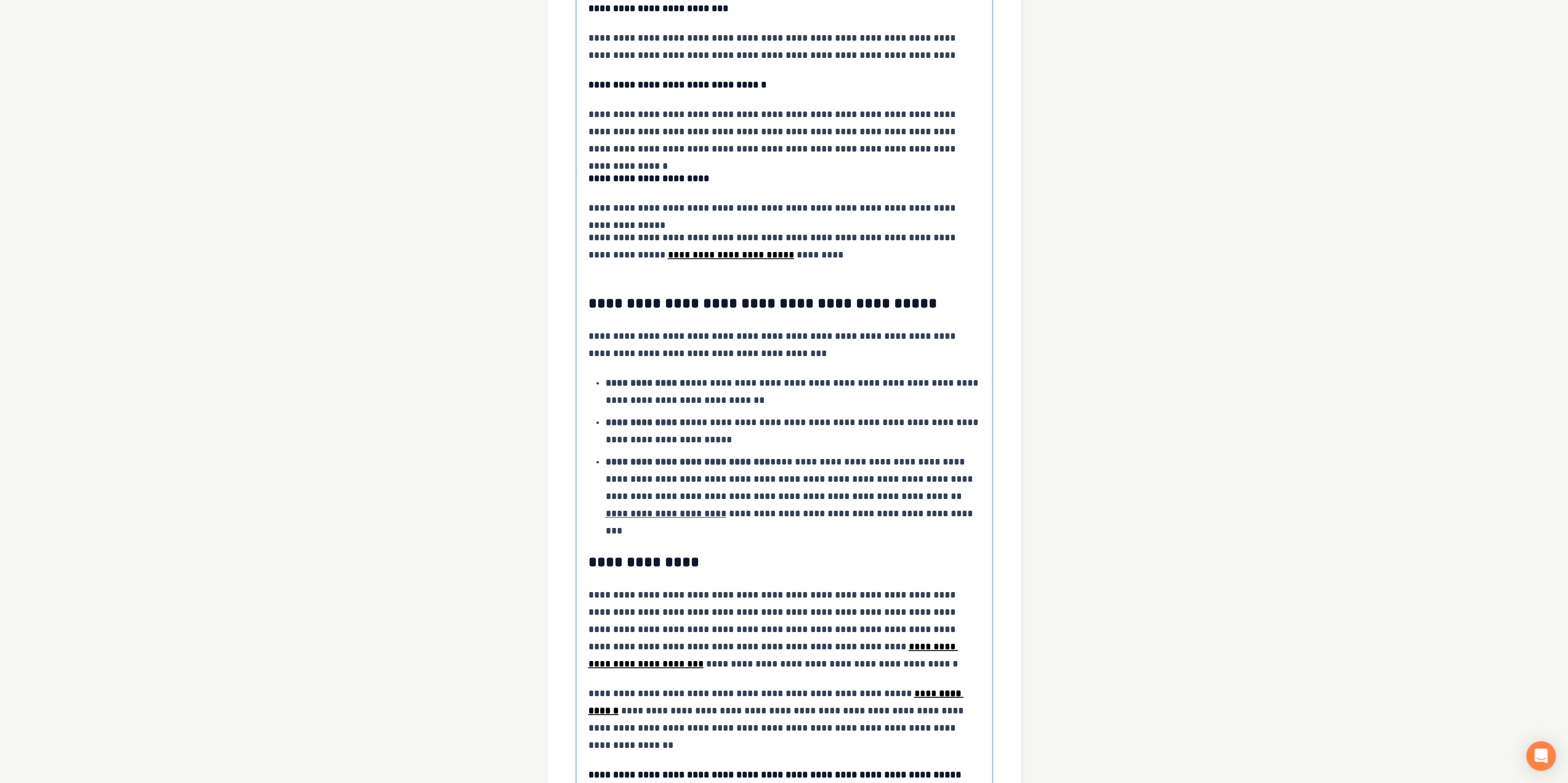
scroll to position [1325, 0]
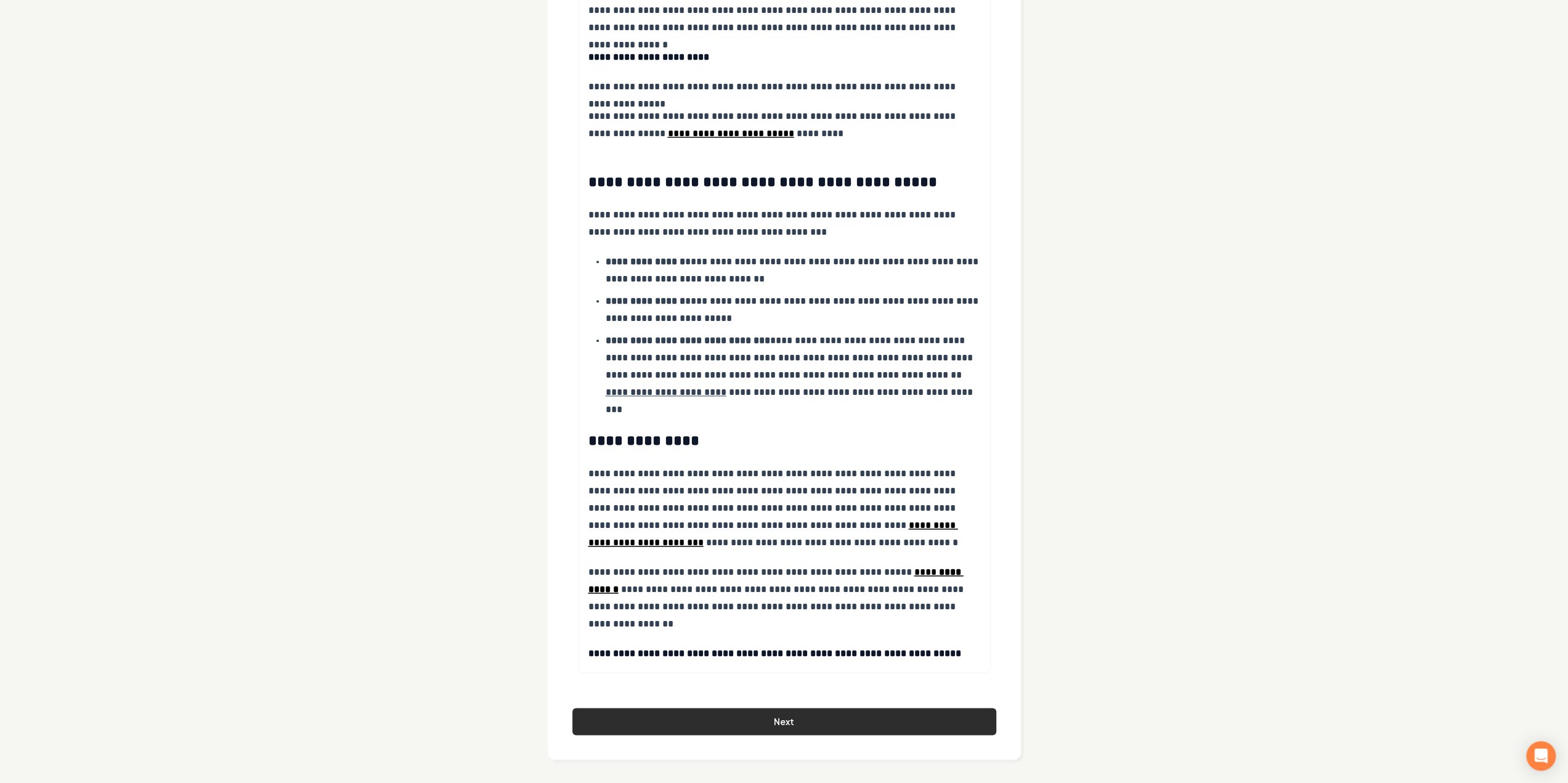
click at [697, 710] on button "Next" at bounding box center [784, 722] width 424 height 27
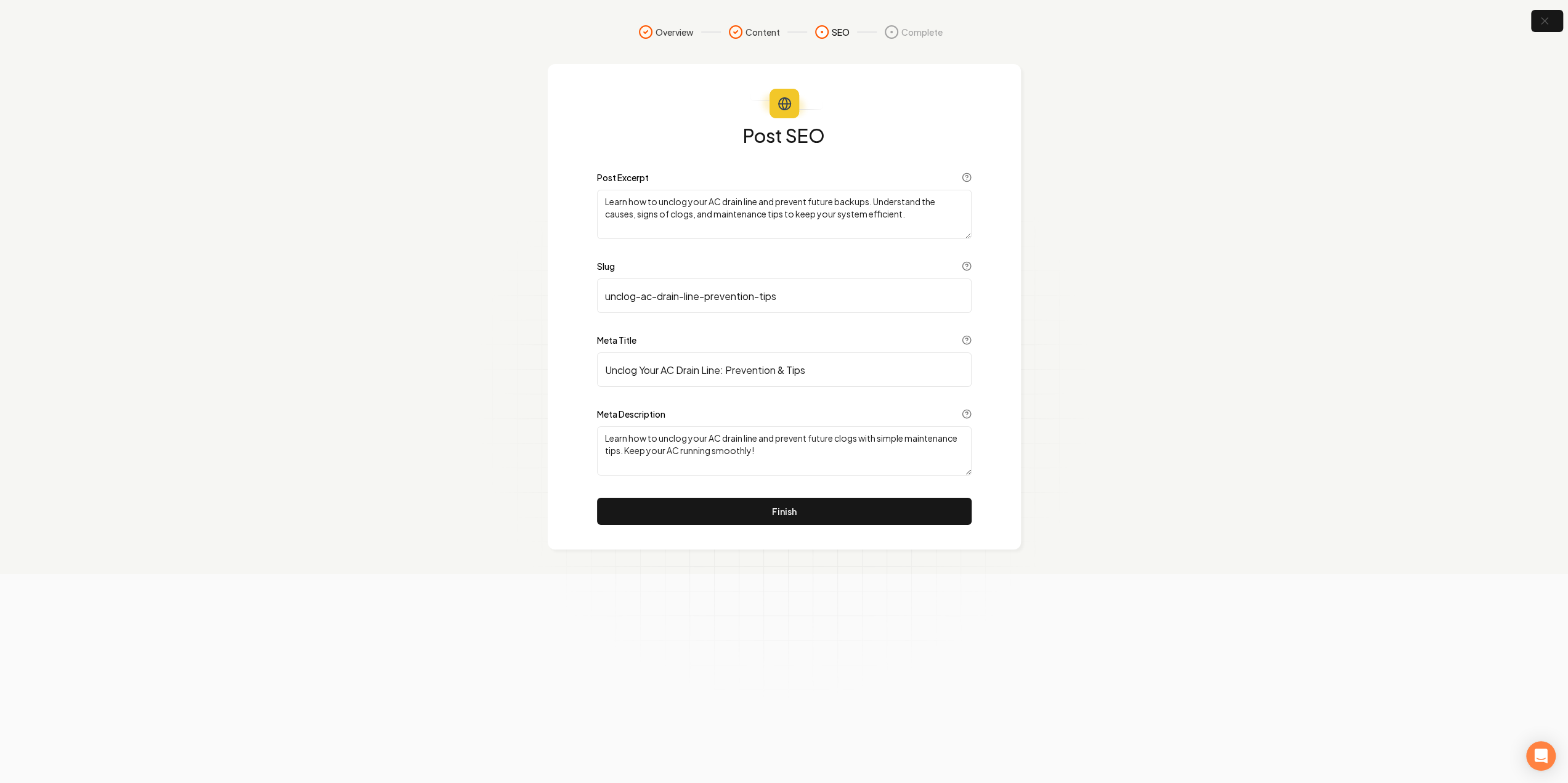
scroll to position [0, 0]
click at [867, 510] on button "Finish" at bounding box center [789, 512] width 374 height 27
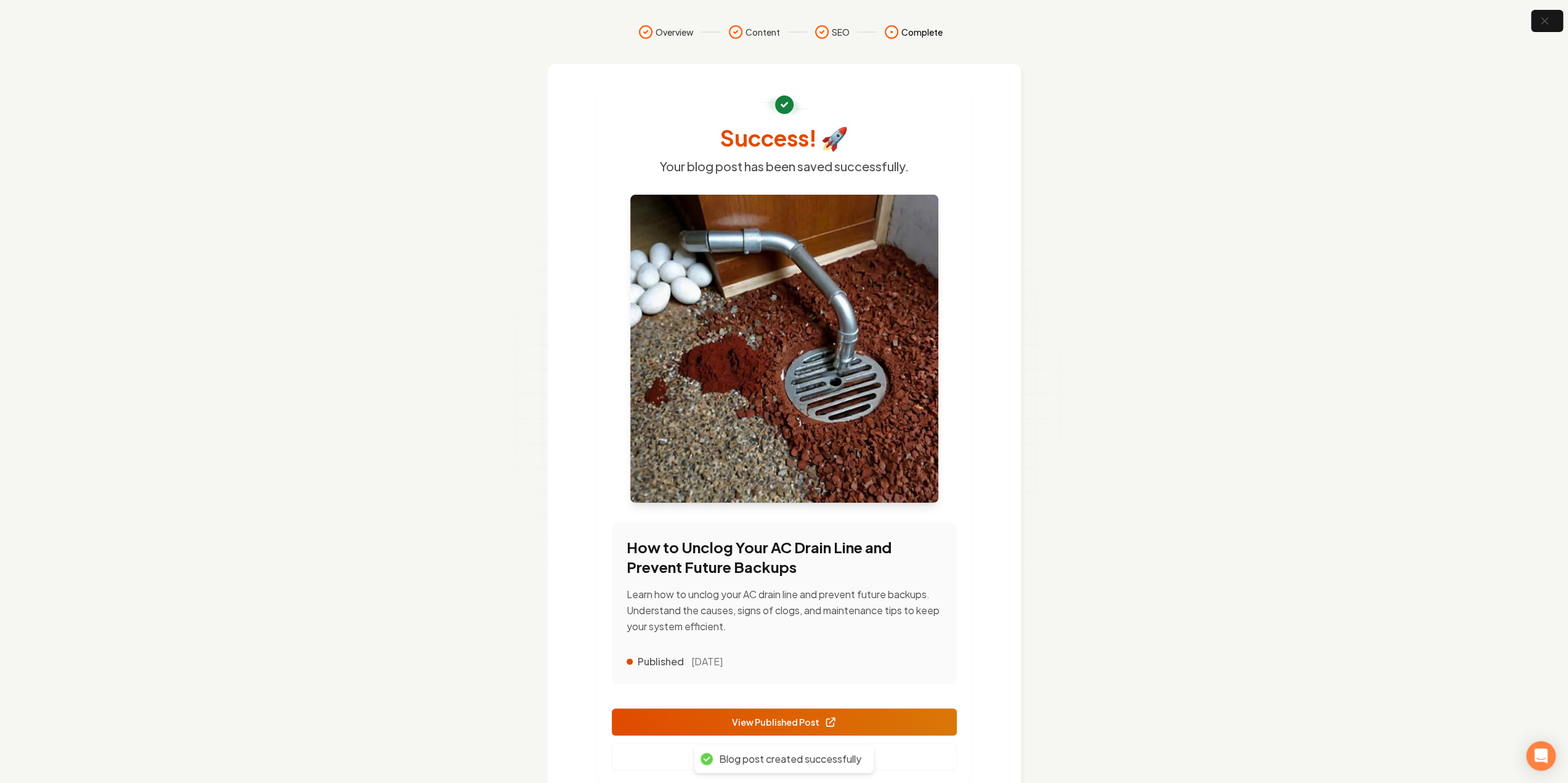
scroll to position [51, 0]
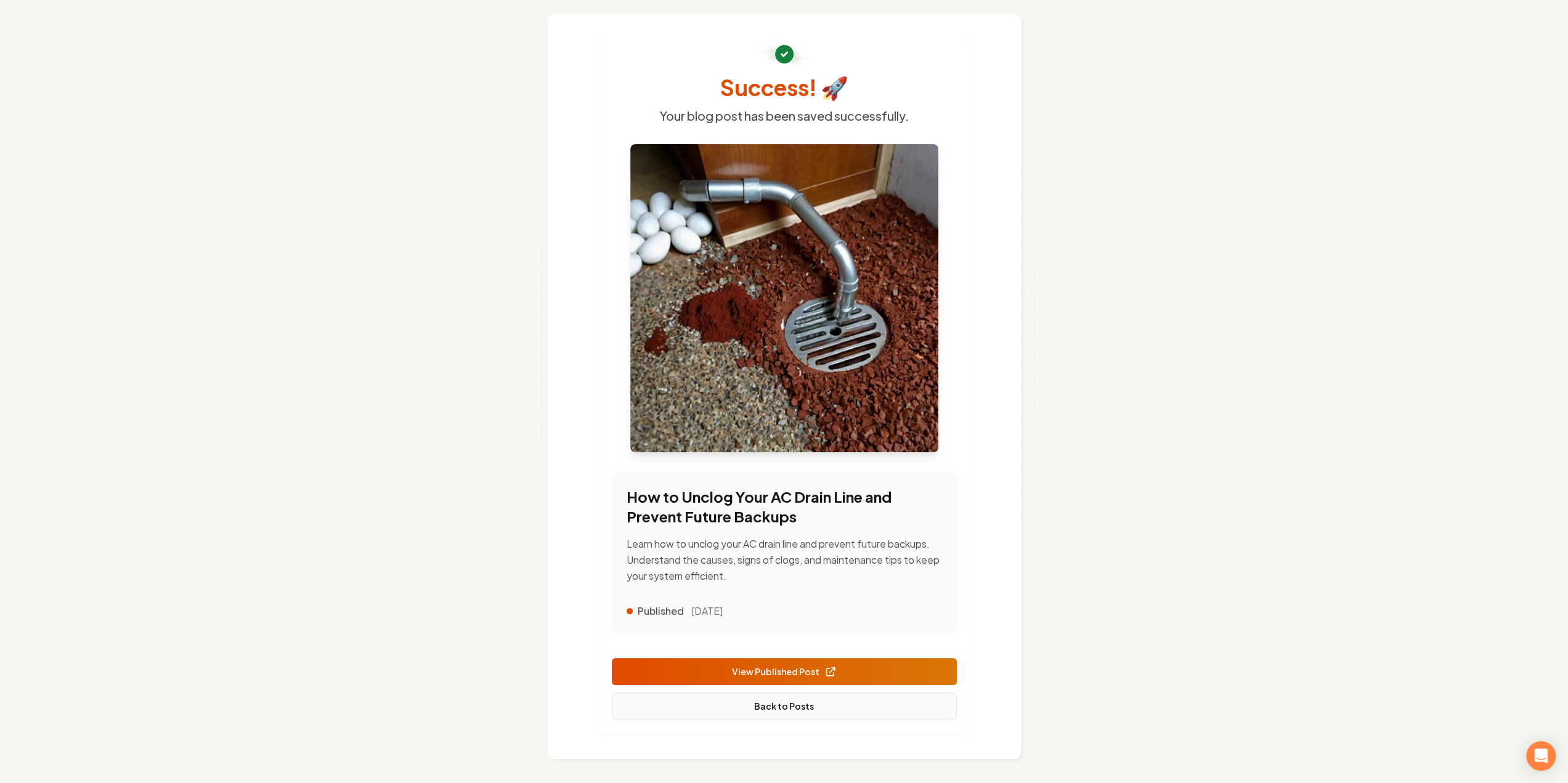
click at [821, 712] on link "Back to Posts" at bounding box center [785, 706] width 345 height 27
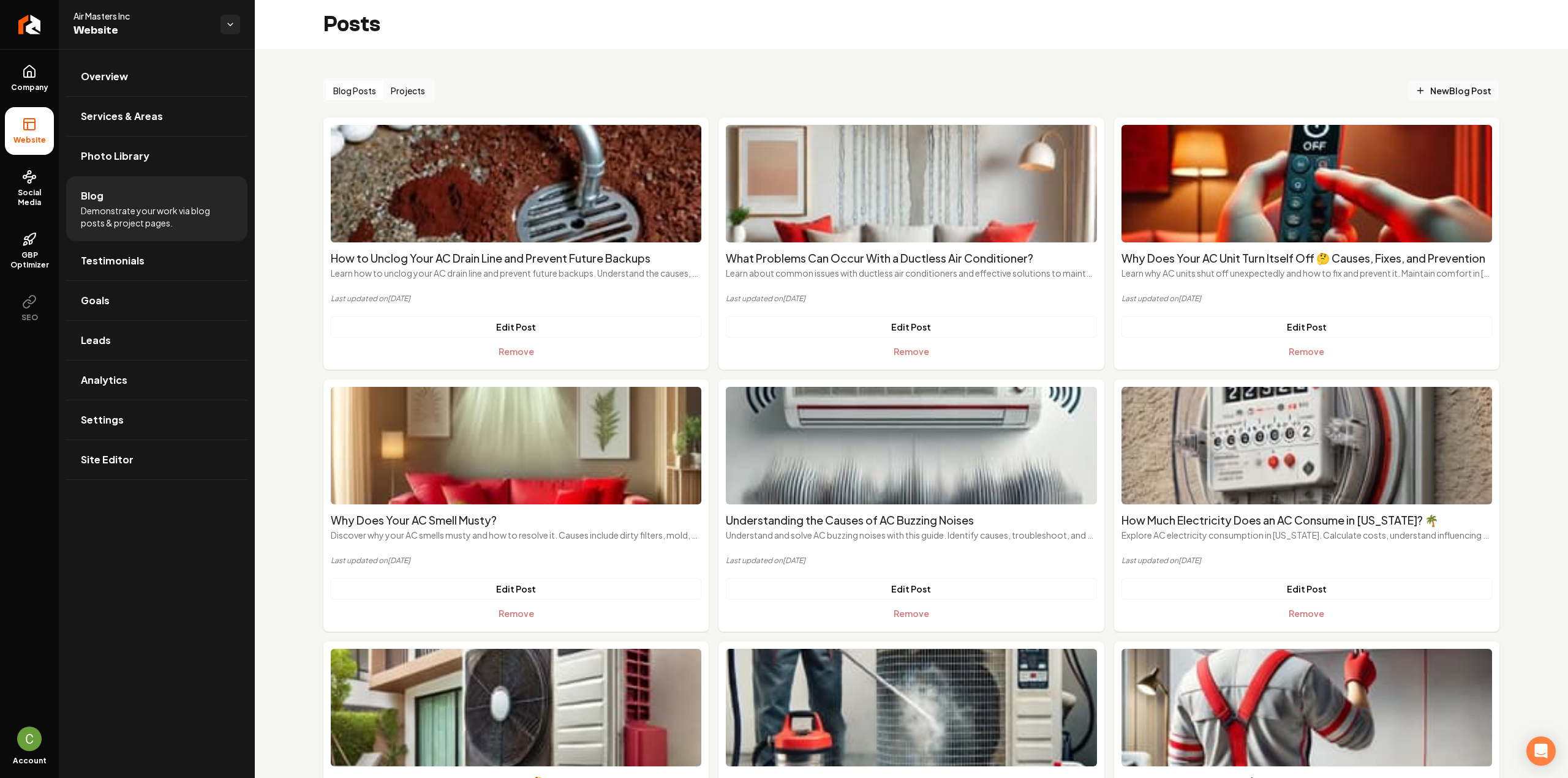
click at [1470, 89] on span "New Blog Post" at bounding box center [1454, 90] width 76 height 13
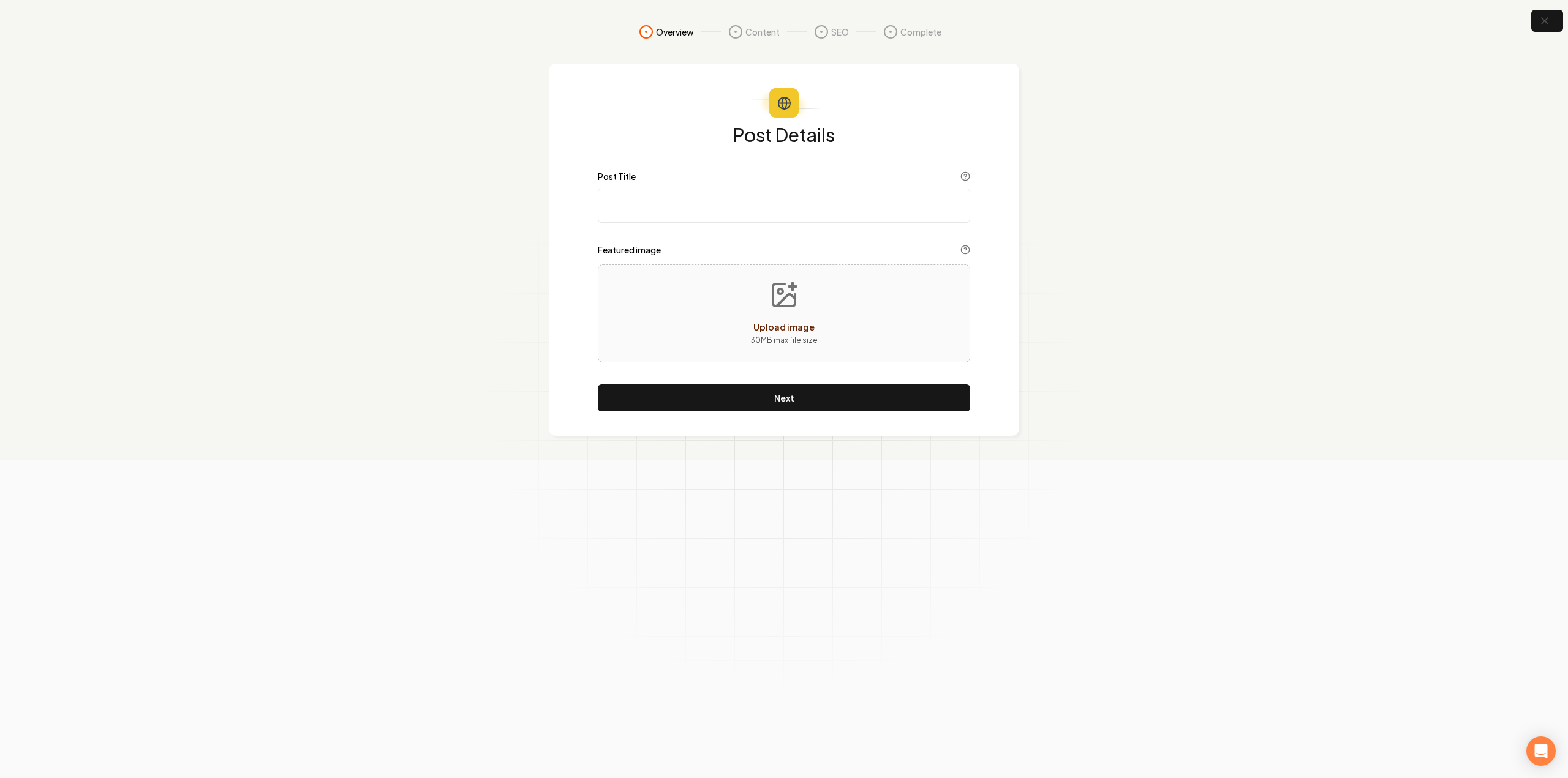
click at [720, 215] on input "Post Title" at bounding box center [784, 205] width 372 height 34
paste input "Why is Your AC Leaking Water: A Quick Guide"
type input "Why is Your AC Leaking Water: A Quick Guide"
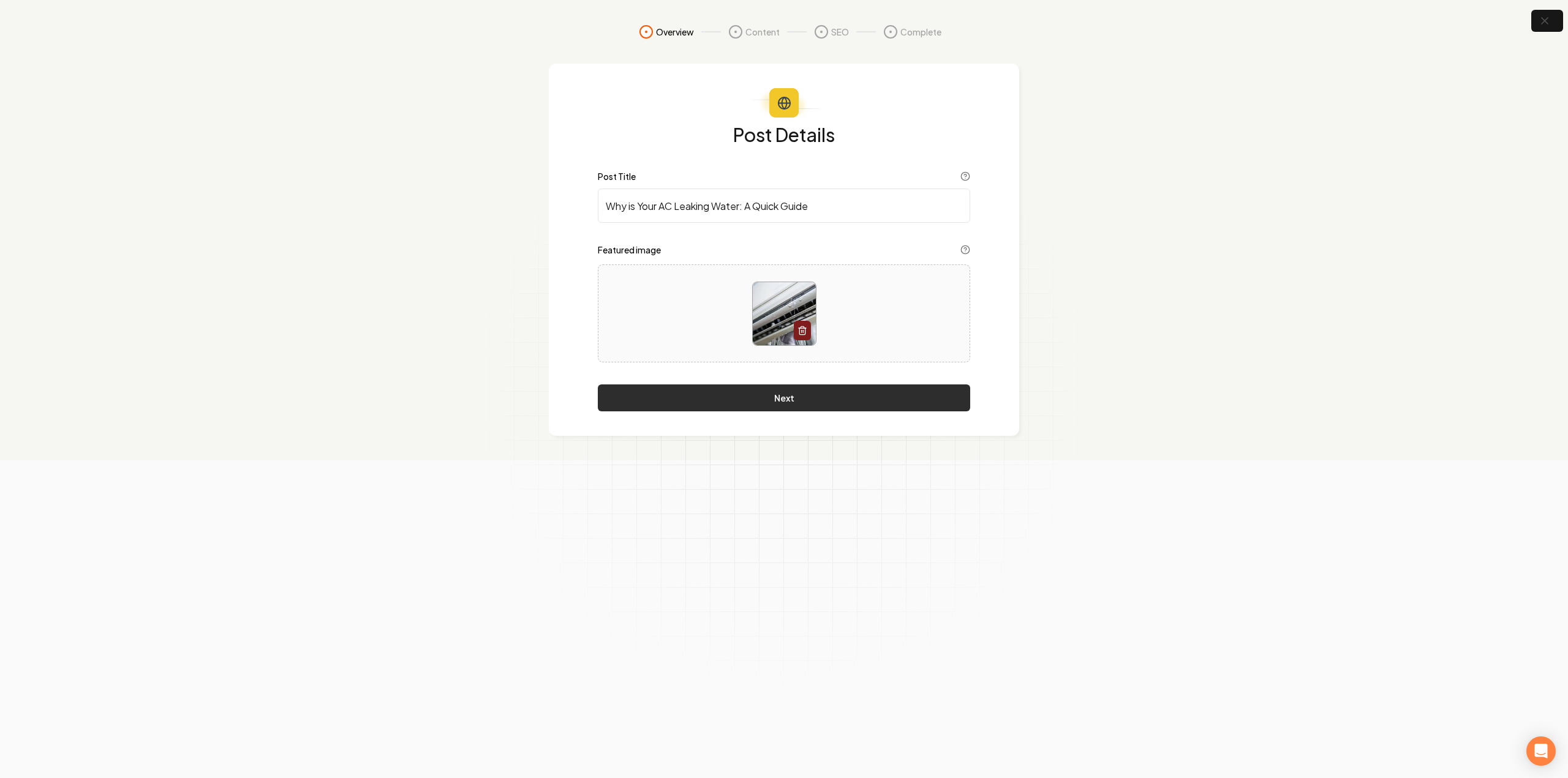
click at [746, 402] on button "Next" at bounding box center [784, 398] width 372 height 27
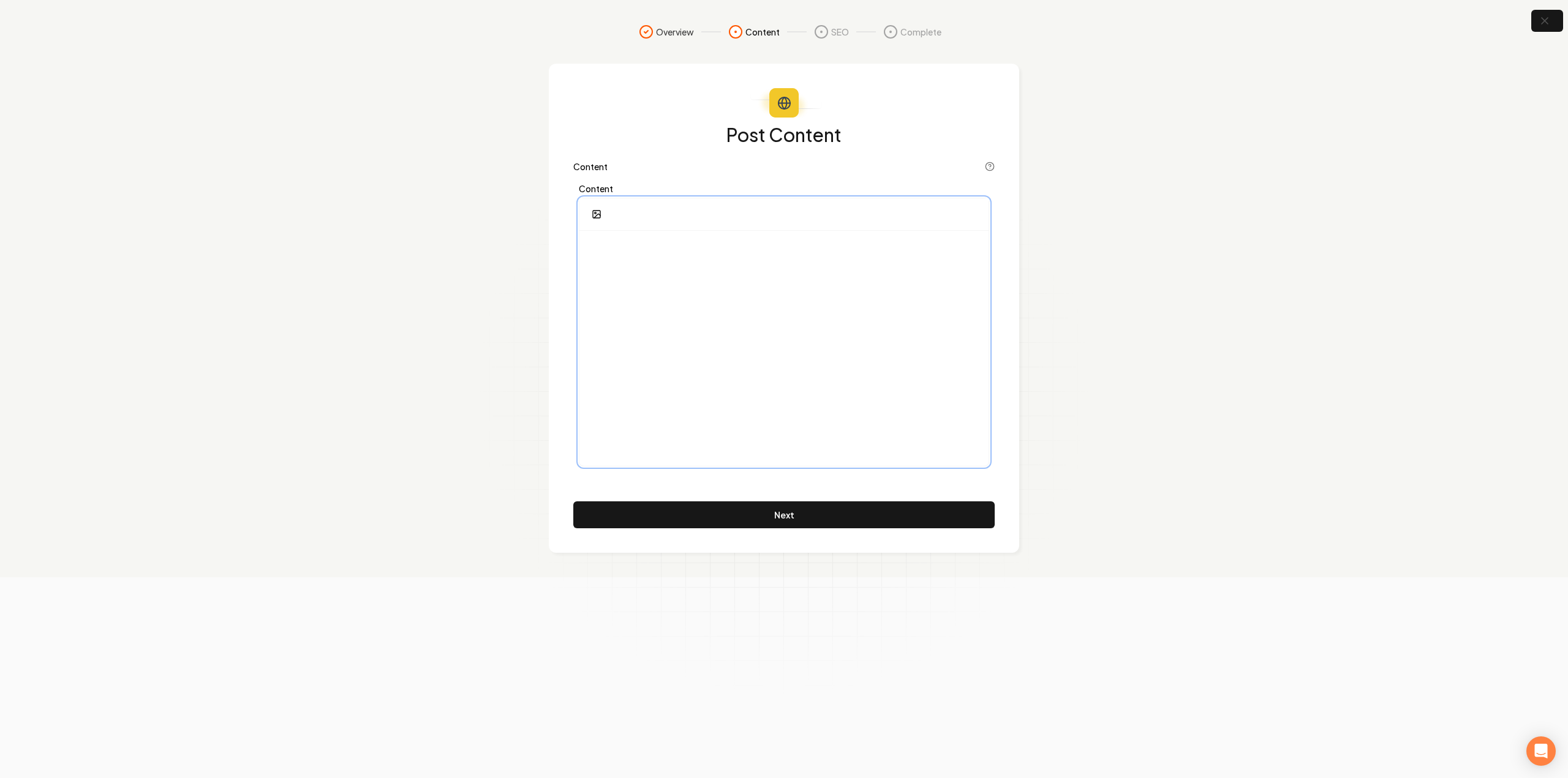
click at [758, 333] on div at bounding box center [784, 348] width 409 height 235
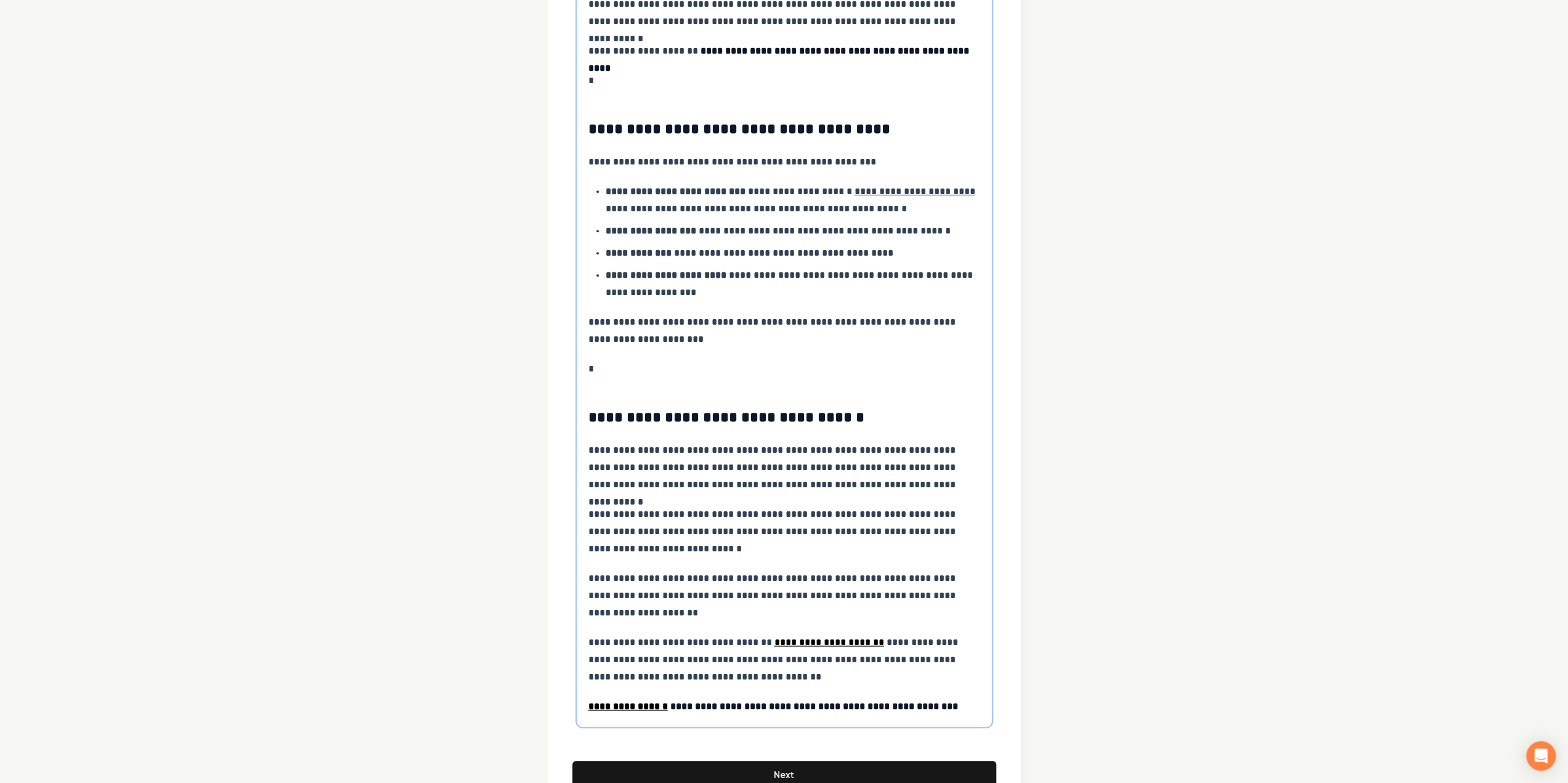
scroll to position [1012, 0]
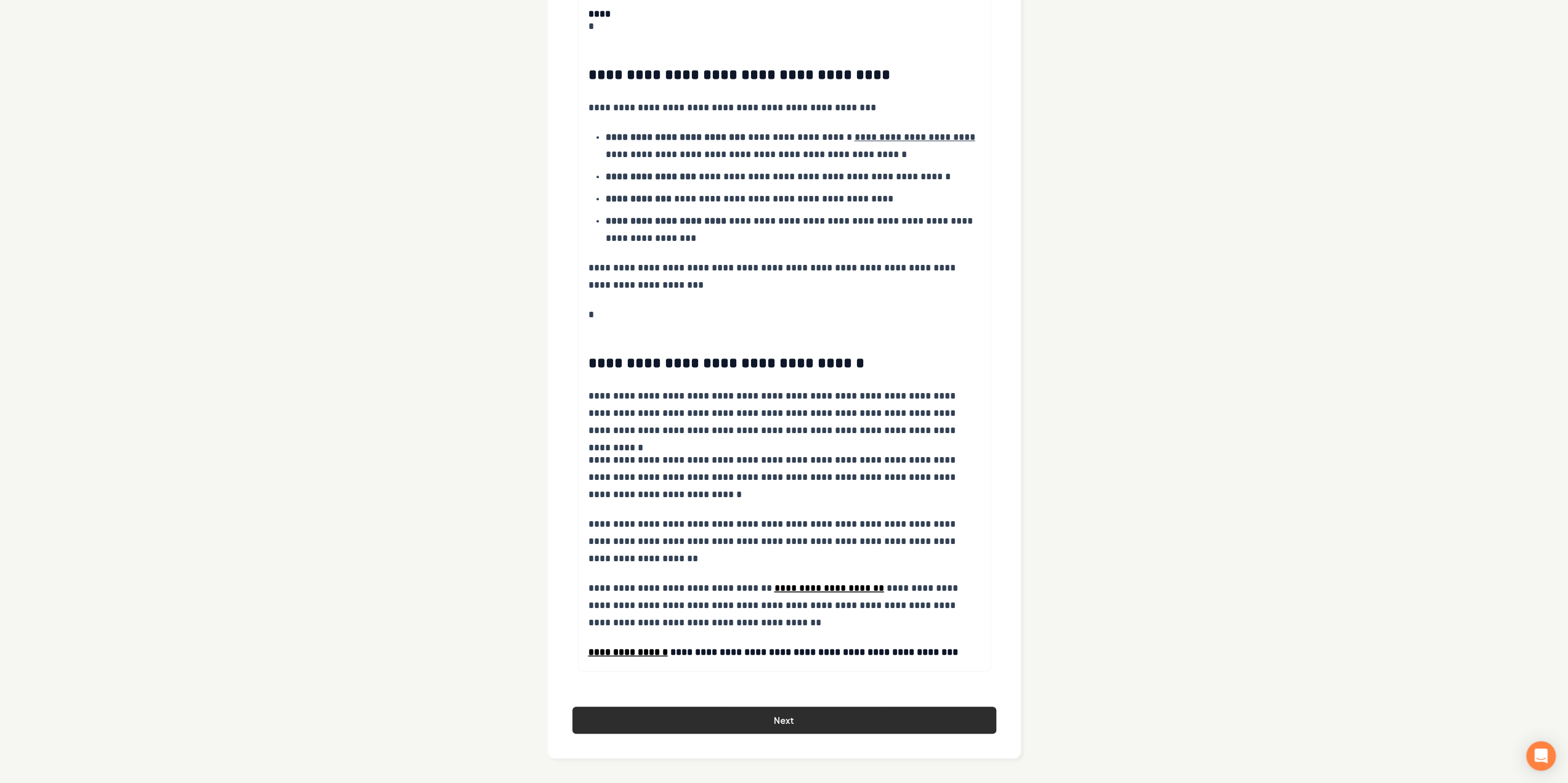
drag, startPoint x: 731, startPoint y: 704, endPoint x: 737, endPoint y: 713, distance: 10.8
click at [739, 720] on button "Next" at bounding box center [784, 721] width 424 height 27
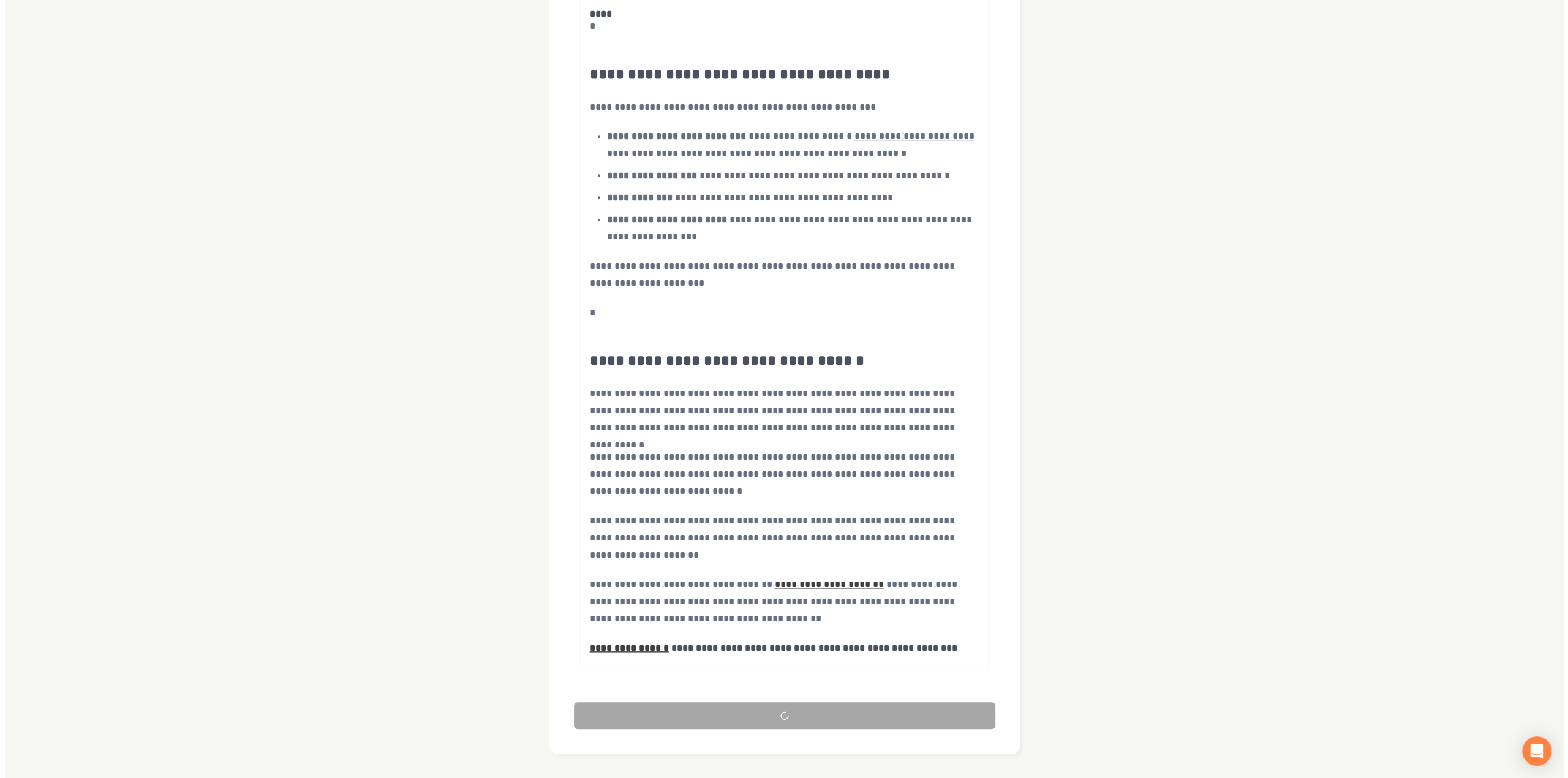
scroll to position [0, 0]
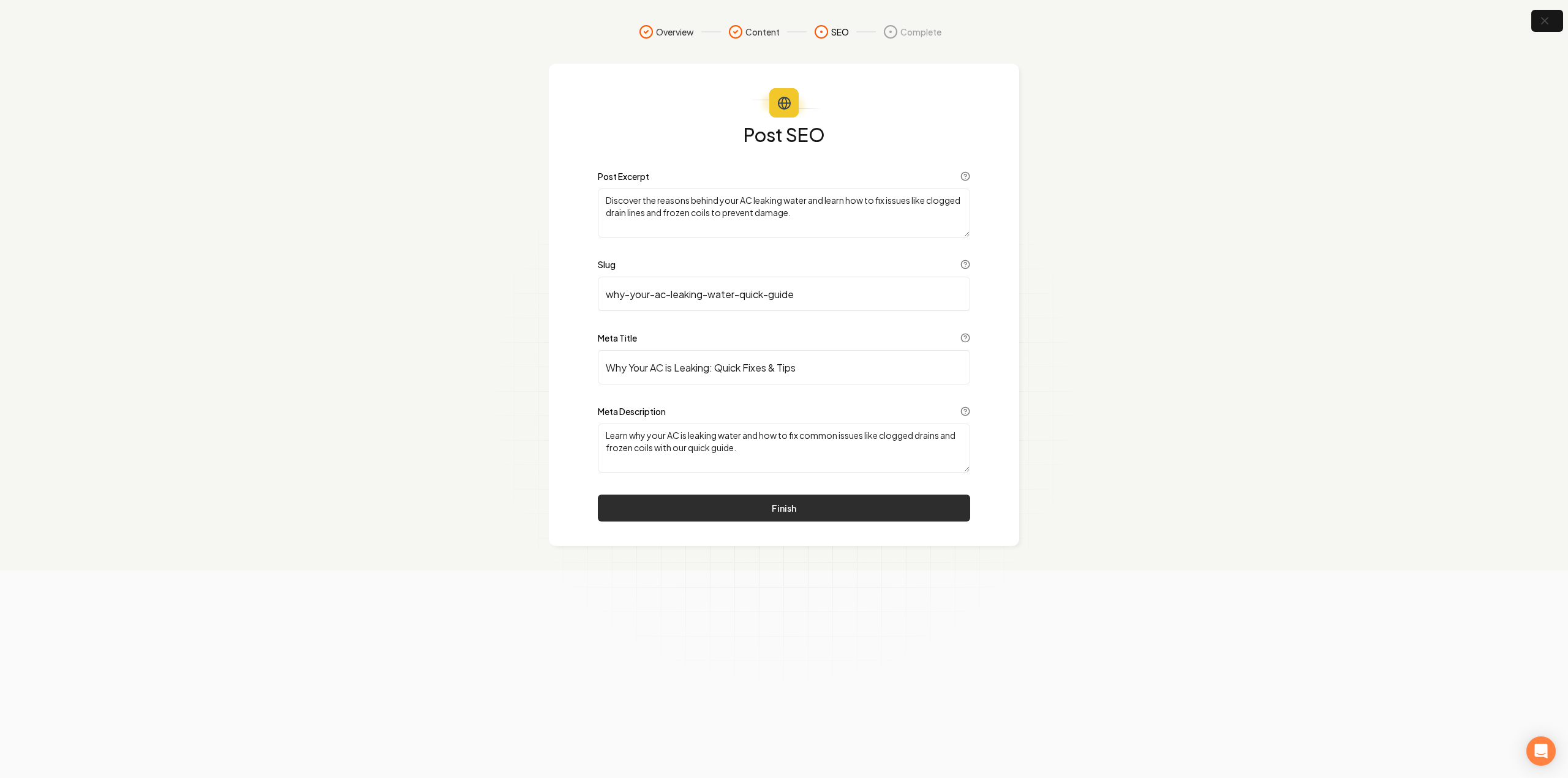
click at [700, 510] on button "Finish" at bounding box center [784, 509] width 372 height 27
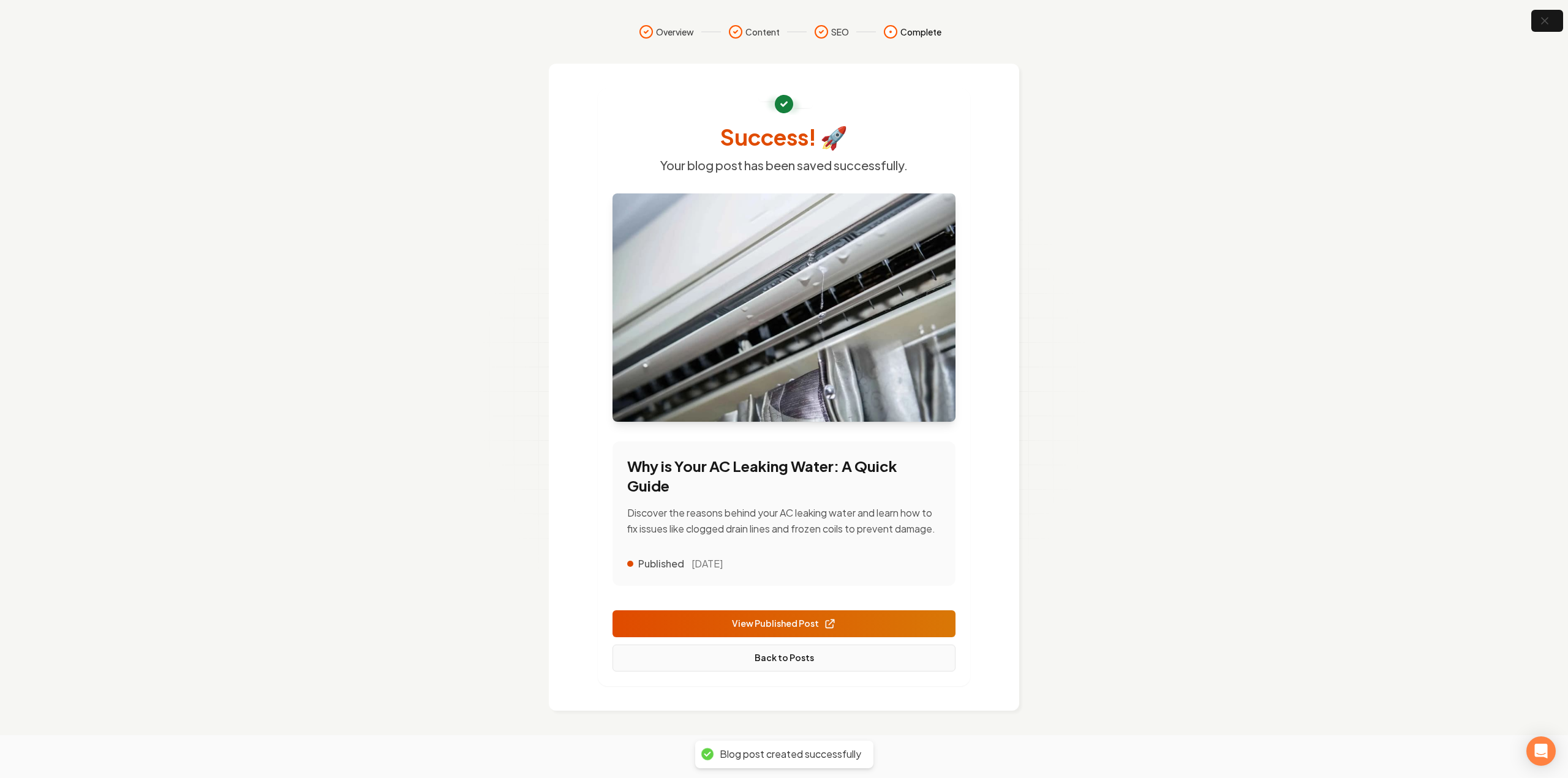
click at [763, 671] on link "Back to Posts" at bounding box center [784, 658] width 343 height 27
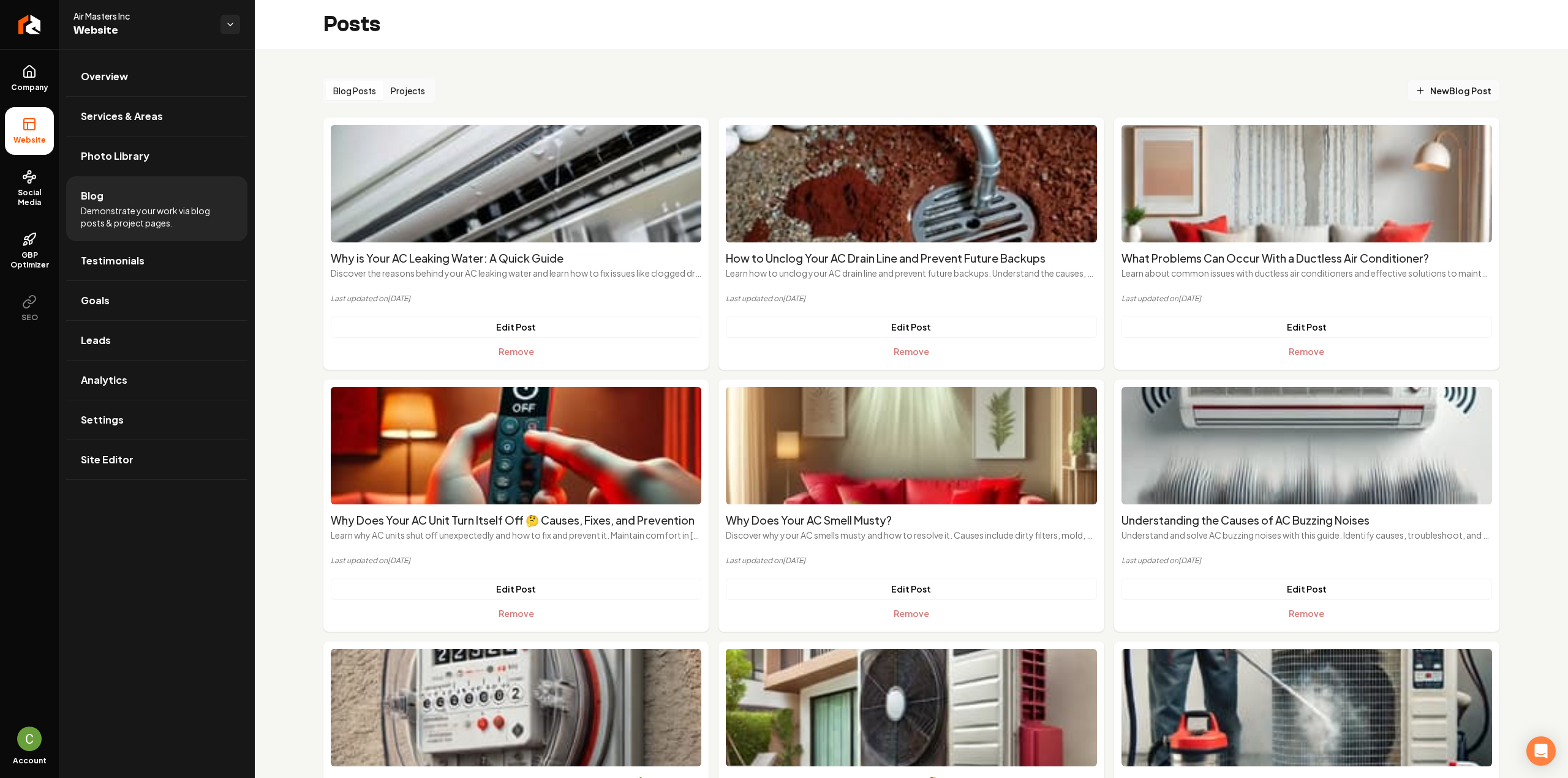
click at [1465, 87] on span "New Blog Post" at bounding box center [1454, 90] width 76 height 13
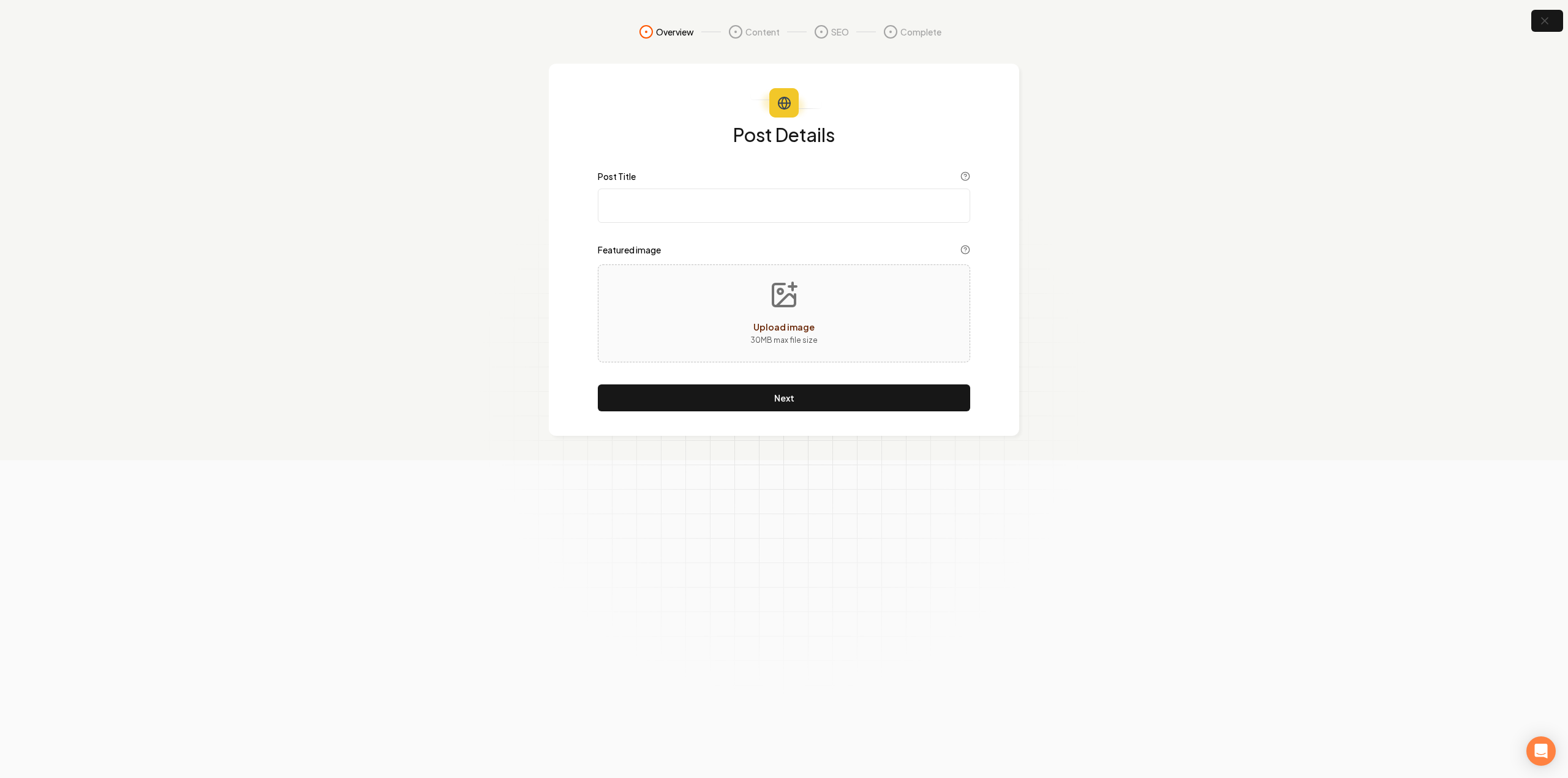
click at [753, 212] on input "Post Title" at bounding box center [784, 205] width 372 height 34
paste input "AC Not Turning On? Troubleshooting Guide"
type input "AC Not Turning On? Troubleshooting Guide"
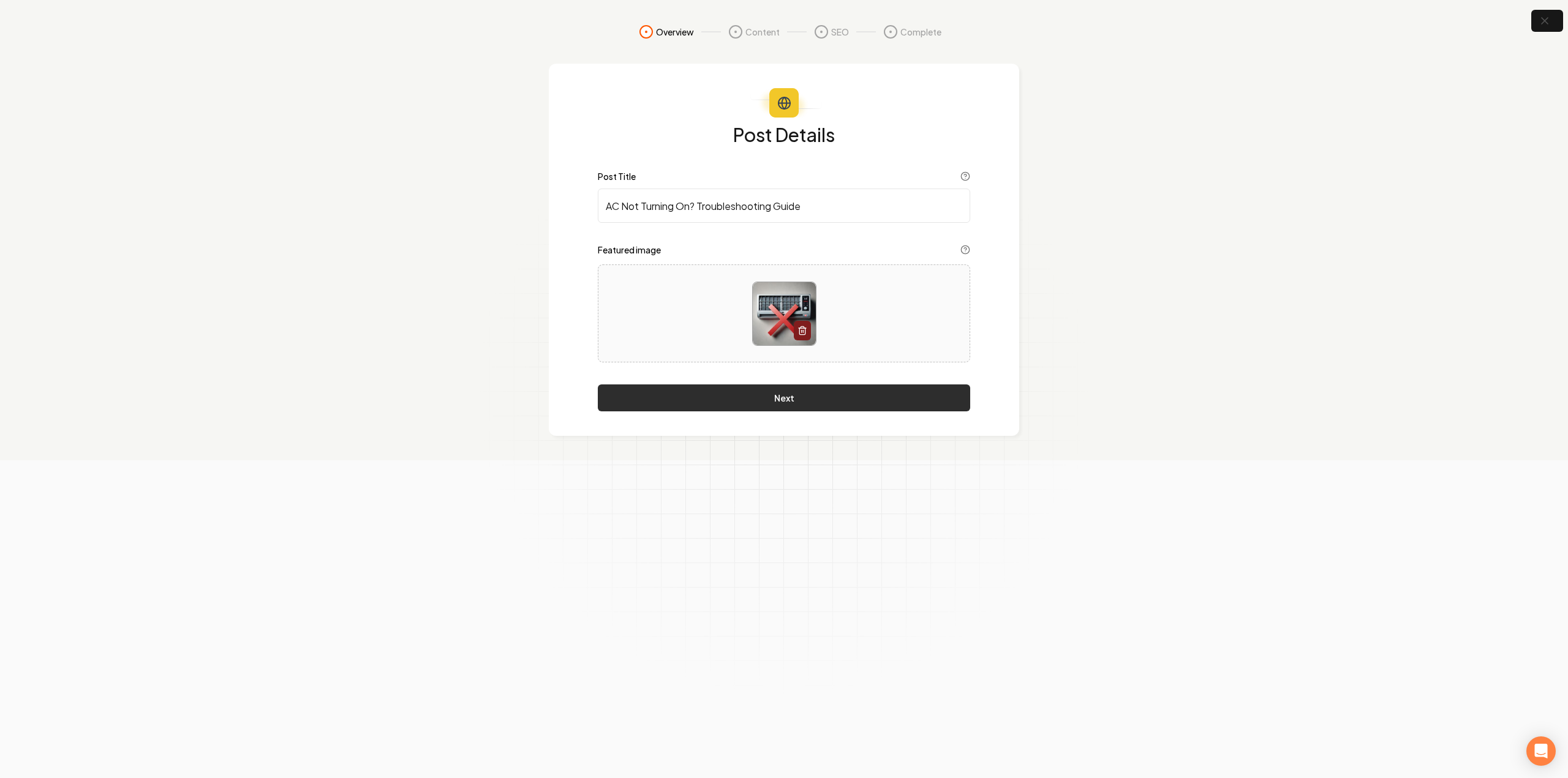
click at [755, 402] on button "Next" at bounding box center [784, 398] width 372 height 27
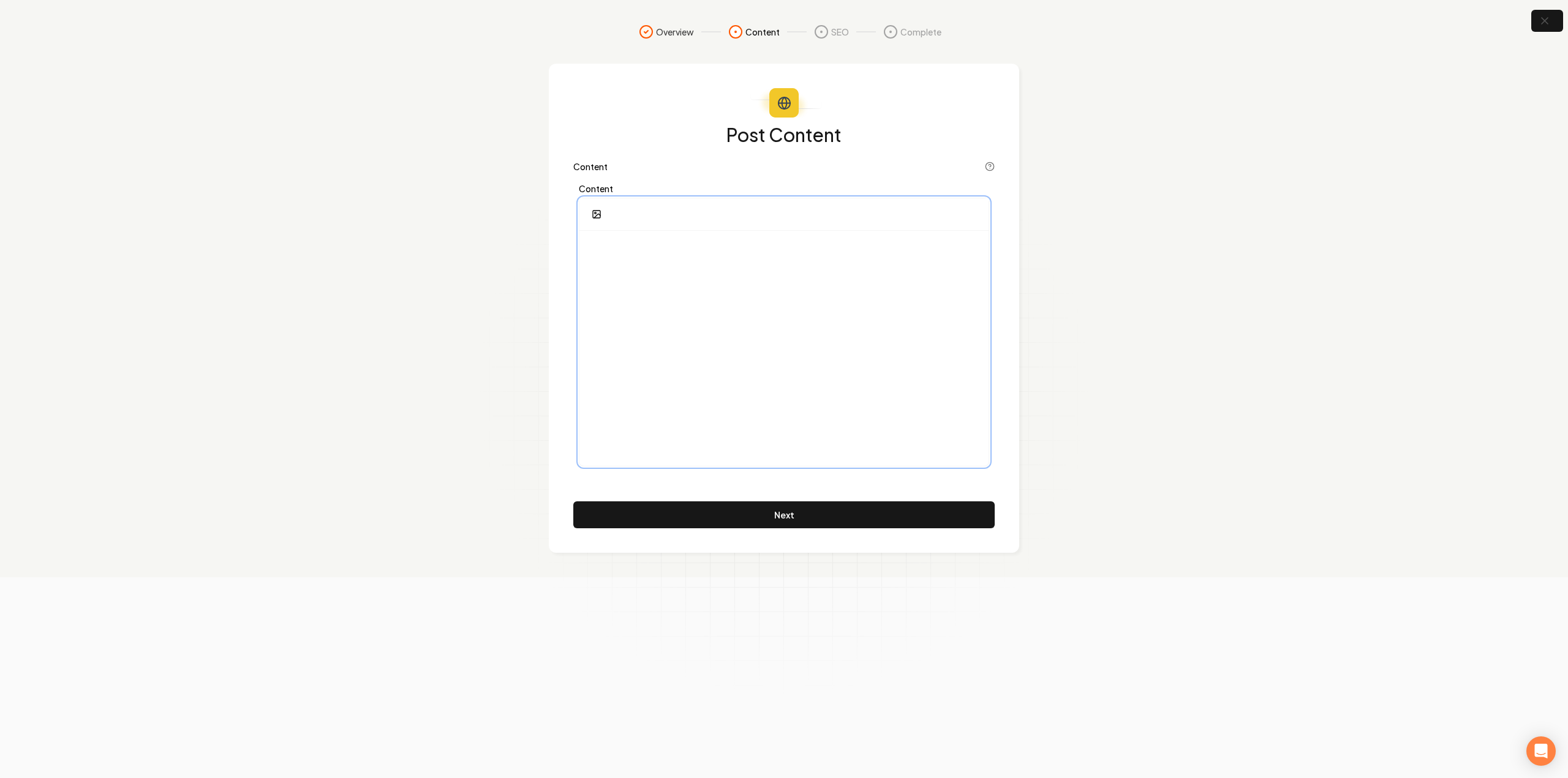
click at [756, 337] on div at bounding box center [784, 348] width 409 height 235
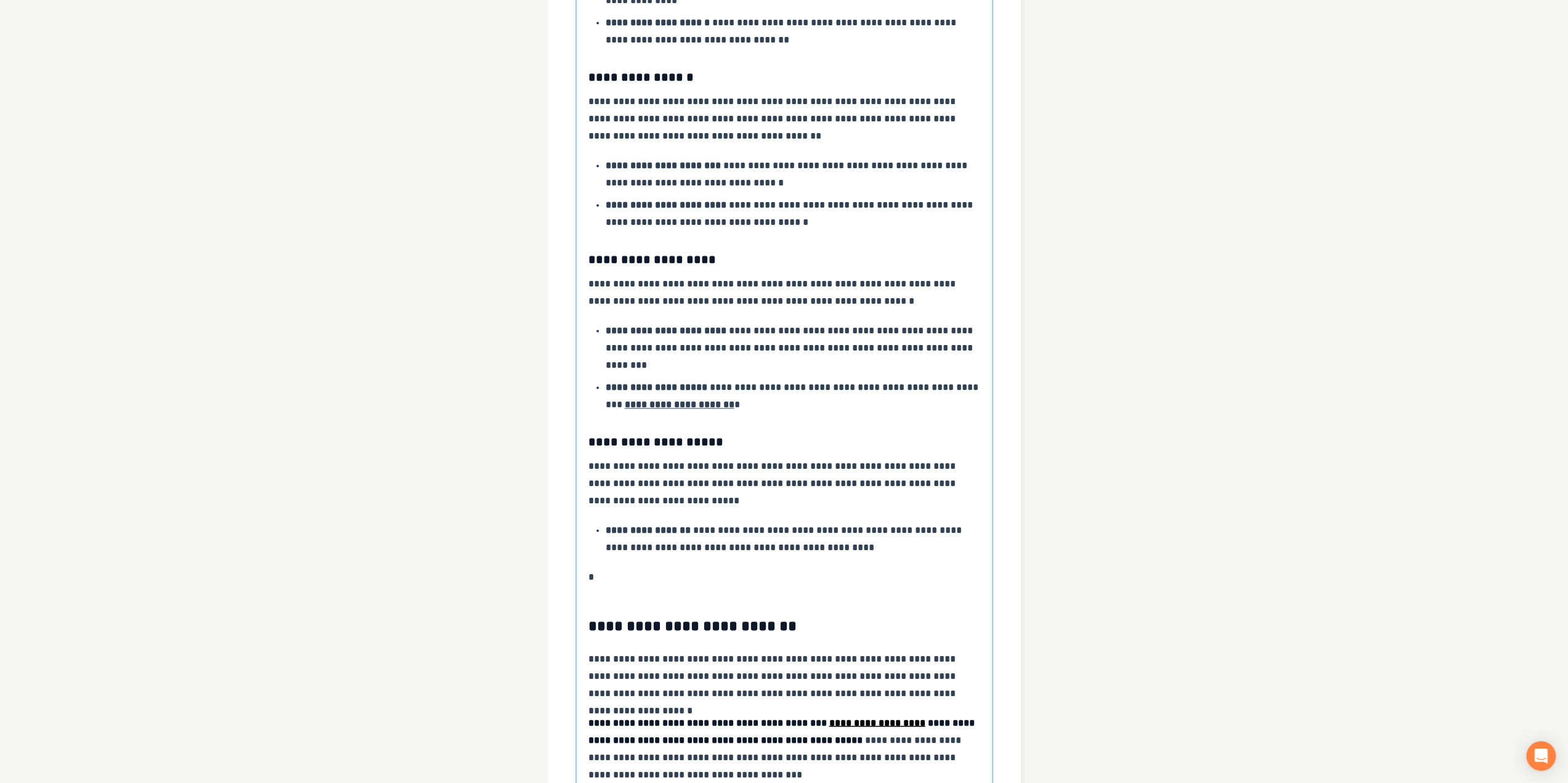
scroll to position [1890, 0]
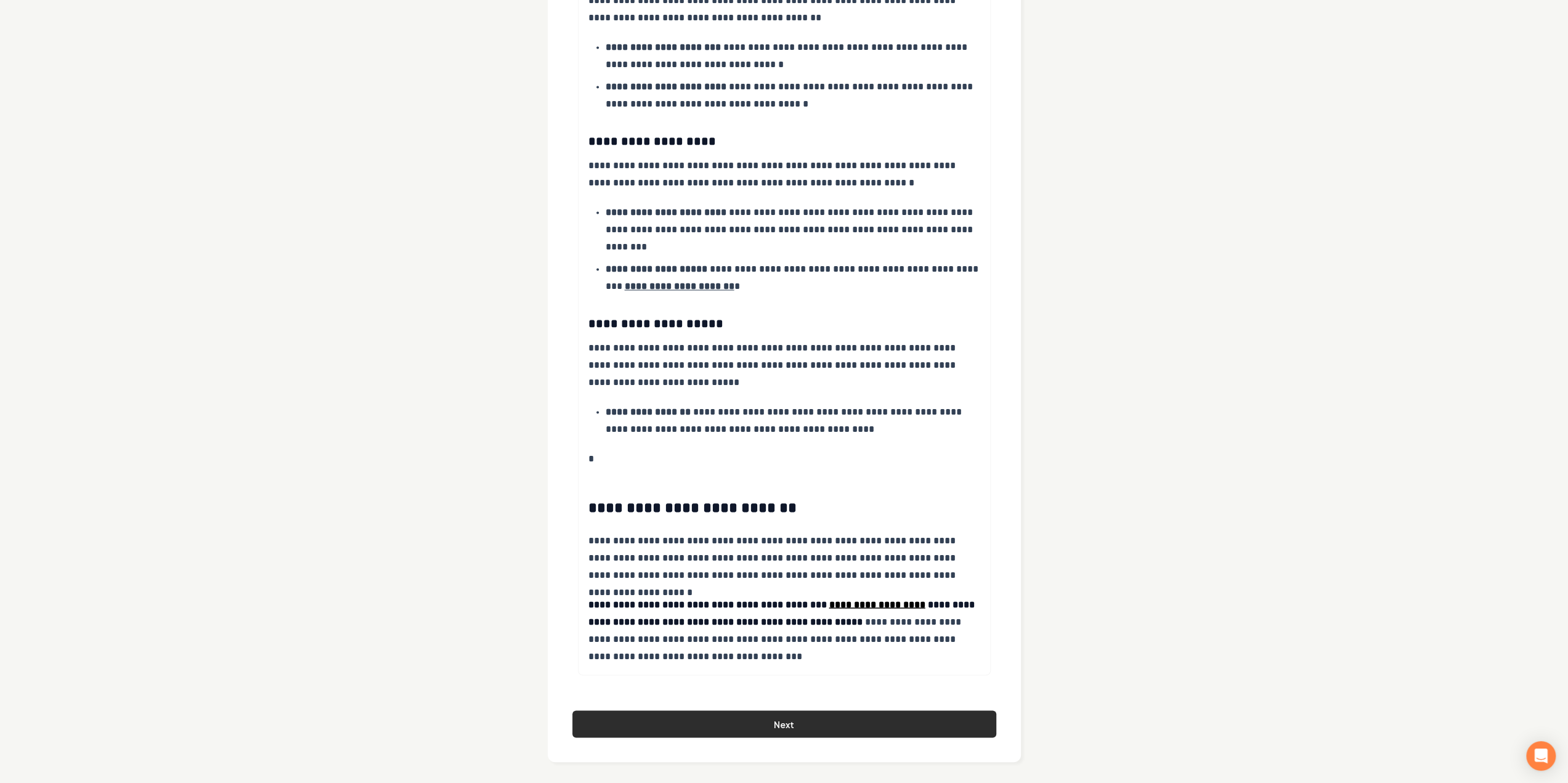
click at [725, 718] on button "Next" at bounding box center [784, 724] width 424 height 27
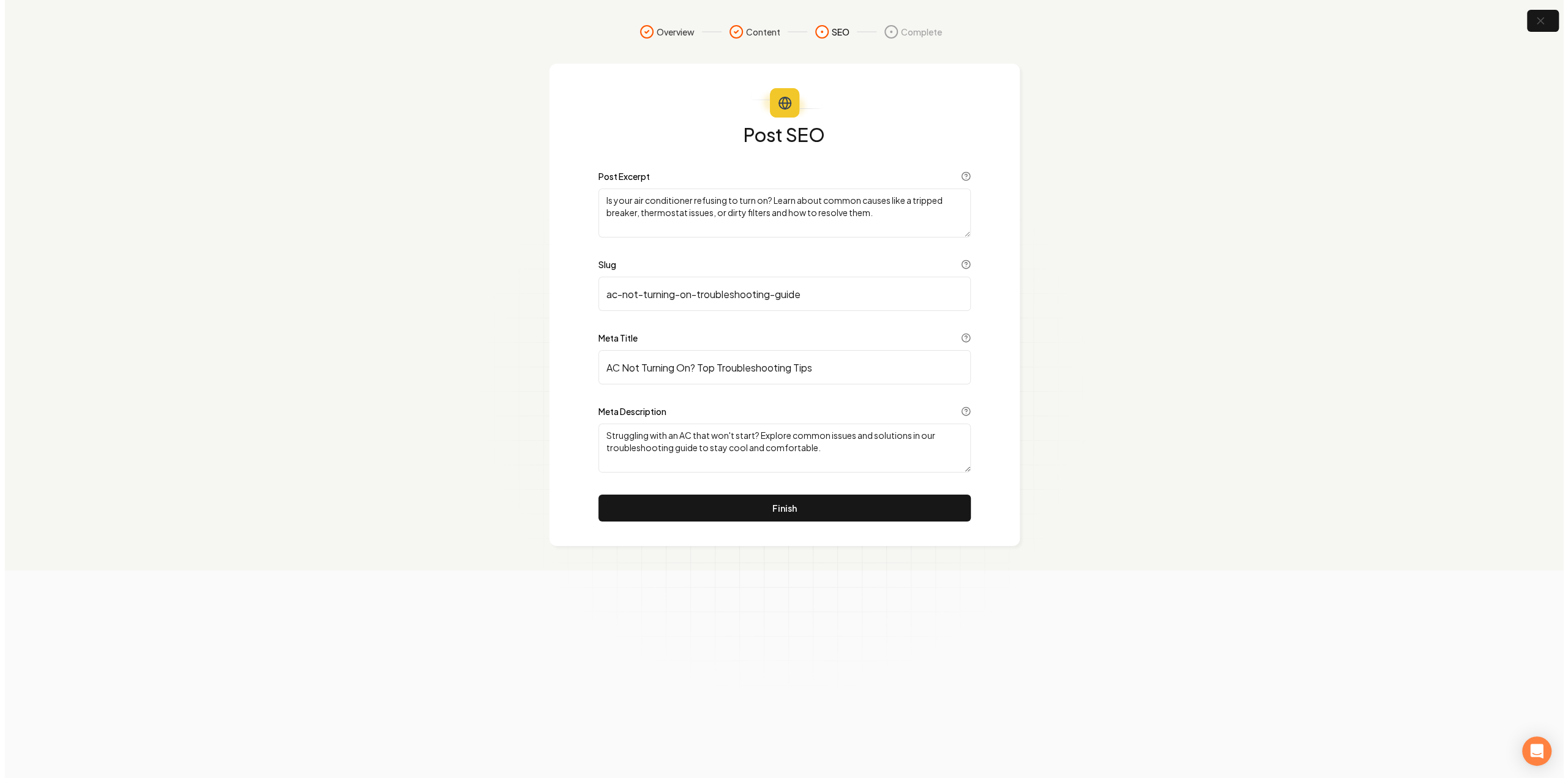
scroll to position [0, 0]
click at [737, 522] on div "Post SEO Post Excerpt Is your air conditioner refusing to turn on? Learn about …" at bounding box center [783, 305] width 470 height 482
click at [737, 515] on button "Finish" at bounding box center [784, 509] width 372 height 27
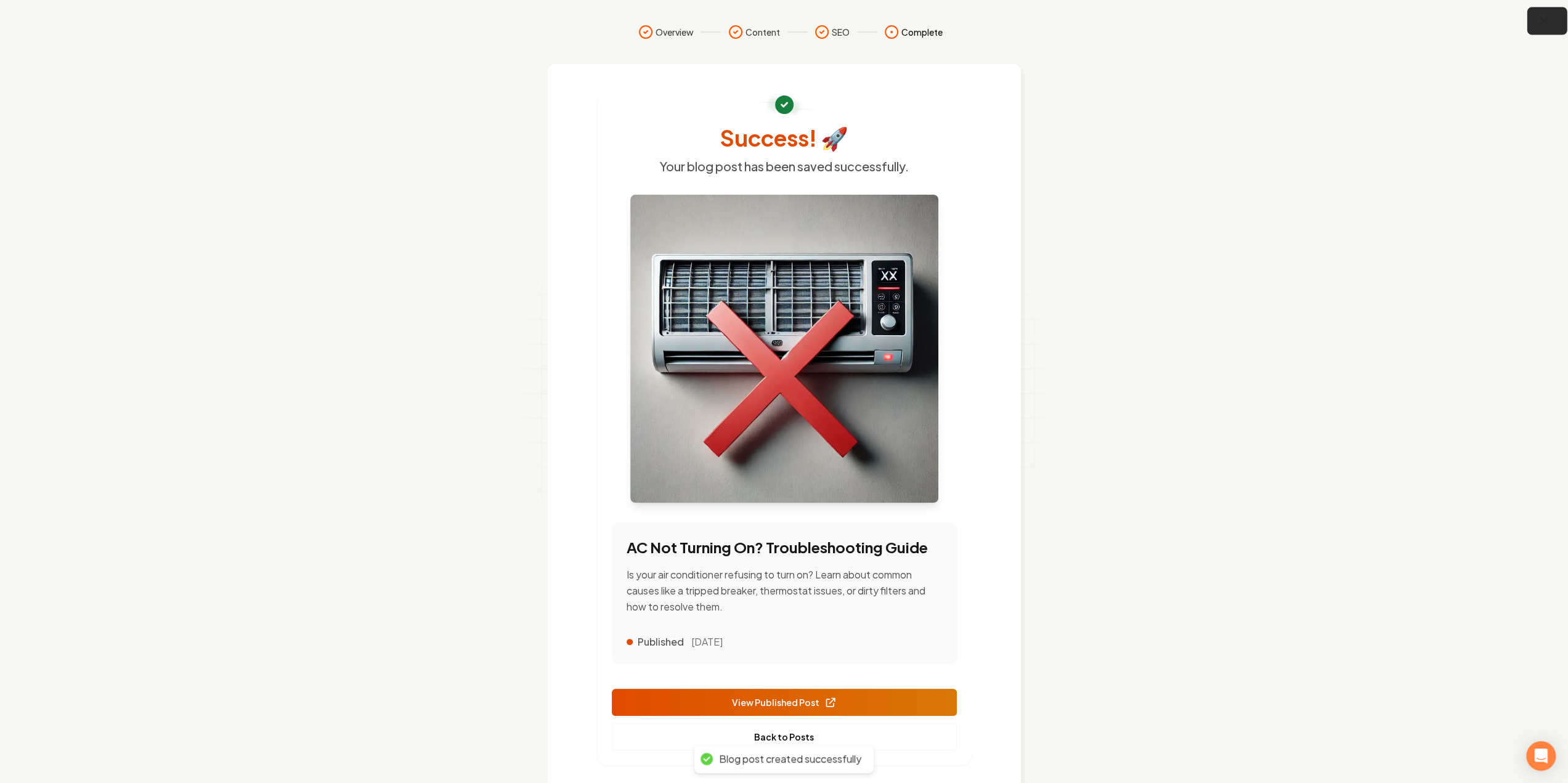
click at [1544, 20] on icon "button" at bounding box center [1545, 21] width 8 height 8
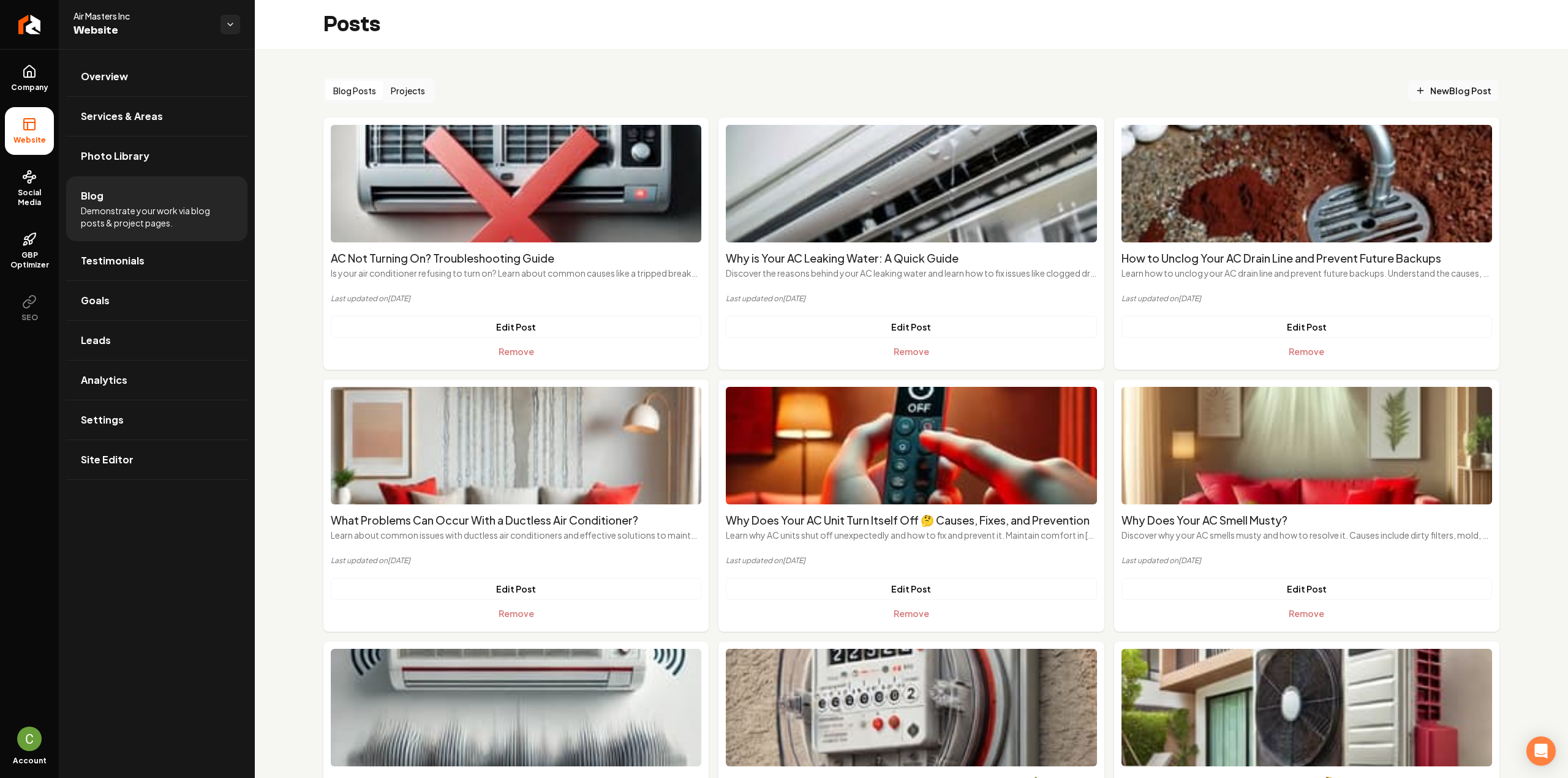
click at [1427, 96] on span "New Blog Post" at bounding box center [1454, 90] width 76 height 13
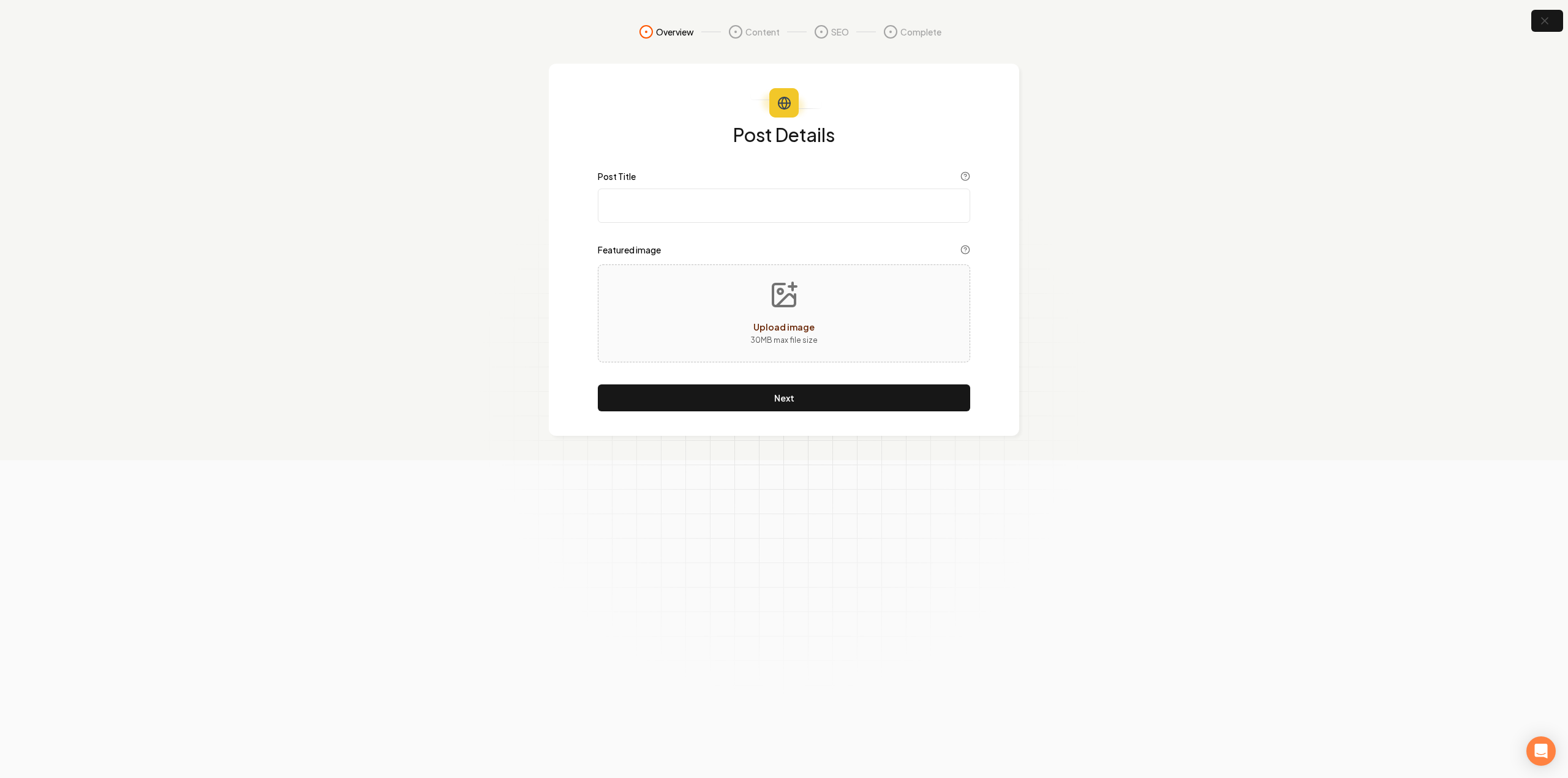
click at [878, 221] on input "Post Title" at bounding box center [784, 205] width 372 height 34
paste input "How Can I Tell If My AC has a Freon Leak? Check This Freon Leak Symptoms!"
type input "How Can I Tell If My AC has a Freon Leak? Check This Freon Leak Symptoms!"
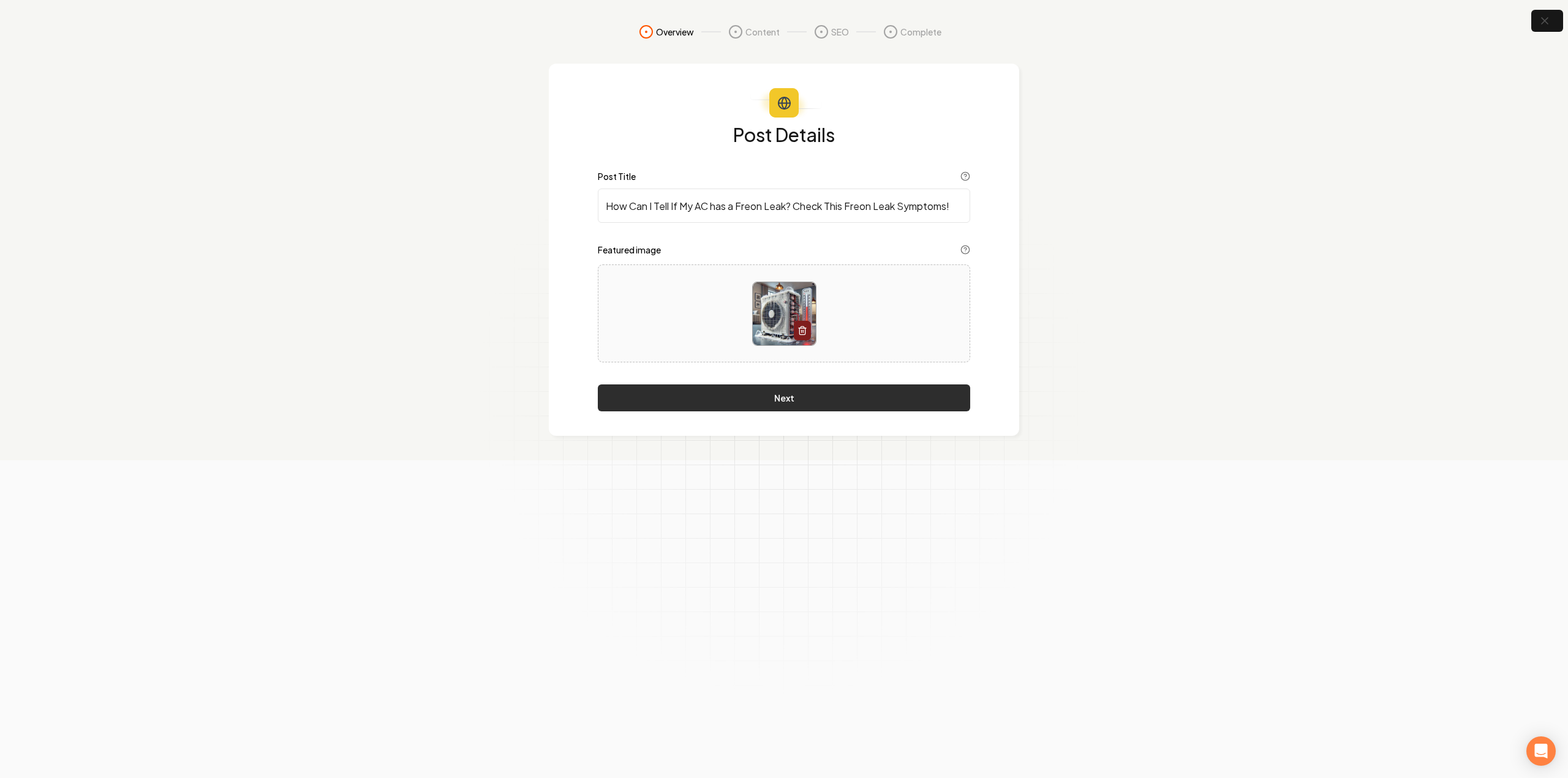
click at [821, 395] on button "Next" at bounding box center [784, 398] width 372 height 27
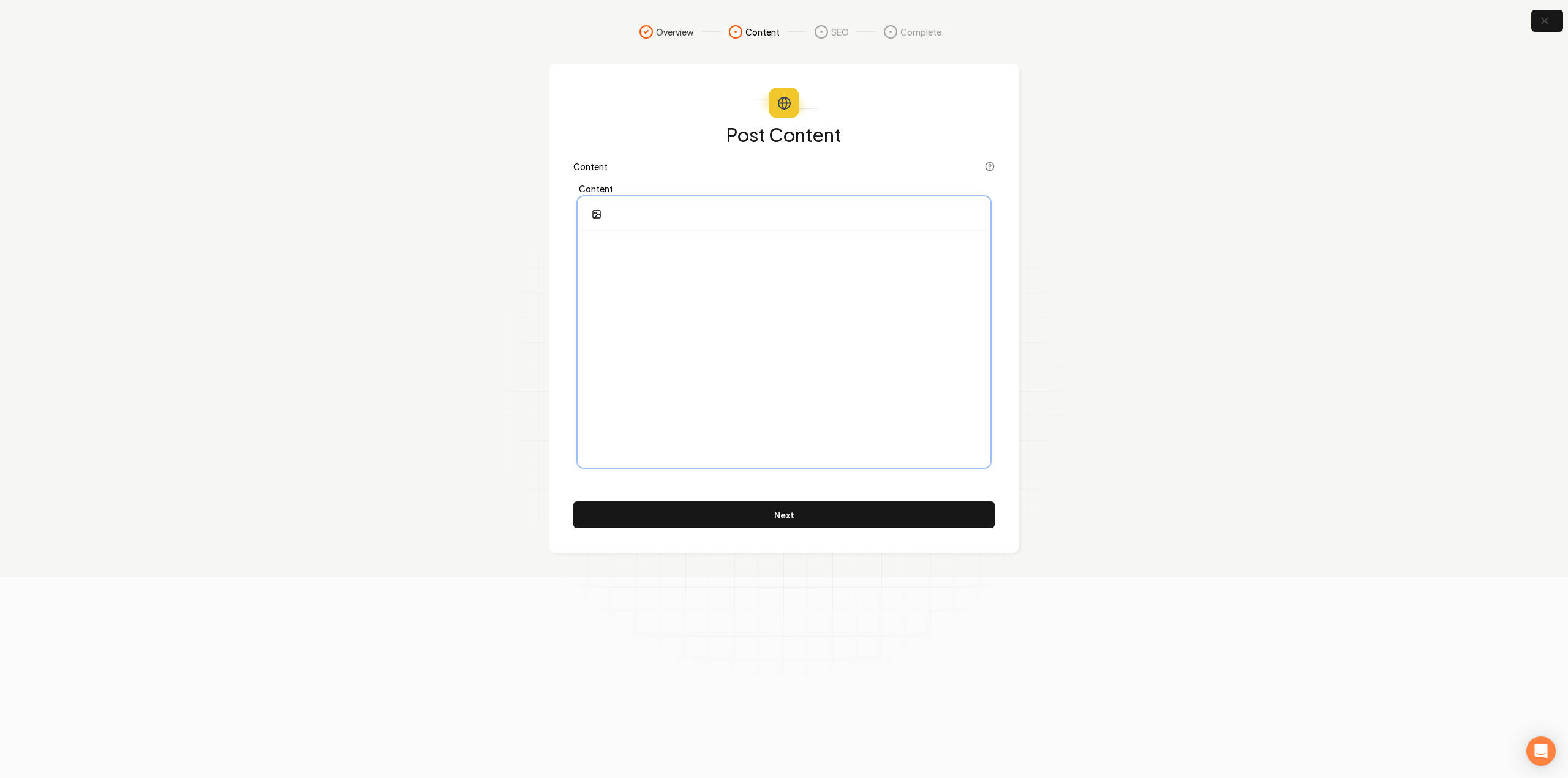
click at [787, 332] on div at bounding box center [784, 348] width 409 height 235
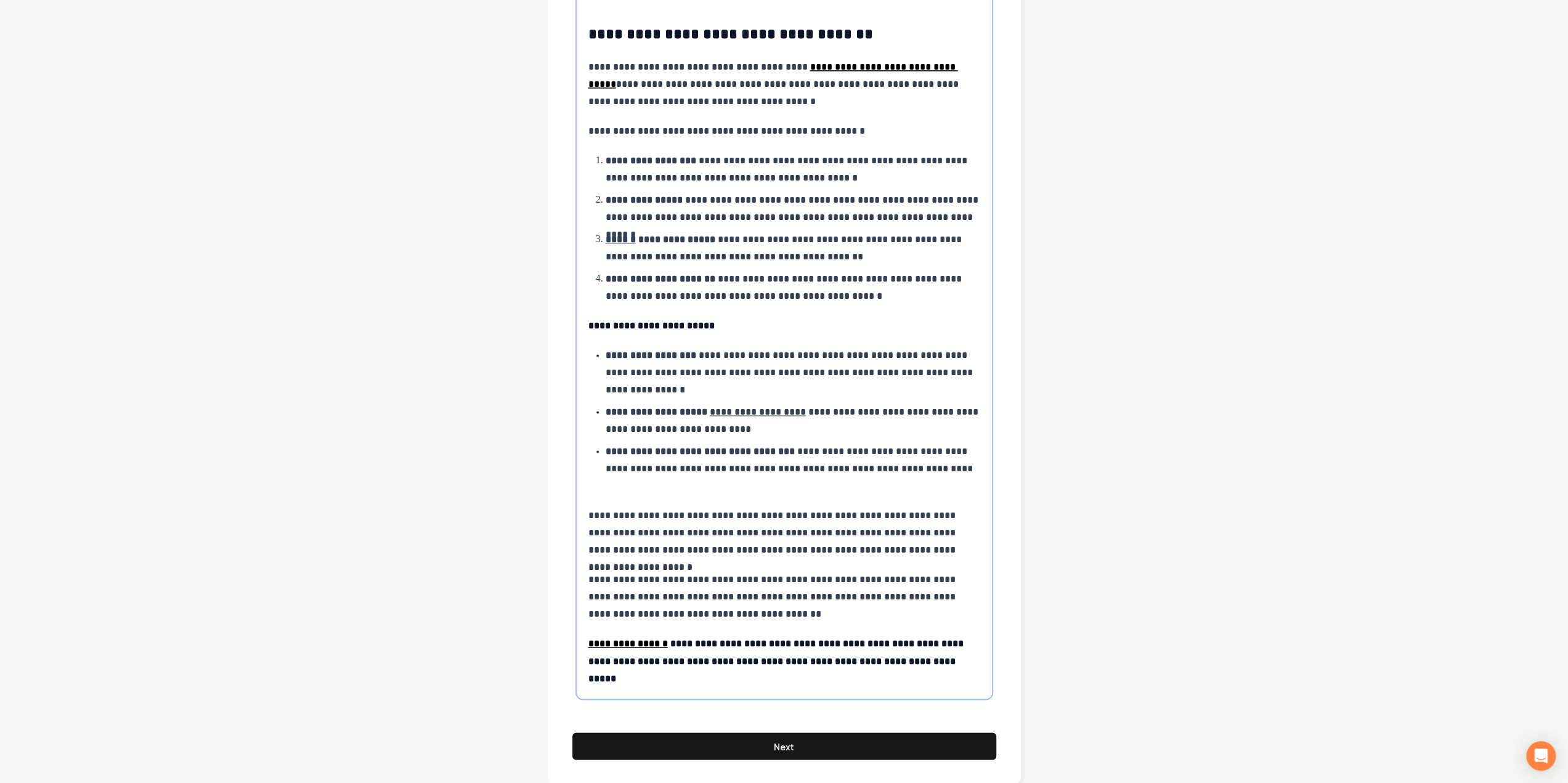
scroll to position [1707, 0]
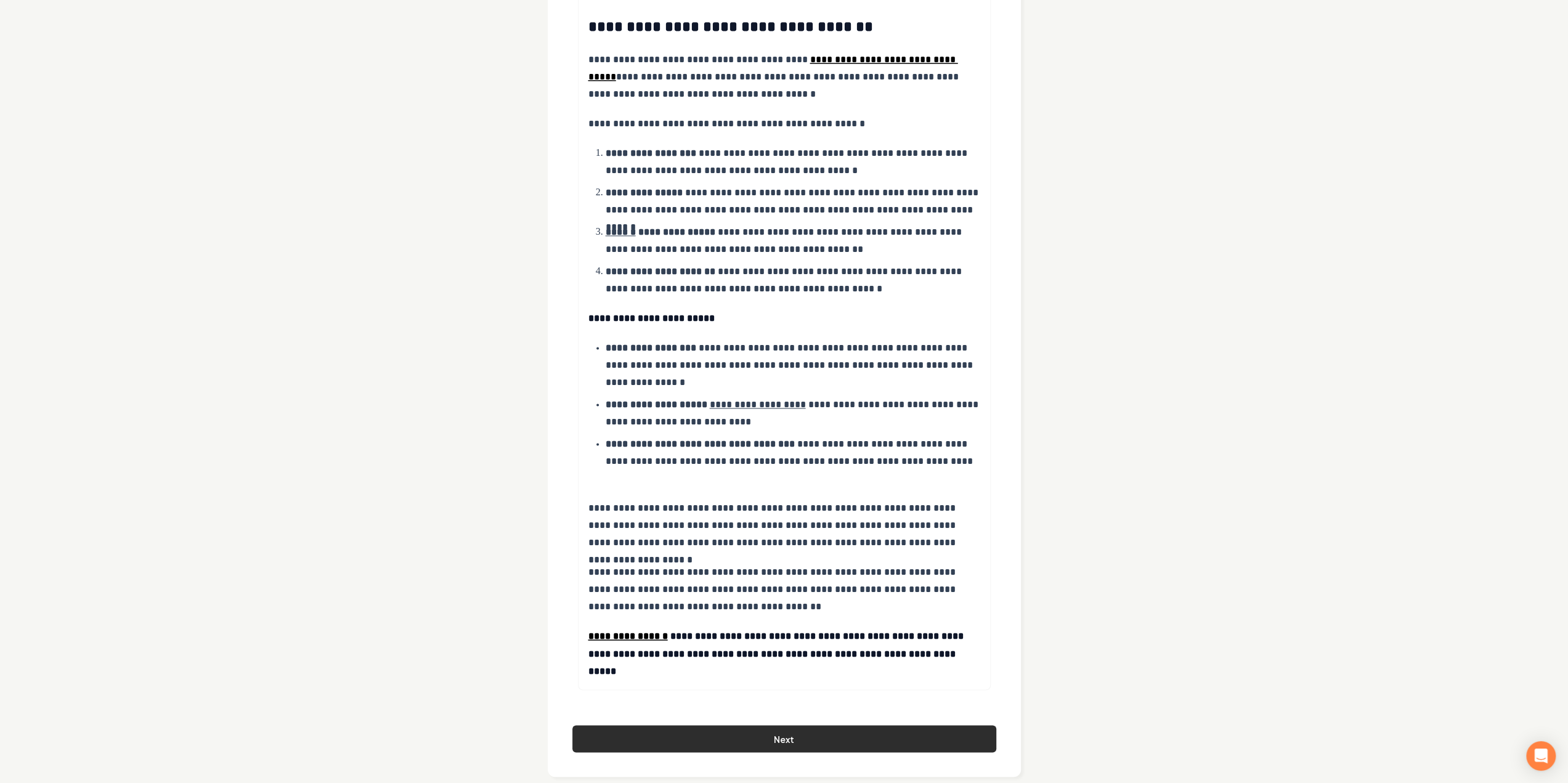
click at [731, 725] on button "Next" at bounding box center [784, 739] width 424 height 27
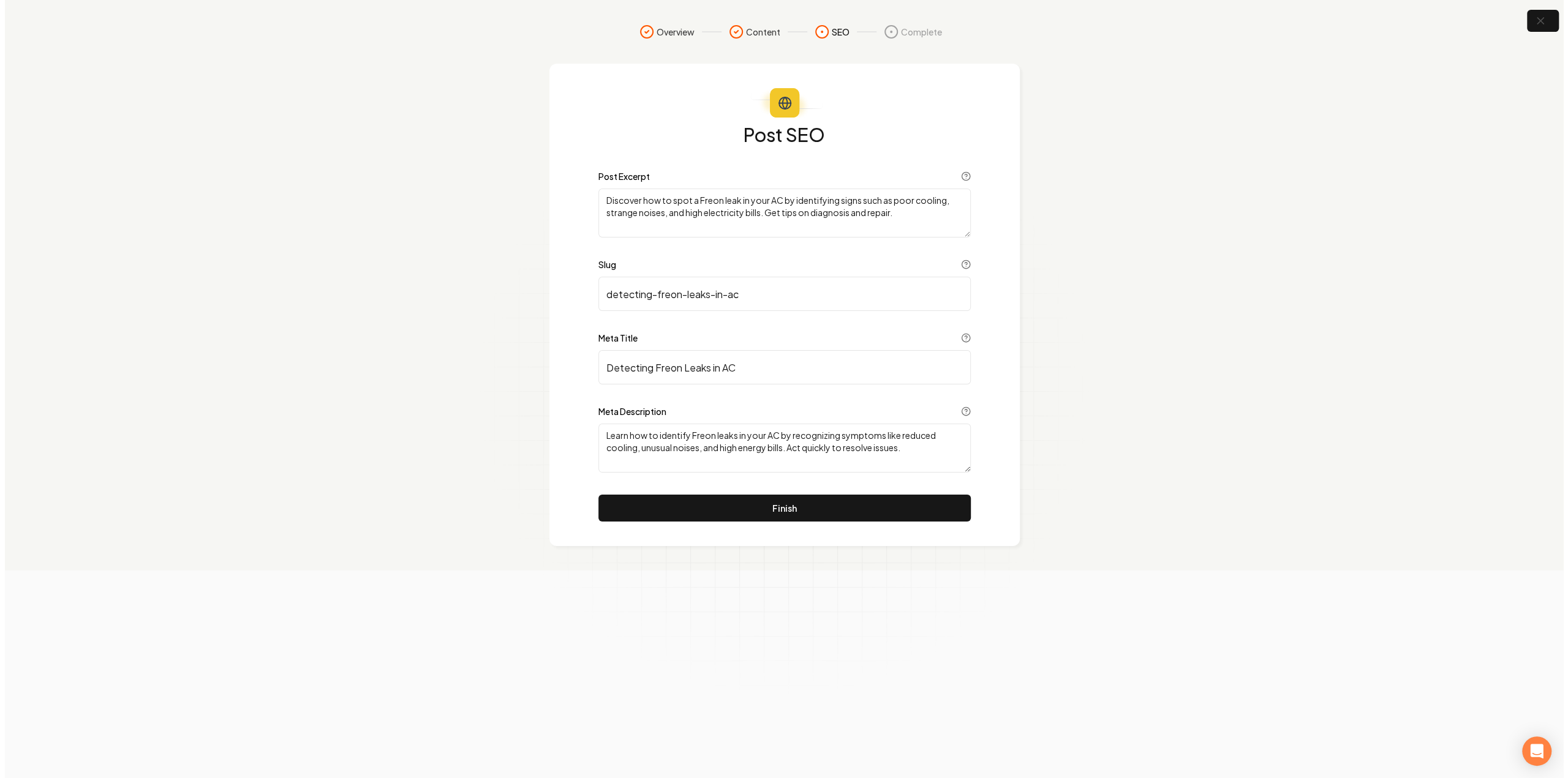
scroll to position [0, 0]
click at [737, 516] on button "Finish" at bounding box center [784, 509] width 372 height 27
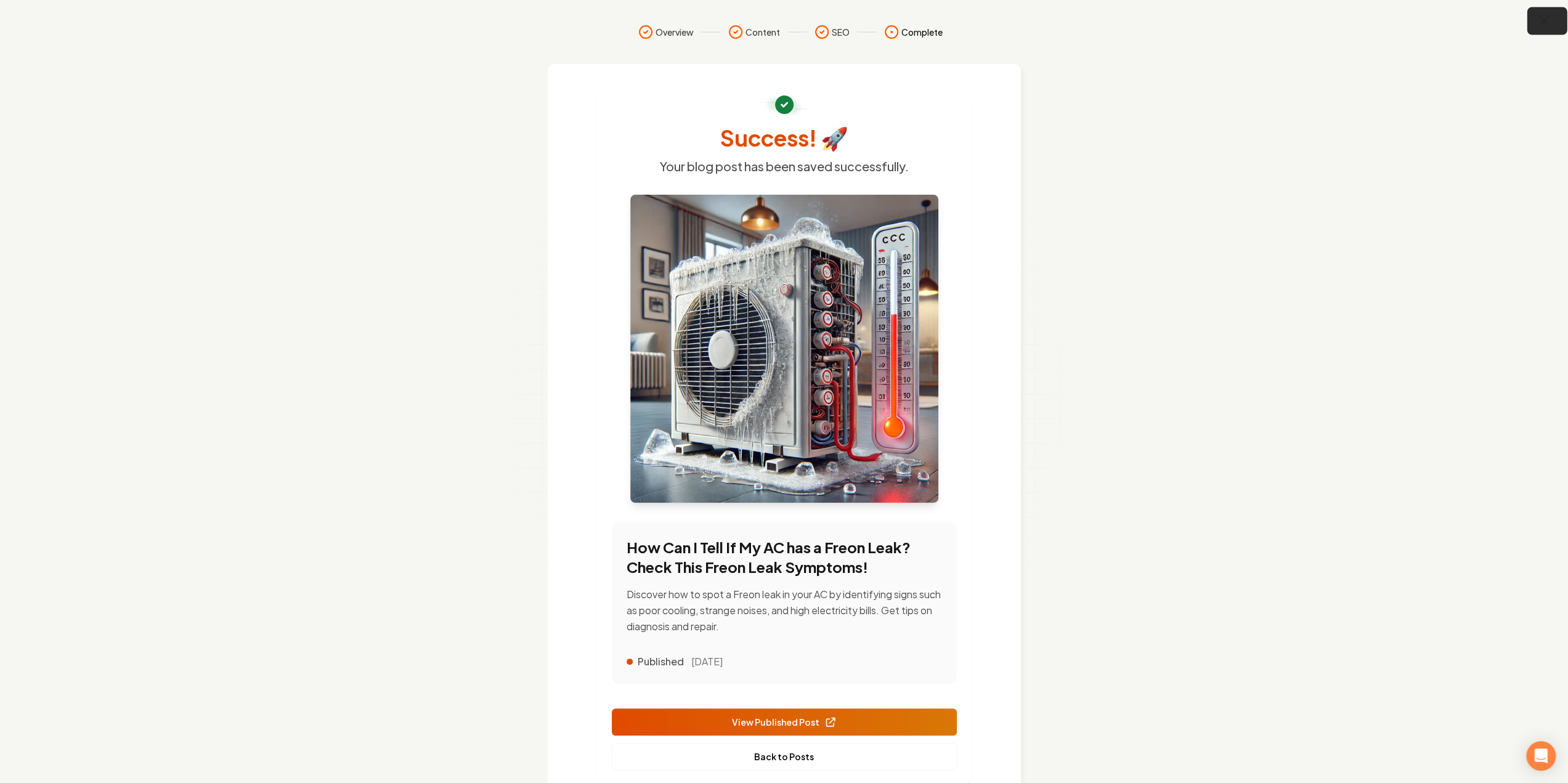
click at [1552, 27] on button "button" at bounding box center [1548, 21] width 40 height 27
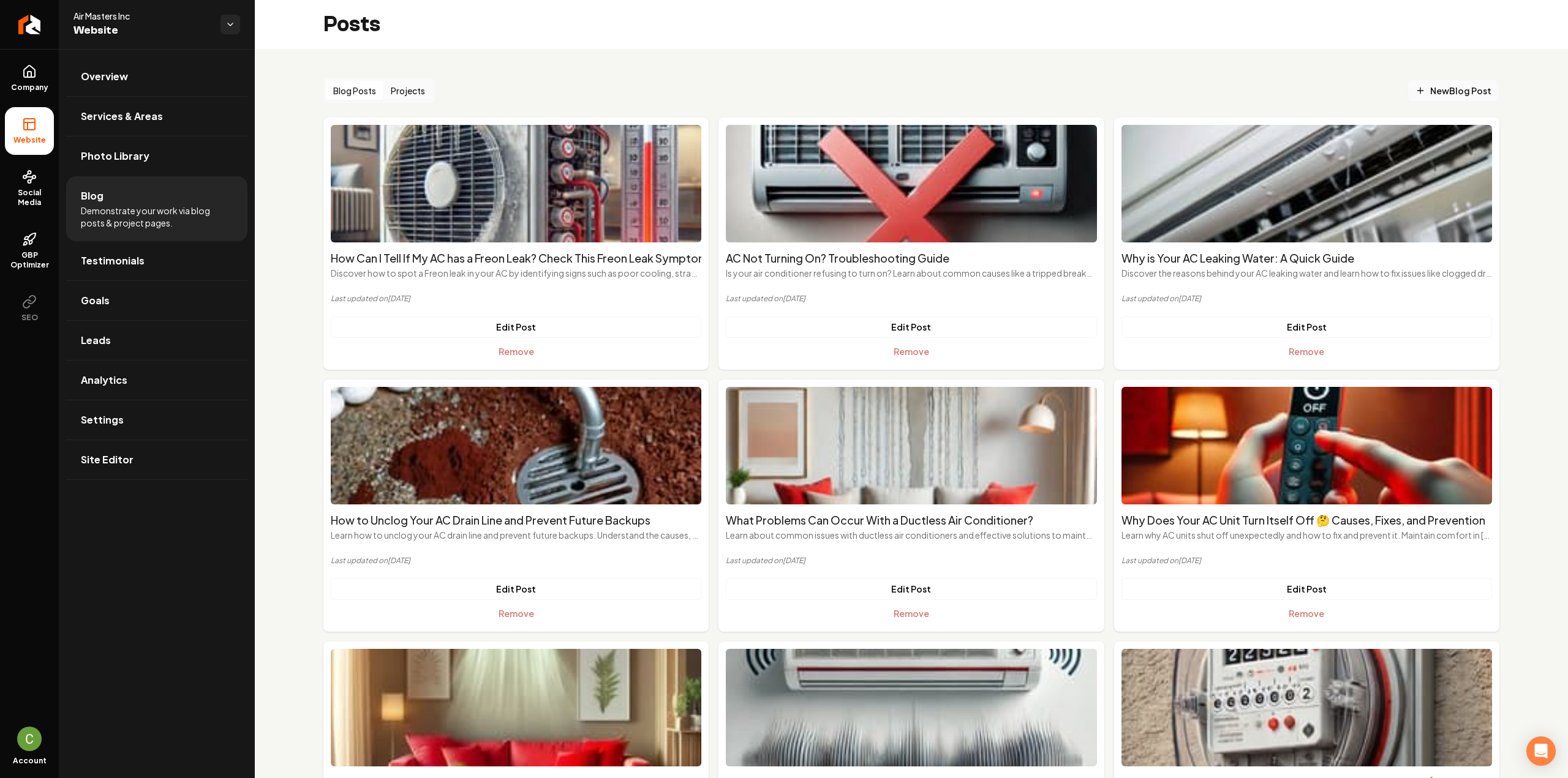
click at [1440, 91] on span "New Blog Post" at bounding box center [1454, 90] width 76 height 13
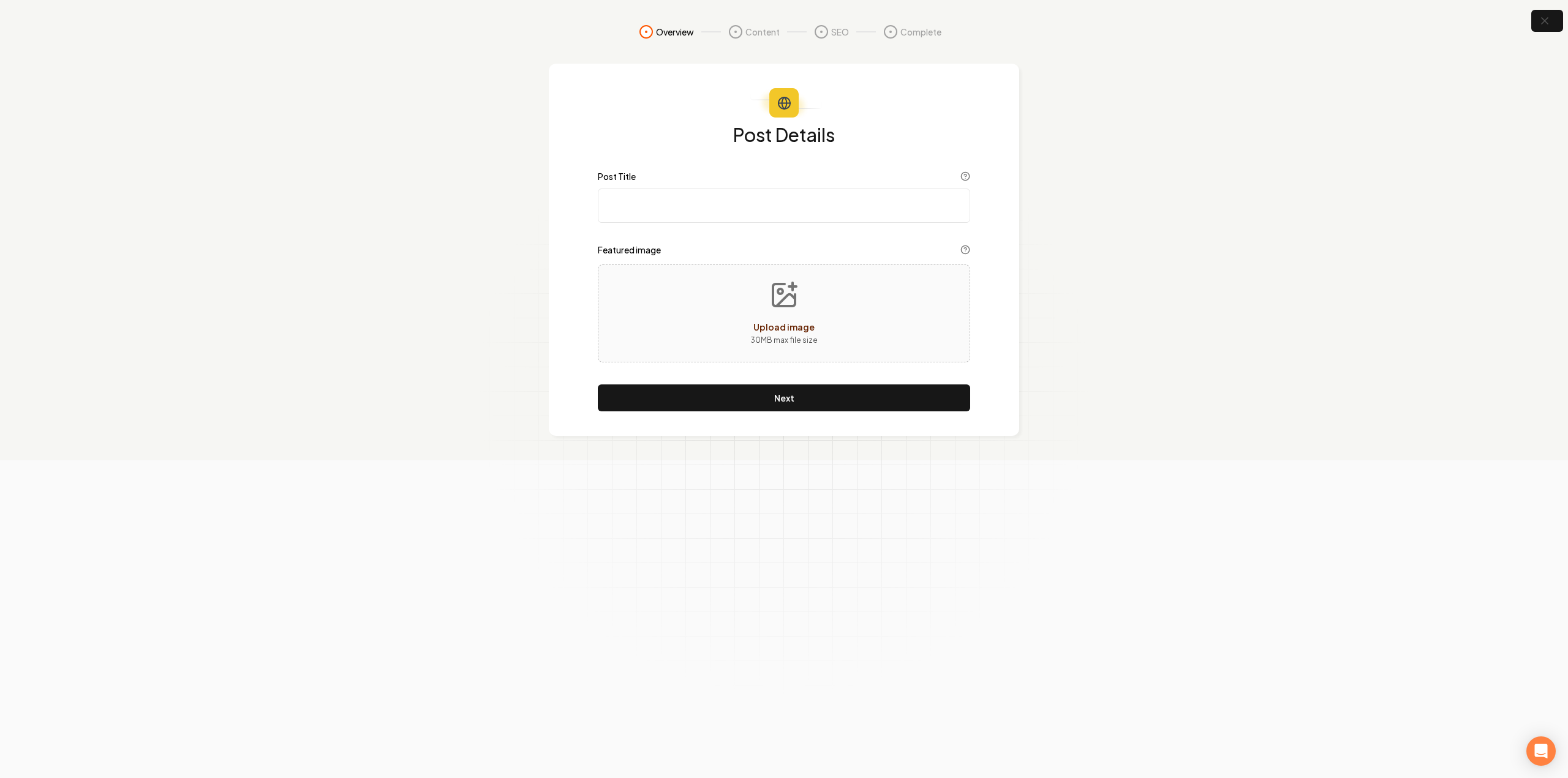
click at [764, 209] on input "Post Title" at bounding box center [784, 205] width 372 height 34
paste input "How to Know If Your AC Compressor Is Bad: A Guide to Early Detection"
type input "How to Know If Your AC Compressor Is Bad: A Guide to Early Detection"
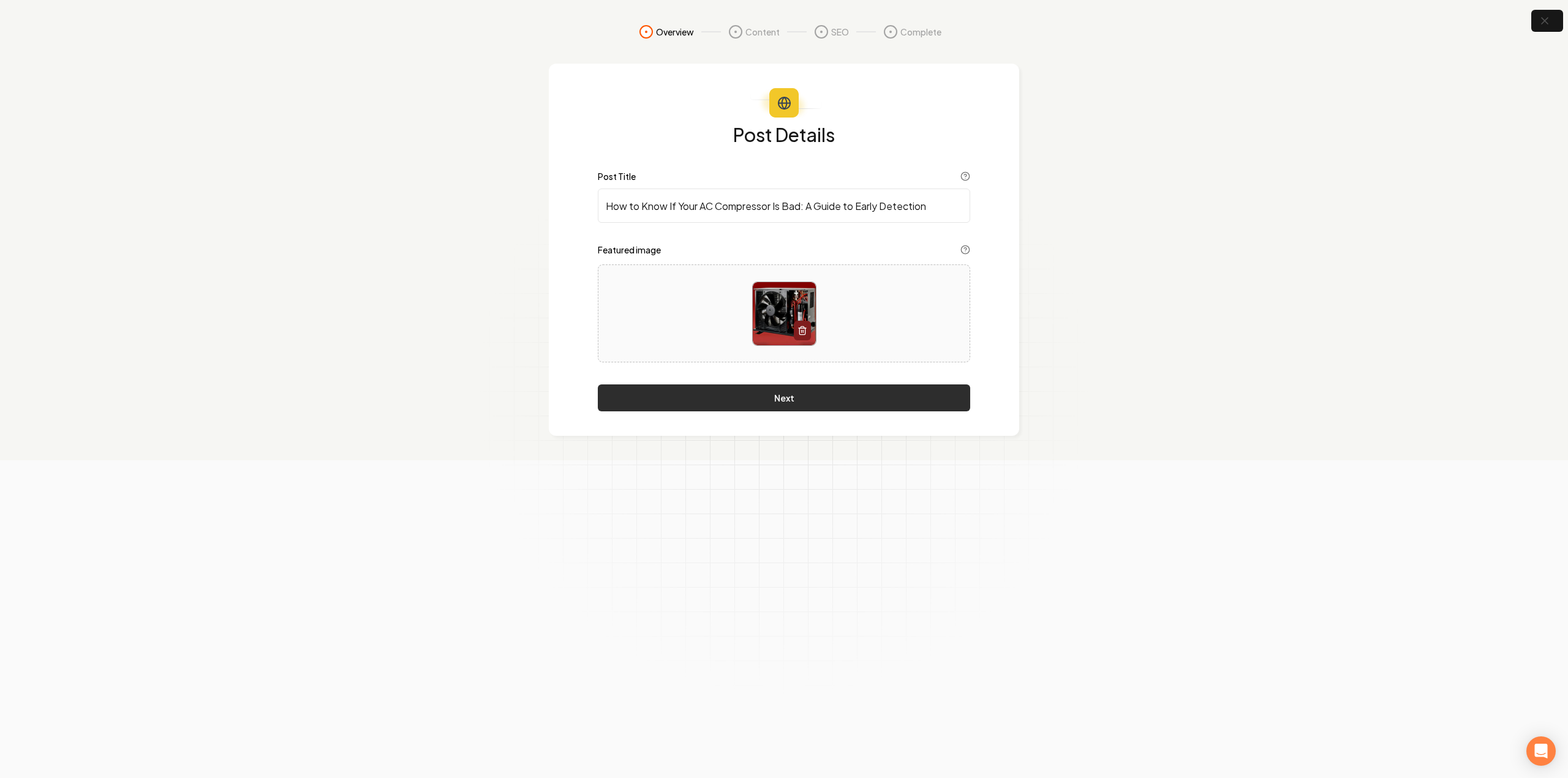
click at [761, 392] on button "Next" at bounding box center [784, 398] width 372 height 27
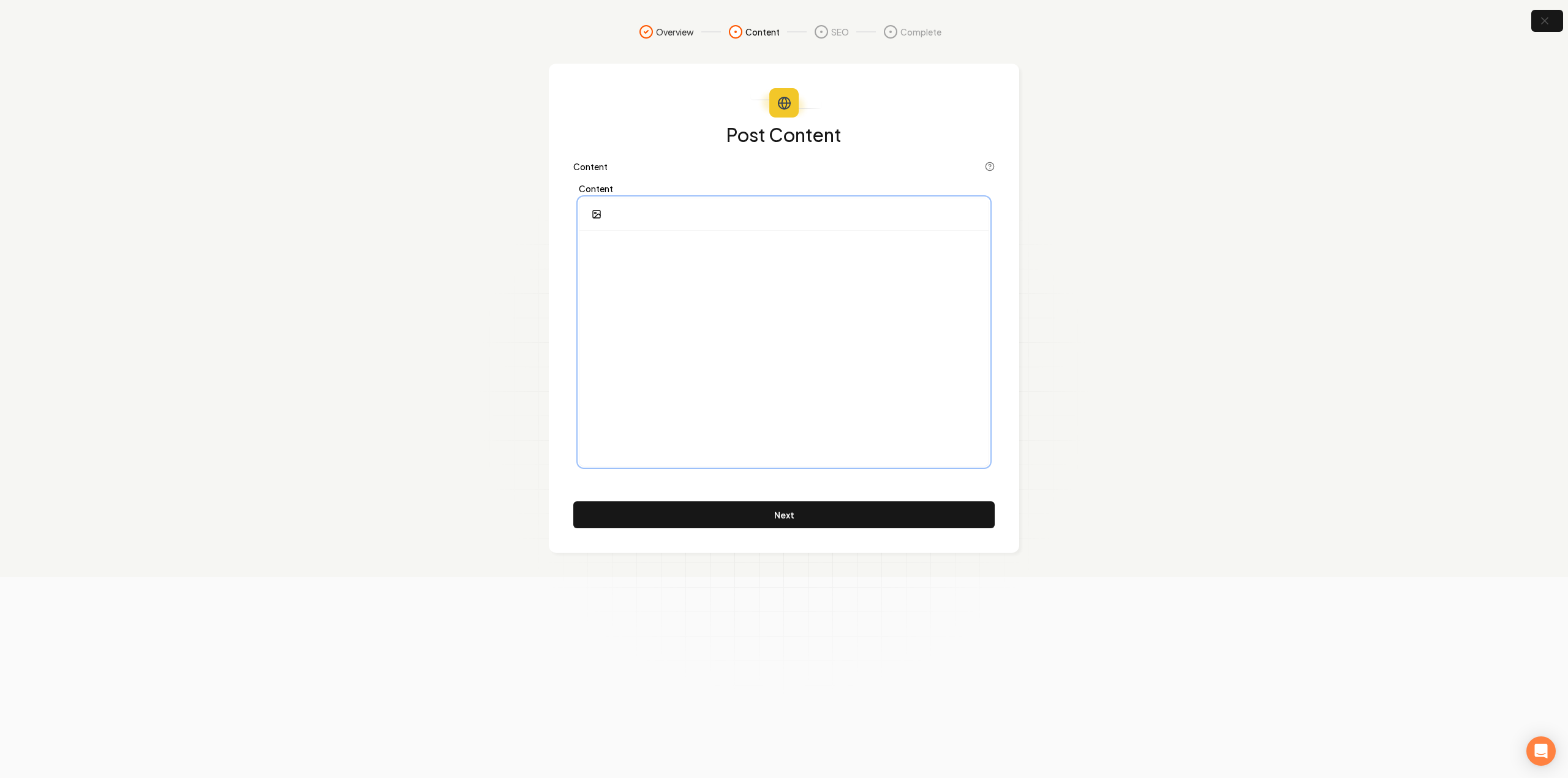
click at [706, 326] on div at bounding box center [784, 348] width 409 height 235
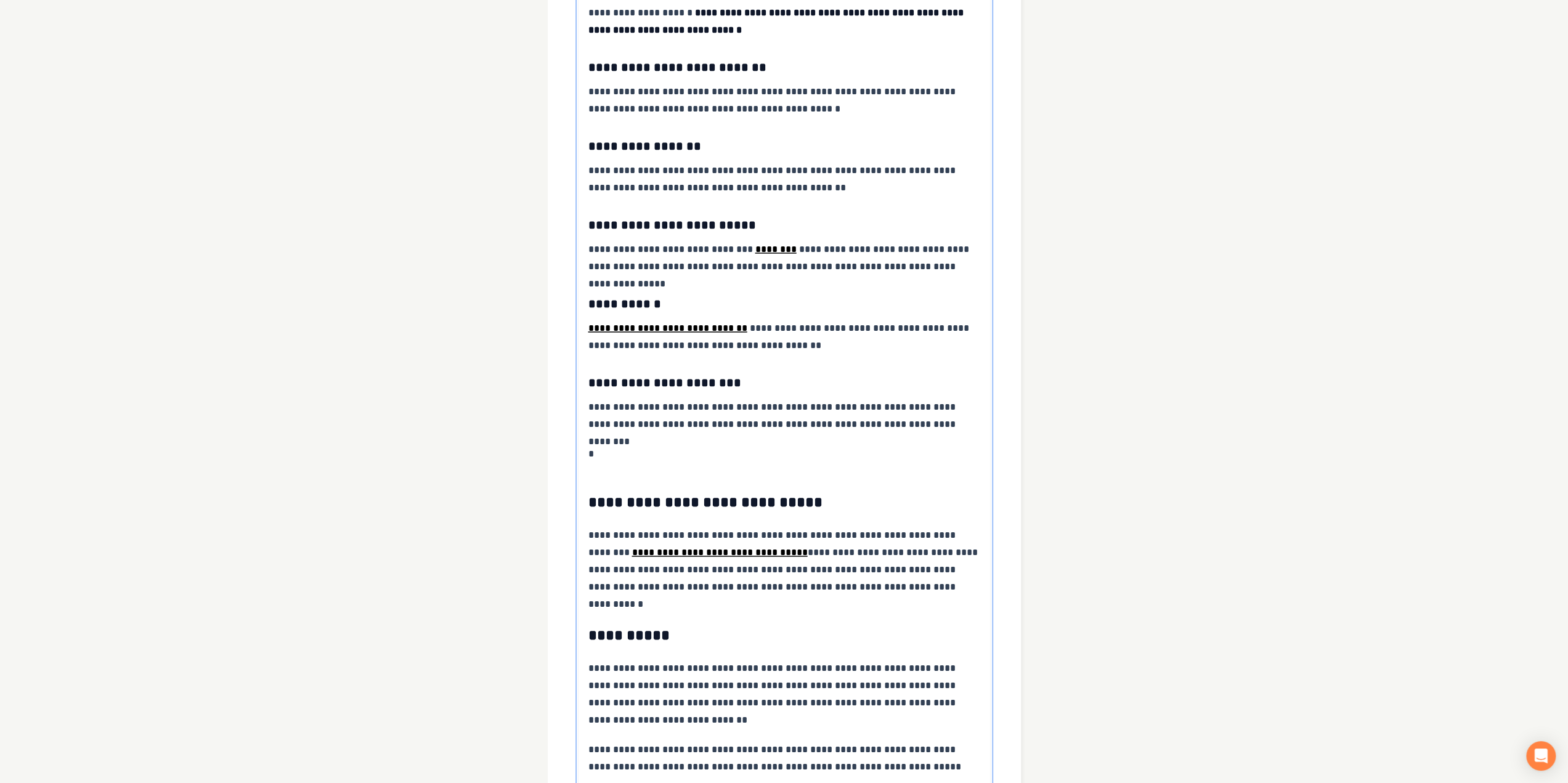
scroll to position [1680, 0]
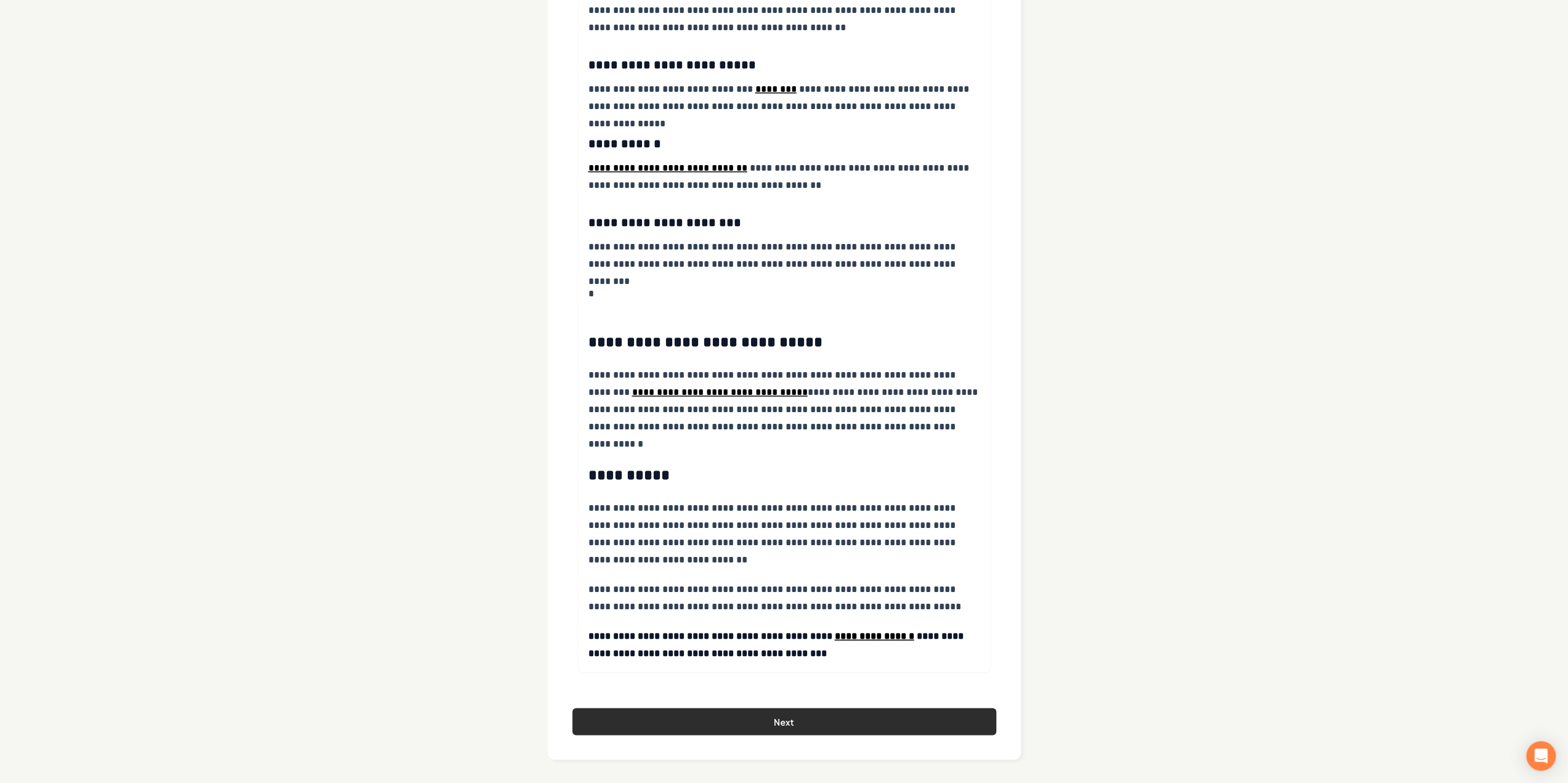
click at [786, 720] on button "Next" at bounding box center [784, 722] width 424 height 27
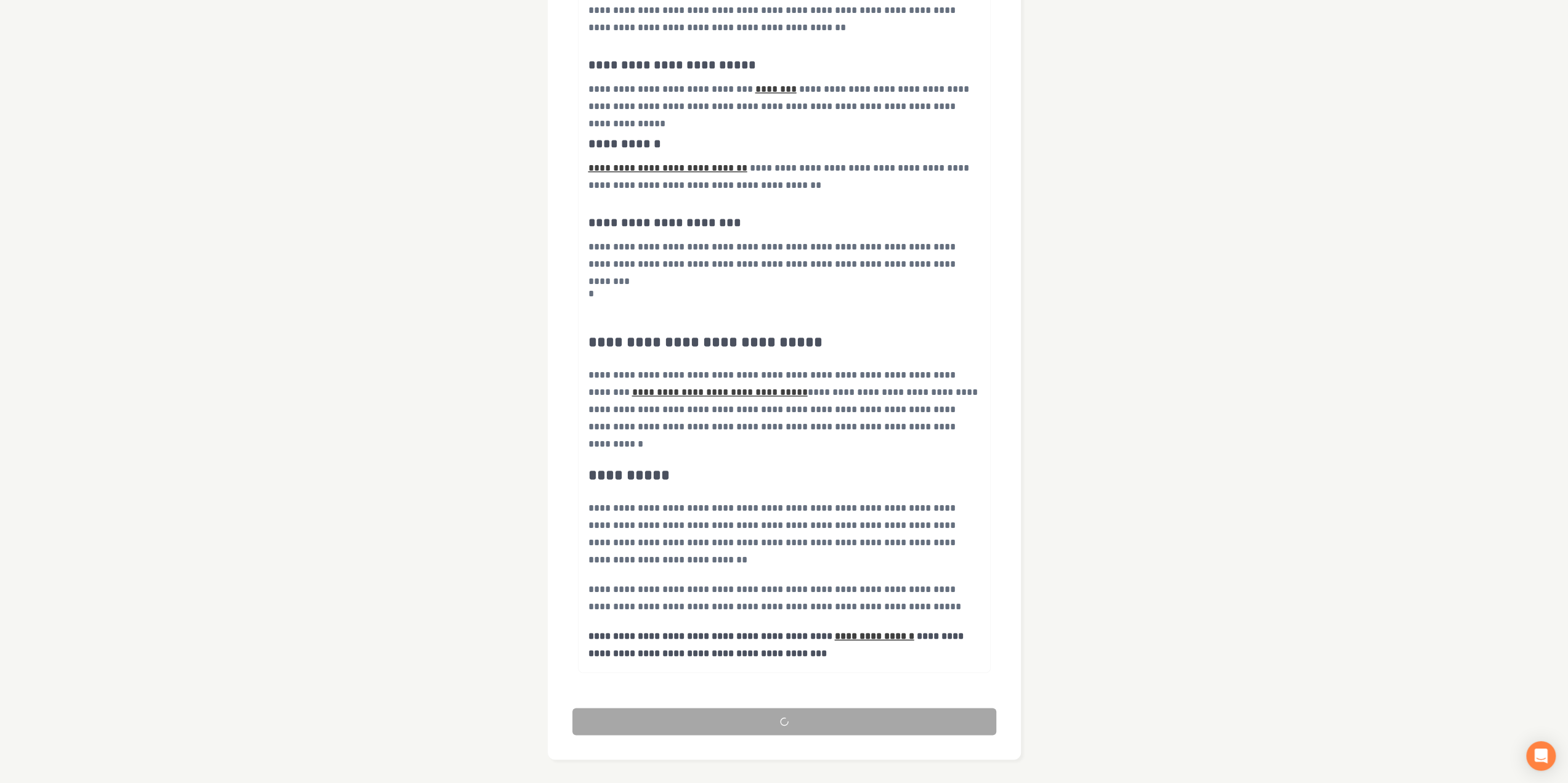
scroll to position [0, 0]
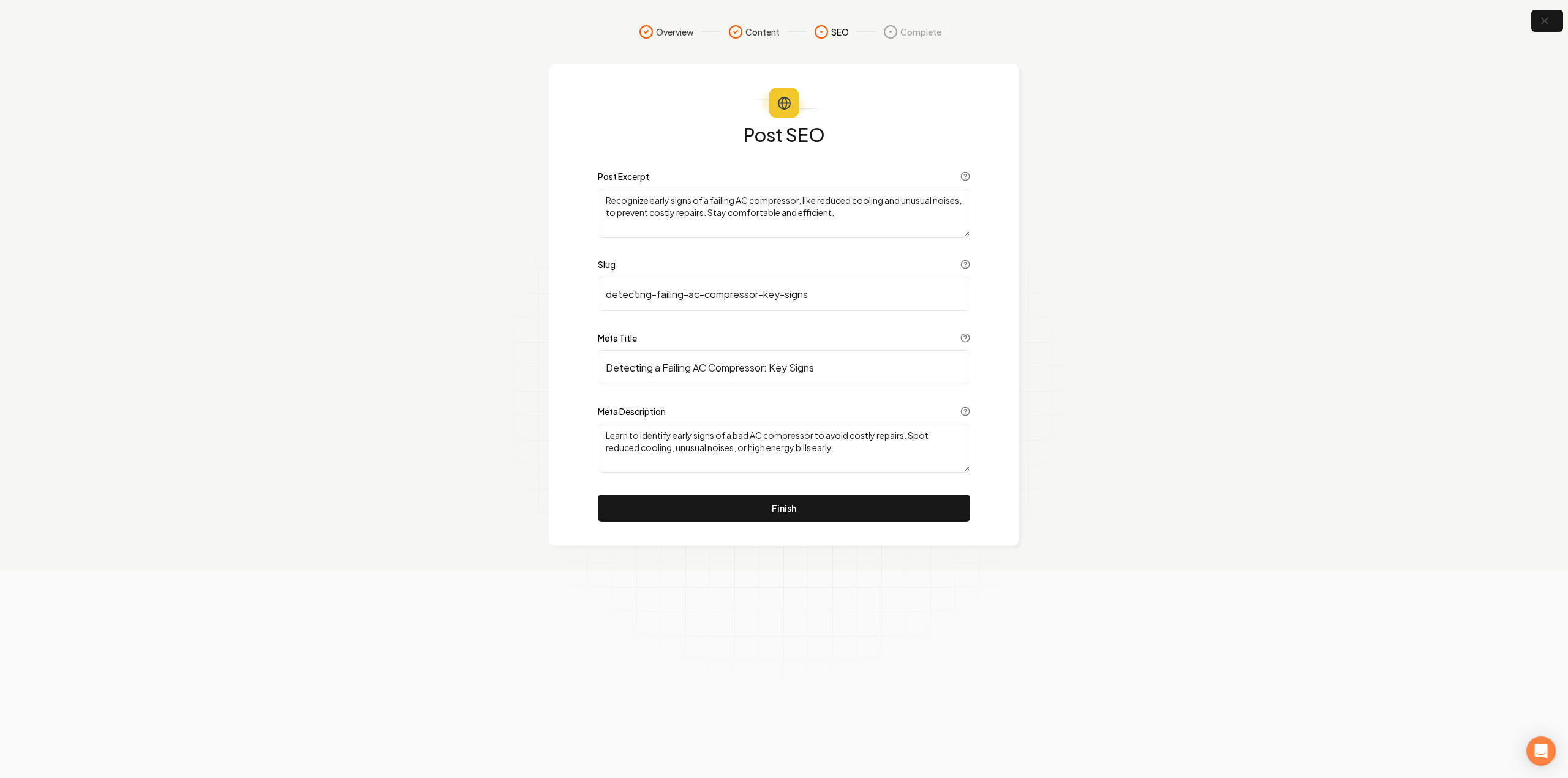
click at [743, 509] on button "Finish" at bounding box center [784, 509] width 372 height 27
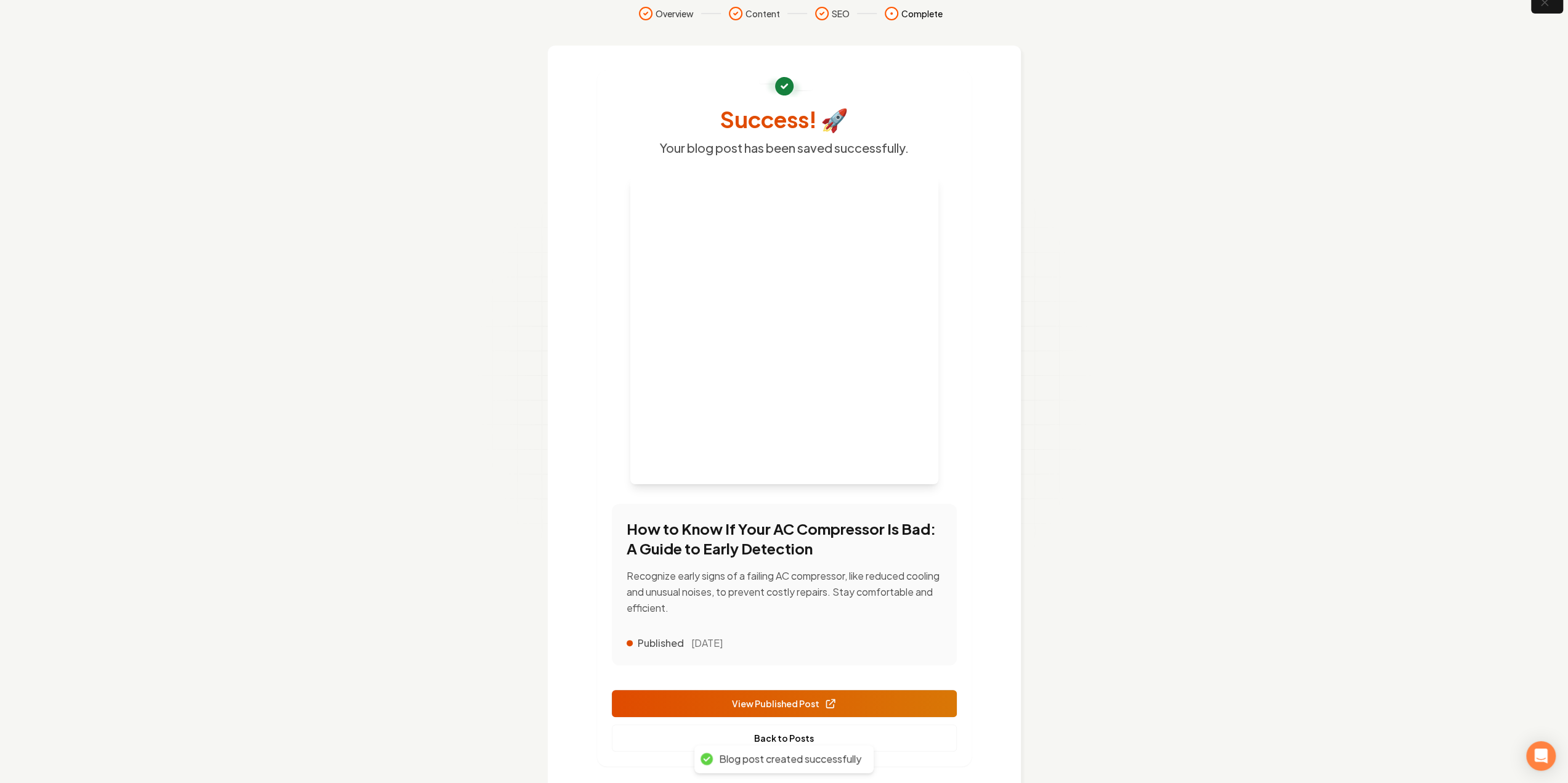
scroll to position [51, 0]
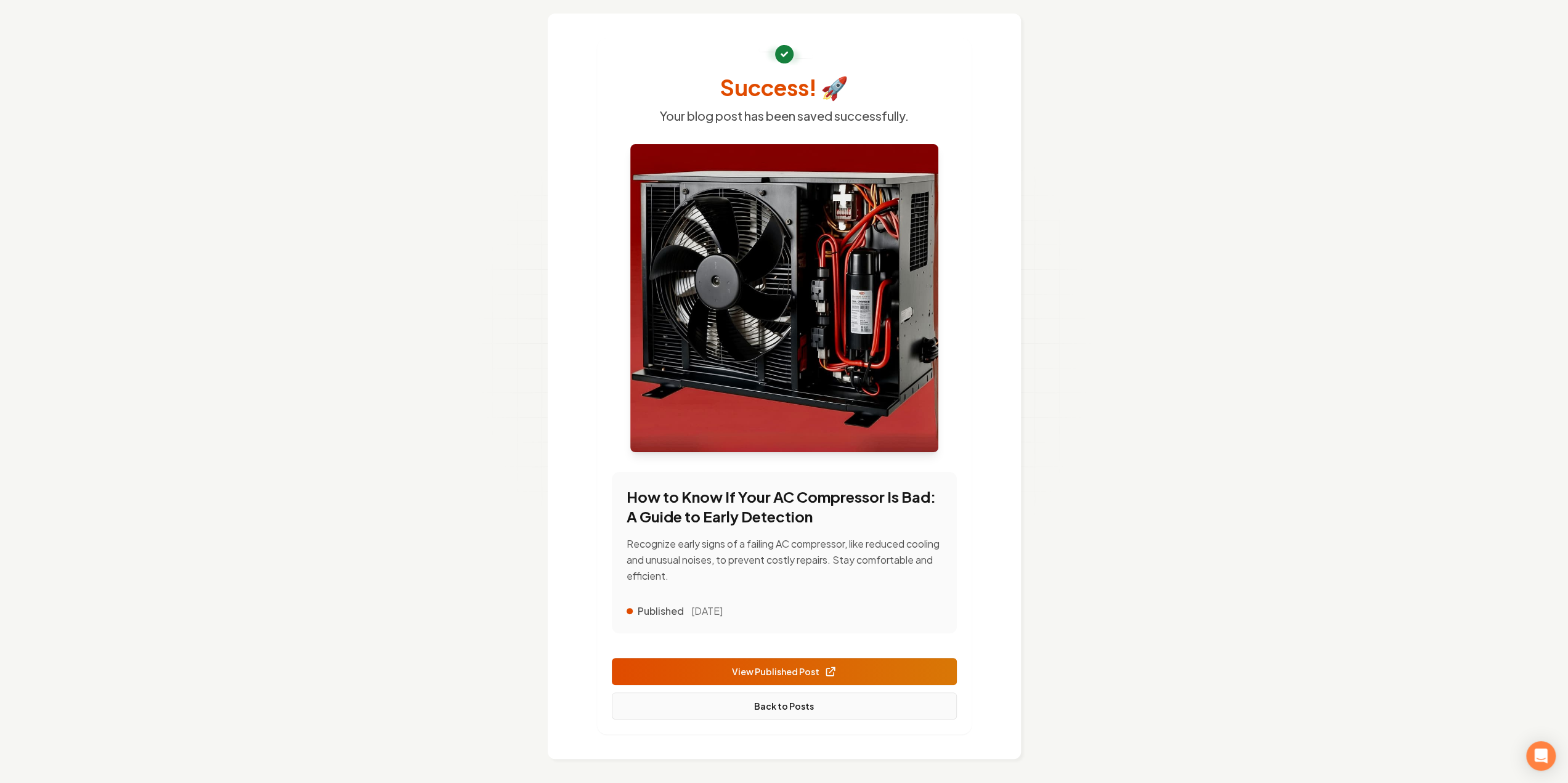
click at [791, 711] on link "Back to Posts" at bounding box center [785, 706] width 345 height 27
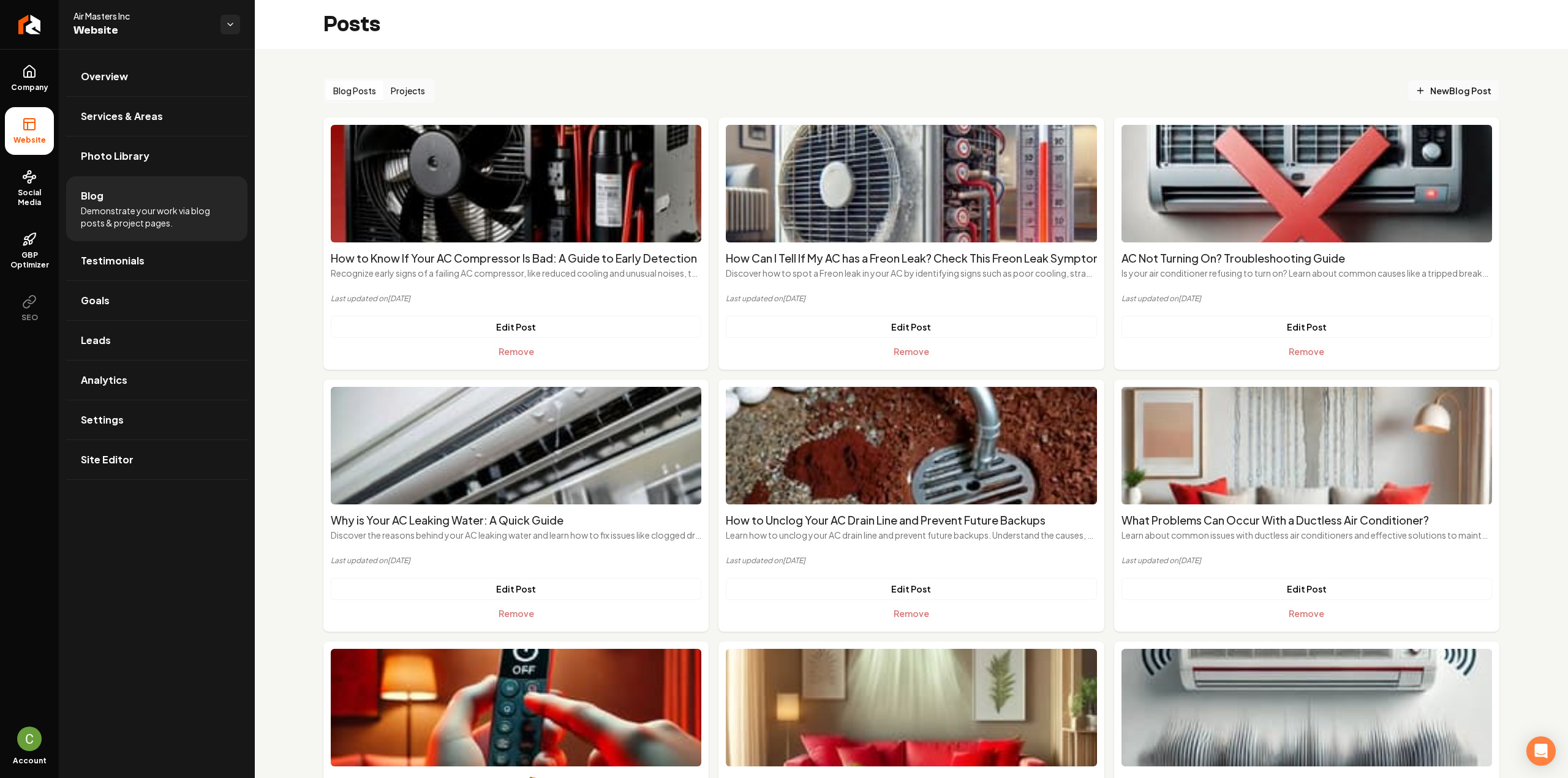
click at [1452, 99] on link "New Blog Post" at bounding box center [1453, 90] width 92 height 22
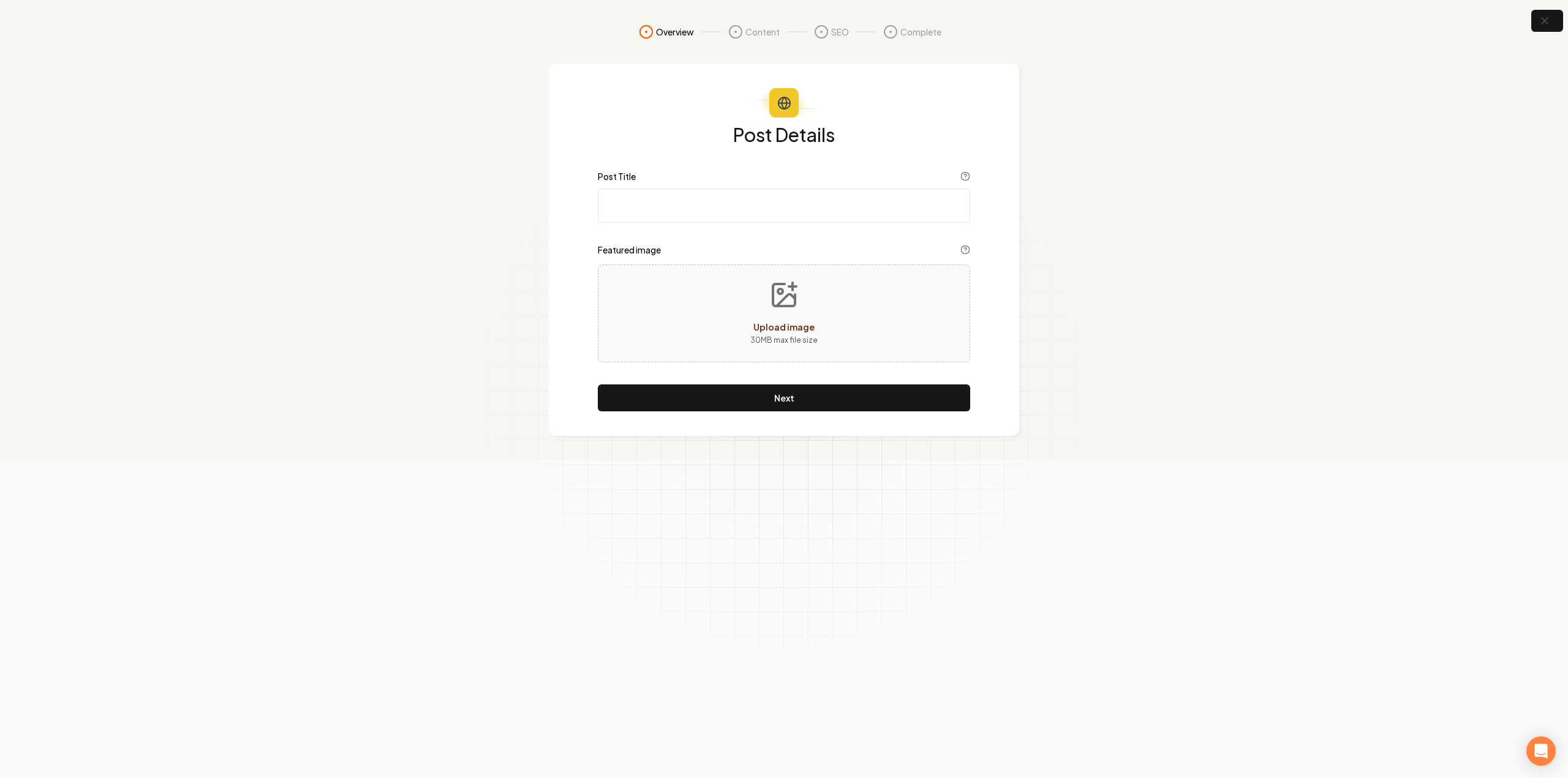
click at [736, 188] on div "Post Title" at bounding box center [784, 197] width 372 height 51
paste input "Mini Split Systems: Are They Right for You?"
type input "Mini Split Systems: Are They Right for You?"
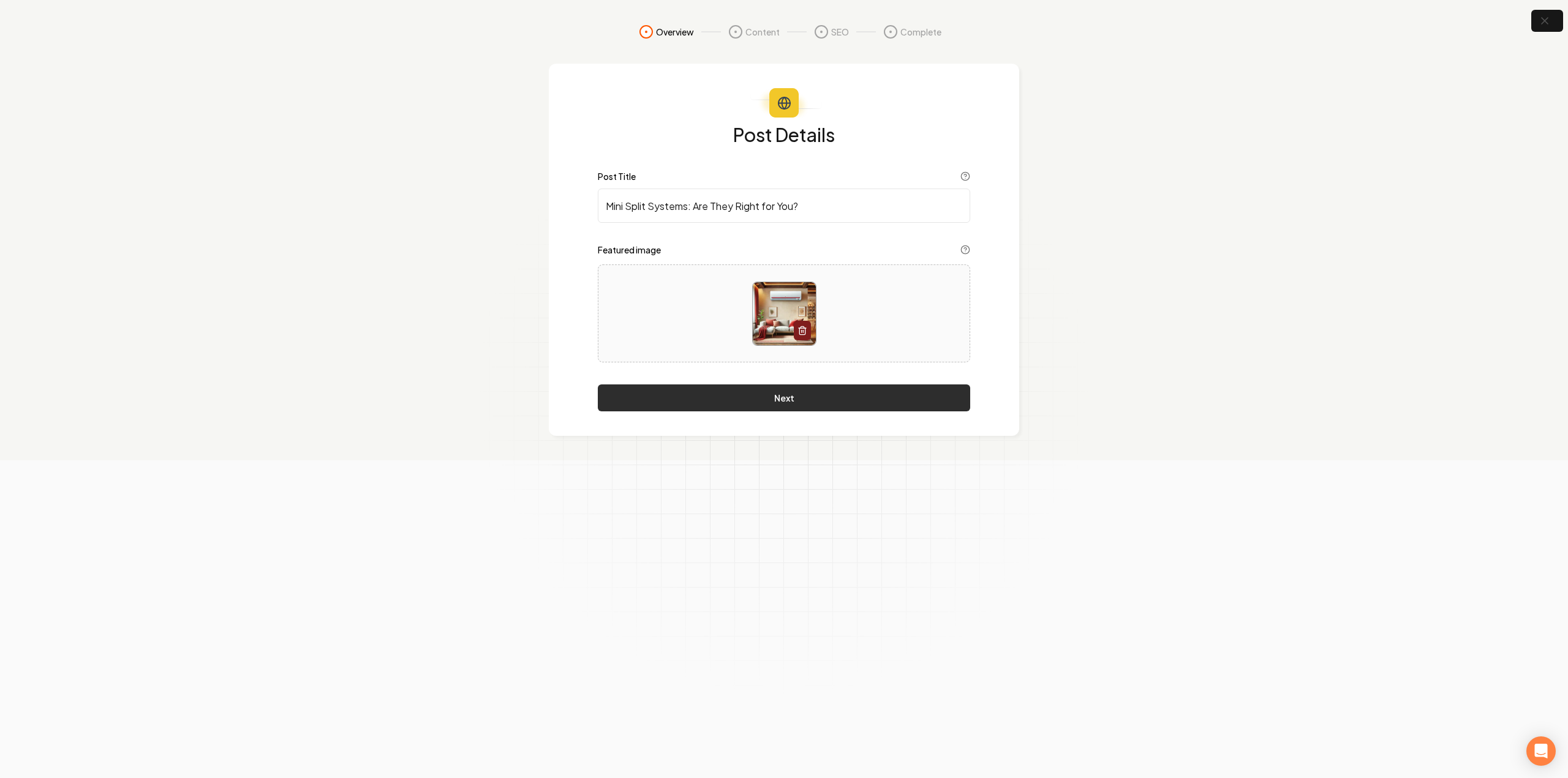
click at [864, 407] on button "Next" at bounding box center [784, 398] width 372 height 27
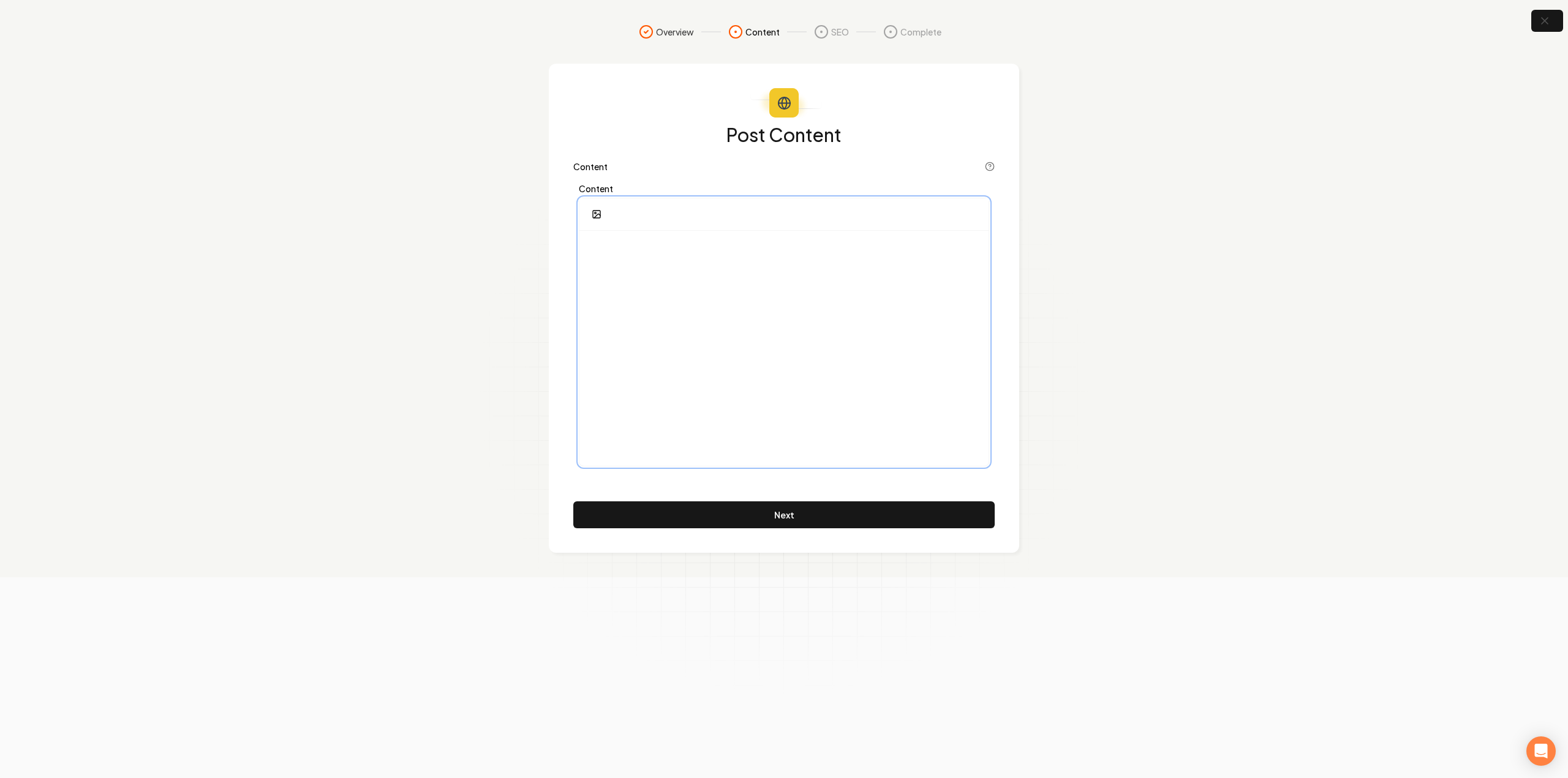
click at [839, 379] on div at bounding box center [784, 348] width 409 height 235
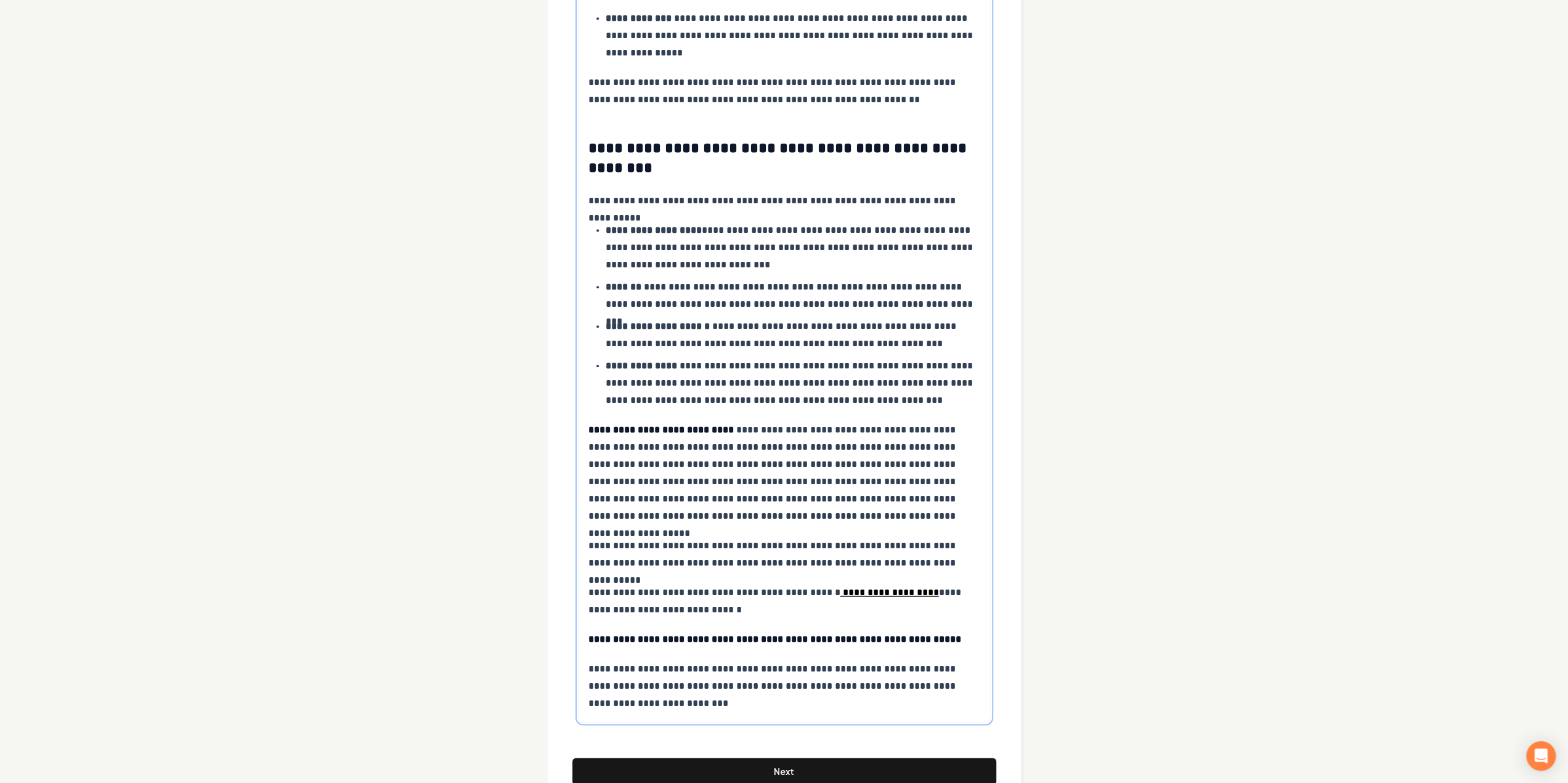
scroll to position [1243, 0]
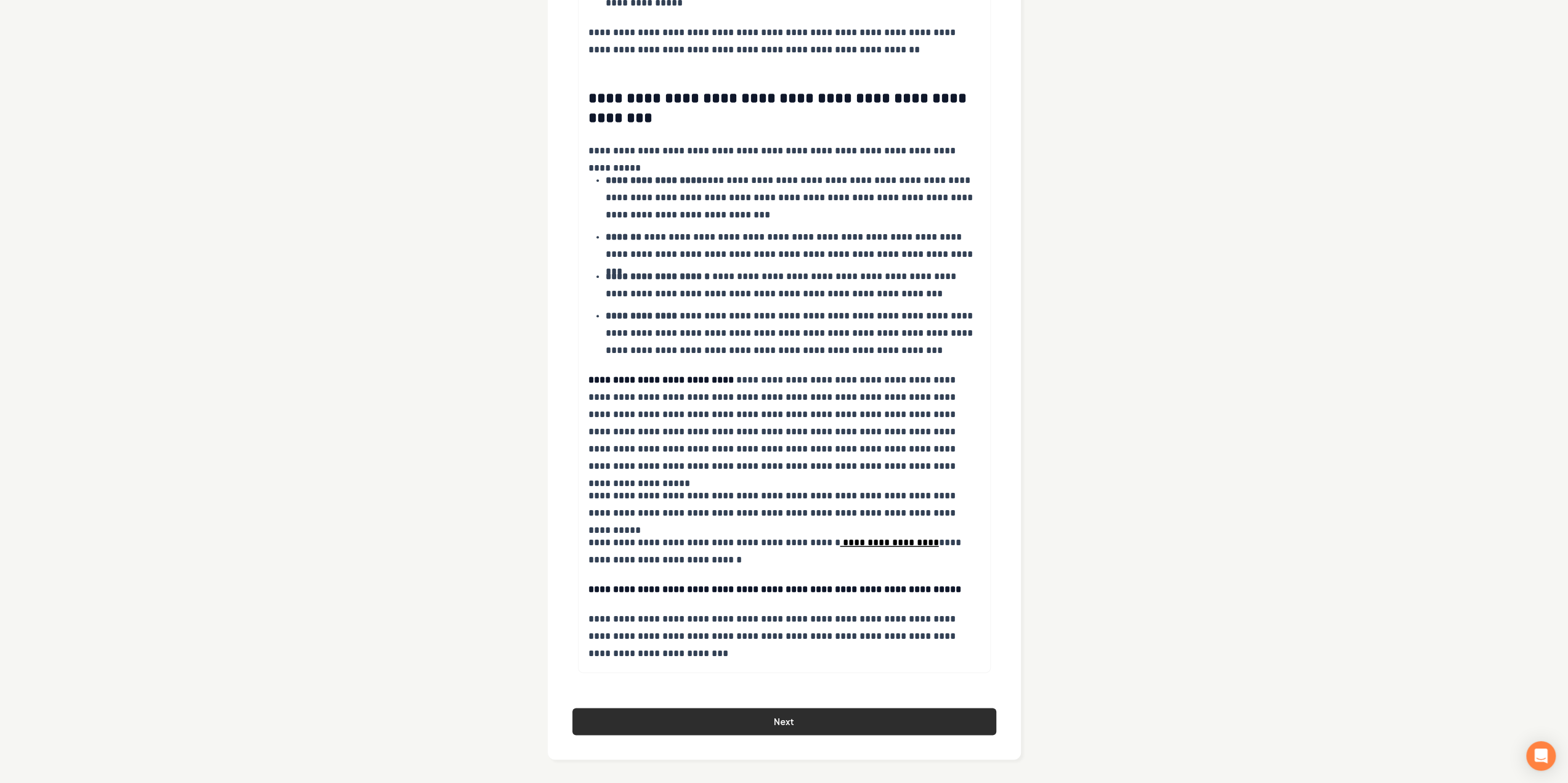
click at [764, 729] on button "Next" at bounding box center [784, 722] width 424 height 27
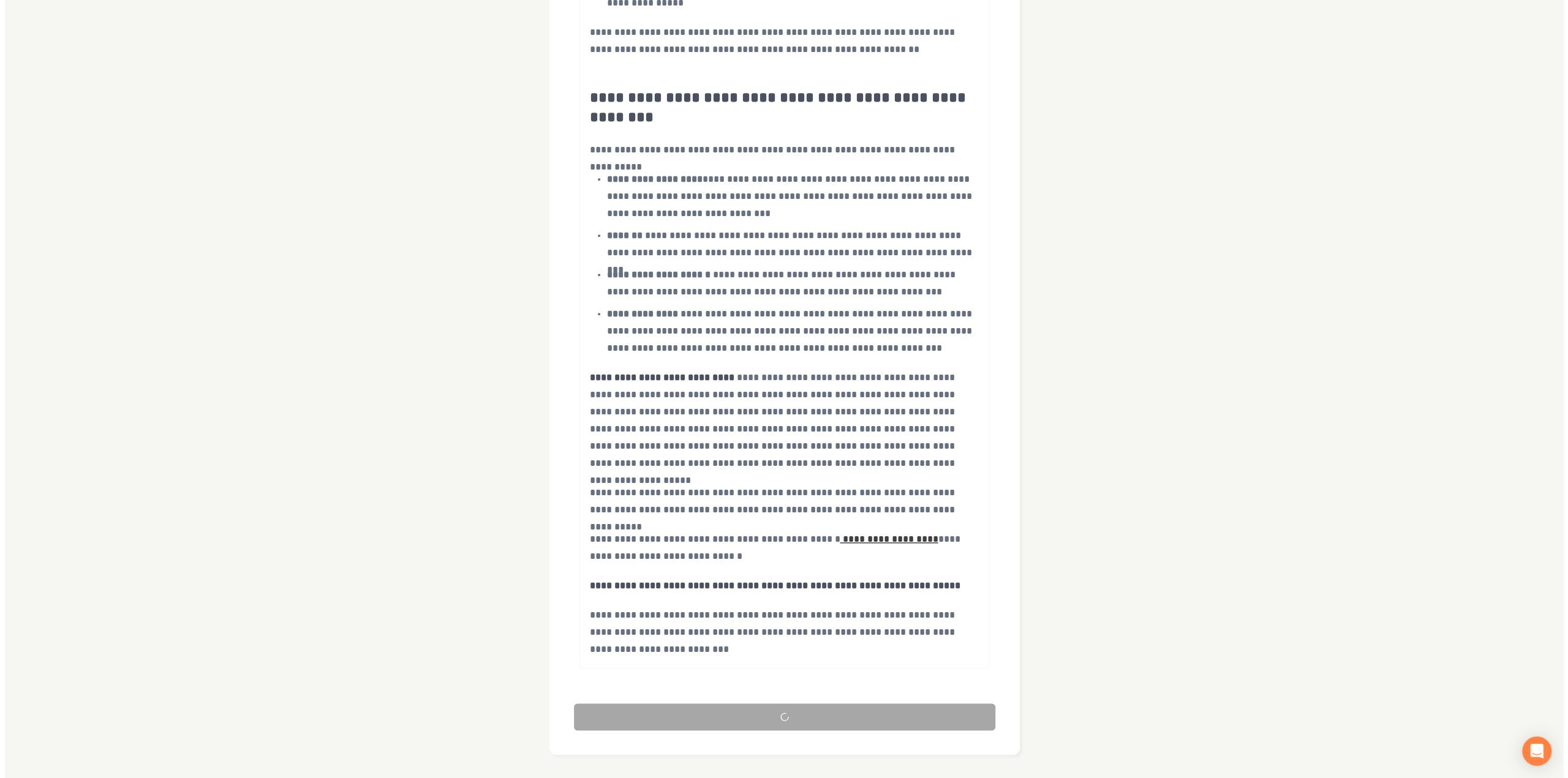
scroll to position [0, 0]
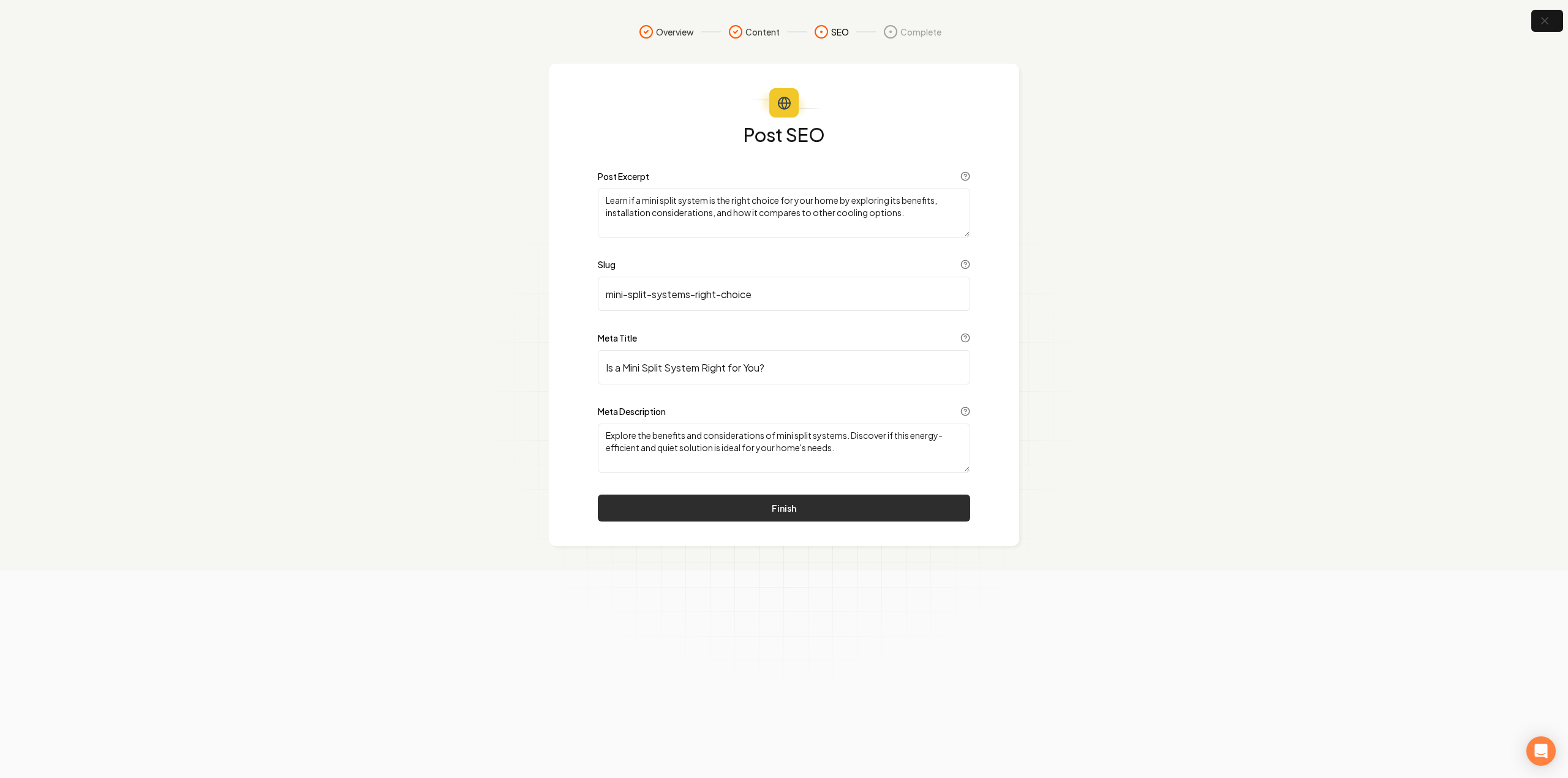
click at [788, 515] on button "Finish" at bounding box center [784, 509] width 372 height 27
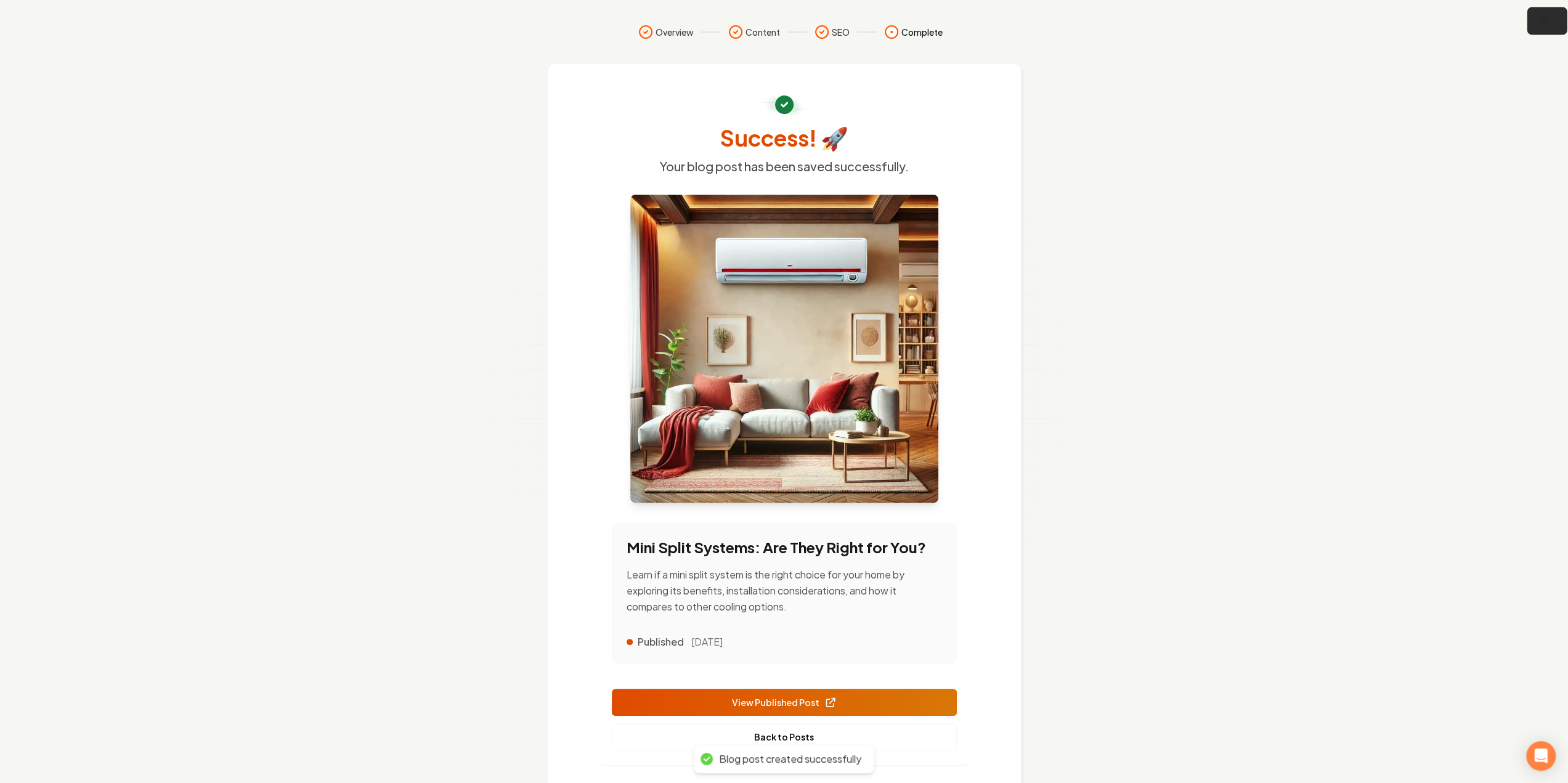
click at [1547, 17] on icon "button" at bounding box center [1545, 21] width 16 height 16
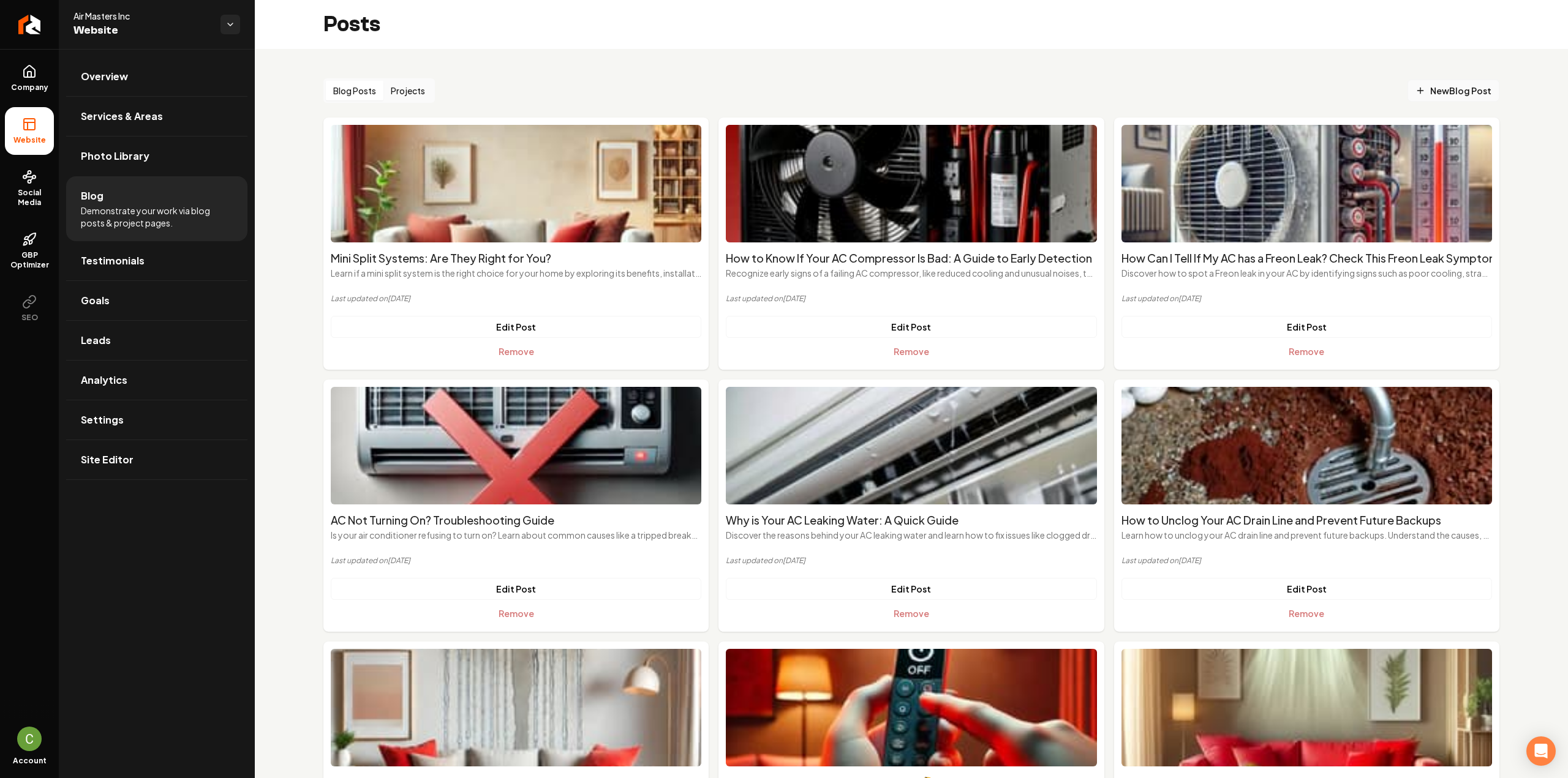
click at [1432, 85] on span "New Blog Post" at bounding box center [1454, 90] width 76 height 13
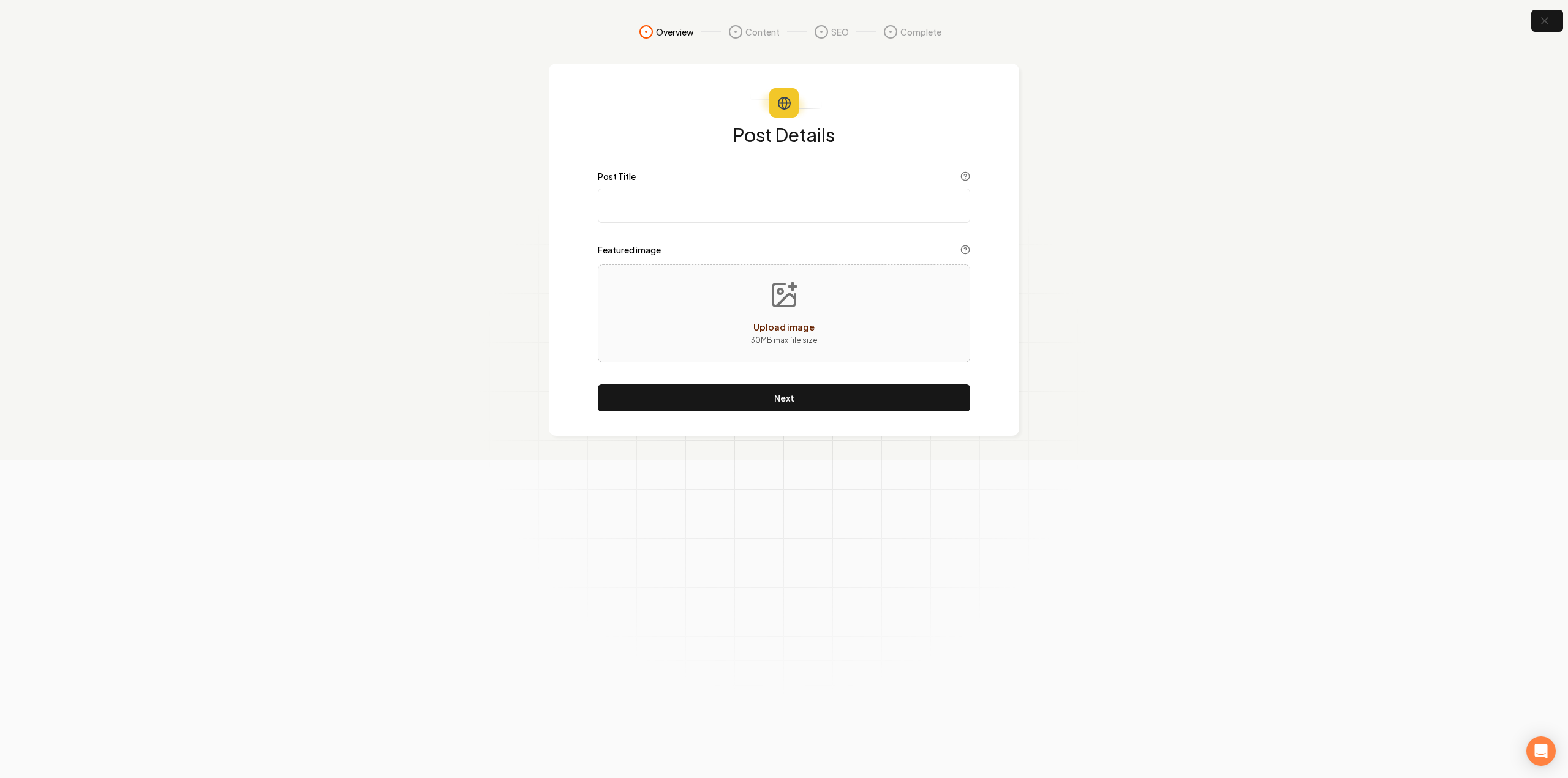
click at [669, 219] on input "Post Title" at bounding box center [784, 205] width 372 height 34
paste input "AC by Room or Central AC | What to Choose (Expert Tips)"
type input "AC by Room or Central AC | What to Choose (Expert Tips)"
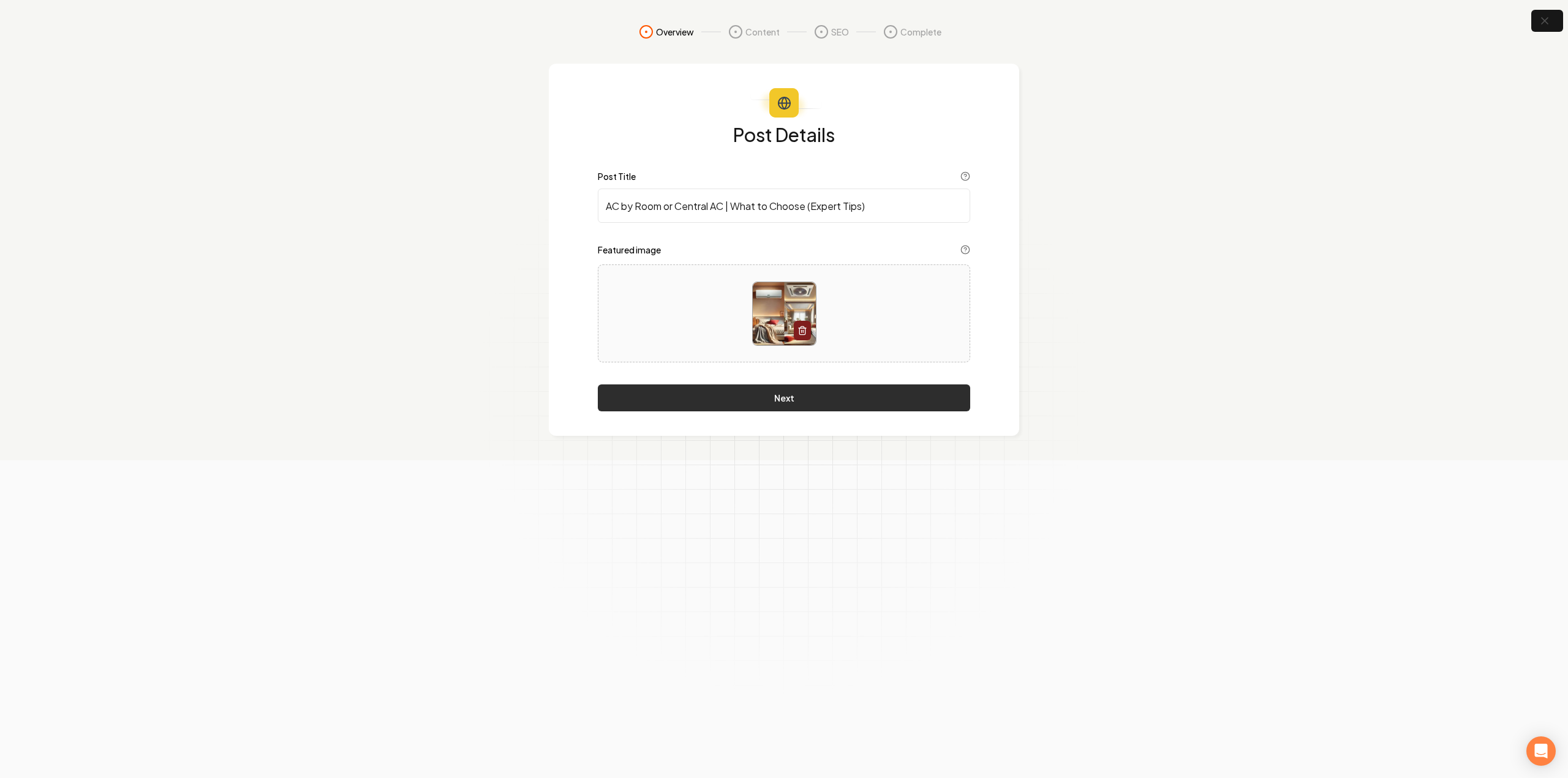
click at [711, 400] on button "Next" at bounding box center [784, 398] width 372 height 27
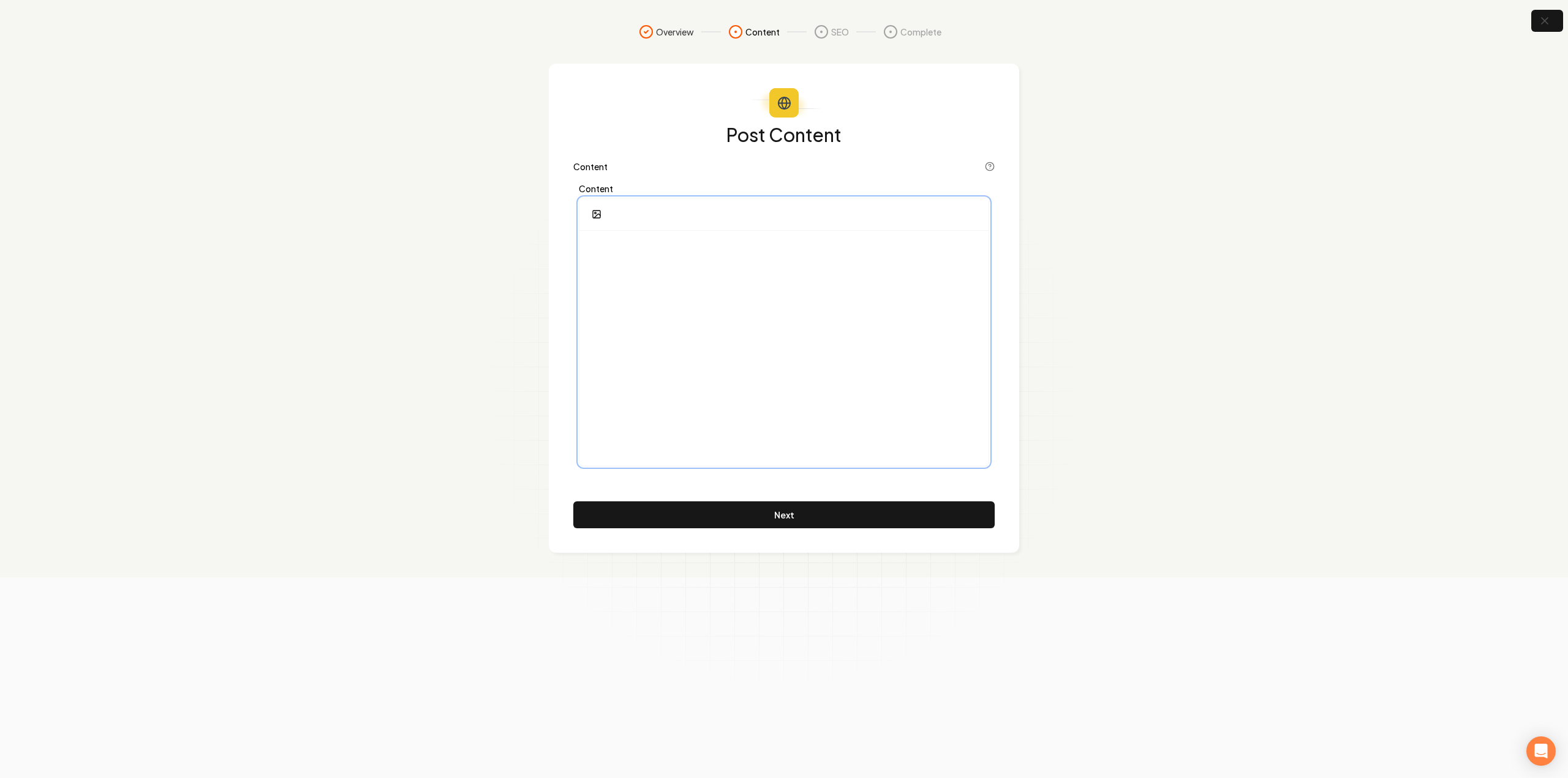
click at [690, 315] on div at bounding box center [784, 348] width 409 height 235
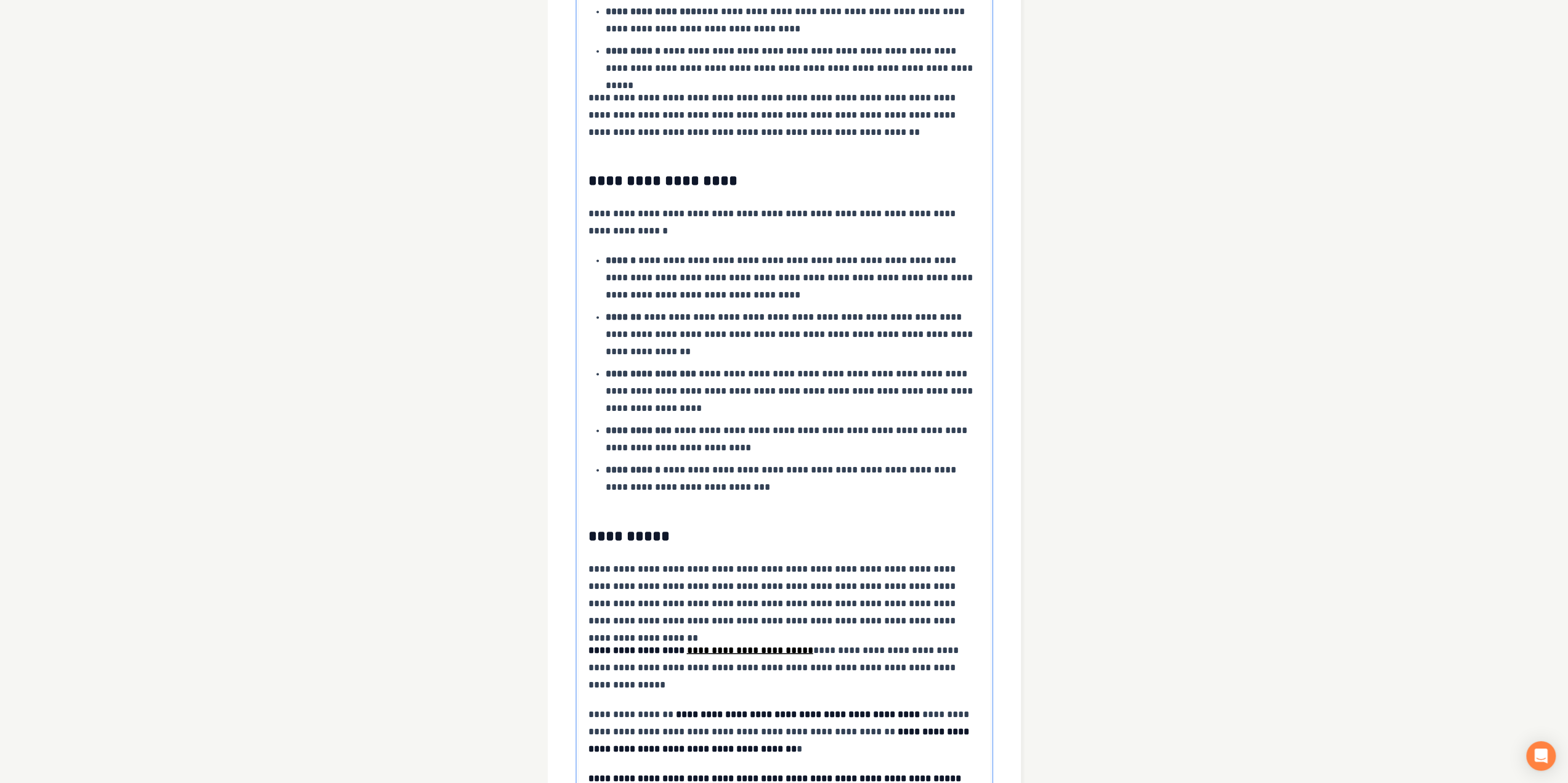
scroll to position [1953, 0]
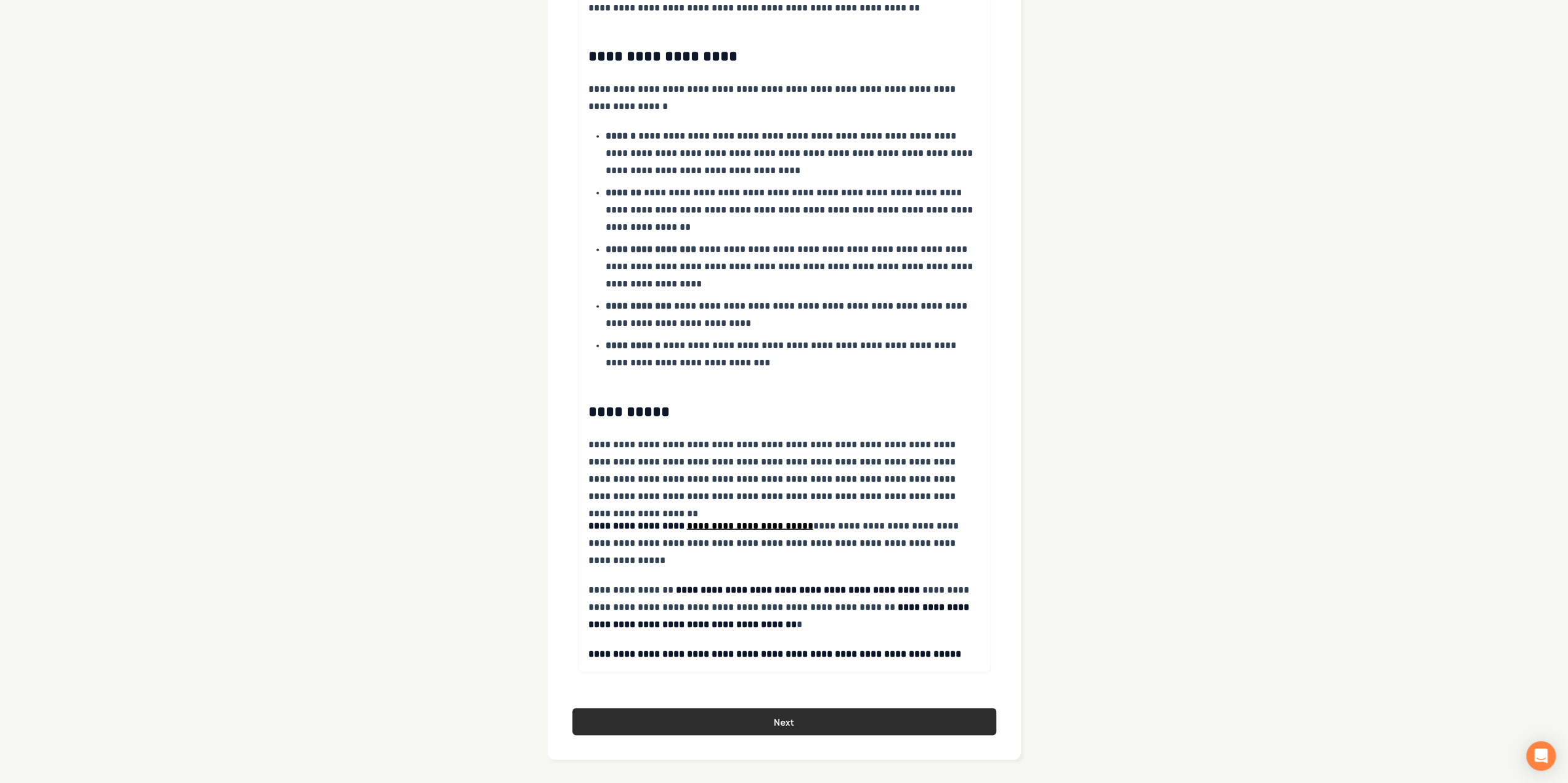
click at [771, 718] on button "Next" at bounding box center [784, 722] width 424 height 27
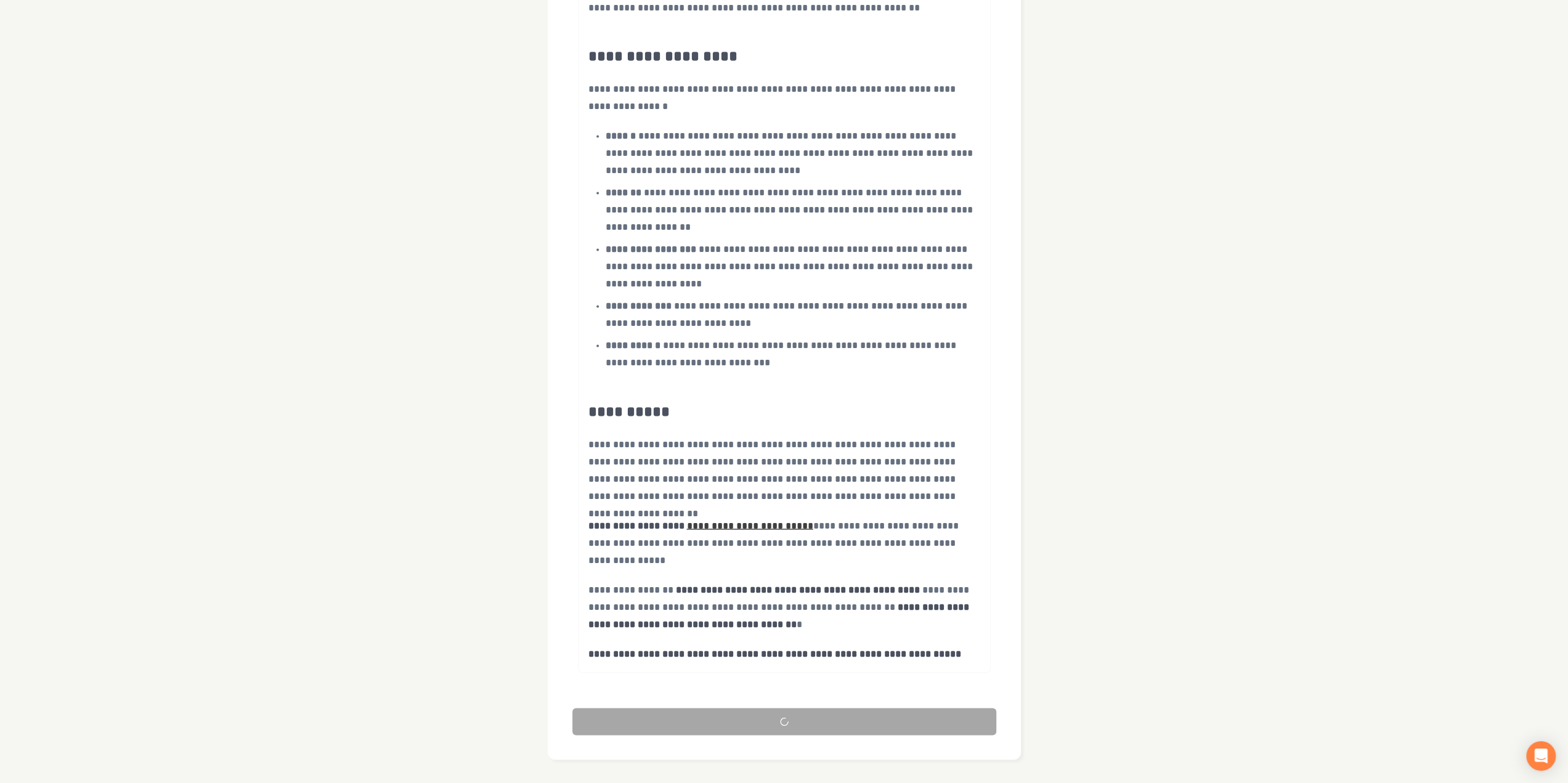
scroll to position [0, 0]
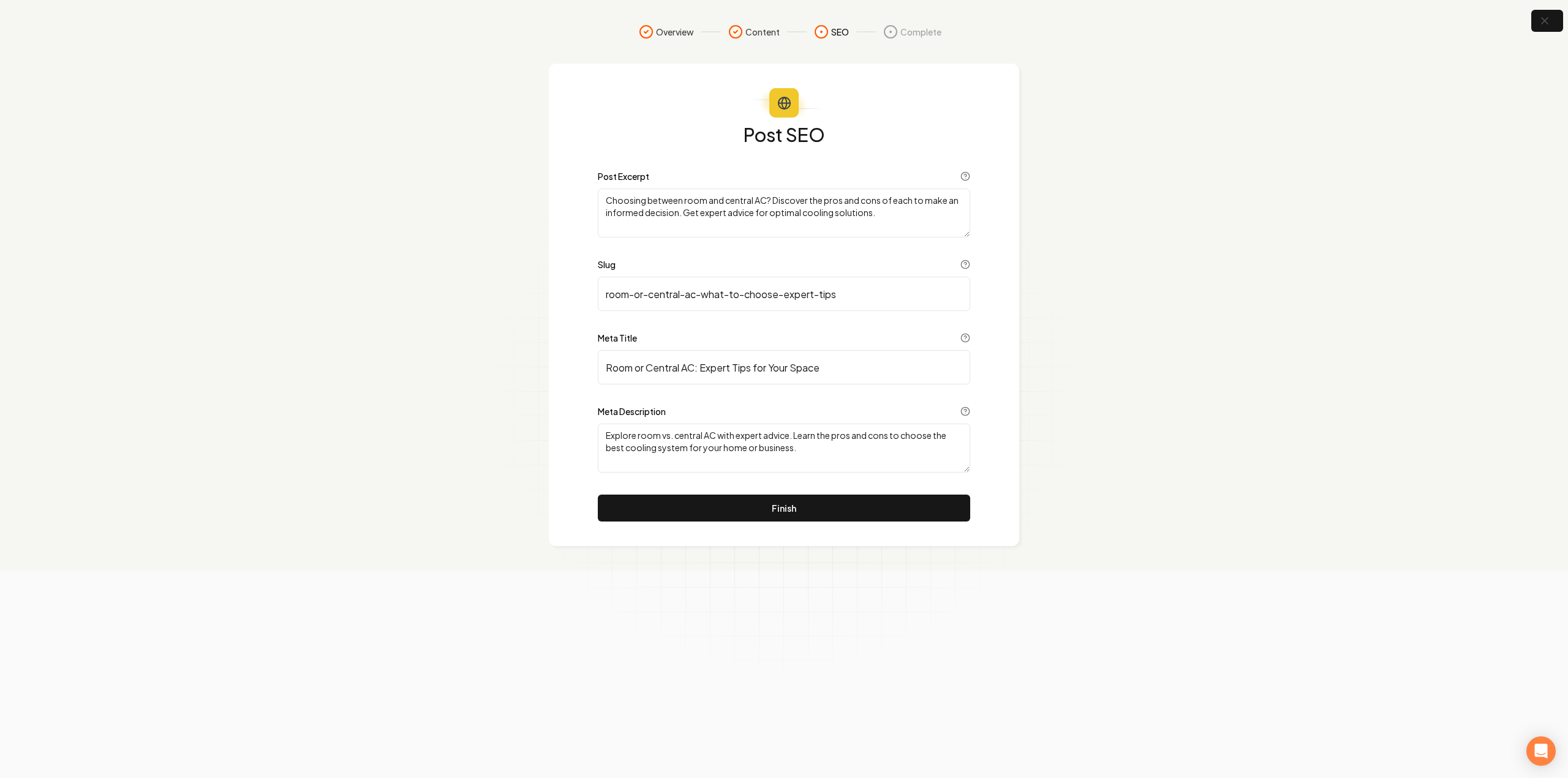
click at [848, 511] on button "Finish" at bounding box center [784, 509] width 372 height 27
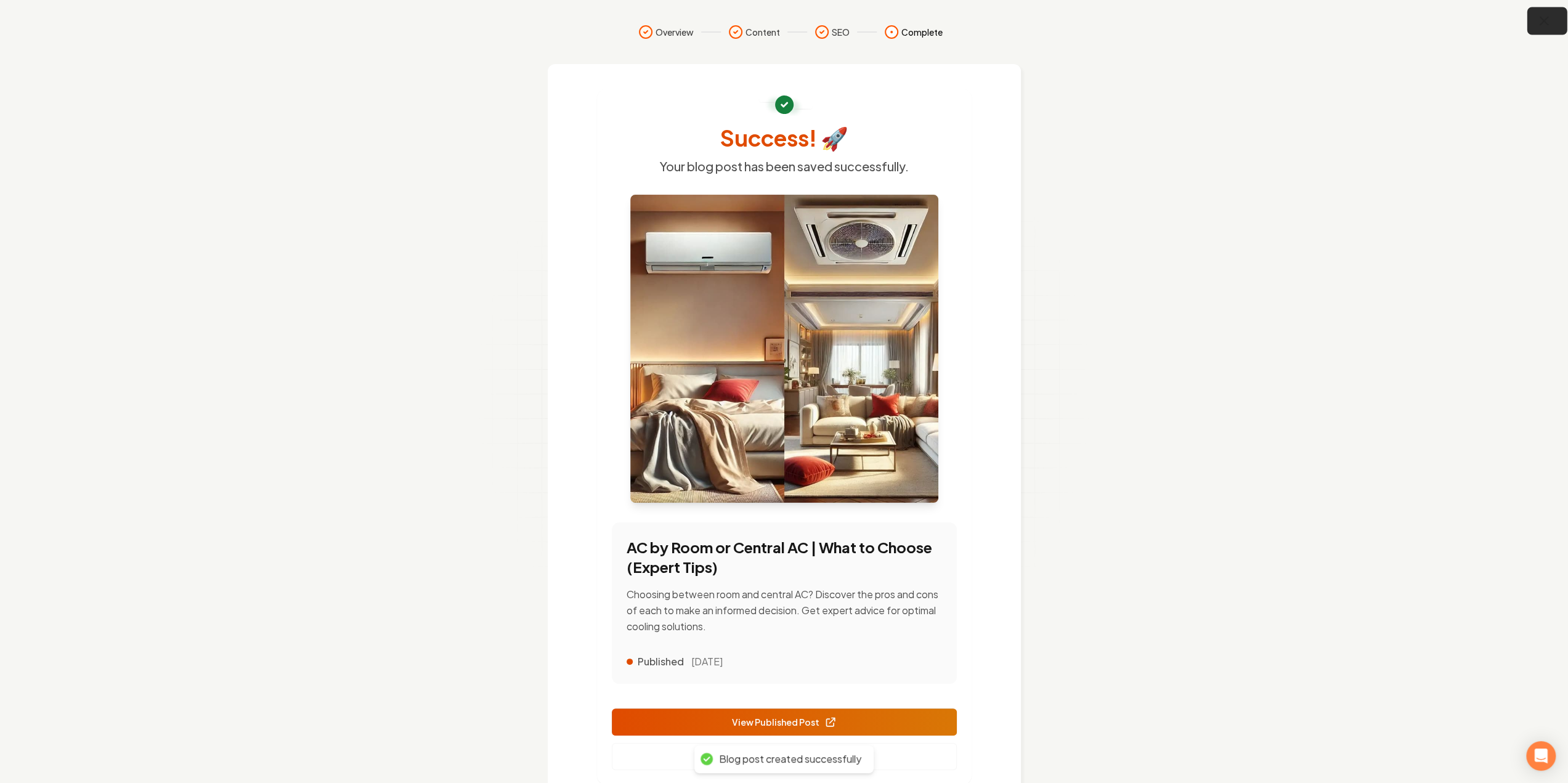
click at [1544, 24] on icon "button" at bounding box center [1545, 21] width 16 height 16
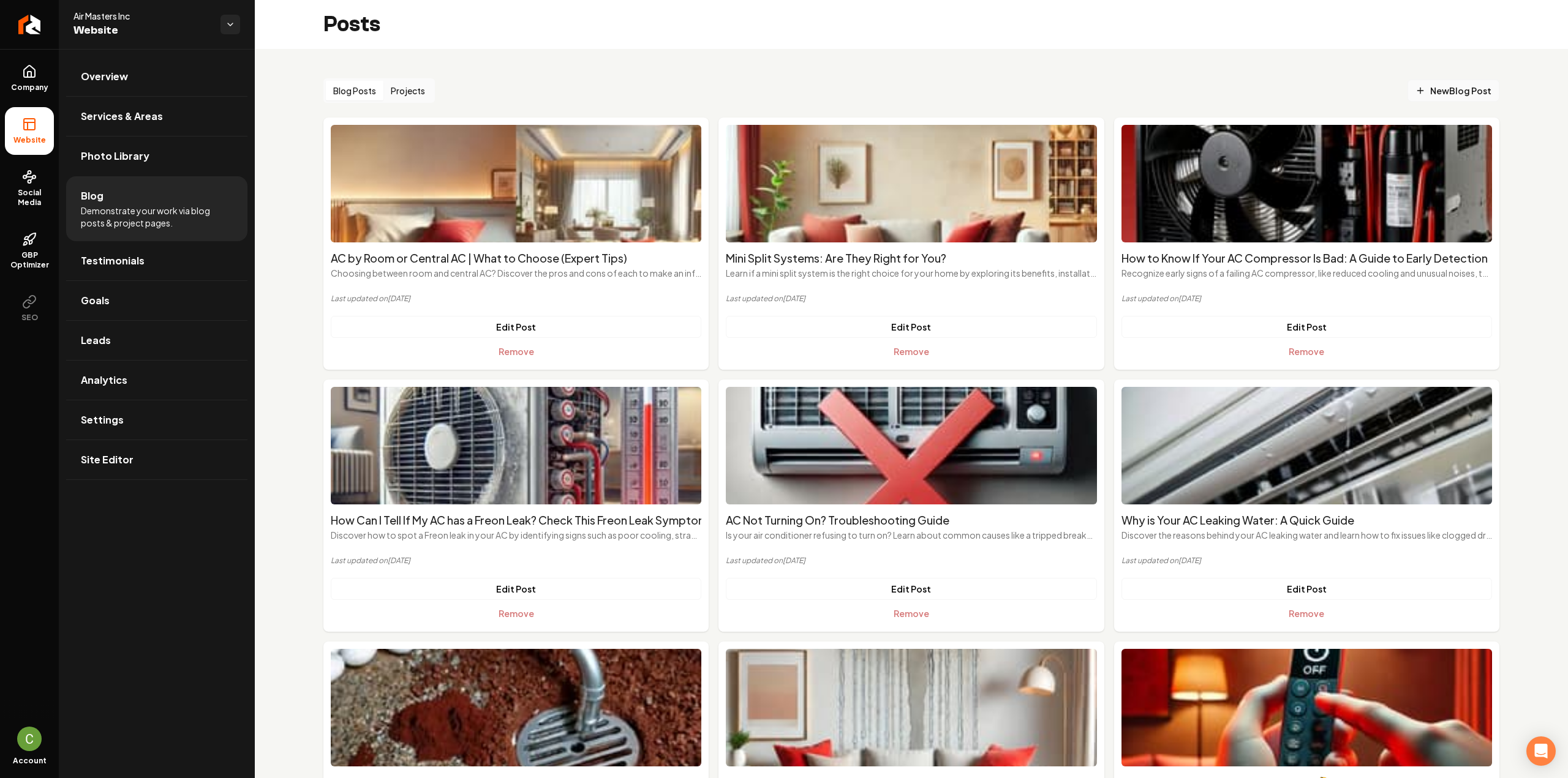
click at [1439, 92] on span "New Blog Post" at bounding box center [1454, 90] width 76 height 13
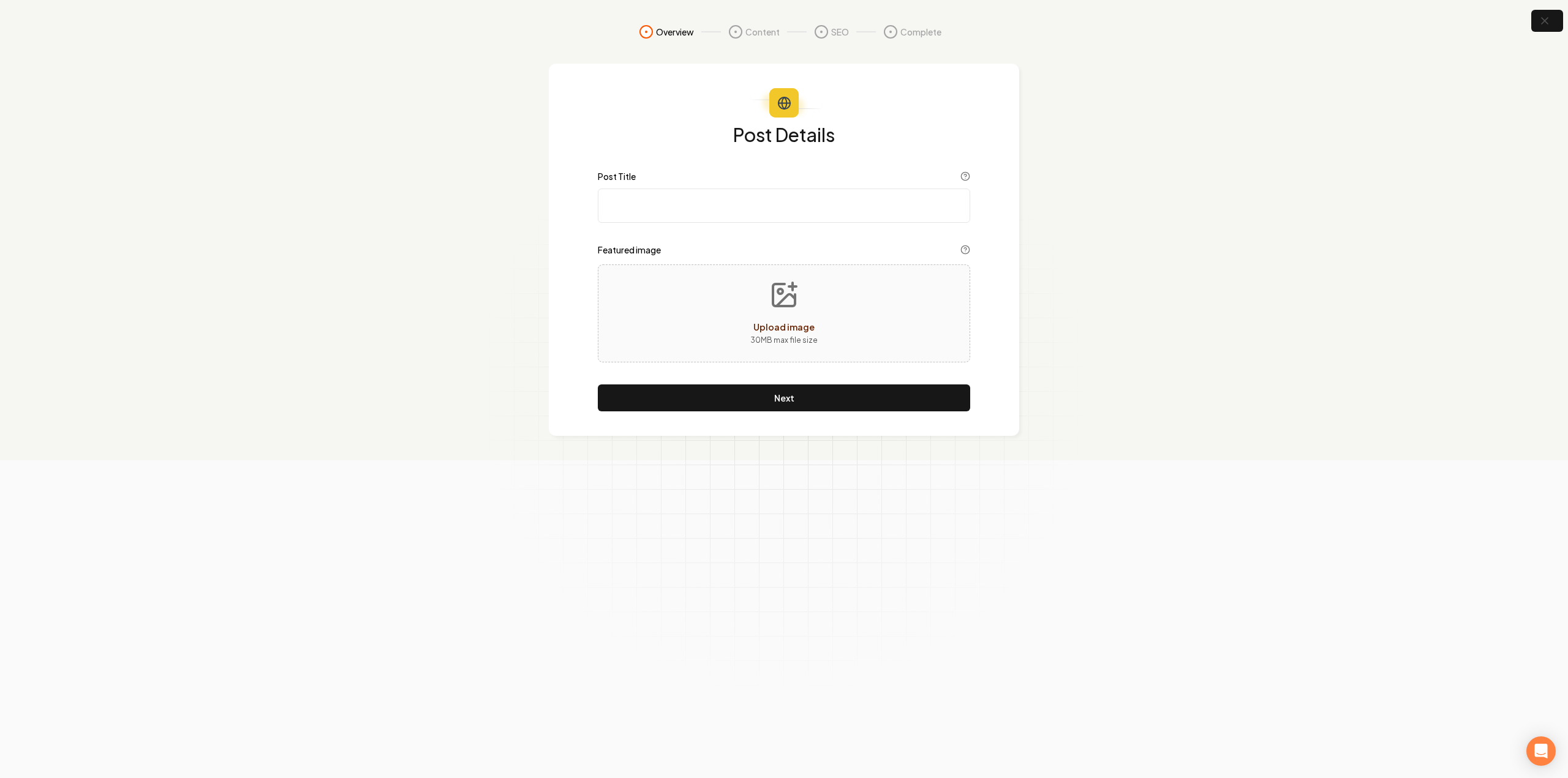
click at [801, 213] on input "Post Title" at bounding box center [784, 205] width 372 height 34
paste input "Why Is My AC Blowing Hot Air? A Comprehensive Guide from Expert"
type input "Why Is My AC Blowing Hot Air? A Comprehensive Guide from Expert"
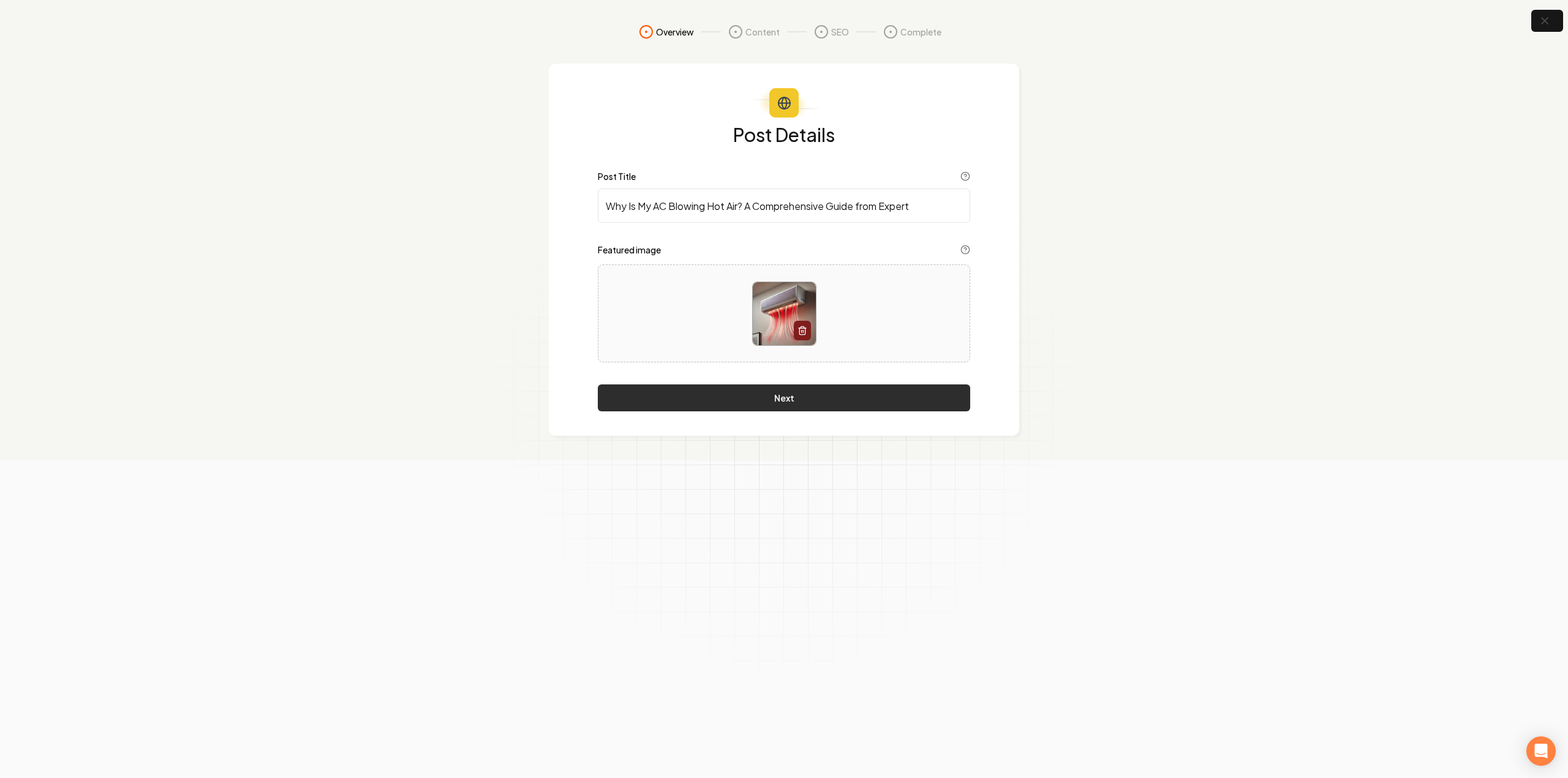
click at [748, 395] on button "Next" at bounding box center [784, 398] width 372 height 27
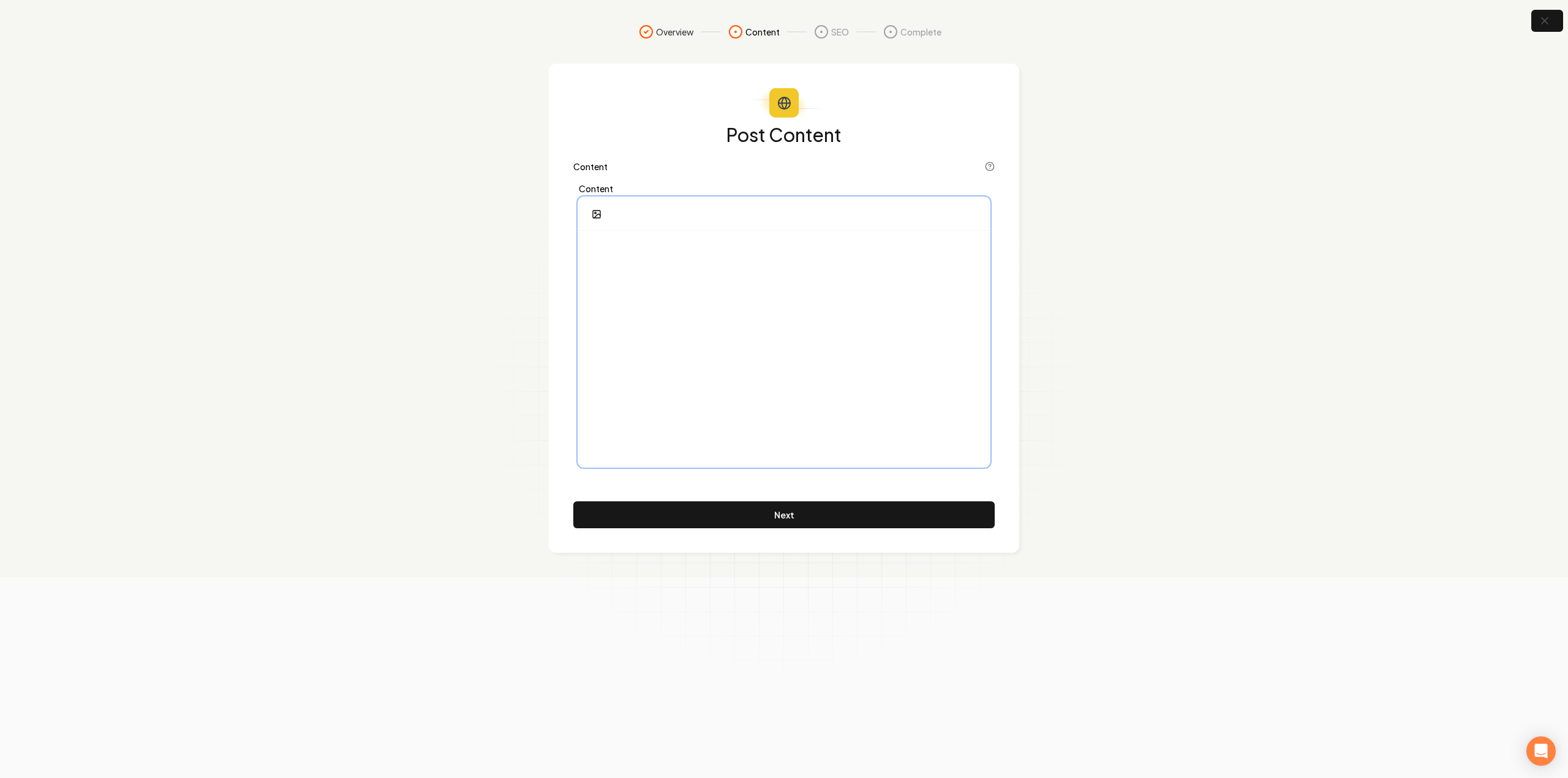
click at [742, 343] on div at bounding box center [784, 348] width 409 height 235
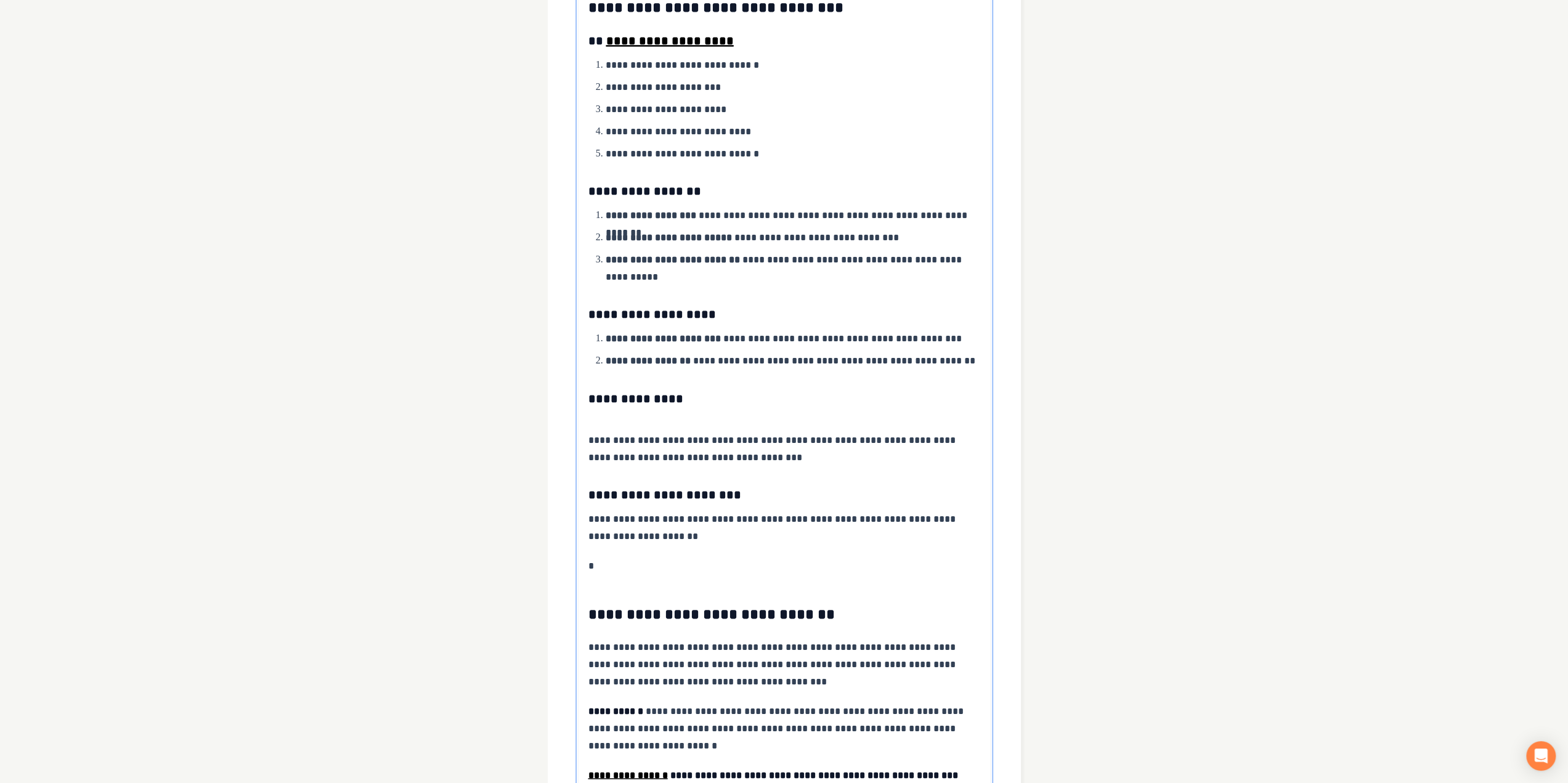
scroll to position [2106, 0]
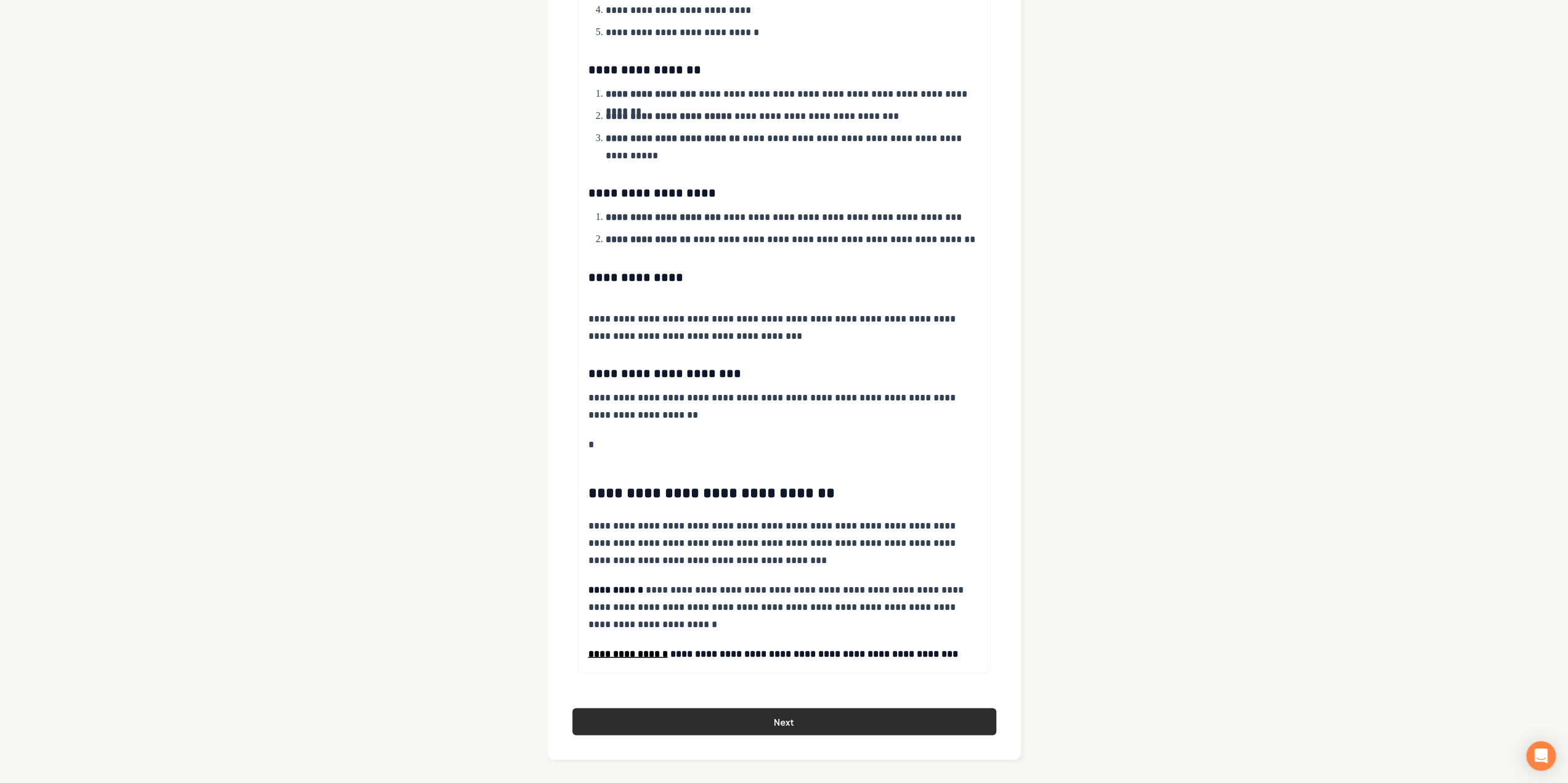
click at [728, 715] on button "Next" at bounding box center [784, 722] width 424 height 27
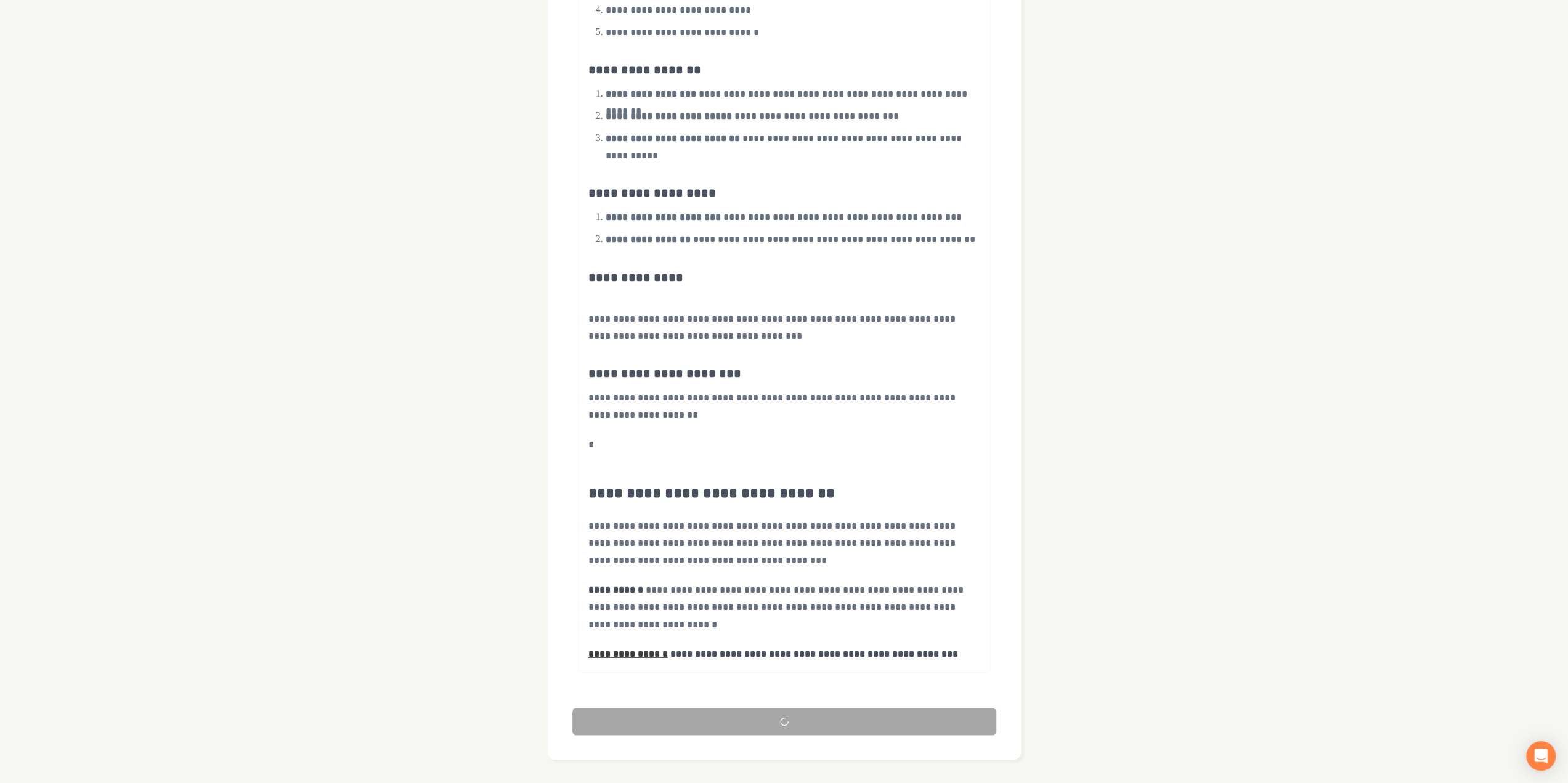
scroll to position [0, 0]
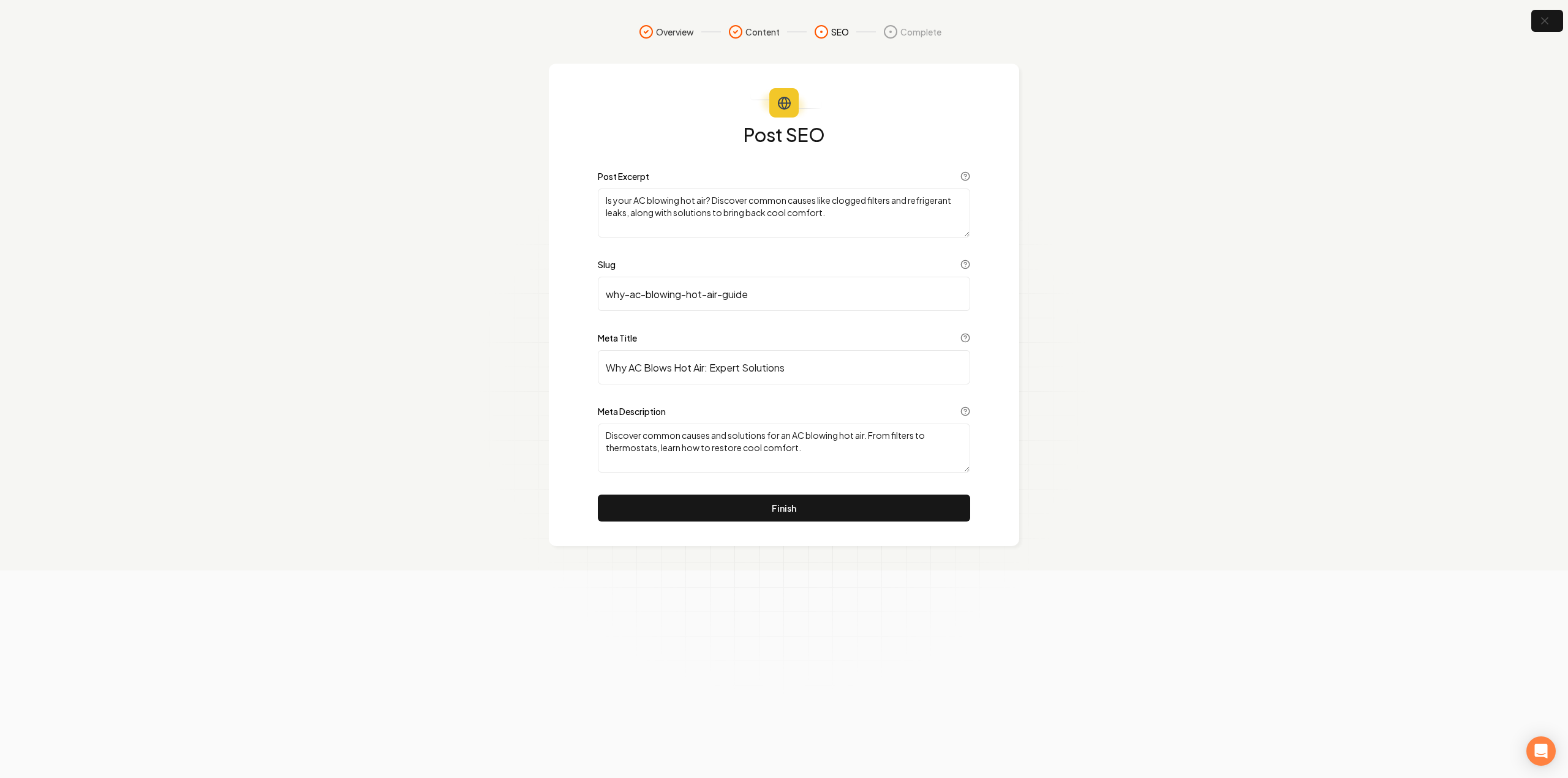
drag, startPoint x: 670, startPoint y: 513, endPoint x: 441, endPoint y: 517, distance: 229.0
click at [670, 512] on button "Finish" at bounding box center [784, 509] width 372 height 27
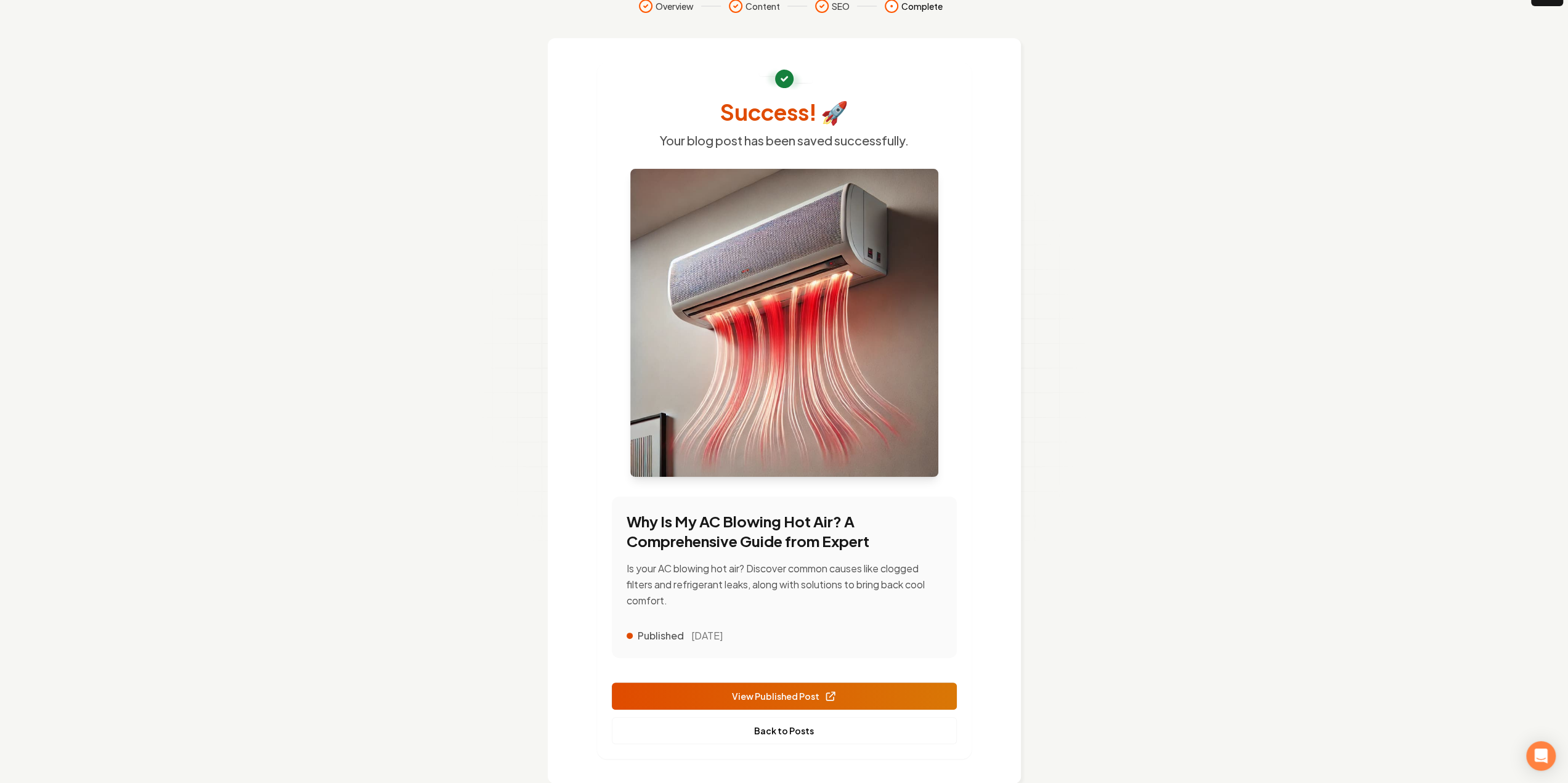
scroll to position [51, 0]
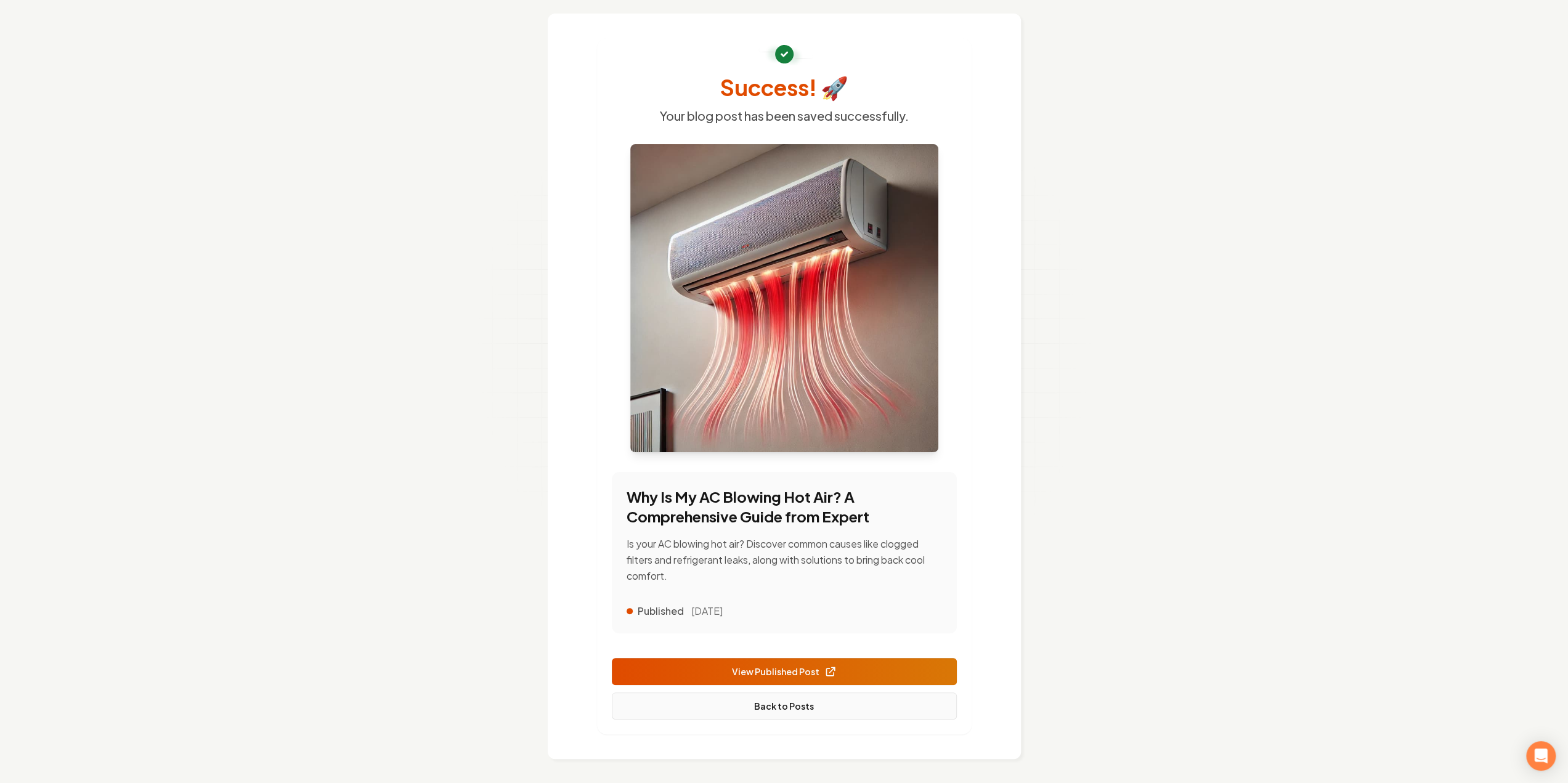
click at [756, 700] on link "Back to Posts" at bounding box center [785, 706] width 345 height 27
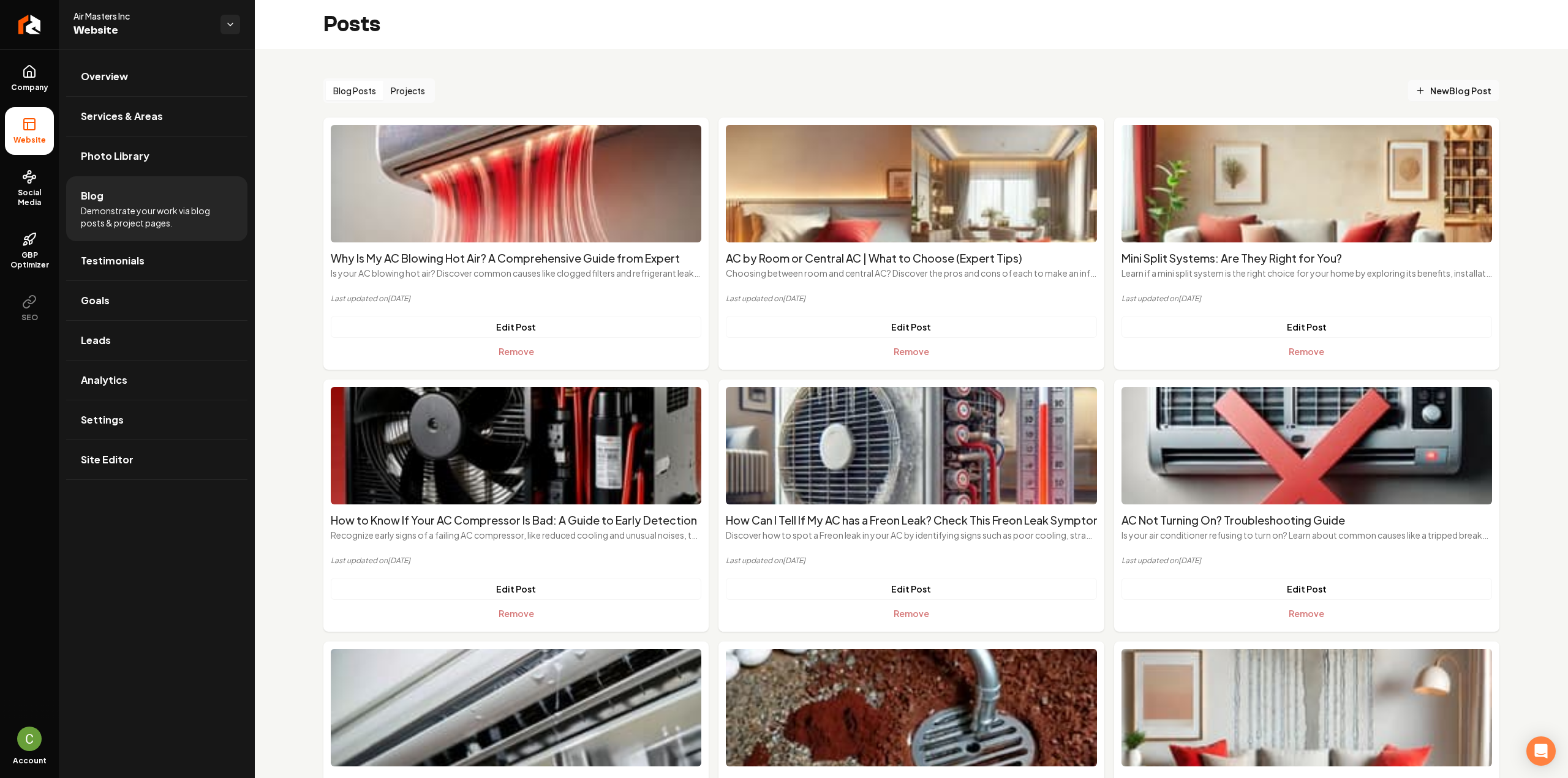
click at [1454, 87] on span "New Blog Post" at bounding box center [1454, 90] width 76 height 13
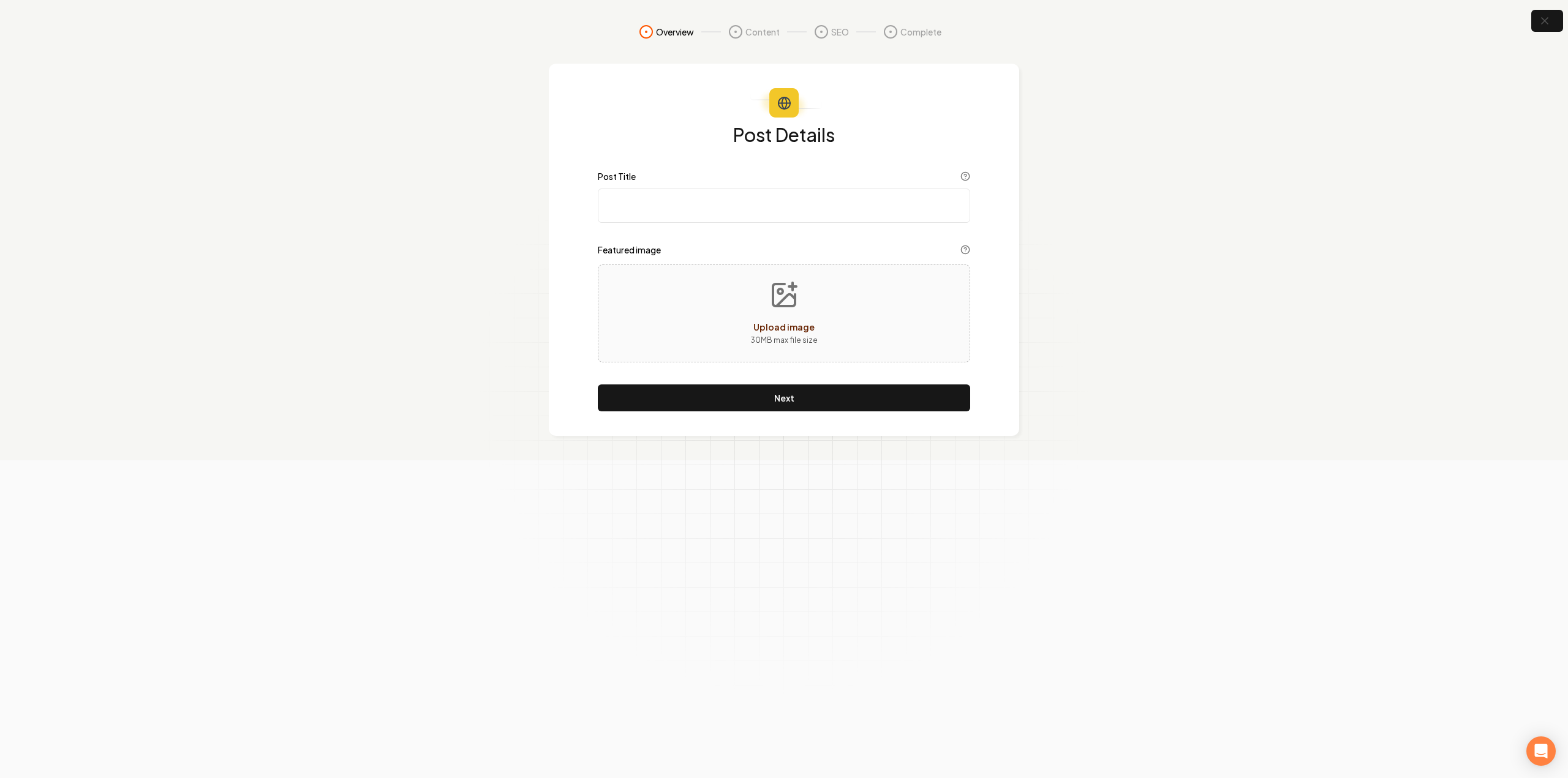
click at [689, 196] on input "Post Title" at bounding box center [784, 205] width 372 height 34
paste input "How Long Does an AC Unit Last? A Comprehensive Guide"
type input "How Long Does an AC Unit Last? A Comprehensive Guide"
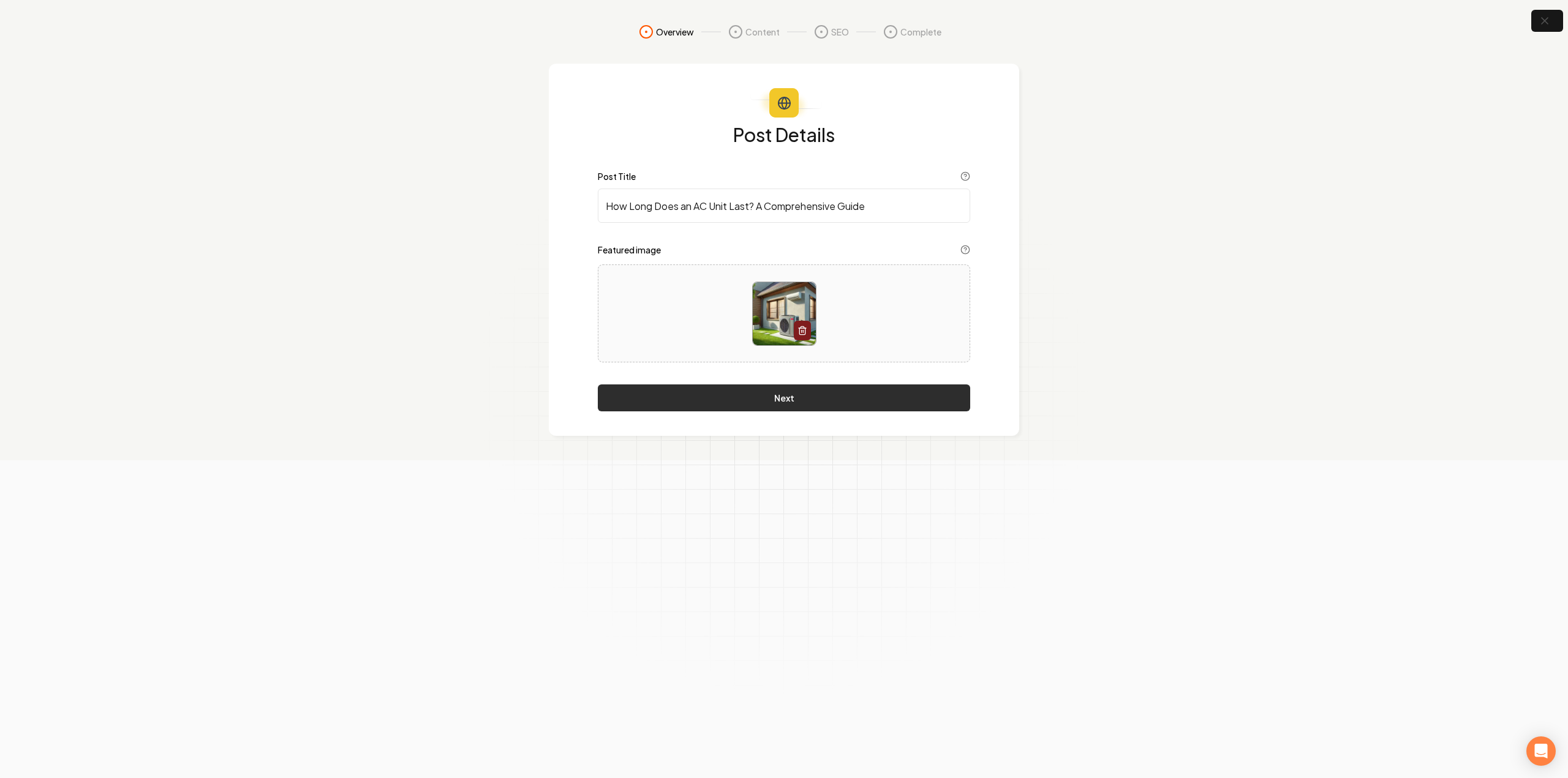
click at [651, 393] on button "Next" at bounding box center [784, 398] width 372 height 27
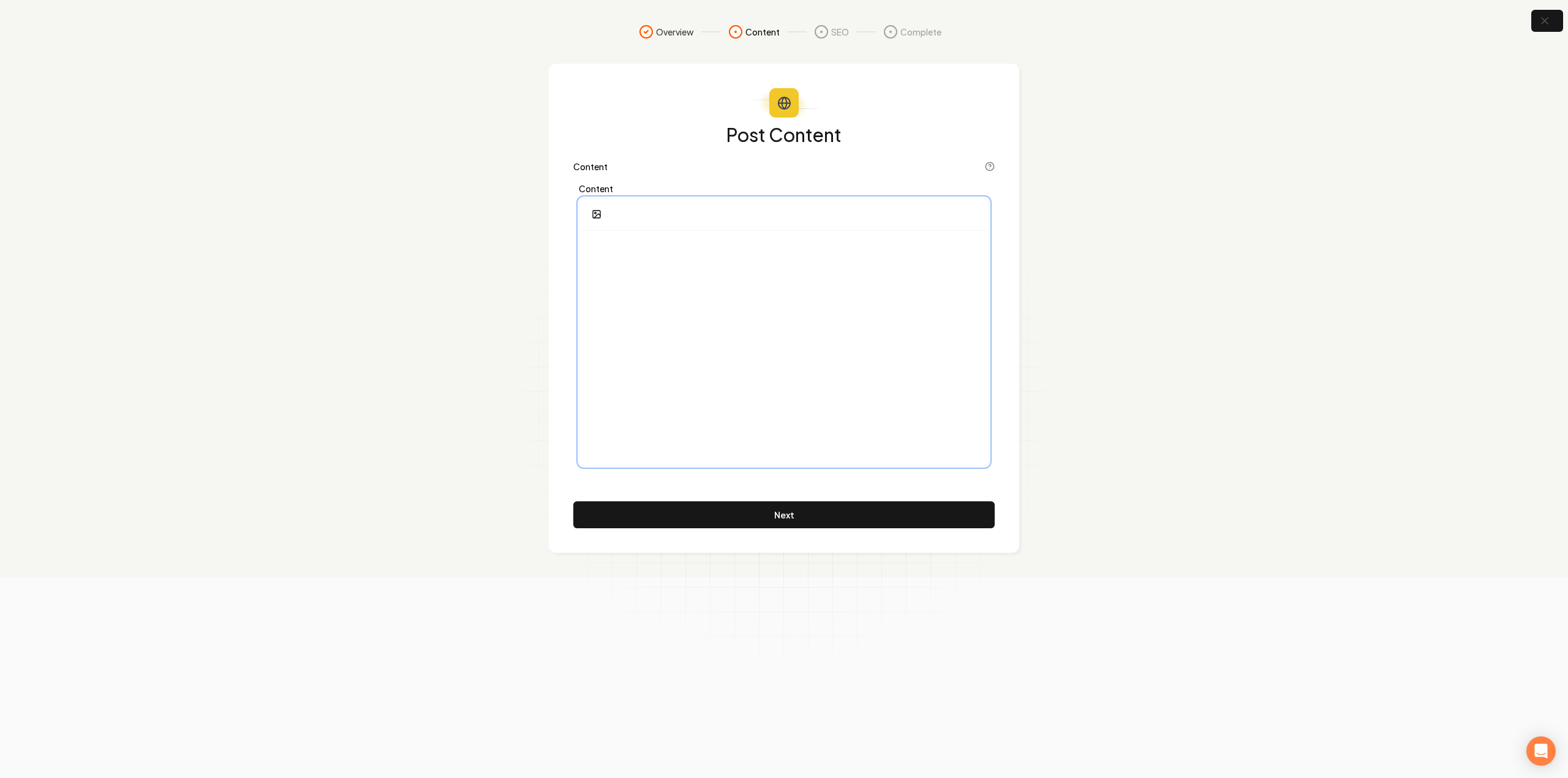
click at [808, 340] on div at bounding box center [784, 348] width 409 height 235
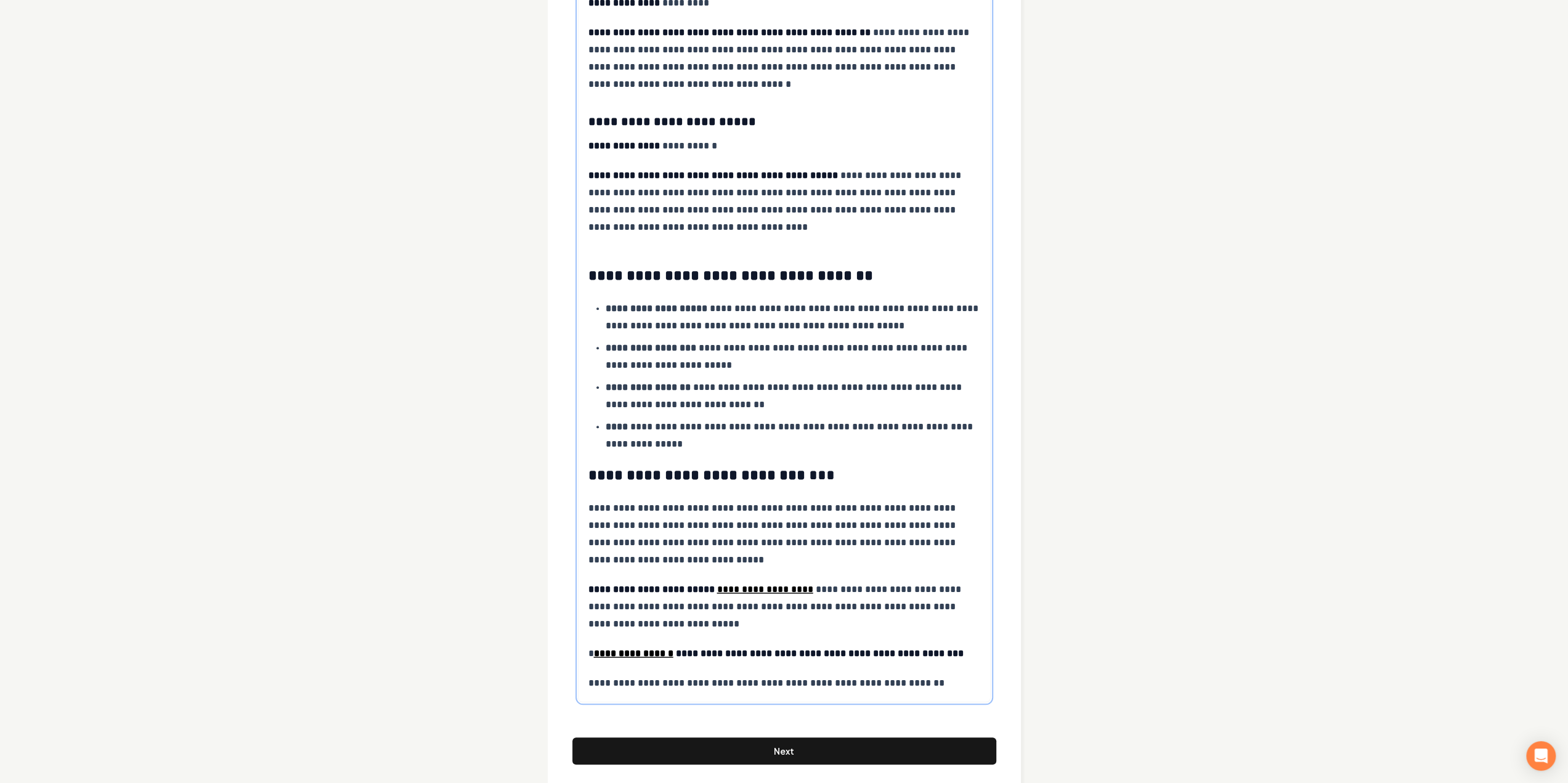
scroll to position [1017, 0]
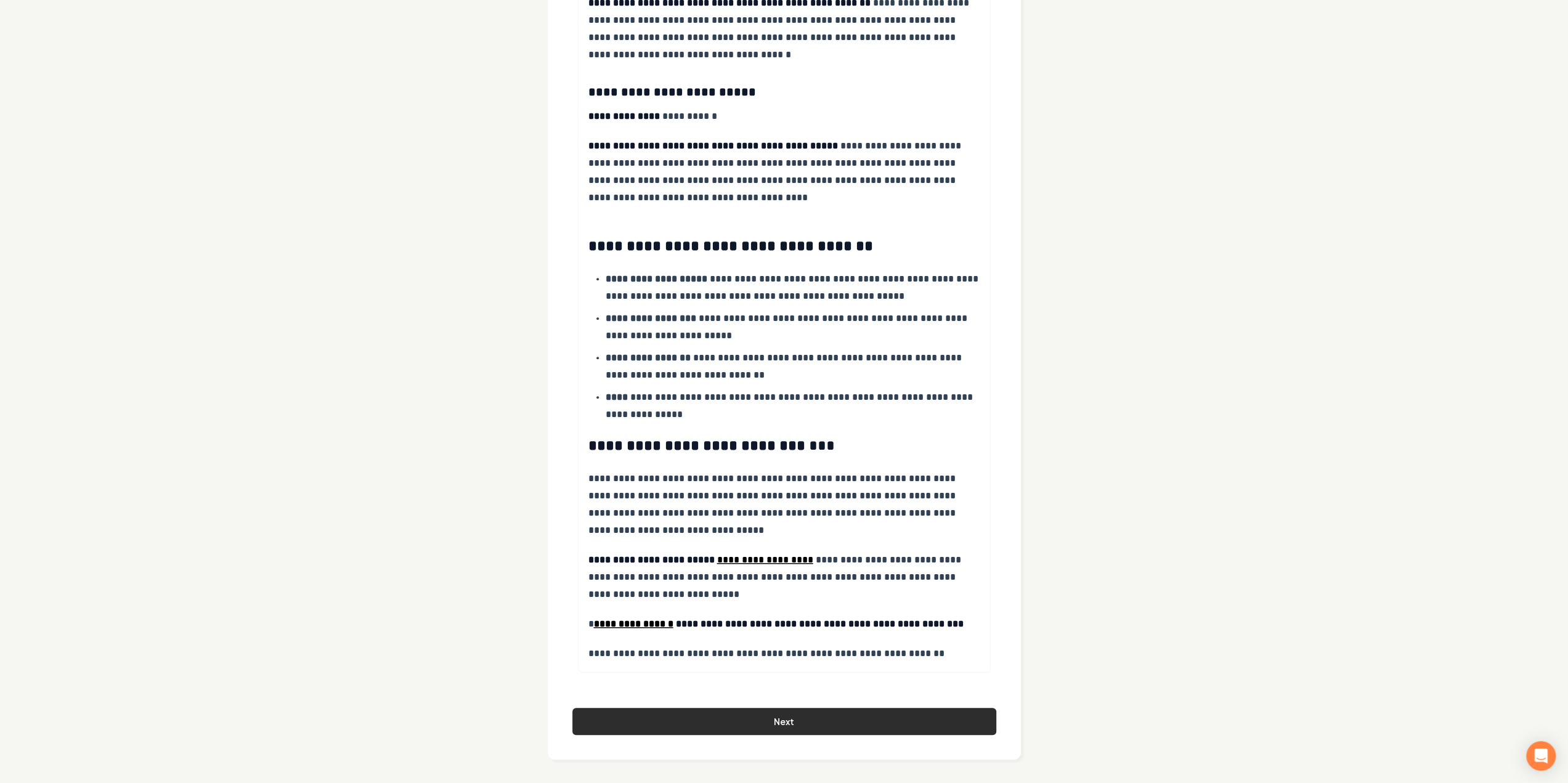
click at [655, 711] on button "Next" at bounding box center [784, 722] width 424 height 27
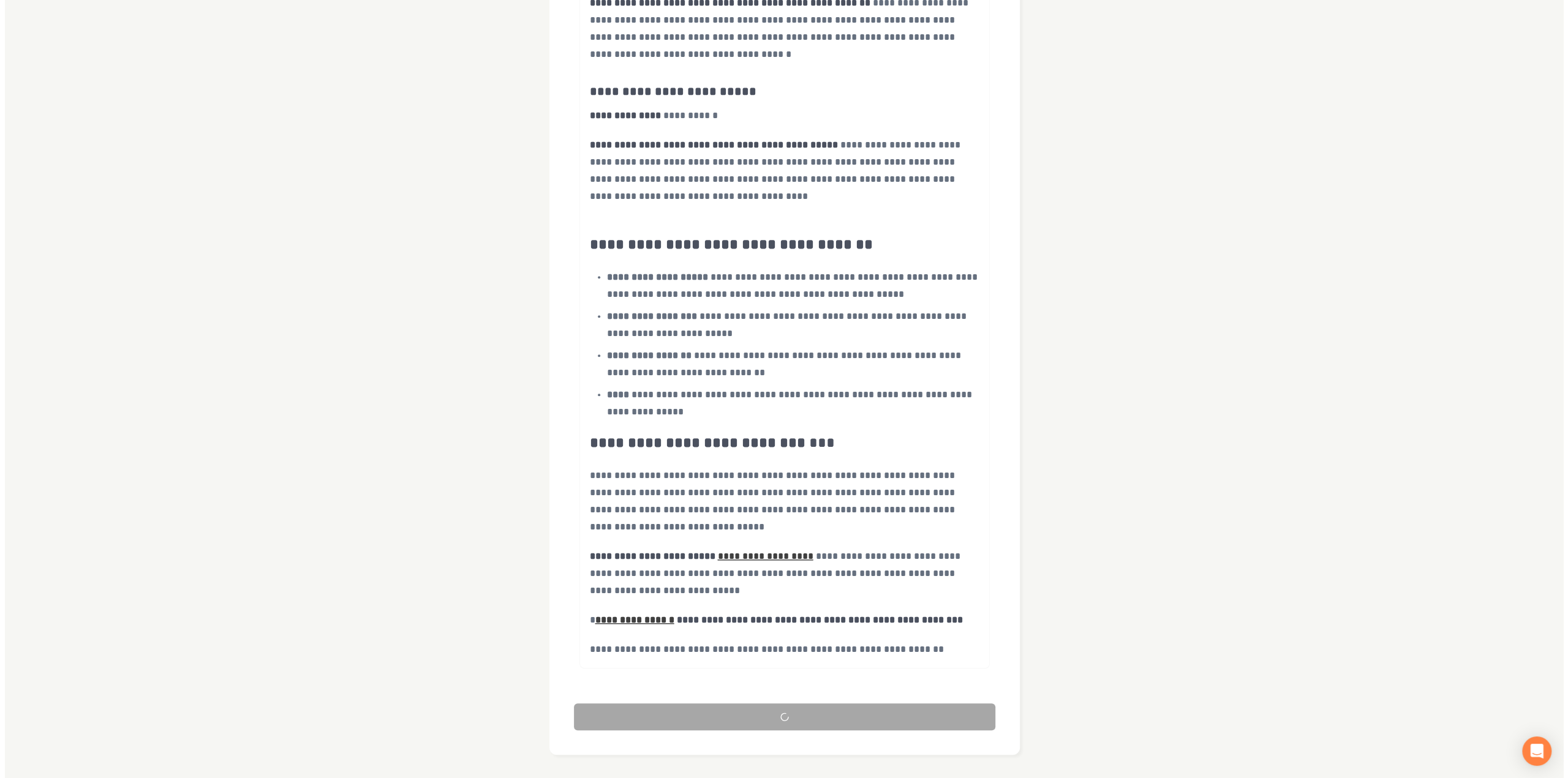
scroll to position [0, 0]
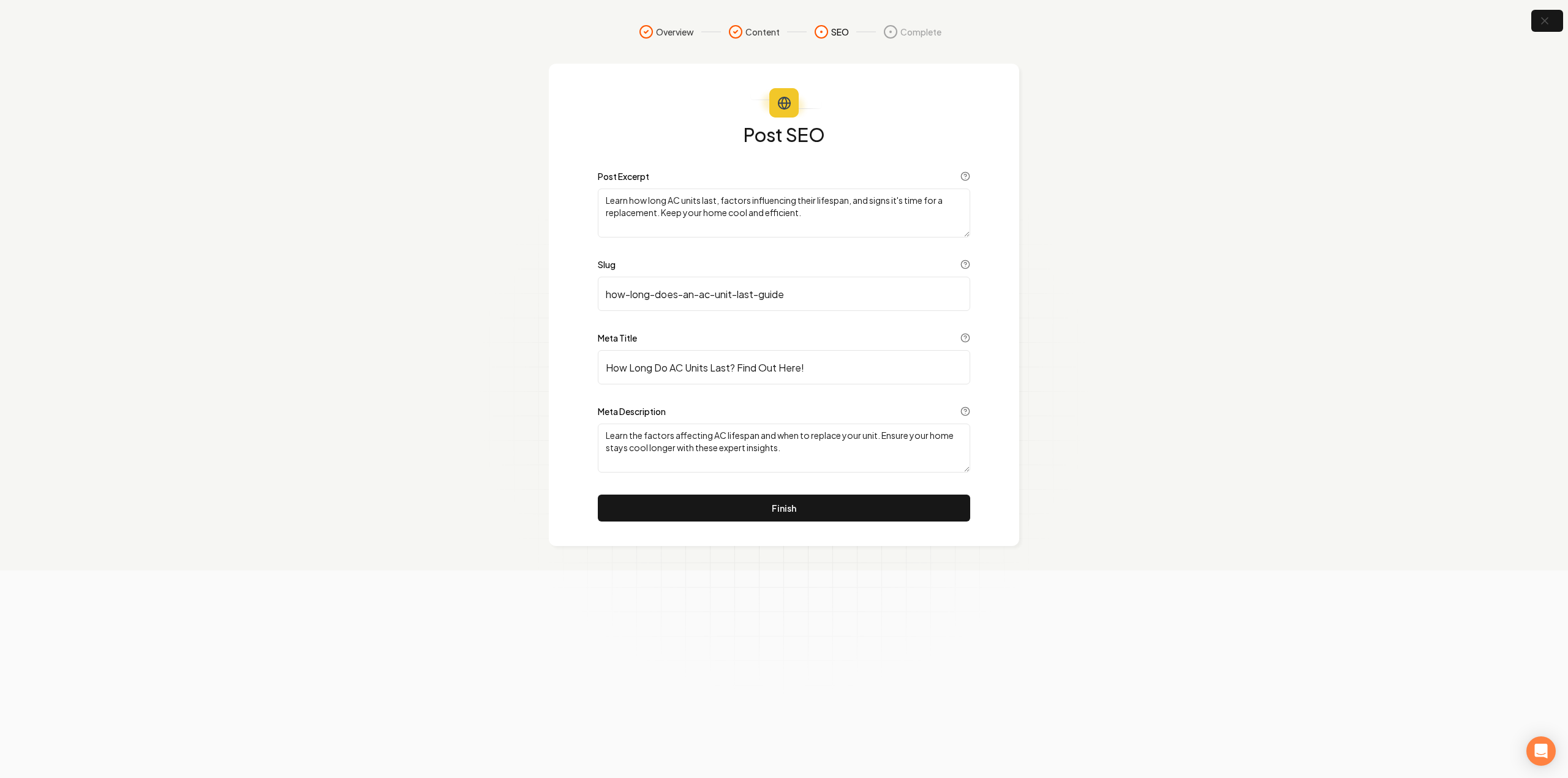
click at [653, 516] on button "Finish" at bounding box center [784, 509] width 372 height 27
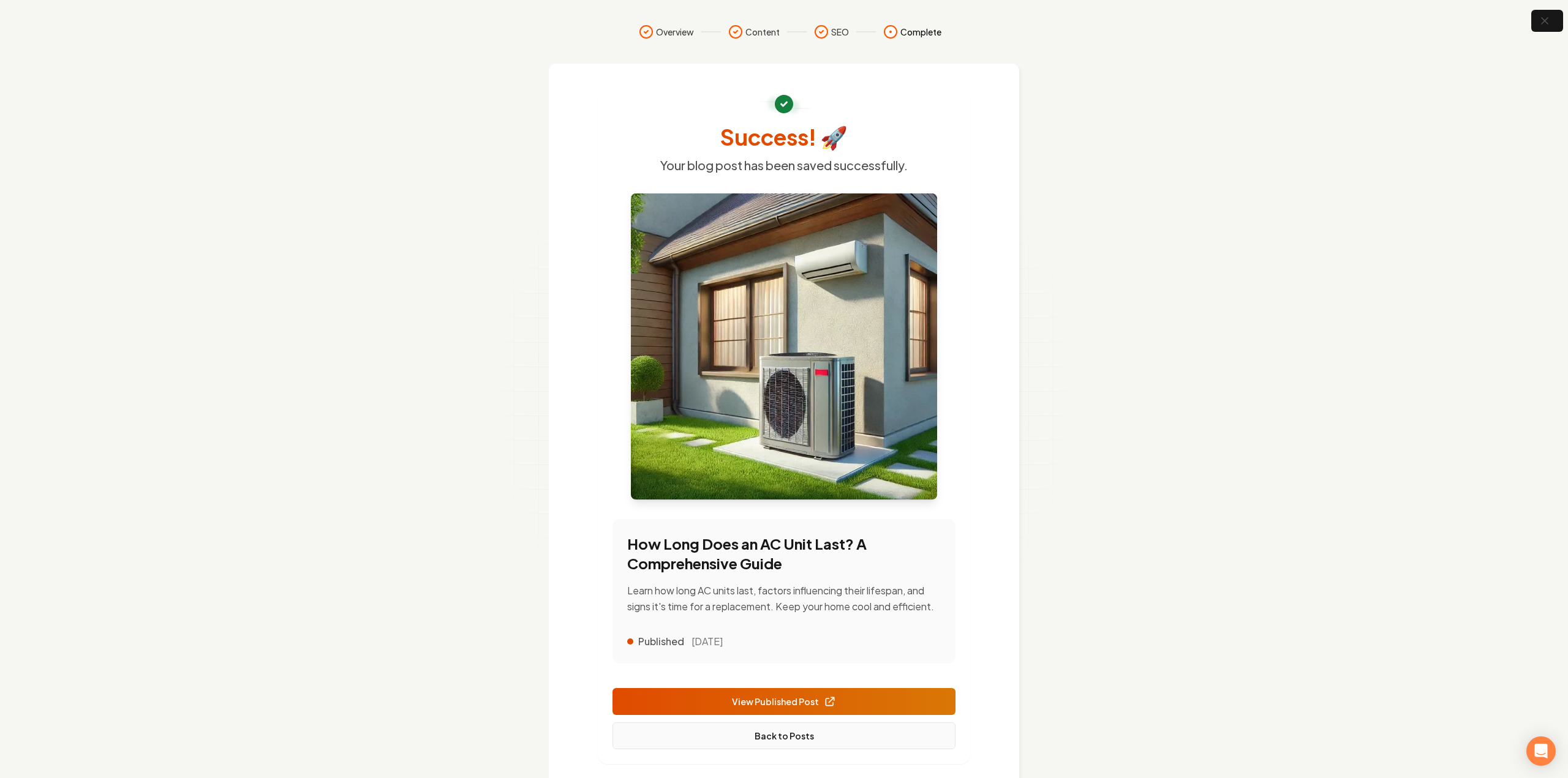
click at [789, 723] on link "Back to Posts" at bounding box center [784, 736] width 343 height 27
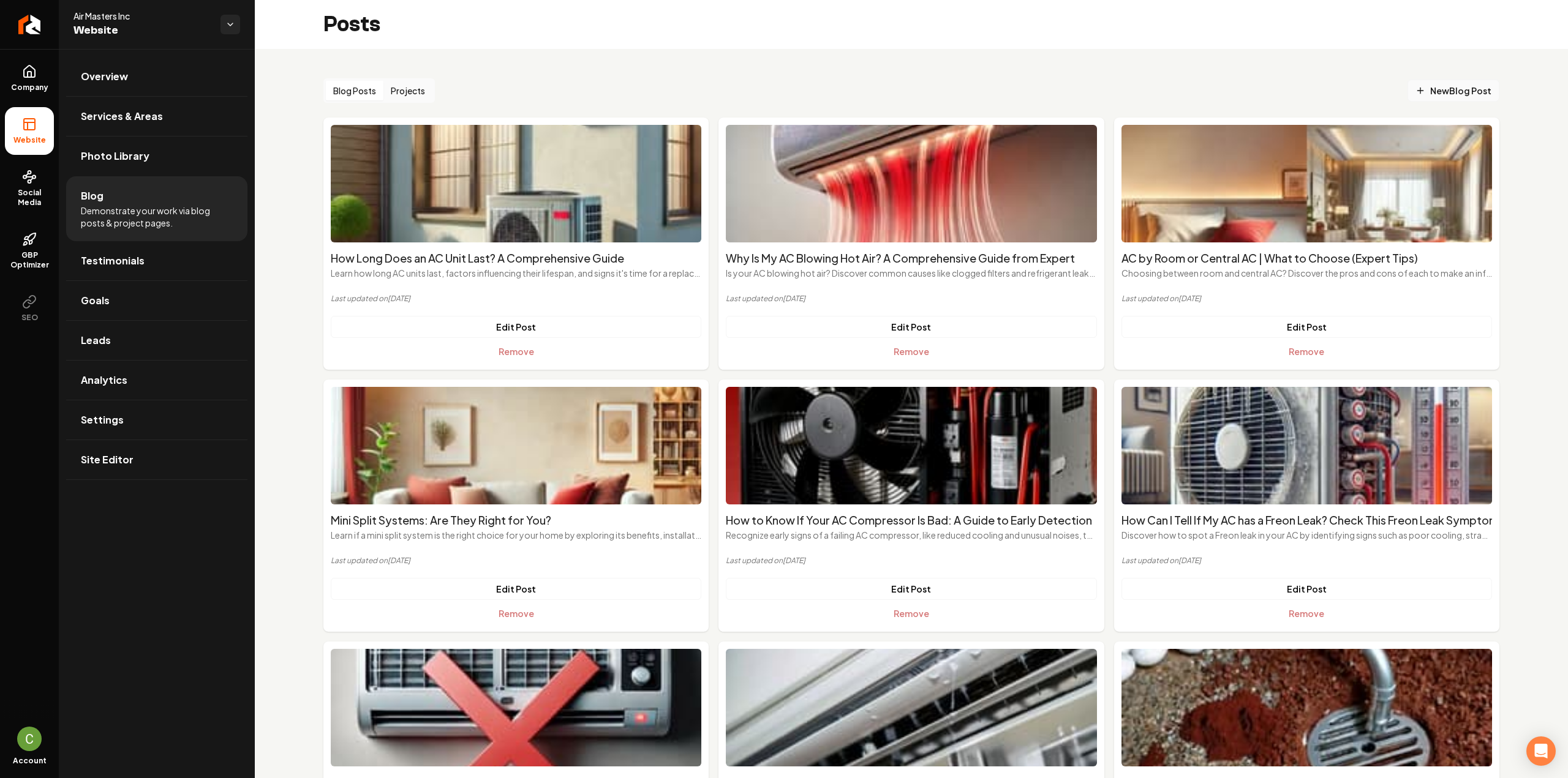
click at [1424, 87] on span "New Blog Post" at bounding box center [1454, 90] width 76 height 13
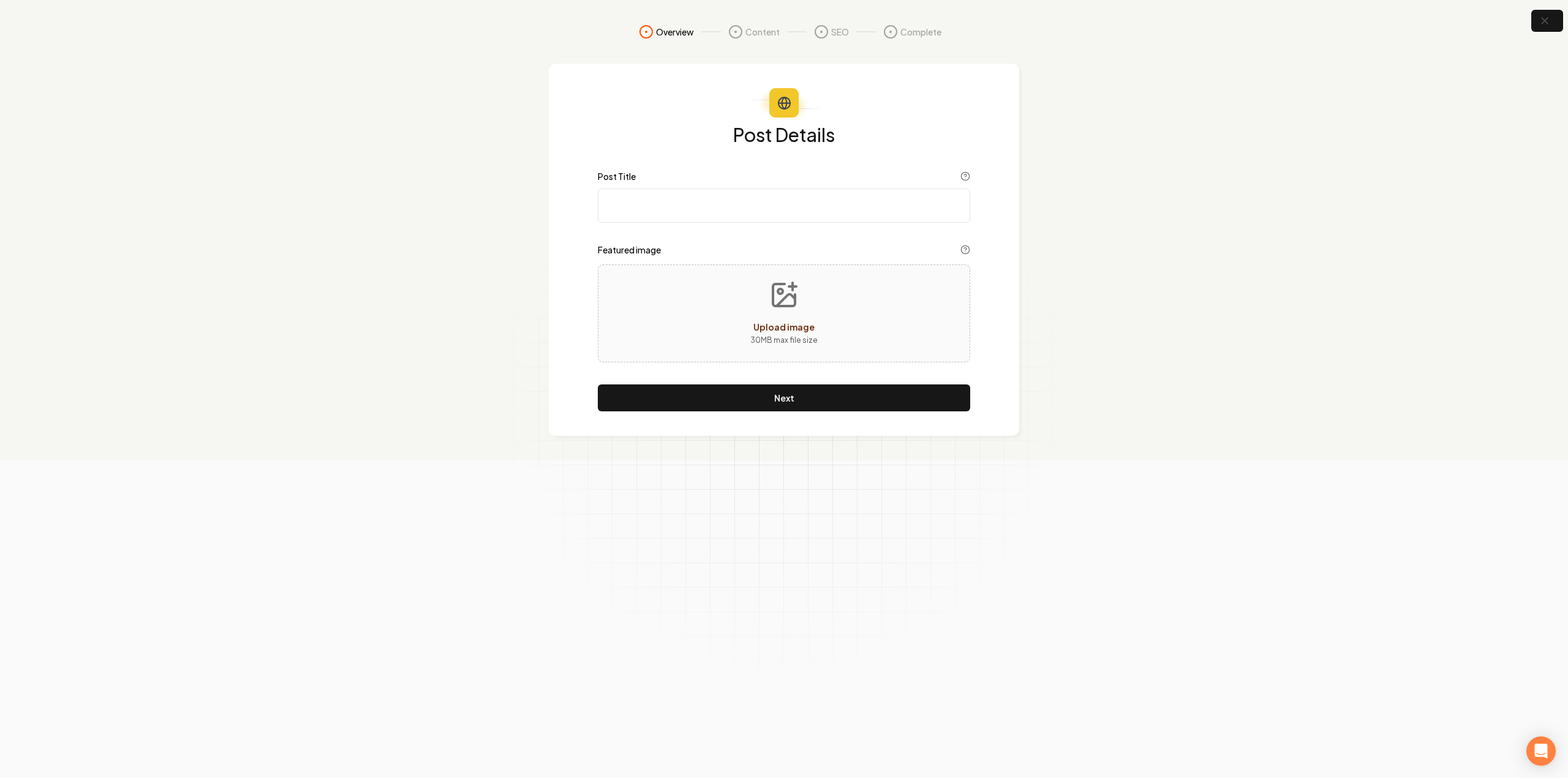
click at [697, 199] on input "Post Title" at bounding box center [784, 205] width 372 height 34
paste input "Comprehensive Guideline for Cleaning AC Coils ✅"
type input "Comprehensive Guideline for Cleaning AC Coils ✅"
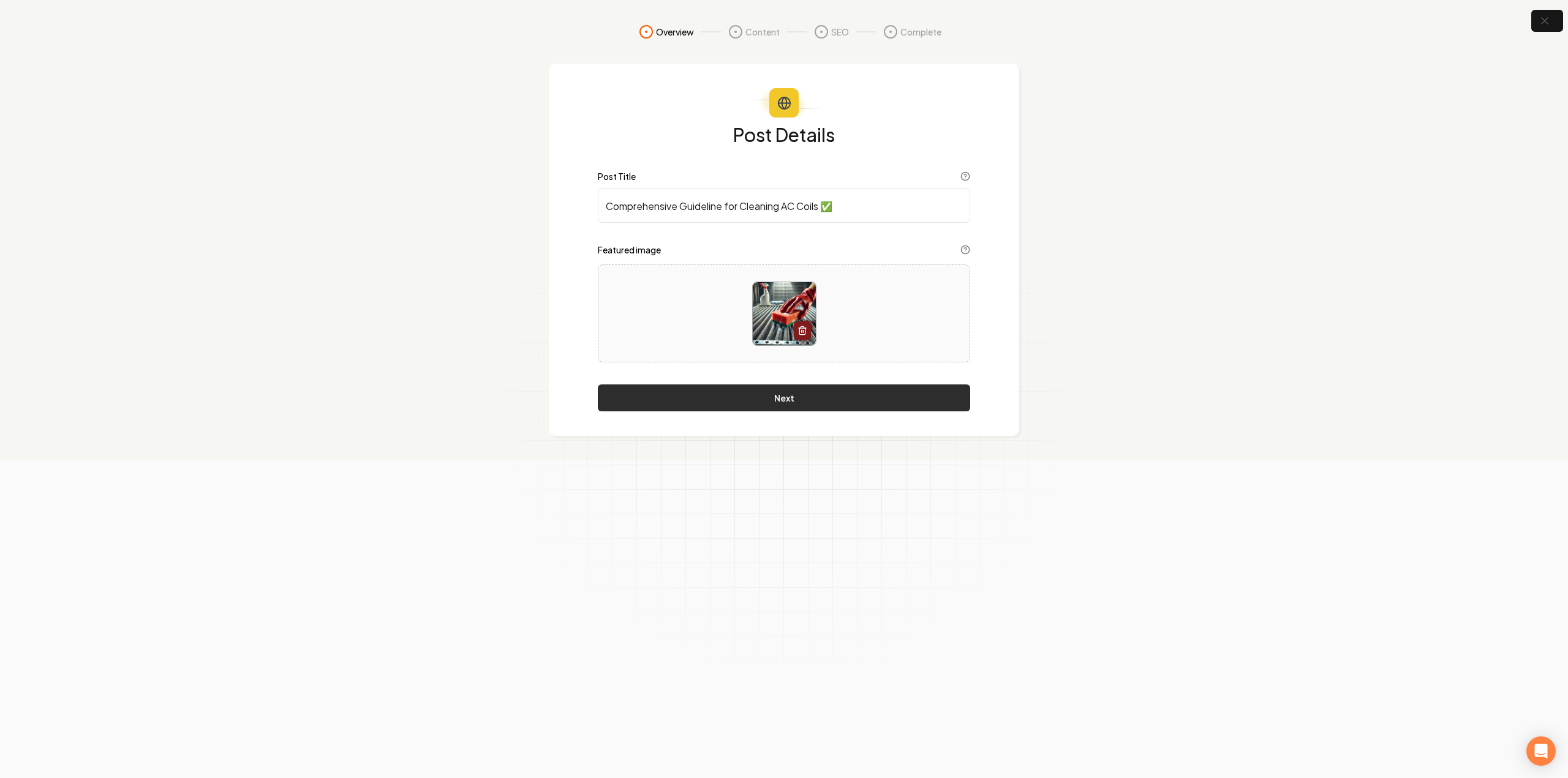
click at [813, 396] on button "Next" at bounding box center [784, 398] width 372 height 27
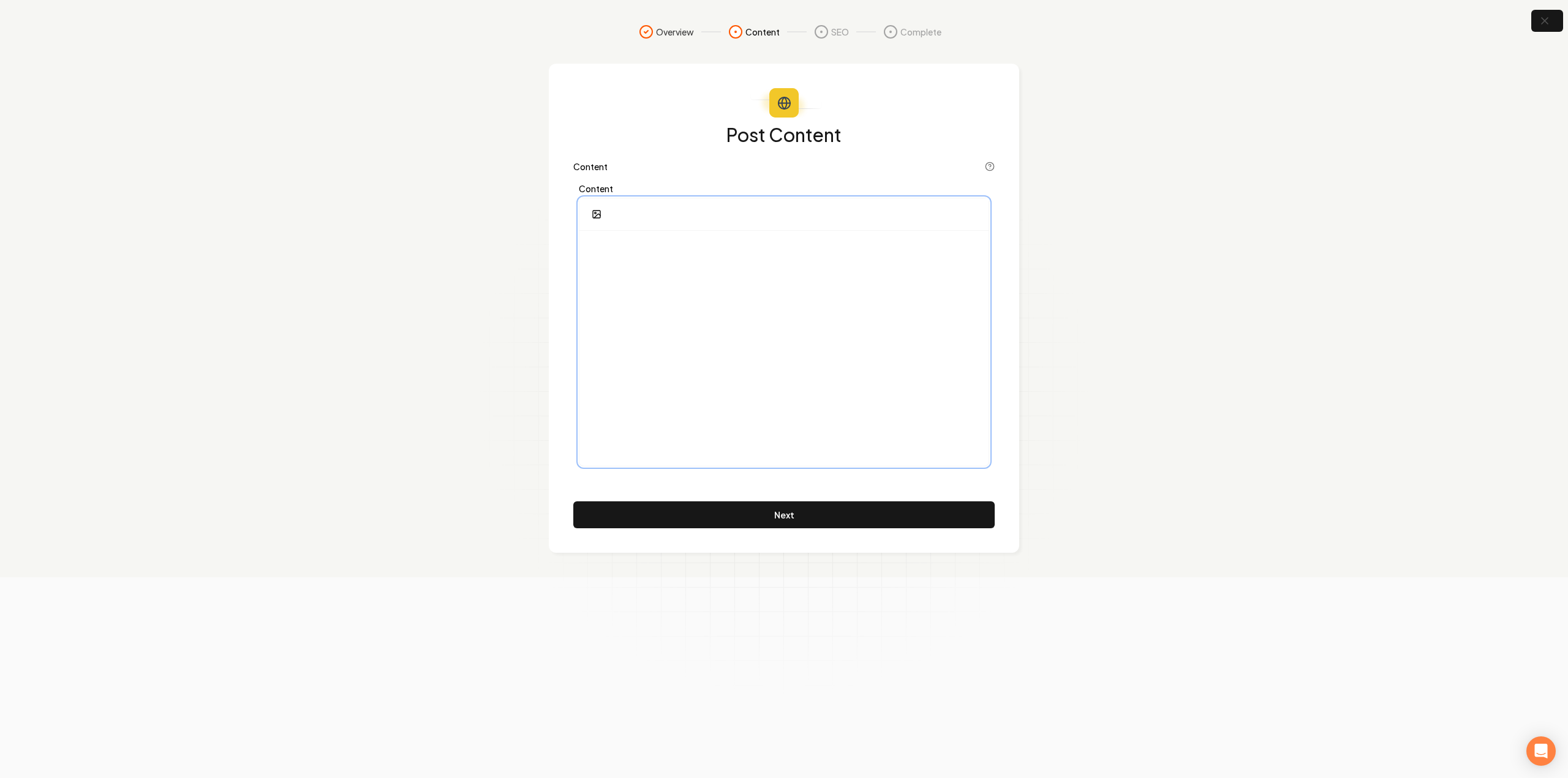
click at [787, 361] on div at bounding box center [784, 348] width 409 height 235
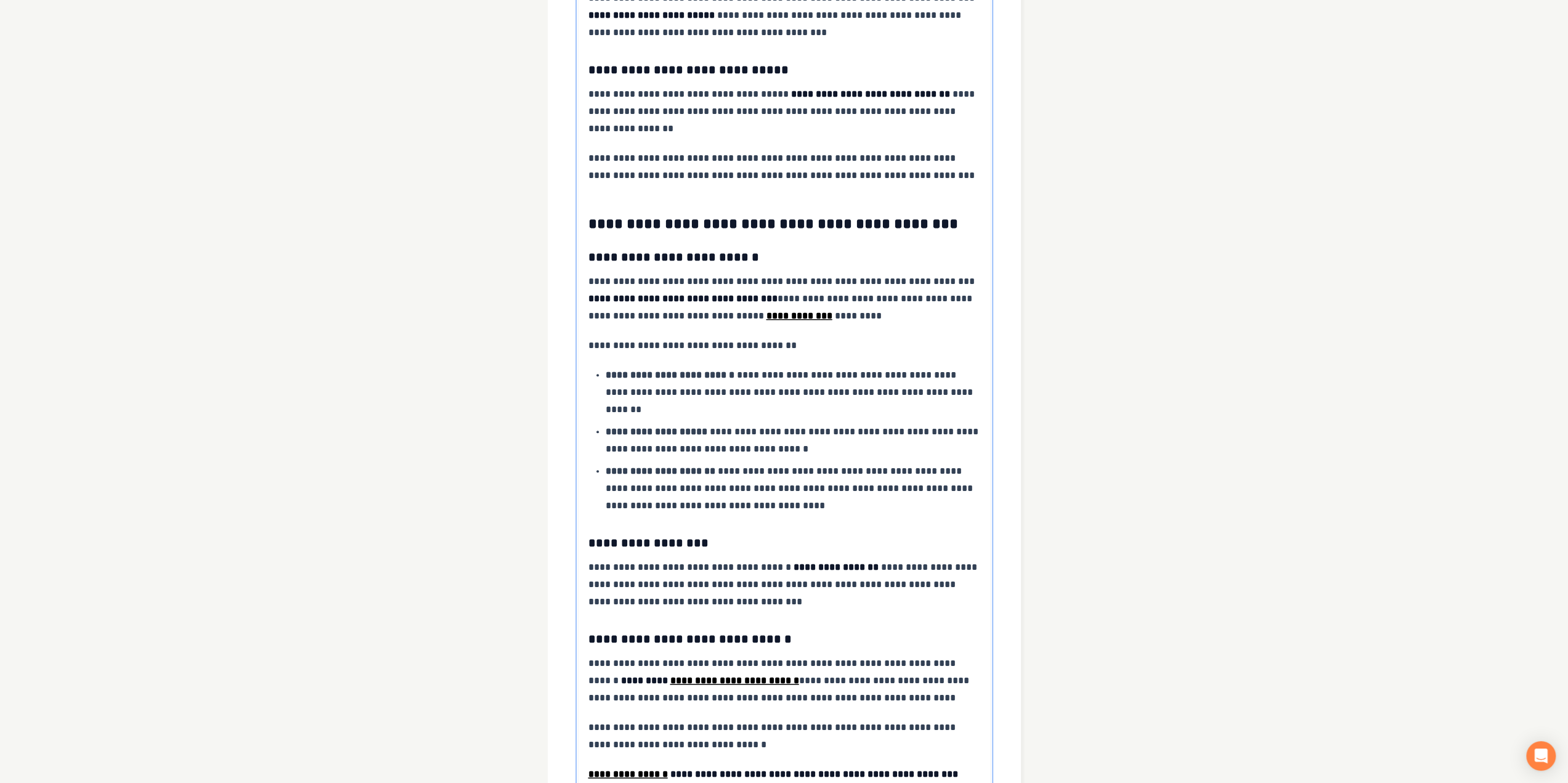
scroll to position [1306, 0]
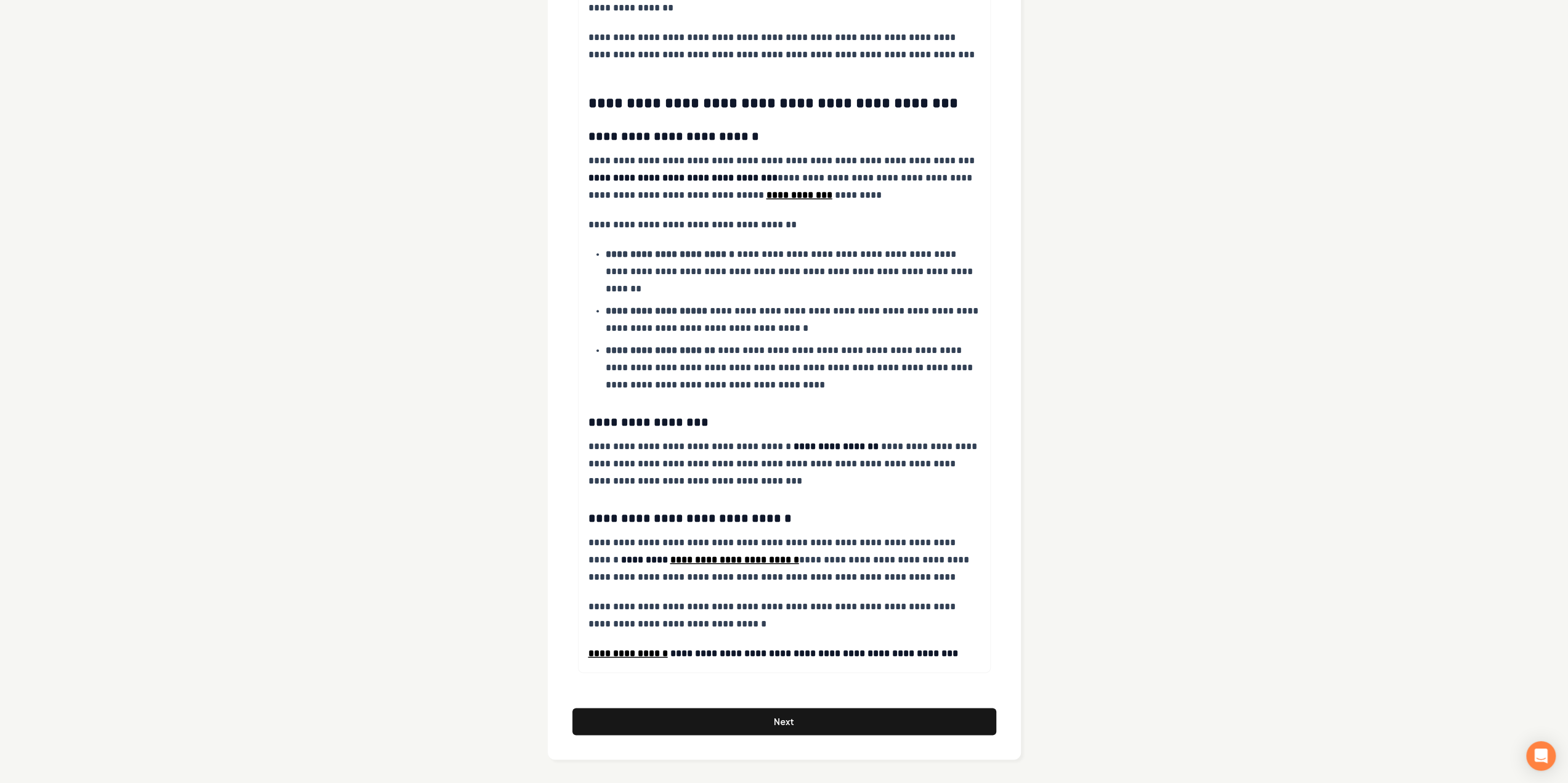
click at [722, 723] on button "Next" at bounding box center [784, 722] width 424 height 27
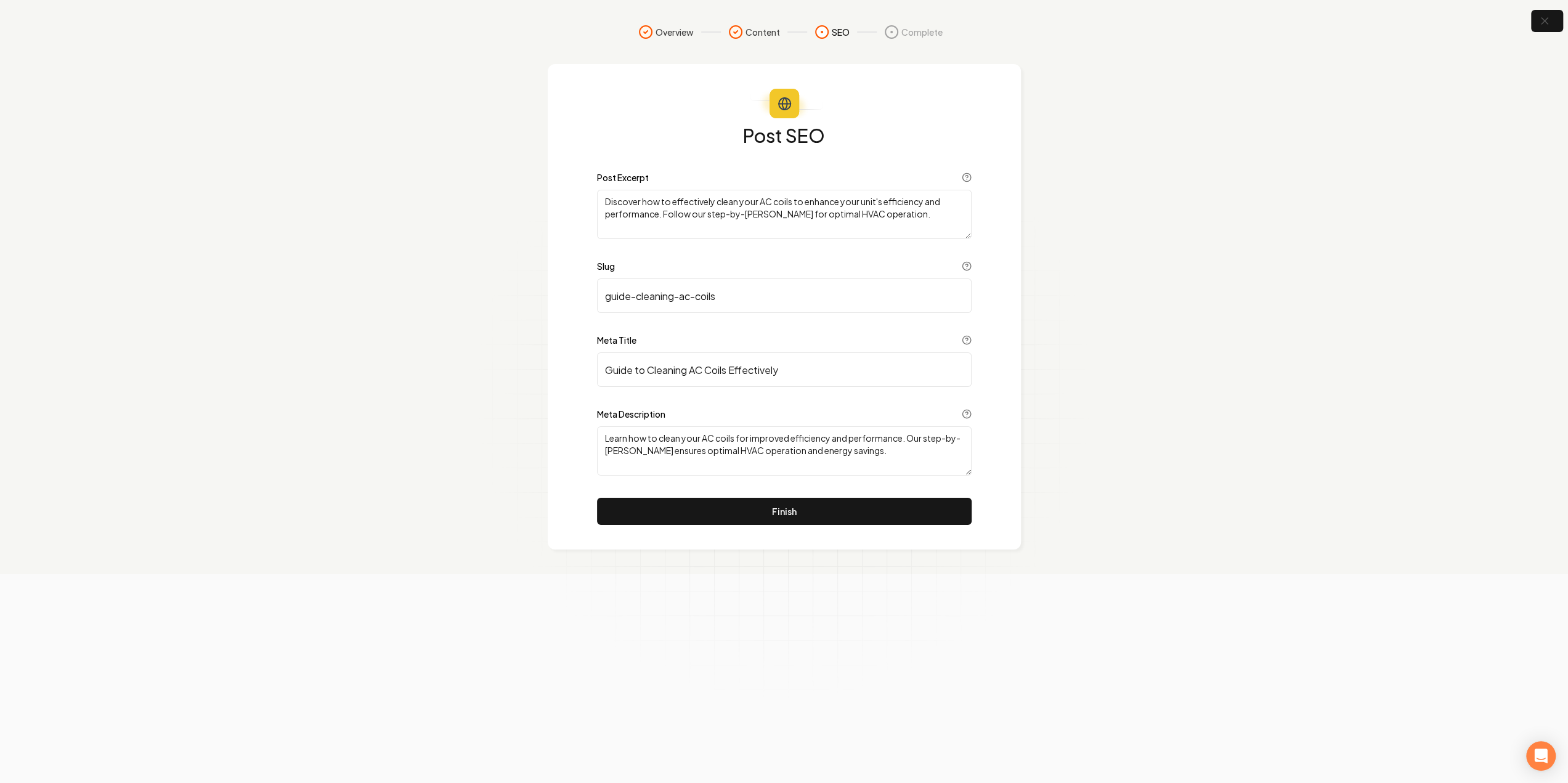
scroll to position [0, 0]
click at [721, 522] on button "Finish" at bounding box center [789, 512] width 374 height 27
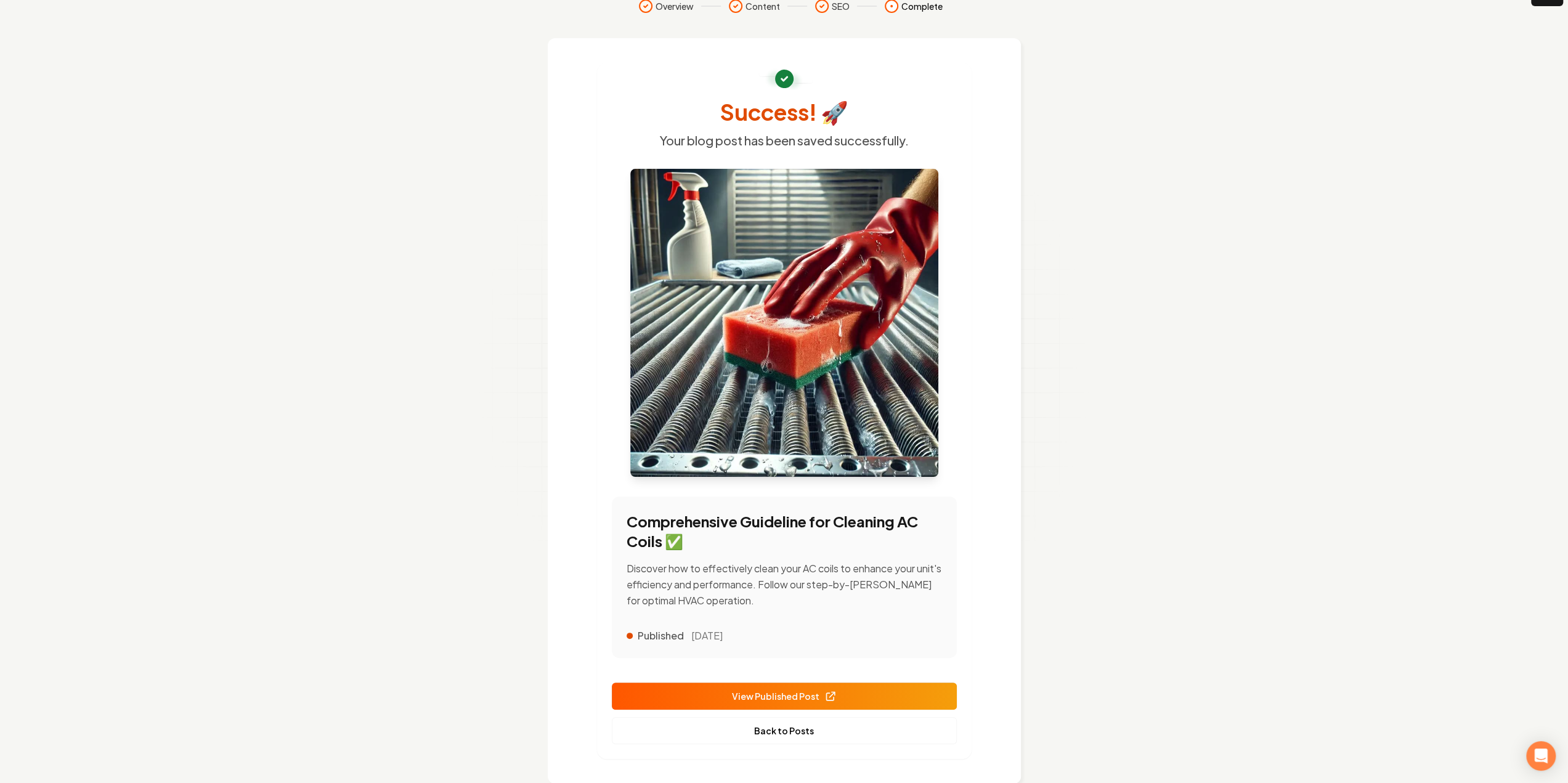
scroll to position [51, 0]
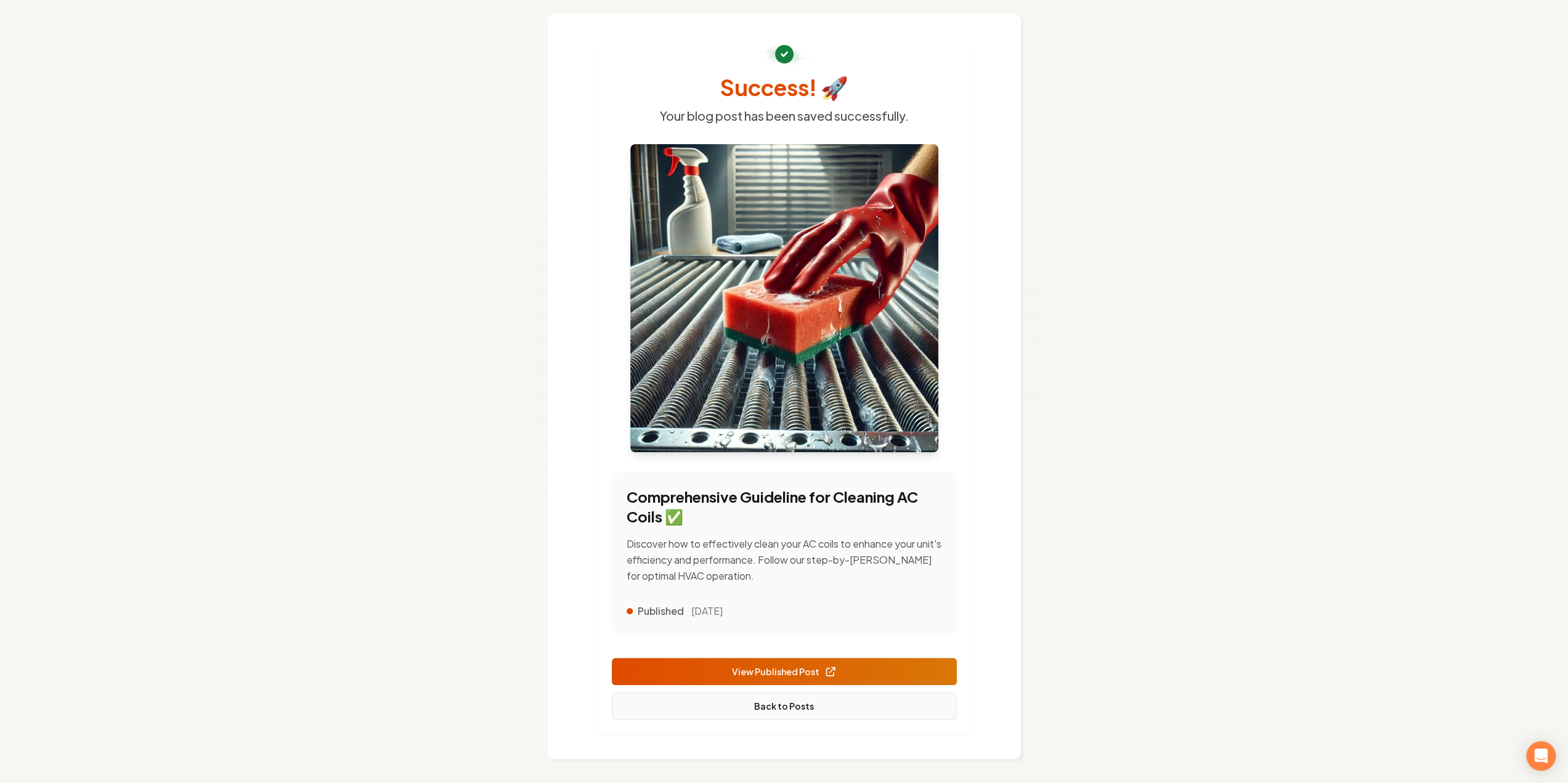
click at [806, 707] on link "Back to Posts" at bounding box center [785, 706] width 345 height 27
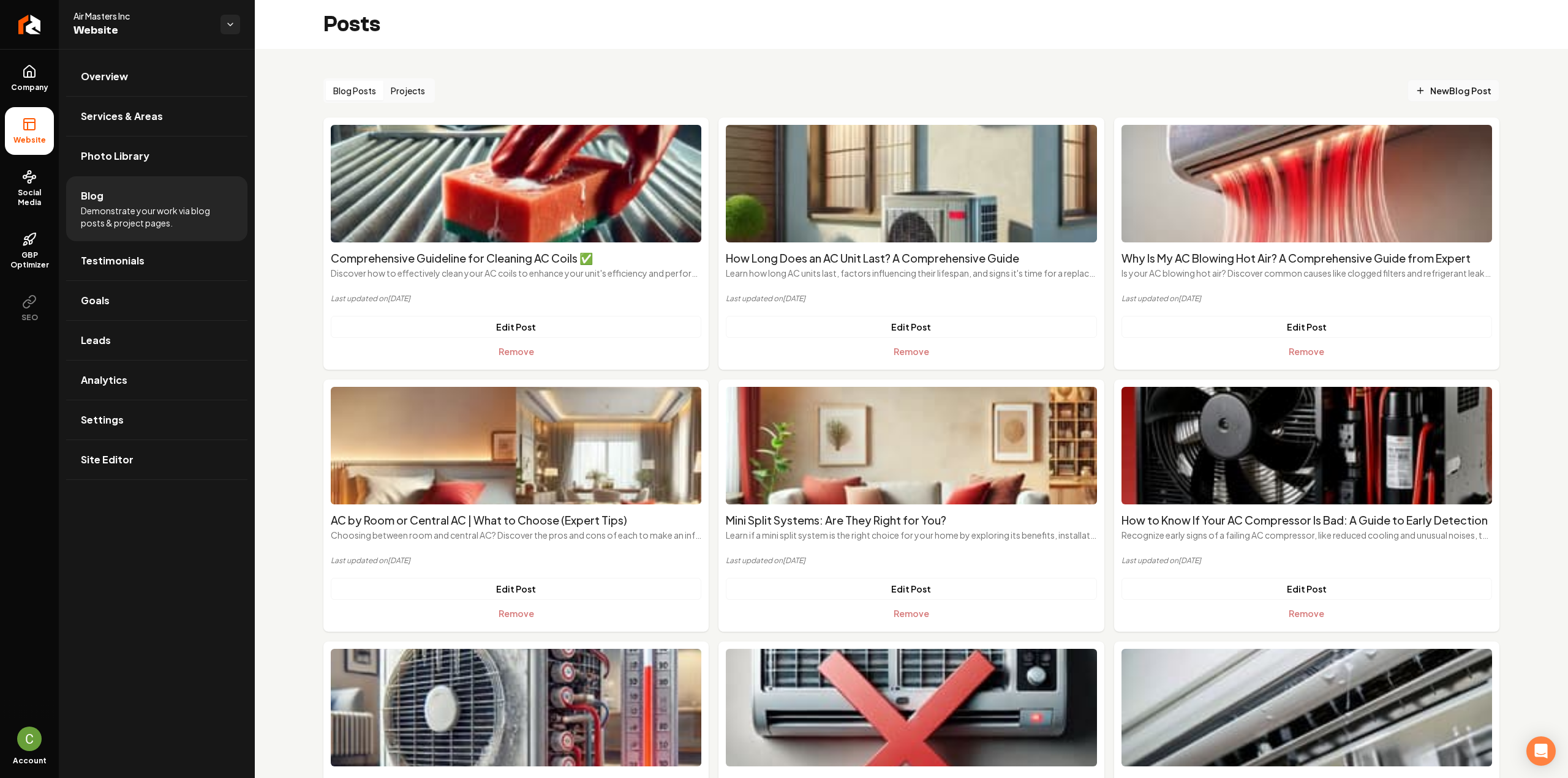
click at [1425, 83] on link "New Blog Post" at bounding box center [1453, 90] width 92 height 22
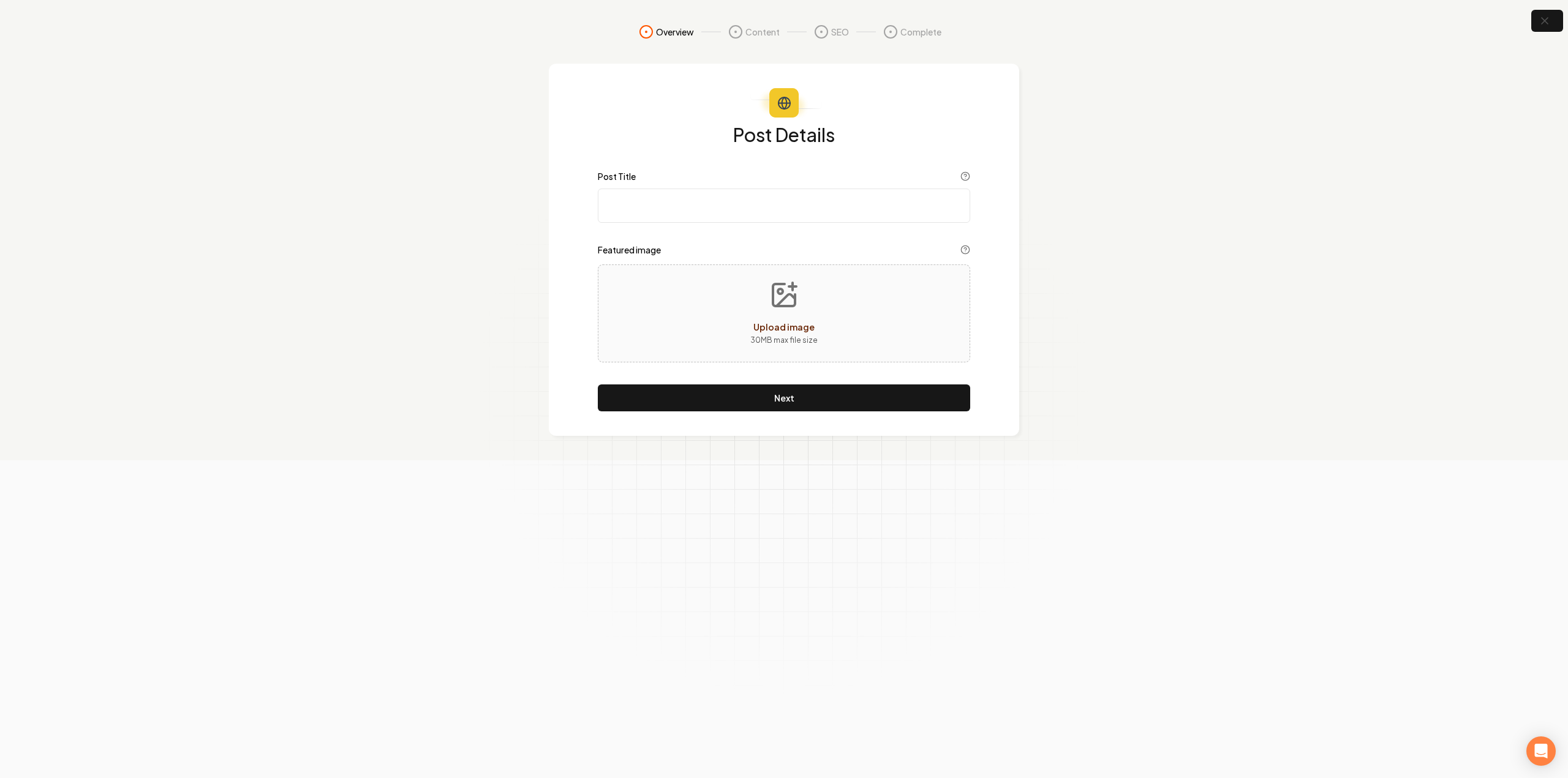
click at [782, 205] on input "Post Title" at bounding box center [784, 205] width 372 height 34
paste input "How to Use an AC Unit in a Basement: Expert Tips"
type input "How to Use an AC Unit in a Basement: Expert Tips"
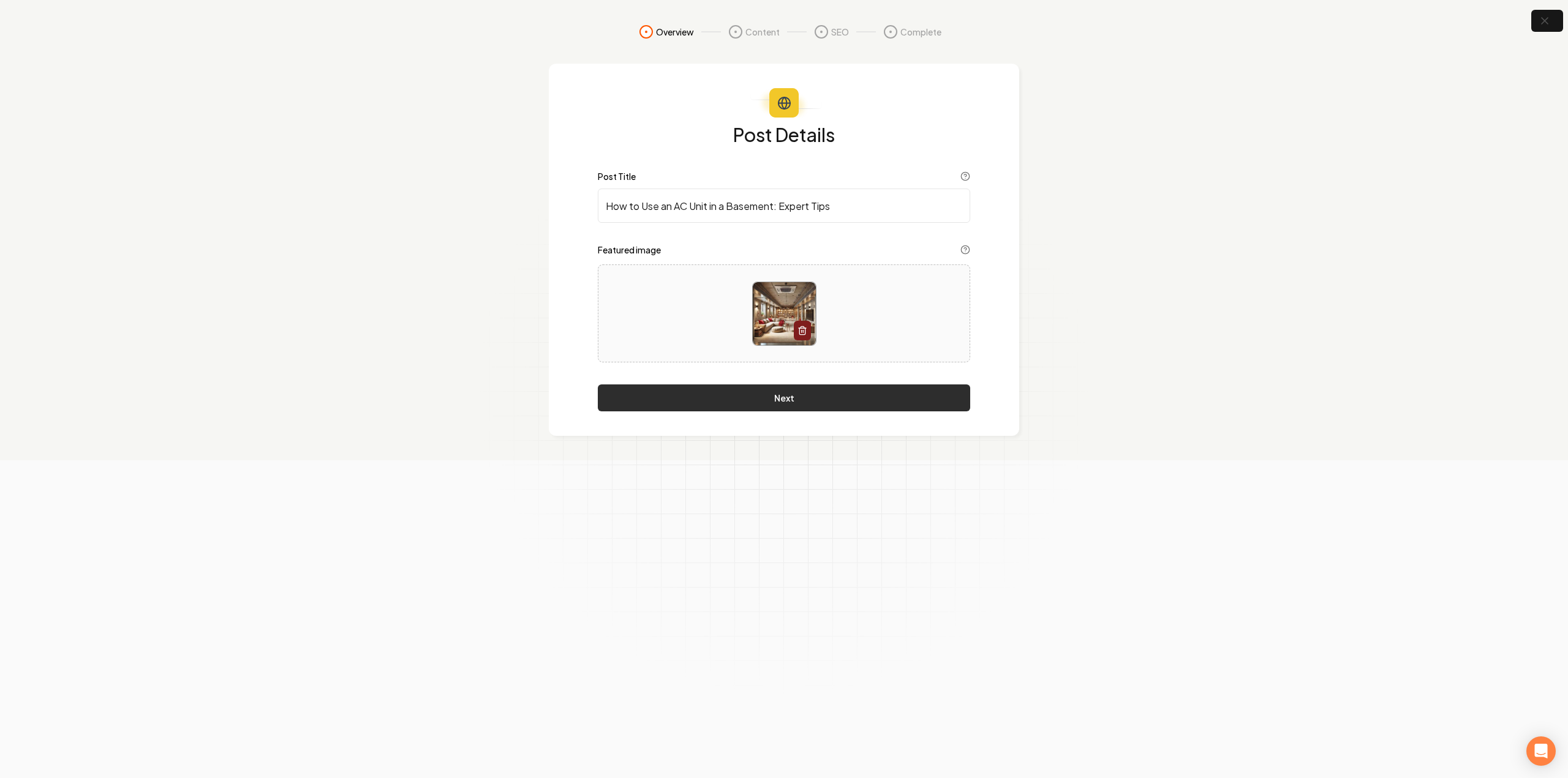
click at [836, 402] on button "Next" at bounding box center [784, 398] width 372 height 27
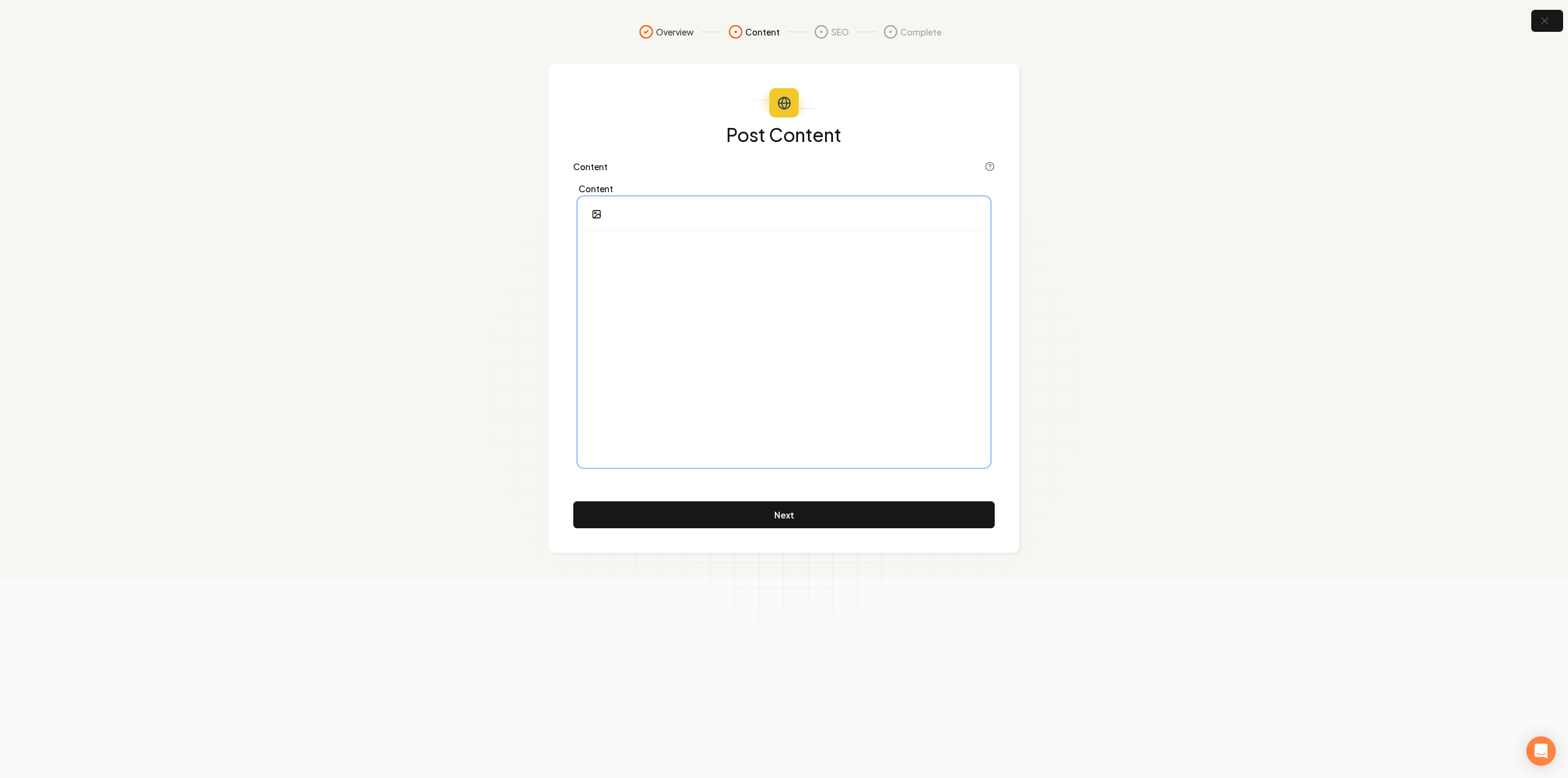
click at [751, 328] on div at bounding box center [784, 348] width 409 height 235
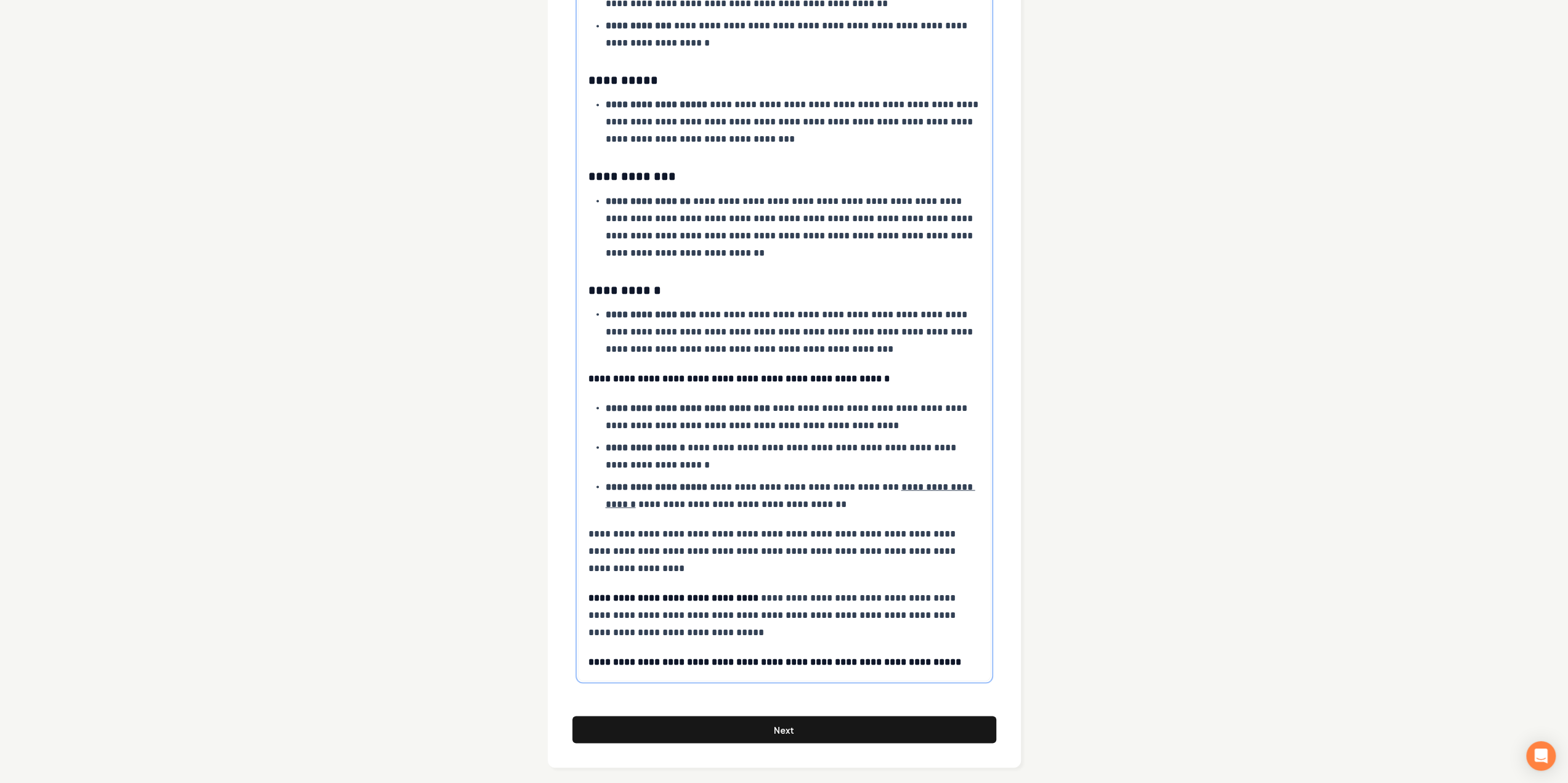
scroll to position [2171, 0]
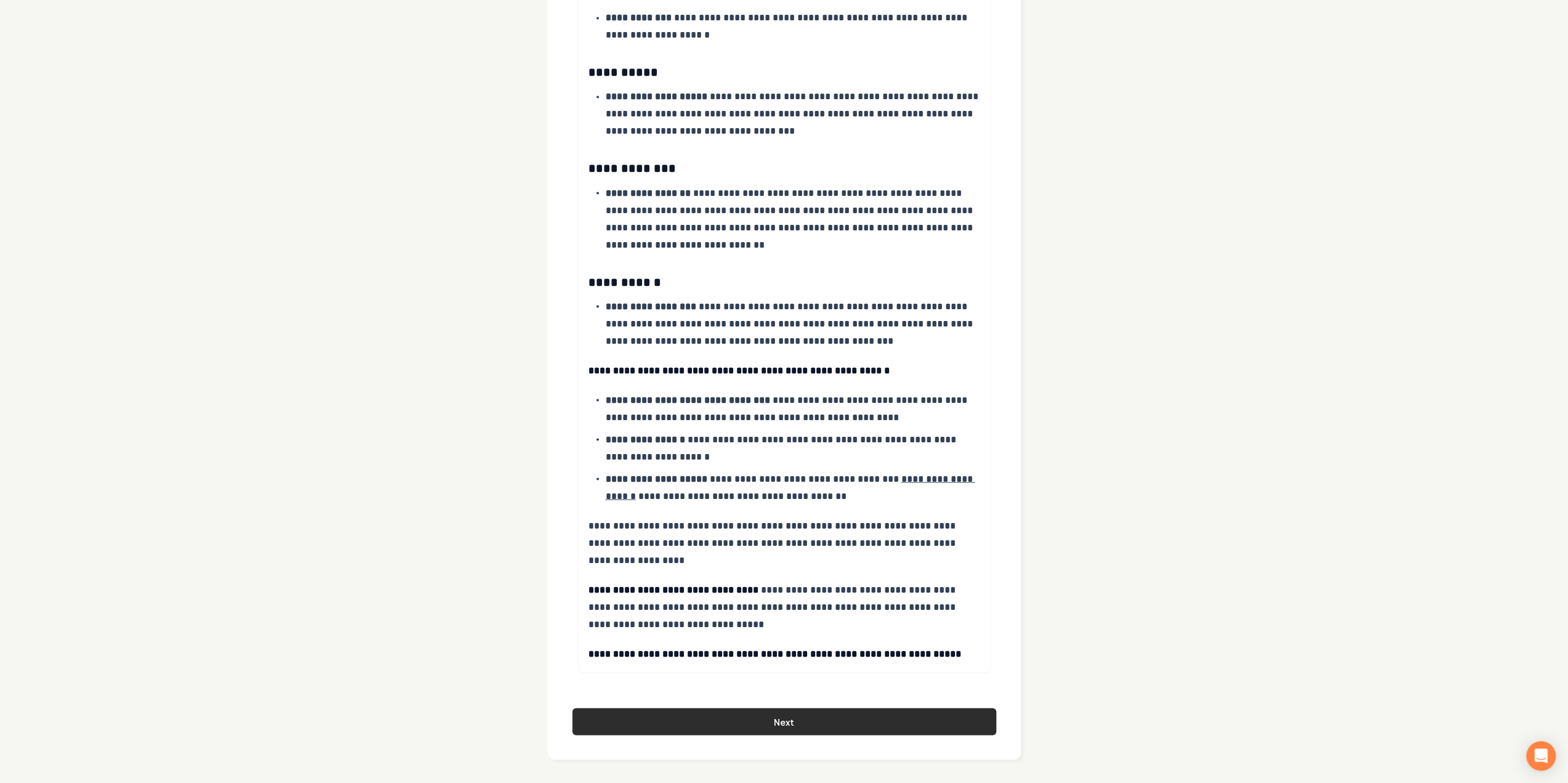
click at [709, 710] on button "Next" at bounding box center [784, 722] width 424 height 27
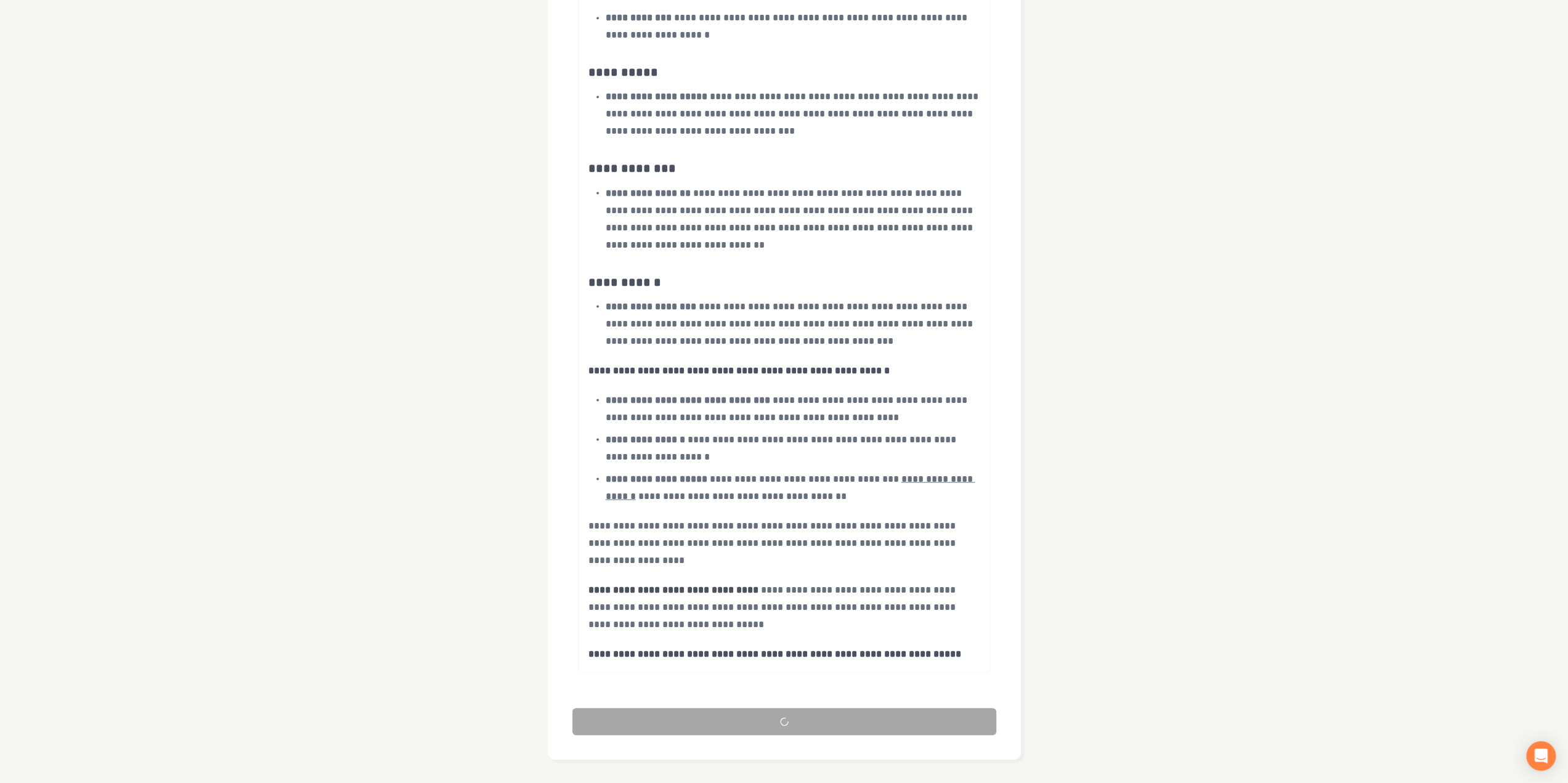
scroll to position [0, 0]
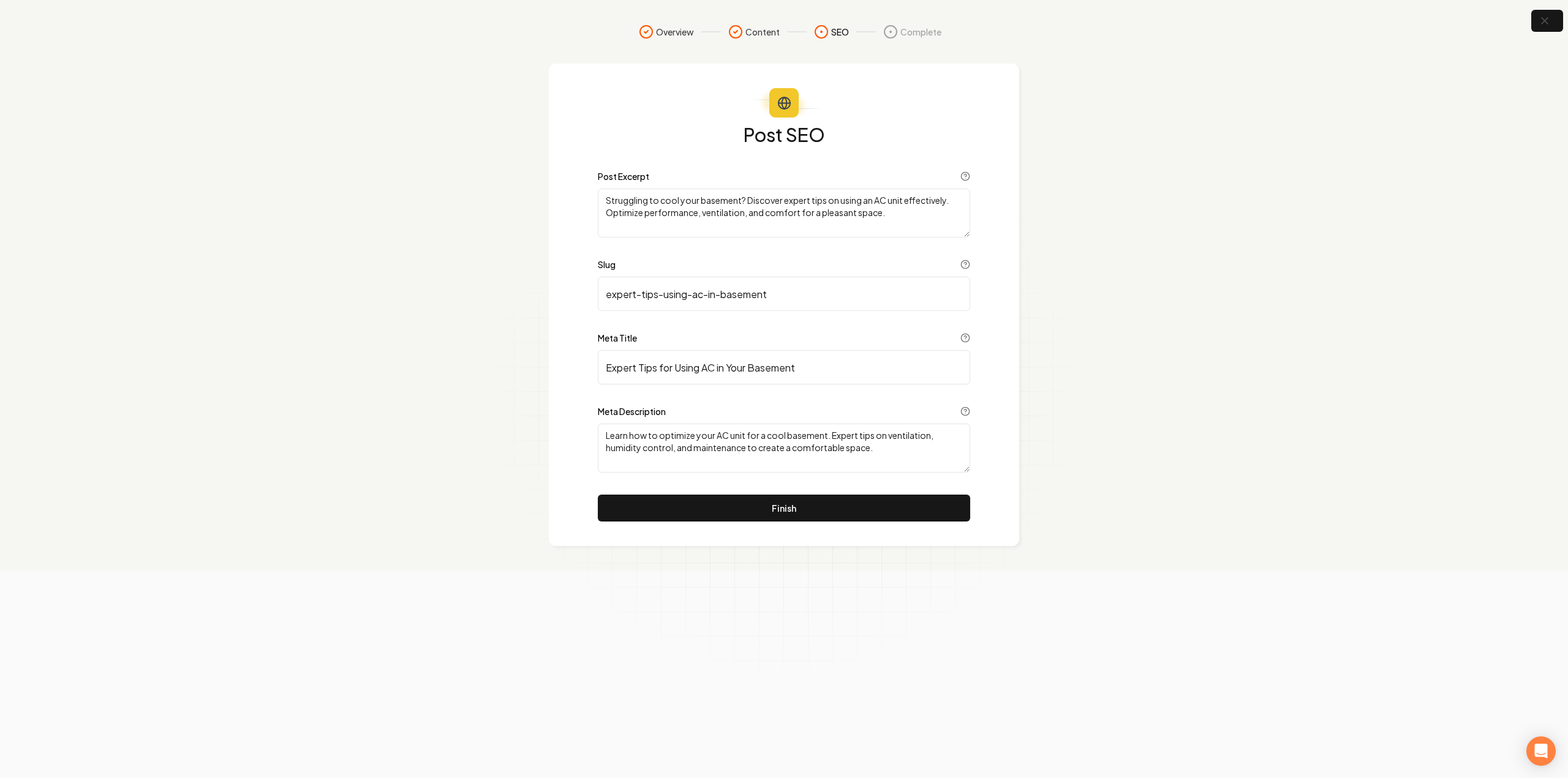
click at [704, 491] on div "Post SEO Post Excerpt Struggling to cool your basement? Discover expert tips on…" at bounding box center [784, 324] width 372 height 397
click at [709, 502] on button "Finish" at bounding box center [784, 509] width 372 height 27
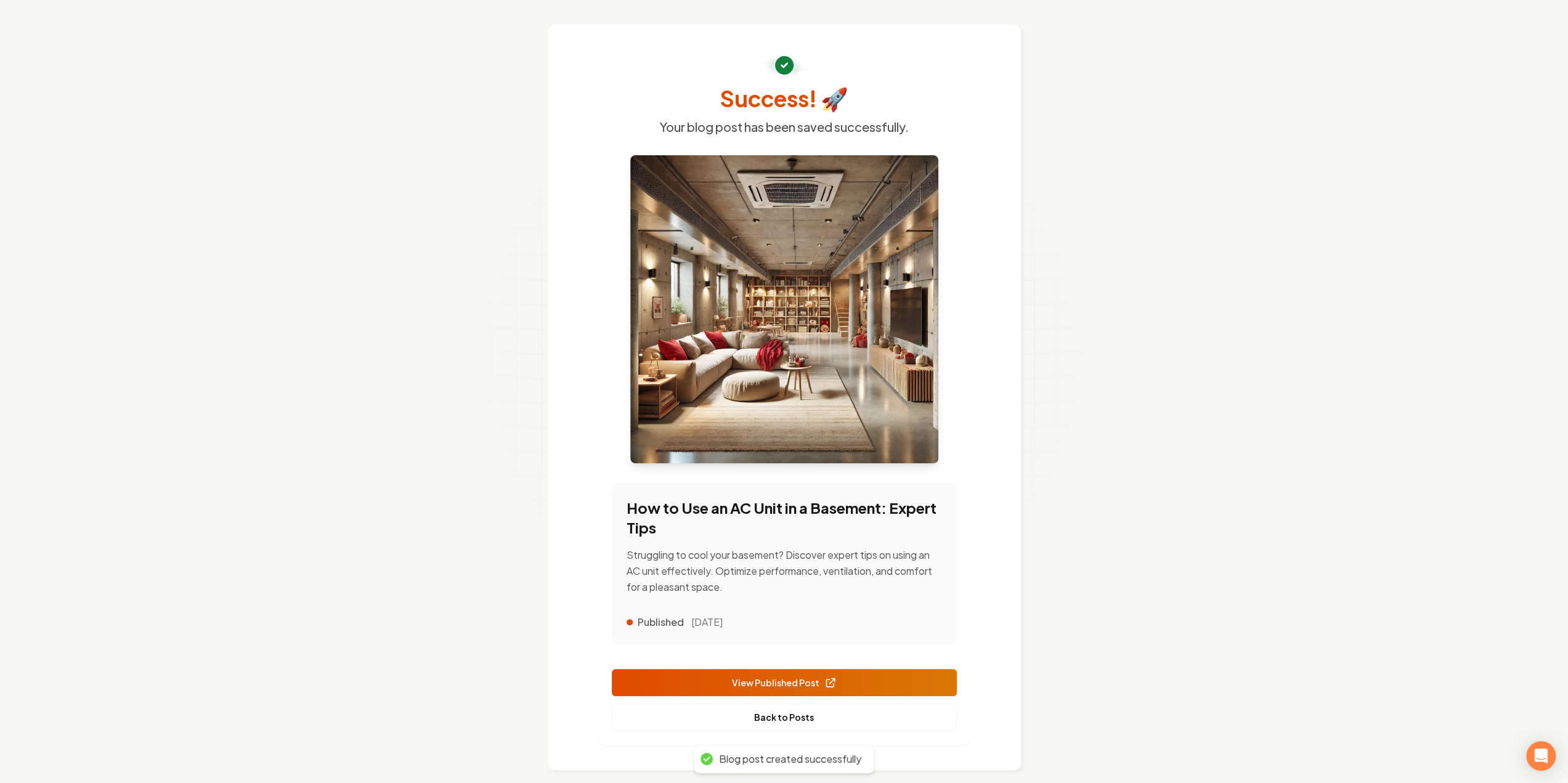
scroll to position [51, 0]
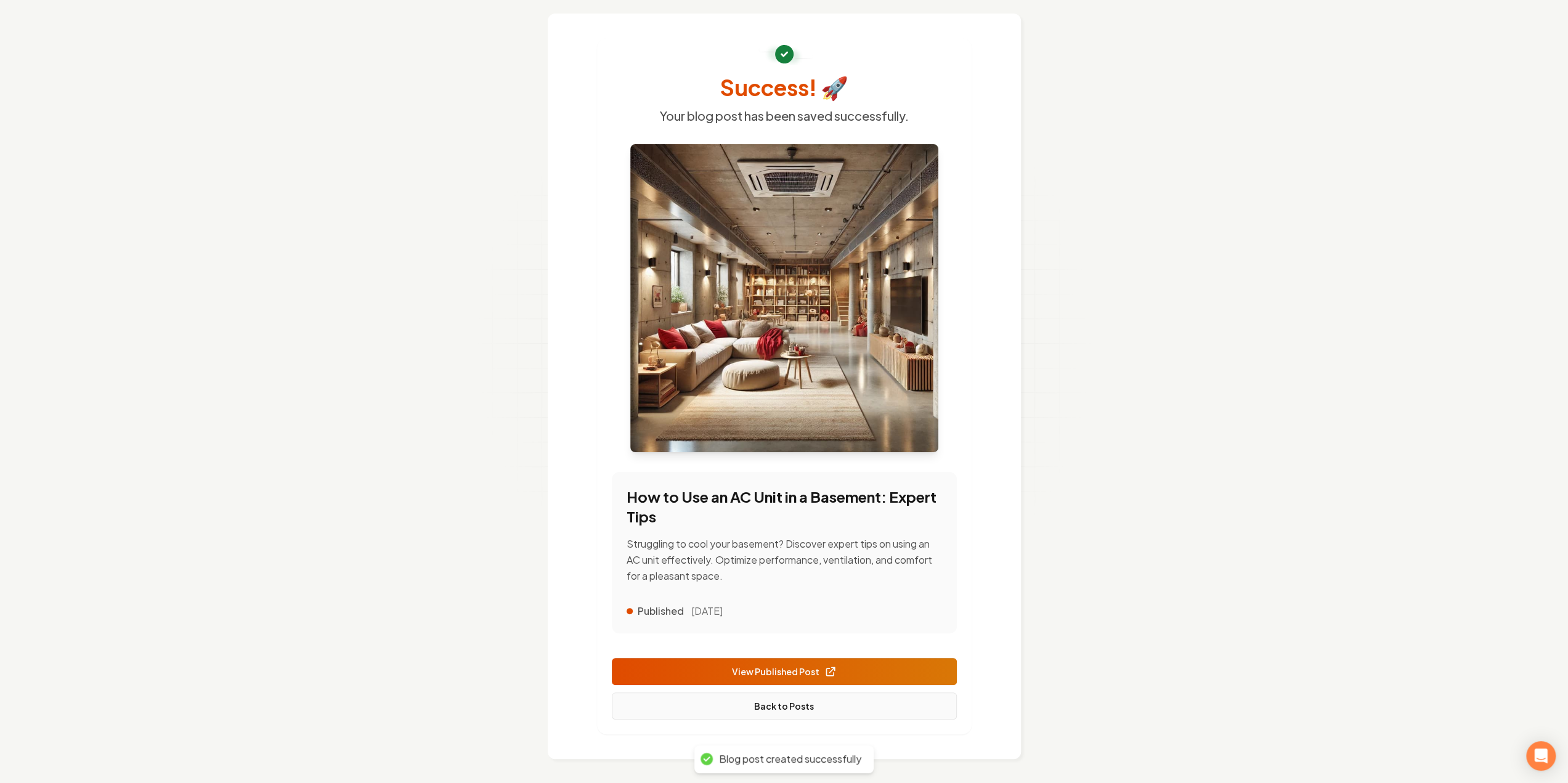
click at [794, 709] on link "Back to Posts" at bounding box center [785, 706] width 345 height 27
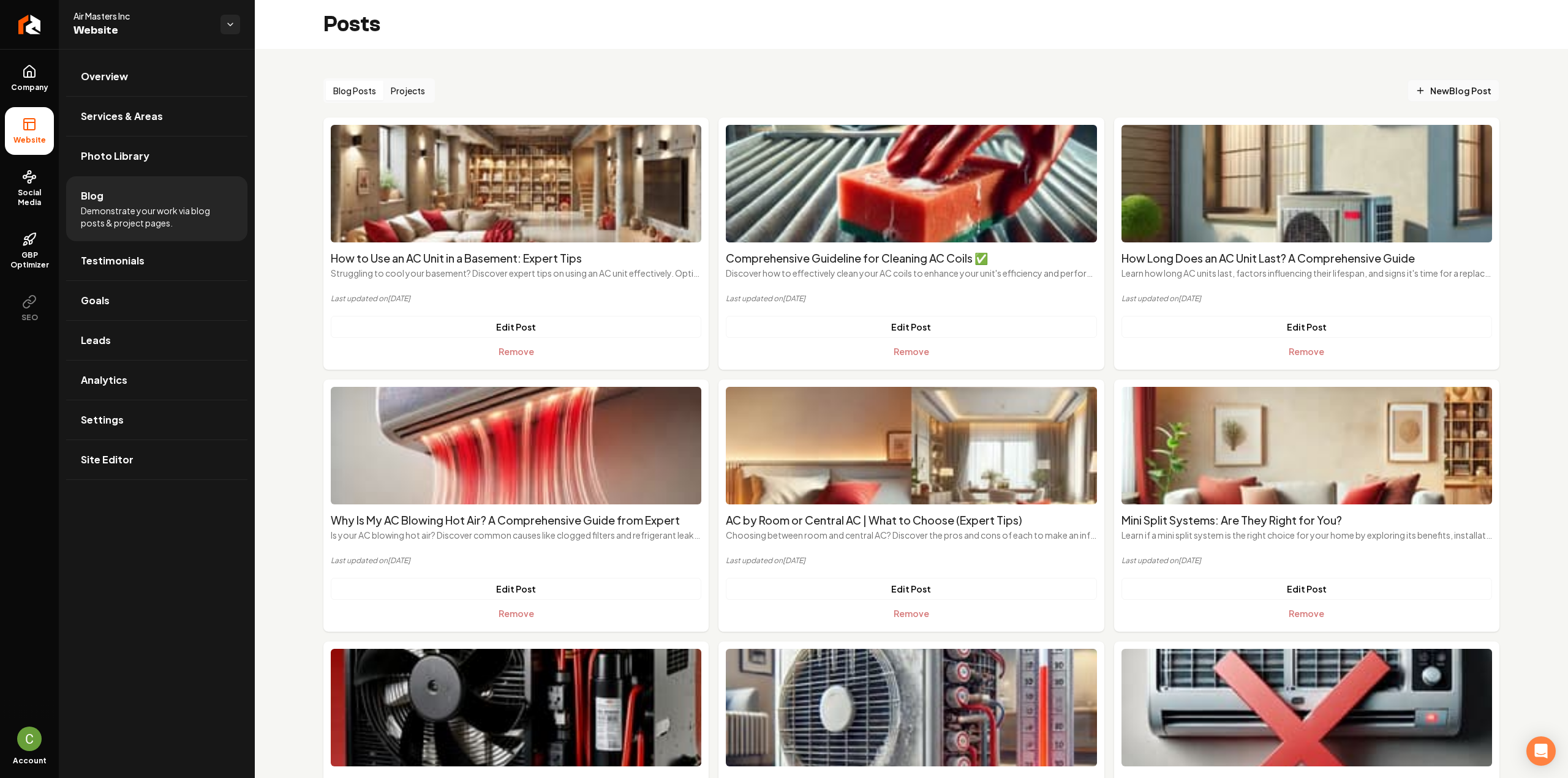
click at [1430, 101] on link "New Blog Post" at bounding box center [1453, 90] width 92 height 22
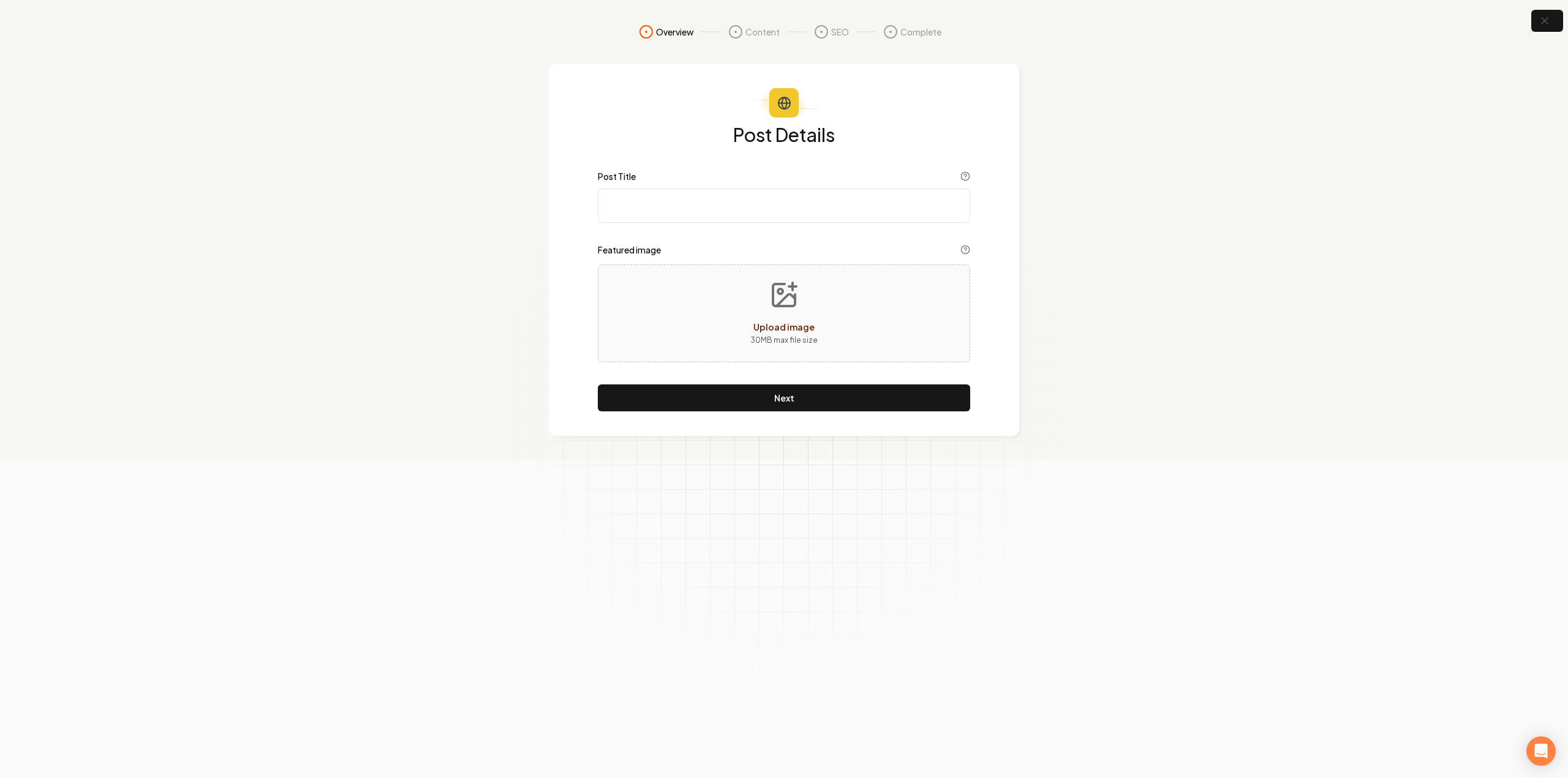
click at [684, 192] on input "Post Title" at bounding box center [784, 205] width 372 height 34
paste input "AC Condensation💧Causes, Solutions, and Expert Tips"
type input "AC Condensation💧Causes, Solutions, and Expert Tips"
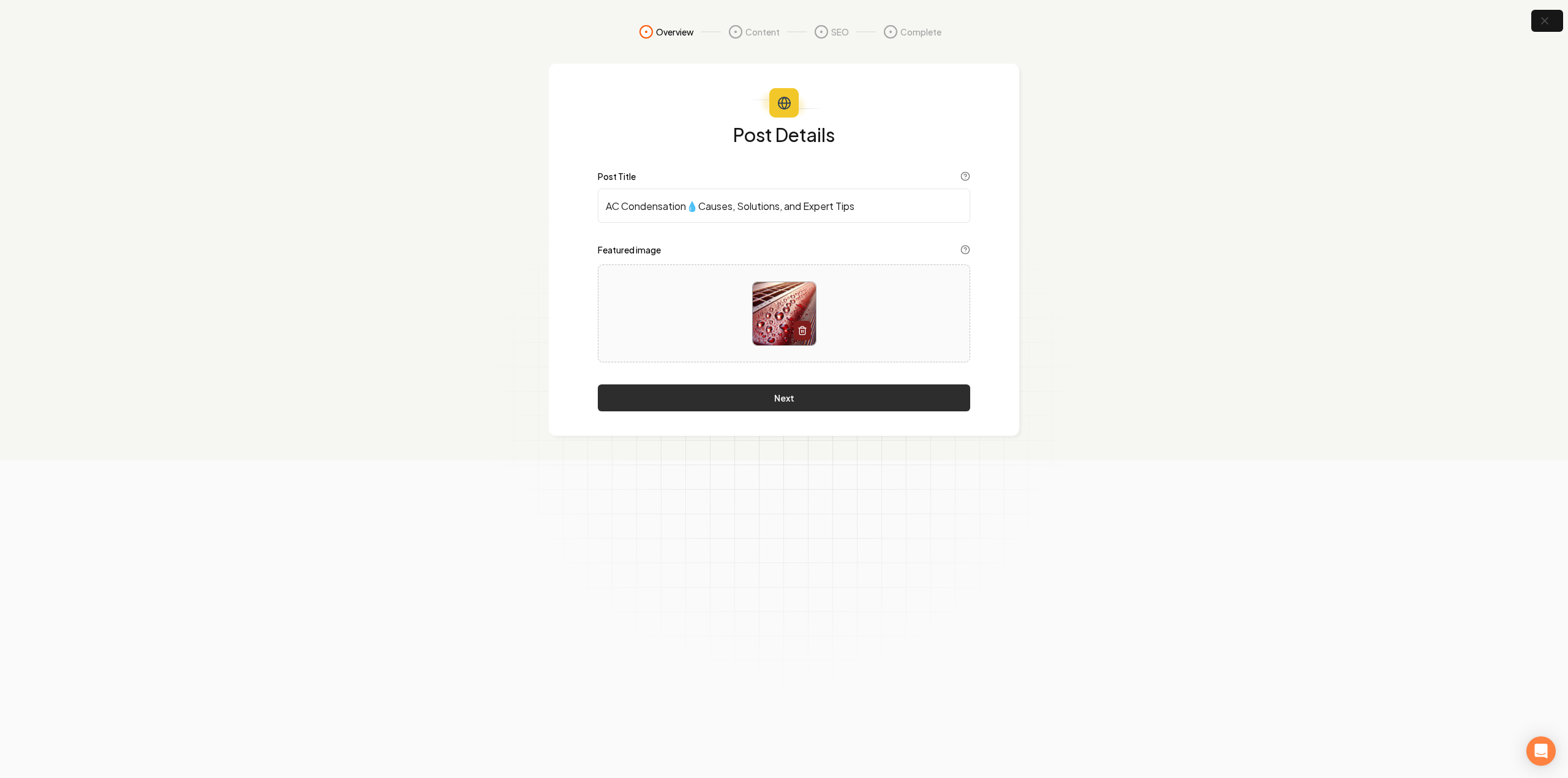
click at [771, 395] on button "Next" at bounding box center [784, 398] width 372 height 27
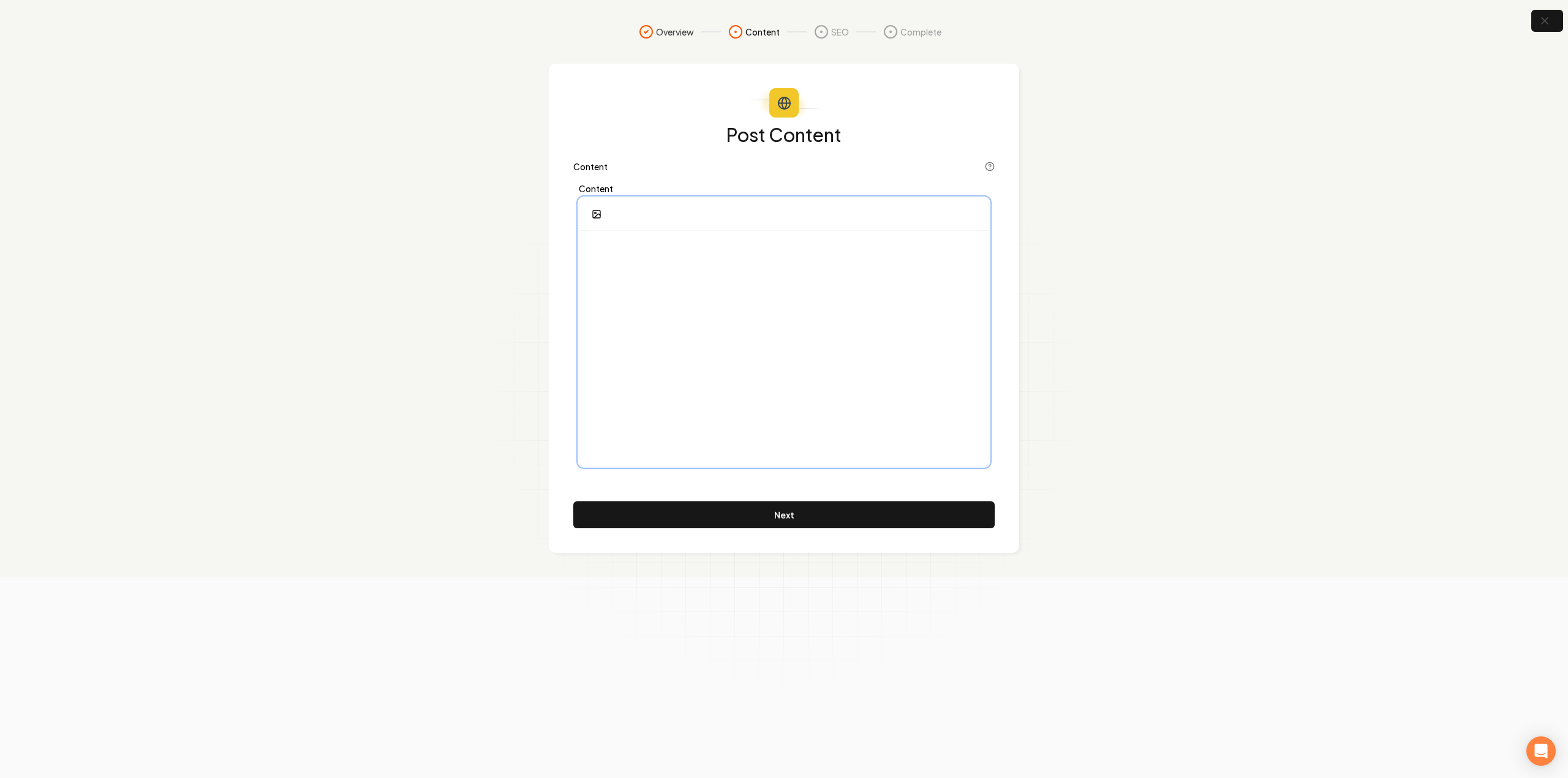
click at [757, 315] on div at bounding box center [784, 348] width 409 height 235
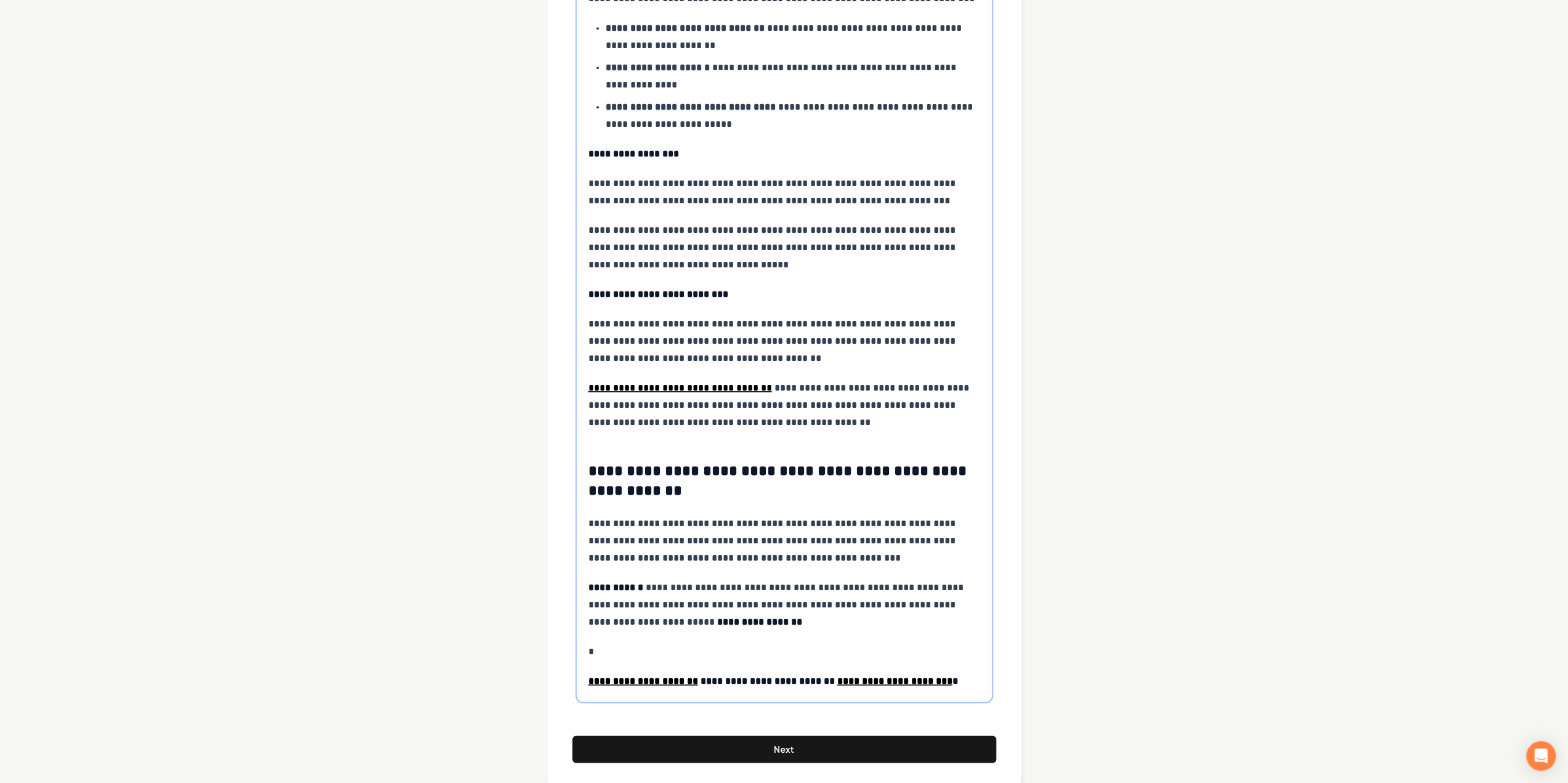
scroll to position [1396, 0]
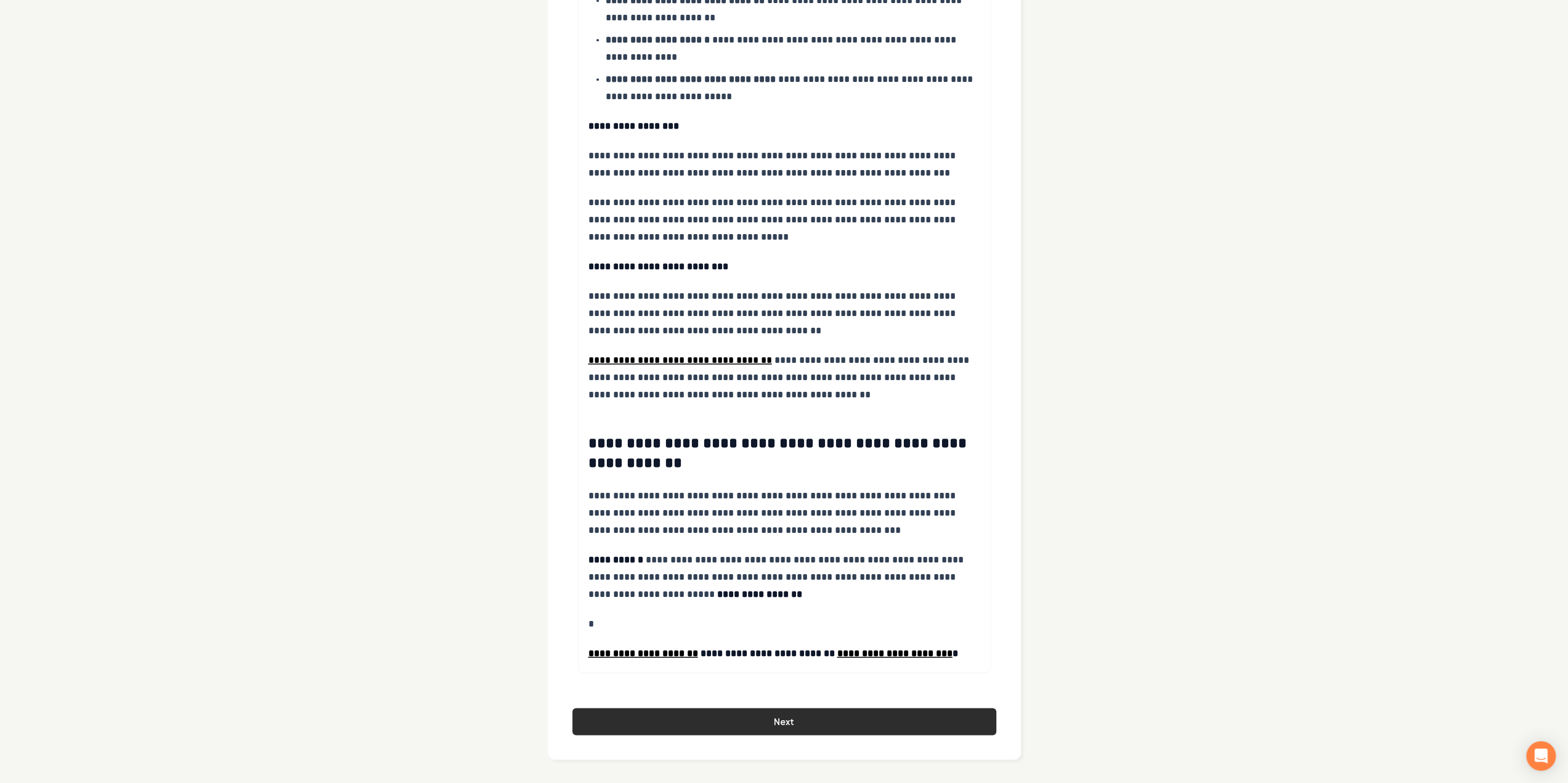
click at [843, 715] on button "Next" at bounding box center [784, 722] width 424 height 27
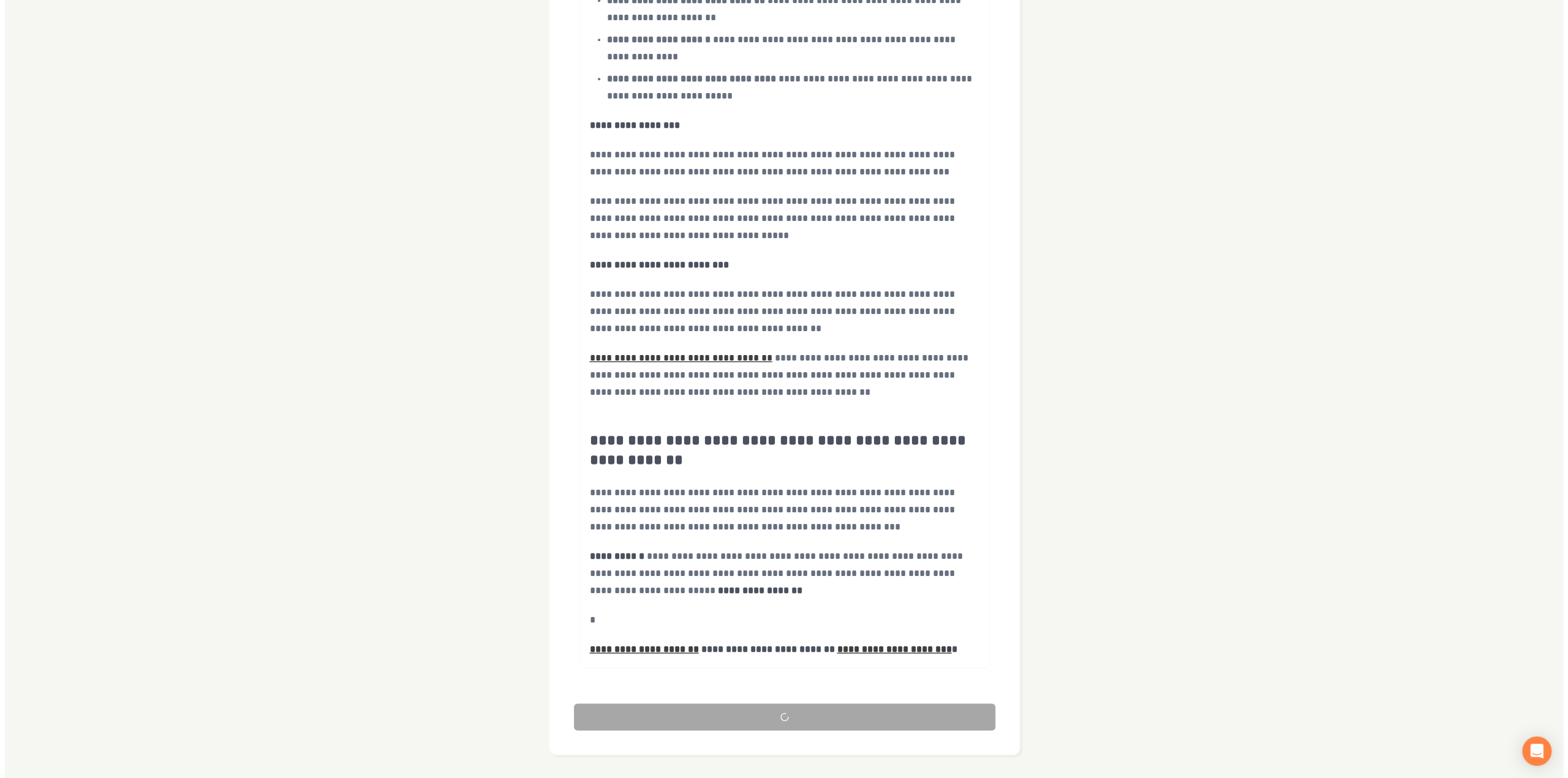
scroll to position [0, 0]
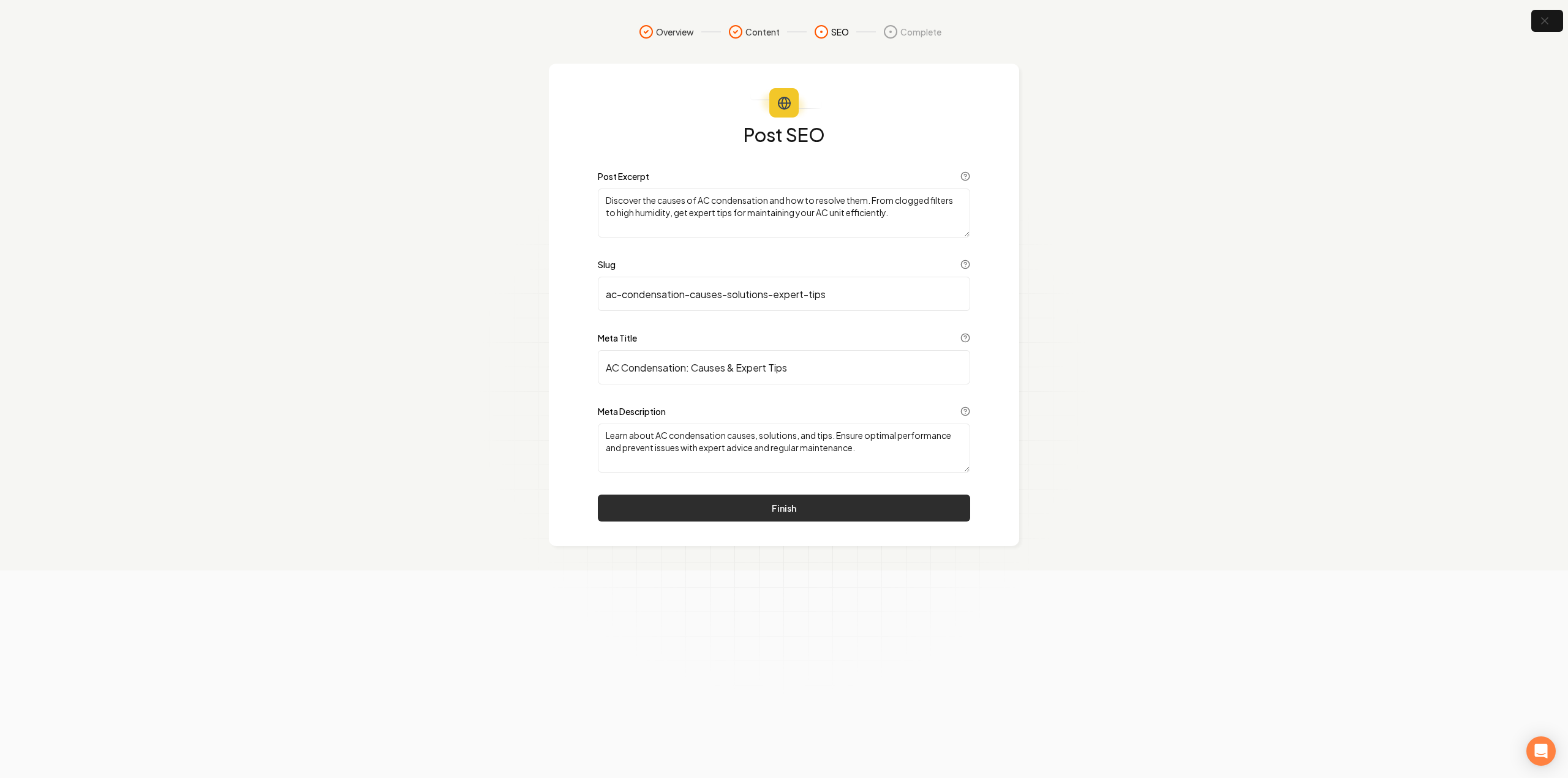
click at [720, 510] on button "Finish" at bounding box center [784, 509] width 372 height 27
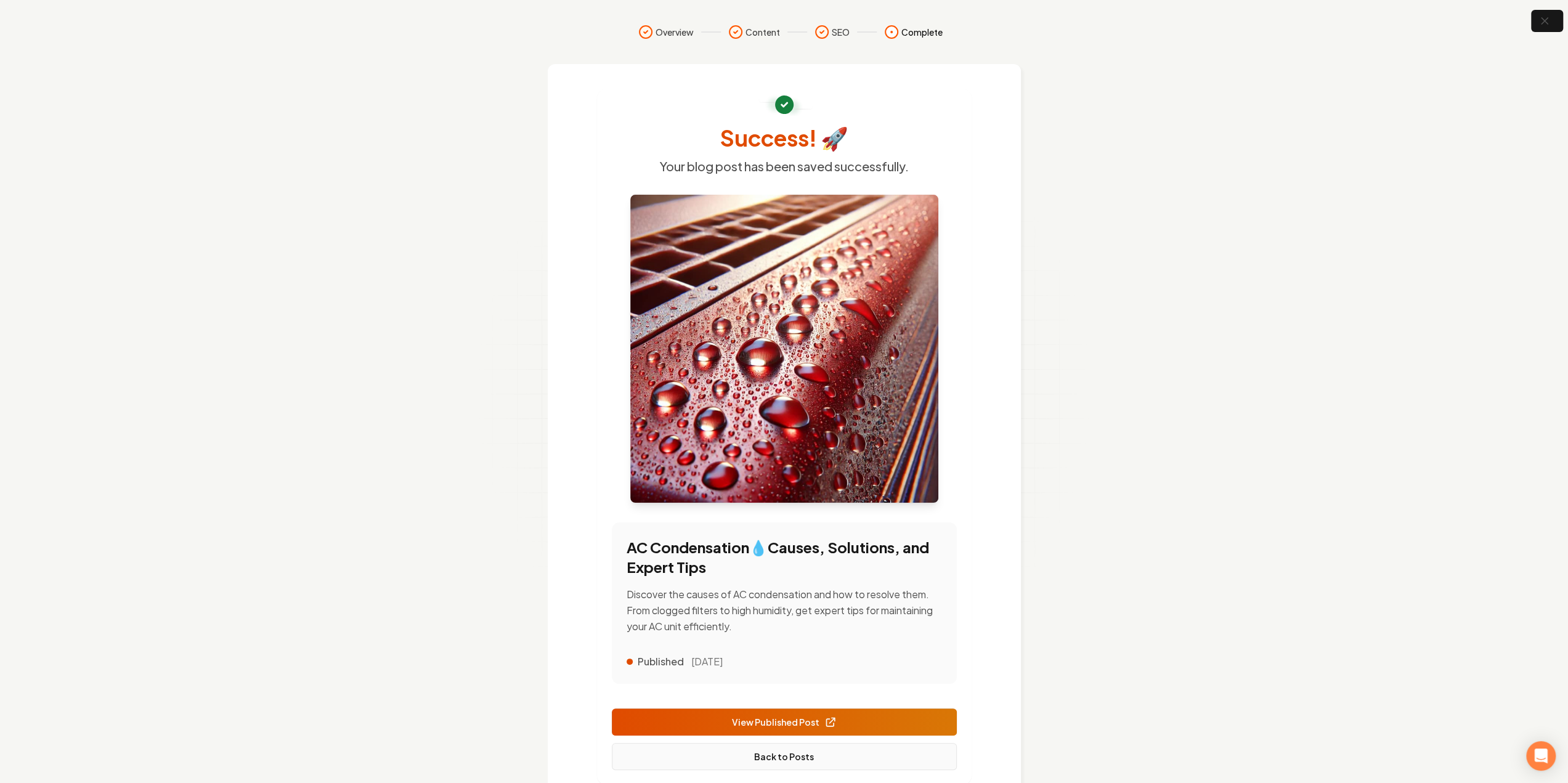
click at [731, 764] on link "Back to Posts" at bounding box center [785, 757] width 345 height 27
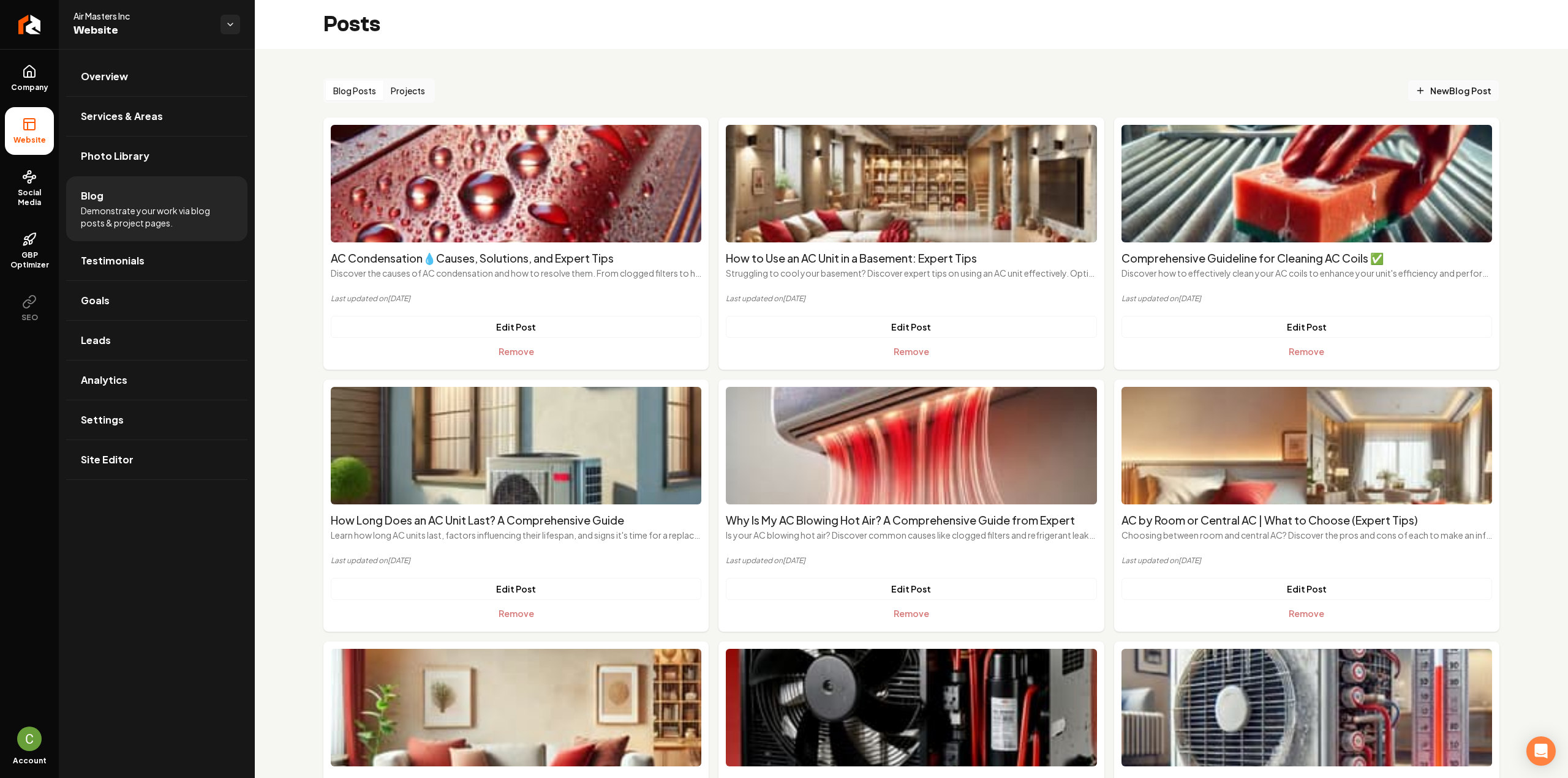
click at [1426, 91] on span "New Blog Post" at bounding box center [1454, 90] width 76 height 13
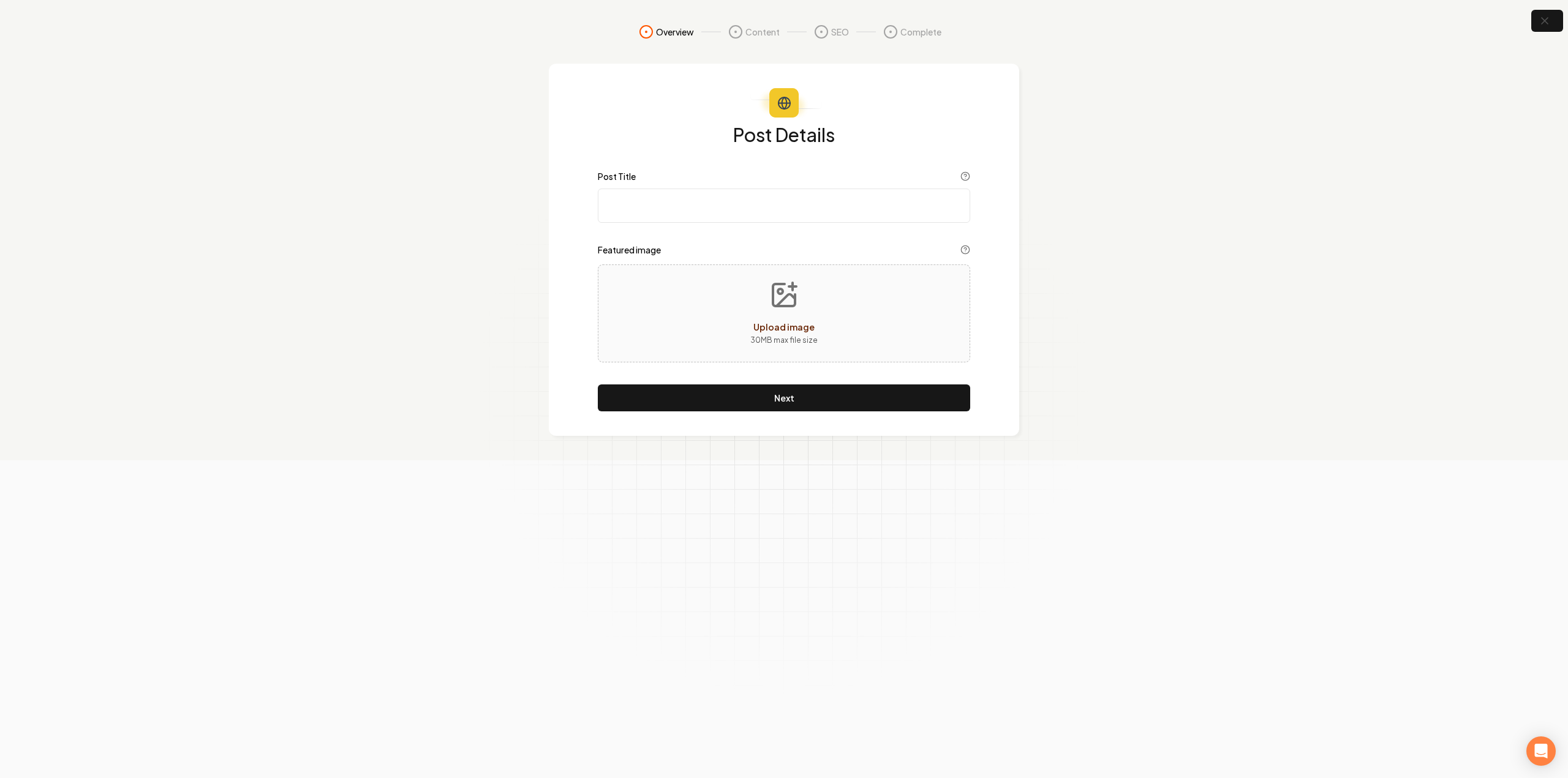
click at [706, 206] on input "Post Title" at bounding box center [784, 205] width 372 height 34
paste input "AC Maintenance Schedule: A Step-by-Step Checklist ✅"
type input "AC Maintenance Schedule: A Step-by-Step Checklist ✅"
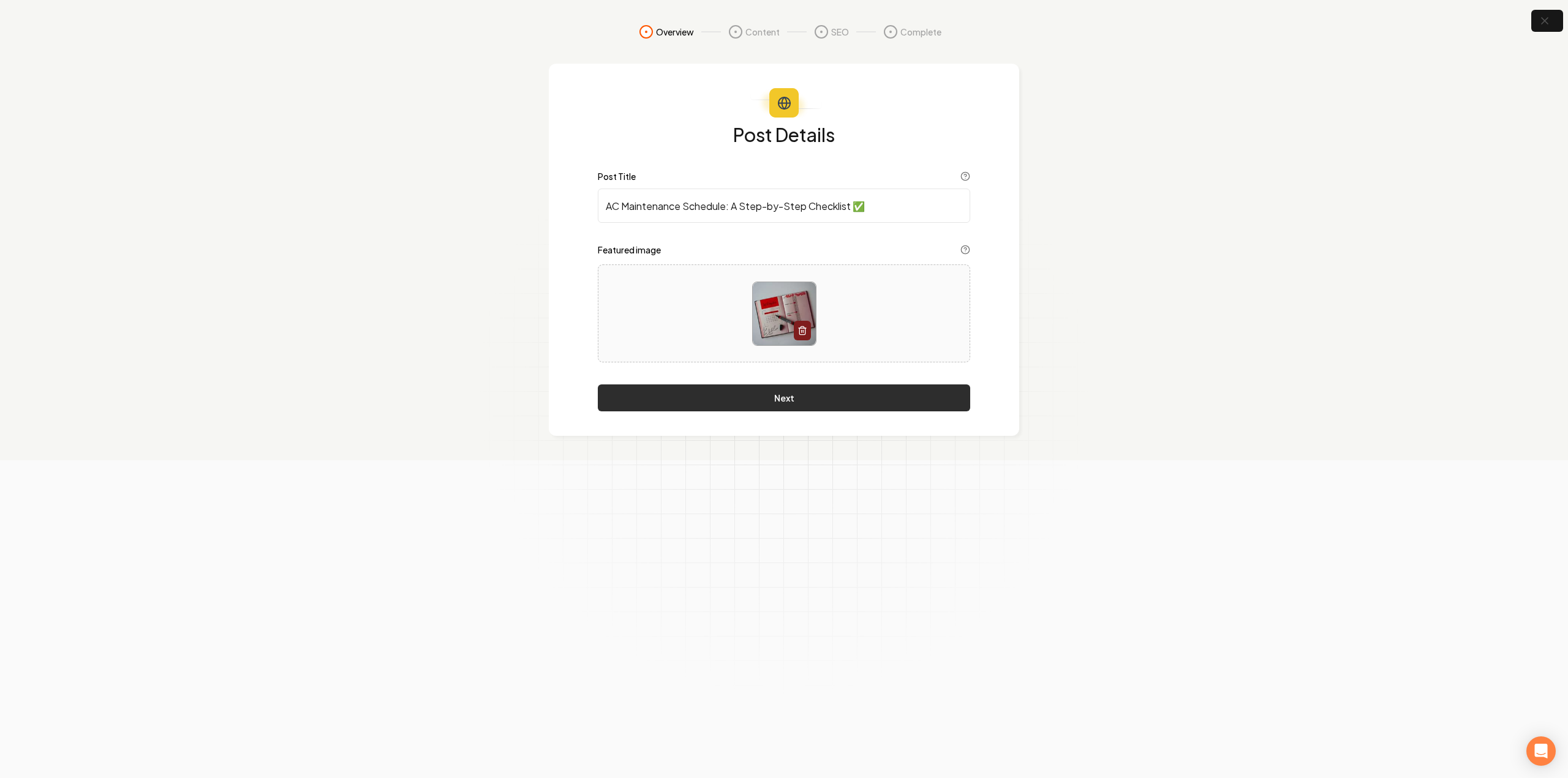
click at [765, 398] on button "Next" at bounding box center [784, 398] width 372 height 27
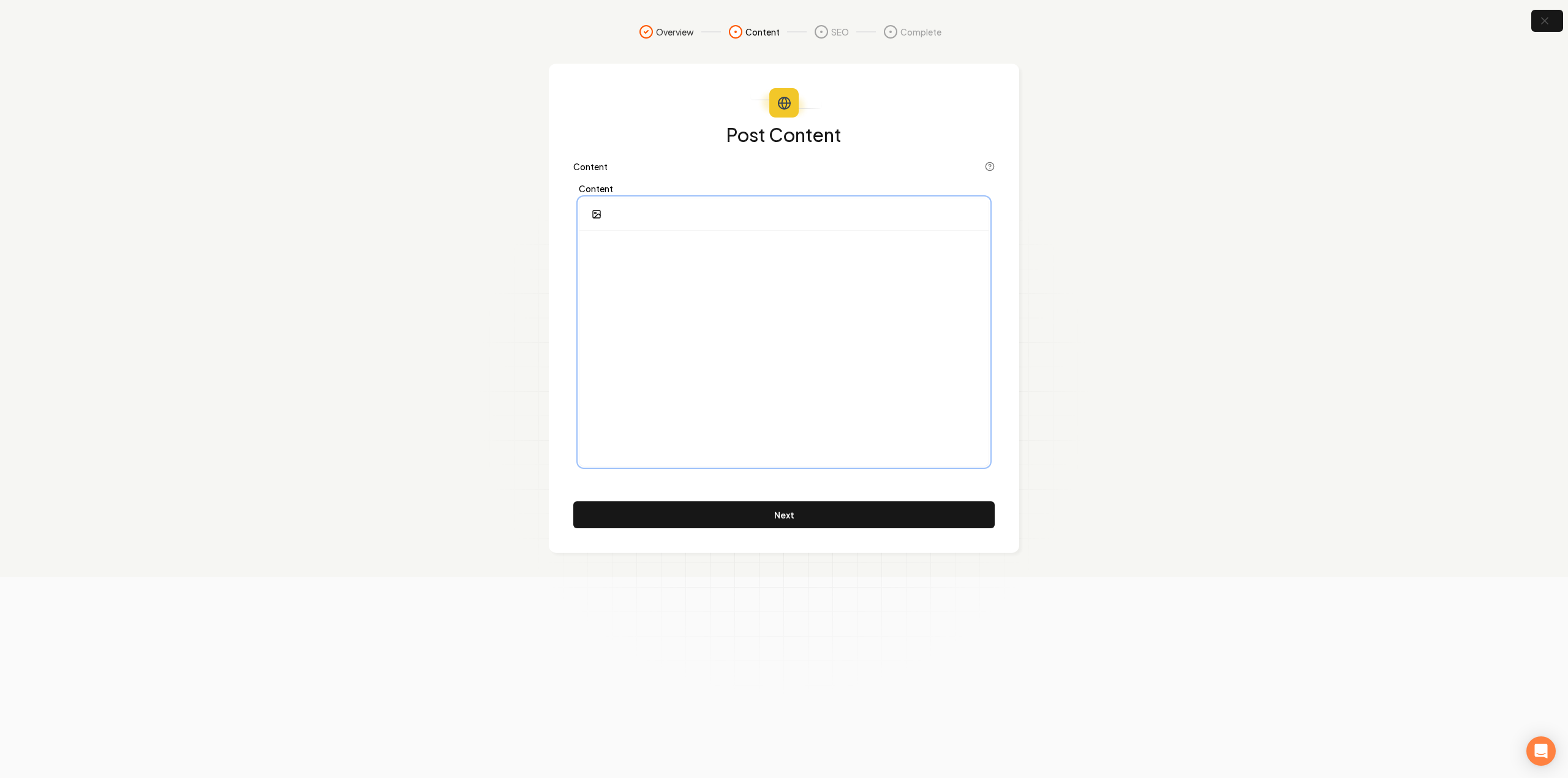
click at [721, 332] on div at bounding box center [784, 348] width 409 height 235
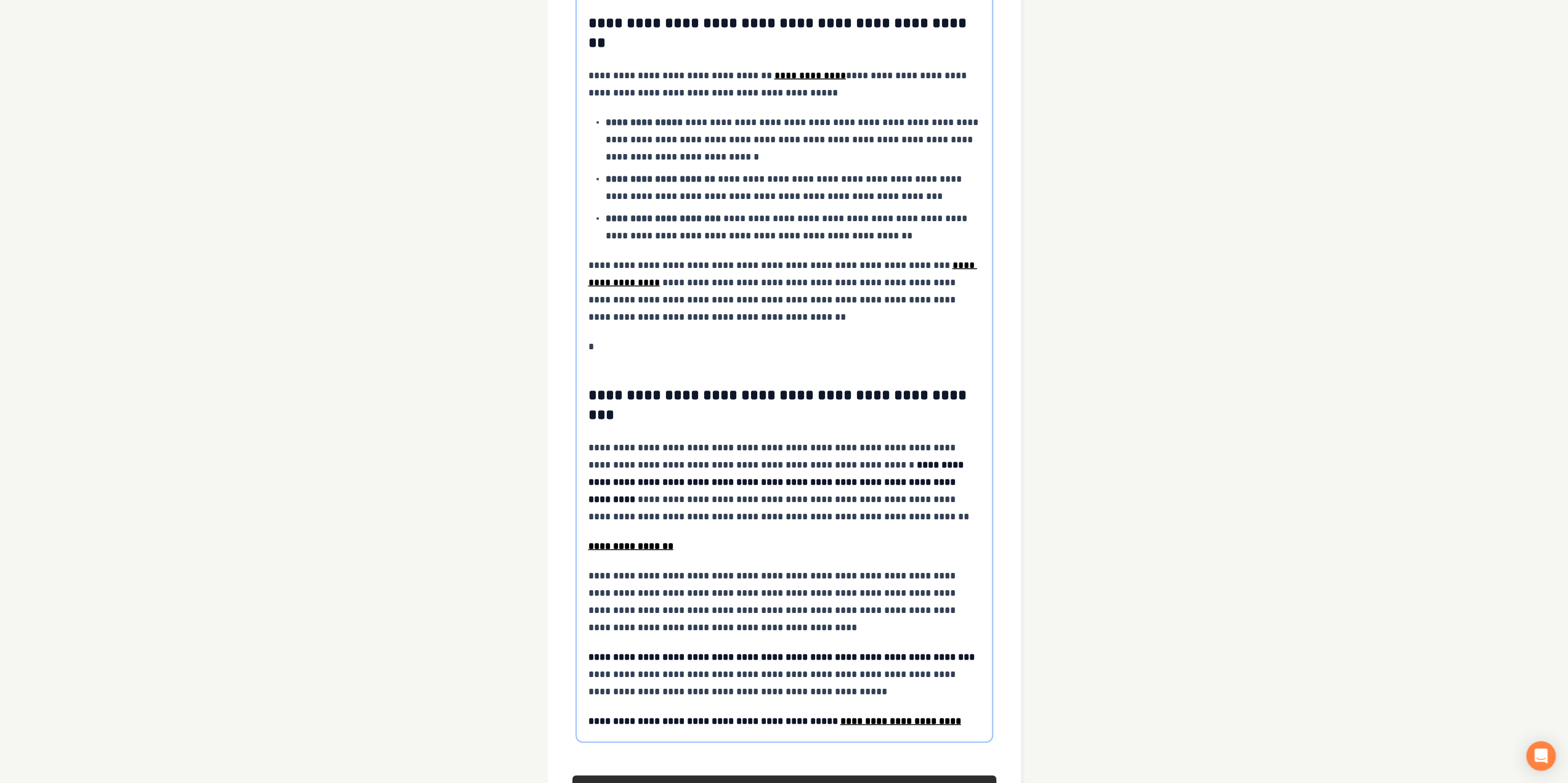
scroll to position [3066, 0]
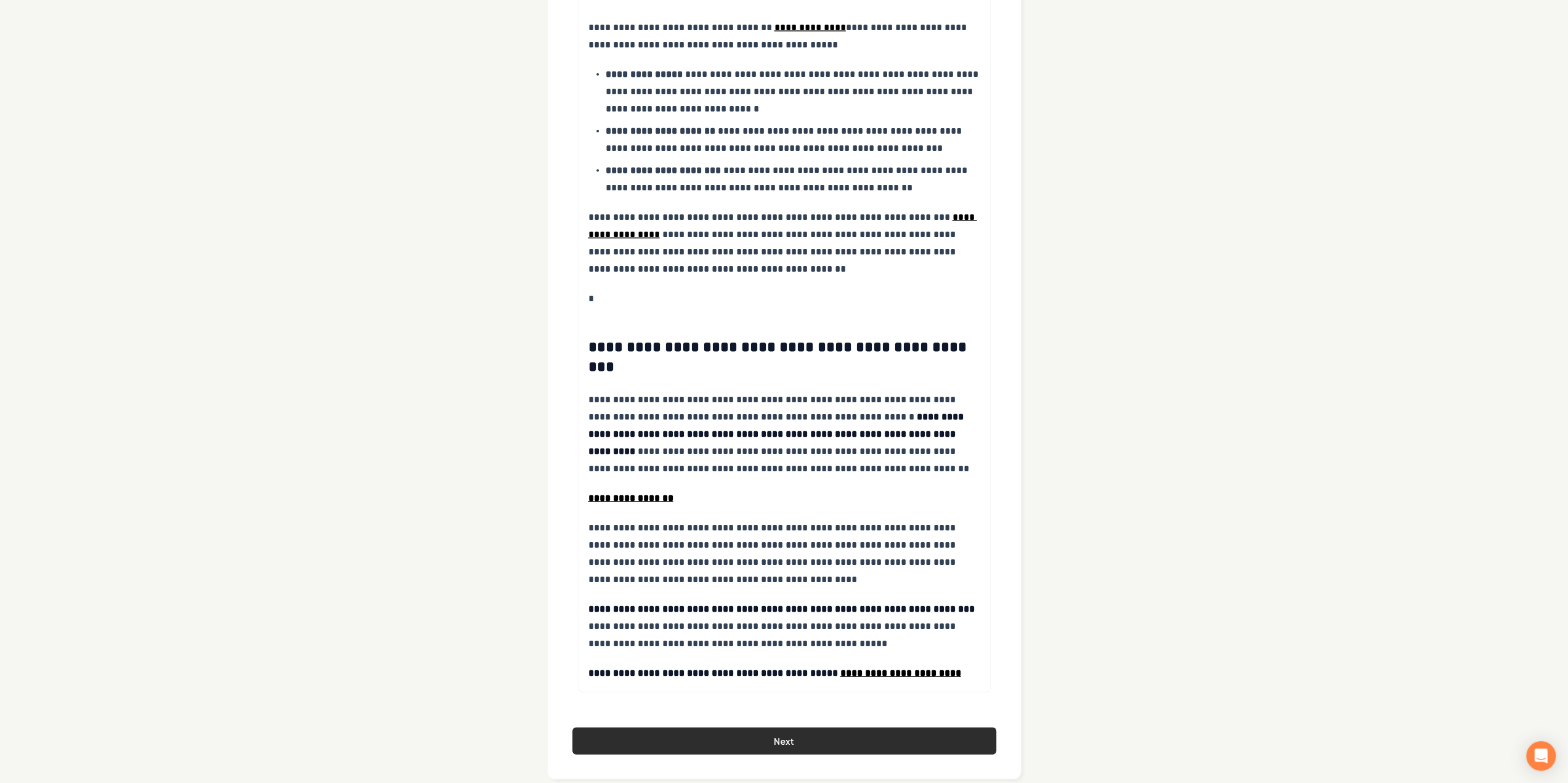
click at [899, 727] on button "Next" at bounding box center [784, 741] width 424 height 27
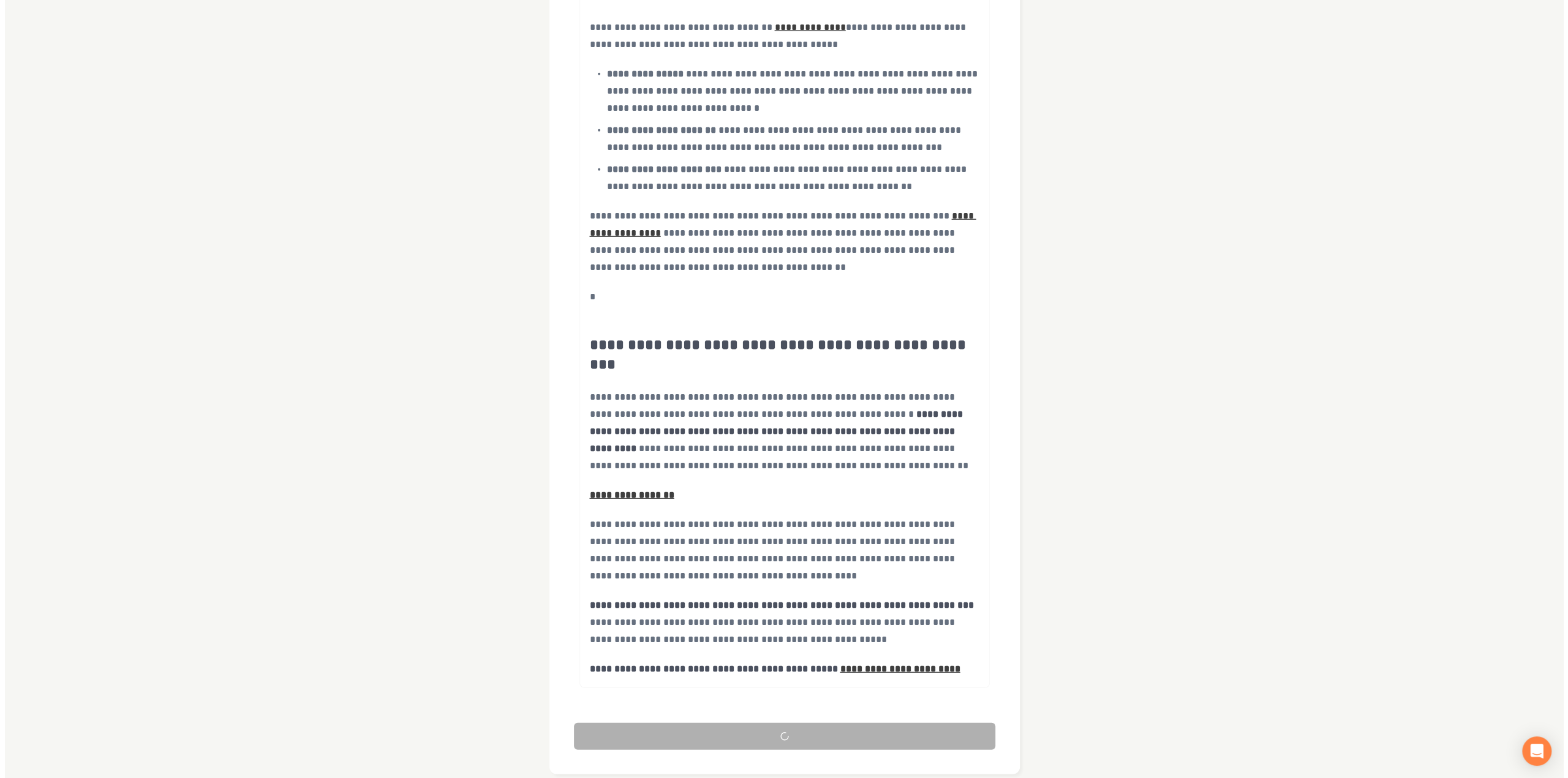
scroll to position [0, 0]
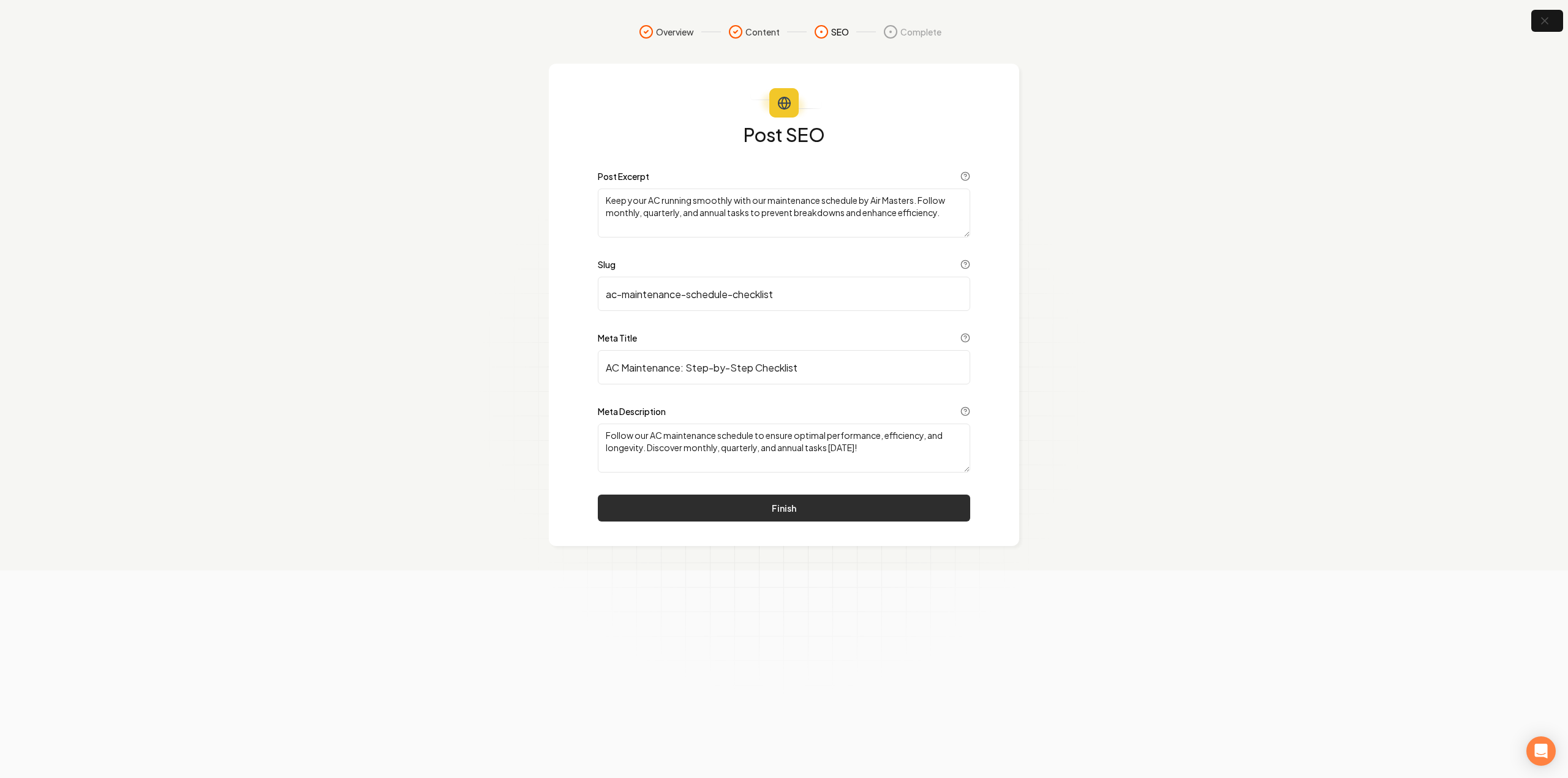
click at [630, 495] on button "Finish" at bounding box center [784, 509] width 372 height 27
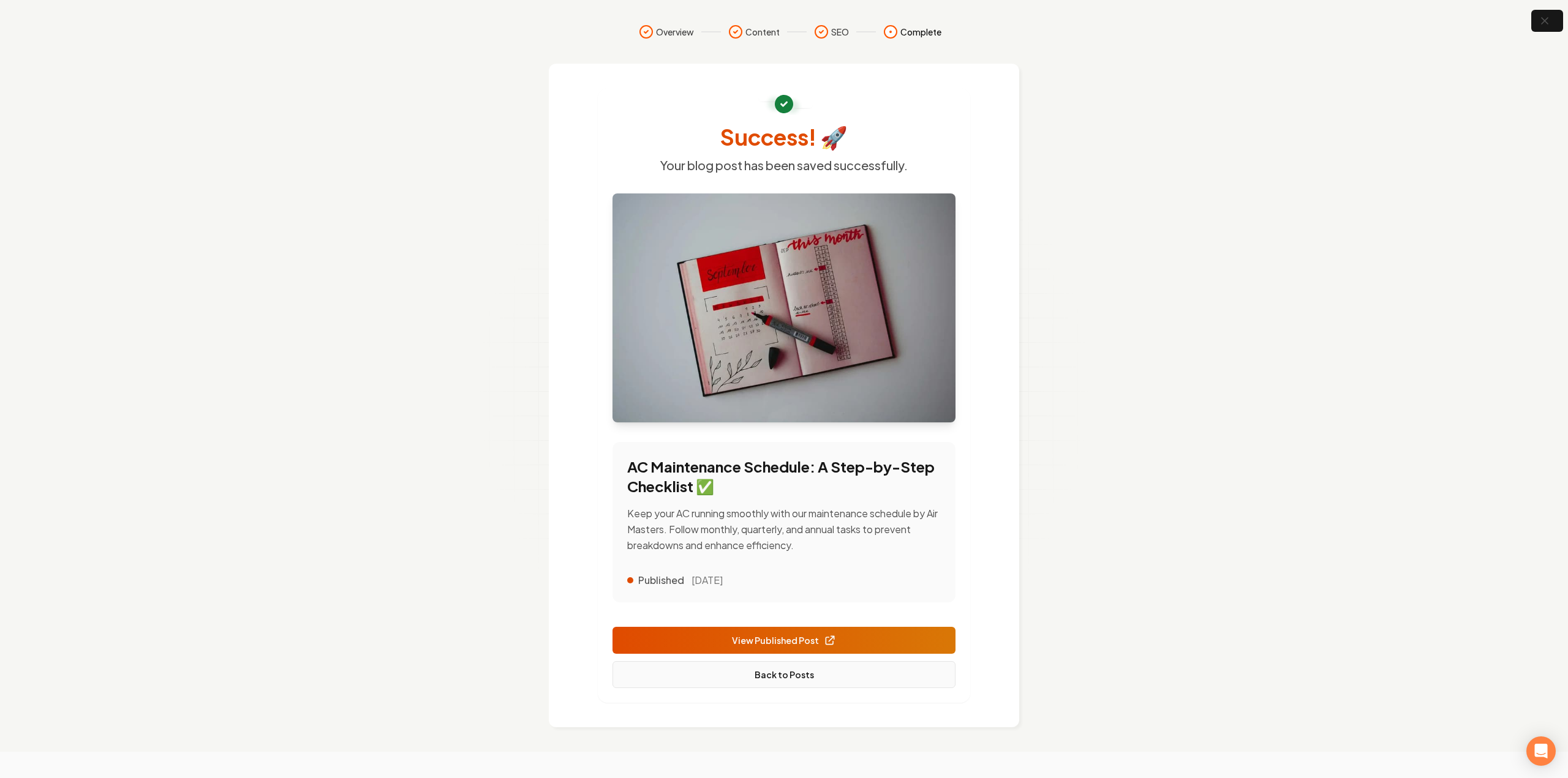
click at [727, 675] on link "Back to Posts" at bounding box center [784, 675] width 343 height 27
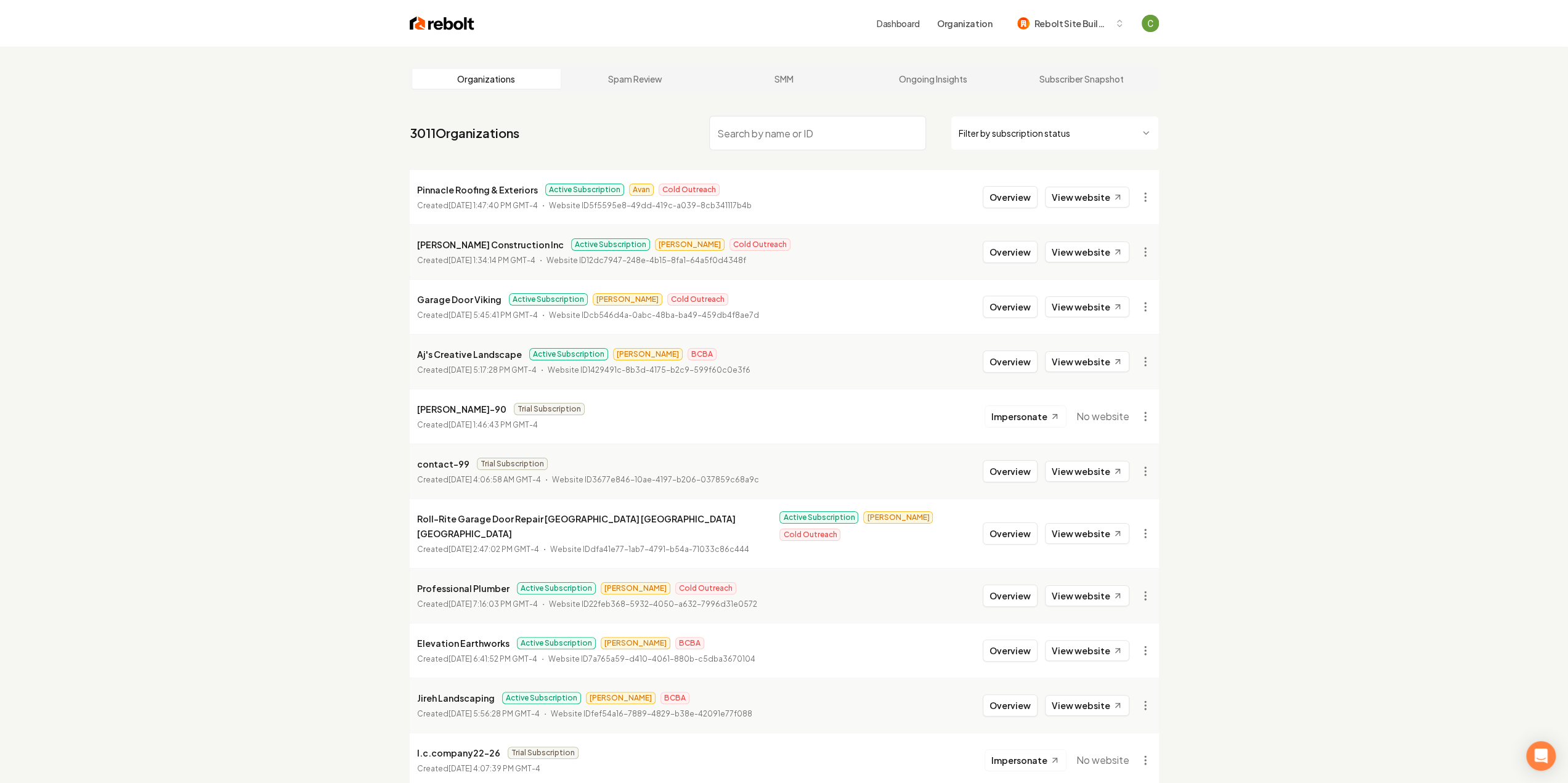
drag, startPoint x: 808, startPoint y: 137, endPoint x: 381, endPoint y: 219, distance: 434.8
click at [808, 137] on input "search" at bounding box center [817, 133] width 216 height 34
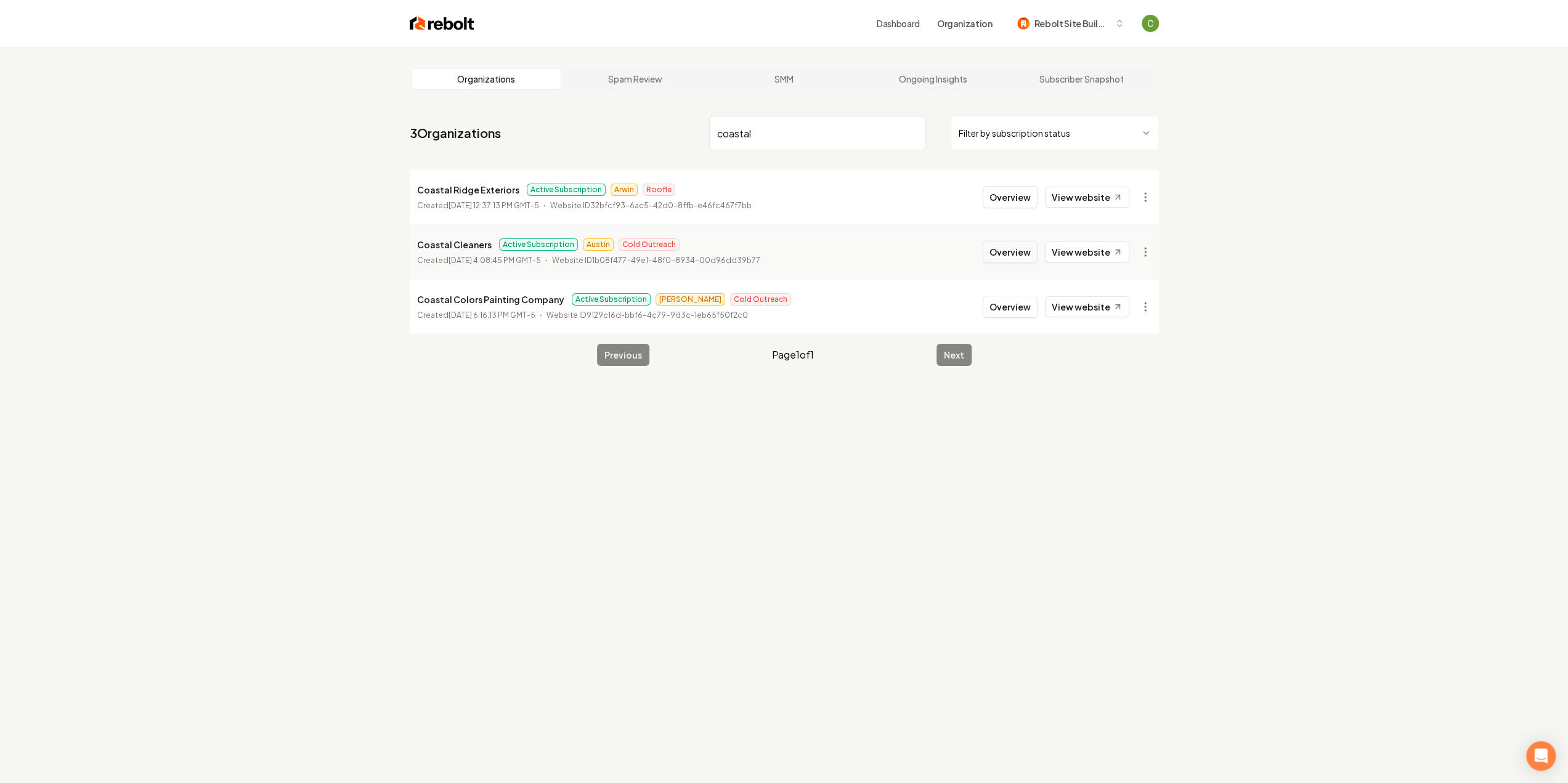
type input "coastal"
click at [1020, 249] on button "Overview" at bounding box center [1010, 252] width 55 height 22
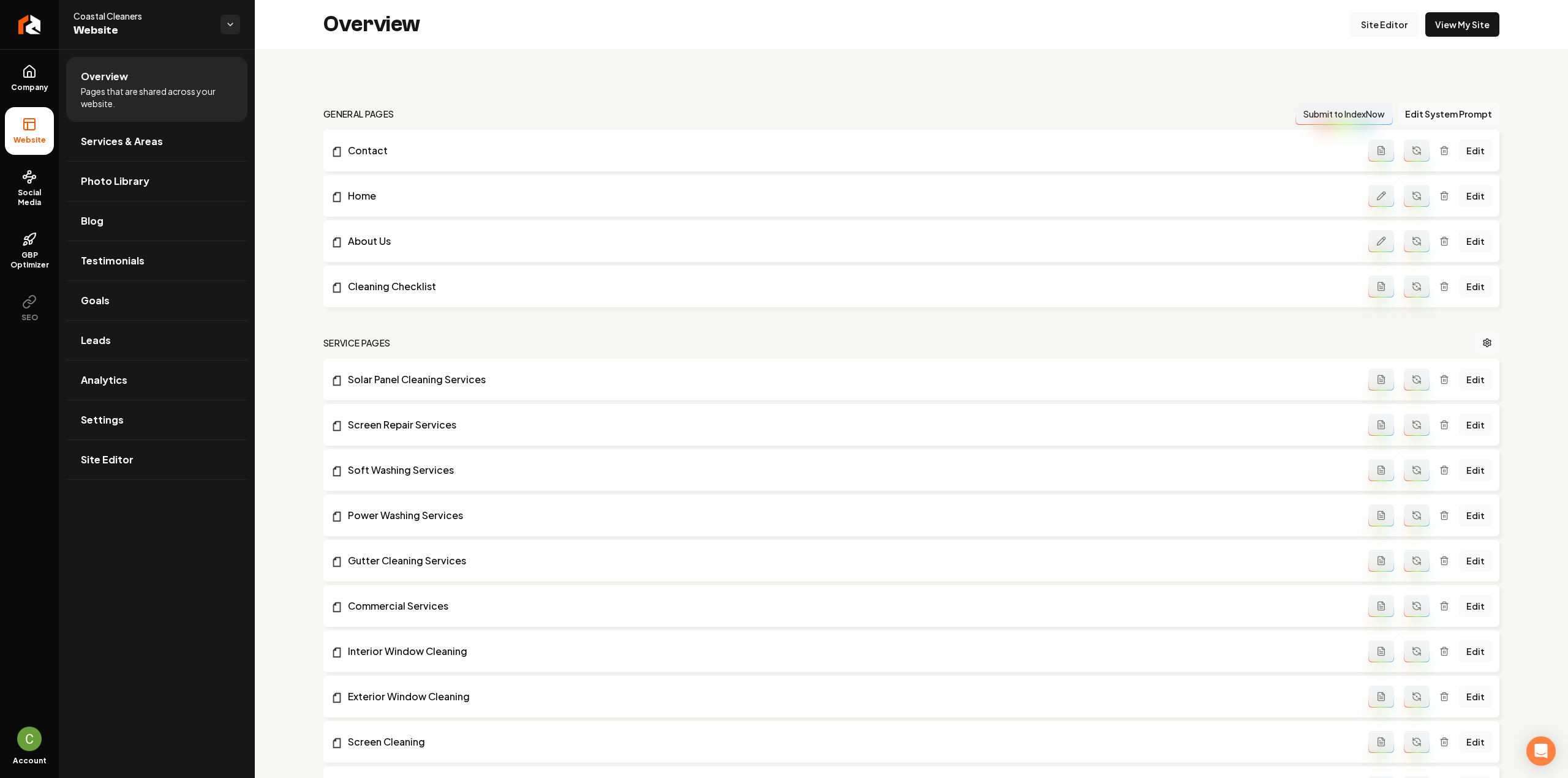
click at [1361, 23] on link "Site Editor" at bounding box center [1385, 24] width 68 height 24
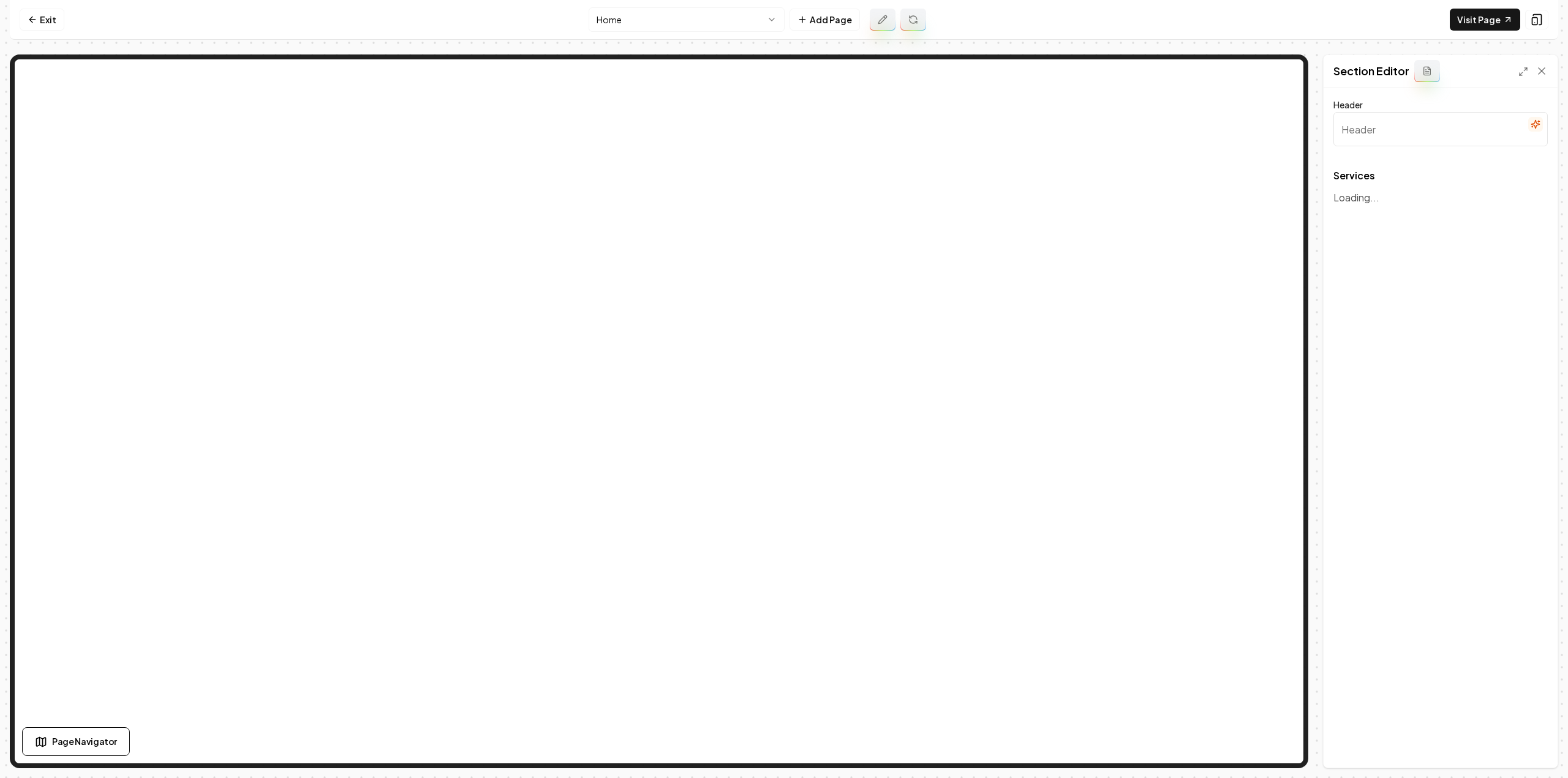
type input "Comprehensive Home Cleaning Solutions"
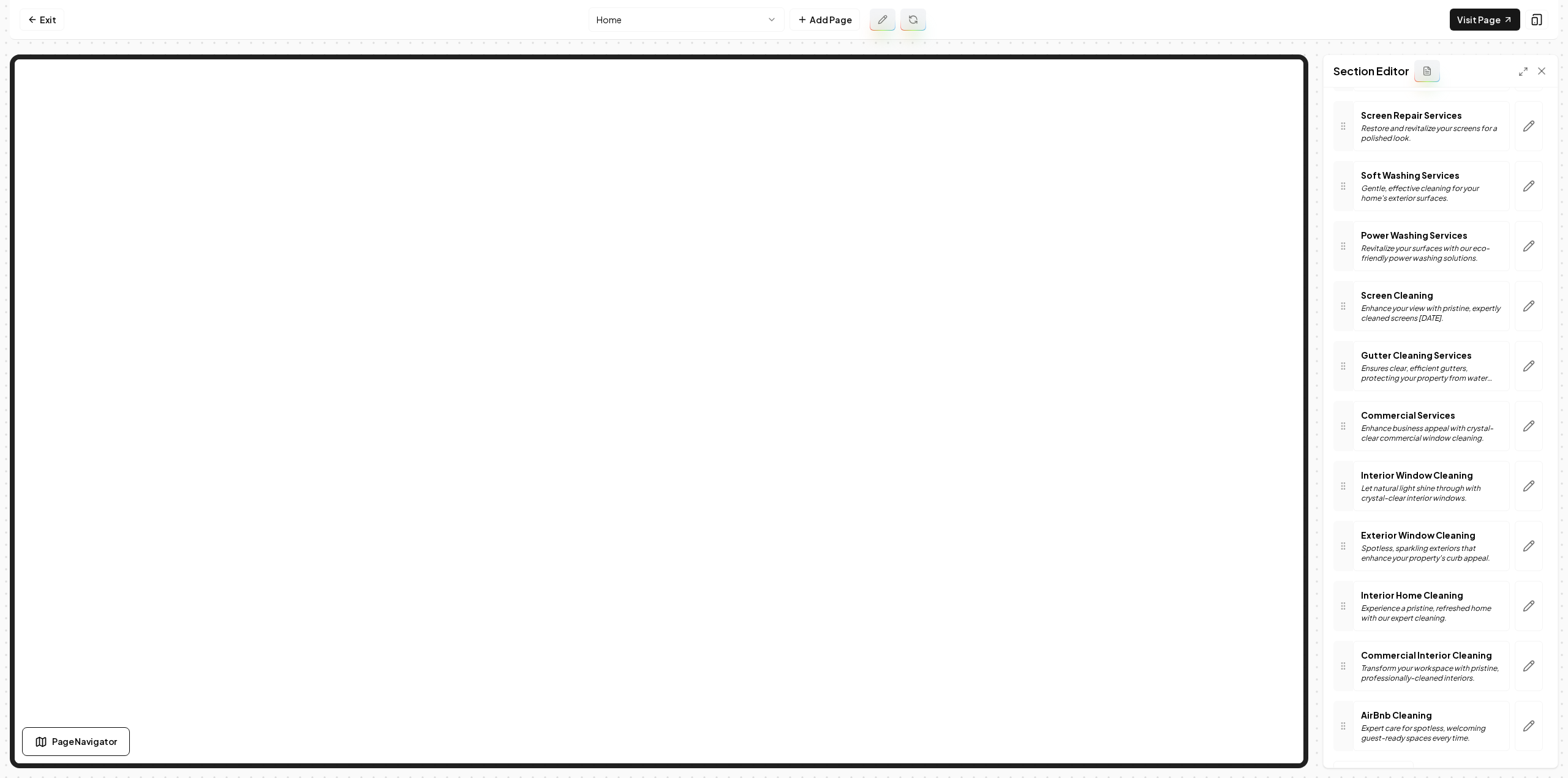
scroll to position [184, 0]
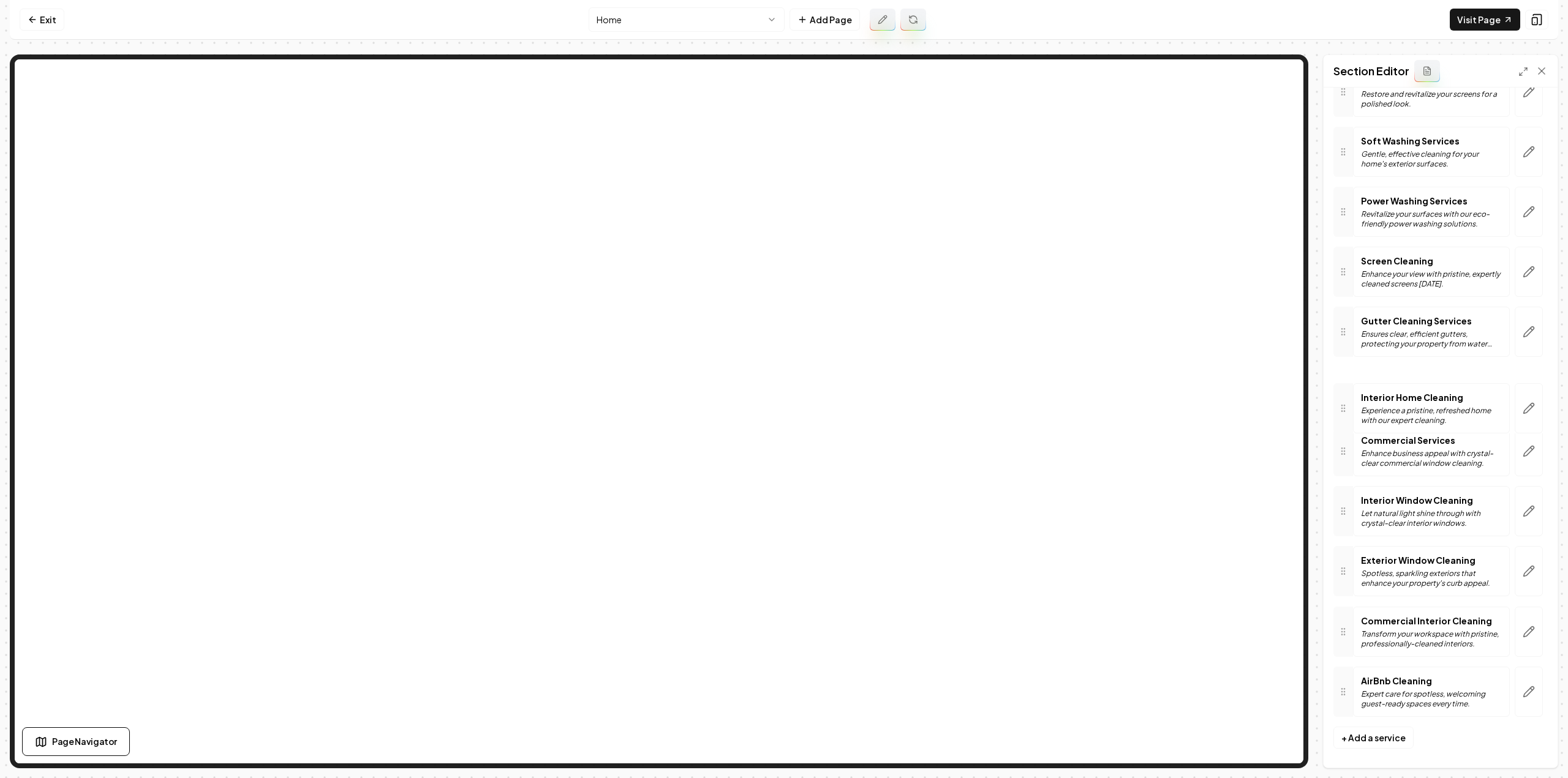
drag, startPoint x: 1347, startPoint y: 572, endPoint x: 1365, endPoint y: 408, distance: 165.0
drag, startPoint x: 1349, startPoint y: 632, endPoint x: 1329, endPoint y: 448, distance: 185.1
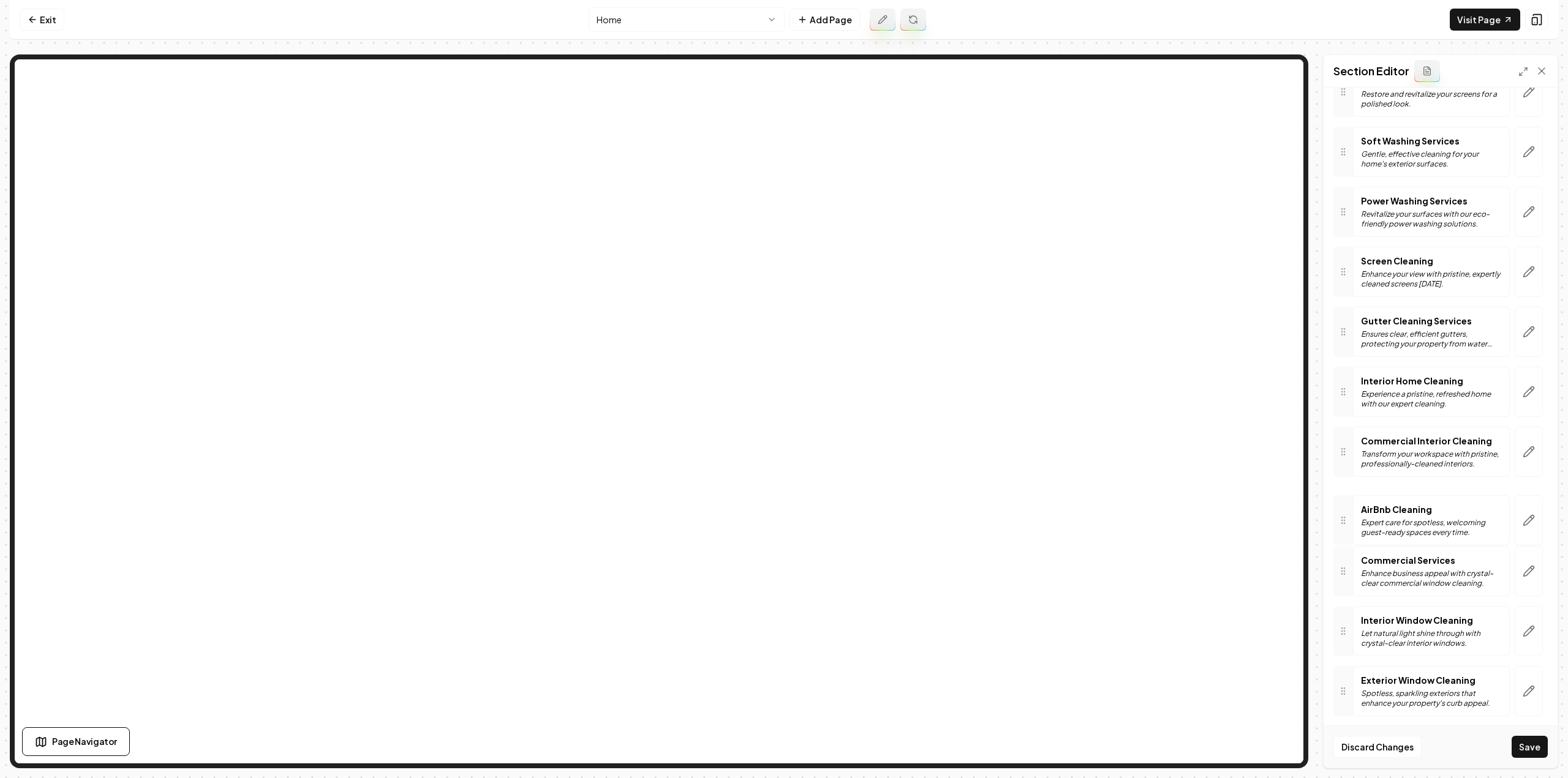
drag, startPoint x: 1349, startPoint y: 690, endPoint x: 1336, endPoint y: 518, distance: 172.5
click at [1516, 743] on button "Save" at bounding box center [1529, 747] width 36 height 22
